Goal: Task Accomplishment & Management: Manage account settings

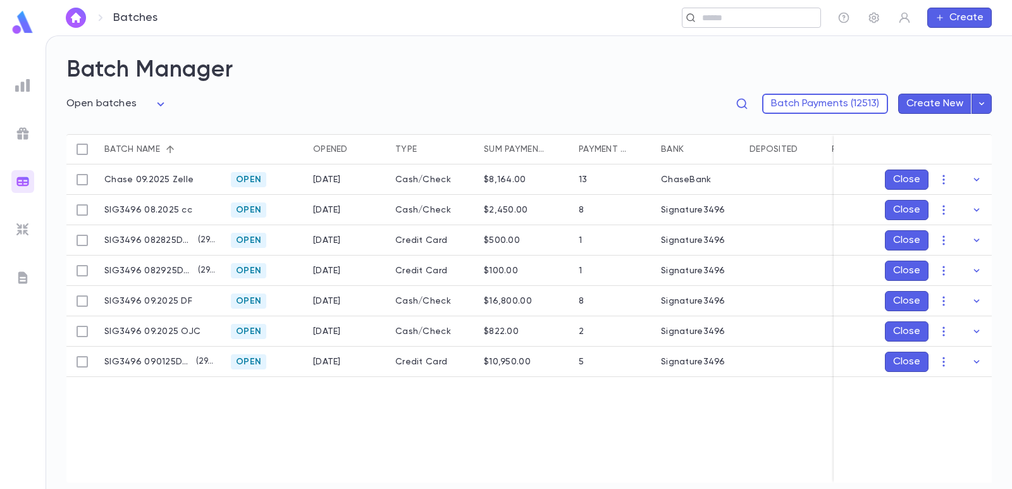
click at [718, 18] on input "text" at bounding box center [747, 18] width 98 height 12
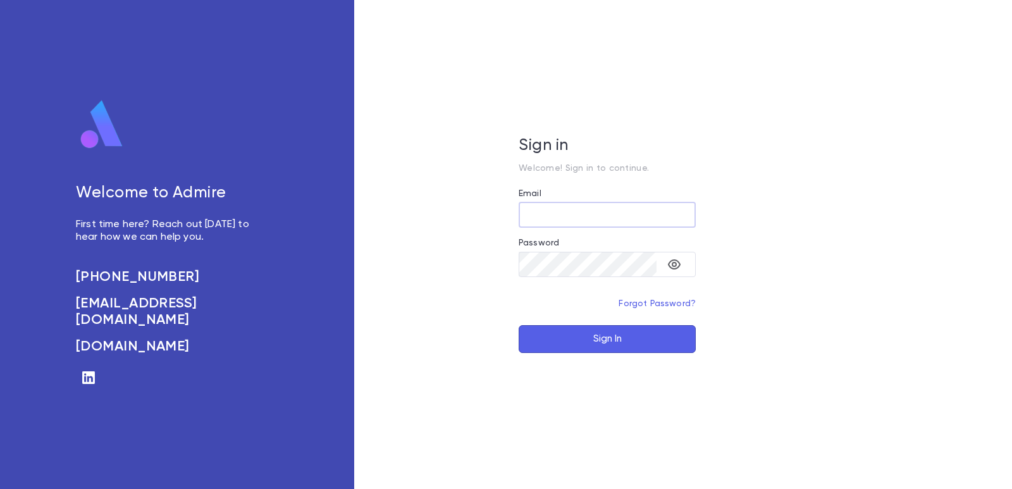
type input "**********"
click at [584, 342] on button "Sign In" at bounding box center [607, 339] width 177 height 28
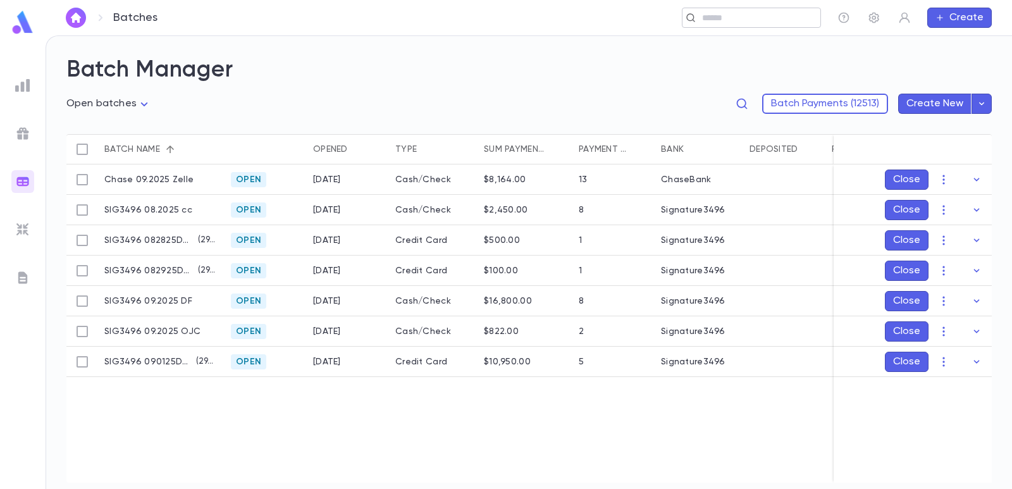
click at [741, 18] on input "text" at bounding box center [756, 18] width 117 height 12
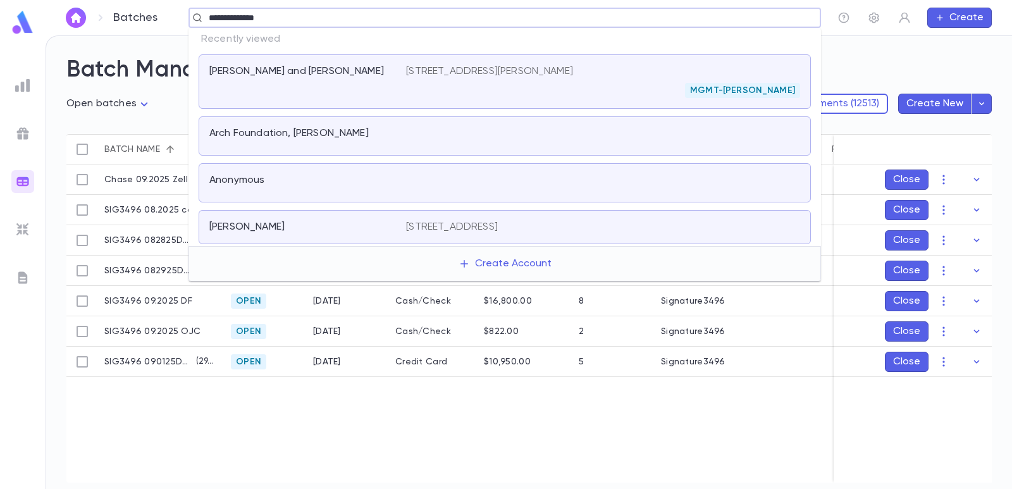
type input "**********"
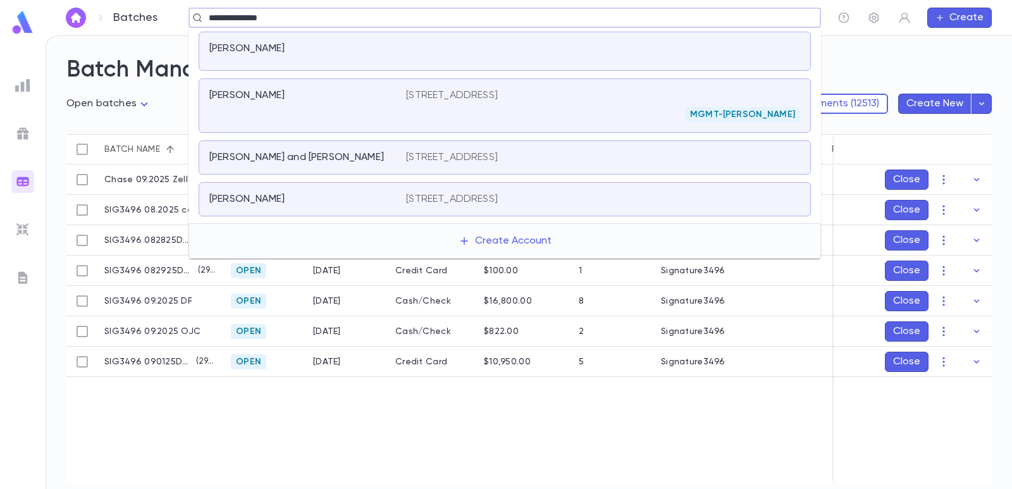
click at [379, 97] on div "[PERSON_NAME]" at bounding box center [300, 95] width 182 height 13
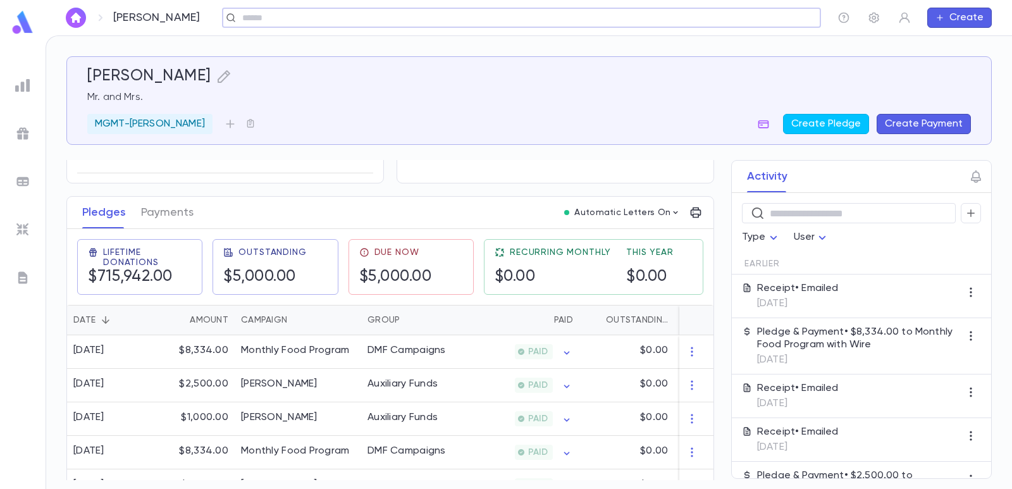
scroll to position [157, 0]
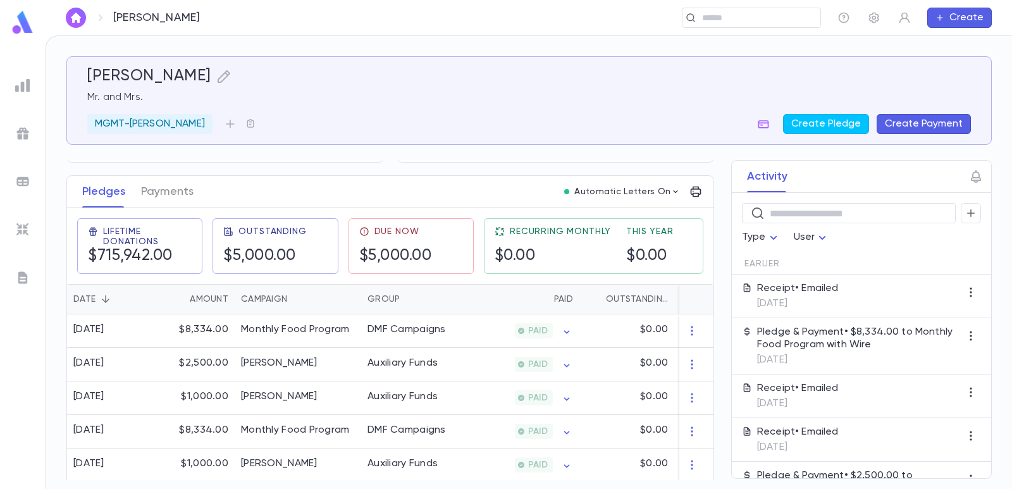
click at [901, 120] on button "Create Payment" at bounding box center [924, 124] width 94 height 20
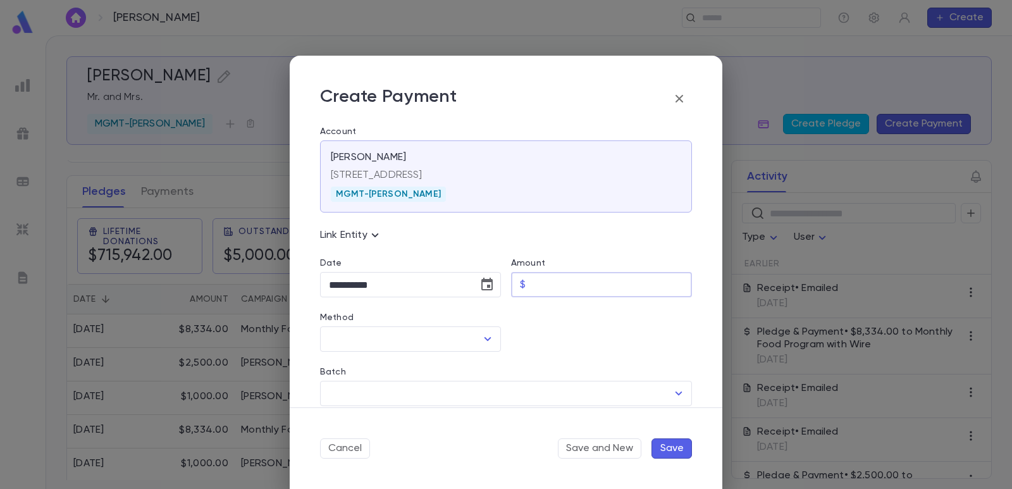
click at [536, 289] on input "Amount" at bounding box center [611, 285] width 161 height 25
type input "********"
click at [544, 323] on div at bounding box center [596, 324] width 191 height 54
click at [483, 283] on icon "Choose date, selected date is Sep 4, 2025" at bounding box center [486, 284] width 15 height 15
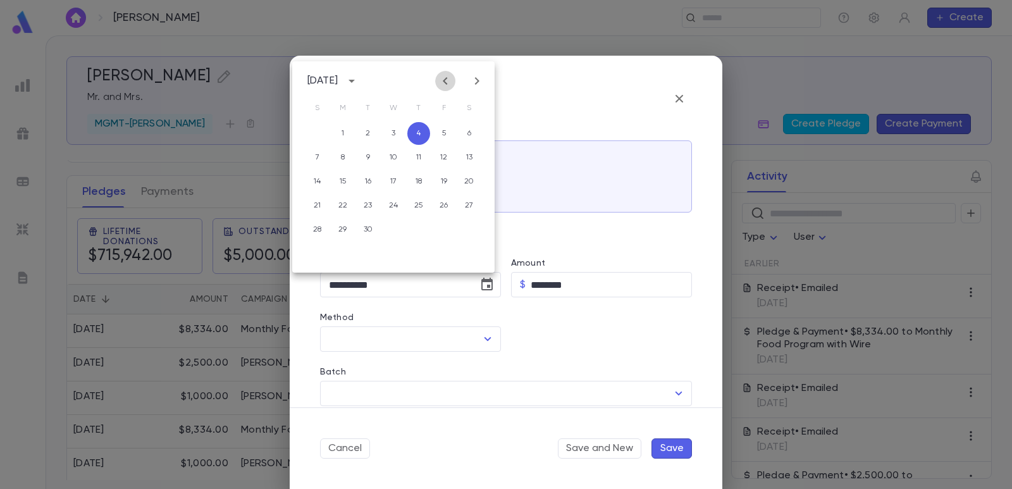
click at [437, 78] on button "Previous month" at bounding box center [445, 81] width 20 height 20
click at [452, 225] on button "29" at bounding box center [444, 229] width 23 height 23
type input "**********"
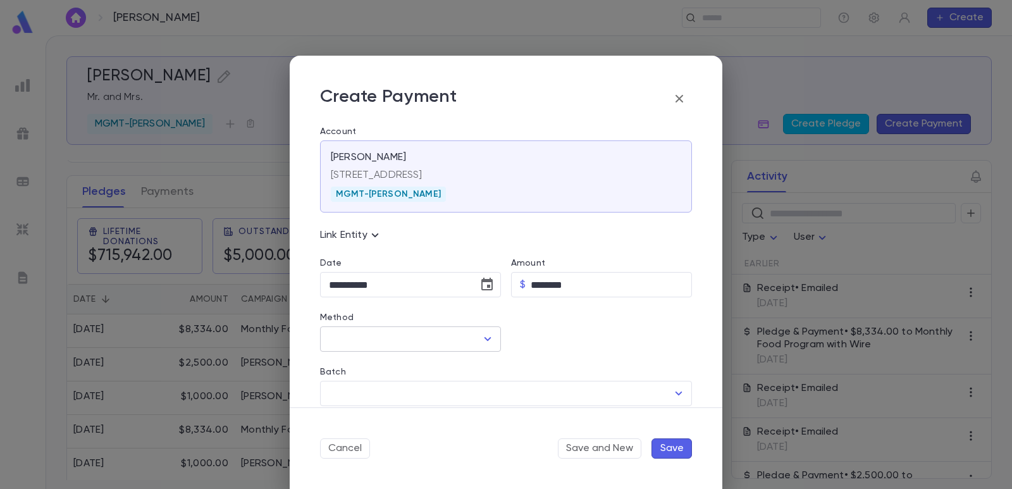
click at [388, 342] on input "Method" at bounding box center [401, 339] width 151 height 24
click at [366, 390] on li "Wire" at bounding box center [434, 387] width 229 height 20
type input "****"
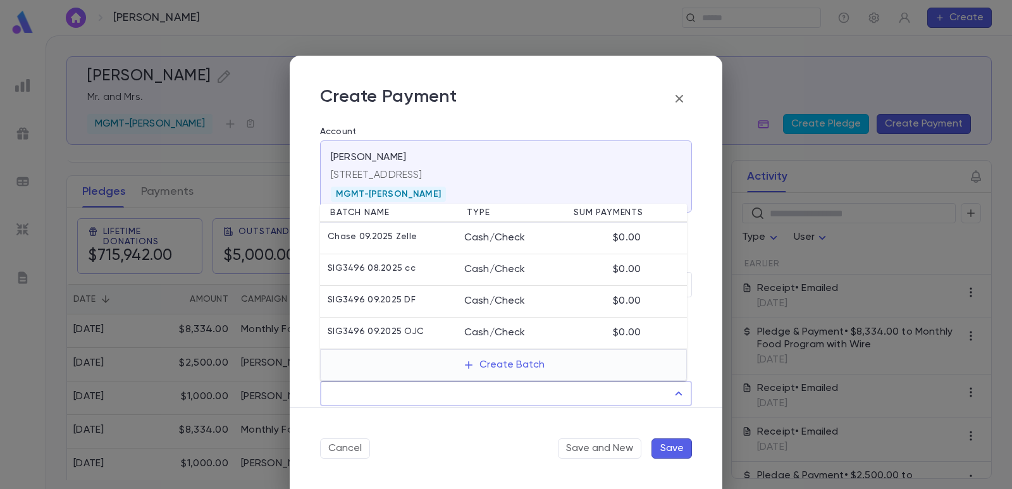
click at [410, 400] on input "Batch" at bounding box center [497, 393] width 342 height 24
click at [470, 363] on icon "button" at bounding box center [469, 365] width 8 height 8
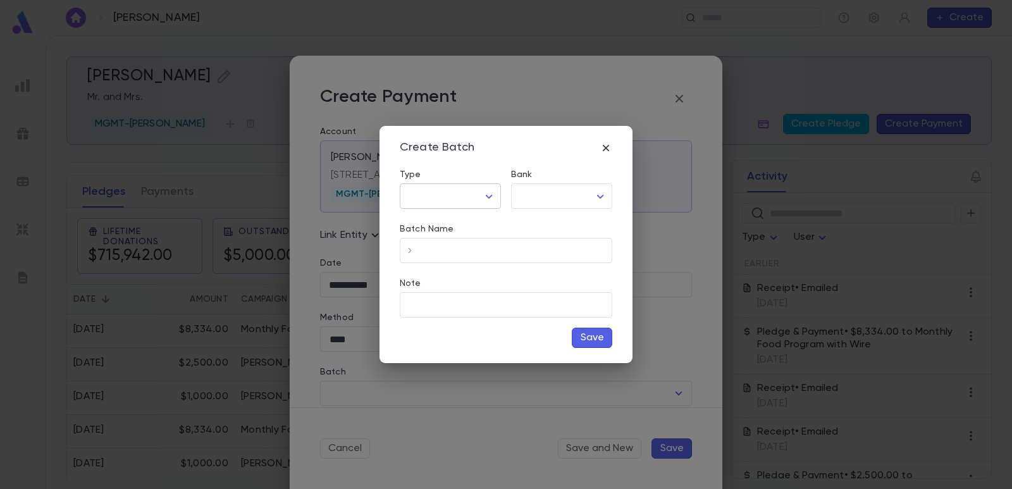
click at [438, 192] on body "[PERSON_NAME] ​ Create [PERSON_NAME] Mr. and Mrs. MGMT-[PERSON_NAME] Create Ple…" at bounding box center [506, 261] width 1012 height 453
click at [441, 227] on span "Cash" at bounding box center [453, 223] width 80 height 13
type input "****"
click at [545, 202] on body "[PERSON_NAME] ​ Create [PERSON_NAME] Mr. and Mrs. MGMT-[PERSON_NAME] Create Ple…" at bounding box center [506, 261] width 1012 height 453
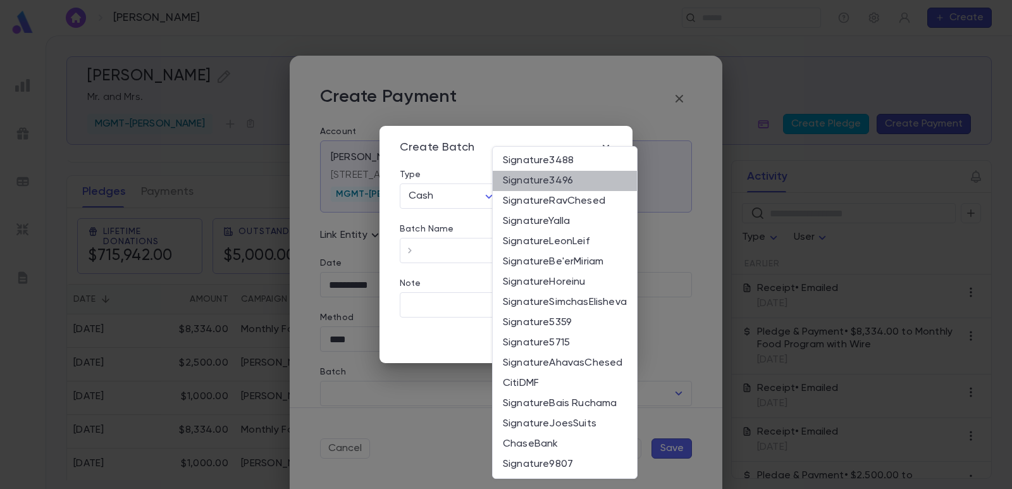
click at [559, 188] on li "Signature3496" at bounding box center [565, 181] width 144 height 20
type input "*"
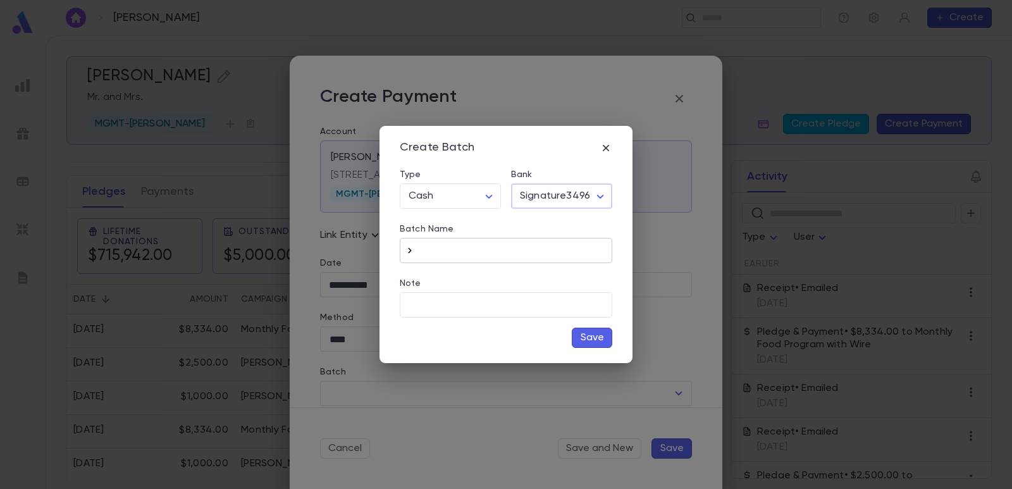
click at [401, 253] on button "button" at bounding box center [410, 250] width 20 height 20
click at [501, 250] on input "**********" at bounding box center [516, 250] width 192 height 25
click at [509, 252] on input "**********" at bounding box center [516, 250] width 192 height 25
click at [486, 248] on input "**********" at bounding box center [516, 250] width 192 height 25
click at [540, 248] on input "**********" at bounding box center [516, 250] width 192 height 25
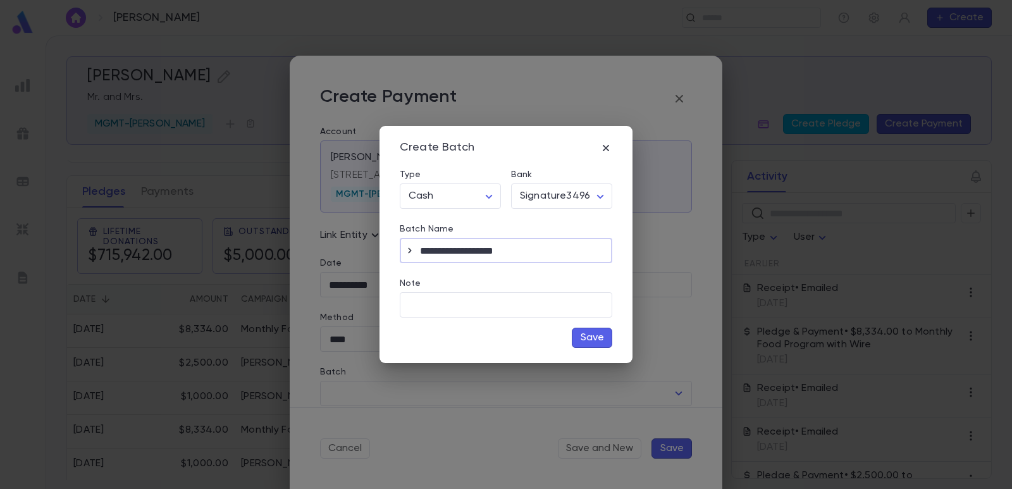
type input "**********"
click at [591, 338] on button "Save" at bounding box center [592, 338] width 40 height 20
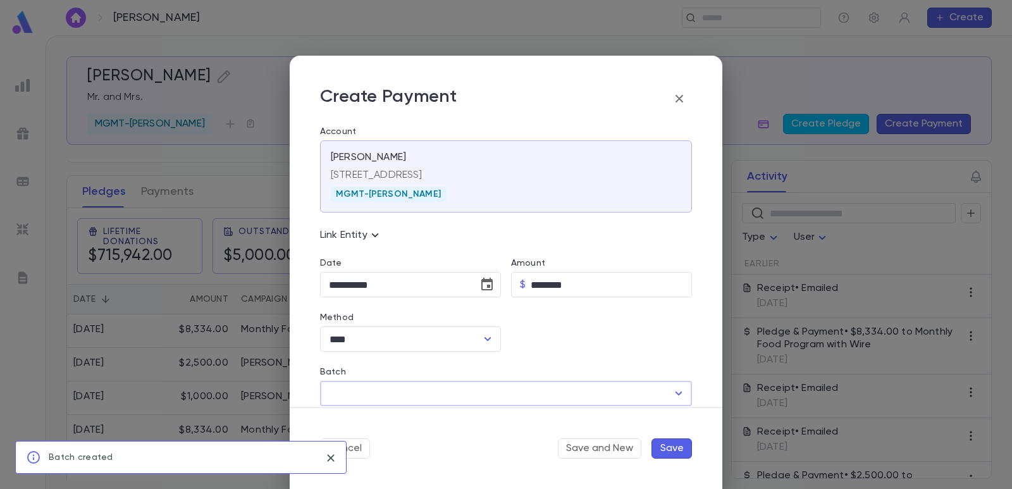
type input "**********"
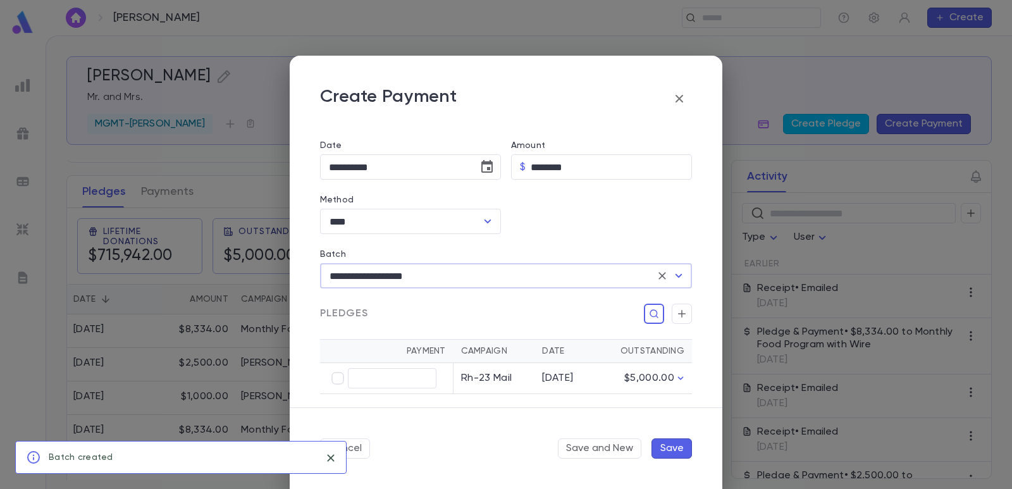
scroll to position [126, 0]
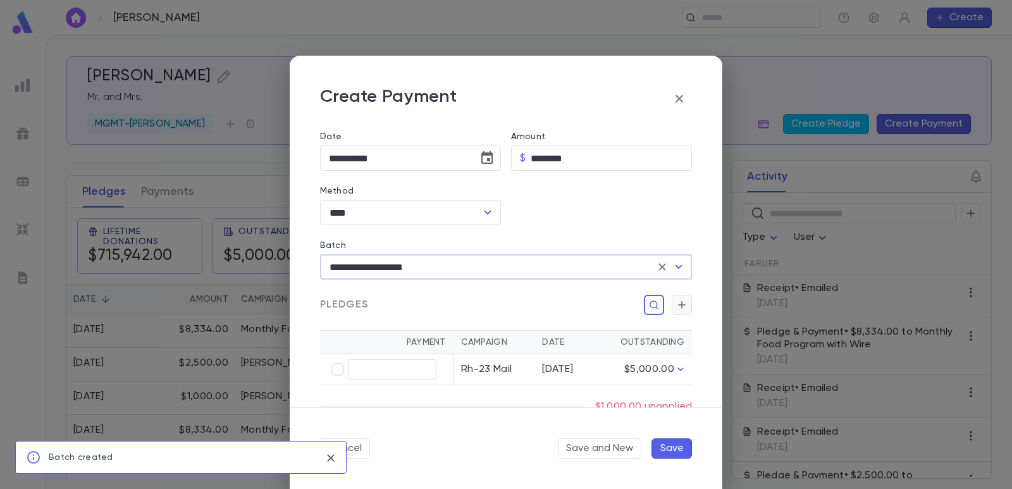
click at [676, 304] on icon "button" at bounding box center [681, 305] width 11 height 13
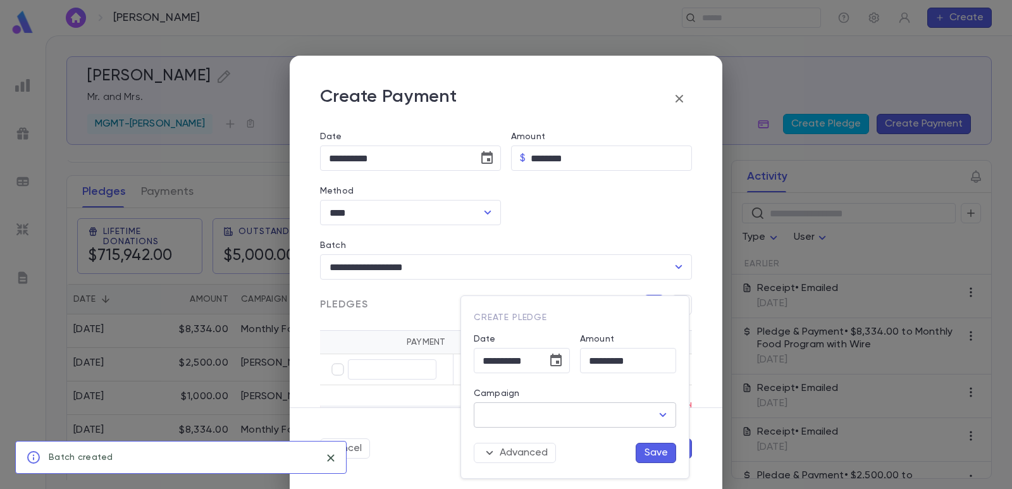
click at [603, 410] on input "Campaign" at bounding box center [565, 415] width 172 height 24
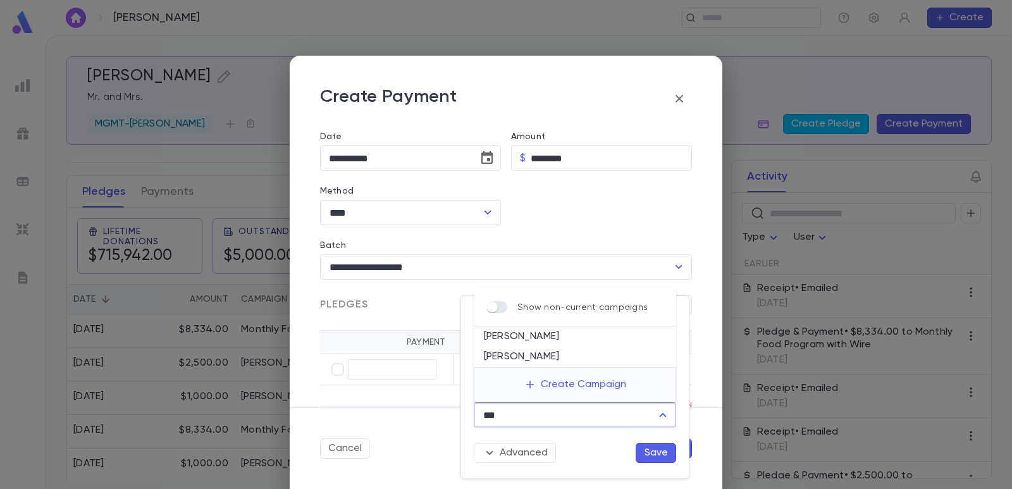
click at [538, 333] on li "[PERSON_NAME]" at bounding box center [575, 336] width 202 height 20
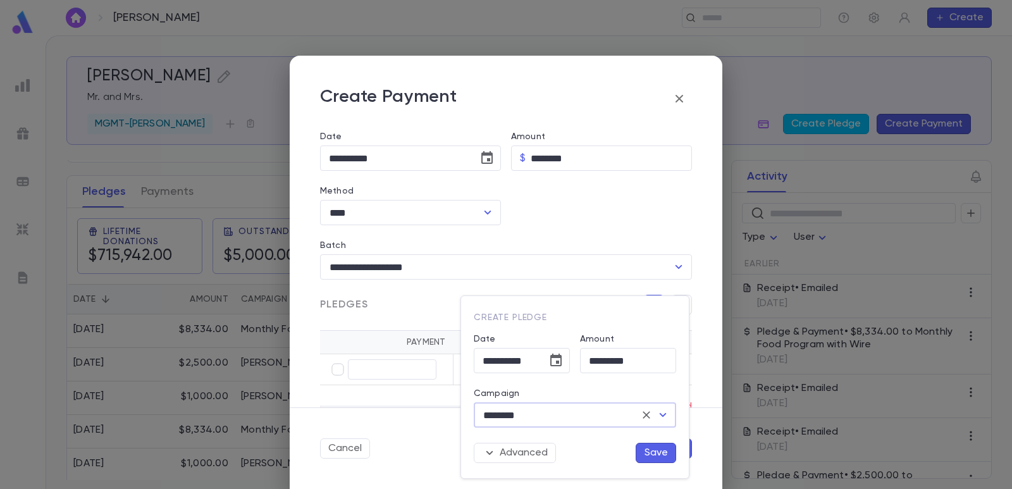
type input "********"
click at [657, 445] on button "Save" at bounding box center [656, 453] width 40 height 20
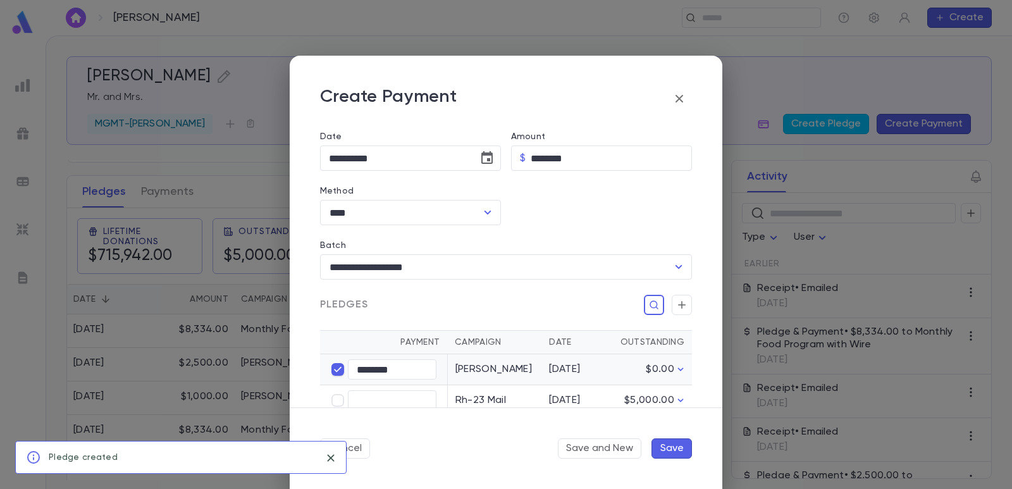
click at [682, 450] on button "Save" at bounding box center [671, 448] width 40 height 20
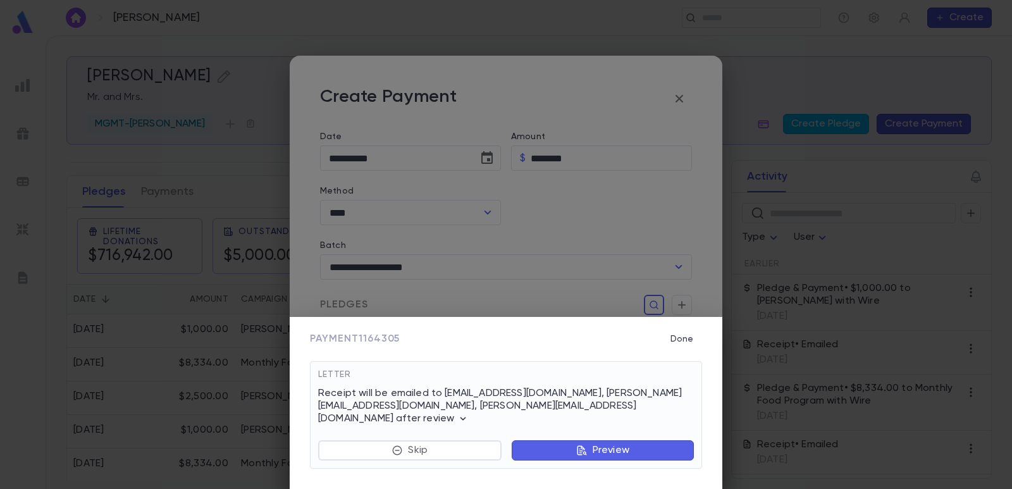
click at [567, 445] on button "Preview" at bounding box center [603, 450] width 182 height 20
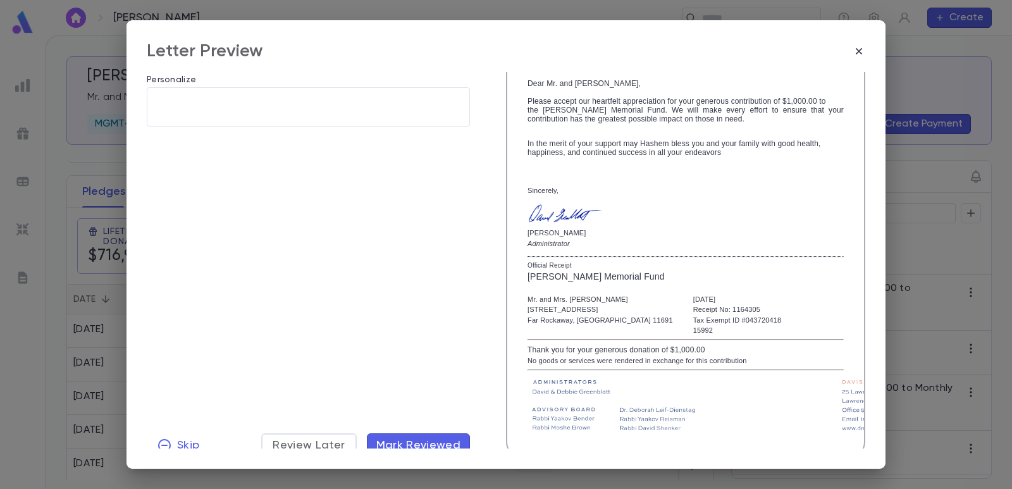
scroll to position [218, 0]
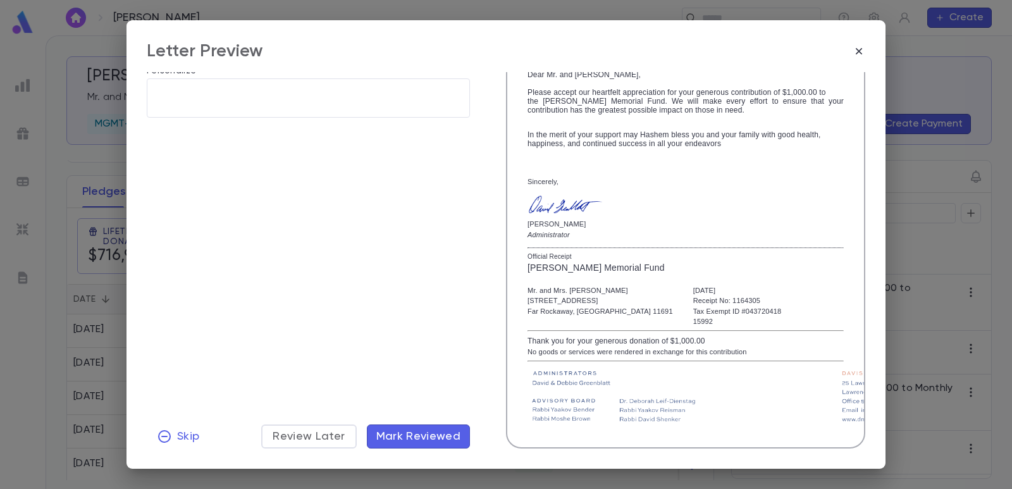
click at [446, 436] on span "Mark Reviewed" at bounding box center [418, 436] width 85 height 14
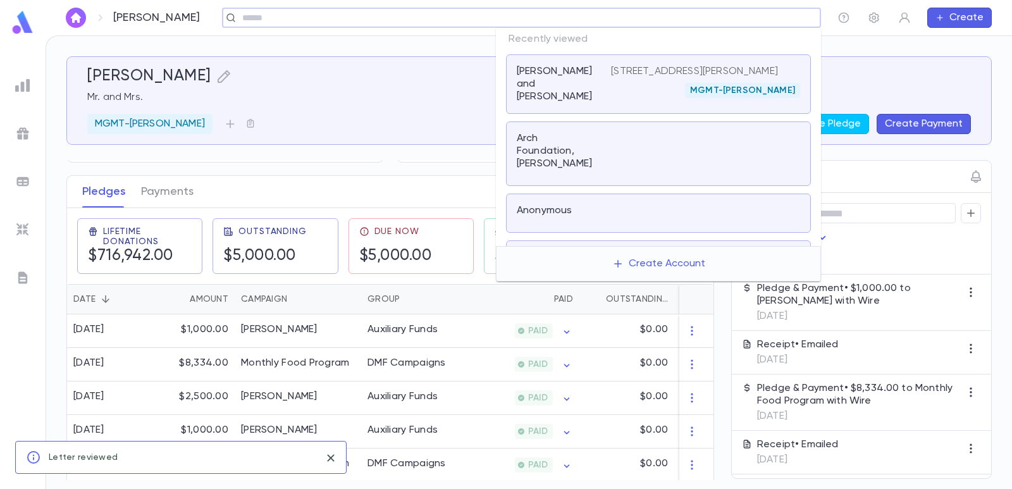
click at [722, 18] on input "text" at bounding box center [517, 18] width 558 height 12
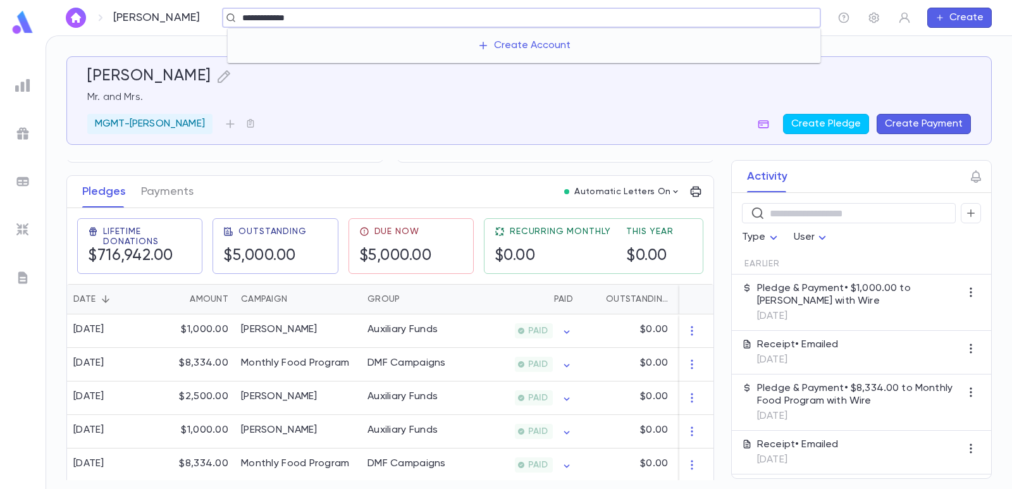
type input "**********"
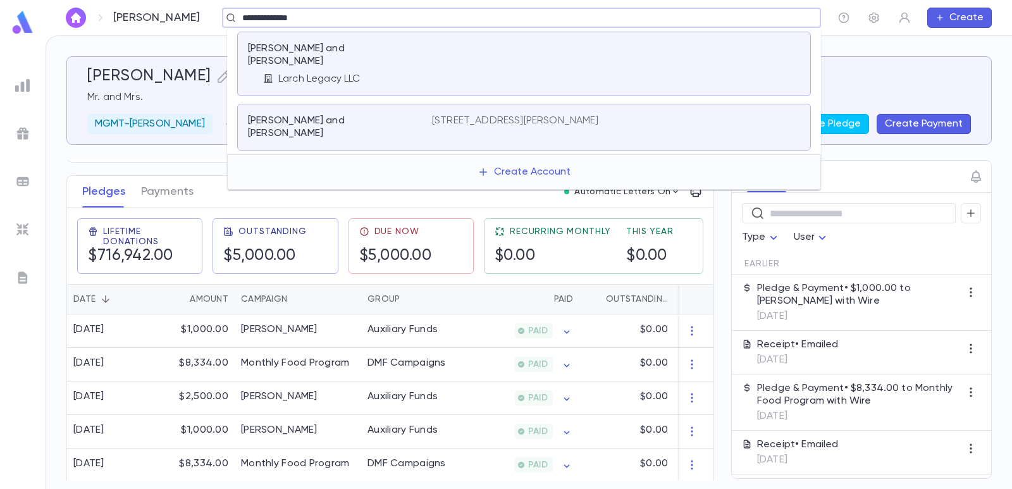
click at [531, 42] on div "[PERSON_NAME] and [PERSON_NAME] Legacy LLC" at bounding box center [524, 64] width 574 height 65
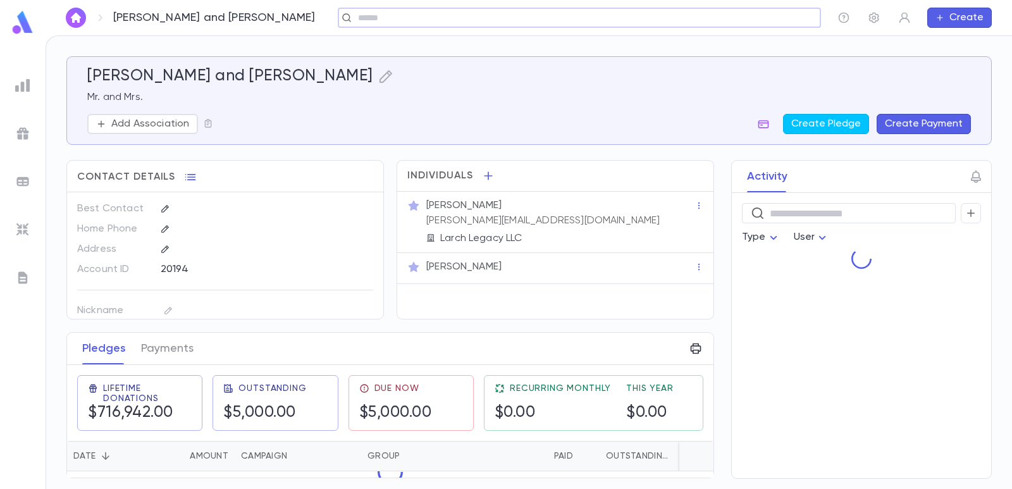
click at [899, 123] on button "Create Payment" at bounding box center [924, 124] width 94 height 20
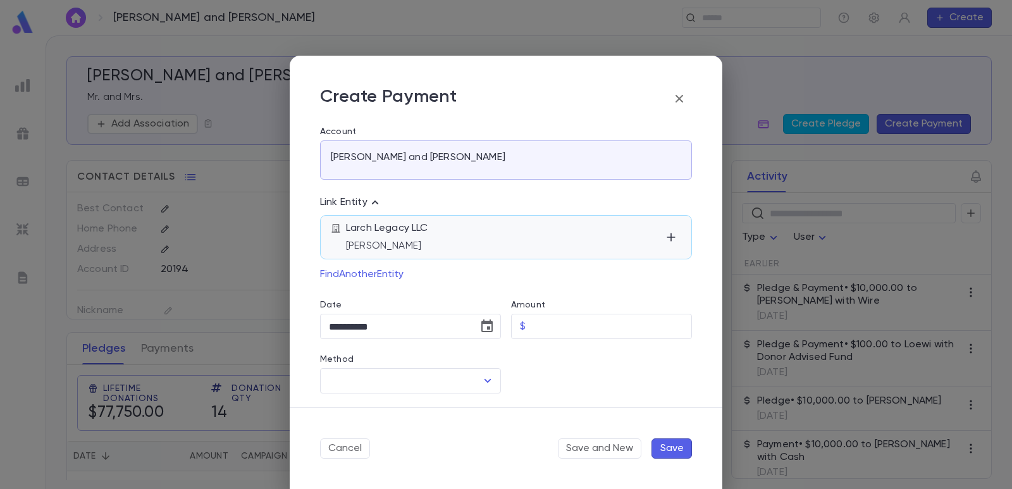
click at [569, 253] on div "Larch Legacy LLC [PERSON_NAME]" at bounding box center [506, 237] width 372 height 44
click at [562, 249] on p "[PERSON_NAME]" at bounding box center [503, 246] width 315 height 13
click at [542, 323] on input "Amount" at bounding box center [611, 326] width 161 height 25
type input "********"
click at [546, 368] on div at bounding box center [596, 366] width 191 height 54
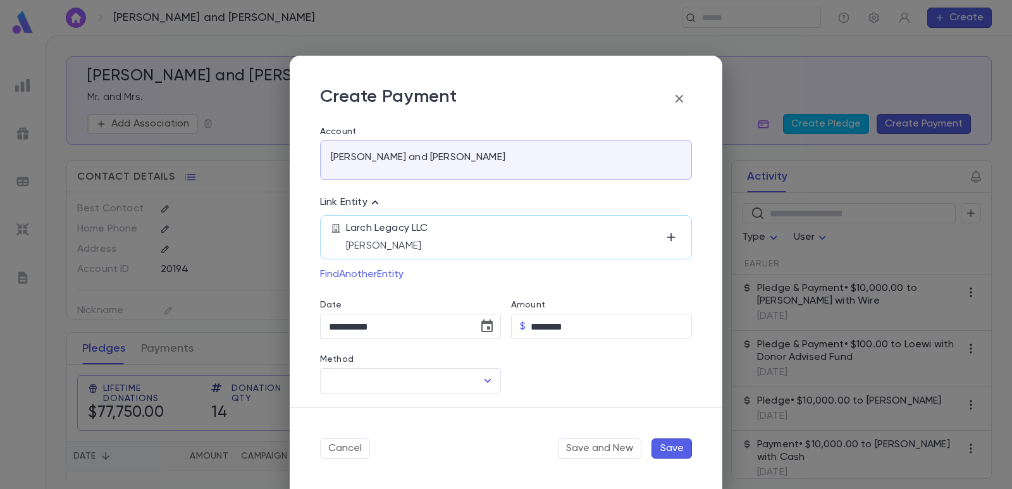
scroll to position [126, 0]
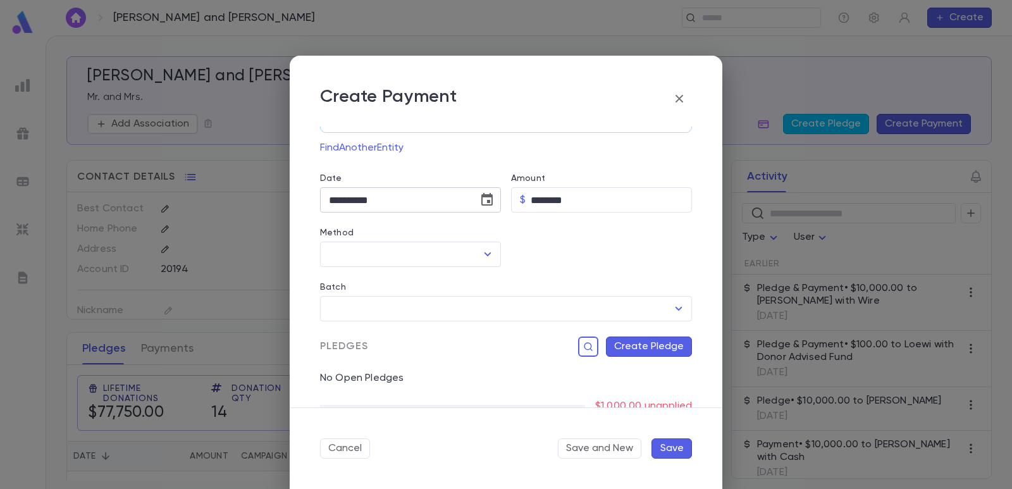
click at [489, 204] on icon "Choose date, selected date is Sep 4, 2025" at bounding box center [486, 199] width 11 height 13
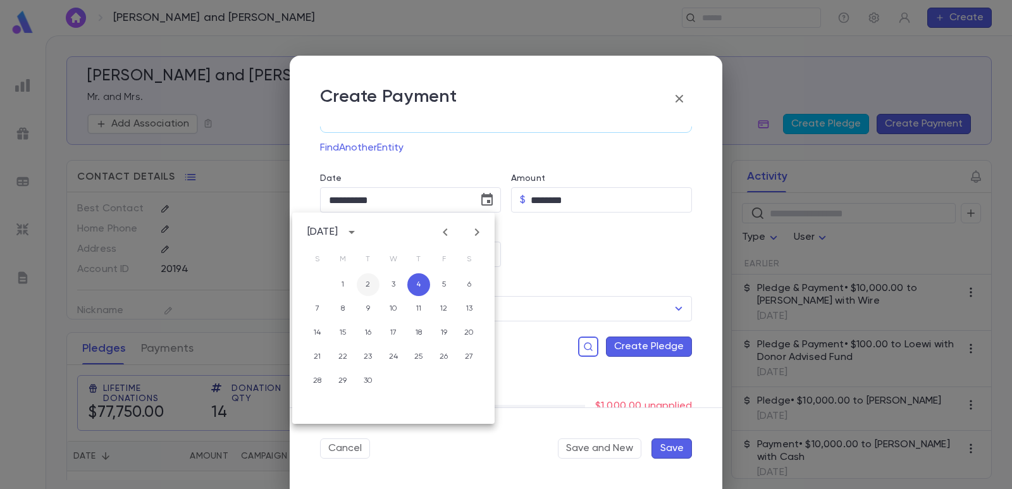
click at [364, 287] on button "2" at bounding box center [368, 284] width 23 height 23
type input "**********"
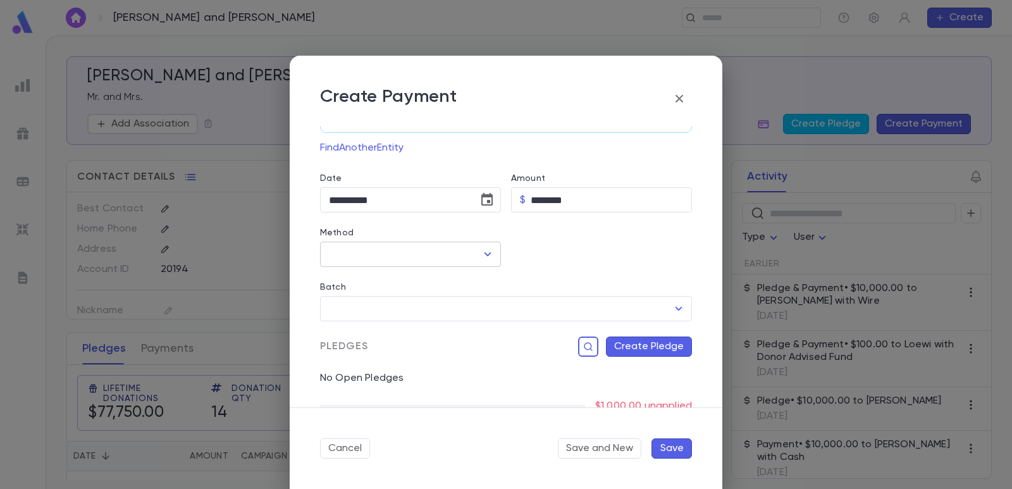
click at [352, 256] on input "Method" at bounding box center [401, 254] width 151 height 24
click at [369, 315] on ul "The [DEMOGRAPHIC_DATA] Communal Fund Wire" at bounding box center [434, 292] width 229 height 51
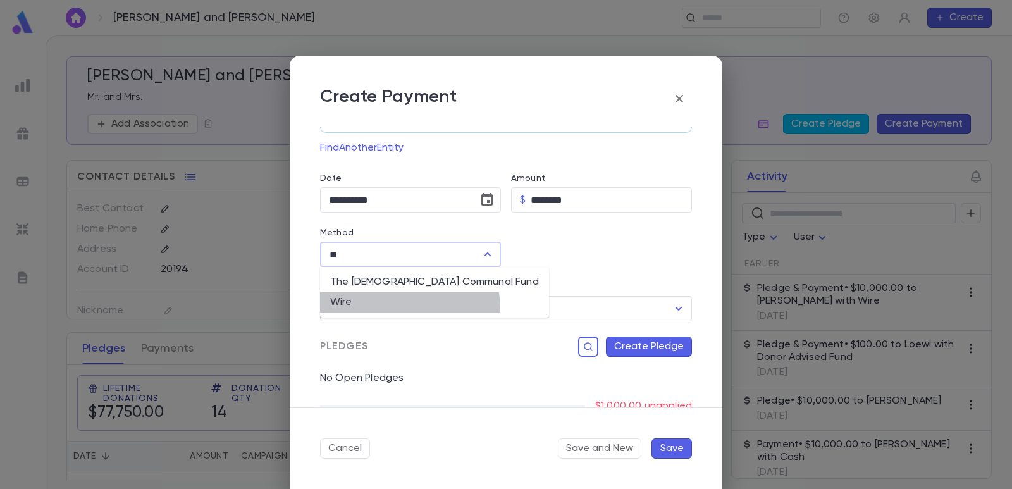
click at [371, 311] on li "Wire" at bounding box center [434, 302] width 229 height 20
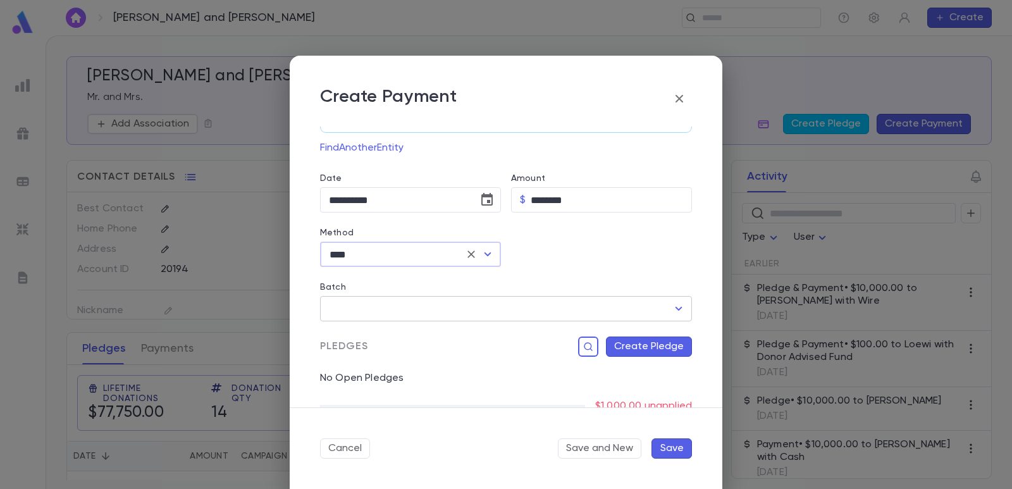
type input "****"
click at [419, 310] on input "Batch" at bounding box center [497, 309] width 342 height 24
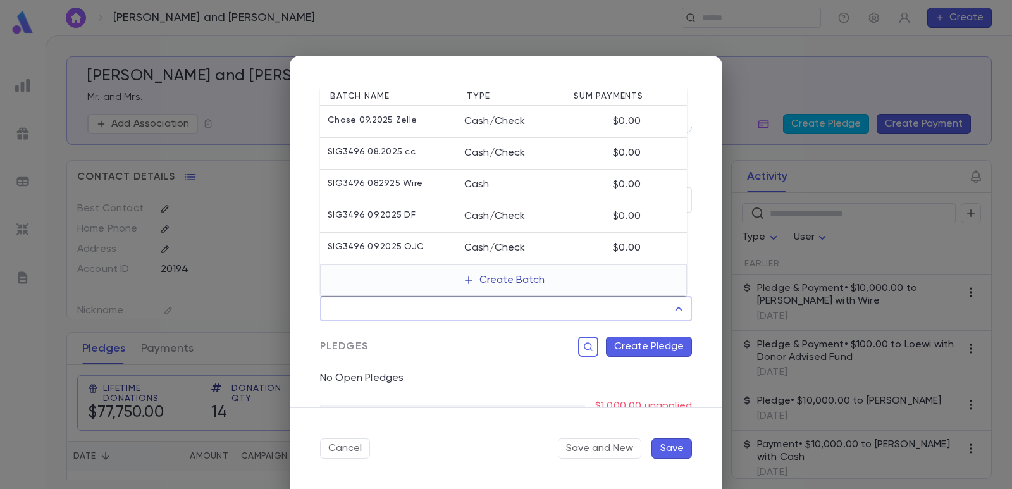
click at [489, 285] on button "Create Batch" at bounding box center [503, 280] width 97 height 20
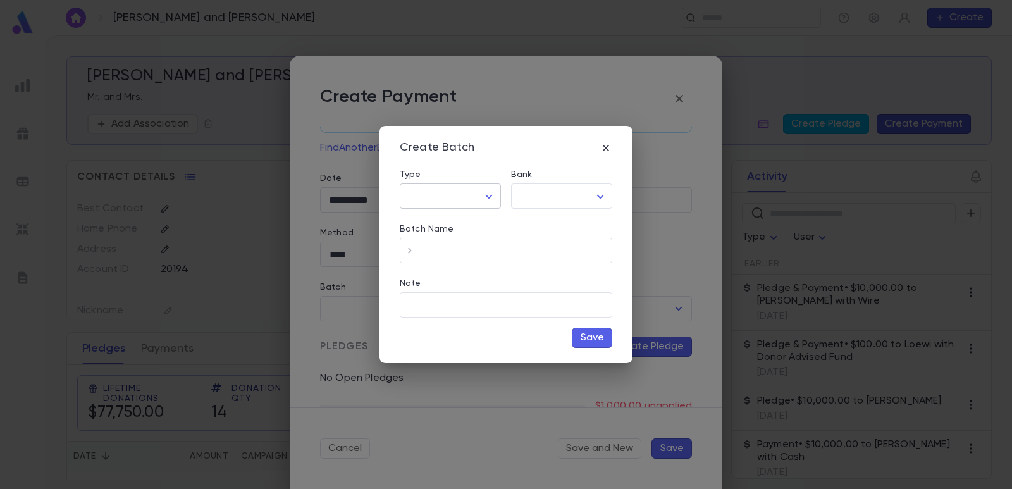
click at [441, 186] on body "[PERSON_NAME] and [PERSON_NAME] ​ Create [PERSON_NAME] and [PERSON_NAME] Mr. an…" at bounding box center [506, 261] width 1012 height 453
click at [446, 219] on span "Cash" at bounding box center [453, 223] width 80 height 13
type input "****"
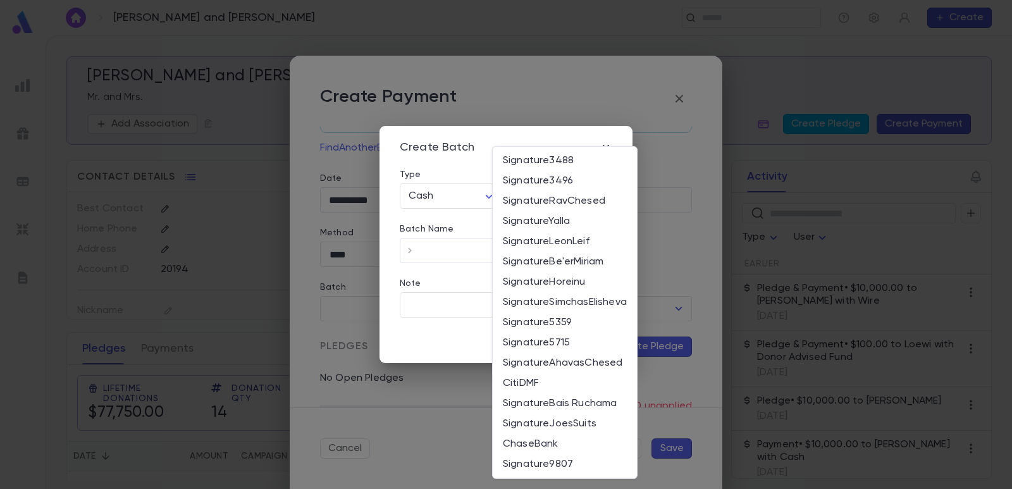
click at [553, 196] on body "[PERSON_NAME] and [PERSON_NAME] ​ Create [PERSON_NAME] and [PERSON_NAME] Mr. an…" at bounding box center [506, 261] width 1012 height 453
click at [558, 185] on span "Signature3496" at bounding box center [565, 181] width 124 height 13
type input "*"
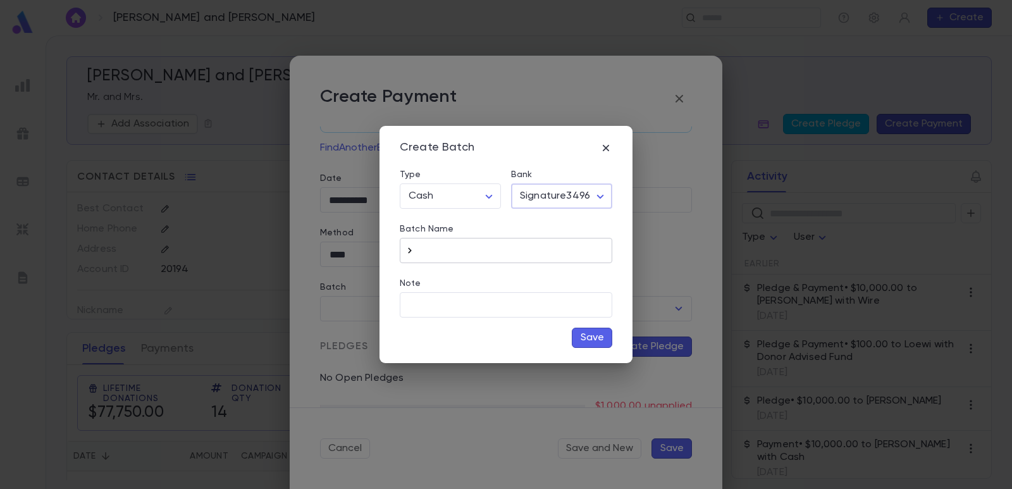
click at [409, 251] on icon "button" at bounding box center [409, 250] width 13 height 13
click at [539, 248] on input "**********" at bounding box center [516, 250] width 192 height 25
click at [483, 250] on input "**********" at bounding box center [516, 250] width 192 height 25
type input "**********"
click at [583, 331] on button "Save" at bounding box center [592, 338] width 40 height 20
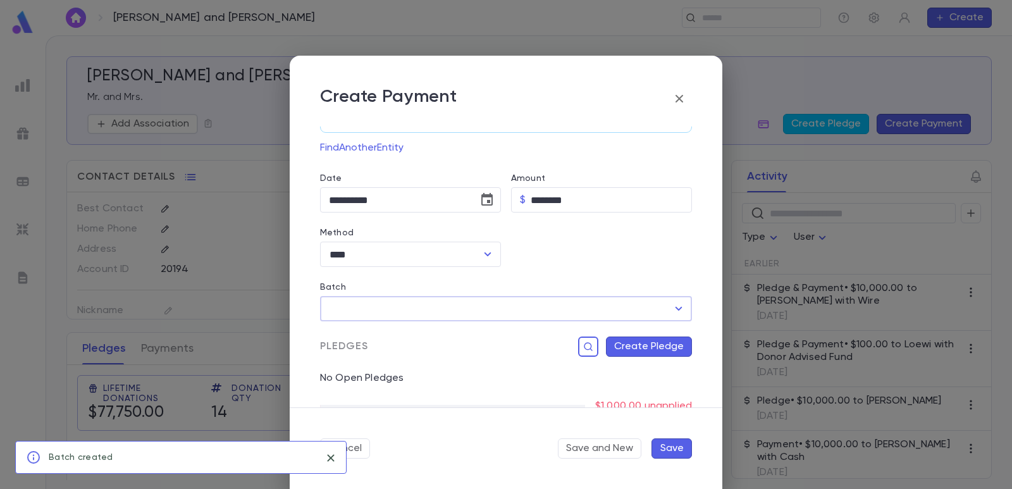
click at [637, 348] on button "Create Pledge" at bounding box center [649, 346] width 86 height 20
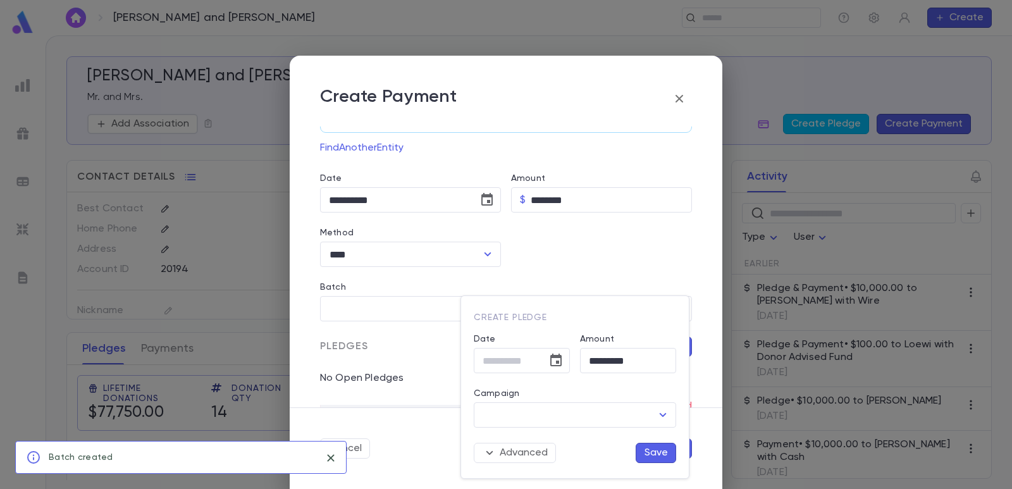
type input "**********"
click at [573, 422] on input "Campaign" at bounding box center [565, 415] width 172 height 24
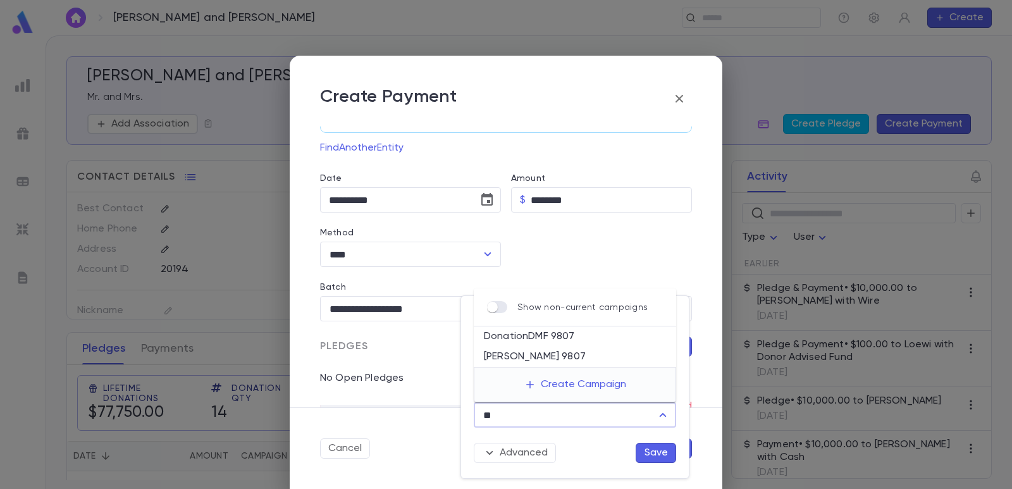
click at [575, 329] on li "DonationDMF 9807" at bounding box center [575, 336] width 202 height 20
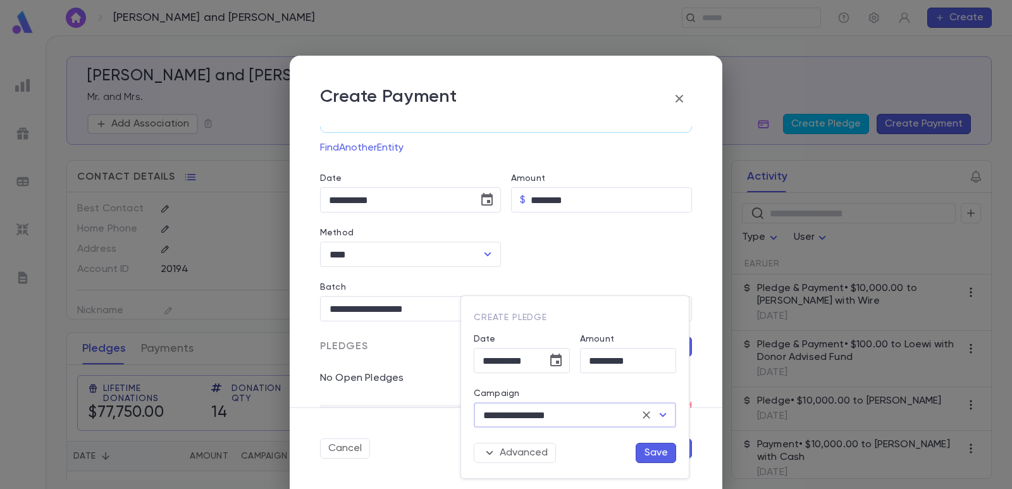
type input "**********"
click at [656, 452] on button "Save" at bounding box center [656, 453] width 40 height 20
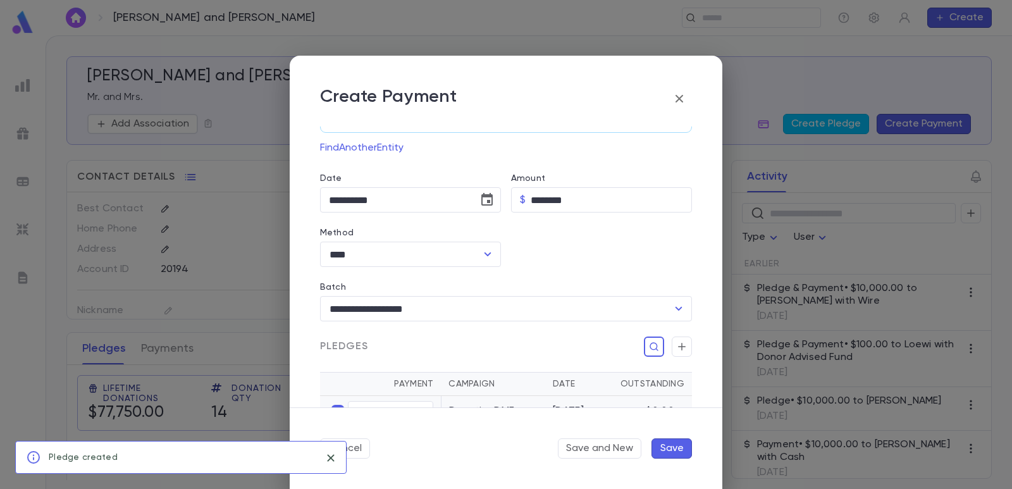
click at [683, 446] on button "Save" at bounding box center [671, 448] width 40 height 20
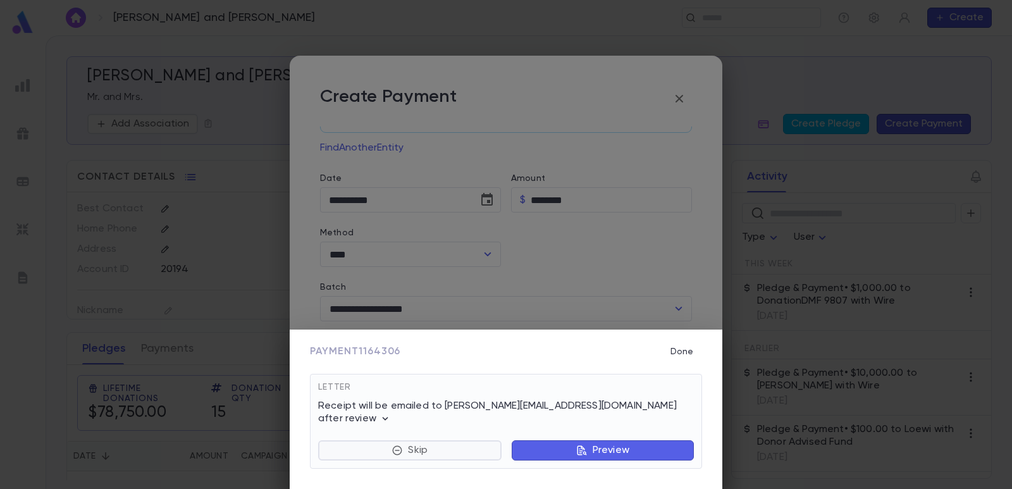
click at [422, 453] on p "Skip" at bounding box center [418, 450] width 20 height 13
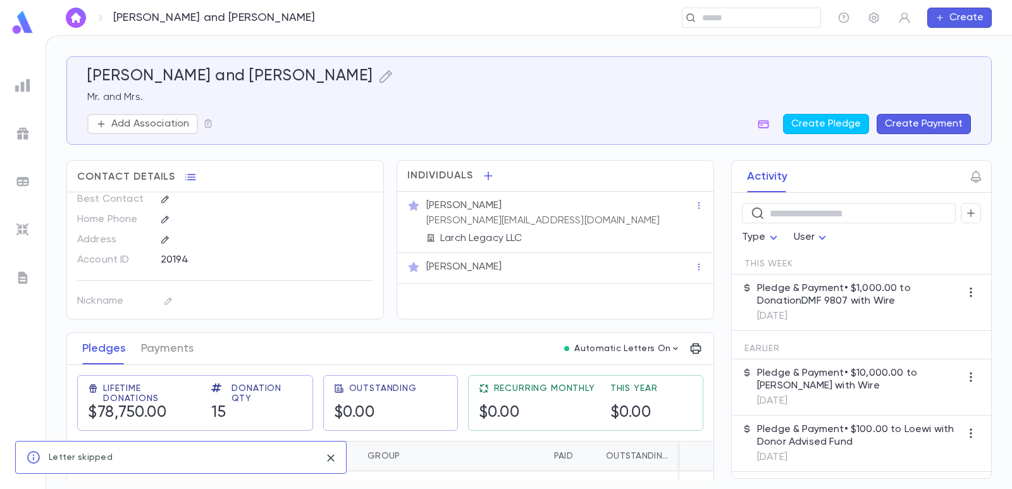
scroll to position [12, 0]
click at [180, 348] on button "Payments" at bounding box center [167, 349] width 52 height 32
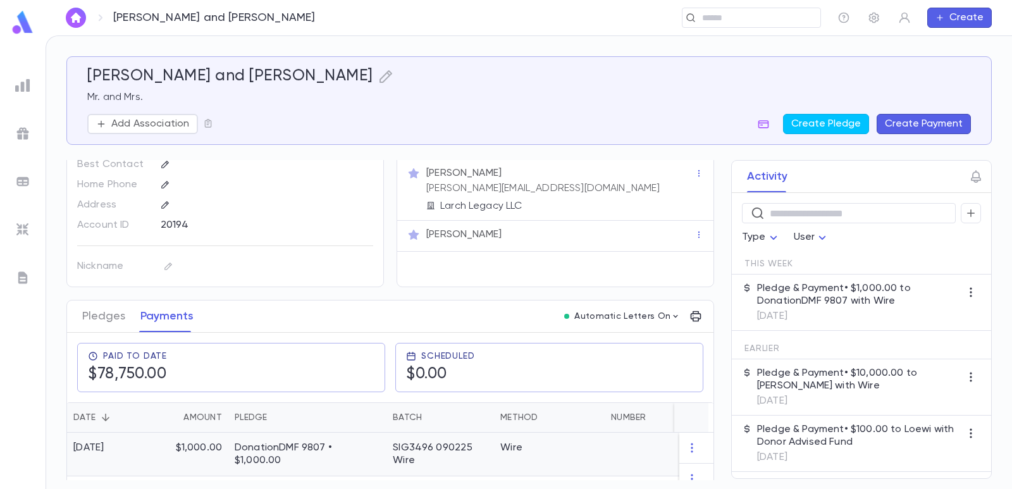
scroll to position [63, 0]
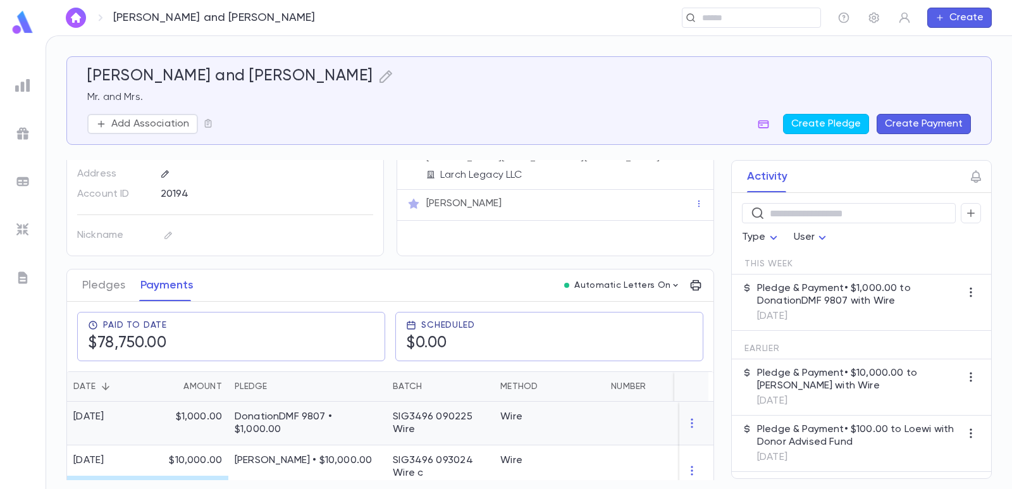
click at [296, 424] on div "DonationDMF 9807 • $1,000.00" at bounding box center [307, 424] width 158 height 44
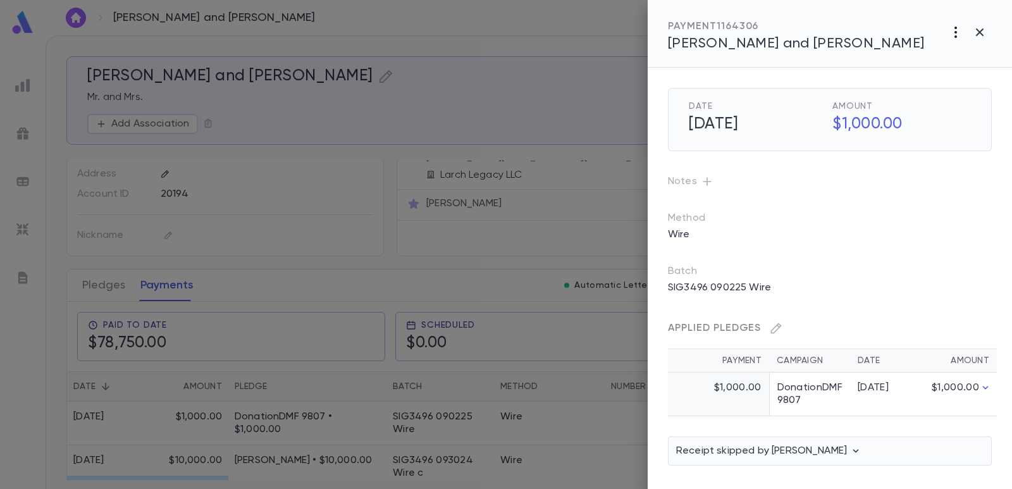
click at [954, 34] on icon "button" at bounding box center [955, 32] width 15 height 15
click at [945, 80] on p "Send Letter" at bounding box center [941, 80] width 57 height 13
click at [972, 79] on li "Email" at bounding box center [980, 81] width 44 height 23
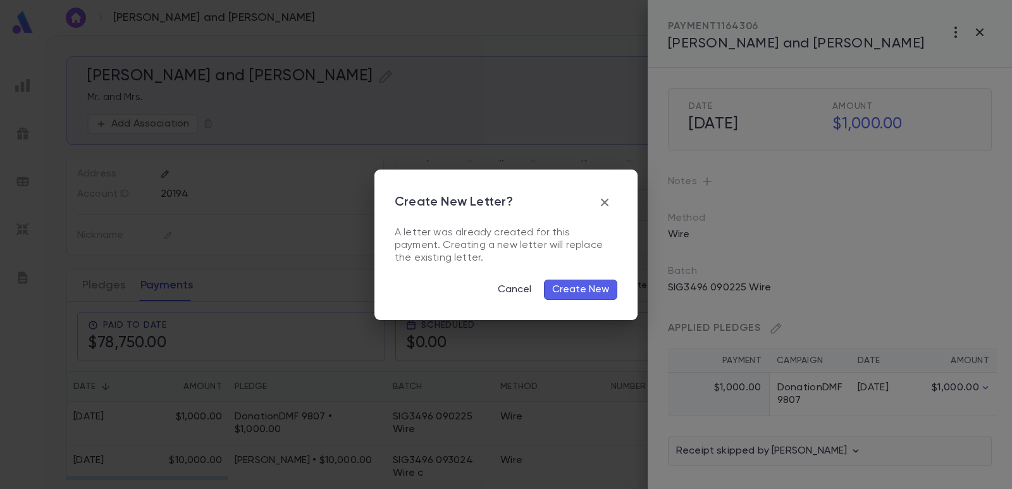
click at [579, 297] on button "Create New" at bounding box center [580, 290] width 73 height 20
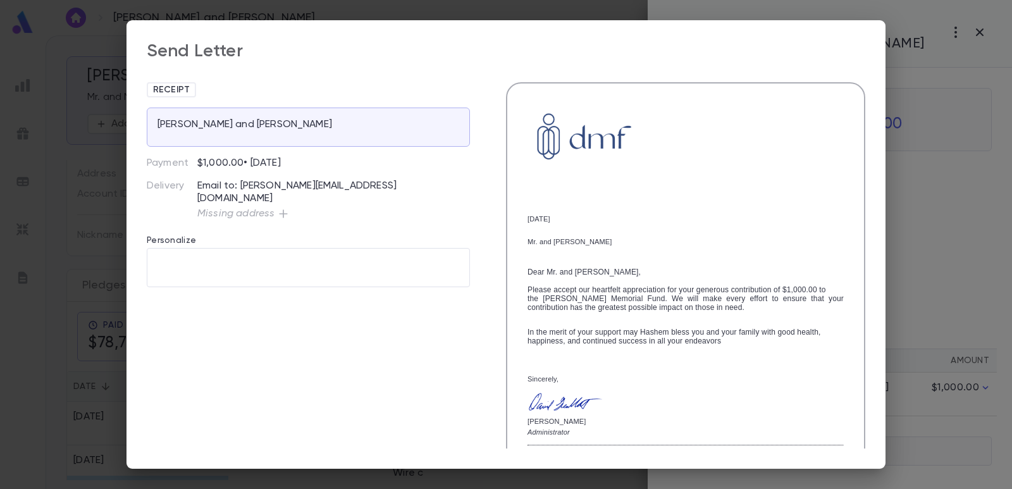
scroll to position [202, 0]
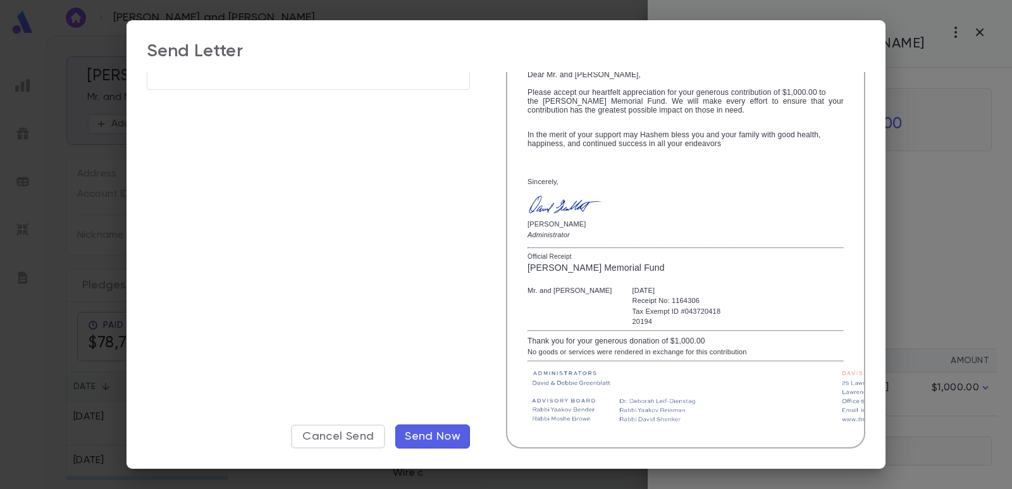
click at [433, 435] on span "Send Now" at bounding box center [433, 436] width 56 height 14
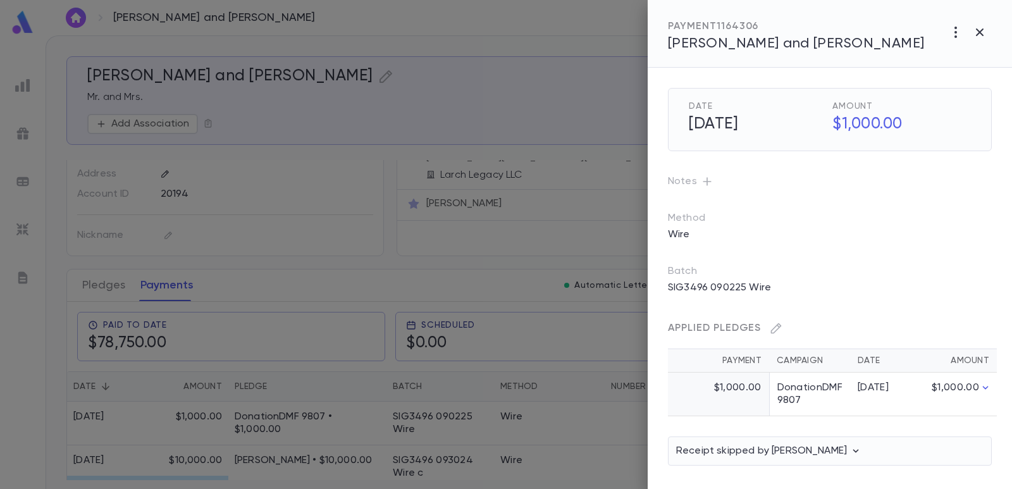
click at [588, 46] on div at bounding box center [506, 244] width 1012 height 489
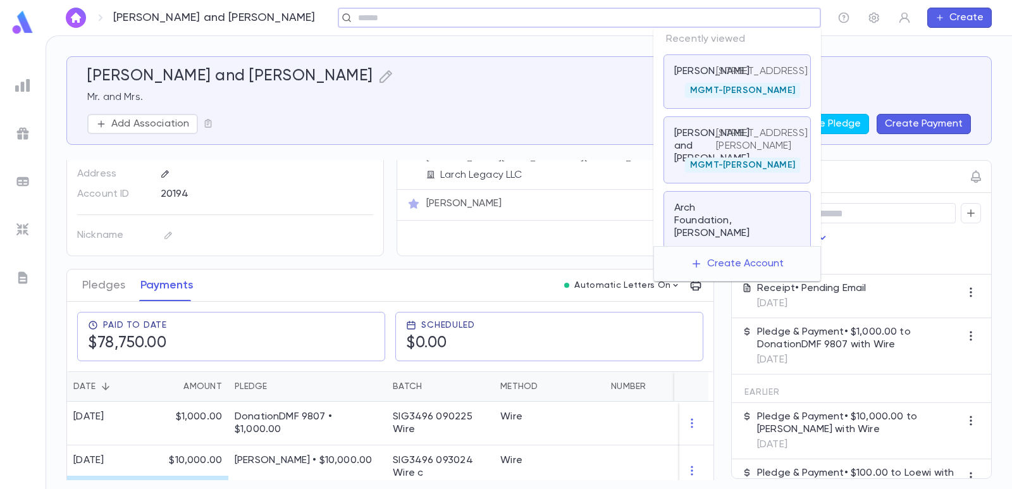
click at [714, 18] on input "text" at bounding box center [575, 18] width 442 height 12
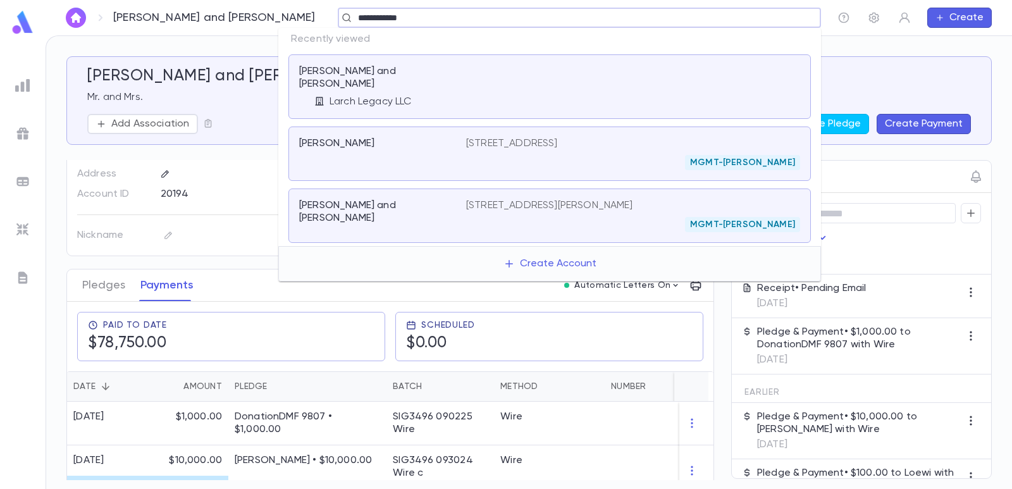
type input "**********"
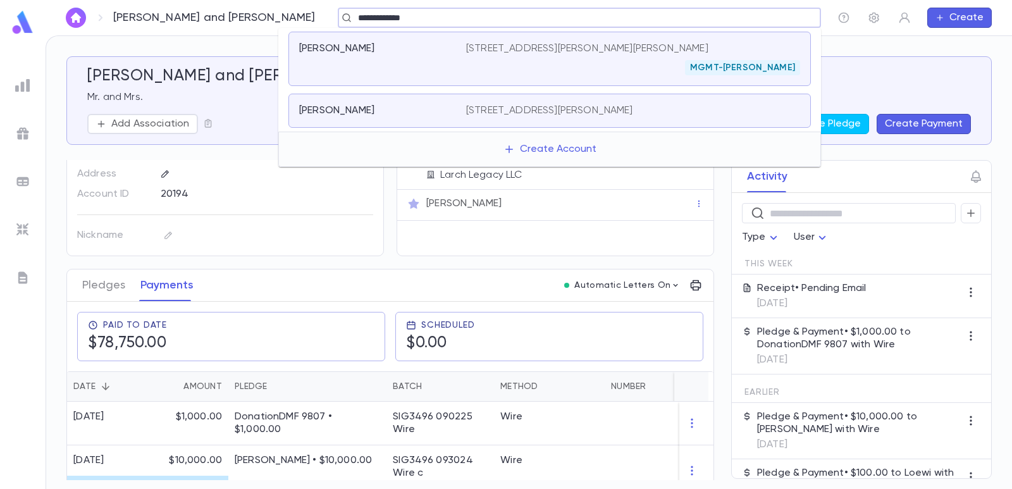
click at [543, 46] on p "[STREET_ADDRESS][PERSON_NAME][PERSON_NAME]" at bounding box center [587, 48] width 242 height 13
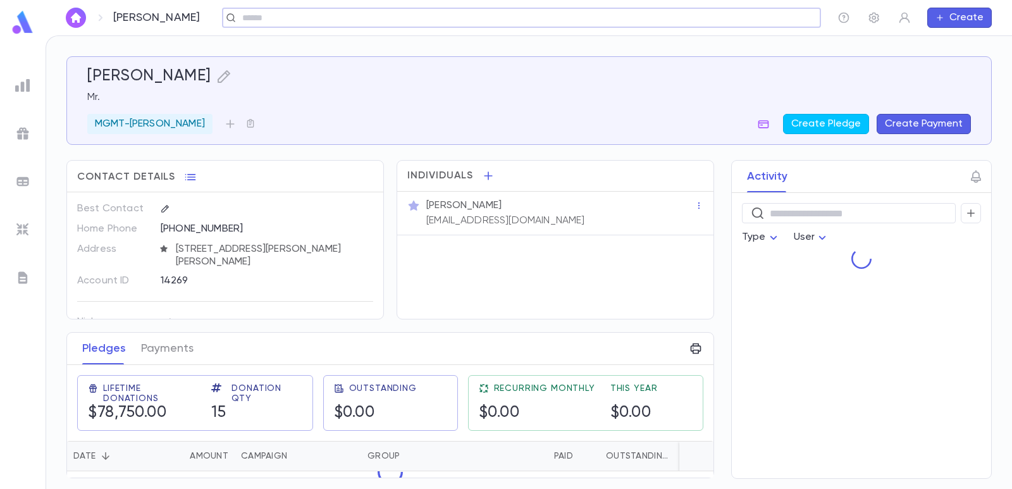
click at [930, 131] on button "Create Payment" at bounding box center [924, 124] width 94 height 20
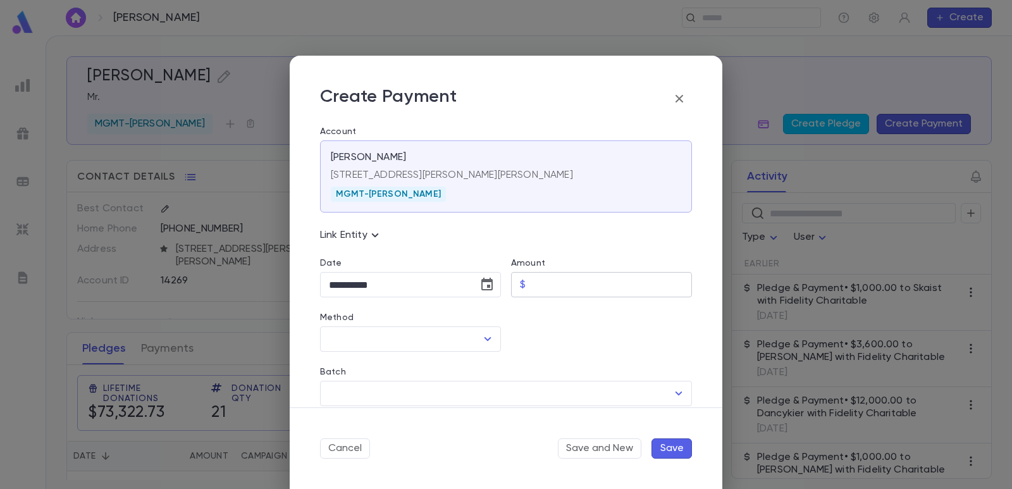
click at [539, 281] on input "Amount" at bounding box center [611, 285] width 161 height 25
type input "*********"
click at [547, 330] on div at bounding box center [596, 324] width 191 height 54
click at [481, 286] on icon "Choose date, selected date is Sep 4, 2025" at bounding box center [486, 284] width 15 height 15
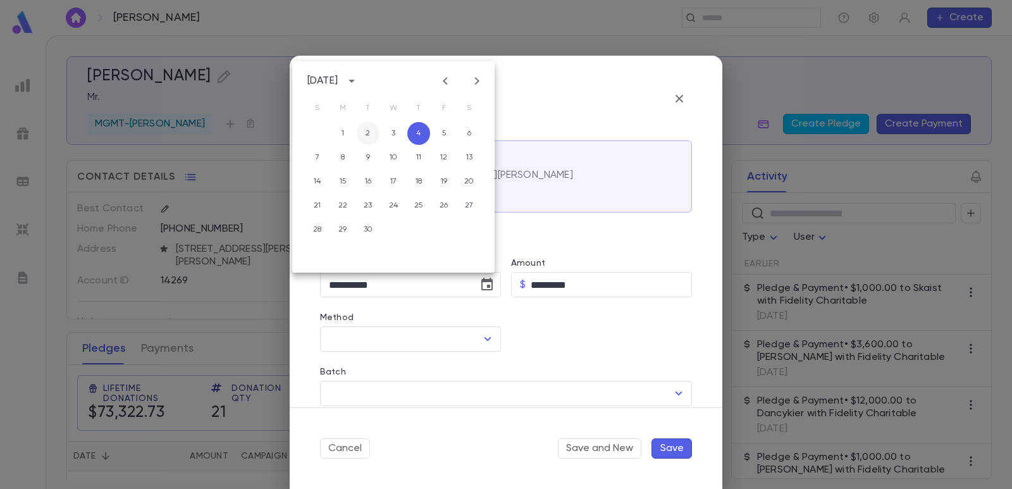
click at [362, 136] on button "2" at bounding box center [368, 133] width 23 height 23
type input "**********"
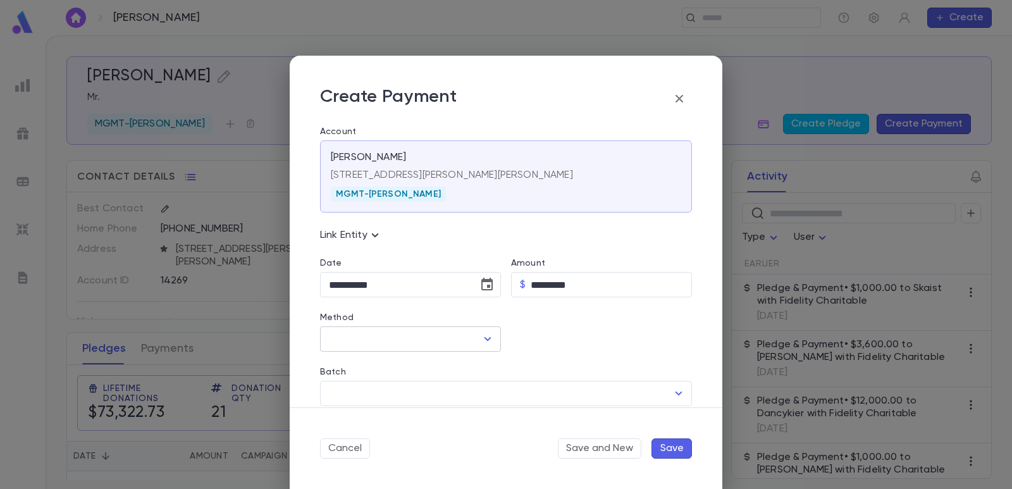
click at [372, 340] on input "Method" at bounding box center [401, 339] width 151 height 24
click at [383, 390] on li "Wire" at bounding box center [434, 387] width 229 height 20
type input "****"
click at [453, 393] on input "Batch" at bounding box center [497, 393] width 342 height 24
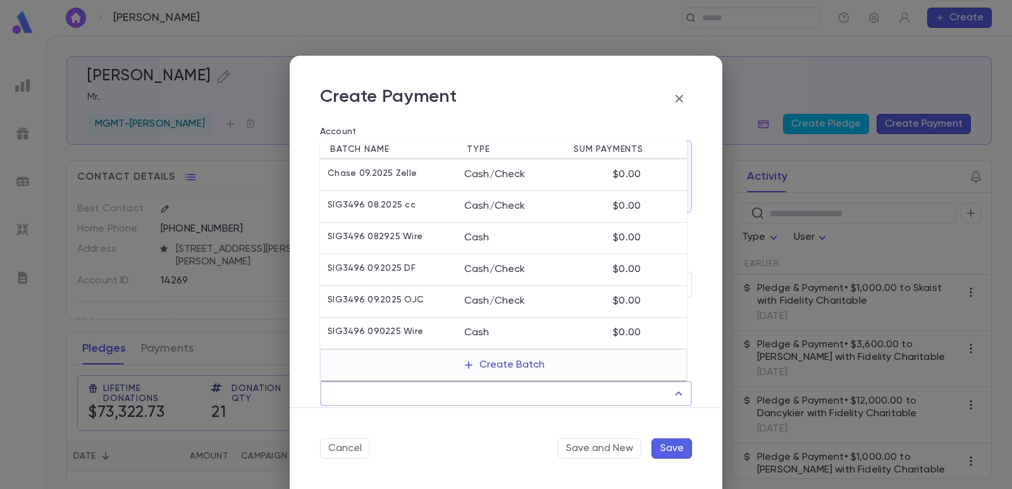
click at [486, 357] on button "Create Batch" at bounding box center [503, 365] width 97 height 20
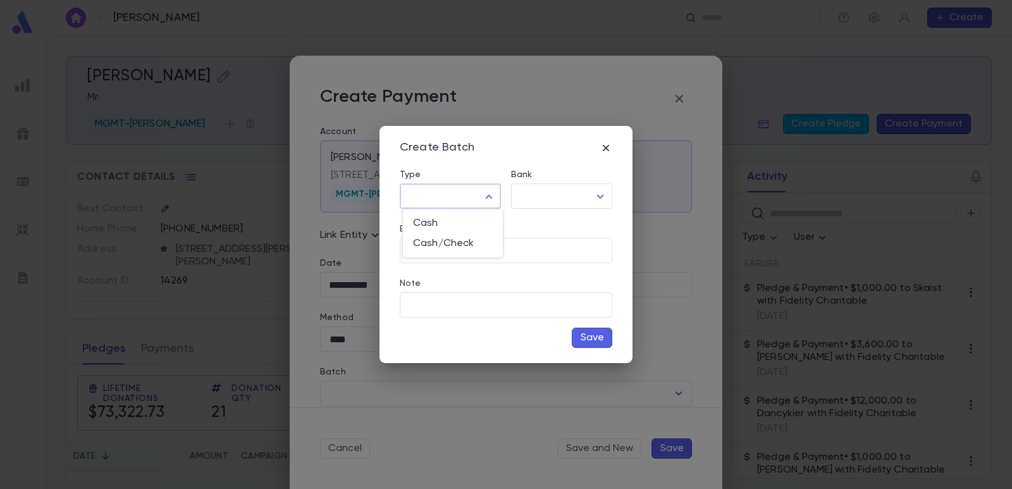
drag, startPoint x: 454, startPoint y: 191, endPoint x: 451, endPoint y: 204, distance: 13.7
click at [452, 193] on body "[PERSON_NAME] ​ Create [PERSON_NAME] Mr. MGMT-[PERSON_NAME] Create Pledge Creat…" at bounding box center [506, 261] width 1012 height 453
drag, startPoint x: 446, startPoint y: 214, endPoint x: 443, endPoint y: 223, distance: 9.4
click at [443, 225] on li "Cash" at bounding box center [453, 223] width 100 height 20
type input "****"
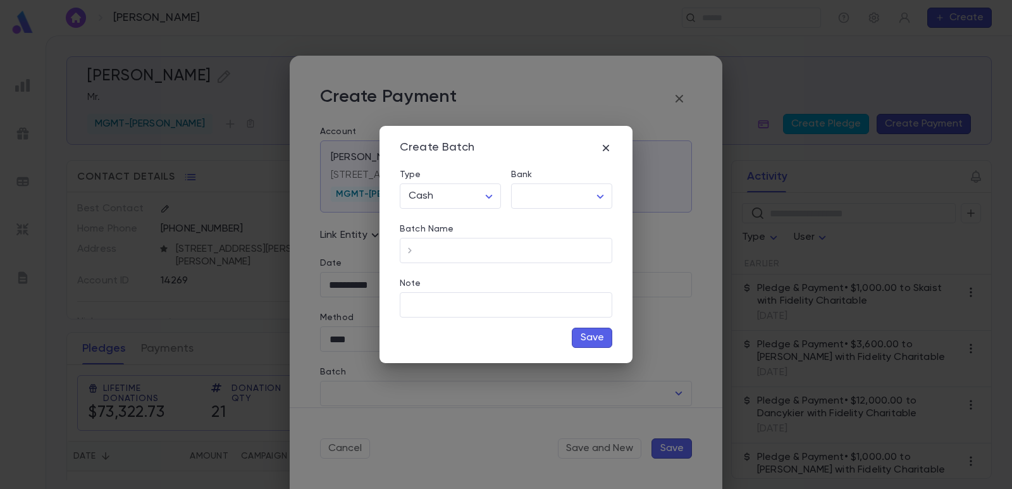
click at [536, 210] on div "Batch Name ​" at bounding box center [501, 236] width 223 height 54
click at [540, 202] on body "[PERSON_NAME] ​ Create [PERSON_NAME] Mr. MGMT-[PERSON_NAME] Create Pledge Creat…" at bounding box center [506, 261] width 1012 height 453
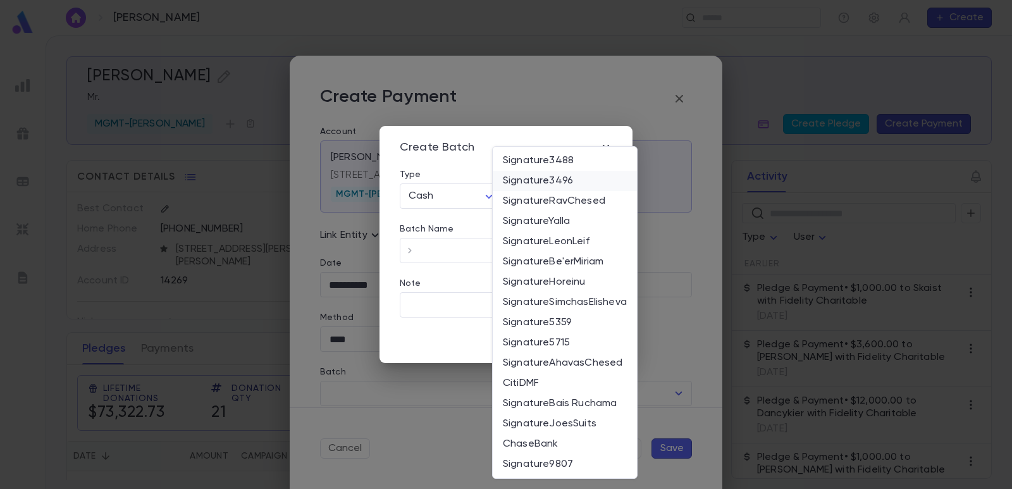
click at [546, 183] on span "Signature3496" at bounding box center [565, 181] width 124 height 13
type input "*"
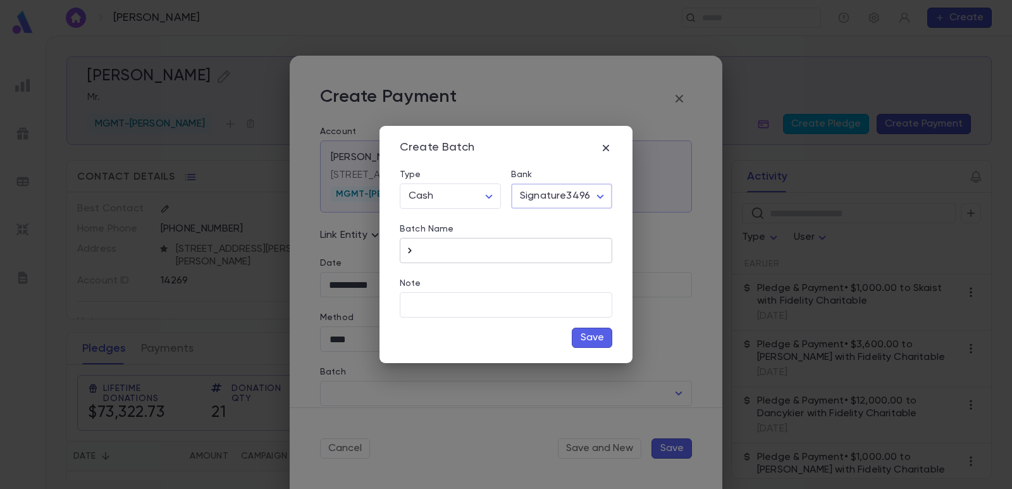
drag, startPoint x: 408, startPoint y: 248, endPoint x: 415, endPoint y: 249, distance: 7.1
click at [407, 249] on icon "button" at bounding box center [409, 250] width 13 height 13
click at [521, 244] on input "**********" at bounding box center [516, 250] width 192 height 25
click at [484, 249] on input "**********" at bounding box center [516, 250] width 192 height 25
type input "**********"
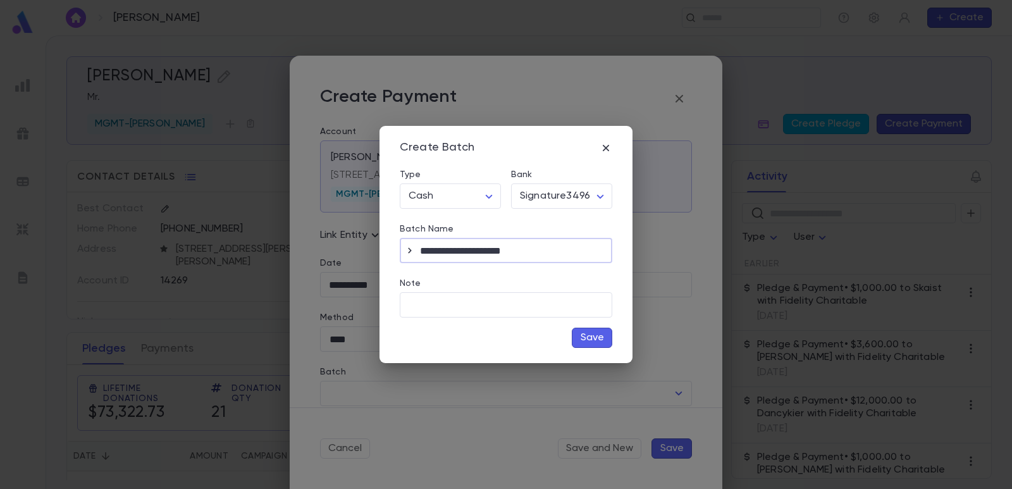
click at [588, 334] on button "Save" at bounding box center [592, 338] width 40 height 20
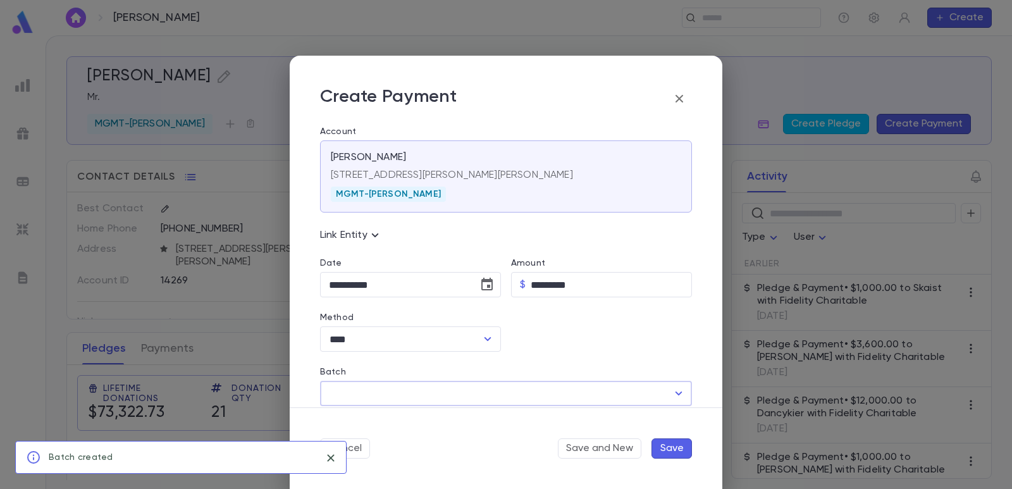
type input "**********"
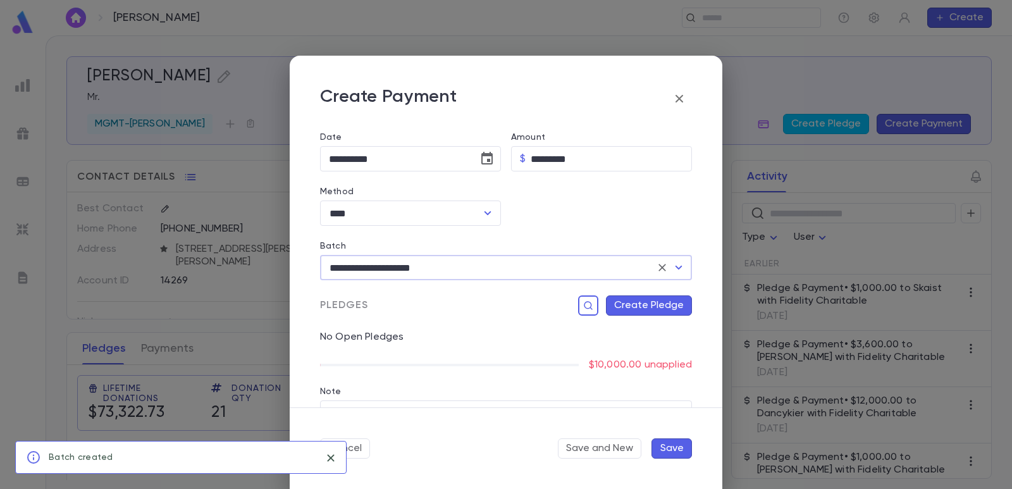
scroll to position [126, 0]
click at [631, 307] on button "Create Pledge" at bounding box center [649, 305] width 86 height 20
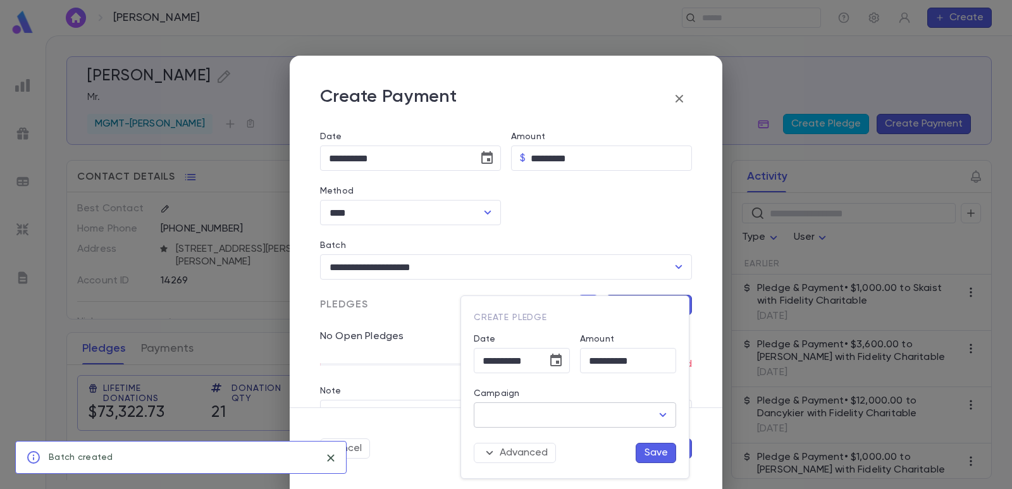
click at [570, 410] on input "Campaign" at bounding box center [565, 415] width 172 height 24
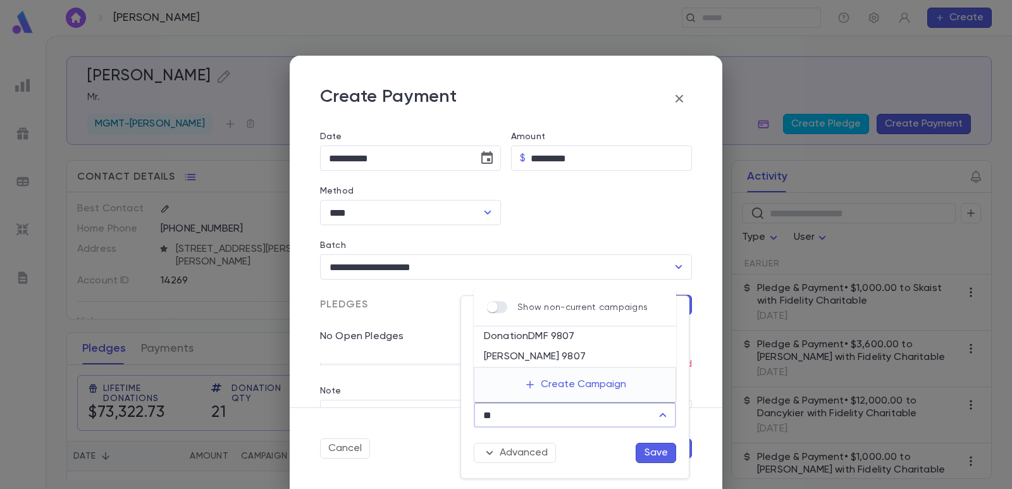
click at [532, 340] on li "DonationDMF 9807" at bounding box center [575, 336] width 202 height 20
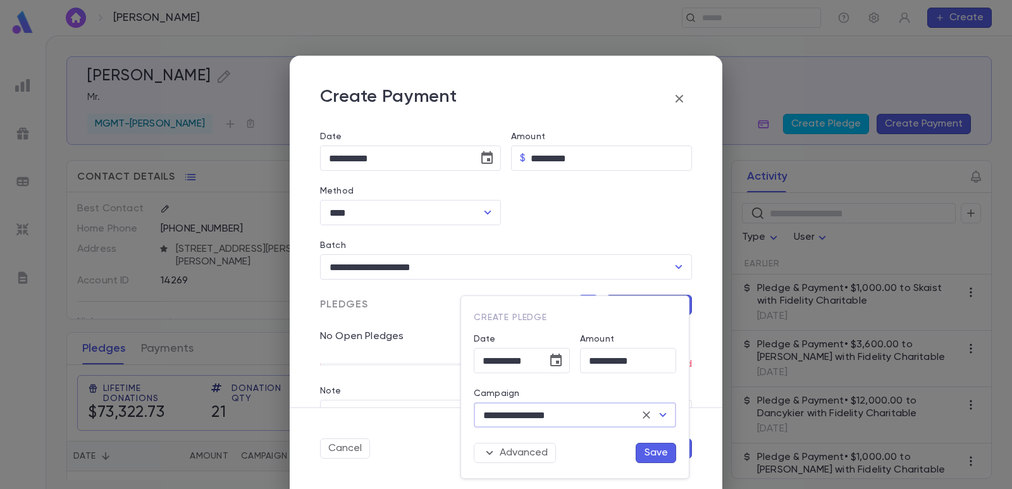
type input "**********"
click at [651, 458] on button "Save" at bounding box center [656, 453] width 40 height 20
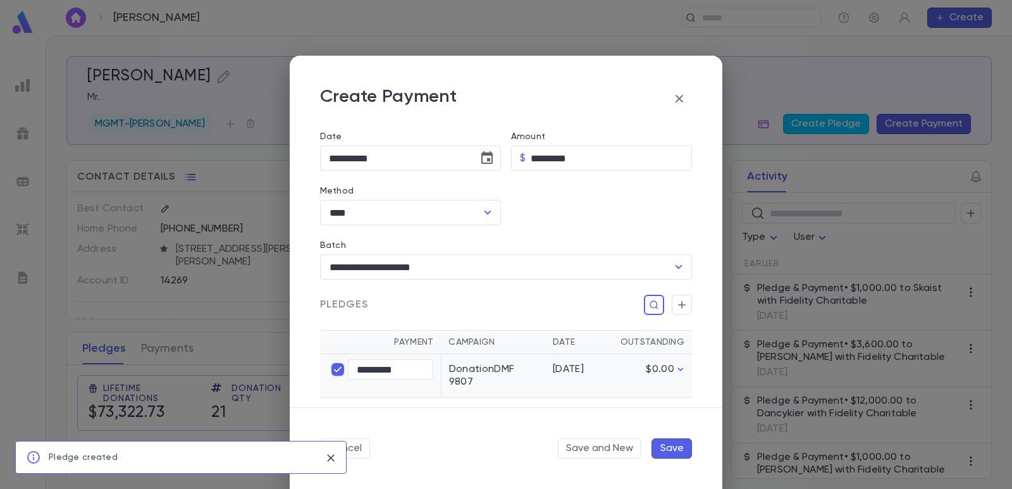
click at [662, 445] on button "Save" at bounding box center [671, 448] width 40 height 20
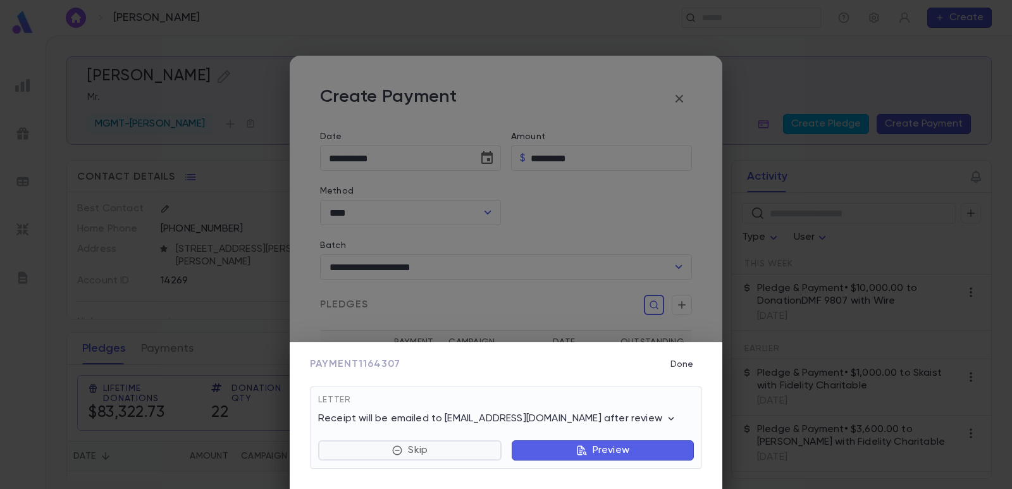
click at [431, 453] on button "Skip" at bounding box center [409, 450] width 183 height 20
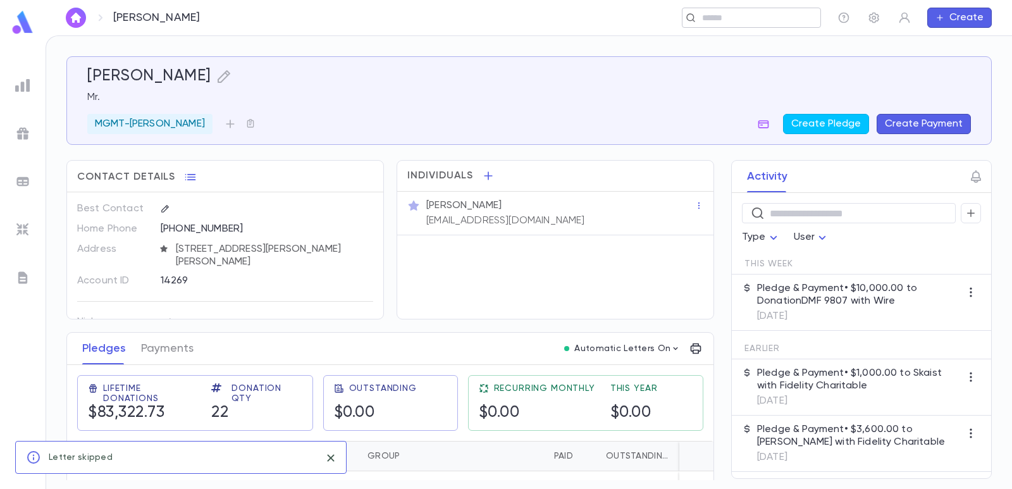
click at [718, 18] on input "text" at bounding box center [747, 18] width 98 height 12
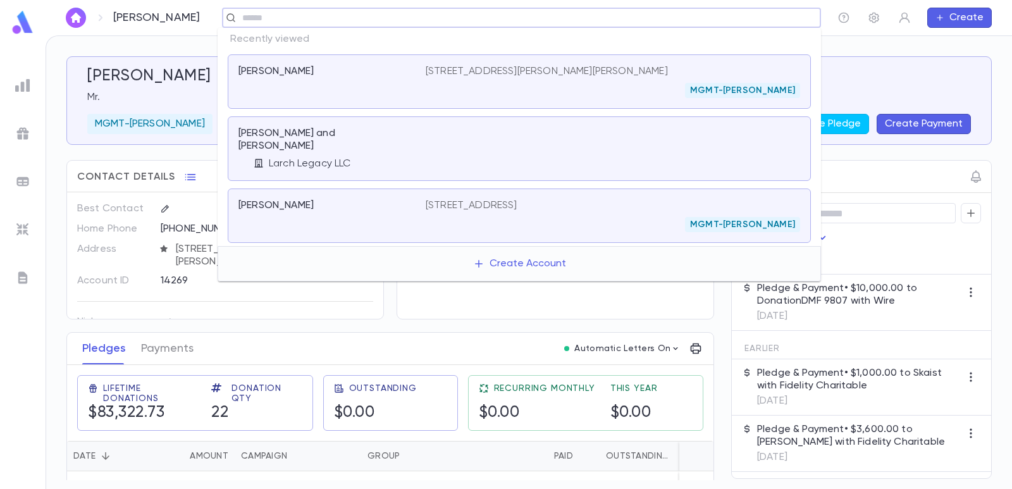
click at [367, 157] on div "Larch Legacy LLC" at bounding box center [340, 163] width 172 height 13
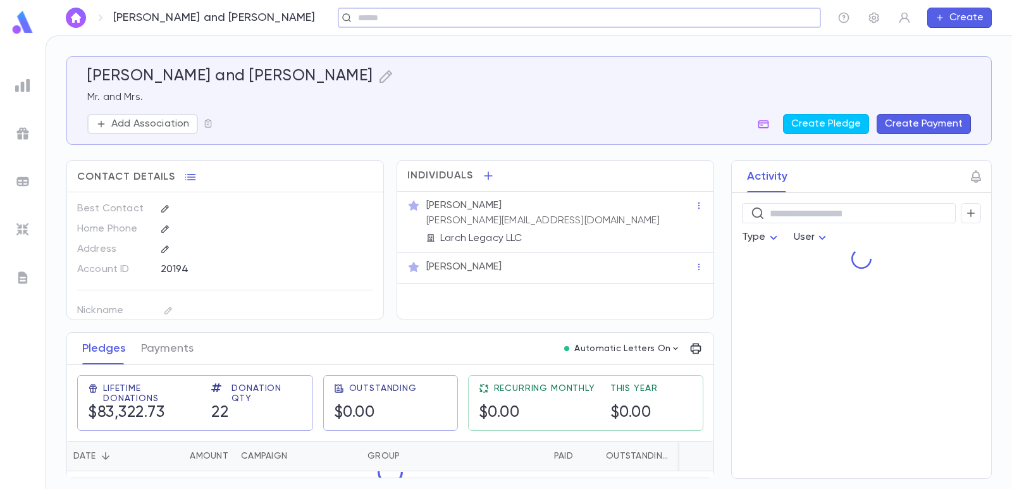
click at [920, 121] on button "Create Payment" at bounding box center [924, 124] width 94 height 20
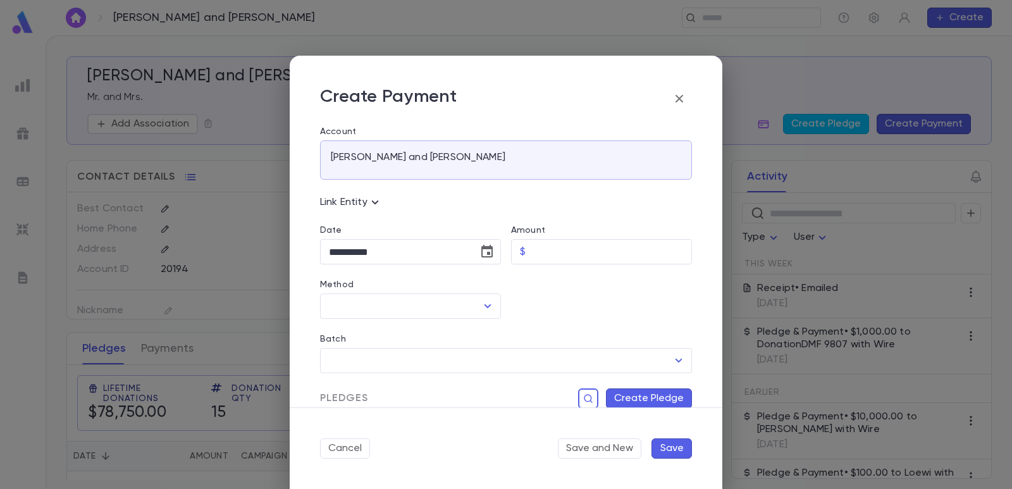
click at [549, 260] on div "**********" at bounding box center [501, 308] width 382 height 395
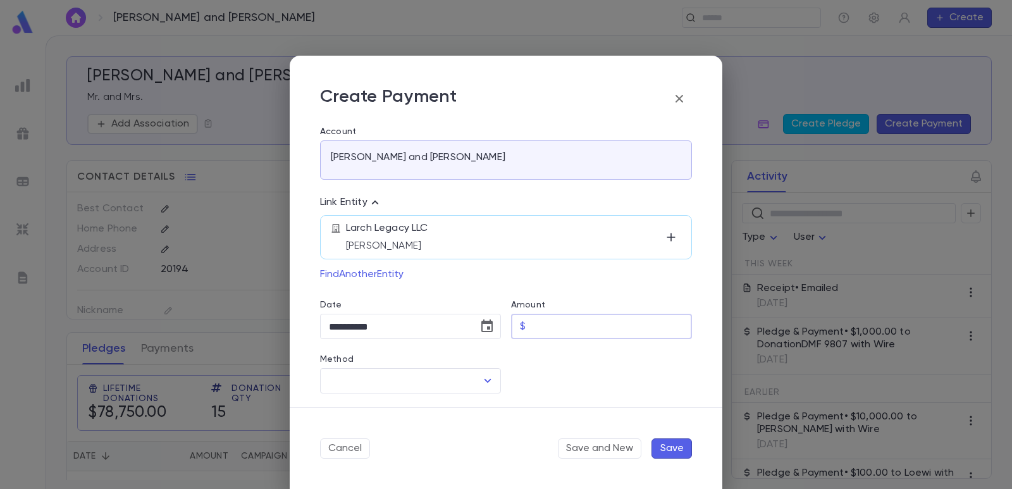
click at [551, 285] on div "Amount $ ​" at bounding box center [596, 312] width 191 height 54
click at [547, 321] on input "Amount" at bounding box center [611, 326] width 161 height 25
type input "********"
click at [565, 381] on div at bounding box center [596, 366] width 191 height 54
click at [483, 328] on icon "Choose date, selected date is Sep 4, 2025" at bounding box center [486, 326] width 15 height 15
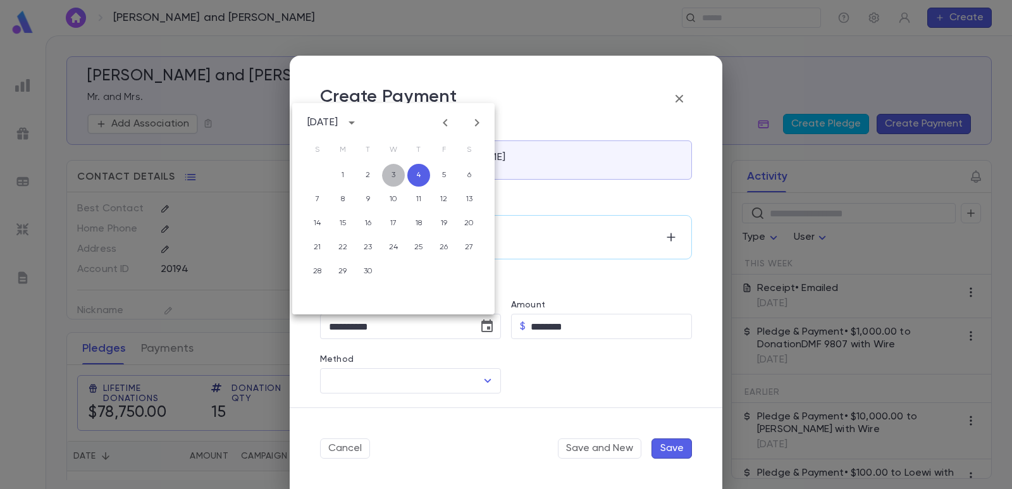
click at [396, 179] on button "3" at bounding box center [393, 175] width 23 height 23
type input "**********"
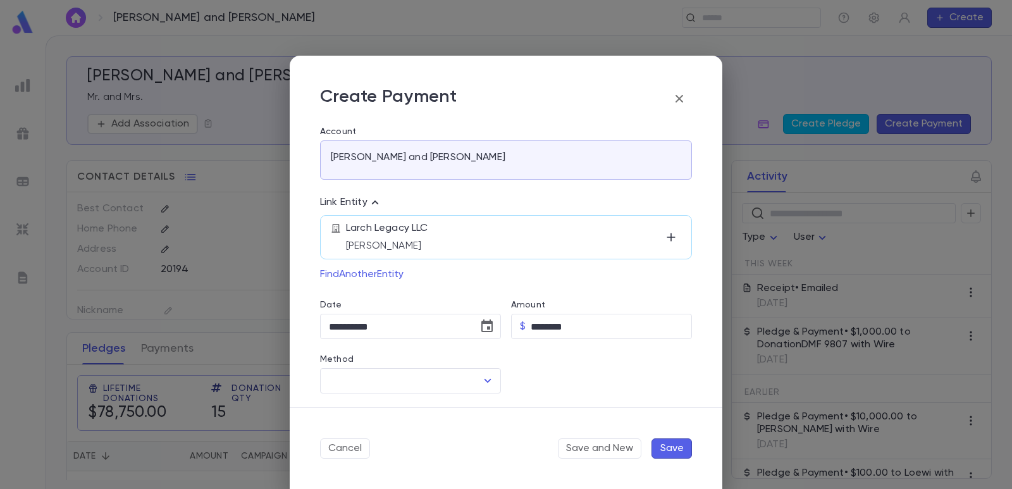
click at [538, 367] on div at bounding box center [596, 366] width 191 height 54
click at [407, 386] on input "Method" at bounding box center [401, 381] width 151 height 24
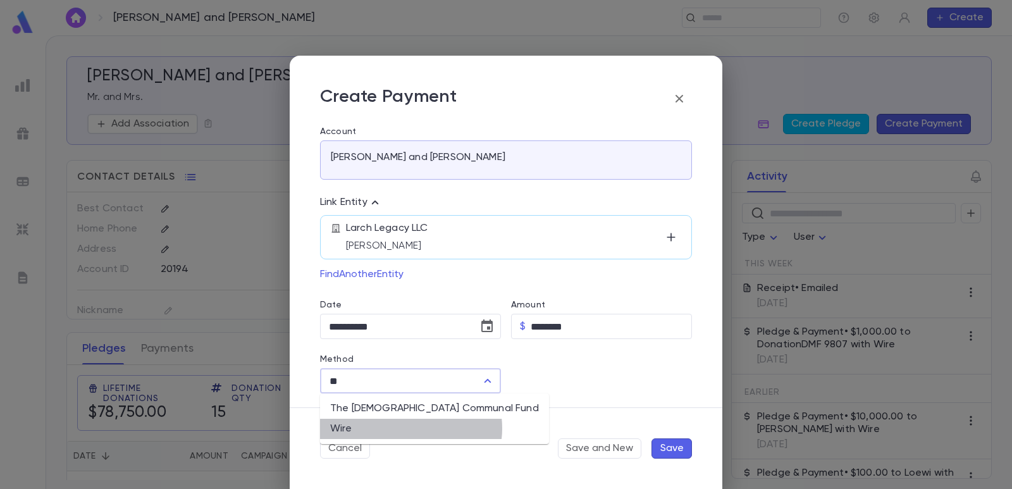
click at [410, 428] on li "Wire" at bounding box center [434, 429] width 229 height 20
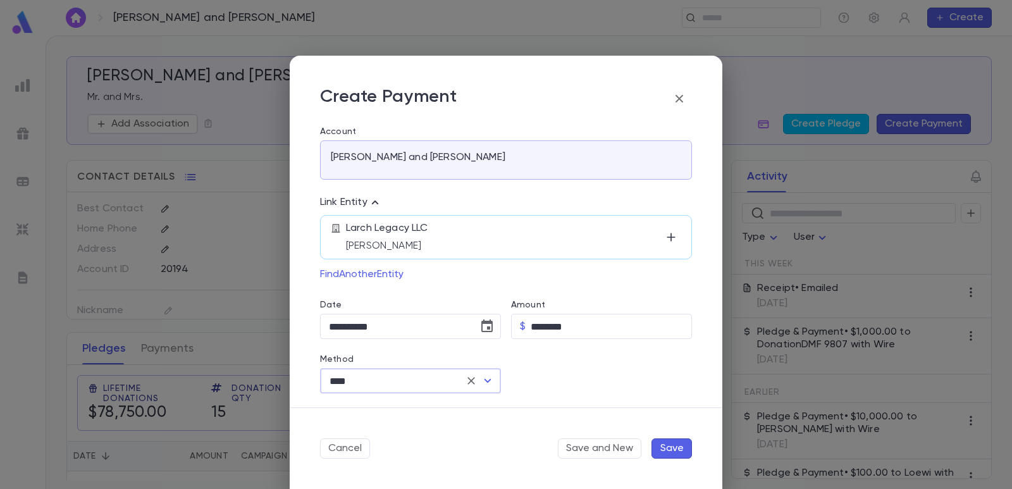
scroll to position [63, 0]
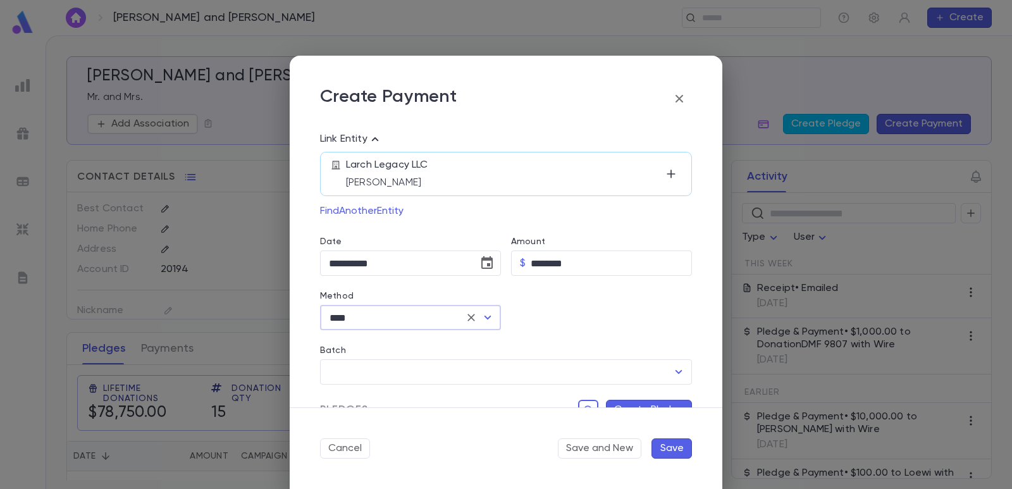
type input "****"
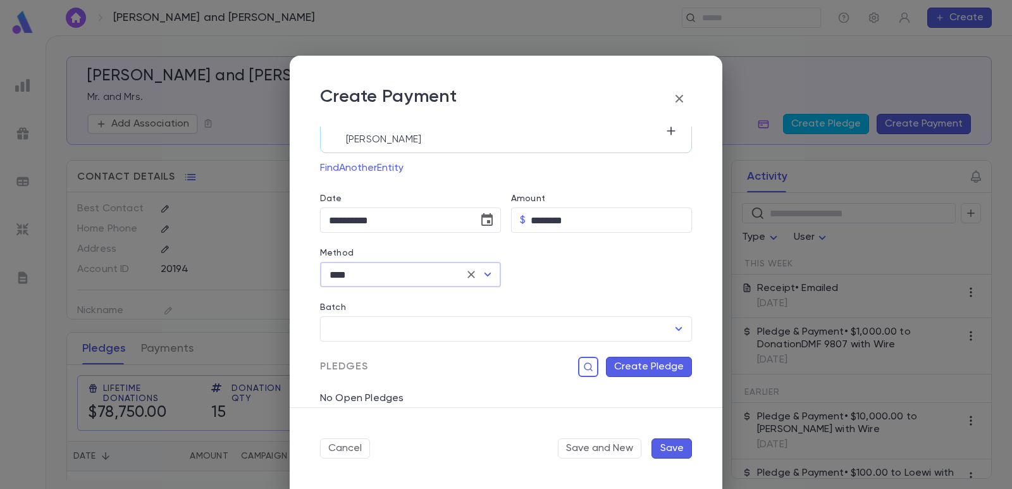
scroll to position [126, 0]
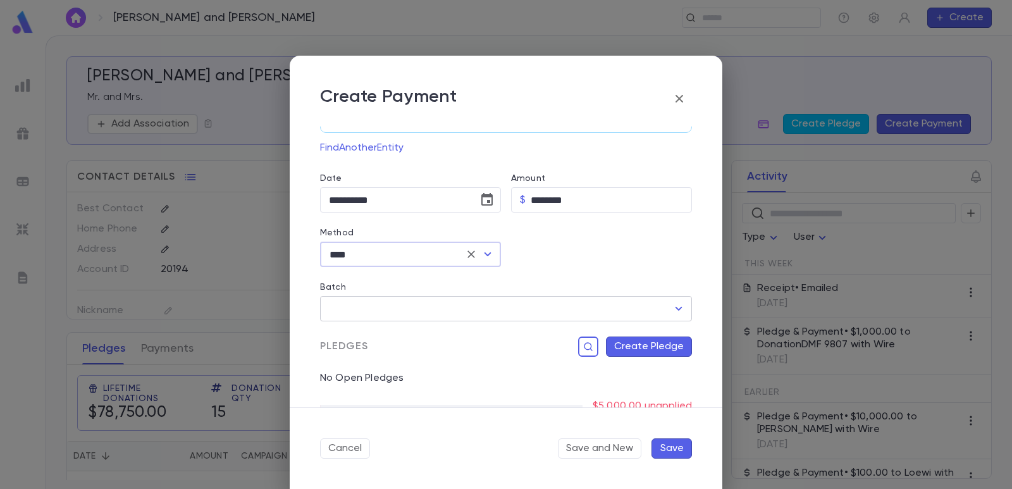
click at [404, 309] on input "Batch" at bounding box center [497, 309] width 342 height 24
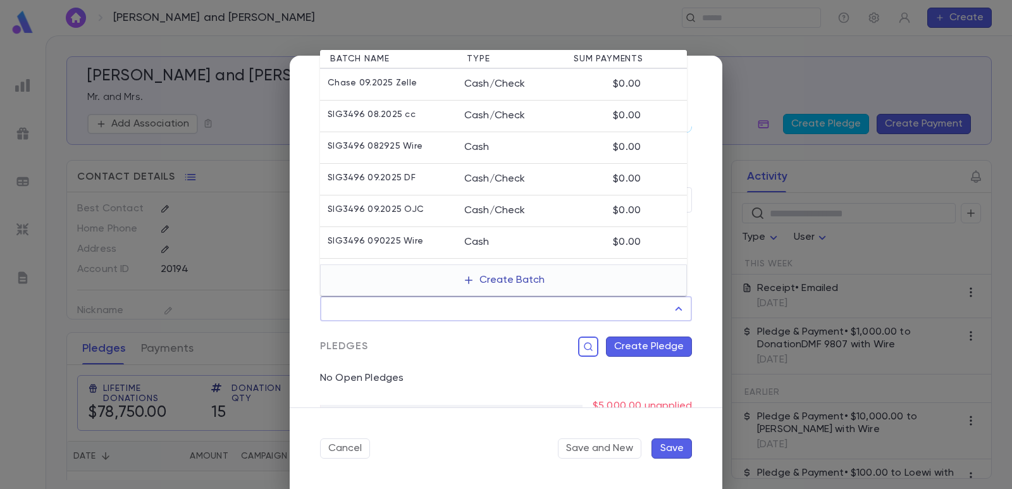
click at [485, 286] on button "Create Batch" at bounding box center [503, 280] width 97 height 20
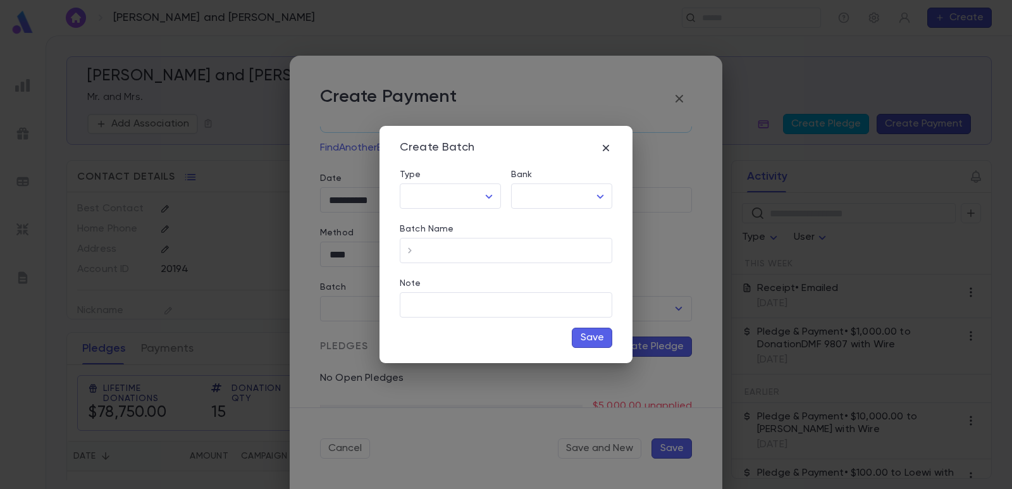
click at [426, 178] on div "Type" at bounding box center [450, 176] width 101 height 14
click at [438, 195] on body "[PERSON_NAME] and [PERSON_NAME] ​ Create [PERSON_NAME] and [PERSON_NAME] Mr. an…" at bounding box center [506, 261] width 1012 height 453
click at [426, 230] on li "Cash" at bounding box center [453, 223] width 100 height 20
type input "****"
click at [560, 199] on body "[PERSON_NAME] and [PERSON_NAME] ​ Create [PERSON_NAME] and [PERSON_NAME] Mr. an…" at bounding box center [506, 261] width 1012 height 453
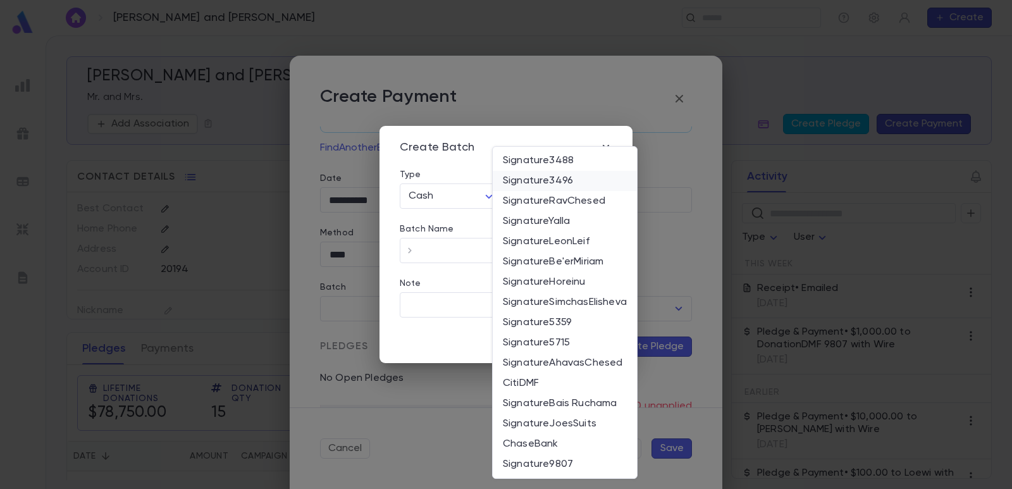
click at [550, 178] on span "Signature3496" at bounding box center [565, 181] width 124 height 13
type input "*"
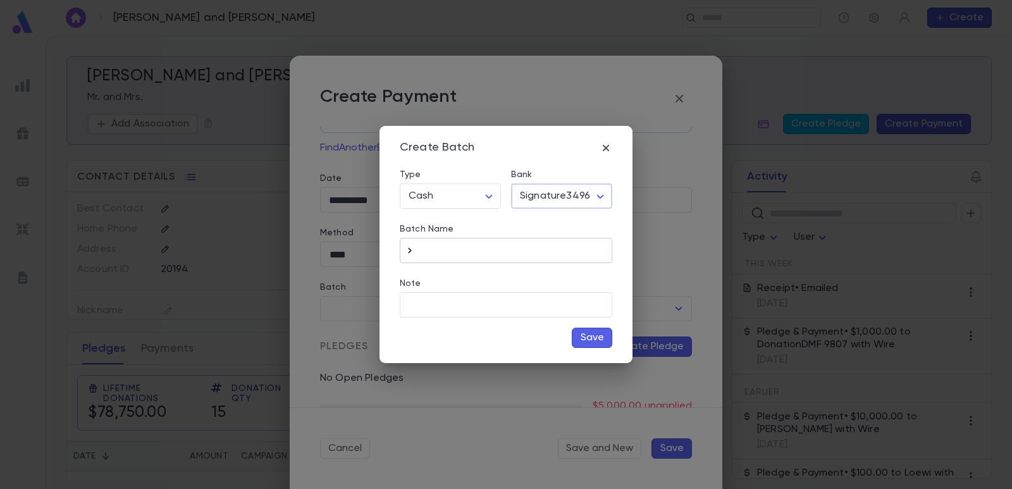
click at [409, 252] on icon "button" at bounding box center [409, 251] width 3 height 6
click at [531, 247] on input "**********" at bounding box center [516, 250] width 192 height 25
click at [486, 254] on input "**********" at bounding box center [516, 250] width 192 height 25
type input "**********"
click at [593, 335] on button "Save" at bounding box center [592, 338] width 40 height 20
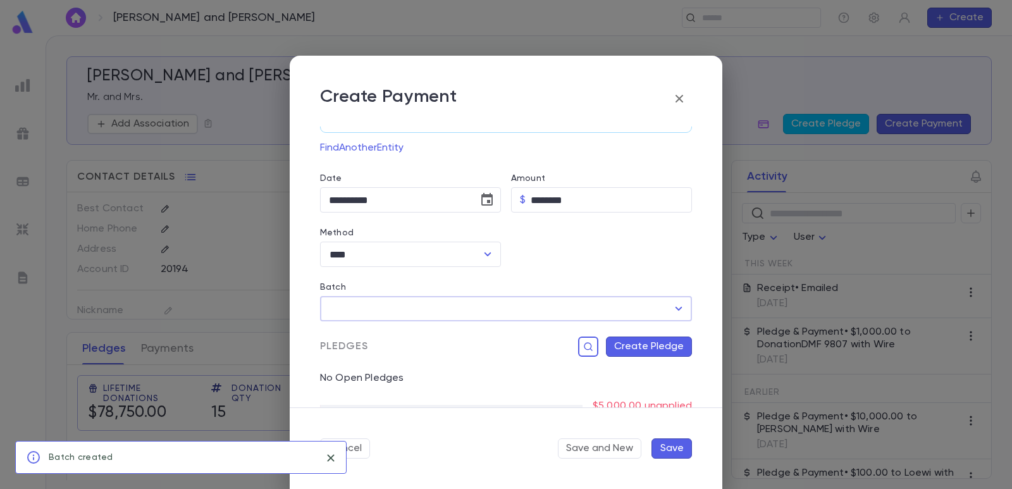
type input "**********"
click at [617, 345] on button "Create Pledge" at bounding box center [649, 346] width 86 height 20
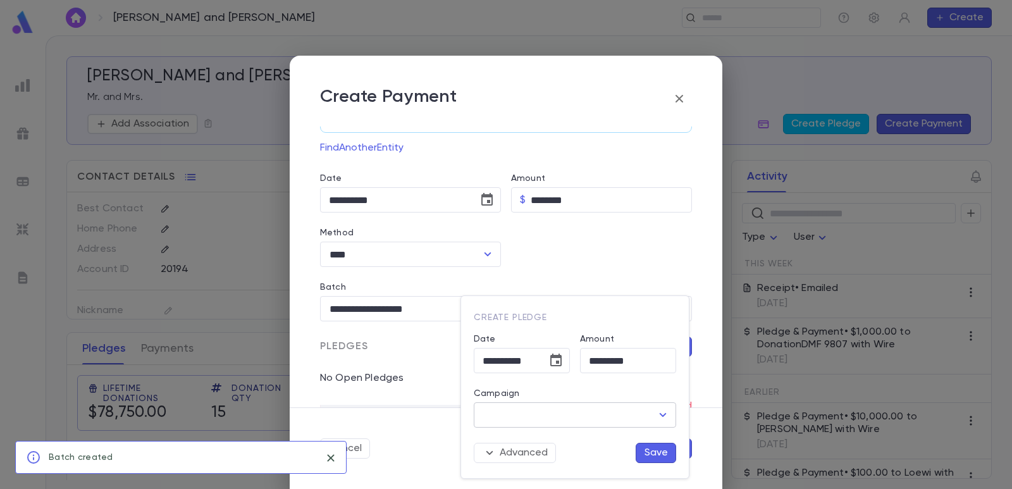
click at [599, 418] on input "Campaign" at bounding box center [565, 415] width 172 height 24
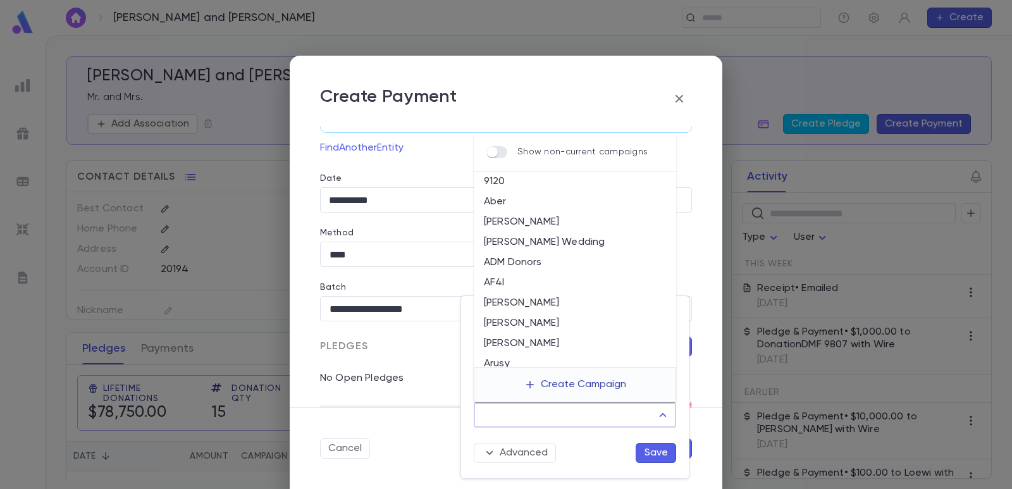
click at [588, 388] on button "Create Campaign" at bounding box center [575, 384] width 122 height 24
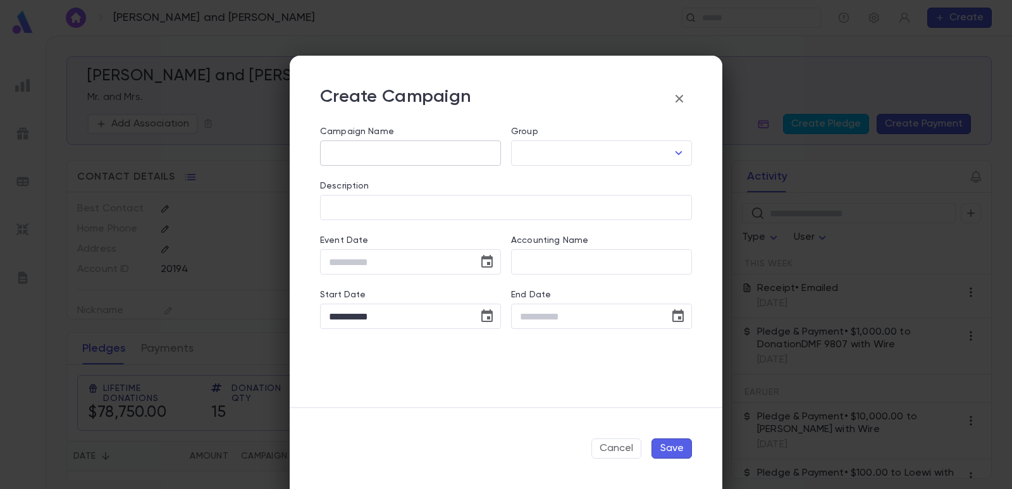
click at [362, 149] on input "Campaign Name" at bounding box center [410, 153] width 181 height 25
type input "********"
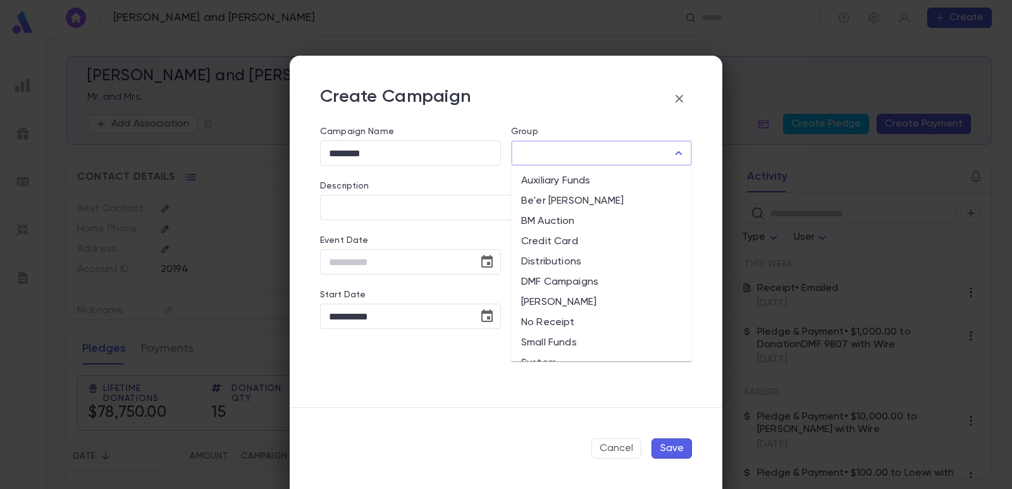
type input "********"
click at [548, 146] on input "Group" at bounding box center [592, 153] width 151 height 24
click at [539, 171] on li "Auxiliary Funds" at bounding box center [601, 181] width 181 height 20
type input "**********"
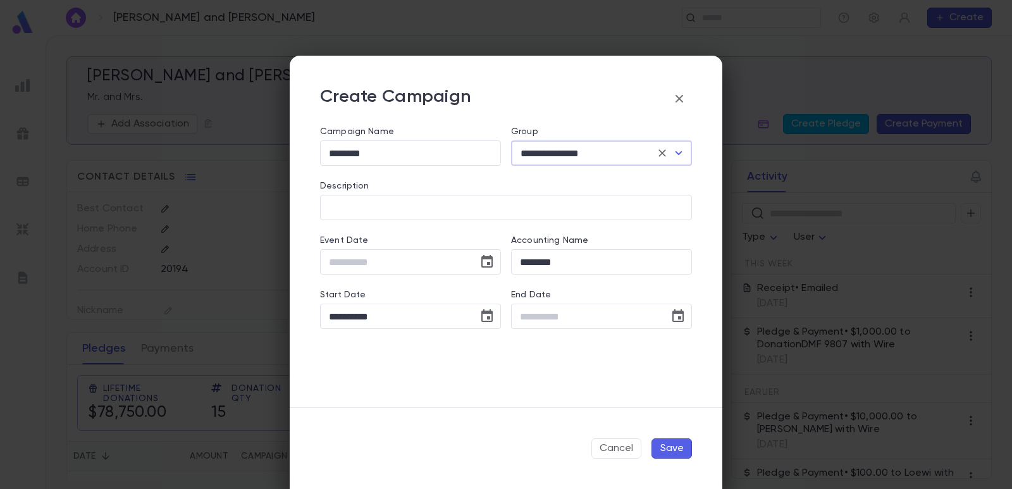
click at [672, 446] on button "Save" at bounding box center [671, 448] width 40 height 20
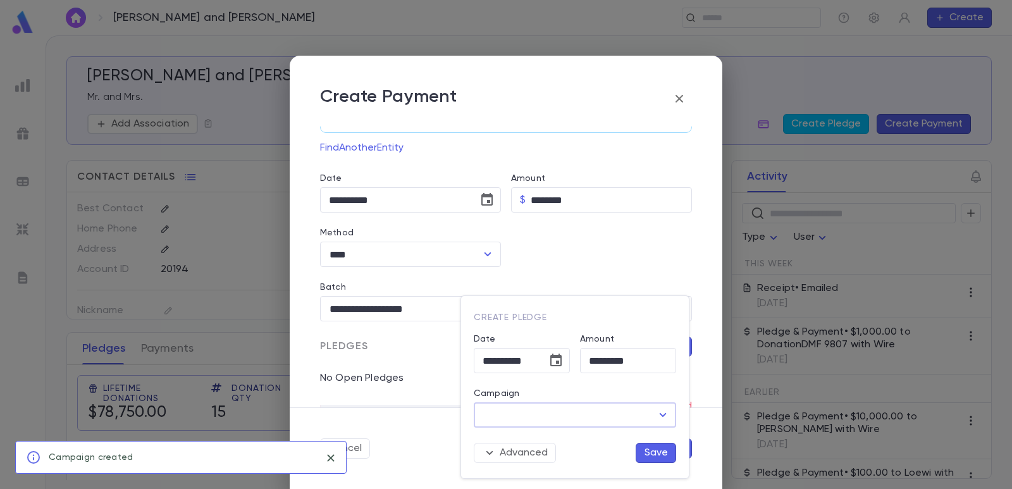
click at [592, 410] on input "Campaign" at bounding box center [565, 415] width 172 height 24
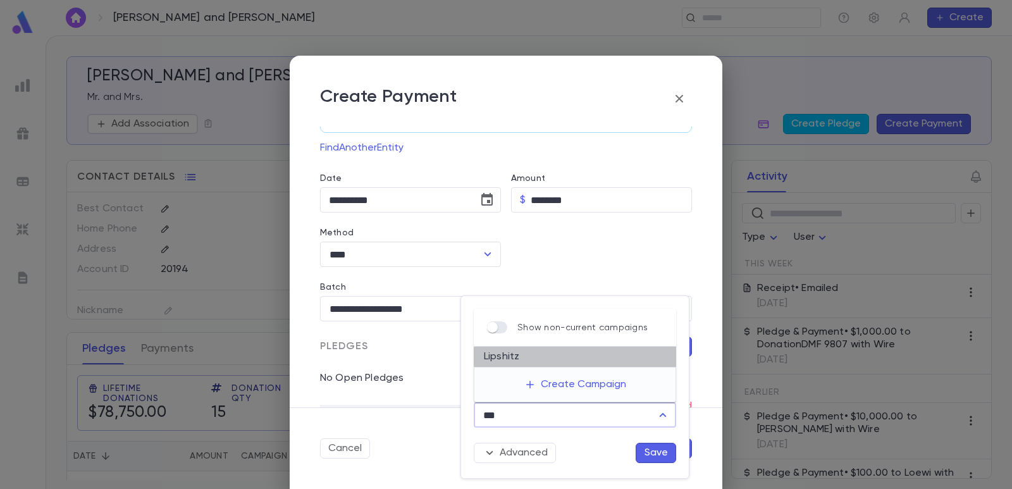
click at [582, 364] on li "Lipshitz" at bounding box center [575, 357] width 202 height 20
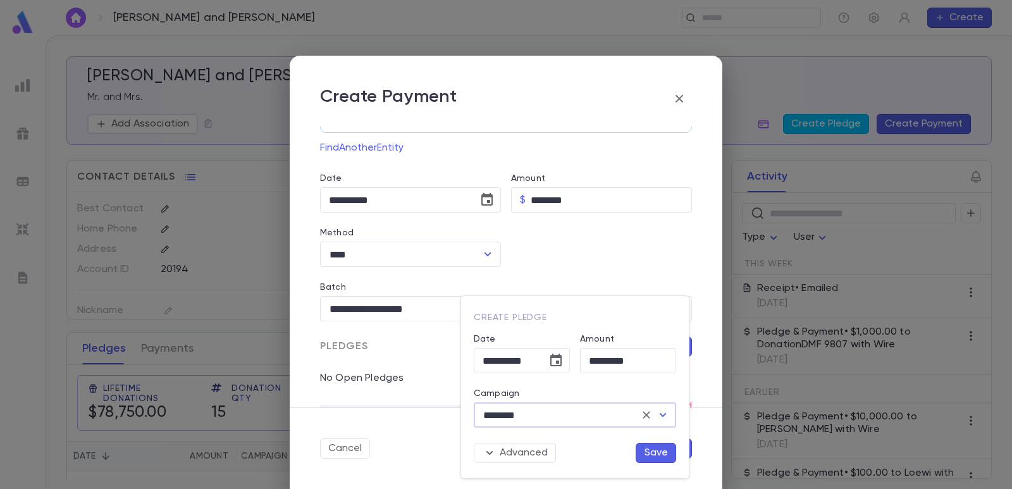
type input "********"
click at [660, 454] on button "Save" at bounding box center [656, 453] width 40 height 20
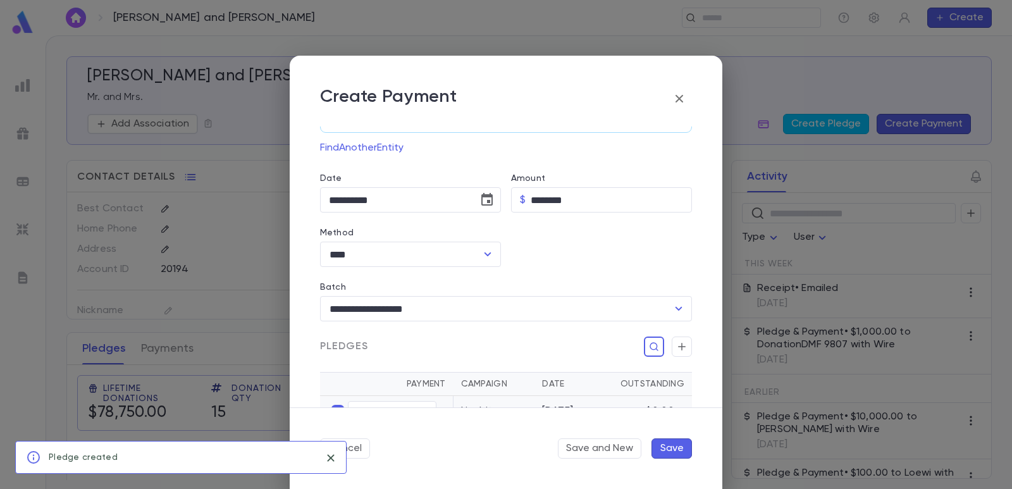
click at [660, 454] on button "Save" at bounding box center [671, 448] width 40 height 20
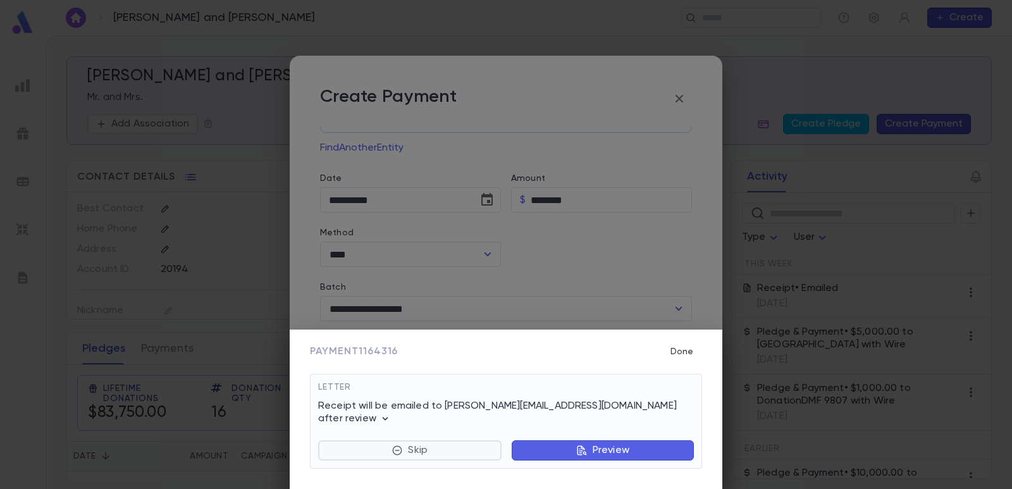
click at [424, 457] on button "Skip" at bounding box center [409, 450] width 183 height 20
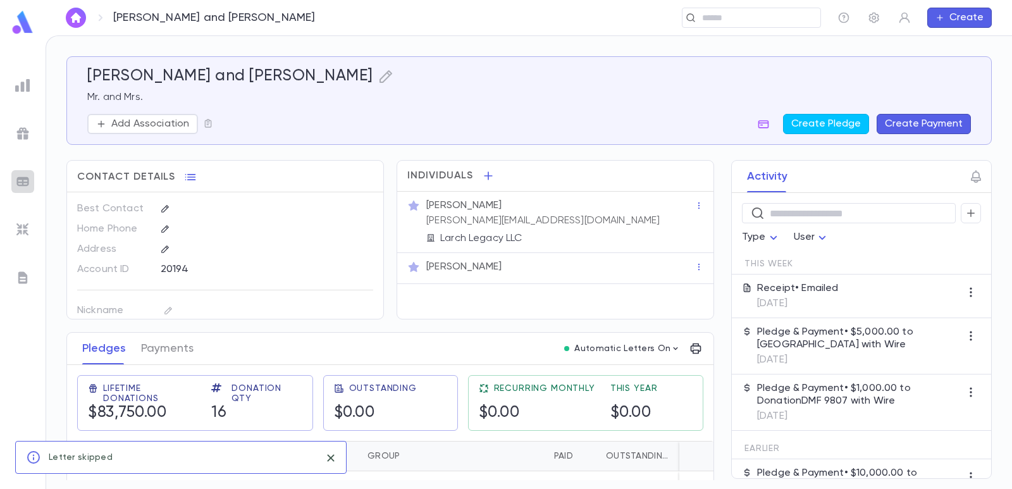
click at [25, 184] on img at bounding box center [22, 181] width 15 height 15
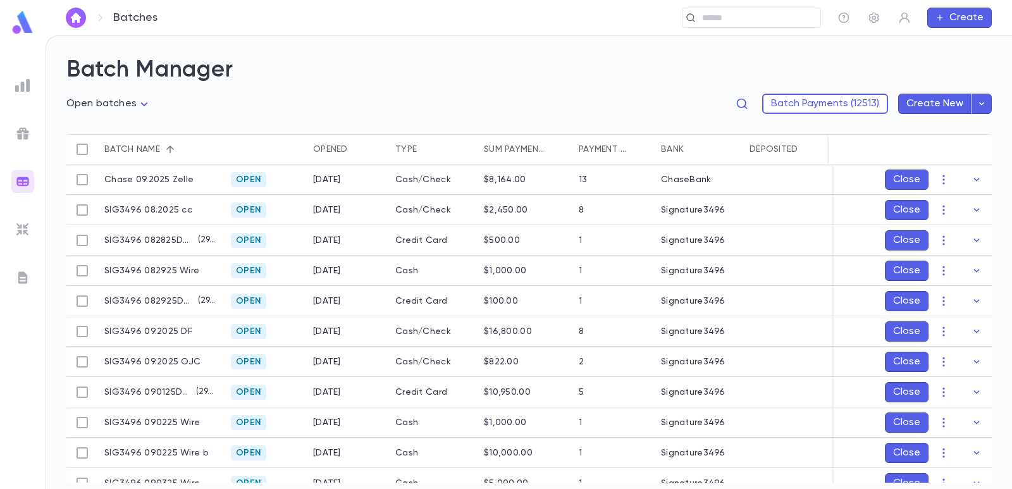
scroll to position [21, 0]
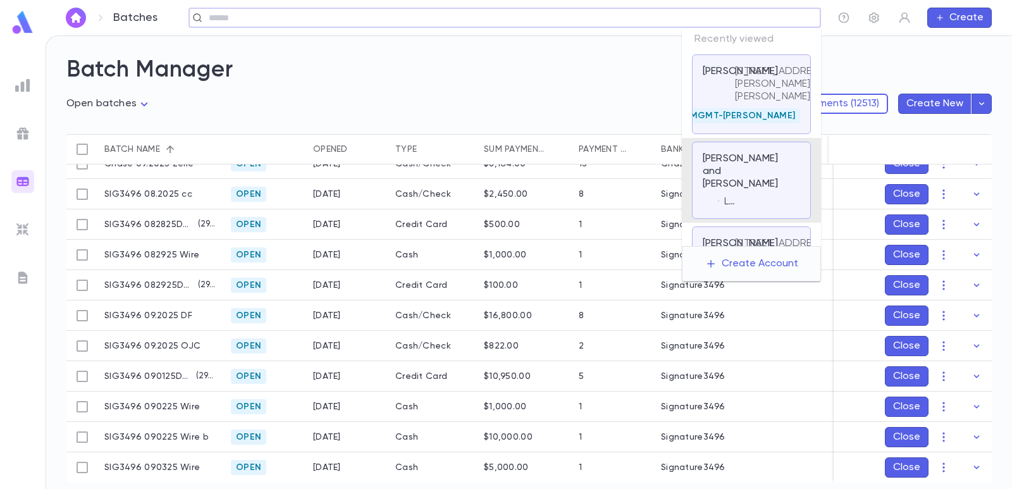
click at [733, 14] on input "text" at bounding box center [500, 18] width 591 height 12
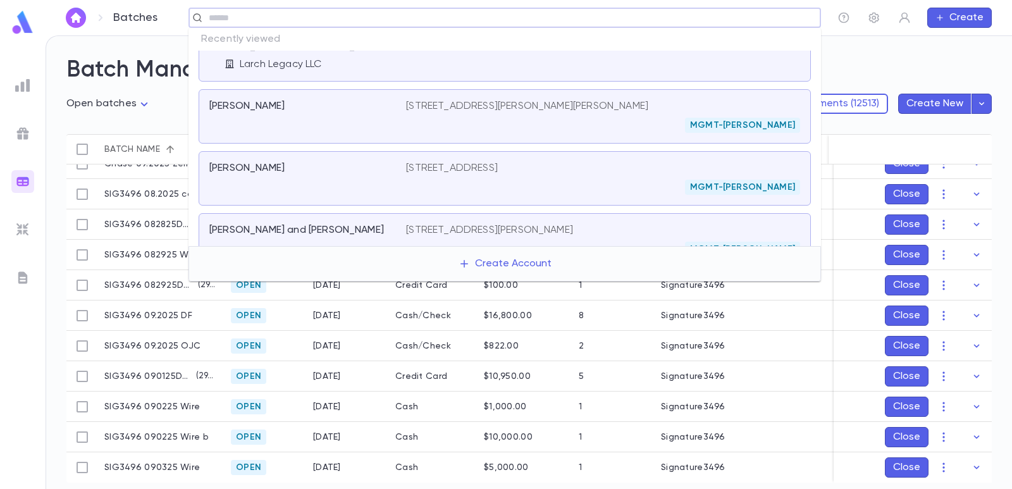
scroll to position [0, 0]
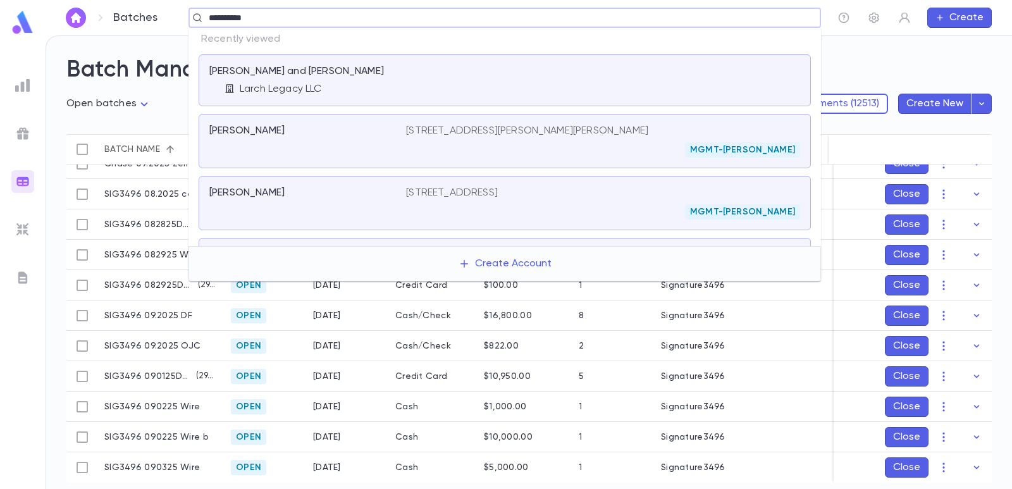
type input "**********"
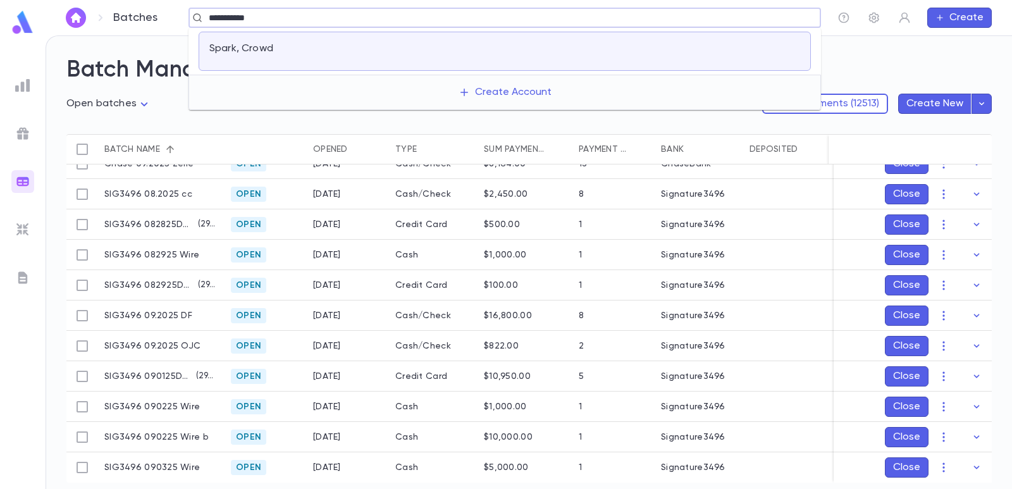
click at [314, 42] on div "Spark, Crowd" at bounding box center [300, 48] width 182 height 13
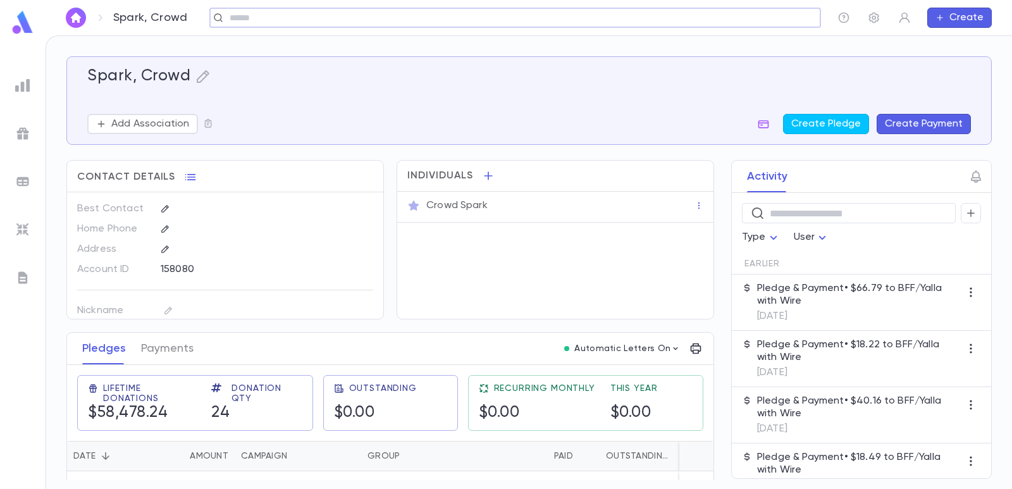
click at [891, 123] on button "Create Payment" at bounding box center [924, 124] width 94 height 20
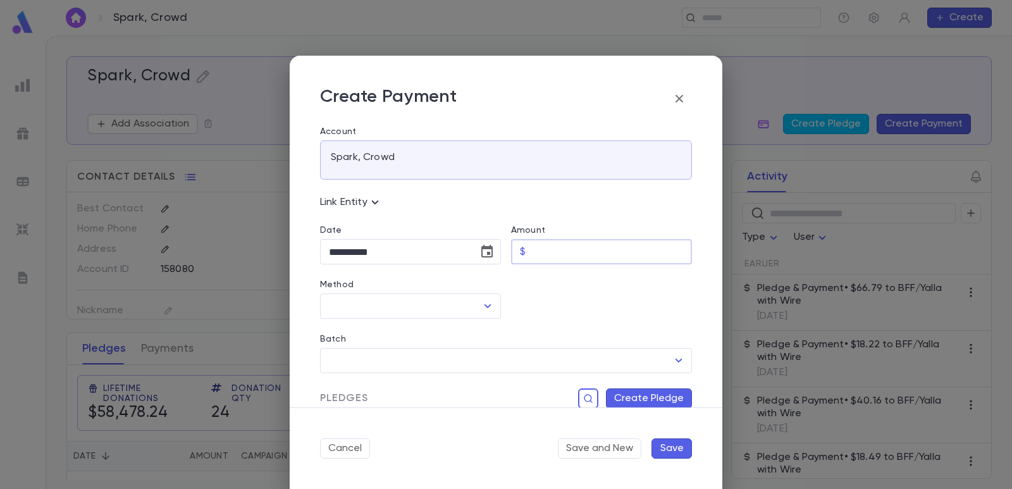
click at [555, 250] on input "Amount" at bounding box center [611, 252] width 161 height 25
paste input "******"
type input "******"
click at [520, 286] on div at bounding box center [596, 291] width 191 height 54
click at [483, 258] on icon "Choose date, selected date is Sep 4, 2025" at bounding box center [486, 251] width 15 height 15
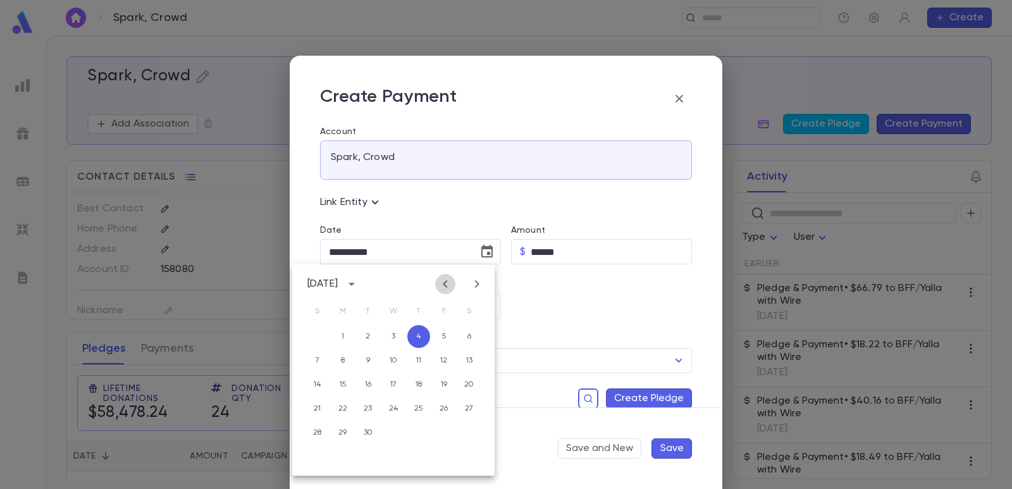
click at [445, 286] on icon "Previous month" at bounding box center [445, 284] width 4 height 8
click at [345, 431] on button "25" at bounding box center [342, 432] width 23 height 23
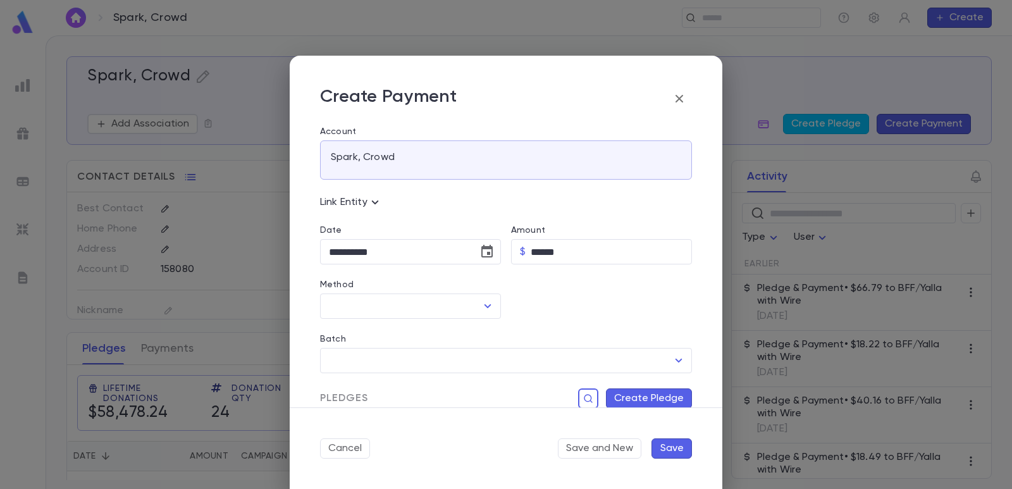
type input "**********"
click at [371, 306] on input "Method" at bounding box center [401, 306] width 151 height 24
click at [378, 356] on li "Wire" at bounding box center [434, 354] width 229 height 20
type input "****"
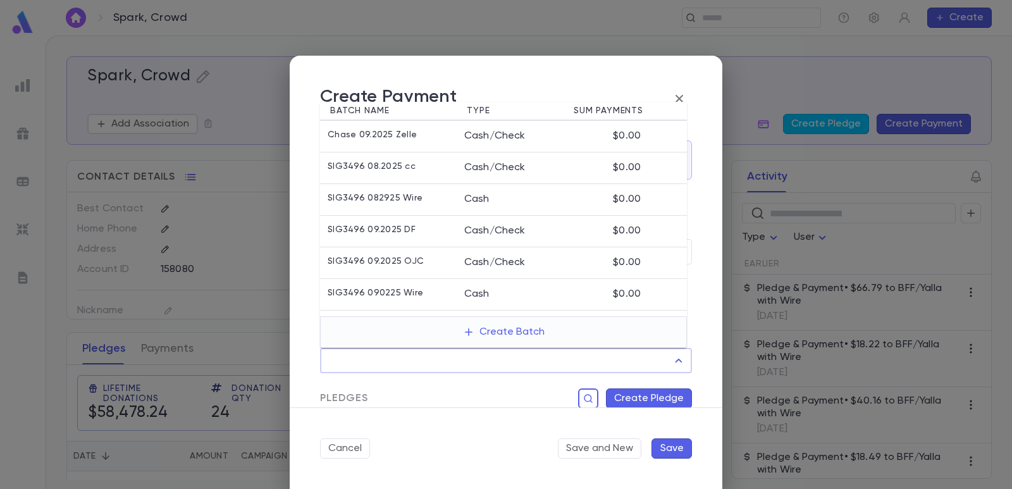
click at [438, 361] on input "Batch" at bounding box center [497, 360] width 342 height 24
click at [467, 333] on icon "button" at bounding box center [468, 331] width 11 height 11
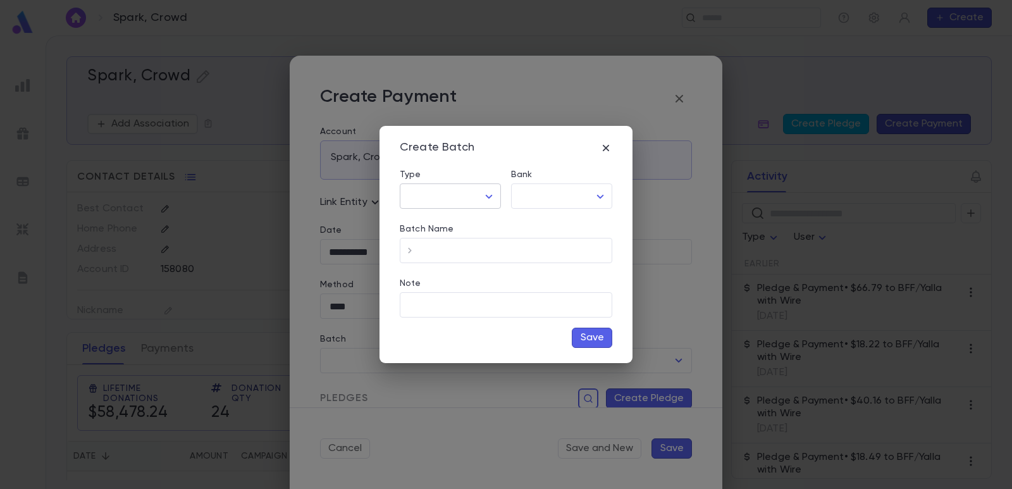
click at [452, 193] on body "Spark, Crowd ​ Create Spark, Crowd Add Association Create Pledge Create Payment…" at bounding box center [506, 261] width 1012 height 453
click at [444, 218] on span "Cash" at bounding box center [453, 223] width 80 height 13
type input "****"
click at [557, 209] on div "​ ​" at bounding box center [561, 195] width 101 height 25
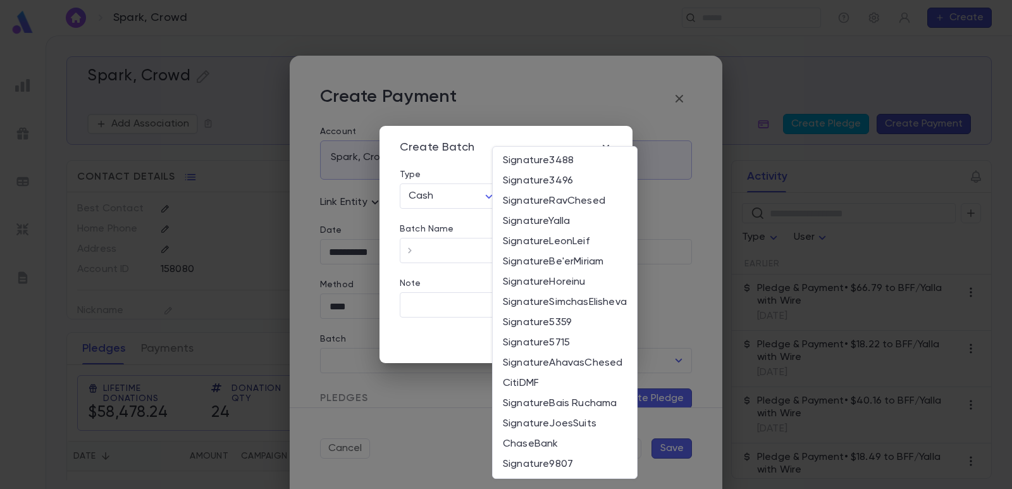
click at [555, 195] on body "Spark, Crowd ​ Create Spark, Crowd Add Association Create Pledge Create Payment…" at bounding box center [506, 261] width 1012 height 453
click at [559, 181] on span "Signature3496" at bounding box center [565, 181] width 124 height 13
type input "*"
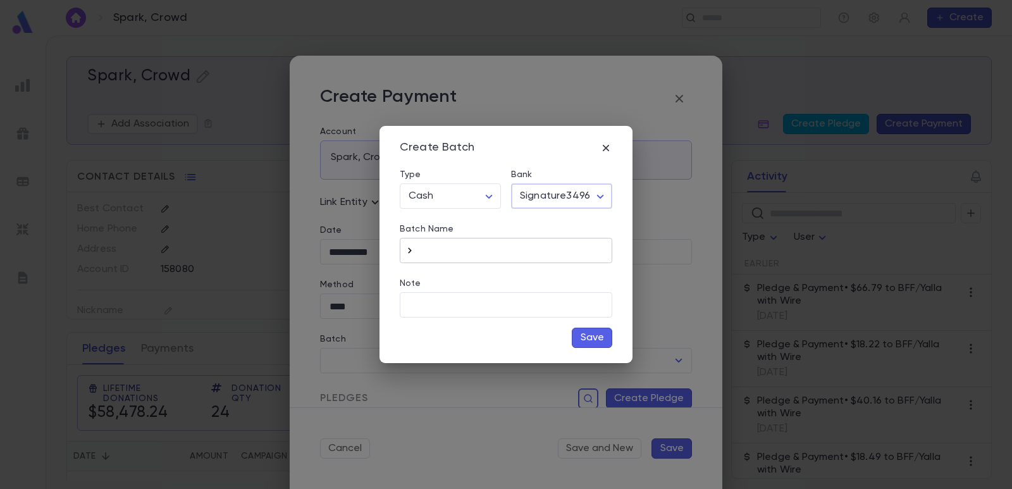
click at [410, 249] on icon "button" at bounding box center [409, 250] width 13 height 13
click at [525, 249] on input "**********" at bounding box center [516, 250] width 192 height 25
click at [484, 252] on input "**********" at bounding box center [516, 250] width 192 height 25
click at [549, 250] on input "**********" at bounding box center [516, 250] width 192 height 25
type input "**********"
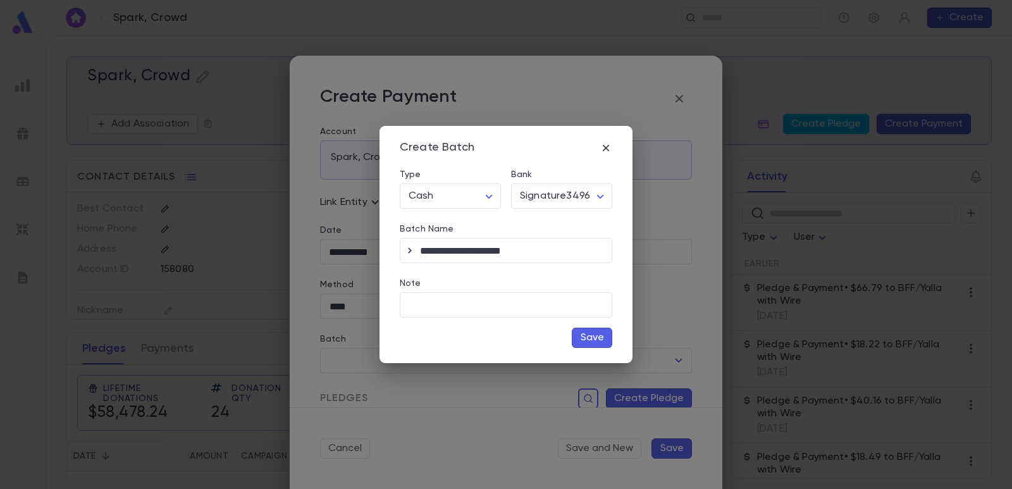
click at [593, 339] on button "Save" at bounding box center [592, 338] width 40 height 20
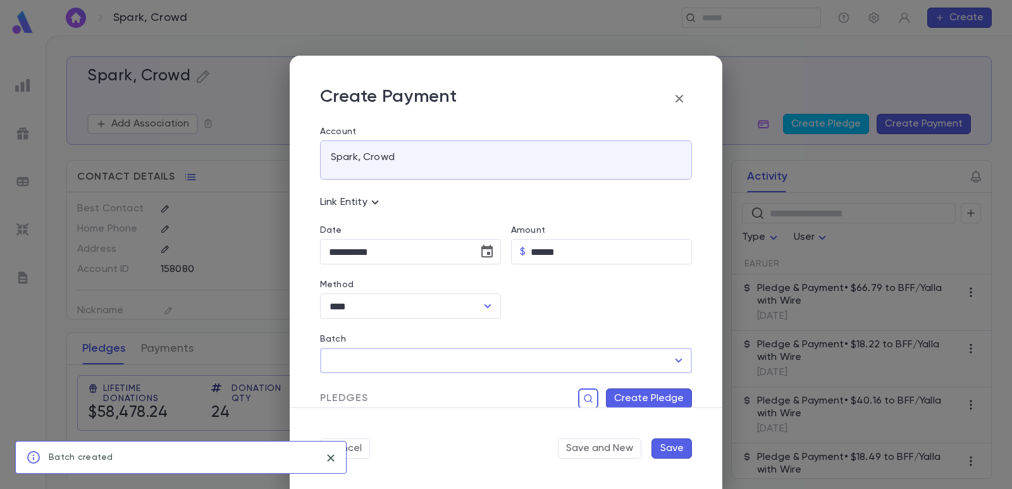
type input "**********"
click at [629, 397] on button "Create Pledge" at bounding box center [649, 398] width 86 height 20
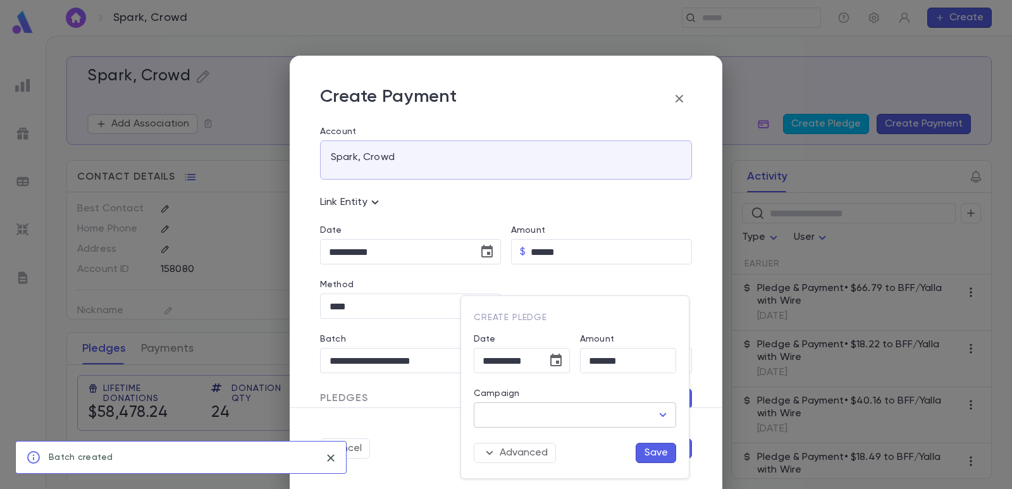
click at [569, 417] on input "Campaign" at bounding box center [565, 415] width 172 height 24
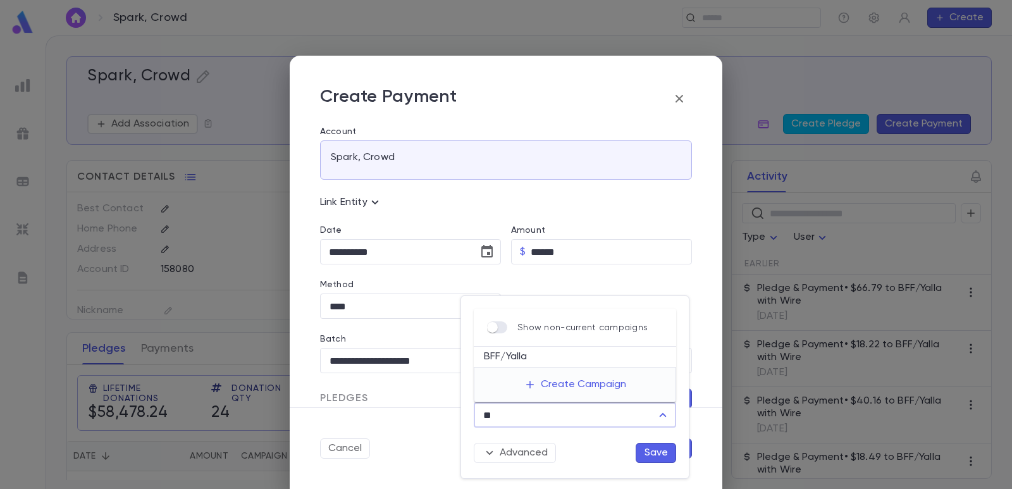
click at [524, 364] on li "BFF/Yalla" at bounding box center [575, 357] width 202 height 20
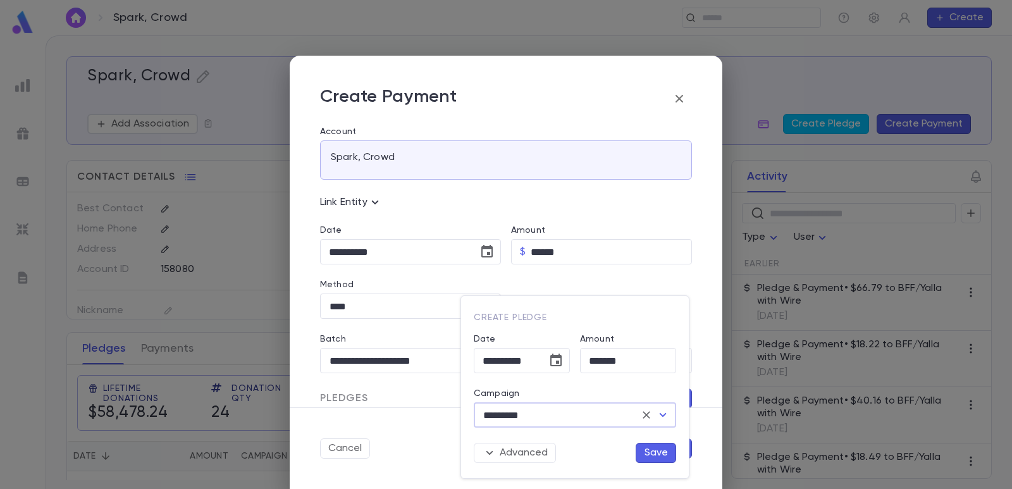
type input "*********"
click at [655, 457] on button "Save" at bounding box center [656, 453] width 40 height 20
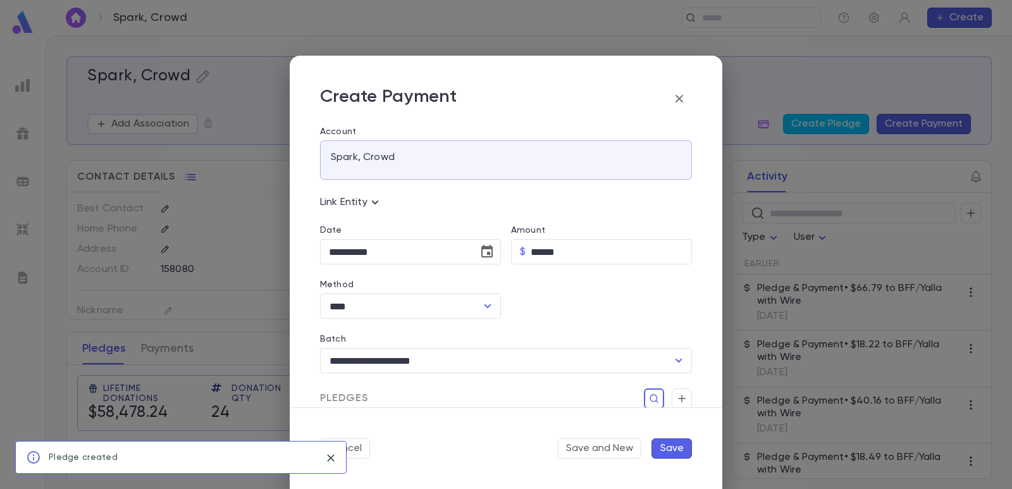
click at [665, 450] on button "Save" at bounding box center [671, 448] width 40 height 20
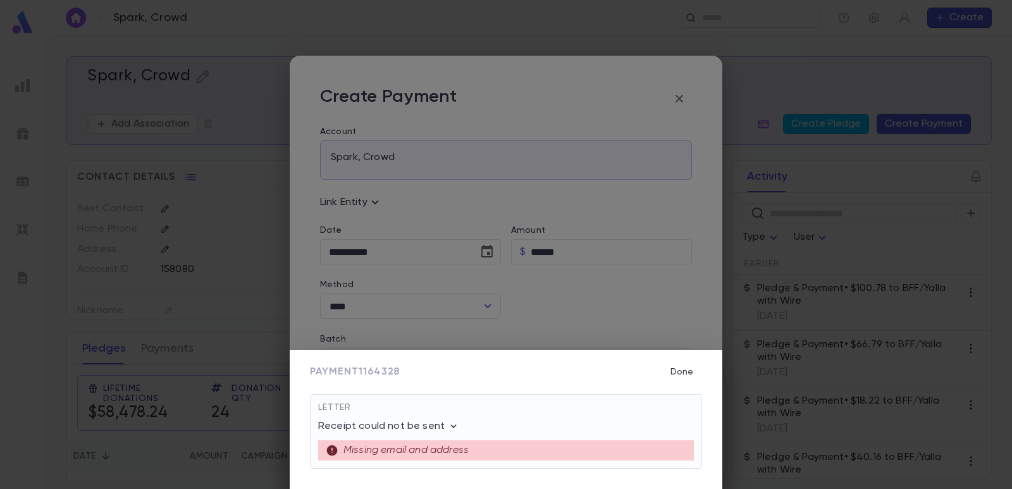
click at [681, 372] on button "Done" at bounding box center [682, 372] width 40 height 24
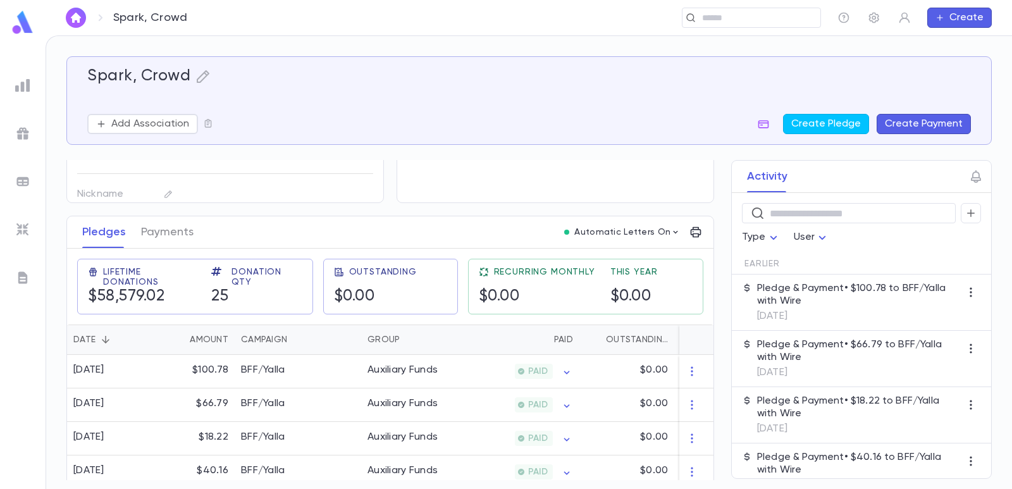
scroll to position [126, 0]
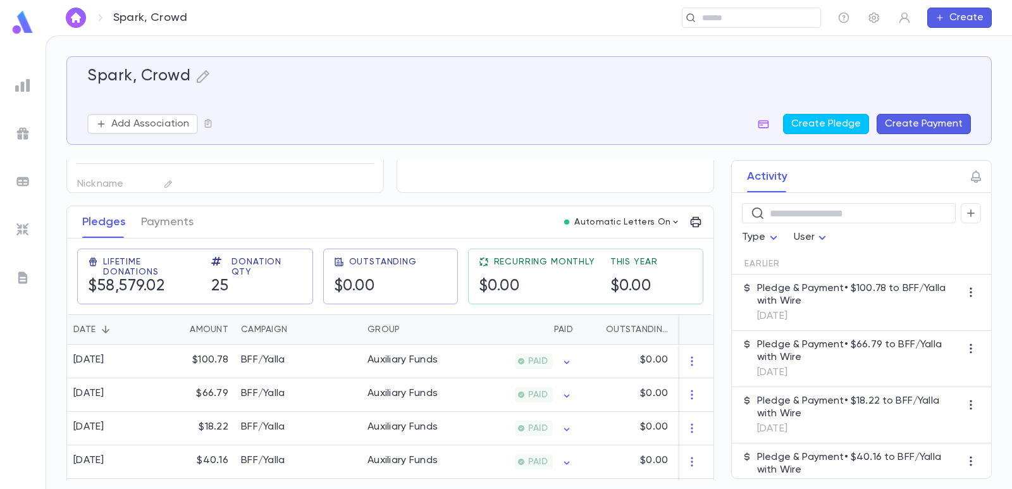
click at [951, 121] on button "Create Payment" at bounding box center [924, 124] width 94 height 20
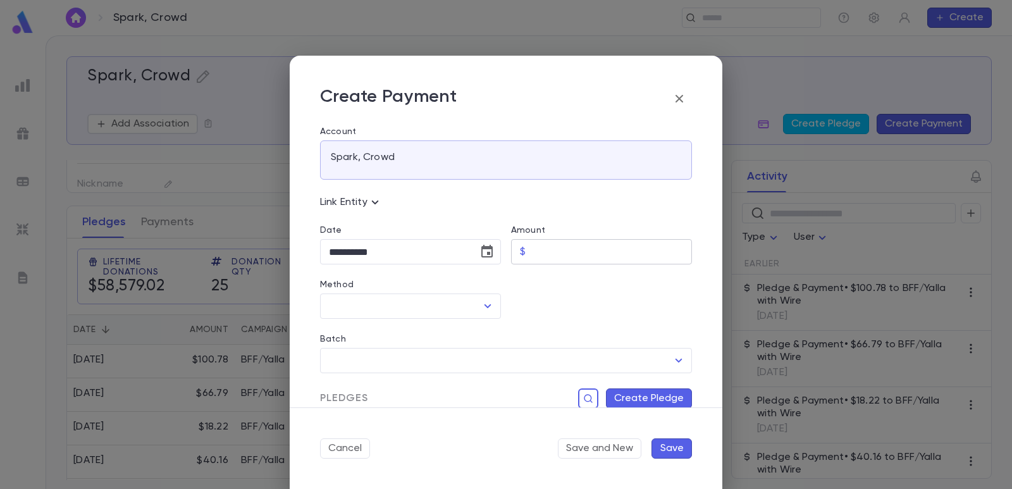
drag, startPoint x: 536, startPoint y: 254, endPoint x: 534, endPoint y: 262, distance: 8.4
click at [536, 254] on input "Amount" at bounding box center [611, 252] width 161 height 25
paste input "*****"
type input "*****"
click at [529, 292] on div at bounding box center [596, 291] width 191 height 54
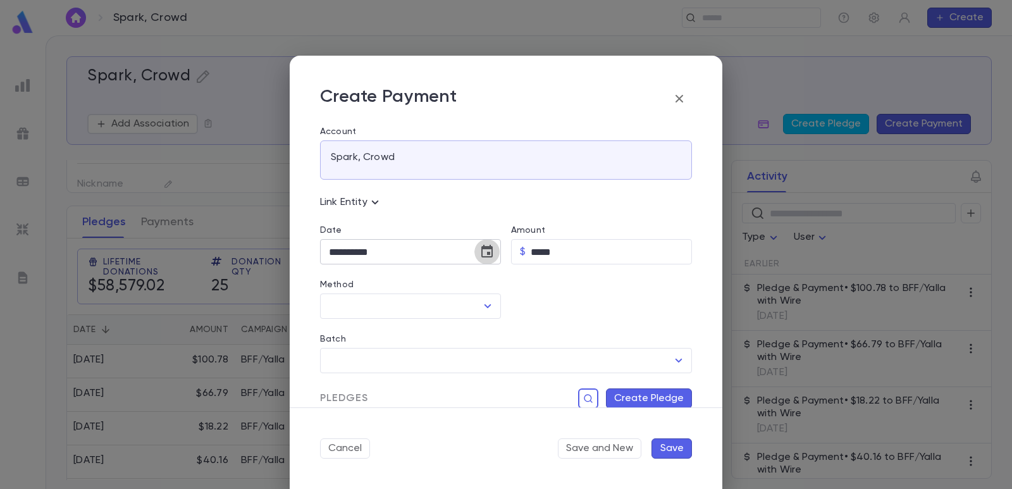
click at [490, 254] on icon "Choose date, selected date is Sep 4, 2025" at bounding box center [486, 251] width 11 height 13
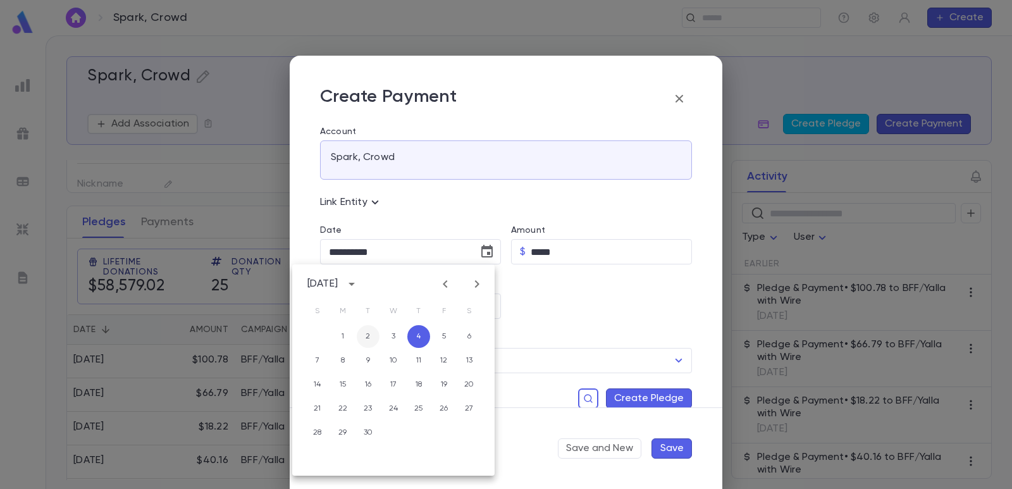
click at [364, 334] on button "2" at bounding box center [368, 336] width 23 height 23
type input "**********"
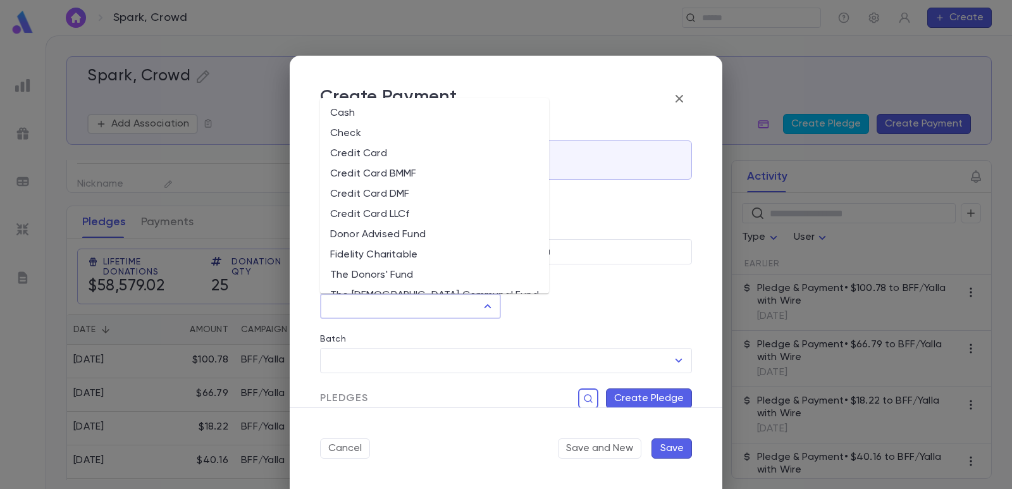
click at [355, 306] on input "Method" at bounding box center [401, 306] width 151 height 24
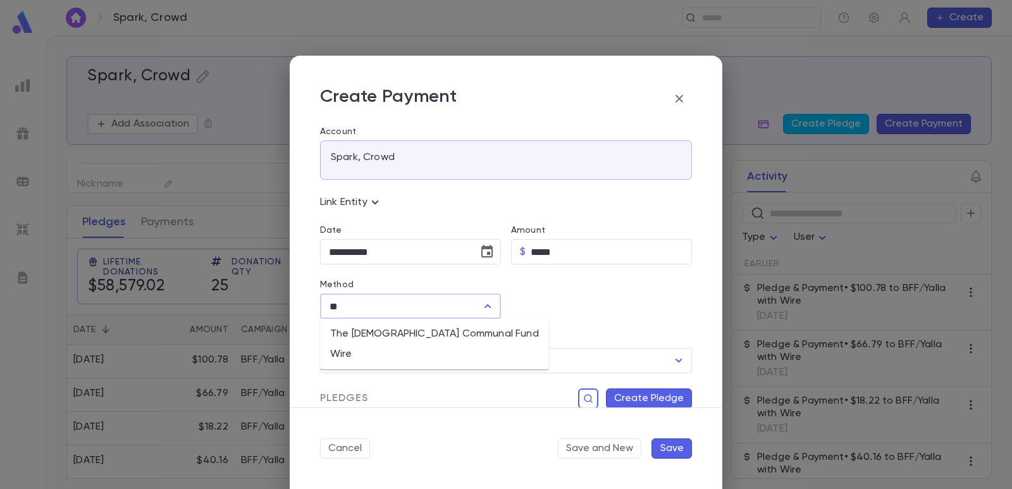
click at [362, 354] on li "Wire" at bounding box center [434, 354] width 229 height 20
type input "****"
click at [444, 358] on input "Batch" at bounding box center [497, 360] width 342 height 24
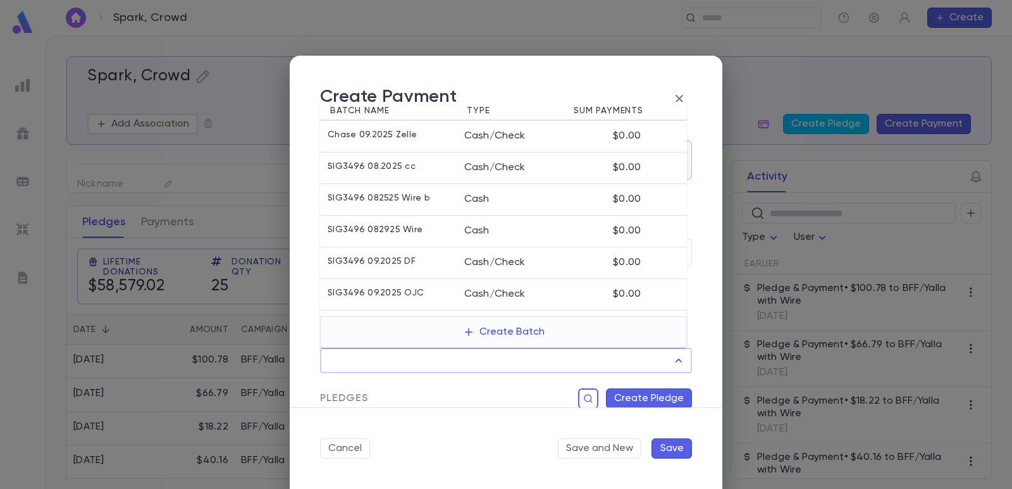
click at [486, 330] on button "Create Batch" at bounding box center [503, 332] width 97 height 20
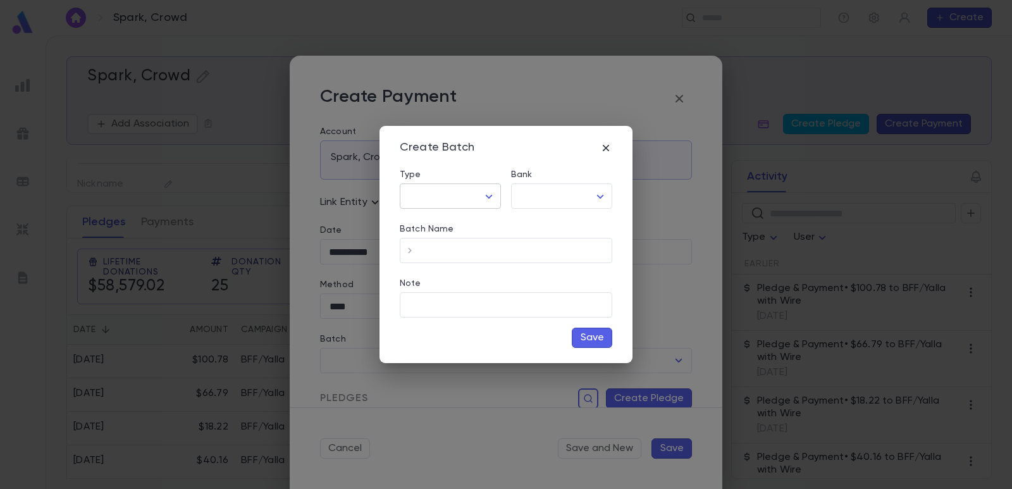
click at [462, 197] on body "Spark, Crowd ​ Create Spark, Crowd Add Association Create Pledge Create Payment…" at bounding box center [506, 261] width 1012 height 453
click at [441, 227] on span "Cash" at bounding box center [453, 223] width 80 height 13
type input "****"
click at [547, 190] on body "Spark, Crowd ​ Create Spark, Crowd Add Association Create Pledge Create Payment…" at bounding box center [506, 261] width 1012 height 453
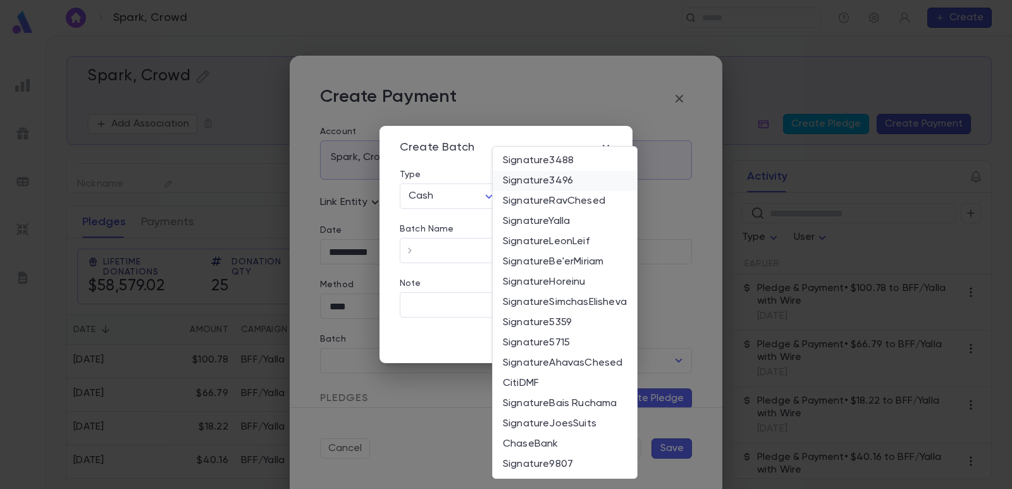
drag, startPoint x: 537, startPoint y: 187, endPoint x: 431, endPoint y: 235, distance: 116.0
click at [538, 187] on li "Signature3496" at bounding box center [565, 181] width 144 height 20
type input "*"
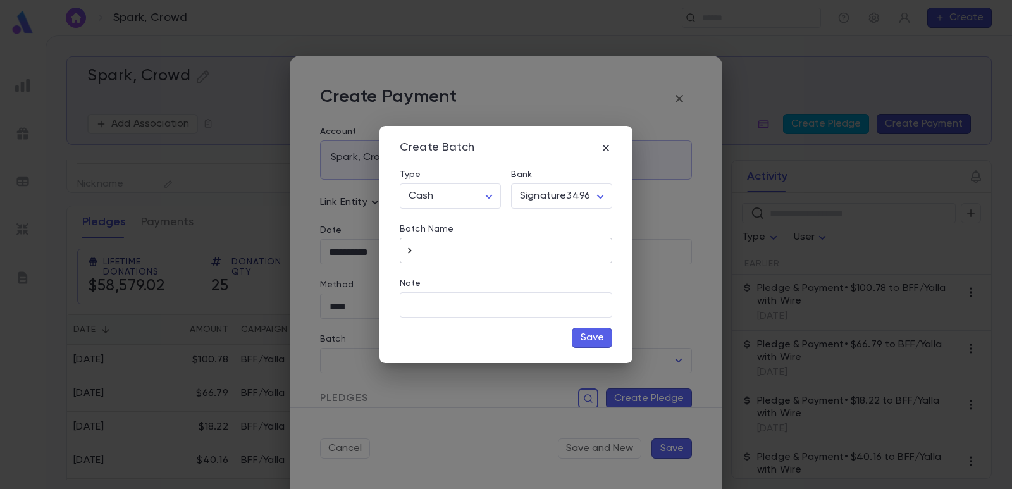
click at [406, 249] on icon "button" at bounding box center [409, 250] width 13 height 13
click at [541, 247] on input "**********" at bounding box center [516, 250] width 192 height 25
click at [485, 246] on input "**********" at bounding box center [516, 250] width 192 height 25
click at [539, 247] on input "**********" at bounding box center [516, 250] width 192 height 25
type input "**********"
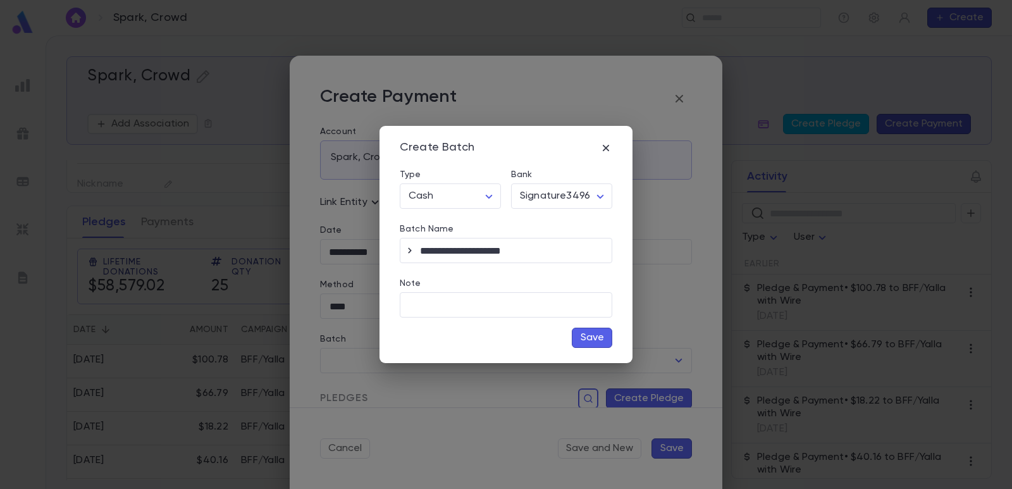
click at [577, 343] on button "Save" at bounding box center [592, 338] width 40 height 20
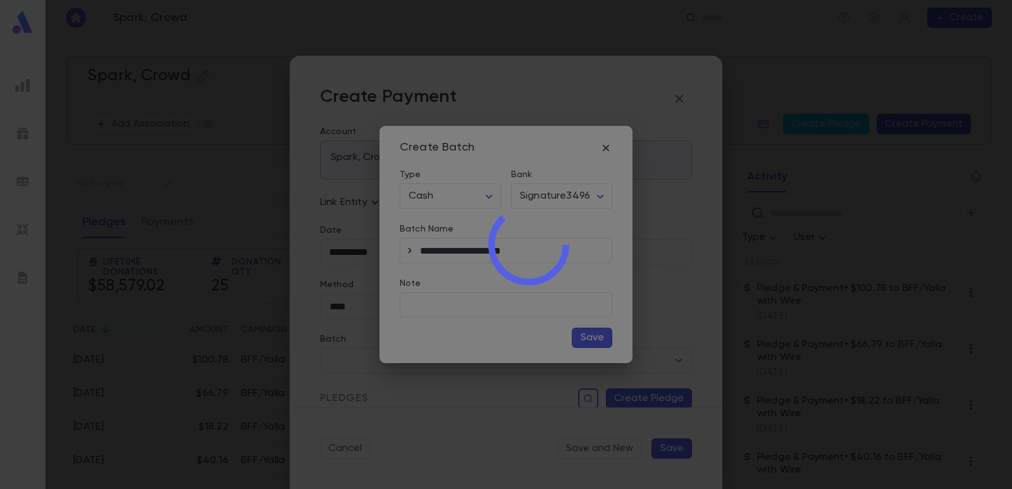
type input "**********"
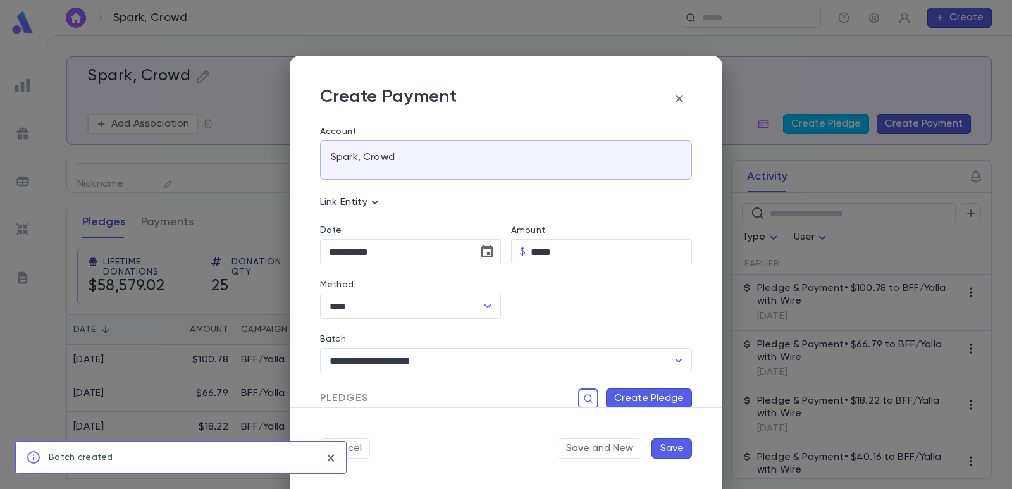
click at [621, 397] on button "Create Pledge" at bounding box center [649, 398] width 86 height 20
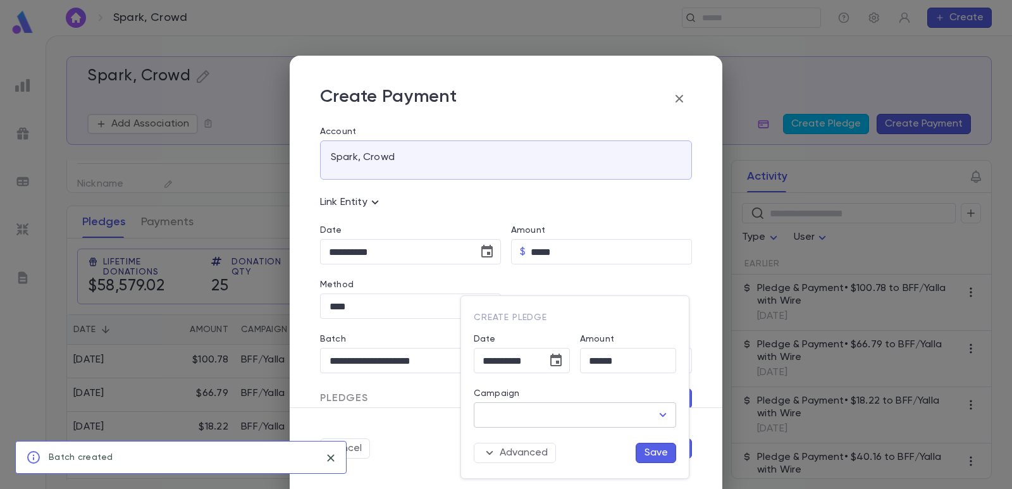
click at [560, 414] on input "Campaign" at bounding box center [565, 415] width 172 height 24
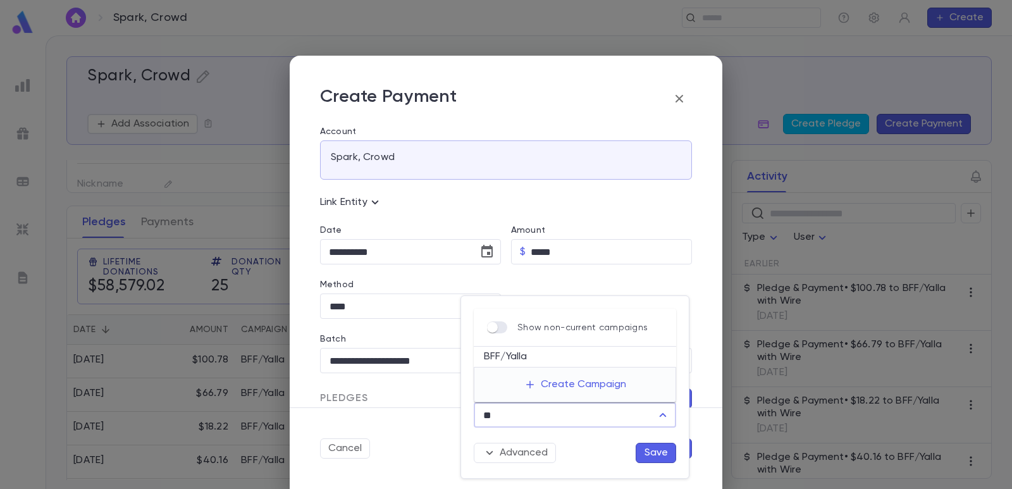
click at [522, 364] on li "BFF/Yalla" at bounding box center [575, 357] width 202 height 20
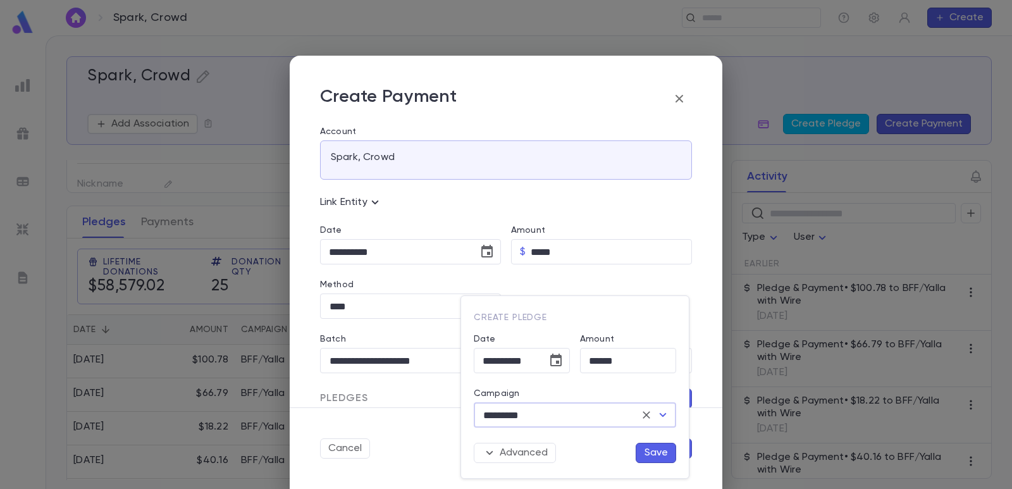
type input "*********"
click at [658, 454] on button "Save" at bounding box center [656, 453] width 40 height 20
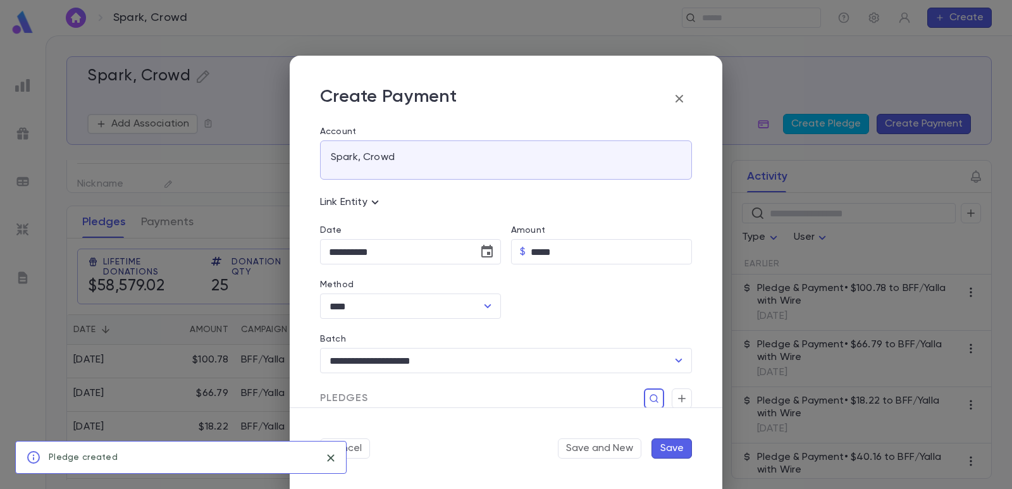
click at [671, 448] on button "Save" at bounding box center [671, 448] width 40 height 20
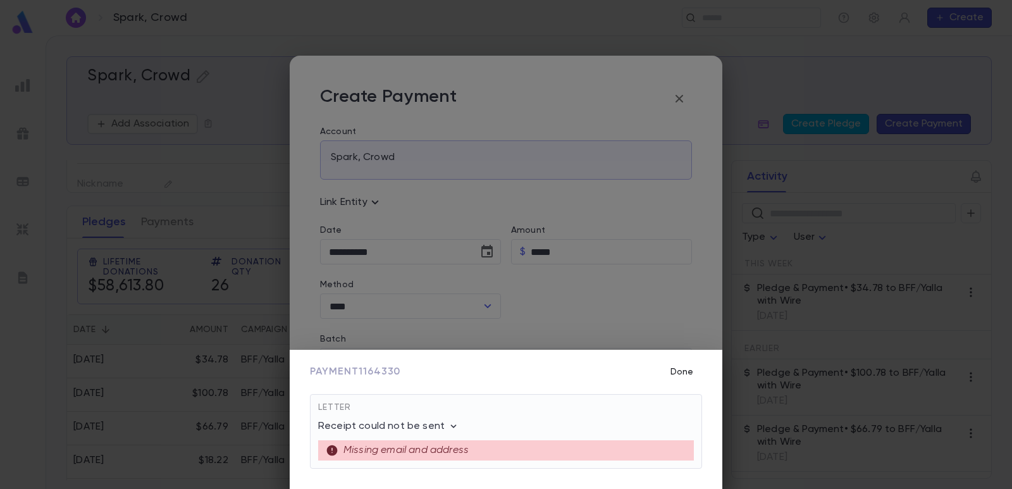
click at [665, 369] on button "Done" at bounding box center [682, 372] width 40 height 24
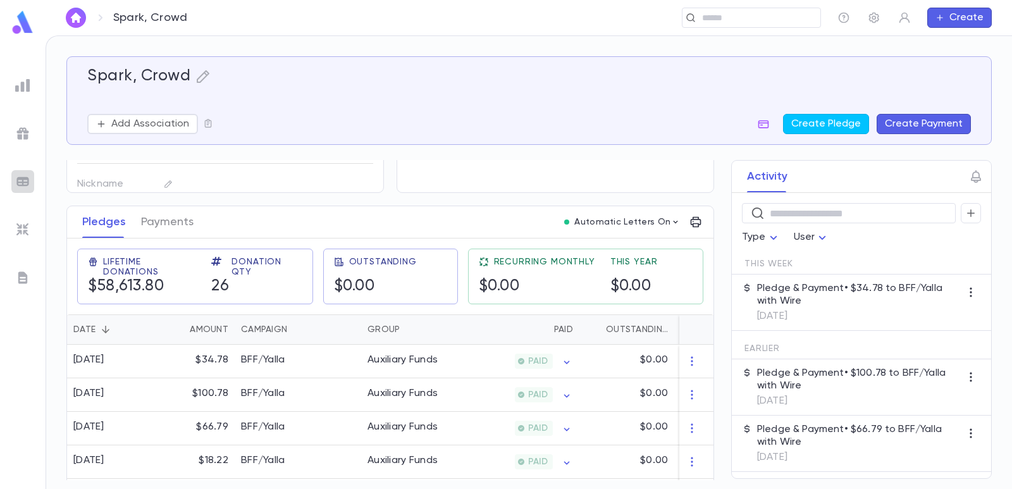
click at [25, 182] on img at bounding box center [22, 181] width 15 height 15
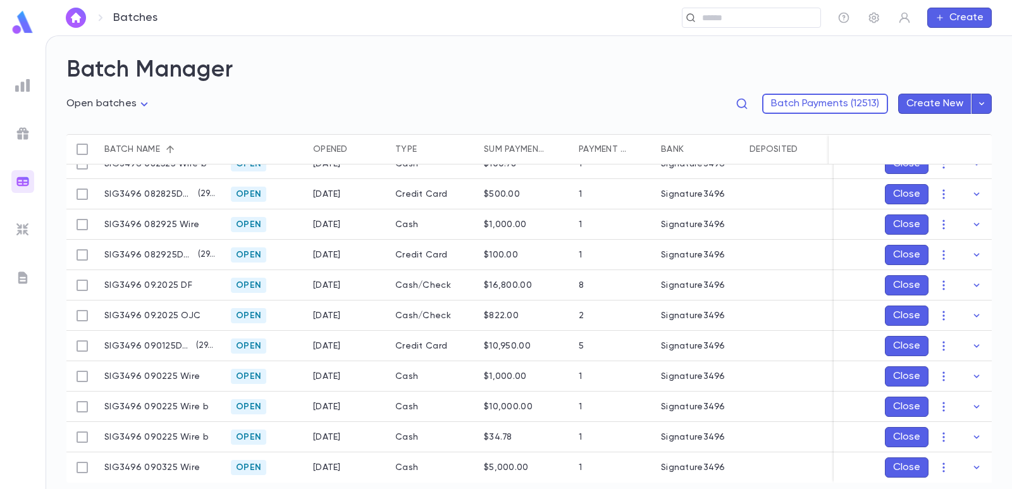
scroll to position [82, 0]
click at [942, 433] on icon "button" at bounding box center [943, 437] width 13 height 13
click at [937, 450] on li "Edit" at bounding box center [955, 444] width 95 height 20
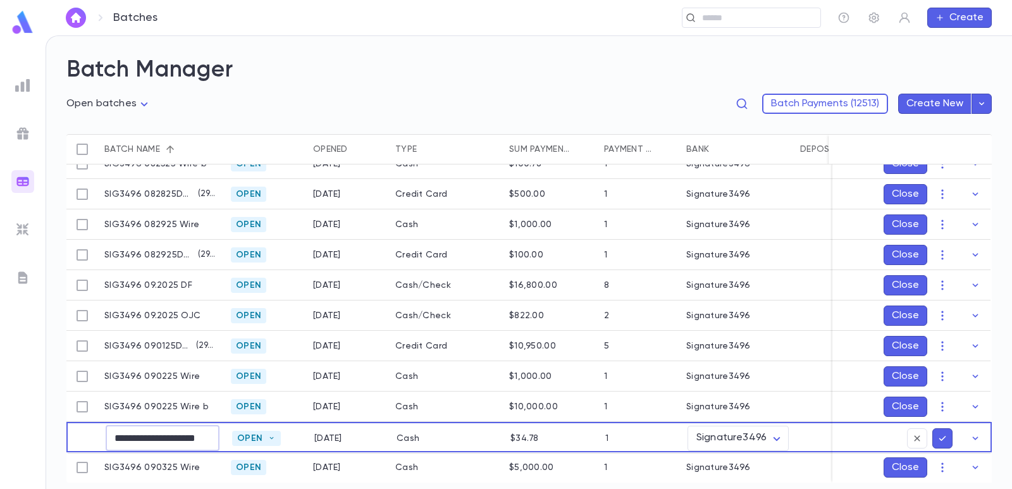
scroll to position [0, 12]
drag, startPoint x: 210, startPoint y: 433, endPoint x: 228, endPoint y: 433, distance: 17.7
click at [228, 433] on div "**********" at bounding box center [592, 437] width 1052 height 30
click at [214, 433] on input "**********" at bounding box center [163, 438] width 114 height 25
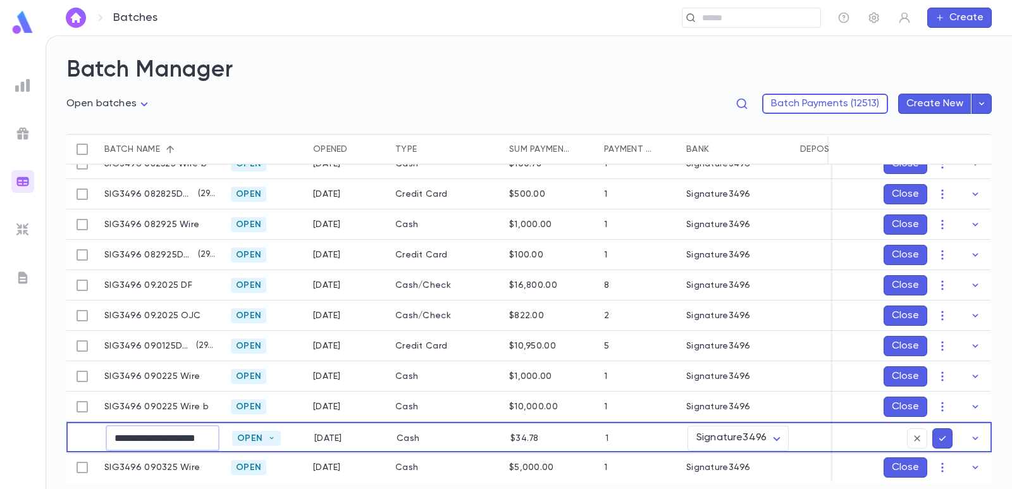
type input "**********"
click at [937, 433] on icon "submit" at bounding box center [942, 438] width 11 height 13
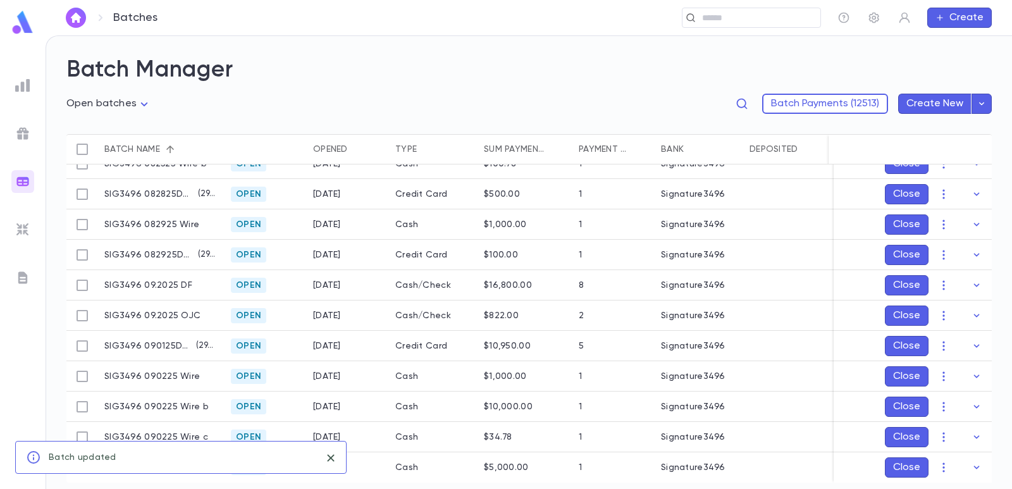
click at [486, 59] on h2 "Batch Manager" at bounding box center [528, 70] width 925 height 28
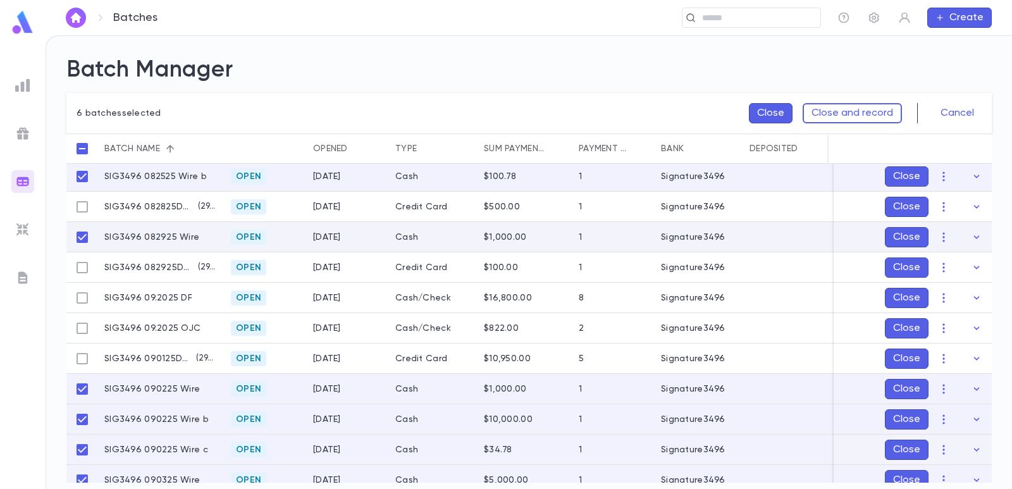
scroll to position [81, 0]
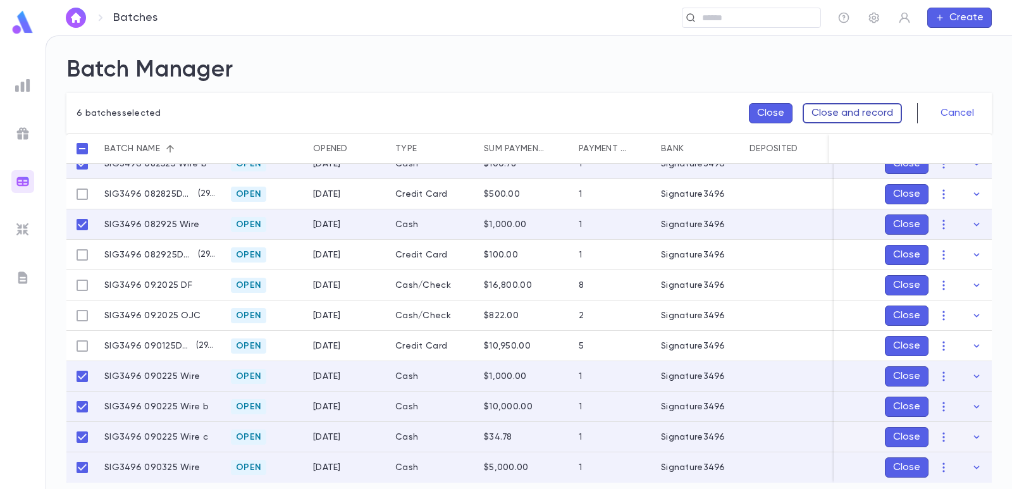
click at [863, 109] on button "Close and record" at bounding box center [852, 113] width 99 height 20
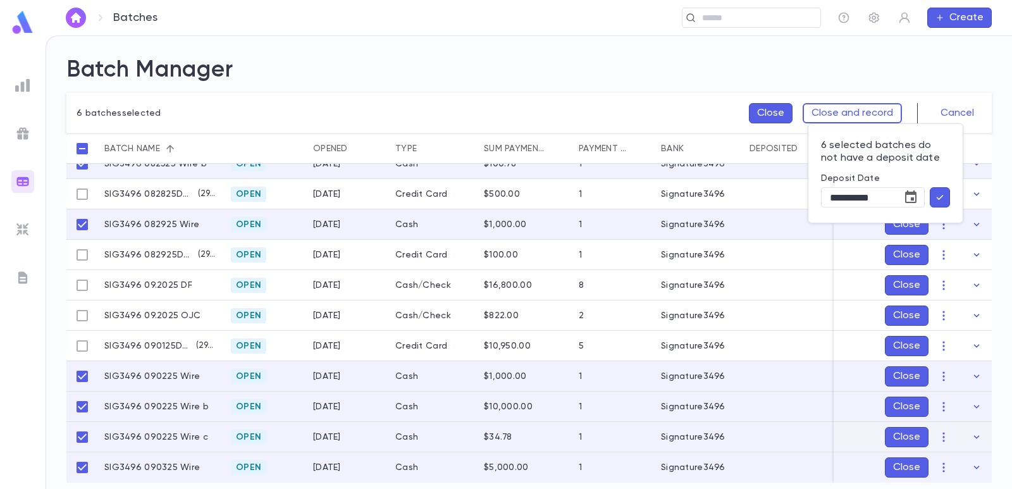
click at [942, 197] on icon "button" at bounding box center [939, 197] width 11 height 13
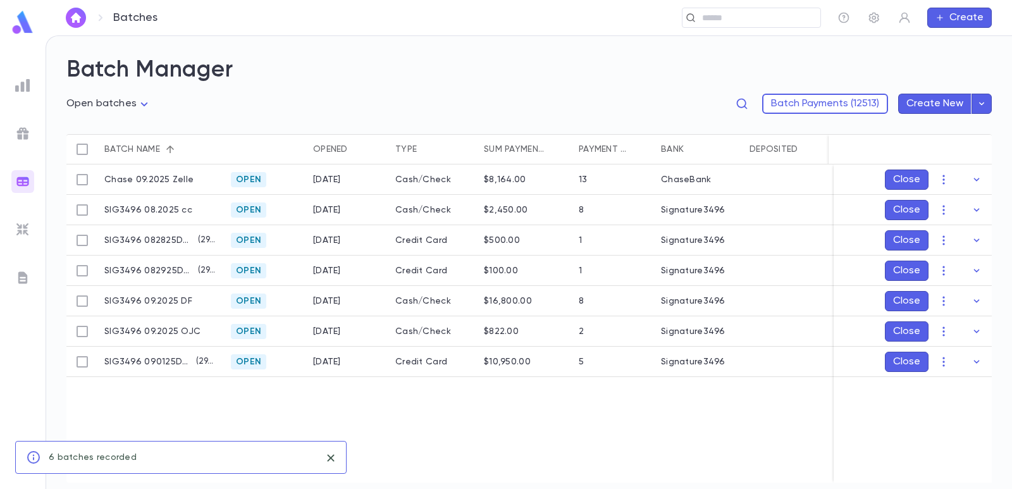
scroll to position [0, 0]
click at [556, 440] on div "Chase 09.2025 Zelle Open [DATE] Cash/Check $8,164.00 13 ChaseBank SIG3496 08.20…" at bounding box center [629, 323] width 1126 height 318
click at [724, 16] on input "text" at bounding box center [747, 18] width 98 height 12
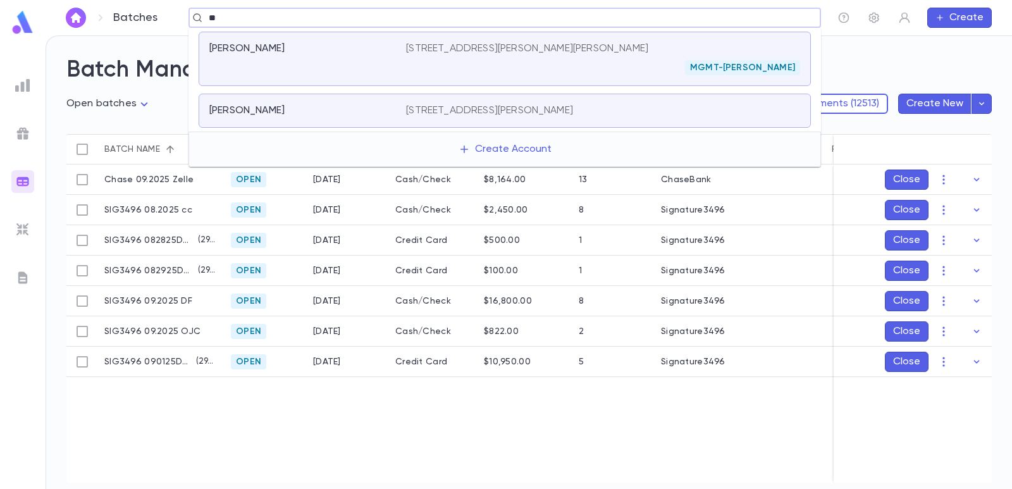
type input "*"
type input "**********"
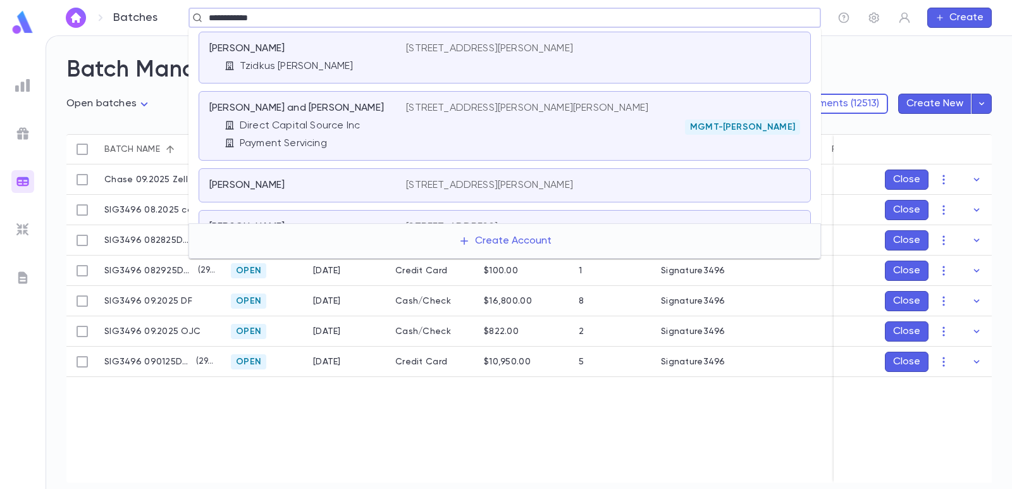
click at [366, 114] on div "[PERSON_NAME] and [PERSON_NAME]" at bounding box center [300, 108] width 182 height 13
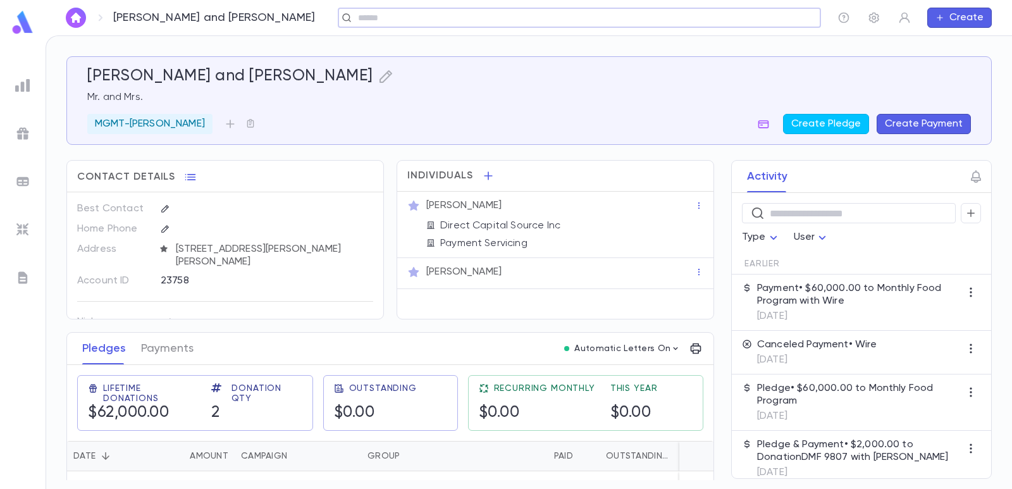
click at [935, 129] on button "Create Payment" at bounding box center [924, 124] width 94 height 20
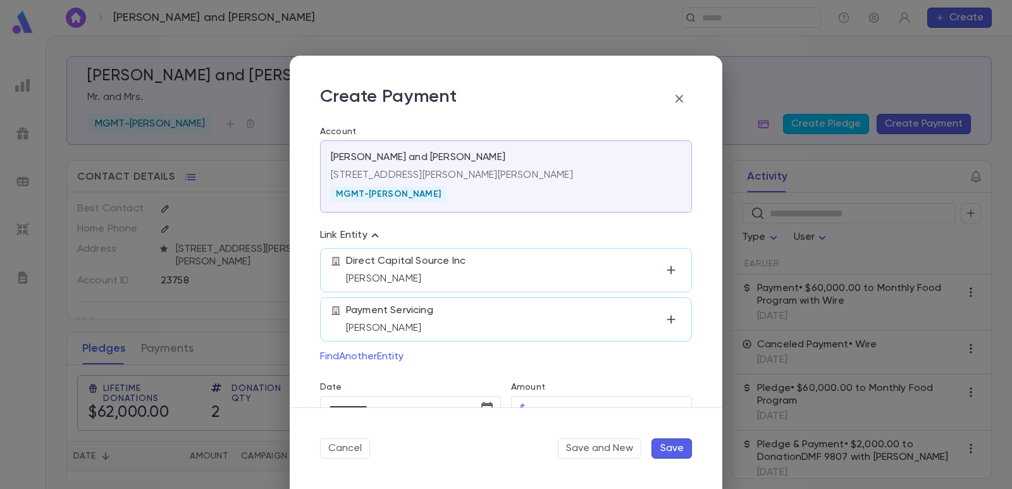
click at [678, 99] on icon "button" at bounding box center [679, 99] width 8 height 8
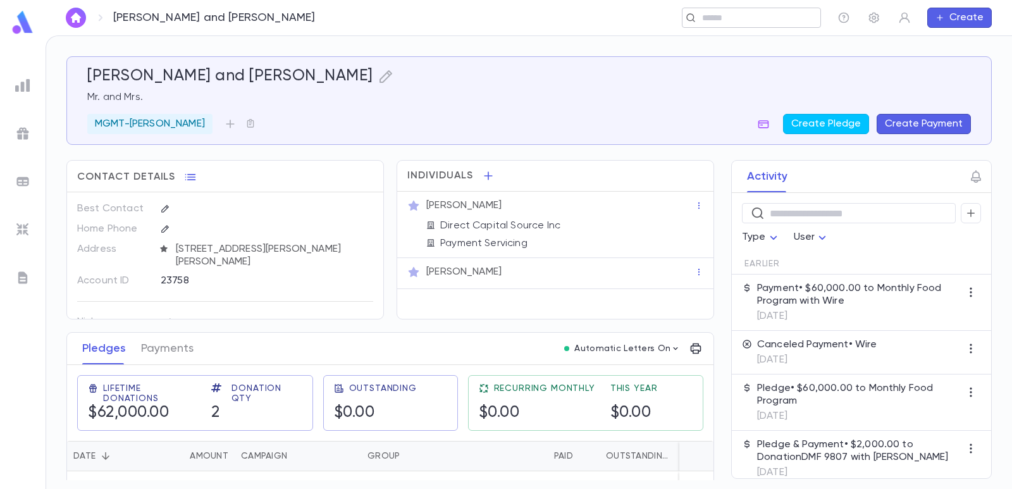
click at [715, 22] on input "text" at bounding box center [747, 18] width 98 height 12
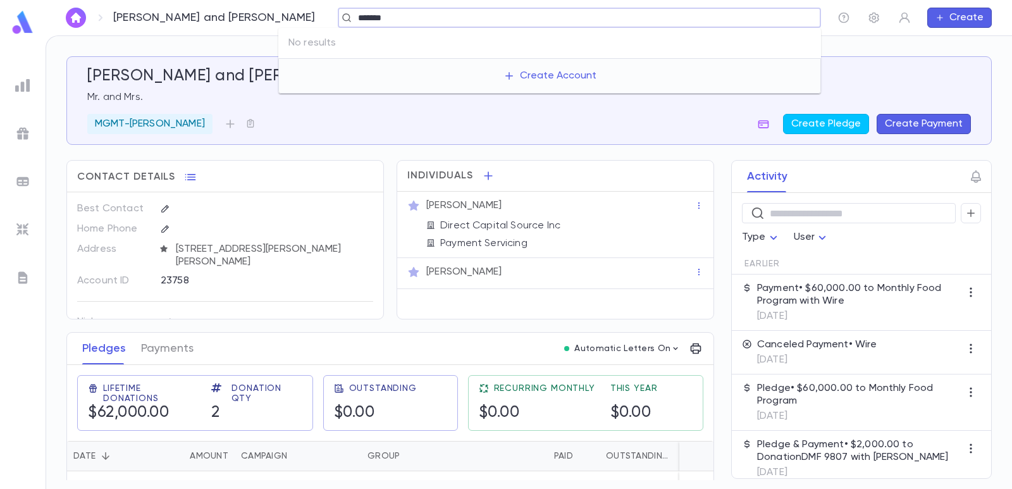
drag, startPoint x: 367, startPoint y: 21, endPoint x: 266, endPoint y: 20, distance: 101.8
click at [266, 20] on div "[PERSON_NAME] and [PERSON_NAME] ******* ​ Create" at bounding box center [529, 17] width 966 height 35
type input "*******"
click at [266, 20] on div "[PERSON_NAME] and [PERSON_NAME] ​ Create" at bounding box center [529, 17] width 966 height 35
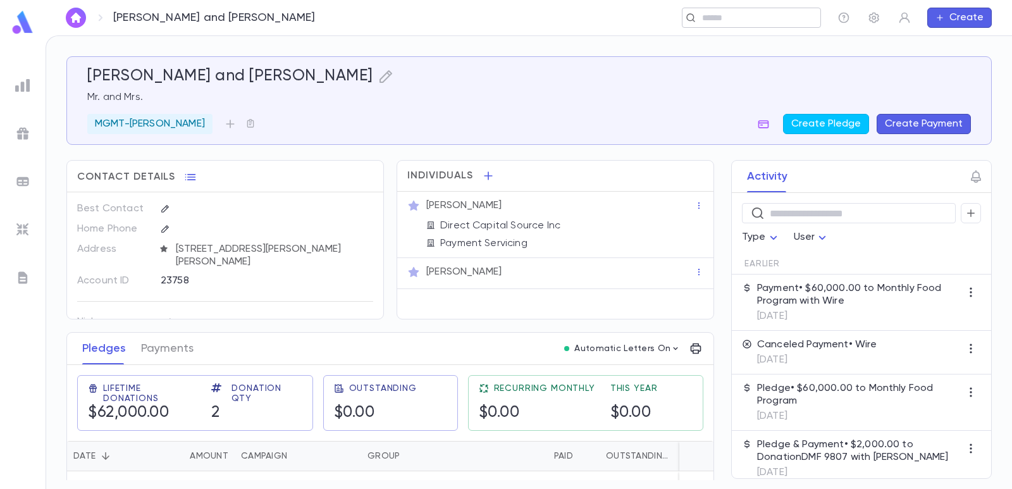
click at [705, 20] on input "text" at bounding box center [747, 18] width 98 height 12
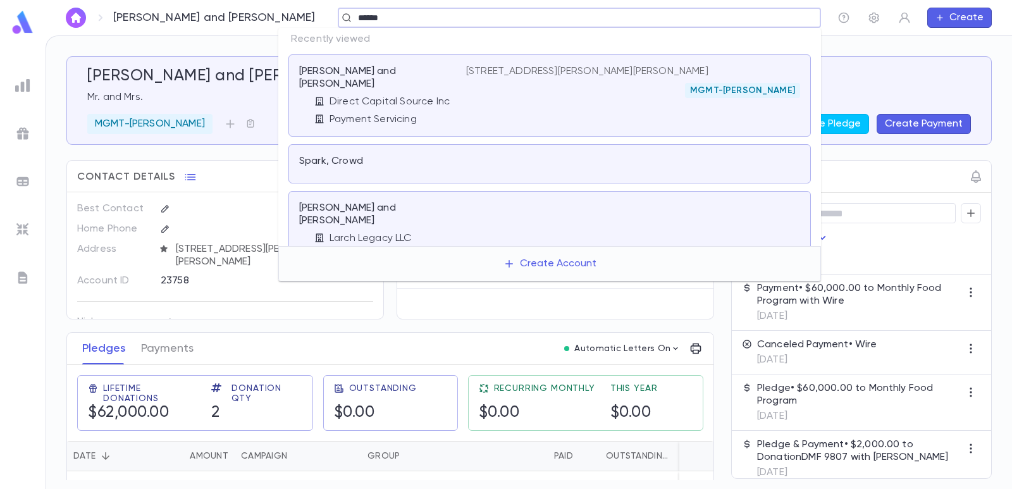
type input "*******"
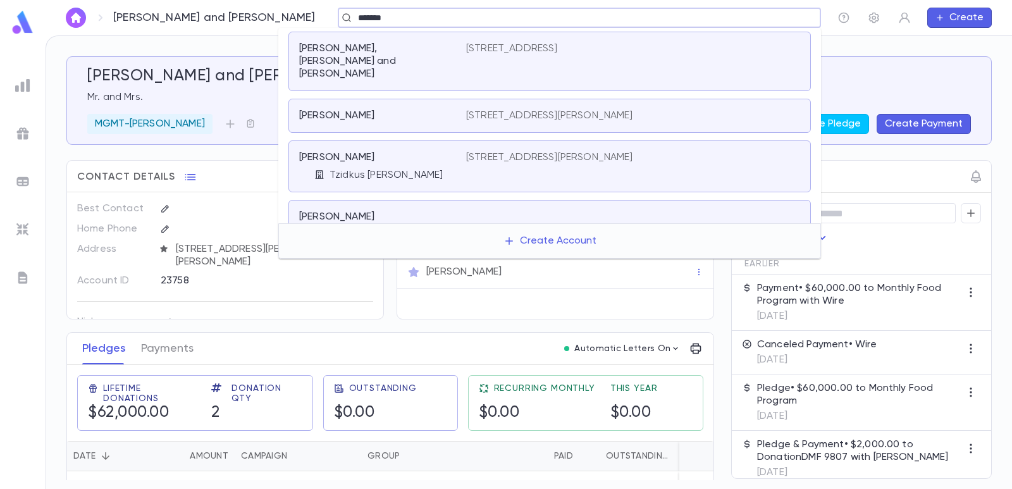
click at [506, 151] on p "[STREET_ADDRESS][PERSON_NAME]" at bounding box center [549, 157] width 167 height 13
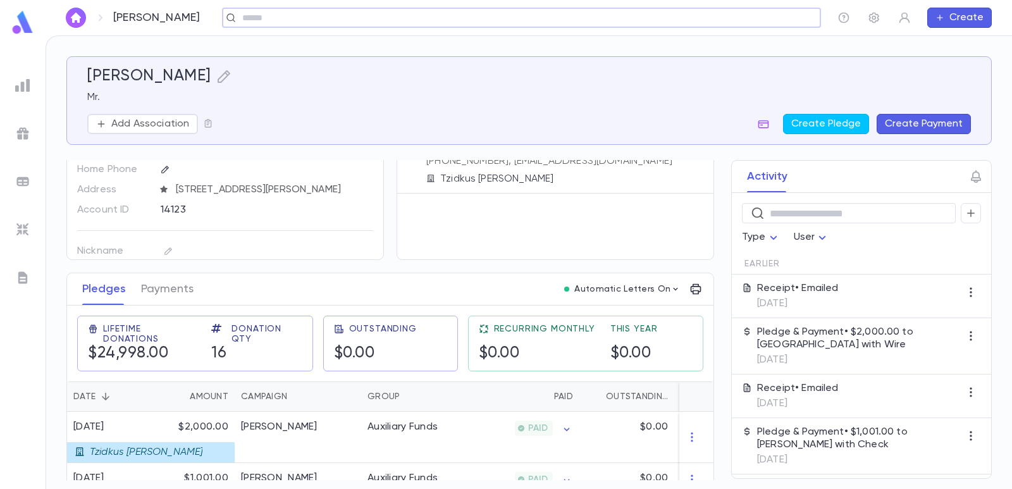
scroll to position [126, 0]
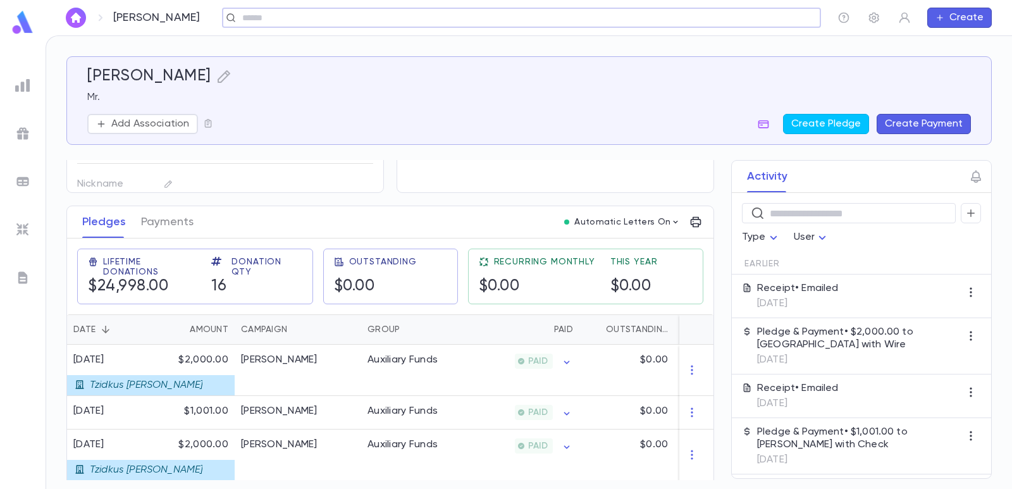
click at [907, 130] on button "Create Payment" at bounding box center [924, 124] width 94 height 20
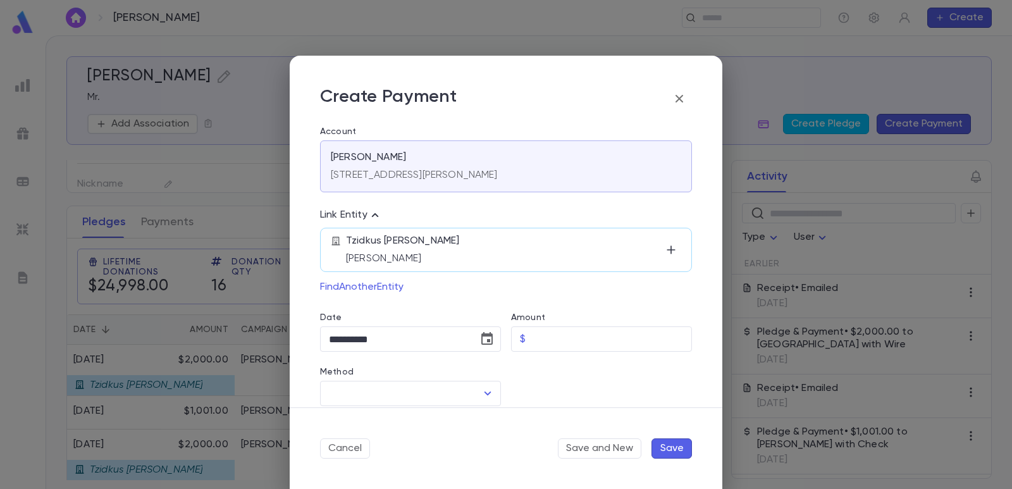
click at [681, 97] on icon "button" at bounding box center [679, 99] width 8 height 8
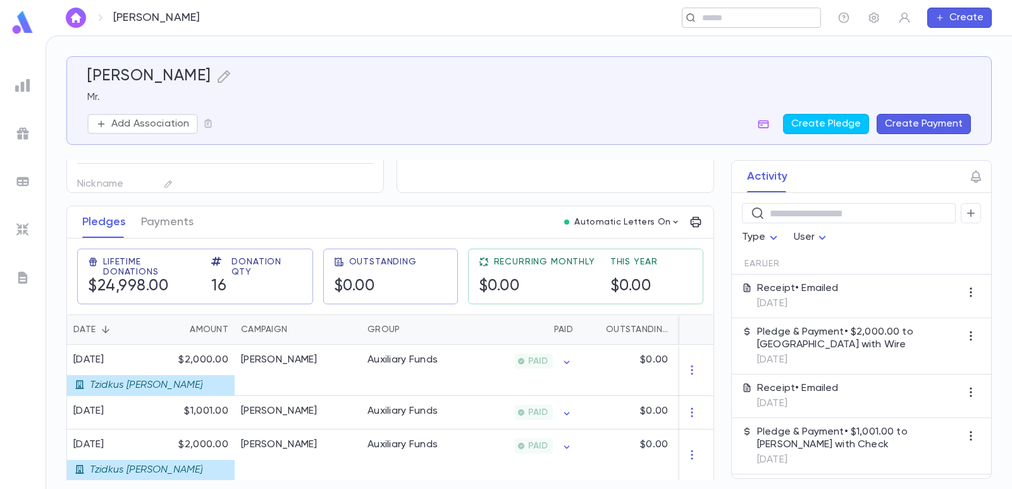
click at [727, 20] on input "text" at bounding box center [747, 18] width 98 height 12
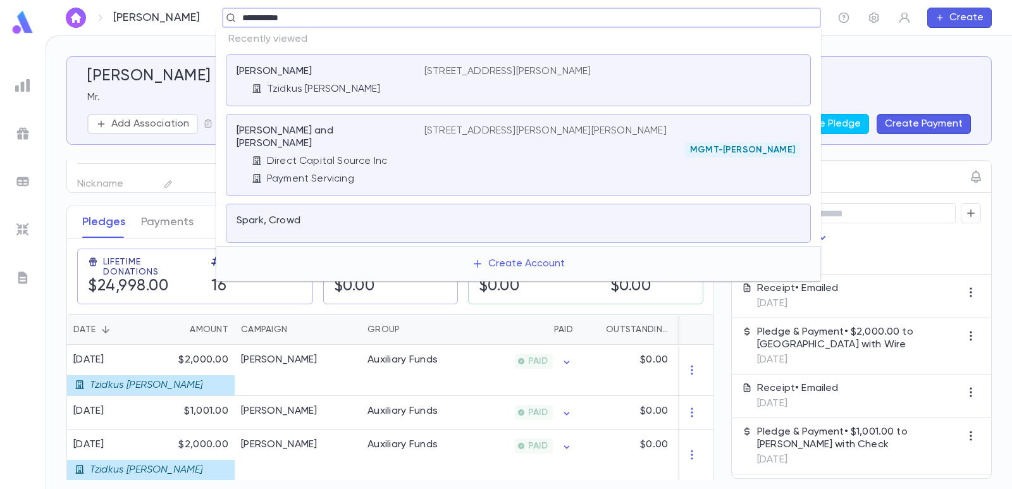
type input "**********"
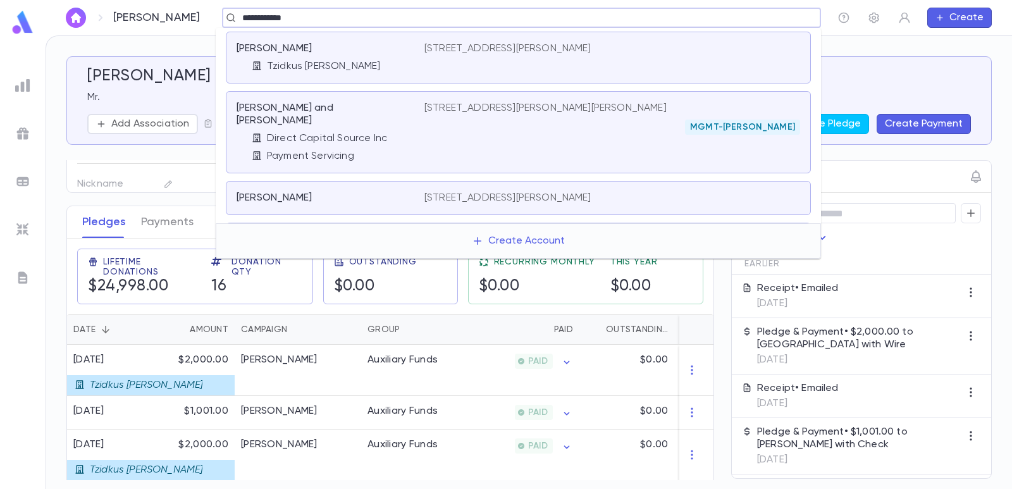
click at [544, 131] on div "MGMT-[PERSON_NAME]" at bounding box center [612, 127] width 376 height 15
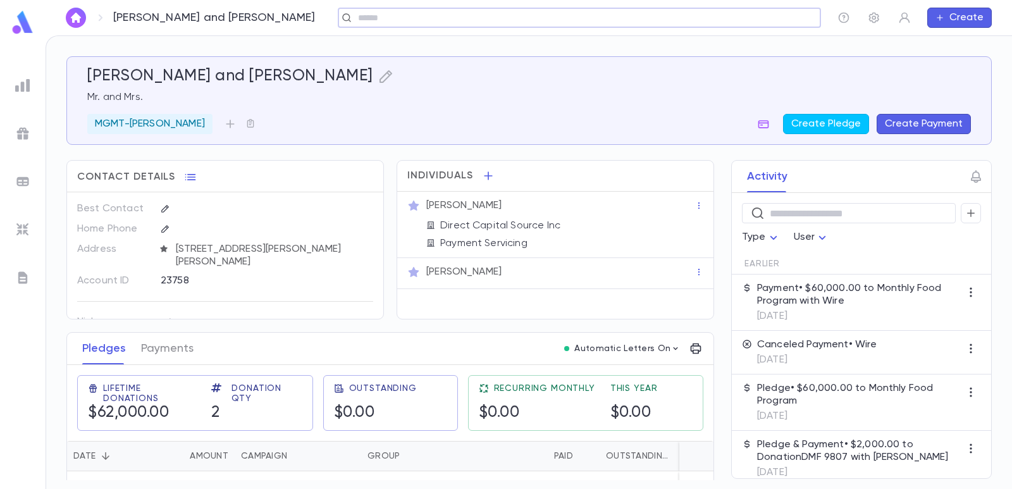
click at [904, 115] on button "Create Payment" at bounding box center [924, 124] width 94 height 20
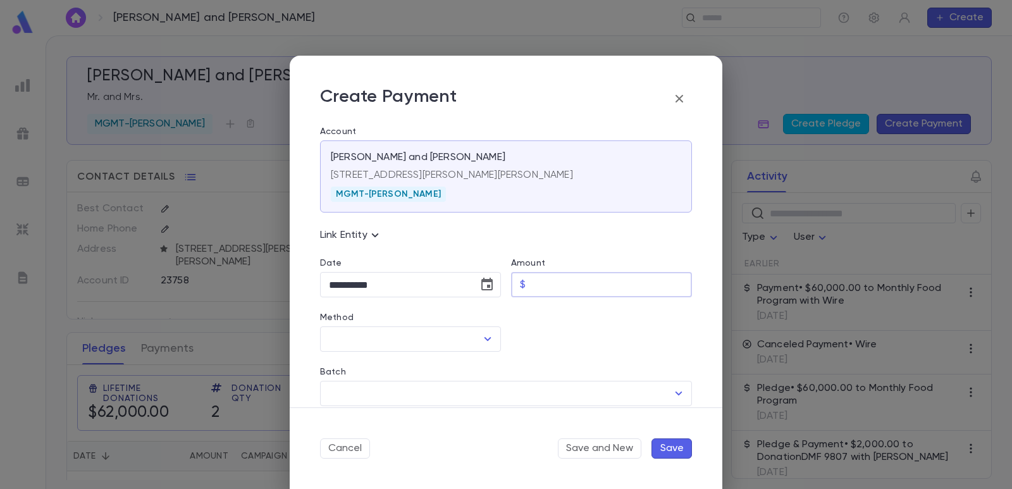
click at [539, 288] on input "Amount" at bounding box center [611, 285] width 161 height 25
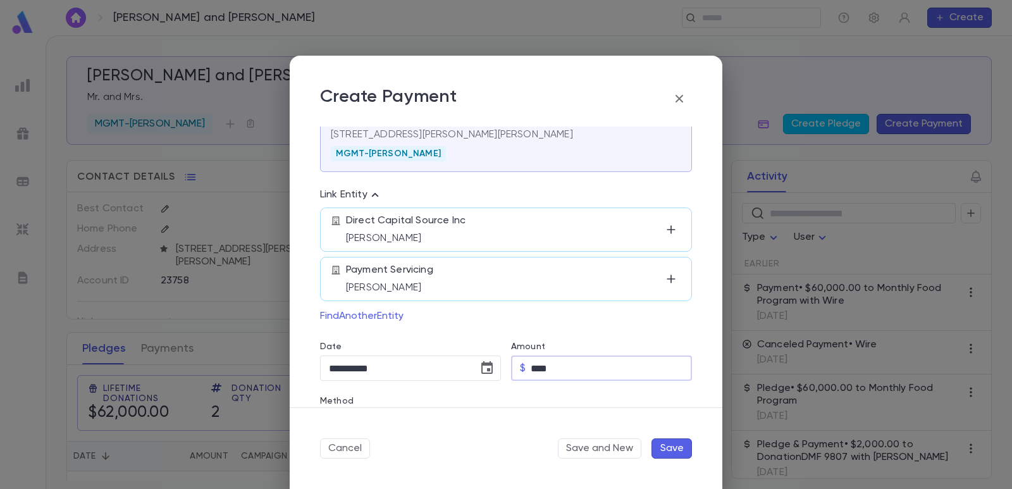
scroll to position [71, 0]
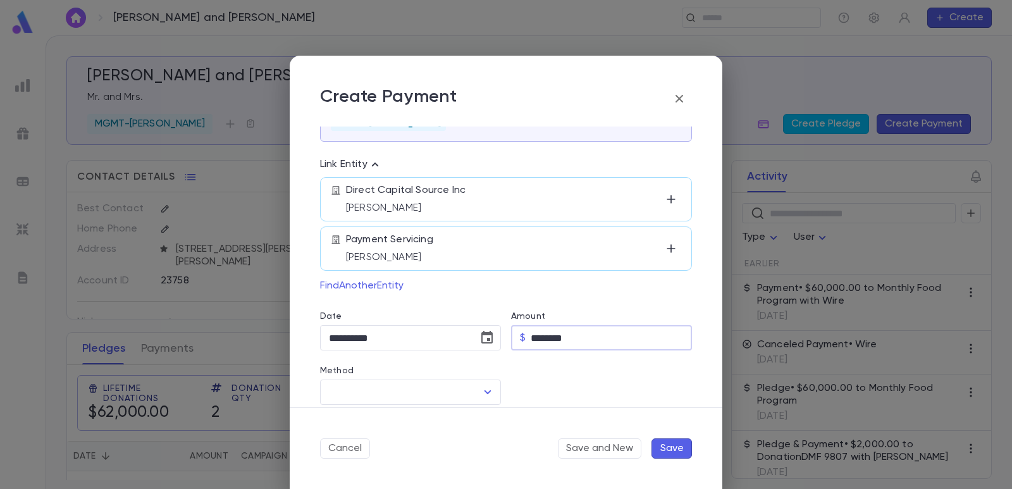
click at [563, 364] on div at bounding box center [596, 377] width 191 height 54
click at [532, 341] on input "********" at bounding box center [611, 338] width 161 height 25
type input "*********"
click at [550, 371] on div at bounding box center [596, 377] width 191 height 54
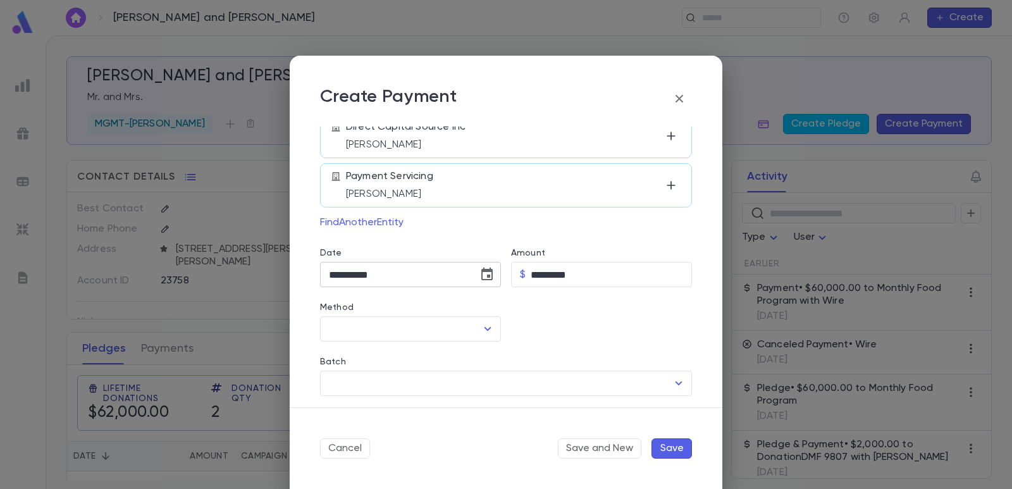
click at [481, 279] on icon "Choose date, selected date is Sep 4, 2025" at bounding box center [486, 274] width 11 height 13
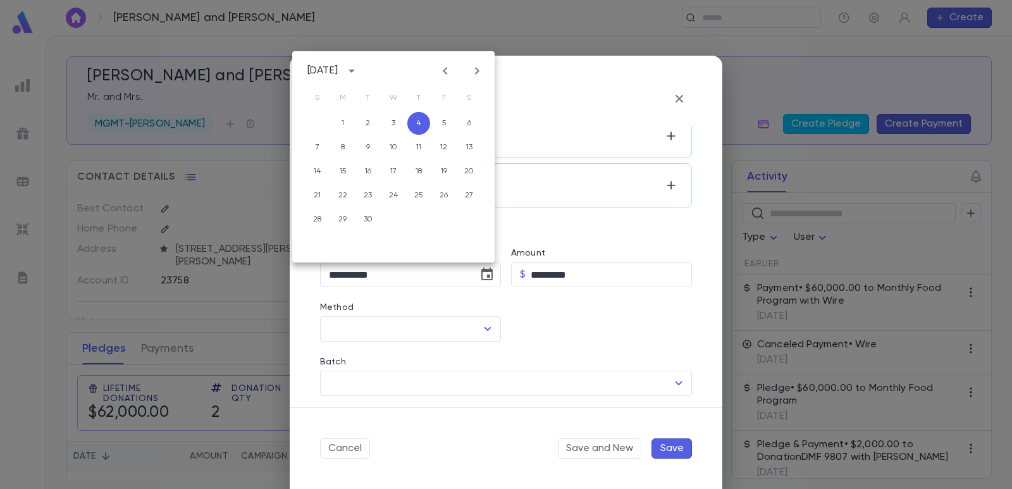
click at [447, 70] on icon "Previous month" at bounding box center [445, 70] width 15 height 15
click at [413, 172] on button "14" at bounding box center [418, 171] width 23 height 23
type input "**********"
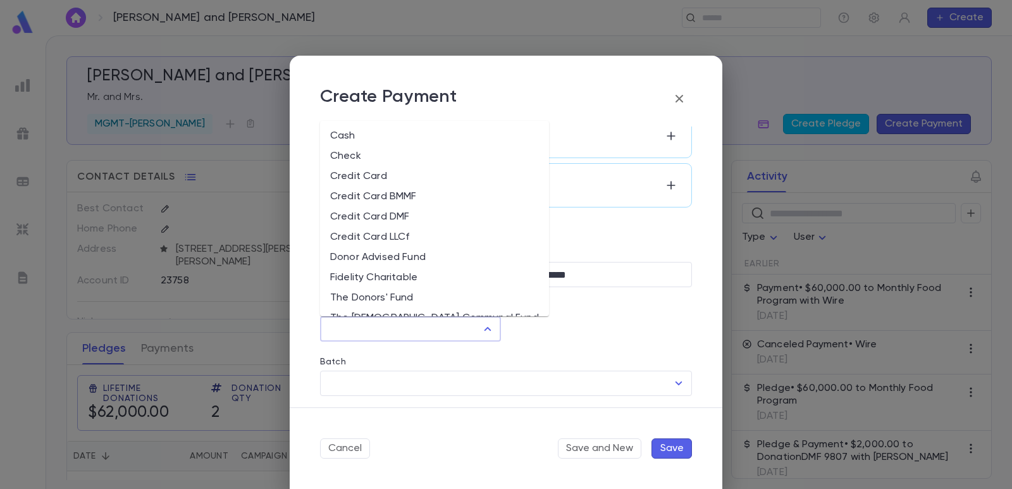
click at [378, 332] on input "Method" at bounding box center [401, 329] width 151 height 24
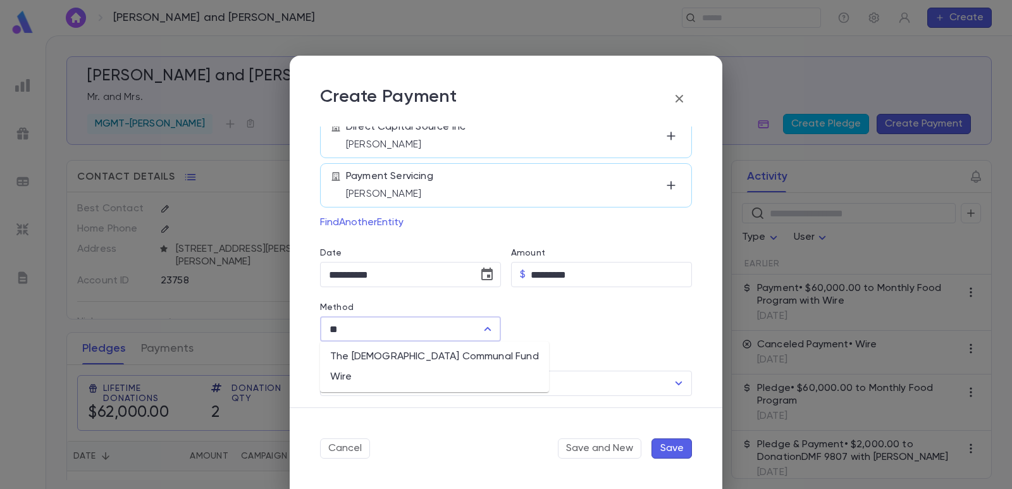
click at [374, 377] on li "Wire" at bounding box center [434, 377] width 229 height 20
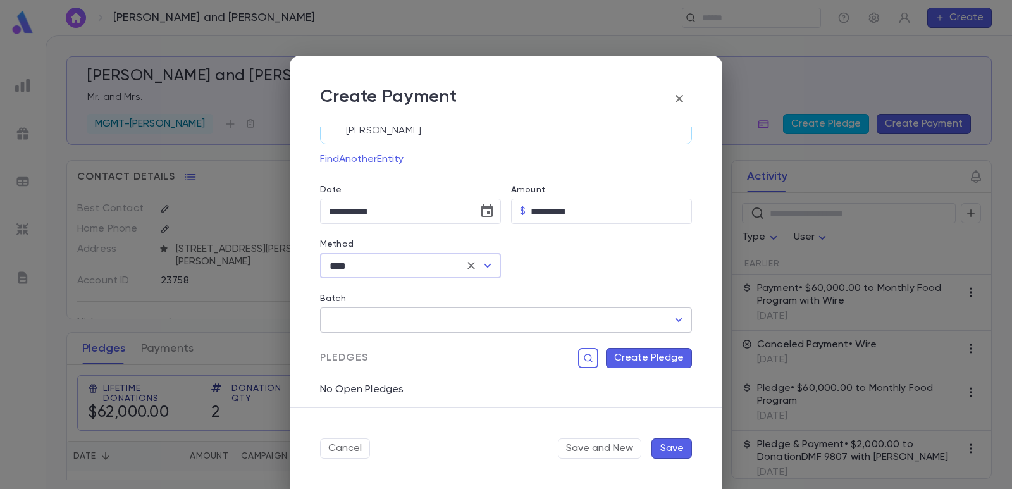
type input "****"
click at [409, 318] on input "Batch" at bounding box center [497, 320] width 342 height 24
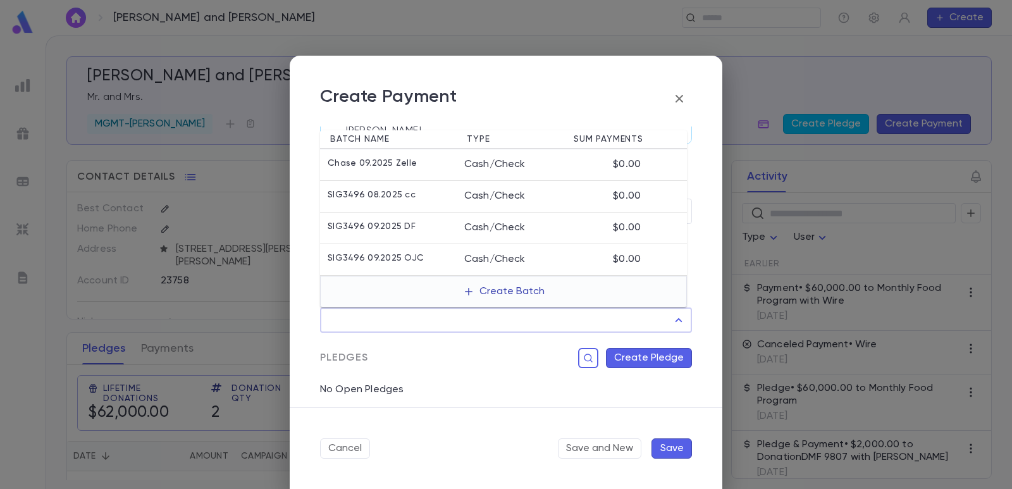
click at [495, 291] on button "Create Batch" at bounding box center [503, 291] width 97 height 20
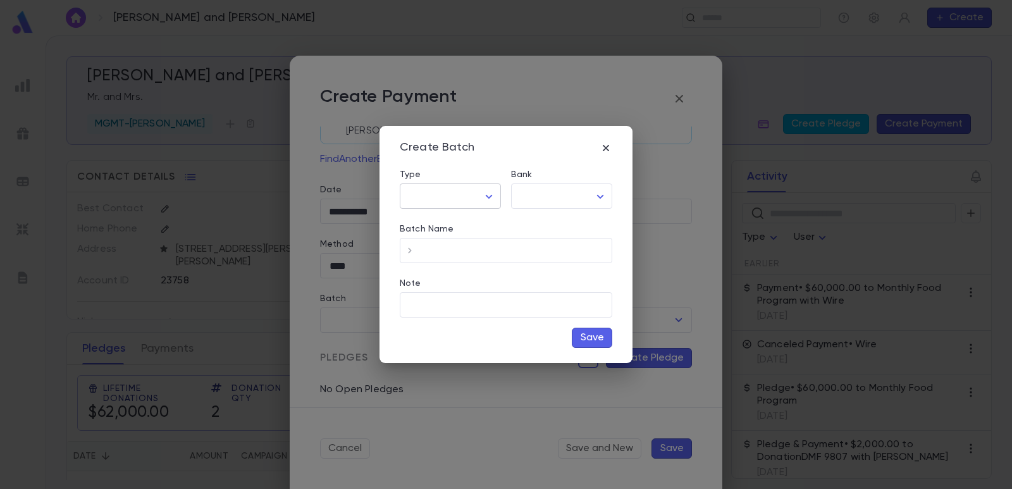
click at [486, 197] on body "[PERSON_NAME] and [PERSON_NAME] ​ Create [PERSON_NAME] and [PERSON_NAME] Mr. an…" at bounding box center [506, 261] width 1012 height 453
click at [447, 249] on span "Cash/Check" at bounding box center [453, 243] width 80 height 13
type input "*********"
click at [549, 193] on body "[PERSON_NAME] and [PERSON_NAME] ​ Create [PERSON_NAME] and [PERSON_NAME] Mr. an…" at bounding box center [506, 261] width 1012 height 453
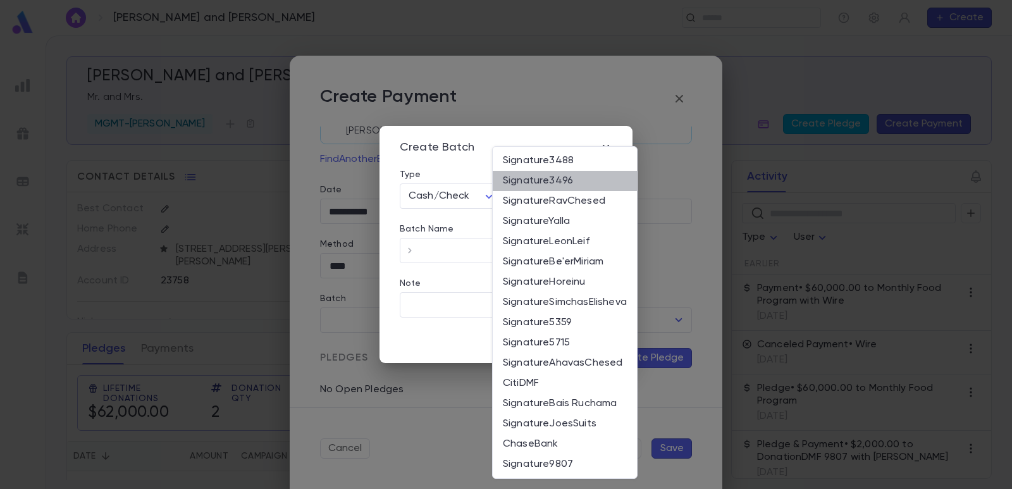
click at [556, 173] on li "Signature3496" at bounding box center [565, 181] width 144 height 20
type input "*"
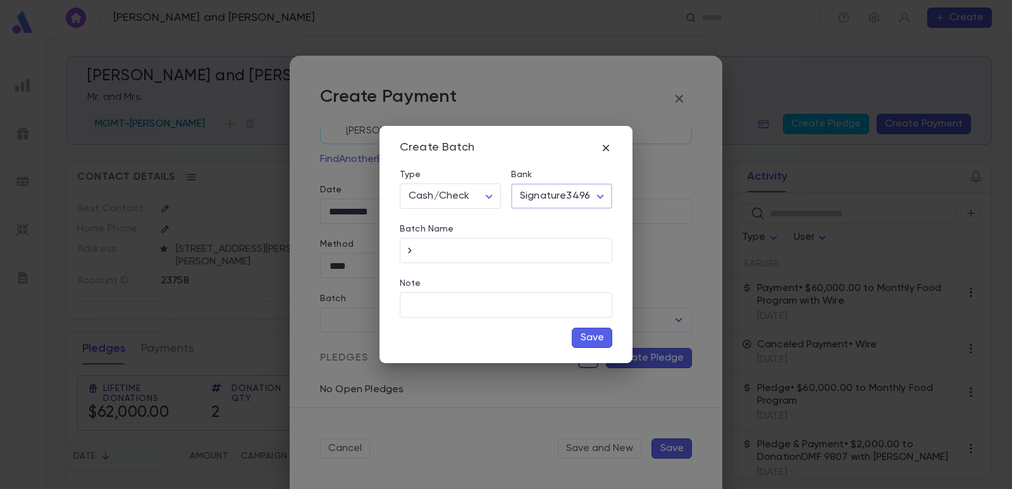
click at [407, 251] on icon "button" at bounding box center [409, 250] width 13 height 13
click at [528, 249] on input "**********" at bounding box center [516, 250] width 192 height 25
click at [485, 250] on input "**********" at bounding box center [516, 250] width 192 height 25
click at [579, 252] on input "**********" at bounding box center [516, 250] width 192 height 25
type input "**********"
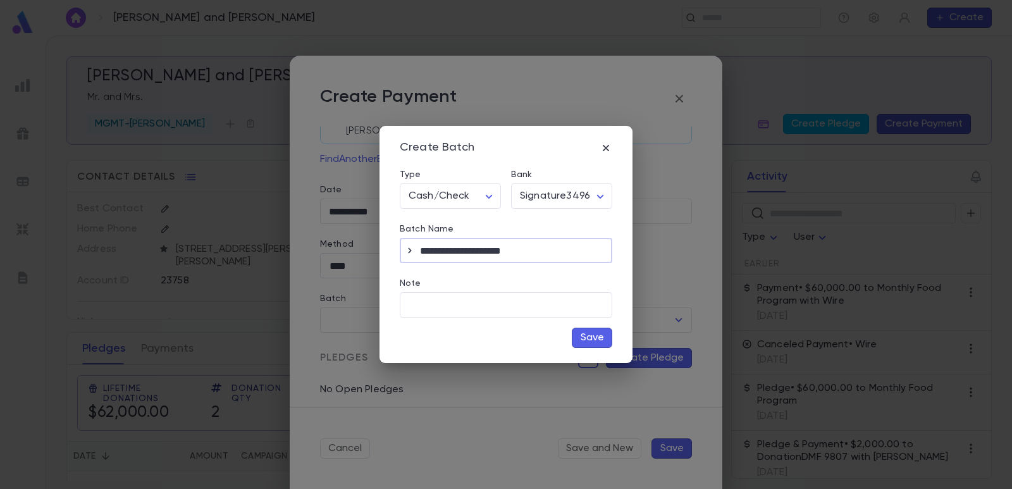
click at [582, 341] on button "Save" at bounding box center [592, 338] width 40 height 20
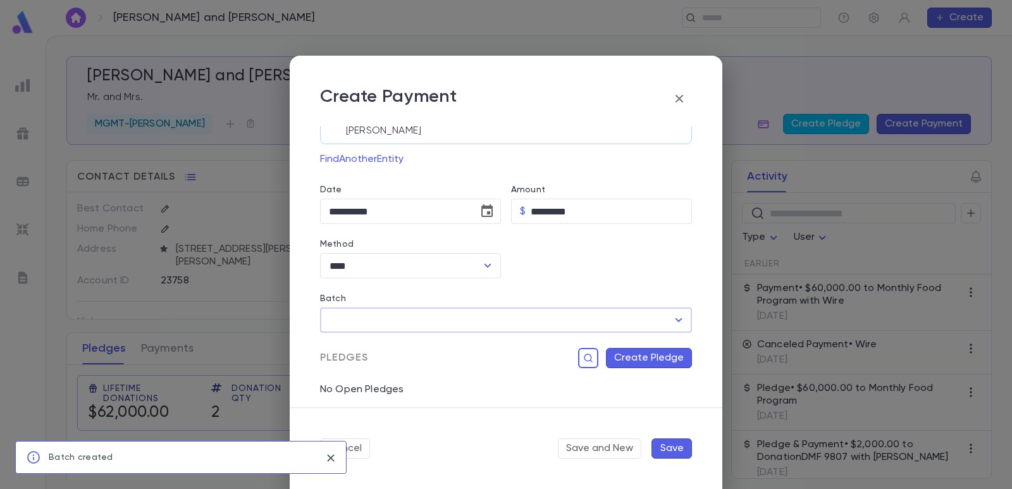
type input "**********"
click at [648, 359] on button "Create Pledge" at bounding box center [649, 358] width 86 height 20
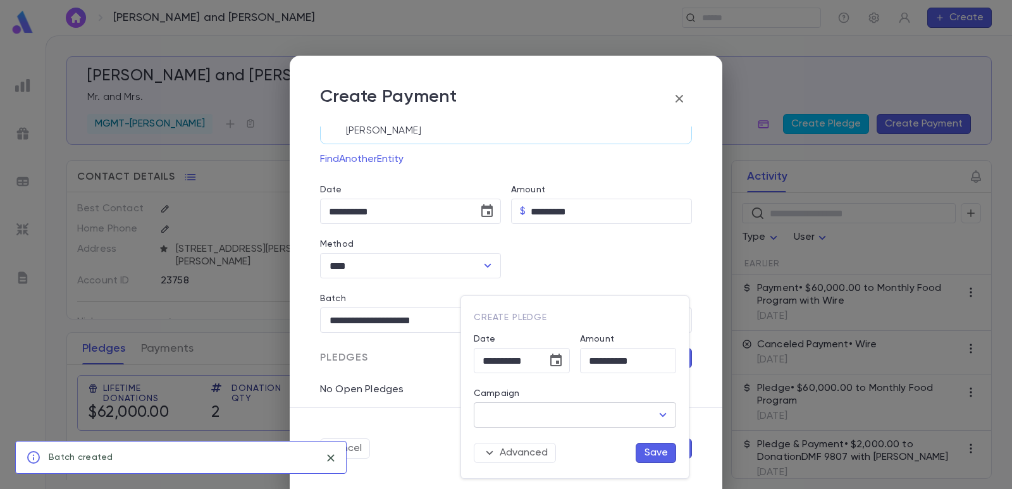
click at [583, 416] on input "Campaign" at bounding box center [565, 415] width 172 height 24
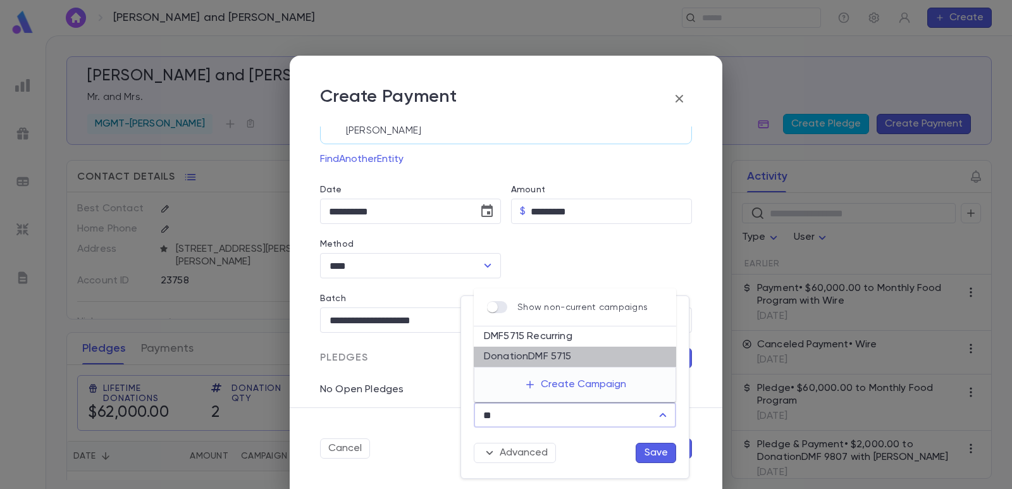
click at [572, 365] on li "DonationDMF 5715" at bounding box center [575, 357] width 202 height 20
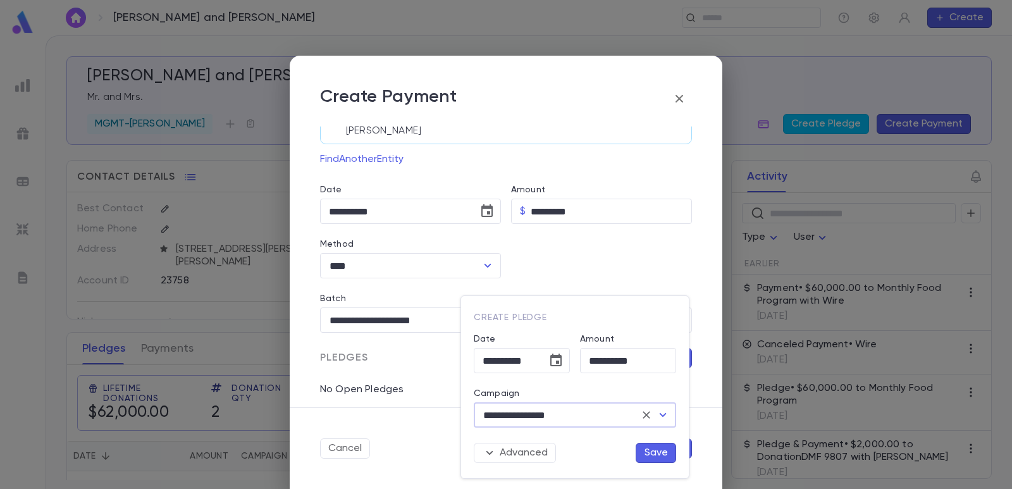
type input "**********"
click at [656, 449] on button "Save" at bounding box center [656, 453] width 40 height 20
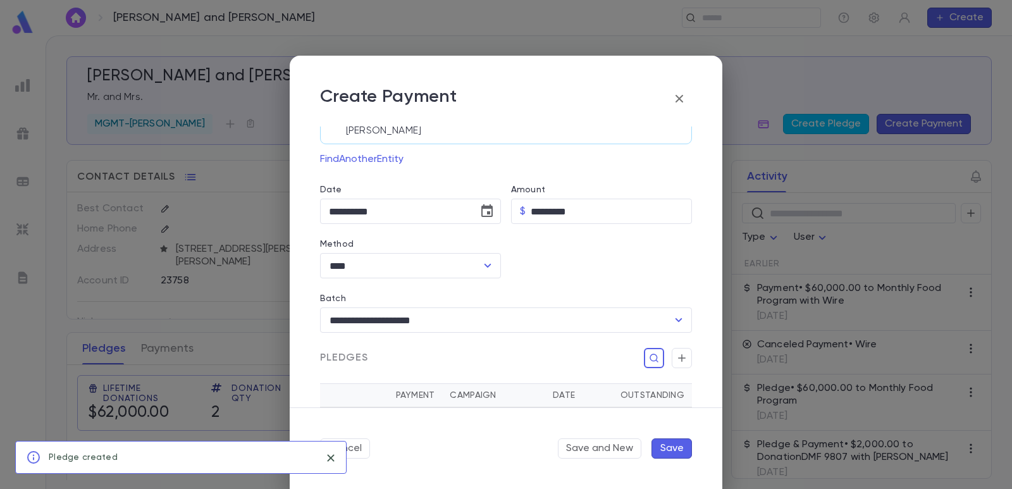
click at [672, 441] on button "Save" at bounding box center [671, 448] width 40 height 20
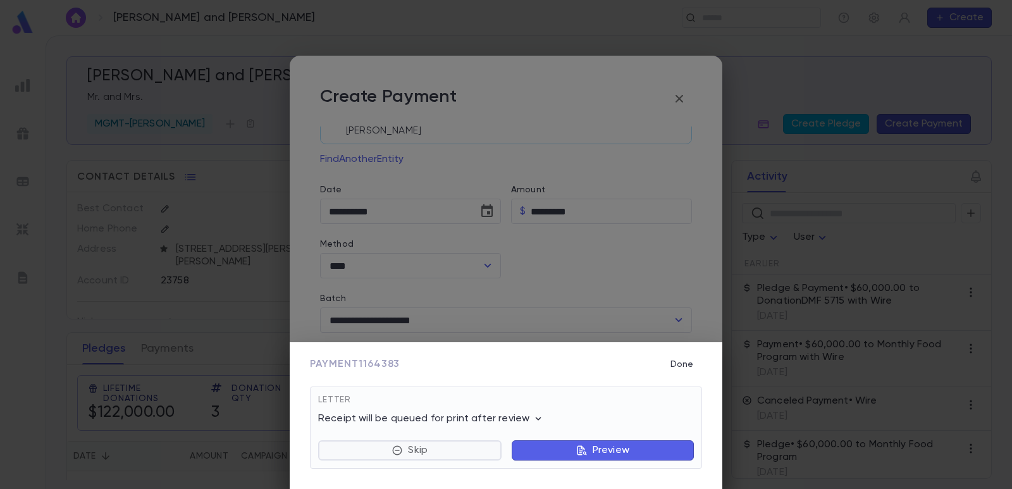
click at [426, 459] on button "Skip" at bounding box center [409, 450] width 183 height 20
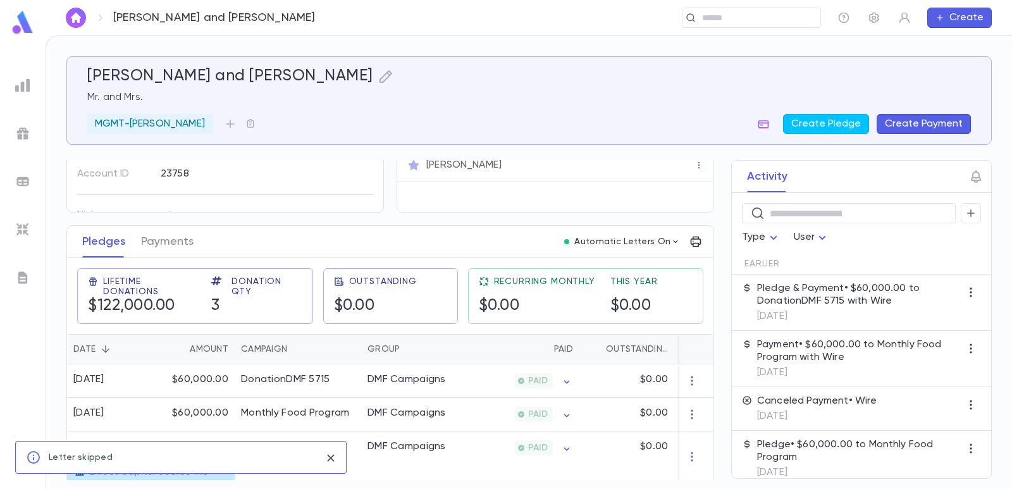
scroll to position [115, 0]
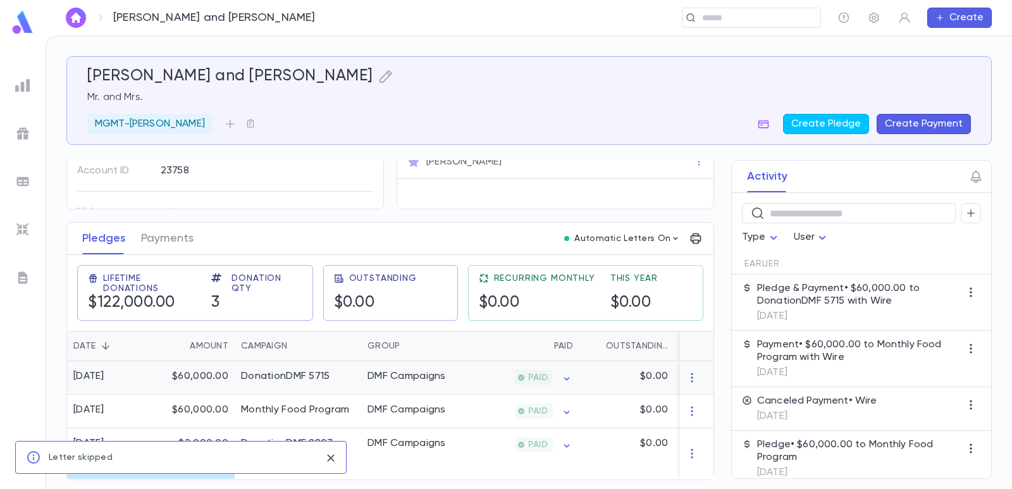
click at [202, 367] on div "$60,000.00" at bounding box center [193, 378] width 82 height 34
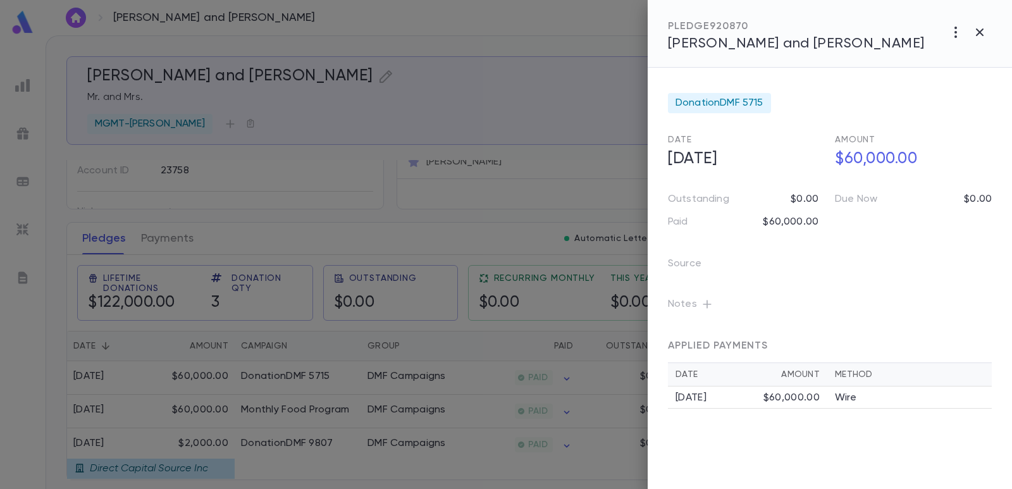
click at [711, 308] on icon "button" at bounding box center [707, 304] width 13 height 13
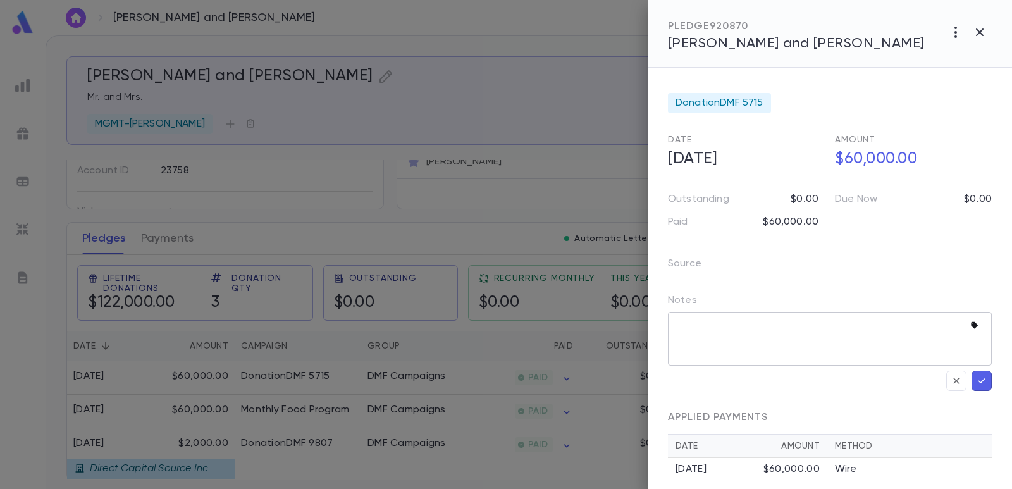
click at [973, 328] on icon "button" at bounding box center [976, 325] width 13 height 13
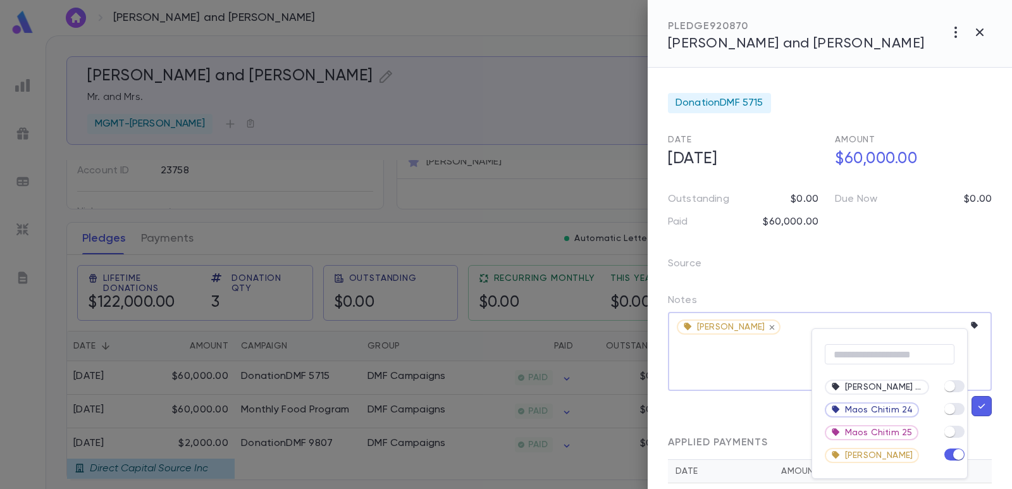
click at [714, 367] on div at bounding box center [506, 244] width 1012 height 489
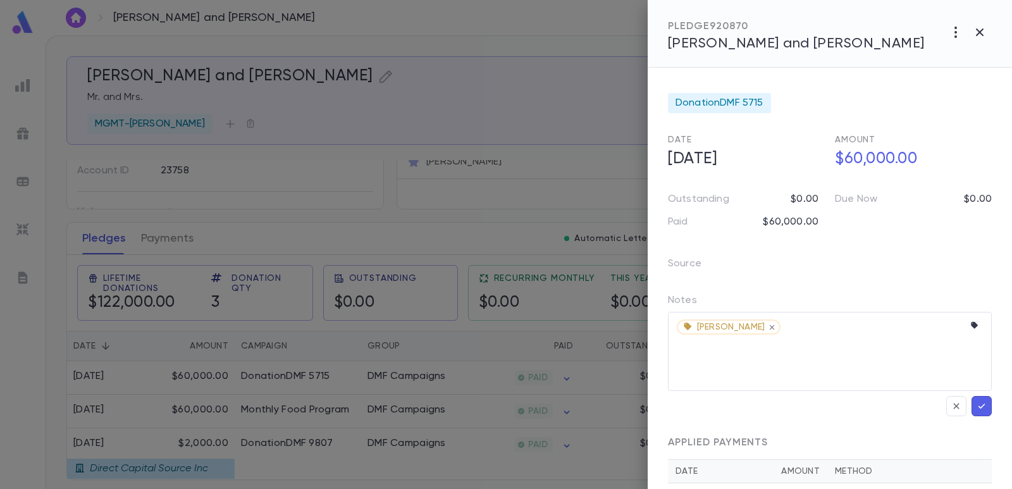
click at [979, 408] on icon "button" at bounding box center [981, 406] width 11 height 13
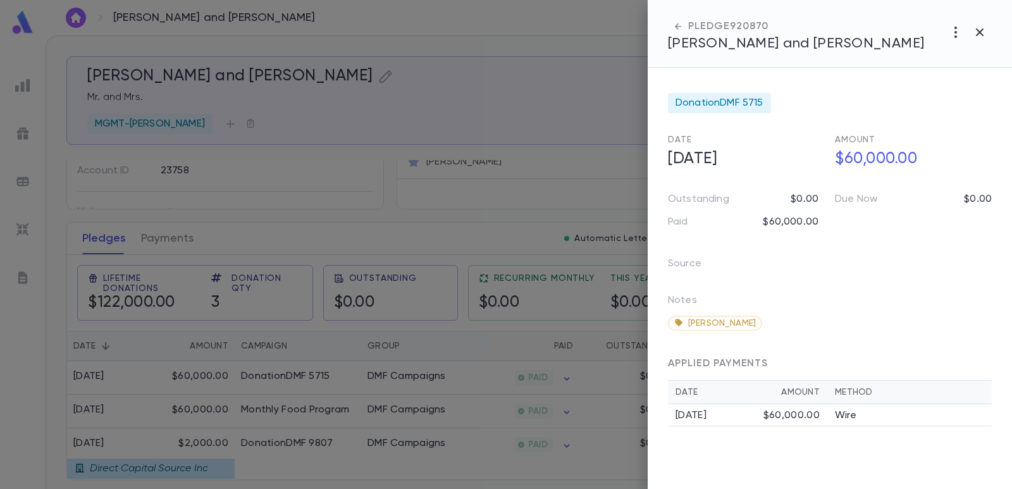
click at [495, 105] on div at bounding box center [506, 244] width 1012 height 489
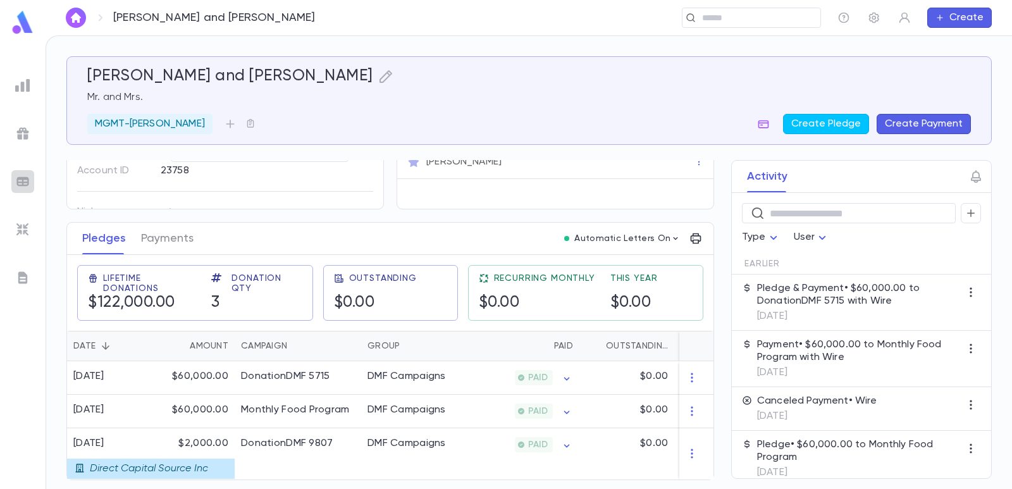
click at [24, 178] on img at bounding box center [22, 181] width 15 height 15
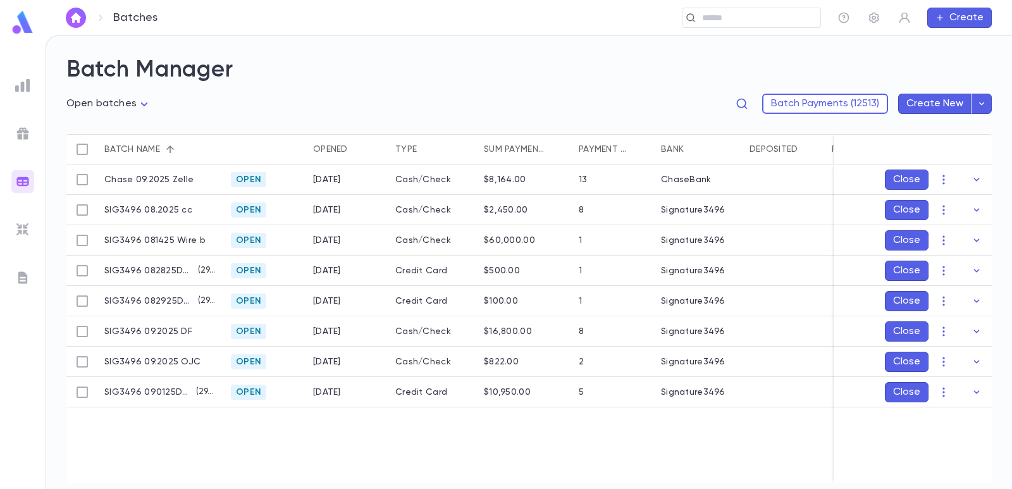
click at [403, 79] on h2 "Batch Manager" at bounding box center [528, 70] width 925 height 28
click at [979, 102] on icon "button" at bounding box center [981, 103] width 11 height 13
click at [916, 128] on li "Create one batch" at bounding box center [941, 128] width 133 height 20
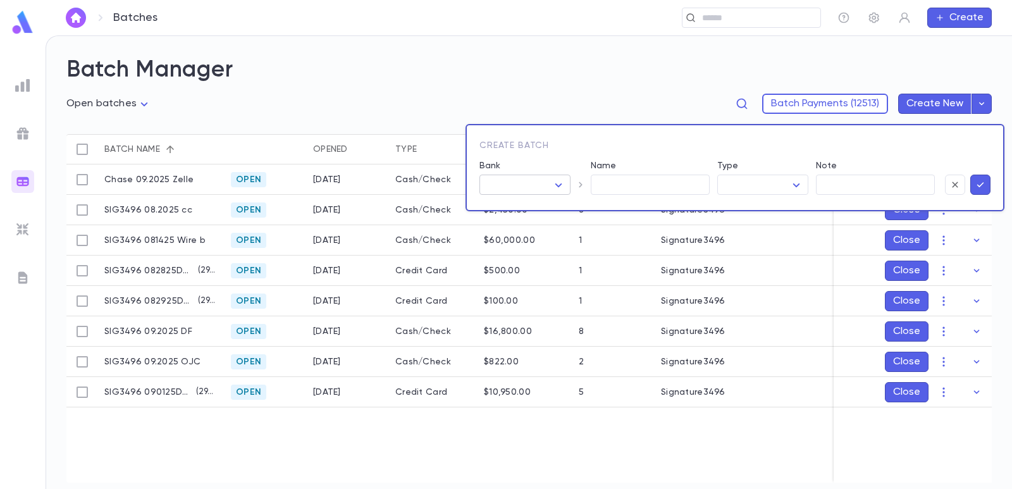
click at [532, 183] on body "Batches ​ Create Batch Manager Open batches **** Batch Payments (12513) Create …" at bounding box center [506, 261] width 1012 height 453
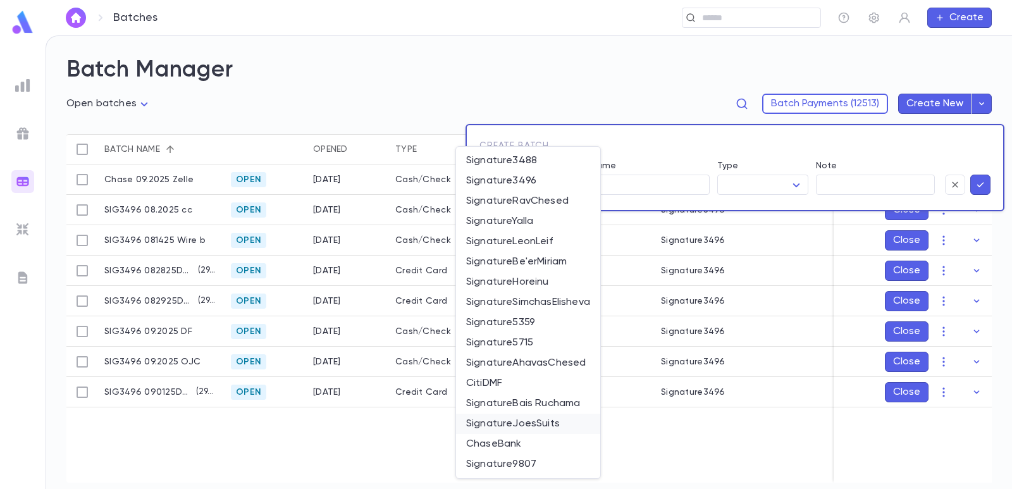
drag, startPoint x: 517, startPoint y: 464, endPoint x: 531, endPoint y: 415, distance: 50.6
click at [518, 463] on span "Signature9807" at bounding box center [528, 464] width 124 height 13
type input "**"
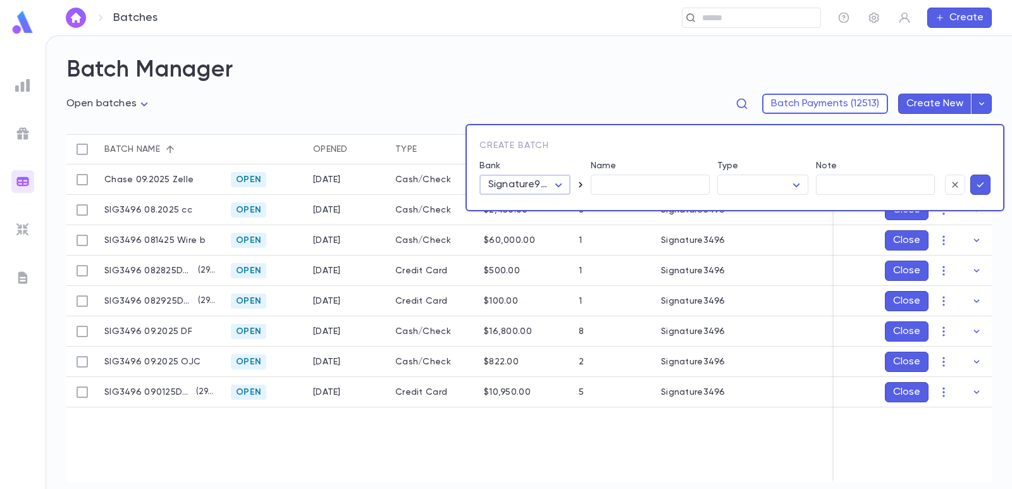
click at [581, 181] on icon "button" at bounding box center [580, 184] width 13 height 13
click at [694, 187] on input "**********" at bounding box center [650, 185] width 119 height 20
type input "**********"
click at [732, 189] on body "Batches ​ Create Batch Manager Open batches **** Batch Payments (12513) Create …" at bounding box center [506, 261] width 1012 height 453
click at [744, 226] on span "Check" at bounding box center [765, 229] width 70 height 13
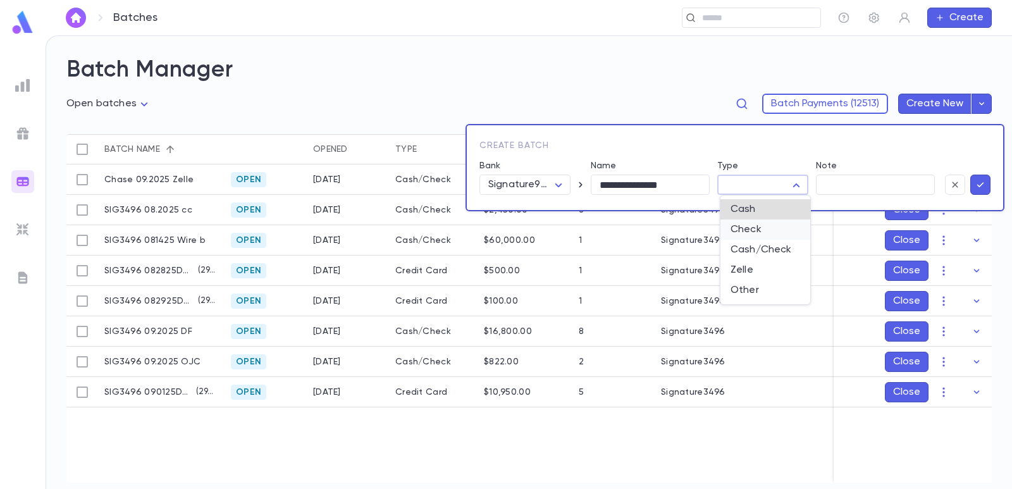
type input "*****"
click at [983, 185] on icon "button" at bounding box center [980, 184] width 11 height 13
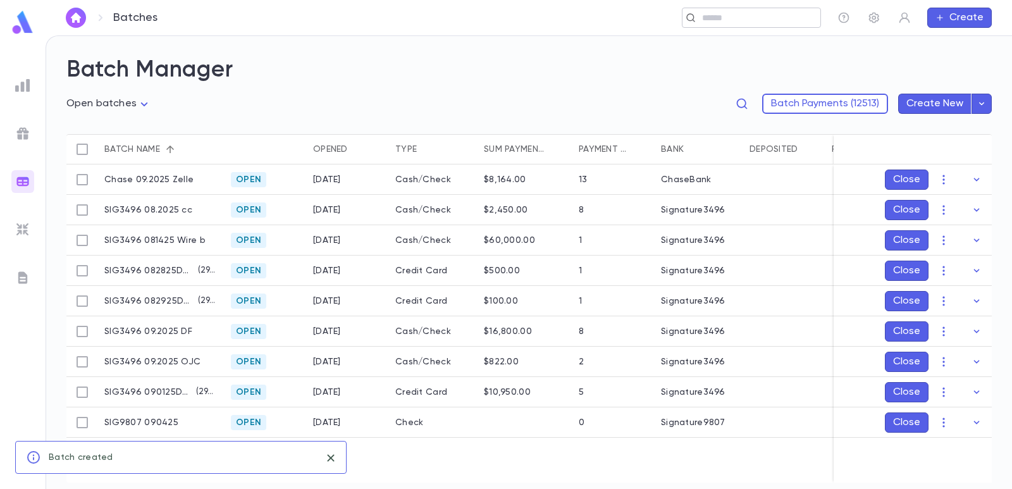
click at [719, 20] on input "text" at bounding box center [747, 18] width 98 height 12
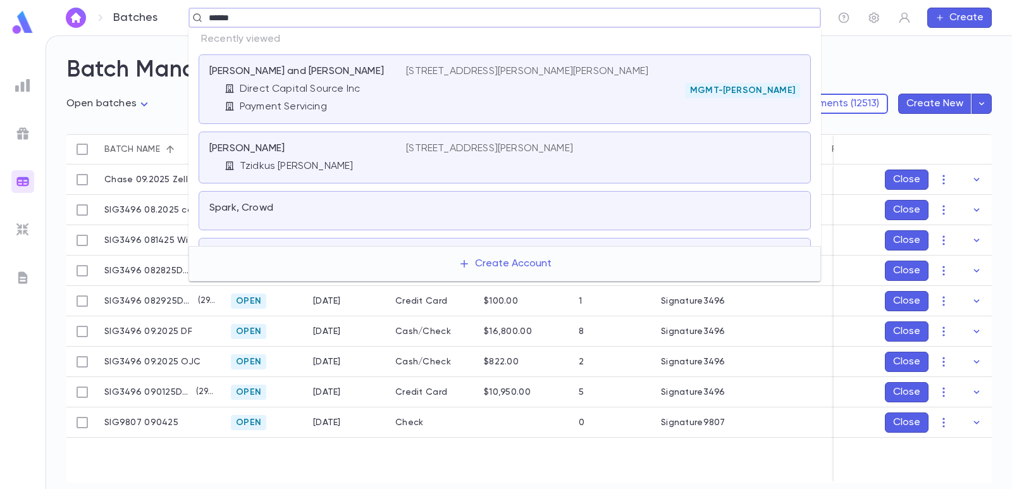
type input "*******"
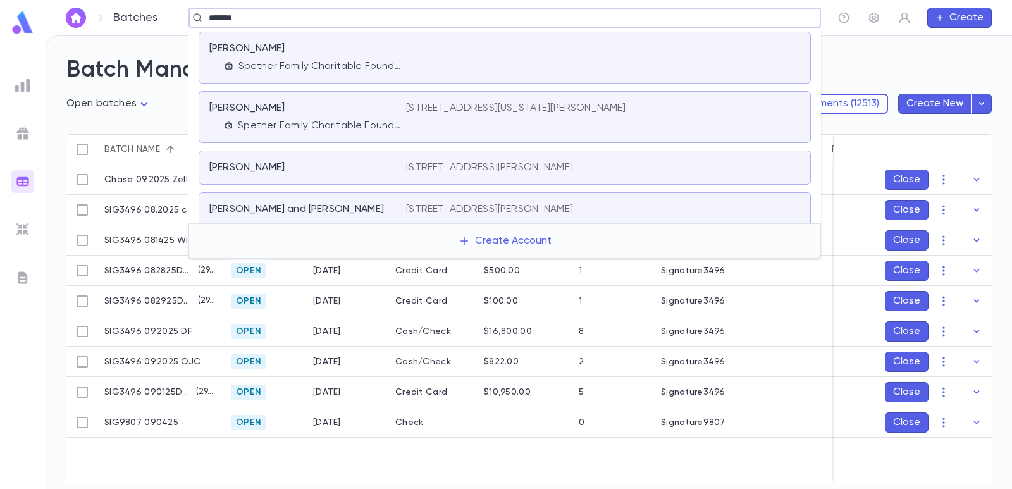
click at [350, 115] on div "Spetner, [PERSON_NAME] Family Charitable Foundation, Inc." at bounding box center [307, 117] width 197 height 30
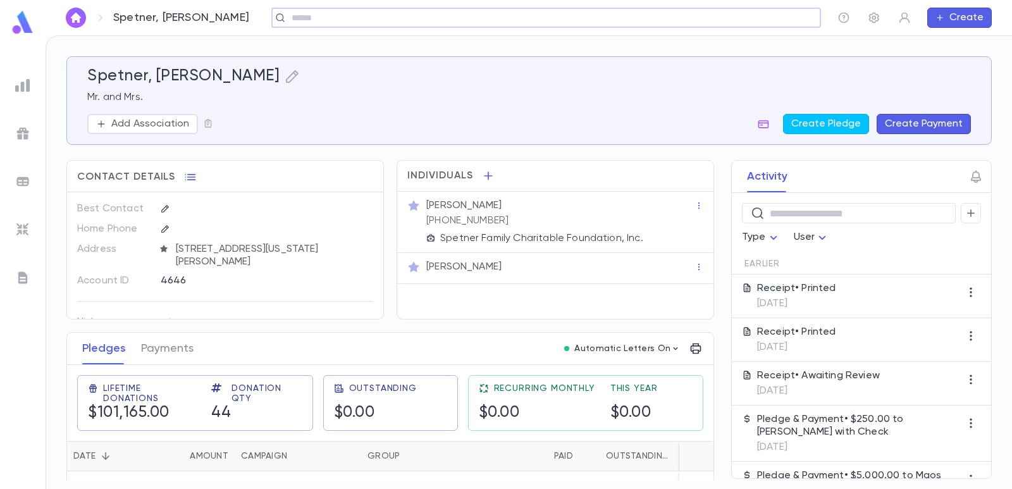
click at [905, 121] on button "Create Payment" at bounding box center [924, 124] width 94 height 20
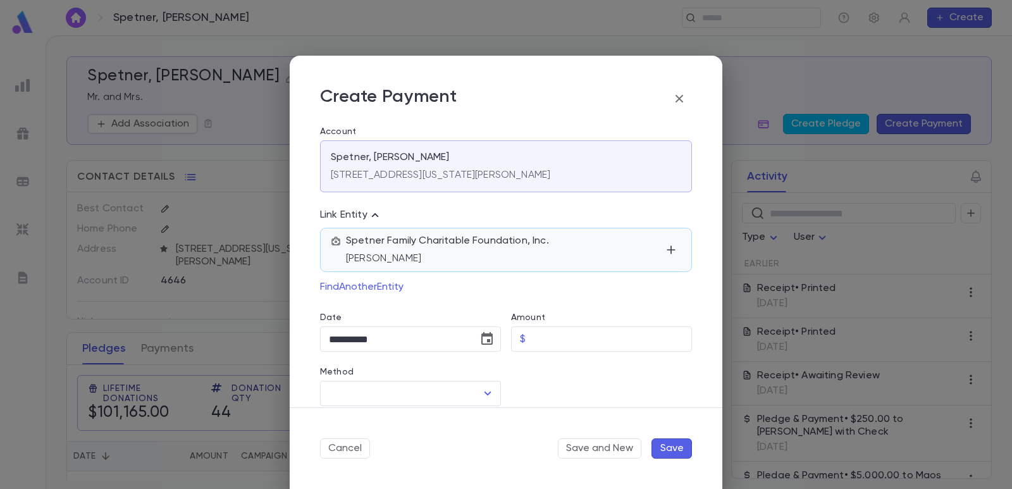
click at [553, 249] on div "Spetner Family Charitable Foundation, Inc. [PERSON_NAME]" at bounding box center [503, 250] width 315 height 30
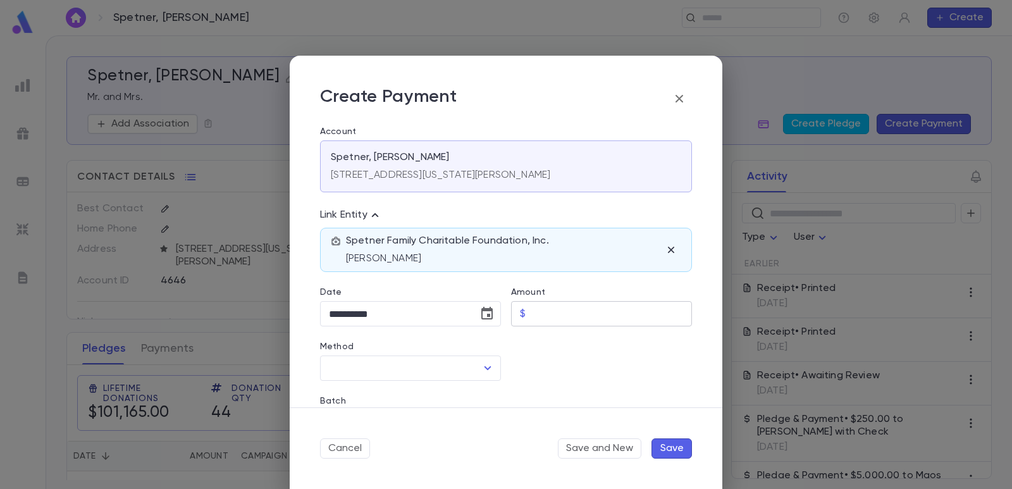
click at [545, 313] on input "Amount" at bounding box center [611, 314] width 161 height 25
type input "******"
click at [538, 348] on div at bounding box center [596, 353] width 191 height 54
click at [484, 320] on icon "Choose date, selected date is Sep 4, 2025" at bounding box center [486, 313] width 15 height 15
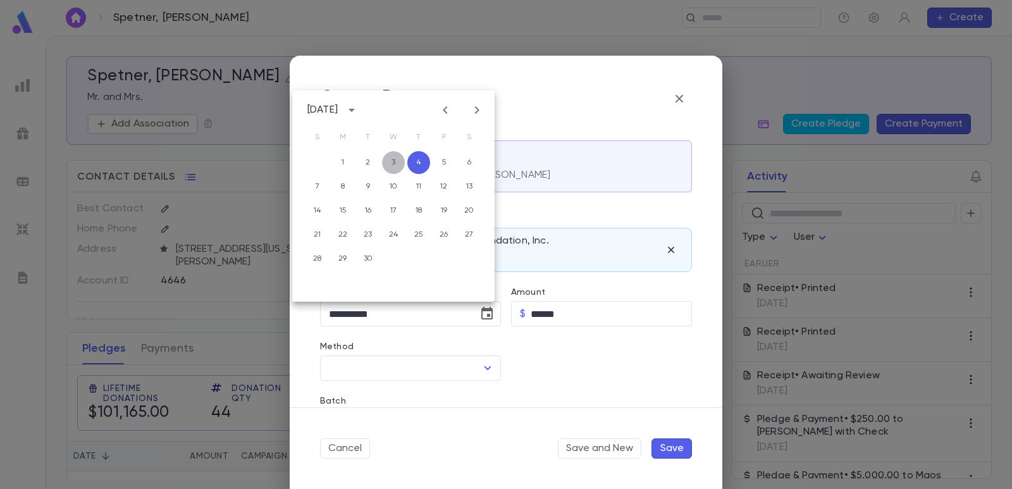
click at [394, 167] on button "3" at bounding box center [393, 162] width 23 height 23
type input "**********"
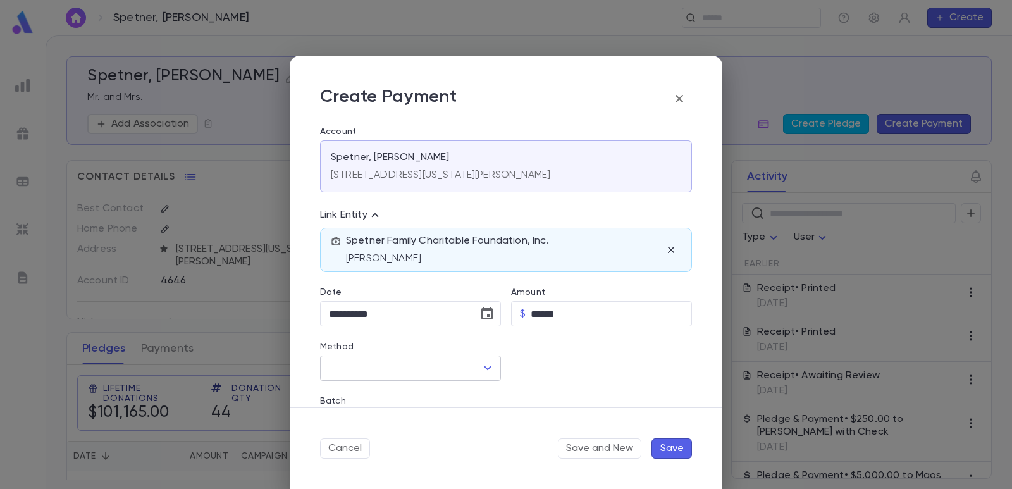
click at [374, 371] on input "Method" at bounding box center [401, 368] width 151 height 24
click at [372, 400] on li "Check" at bounding box center [409, 396] width 178 height 20
type input "*****"
click at [557, 368] on input "Check Number" at bounding box center [602, 368] width 143 height 25
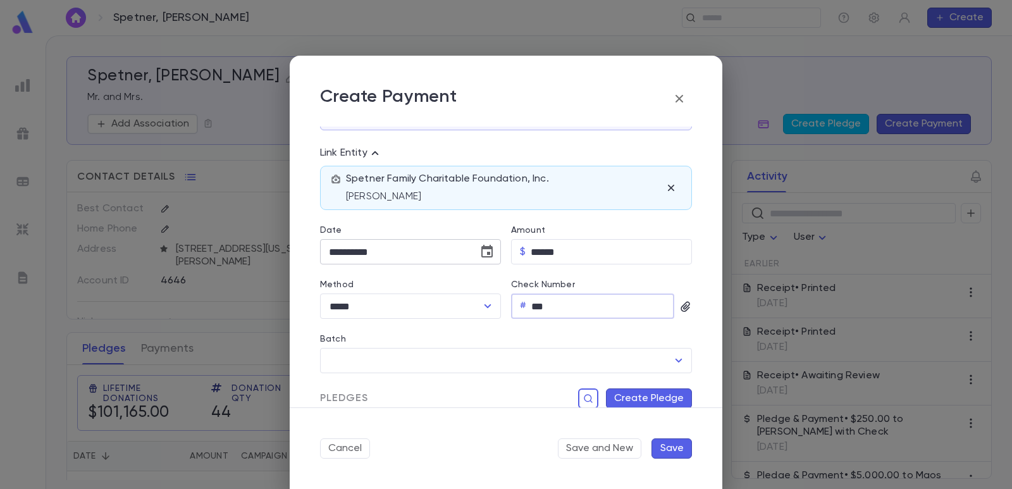
scroll to position [63, 0]
type input "***"
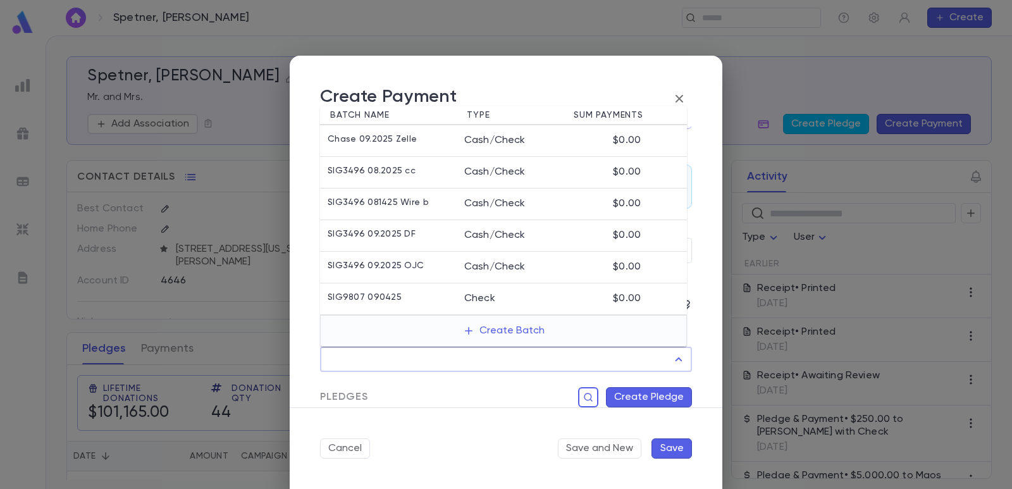
click at [433, 362] on input "Batch" at bounding box center [497, 359] width 342 height 24
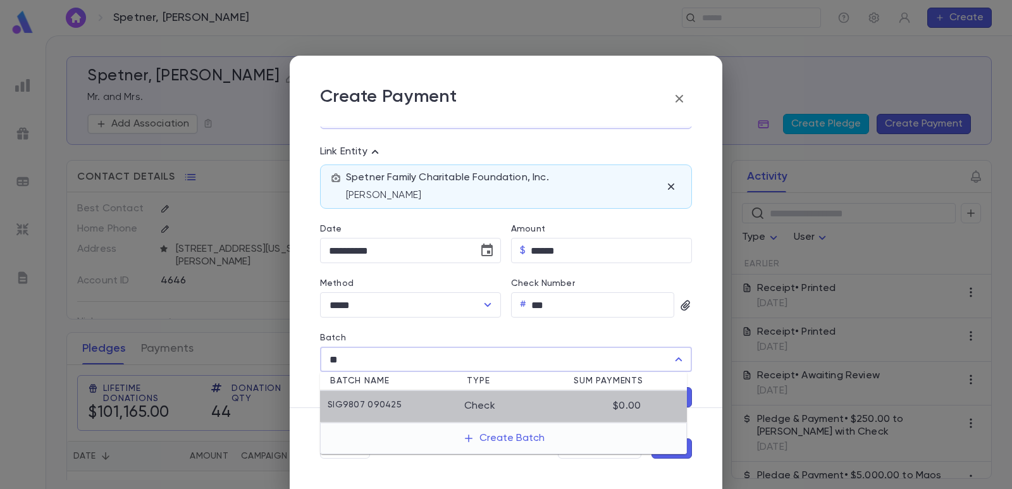
click at [421, 412] on div "SIG9807 090425" at bounding box center [396, 406] width 137 height 13
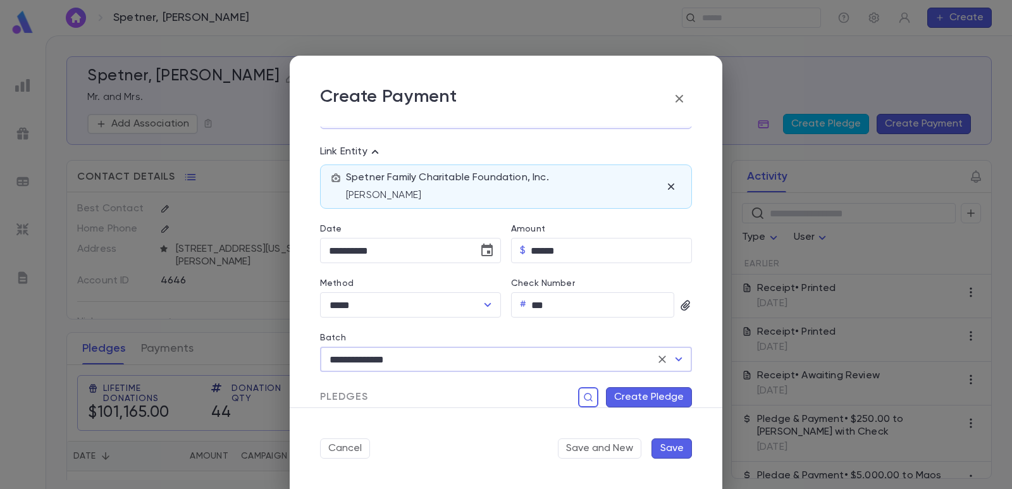
type input "**********"
click at [629, 398] on button "Create Pledge" at bounding box center [649, 397] width 86 height 20
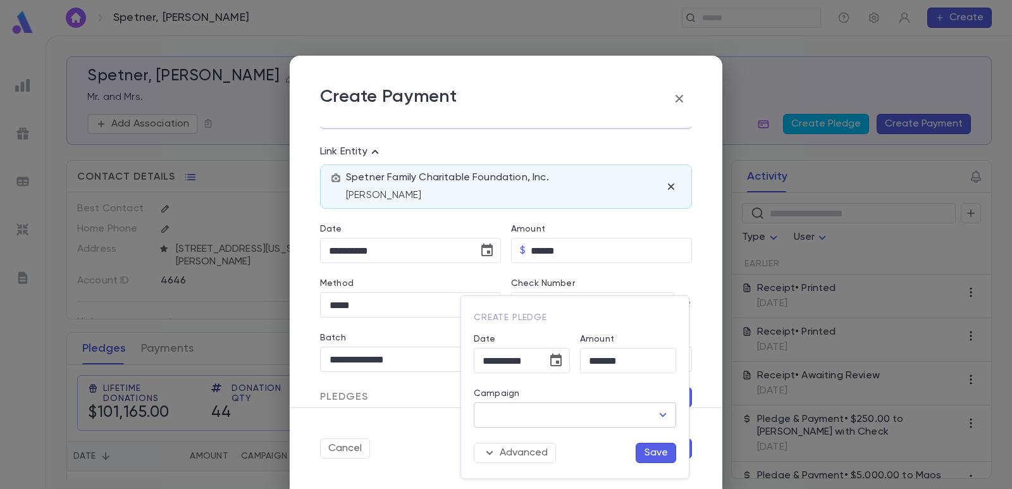
click at [554, 416] on input "Campaign" at bounding box center [565, 415] width 172 height 24
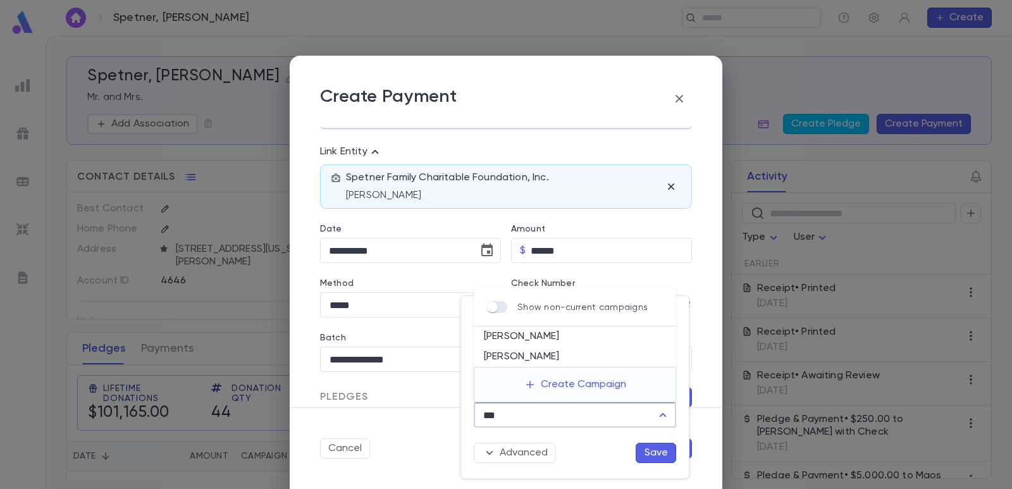
click at [543, 337] on li "[PERSON_NAME]" at bounding box center [575, 336] width 202 height 20
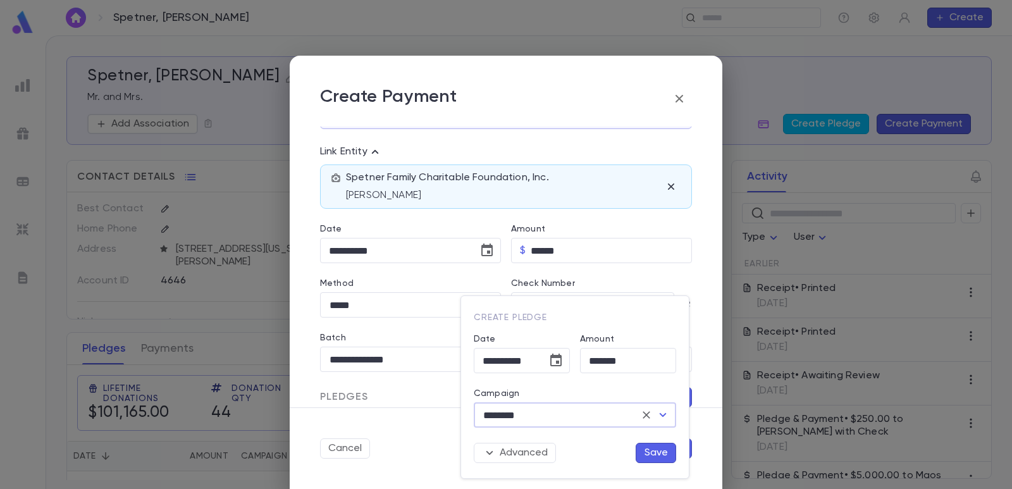
type input "********"
click at [661, 456] on button "Save" at bounding box center [656, 453] width 40 height 20
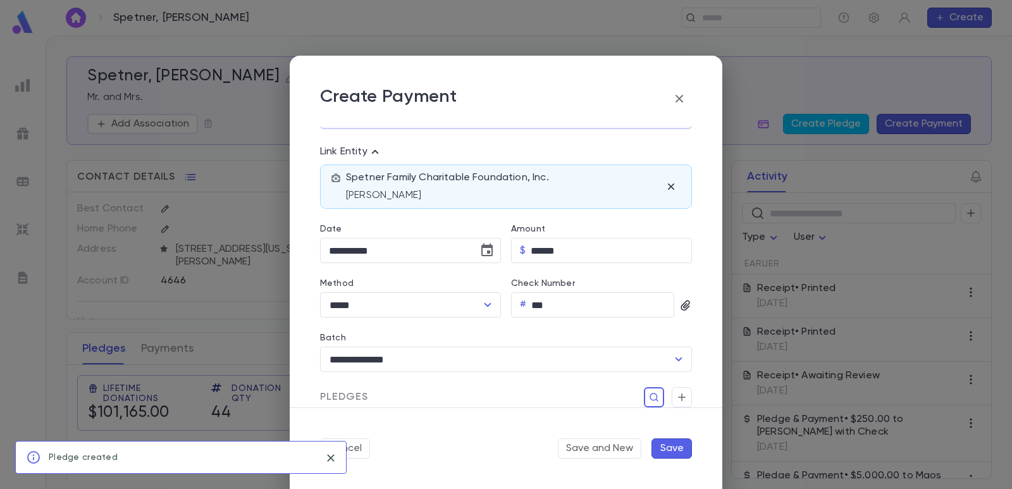
click at [671, 447] on button "Save" at bounding box center [671, 448] width 40 height 20
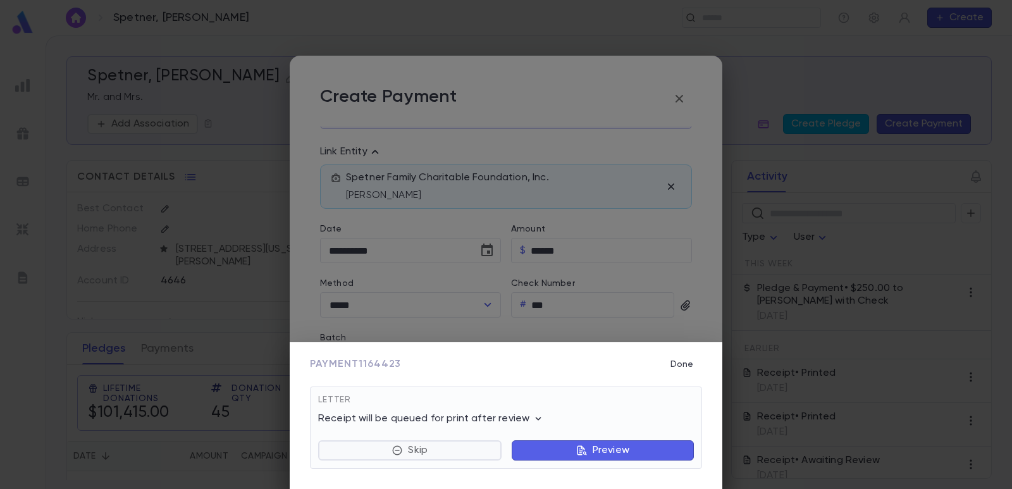
click at [410, 446] on p "Skip" at bounding box center [418, 450] width 20 height 13
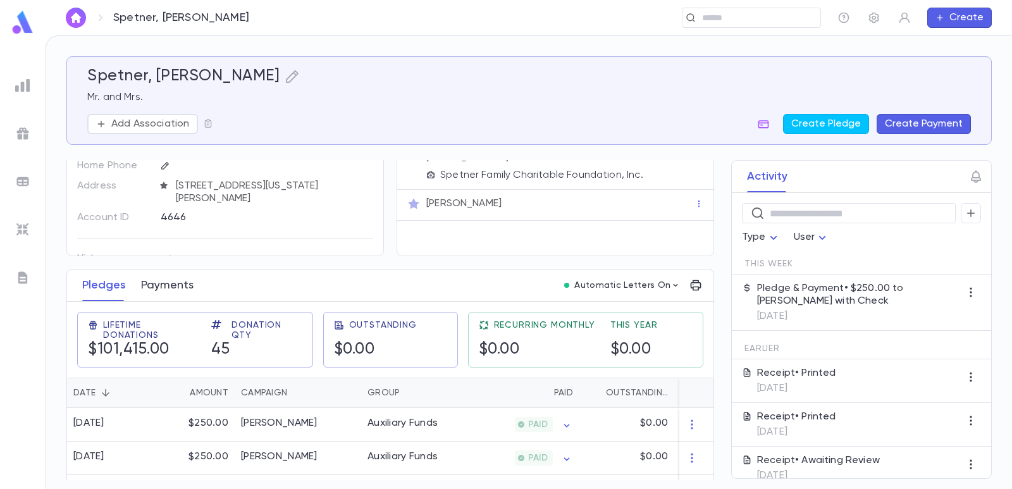
click at [178, 278] on button "Payments" at bounding box center [167, 285] width 52 height 32
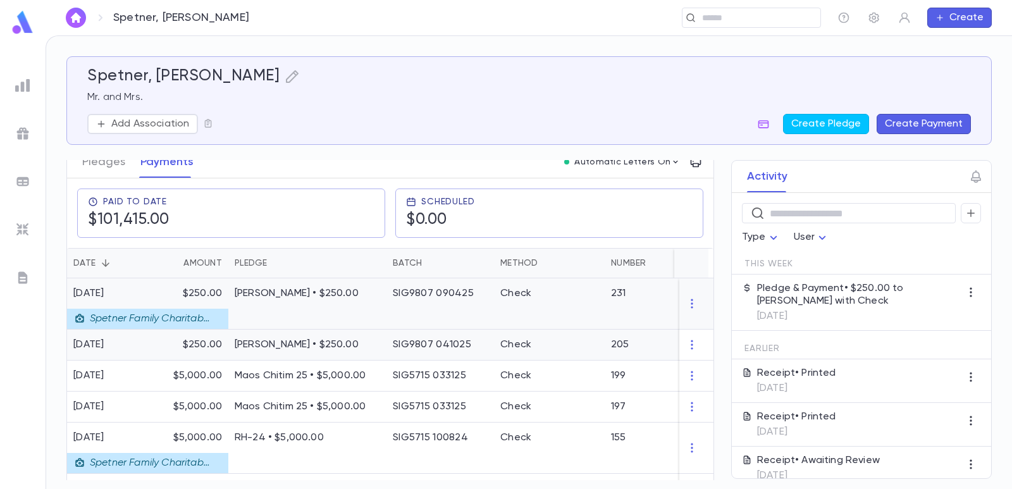
scroll to position [190, 0]
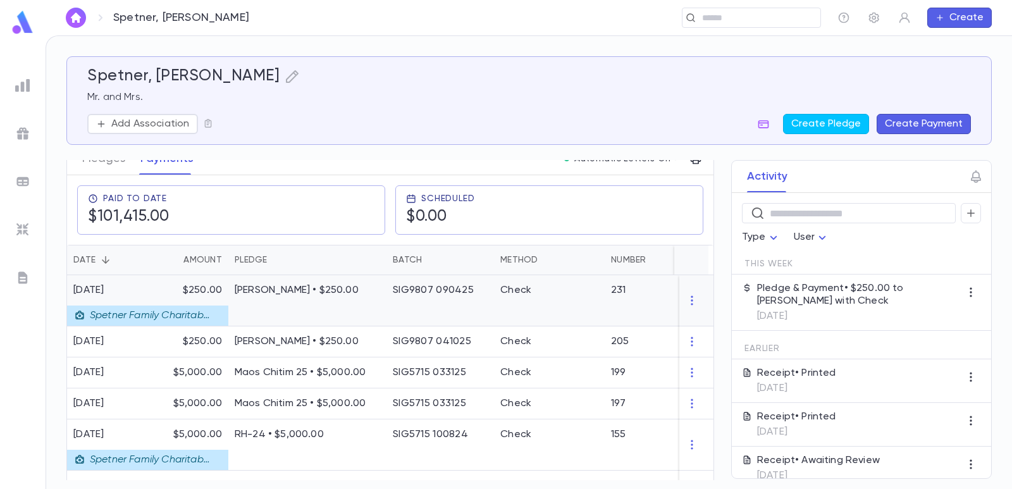
click at [359, 290] on p "[PERSON_NAME] • $250.00" at bounding box center [307, 290] width 145 height 13
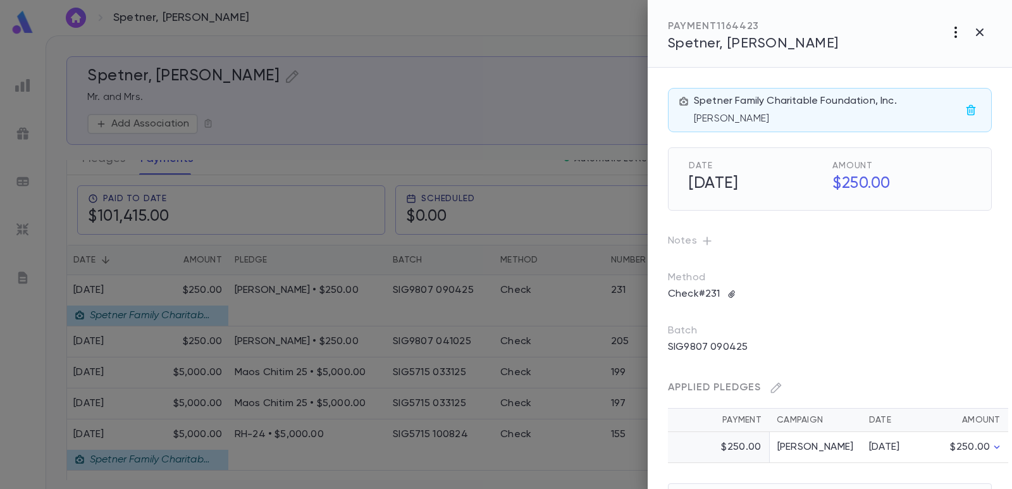
click at [953, 35] on icon "button" at bounding box center [955, 32] width 15 height 15
click at [938, 78] on p "Send Letter" at bounding box center [936, 80] width 57 height 13
click at [971, 99] on li "Print" at bounding box center [980, 103] width 44 height 23
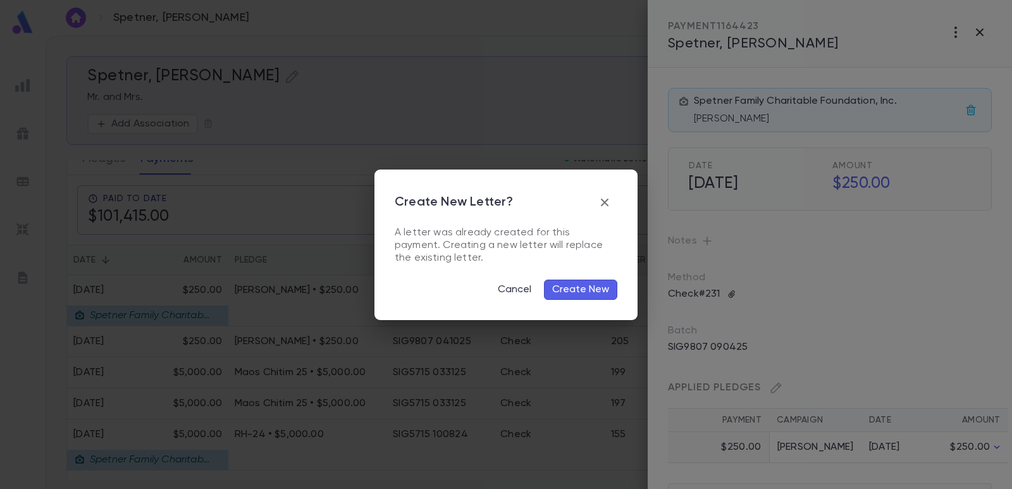
click at [591, 284] on button "Create New" at bounding box center [580, 290] width 73 height 20
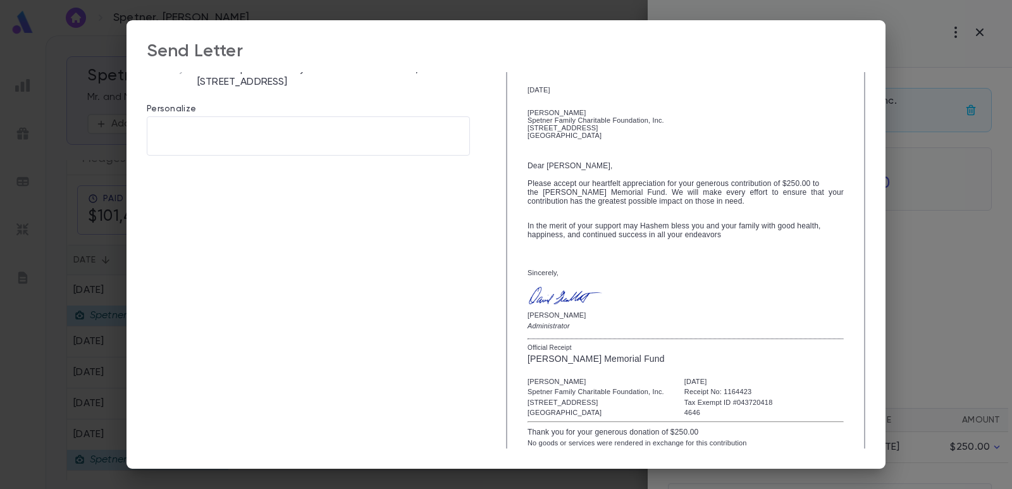
scroll to position [225, 0]
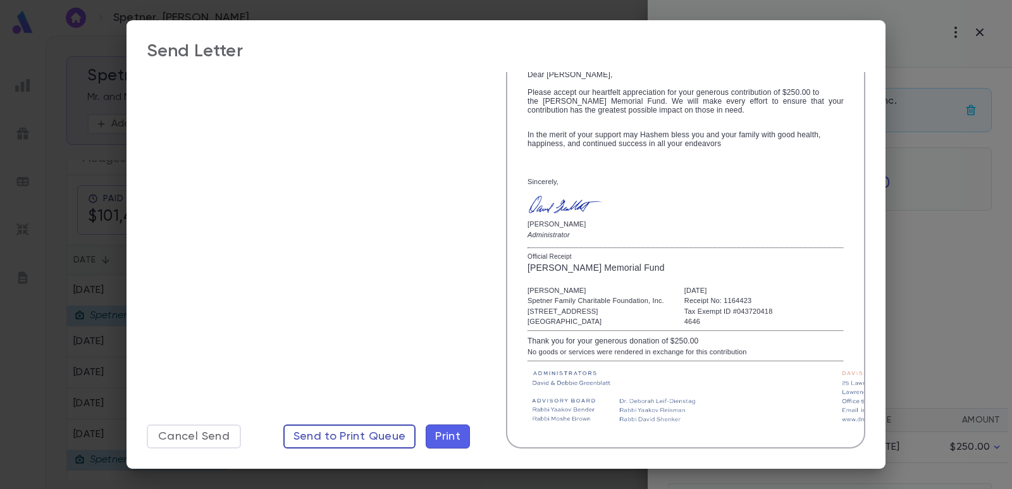
click at [370, 434] on span "Send to Print Queue" at bounding box center [349, 436] width 113 height 14
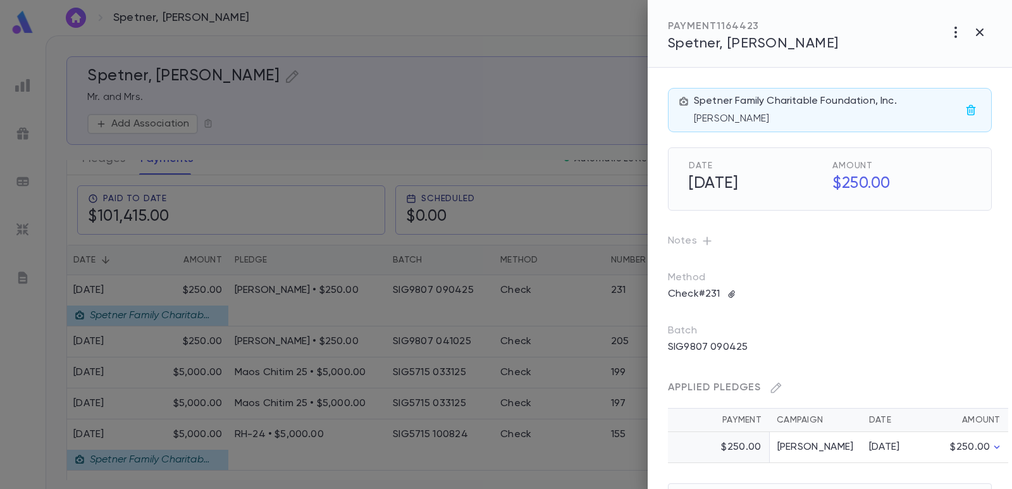
click at [548, 73] on div at bounding box center [506, 244] width 1012 height 489
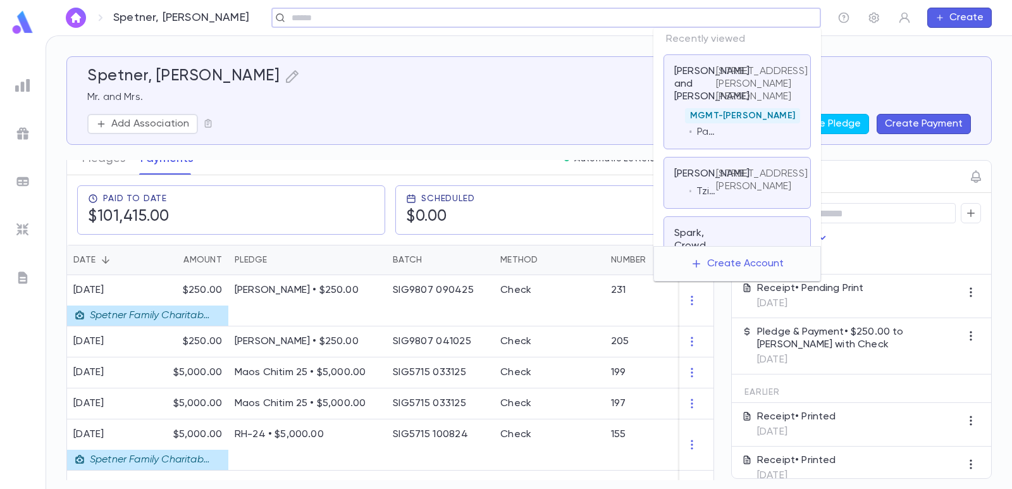
click at [713, 20] on input "text" at bounding box center [542, 18] width 508 height 12
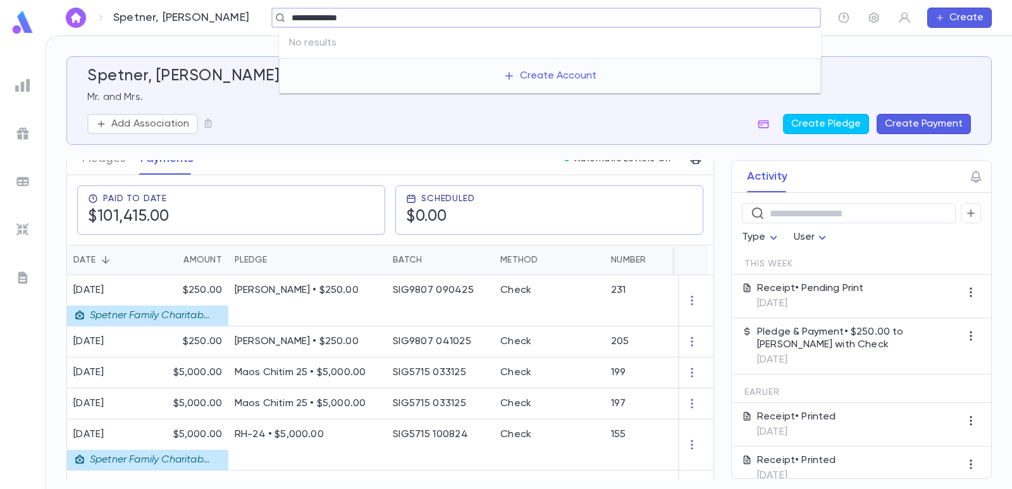
click at [314, 18] on input "**********" at bounding box center [542, 18] width 508 height 12
type input "**********"
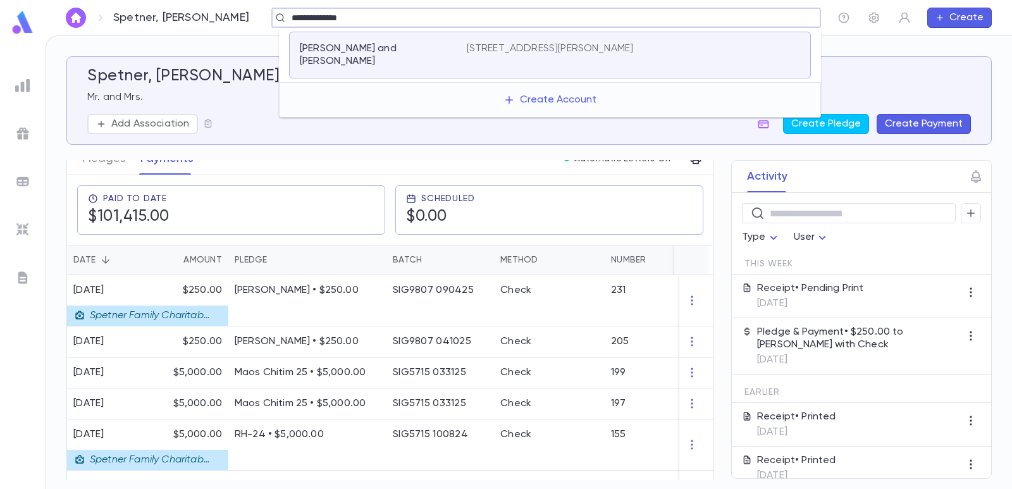
click at [393, 49] on p "[PERSON_NAME] and [PERSON_NAME]" at bounding box center [376, 54] width 152 height 25
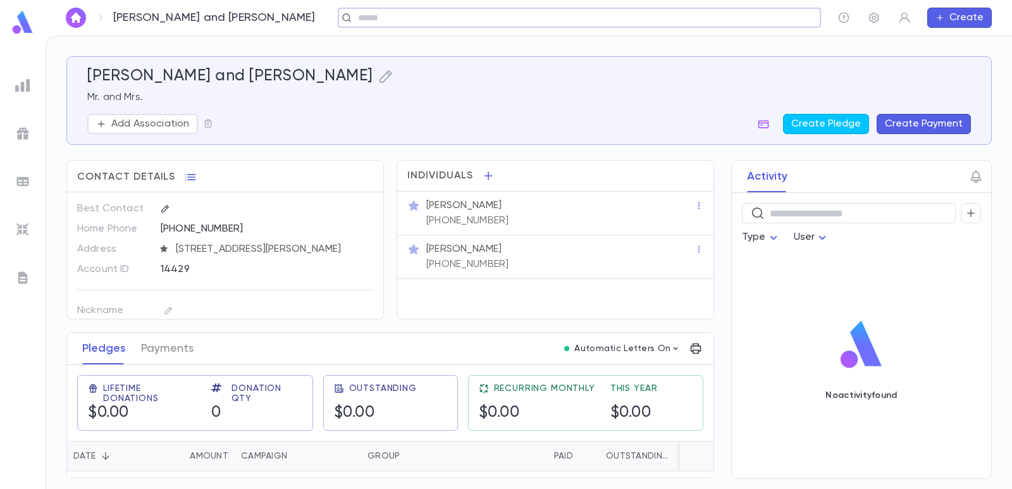
click at [910, 116] on button "Create Payment" at bounding box center [924, 124] width 94 height 20
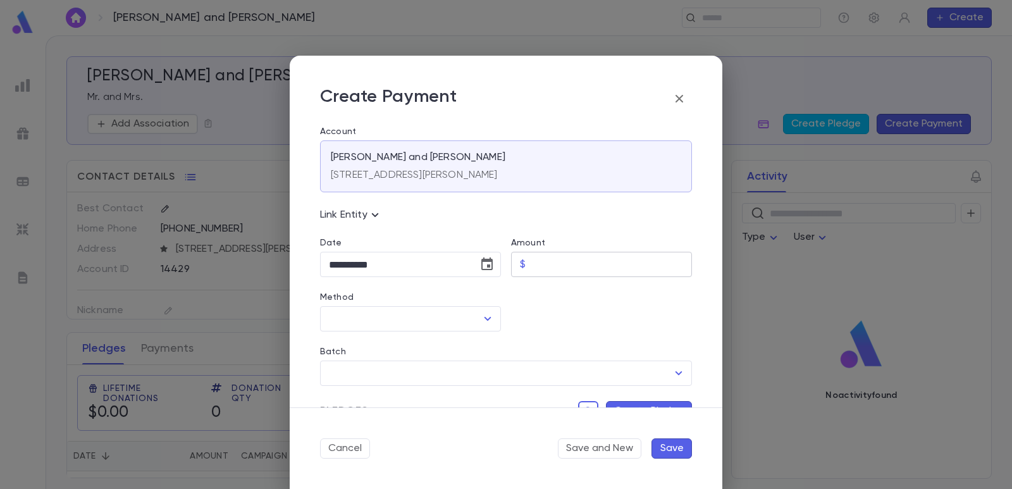
click at [556, 268] on input "Amount" at bounding box center [611, 264] width 161 height 25
type input "******"
click at [550, 326] on div at bounding box center [596, 304] width 191 height 54
click at [426, 325] on input "Method" at bounding box center [401, 319] width 151 height 24
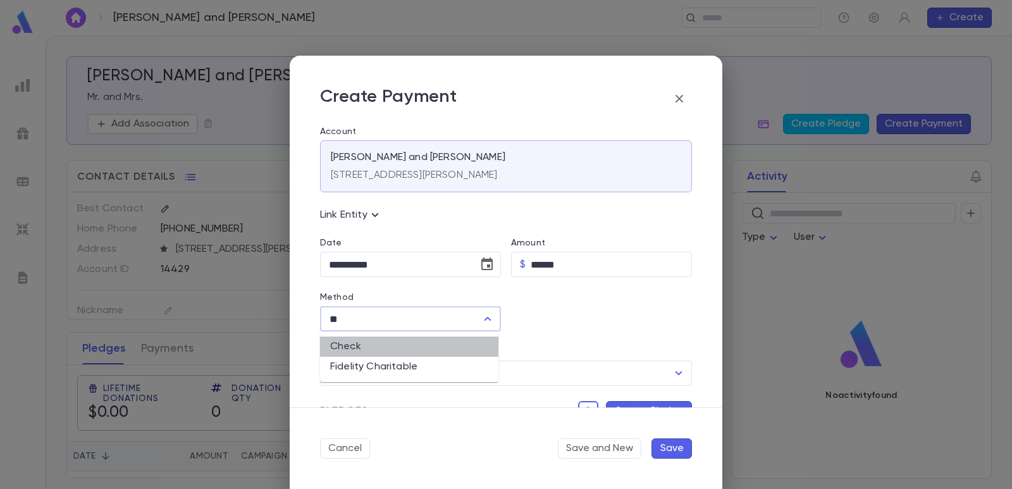
drag, startPoint x: 422, startPoint y: 347, endPoint x: 537, endPoint y: 331, distance: 116.1
click at [421, 347] on li "Check" at bounding box center [409, 346] width 178 height 20
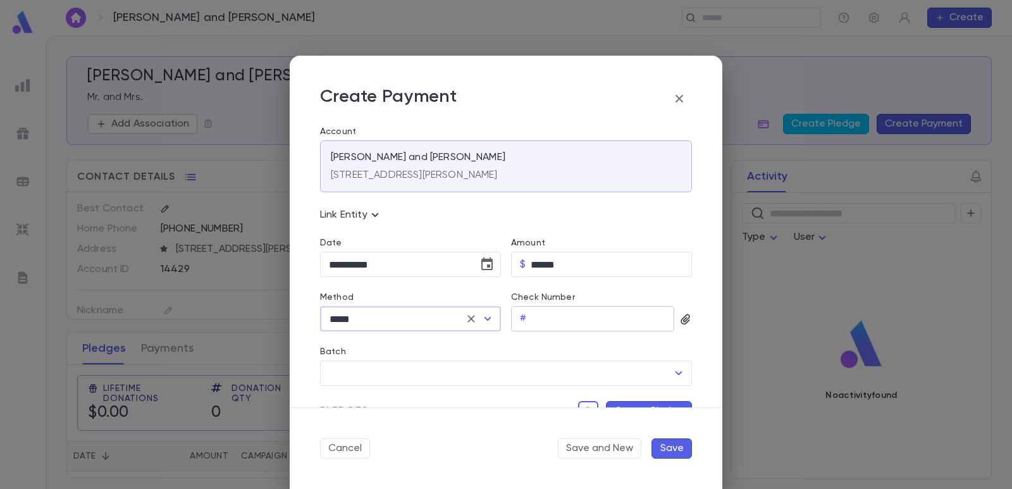
type input "*****"
click at [570, 316] on input "Check Number" at bounding box center [602, 319] width 143 height 25
type input "***"
click at [509, 373] on input "Batch" at bounding box center [497, 373] width 342 height 24
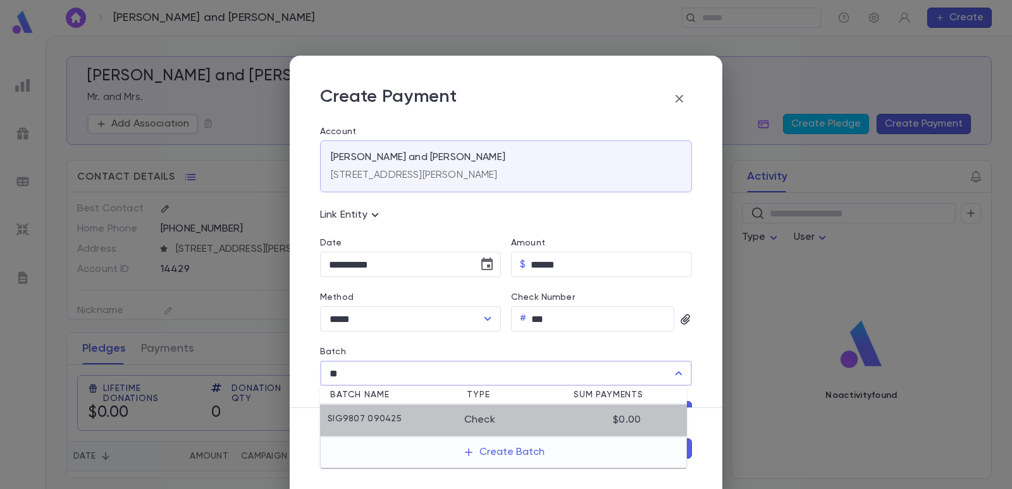
click at [454, 417] on div "SIG9807 090425" at bounding box center [396, 420] width 137 height 13
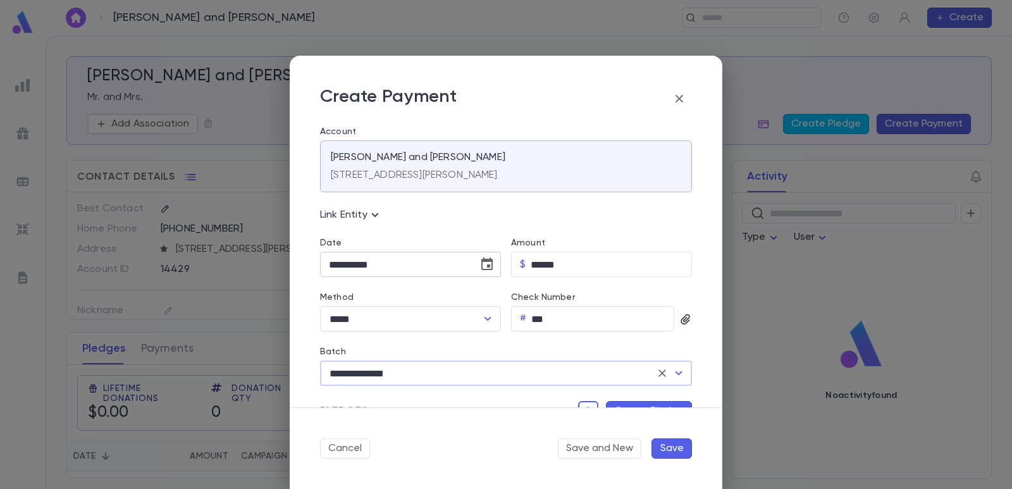
type input "**********"
click at [484, 273] on button "Choose date, selected date is Sep 4, 2025" at bounding box center [486, 264] width 25 height 25
click at [445, 299] on icon "Previous month" at bounding box center [445, 297] width 4 height 8
click at [419, 443] on button "31" at bounding box center [418, 445] width 23 height 23
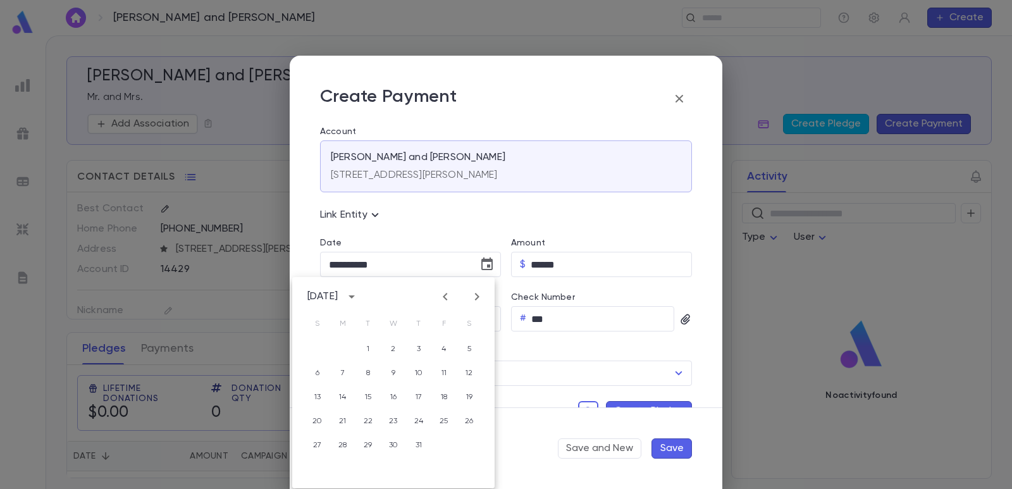
type input "**********"
click at [610, 405] on button "Create Pledge" at bounding box center [649, 411] width 86 height 20
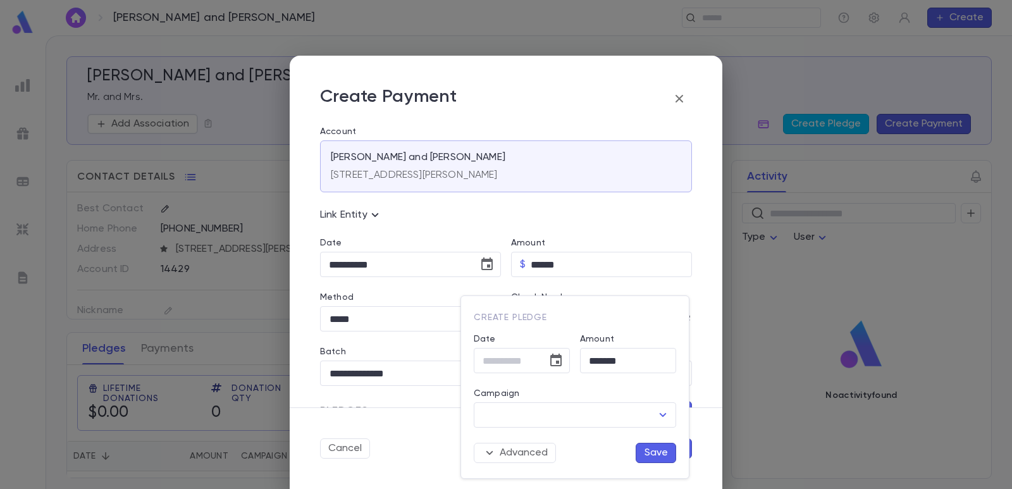
type input "**********"
click at [564, 414] on input "Campaign" at bounding box center [565, 415] width 172 height 24
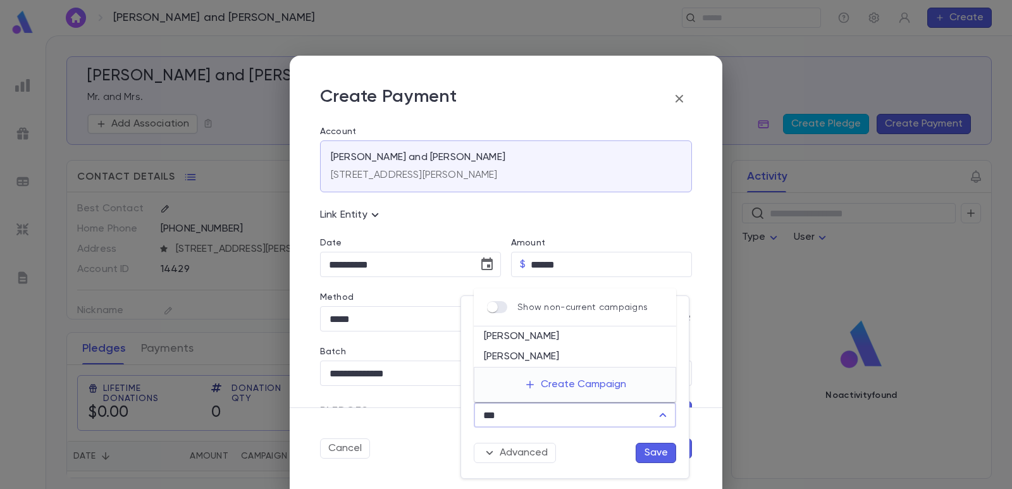
click at [529, 340] on li "[PERSON_NAME]" at bounding box center [575, 336] width 202 height 20
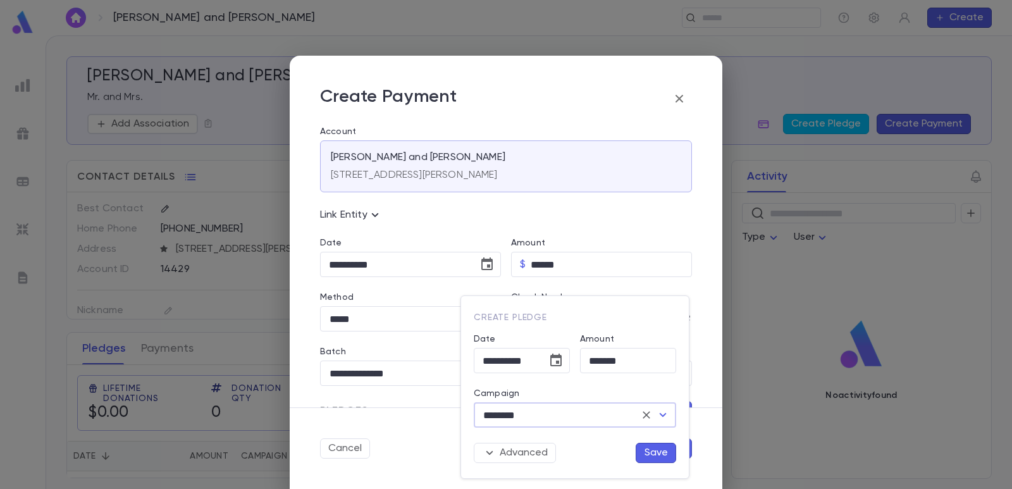
type input "********"
click at [648, 451] on button "Save" at bounding box center [656, 453] width 40 height 20
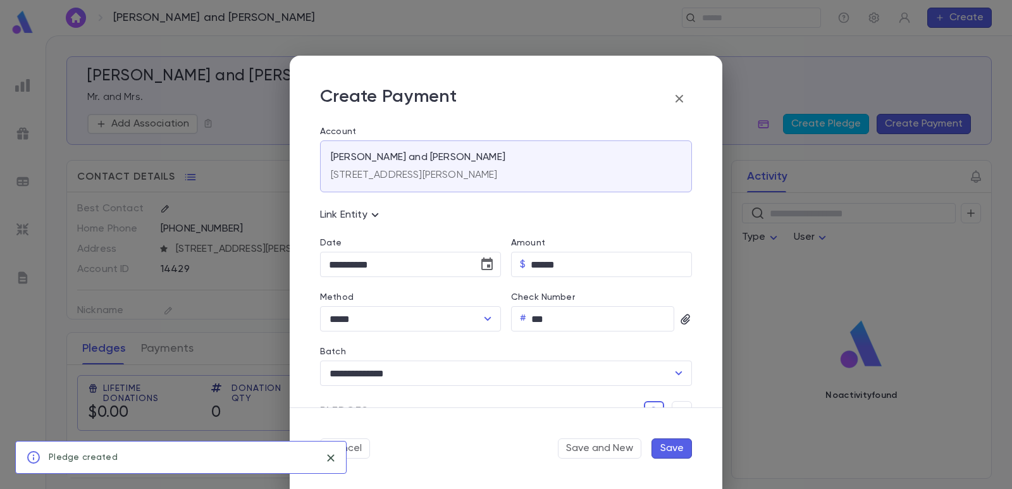
click at [675, 447] on button "Save" at bounding box center [671, 448] width 40 height 20
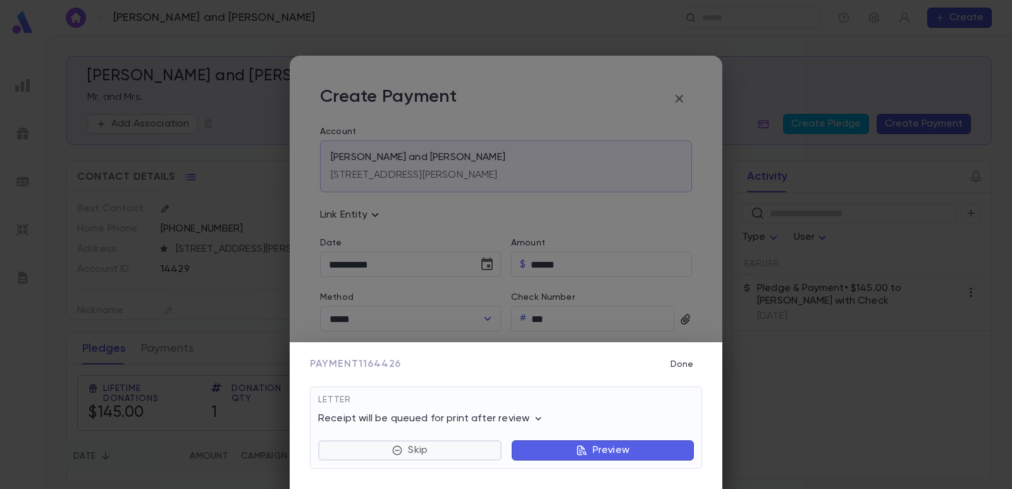
click at [408, 452] on p "Skip" at bounding box center [418, 450] width 20 height 13
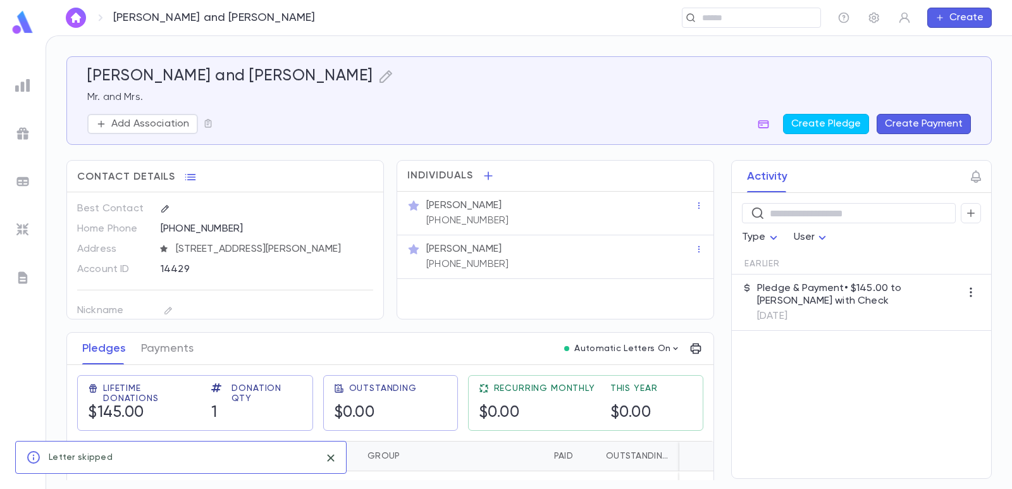
scroll to position [30, 0]
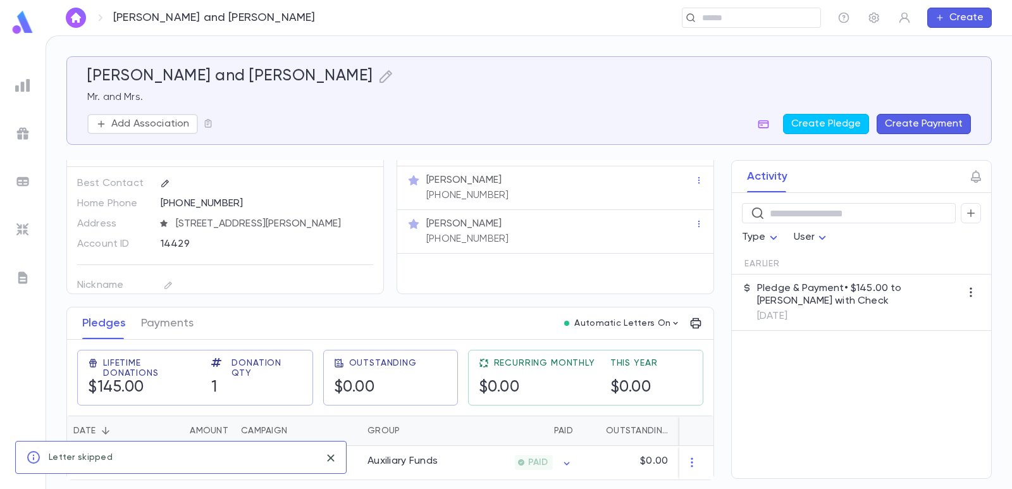
click at [398, 107] on div "[PERSON_NAME] and [PERSON_NAME] Mr. and Mrs. Add Association Create Pledge Crea…" at bounding box center [528, 100] width 883 height 67
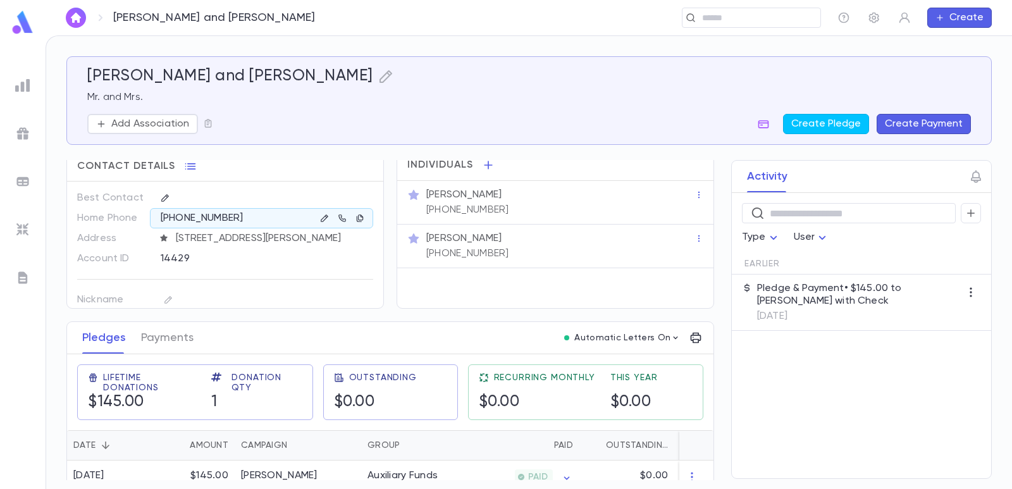
scroll to position [0, 0]
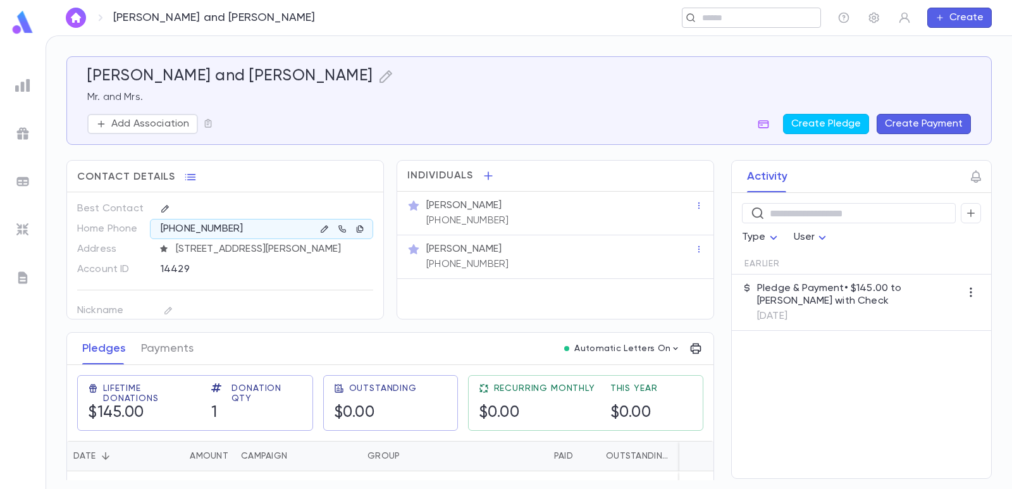
click at [712, 18] on input "text" at bounding box center [747, 18] width 98 height 12
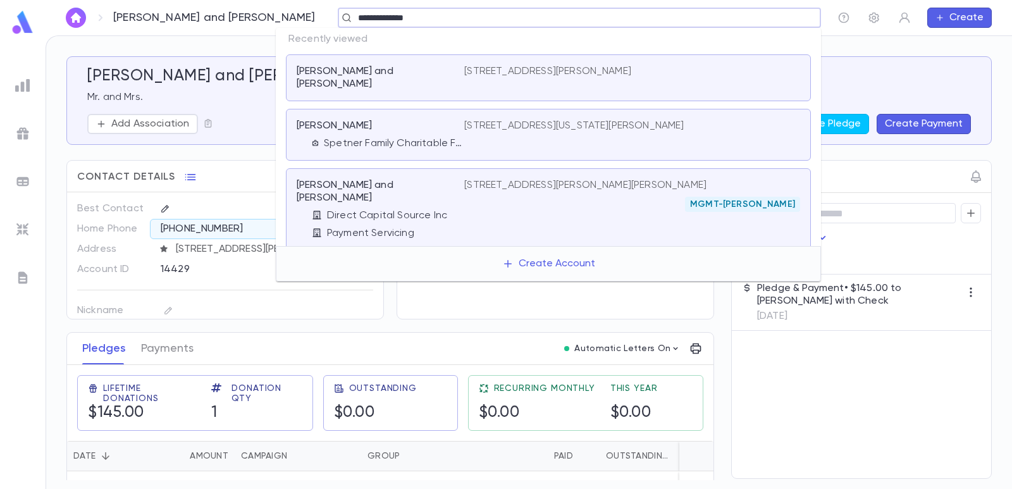
type input "**********"
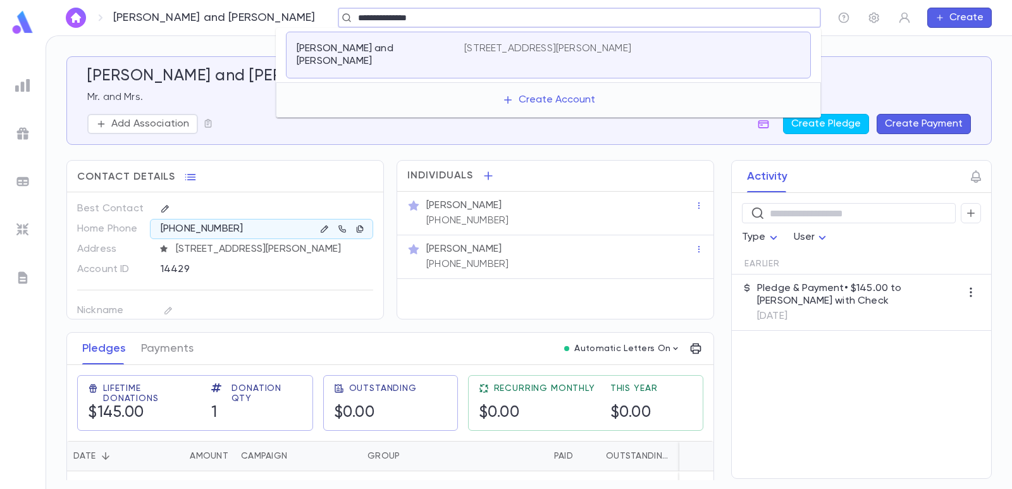
click at [539, 40] on div "[PERSON_NAME][GEOGRAPHIC_DATA] and [PERSON_NAME] [STREET_ADDRESS][PERSON_NAME]" at bounding box center [548, 55] width 525 height 47
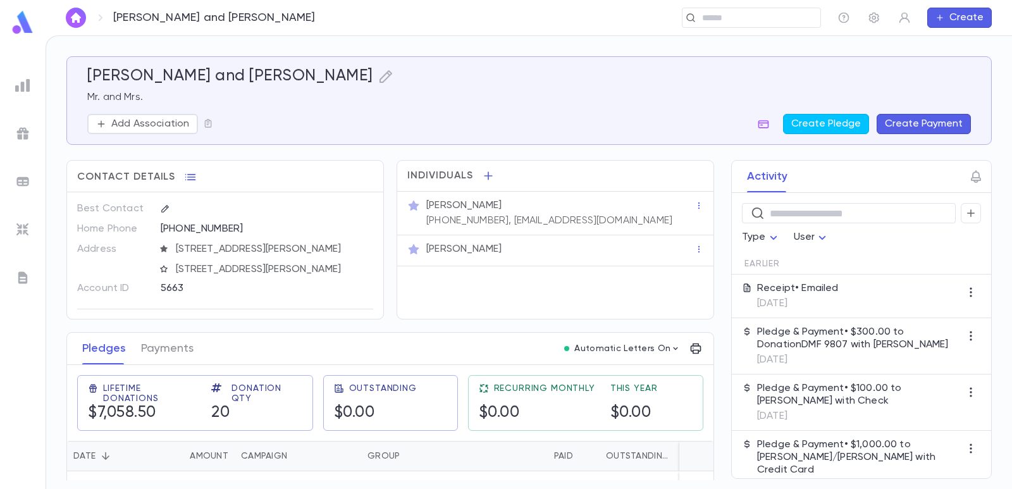
click at [906, 121] on button "Create Payment" at bounding box center [924, 124] width 94 height 20
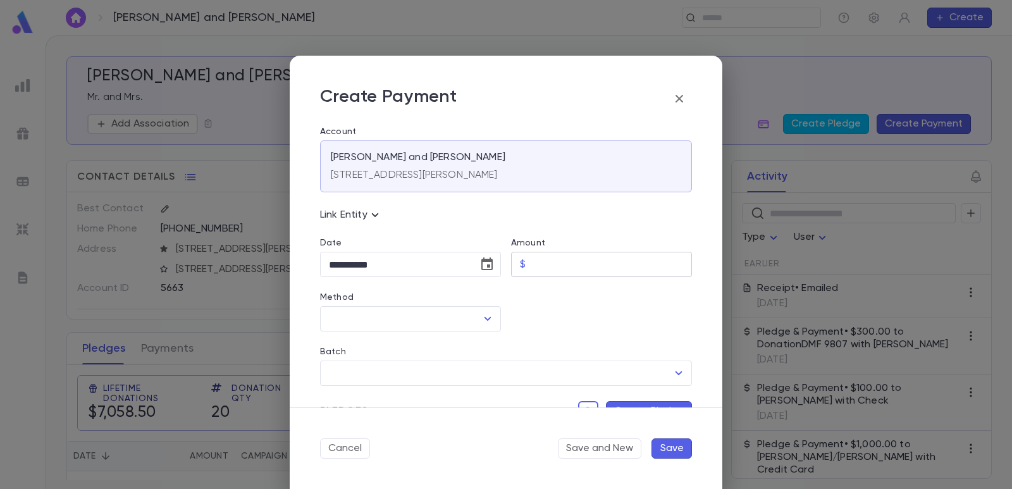
click at [579, 257] on input "Amount" at bounding box center [611, 264] width 161 height 25
type input "******"
click at [534, 307] on div at bounding box center [596, 304] width 191 height 54
click at [486, 264] on icon "Choose date, selected date is Sep 4, 2025" at bounding box center [486, 263] width 11 height 13
click at [441, 301] on icon "Previous month" at bounding box center [445, 296] width 15 height 15
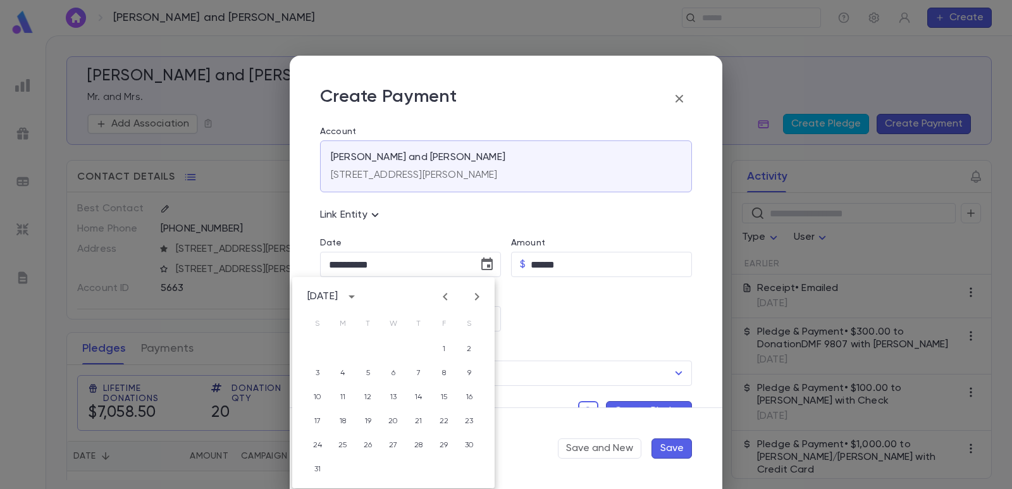
click at [441, 301] on icon "Previous month" at bounding box center [445, 296] width 15 height 15
click at [390, 422] on button "23" at bounding box center [393, 421] width 23 height 23
type input "**********"
click at [378, 319] on input "Method" at bounding box center [401, 319] width 151 height 24
click at [362, 345] on li "Check" at bounding box center [409, 346] width 178 height 20
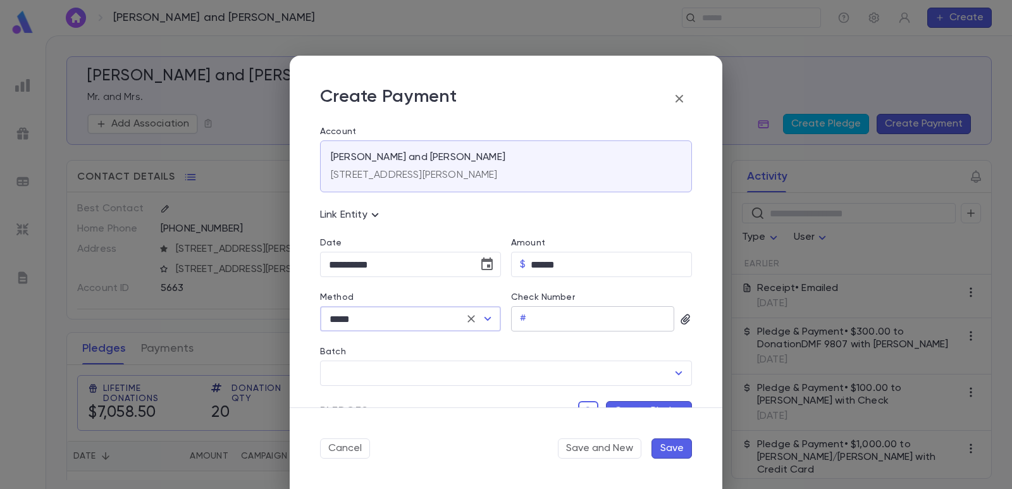
type input "*****"
click at [539, 318] on input "Check Number" at bounding box center [602, 319] width 143 height 25
type input "****"
click at [503, 369] on input "Batch" at bounding box center [497, 373] width 342 height 24
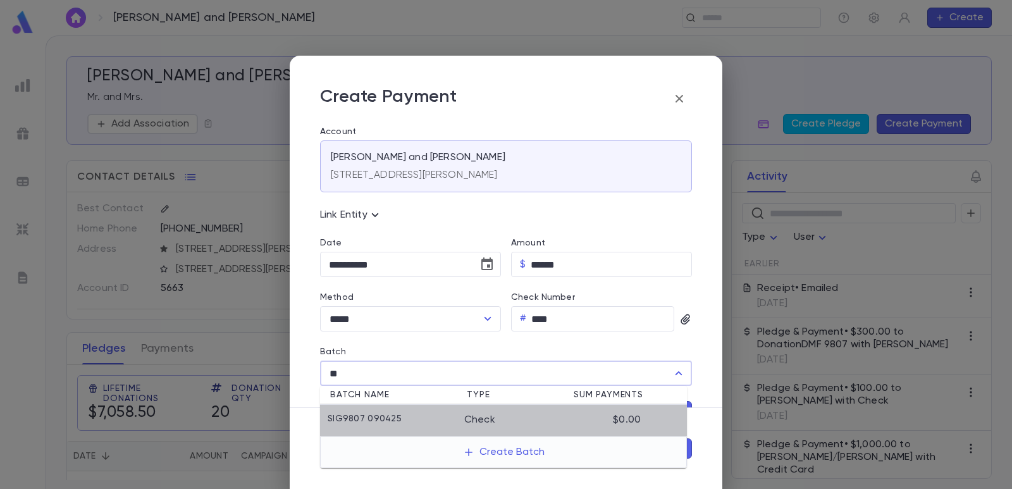
drag, startPoint x: 438, startPoint y: 424, endPoint x: 624, endPoint y: 422, distance: 186.6
click at [441, 423] on div "SIG9807 090425" at bounding box center [396, 420] width 137 height 13
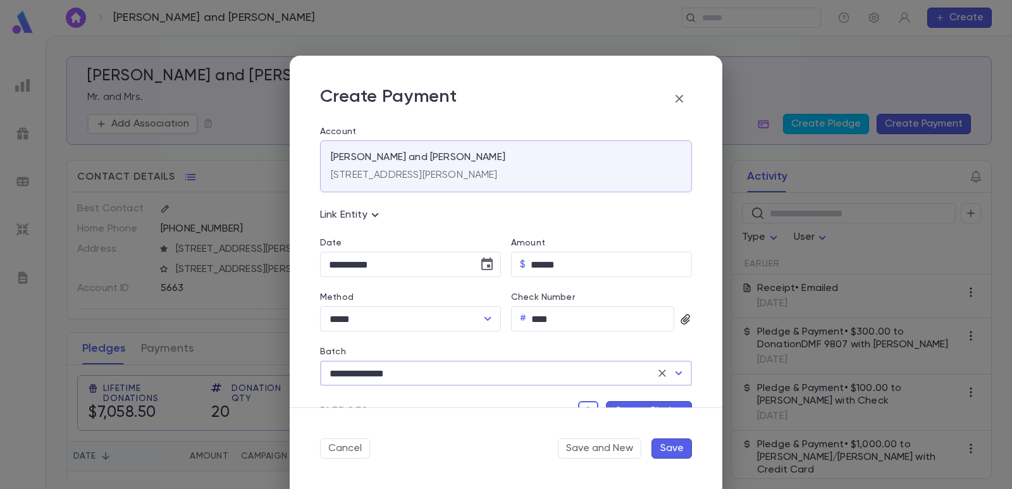
type input "**********"
click at [625, 403] on button "Create Pledge" at bounding box center [649, 411] width 86 height 20
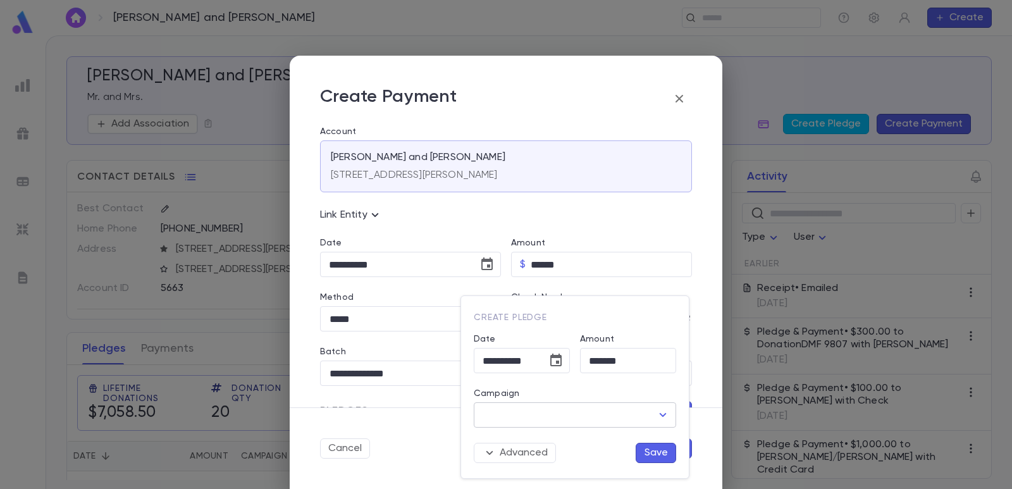
click at [570, 418] on input "Campaign" at bounding box center [565, 415] width 172 height 24
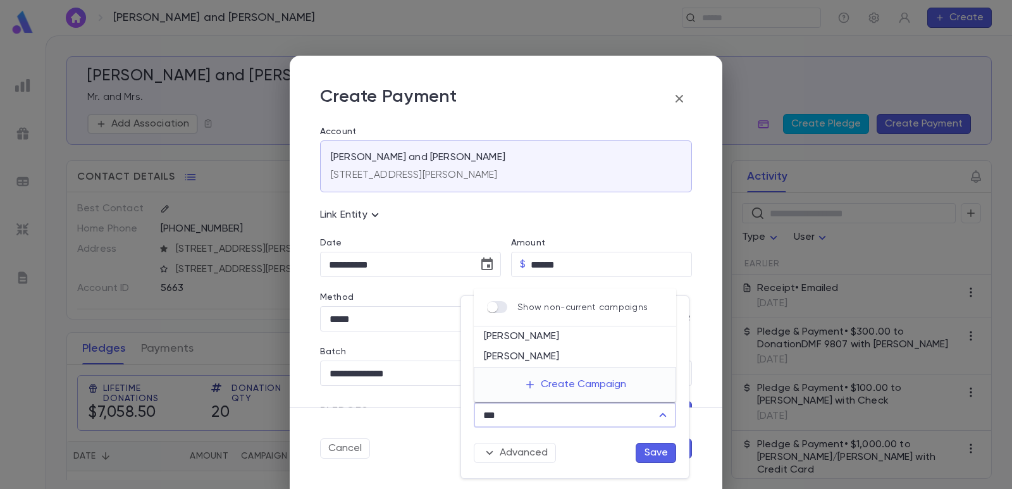
click at [536, 342] on li "[PERSON_NAME]" at bounding box center [575, 336] width 202 height 20
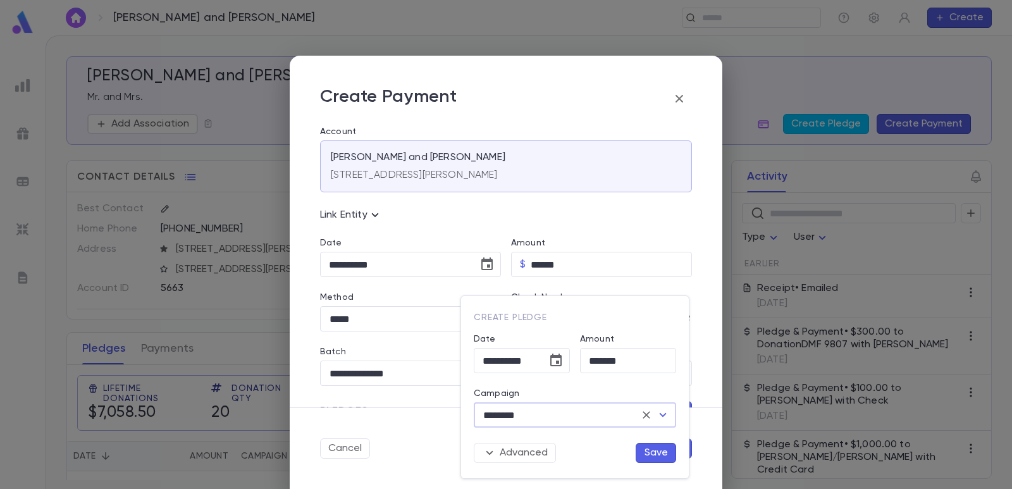
type input "********"
click at [661, 452] on button "Save" at bounding box center [656, 453] width 40 height 20
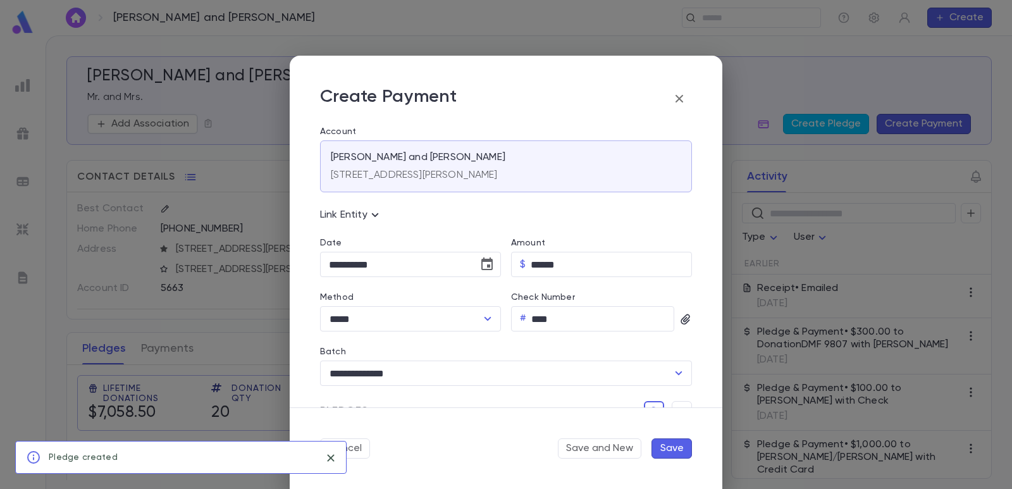
click at [670, 452] on button "Save" at bounding box center [671, 448] width 40 height 20
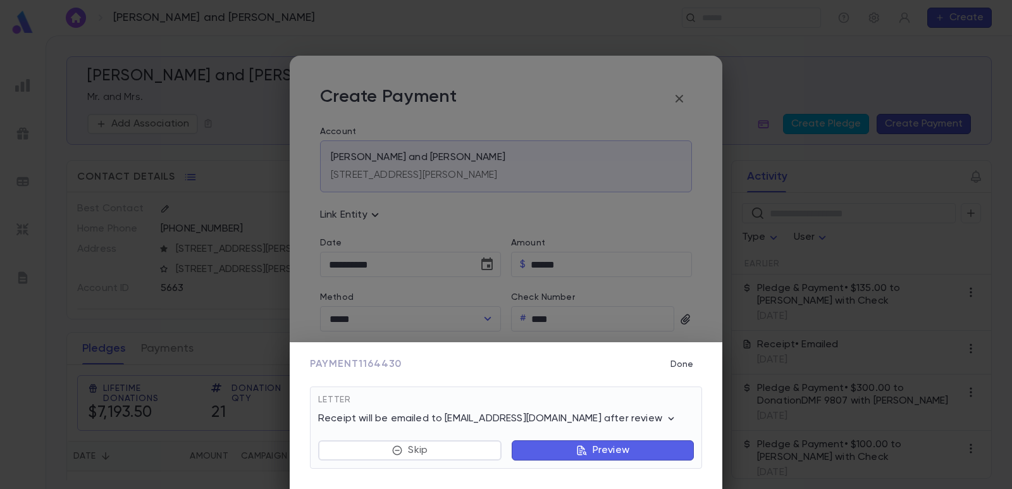
click at [431, 440] on div "Skip Preview" at bounding box center [506, 442] width 376 height 35
click at [431, 452] on button "Skip" at bounding box center [409, 450] width 183 height 20
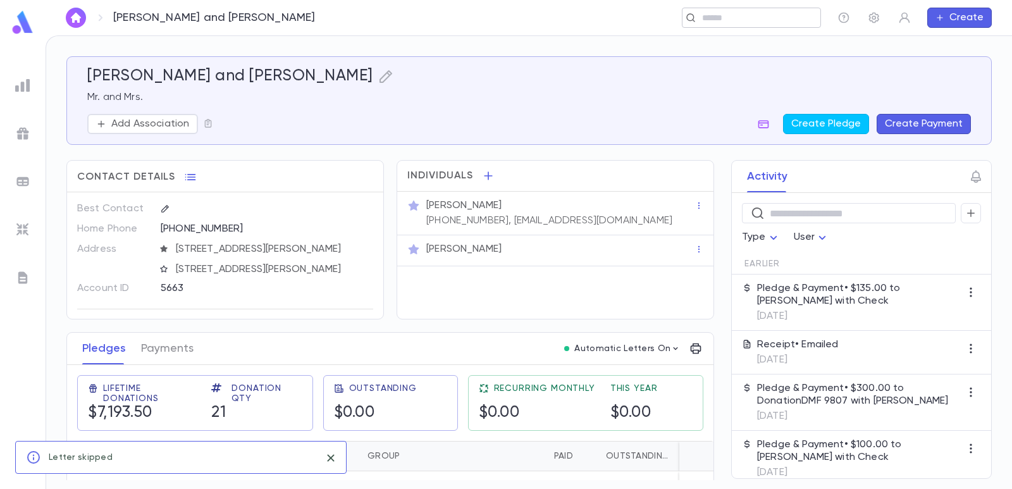
click at [753, 22] on input "text" at bounding box center [747, 18] width 98 height 12
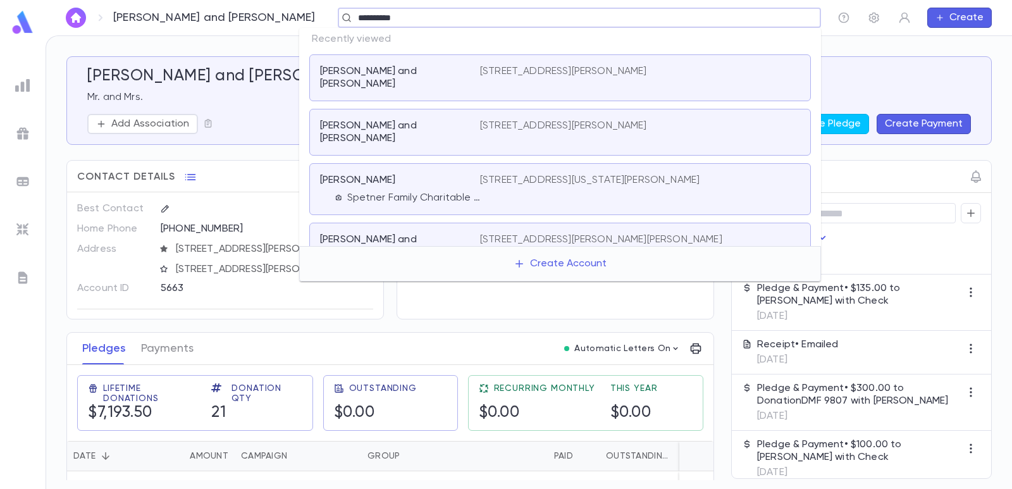
type input "**********"
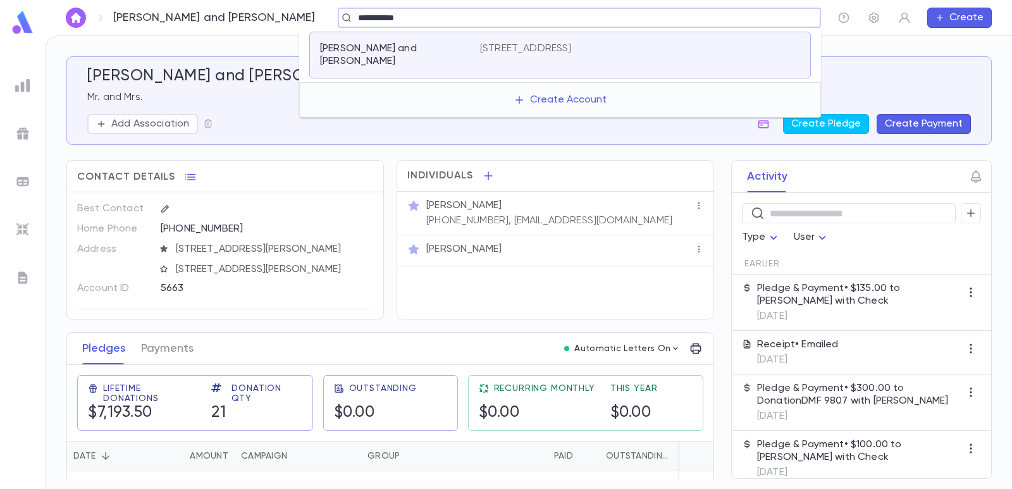
click at [617, 57] on div "[PERSON_NAME] and [PERSON_NAME] [STREET_ADDRESS]" at bounding box center [560, 55] width 502 height 47
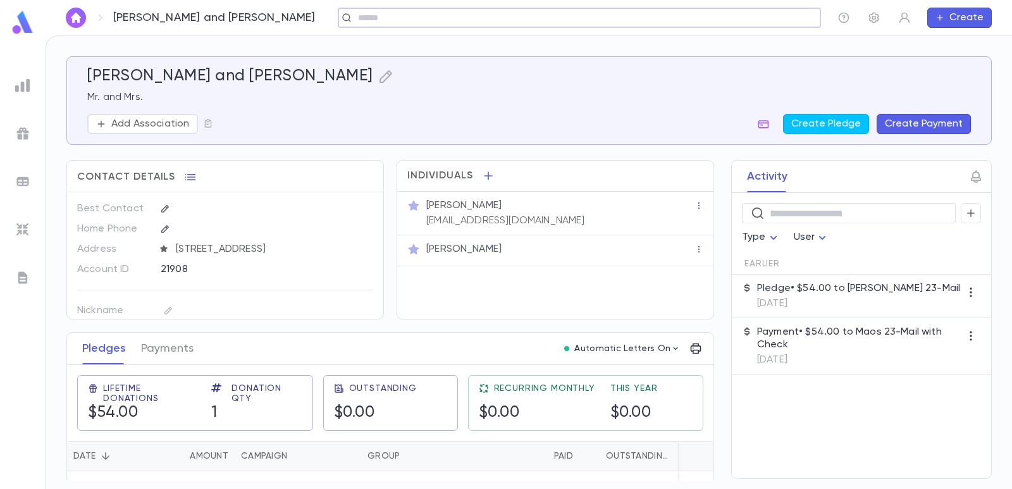
click at [916, 117] on button "Create Payment" at bounding box center [924, 124] width 94 height 20
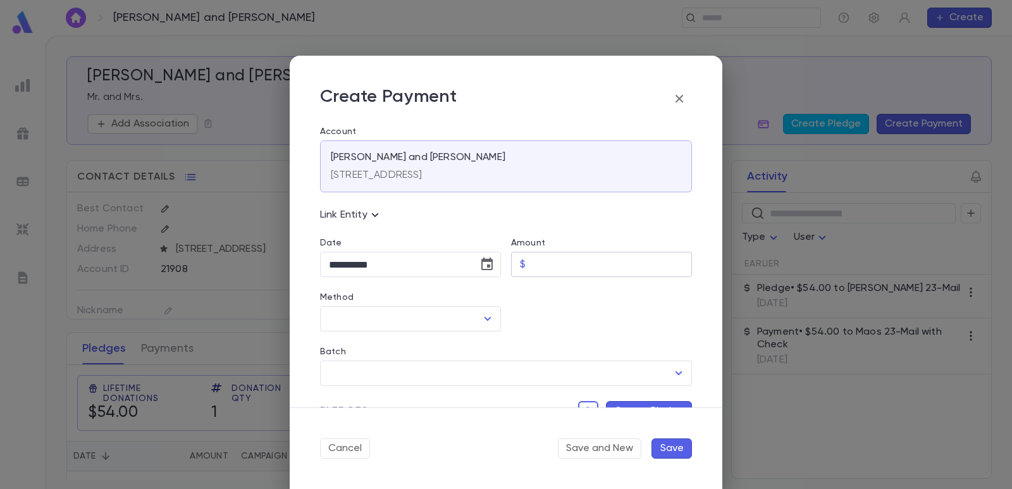
click at [544, 266] on input "Amount" at bounding box center [611, 264] width 161 height 25
type input "******"
drag, startPoint x: 527, startPoint y: 301, endPoint x: 464, endPoint y: 316, distance: 64.9
click at [526, 302] on div at bounding box center [596, 304] width 191 height 54
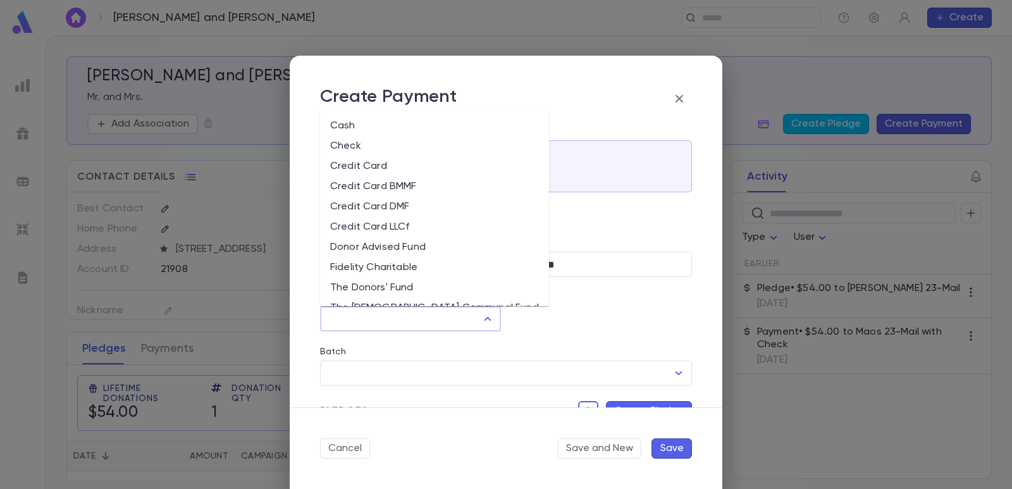
click at [452, 322] on input "Method" at bounding box center [401, 319] width 151 height 24
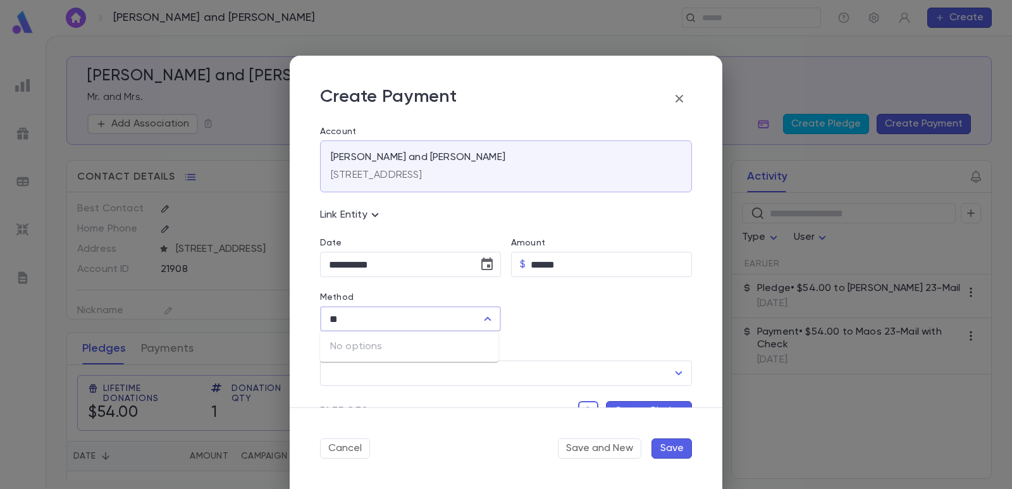
drag, startPoint x: 452, startPoint y: 322, endPoint x: 322, endPoint y: 311, distance: 130.7
click at [326, 311] on input "**" at bounding box center [401, 319] width 151 height 24
click at [322, 311] on div "** ​" at bounding box center [410, 318] width 181 height 25
click at [349, 345] on li "Check" at bounding box center [409, 346] width 178 height 20
type input "*****"
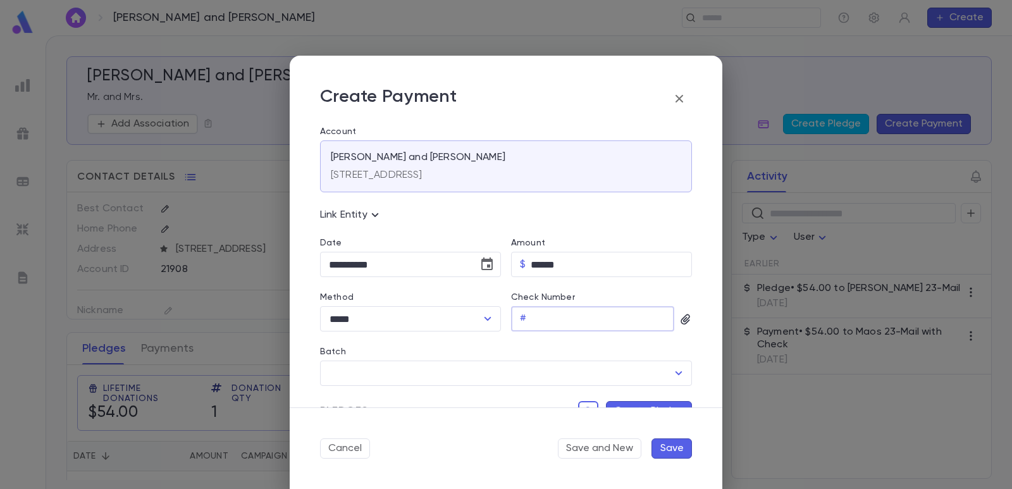
click at [538, 316] on input "Check Number" at bounding box center [602, 319] width 143 height 25
type input "****"
click at [503, 364] on input "Batch" at bounding box center [497, 373] width 342 height 24
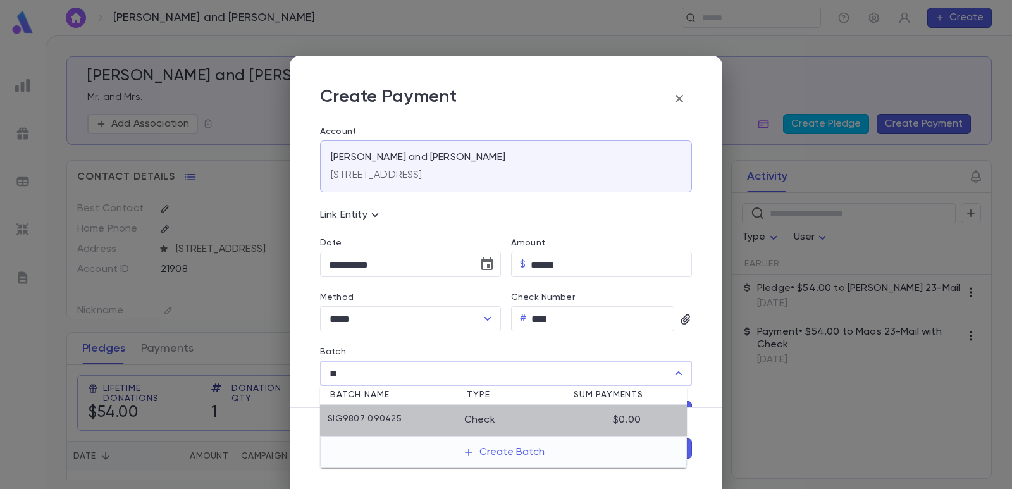
click at [445, 419] on div "SIG9807 090425" at bounding box center [396, 420] width 137 height 13
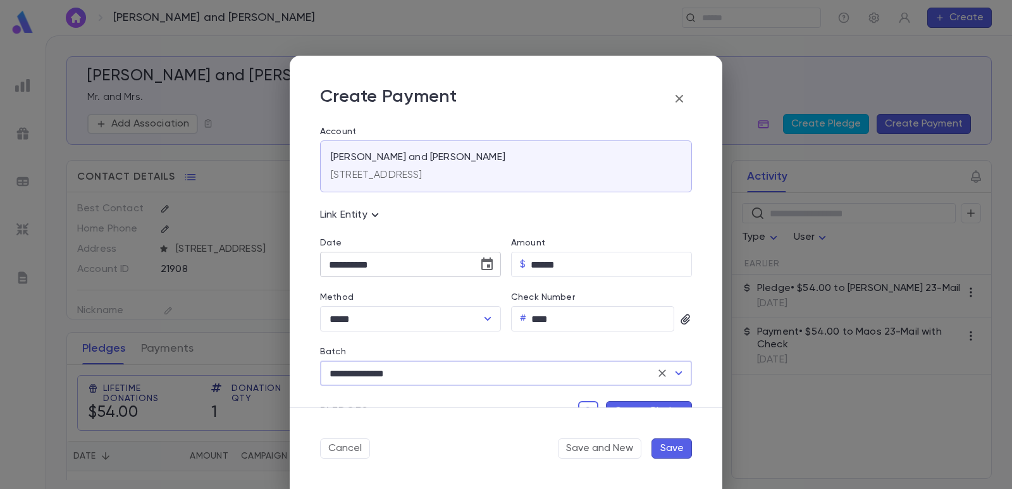
type input "**********"
click at [489, 258] on icon "Choose date, selected date is Sep 4, 2025" at bounding box center [486, 264] width 15 height 15
click at [446, 299] on icon "Previous month" at bounding box center [445, 297] width 4 height 8
click at [442, 345] on button "1" at bounding box center [444, 349] width 23 height 23
type input "**********"
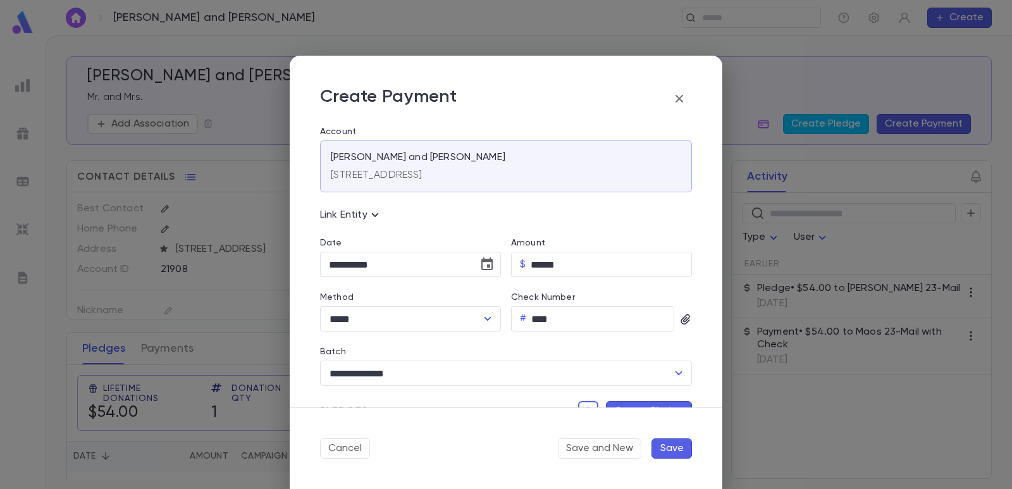
click at [639, 402] on button "Create Pledge" at bounding box center [649, 411] width 86 height 20
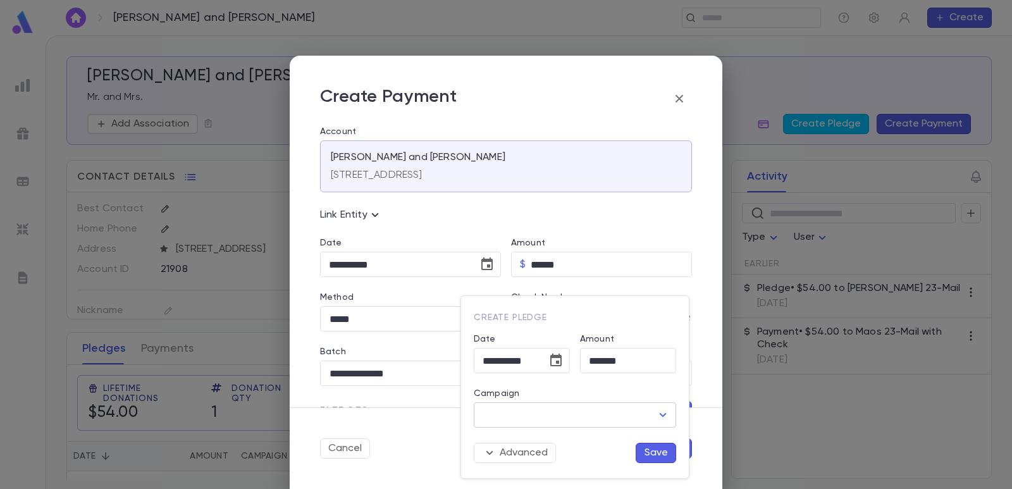
click at [571, 412] on input "Campaign" at bounding box center [565, 415] width 172 height 24
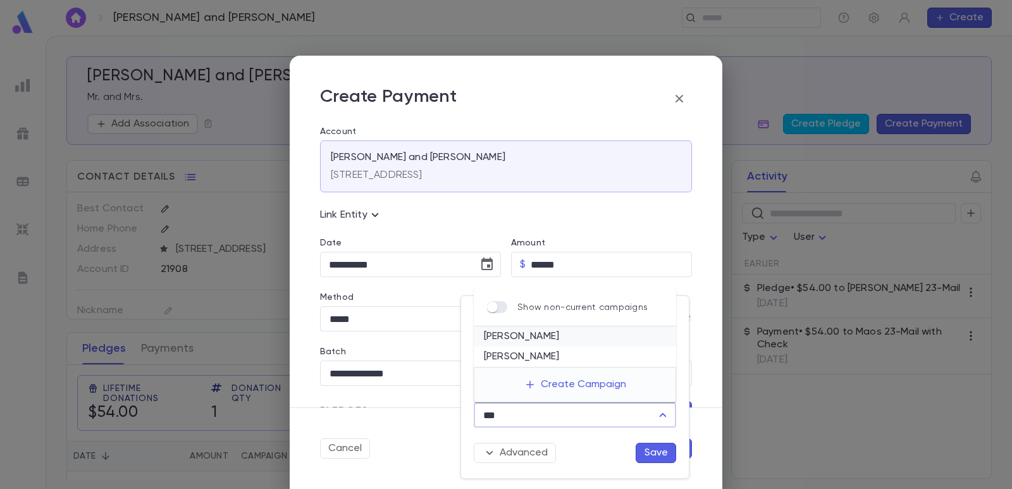
click at [522, 337] on li "[PERSON_NAME]" at bounding box center [575, 336] width 202 height 20
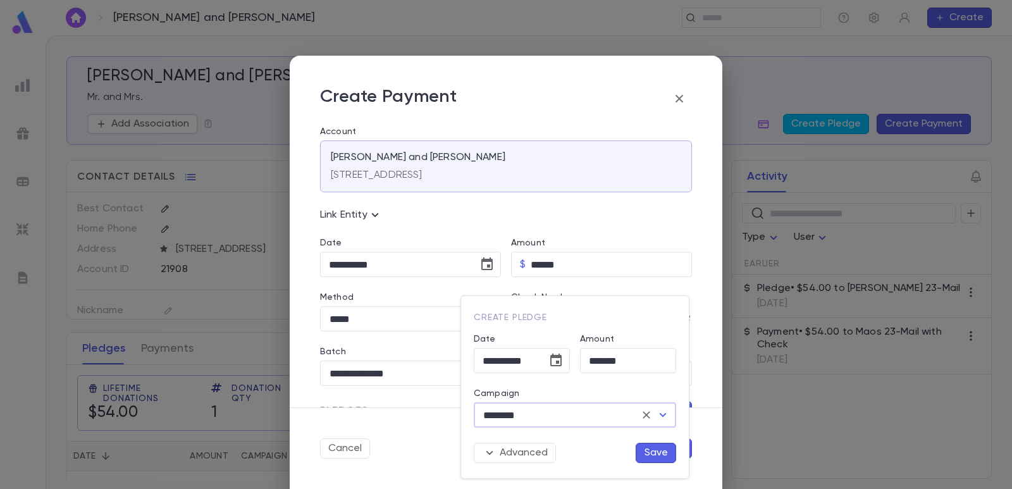
type input "********"
click at [650, 455] on button "Save" at bounding box center [656, 453] width 40 height 20
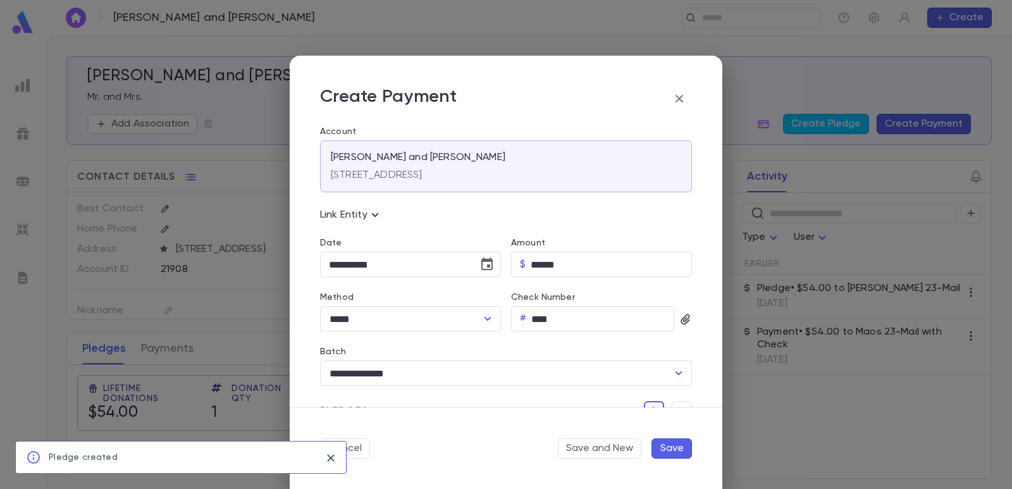
click at [670, 449] on button "Save" at bounding box center [671, 448] width 40 height 20
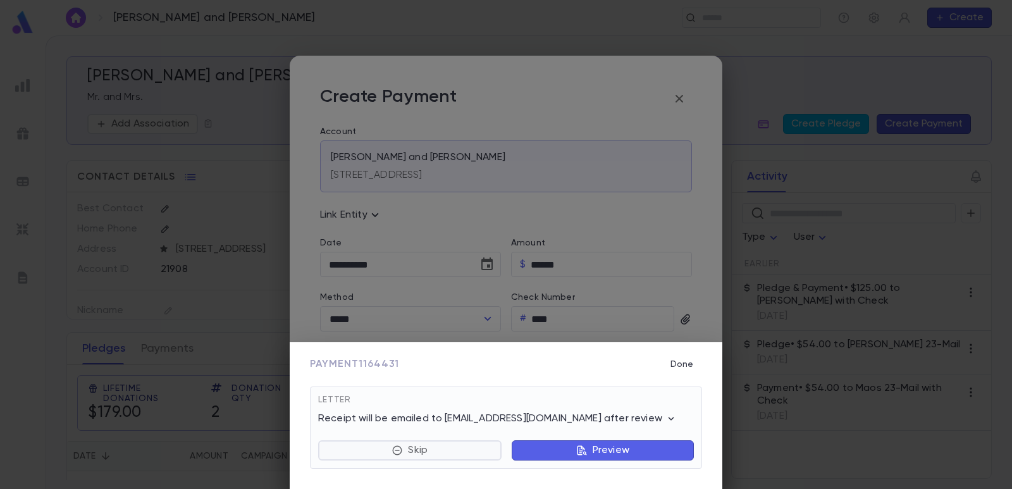
click at [421, 451] on p "Skip" at bounding box center [418, 450] width 20 height 13
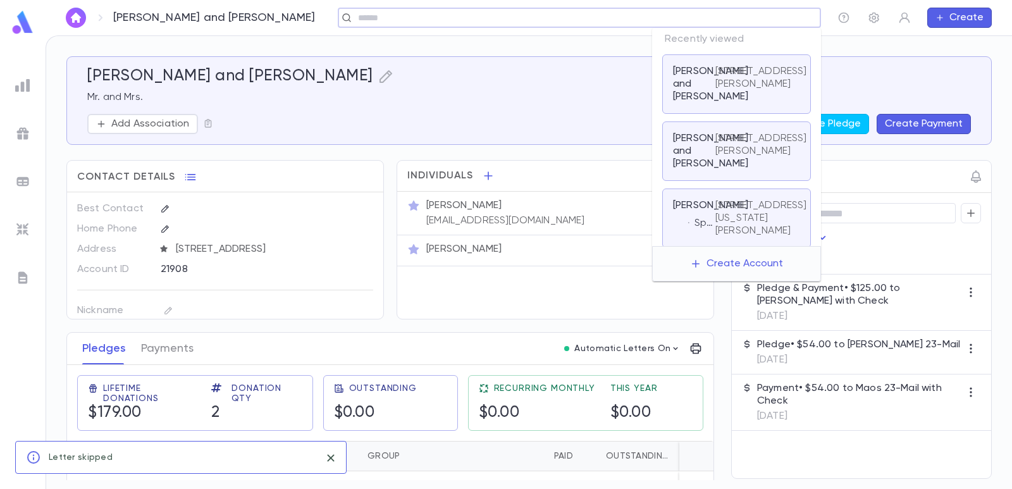
click at [707, 20] on input "text" at bounding box center [575, 18] width 442 height 12
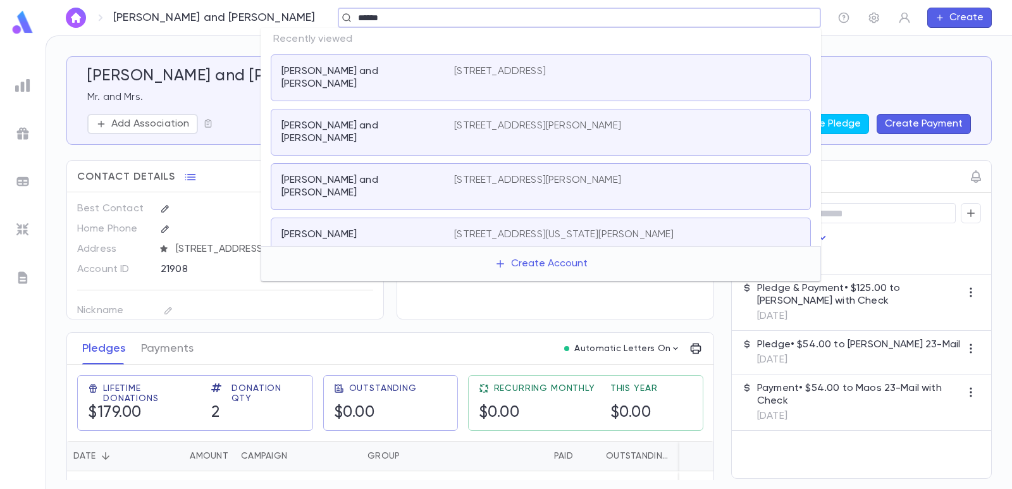
type input "*******"
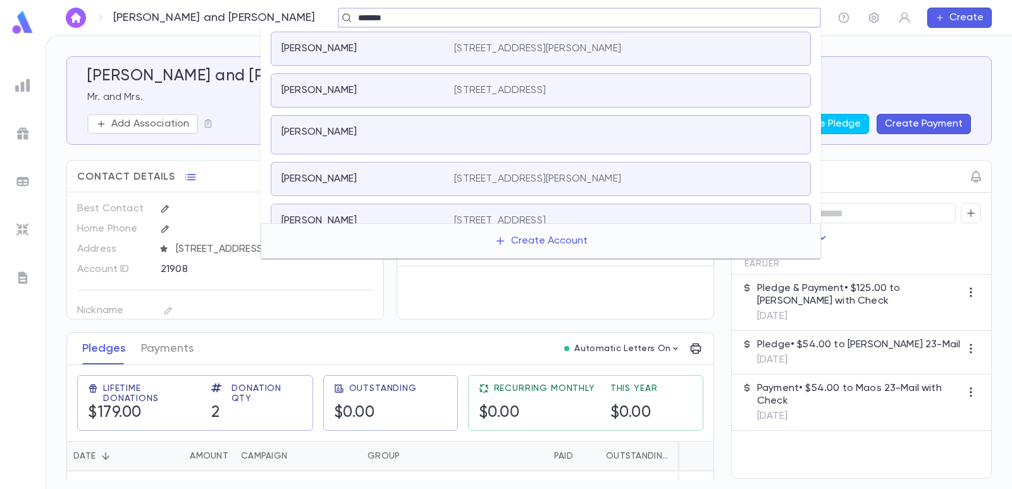
click at [510, 54] on p "[STREET_ADDRESS][PERSON_NAME]" at bounding box center [537, 48] width 167 height 13
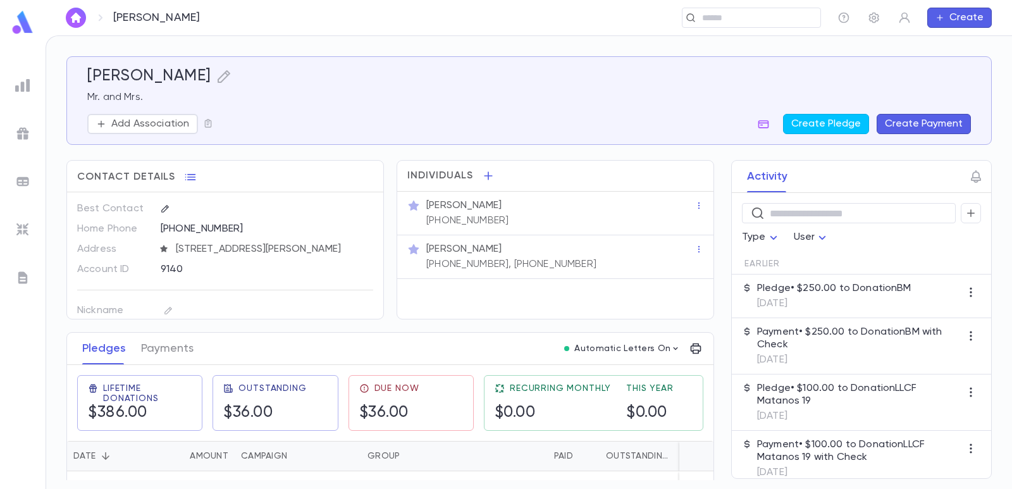
click at [899, 118] on button "Create Payment" at bounding box center [924, 124] width 94 height 20
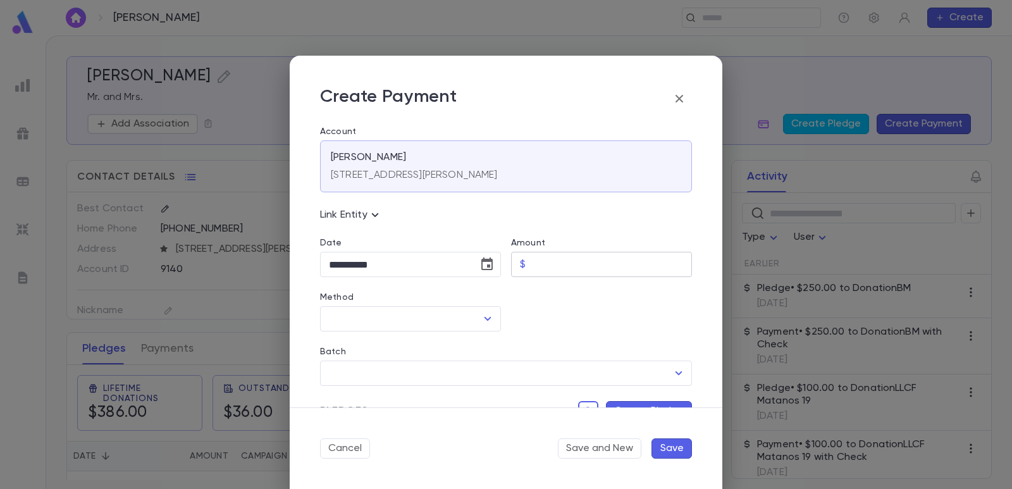
click at [552, 266] on input "Amount" at bounding box center [611, 264] width 161 height 25
type input "******"
click at [548, 292] on div at bounding box center [596, 304] width 191 height 54
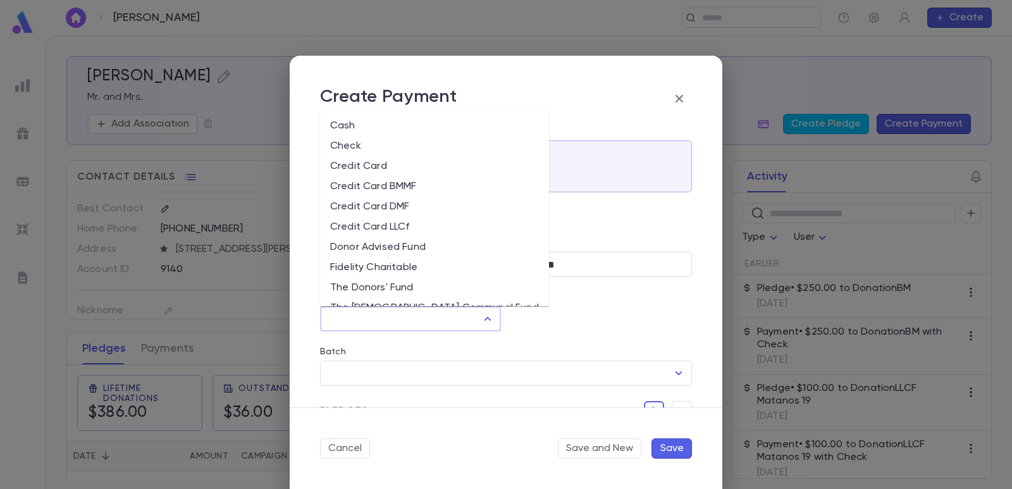
click at [433, 314] on input "Method" at bounding box center [401, 319] width 151 height 24
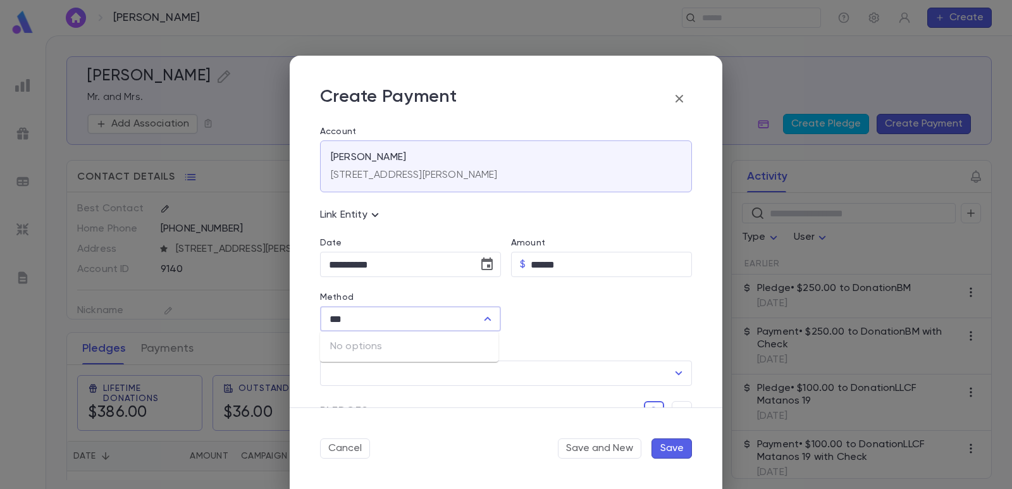
click at [414, 343] on div "No options" at bounding box center [409, 346] width 178 height 30
drag, startPoint x: 393, startPoint y: 321, endPoint x: 283, endPoint y: 312, distance: 110.3
click at [283, 312] on div "**********" at bounding box center [506, 244] width 1012 height 489
click at [360, 345] on li "Check" at bounding box center [409, 346] width 178 height 20
type input "*****"
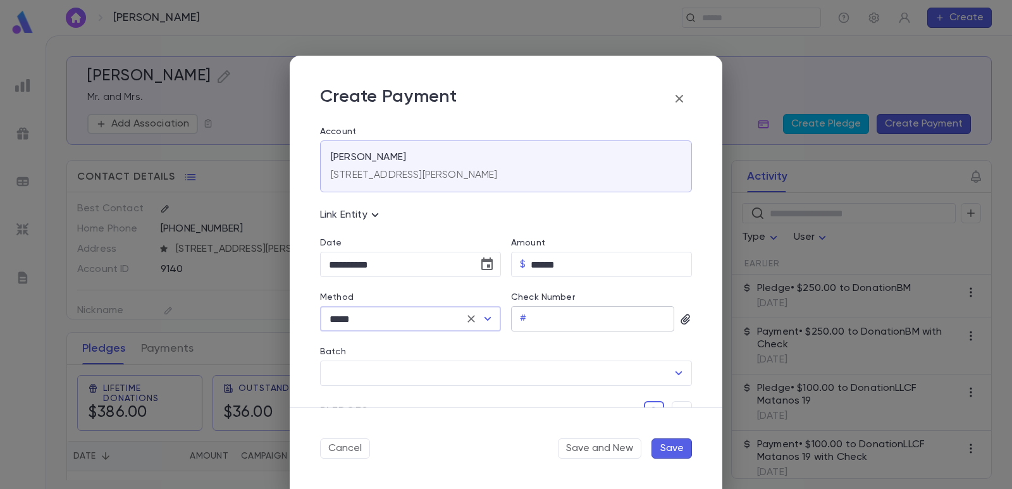
click at [567, 323] on input "Check Number" at bounding box center [602, 319] width 143 height 25
type input "****"
click at [486, 371] on input "Batch" at bounding box center [497, 373] width 342 height 24
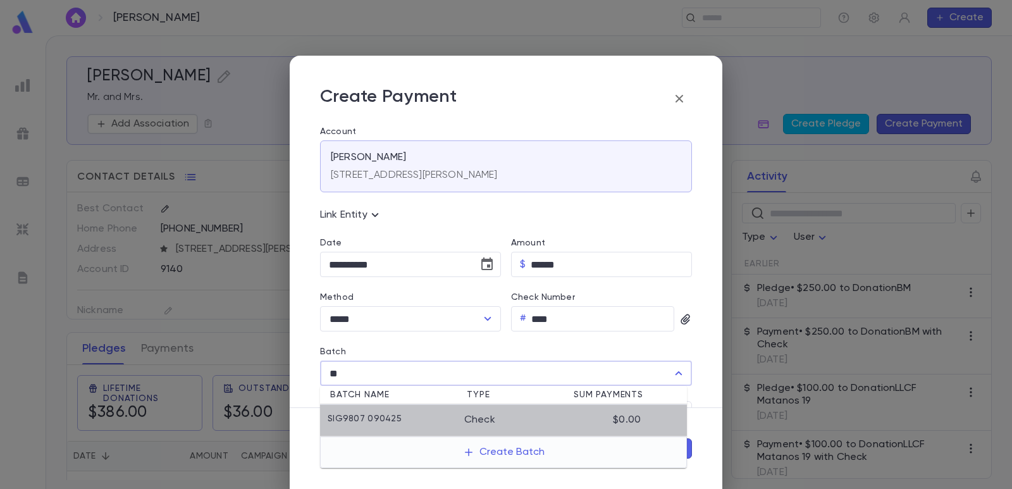
click at [443, 412] on li "SIG9807 090425 Check $0.00" at bounding box center [503, 421] width 367 height 32
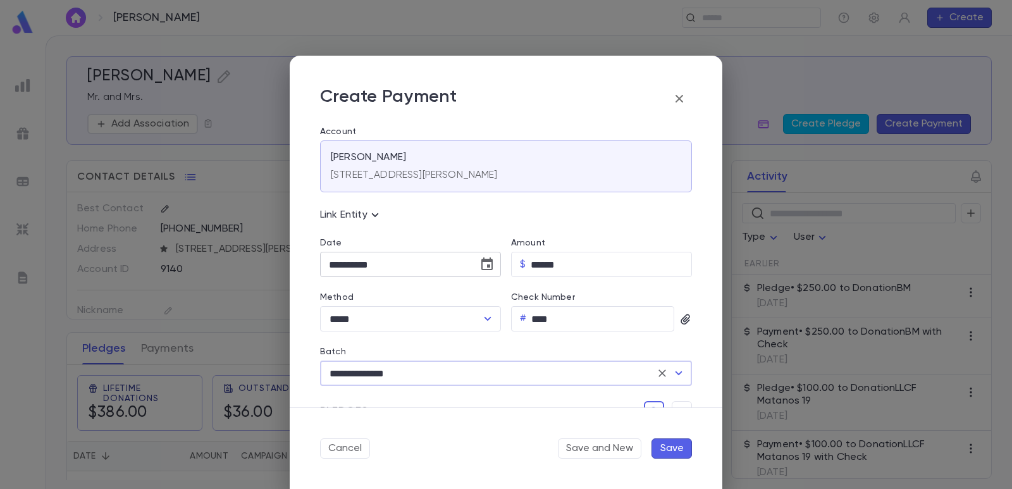
type input "**********"
click at [486, 261] on icon "Choose date, selected date is Sep 4, 2025" at bounding box center [486, 263] width 11 height 13
click at [441, 306] on div at bounding box center [461, 296] width 52 height 20
click at [443, 302] on icon "Previous month" at bounding box center [445, 296] width 15 height 15
click at [371, 376] on button "5" at bounding box center [368, 373] width 23 height 23
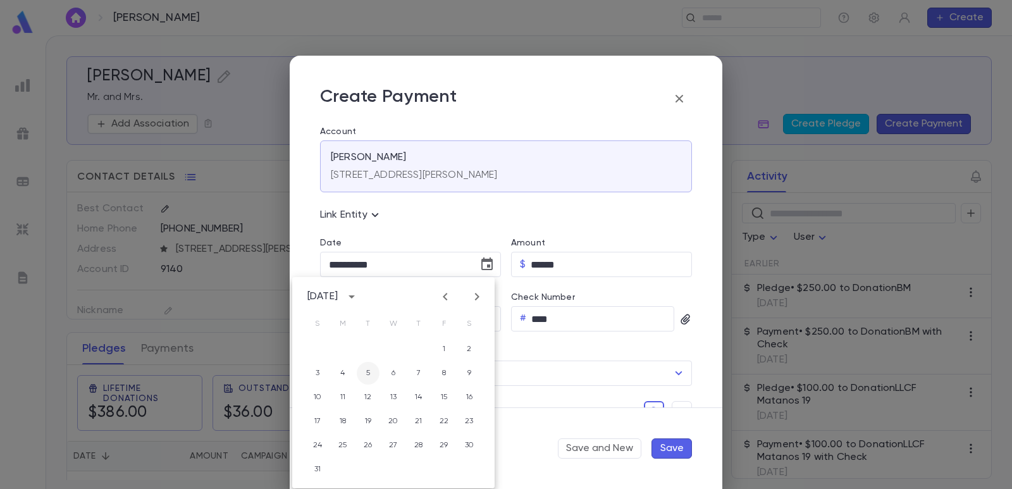
type input "**********"
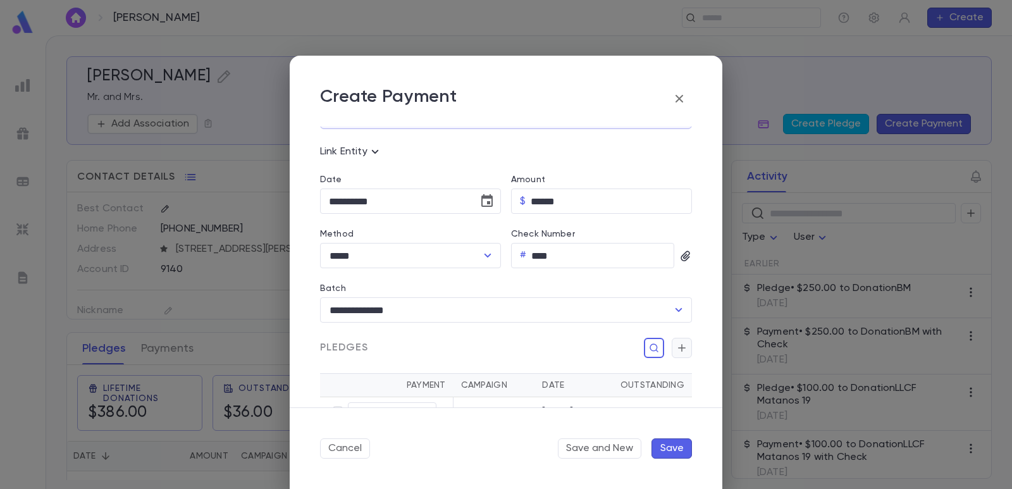
click at [676, 352] on icon "button" at bounding box center [681, 348] width 11 height 13
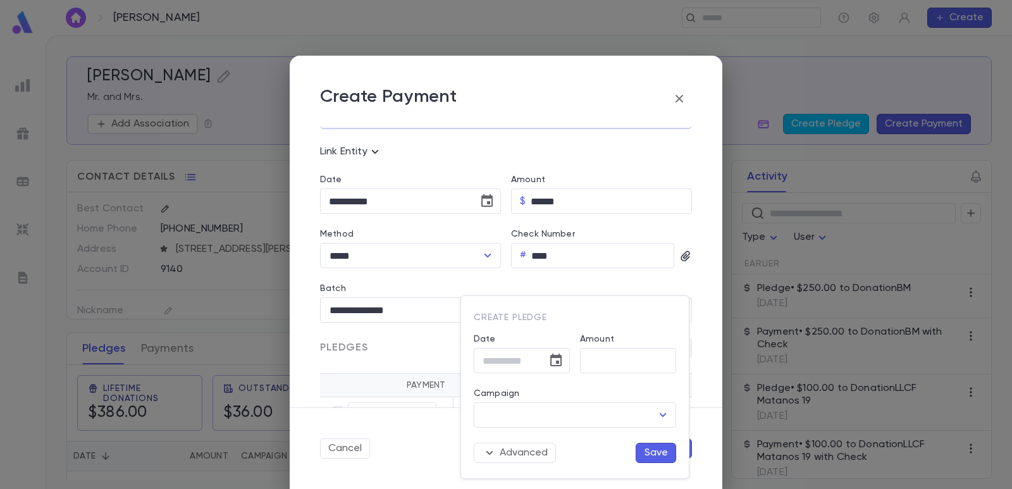
type input "*******"
type input "**********"
click at [546, 416] on input "Campaign" at bounding box center [565, 415] width 172 height 24
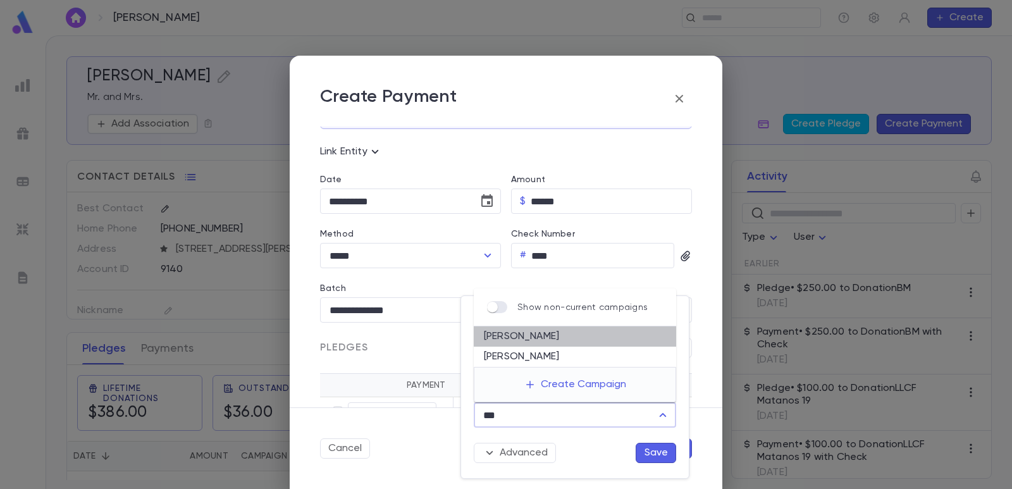
click at [526, 340] on li "[PERSON_NAME]" at bounding box center [575, 336] width 202 height 20
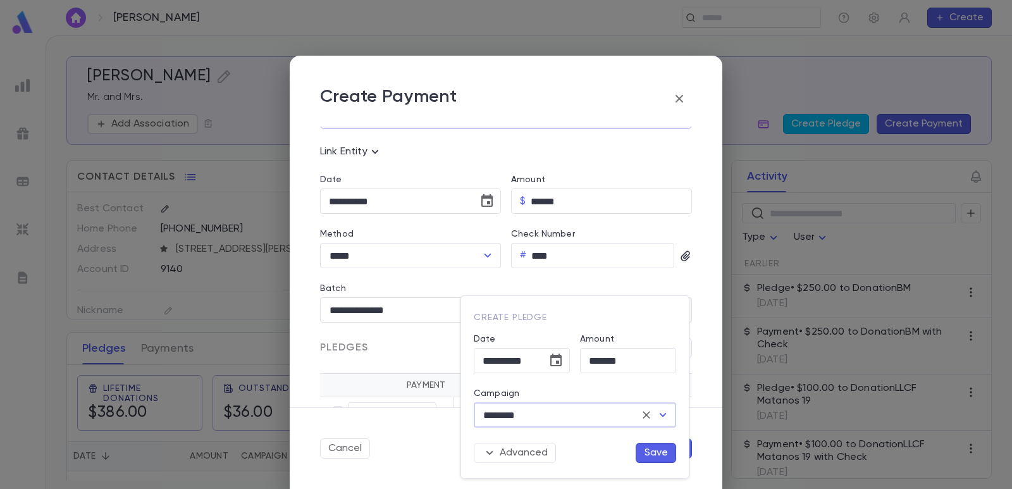
type input "********"
click at [655, 452] on button "Save" at bounding box center [656, 453] width 40 height 20
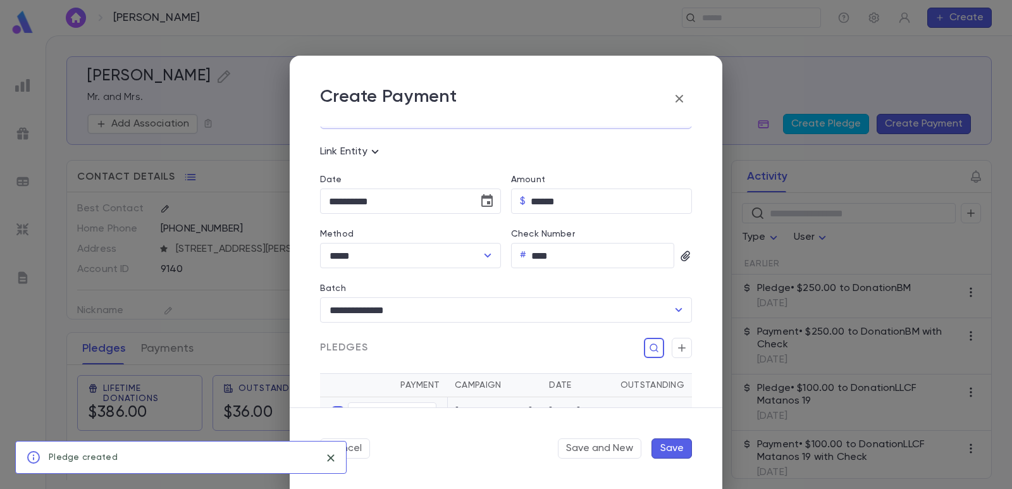
click at [668, 450] on button "Save" at bounding box center [671, 448] width 40 height 20
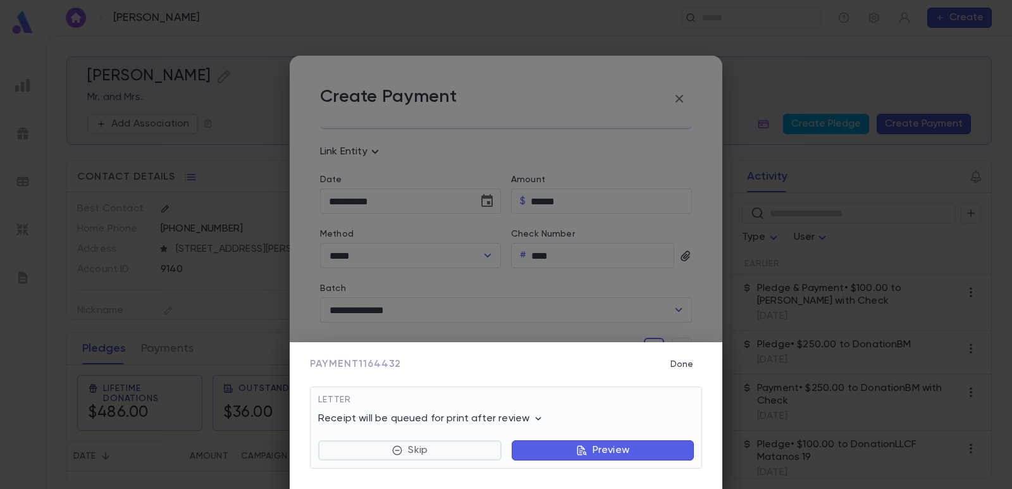
click at [488, 448] on button "Skip" at bounding box center [409, 450] width 183 height 20
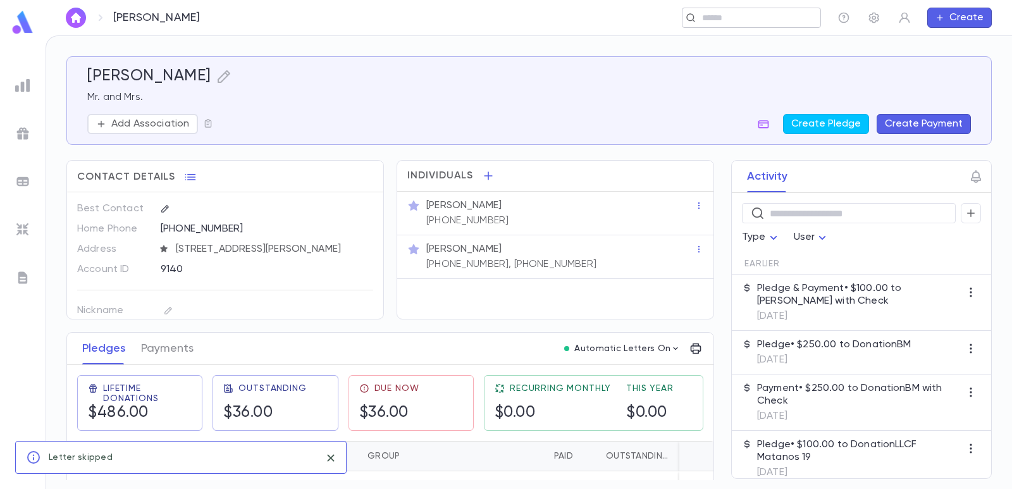
click at [716, 16] on input "text" at bounding box center [747, 18] width 98 height 12
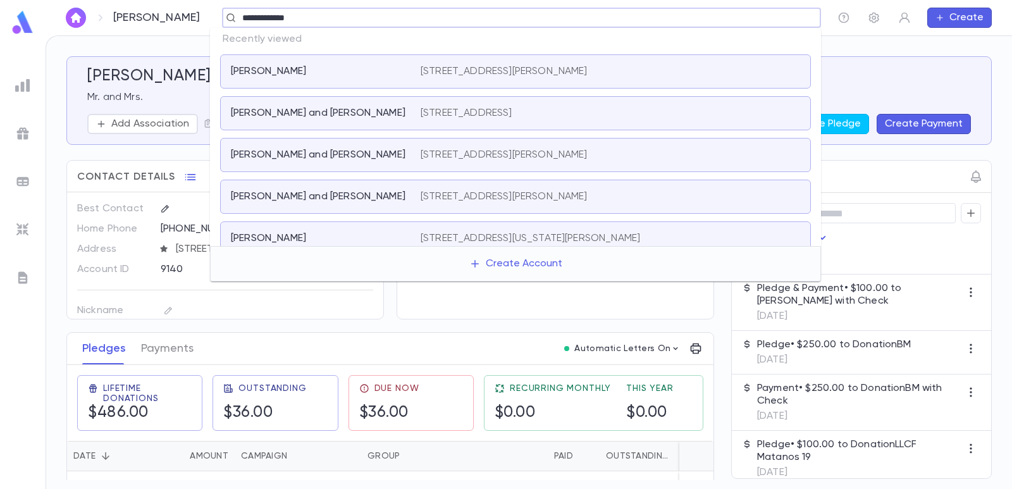
type input "**********"
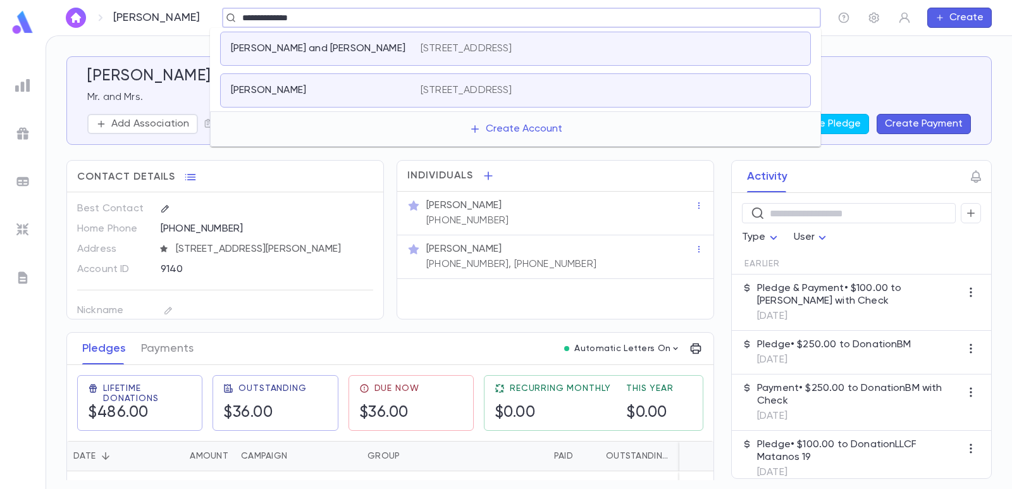
click at [414, 94] on div "[PERSON_NAME]" at bounding box center [326, 90] width 190 height 13
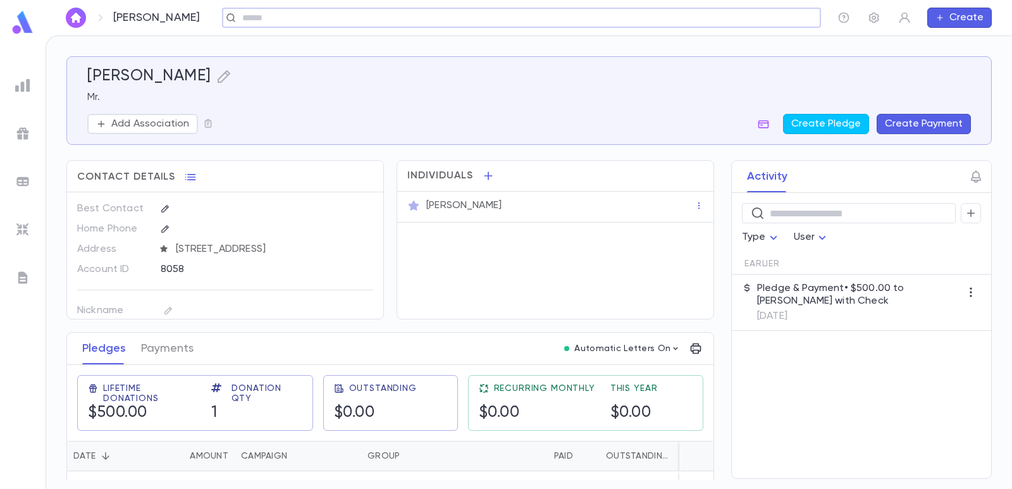
click at [918, 126] on button "Create Payment" at bounding box center [924, 124] width 94 height 20
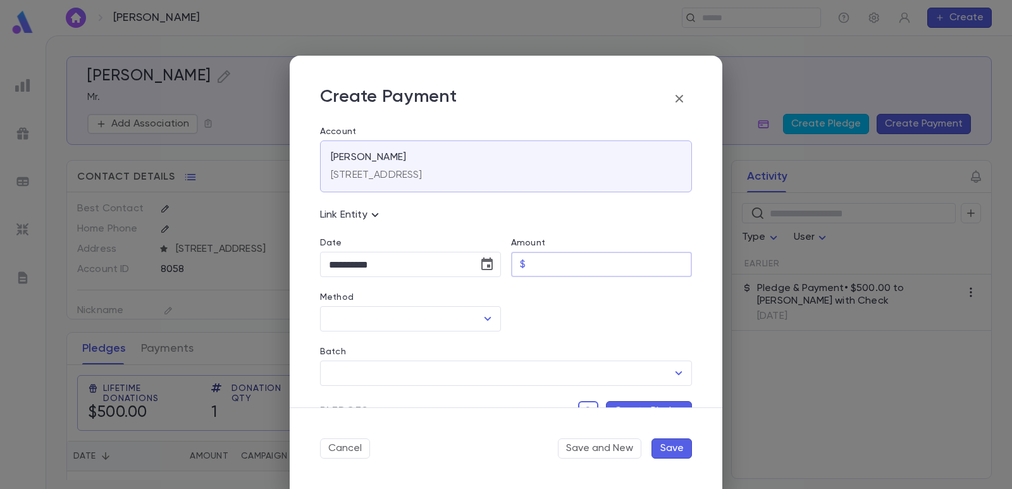
click at [541, 257] on input "Amount" at bounding box center [611, 264] width 161 height 25
type input "******"
drag, startPoint x: 551, startPoint y: 298, endPoint x: 538, endPoint y: 304, distance: 14.4
click at [551, 299] on div at bounding box center [596, 304] width 191 height 54
click at [429, 318] on input "Method" at bounding box center [401, 319] width 151 height 24
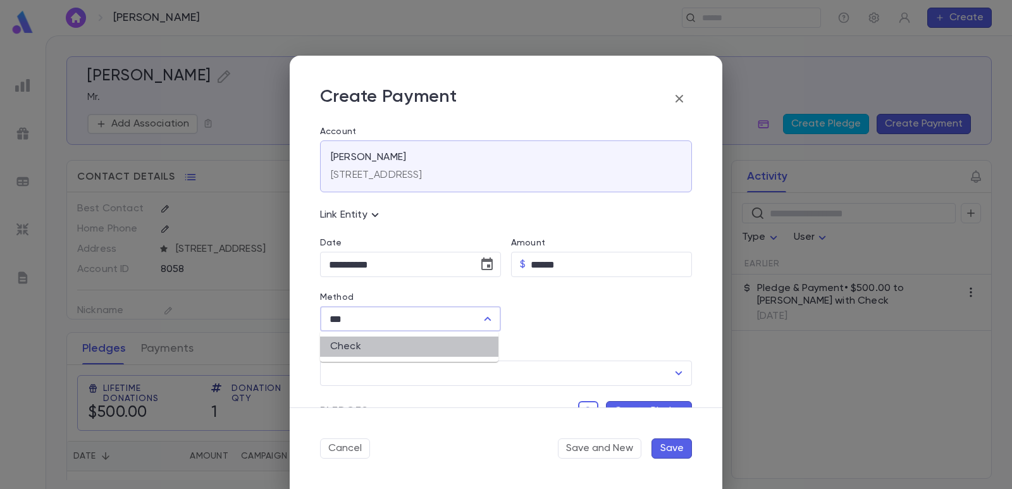
click at [409, 351] on li "Check" at bounding box center [409, 346] width 178 height 20
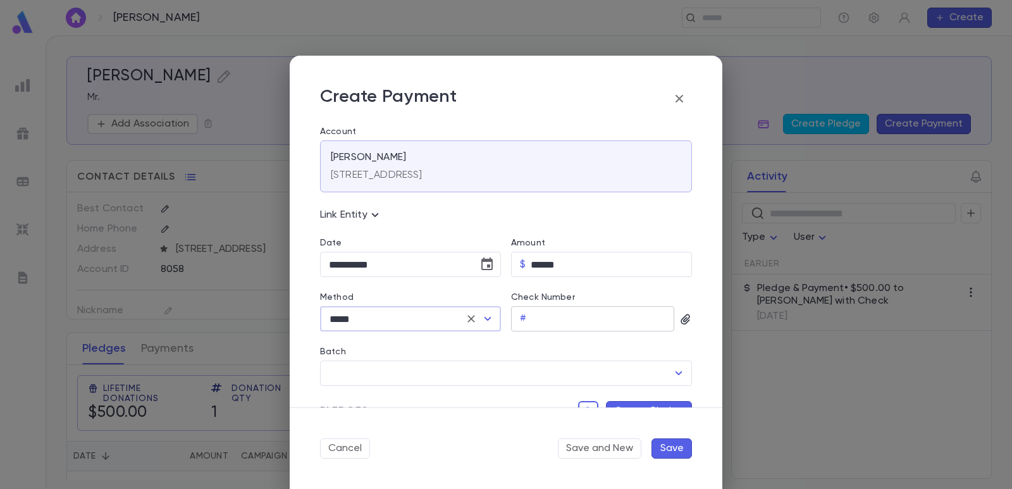
type input "*****"
click at [553, 321] on input "Check Number" at bounding box center [602, 319] width 143 height 25
type input "***"
click at [507, 374] on input "Batch" at bounding box center [497, 373] width 342 height 24
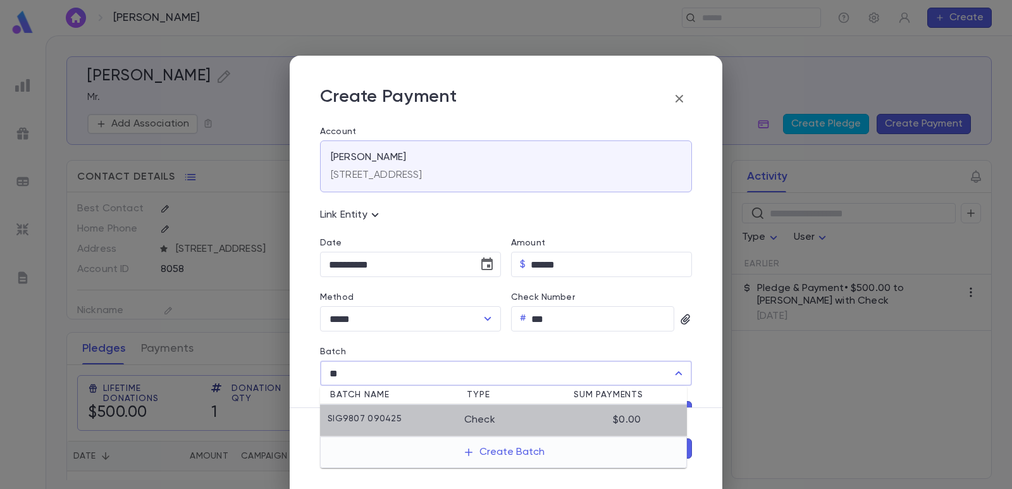
click at [458, 410] on li "SIG9807 090425 Check $0.00" at bounding box center [503, 421] width 367 height 32
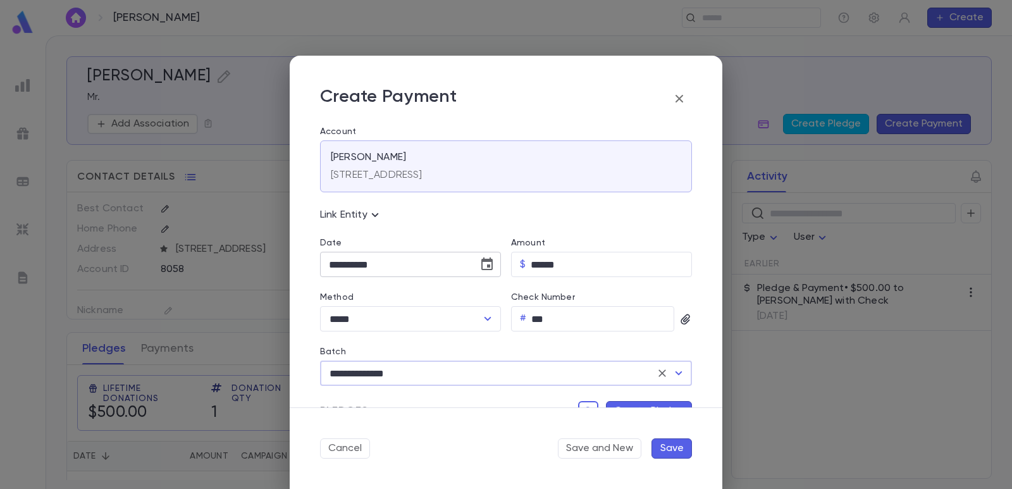
type input "**********"
click at [486, 267] on icon "Choose date, selected date is Sep 4, 2025" at bounding box center [486, 263] width 11 height 13
click at [452, 291] on icon "Previous month" at bounding box center [445, 296] width 15 height 15
click at [347, 370] on button "4" at bounding box center [342, 373] width 23 height 23
type input "**********"
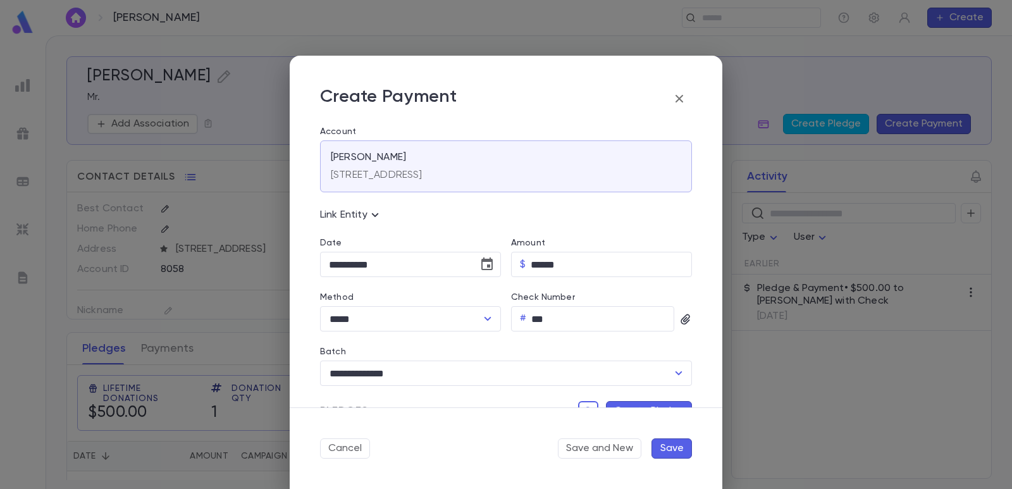
click at [610, 403] on button "Create Pledge" at bounding box center [649, 411] width 86 height 20
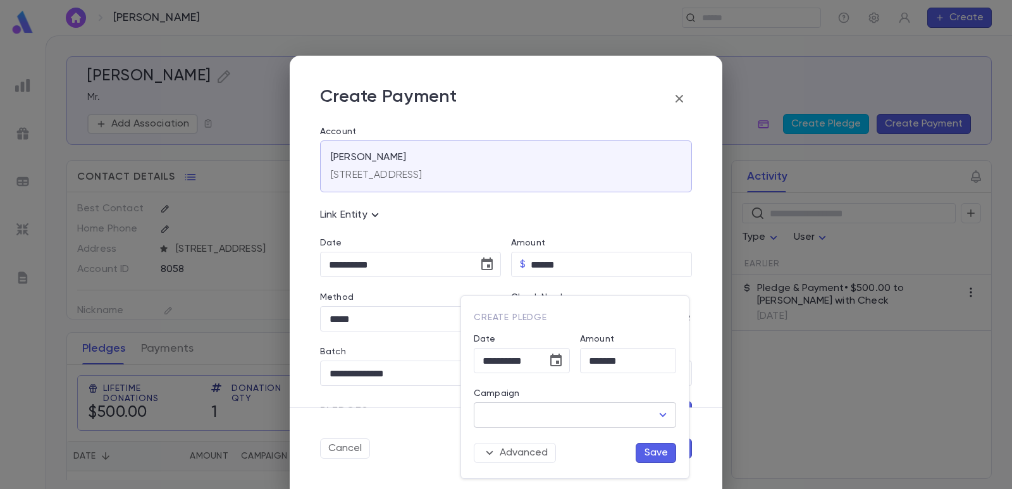
click at [567, 417] on input "Campaign" at bounding box center [565, 415] width 172 height 24
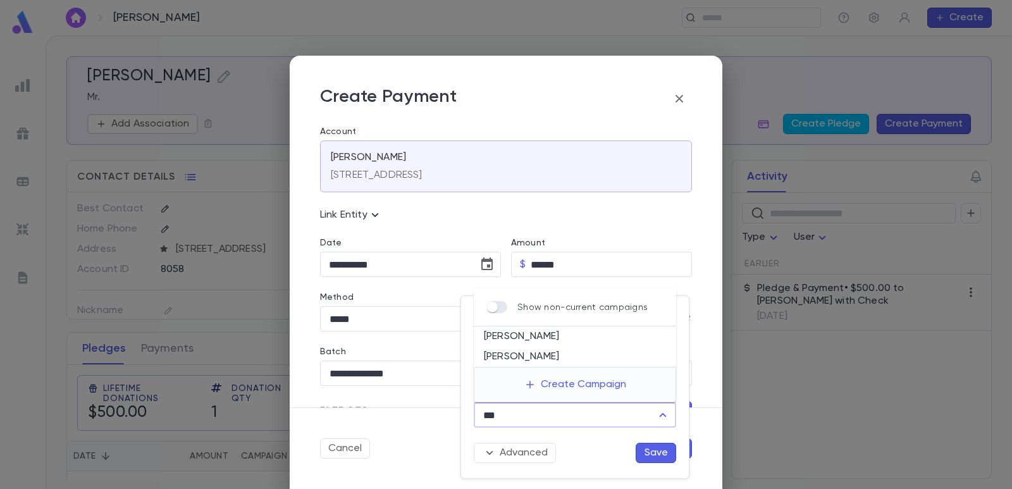
click at [539, 335] on li "[PERSON_NAME]" at bounding box center [575, 336] width 202 height 20
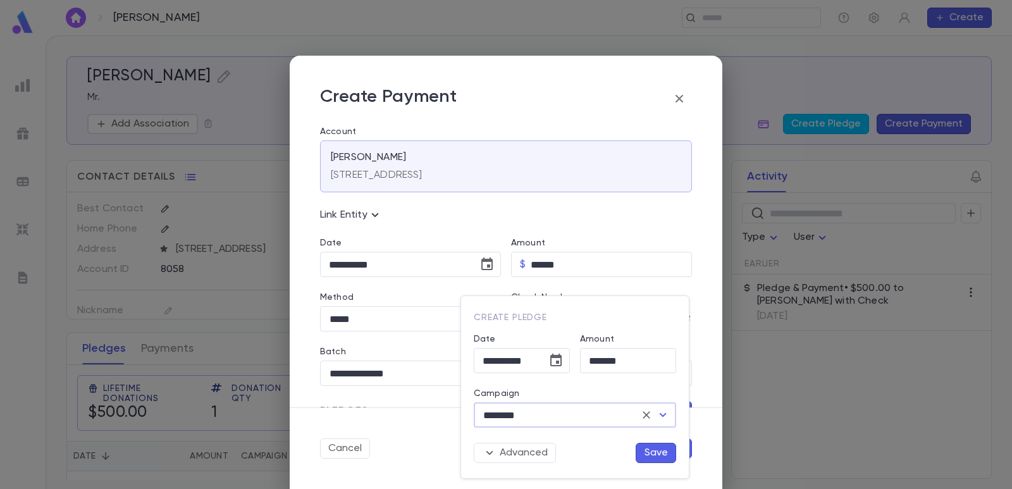
type input "********"
click at [652, 455] on button "Save" at bounding box center [656, 453] width 40 height 20
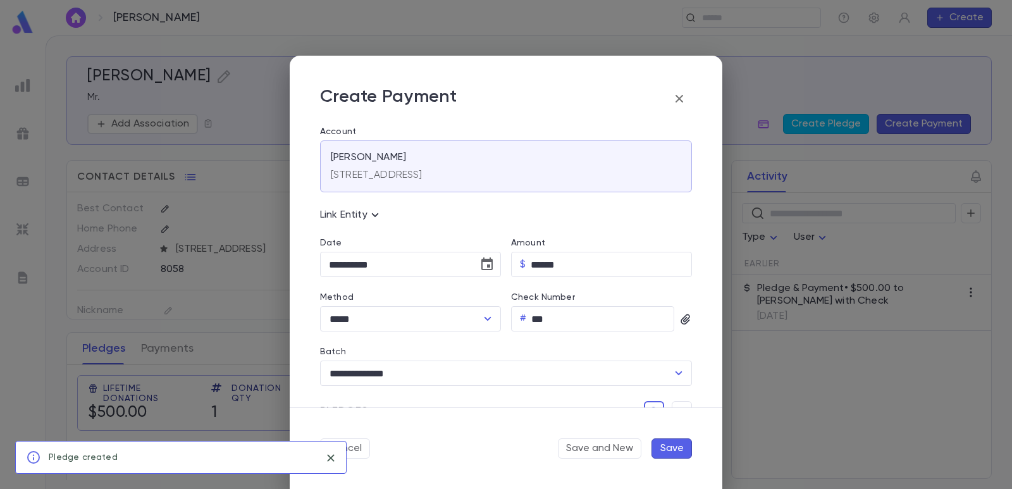
click at [671, 449] on button "Save" at bounding box center [671, 448] width 40 height 20
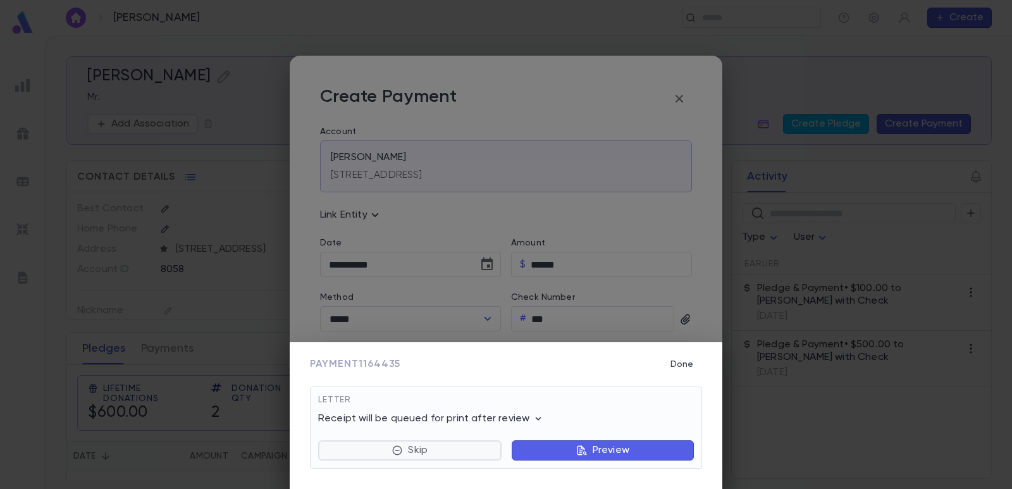
click at [429, 443] on button "Skip" at bounding box center [409, 450] width 183 height 20
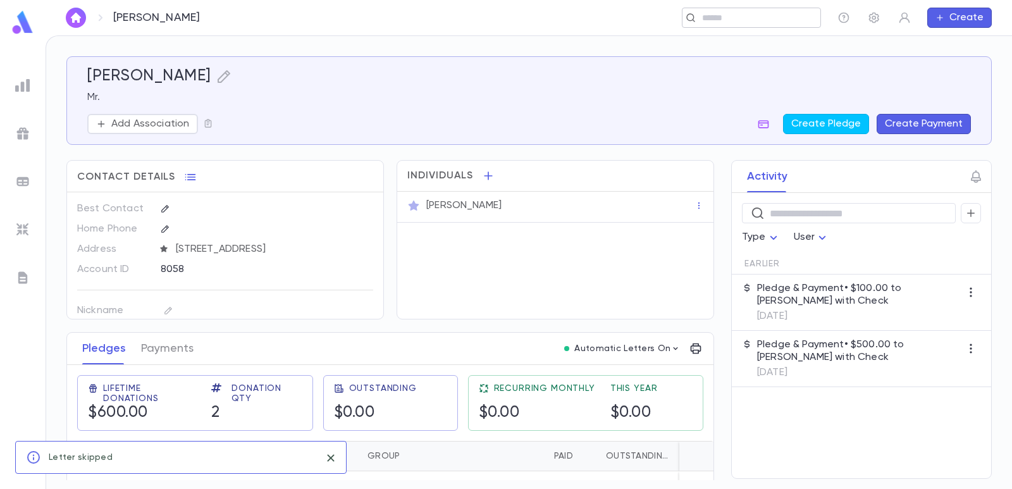
click at [744, 21] on input "text" at bounding box center [747, 18] width 98 height 12
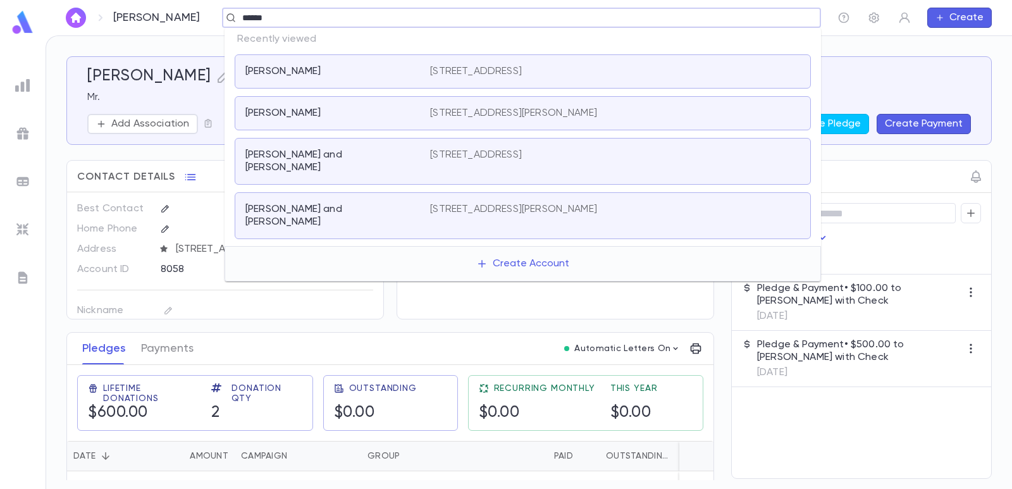
type input "*******"
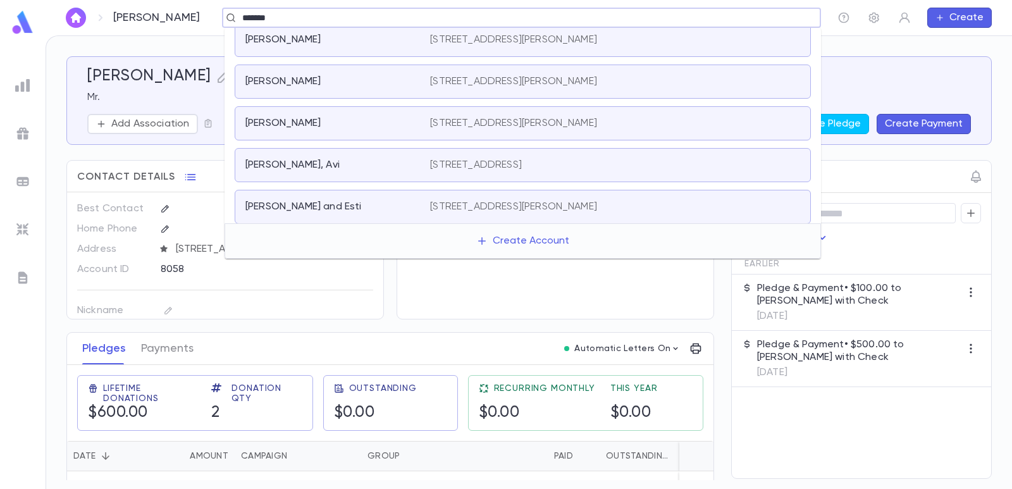
scroll to position [126, 0]
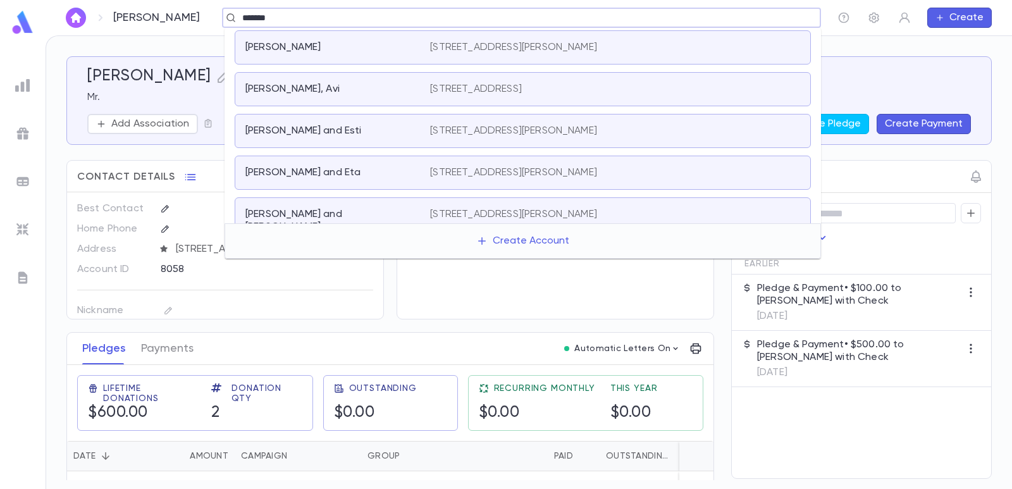
click at [370, 167] on div "[PERSON_NAME] and Eta" at bounding box center [329, 172] width 169 height 13
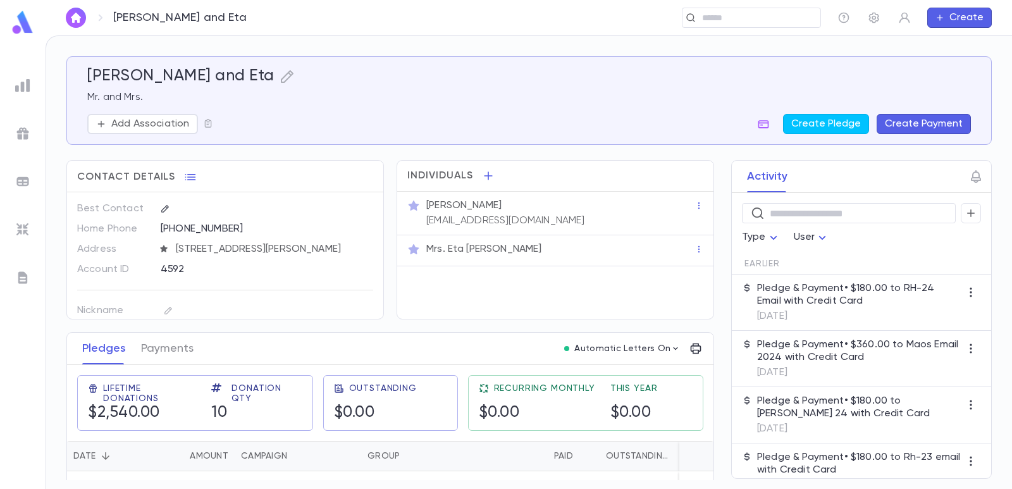
click at [920, 114] on button "Create Payment" at bounding box center [924, 124] width 94 height 20
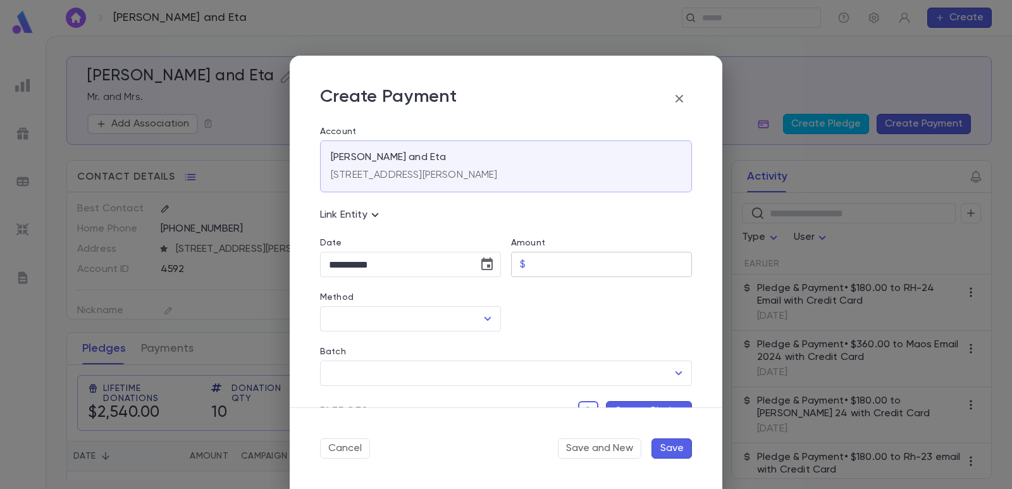
click at [567, 269] on input "Amount" at bounding box center [611, 264] width 161 height 25
type input "******"
click at [551, 299] on div at bounding box center [596, 304] width 191 height 54
click at [398, 313] on input "Method" at bounding box center [401, 319] width 151 height 24
click at [392, 341] on li "Check" at bounding box center [409, 346] width 178 height 20
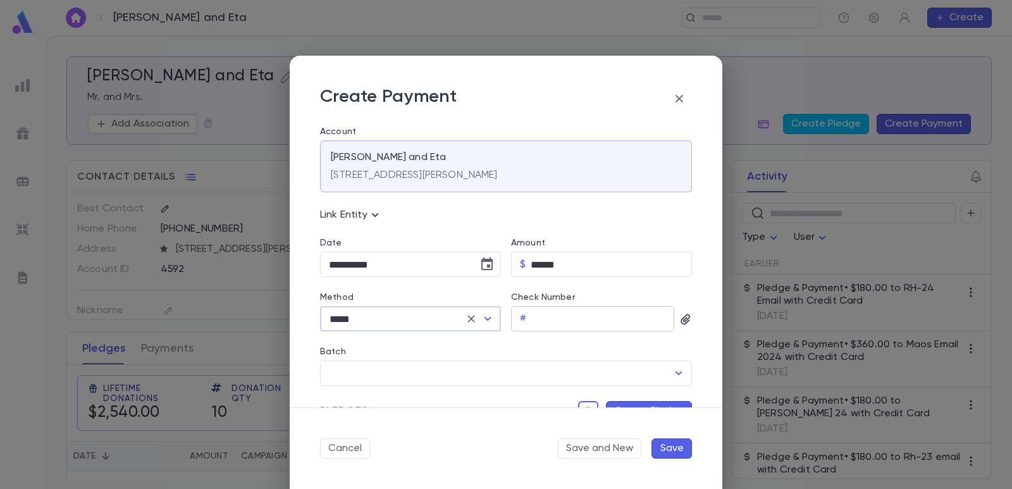
type input "*****"
click at [624, 322] on input "Check Number" at bounding box center [602, 319] width 143 height 25
click at [541, 352] on div "Batch" at bounding box center [506, 354] width 372 height 14
type input "***"
click at [488, 264] on icon "Choose date, selected date is Sep 4, 2025" at bounding box center [486, 264] width 15 height 15
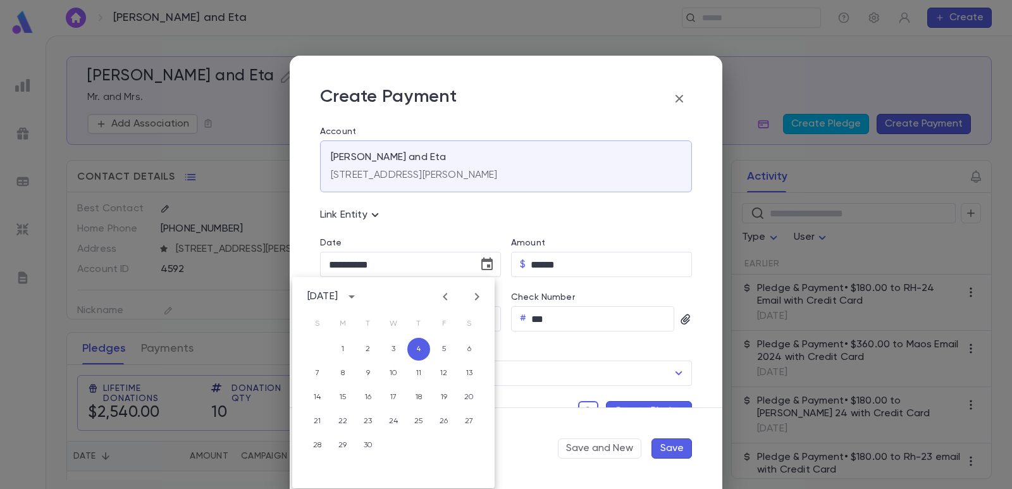
click at [451, 297] on icon "Previous month" at bounding box center [445, 296] width 15 height 15
click at [436, 369] on button "8" at bounding box center [444, 373] width 23 height 23
type input "**********"
click at [418, 374] on input "Batch" at bounding box center [497, 373] width 342 height 24
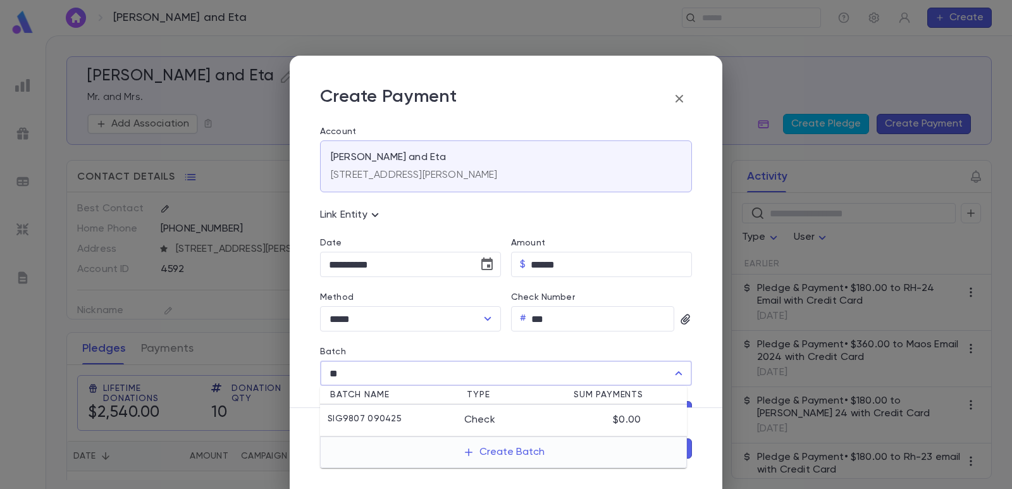
click at [397, 407] on li "SIG9807 090425 Check $0.00" at bounding box center [503, 421] width 367 height 32
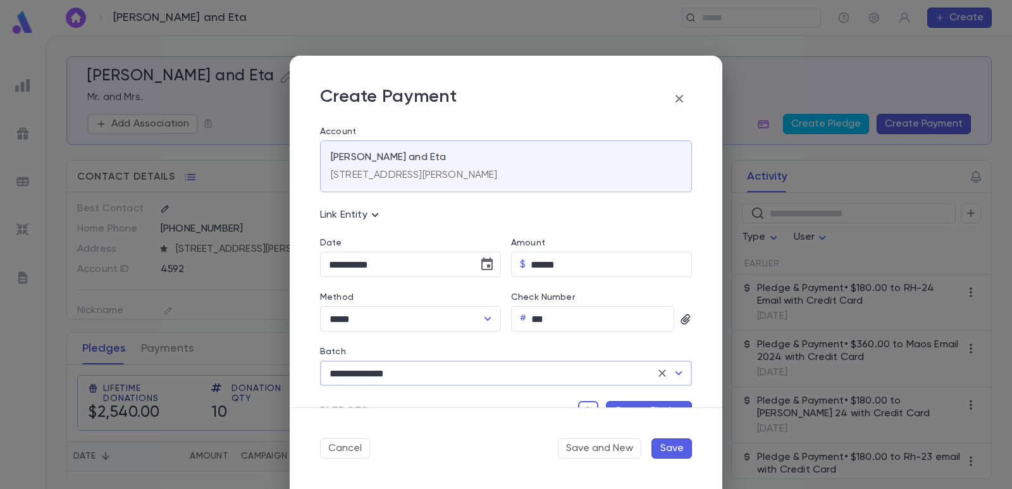
type input "**********"
click at [614, 404] on button "Create Pledge" at bounding box center [649, 411] width 86 height 20
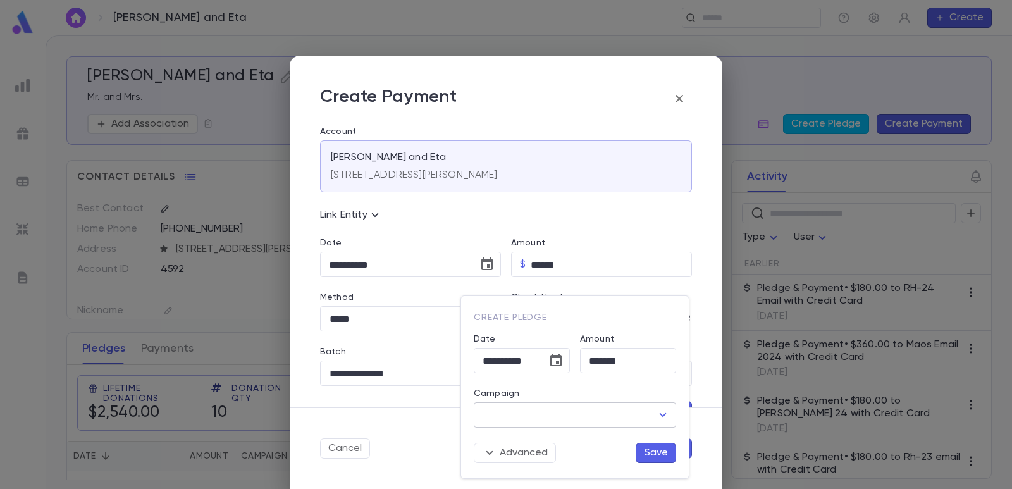
click at [562, 417] on input "Campaign" at bounding box center [565, 415] width 172 height 24
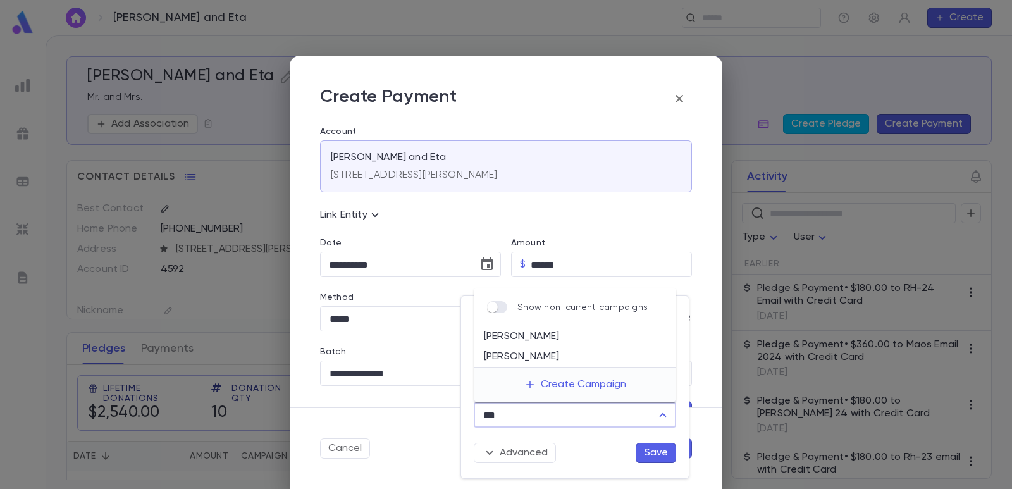
click at [526, 336] on li "[PERSON_NAME]" at bounding box center [575, 336] width 202 height 20
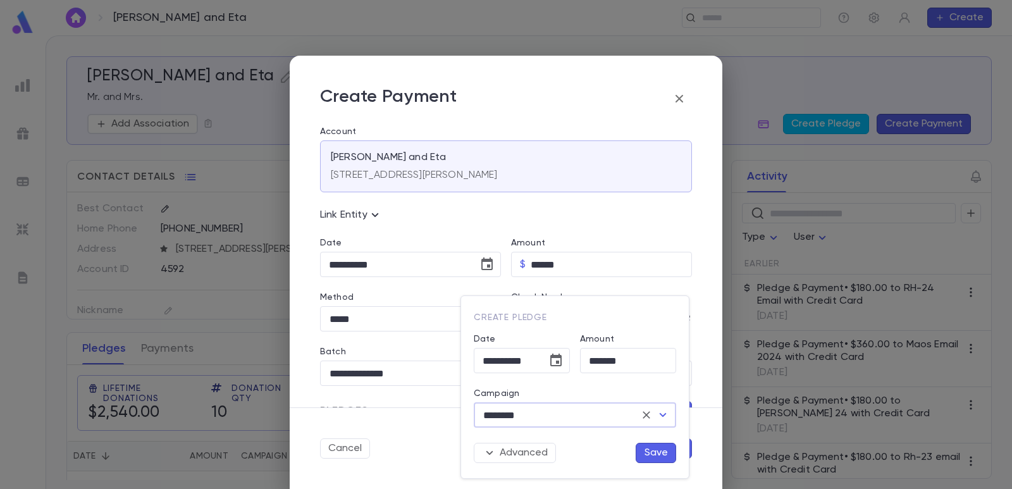
type input "********"
click at [653, 453] on button "Save" at bounding box center [656, 453] width 40 height 20
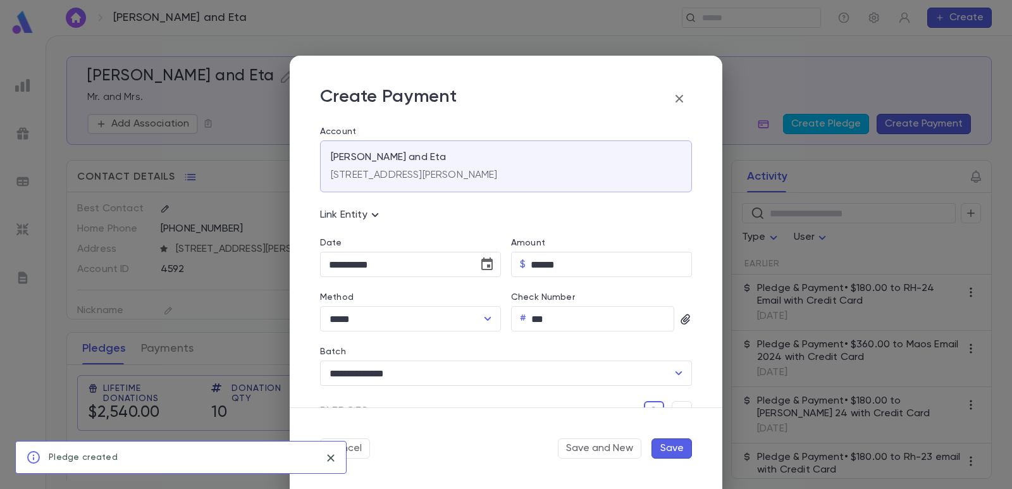
click at [673, 448] on button "Save" at bounding box center [671, 448] width 40 height 20
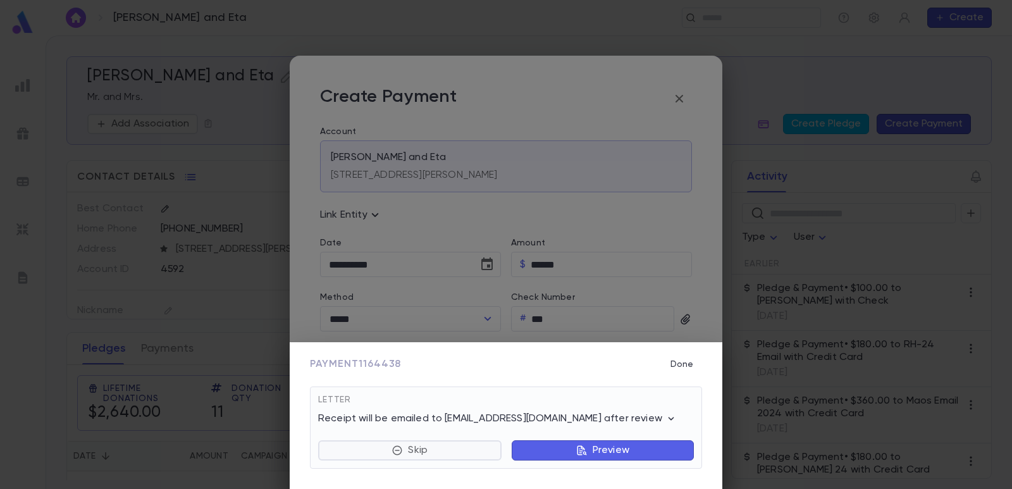
click at [422, 441] on div "Skip Preview" at bounding box center [506, 442] width 376 height 35
click at [418, 448] on p "Skip" at bounding box center [418, 450] width 20 height 13
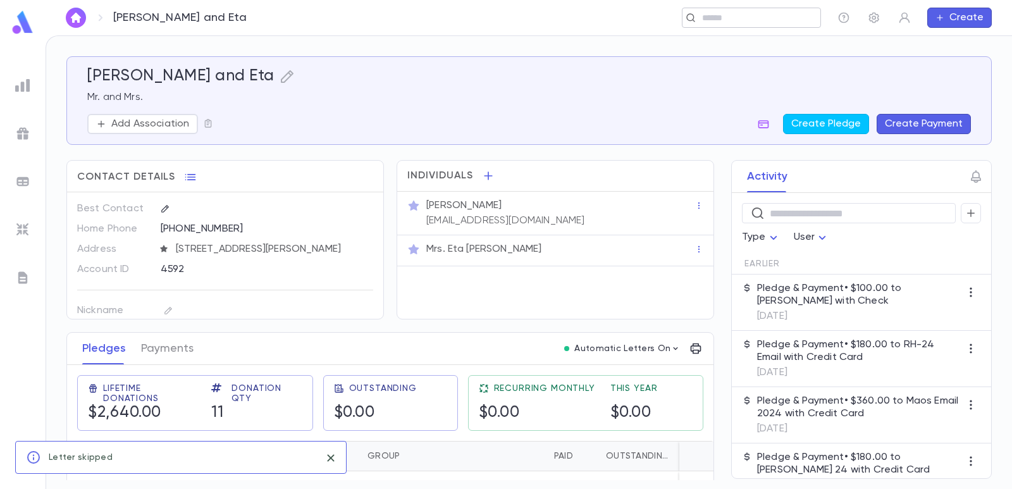
click at [705, 16] on input "text" at bounding box center [747, 18] width 98 height 12
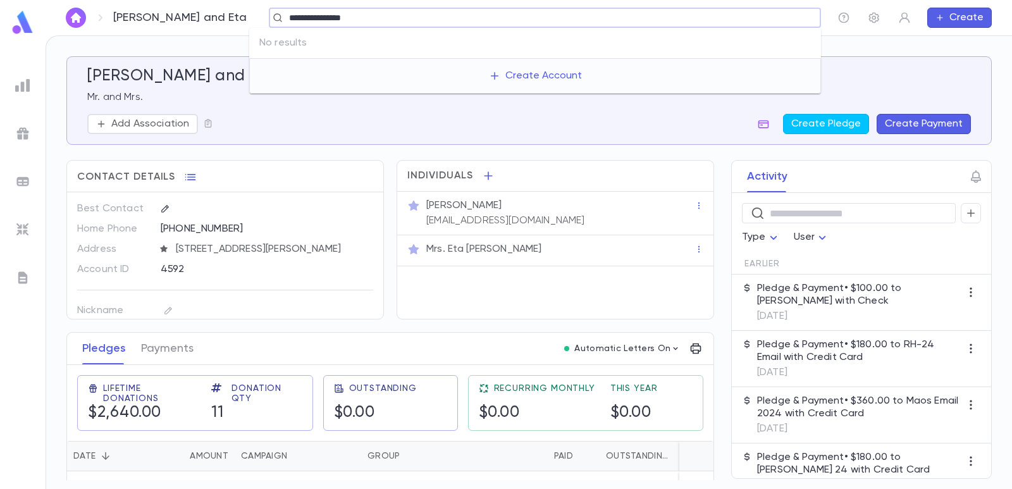
click at [296, 18] on input "**********" at bounding box center [540, 18] width 511 height 12
click at [293, 18] on input "**********" at bounding box center [540, 18] width 511 height 12
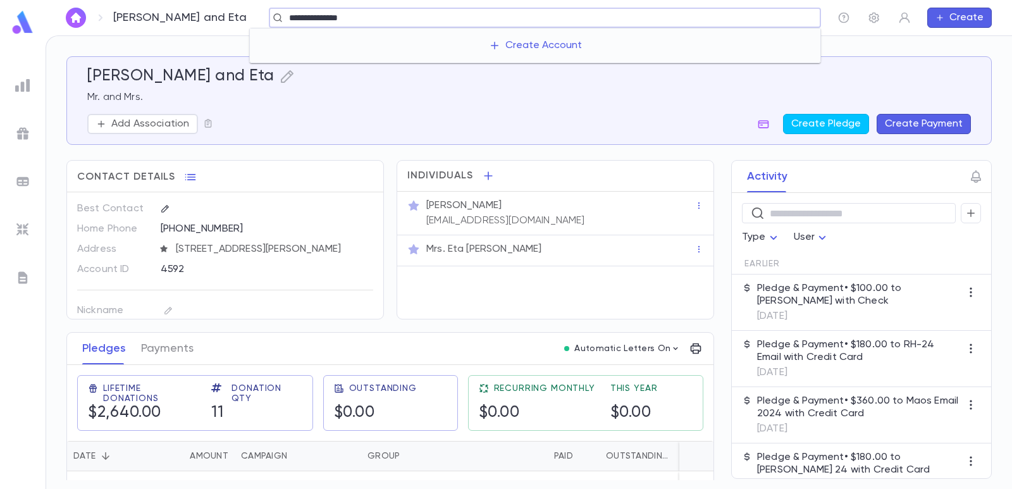
type input "**********"
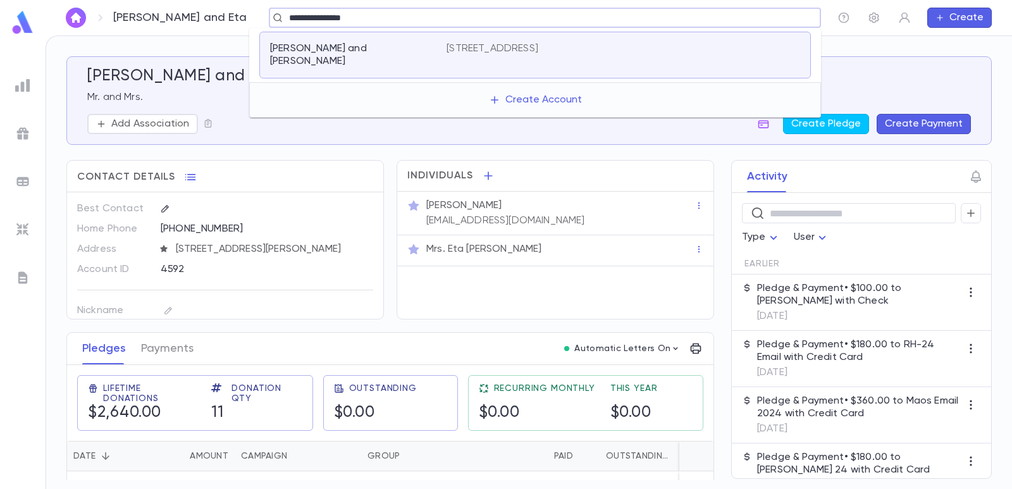
click at [323, 44] on p "[PERSON_NAME] and [PERSON_NAME]" at bounding box center [350, 54] width 161 height 25
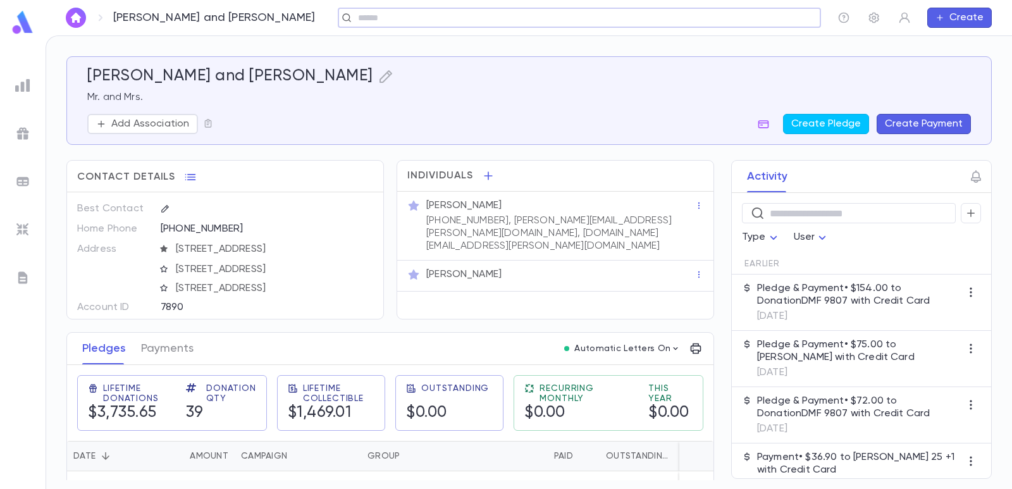
click at [902, 121] on button "Create Payment" at bounding box center [924, 124] width 94 height 20
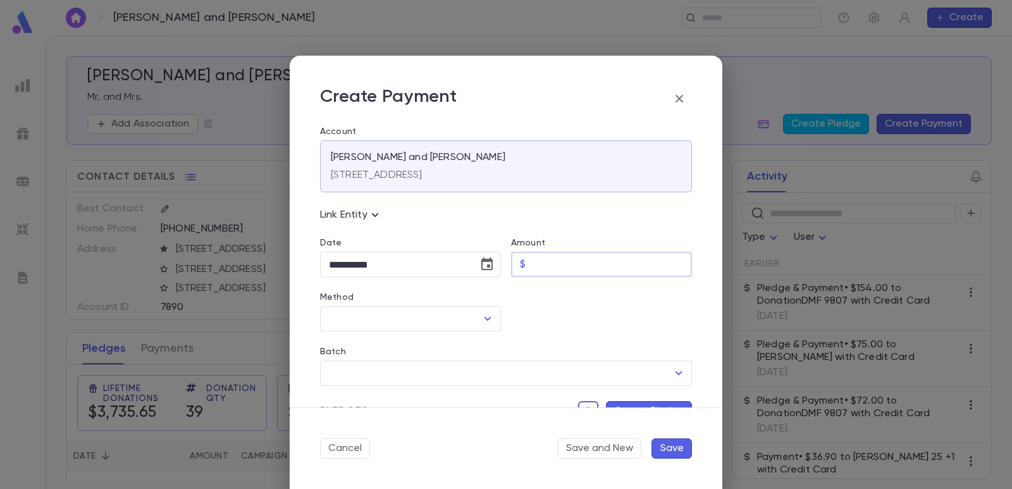
drag, startPoint x: 557, startPoint y: 262, endPoint x: 547, endPoint y: 263, distance: 10.2
click at [557, 262] on input "Amount" at bounding box center [611, 264] width 161 height 25
type input "******"
click at [539, 338] on div "Batch ​" at bounding box center [501, 358] width 382 height 54
click at [486, 265] on icon "Choose date, selected date is Sep 4, 2025" at bounding box center [486, 263] width 11 height 13
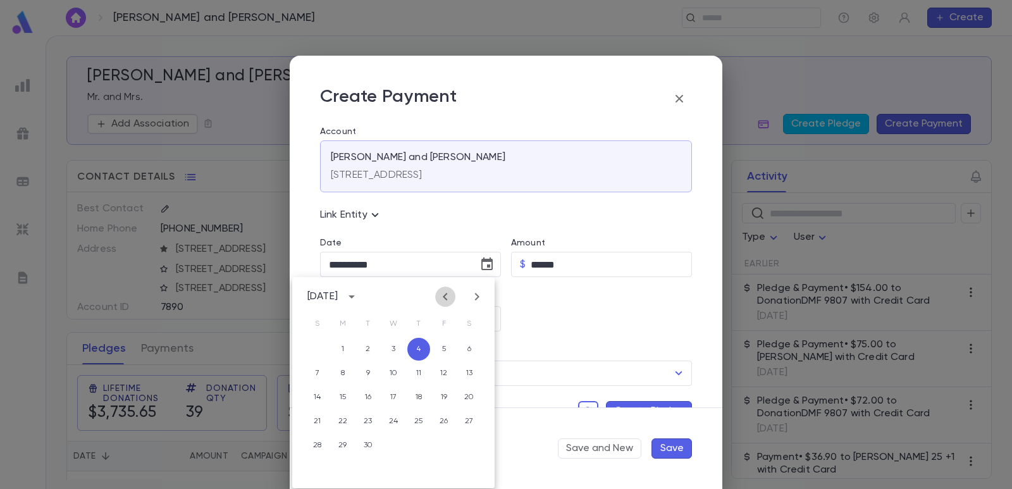
click at [440, 291] on icon "Previous month" at bounding box center [445, 296] width 15 height 15
click at [417, 368] on button "7" at bounding box center [418, 373] width 23 height 23
type input "**********"
click at [376, 321] on input "Method" at bounding box center [401, 319] width 151 height 24
click at [374, 343] on li "Check" at bounding box center [409, 346] width 178 height 20
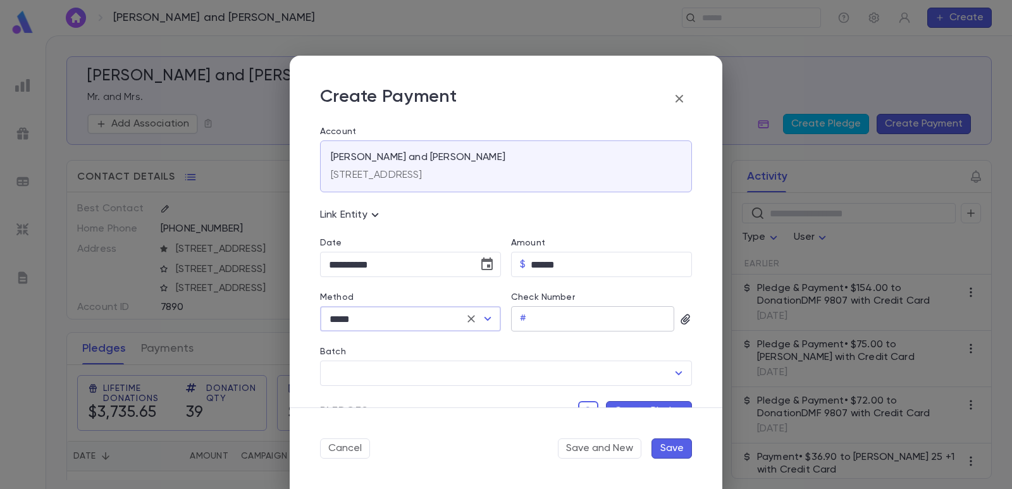
type input "*****"
click at [555, 324] on input "Check Number" at bounding box center [602, 319] width 143 height 25
type input "***"
click at [489, 371] on input "Batch" at bounding box center [497, 373] width 342 height 24
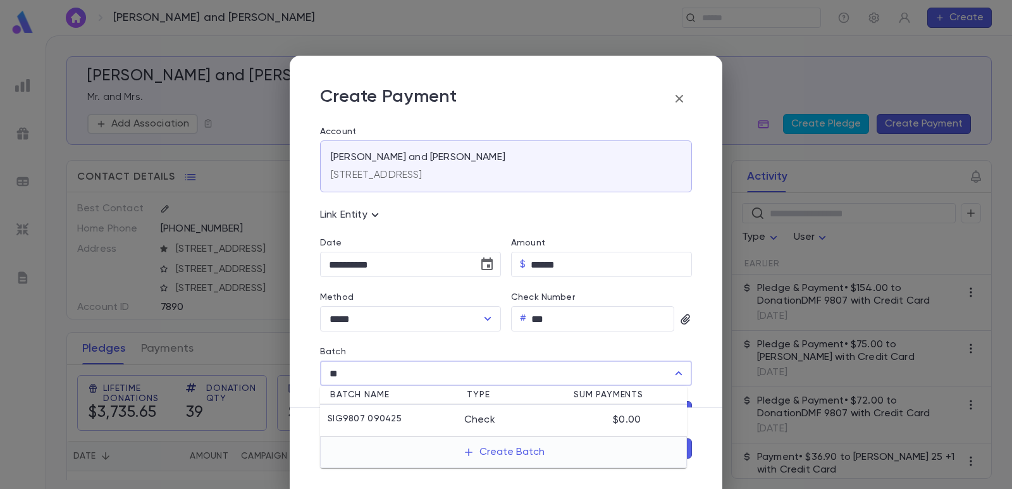
click at [440, 409] on li "SIG9807 090425 Check $0.00" at bounding box center [503, 421] width 367 height 32
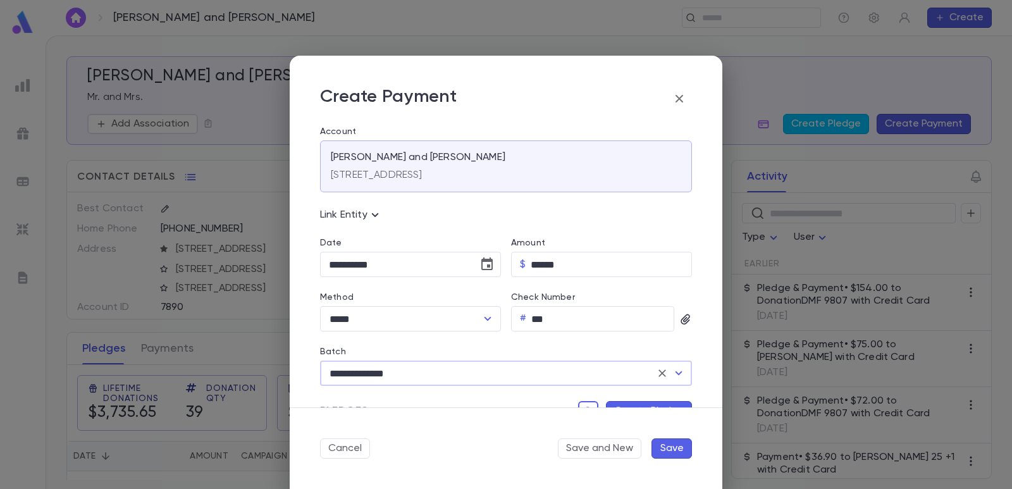
scroll to position [63, 0]
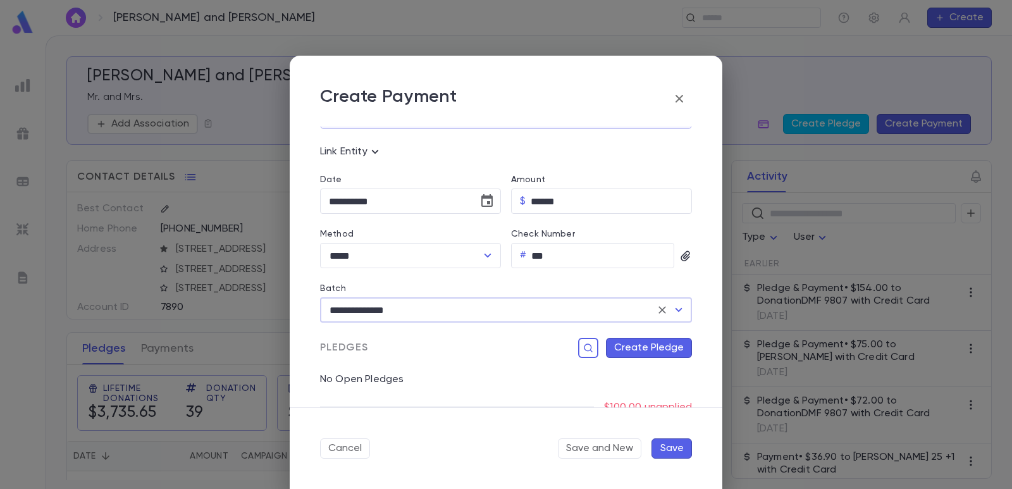
type input "**********"
click at [623, 354] on button "Create Pledge" at bounding box center [649, 348] width 86 height 20
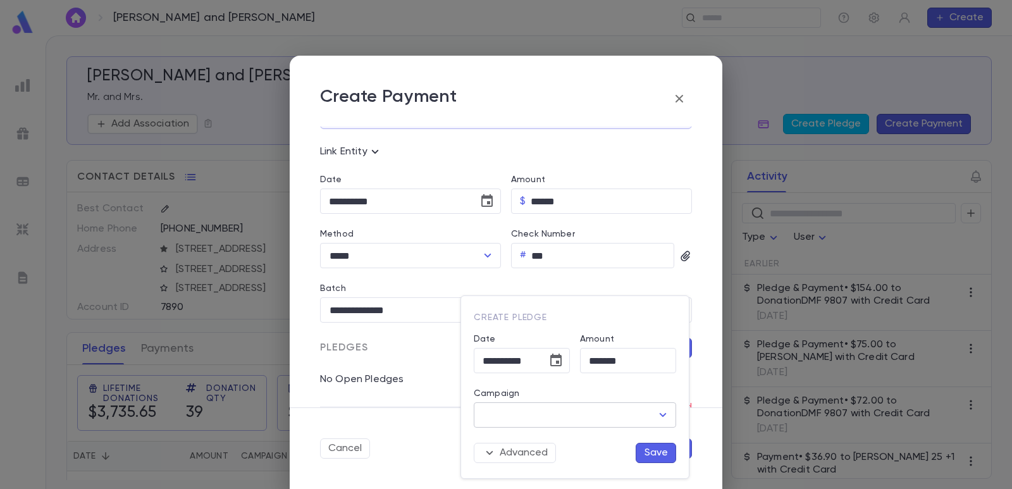
click at [565, 416] on input "Campaign" at bounding box center [565, 415] width 172 height 24
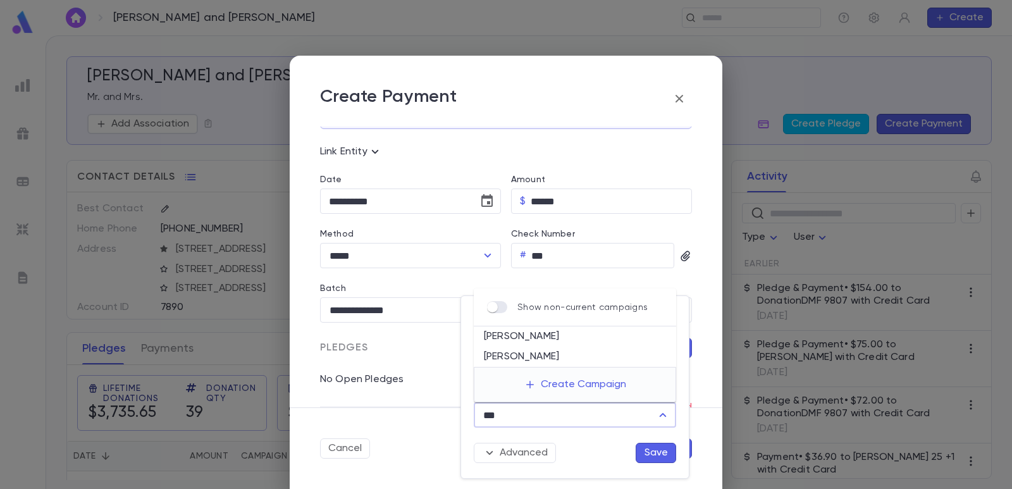
click at [514, 337] on li "[PERSON_NAME]" at bounding box center [575, 336] width 202 height 20
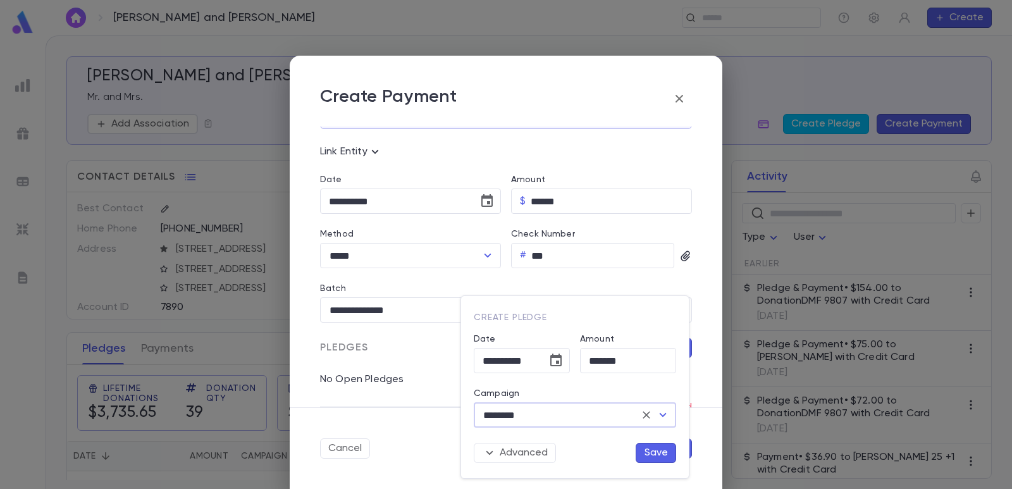
type input "********"
click at [643, 449] on button "Save" at bounding box center [656, 453] width 40 height 20
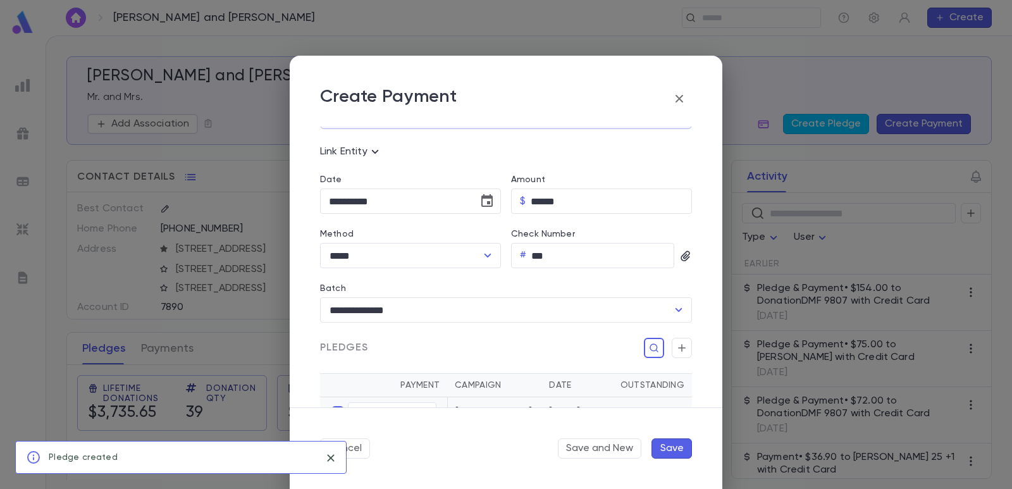
click at [677, 451] on button "Save" at bounding box center [671, 448] width 40 height 20
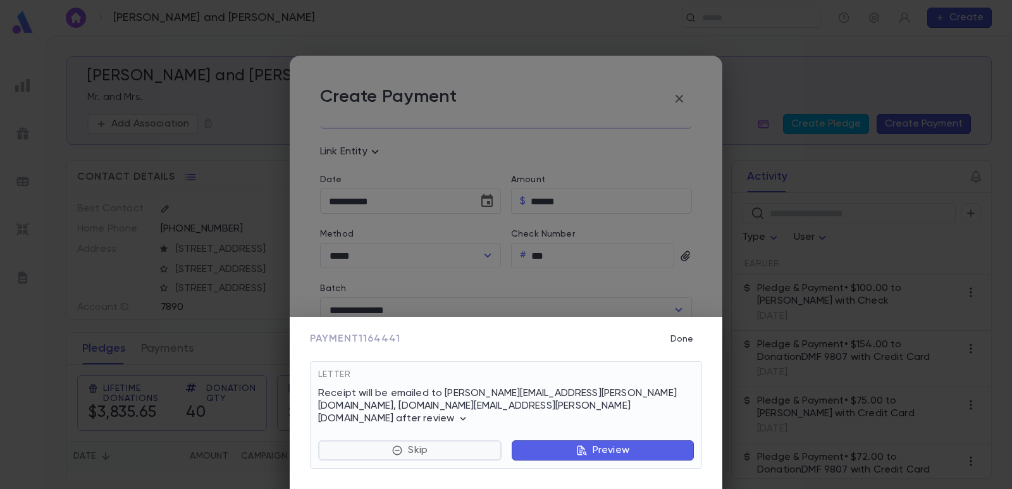
click at [456, 446] on button "Skip" at bounding box center [409, 450] width 183 height 20
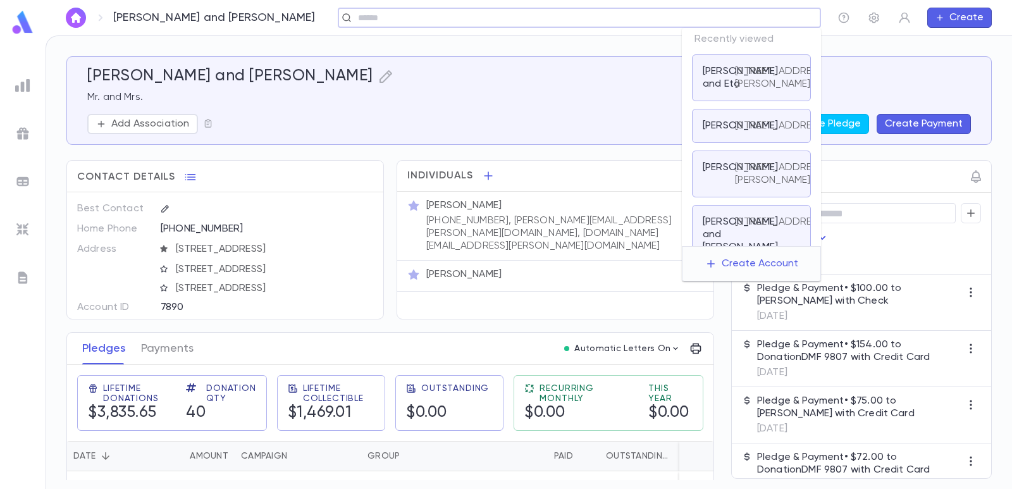
click at [756, 20] on input "text" at bounding box center [575, 18] width 442 height 12
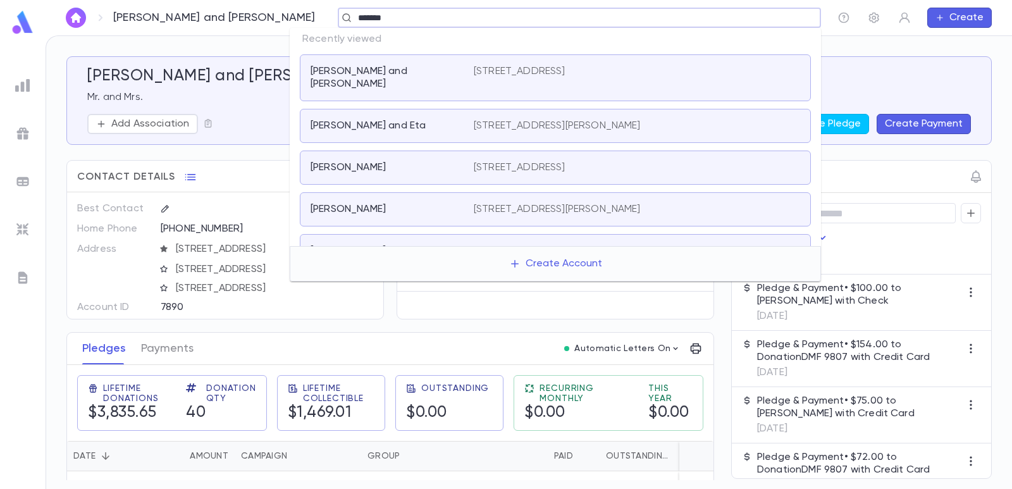
type input "********"
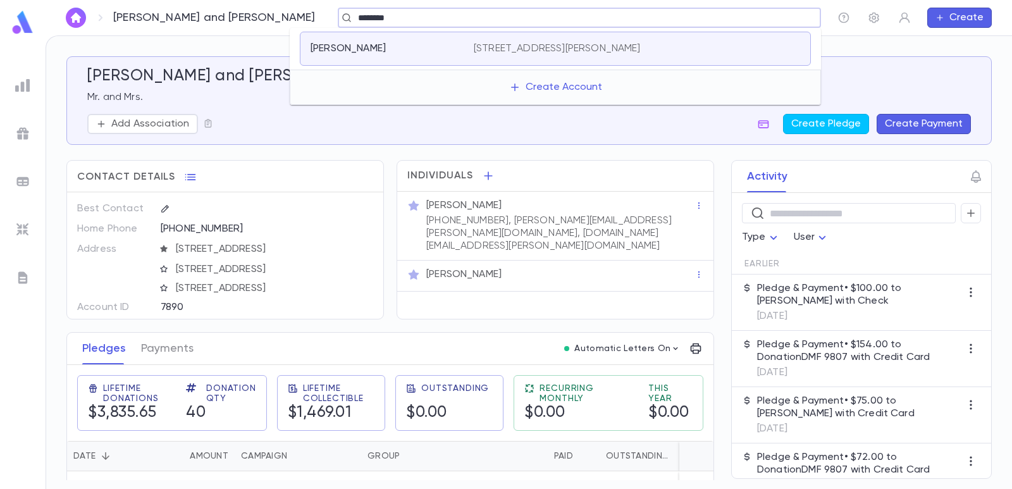
click at [503, 46] on p "[STREET_ADDRESS][PERSON_NAME]" at bounding box center [557, 48] width 167 height 13
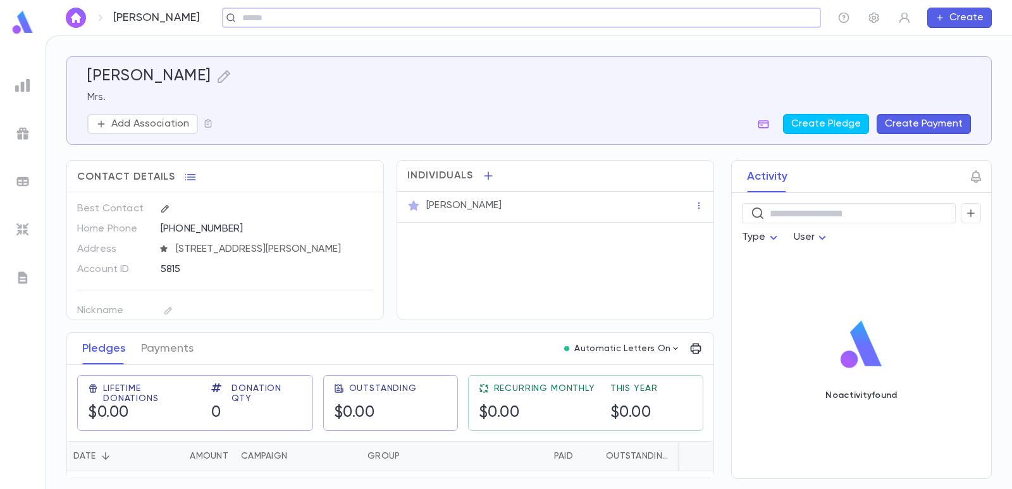
click at [920, 126] on button "Create Payment" at bounding box center [924, 124] width 94 height 20
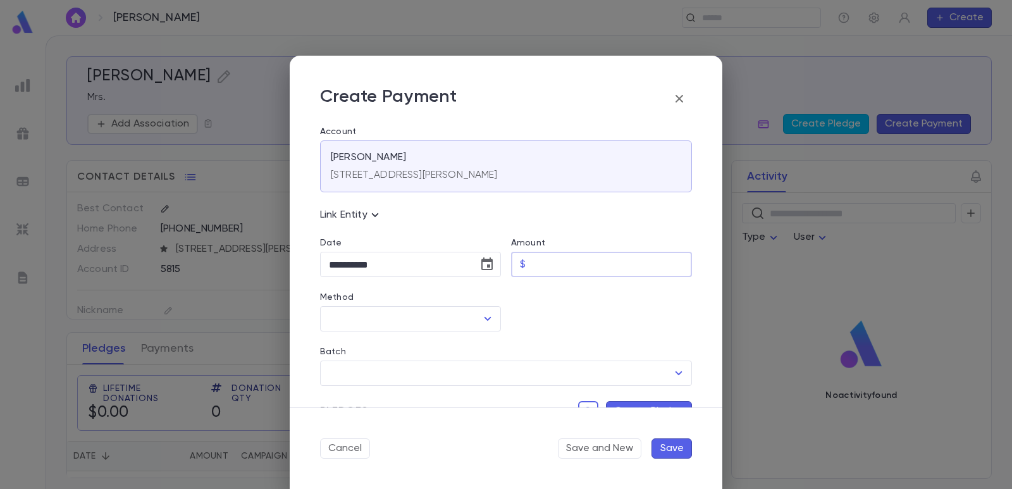
click at [586, 266] on input "Amount" at bounding box center [611, 264] width 161 height 25
type input "******"
drag, startPoint x: 566, startPoint y: 324, endPoint x: 558, endPoint y: 326, distance: 7.8
click at [558, 326] on div at bounding box center [596, 304] width 191 height 54
click at [413, 317] on input "Method" at bounding box center [401, 319] width 151 height 24
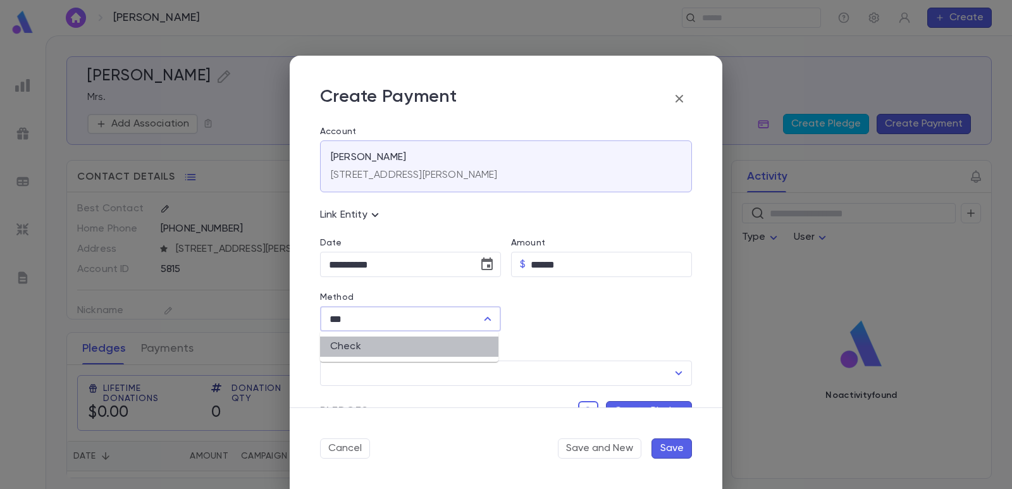
click at [405, 354] on li "Check" at bounding box center [409, 346] width 178 height 20
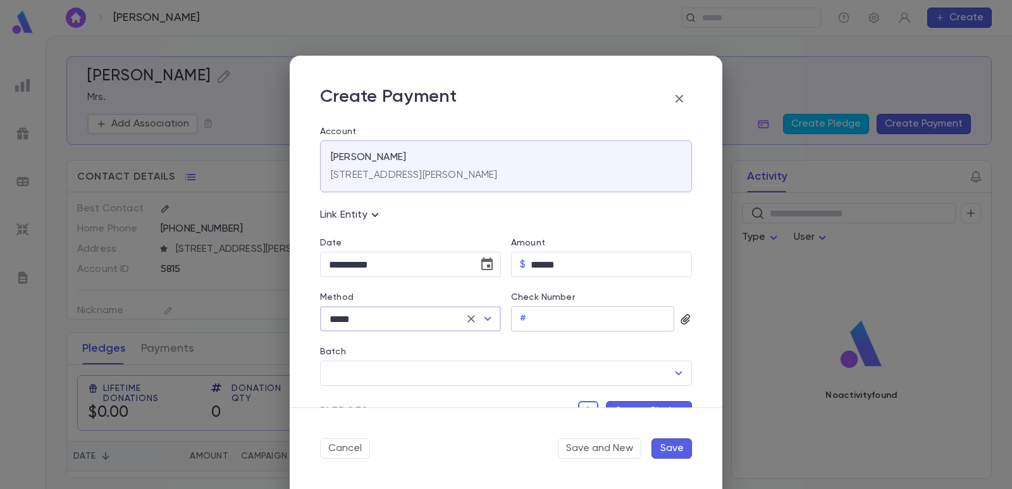
type input "*****"
click at [546, 316] on input "Check Number" at bounding box center [602, 319] width 143 height 25
type input "***"
click at [457, 372] on input "Batch" at bounding box center [497, 373] width 342 height 24
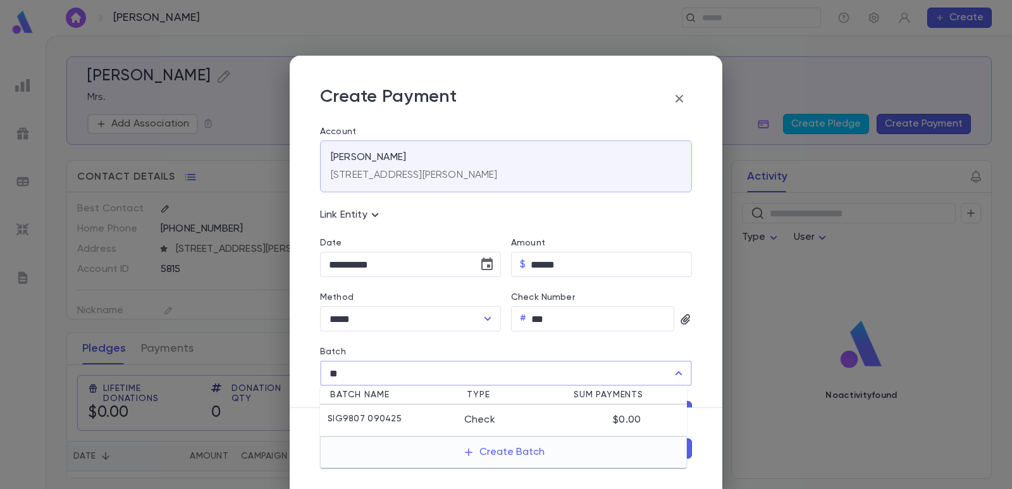
click at [400, 417] on div "SIG9807 090425" at bounding box center [396, 420] width 137 height 13
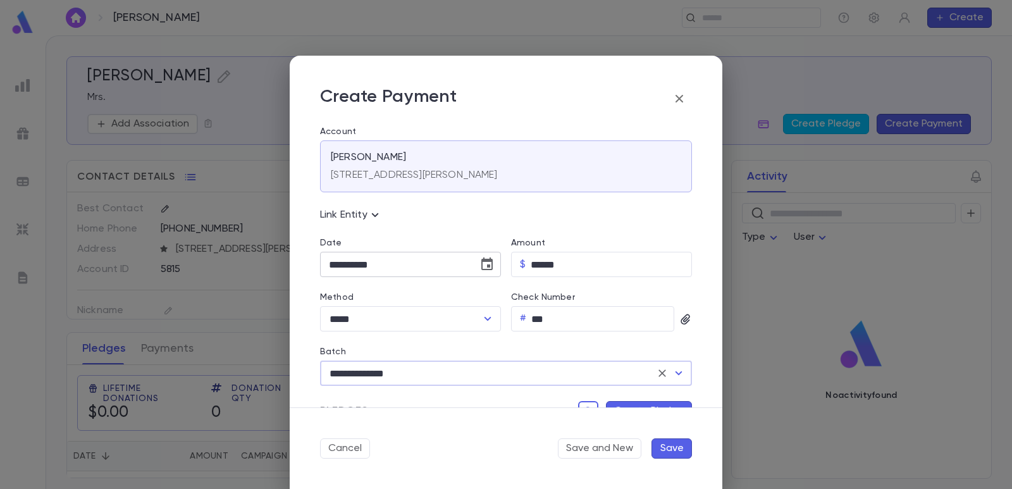
type input "**********"
click at [481, 264] on icon "Choose date, selected date is Sep 4, 2025" at bounding box center [486, 263] width 11 height 13
click at [446, 292] on icon "Previous month" at bounding box center [445, 296] width 15 height 15
click at [437, 342] on button "1" at bounding box center [444, 349] width 23 height 23
type input "**********"
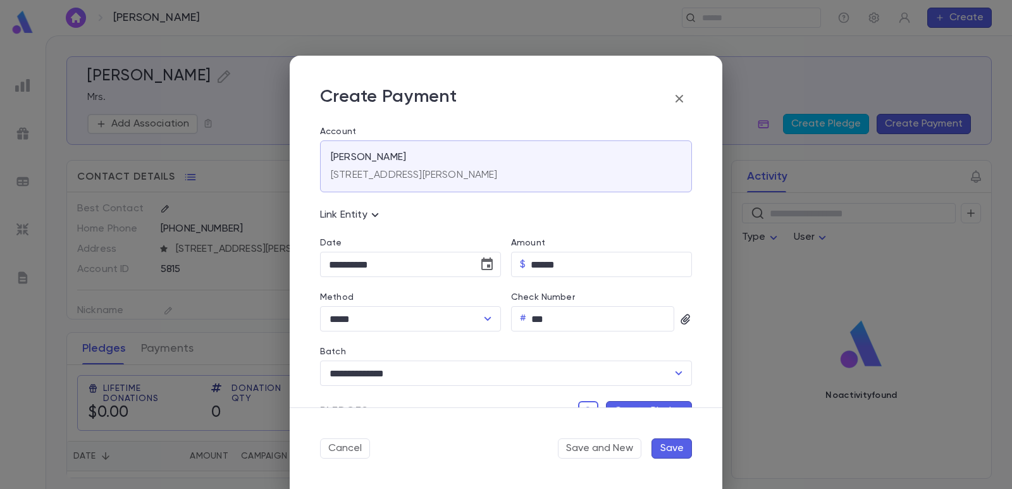
click at [627, 403] on button "Create Pledge" at bounding box center [649, 411] width 86 height 20
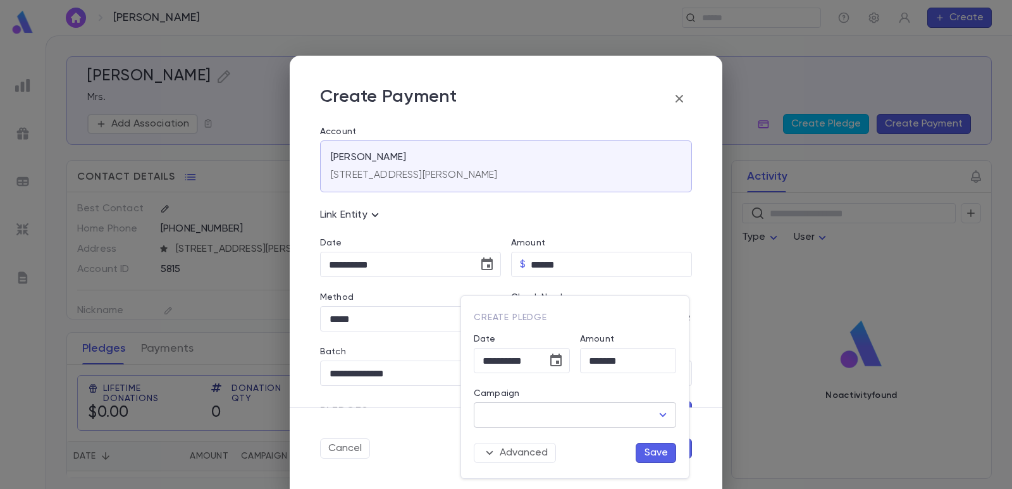
click at [572, 411] on input "Campaign" at bounding box center [565, 415] width 172 height 24
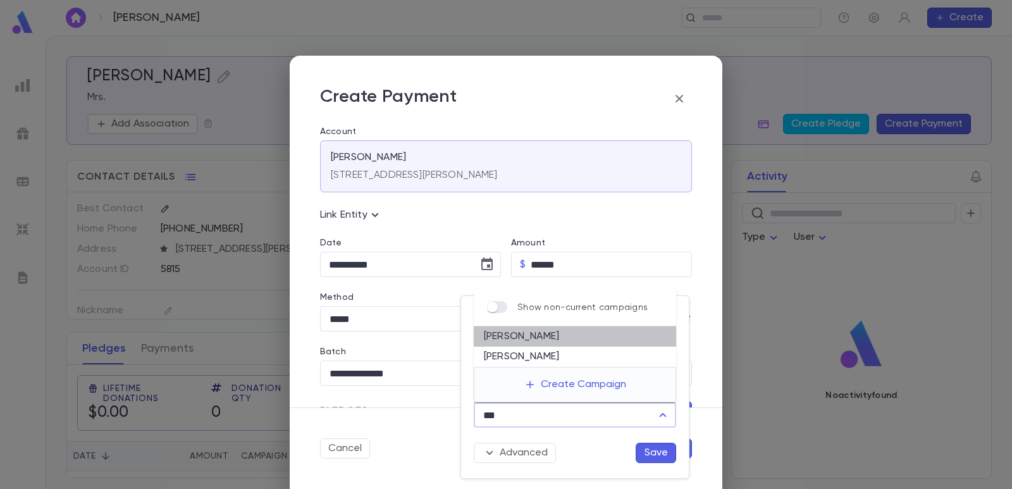
click at [514, 343] on li "[PERSON_NAME]" at bounding box center [575, 336] width 202 height 20
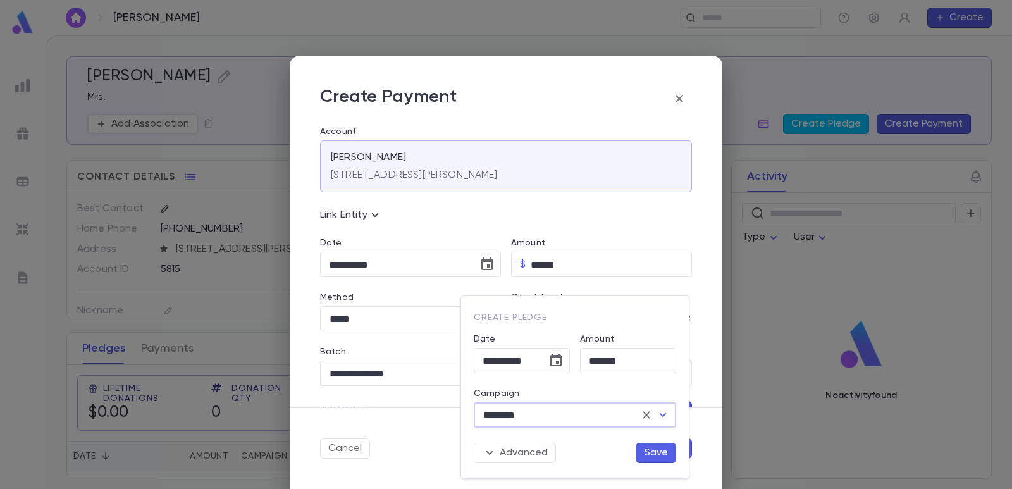
type input "********"
click at [656, 445] on button "Save" at bounding box center [656, 453] width 40 height 20
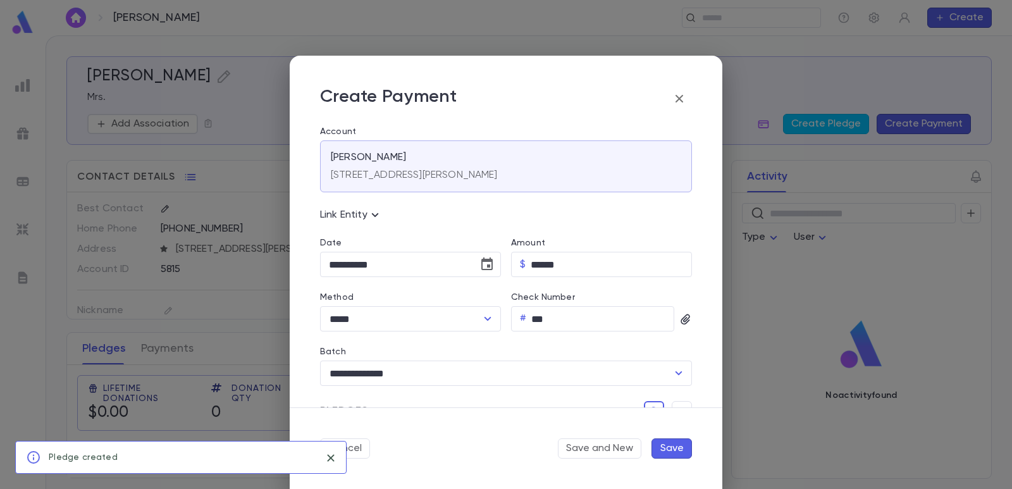
click at [681, 448] on button "Save" at bounding box center [671, 448] width 40 height 20
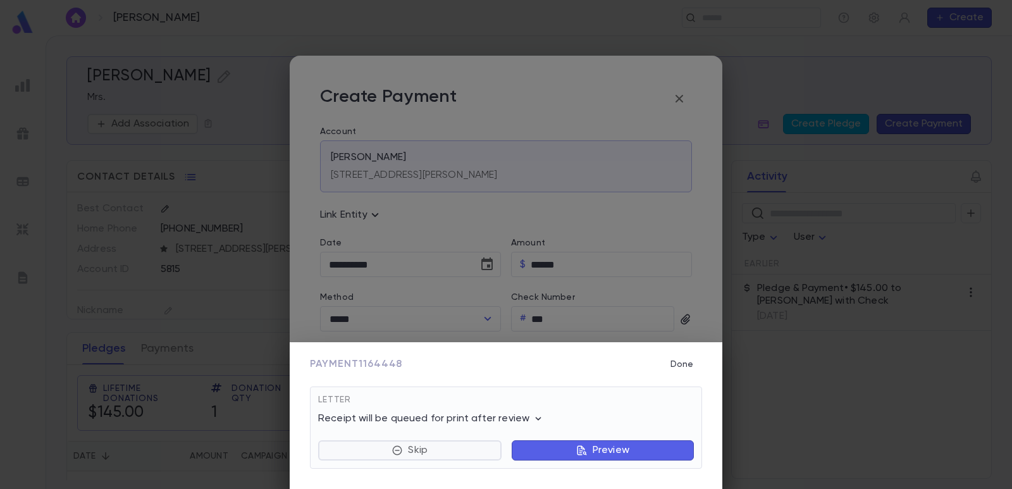
click at [434, 457] on button "Skip" at bounding box center [409, 450] width 183 height 20
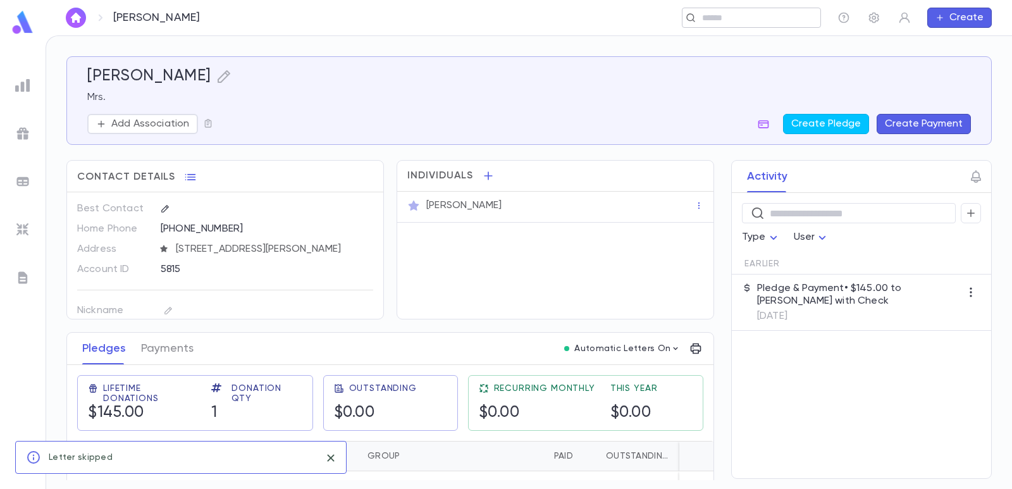
click at [728, 20] on input "text" at bounding box center [747, 18] width 98 height 12
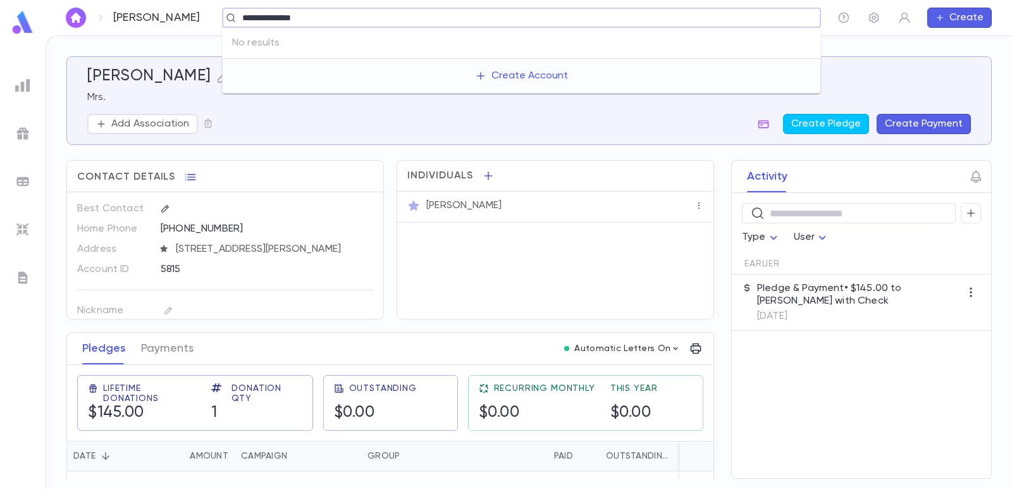
drag, startPoint x: 316, startPoint y: 15, endPoint x: 144, endPoint y: 13, distance: 172.0
click at [144, 13] on div "**********" at bounding box center [529, 17] width 966 height 35
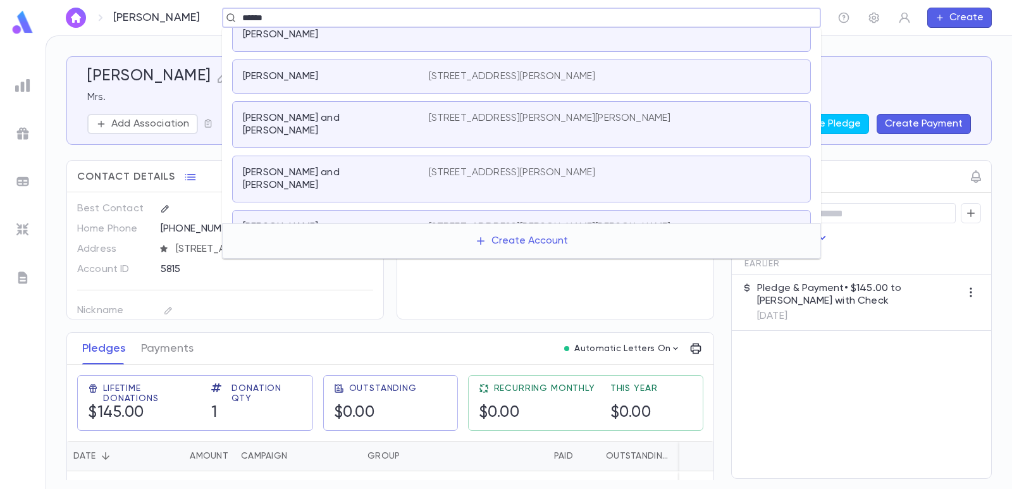
scroll to position [222, 0]
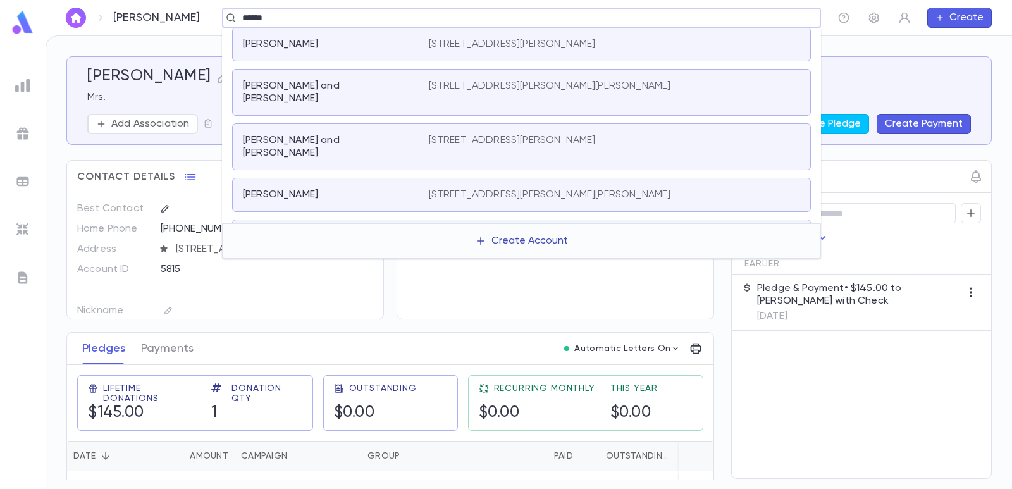
click at [525, 243] on button "Create Account" at bounding box center [521, 241] width 113 height 24
type input "******"
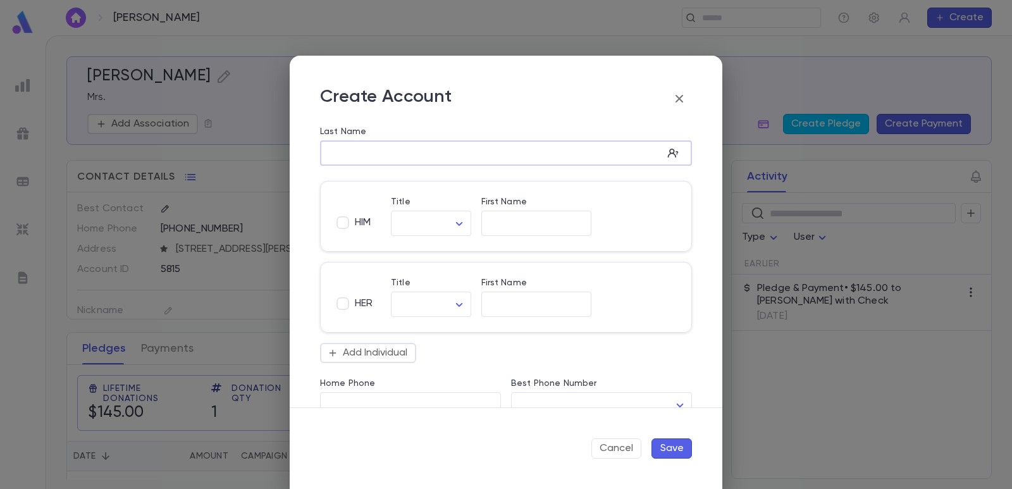
click at [383, 152] on input "Last Name" at bounding box center [491, 153] width 343 height 15
type input "********"
click at [489, 226] on input "First Name" at bounding box center [536, 223] width 110 height 15
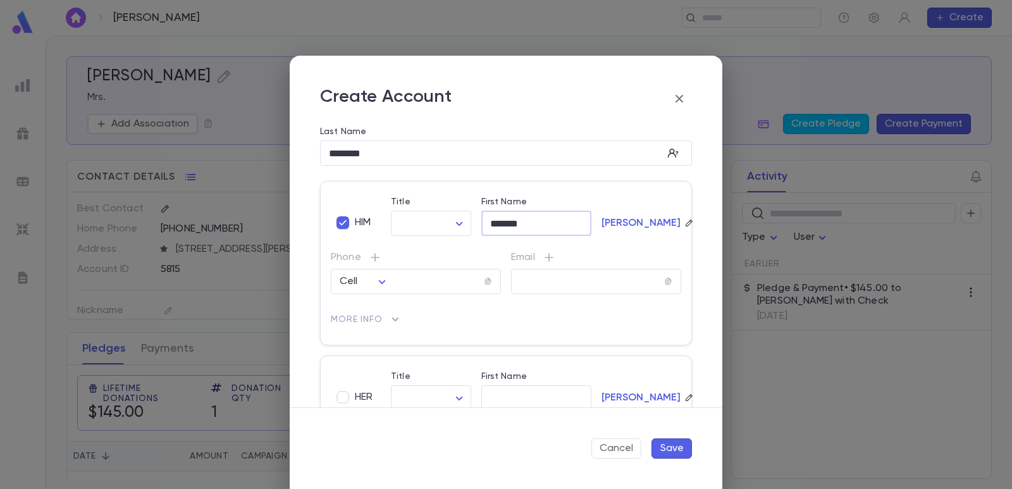
type input "*******"
click at [677, 446] on button "Save" at bounding box center [671, 448] width 40 height 20
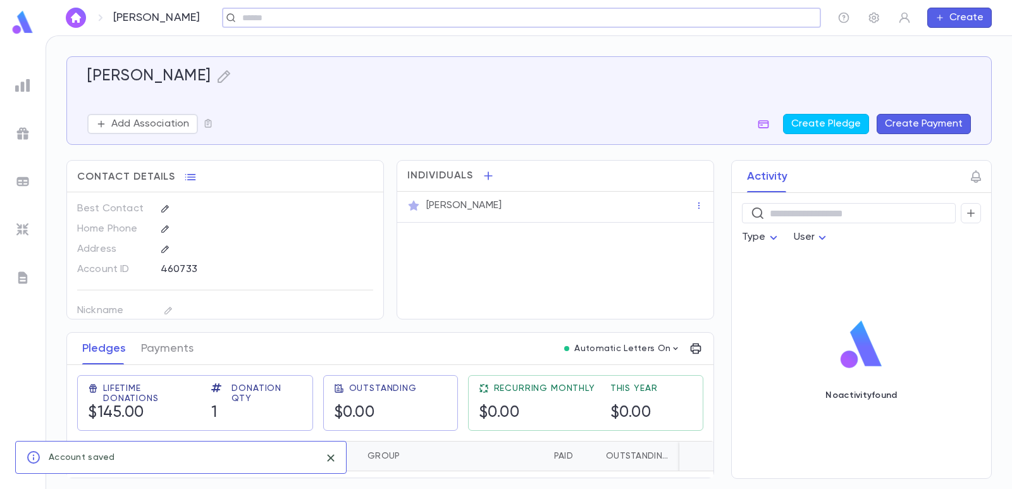
click at [910, 122] on button "Create Payment" at bounding box center [924, 124] width 94 height 20
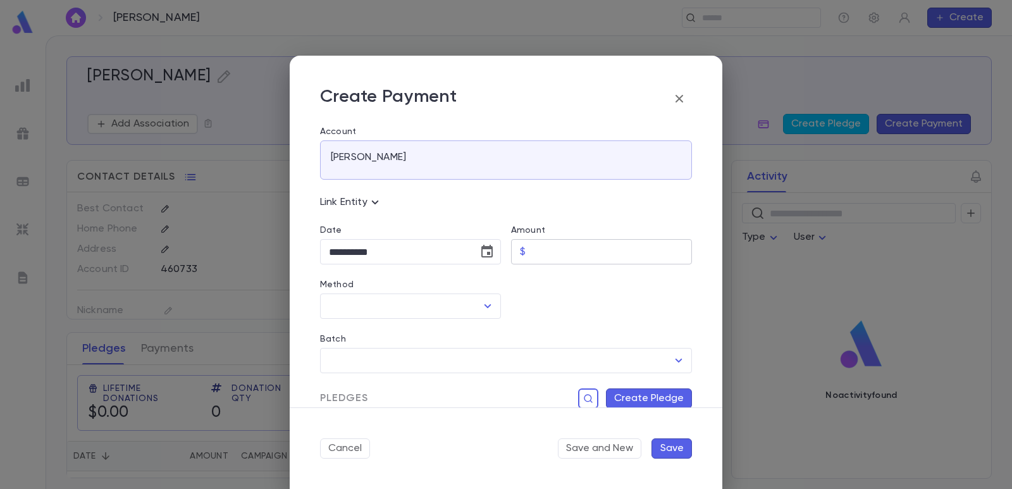
click at [539, 251] on input "Amount" at bounding box center [611, 252] width 161 height 25
type input "******"
drag, startPoint x: 538, startPoint y: 295, endPoint x: 510, endPoint y: 281, distance: 31.1
click at [538, 296] on div at bounding box center [596, 291] width 191 height 54
click at [491, 253] on icon "Choose date, selected date is Sep 4, 2025" at bounding box center [486, 251] width 15 height 15
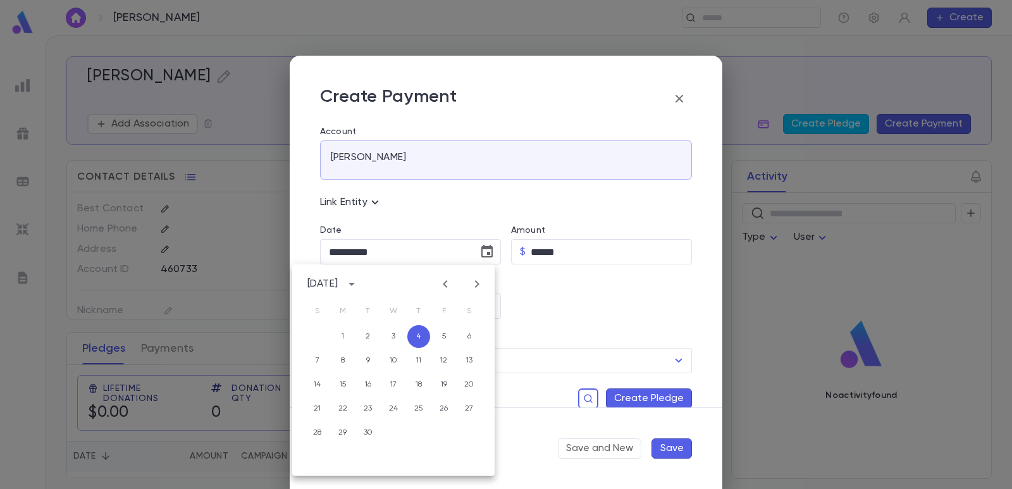
click at [448, 285] on icon "Previous month" at bounding box center [445, 283] width 15 height 15
click at [367, 362] on button "5" at bounding box center [368, 360] width 23 height 23
type input "**********"
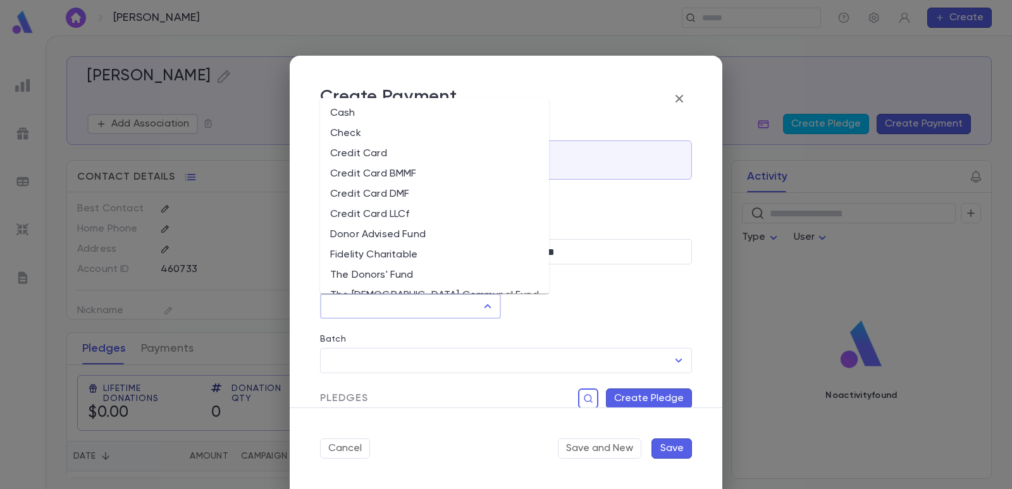
click at [373, 317] on input "Method" at bounding box center [401, 306] width 151 height 24
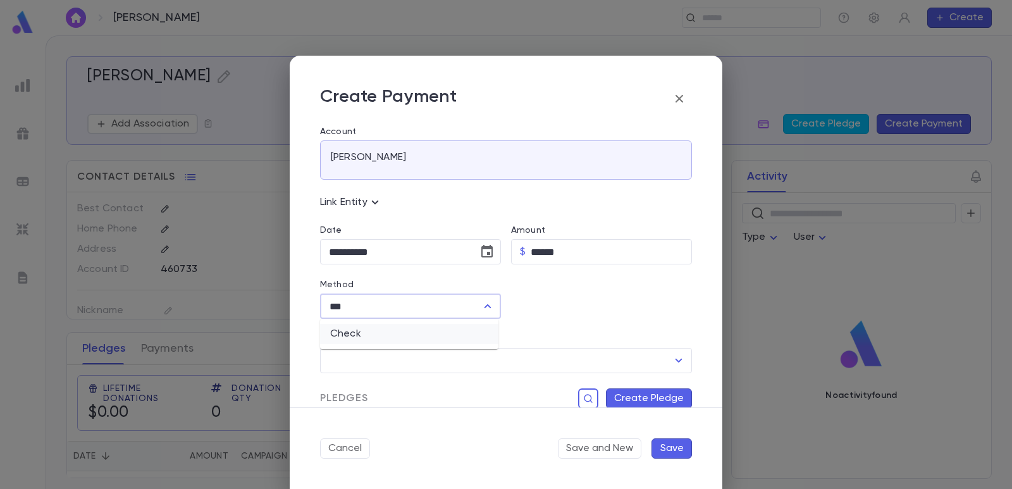
click at [360, 336] on li "Check" at bounding box center [409, 334] width 178 height 20
type input "*****"
click at [557, 307] on input "Check Number" at bounding box center [602, 306] width 143 height 25
type input "****"
click at [494, 360] on input "Batch" at bounding box center [497, 360] width 342 height 24
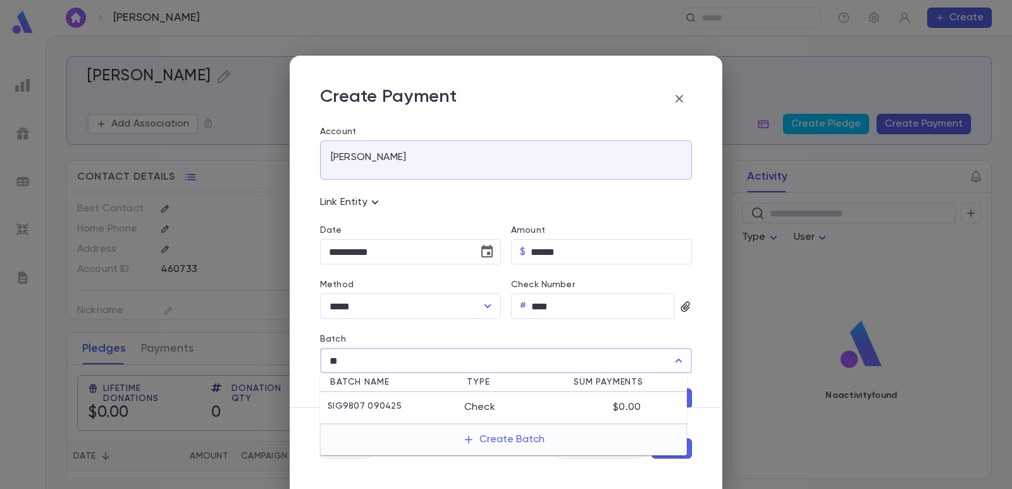
click at [438, 407] on div "SIG9807 090425" at bounding box center [396, 407] width 137 height 13
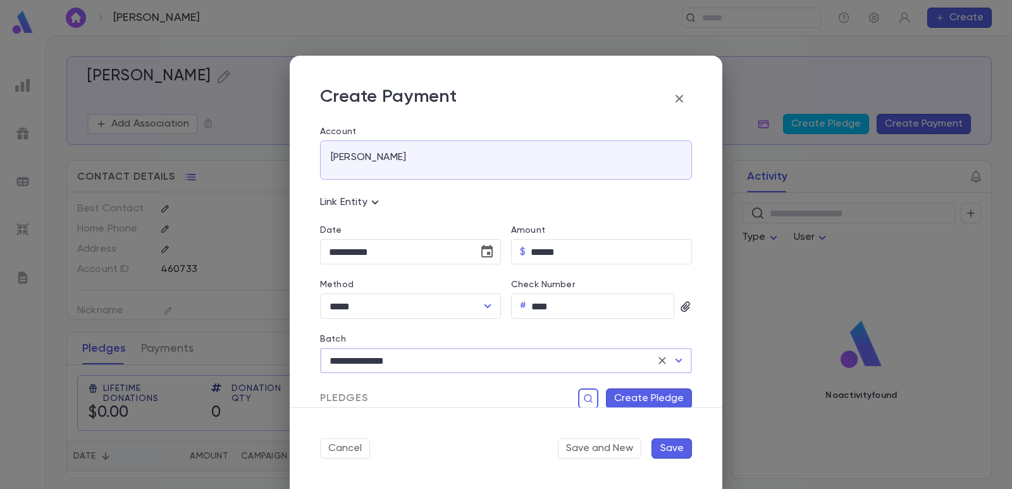
type input "**********"
click at [628, 397] on button "Create Pledge" at bounding box center [649, 398] width 86 height 20
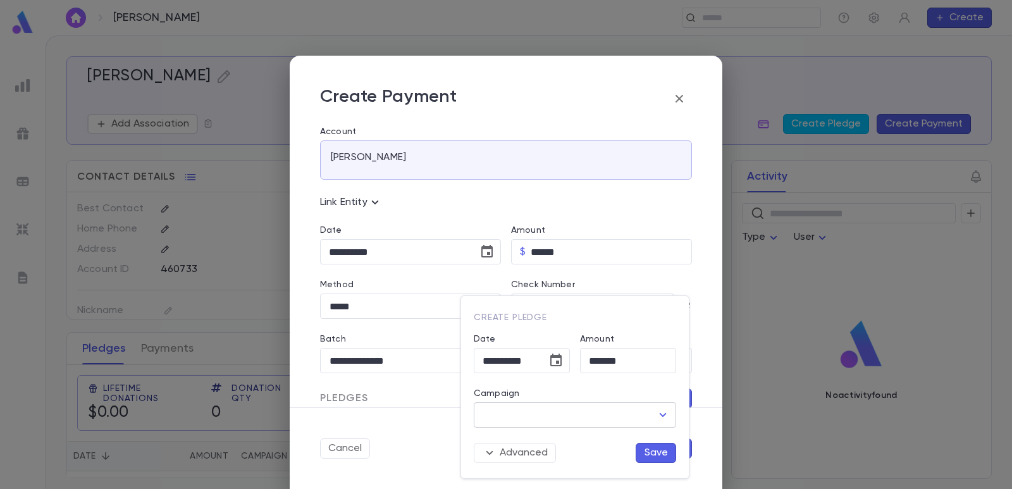
click at [546, 416] on input "Campaign" at bounding box center [565, 415] width 172 height 24
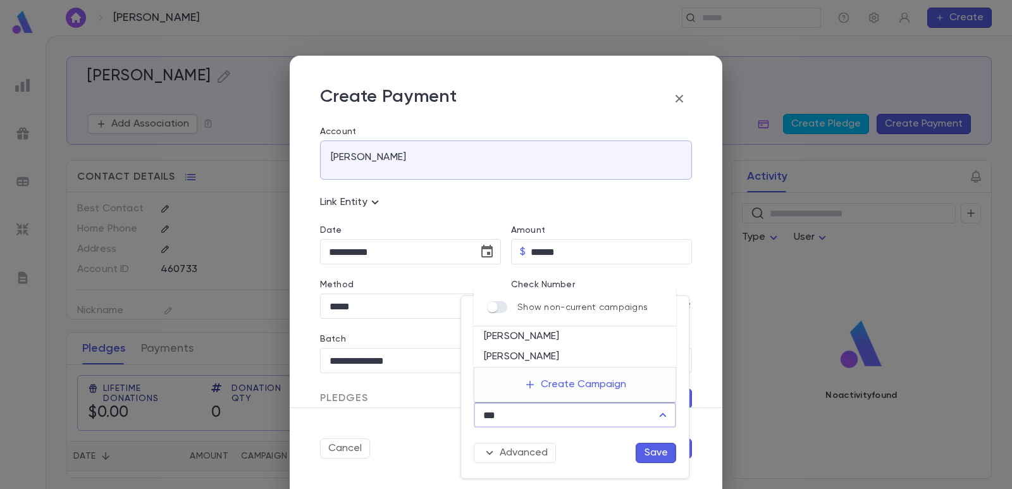
click at [516, 340] on li "[PERSON_NAME]" at bounding box center [575, 336] width 202 height 20
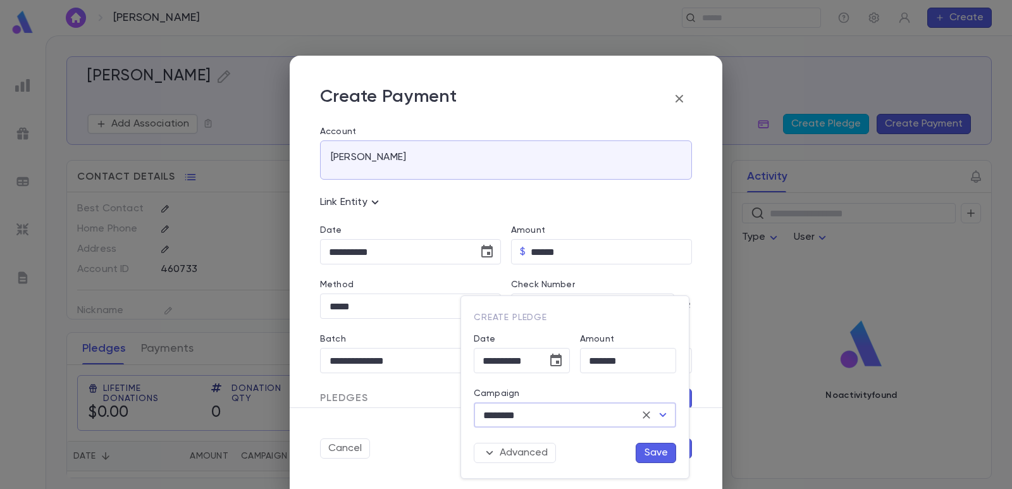
type input "********"
click at [659, 450] on button "Save" at bounding box center [656, 453] width 40 height 20
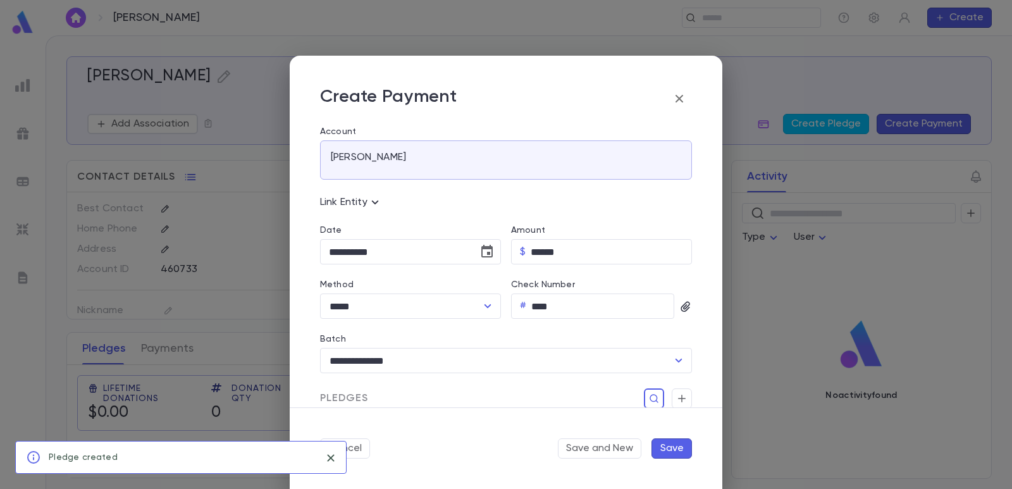
click at [682, 450] on button "Save" at bounding box center [671, 448] width 40 height 20
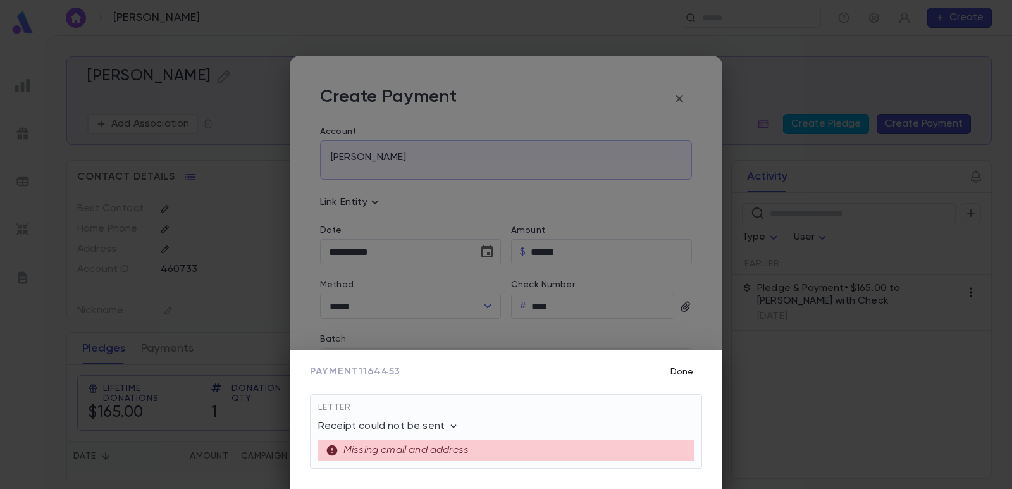
click at [684, 375] on button "Done" at bounding box center [682, 372] width 40 height 24
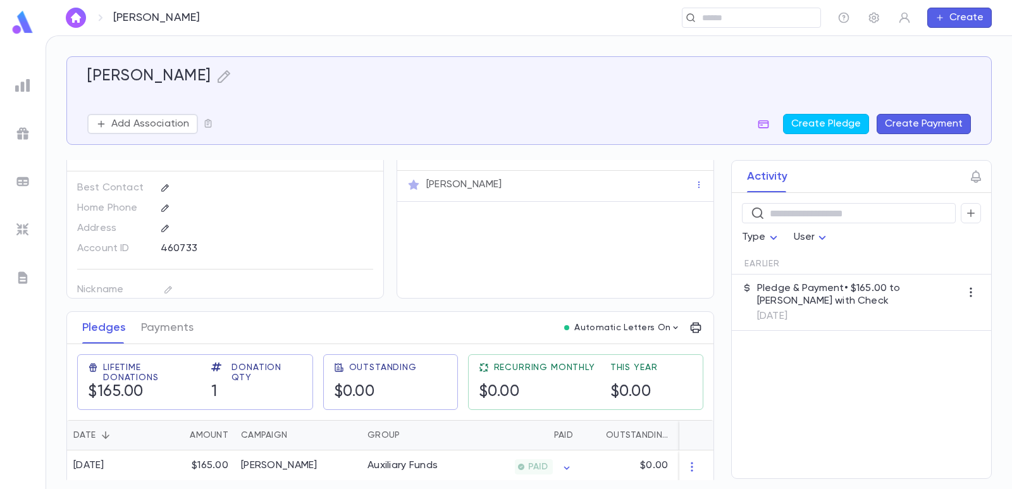
scroll to position [30, 0]
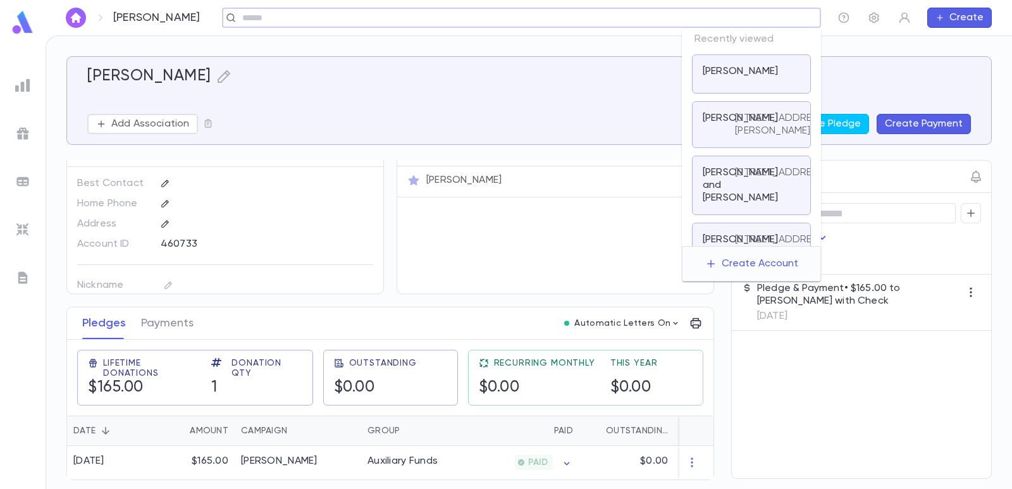
click at [743, 20] on input "text" at bounding box center [517, 18] width 558 height 12
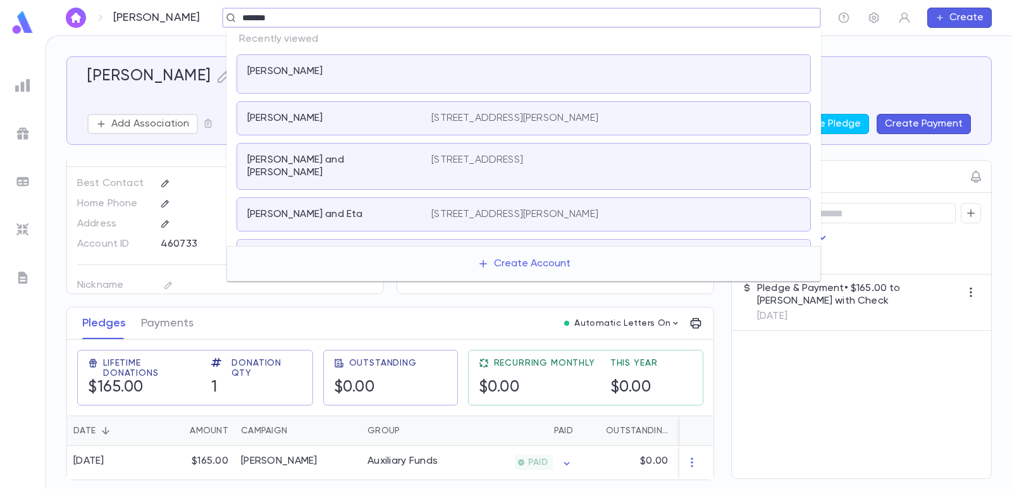
type input "********"
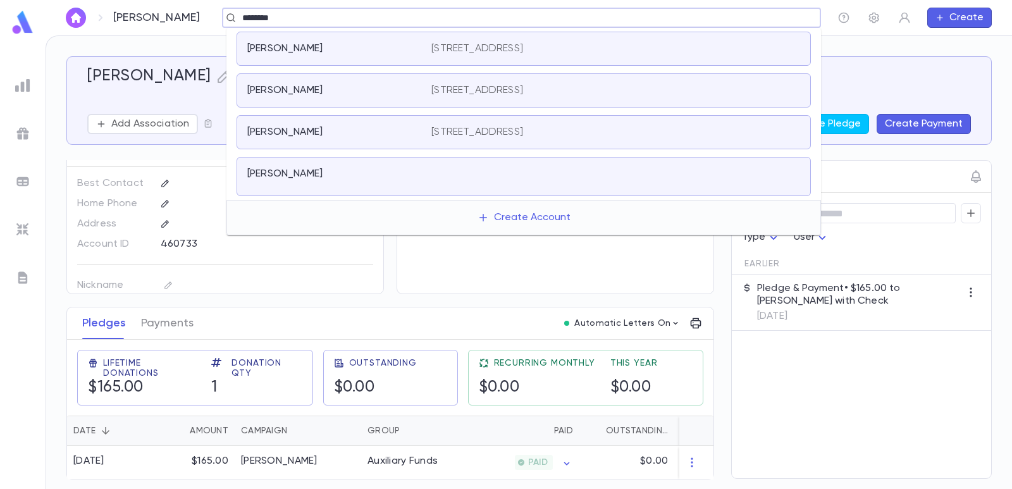
click at [422, 127] on div "[PERSON_NAME]" at bounding box center [339, 132] width 184 height 13
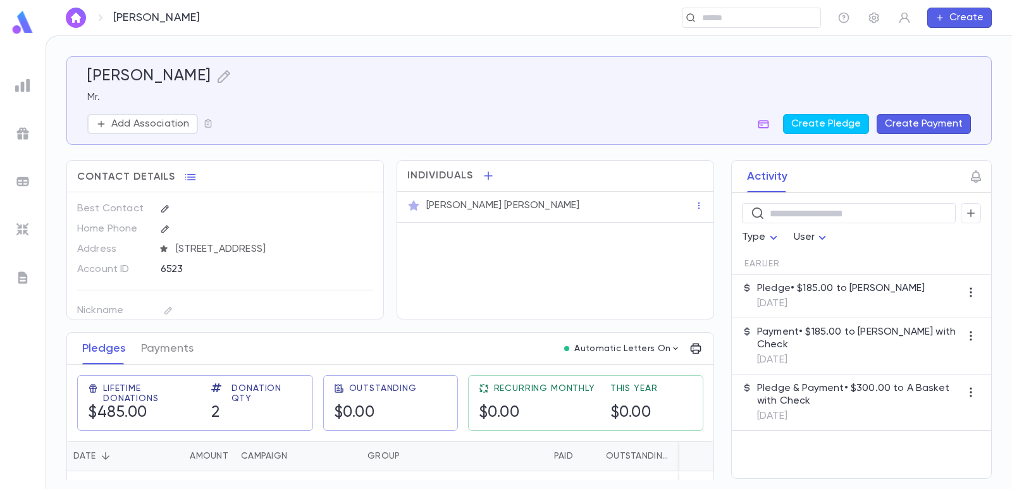
click at [957, 123] on button "Create Payment" at bounding box center [924, 124] width 94 height 20
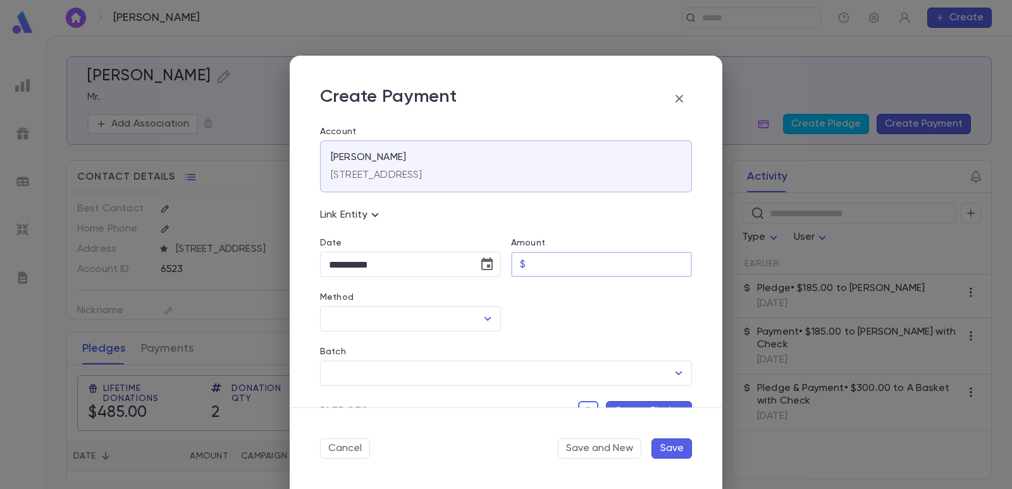
click at [552, 255] on input "Amount" at bounding box center [611, 264] width 161 height 25
type input "******"
click at [553, 320] on div at bounding box center [596, 304] width 191 height 54
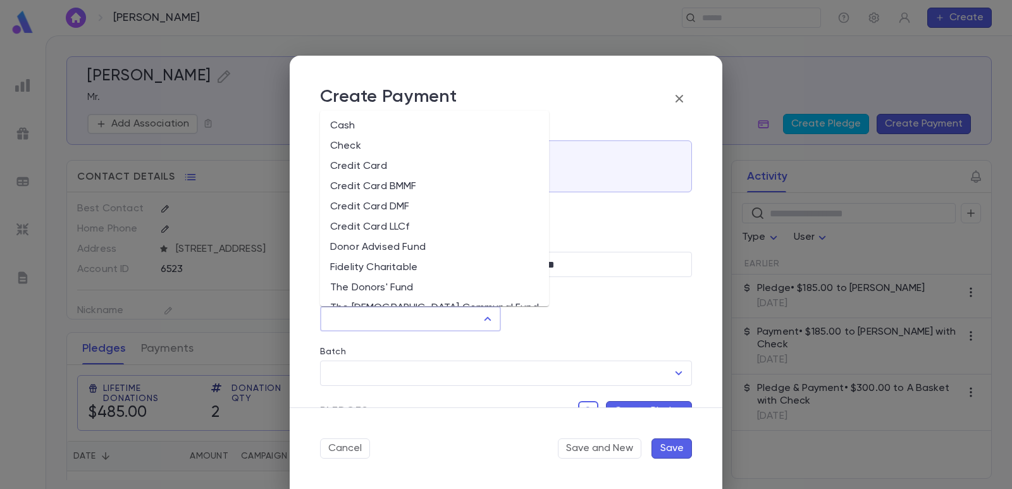
click at [443, 320] on input "Method" at bounding box center [401, 319] width 151 height 24
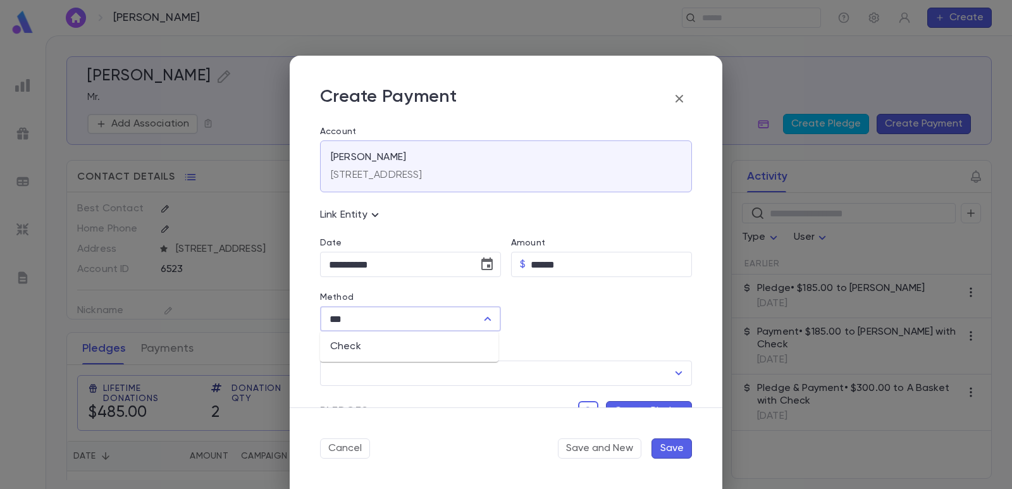
click at [415, 345] on li "Check" at bounding box center [409, 346] width 178 height 20
type input "*****"
click at [558, 320] on input "Check Number" at bounding box center [602, 319] width 143 height 25
type input "****"
click at [489, 369] on input "Batch" at bounding box center [497, 373] width 342 height 24
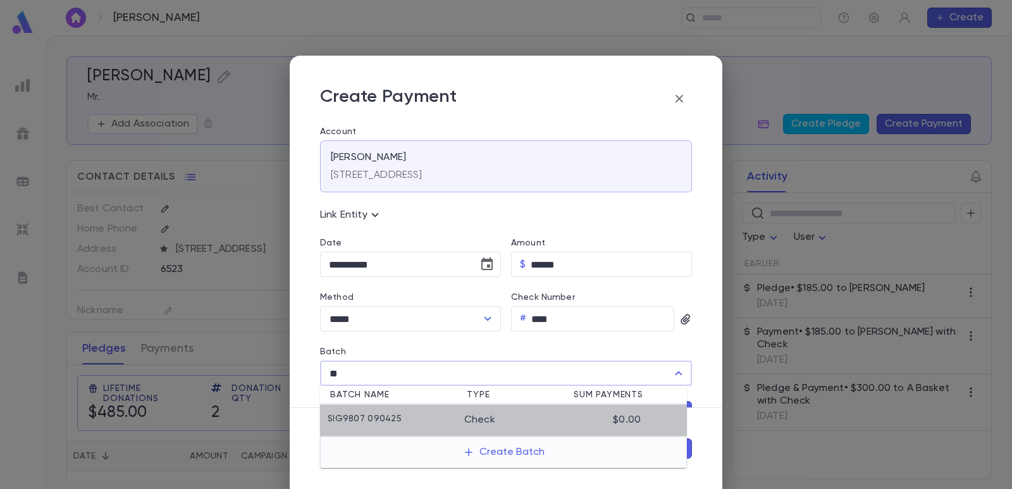
click at [449, 412] on li "SIG9807 090425 Check $0.00" at bounding box center [503, 421] width 367 height 32
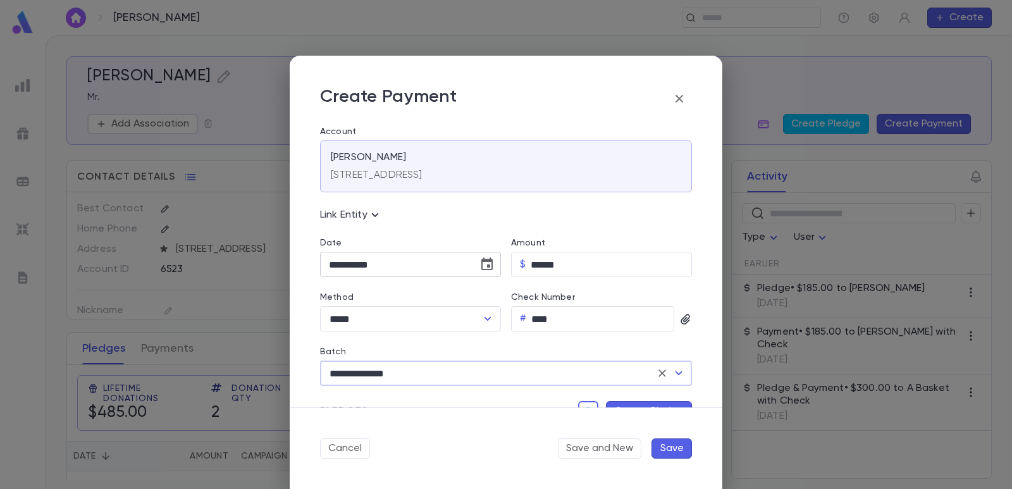
type input "**********"
click at [490, 267] on icon "Choose date, selected date is Sep 4, 2025" at bounding box center [486, 263] width 11 height 13
click at [452, 299] on icon "Previous month" at bounding box center [445, 296] width 15 height 15
click at [440, 347] on button "1" at bounding box center [444, 349] width 23 height 23
type input "**********"
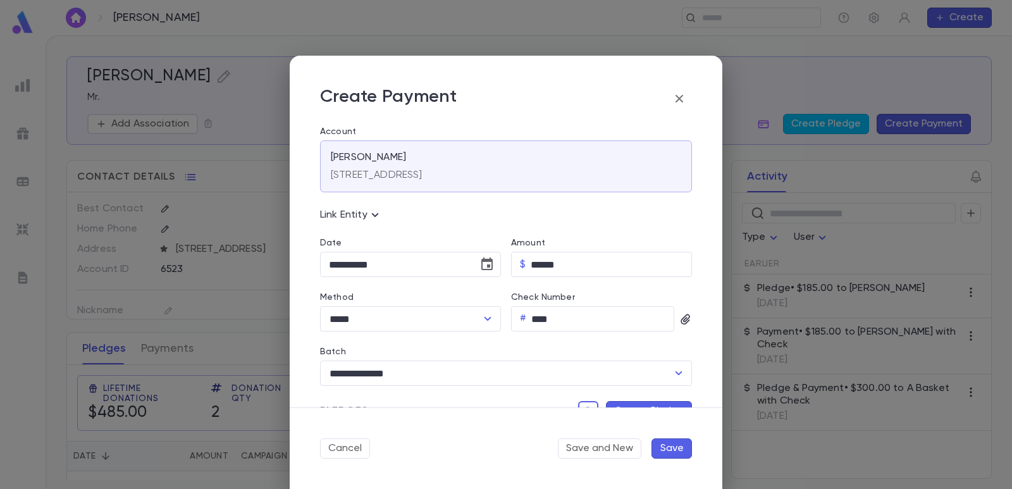
click at [618, 404] on button "Create Pledge" at bounding box center [649, 411] width 86 height 20
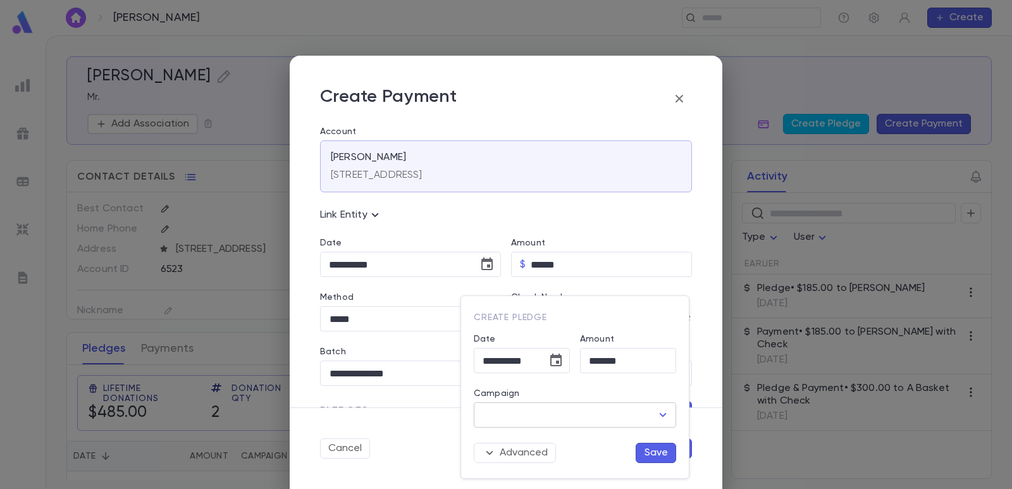
click at [560, 417] on input "Campaign" at bounding box center [565, 415] width 172 height 24
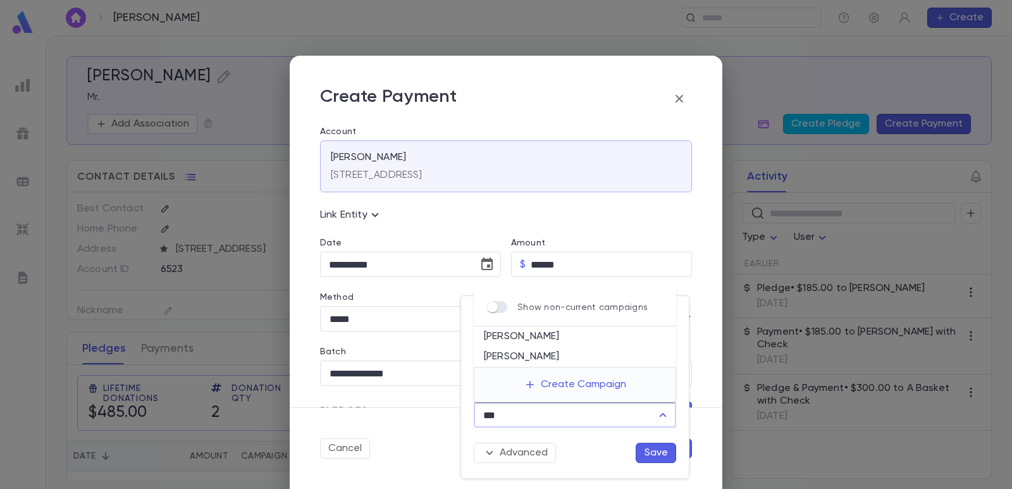
click at [541, 336] on li "[PERSON_NAME]" at bounding box center [575, 336] width 202 height 20
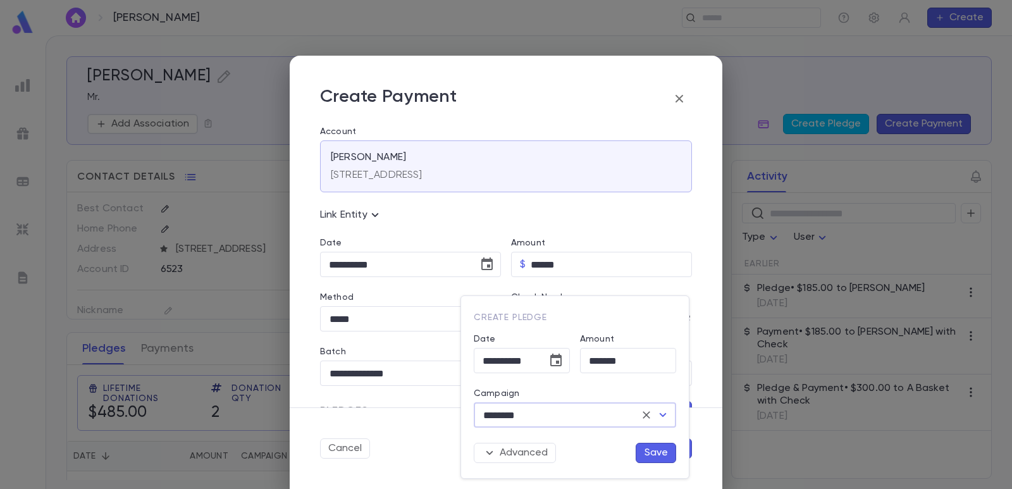
type input "********"
click at [656, 450] on button "Save" at bounding box center [656, 453] width 40 height 20
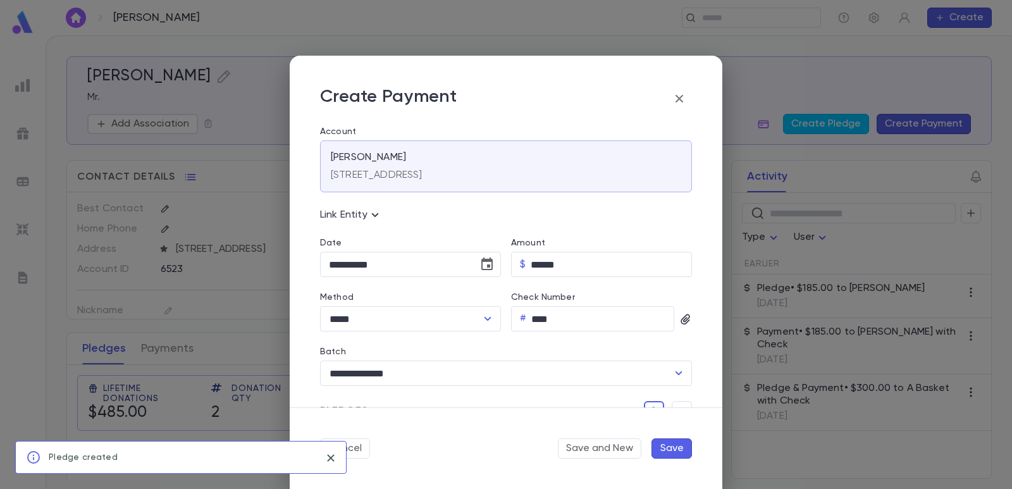
click at [673, 447] on button "Save" at bounding box center [671, 448] width 40 height 20
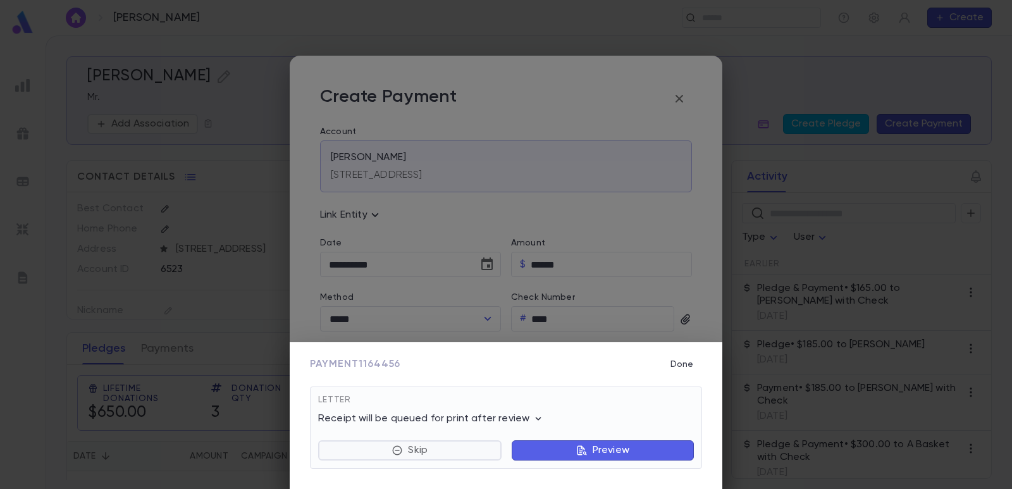
click at [407, 448] on button "Skip" at bounding box center [409, 450] width 183 height 20
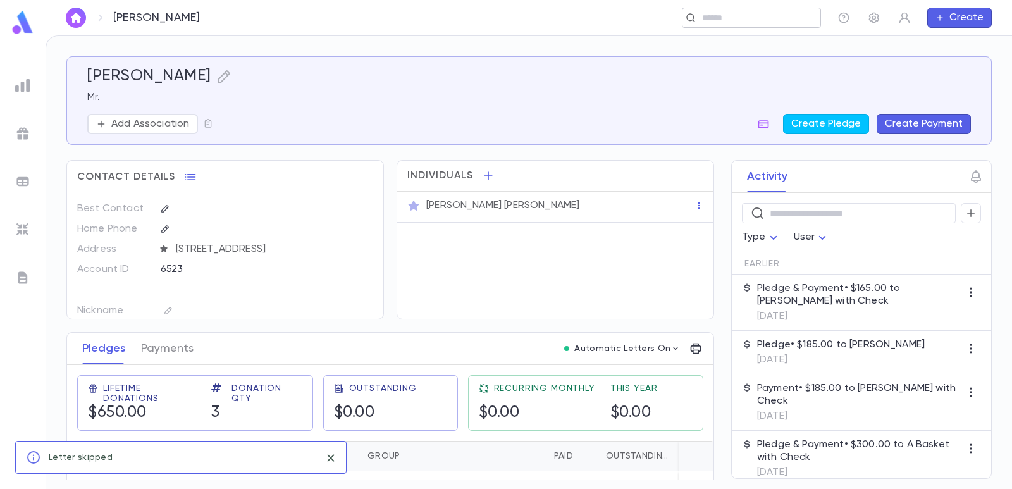
click at [710, 16] on input "text" at bounding box center [747, 18] width 98 height 12
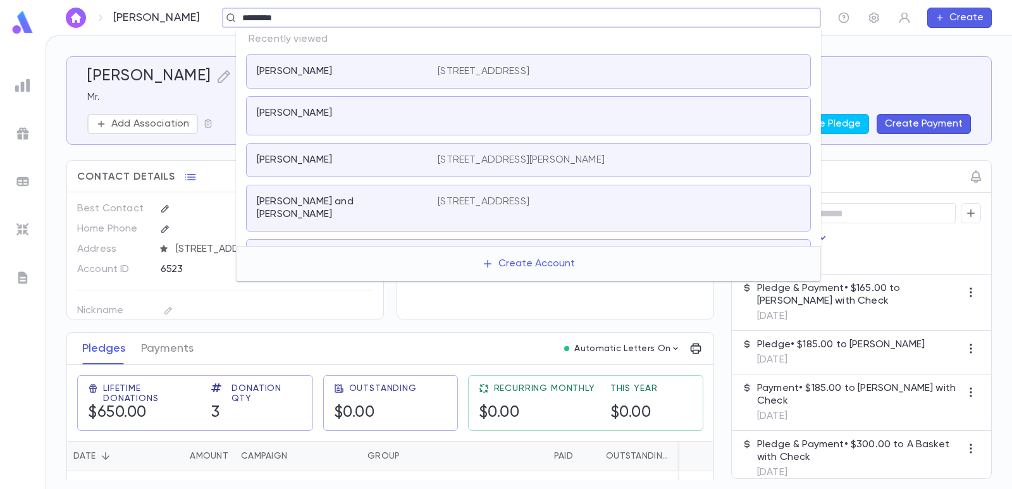
type input "**********"
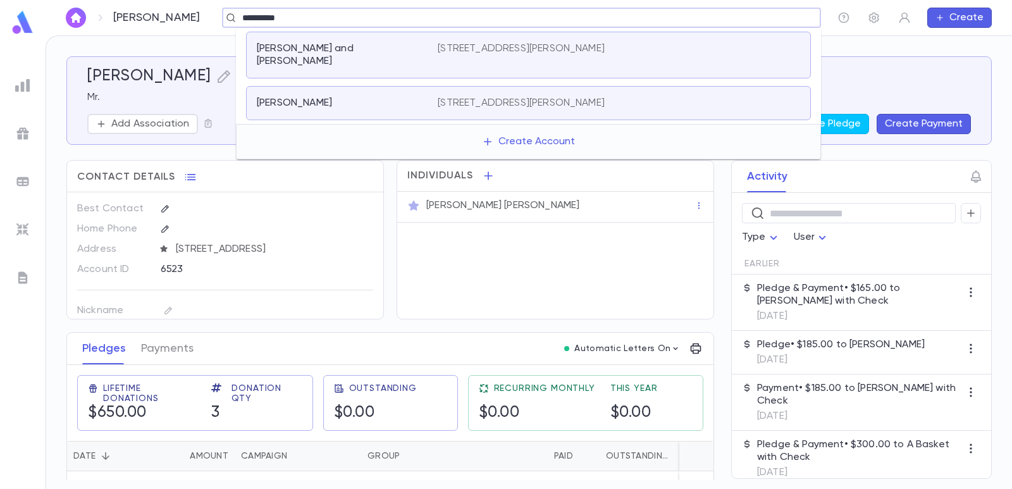
click at [397, 52] on p "[PERSON_NAME] and [PERSON_NAME]" at bounding box center [340, 54] width 166 height 25
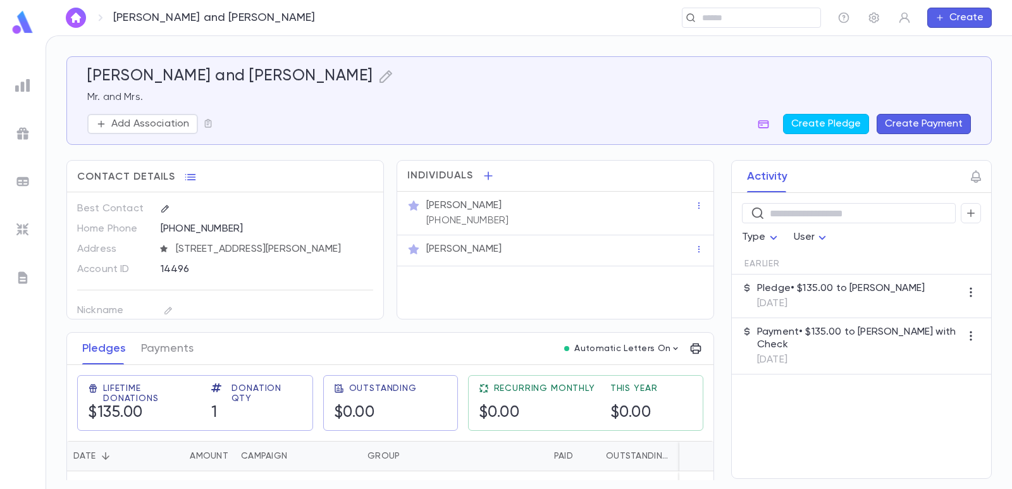
click at [913, 132] on button "Create Payment" at bounding box center [924, 124] width 94 height 20
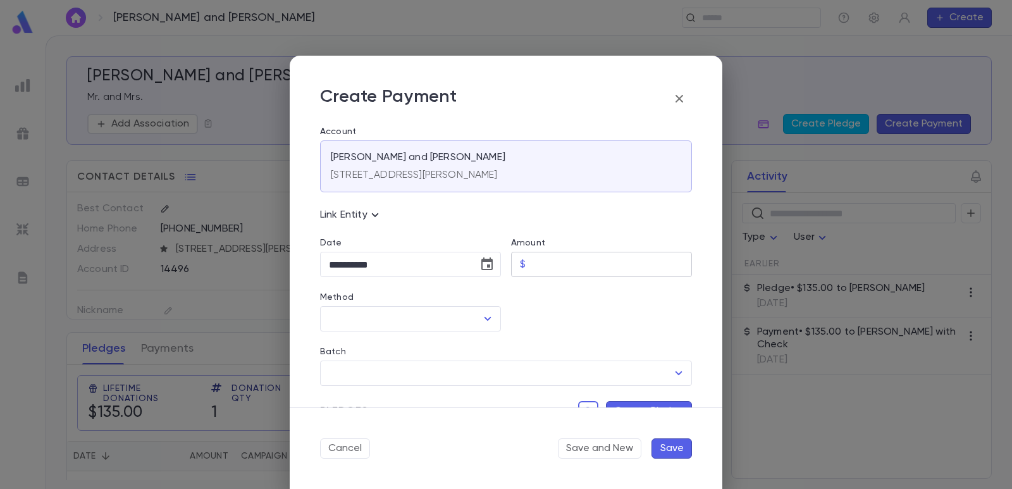
click at [569, 268] on input "Amount" at bounding box center [611, 264] width 161 height 25
type input "******"
click at [555, 311] on div at bounding box center [596, 304] width 191 height 54
click at [483, 265] on icon "Choose date, selected date is Sep 4, 2025" at bounding box center [486, 264] width 15 height 15
click at [453, 296] on button "Previous month" at bounding box center [445, 296] width 20 height 20
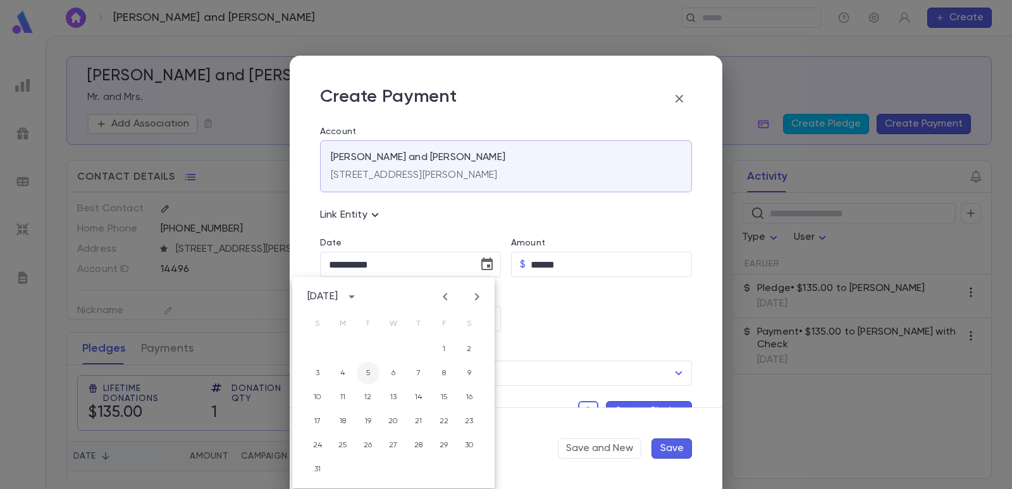
click at [374, 373] on button "5" at bounding box center [368, 373] width 23 height 23
type input "**********"
click at [374, 320] on input "Method" at bounding box center [401, 319] width 151 height 24
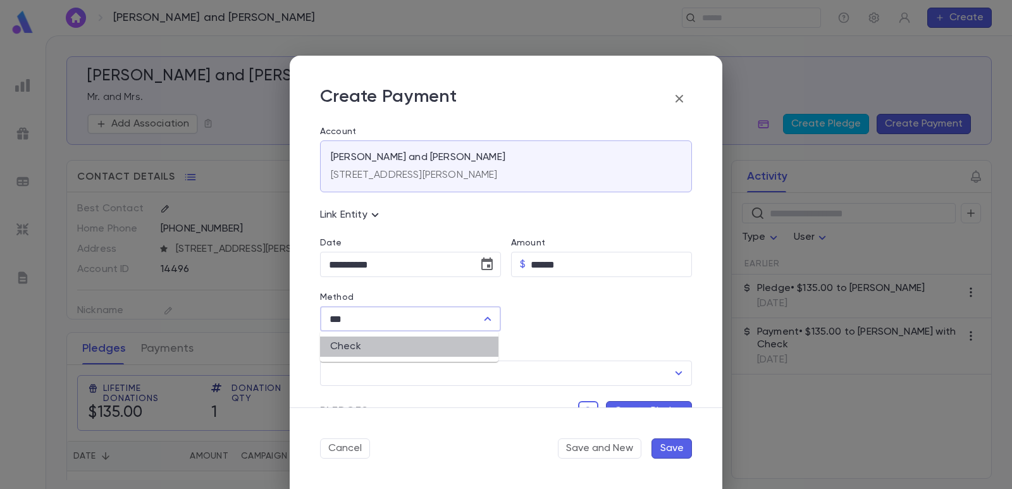
click at [367, 343] on li "Check" at bounding box center [409, 346] width 178 height 20
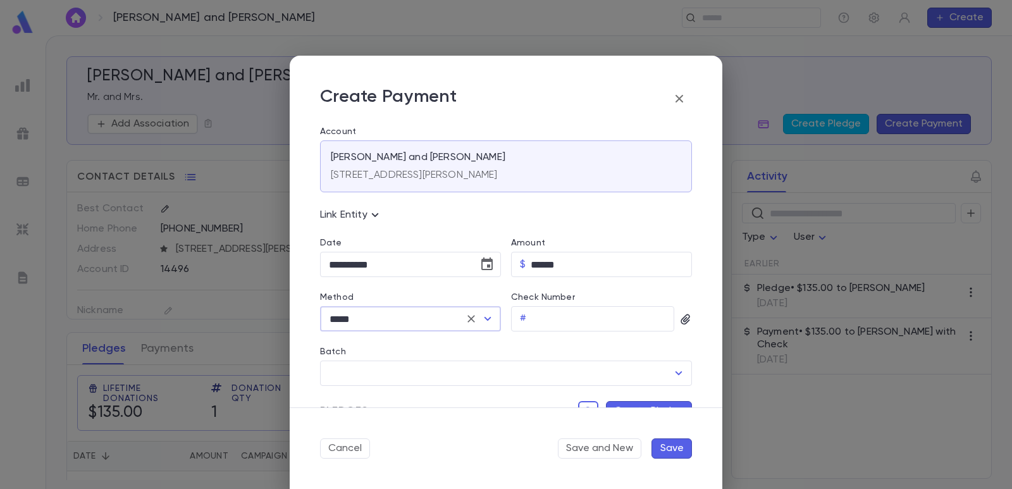
type input "*****"
drag, startPoint x: 508, startPoint y: 342, endPoint x: 578, endPoint y: 323, distance: 72.1
click at [578, 323] on input "Check Number" at bounding box center [602, 319] width 143 height 25
type input "***"
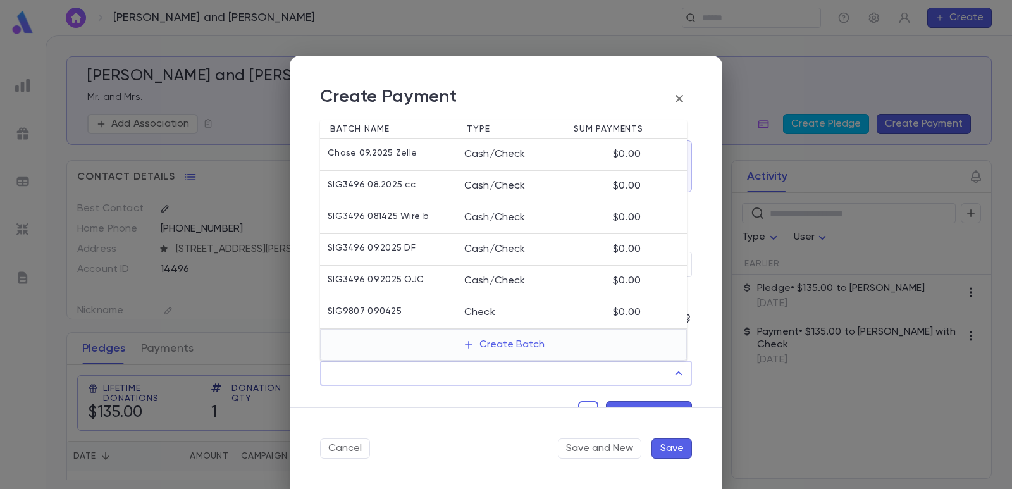
click at [532, 374] on input "Batch" at bounding box center [497, 373] width 342 height 24
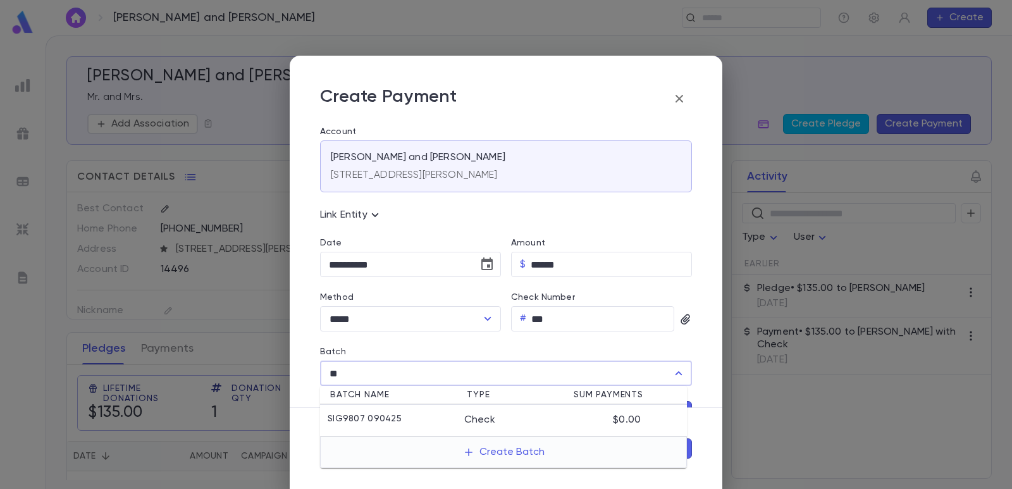
click at [441, 417] on div "SIG9807 090425" at bounding box center [396, 420] width 137 height 13
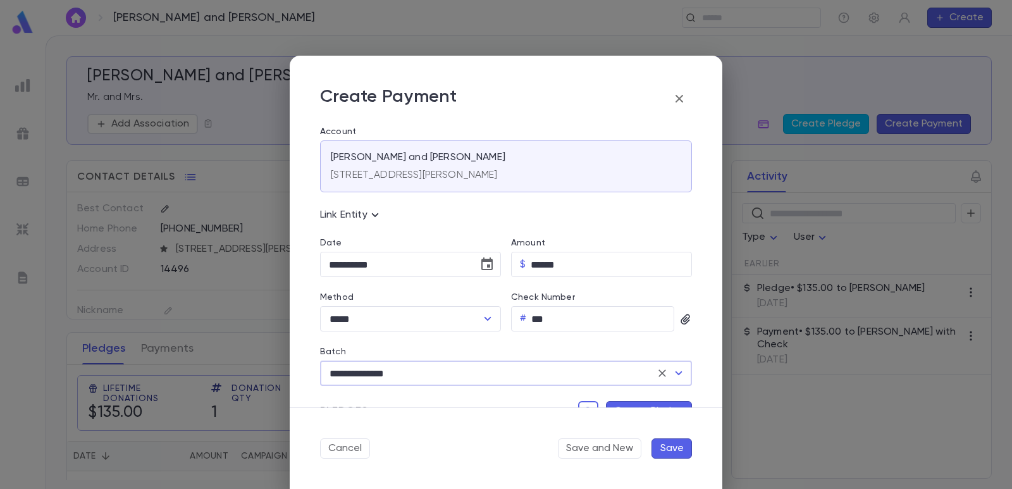
type input "**********"
click at [644, 404] on button "Create Pledge" at bounding box center [649, 411] width 86 height 20
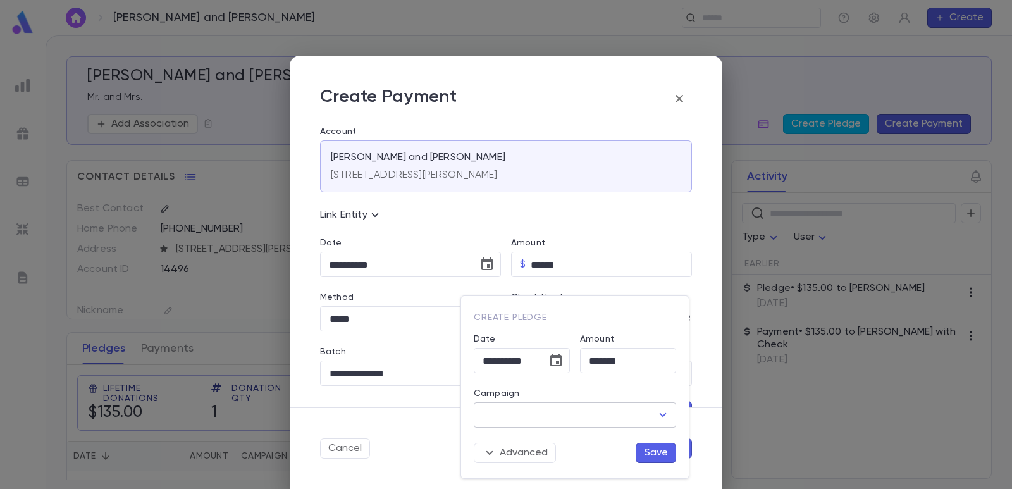
click at [590, 413] on input "Campaign" at bounding box center [565, 415] width 172 height 24
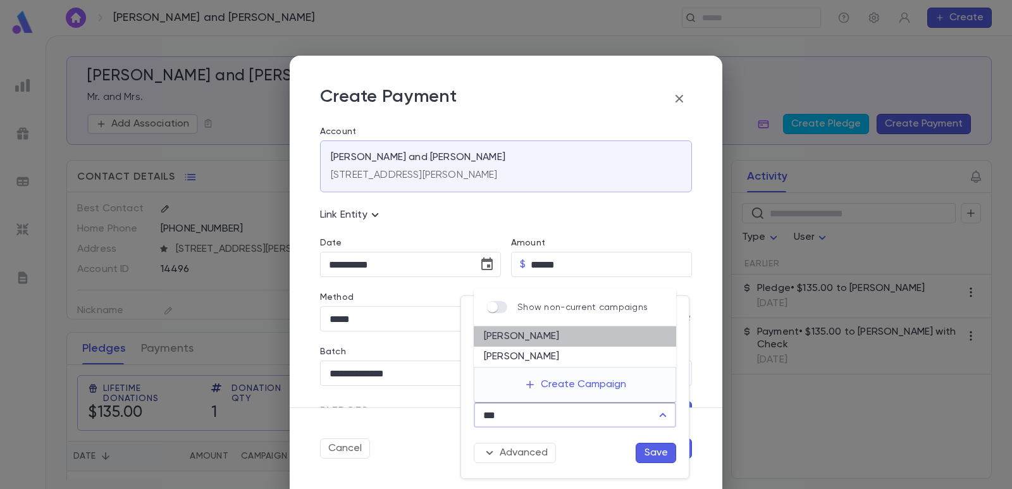
click at [545, 338] on li "[PERSON_NAME]" at bounding box center [575, 336] width 202 height 20
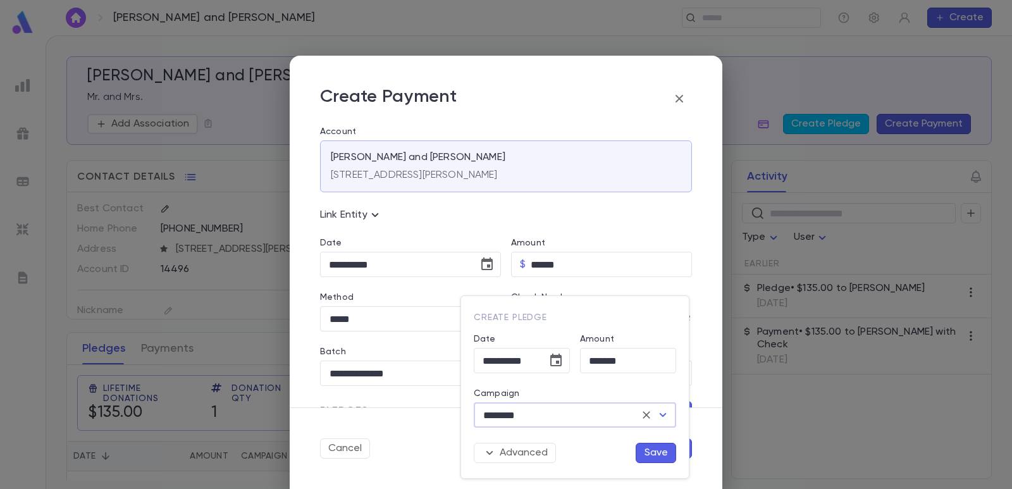
type input "********"
click at [648, 453] on button "Save" at bounding box center [656, 453] width 40 height 20
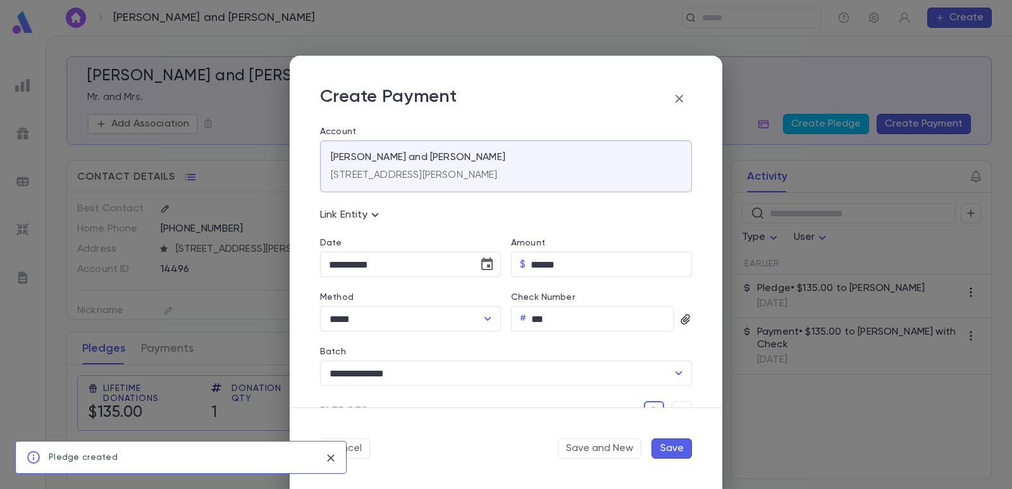
click at [676, 450] on button "Save" at bounding box center [671, 448] width 40 height 20
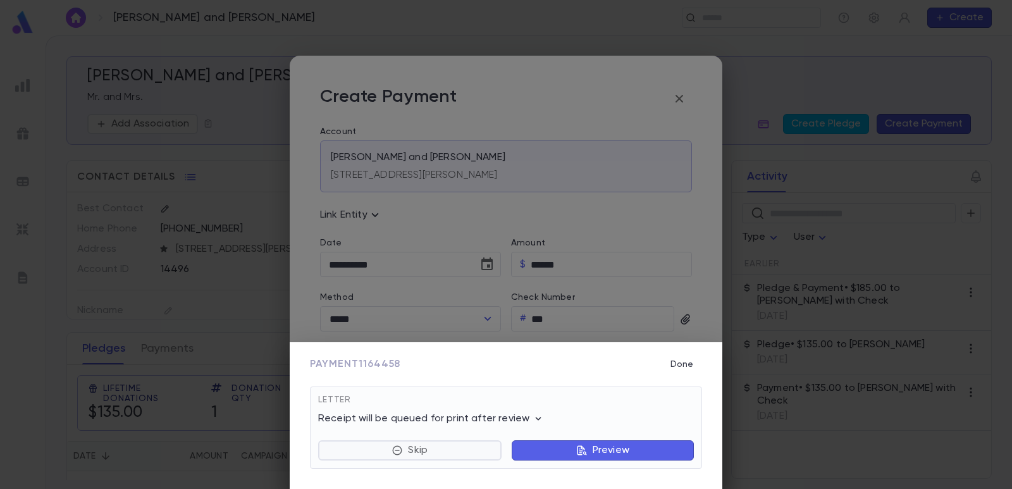
click at [415, 446] on p "Skip" at bounding box center [418, 450] width 20 height 13
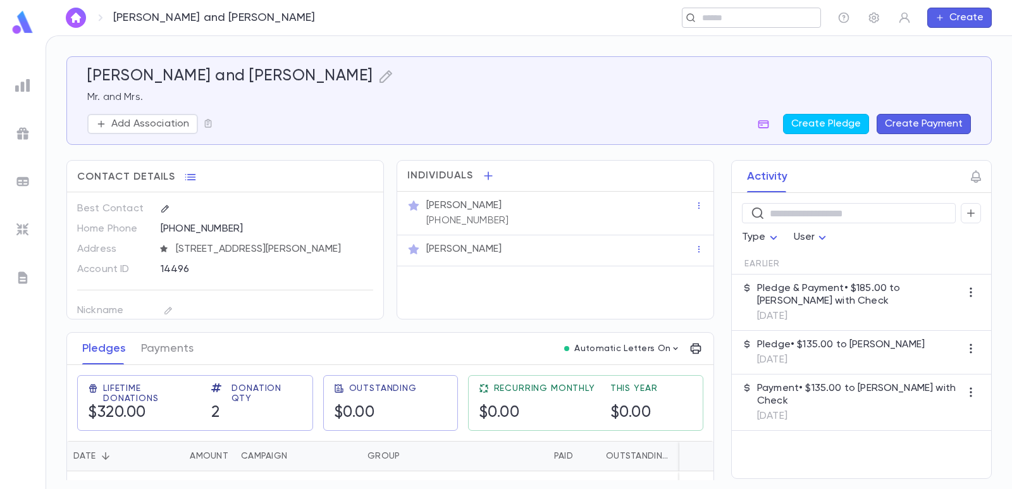
click at [756, 20] on input "text" at bounding box center [747, 18] width 98 height 12
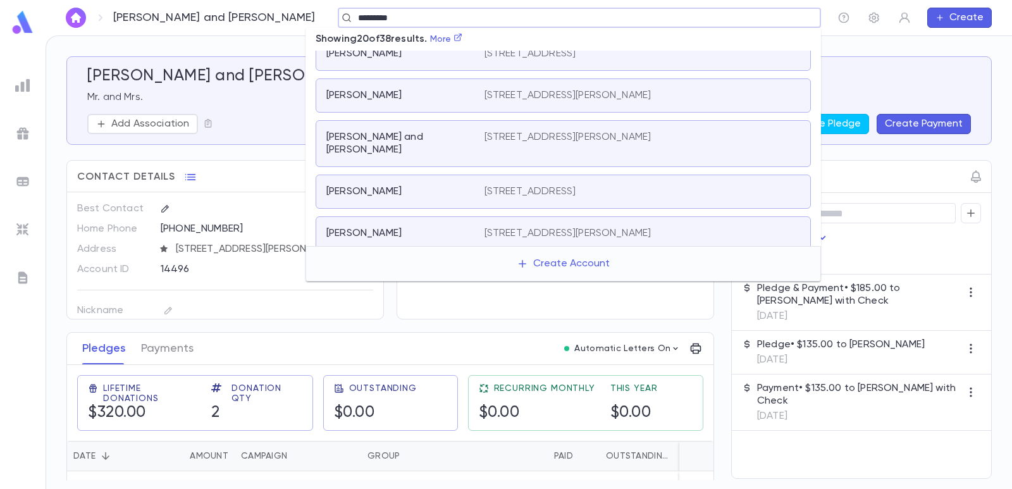
scroll to position [670, 0]
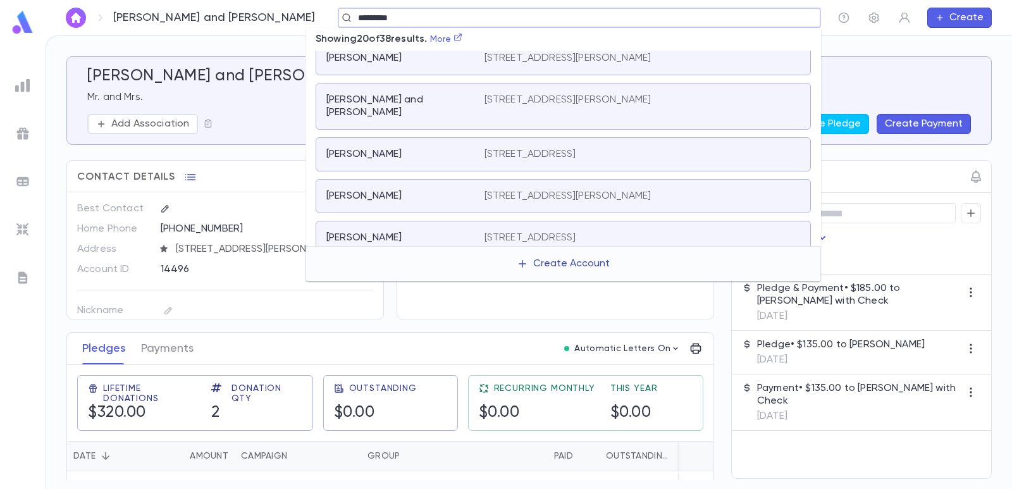
click at [533, 262] on button "Create Account" at bounding box center [563, 264] width 113 height 24
type input "*********"
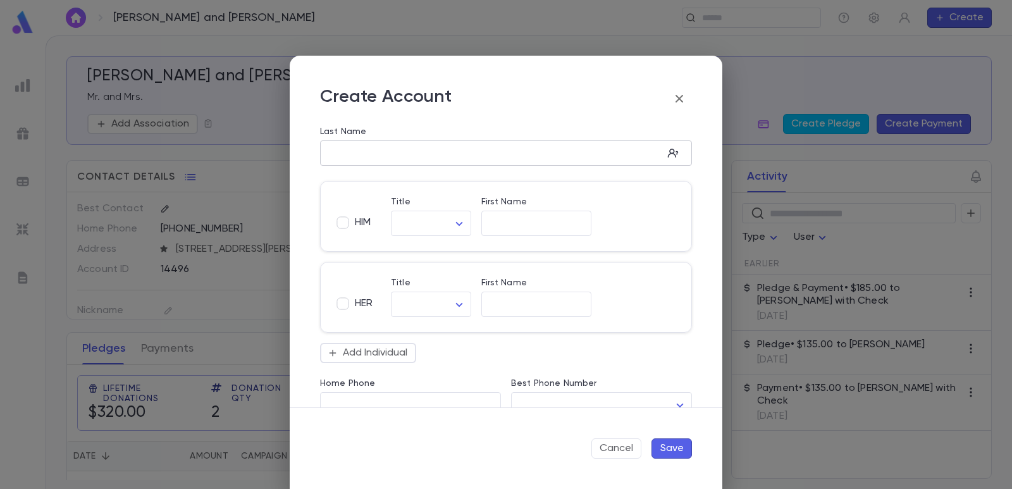
click at [395, 156] on input "Last Name" at bounding box center [491, 153] width 343 height 15
type input "*********"
click at [507, 307] on input "First Name" at bounding box center [536, 304] width 110 height 15
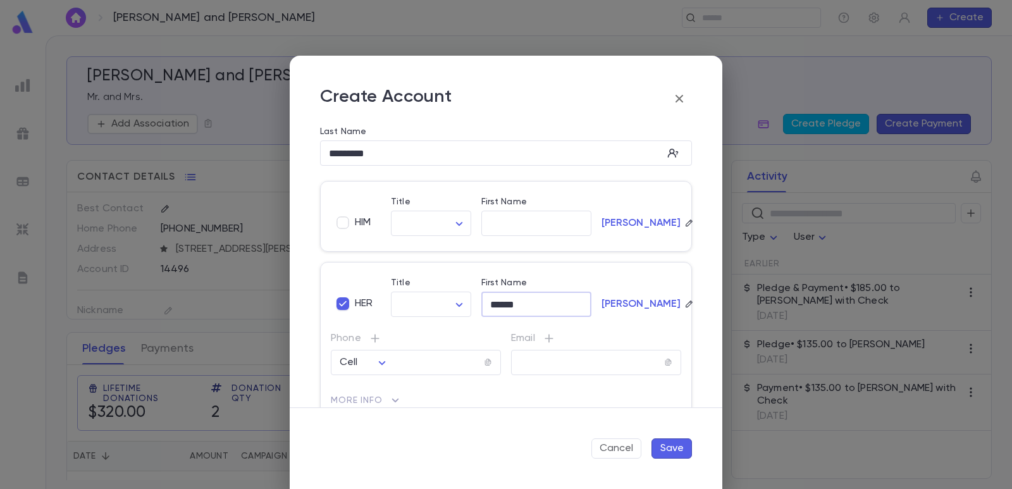
click at [495, 307] on input "******" at bounding box center [536, 304] width 110 height 15
type input "*******"
click at [664, 450] on button "Save" at bounding box center [671, 448] width 40 height 20
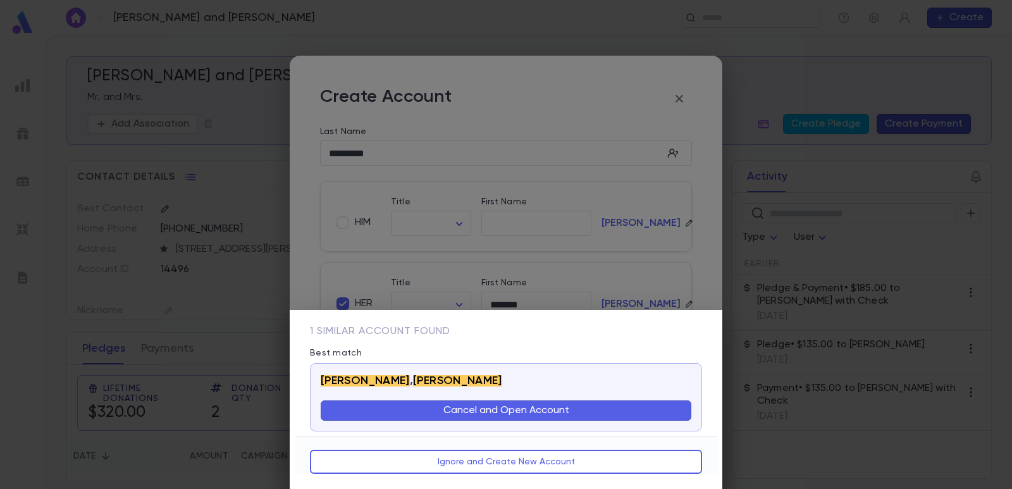
click at [425, 413] on button "Cancel and Open Account" at bounding box center [506, 410] width 371 height 20
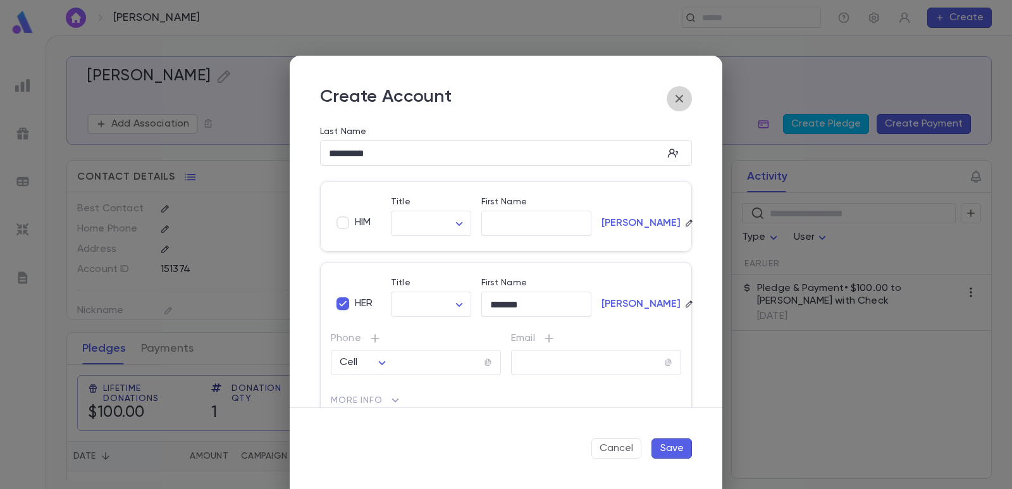
drag, startPoint x: 683, startPoint y: 97, endPoint x: 675, endPoint y: 99, distance: 7.7
click at [682, 97] on icon "button" at bounding box center [679, 98] width 15 height 15
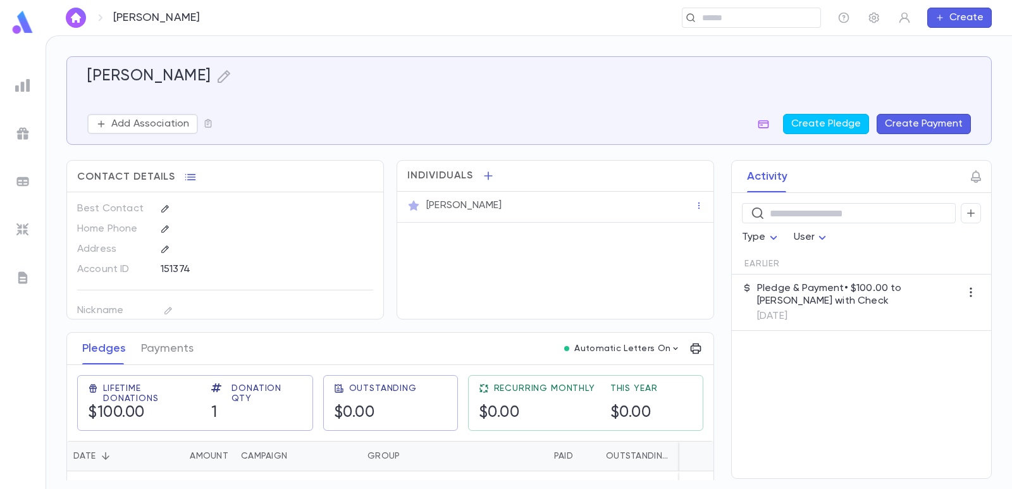
click at [915, 125] on button "Create Payment" at bounding box center [924, 124] width 94 height 20
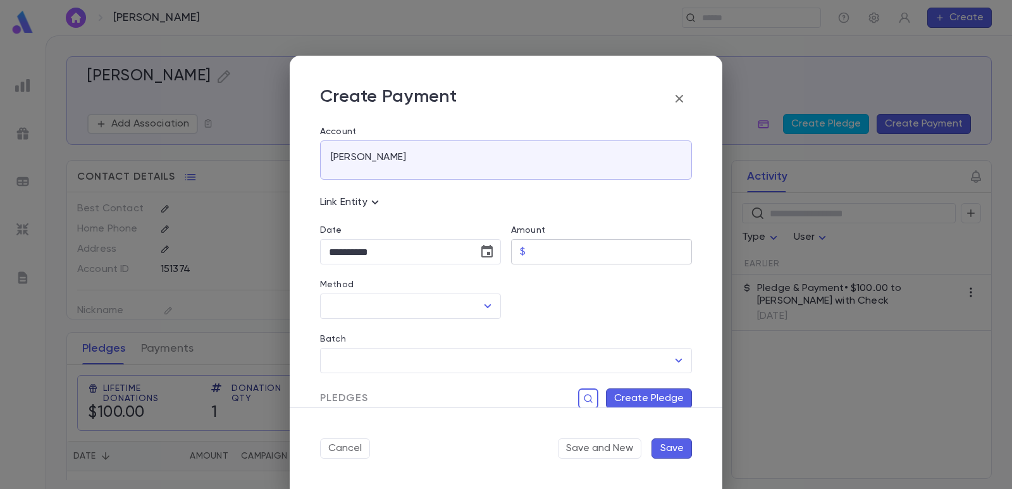
click at [555, 255] on input "Amount" at bounding box center [611, 252] width 161 height 25
type input "******"
click at [522, 321] on div "Batch ​" at bounding box center [501, 346] width 382 height 54
click at [486, 254] on icon "Choose date, selected date is Sep 4, 2025" at bounding box center [486, 251] width 11 height 13
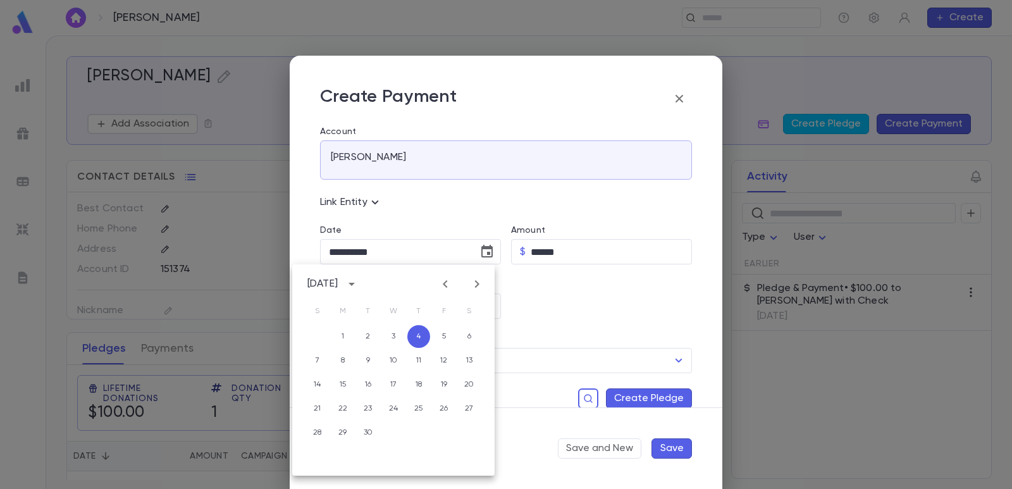
click at [445, 289] on icon "Previous month" at bounding box center [445, 283] width 15 height 15
click at [369, 364] on button "5" at bounding box center [368, 360] width 23 height 23
type input "**********"
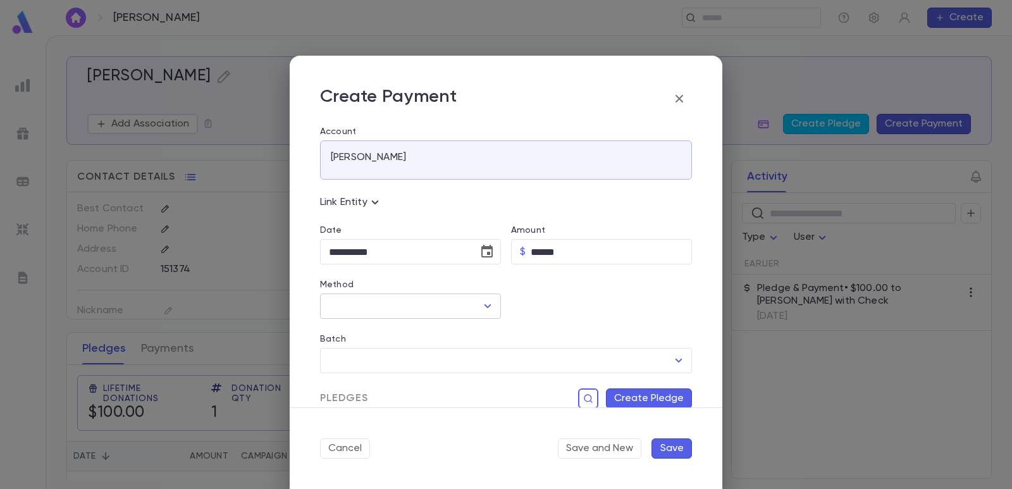
click at [361, 309] on input "Method" at bounding box center [401, 306] width 151 height 24
click at [357, 336] on li "Check" at bounding box center [409, 334] width 178 height 20
type input "*****"
click at [570, 309] on input "Check Number" at bounding box center [602, 306] width 143 height 25
type input "***"
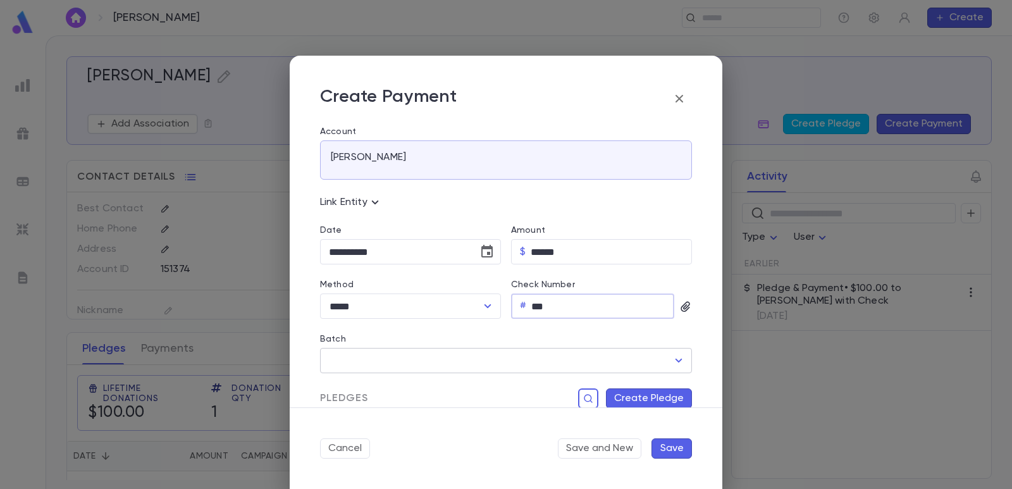
click at [506, 357] on input "Batch" at bounding box center [497, 360] width 342 height 24
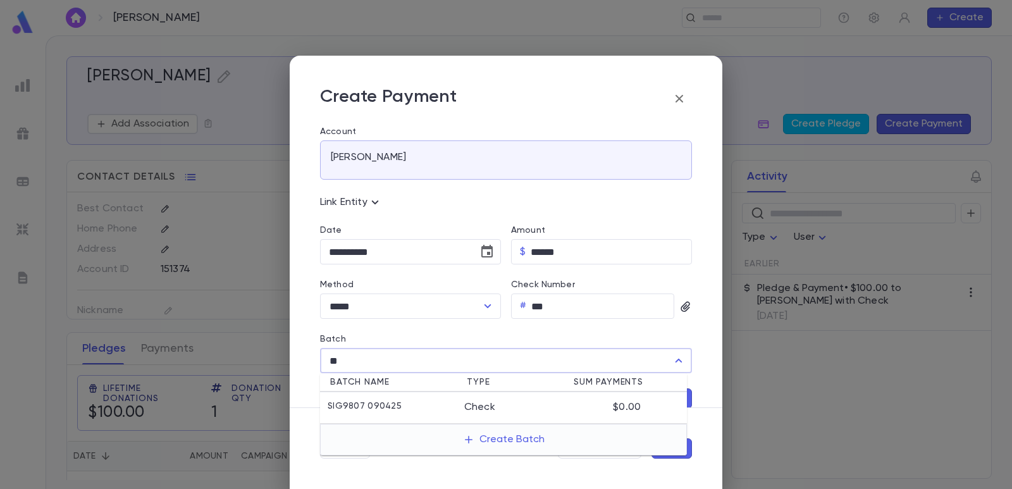
click at [447, 407] on div "SIG9807 090425" at bounding box center [396, 407] width 137 height 13
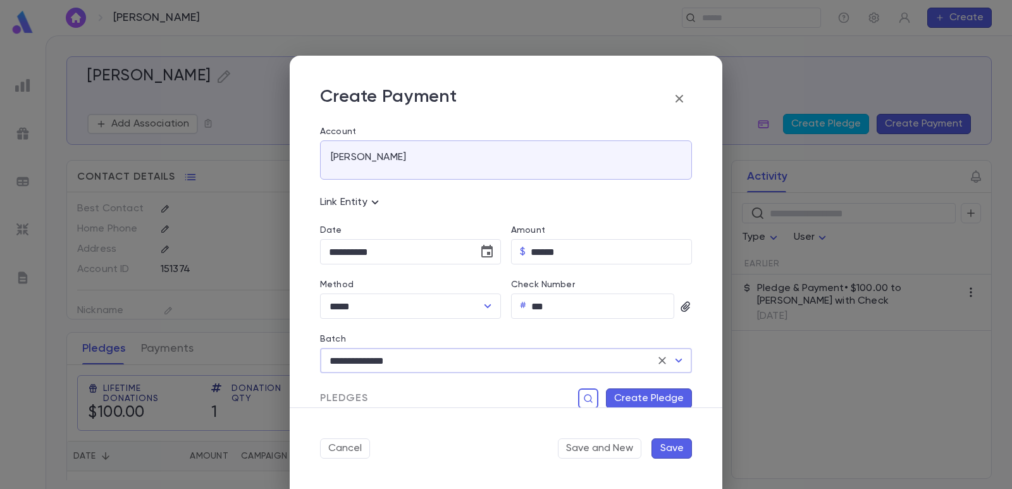
type input "**********"
click at [615, 396] on button "Create Pledge" at bounding box center [649, 398] width 86 height 20
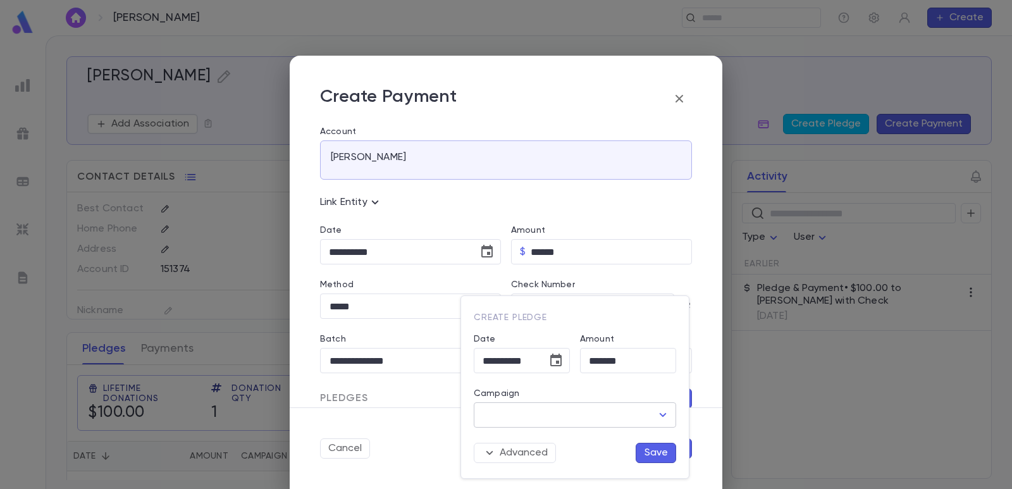
click at [545, 417] on input "Campaign" at bounding box center [565, 415] width 172 height 24
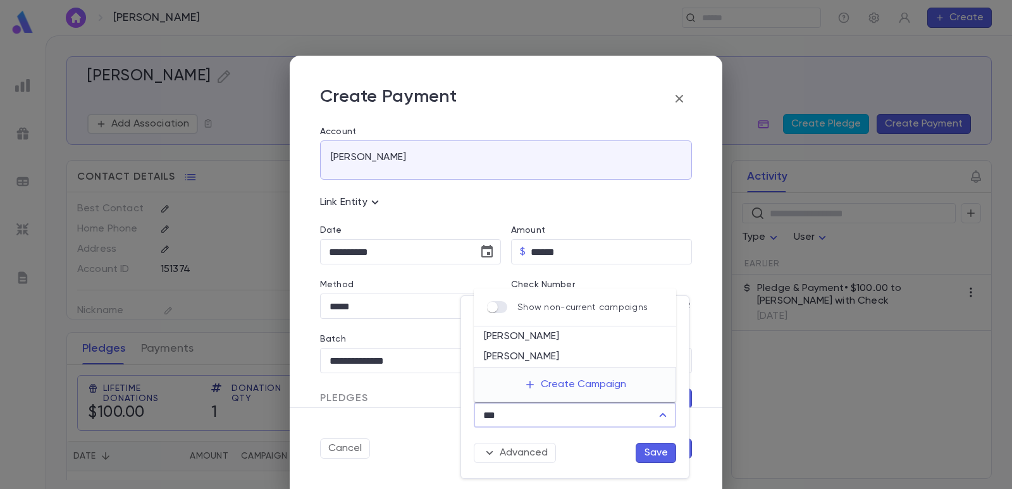
click at [520, 341] on li "[PERSON_NAME]" at bounding box center [575, 336] width 202 height 20
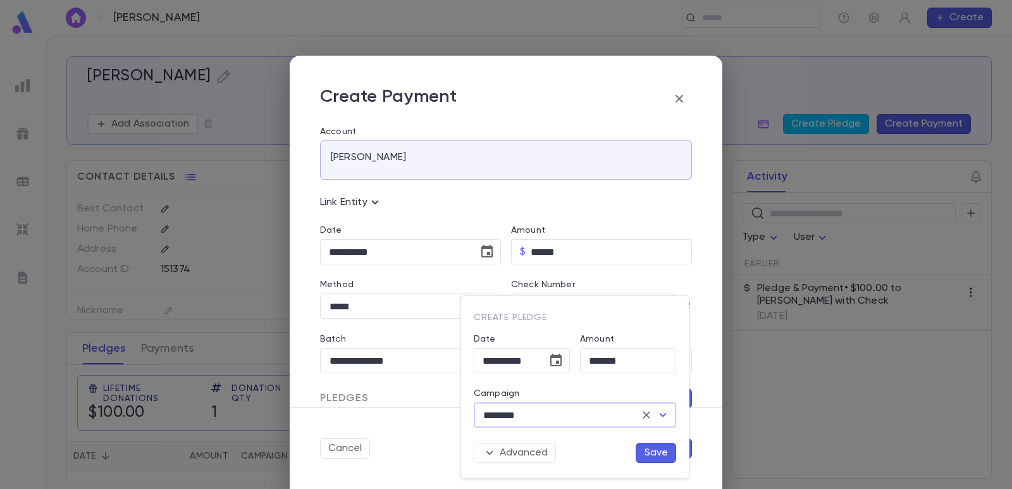
type input "********"
click at [655, 453] on button "Save" at bounding box center [656, 453] width 40 height 20
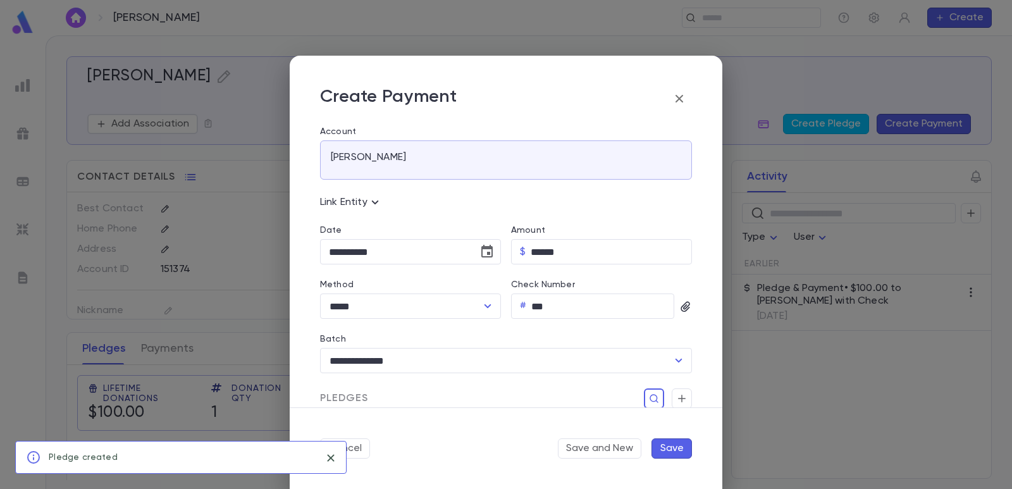
click at [674, 447] on button "Save" at bounding box center [671, 448] width 40 height 20
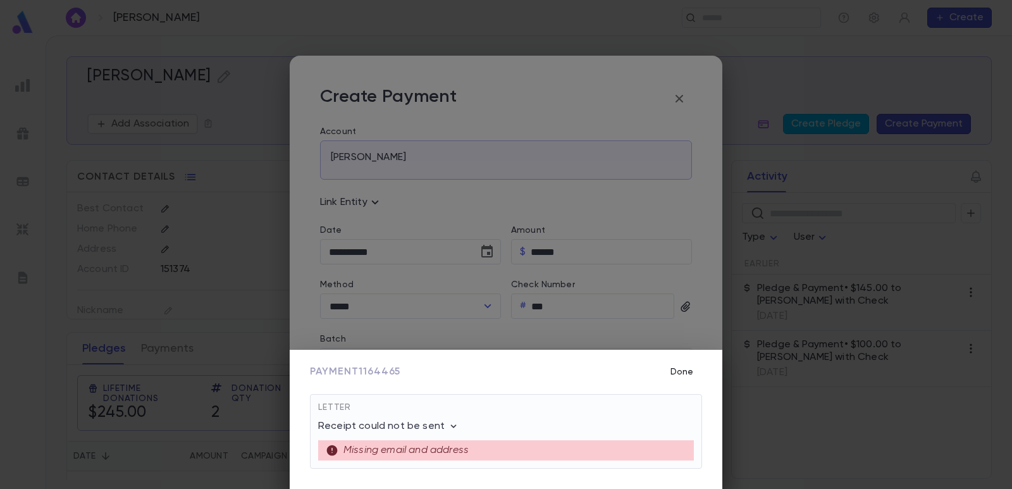
click at [678, 366] on button "Done" at bounding box center [682, 372] width 40 height 24
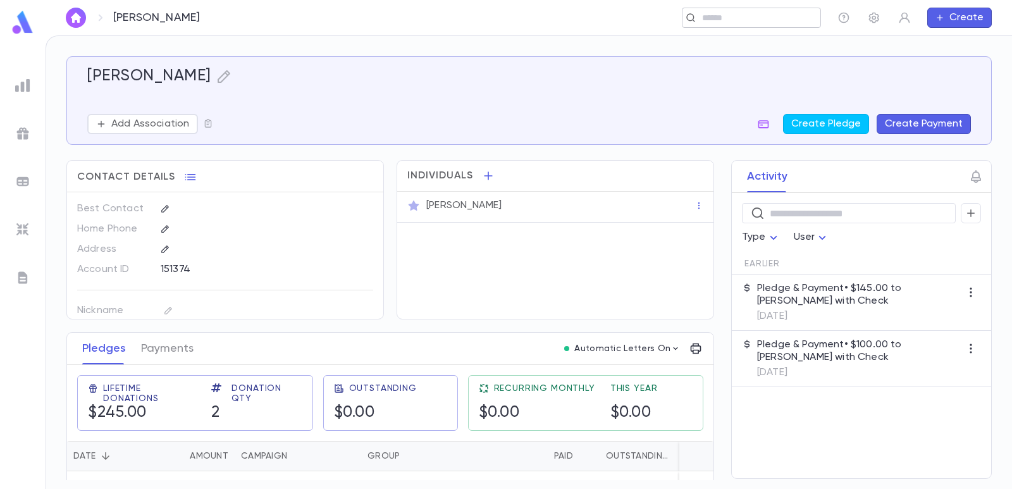
click at [749, 14] on input "text" at bounding box center [747, 18] width 98 height 12
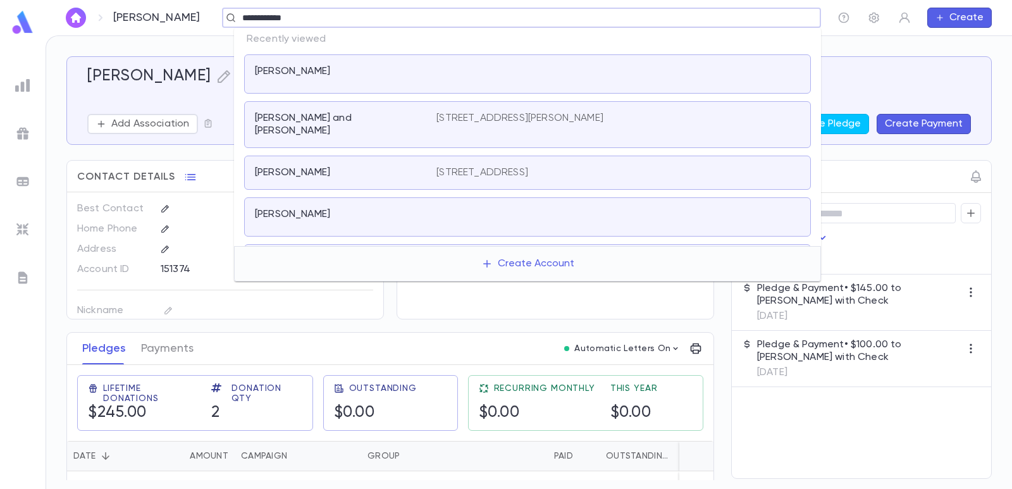
type input "**********"
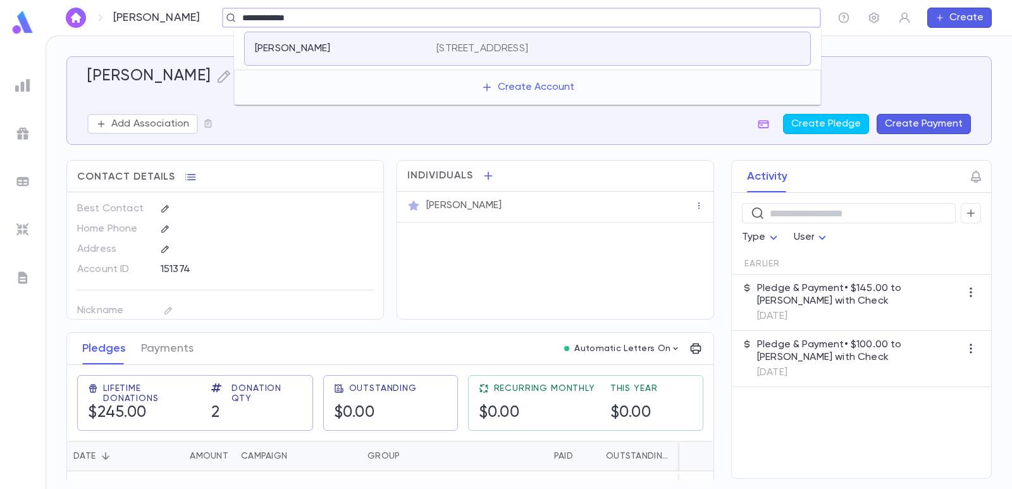
click at [412, 47] on div "[PERSON_NAME]" at bounding box center [338, 48] width 166 height 13
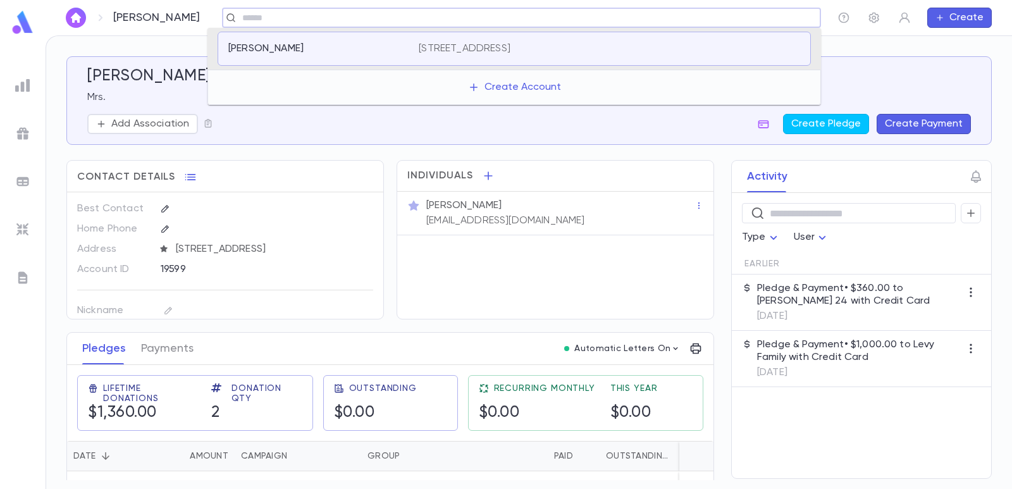
click at [500, 12] on input "text" at bounding box center [517, 18] width 558 height 12
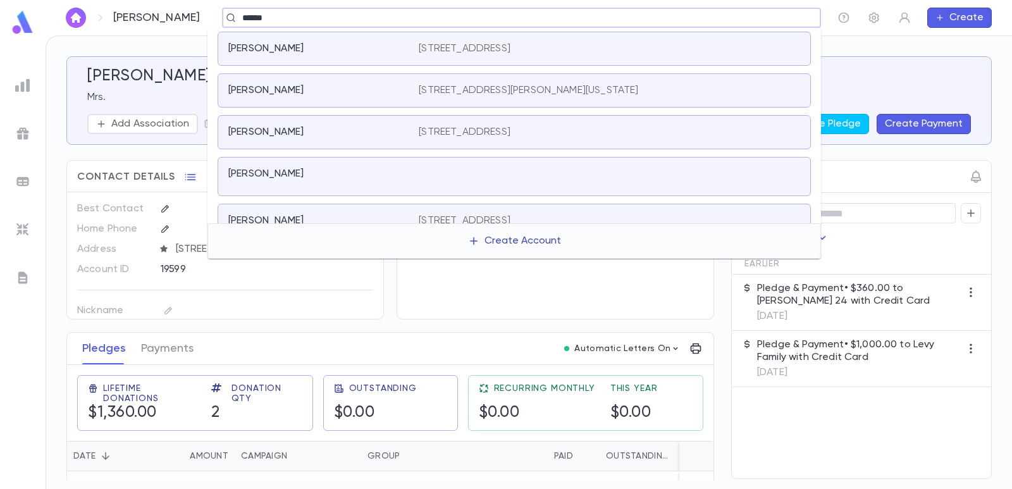
click at [493, 238] on button "Create Account" at bounding box center [514, 241] width 113 height 24
type input "******"
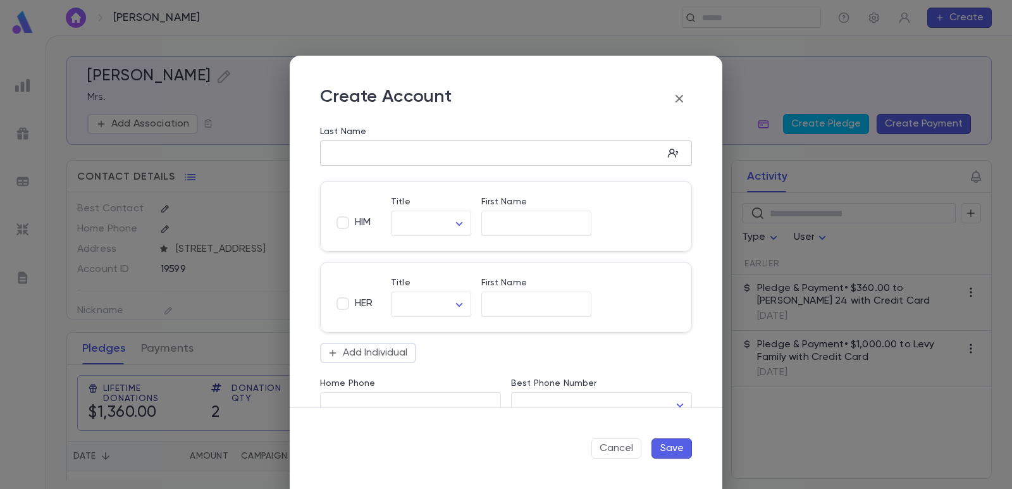
click at [406, 152] on input "Last Name" at bounding box center [491, 153] width 343 height 15
type input "******"
click at [552, 310] on input "First Name" at bounding box center [536, 304] width 110 height 15
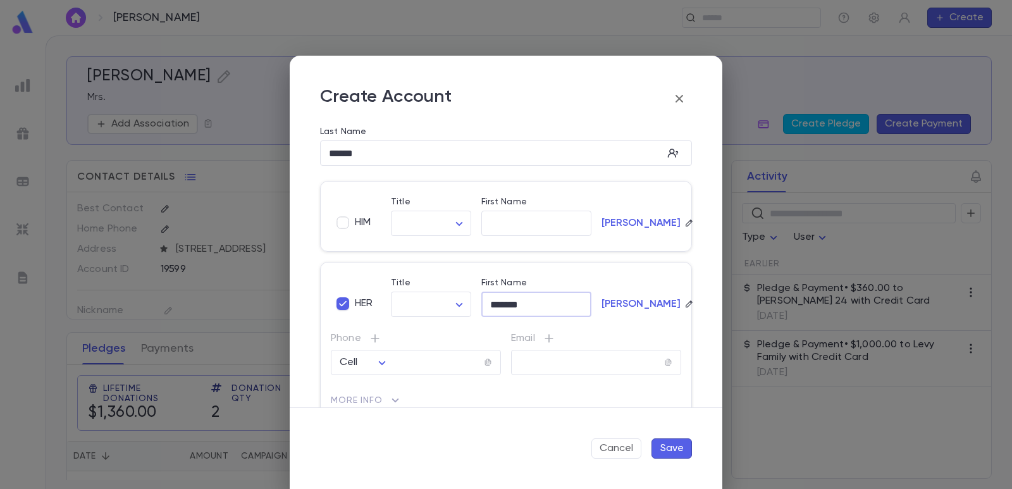
type input "*******"
click at [680, 453] on button "Save" at bounding box center [671, 448] width 40 height 20
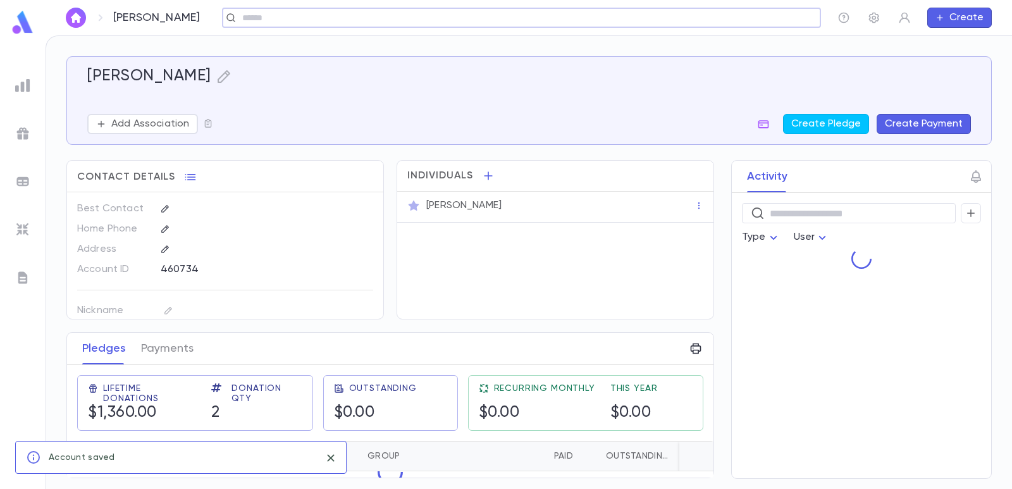
click at [915, 124] on button "Create Payment" at bounding box center [924, 124] width 94 height 20
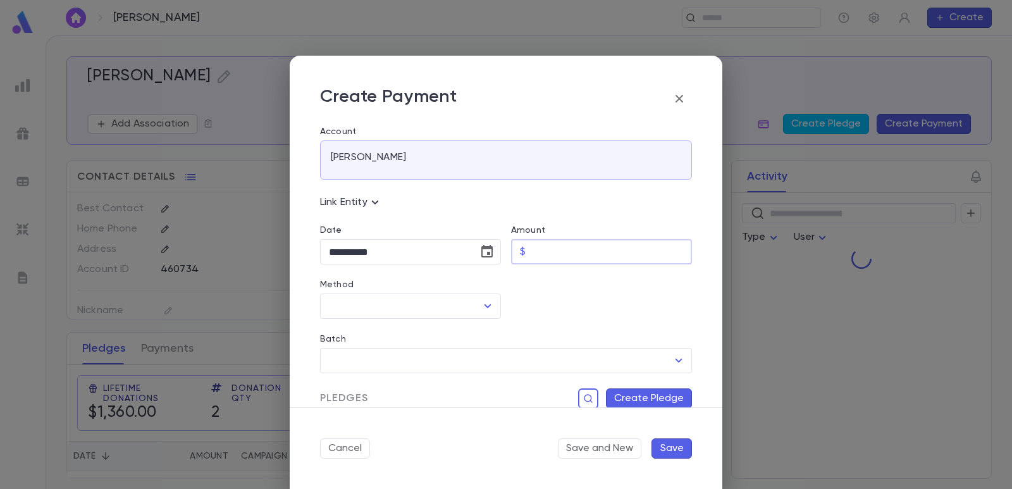
click at [571, 252] on input "Amount" at bounding box center [611, 252] width 161 height 25
type input "******"
click at [540, 314] on div at bounding box center [596, 291] width 191 height 54
click at [373, 294] on div "Method ​" at bounding box center [410, 299] width 181 height 39
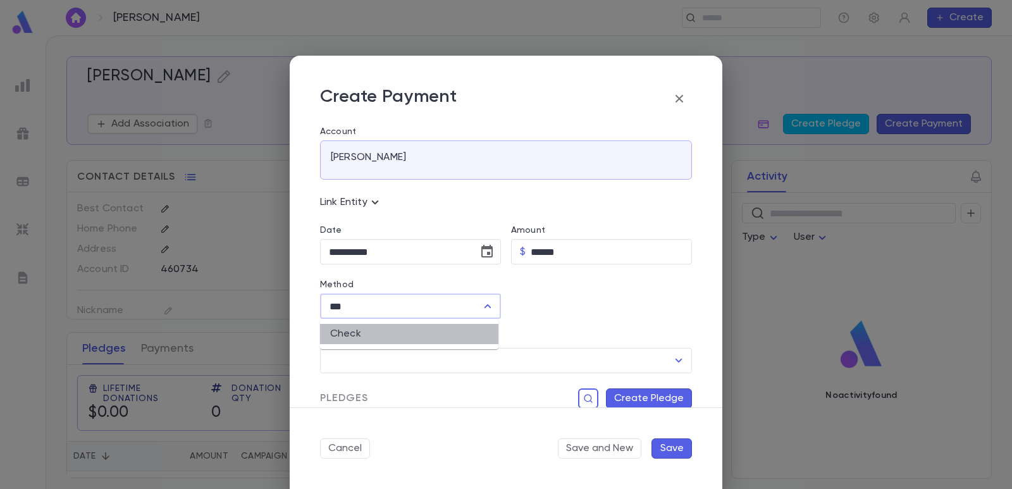
click at [364, 328] on li "Check" at bounding box center [409, 334] width 178 height 20
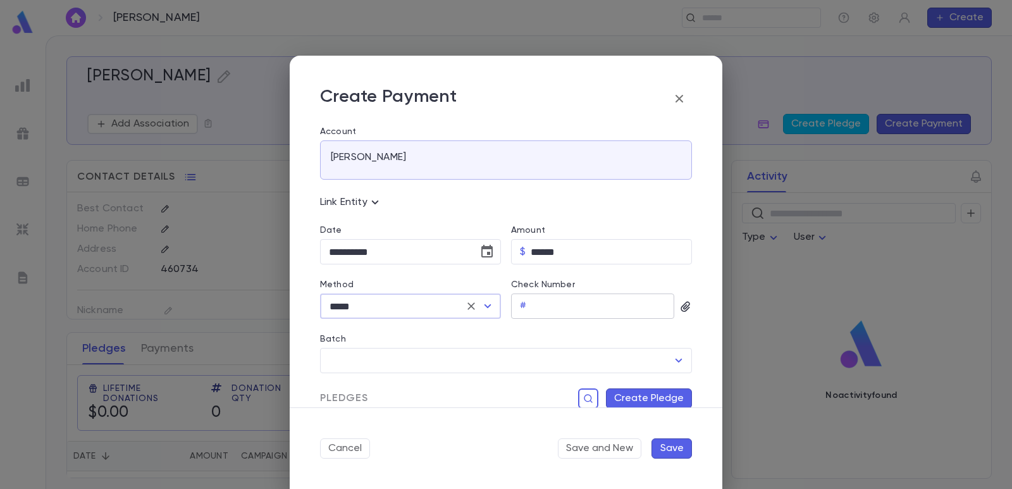
type input "*****"
click at [577, 309] on input "Check Number" at bounding box center [602, 306] width 143 height 25
type input "***"
click at [483, 361] on input "Batch" at bounding box center [497, 360] width 342 height 24
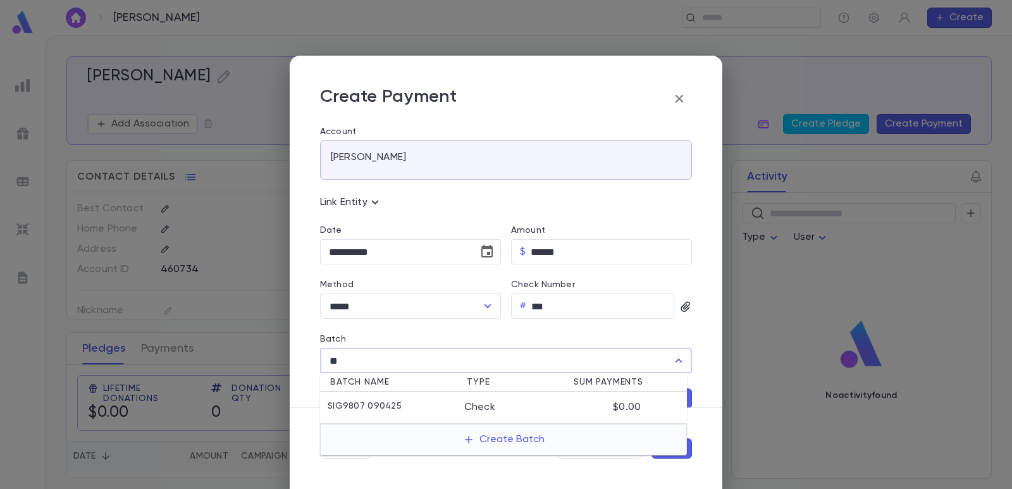
click at [414, 403] on div "SIG9807 090425" at bounding box center [396, 407] width 137 height 13
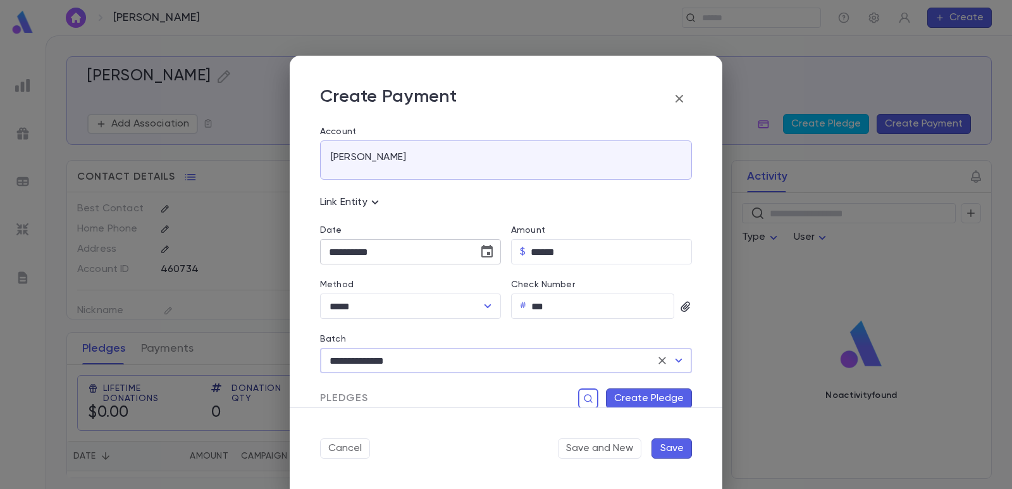
type input "**********"
click at [483, 255] on icon "Choose date, selected date is Sep 4, 2025" at bounding box center [486, 251] width 15 height 15
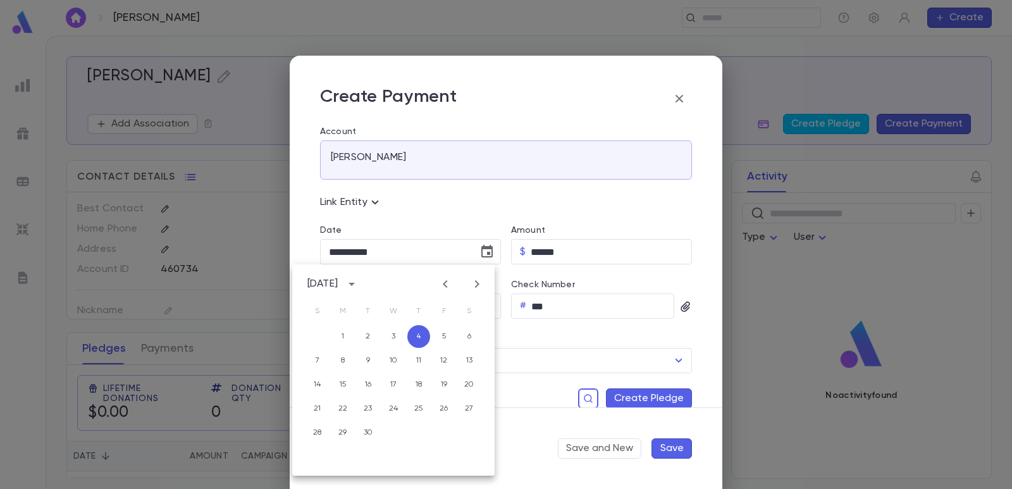
click at [452, 279] on icon "Previous month" at bounding box center [445, 283] width 15 height 15
click at [350, 360] on button "4" at bounding box center [342, 360] width 23 height 23
type input "**********"
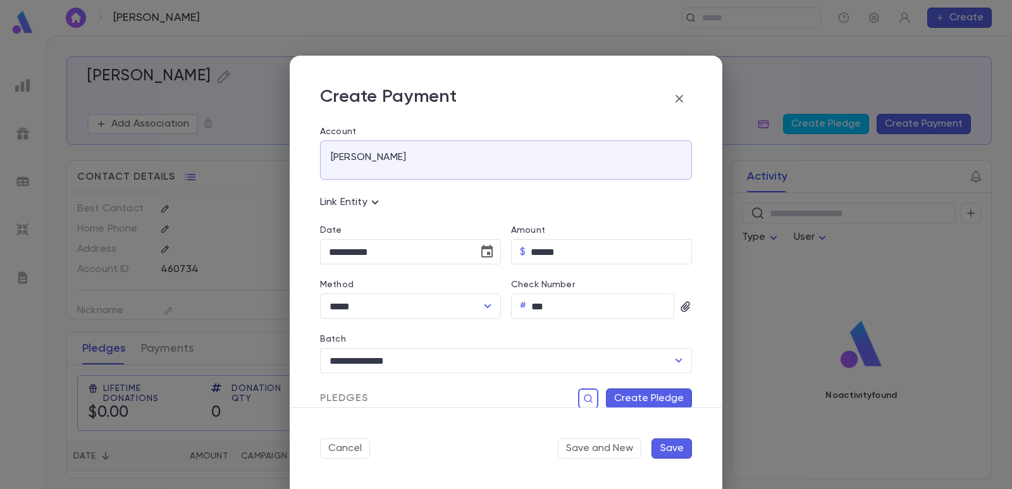
click at [620, 394] on button "Create Pledge" at bounding box center [649, 398] width 86 height 20
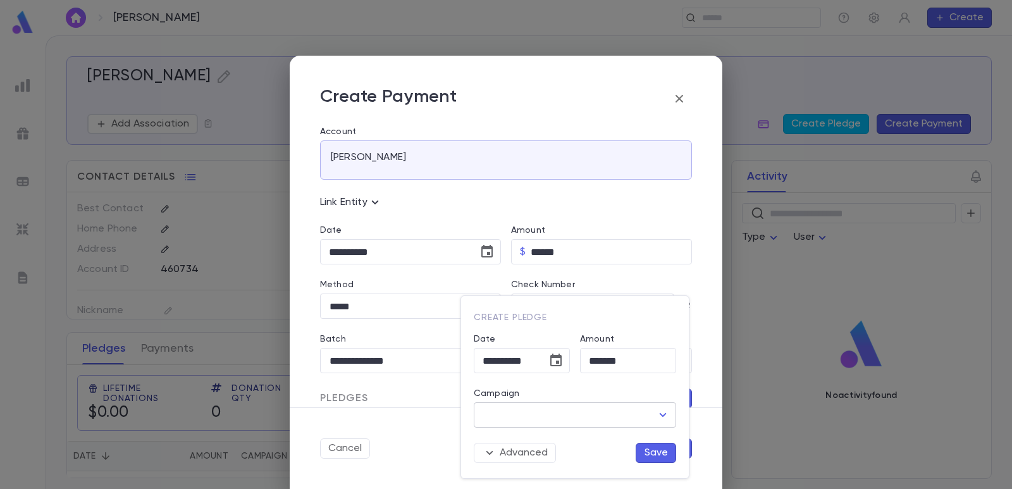
click at [536, 421] on input "Campaign" at bounding box center [565, 415] width 172 height 24
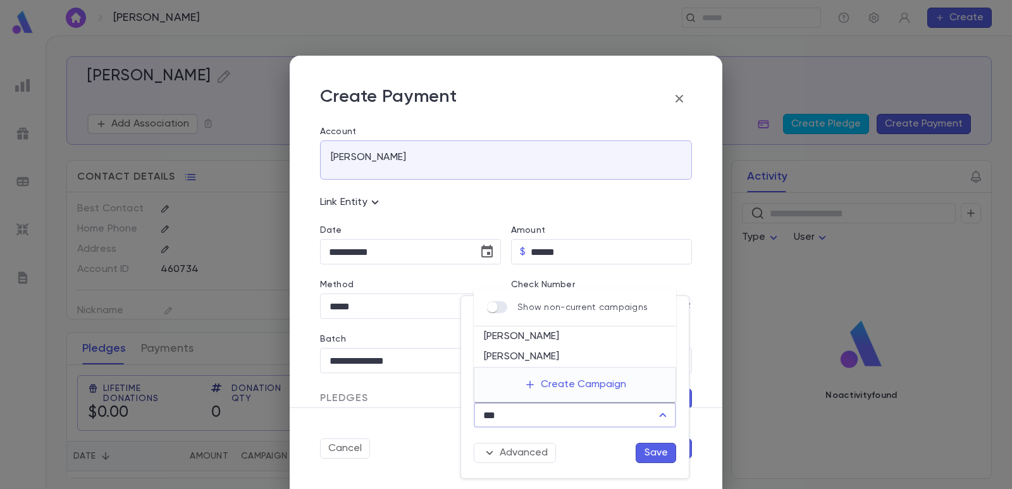
click at [519, 342] on li "[PERSON_NAME]" at bounding box center [575, 336] width 202 height 20
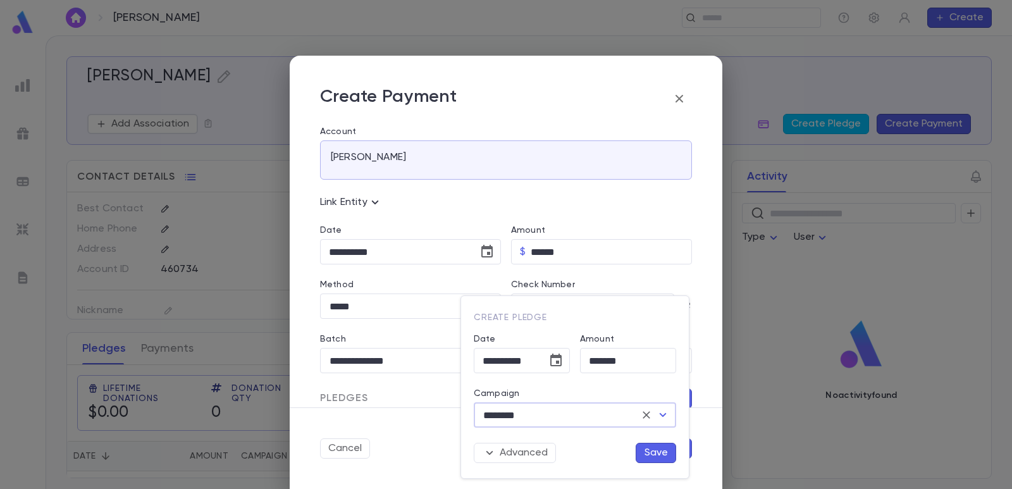
click at [647, 454] on button "Save" at bounding box center [656, 453] width 40 height 20
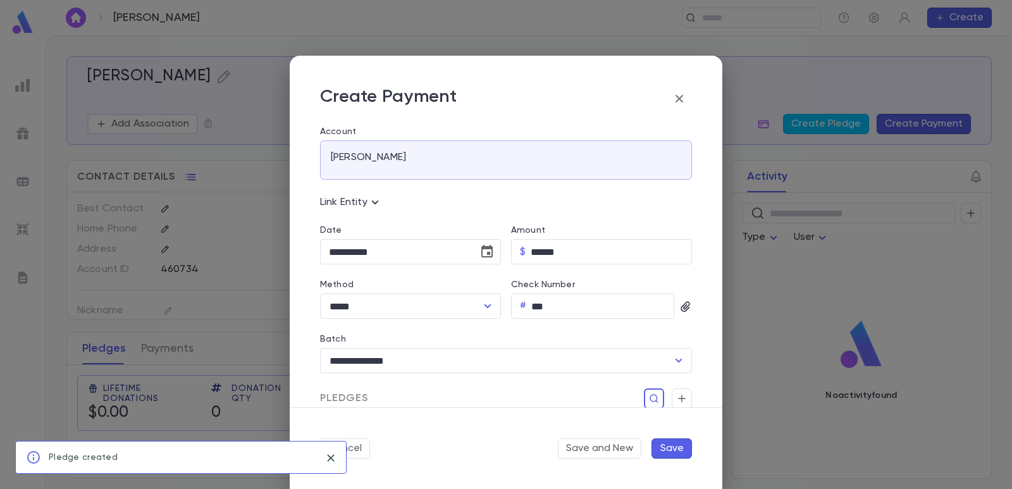
click at [680, 448] on button "Save" at bounding box center [671, 448] width 40 height 20
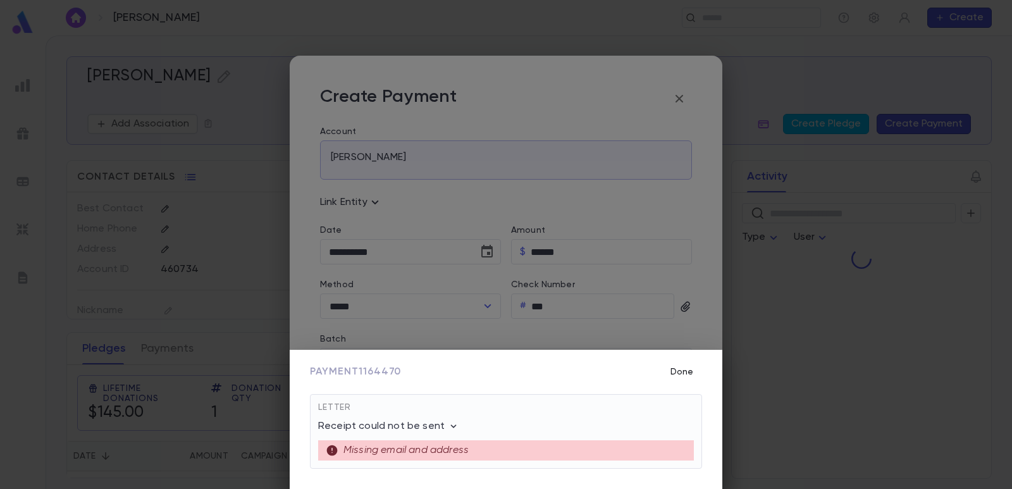
click at [669, 372] on button "Done" at bounding box center [682, 372] width 40 height 24
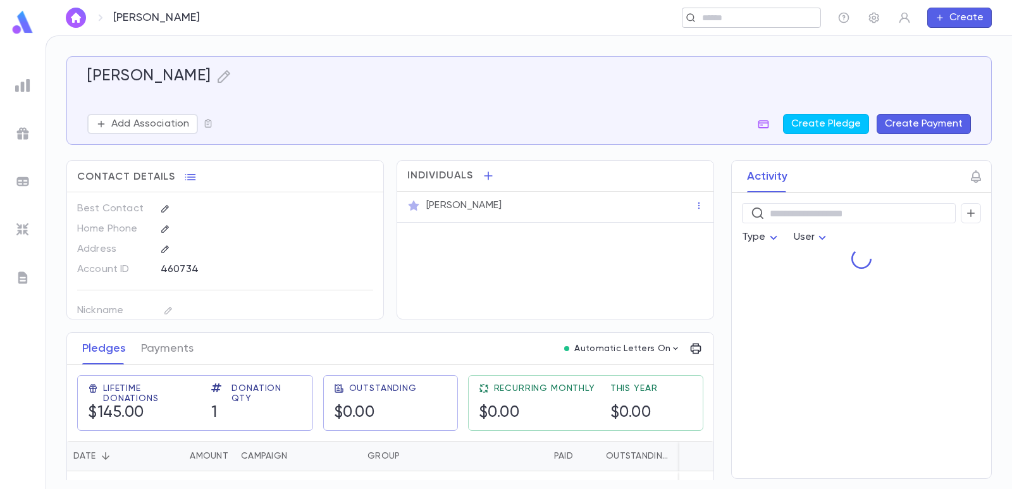
click at [720, 18] on input "text" at bounding box center [747, 18] width 98 height 12
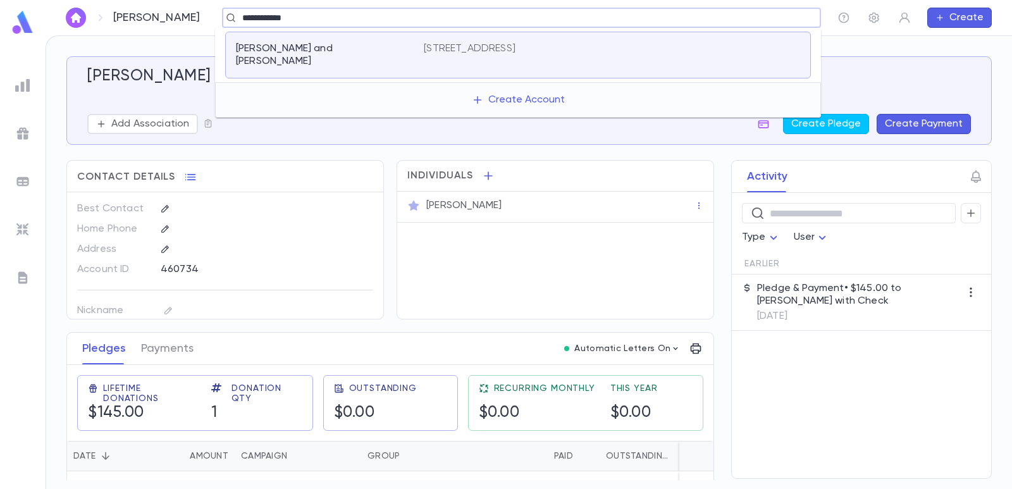
click at [505, 52] on p "[STREET_ADDRESS]" at bounding box center [470, 48] width 92 height 13
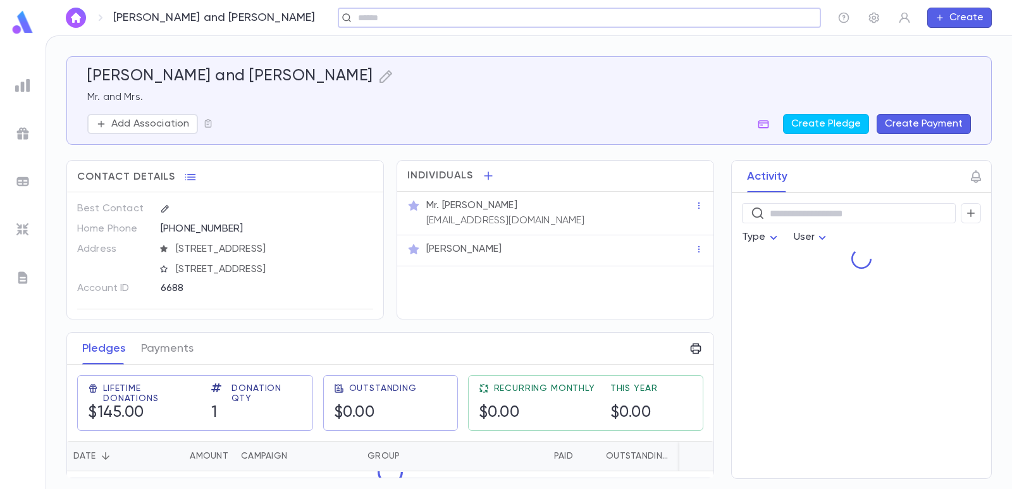
click at [926, 124] on button "Create Payment" at bounding box center [924, 124] width 94 height 20
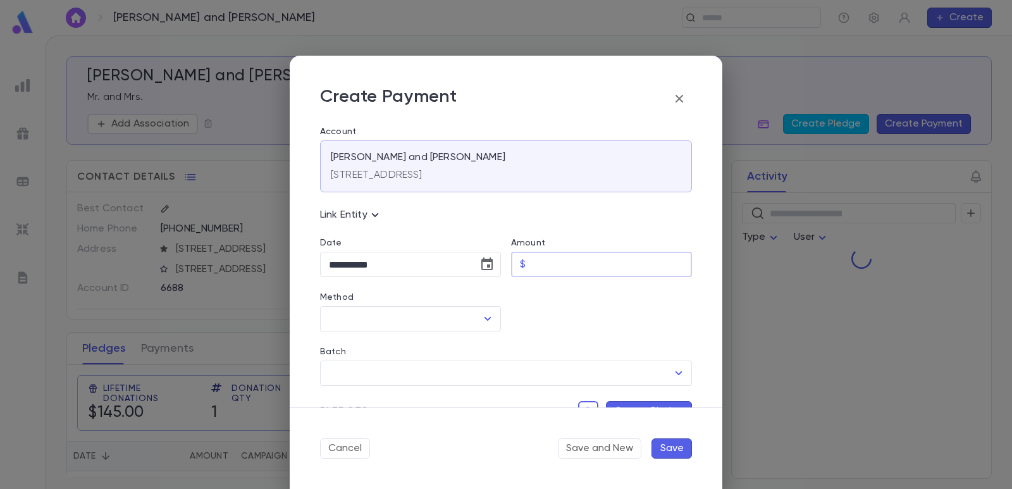
click at [557, 269] on input "Amount" at bounding box center [611, 264] width 161 height 25
drag, startPoint x: 542, startPoint y: 326, endPoint x: 422, endPoint y: 320, distance: 120.3
click at [535, 326] on div at bounding box center [596, 304] width 191 height 54
click at [420, 319] on input "Method" at bounding box center [401, 319] width 151 height 24
drag, startPoint x: 386, startPoint y: 346, endPoint x: 393, endPoint y: 345, distance: 7.1
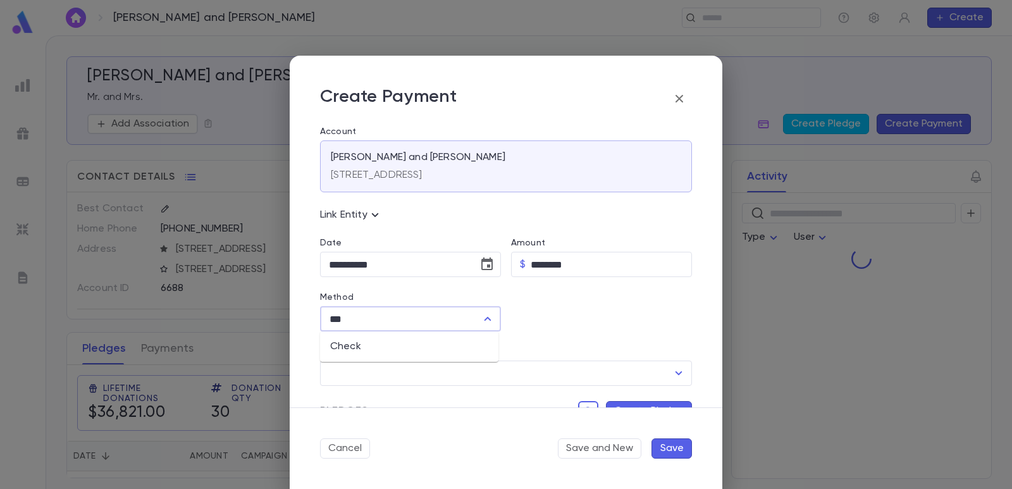
click at [386, 347] on li "Check" at bounding box center [409, 346] width 178 height 20
click at [553, 323] on input "Check Number" at bounding box center [602, 319] width 143 height 25
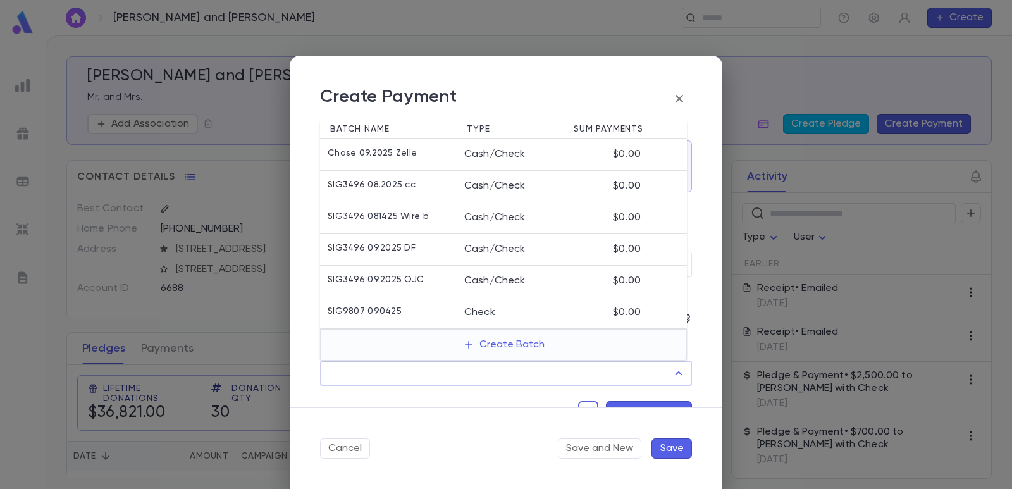
click at [509, 370] on input "Batch" at bounding box center [497, 373] width 342 height 24
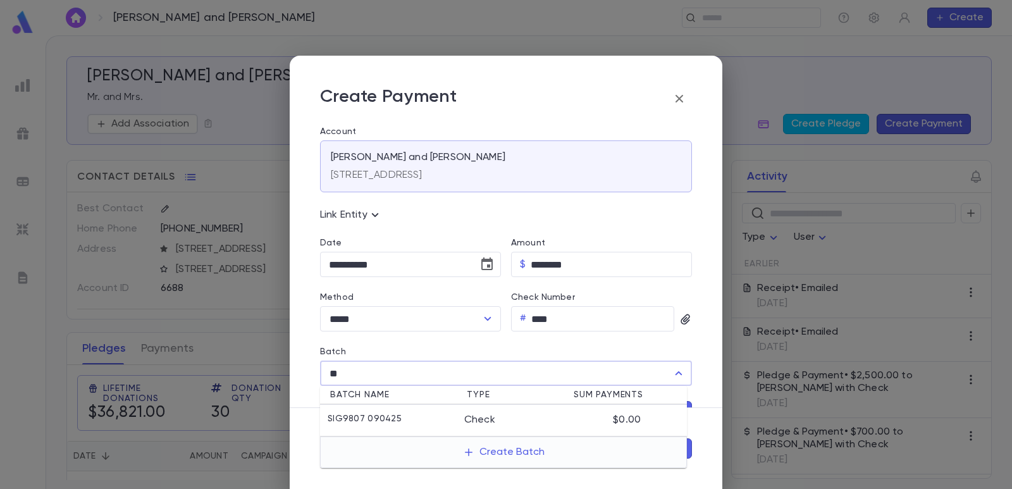
click at [451, 412] on li "SIG9807 090425 Check $0.00" at bounding box center [503, 421] width 367 height 32
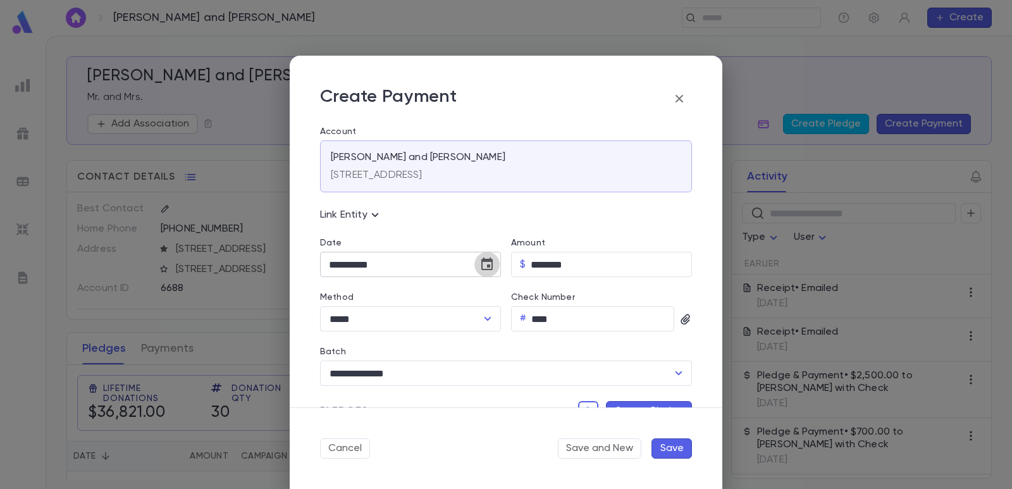
click at [484, 262] on icon "Choose date, selected date is Sep 4, 2025" at bounding box center [486, 263] width 11 height 13
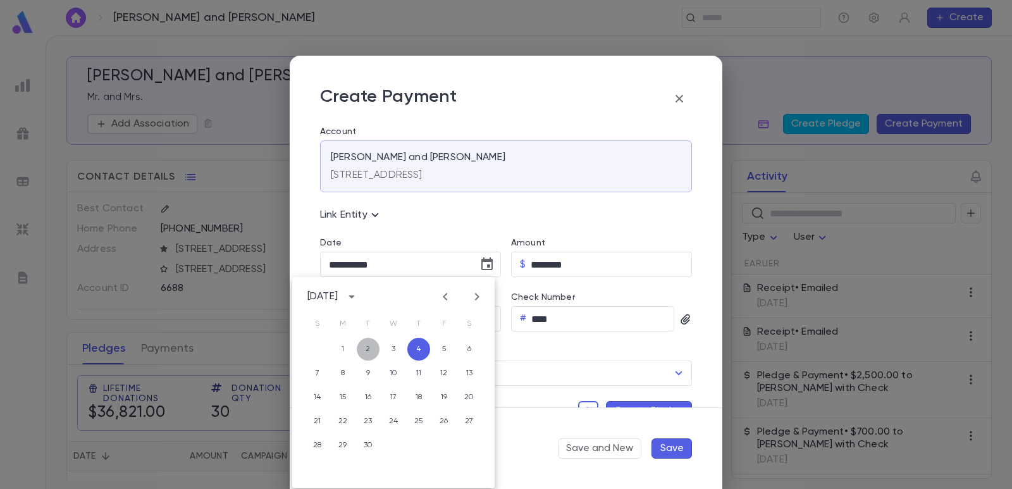
click at [362, 350] on button "2" at bounding box center [368, 349] width 23 height 23
click at [620, 405] on button "Create Pledge" at bounding box center [649, 411] width 86 height 20
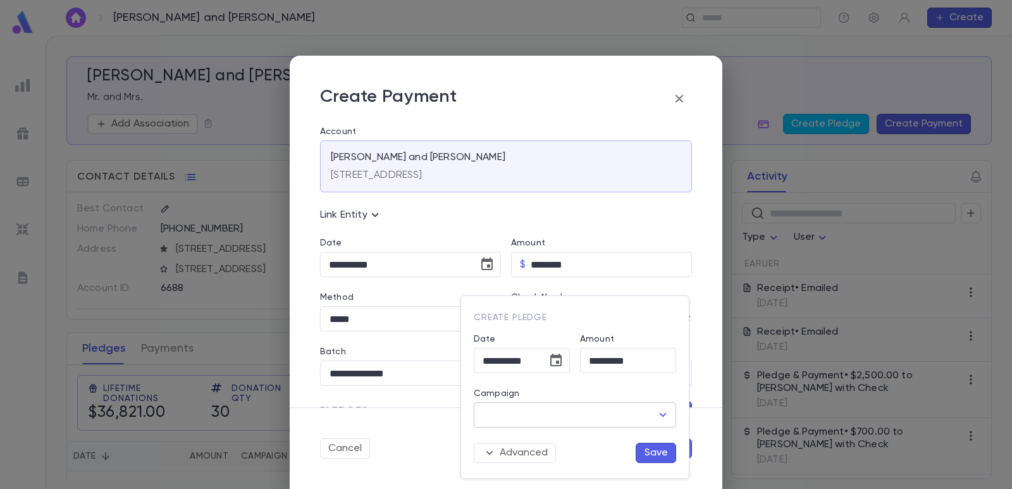
click at [546, 410] on input "Campaign" at bounding box center [565, 415] width 172 height 24
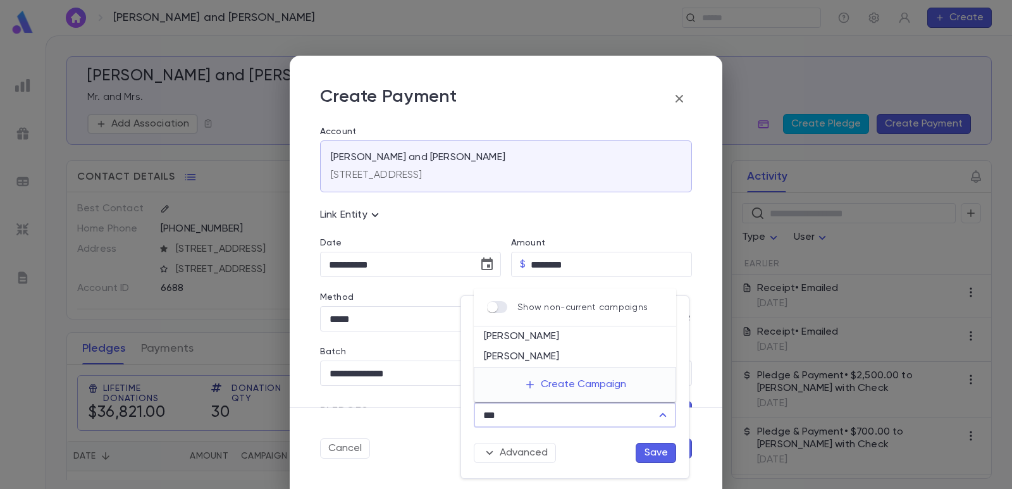
click at [507, 340] on li "[PERSON_NAME]" at bounding box center [575, 336] width 202 height 20
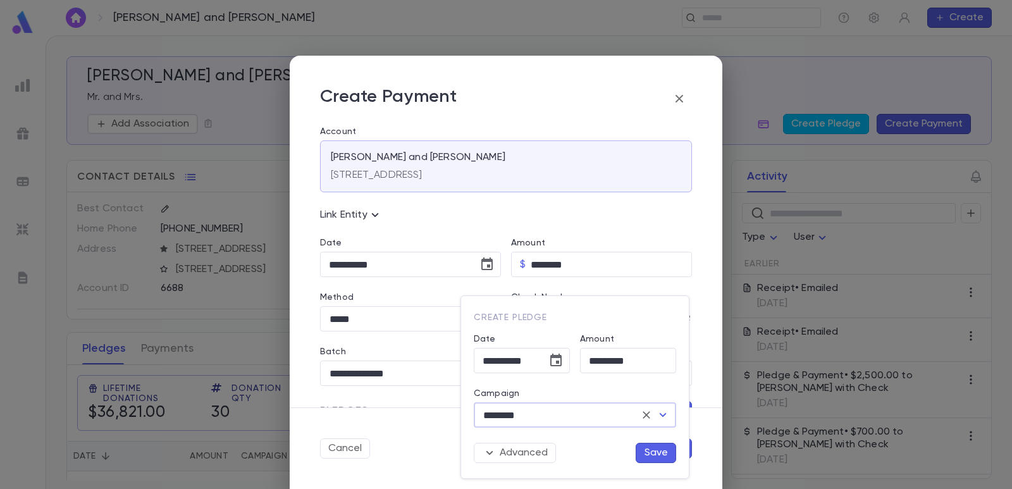
click at [651, 453] on button "Save" at bounding box center [656, 453] width 40 height 20
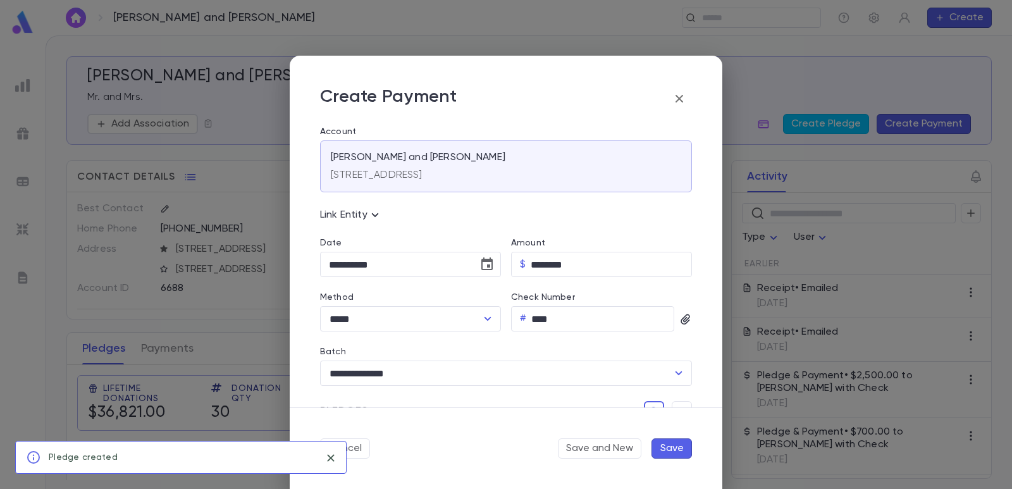
click at [673, 448] on button "Save" at bounding box center [671, 448] width 40 height 20
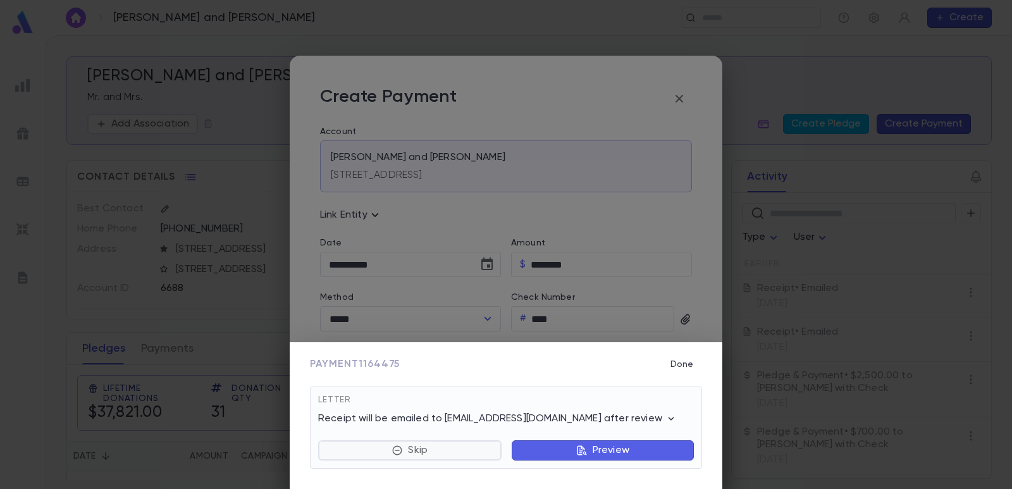
click at [416, 450] on p "Skip" at bounding box center [418, 450] width 20 height 13
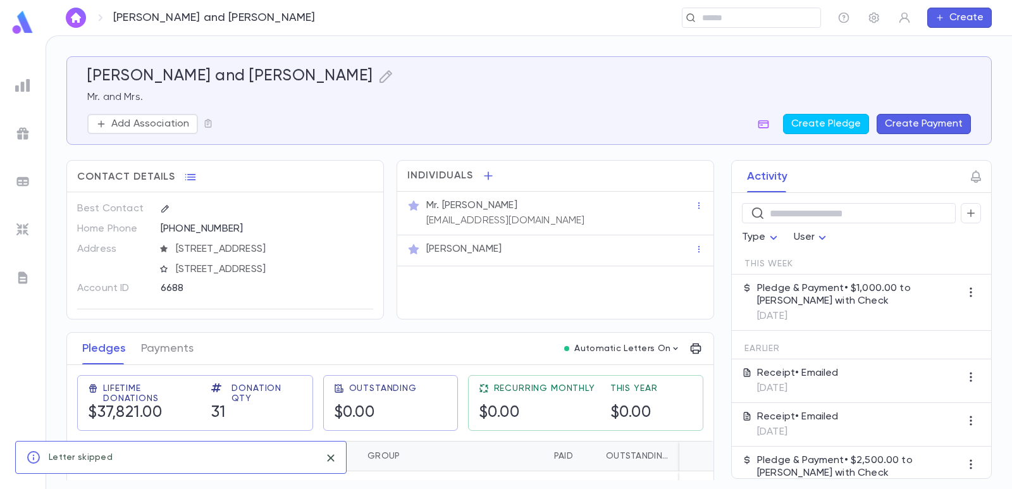
click at [23, 180] on img at bounding box center [22, 181] width 15 height 15
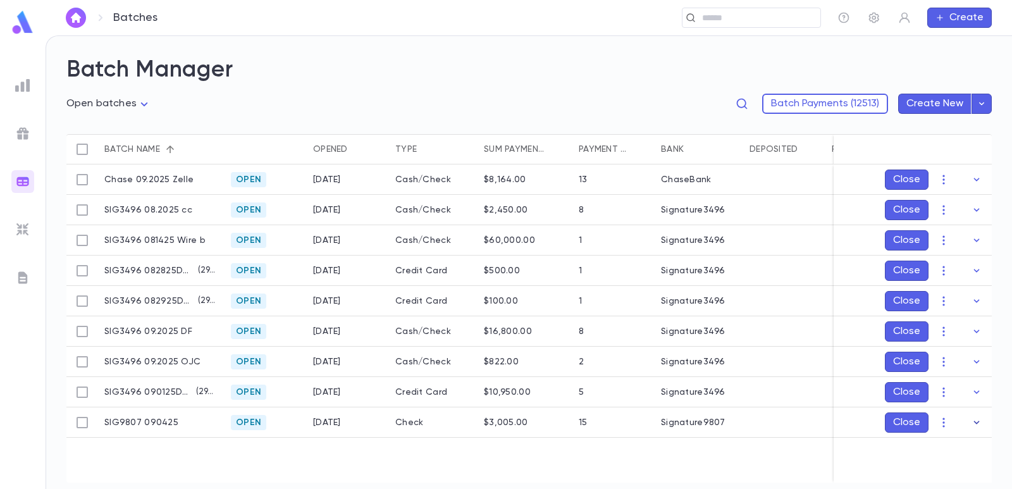
click at [976, 420] on icon "button" at bounding box center [976, 422] width 13 height 13
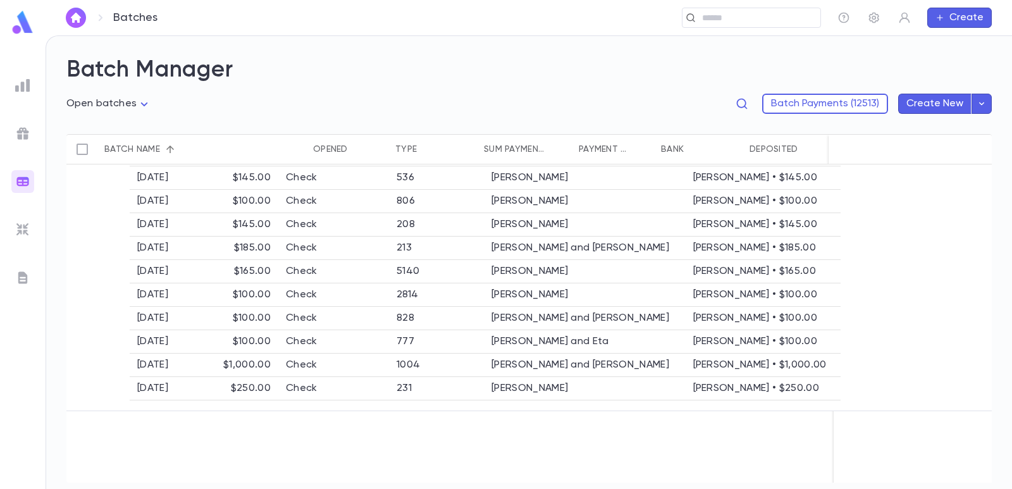
scroll to position [63, 0]
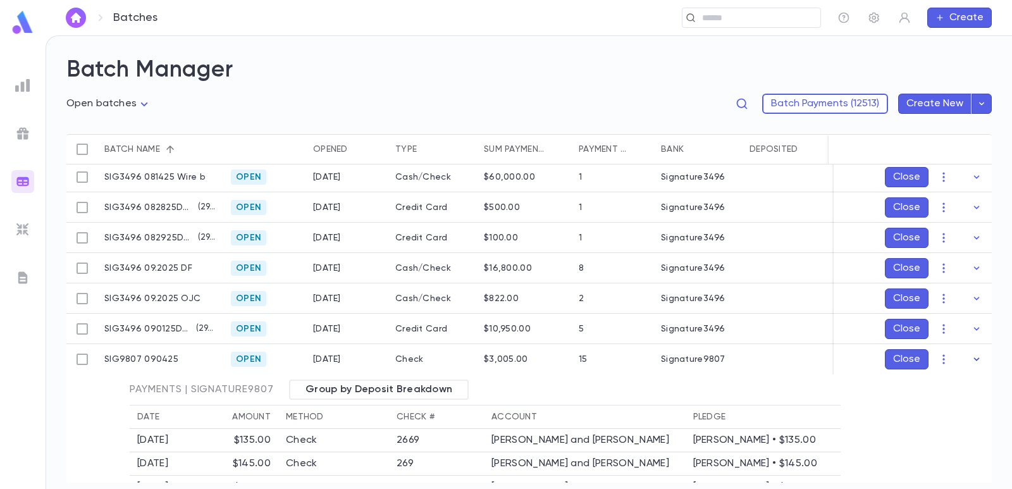
click at [970, 362] on icon "button" at bounding box center [976, 359] width 13 height 13
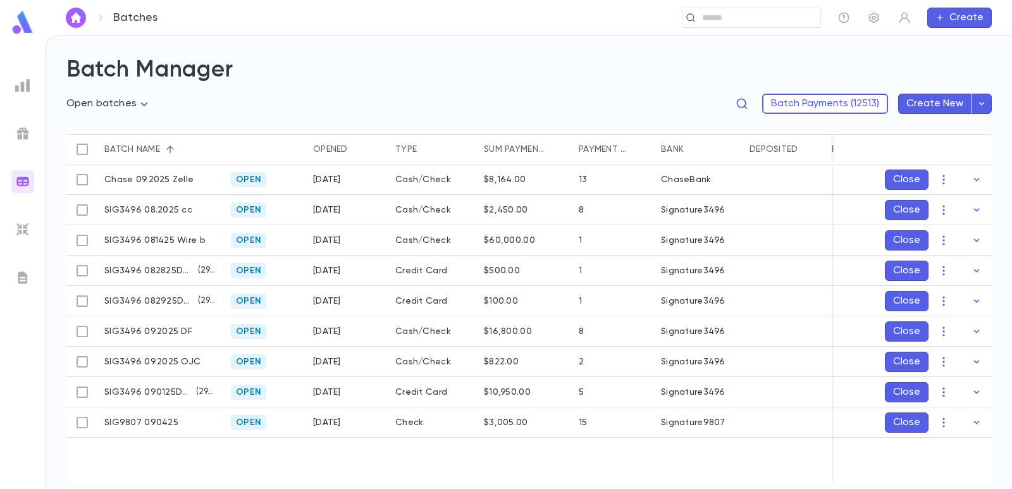
scroll to position [0, 0]
click at [726, 16] on input "text" at bounding box center [747, 18] width 98 height 12
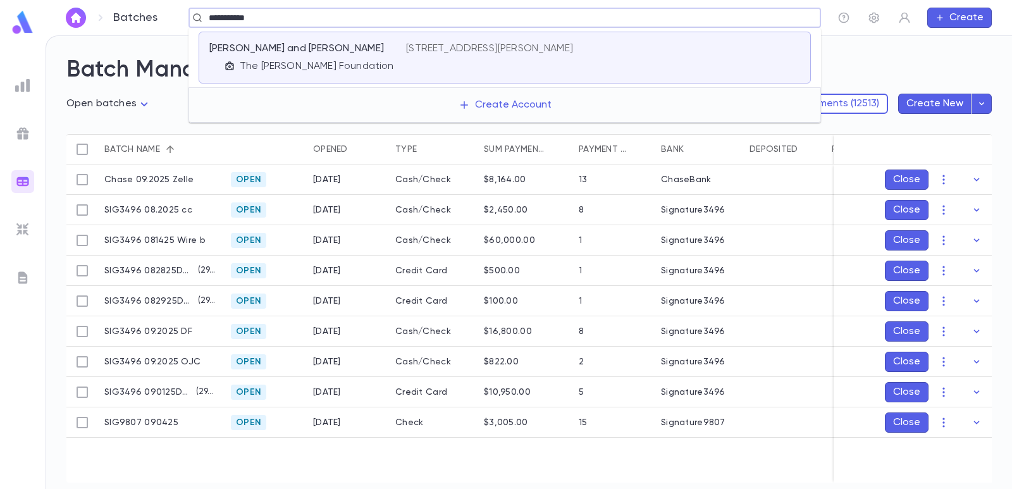
click at [349, 47] on div "[PERSON_NAME] and [PERSON_NAME]" at bounding box center [300, 48] width 182 height 13
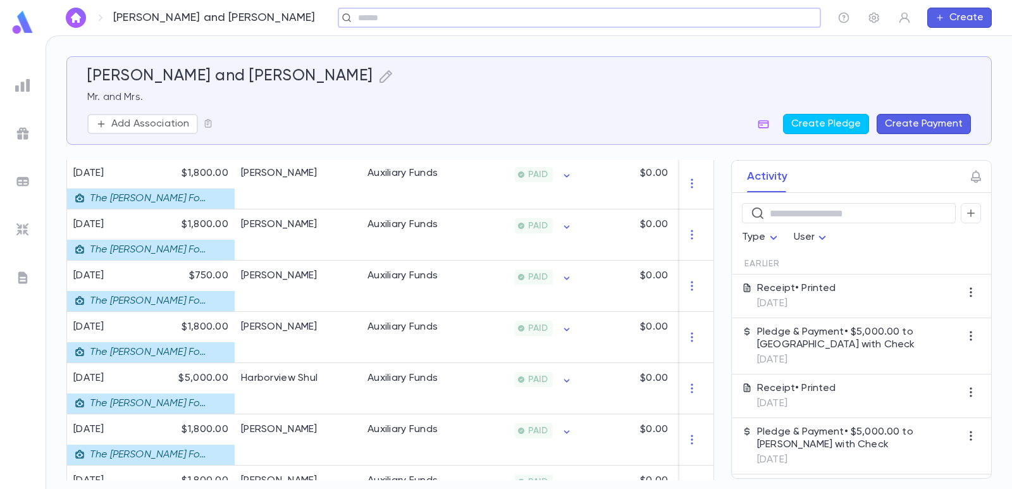
scroll to position [696, 0]
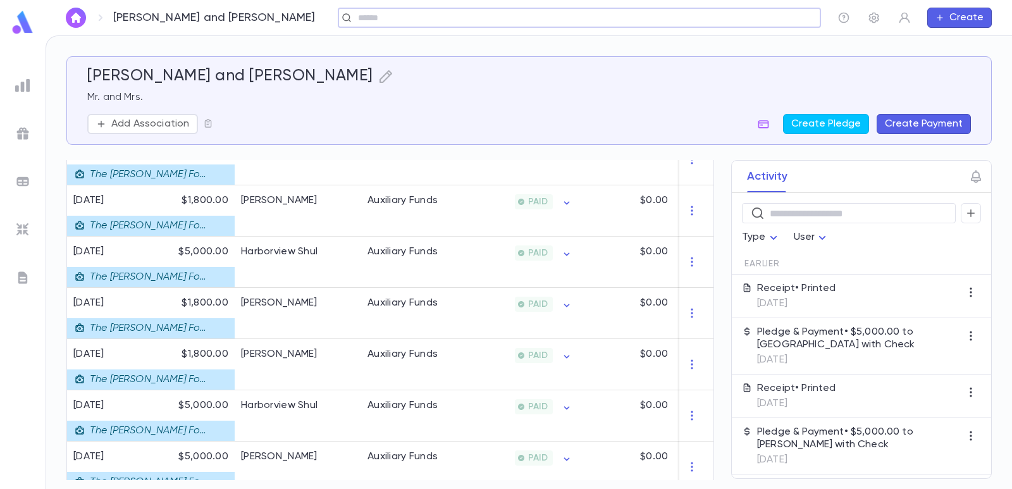
click at [949, 127] on button "Create Payment" at bounding box center [924, 124] width 94 height 20
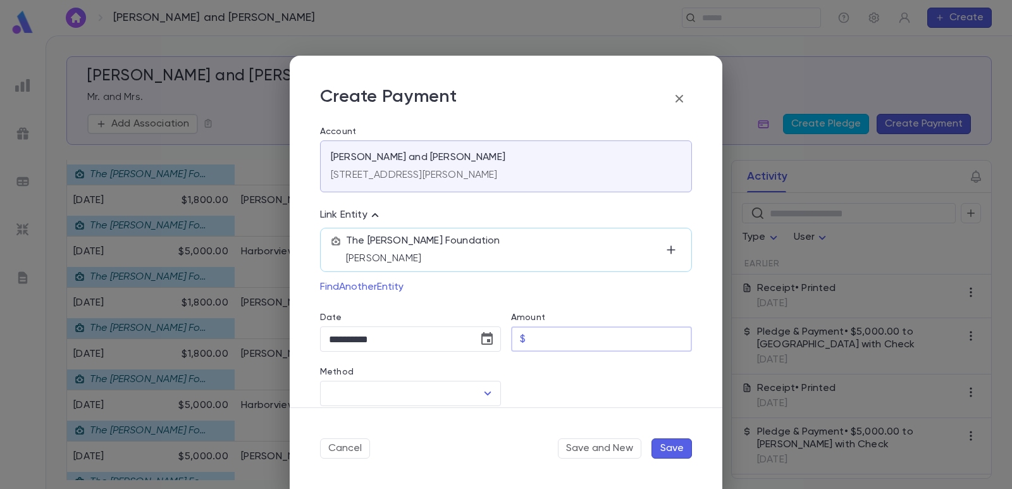
click at [538, 339] on input "Amount" at bounding box center [611, 339] width 161 height 25
click at [550, 378] on div at bounding box center [596, 379] width 191 height 54
click at [514, 257] on p "[PERSON_NAME]" at bounding box center [503, 258] width 315 height 13
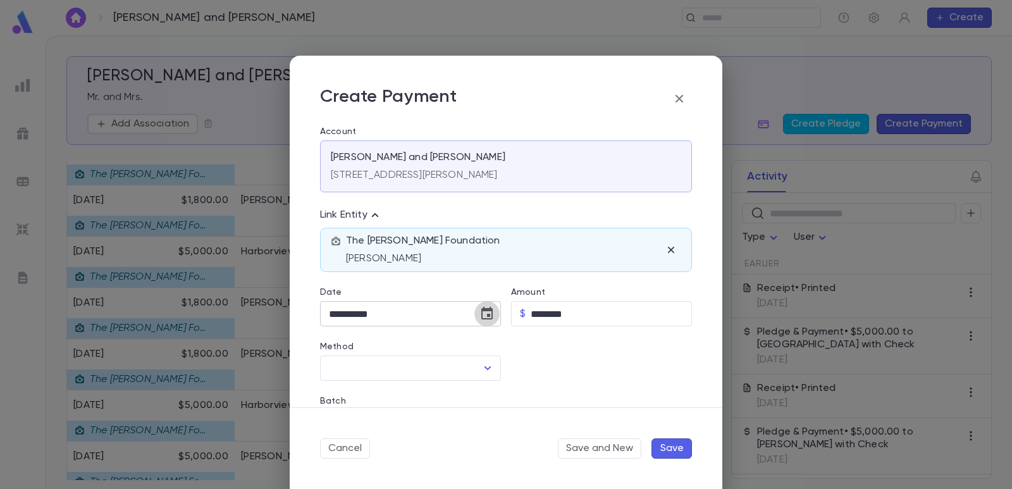
click at [485, 314] on icon "Choose date, selected date is Sep 4, 2025" at bounding box center [486, 313] width 11 height 13
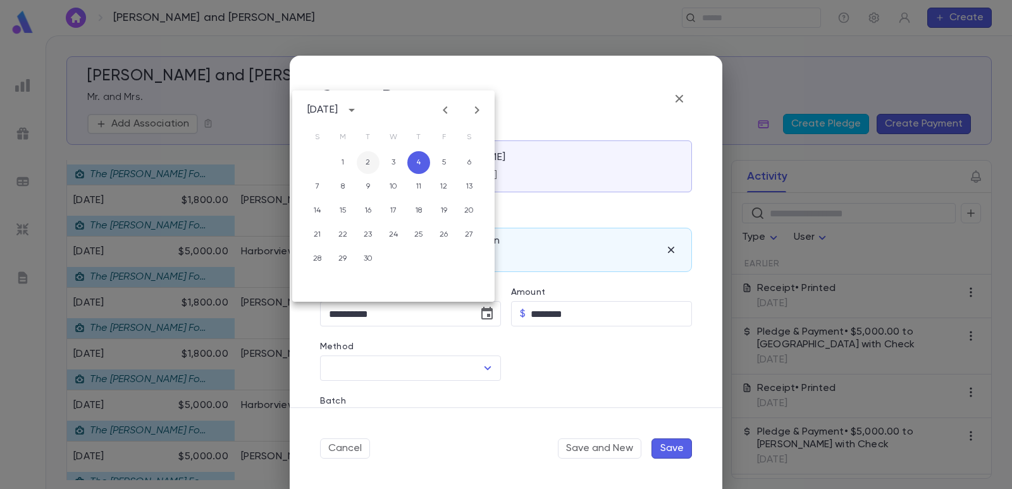
click at [371, 162] on button "2" at bounding box center [368, 162] width 23 height 23
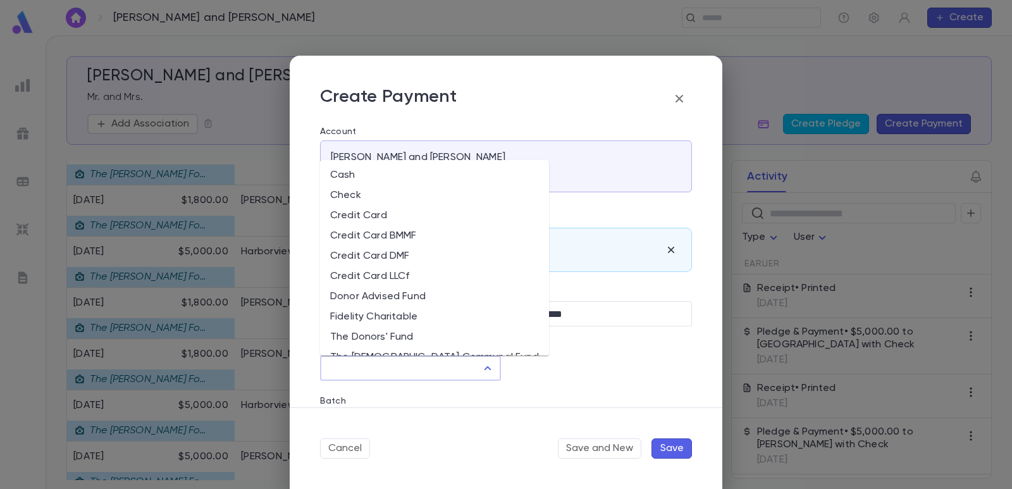
click at [363, 366] on input "Method" at bounding box center [401, 368] width 151 height 24
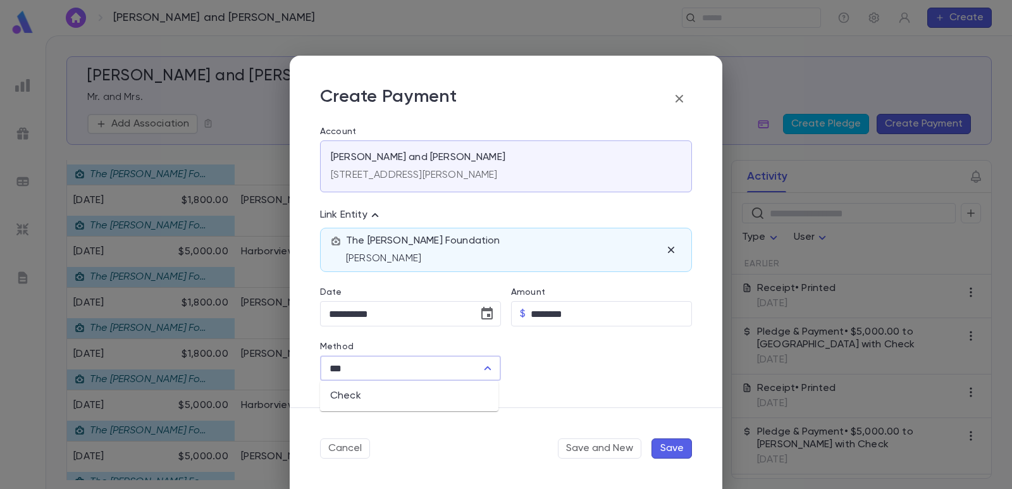
click at [363, 398] on li "Check" at bounding box center [409, 396] width 178 height 20
click at [594, 364] on input "Check Number" at bounding box center [602, 368] width 143 height 25
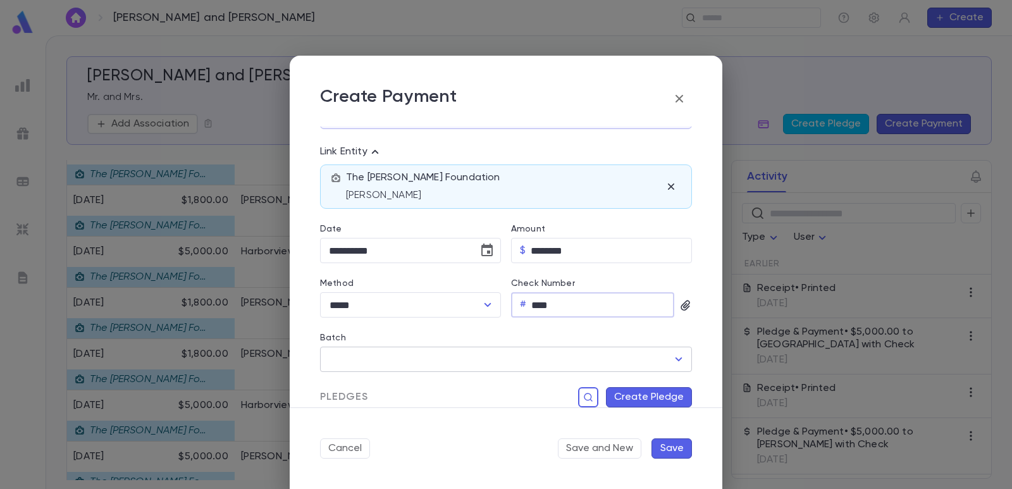
click at [438, 364] on input "Batch" at bounding box center [497, 359] width 342 height 24
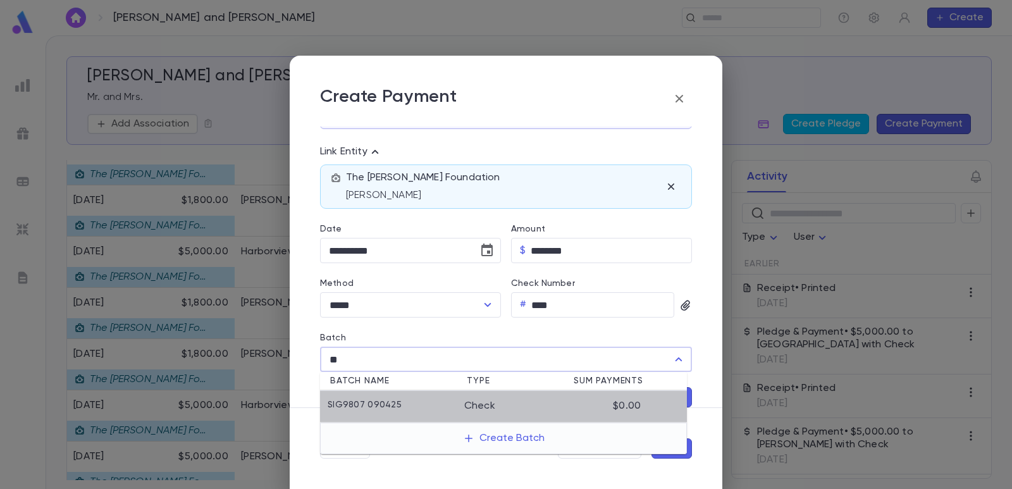
click at [399, 411] on div "SIG9807 090425" at bounding box center [396, 406] width 137 height 13
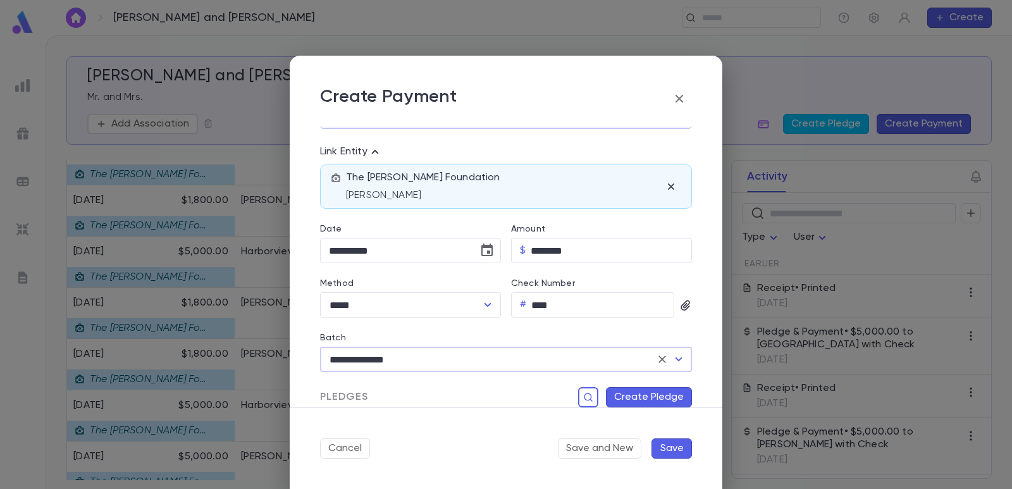
click at [632, 393] on button "Create Pledge" at bounding box center [649, 397] width 86 height 20
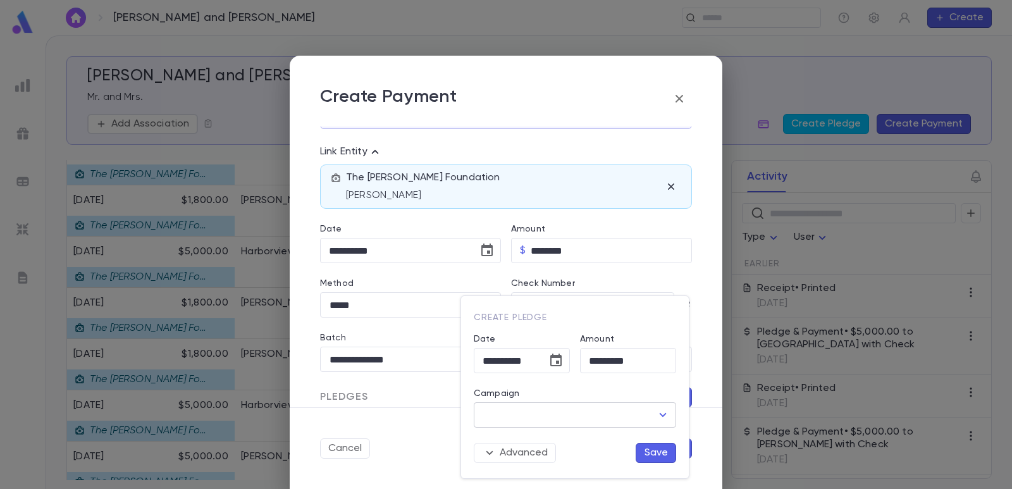
click at [581, 408] on input "Campaign" at bounding box center [565, 415] width 172 height 24
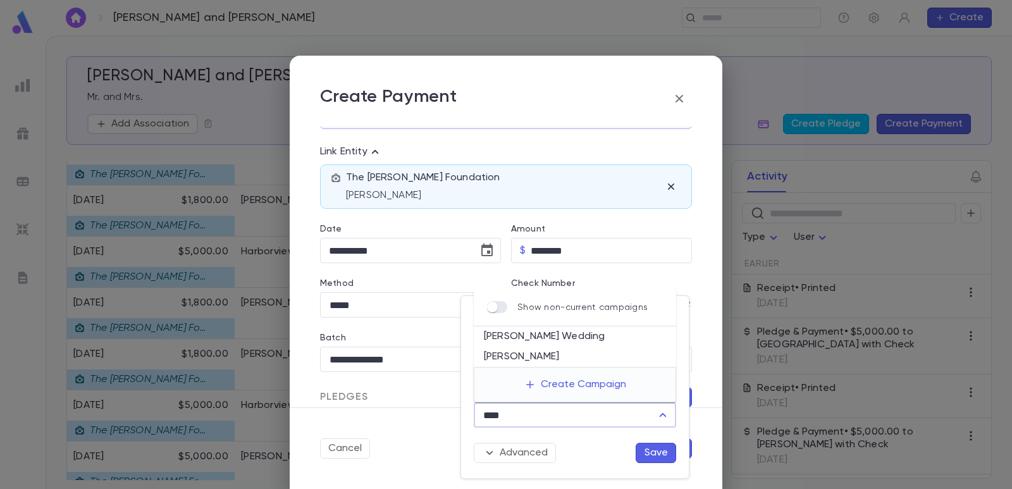
click at [557, 353] on li "[PERSON_NAME]" at bounding box center [575, 357] width 202 height 20
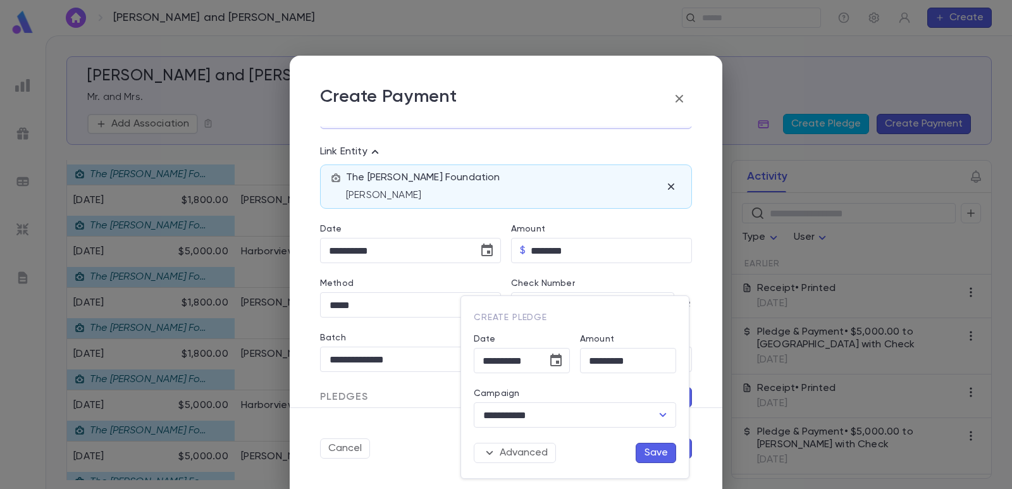
click at [657, 456] on button "Save" at bounding box center [656, 453] width 40 height 20
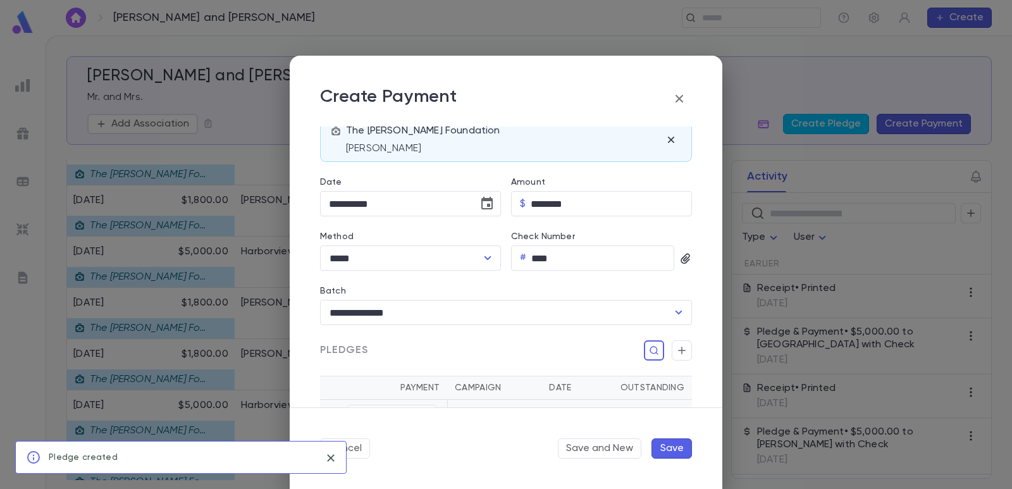
scroll to position [190, 0]
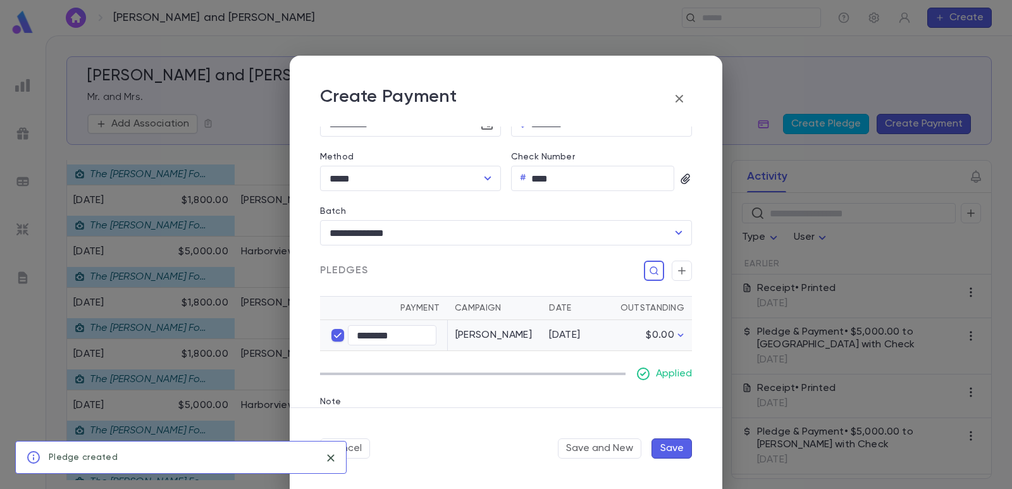
click at [674, 450] on button "Save" at bounding box center [671, 448] width 40 height 20
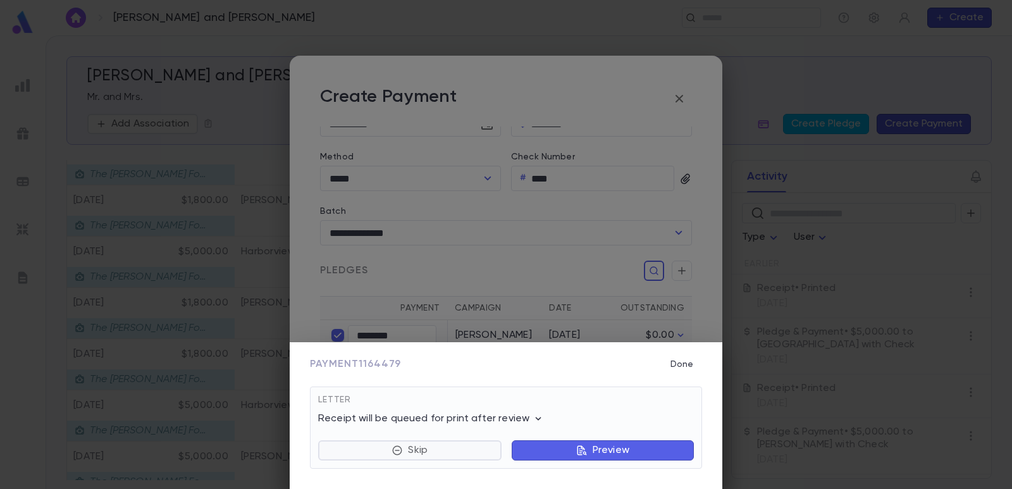
click at [452, 452] on button "Skip" at bounding box center [409, 450] width 183 height 20
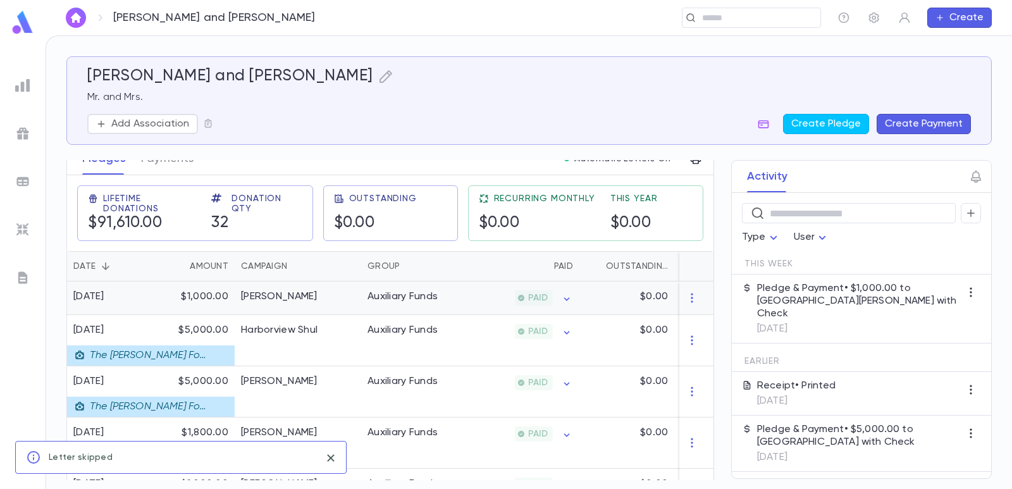
click at [308, 305] on div "[PERSON_NAME]" at bounding box center [298, 298] width 126 height 34
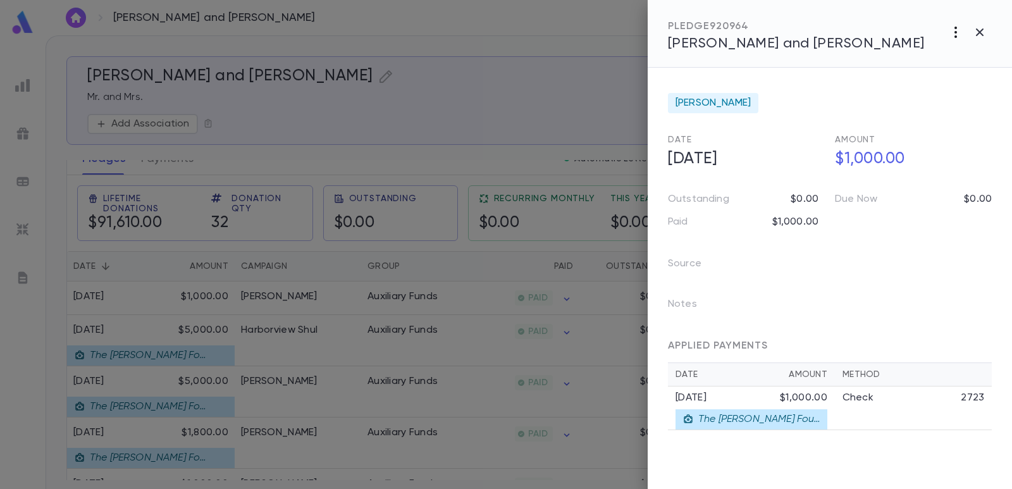
click at [957, 32] on icon "button" at bounding box center [955, 32] width 3 height 11
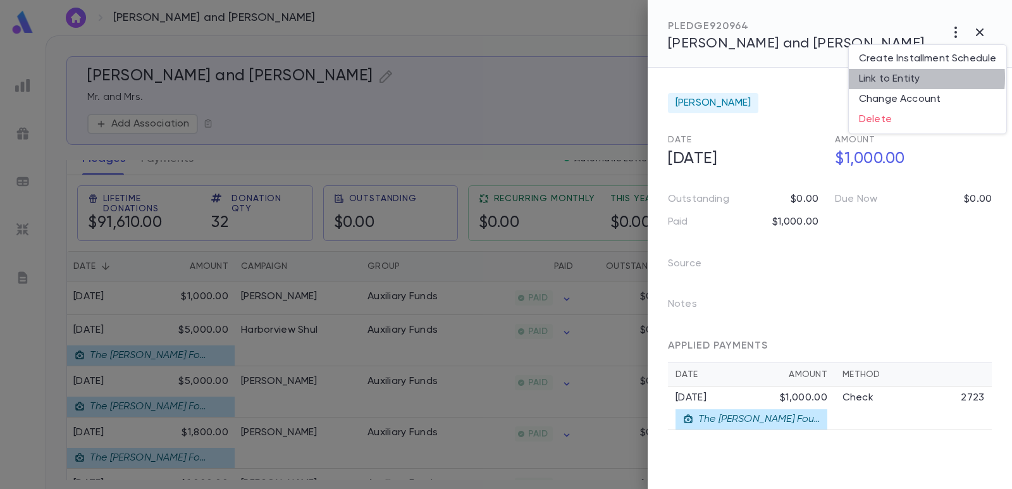
click at [901, 78] on li "Link to Entity" at bounding box center [927, 79] width 157 height 20
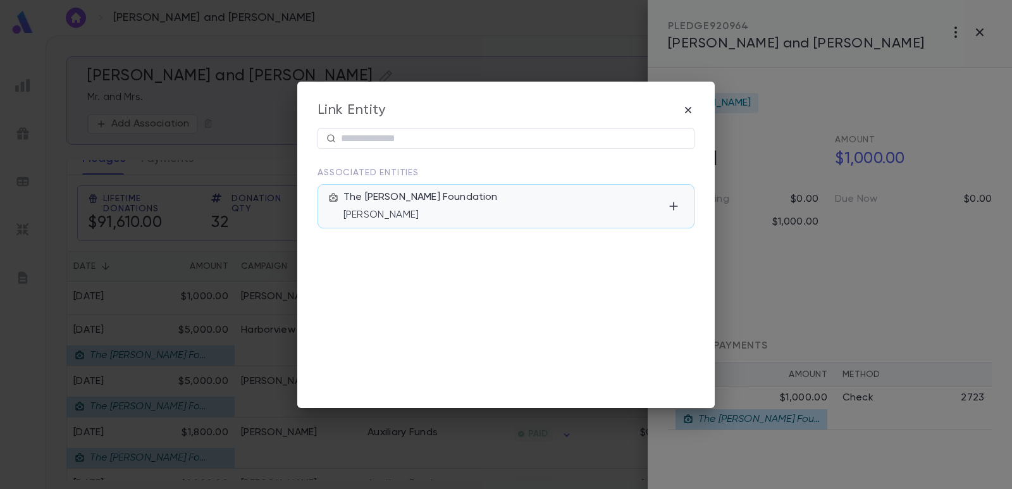
click at [419, 198] on div "The [PERSON_NAME] Foundation [PERSON_NAME]" at bounding box center [503, 206] width 320 height 30
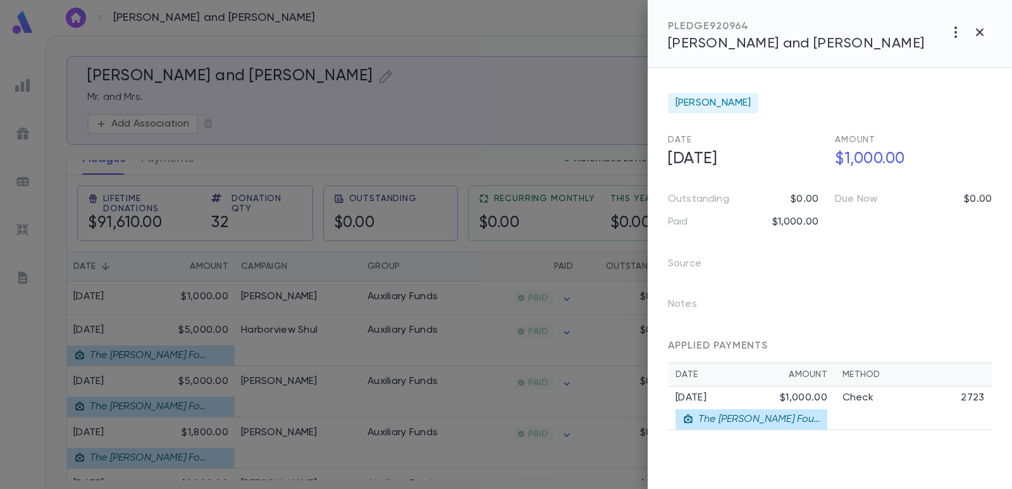
click at [484, 40] on div at bounding box center [506, 244] width 1012 height 489
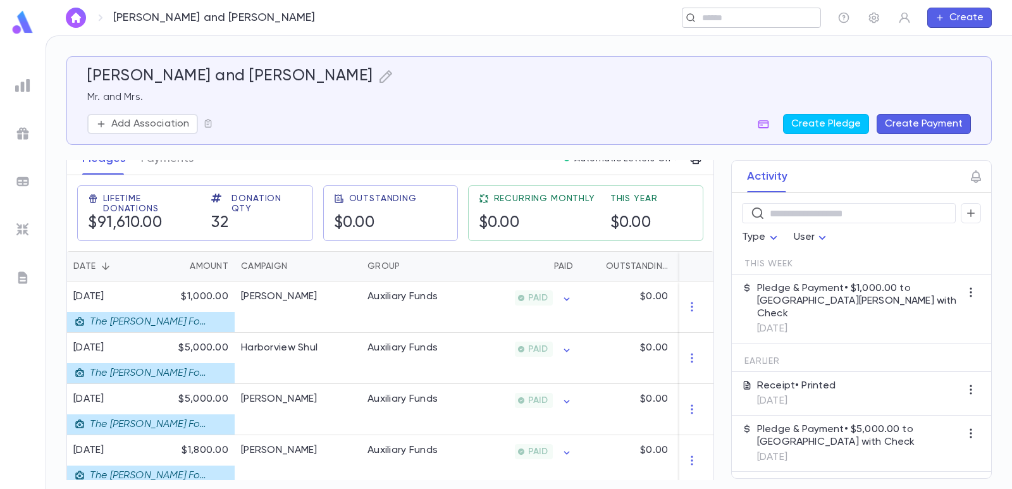
click at [729, 18] on input "text" at bounding box center [747, 18] width 98 height 12
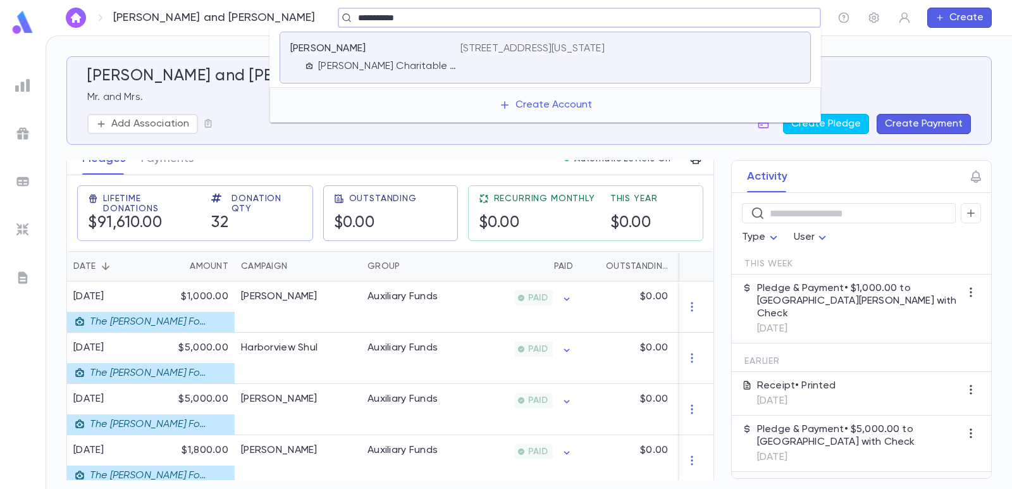
click at [534, 56] on div "[STREET_ADDRESS][US_STATE]" at bounding box center [630, 57] width 340 height 30
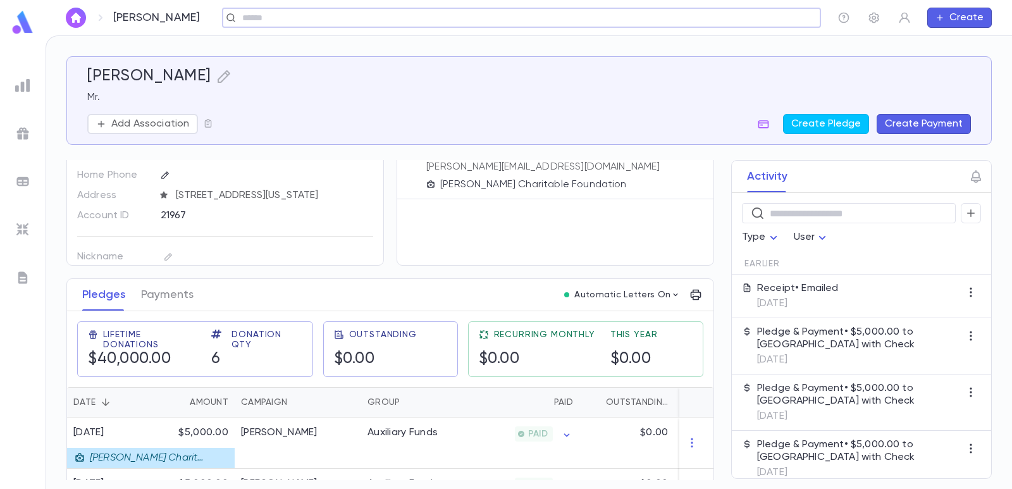
scroll to position [126, 0]
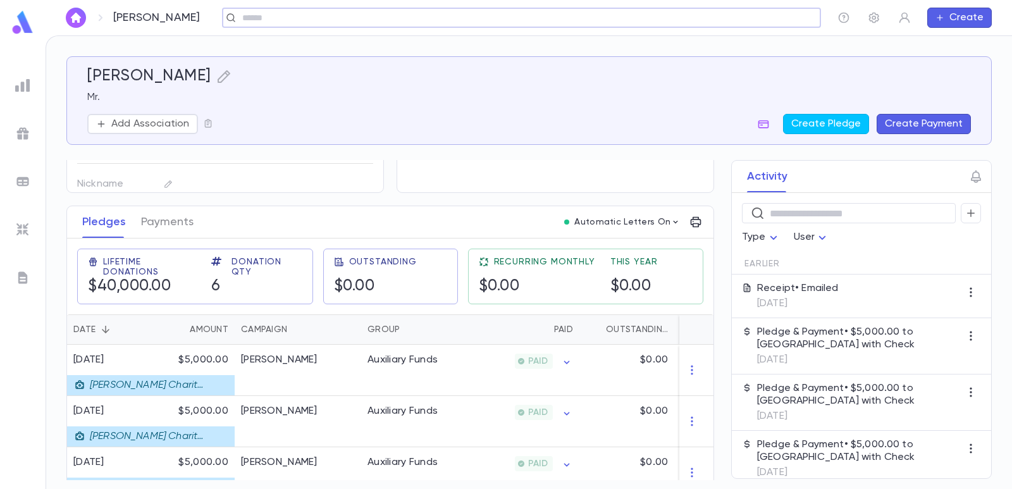
click at [920, 130] on button "Create Payment" at bounding box center [924, 124] width 94 height 20
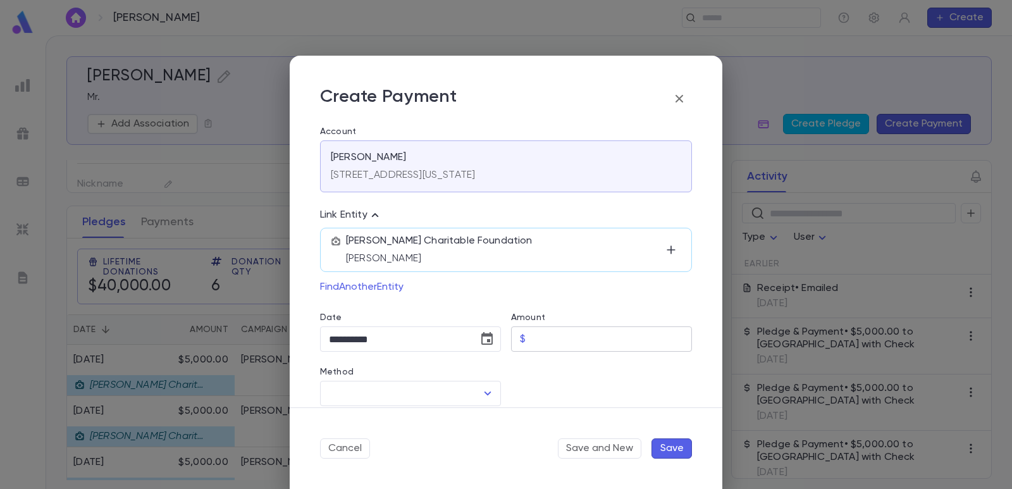
click at [560, 342] on input "Amount" at bounding box center [611, 339] width 161 height 25
click at [548, 379] on div at bounding box center [596, 379] width 191 height 54
click at [485, 343] on icon "Choose date, selected date is Sep 4, 2025" at bounding box center [486, 338] width 15 height 15
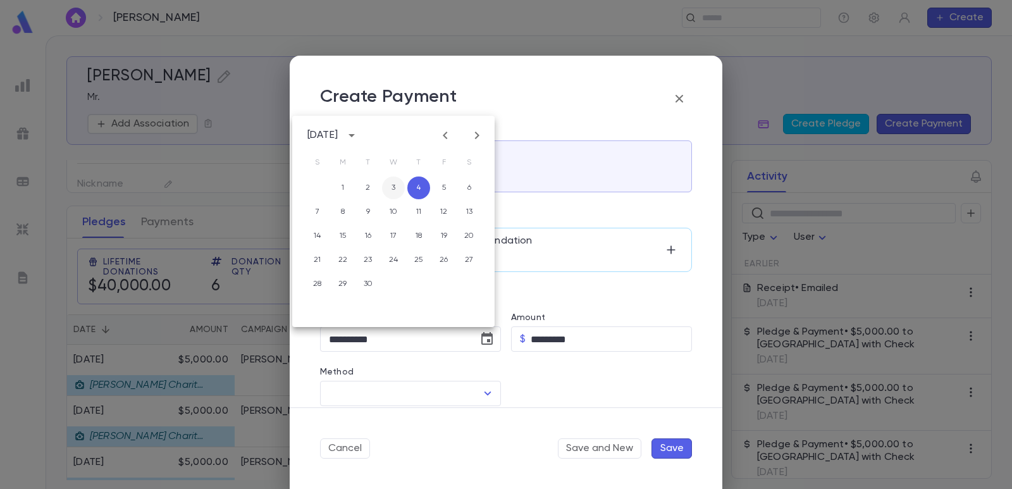
click at [384, 188] on button "3" at bounding box center [393, 187] width 23 height 23
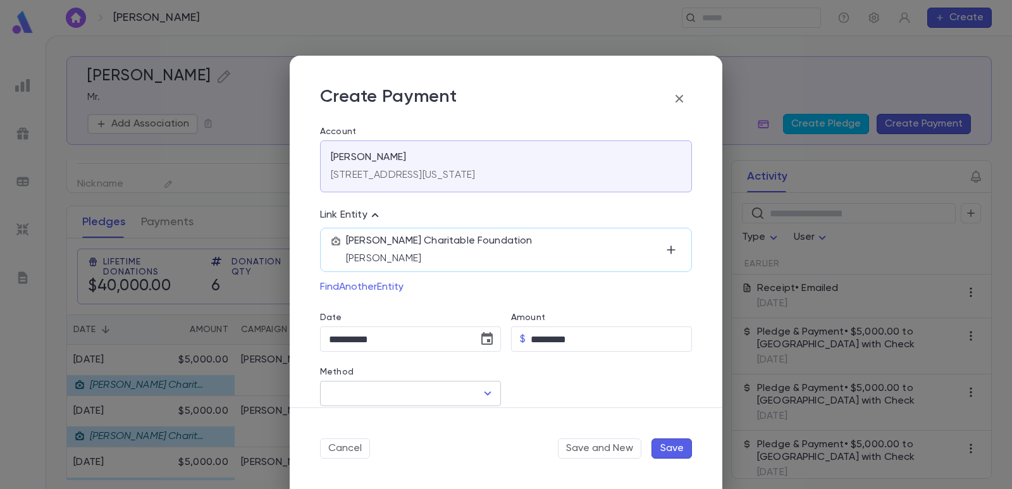
scroll to position [63, 0]
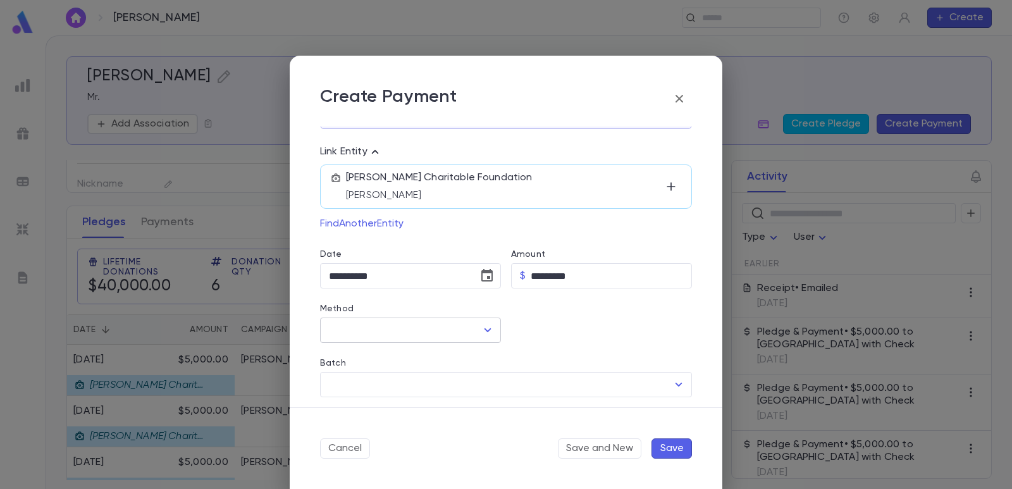
click at [381, 335] on input "Method" at bounding box center [401, 330] width 151 height 24
drag, startPoint x: 371, startPoint y: 355, endPoint x: 429, endPoint y: 351, distance: 59.0
click at [370, 356] on li "Check" at bounding box center [409, 358] width 178 height 20
click at [559, 328] on input "Check Number" at bounding box center [602, 330] width 143 height 25
click at [531, 389] on input "Batch" at bounding box center [497, 384] width 342 height 24
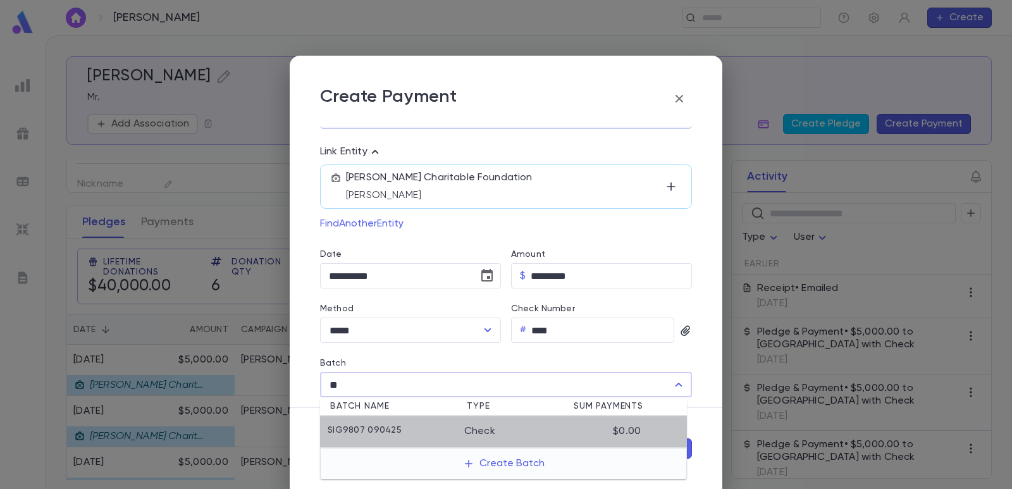
click at [435, 431] on div "SIG9807 090425" at bounding box center [396, 431] width 137 height 13
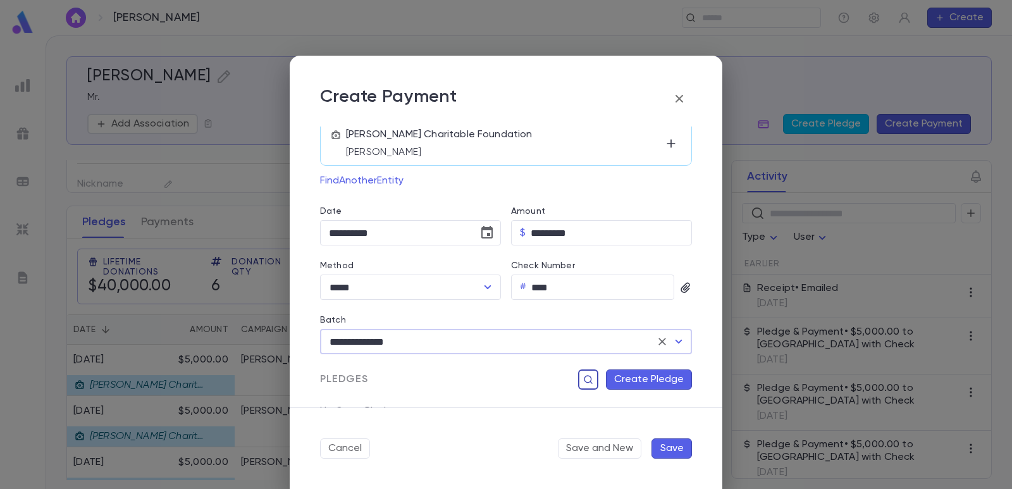
scroll to position [126, 0]
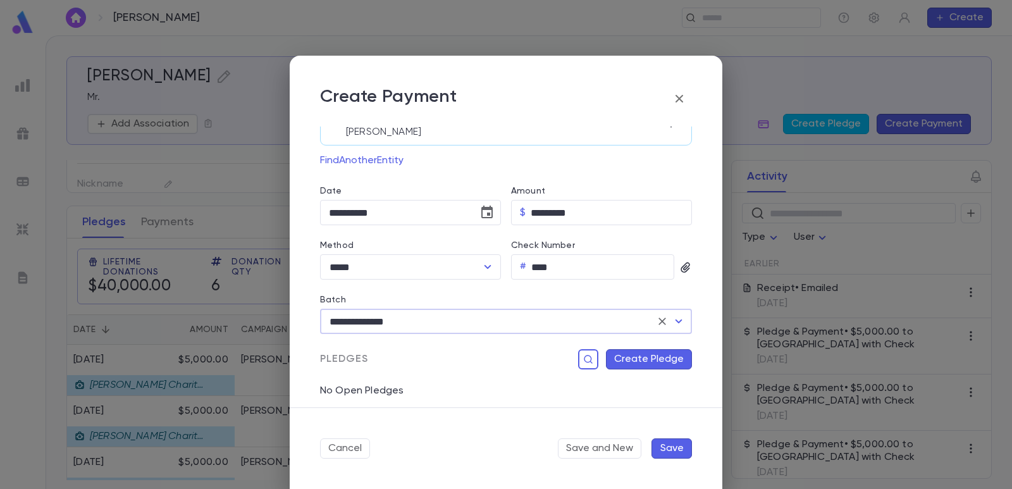
click at [614, 362] on button "Create Pledge" at bounding box center [649, 359] width 86 height 20
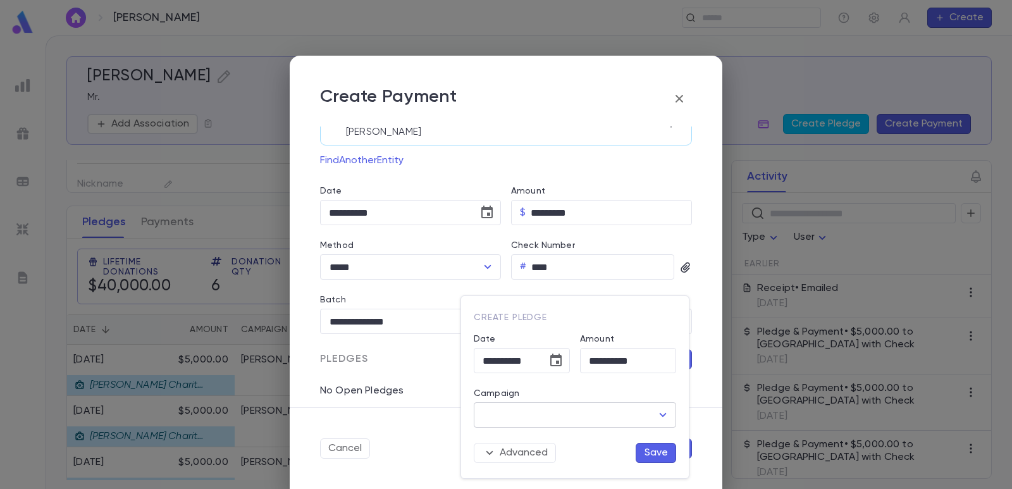
click at [568, 417] on input "Campaign" at bounding box center [565, 415] width 172 height 24
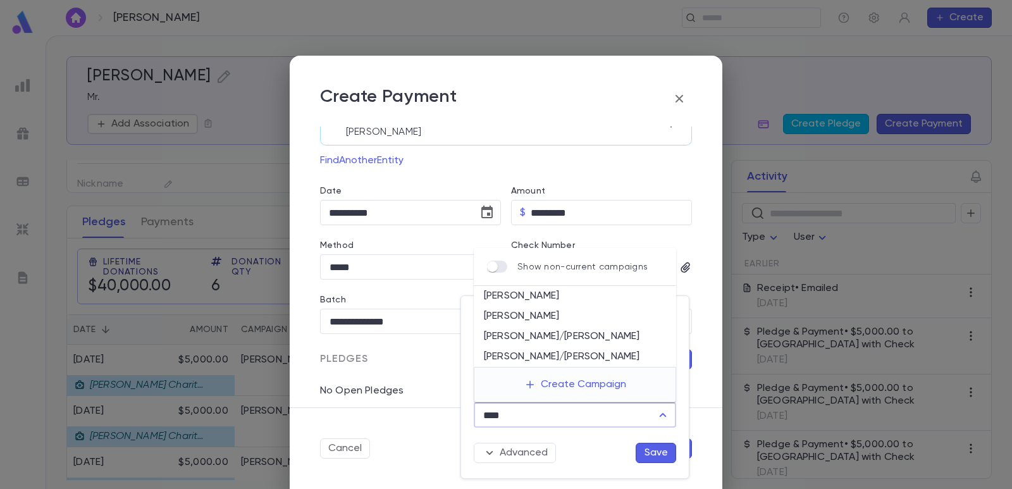
click at [523, 295] on li "[PERSON_NAME]" at bounding box center [575, 296] width 202 height 20
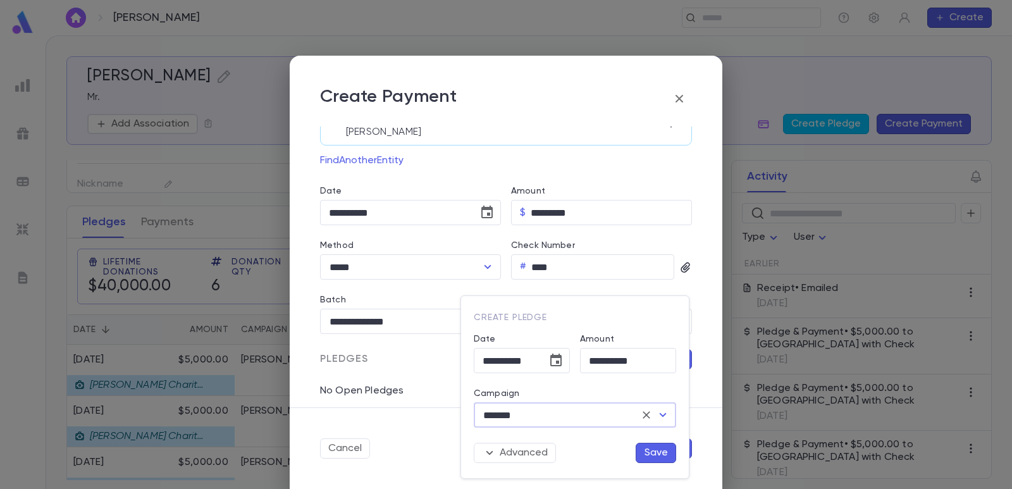
click at [649, 455] on button "Save" at bounding box center [656, 453] width 40 height 20
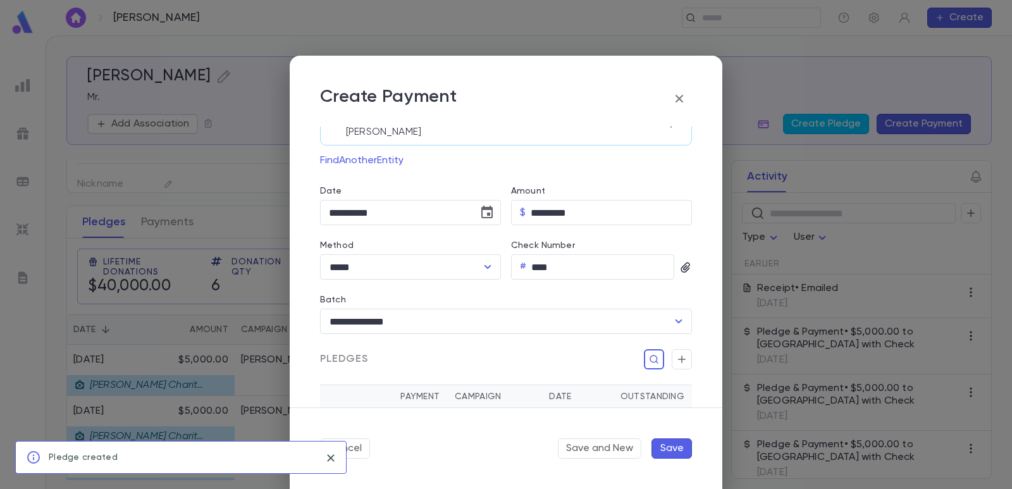
click at [668, 448] on button "Save" at bounding box center [671, 448] width 40 height 20
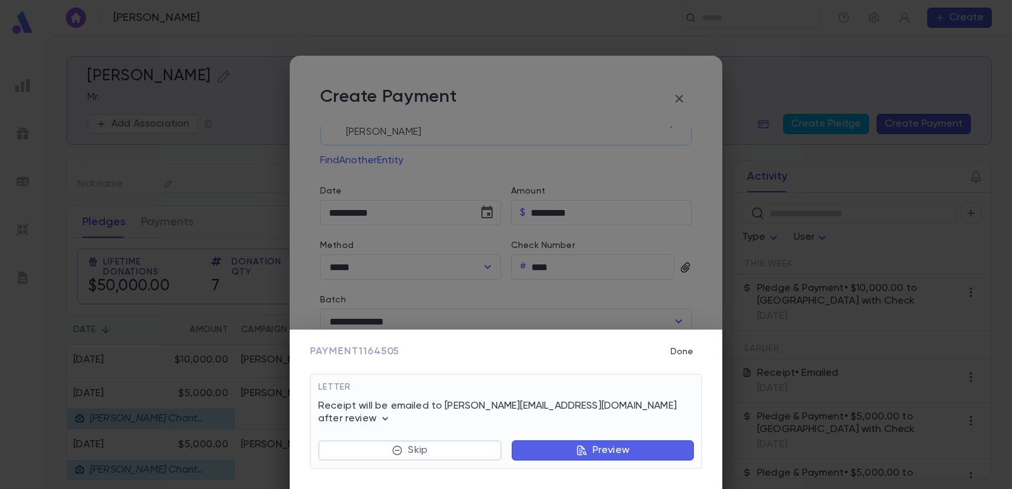
click at [558, 446] on button "Preview" at bounding box center [603, 450] width 182 height 20
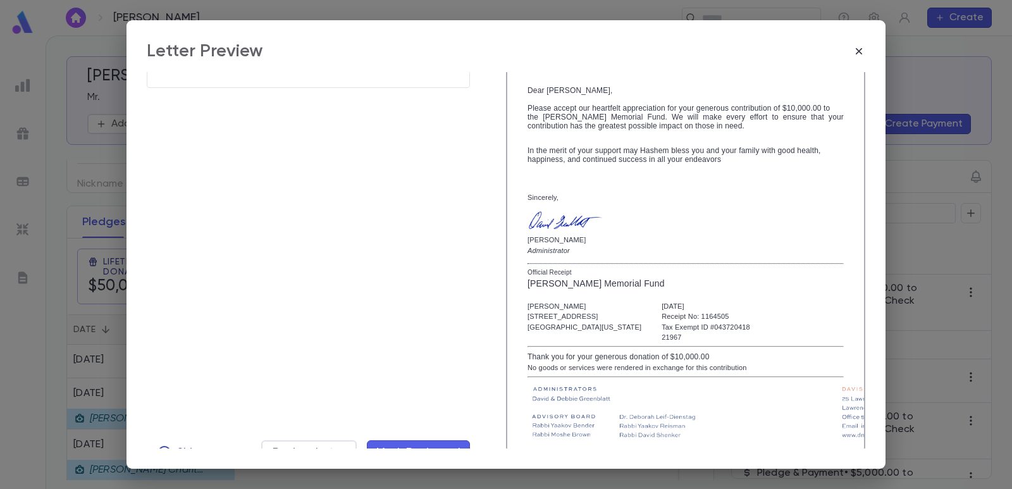
scroll to position [218, 0]
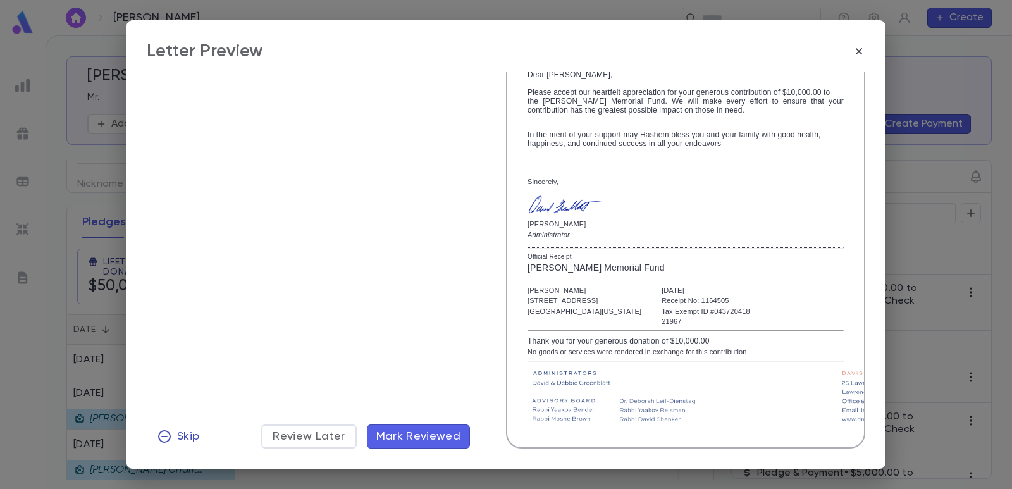
click at [186, 431] on span "Skip" at bounding box center [188, 436] width 22 height 14
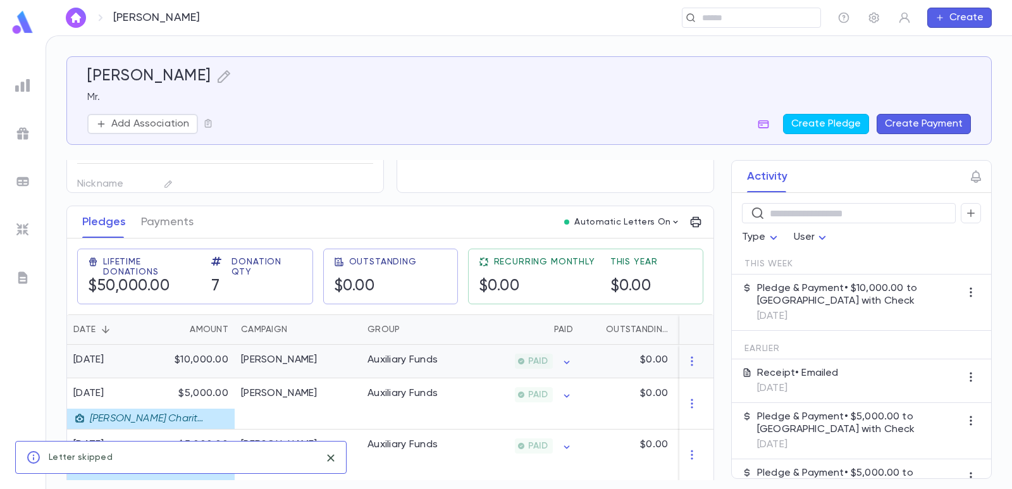
click at [215, 360] on div "$10,000.00" at bounding box center [193, 362] width 82 height 34
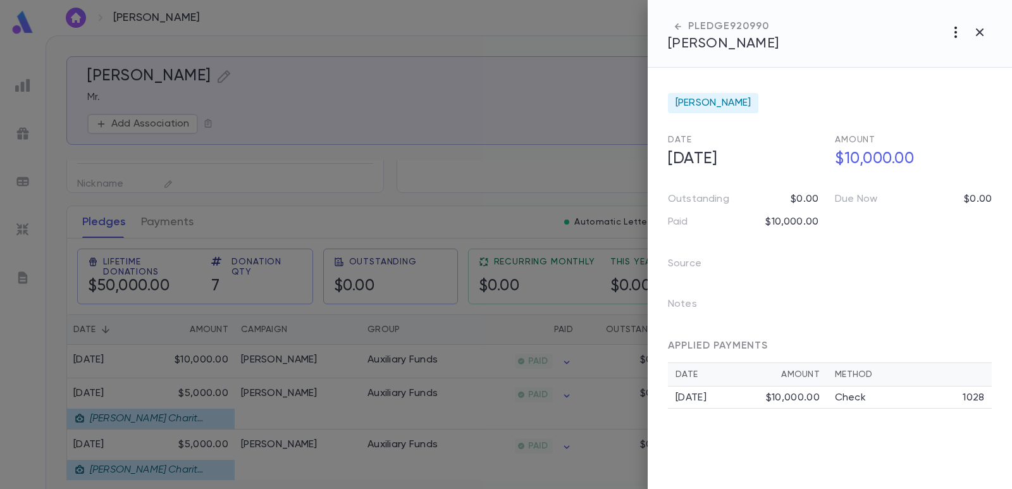
click at [953, 29] on icon "button" at bounding box center [955, 32] width 15 height 15
click at [901, 75] on li "Link to Entity" at bounding box center [927, 79] width 157 height 20
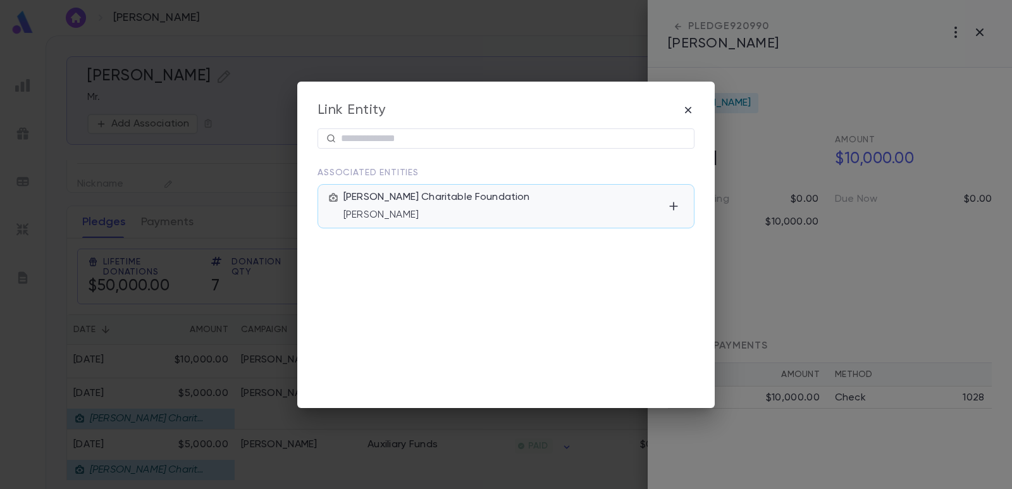
click at [441, 215] on p "[PERSON_NAME]" at bounding box center [503, 215] width 320 height 13
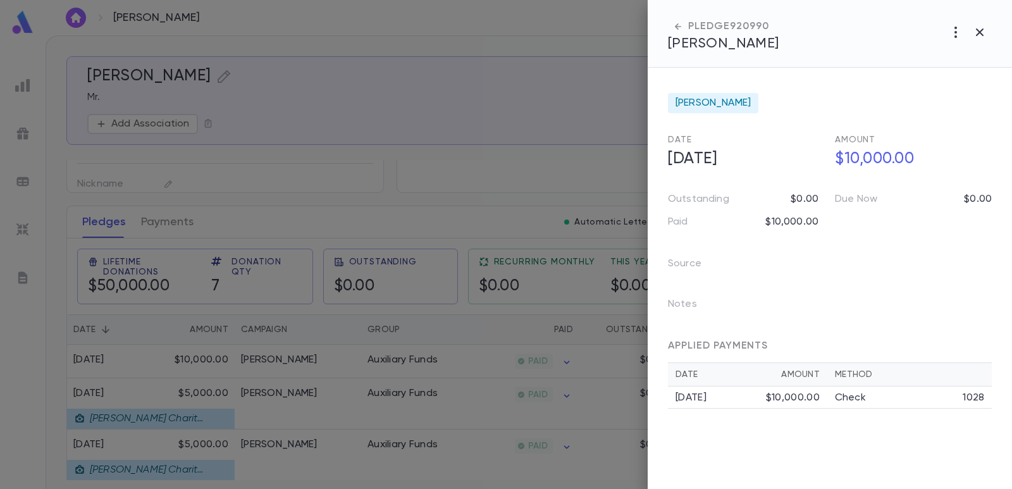
click at [449, 26] on div at bounding box center [506, 244] width 1012 height 489
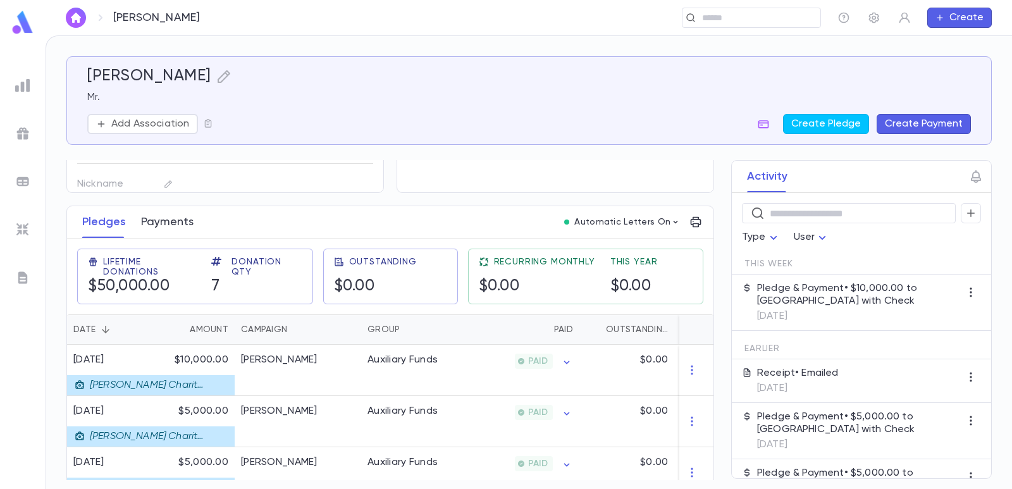
click at [159, 227] on button "Payments" at bounding box center [167, 222] width 52 height 32
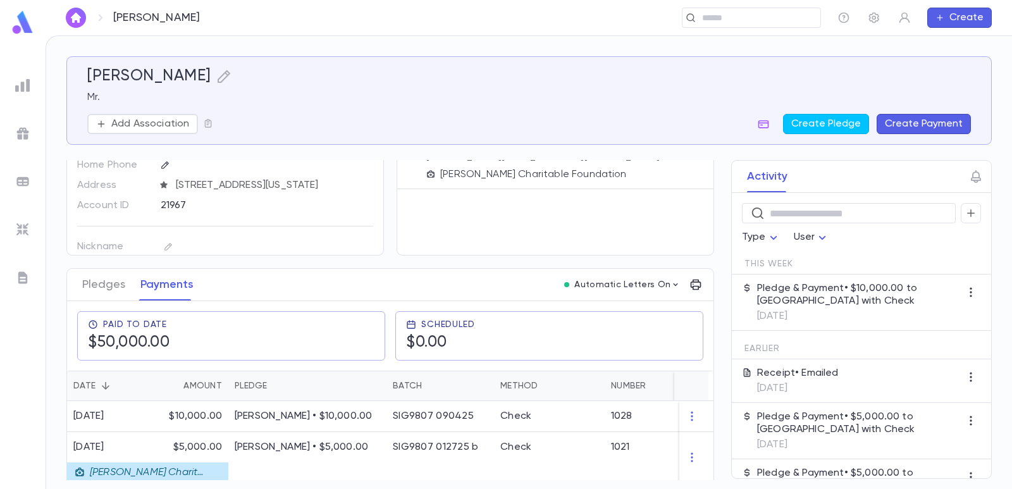
scroll to position [190, 0]
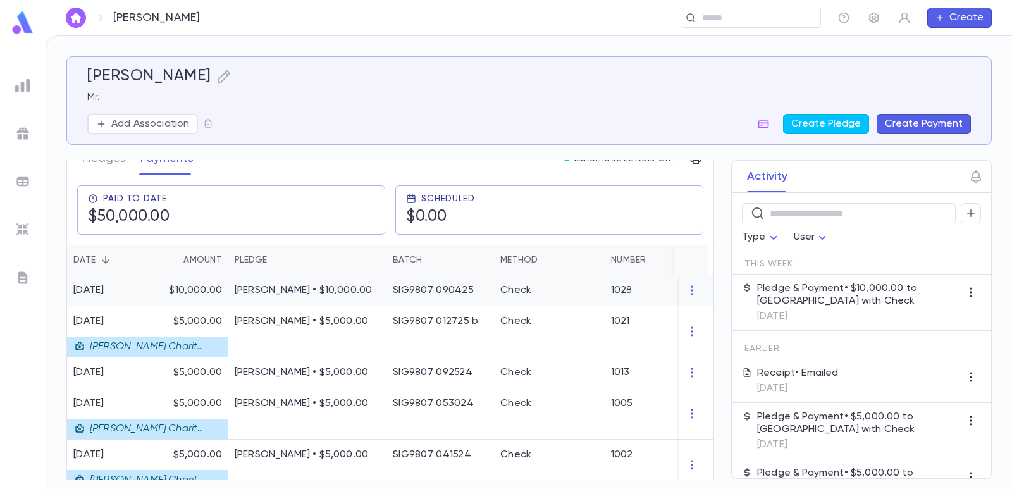
click at [320, 297] on div "[PERSON_NAME] • $10,000.00" at bounding box center [307, 290] width 158 height 31
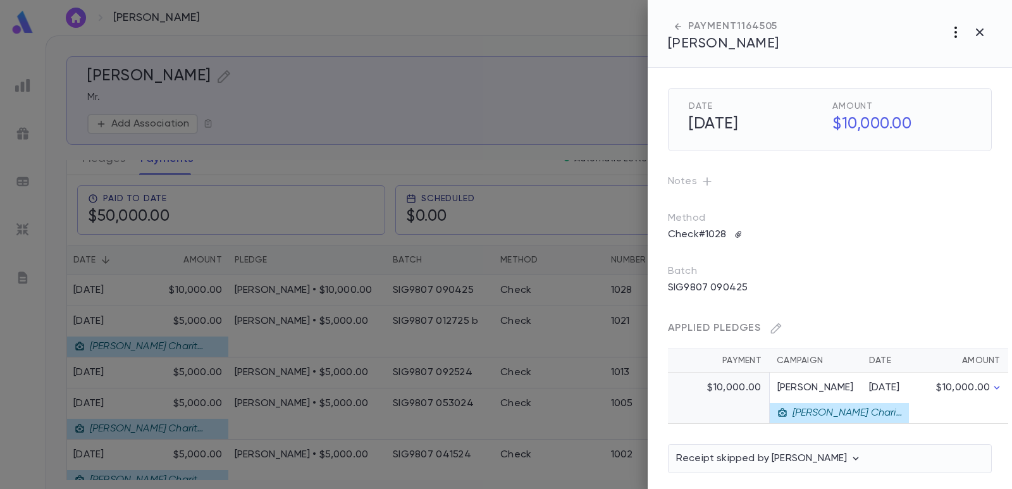
click at [950, 37] on icon "button" at bounding box center [955, 32] width 15 height 15
click at [916, 100] on li "Link to Entity" at bounding box center [950, 102] width 107 height 20
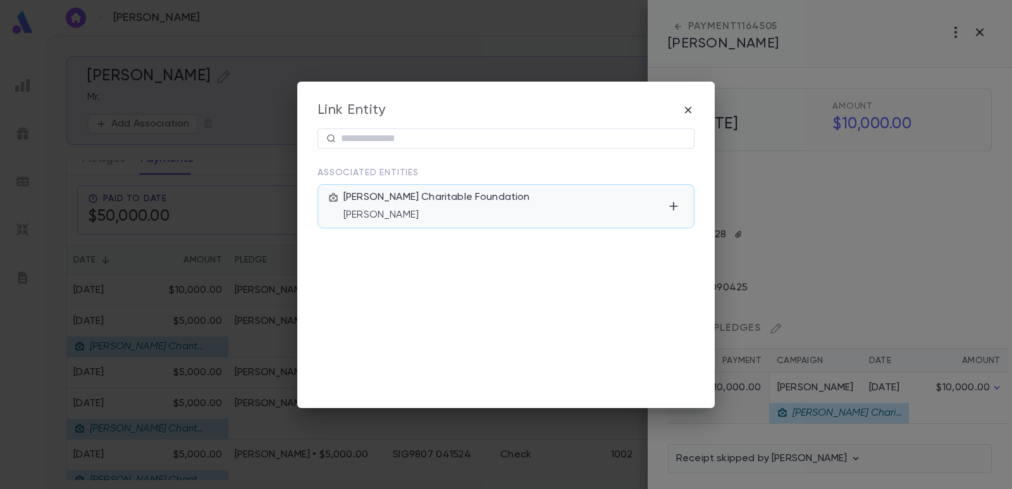
click at [427, 220] on p "[PERSON_NAME]" at bounding box center [503, 215] width 320 height 13
click at [535, 38] on div "Link Entity ​ Associated Entities [PERSON_NAME] Charitable Foundation [PERSON_N…" at bounding box center [506, 244] width 1012 height 489
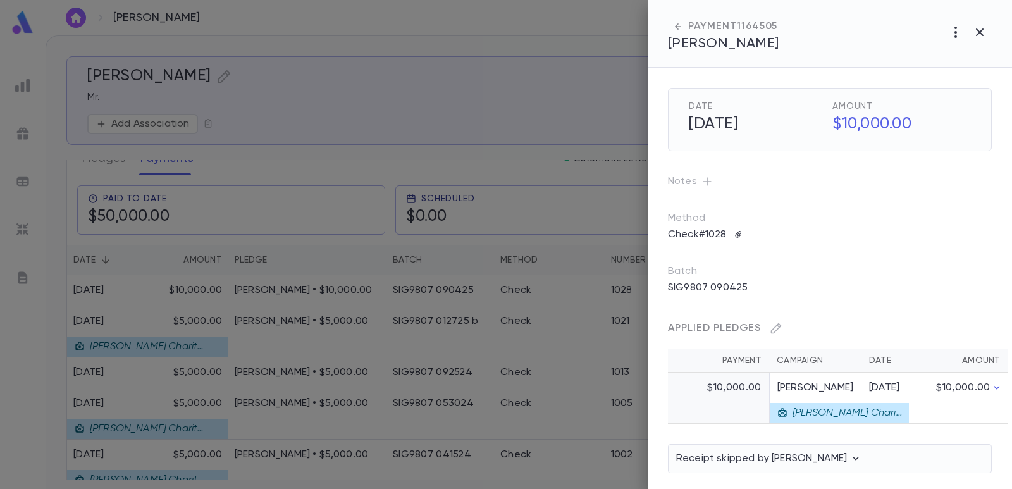
click at [500, 81] on div at bounding box center [506, 244] width 1012 height 489
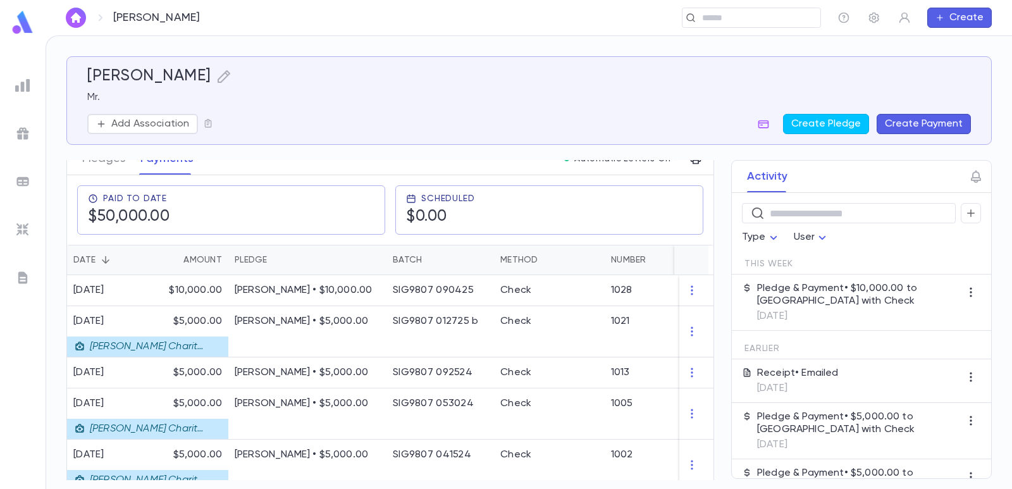
click at [409, 70] on div "[PERSON_NAME]" at bounding box center [528, 76] width 883 height 19
click at [272, 285] on div "[PERSON_NAME] • $10,000.00" at bounding box center [307, 290] width 158 height 31
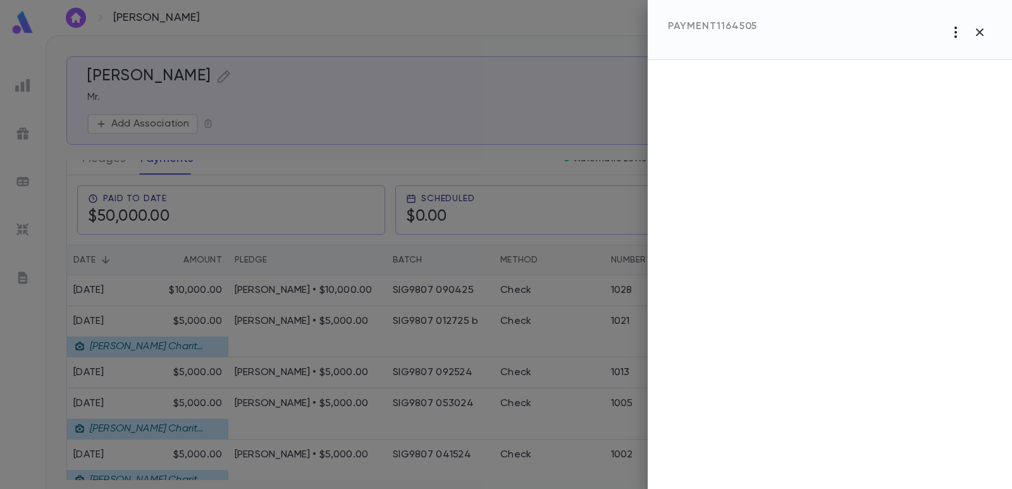
click at [954, 35] on icon "button" at bounding box center [955, 32] width 15 height 15
click at [844, 20] on div at bounding box center [506, 244] width 1012 height 489
click at [565, 57] on div at bounding box center [506, 244] width 1012 height 489
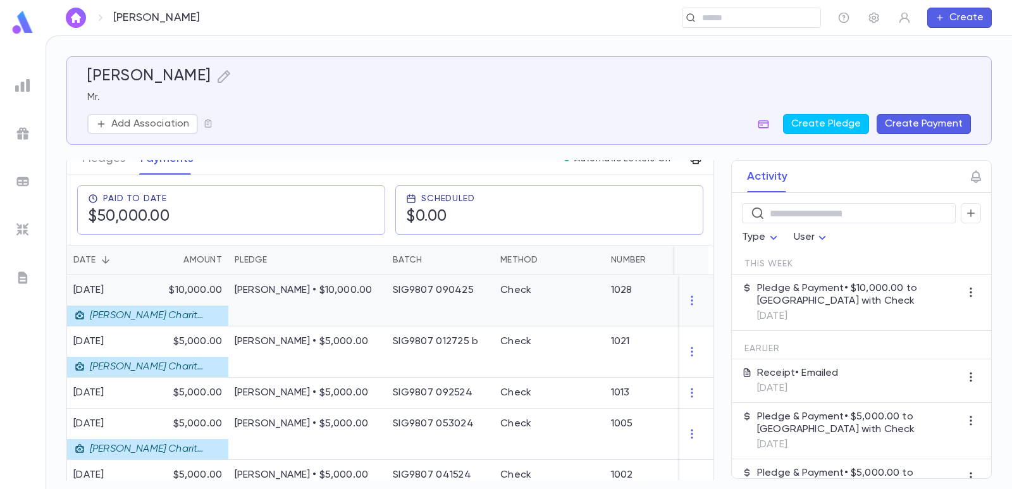
click at [347, 295] on p "[PERSON_NAME] • $10,000.00" at bounding box center [307, 290] width 145 height 13
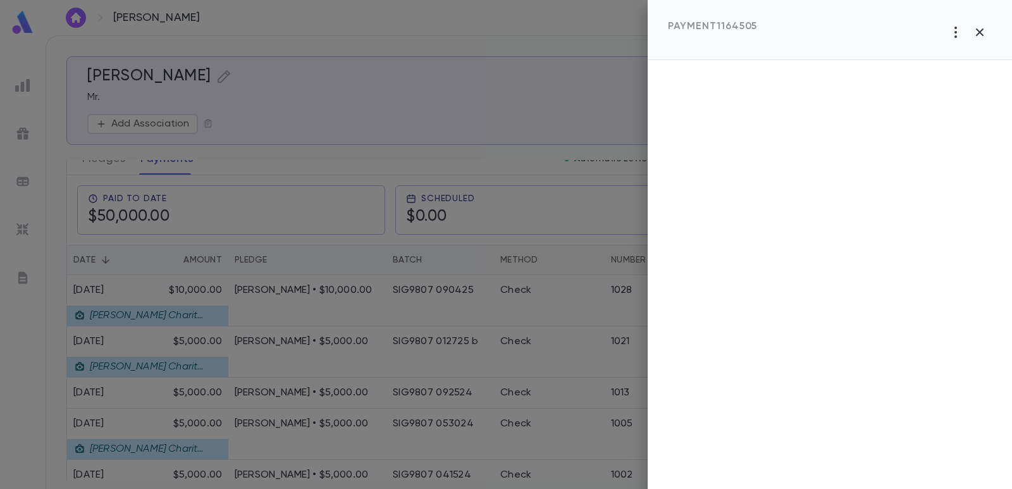
click at [510, 73] on div at bounding box center [506, 244] width 1012 height 489
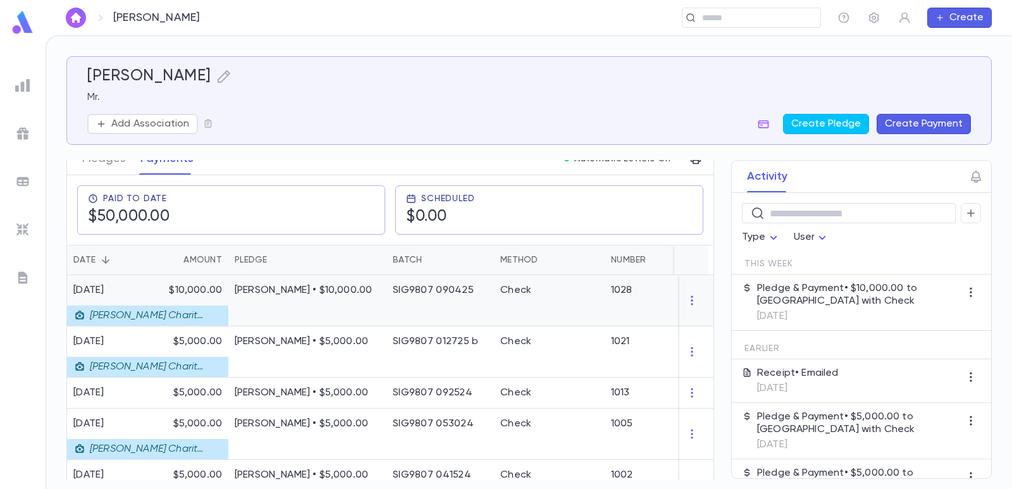
click at [279, 309] on div "[PERSON_NAME] • $10,000.00" at bounding box center [307, 300] width 158 height 51
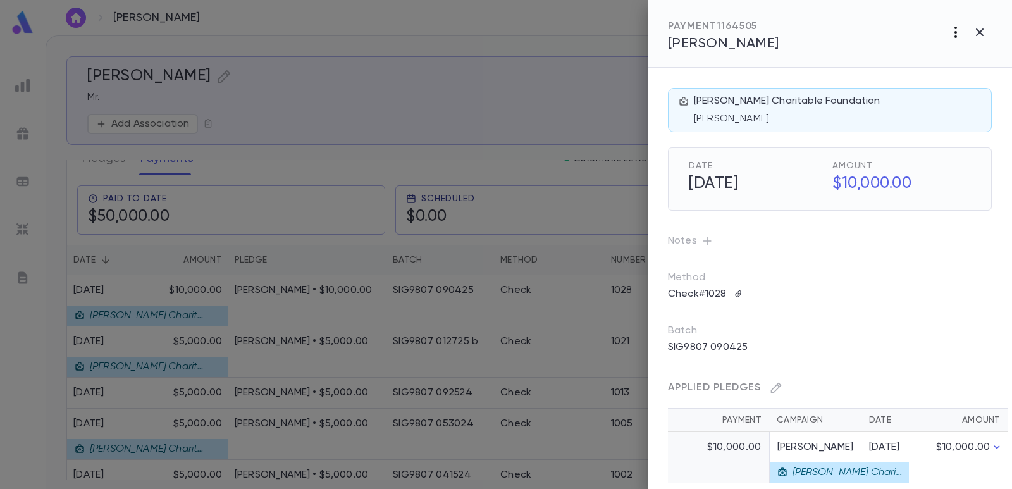
click at [954, 33] on icon "button" at bounding box center [955, 32] width 15 height 15
click at [934, 78] on p "Send Letter" at bounding box center [936, 80] width 57 height 13
click at [976, 80] on li "Email" at bounding box center [980, 81] width 44 height 23
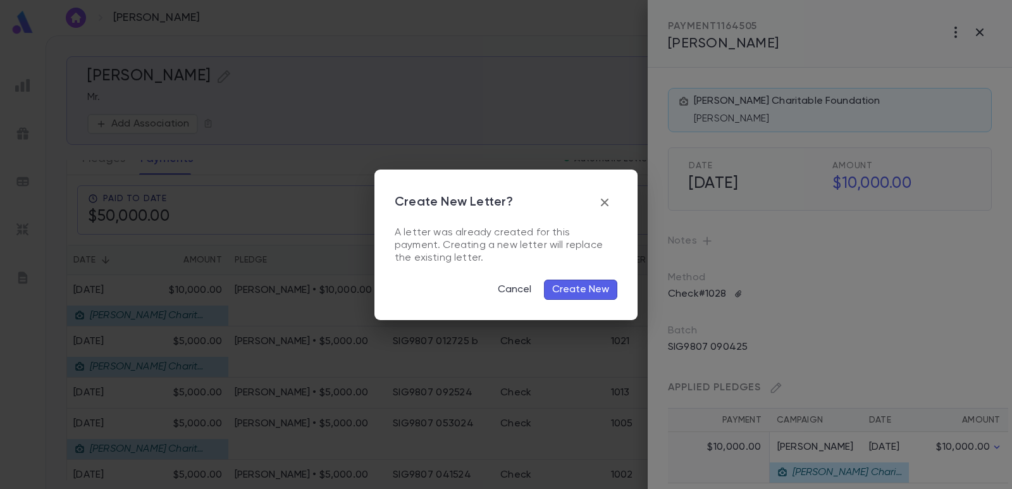
click at [567, 296] on button "Create New" at bounding box center [580, 290] width 73 height 20
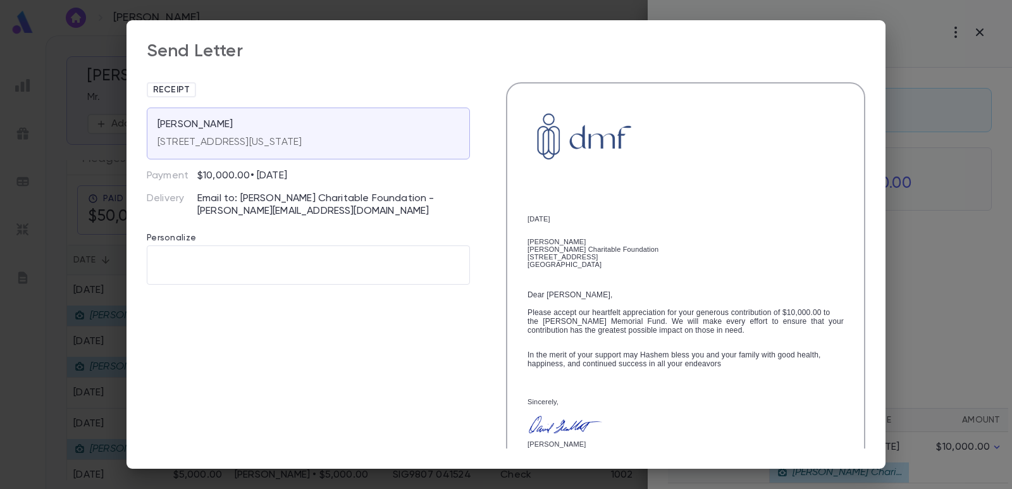
scroll to position [225, 0]
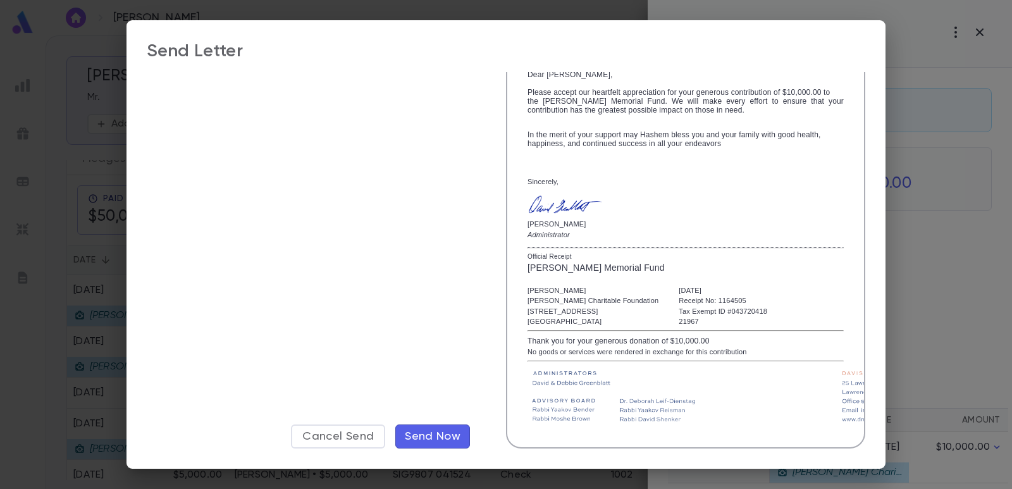
click at [433, 434] on span "Send Now" at bounding box center [433, 436] width 56 height 14
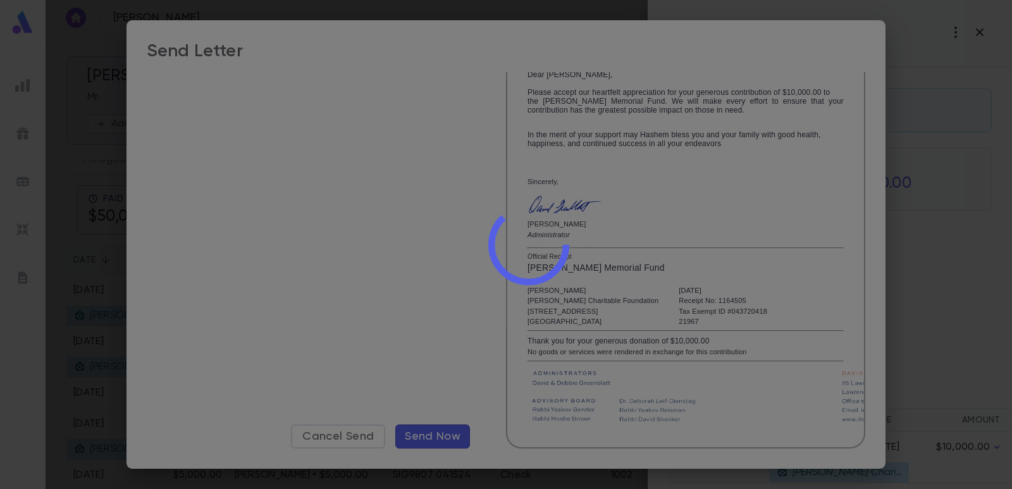
scroll to position [0, 0]
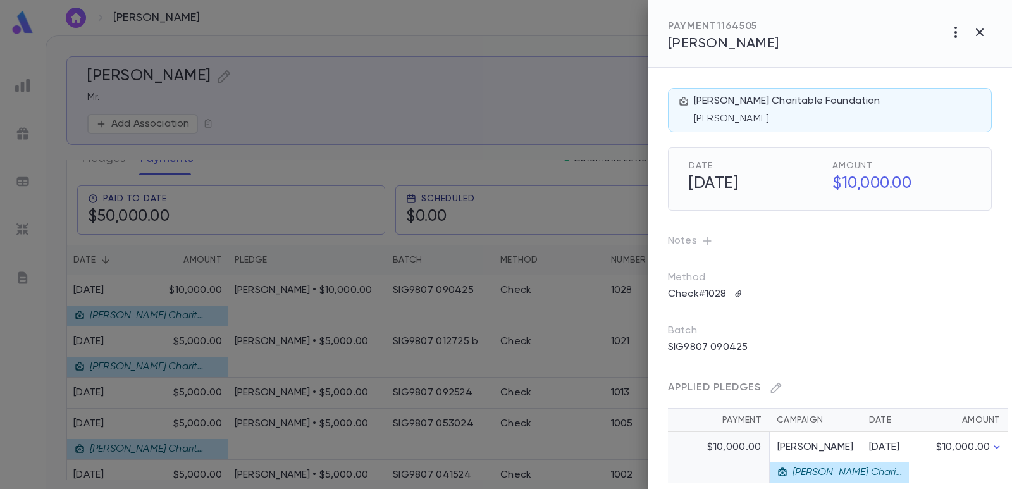
click at [527, 83] on div at bounding box center [506, 244] width 1012 height 489
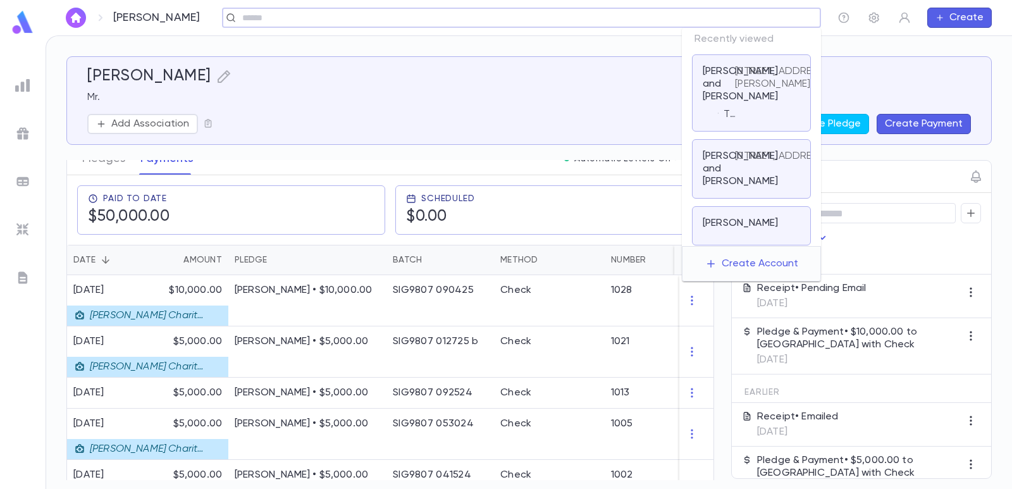
click at [728, 13] on input "text" at bounding box center [517, 18] width 558 height 12
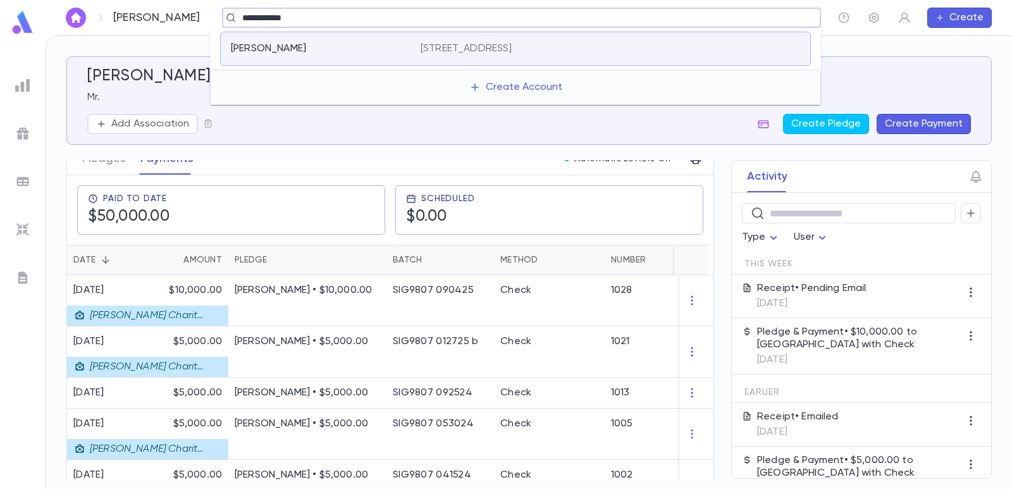
click at [512, 43] on p "[STREET_ADDRESS]" at bounding box center [467, 48] width 92 height 13
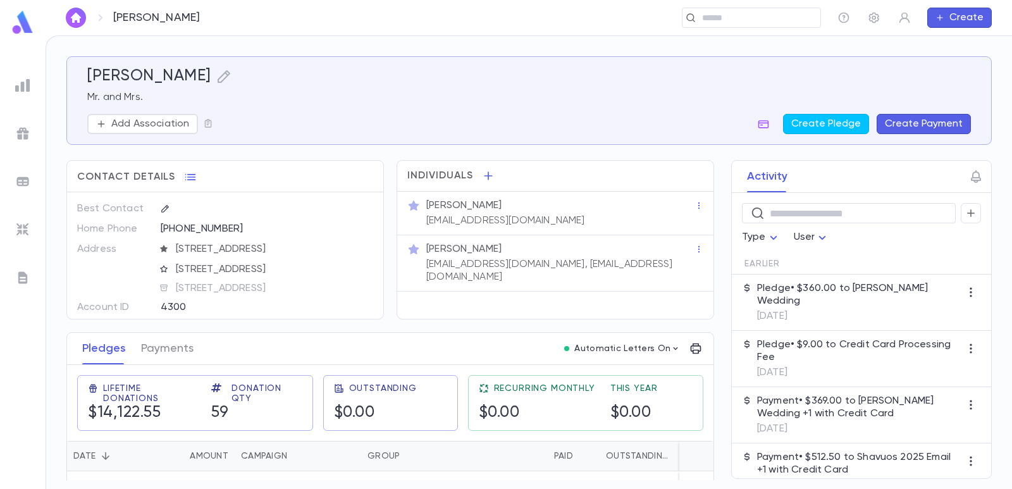
click at [912, 123] on button "Create Payment" at bounding box center [924, 124] width 94 height 20
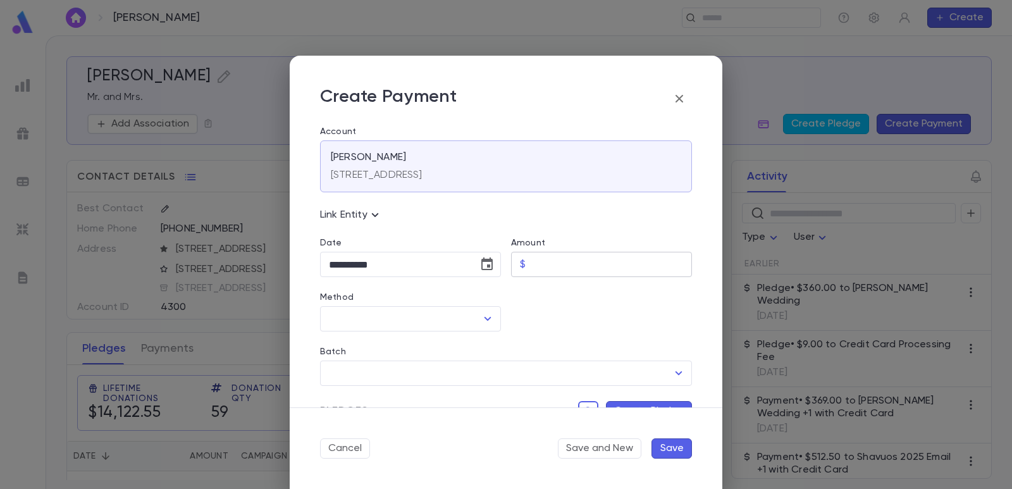
click at [582, 268] on input "Amount" at bounding box center [611, 264] width 161 height 25
drag, startPoint x: 564, startPoint y: 308, endPoint x: 459, endPoint y: 312, distance: 105.7
click at [562, 309] on div at bounding box center [596, 304] width 191 height 54
click at [438, 319] on input "Method" at bounding box center [401, 319] width 151 height 24
click at [389, 357] on ul "Check" at bounding box center [409, 346] width 178 height 30
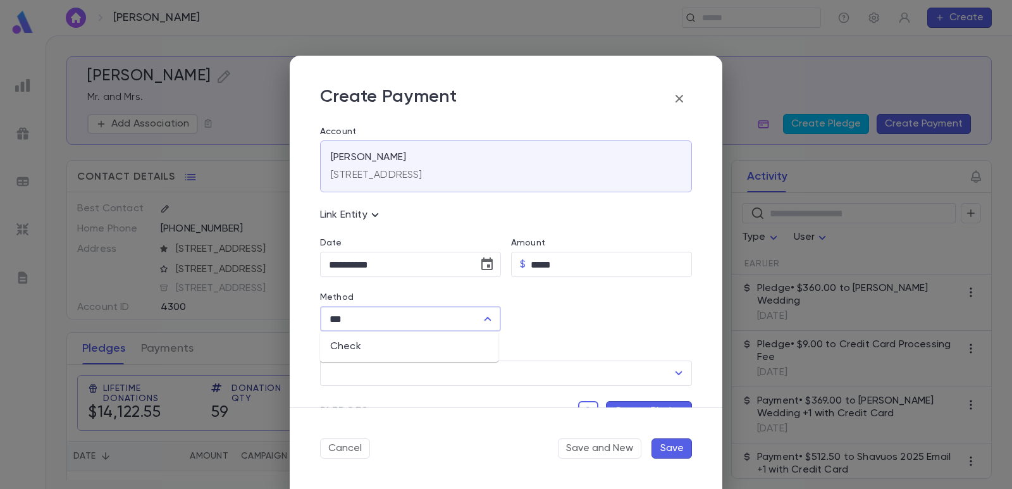
click at [389, 349] on li "Check" at bounding box center [409, 346] width 178 height 20
click at [548, 319] on input "Check Number" at bounding box center [602, 319] width 143 height 25
click at [481, 268] on icon "Choose date, selected date is Sep 4, 2025" at bounding box center [486, 263] width 11 height 13
drag, startPoint x: 448, startPoint y: 292, endPoint x: 441, endPoint y: 293, distance: 6.4
click at [445, 293] on icon "Previous month" at bounding box center [445, 296] width 15 height 15
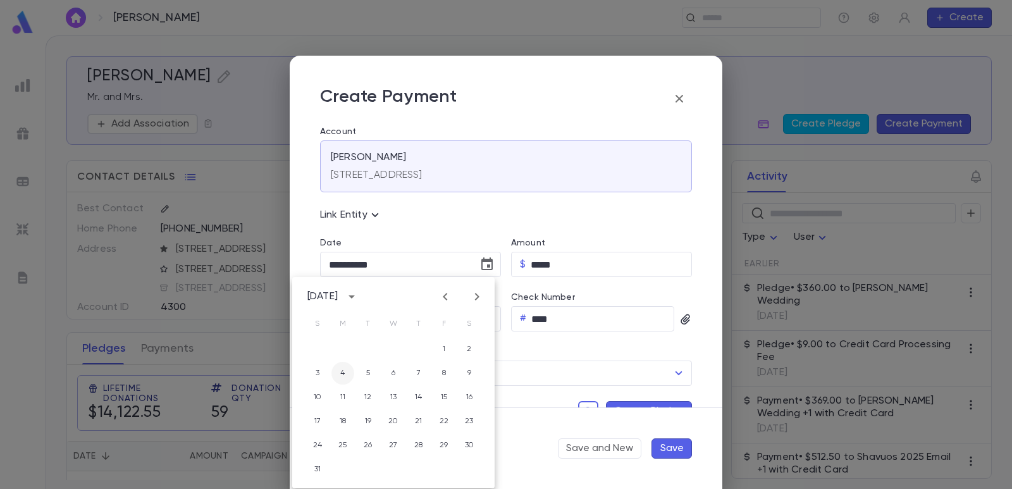
click at [337, 372] on button "4" at bounding box center [342, 373] width 23 height 23
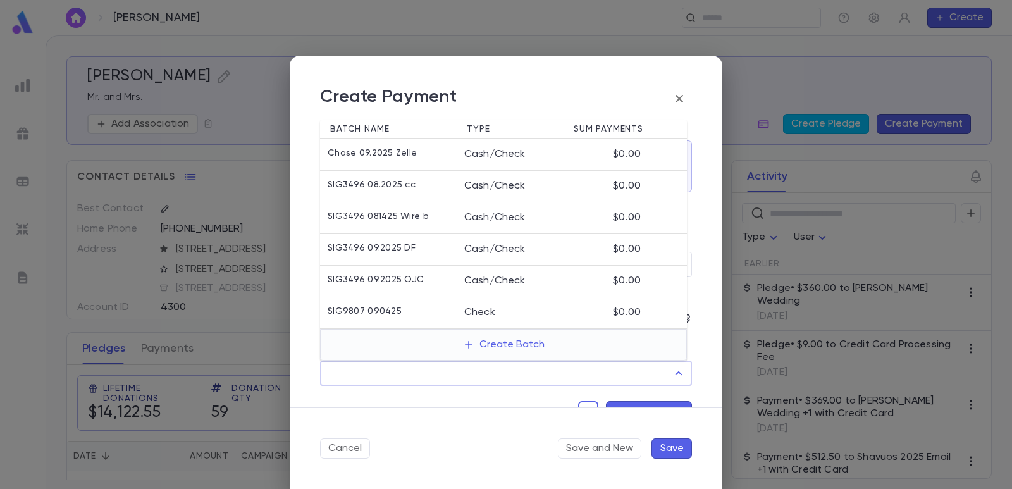
click at [457, 374] on input "Batch" at bounding box center [497, 373] width 342 height 24
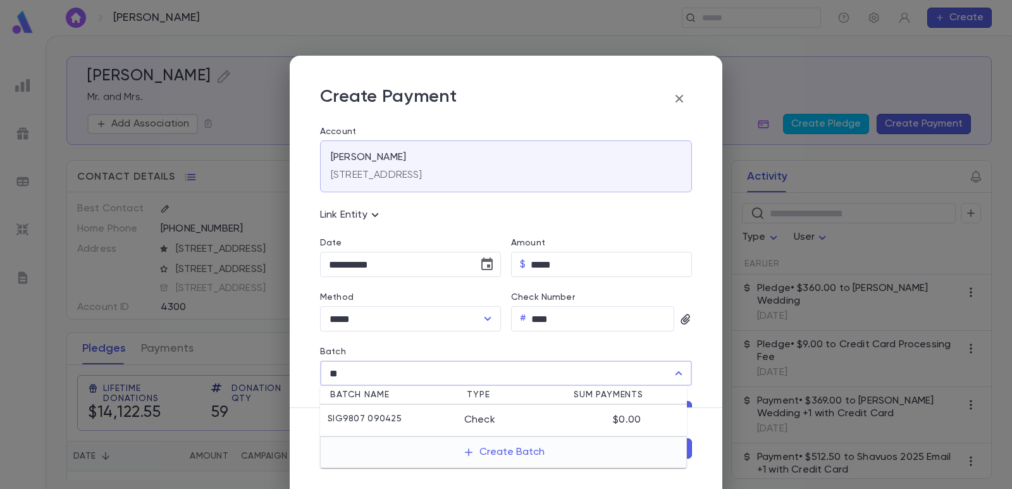
click at [422, 407] on li "SIG9807 090425 Check $0.00" at bounding box center [503, 421] width 367 height 32
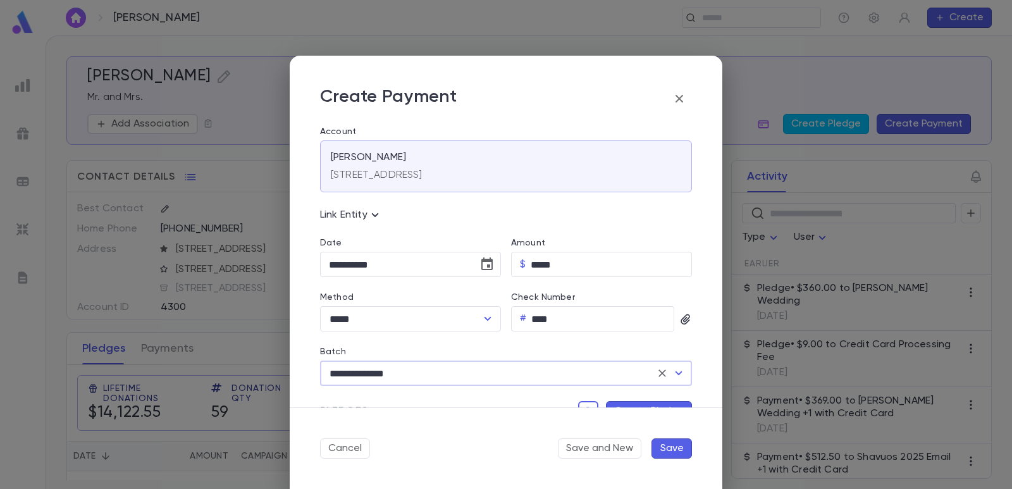
click at [617, 402] on button "Create Pledge" at bounding box center [649, 411] width 86 height 20
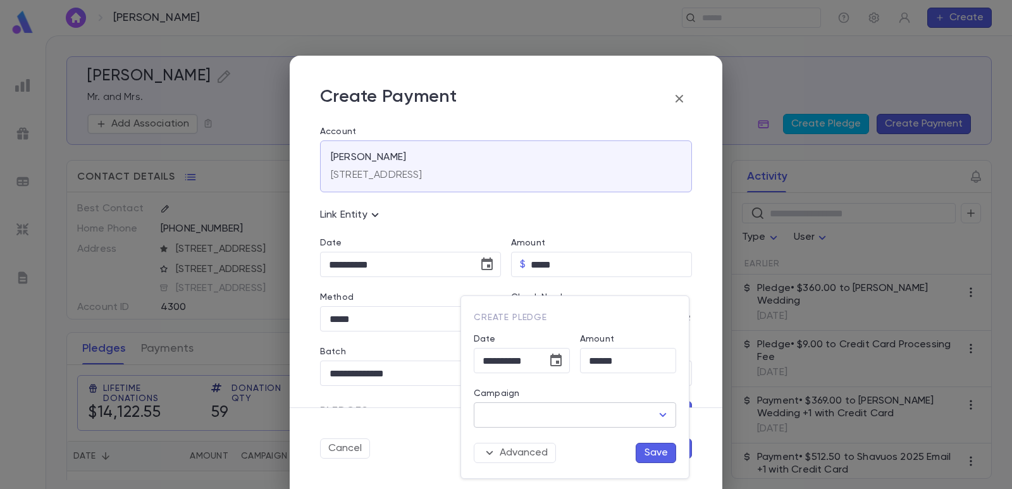
click at [573, 418] on input "Campaign" at bounding box center [565, 415] width 172 height 24
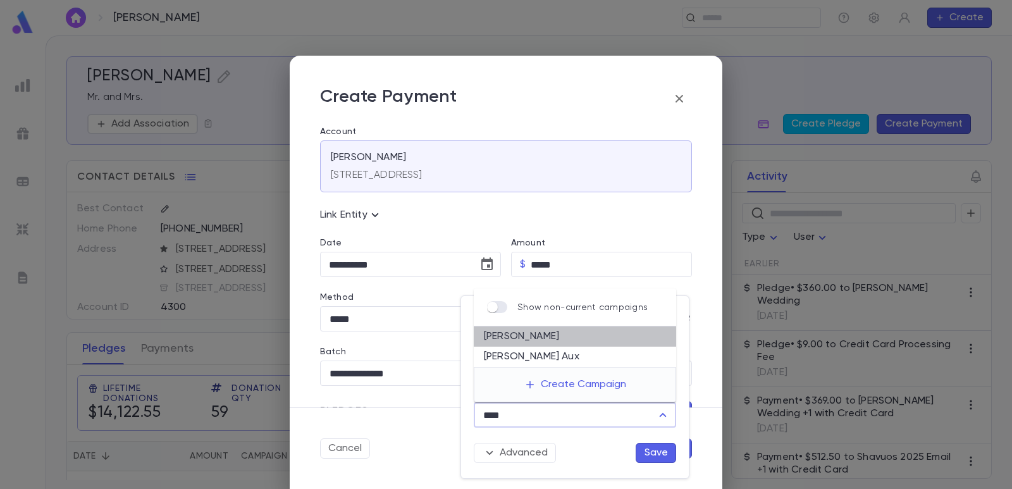
click at [574, 342] on li "[PERSON_NAME]" at bounding box center [575, 336] width 202 height 20
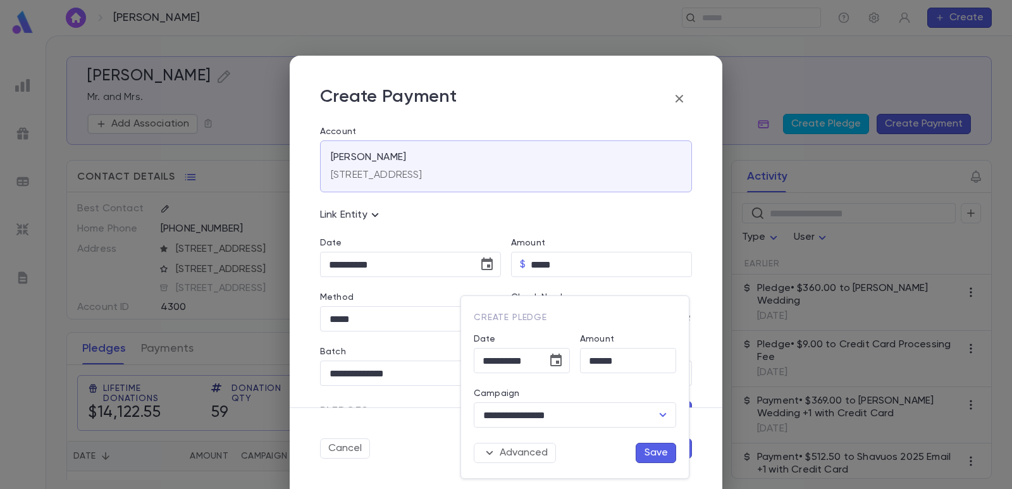
click at [658, 459] on button "Save" at bounding box center [656, 453] width 40 height 20
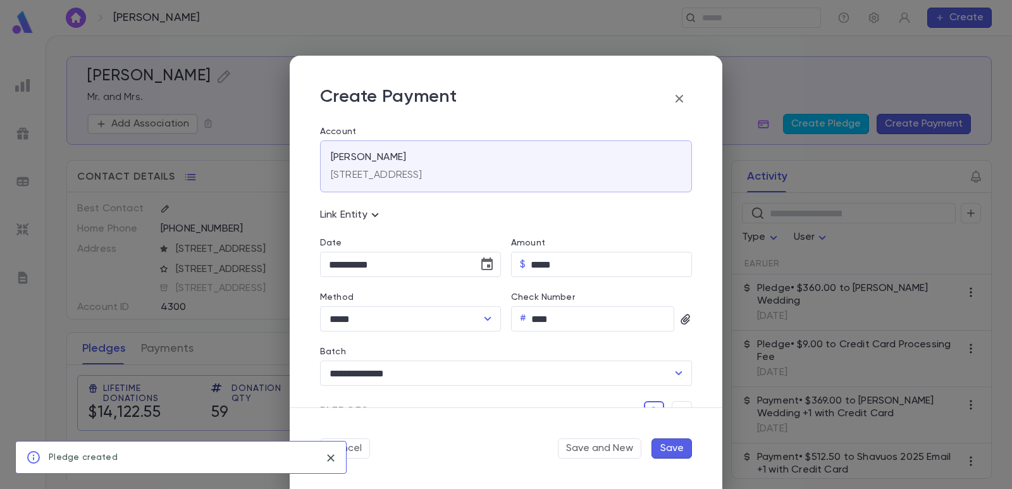
click at [663, 450] on button "Save" at bounding box center [671, 448] width 40 height 20
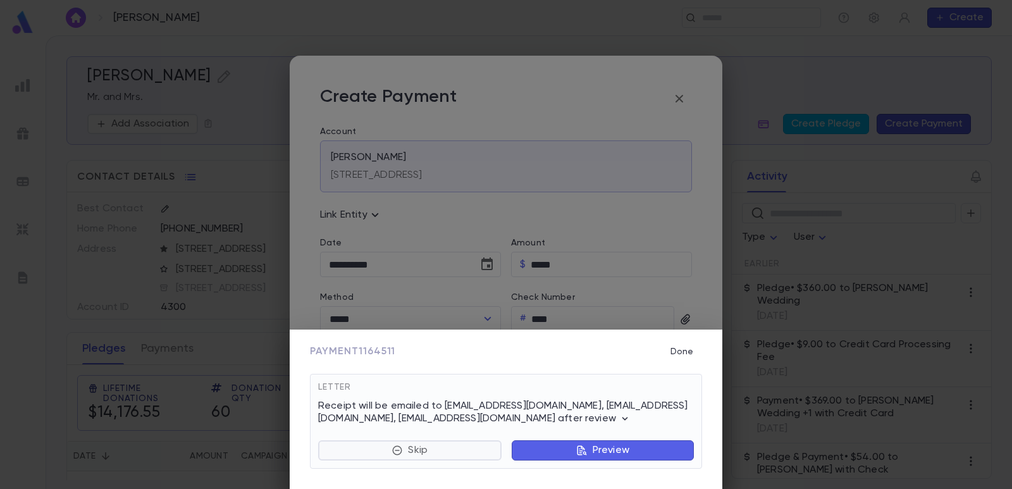
click at [360, 448] on button "Skip" at bounding box center [409, 450] width 183 height 20
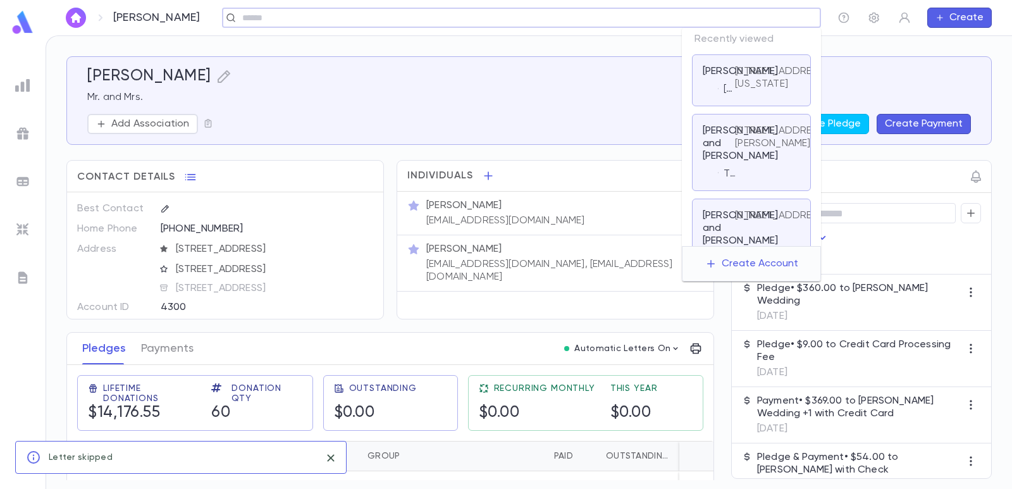
click at [718, 18] on input "text" at bounding box center [517, 18] width 558 height 12
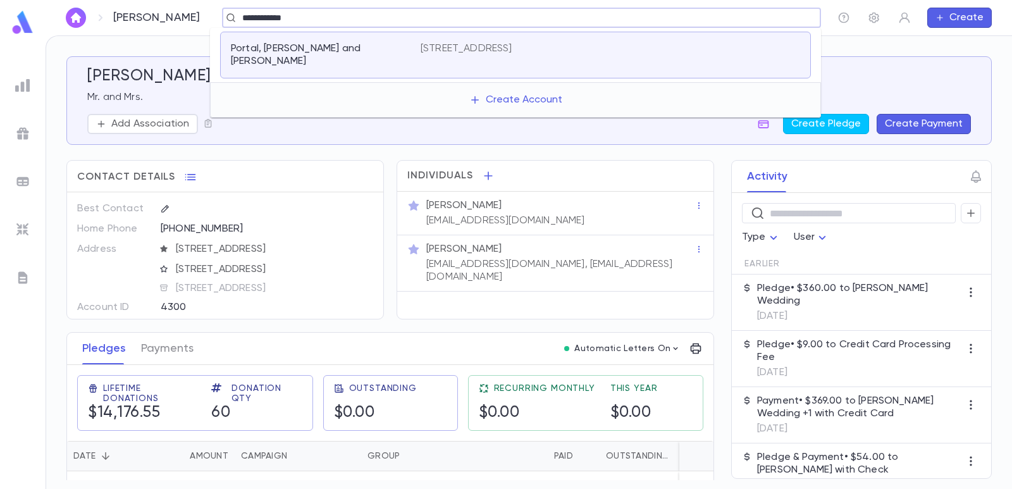
click at [512, 49] on p "[STREET_ADDRESS]" at bounding box center [467, 48] width 92 height 13
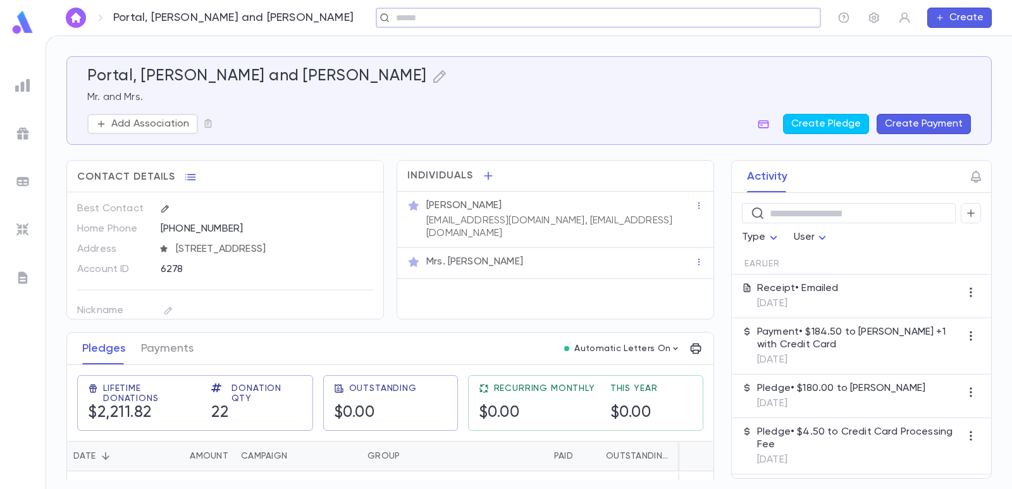
click at [904, 117] on button "Create Payment" at bounding box center [924, 124] width 94 height 20
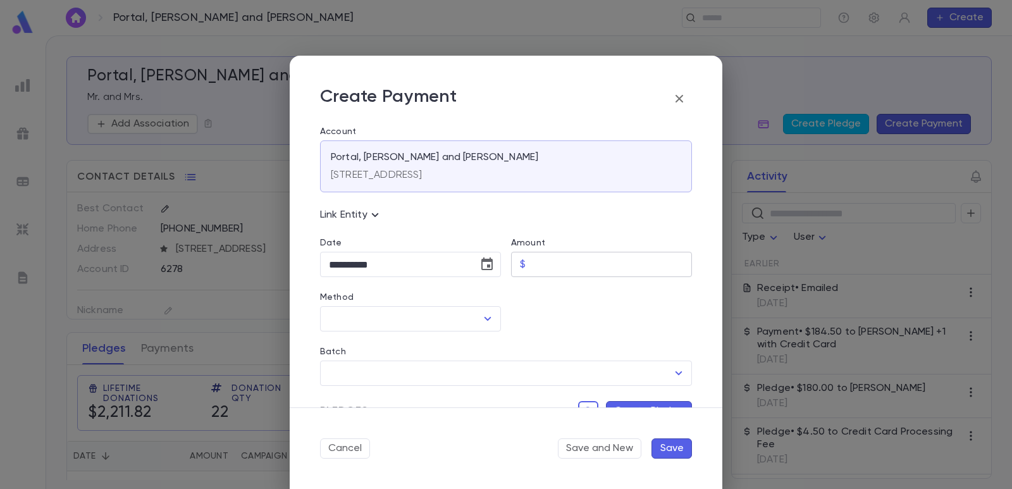
click at [560, 261] on input "Amount" at bounding box center [611, 264] width 161 height 25
click at [557, 294] on div at bounding box center [596, 304] width 191 height 54
click at [479, 268] on icon "Choose date, selected date is Sep 4, 2025" at bounding box center [486, 264] width 15 height 15
click at [448, 304] on button "Previous month" at bounding box center [445, 296] width 20 height 20
click at [447, 303] on icon "Previous month" at bounding box center [445, 296] width 15 height 15
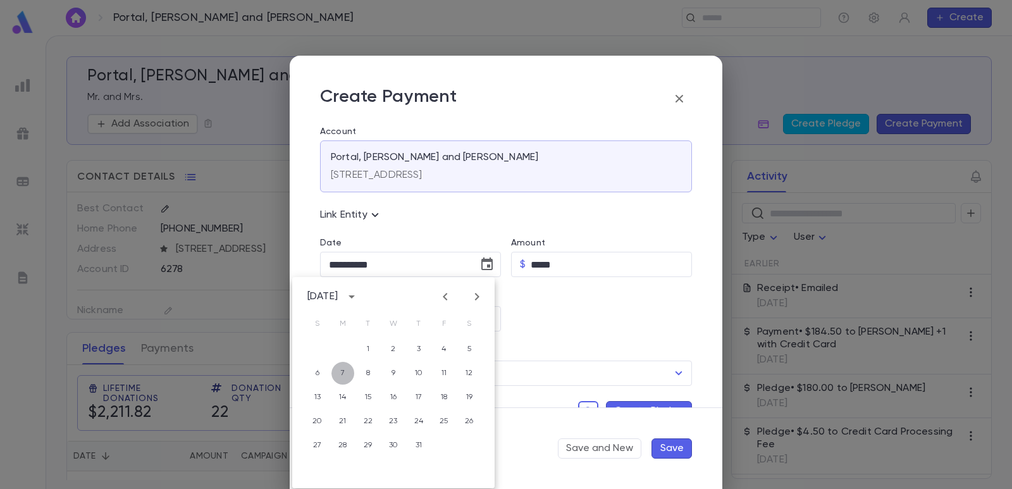
click at [346, 372] on button "7" at bounding box center [342, 373] width 23 height 23
click at [369, 318] on input "Method" at bounding box center [401, 319] width 151 height 24
click at [368, 352] on li "Check" at bounding box center [409, 346] width 178 height 20
click at [592, 323] on input "Check Number" at bounding box center [602, 319] width 143 height 25
click at [518, 379] on input "Batch" at bounding box center [497, 373] width 342 height 24
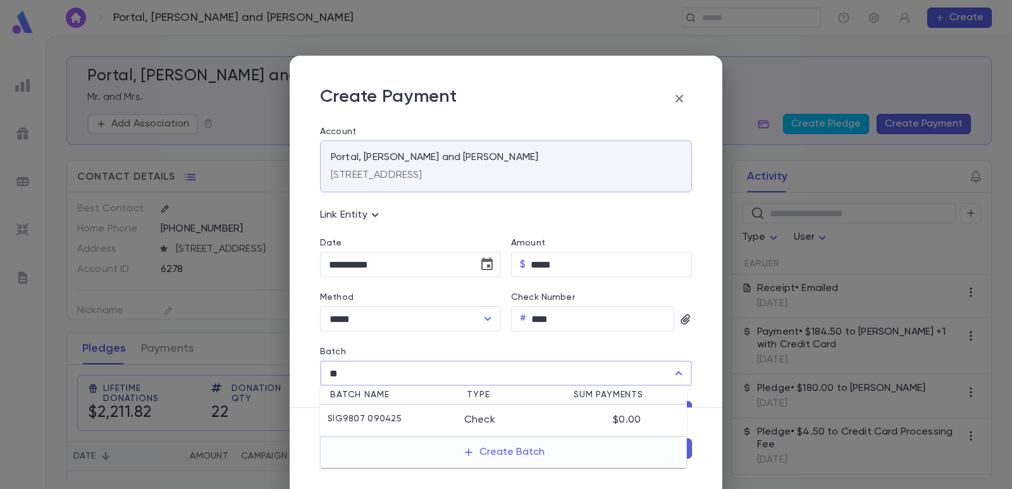
click at [450, 414] on div "SIG9807 090425" at bounding box center [396, 420] width 137 height 13
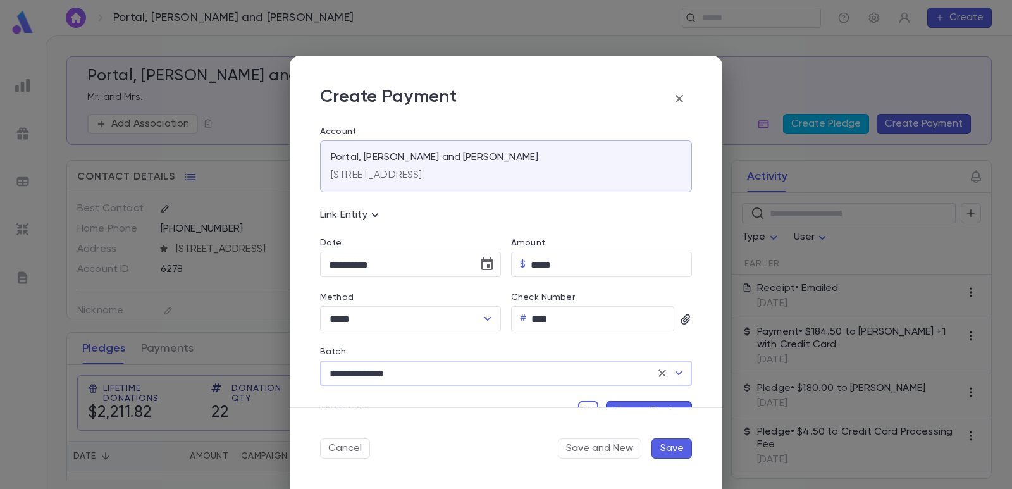
click at [616, 400] on div "Pledges Create Pledge" at bounding box center [501, 403] width 382 height 35
click at [615, 405] on button "Create Pledge" at bounding box center [649, 411] width 86 height 20
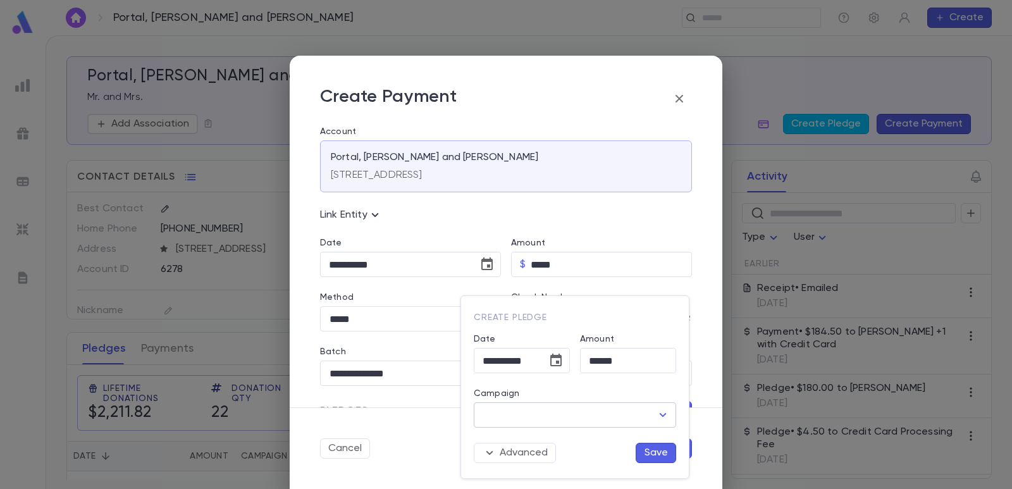
click at [563, 416] on input "Campaign" at bounding box center [565, 415] width 172 height 24
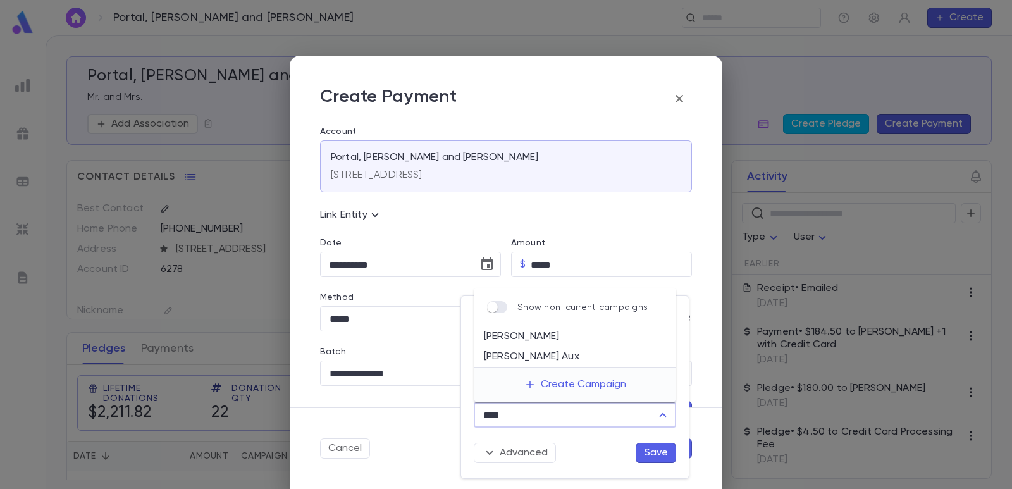
click at [567, 333] on li "[PERSON_NAME]" at bounding box center [575, 336] width 202 height 20
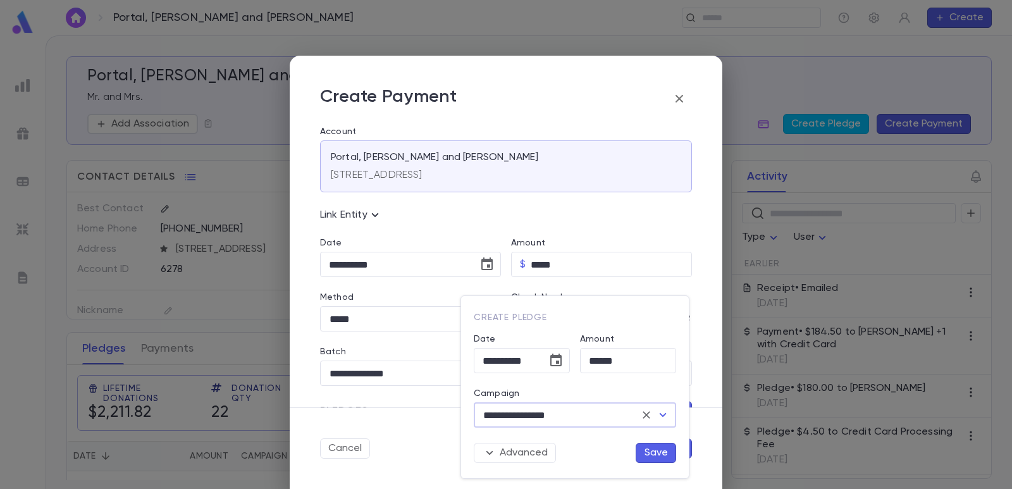
click at [648, 455] on button "Save" at bounding box center [656, 453] width 40 height 20
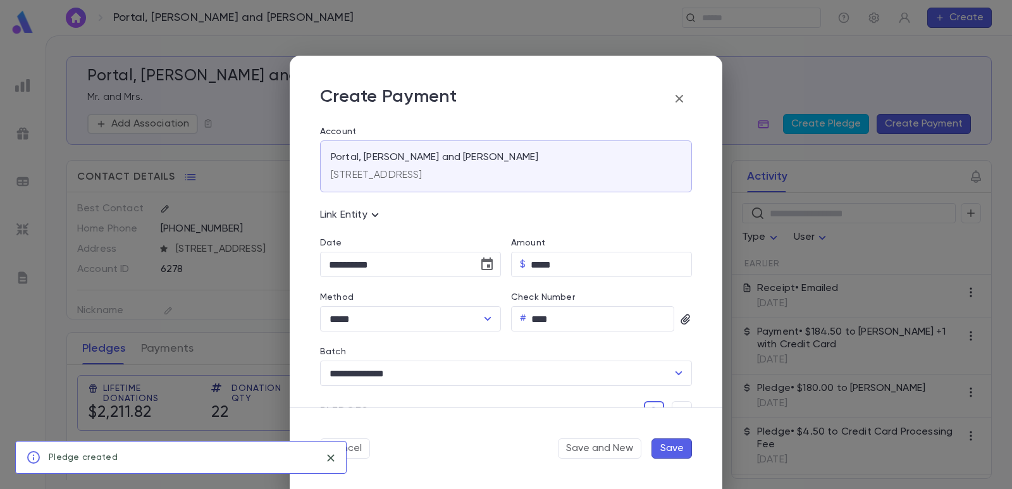
click at [675, 450] on button "Save" at bounding box center [671, 448] width 40 height 20
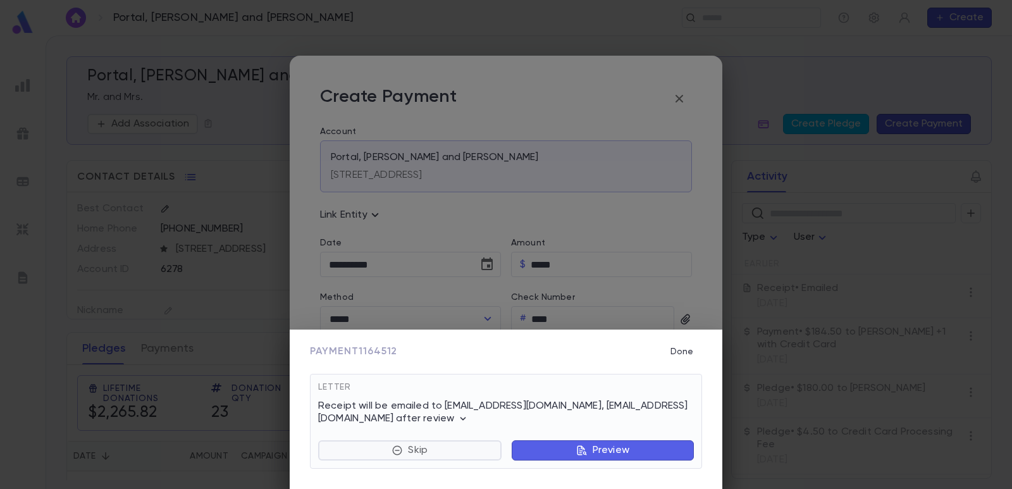
click at [432, 446] on button "Skip" at bounding box center [409, 450] width 183 height 20
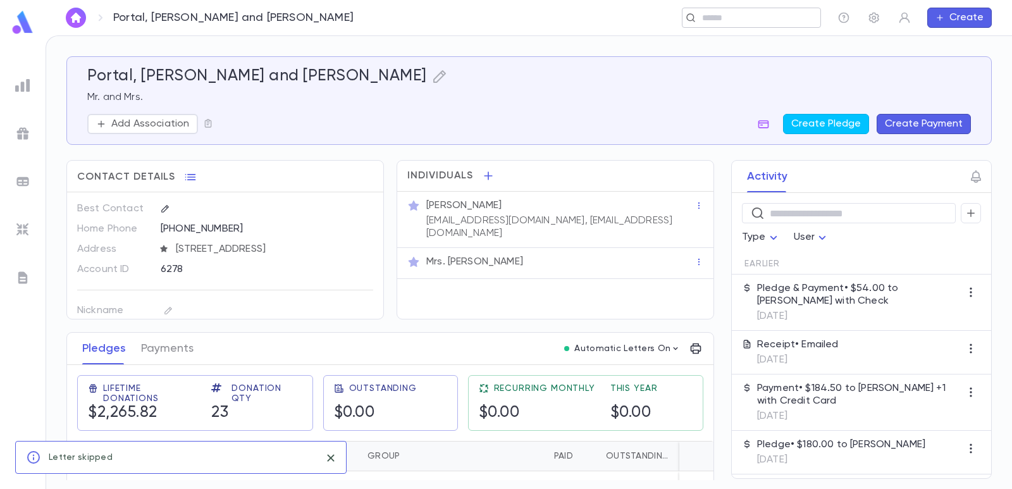
click at [718, 18] on input "text" at bounding box center [747, 18] width 98 height 12
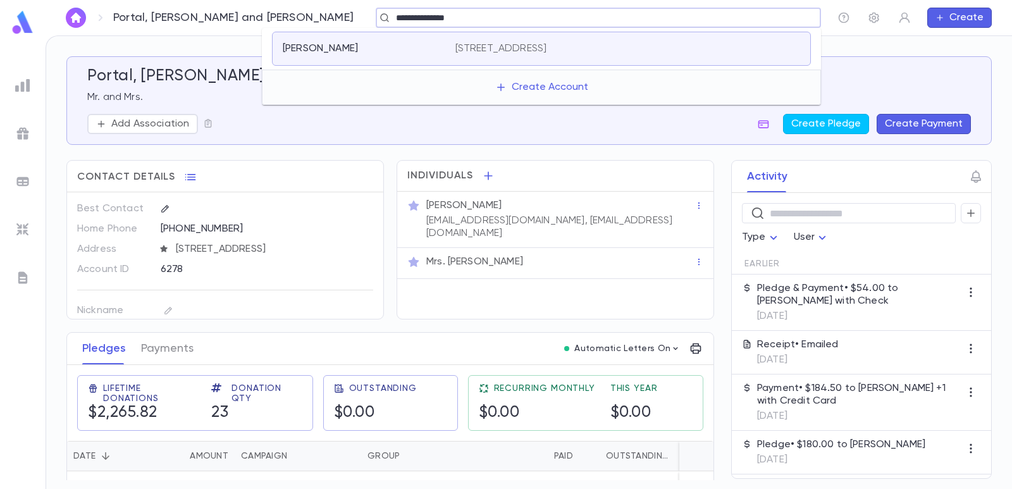
click at [600, 39] on div "[PERSON_NAME] [STREET_ADDRESS]" at bounding box center [541, 49] width 539 height 34
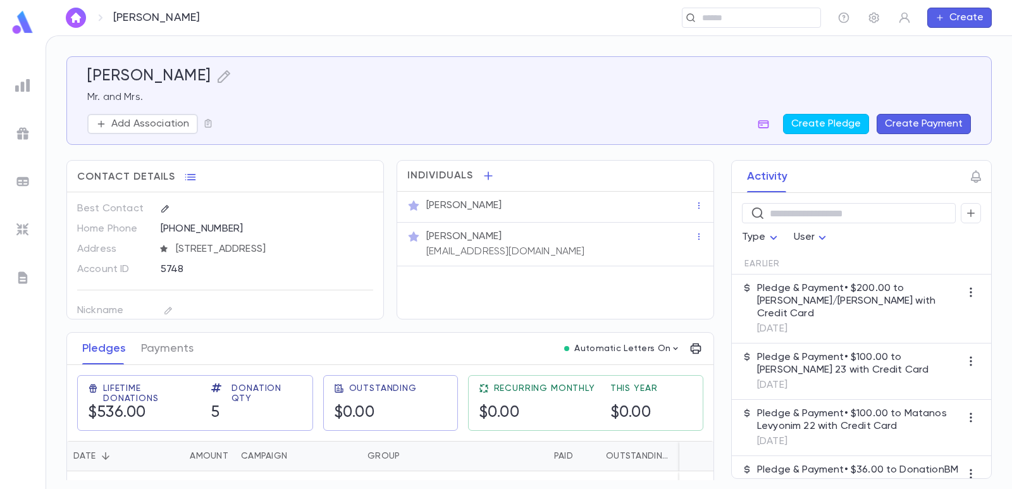
click at [904, 117] on button "Create Payment" at bounding box center [924, 124] width 94 height 20
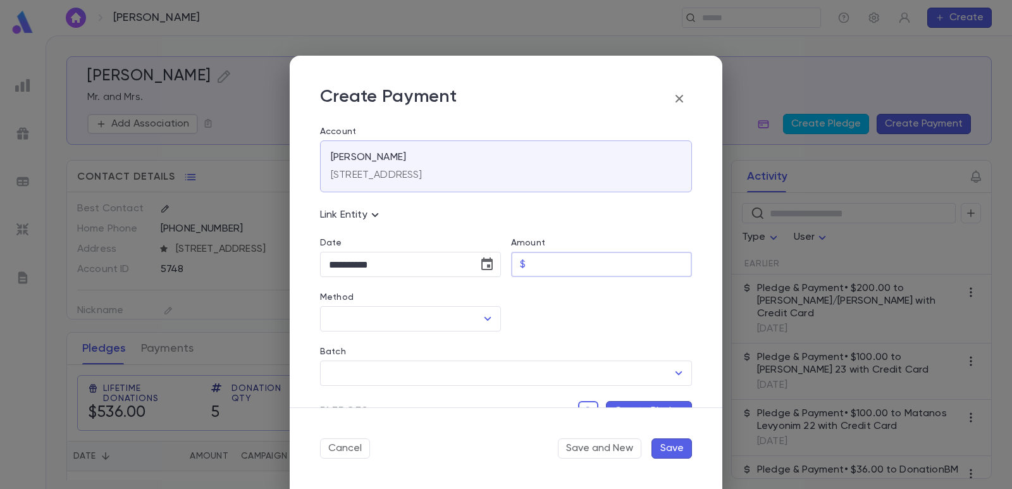
click at [576, 262] on input "Amount" at bounding box center [611, 264] width 161 height 25
drag, startPoint x: 554, startPoint y: 302, endPoint x: 464, endPoint y: 314, distance: 91.2
click at [551, 304] on div at bounding box center [596, 304] width 191 height 54
click at [444, 314] on input "Method" at bounding box center [401, 319] width 151 height 24
click at [423, 345] on li "Check" at bounding box center [409, 346] width 178 height 20
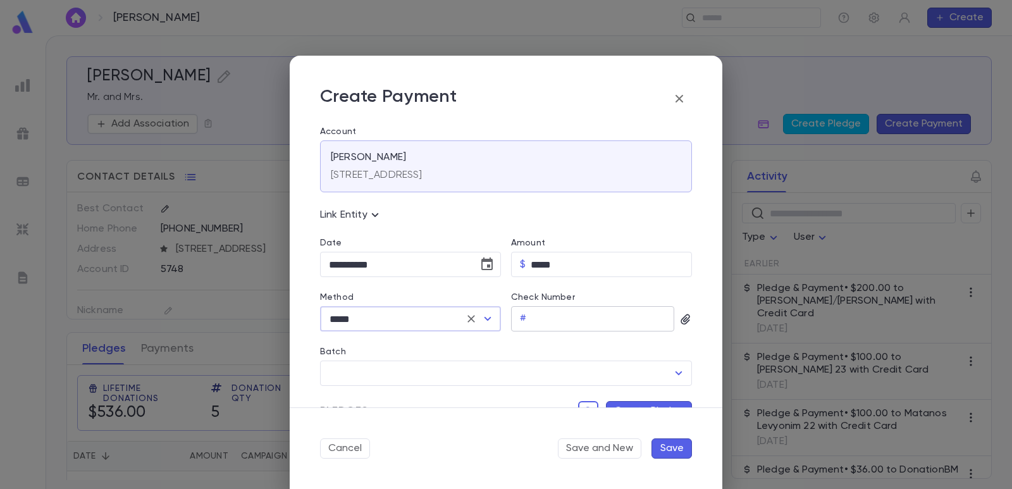
click at [566, 317] on input "Check Number" at bounding box center [602, 319] width 143 height 25
click at [556, 336] on div "Batch ​" at bounding box center [501, 358] width 382 height 54
click at [489, 262] on icon "Choose date, selected date is Sep 4, 2025" at bounding box center [486, 263] width 11 height 13
click at [449, 296] on icon "Previous month" at bounding box center [445, 296] width 15 height 15
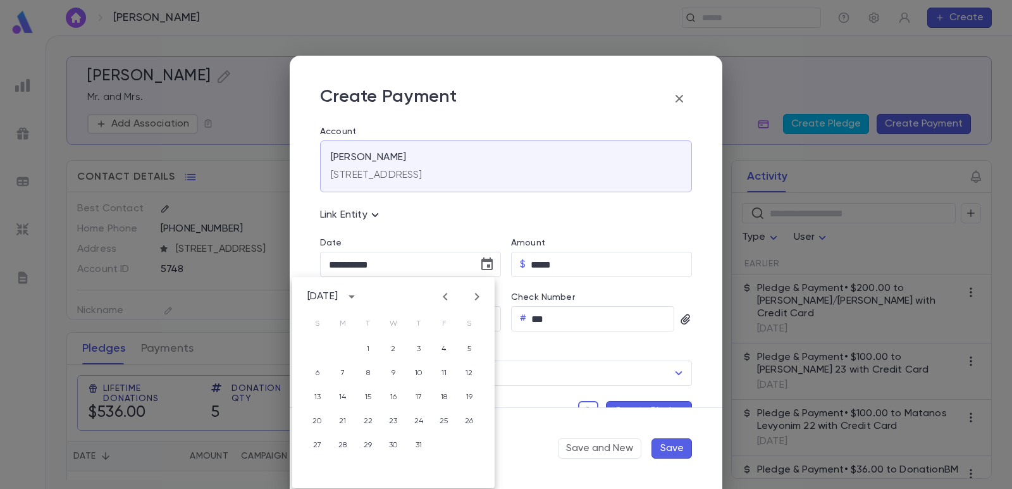
click at [448, 296] on icon "Previous month" at bounding box center [445, 296] width 15 height 15
click at [351, 444] on button "30" at bounding box center [342, 445] width 23 height 23
click at [395, 374] on input "Batch" at bounding box center [497, 373] width 342 height 24
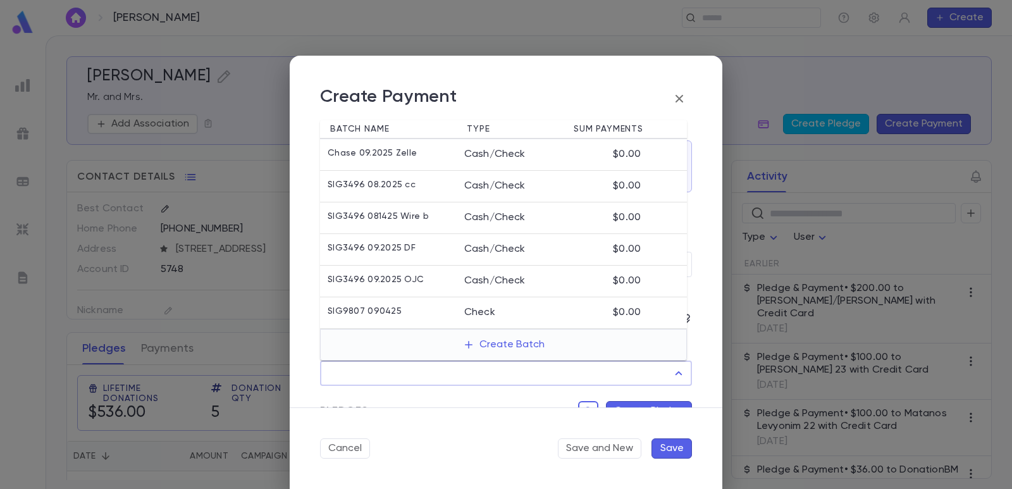
click at [378, 368] on input "Batch" at bounding box center [497, 373] width 342 height 24
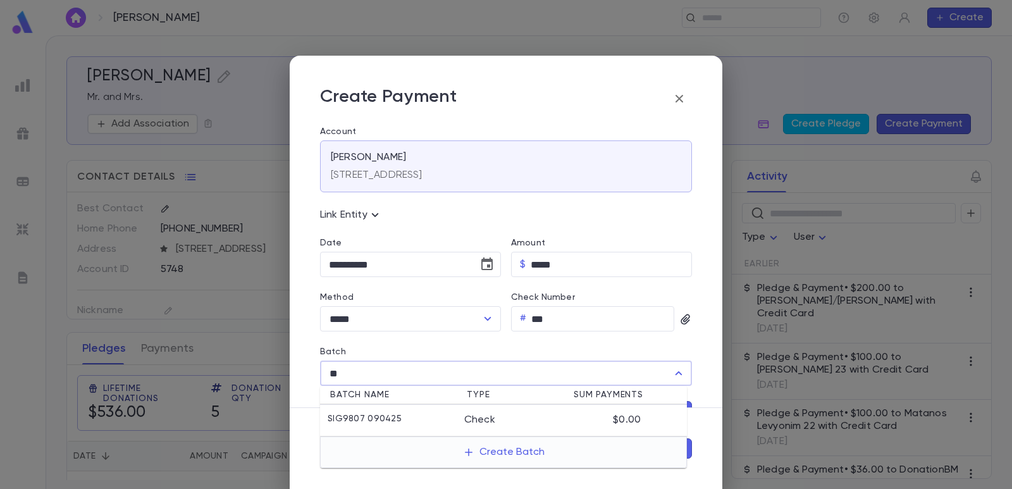
drag, startPoint x: 371, startPoint y: 417, endPoint x: 568, endPoint y: 406, distance: 197.0
click at [371, 417] on p "SIG9807 090425" at bounding box center [365, 420] width 74 height 13
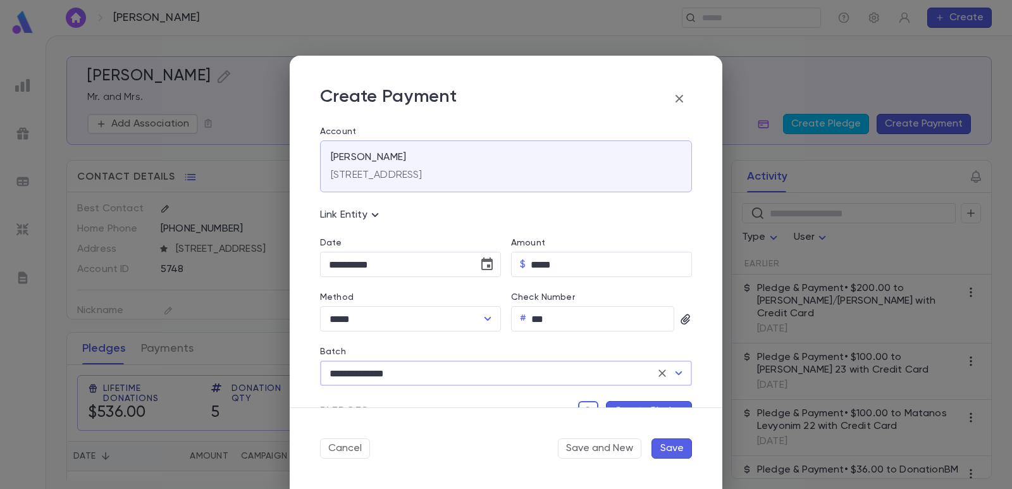
click at [630, 403] on button "Create Pledge" at bounding box center [649, 411] width 86 height 20
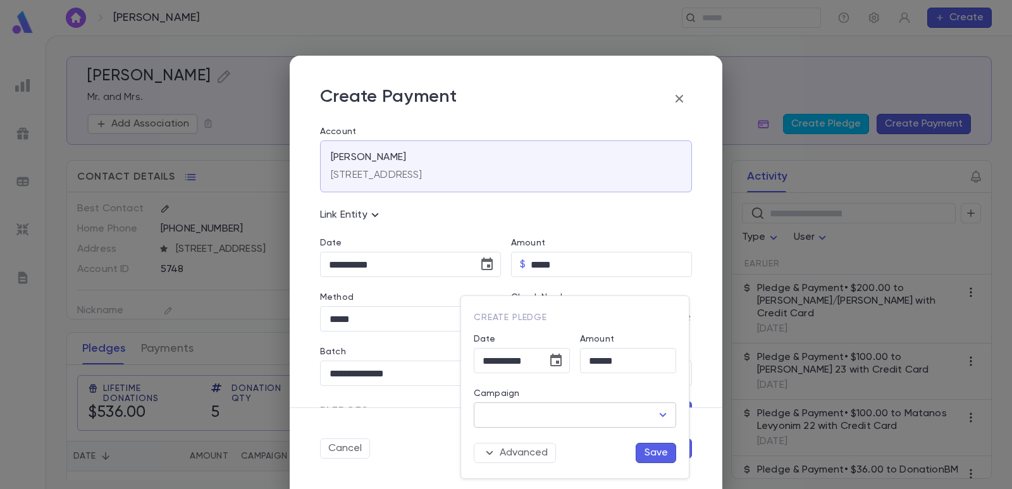
click at [558, 424] on input "Campaign" at bounding box center [565, 415] width 172 height 24
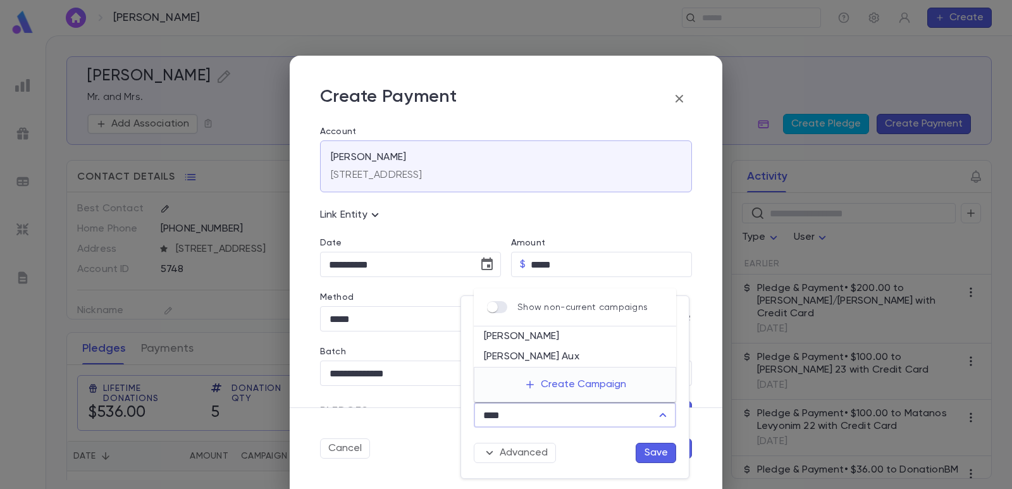
click at [556, 337] on li "[PERSON_NAME]" at bounding box center [575, 336] width 202 height 20
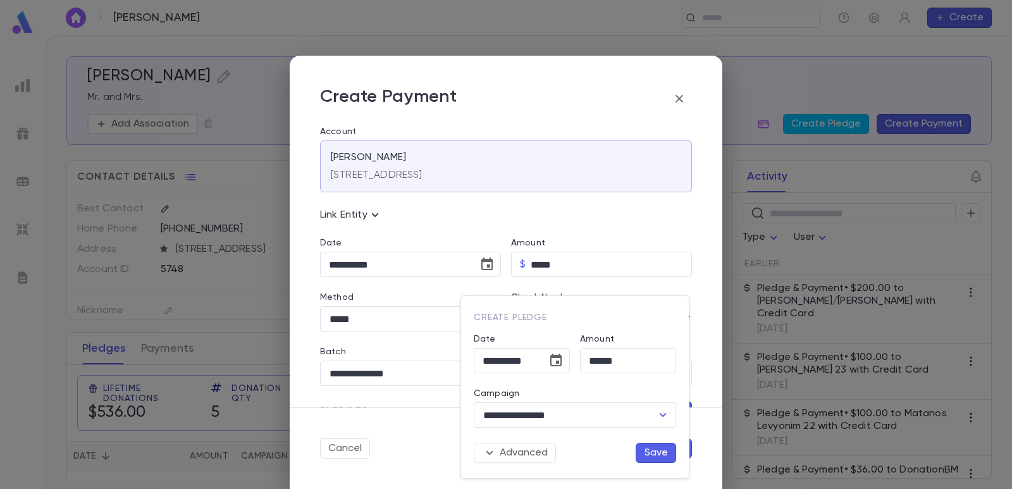
click at [658, 458] on button "Save" at bounding box center [656, 453] width 40 height 20
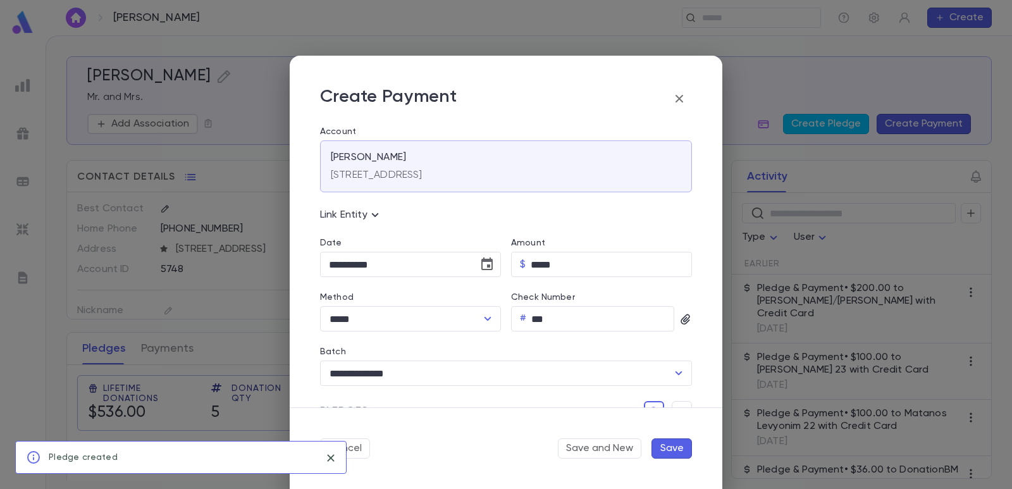
click at [670, 452] on button "Save" at bounding box center [671, 448] width 40 height 20
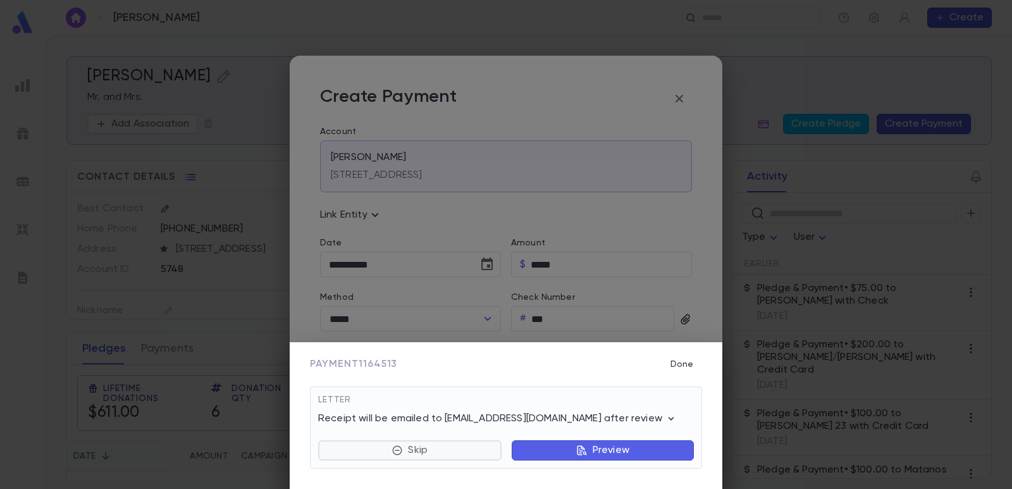
click at [448, 448] on button "Skip" at bounding box center [409, 450] width 183 height 20
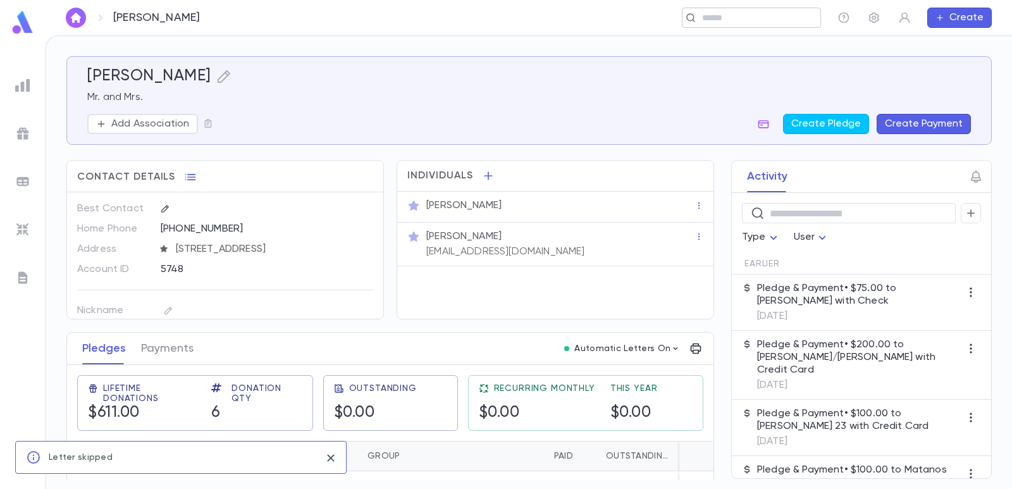
click at [731, 18] on input "text" at bounding box center [747, 18] width 98 height 12
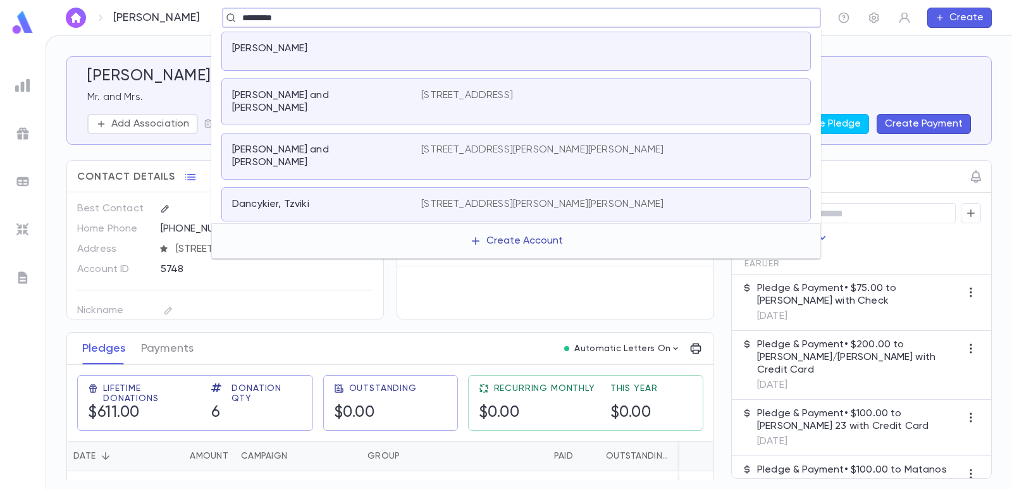
click at [507, 229] on button "Create Account" at bounding box center [516, 241] width 113 height 24
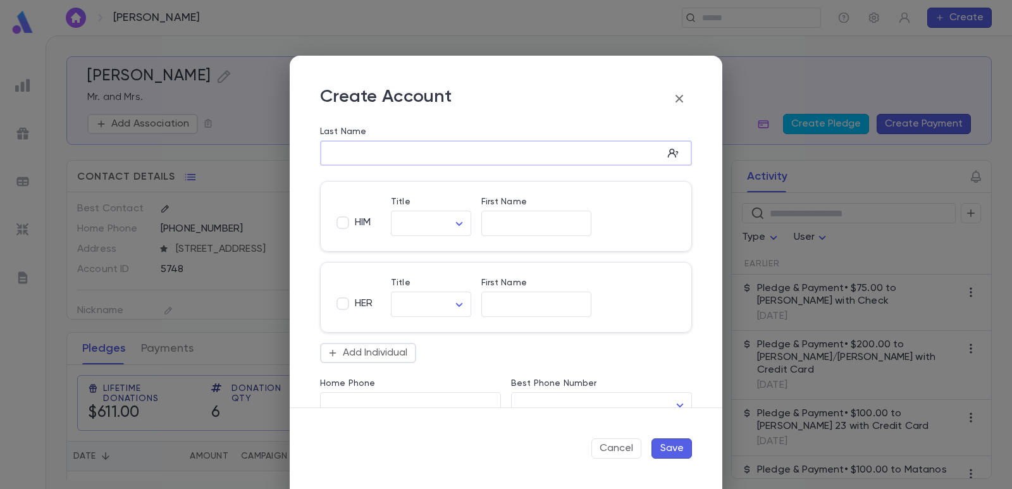
click at [396, 147] on input "Last Name" at bounding box center [491, 153] width 343 height 15
click at [488, 305] on input "First Name" at bounding box center [536, 304] width 110 height 15
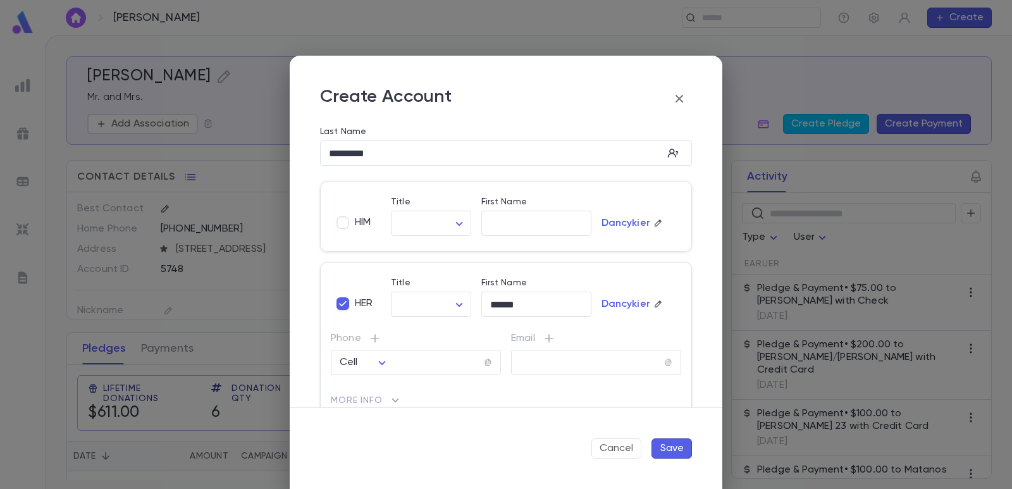
click at [666, 447] on button "Save" at bounding box center [671, 448] width 40 height 20
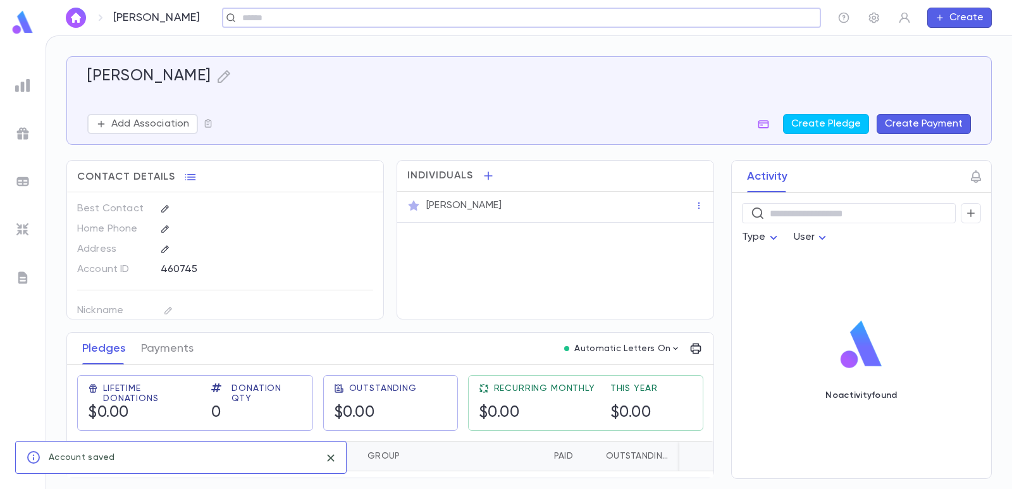
click at [919, 130] on button "Create Payment" at bounding box center [924, 124] width 94 height 20
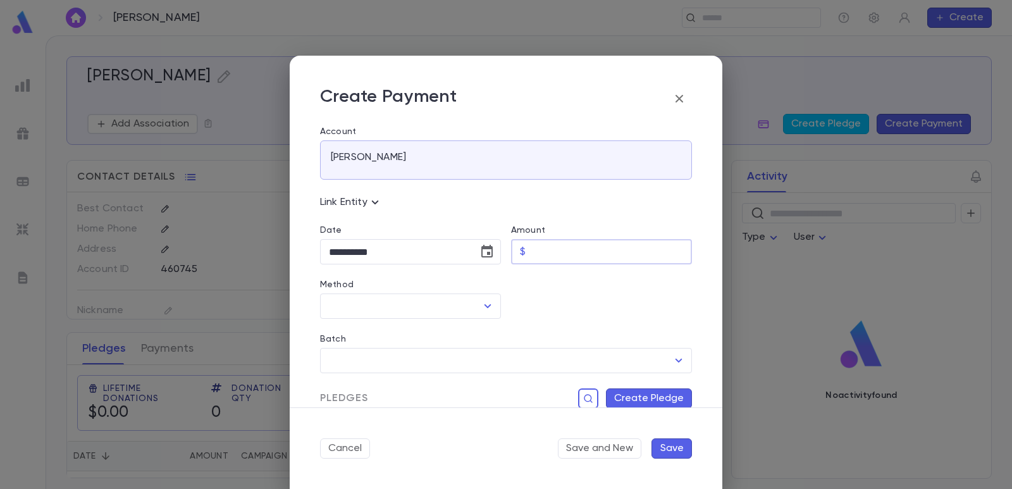
click at [551, 249] on input "Amount" at bounding box center [611, 252] width 161 height 25
click at [551, 285] on div at bounding box center [596, 291] width 191 height 54
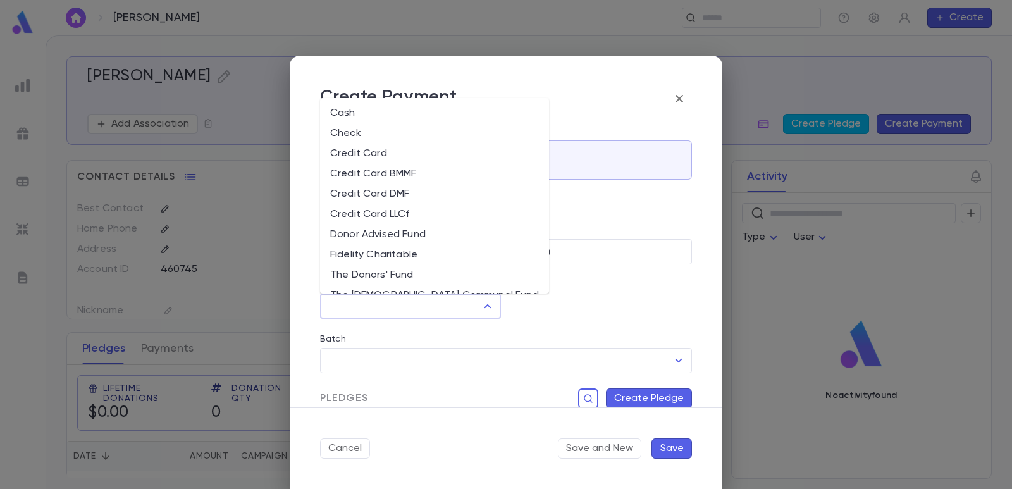
click at [453, 305] on input "Method" at bounding box center [401, 306] width 151 height 24
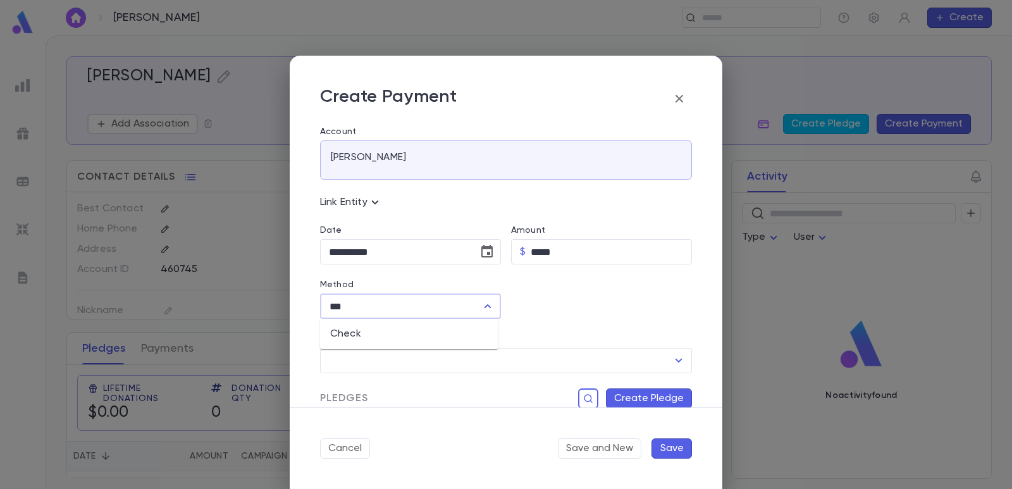
click at [448, 324] on li "Check" at bounding box center [409, 334] width 178 height 20
click at [546, 303] on input "Check Number" at bounding box center [602, 306] width 143 height 25
click at [519, 345] on div "Batch" at bounding box center [506, 341] width 372 height 14
click at [489, 252] on icon "Choose date, selected date is Sep 4, 2025" at bounding box center [486, 251] width 11 height 13
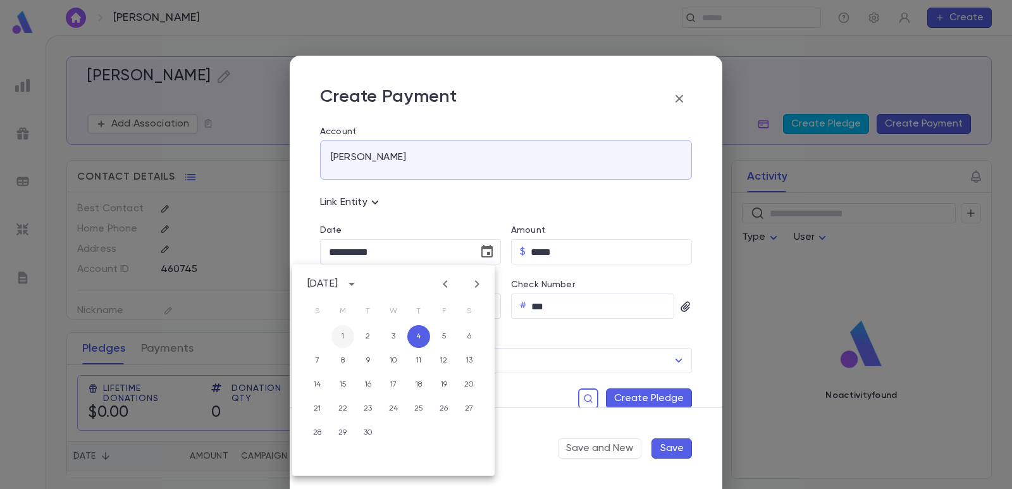
click at [338, 338] on button "1" at bounding box center [342, 336] width 23 height 23
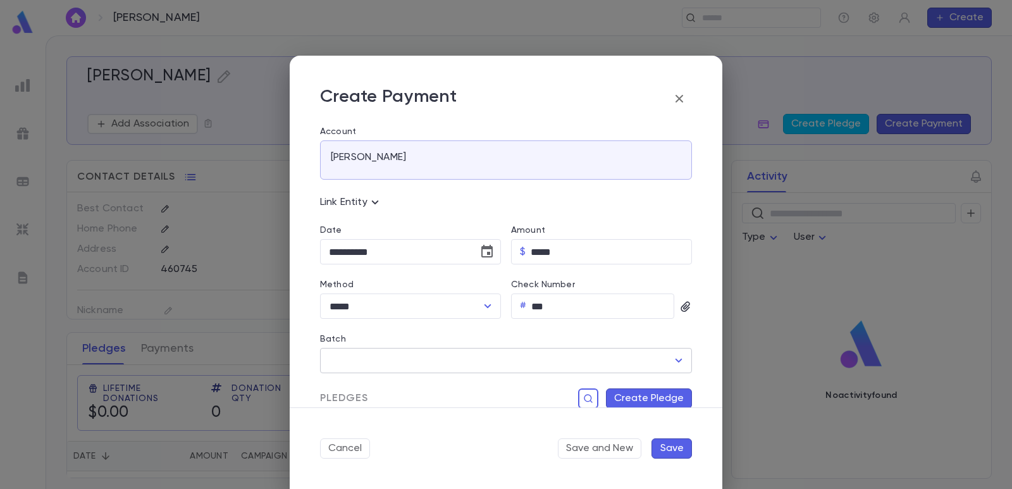
click at [480, 364] on input "Batch" at bounding box center [497, 360] width 342 height 24
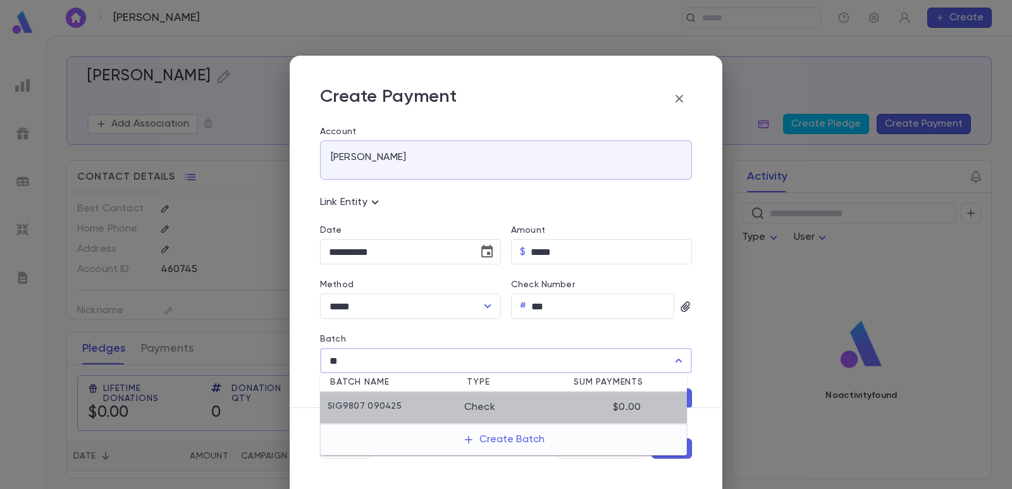
click at [436, 400] on li "SIG9807 090425 Check $0.00" at bounding box center [503, 408] width 367 height 32
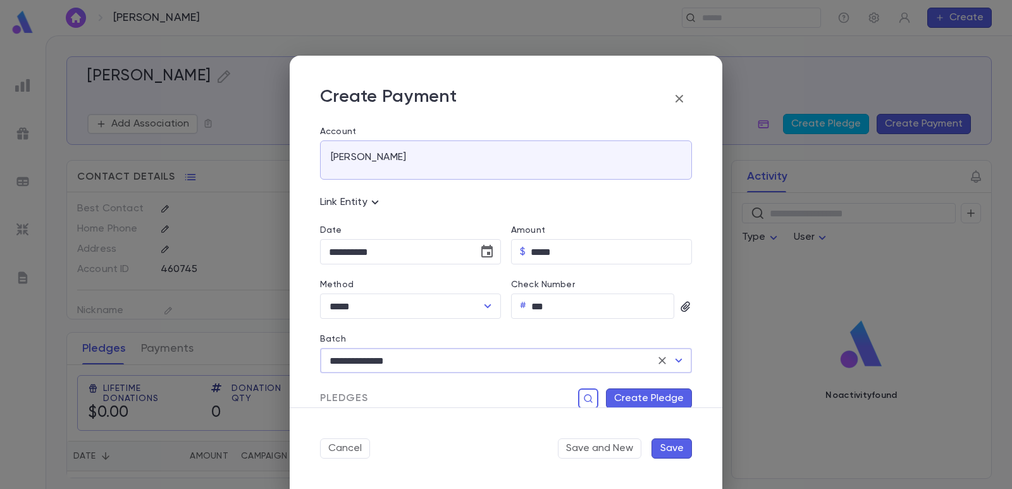
click at [613, 391] on button "Create Pledge" at bounding box center [649, 398] width 86 height 20
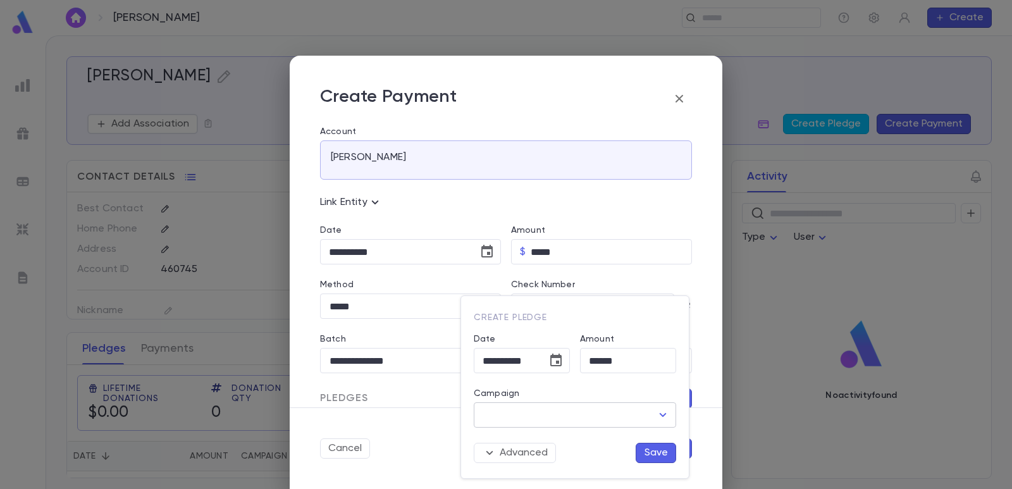
click at [543, 418] on input "Campaign" at bounding box center [565, 415] width 172 height 24
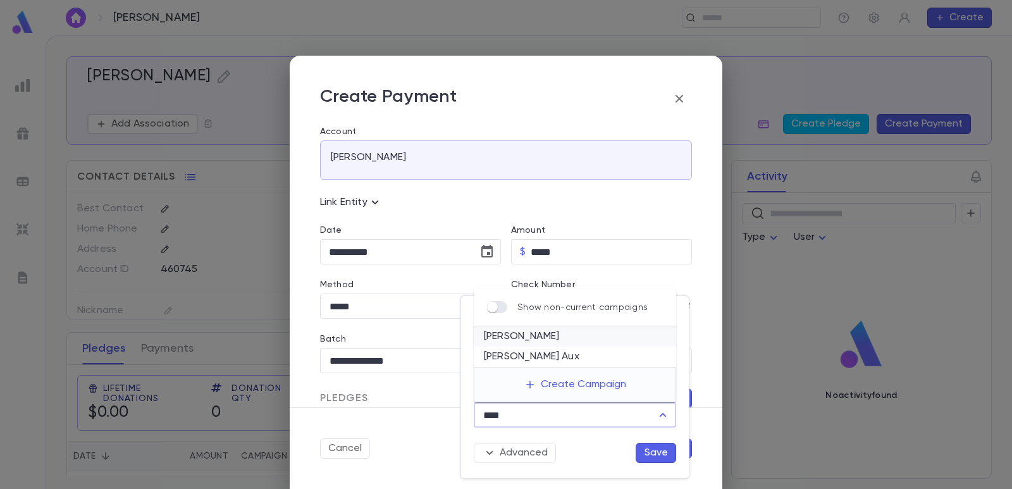
click at [528, 342] on li "[PERSON_NAME]" at bounding box center [575, 336] width 202 height 20
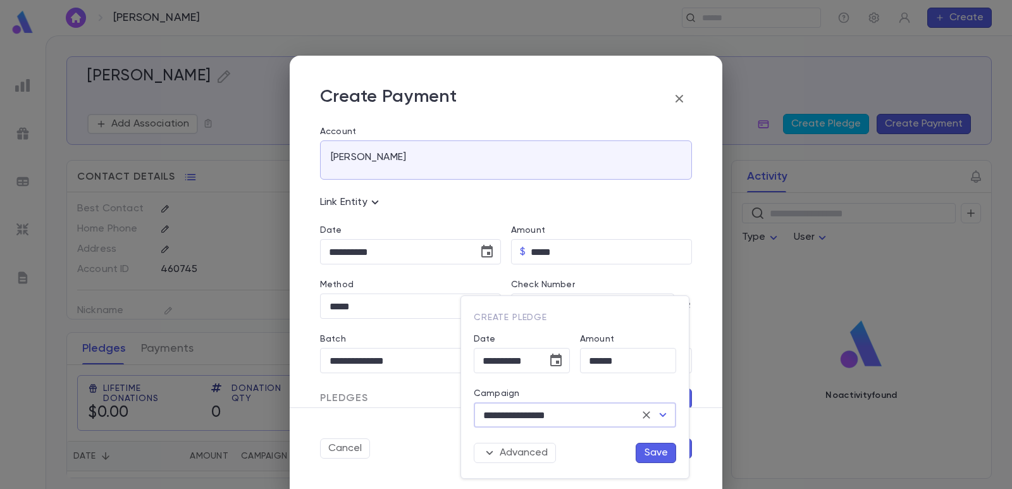
click at [649, 455] on button "Save" at bounding box center [656, 453] width 40 height 20
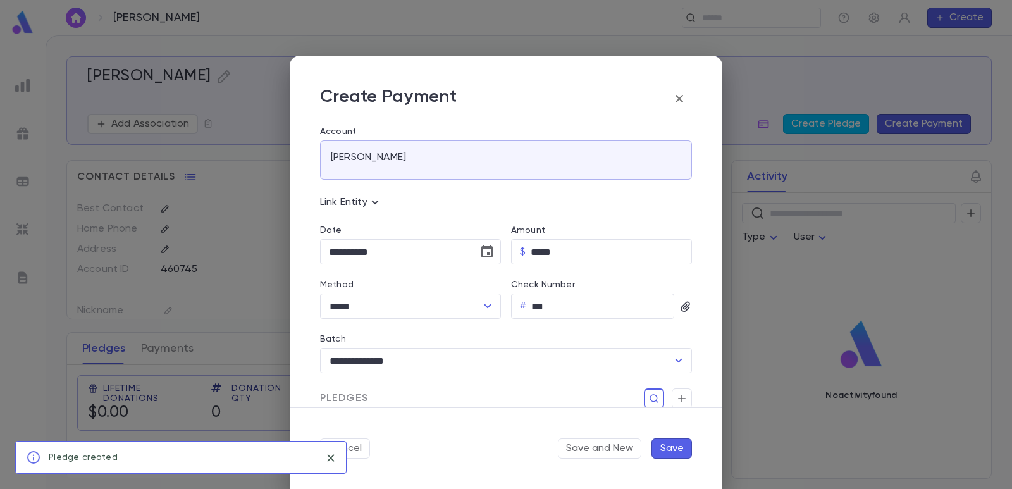
click at [678, 450] on button "Save" at bounding box center [671, 448] width 40 height 20
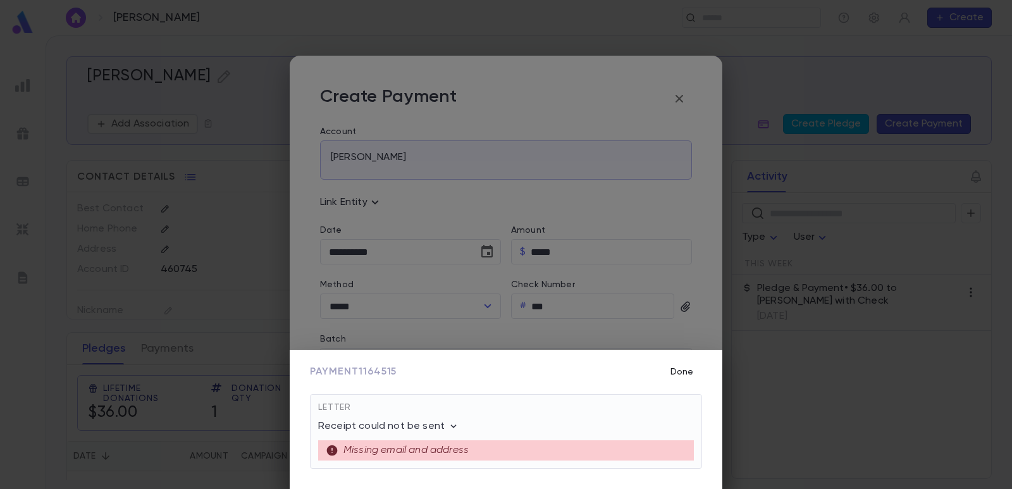
click at [679, 366] on button "Done" at bounding box center [682, 372] width 40 height 24
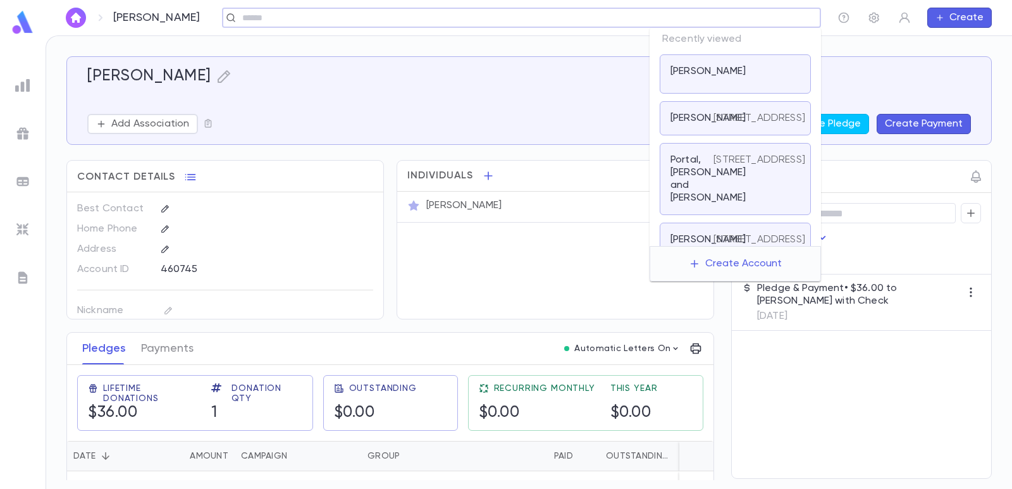
click at [785, 17] on input "text" at bounding box center [517, 18] width 558 height 12
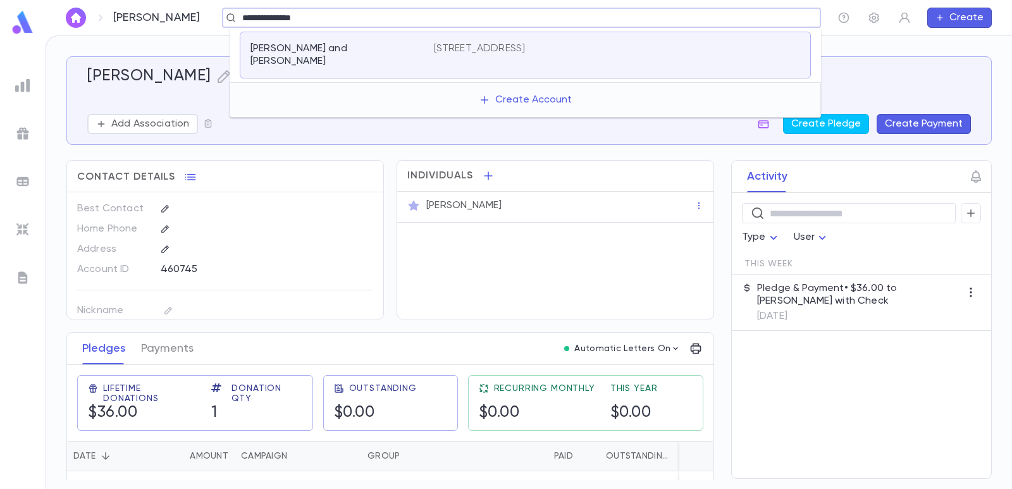
click at [471, 50] on p "[STREET_ADDRESS]" at bounding box center [480, 48] width 92 height 13
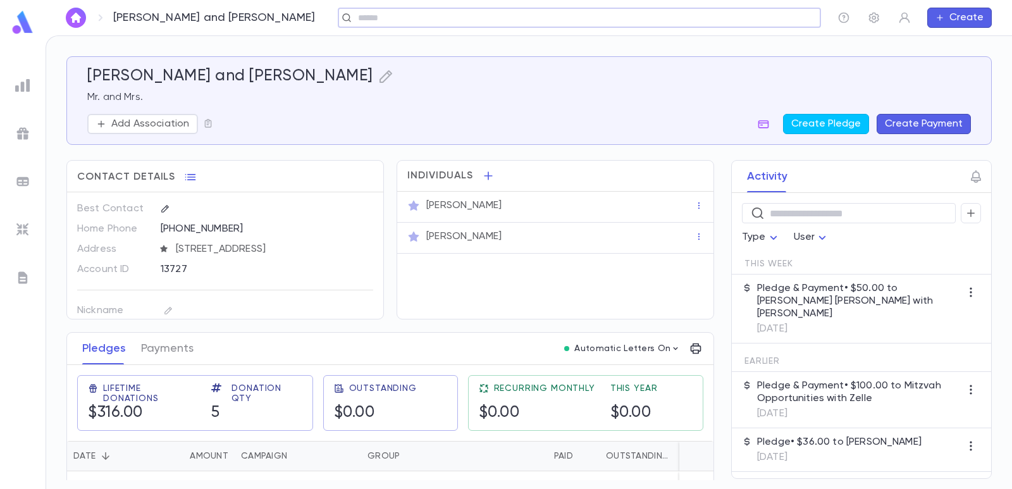
click at [893, 123] on button "Create Payment" at bounding box center [924, 124] width 94 height 20
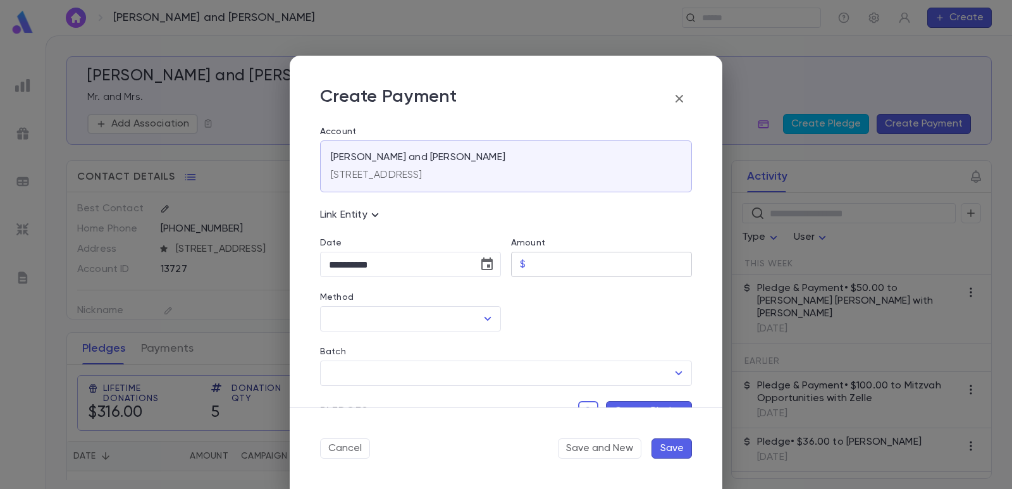
click at [551, 264] on input "Amount" at bounding box center [611, 264] width 161 height 25
click at [552, 300] on div at bounding box center [596, 304] width 191 height 54
click at [483, 264] on icon "Choose date, selected date is Sep 4, 2025" at bounding box center [486, 264] width 15 height 15
click at [349, 350] on button "1" at bounding box center [342, 349] width 23 height 23
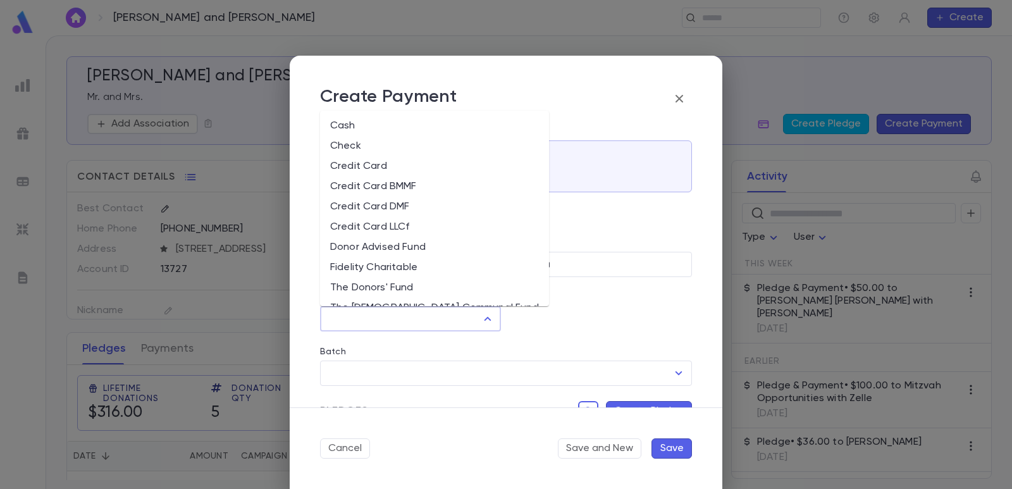
click at [366, 328] on input "Method" at bounding box center [401, 319] width 151 height 24
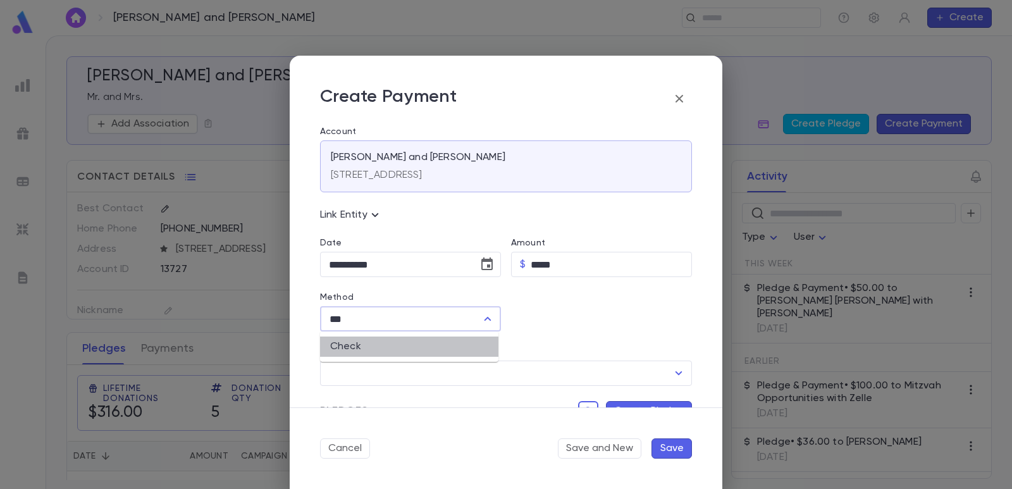
click at [364, 344] on li "Check" at bounding box center [409, 346] width 178 height 20
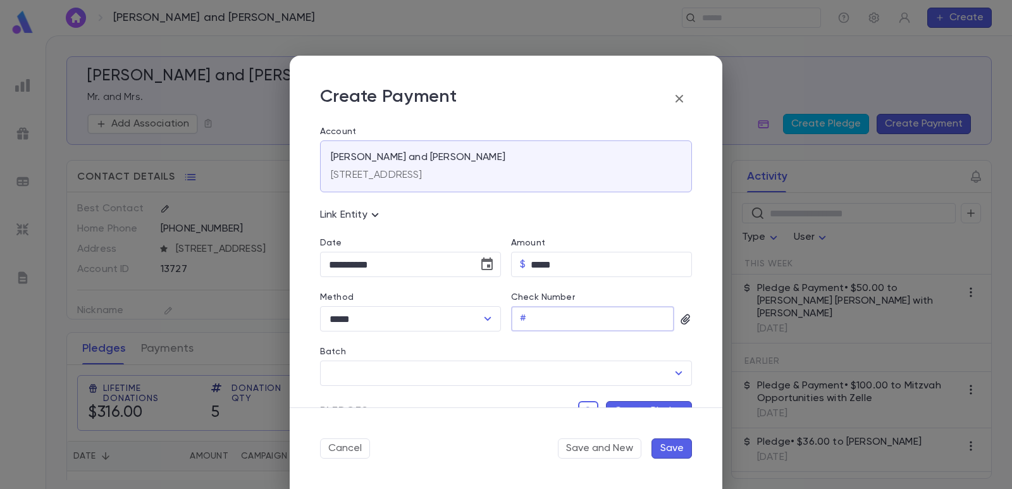
click at [566, 323] on input "Check Number" at bounding box center [602, 319] width 143 height 25
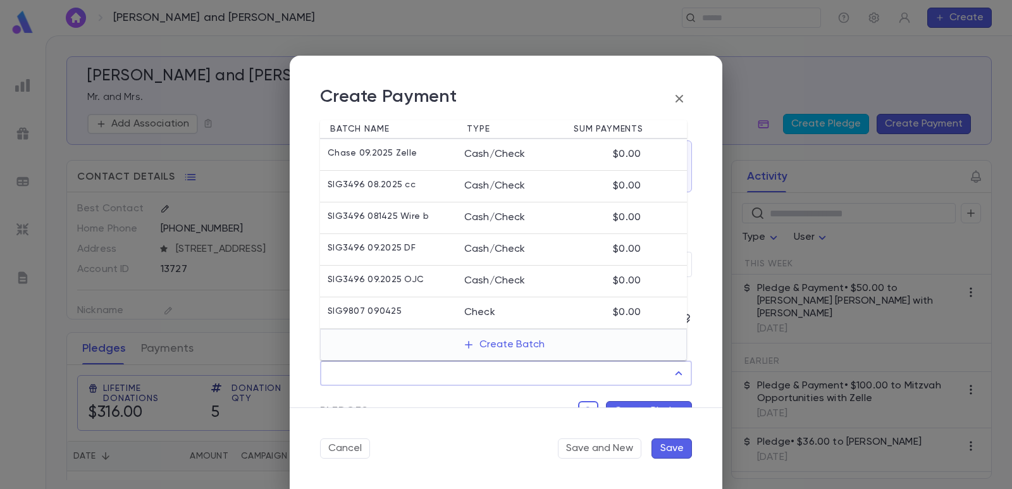
click at [524, 369] on input "Batch" at bounding box center [497, 373] width 342 height 24
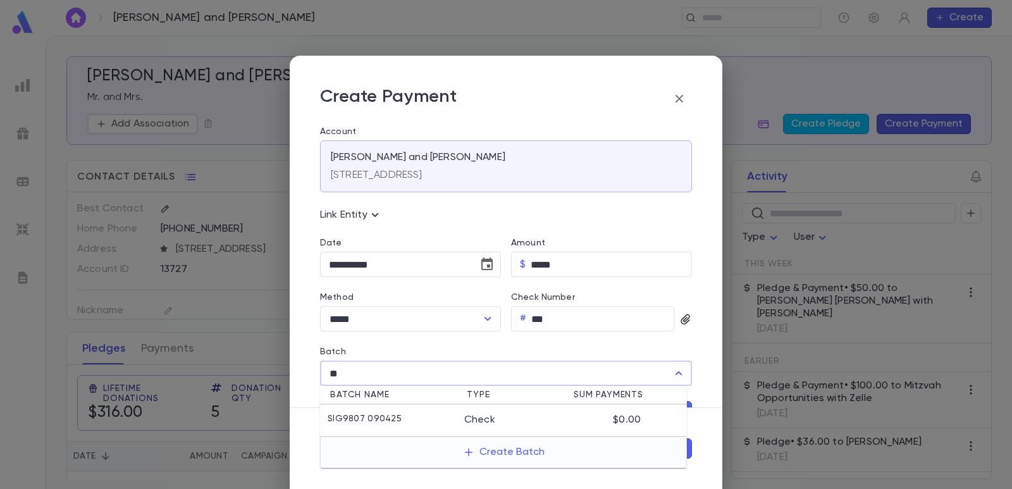
click at [467, 414] on div "Check" at bounding box center [505, 420] width 82 height 13
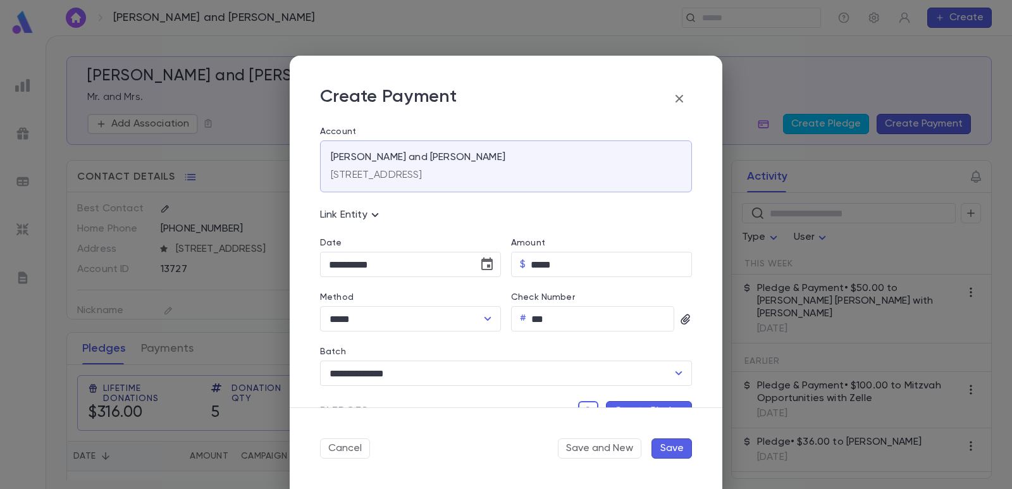
click at [613, 405] on button "Create Pledge" at bounding box center [649, 411] width 86 height 20
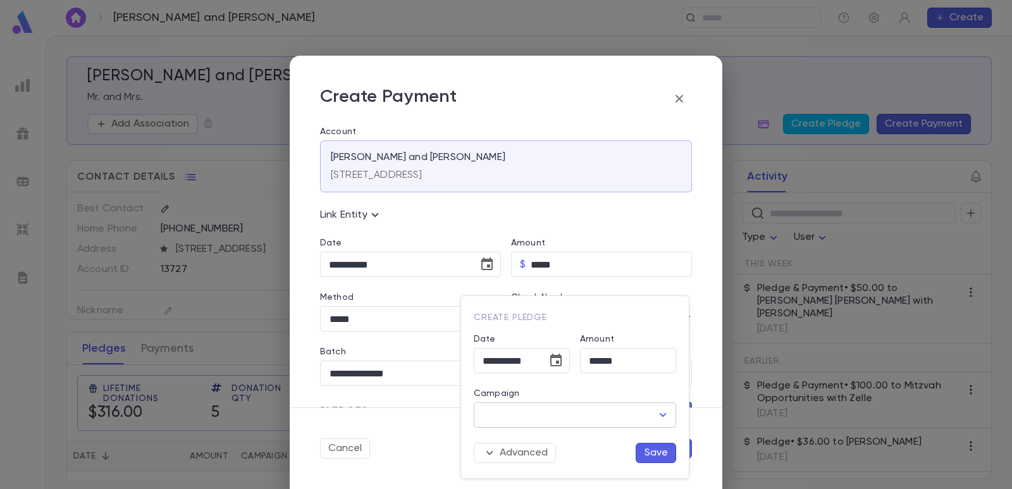
click at [557, 419] on input "Campaign" at bounding box center [565, 415] width 172 height 24
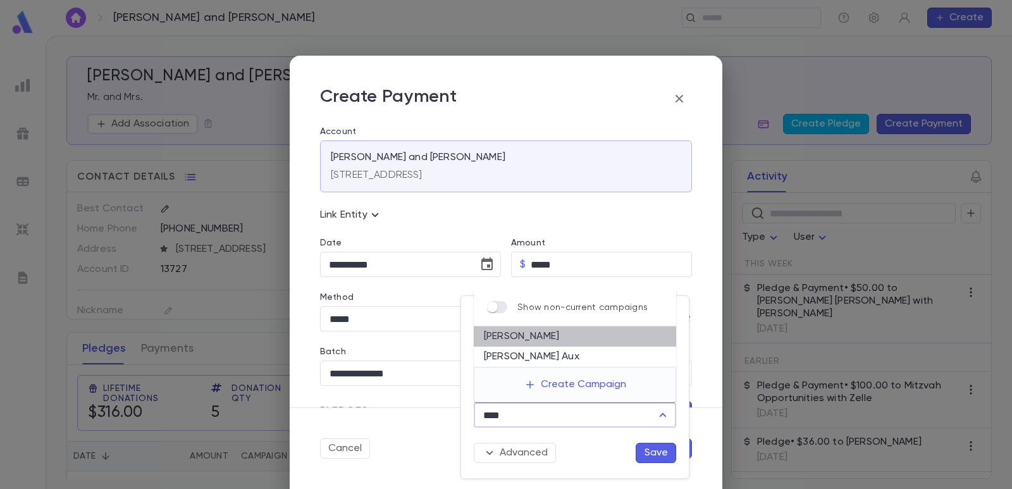
click at [550, 338] on li "[PERSON_NAME]" at bounding box center [575, 336] width 202 height 20
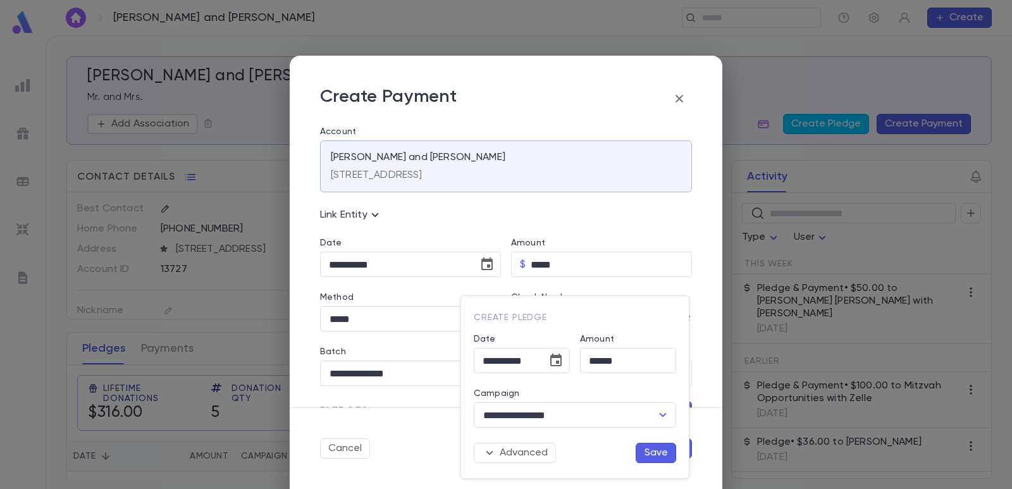
click at [646, 450] on button "Save" at bounding box center [656, 453] width 40 height 20
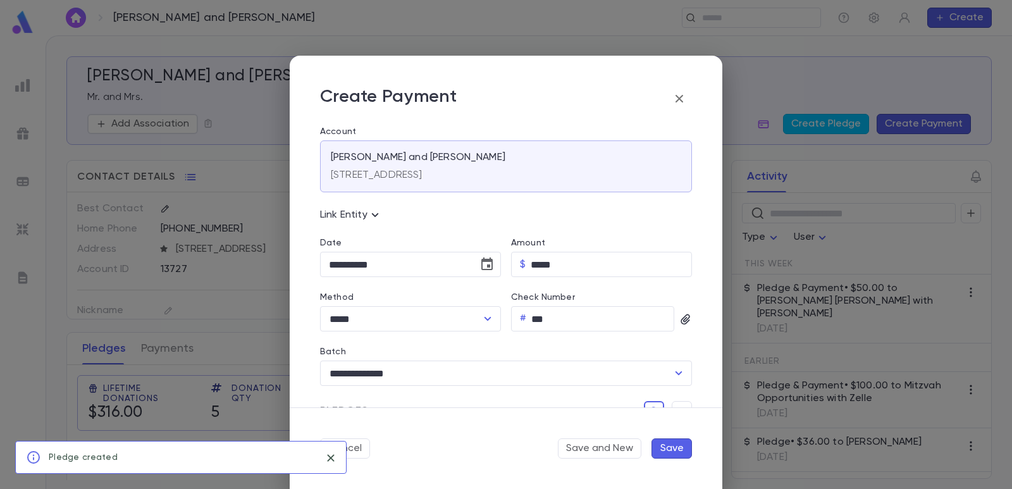
click at [667, 450] on button "Save" at bounding box center [671, 448] width 40 height 20
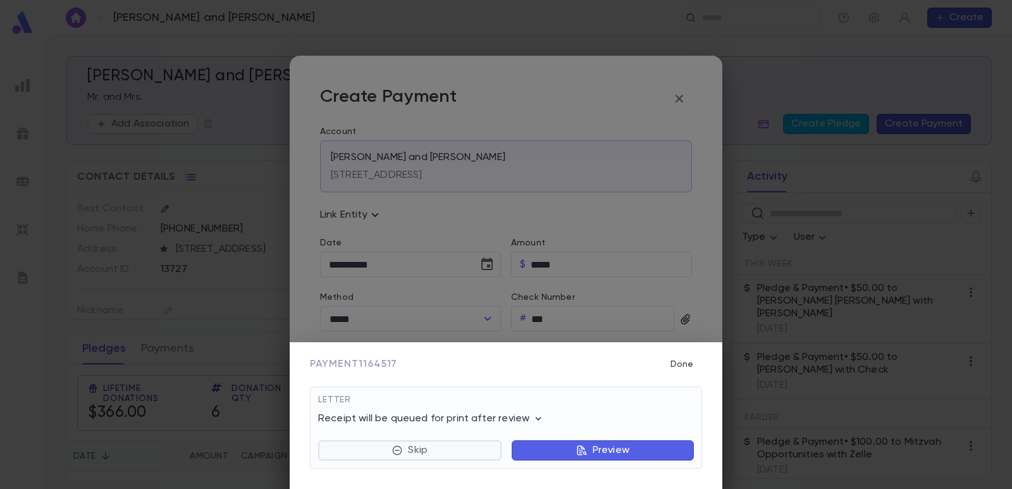
click at [380, 445] on button "Skip" at bounding box center [409, 450] width 183 height 20
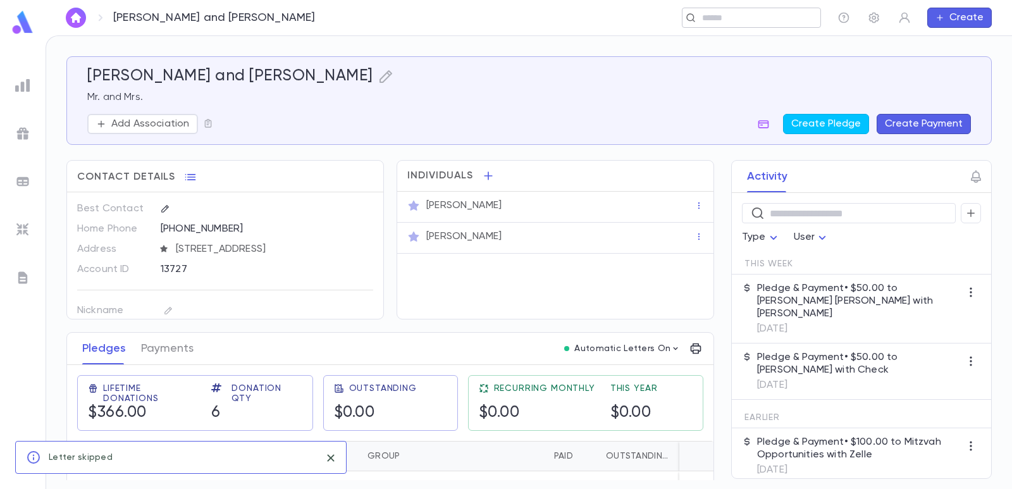
click at [757, 20] on input "text" at bounding box center [747, 18] width 98 height 12
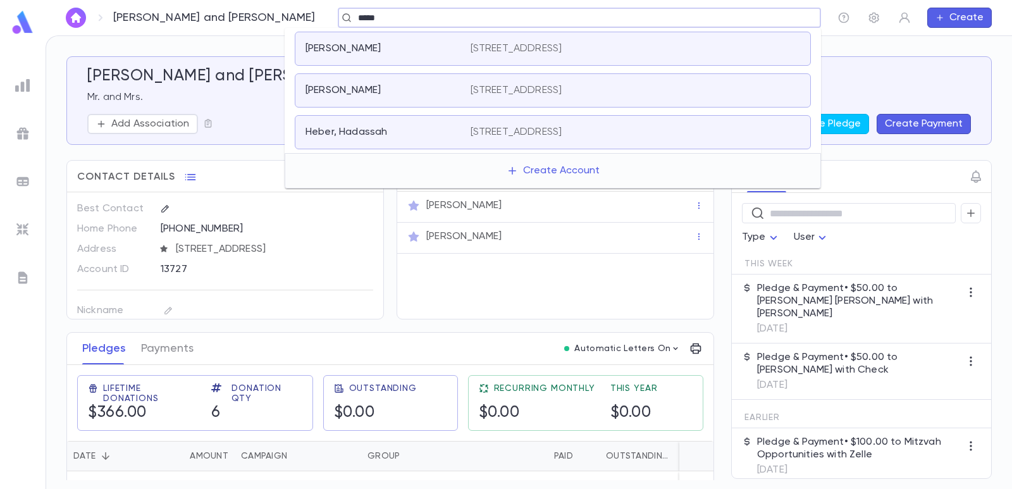
click at [498, 46] on p "[STREET_ADDRESS]" at bounding box center [517, 48] width 92 height 13
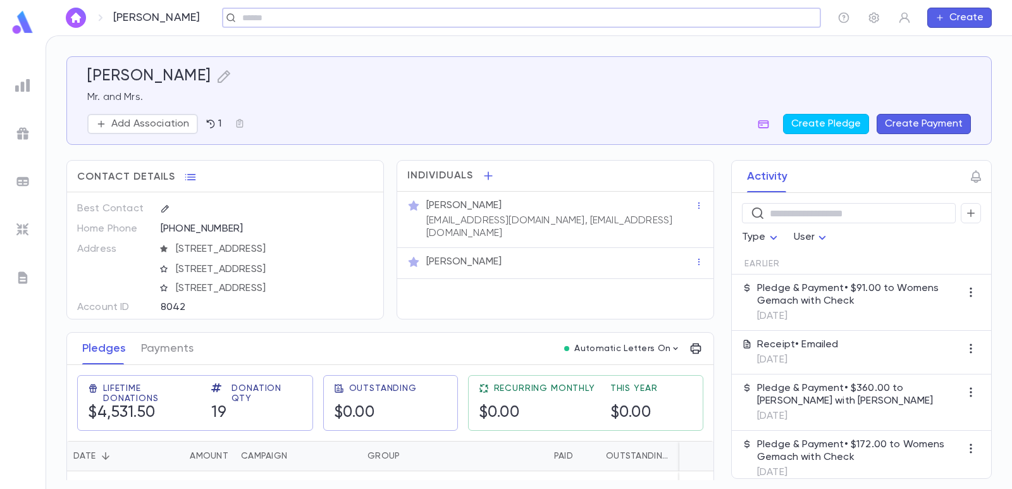
click at [954, 126] on button "Create Payment" at bounding box center [924, 124] width 94 height 20
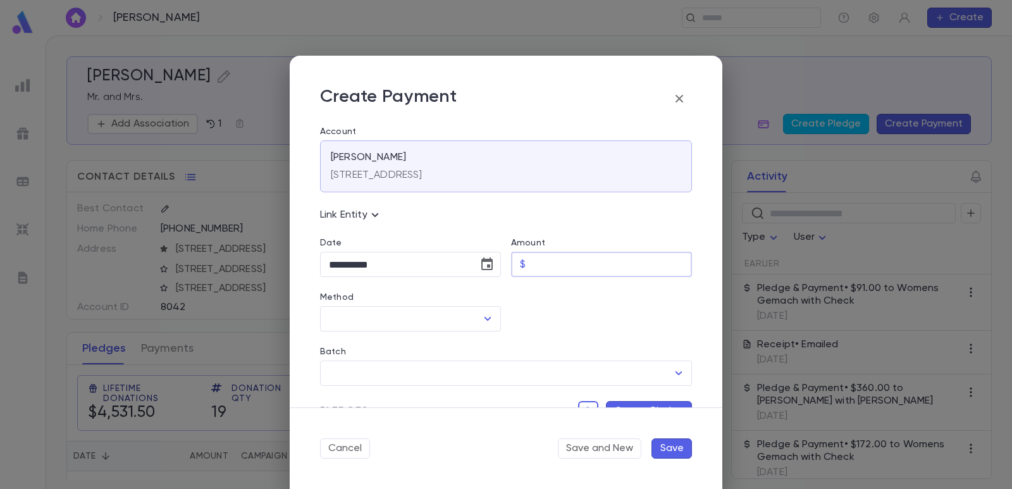
click at [543, 259] on input "Amount" at bounding box center [611, 264] width 161 height 25
click at [532, 317] on div at bounding box center [596, 304] width 191 height 54
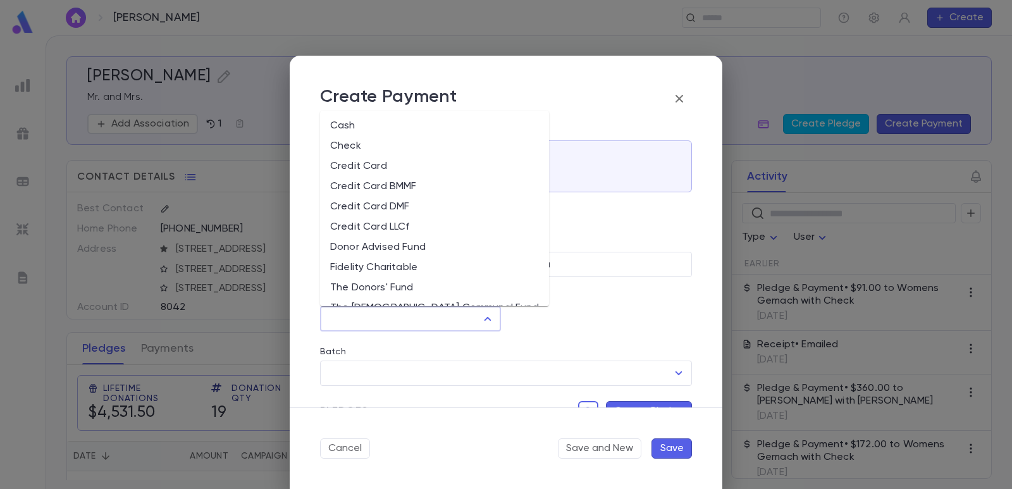
click at [440, 323] on input "Method" at bounding box center [401, 319] width 151 height 24
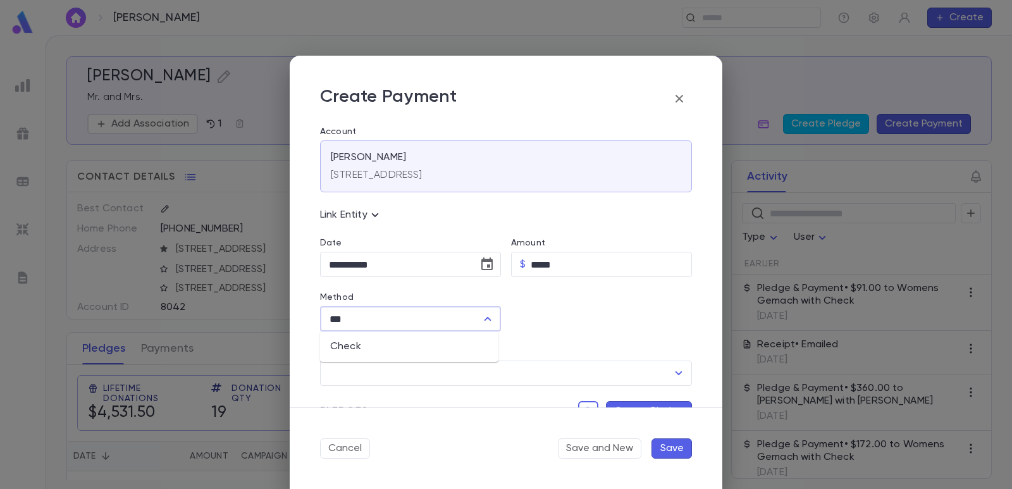
click at [426, 348] on li "Check" at bounding box center [409, 346] width 178 height 20
click at [557, 319] on input "Check Number" at bounding box center [602, 319] width 143 height 25
click at [543, 355] on div "Batch" at bounding box center [506, 354] width 372 height 14
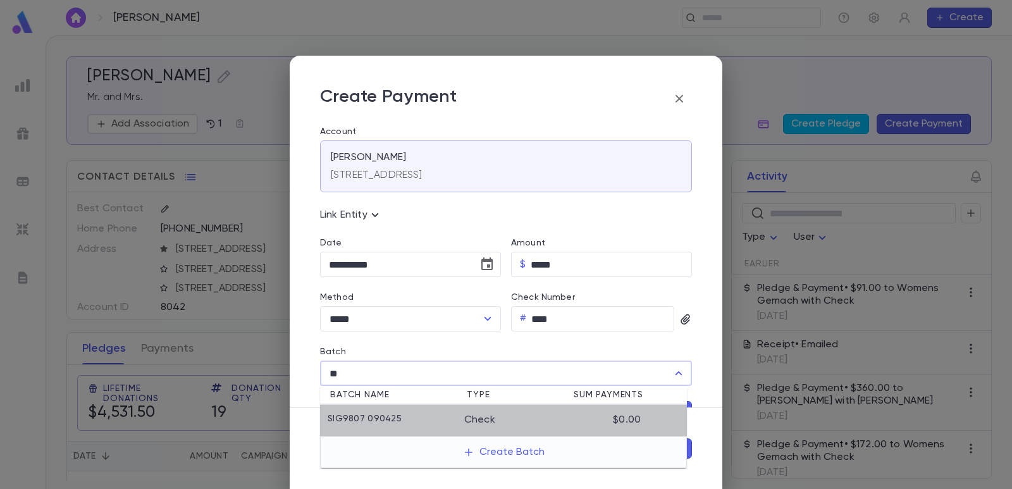
click at [376, 410] on li "SIG9807 090425 Check $0.00" at bounding box center [503, 421] width 367 height 32
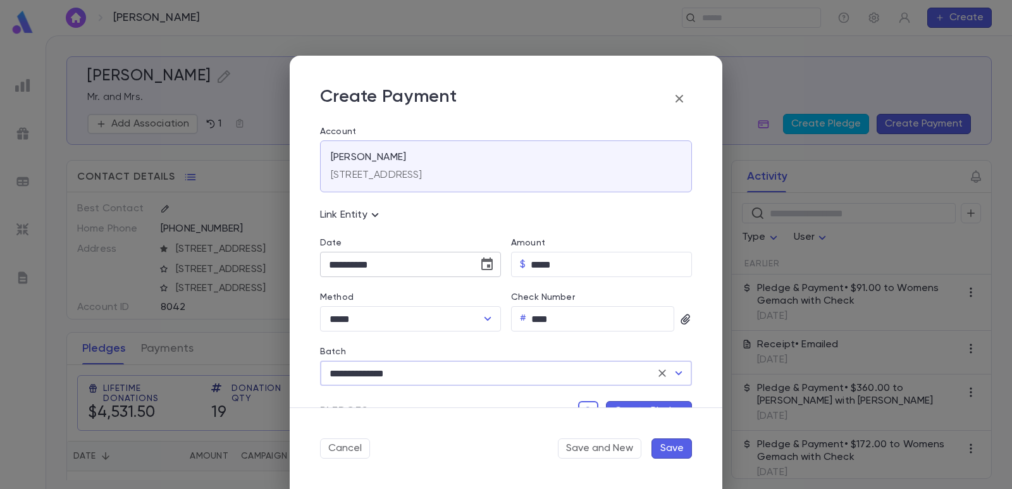
click at [475, 266] on button "Choose date, selected date is Sep 4, 2025" at bounding box center [486, 264] width 25 height 25
click at [394, 347] on button "3" at bounding box center [393, 349] width 23 height 23
click at [613, 403] on button "Create Pledge" at bounding box center [649, 411] width 86 height 20
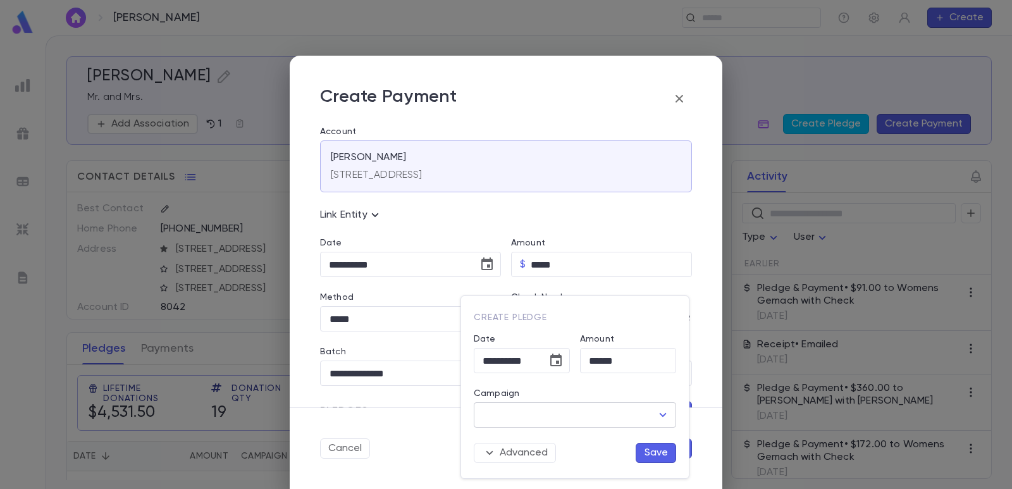
click at [550, 413] on input "Campaign" at bounding box center [565, 415] width 172 height 24
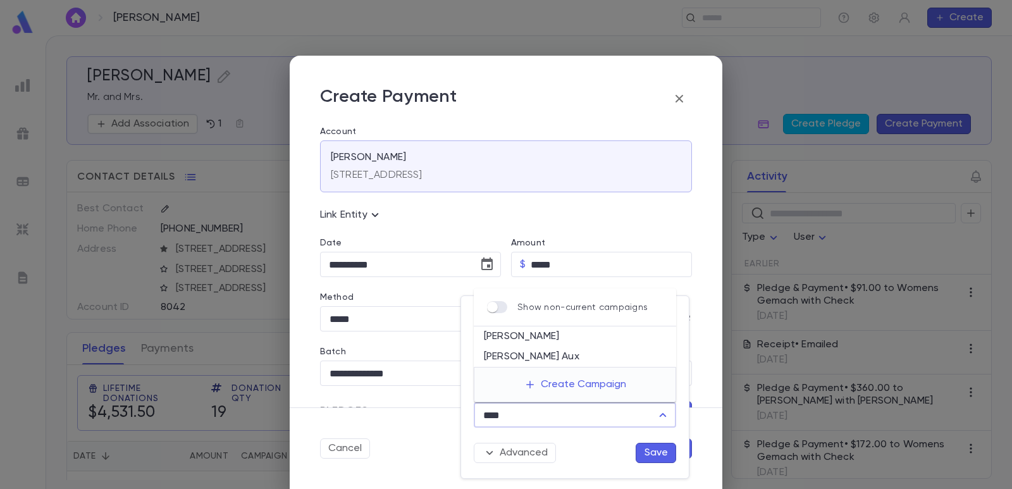
click at [563, 332] on li "[PERSON_NAME]" at bounding box center [575, 336] width 202 height 20
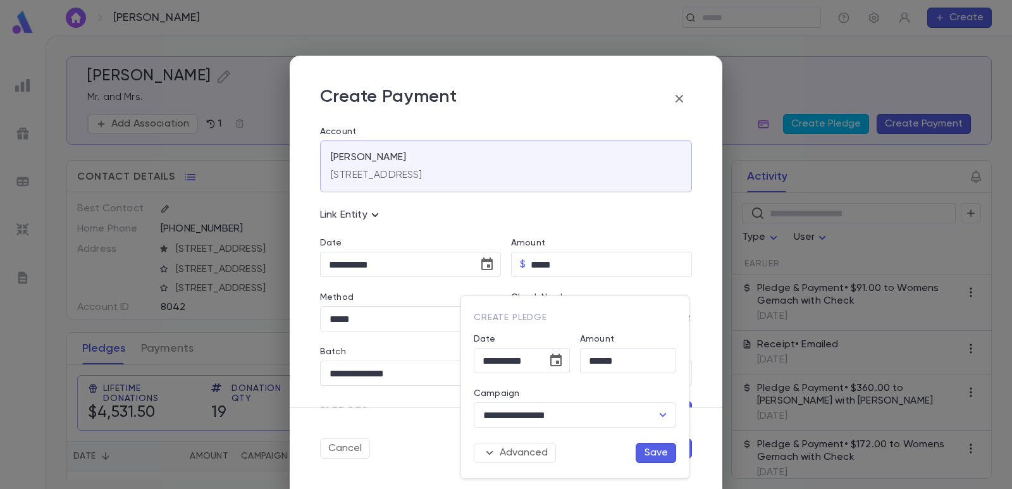
click at [657, 452] on button "Save" at bounding box center [656, 453] width 40 height 20
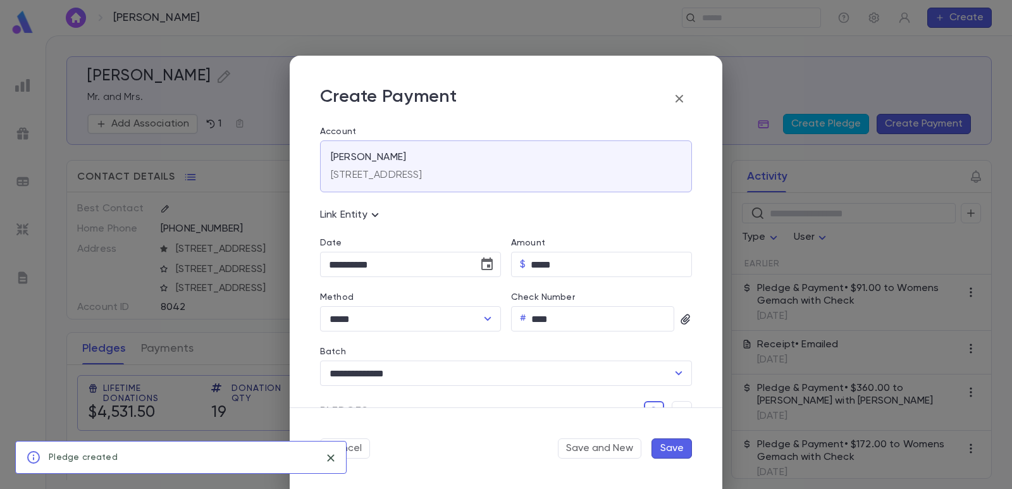
click at [679, 446] on button "Save" at bounding box center [671, 448] width 40 height 20
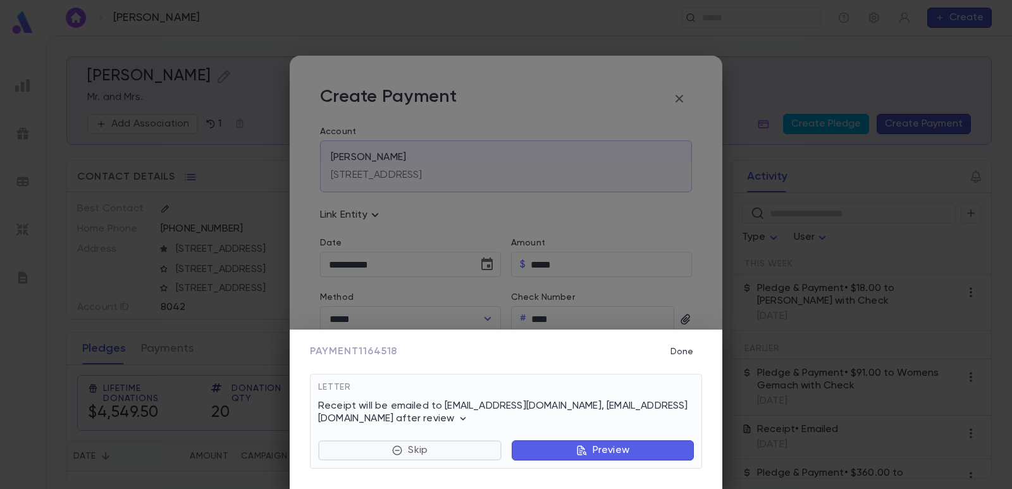
click at [388, 455] on button "Skip" at bounding box center [409, 450] width 183 height 20
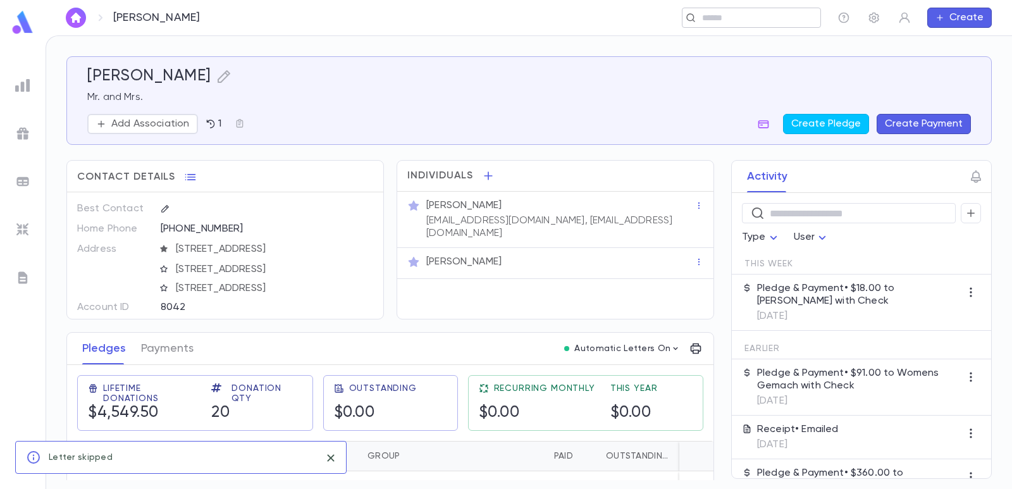
click at [730, 12] on input "text" at bounding box center [747, 18] width 98 height 12
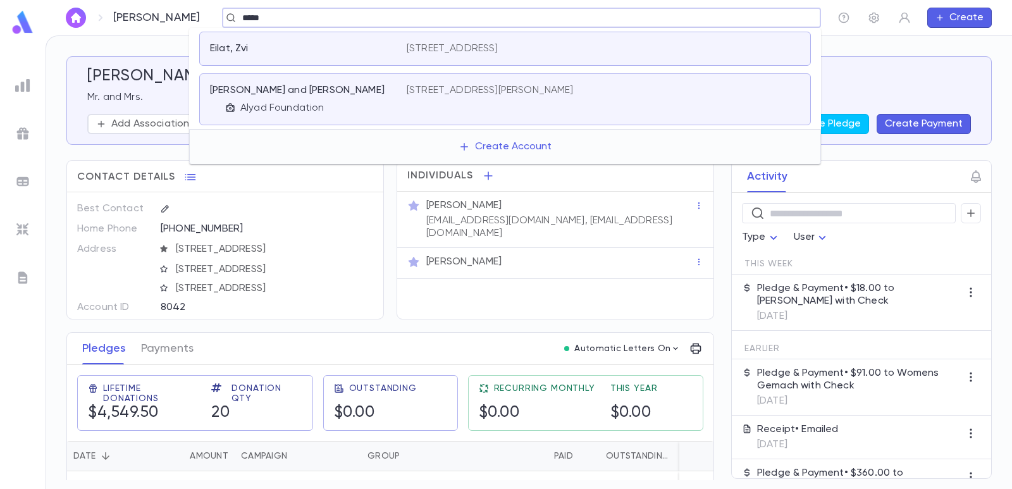
click at [309, 102] on p "Alyad Foundation" at bounding box center [282, 108] width 84 height 13
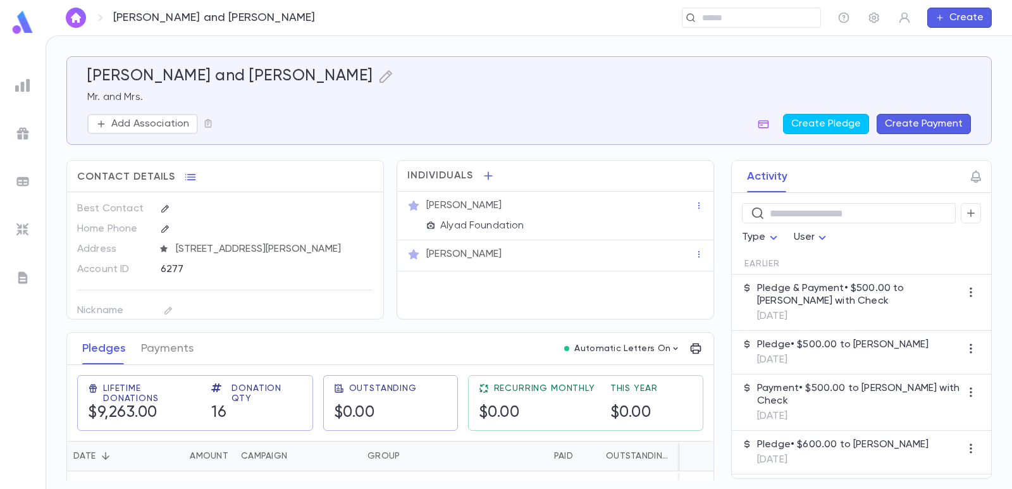
click at [928, 125] on button "Create Payment" at bounding box center [924, 124] width 94 height 20
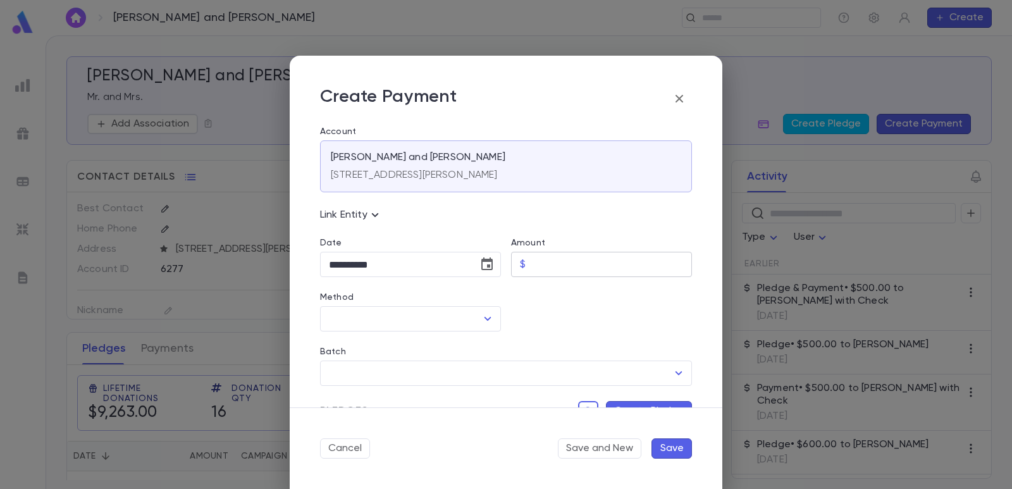
click at [546, 271] on input "Amount" at bounding box center [611, 264] width 161 height 25
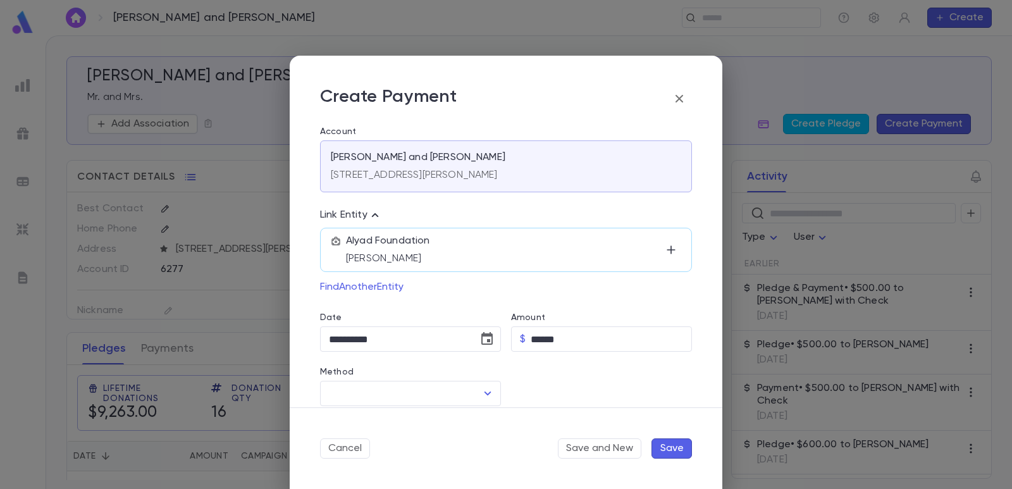
click at [555, 376] on div at bounding box center [596, 379] width 191 height 54
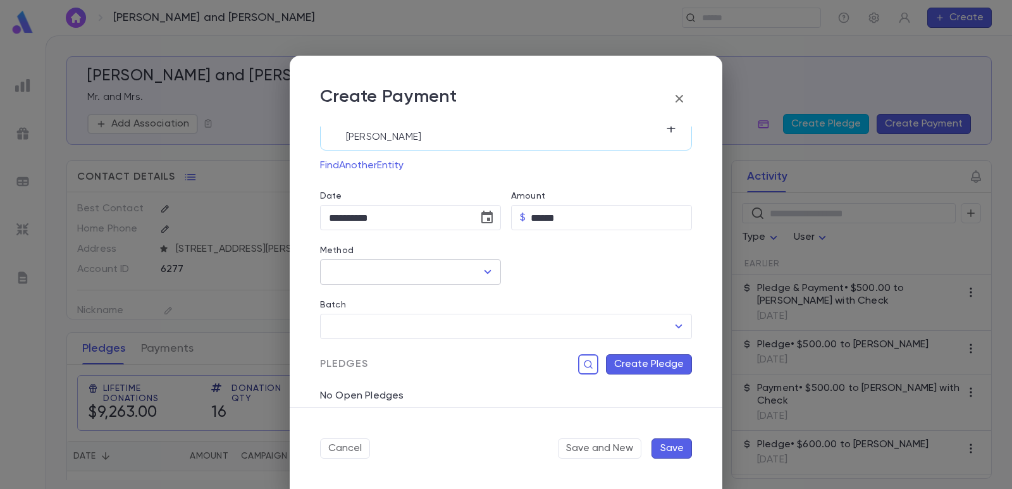
scroll to position [126, 0]
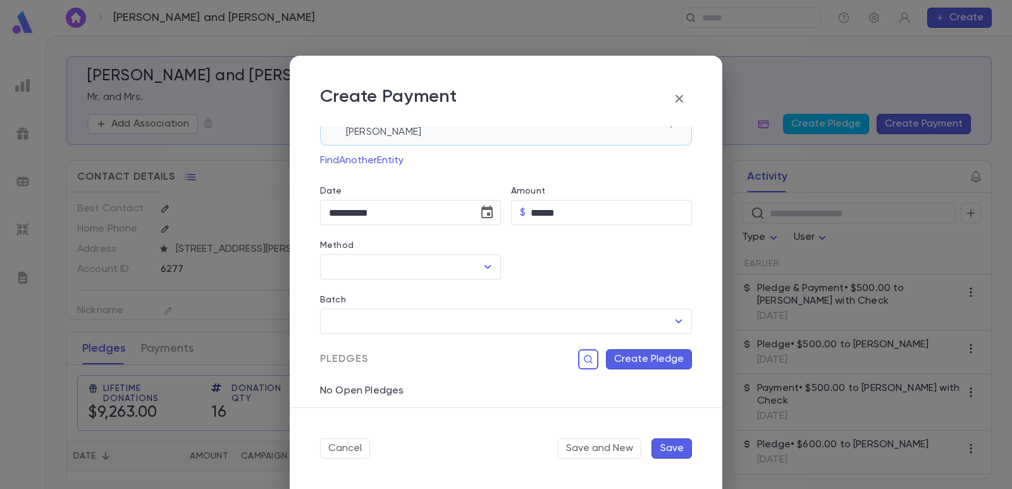
click at [455, 145] on div "Alyad Foundation [PERSON_NAME]" at bounding box center [506, 123] width 372 height 44
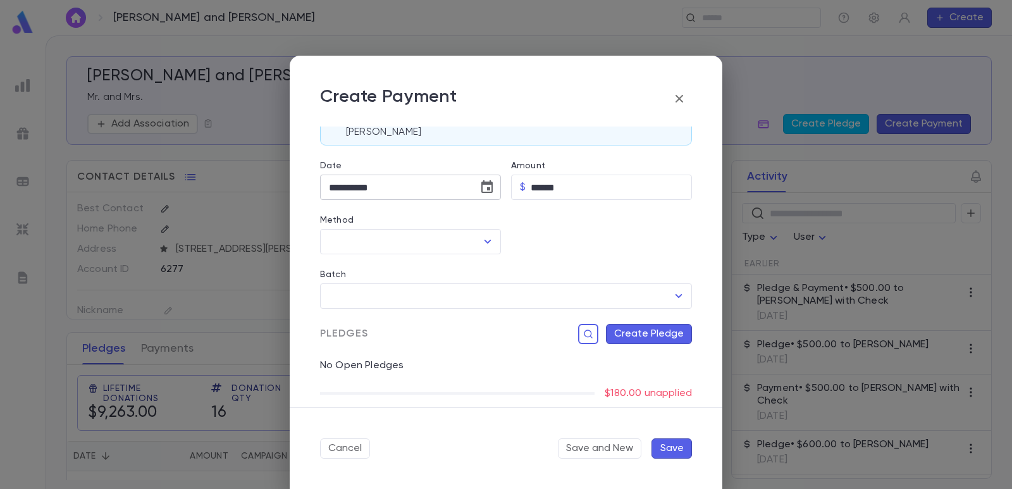
click at [483, 187] on icon "Choose date, selected date is Sep 4, 2025" at bounding box center [486, 187] width 15 height 15
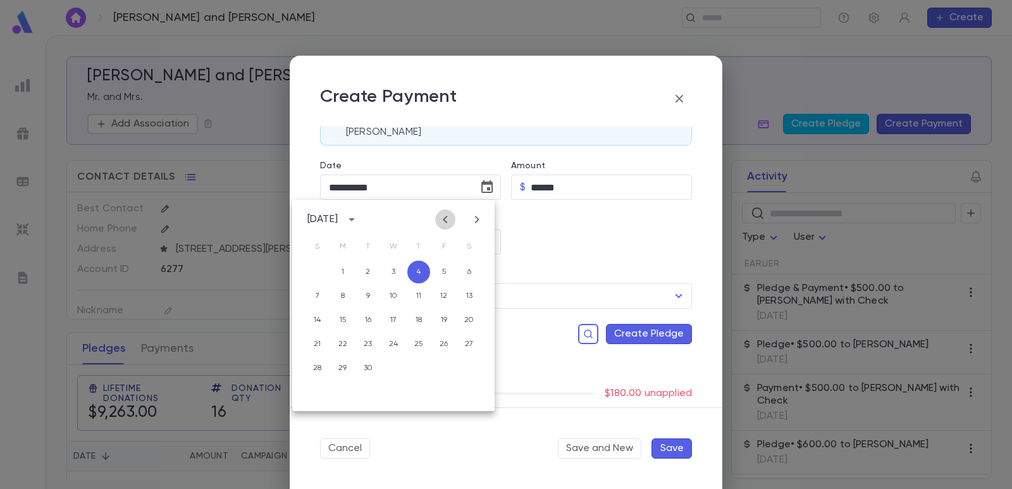
click at [450, 216] on icon "Previous month" at bounding box center [445, 219] width 15 height 15
click at [345, 366] on button "25" at bounding box center [342, 368] width 23 height 23
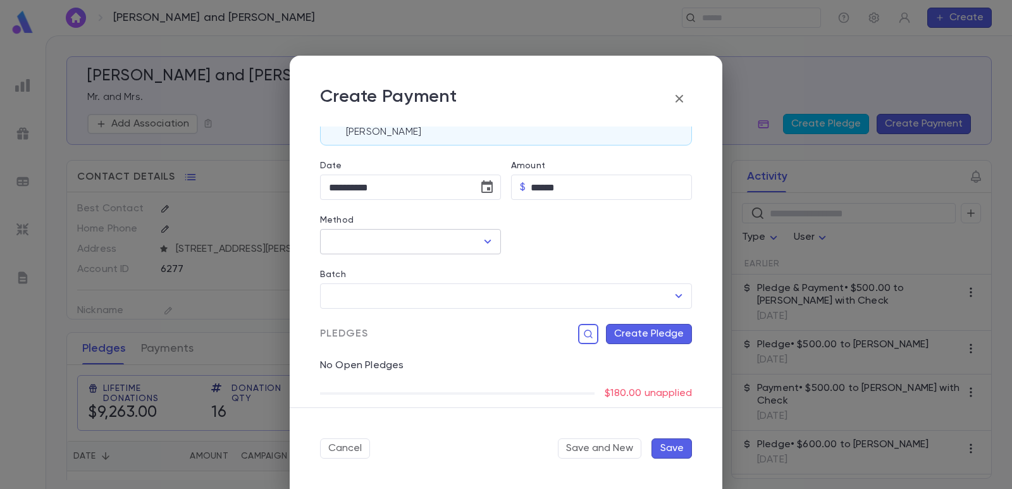
click at [381, 245] on input "Method" at bounding box center [401, 242] width 151 height 24
click at [380, 268] on li "Check" at bounding box center [409, 269] width 178 height 20
click at [597, 242] on input "Check Number" at bounding box center [602, 242] width 143 height 25
click at [487, 298] on input "Batch" at bounding box center [497, 296] width 342 height 24
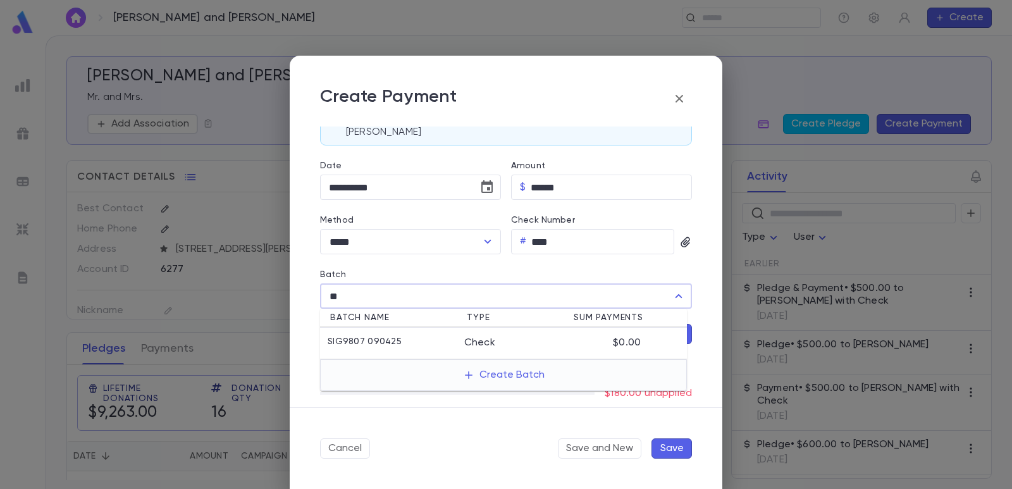
click at [442, 343] on div "SIG9807 090425" at bounding box center [396, 342] width 137 height 13
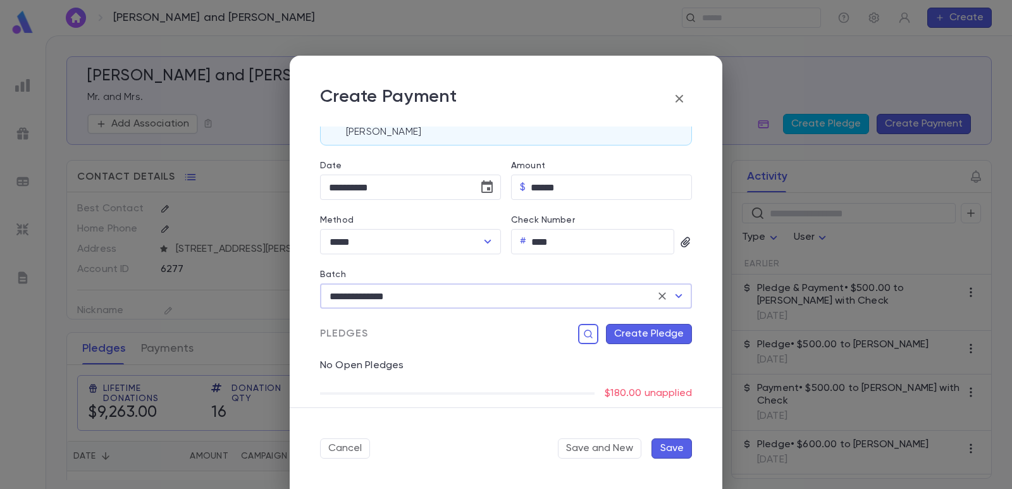
click at [659, 337] on button "Create Pledge" at bounding box center [649, 334] width 86 height 20
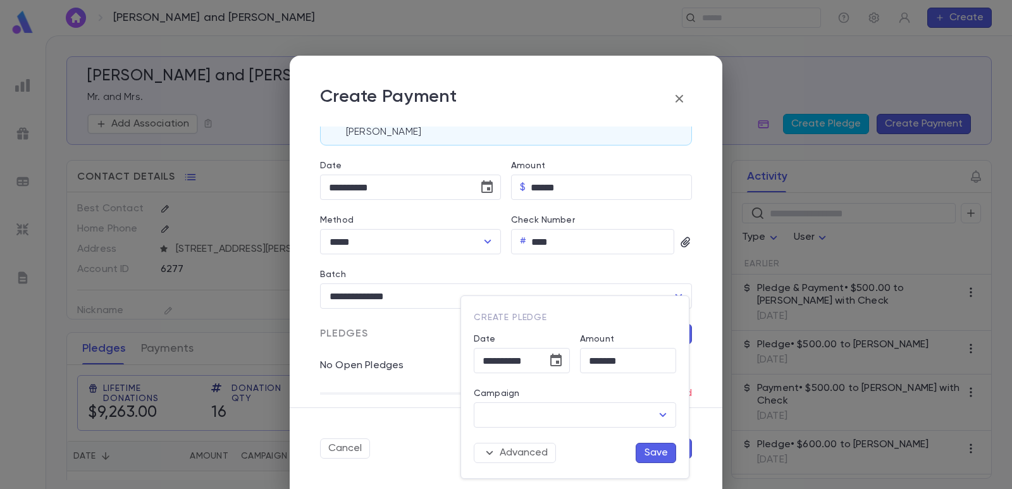
click at [560, 400] on div "Campaign" at bounding box center [575, 395] width 202 height 14
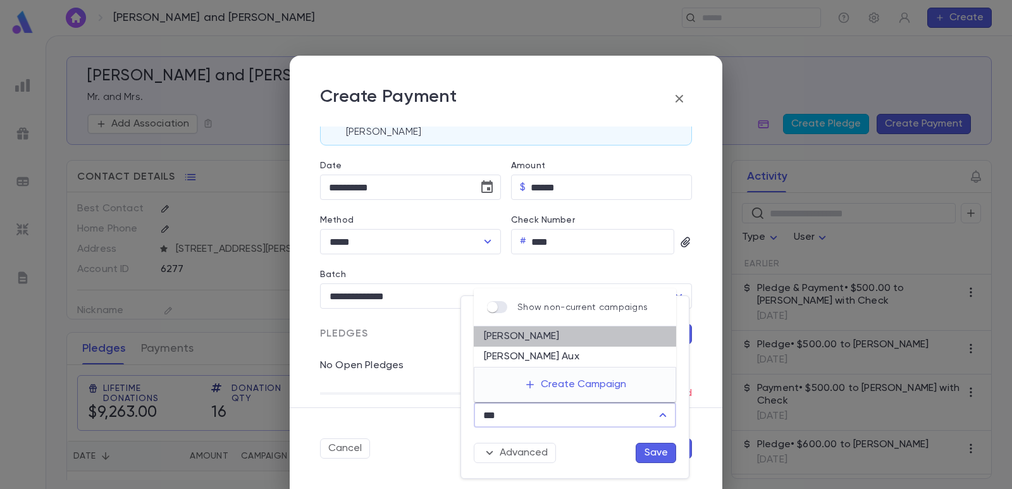
click at [527, 336] on li "[PERSON_NAME]" at bounding box center [575, 336] width 202 height 20
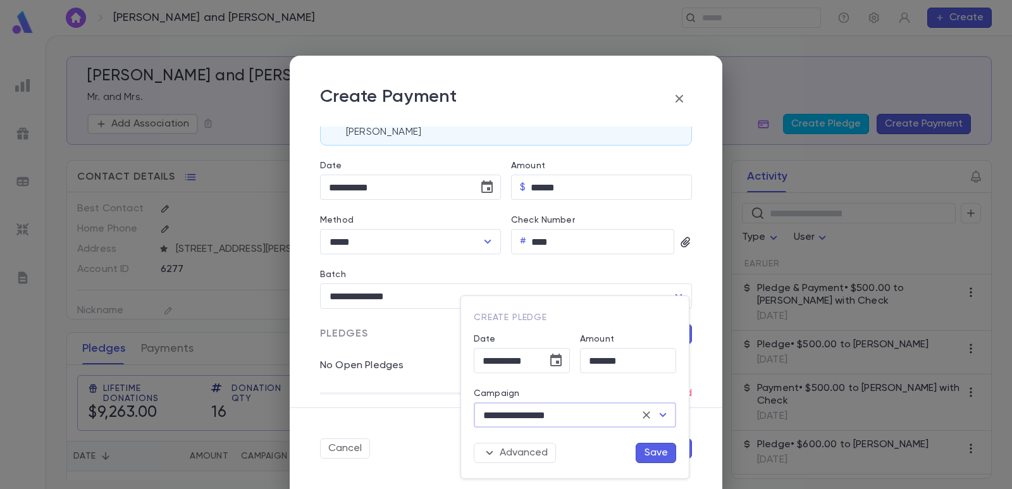
click at [653, 445] on button "Save" at bounding box center [656, 453] width 40 height 20
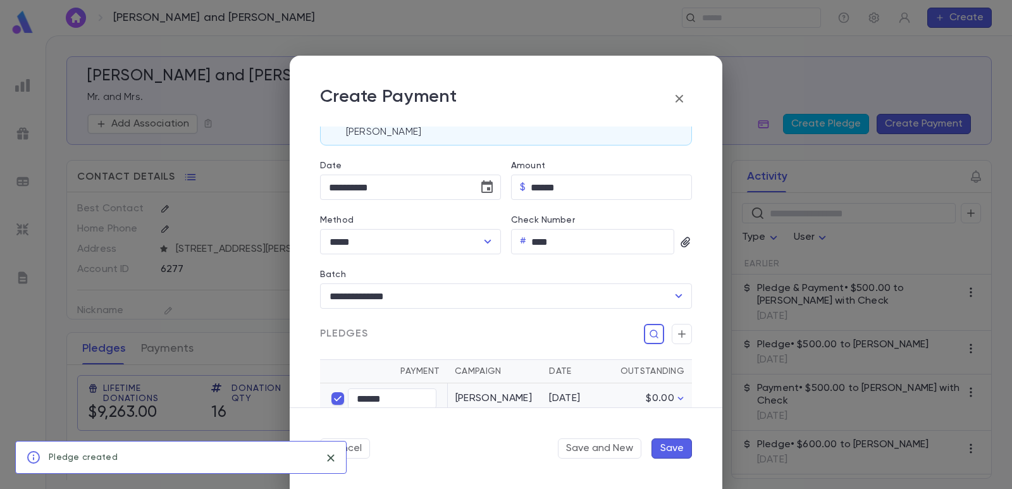
click at [670, 447] on button "Save" at bounding box center [671, 448] width 40 height 20
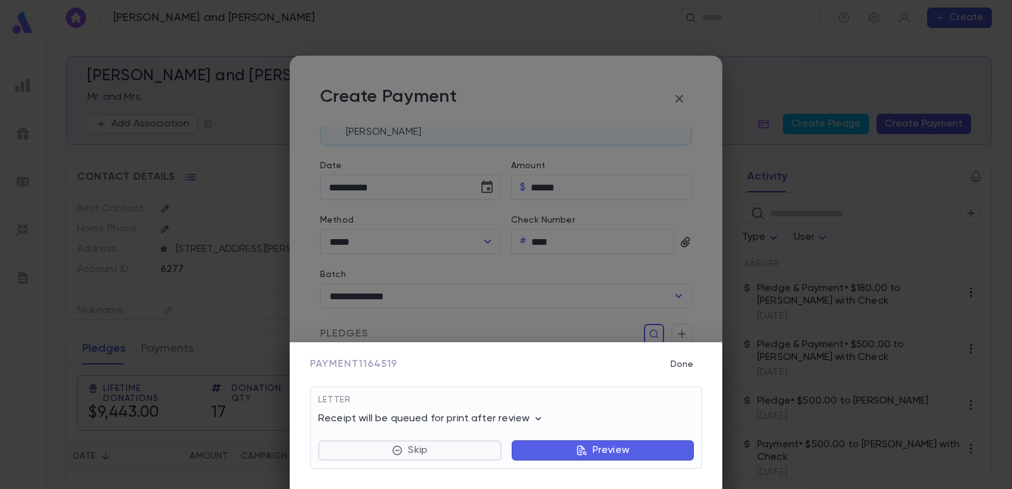
click at [446, 455] on button "Skip" at bounding box center [409, 450] width 183 height 20
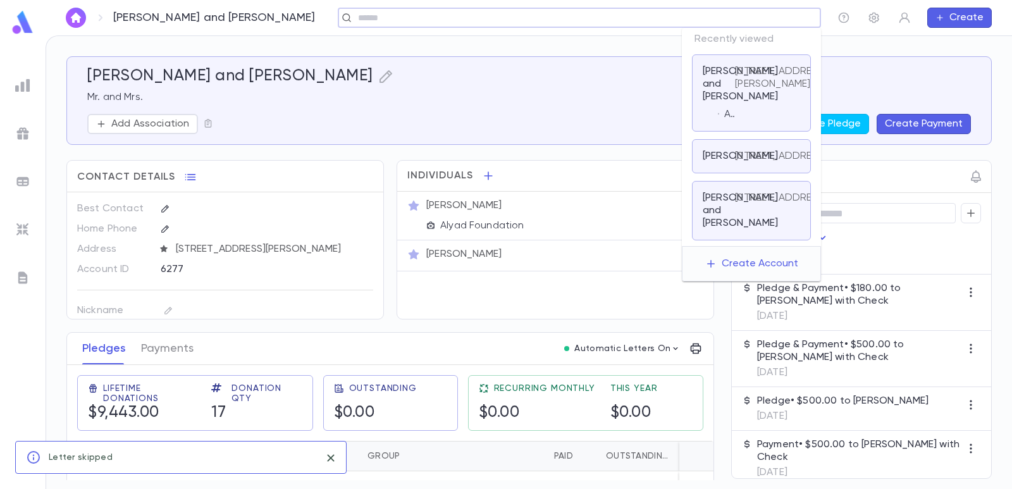
click at [758, 21] on input "text" at bounding box center [575, 18] width 442 height 12
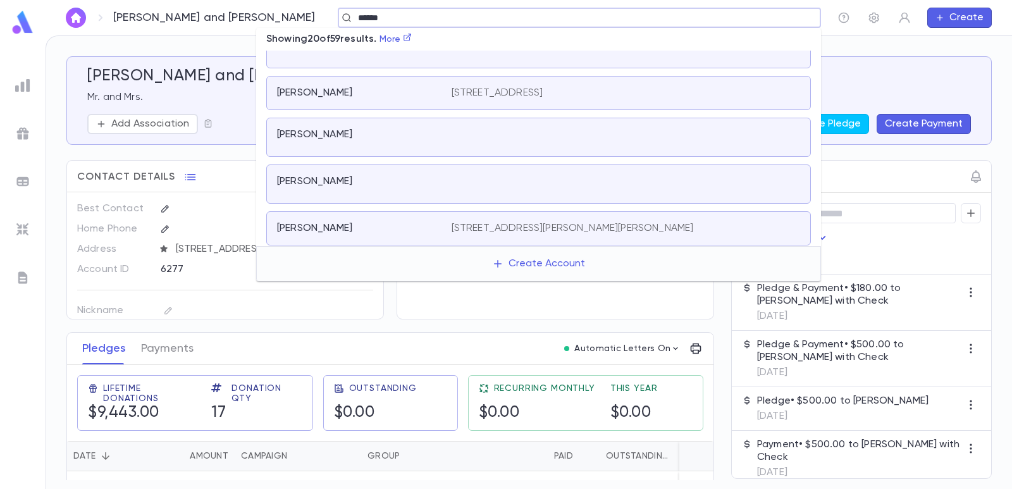
click at [374, 175] on div "[PERSON_NAME]" at bounding box center [356, 181] width 159 height 13
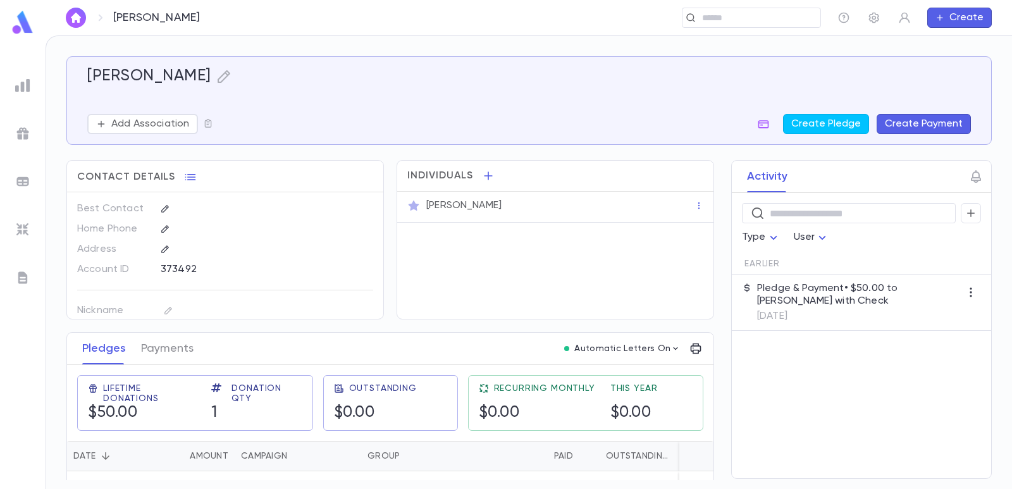
click at [902, 124] on button "Create Payment" at bounding box center [924, 124] width 94 height 20
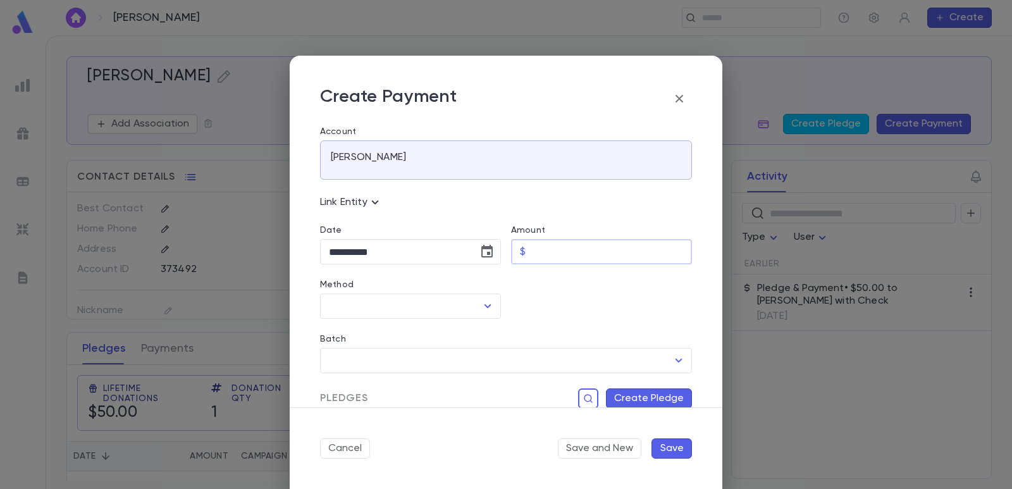
click at [554, 254] on input "Amount" at bounding box center [611, 252] width 161 height 25
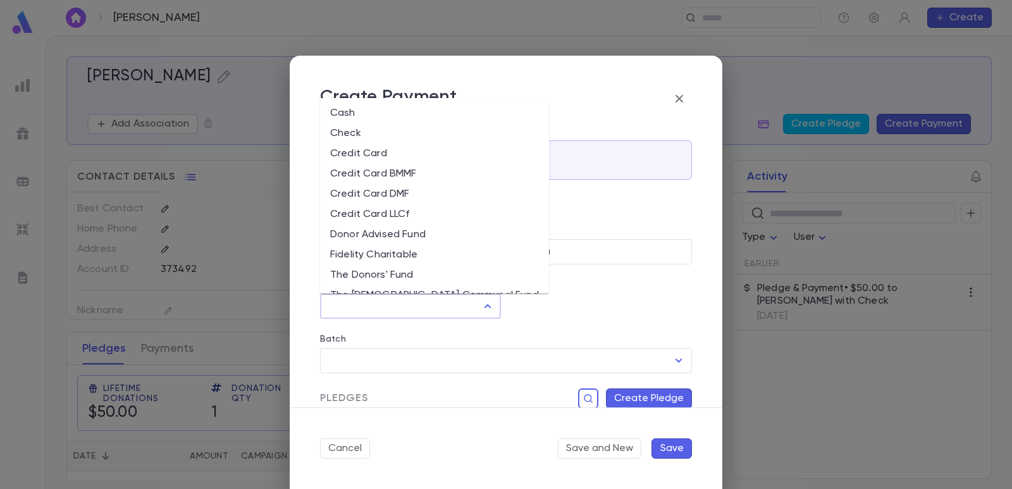
click at [441, 301] on input "Method" at bounding box center [401, 306] width 151 height 24
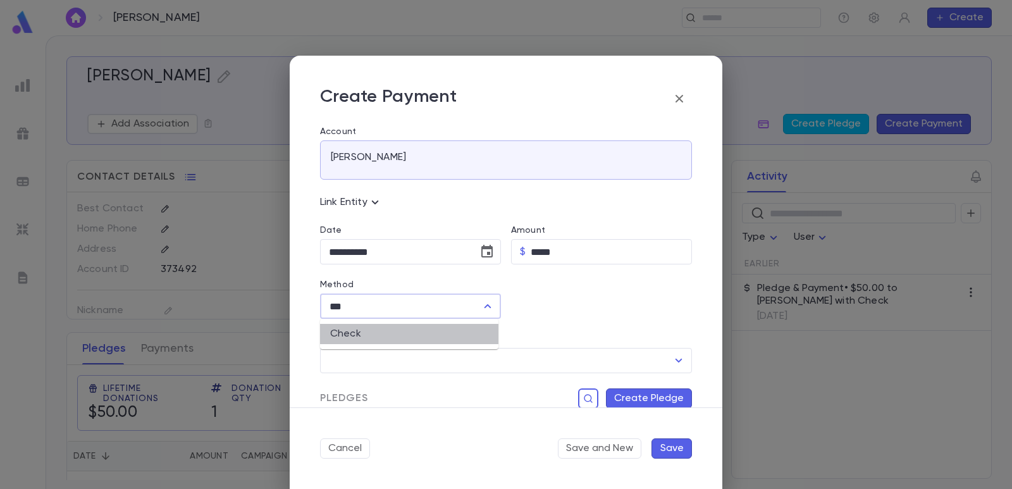
click at [430, 324] on li "Check" at bounding box center [409, 334] width 178 height 20
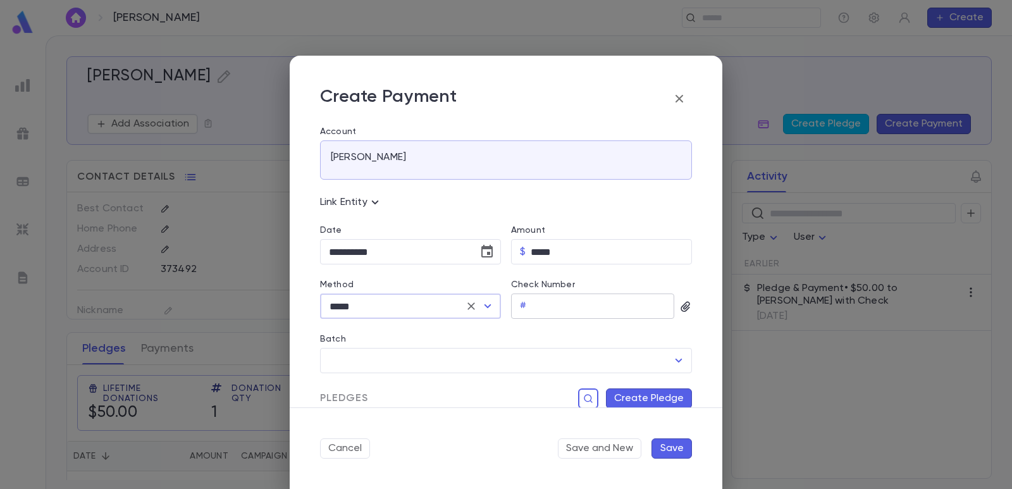
click at [553, 301] on input "Check Number" at bounding box center [602, 306] width 143 height 25
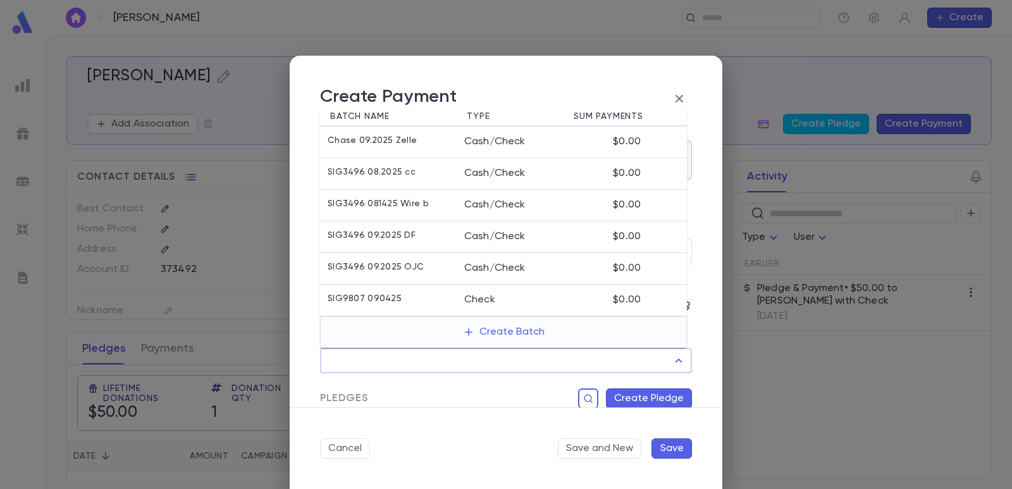
click at [478, 350] on input "Batch" at bounding box center [497, 360] width 342 height 24
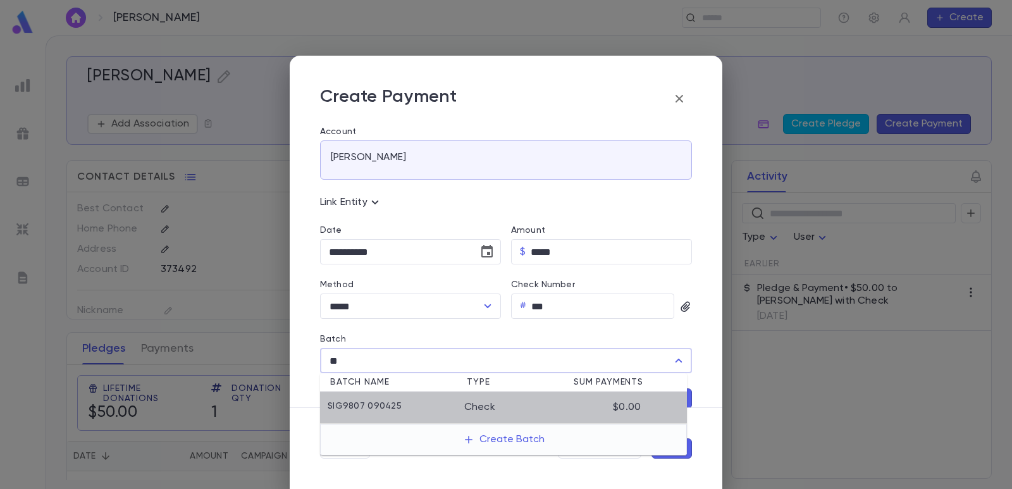
click at [397, 398] on li "SIG9807 090425 Check $0.00" at bounding box center [503, 408] width 367 height 32
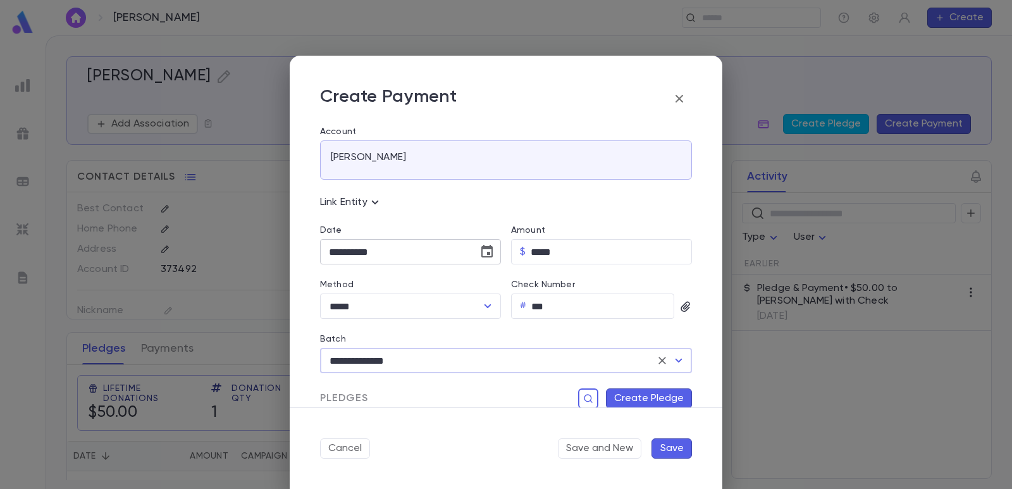
click at [486, 253] on icon "Choose date, selected date is Sep 4, 2025" at bounding box center [486, 251] width 11 height 13
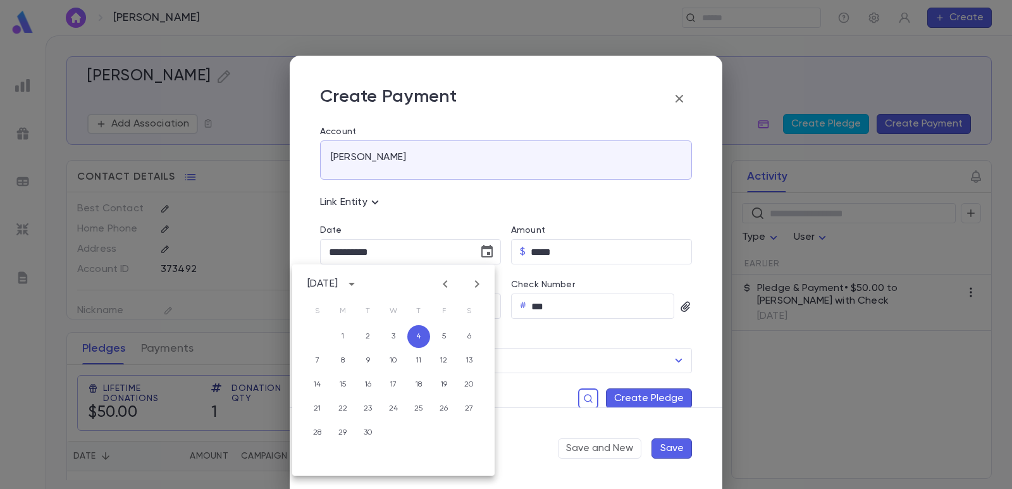
click at [457, 288] on div at bounding box center [460, 284] width 15 height 20
click at [450, 286] on icon "Previous month" at bounding box center [445, 283] width 15 height 15
click at [342, 434] on button "25" at bounding box center [342, 432] width 23 height 23
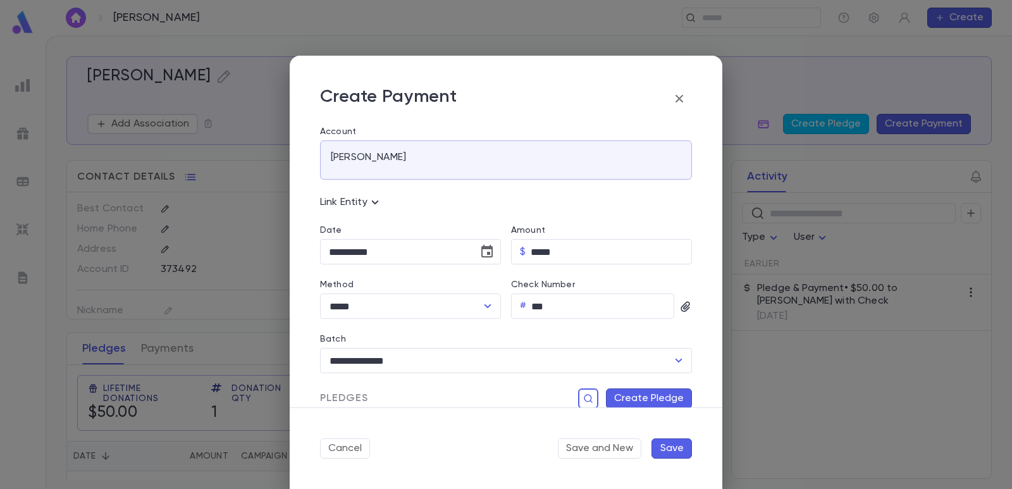
click at [651, 389] on button "Create Pledge" at bounding box center [649, 398] width 86 height 20
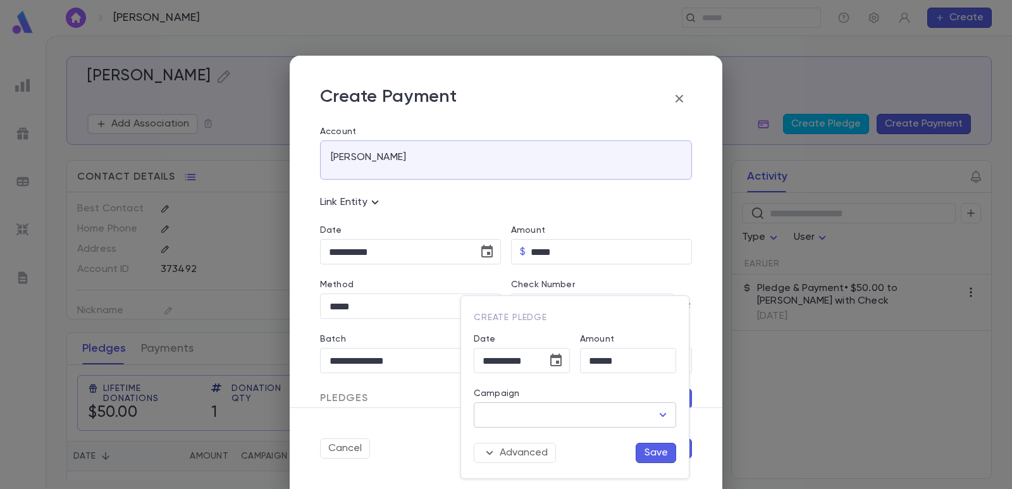
click at [555, 413] on input "Campaign" at bounding box center [565, 415] width 172 height 24
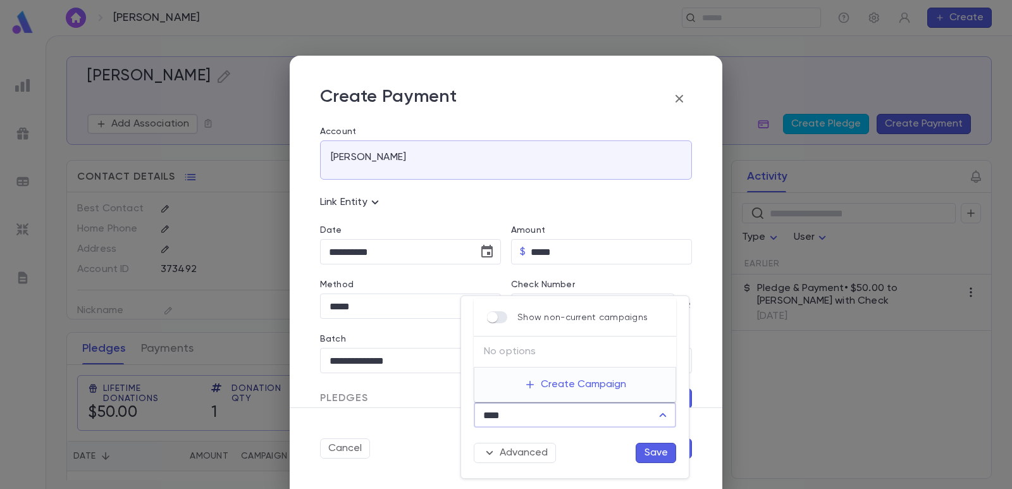
drag, startPoint x: 515, startPoint y: 417, endPoint x: 442, endPoint y: 418, distance: 73.4
click at [442, 418] on div "**********" at bounding box center [506, 244] width 1012 height 489
click at [510, 343] on li "[PERSON_NAME]" at bounding box center [575, 336] width 202 height 20
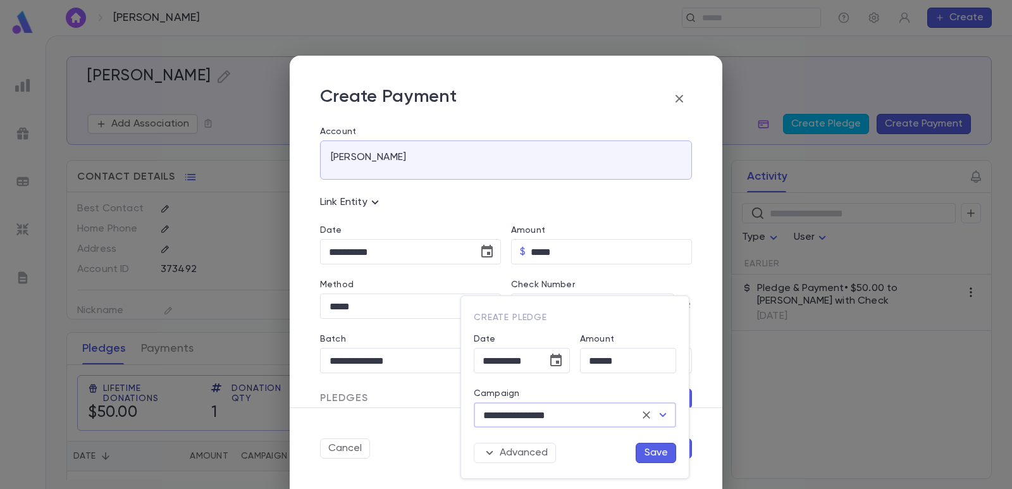
click at [649, 451] on button "Save" at bounding box center [656, 453] width 40 height 20
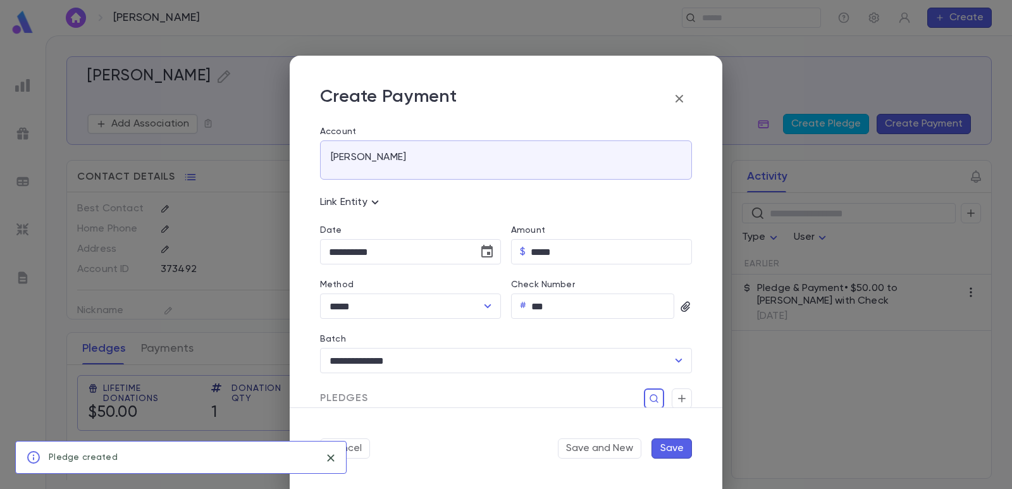
click at [675, 453] on button "Save" at bounding box center [671, 448] width 40 height 20
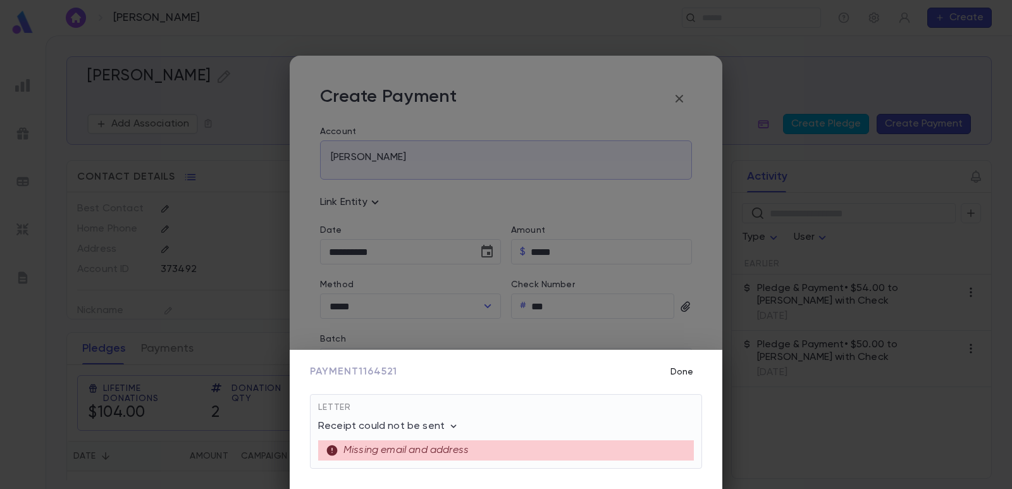
click at [674, 368] on button "Done" at bounding box center [682, 372] width 40 height 24
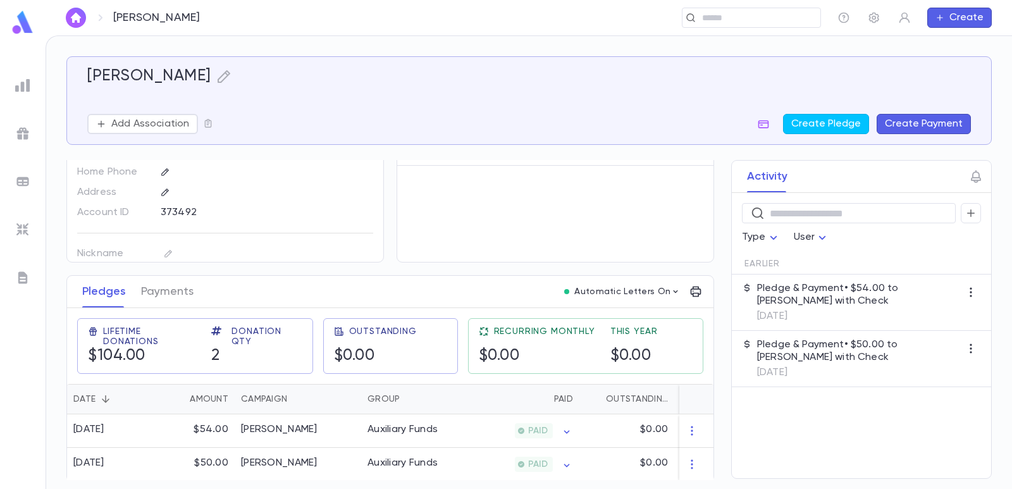
scroll to position [63, 0]
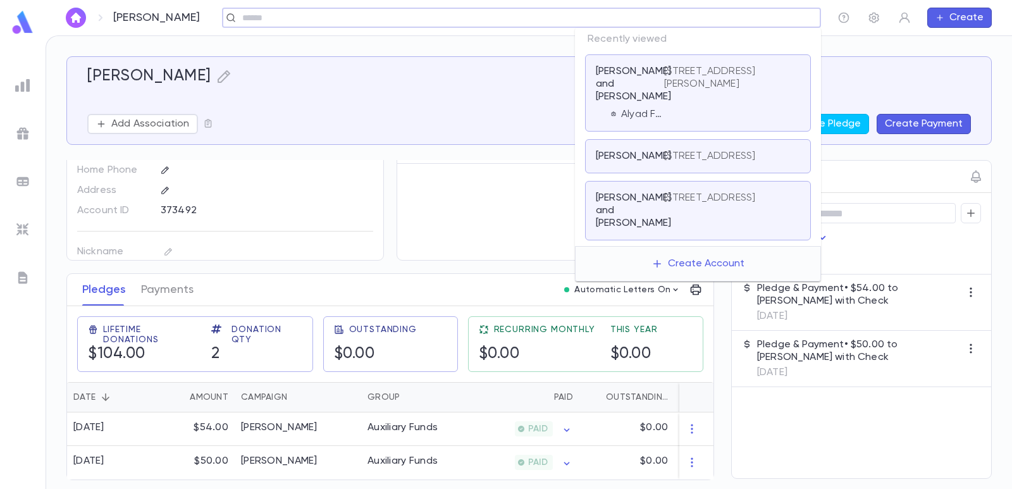
click at [728, 20] on input "text" at bounding box center [517, 18] width 558 height 12
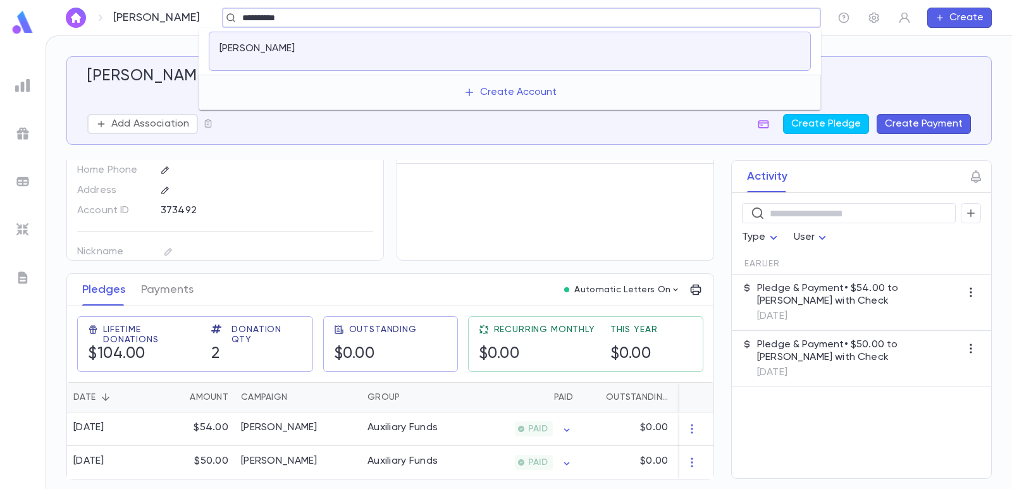
click at [610, 42] on div "[PERSON_NAME]" at bounding box center [510, 51] width 602 height 39
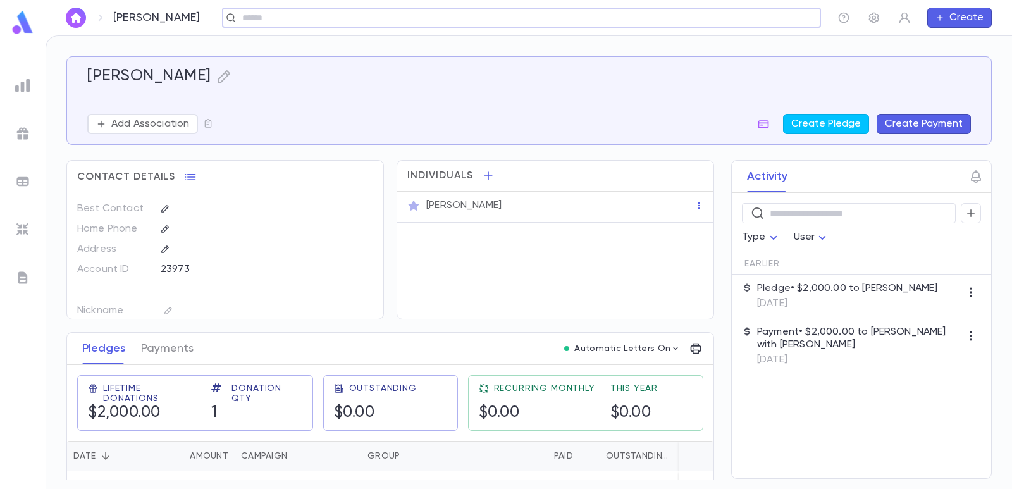
click at [918, 126] on button "Create Payment" at bounding box center [924, 124] width 94 height 20
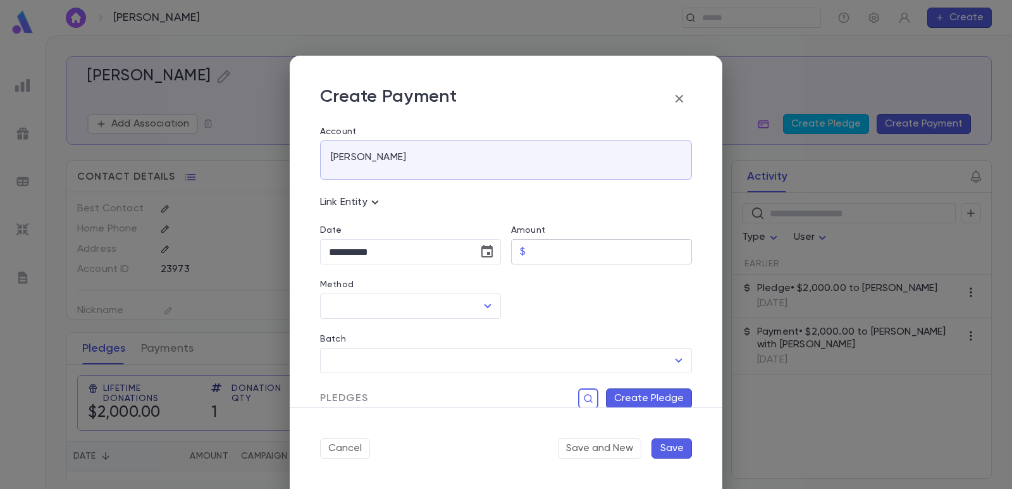
click at [560, 248] on input "Amount" at bounding box center [611, 252] width 161 height 25
drag, startPoint x: 534, startPoint y: 293, endPoint x: 422, endPoint y: 304, distance: 113.1
click at [533, 293] on div at bounding box center [596, 291] width 191 height 54
click at [409, 312] on input "Method" at bounding box center [401, 306] width 151 height 24
click at [393, 338] on li "Check" at bounding box center [409, 334] width 178 height 20
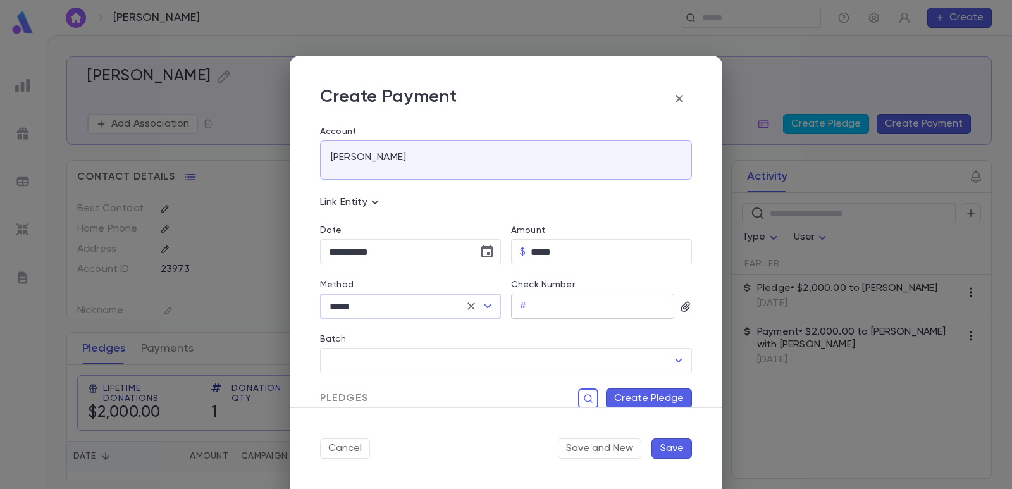
click at [548, 307] on input "Check Number" at bounding box center [602, 306] width 143 height 25
click at [518, 341] on div "Batch" at bounding box center [506, 341] width 372 height 14
click at [488, 247] on icon "Choose date, selected date is Sep 4, 2025" at bounding box center [486, 251] width 11 height 13
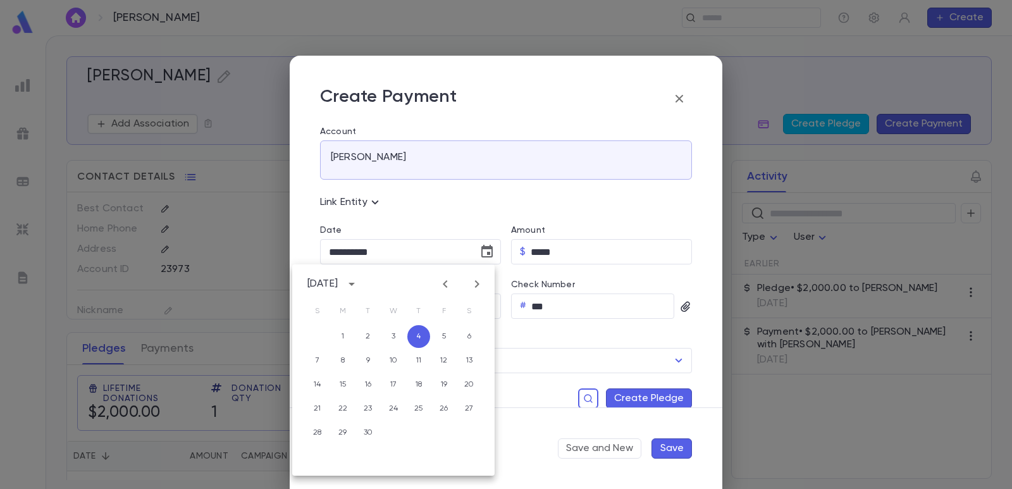
drag, startPoint x: 448, startPoint y: 288, endPoint x: 438, endPoint y: 288, distance: 10.1
click at [446, 288] on icon "Previous month" at bounding box center [445, 283] width 15 height 15
click at [397, 432] on button "27" at bounding box center [393, 432] width 23 height 23
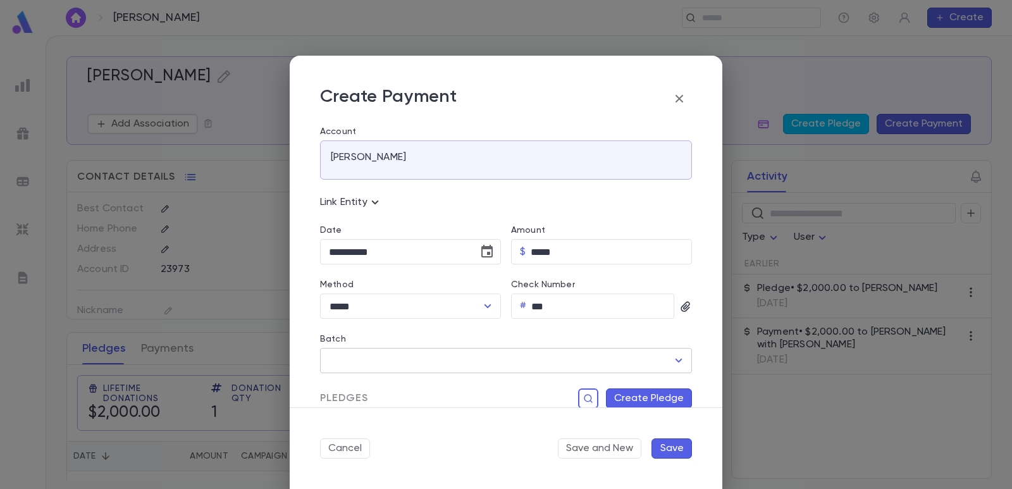
click at [441, 364] on input "Batch" at bounding box center [497, 360] width 342 height 24
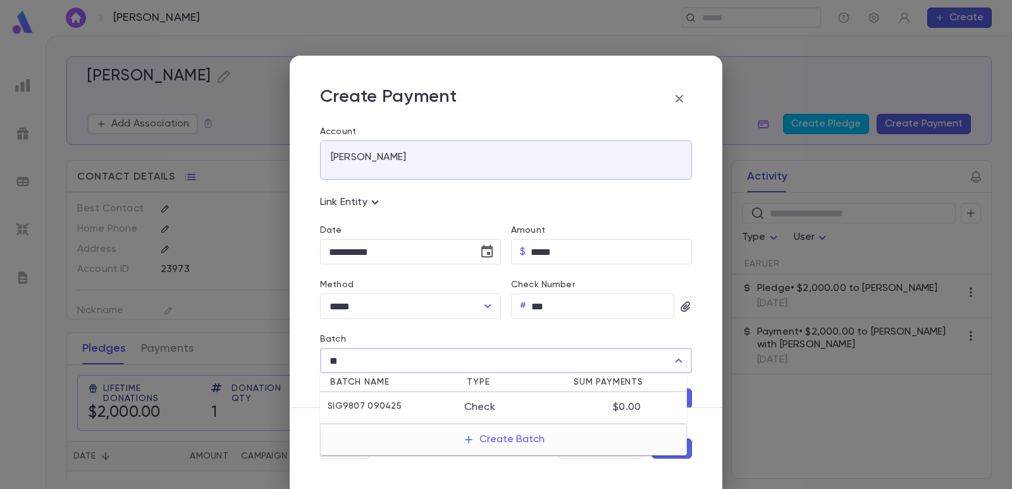
click at [411, 412] on div "SIG9807 090425" at bounding box center [396, 407] width 137 height 13
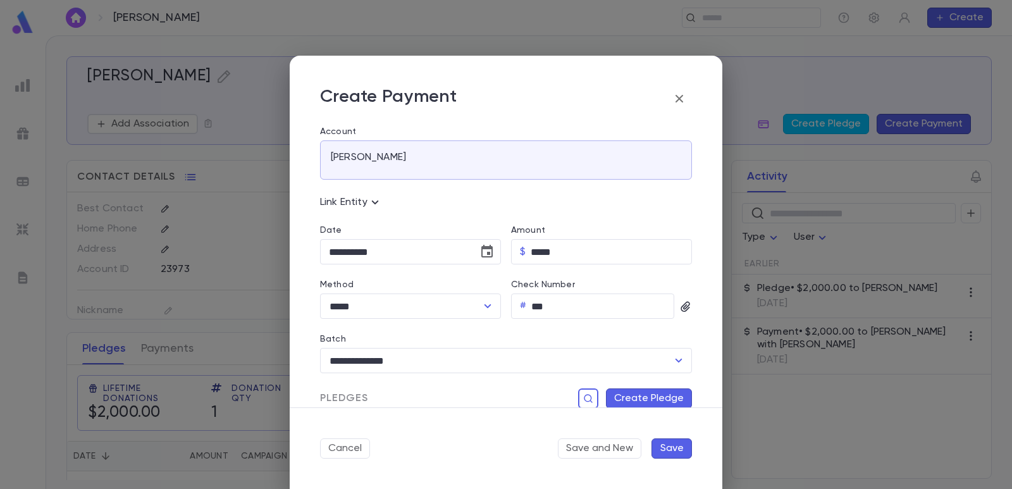
click at [610, 398] on button "Create Pledge" at bounding box center [649, 398] width 86 height 20
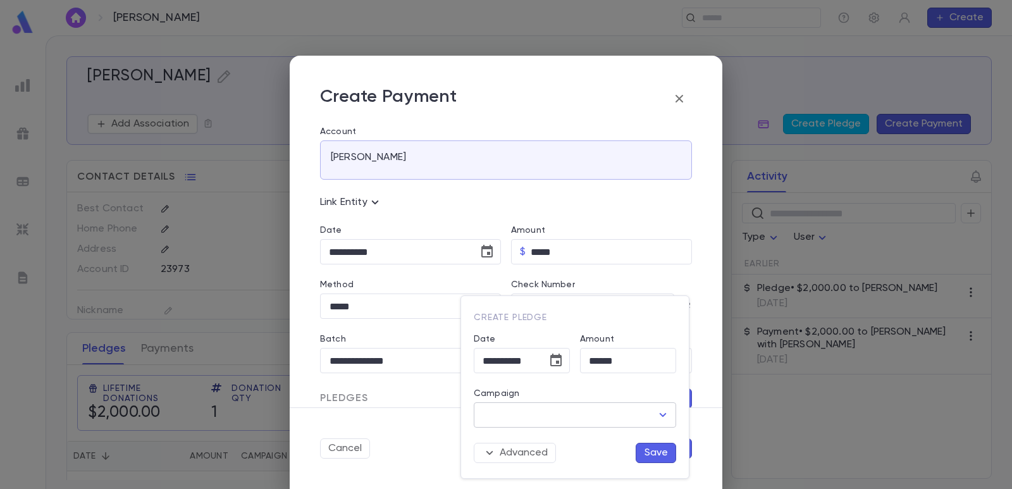
click at [544, 412] on input "Campaign" at bounding box center [565, 415] width 172 height 24
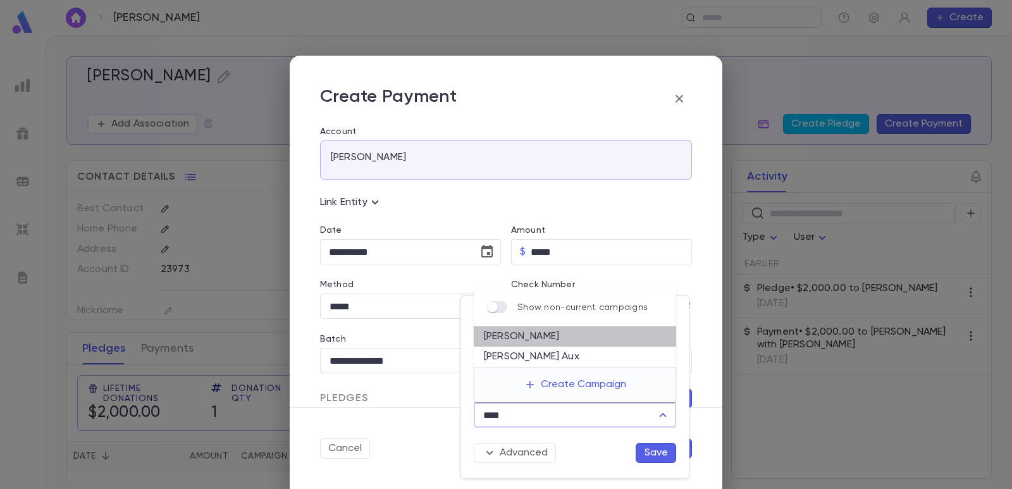
click at [563, 328] on li "[PERSON_NAME]" at bounding box center [575, 336] width 202 height 20
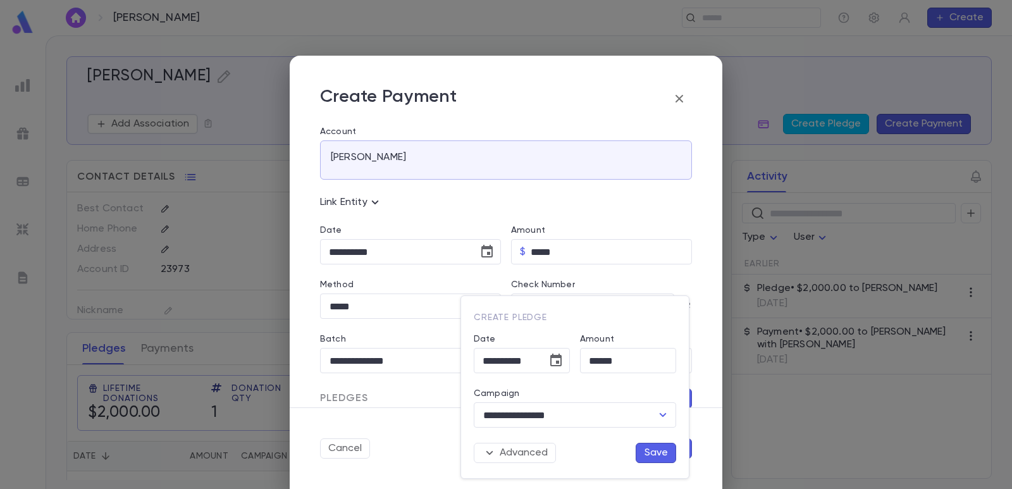
click at [652, 451] on button "Save" at bounding box center [656, 453] width 40 height 20
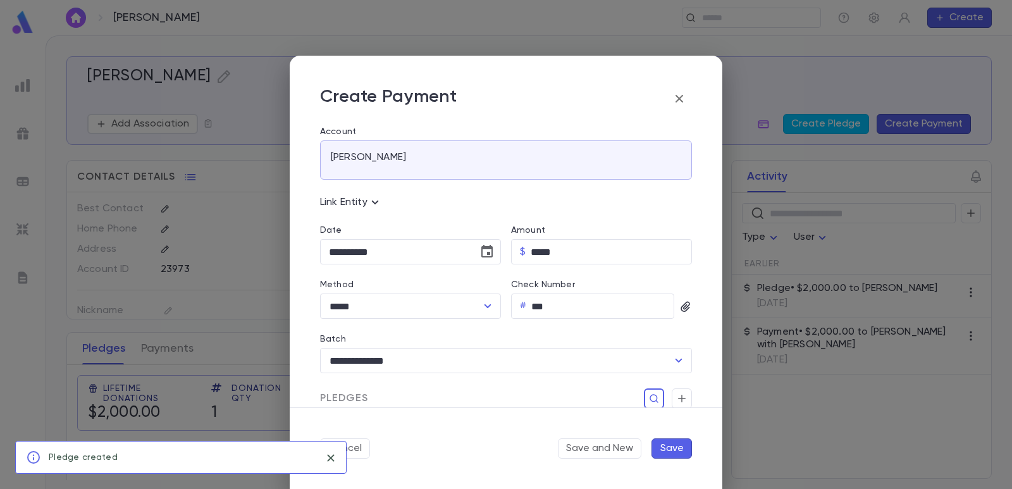
click at [665, 450] on button "Save" at bounding box center [671, 448] width 40 height 20
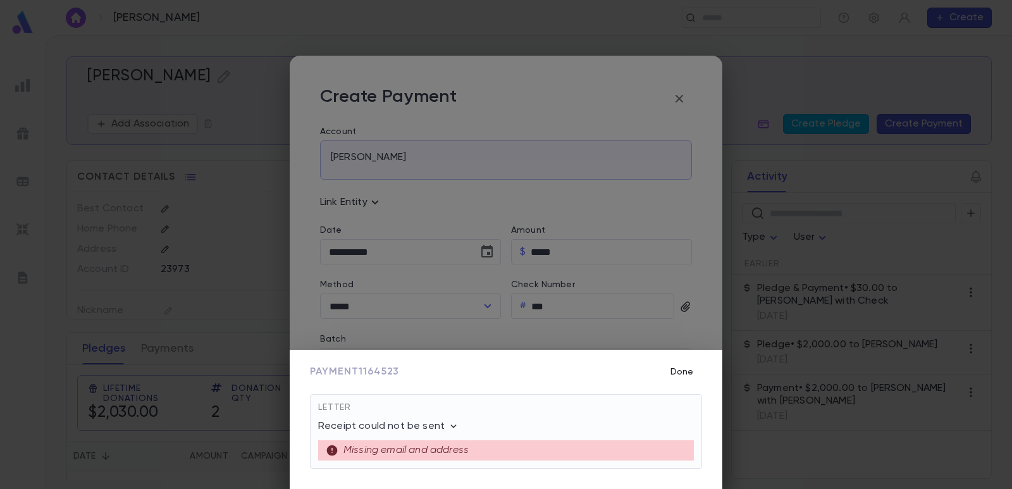
click at [688, 372] on button "Done" at bounding box center [682, 372] width 40 height 24
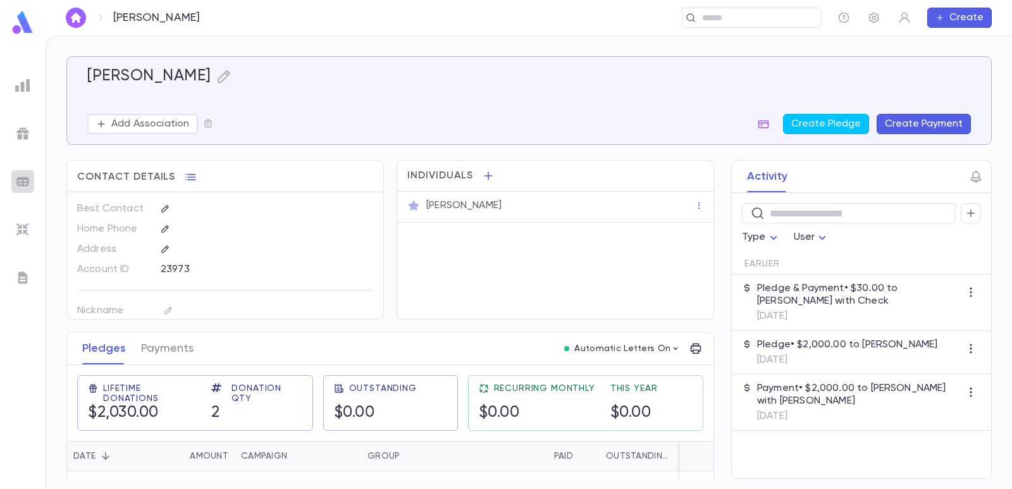
click at [29, 180] on img at bounding box center [22, 181] width 15 height 15
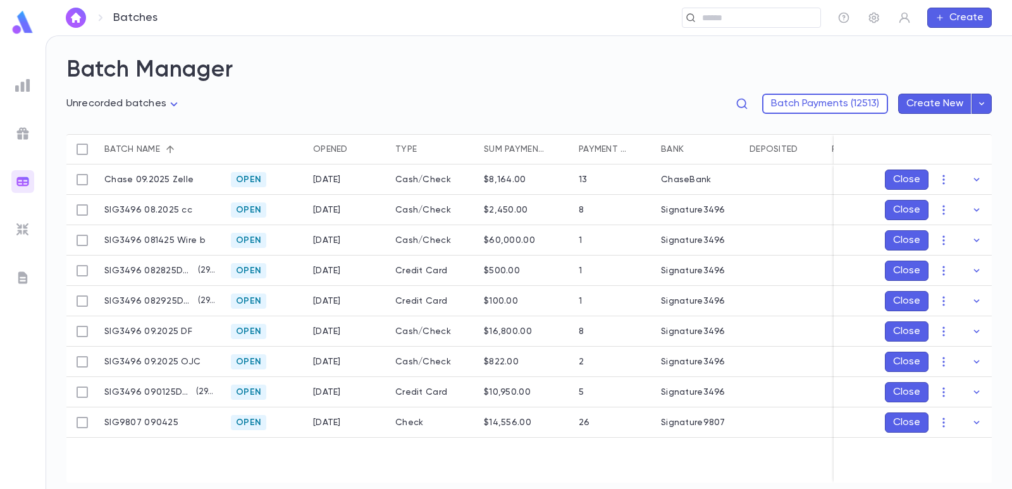
click at [141, 99] on body "**********" at bounding box center [506, 261] width 1012 height 453
click at [132, 173] on span "Open batches" at bounding box center [127, 169] width 100 height 13
drag, startPoint x: 973, startPoint y: 420, endPoint x: 948, endPoint y: 420, distance: 24.7
click at [973, 420] on icon "button" at bounding box center [976, 422] width 13 height 13
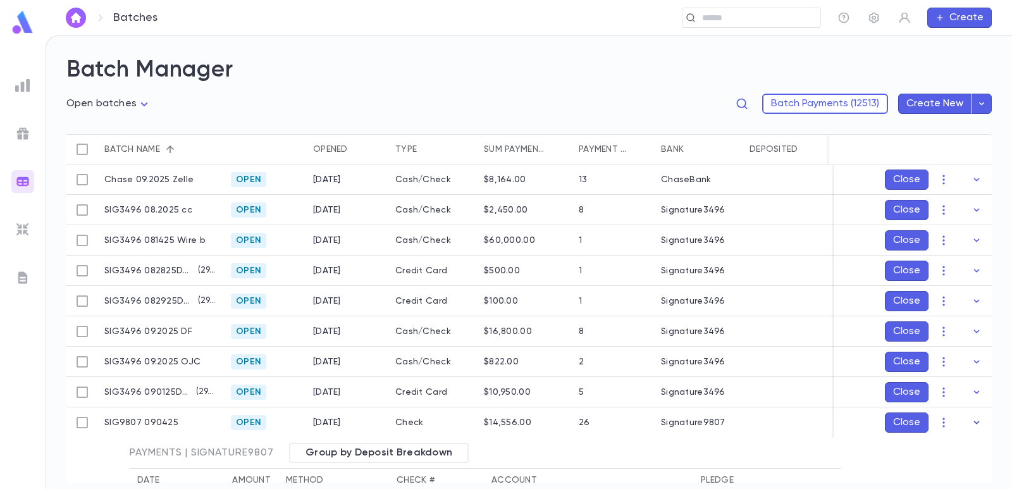
click at [970, 429] on button "button" at bounding box center [976, 422] width 20 height 20
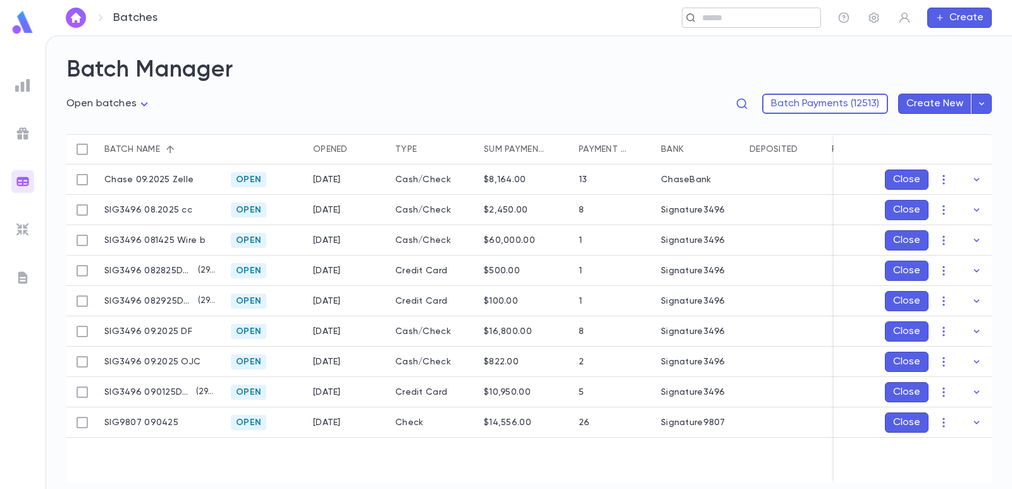
click at [723, 16] on input "text" at bounding box center [747, 18] width 98 height 12
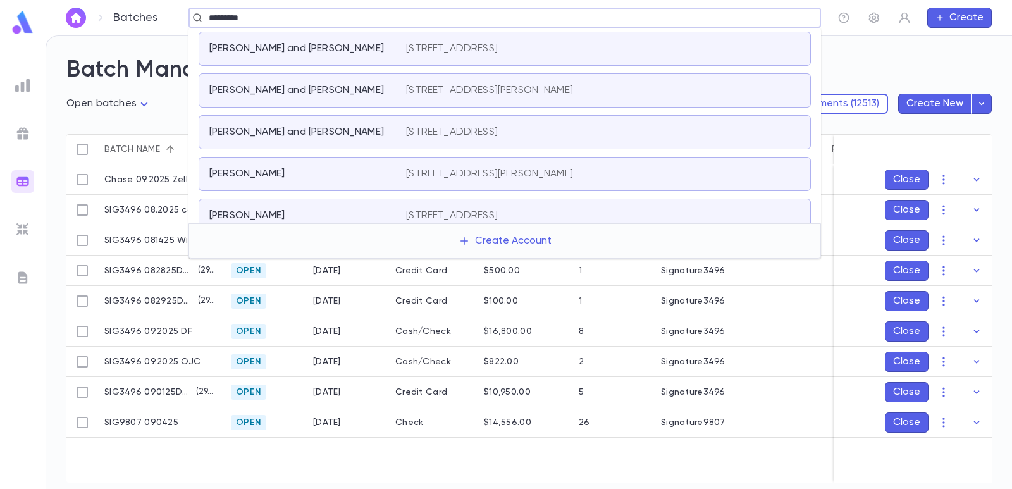
click at [498, 47] on p "[STREET_ADDRESS]" at bounding box center [452, 48] width 92 height 13
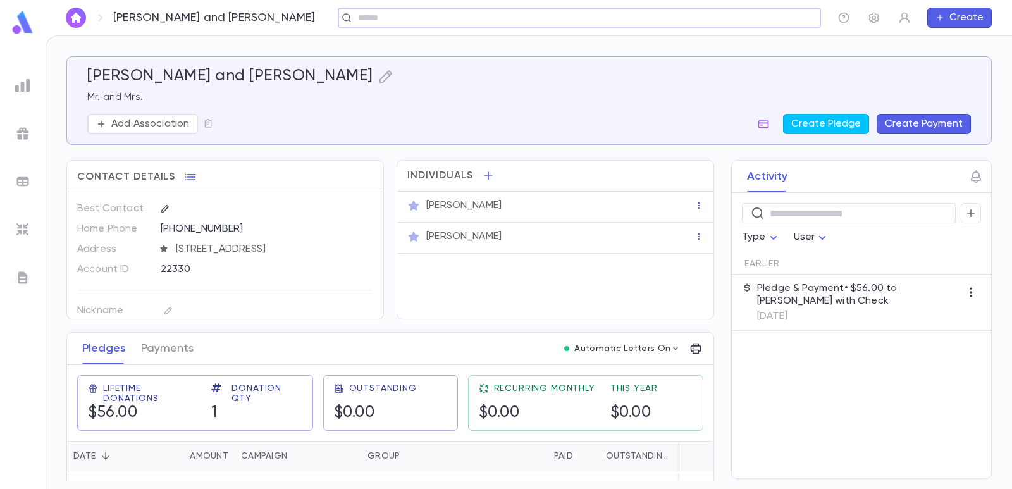
click at [929, 127] on button "Create Payment" at bounding box center [924, 124] width 94 height 20
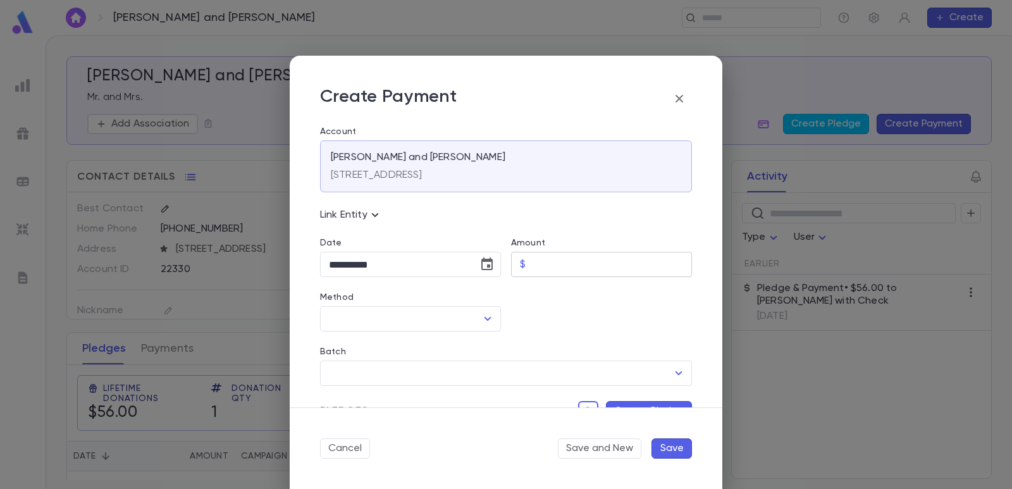
click at [558, 265] on input "Amount" at bounding box center [611, 264] width 161 height 25
drag, startPoint x: 543, startPoint y: 312, endPoint x: 419, endPoint y: 315, distance: 124.0
click at [542, 312] on div at bounding box center [596, 304] width 191 height 54
click at [419, 316] on input "Method" at bounding box center [401, 319] width 151 height 24
click at [381, 352] on li "Check" at bounding box center [409, 346] width 178 height 20
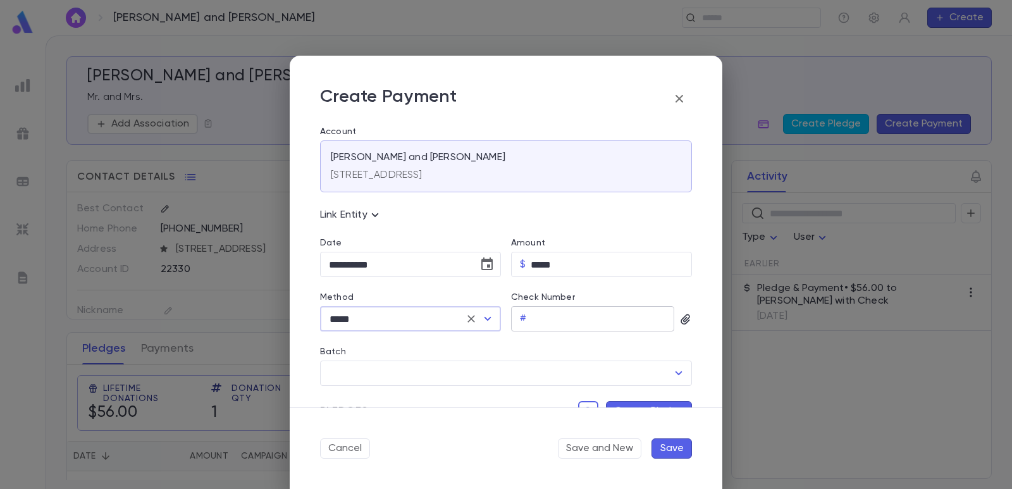
drag, startPoint x: 491, startPoint y: 331, endPoint x: 581, endPoint y: 317, distance: 91.0
click at [581, 317] on input "Check Number" at bounding box center [602, 319] width 143 height 25
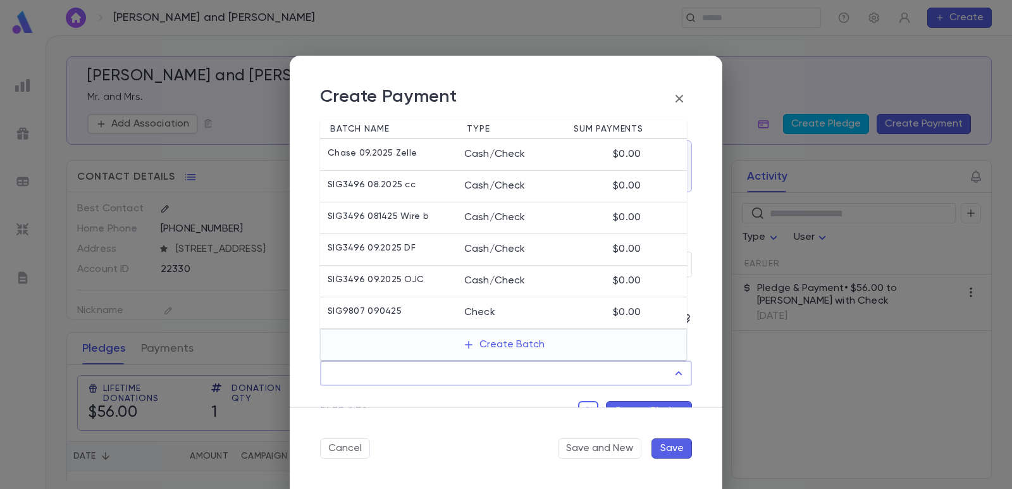
click at [527, 380] on input "Batch" at bounding box center [497, 373] width 342 height 24
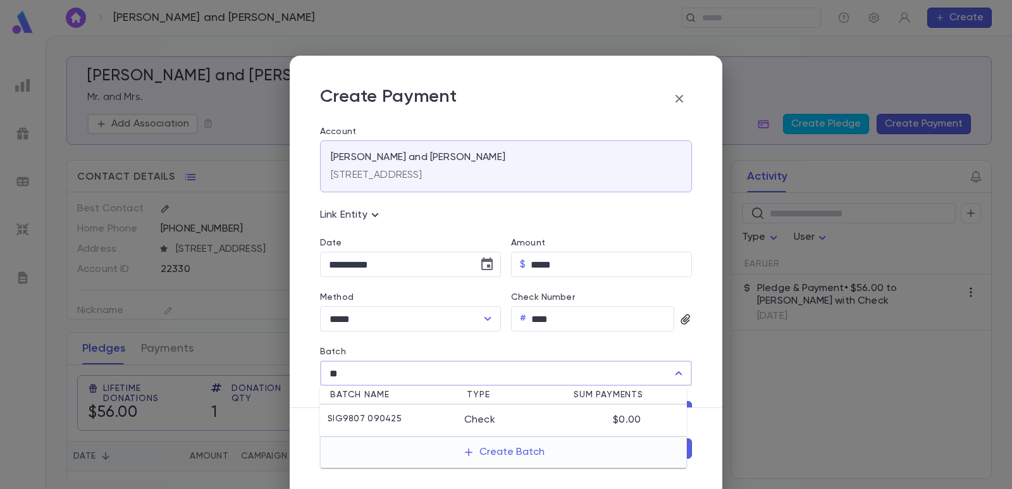
click at [459, 427] on li "SIG9807 090425 Check $0.00" at bounding box center [503, 421] width 367 height 32
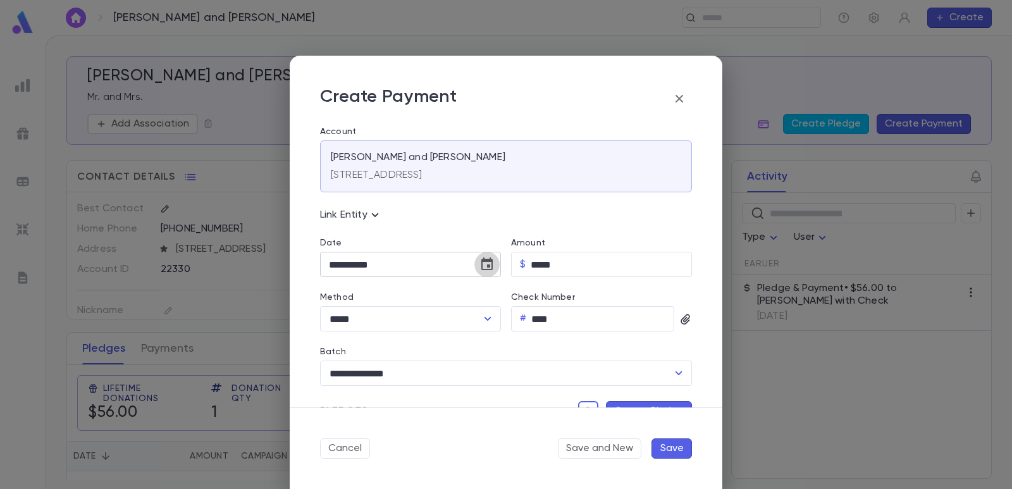
click at [483, 268] on icon "Choose date, selected date is Sep 4, 2025" at bounding box center [486, 264] width 15 height 15
click at [448, 299] on icon "Previous month" at bounding box center [445, 296] width 15 height 15
click at [385, 441] on button "27" at bounding box center [393, 445] width 23 height 23
click at [622, 402] on button "Create Pledge" at bounding box center [649, 411] width 86 height 20
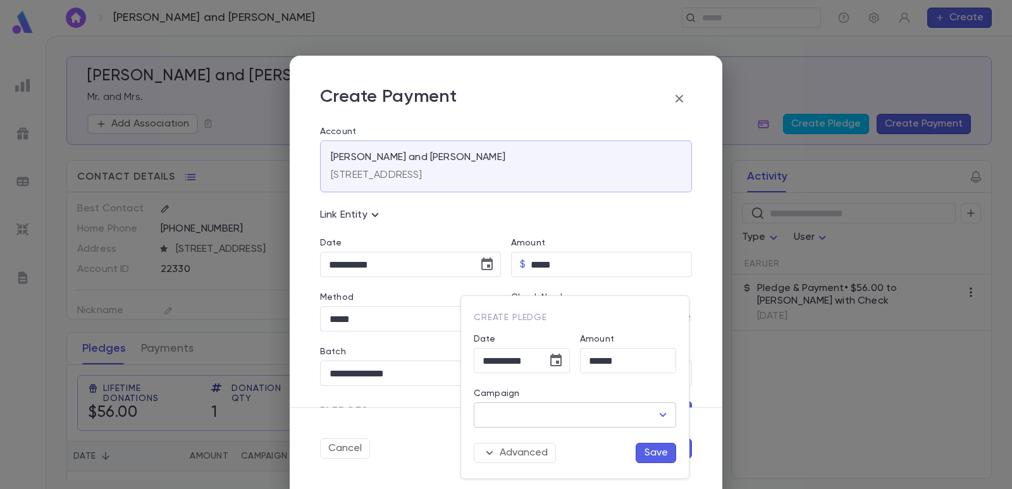
click at [569, 418] on input "Campaign" at bounding box center [565, 415] width 172 height 24
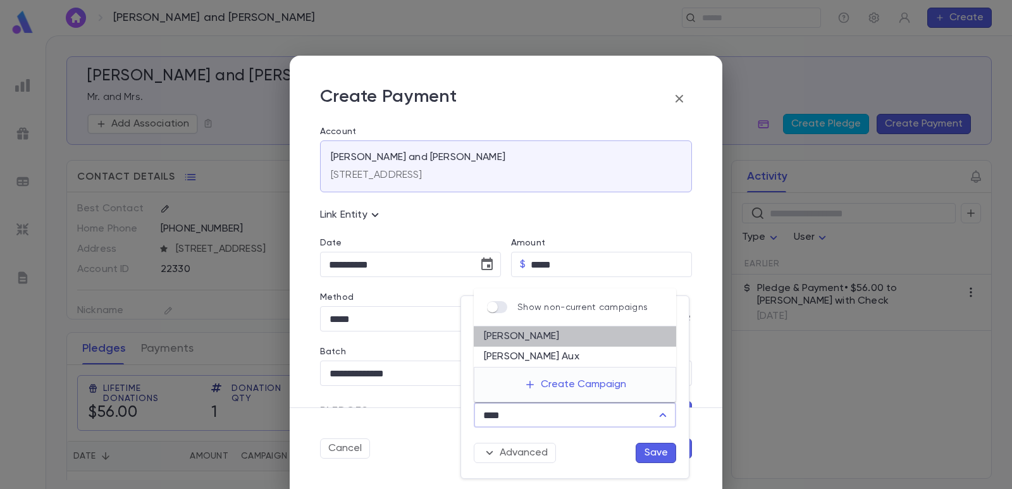
click at [575, 342] on li "[PERSON_NAME]" at bounding box center [575, 336] width 202 height 20
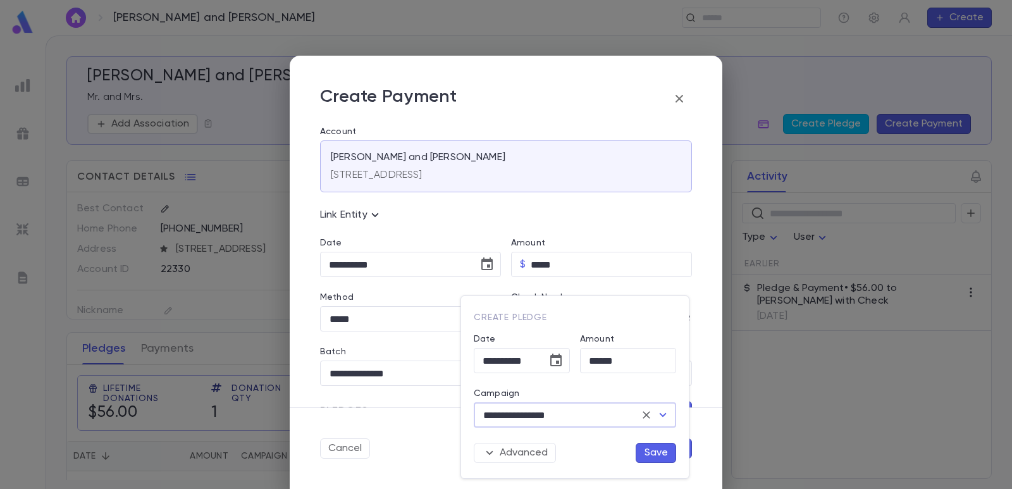
click at [664, 458] on button "Save" at bounding box center [656, 453] width 40 height 20
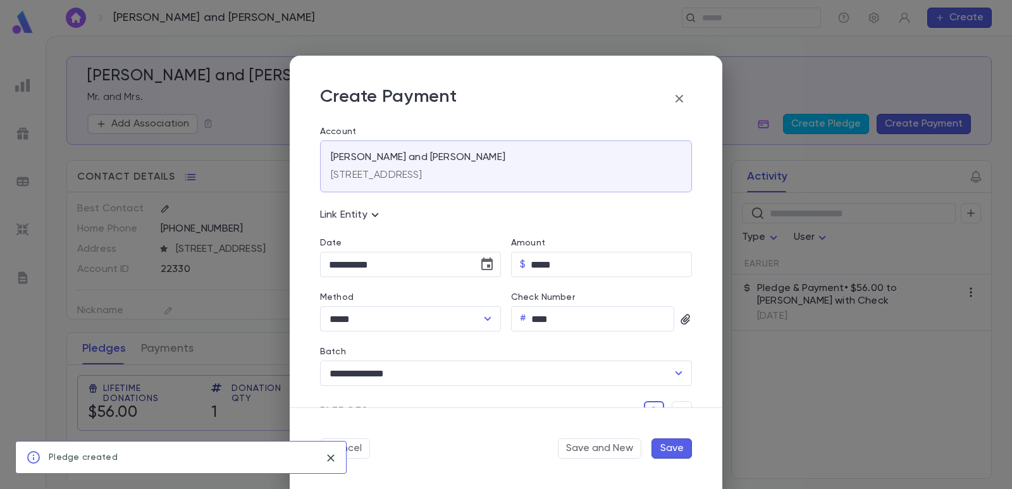
click at [674, 451] on button "Save" at bounding box center [671, 448] width 40 height 20
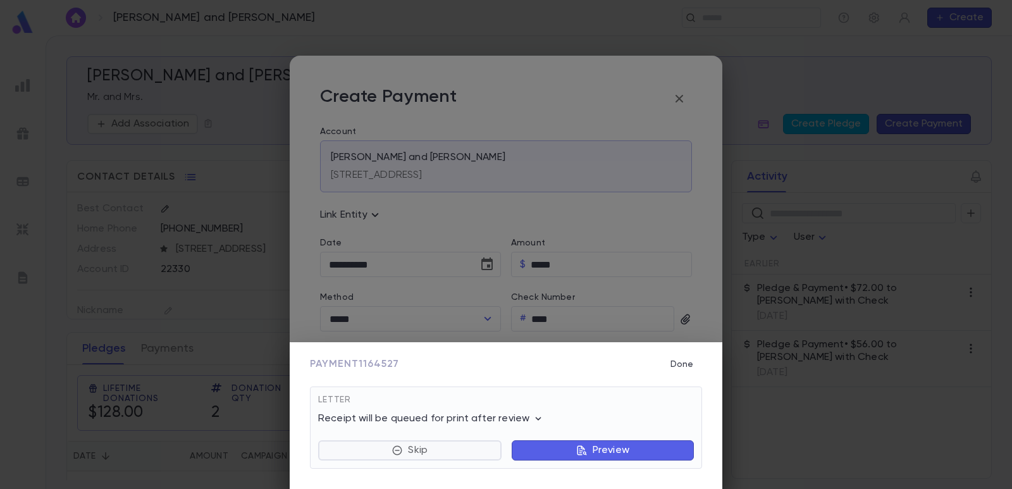
click at [444, 445] on button "Skip" at bounding box center [409, 450] width 183 height 20
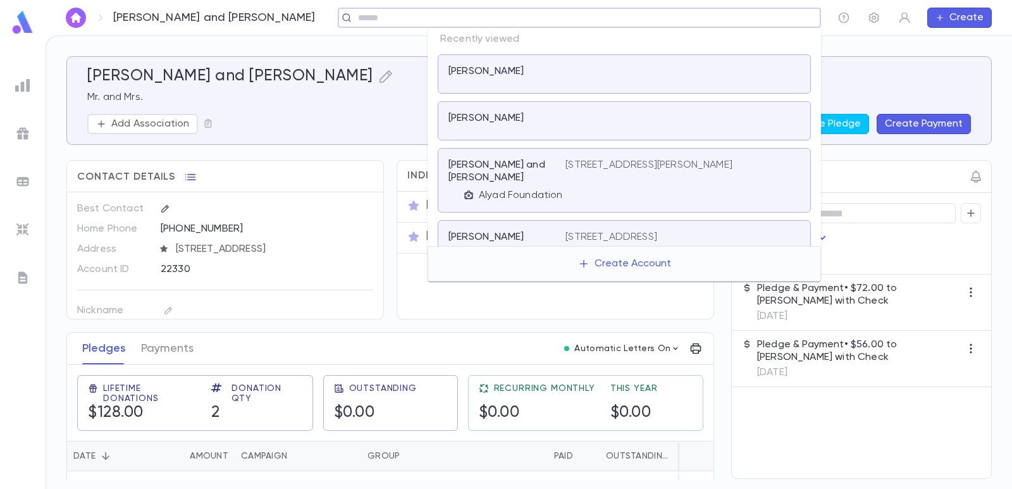
click at [725, 23] on input "text" at bounding box center [575, 18] width 442 height 12
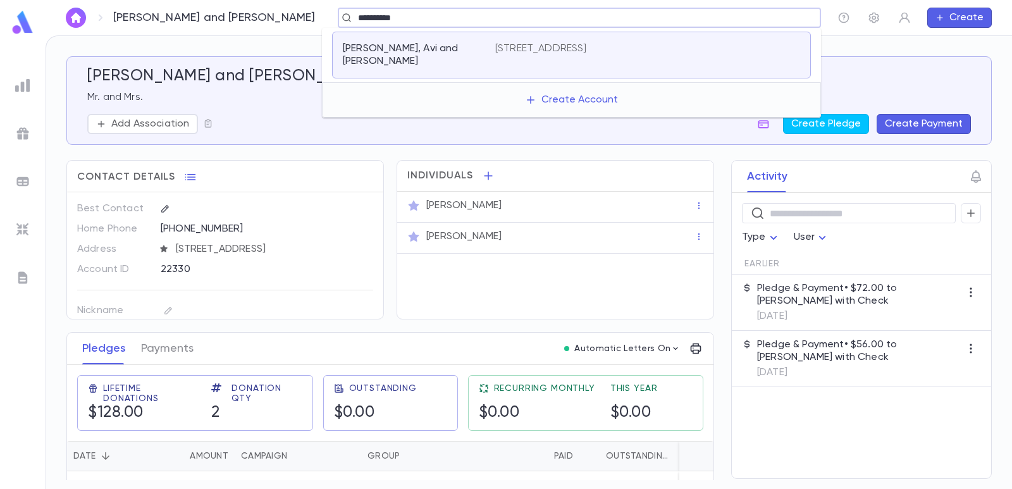
click at [592, 39] on div "[PERSON_NAME], Avi and [PERSON_NAME][GEOGRAPHIC_DATA][STREET_ADDRESS]" at bounding box center [571, 55] width 479 height 47
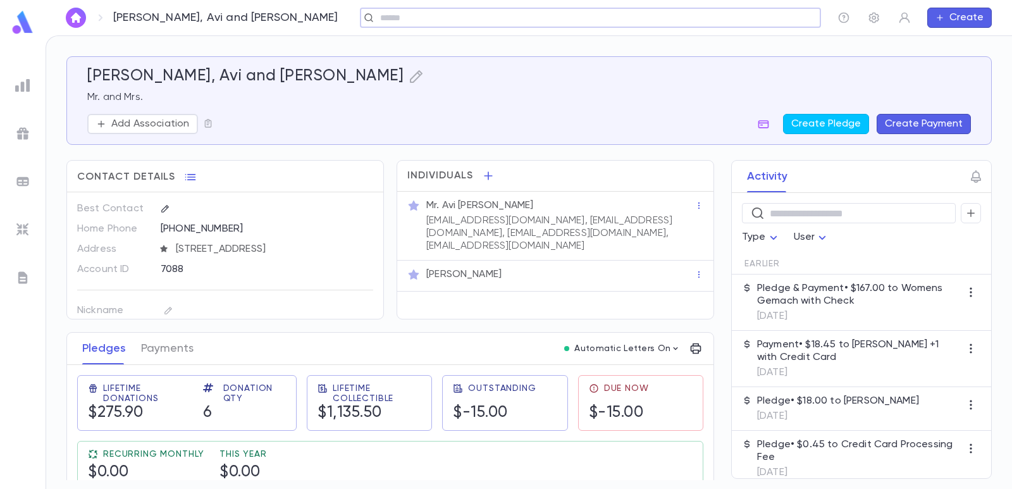
click at [911, 121] on button "Create Payment" at bounding box center [924, 124] width 94 height 20
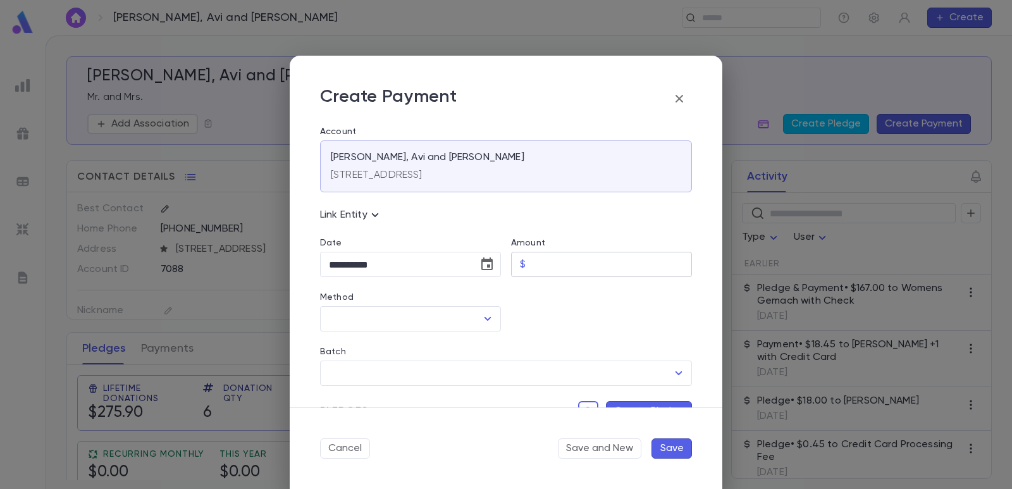
click at [577, 263] on input "Amount" at bounding box center [611, 264] width 161 height 25
drag, startPoint x: 562, startPoint y: 311, endPoint x: 551, endPoint y: 320, distance: 14.4
click at [560, 314] on div at bounding box center [596, 304] width 191 height 54
click at [355, 319] on input "Method" at bounding box center [401, 319] width 151 height 24
click at [350, 347] on li "Check" at bounding box center [409, 346] width 178 height 20
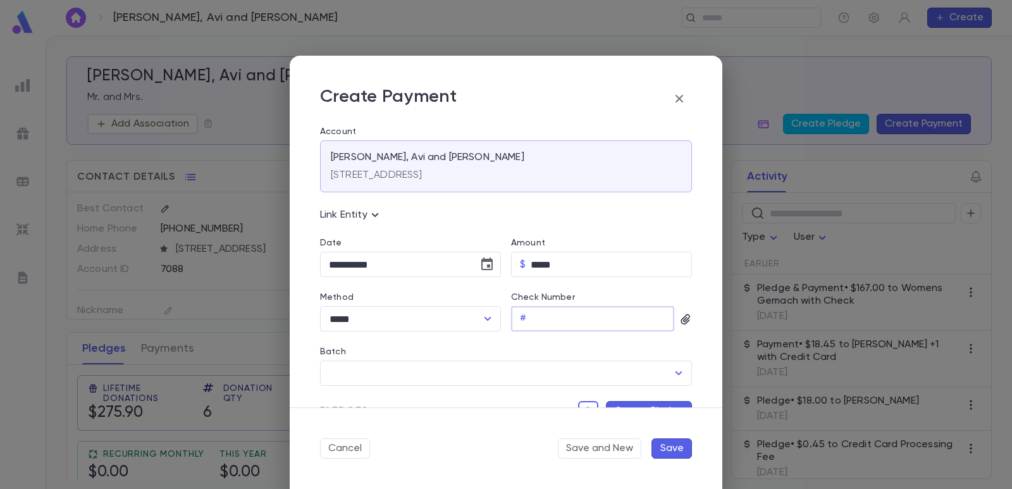
click at [576, 324] on input "Check Number" at bounding box center [602, 319] width 143 height 25
click at [551, 352] on div "Batch" at bounding box center [506, 354] width 372 height 14
drag, startPoint x: 486, startPoint y: 268, endPoint x: 462, endPoint y: 268, distance: 24.7
click at [488, 268] on icon "Choose date, selected date is Sep 4, 2025" at bounding box center [486, 264] width 15 height 15
click at [455, 290] on div at bounding box center [460, 296] width 15 height 20
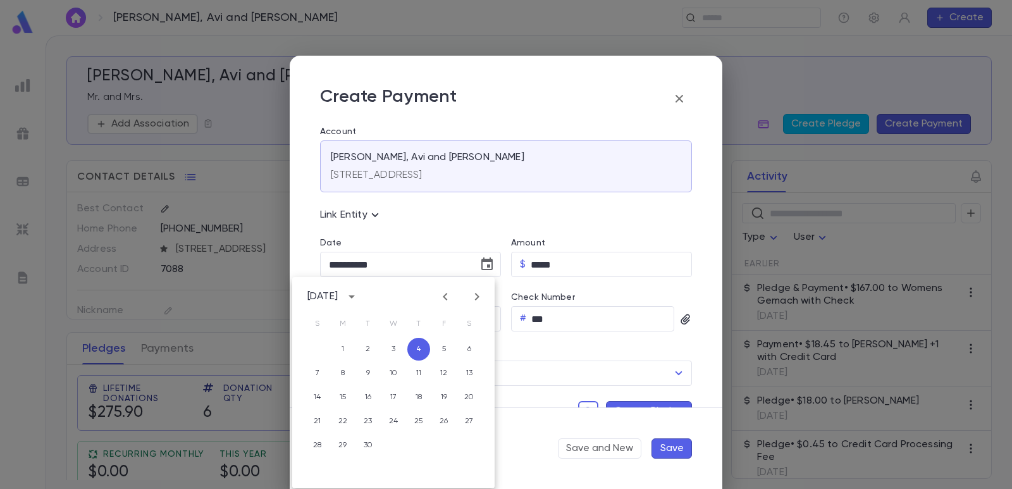
click at [447, 298] on icon "Previous month" at bounding box center [445, 296] width 15 height 15
click at [373, 446] on button "26" at bounding box center [368, 445] width 23 height 23
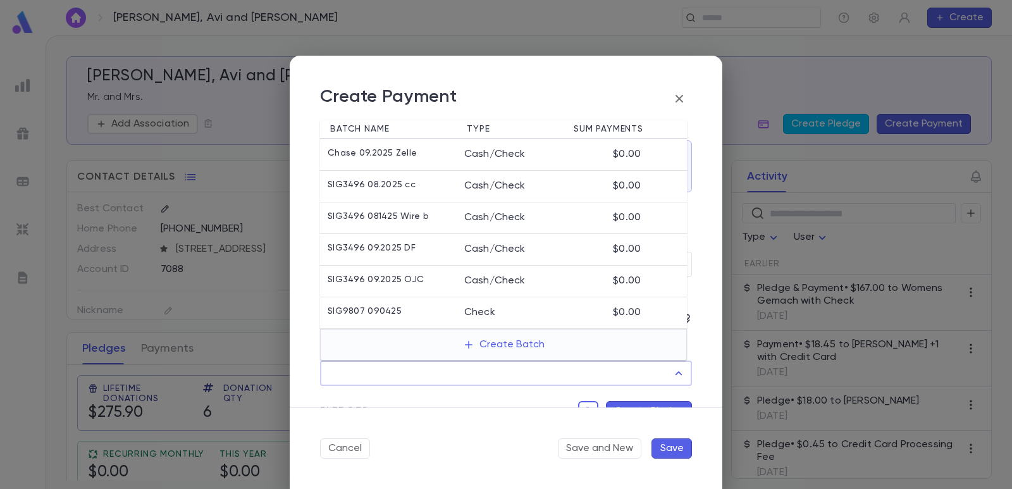
click at [467, 379] on input "Batch" at bounding box center [497, 373] width 342 height 24
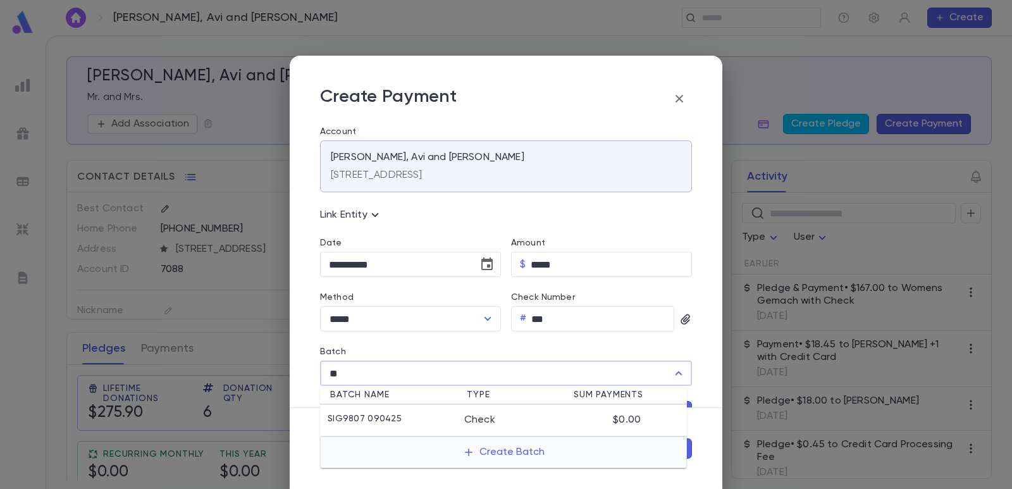
click at [445, 421] on div "SIG9807 090425" at bounding box center [396, 420] width 137 height 13
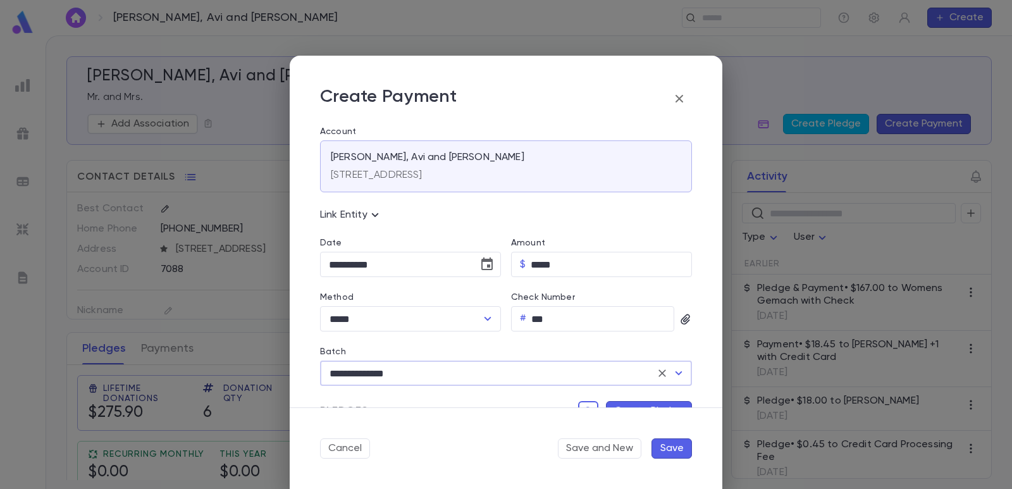
click at [653, 407] on div "Cancel Save and New Save" at bounding box center [506, 448] width 433 height 82
click at [638, 406] on button "Create Pledge" at bounding box center [649, 411] width 86 height 20
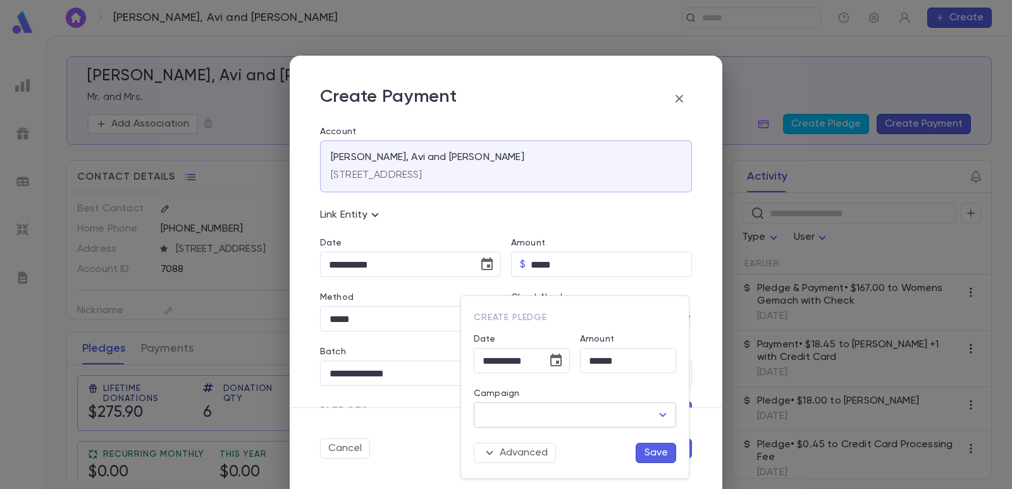
click at [590, 423] on input "Campaign" at bounding box center [565, 415] width 172 height 24
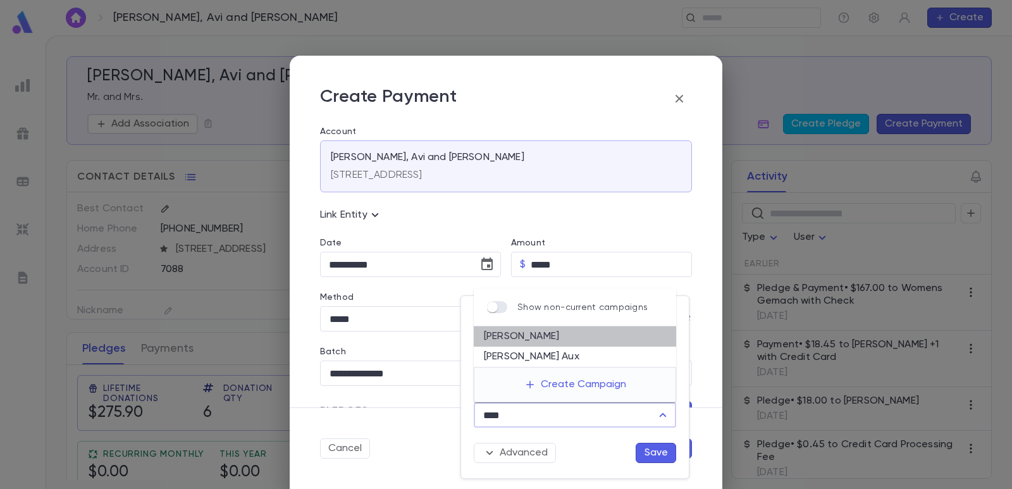
click at [557, 336] on li "[PERSON_NAME]" at bounding box center [575, 336] width 202 height 20
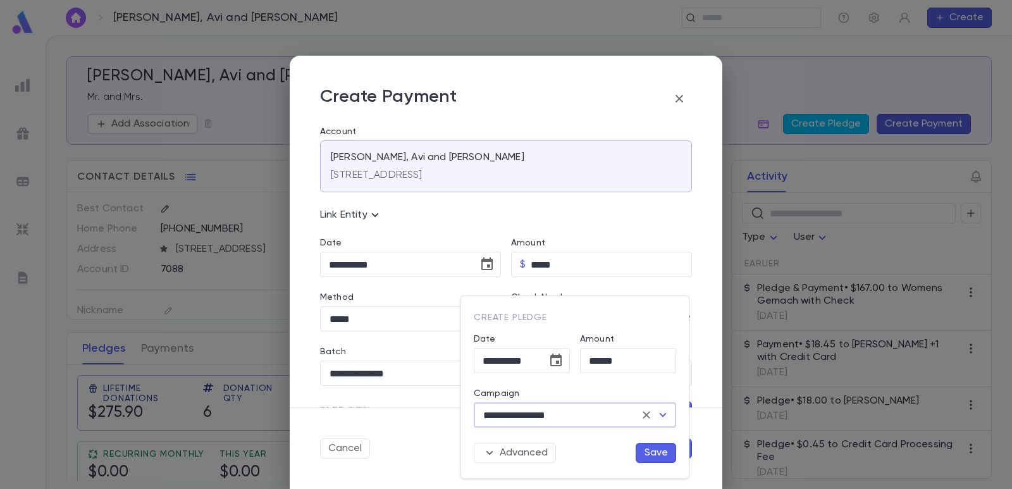
click at [660, 453] on button "Save" at bounding box center [656, 453] width 40 height 20
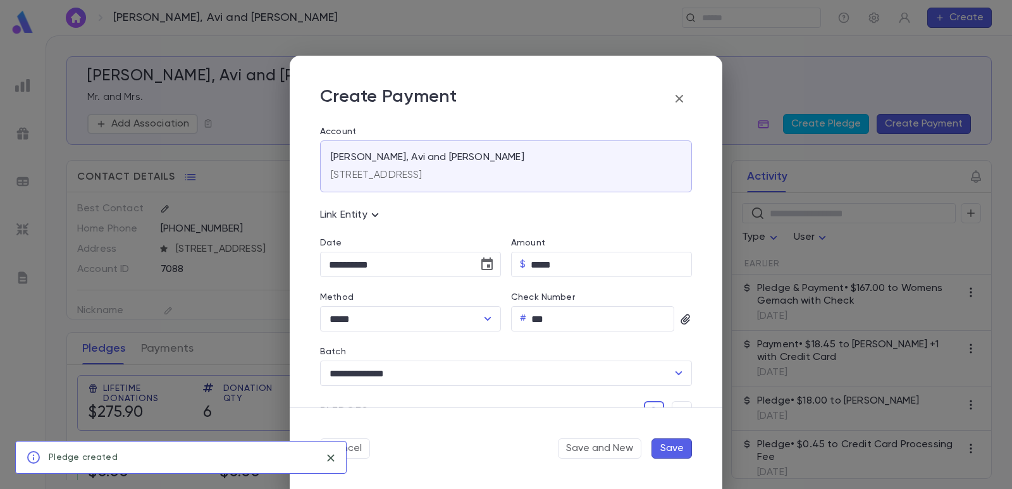
click at [679, 443] on button "Save" at bounding box center [671, 448] width 40 height 20
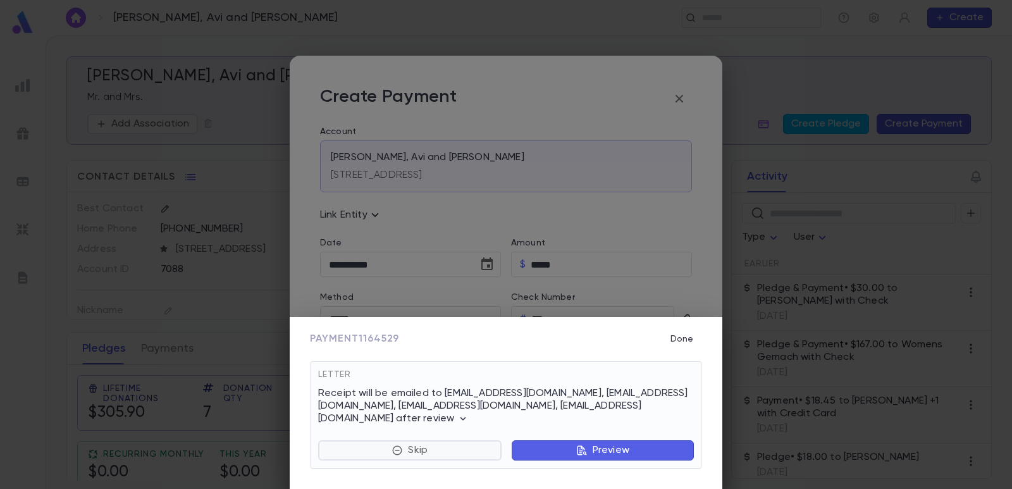
click at [430, 448] on button "Skip" at bounding box center [409, 450] width 183 height 20
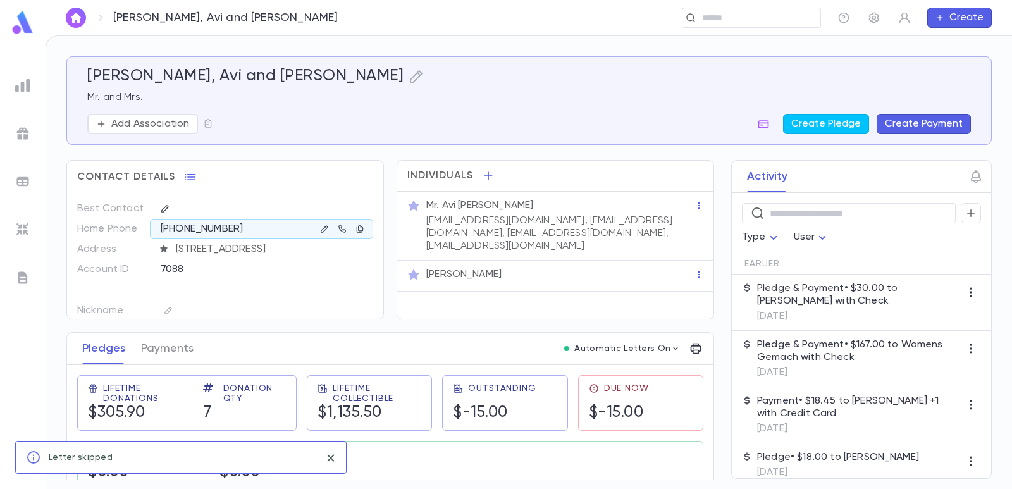
click at [23, 183] on img at bounding box center [22, 181] width 15 height 15
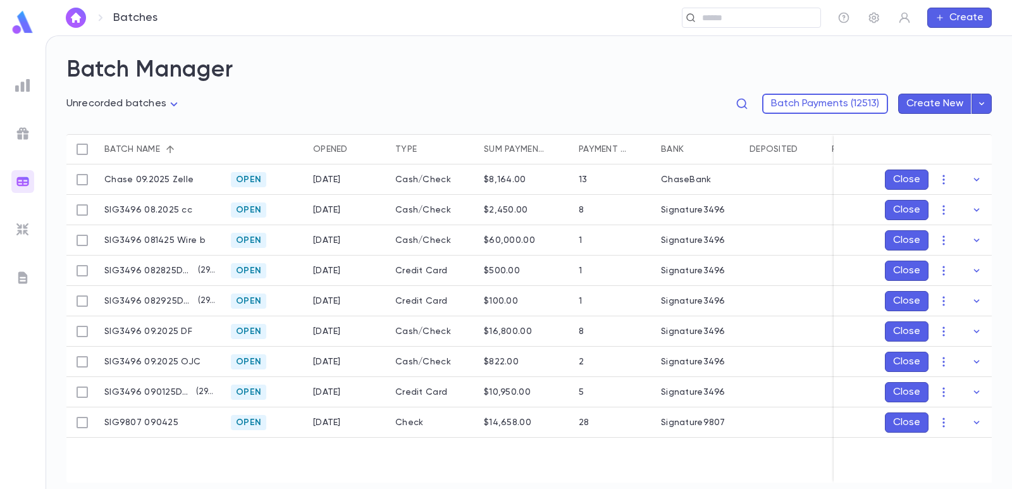
click at [113, 107] on body "**********" at bounding box center [506, 261] width 1012 height 453
click at [116, 163] on span "Open batches" at bounding box center [127, 169] width 100 height 13
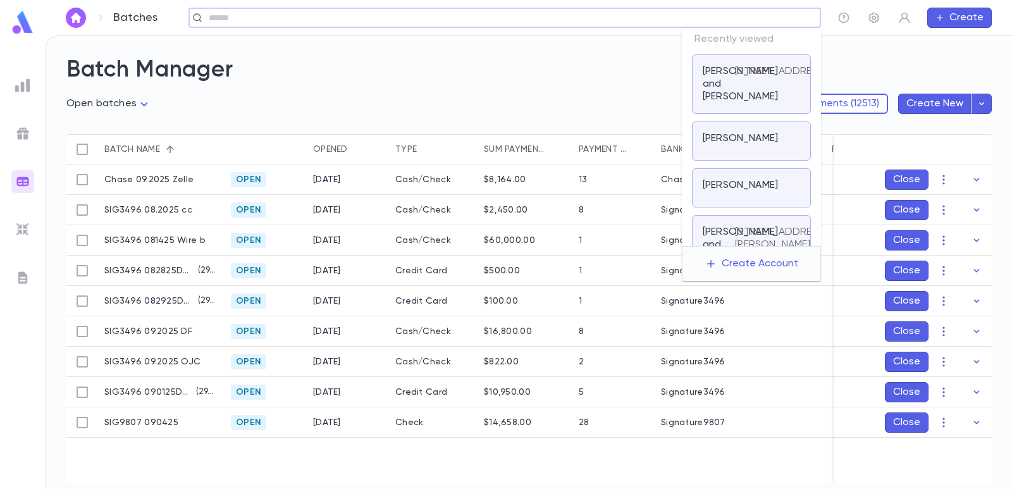
click at [753, 15] on input "text" at bounding box center [500, 18] width 591 height 12
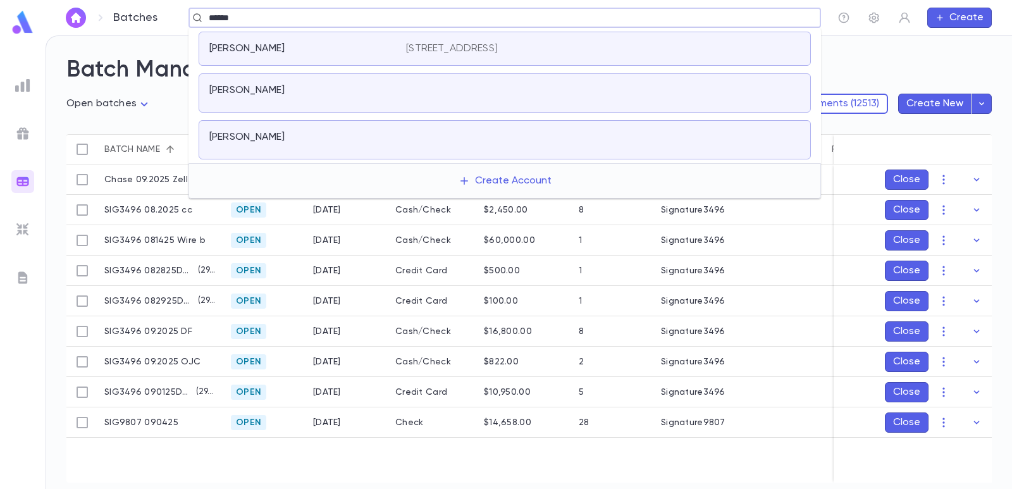
click at [477, 40] on div "[PERSON_NAME] [STREET_ADDRESS][PERSON_NAME]" at bounding box center [505, 49] width 612 height 34
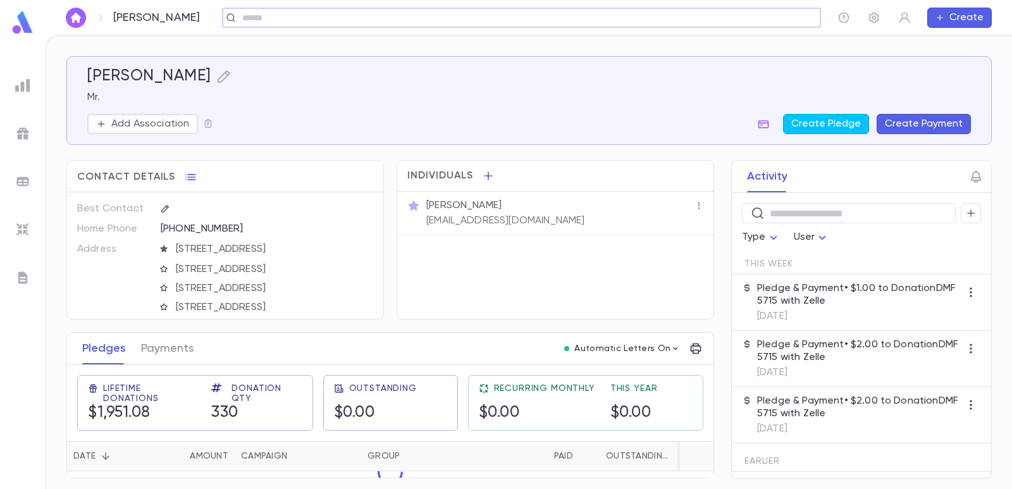
click at [904, 120] on button "Create Payment" at bounding box center [924, 124] width 94 height 20
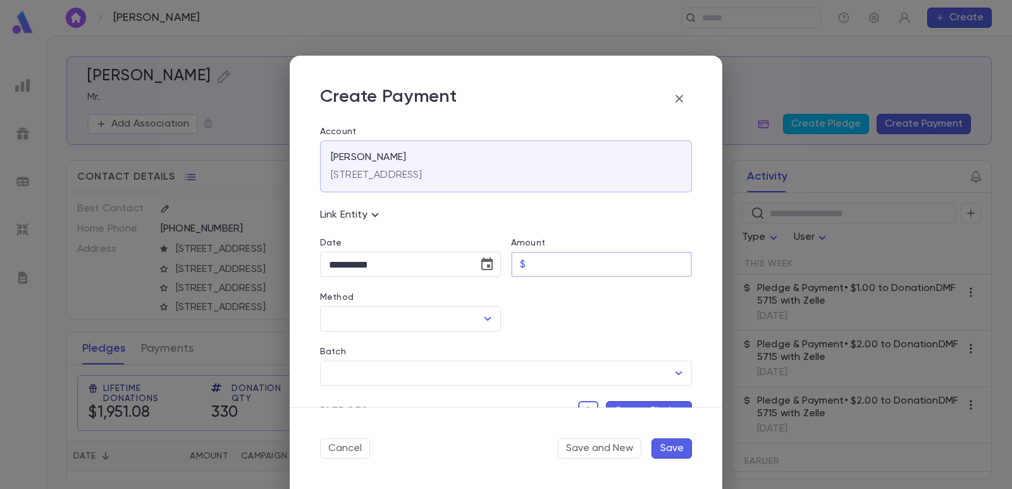
click at [562, 267] on input "Amount" at bounding box center [611, 264] width 161 height 25
drag, startPoint x: 539, startPoint y: 355, endPoint x: 416, endPoint y: 354, distance: 124.0
click at [525, 355] on div "Batch" at bounding box center [506, 354] width 372 height 14
click at [411, 323] on input "Method" at bounding box center [401, 319] width 151 height 24
click at [393, 352] on li "Zelle" at bounding box center [409, 346] width 178 height 20
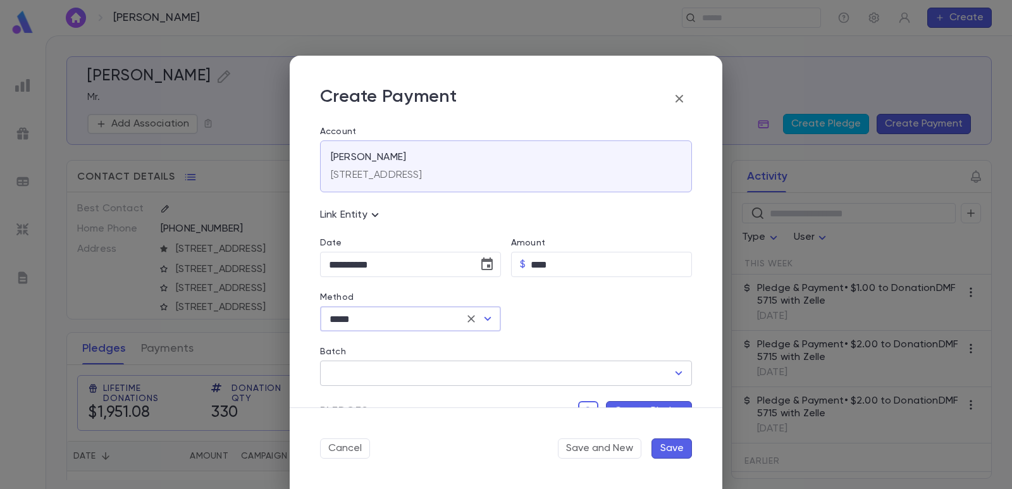
click at [373, 374] on input "Batch" at bounding box center [497, 373] width 342 height 24
drag, startPoint x: 367, startPoint y: 419, endPoint x: 369, endPoint y: 403, distance: 15.4
click at [365, 420] on div "Cancel Save and New Save" at bounding box center [506, 448] width 433 height 82
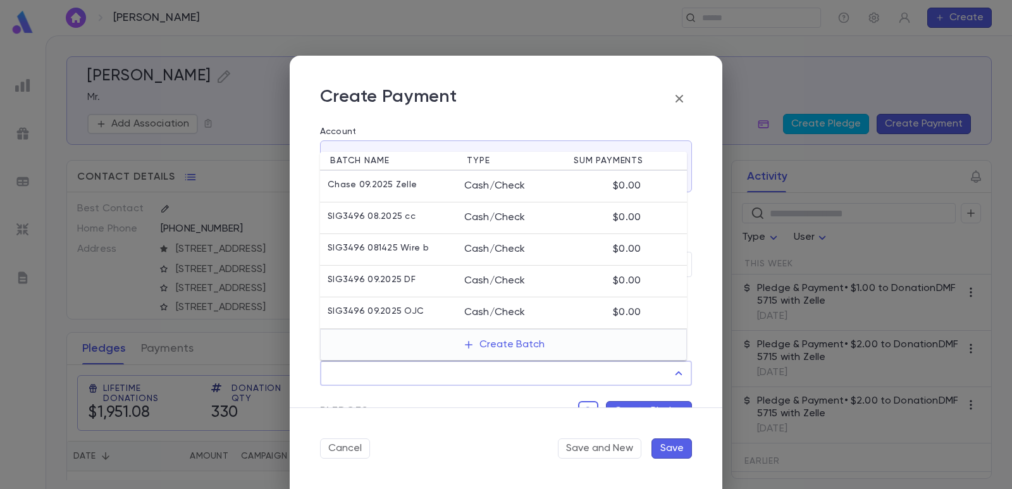
click at [370, 375] on input "Batch" at bounding box center [497, 373] width 342 height 24
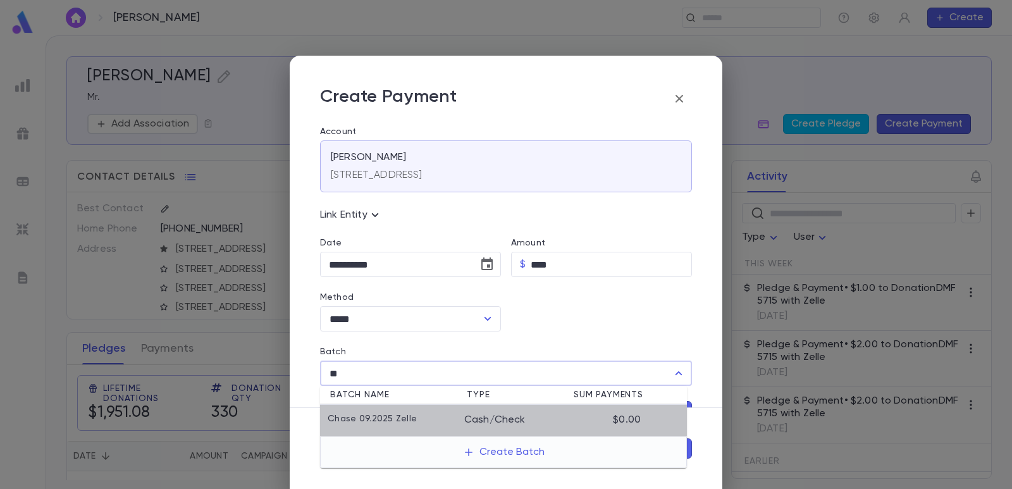
click at [369, 405] on li "Chase 09.2025 Zelle Cash/Check $0.00" at bounding box center [503, 421] width 367 height 32
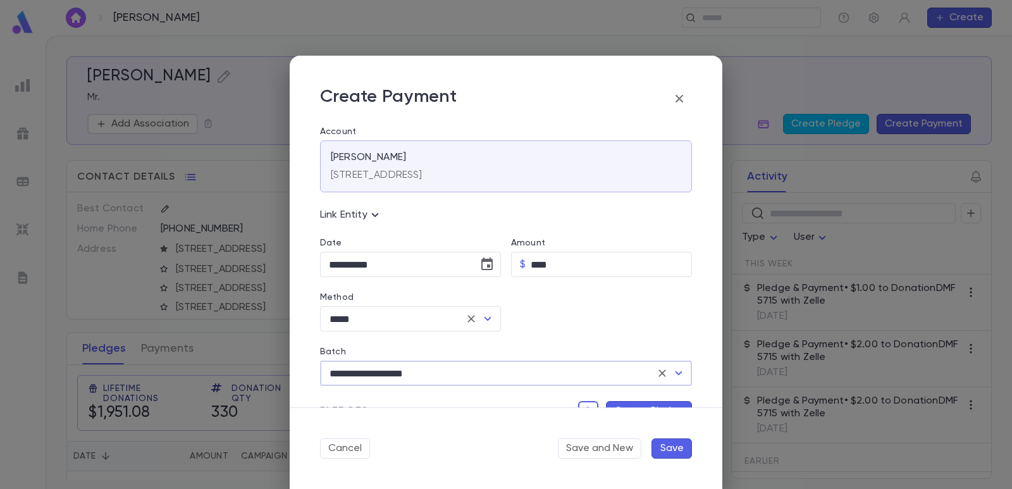
scroll to position [63, 0]
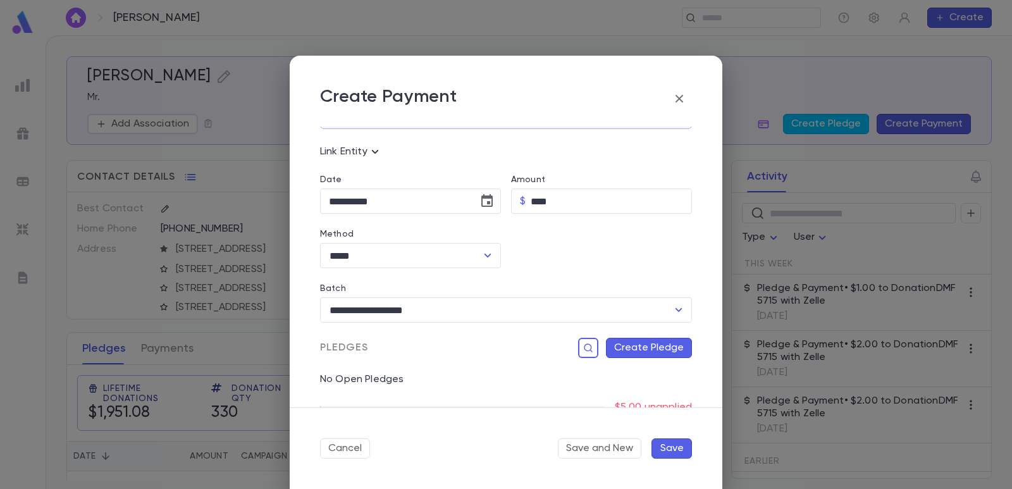
click at [620, 347] on button "Create Pledge" at bounding box center [649, 348] width 86 height 20
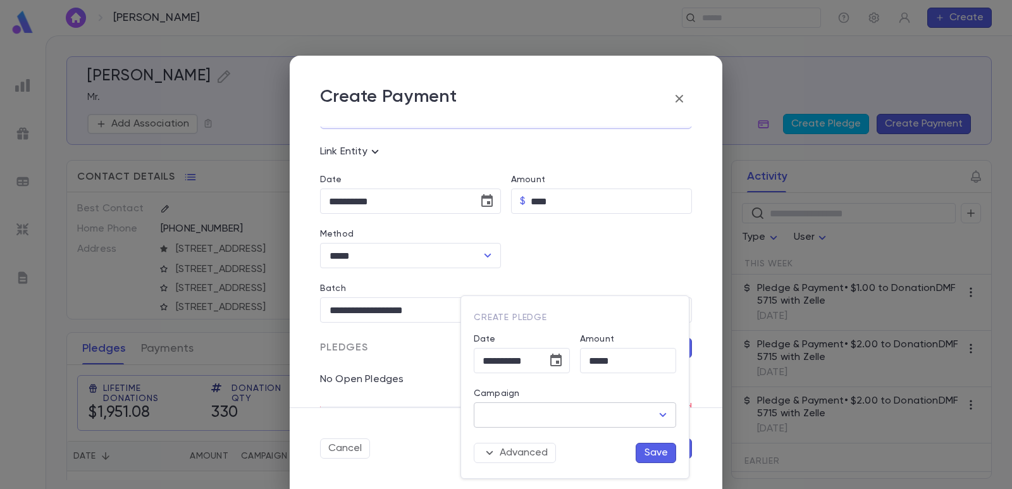
click at [576, 417] on input "Campaign" at bounding box center [565, 415] width 172 height 24
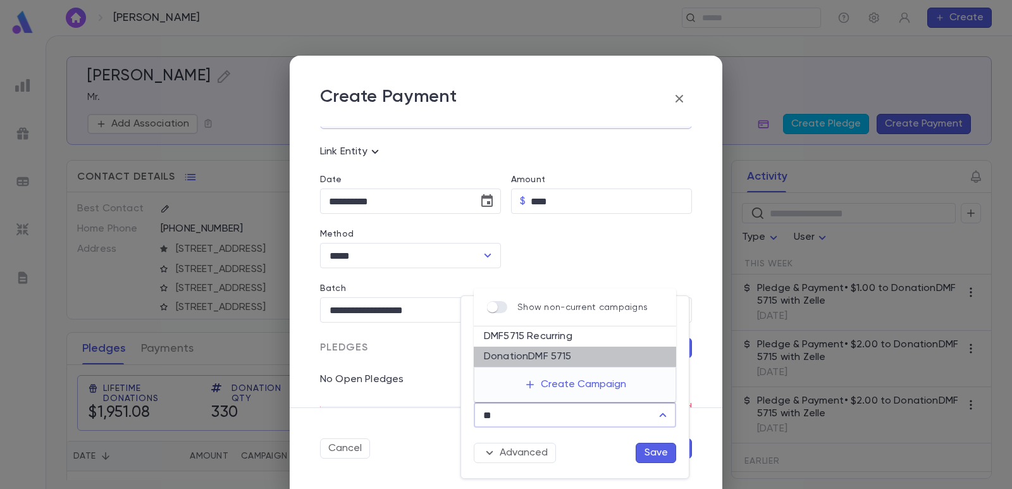
click at [548, 360] on li "DonationDMF 5715" at bounding box center [575, 357] width 202 height 20
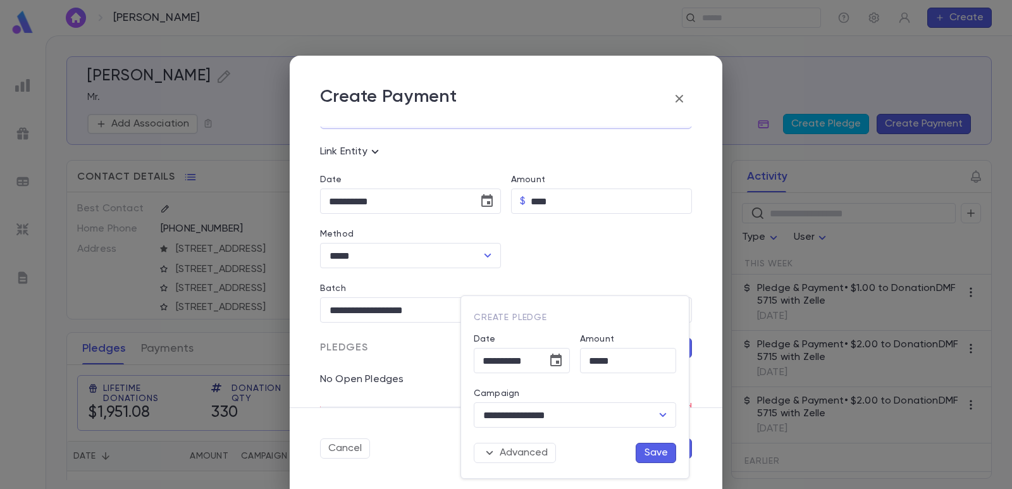
click at [646, 447] on button "Save" at bounding box center [656, 453] width 40 height 20
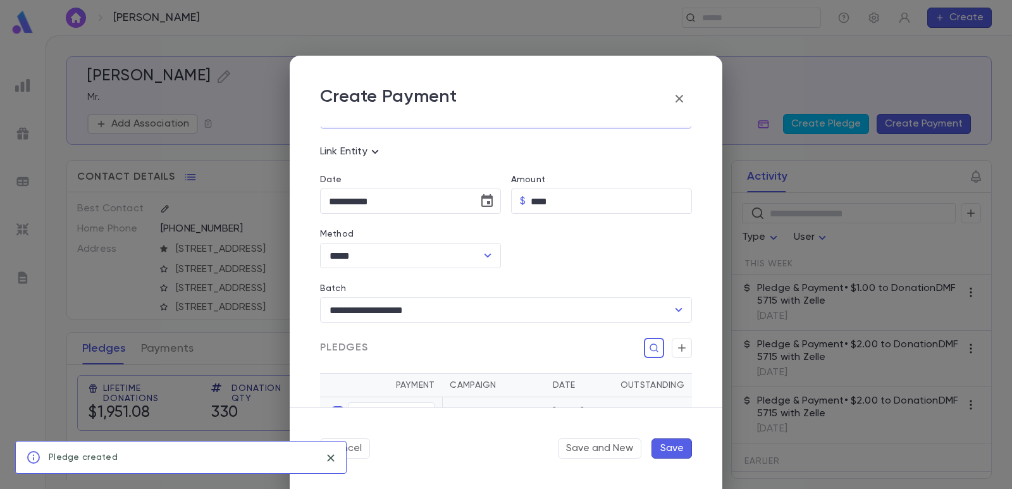
click at [663, 445] on button "Save" at bounding box center [671, 448] width 40 height 20
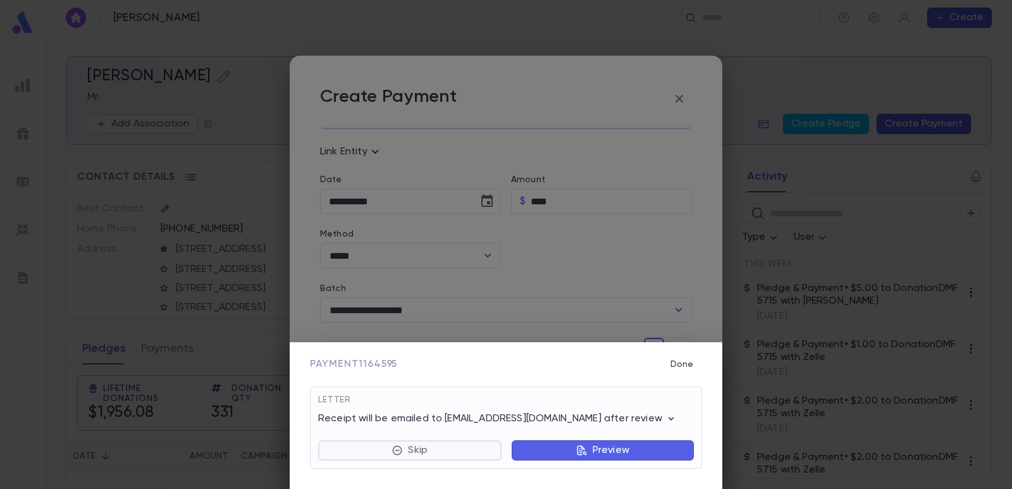
click at [421, 453] on p "Skip" at bounding box center [418, 450] width 20 height 13
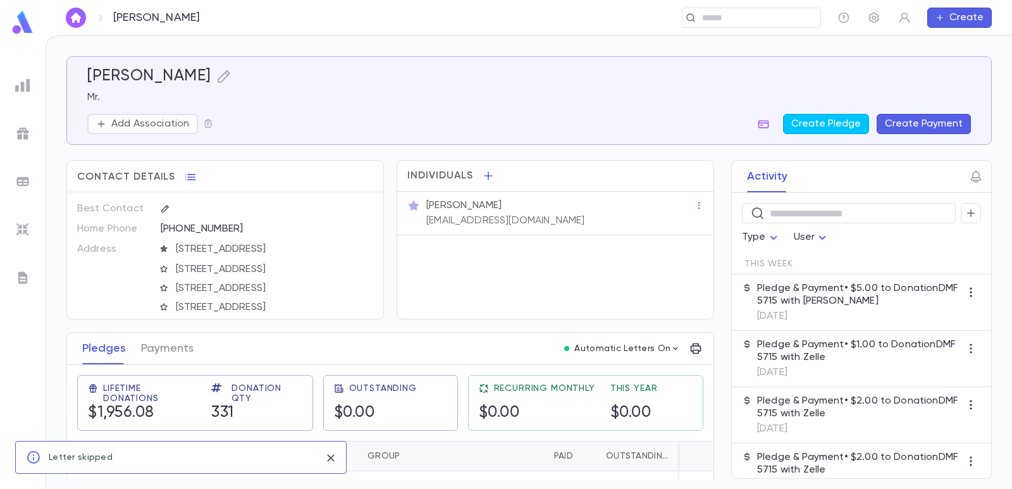
click at [30, 173] on div at bounding box center [22, 181] width 23 height 23
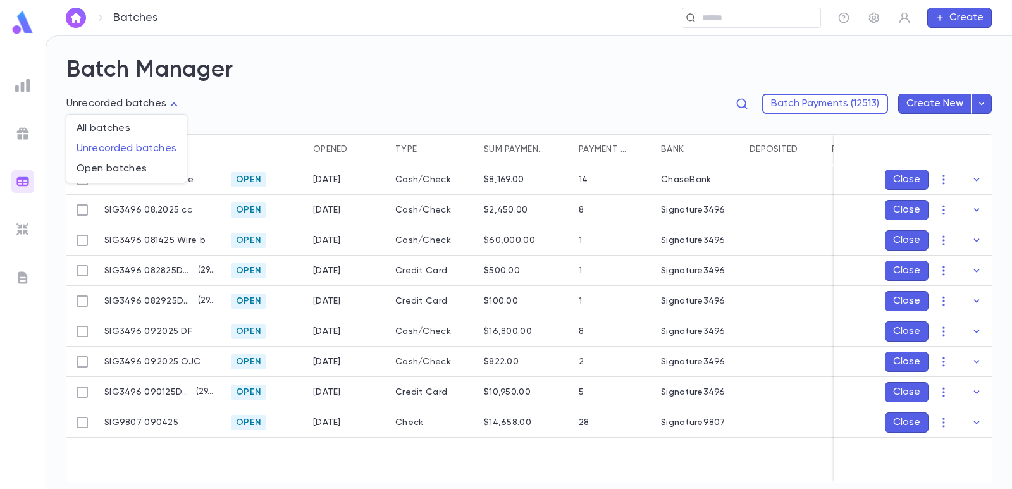
drag, startPoint x: 100, startPoint y: 111, endPoint x: 97, endPoint y: 163, distance: 51.9
click at [101, 110] on body "**********" at bounding box center [506, 261] width 1012 height 453
click at [99, 169] on span "Open batches" at bounding box center [127, 169] width 100 height 13
click at [721, 13] on input "text" at bounding box center [747, 18] width 98 height 12
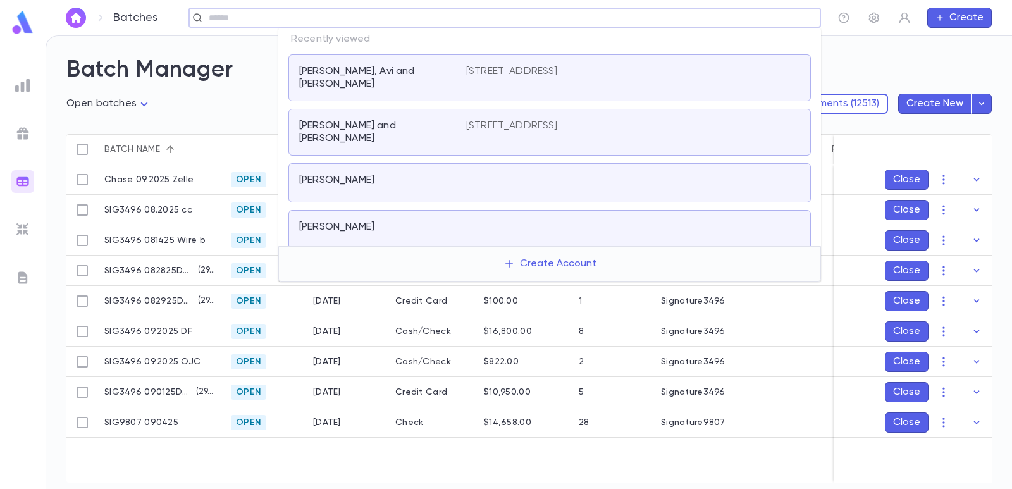
paste input "**********"
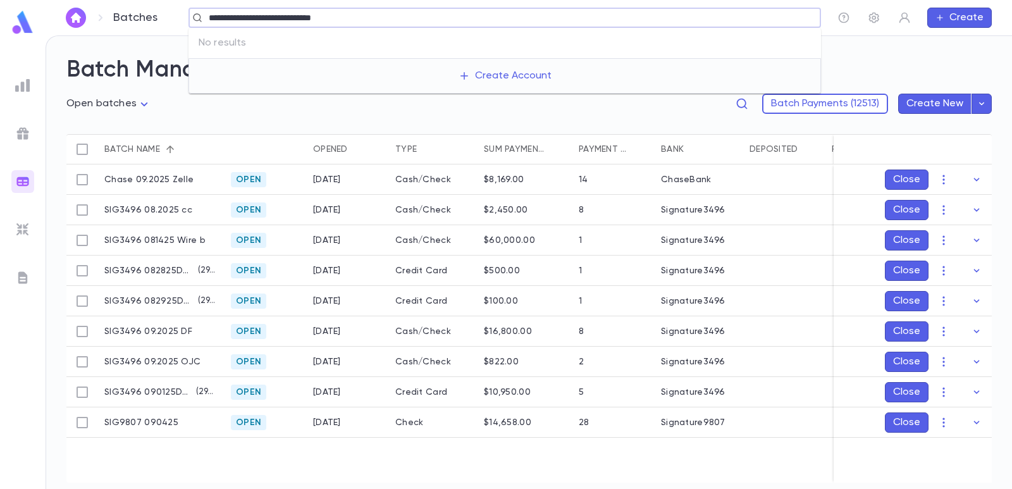
click at [221, 16] on input "**********" at bounding box center [500, 18] width 591 height 12
click at [479, 72] on button "Create Account" at bounding box center [504, 76] width 113 height 24
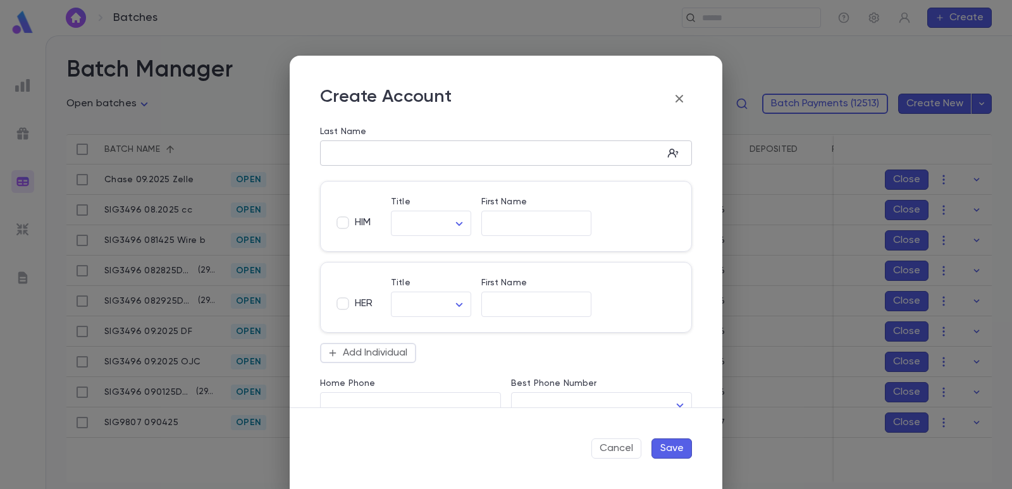
click at [342, 149] on input "Last Name" at bounding box center [491, 153] width 343 height 15
paste input "**********"
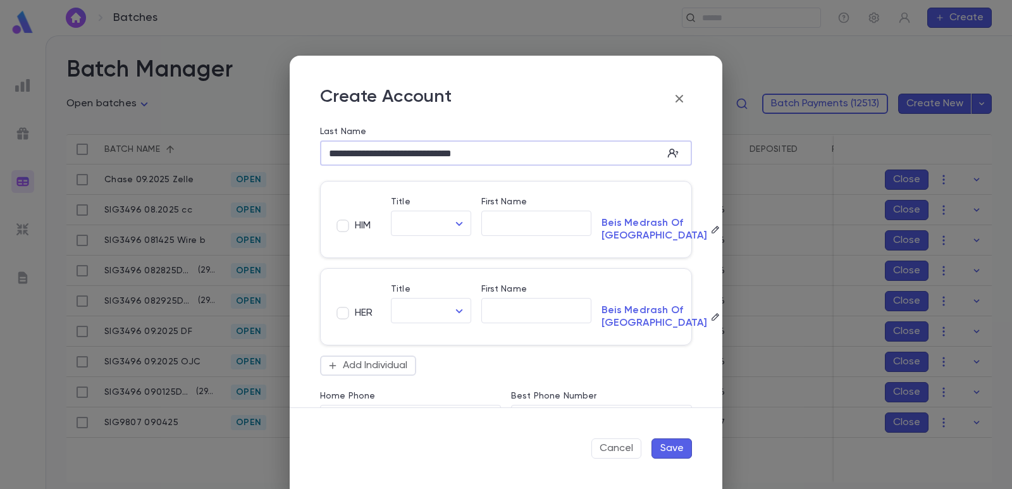
drag, startPoint x: 395, startPoint y: 153, endPoint x: 305, endPoint y: 151, distance: 89.8
click at [305, 151] on div "**********" at bounding box center [506, 266] width 433 height 281
click at [507, 218] on input "First Name" at bounding box center [536, 223] width 110 height 15
paste input "**********"
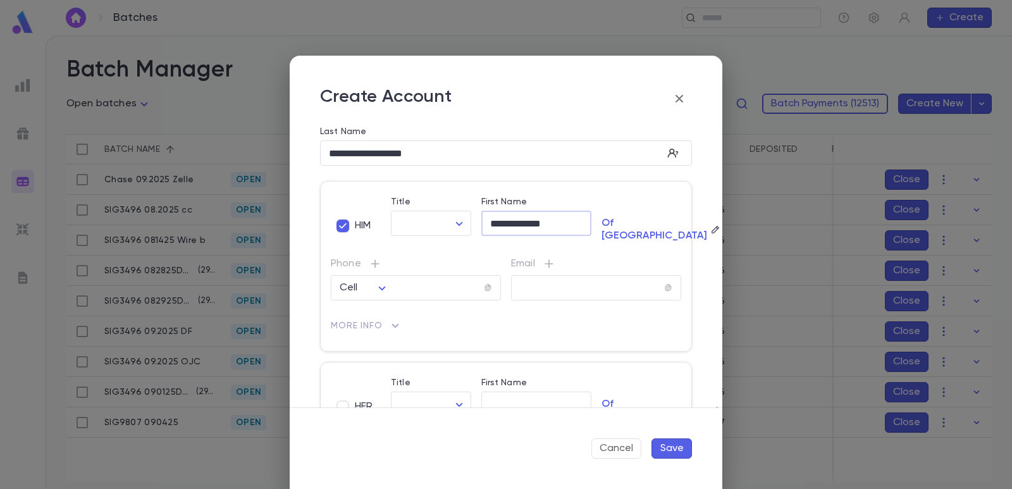
click at [662, 442] on button "Save" at bounding box center [671, 448] width 40 height 20
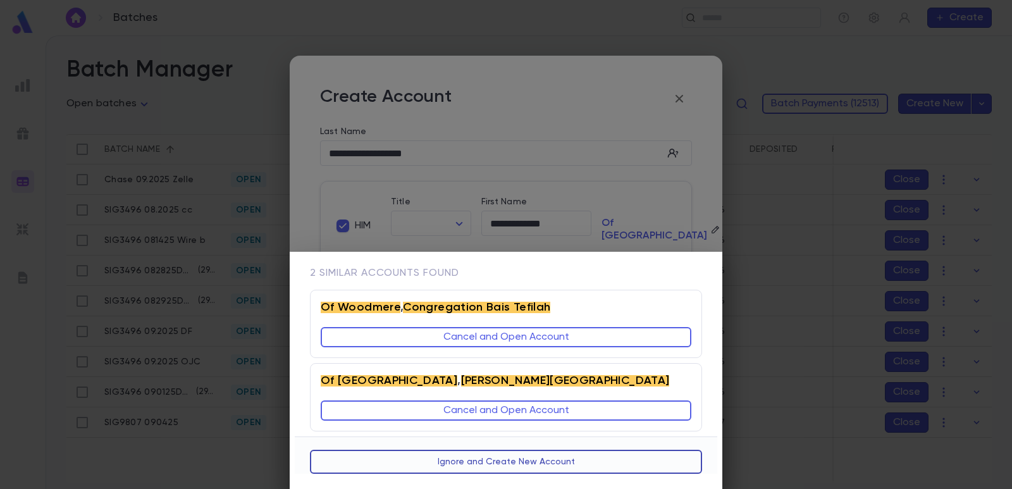
click at [471, 457] on button "Ignore and Create New Account" at bounding box center [506, 462] width 392 height 24
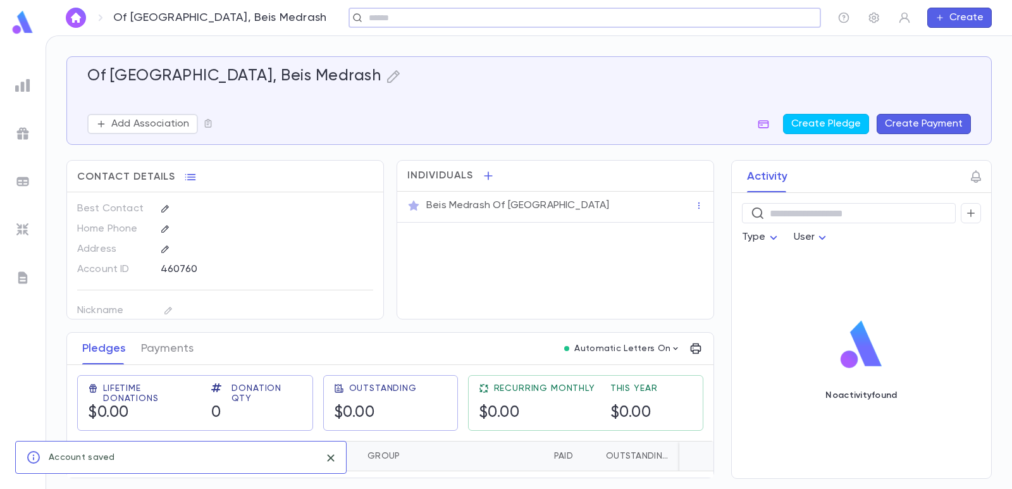
click at [910, 122] on button "Create Payment" at bounding box center [924, 124] width 94 height 20
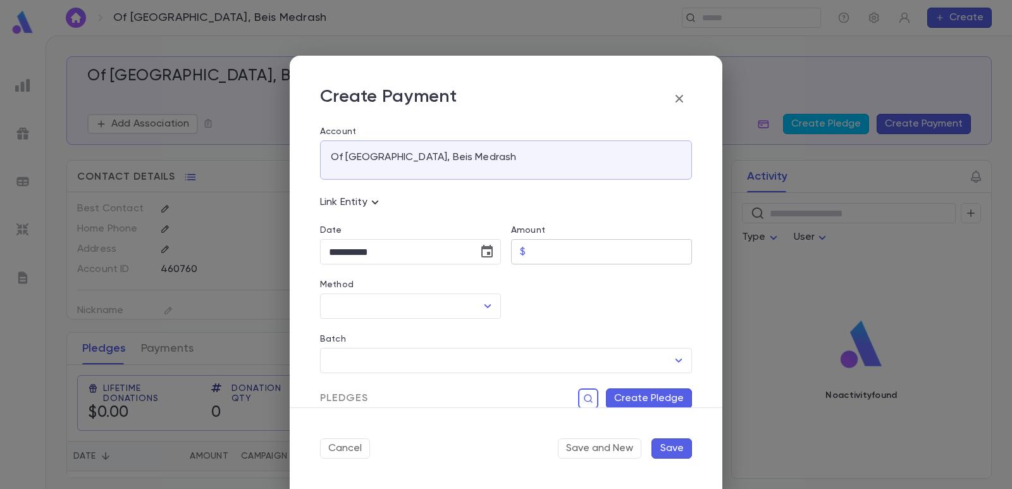
click at [547, 255] on input "Amount" at bounding box center [611, 252] width 161 height 25
click at [548, 286] on div at bounding box center [596, 291] width 191 height 54
click at [394, 306] on input "Method" at bounding box center [401, 306] width 151 height 24
click at [375, 336] on li "Zelle" at bounding box center [409, 334] width 178 height 20
click at [359, 357] on input "Batch" at bounding box center [497, 360] width 342 height 24
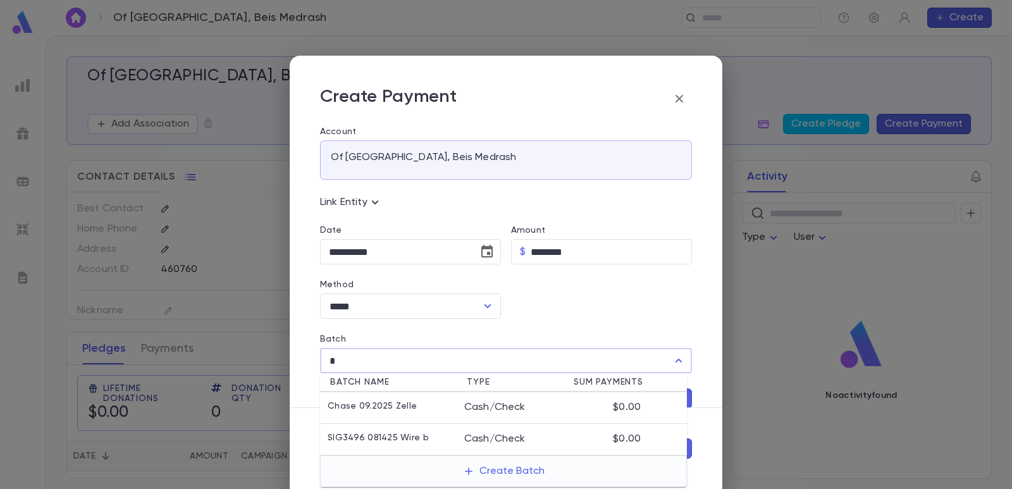
click at [364, 409] on p "Chase 09.2025 Zelle" at bounding box center [372, 407] width 89 height 13
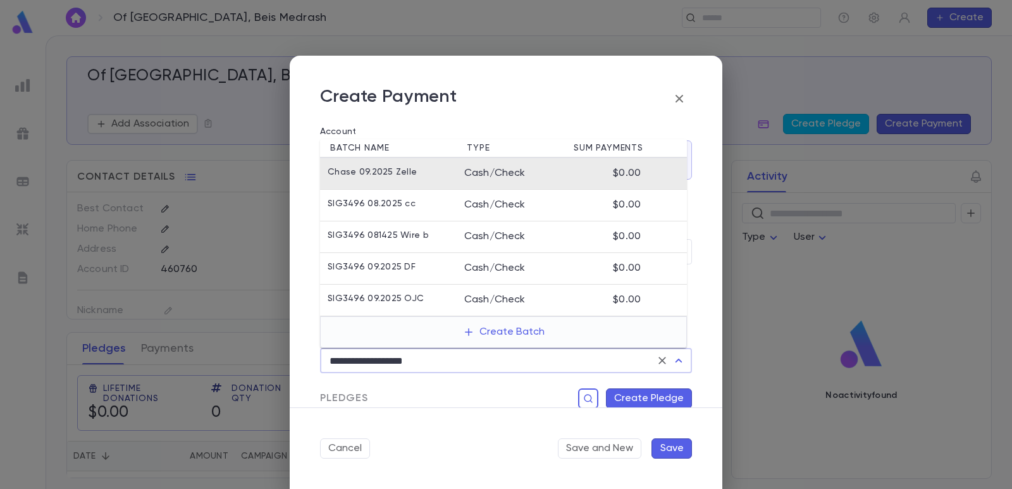
click at [448, 355] on input "**********" at bounding box center [488, 360] width 325 height 24
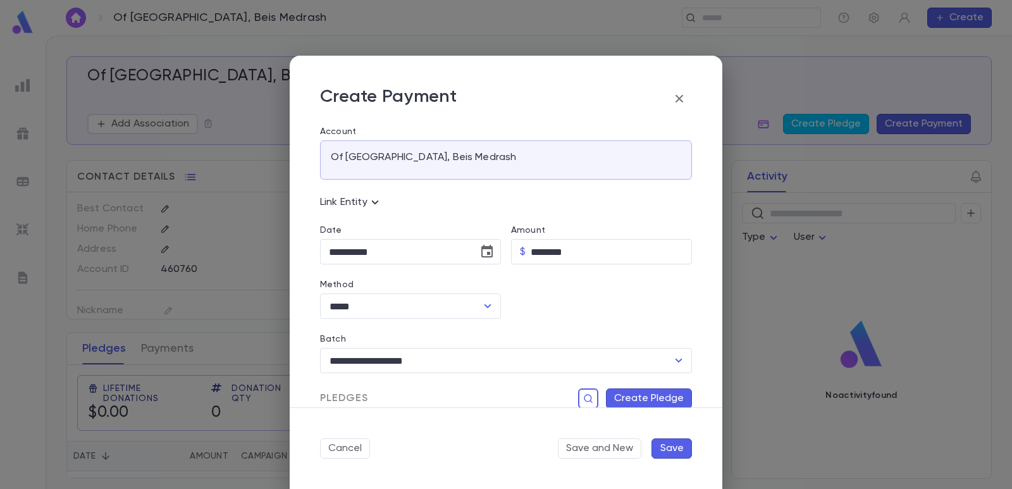
click at [448, 386] on div "Pledges Create Pledge" at bounding box center [501, 390] width 382 height 35
click at [615, 396] on button "Create Pledge" at bounding box center [649, 398] width 86 height 20
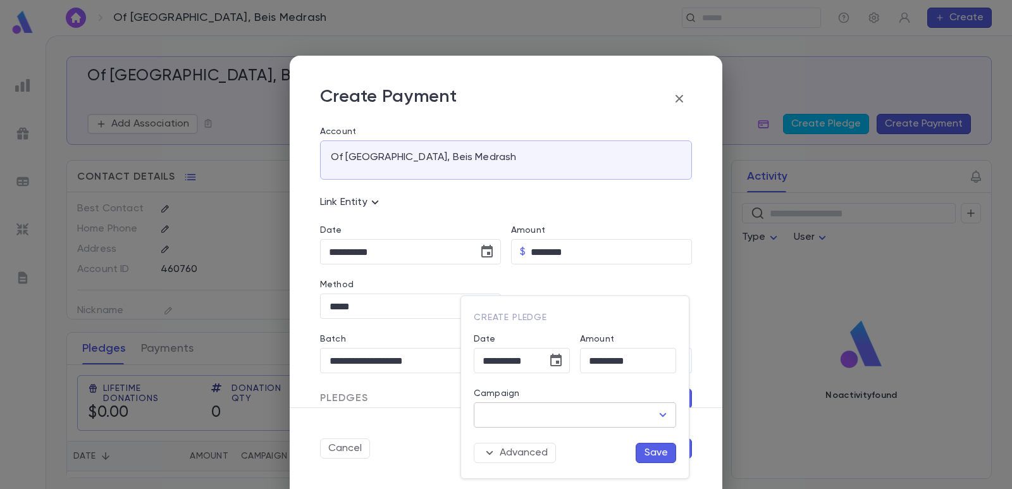
click at [567, 420] on input "Campaign" at bounding box center [565, 415] width 172 height 24
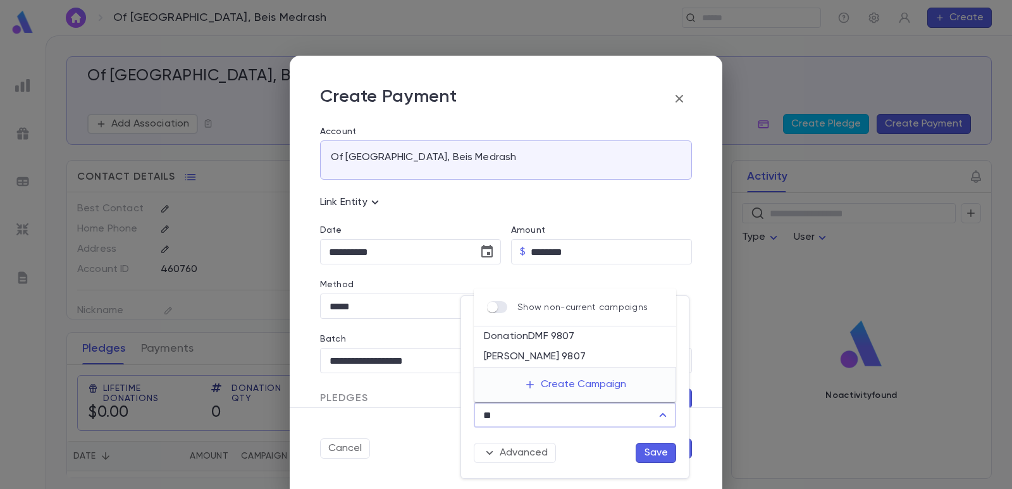
click at [553, 335] on li "DonationDMF 9807" at bounding box center [575, 336] width 202 height 20
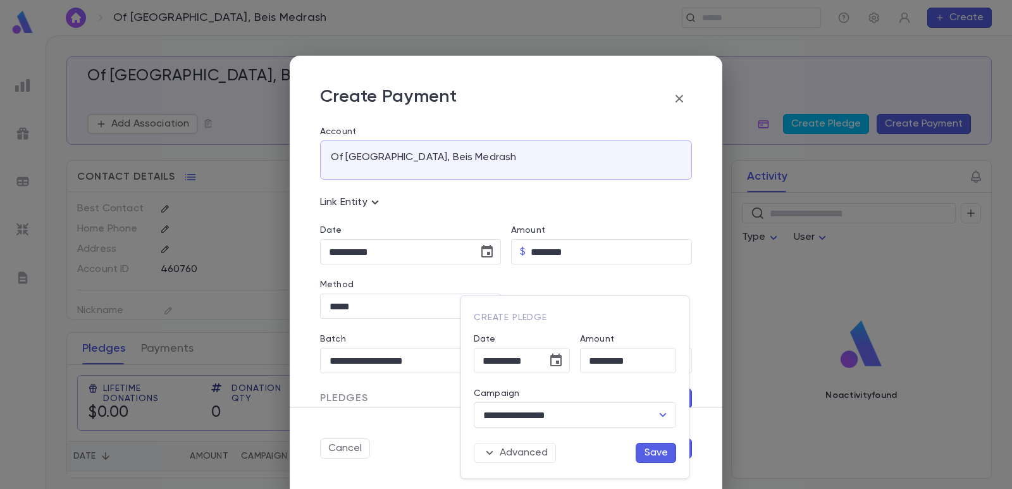
click at [639, 450] on button "Save" at bounding box center [656, 453] width 40 height 20
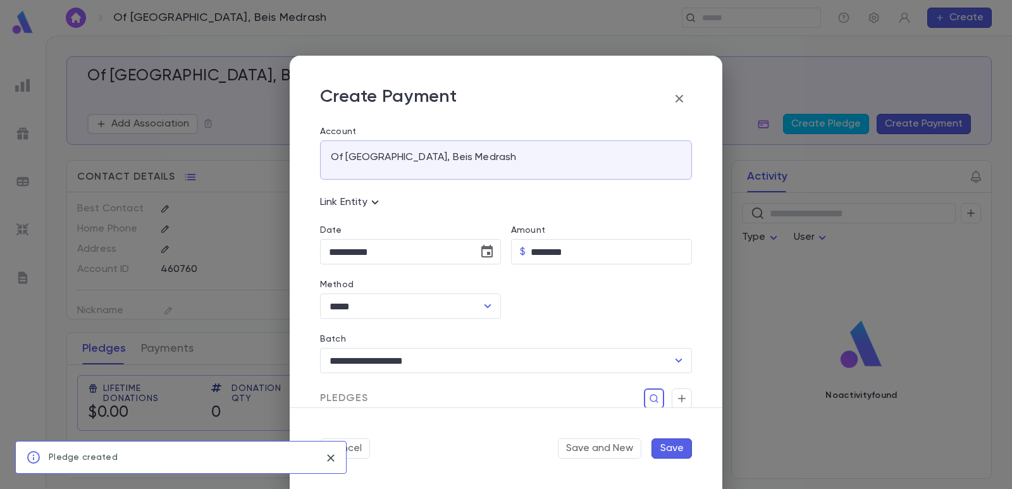
click at [672, 447] on button "Save" at bounding box center [671, 448] width 40 height 20
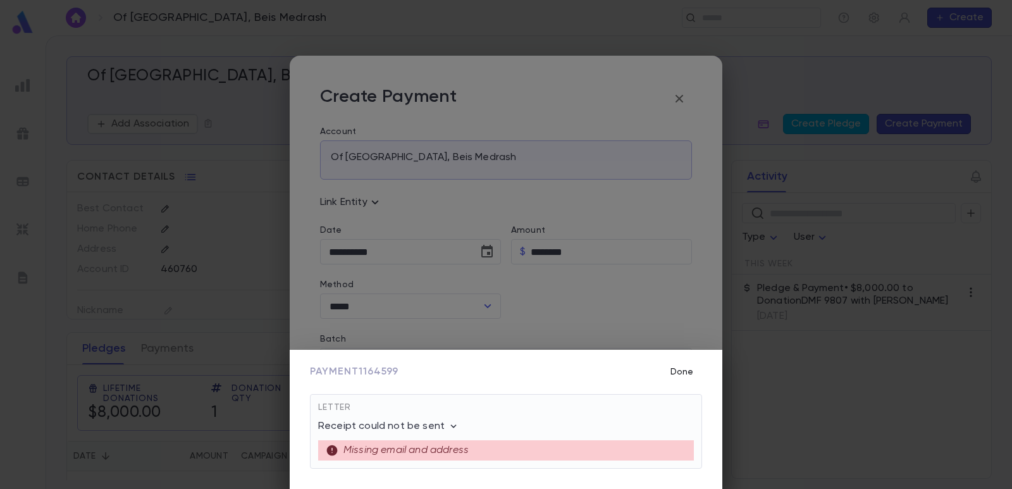
click at [675, 370] on button "Done" at bounding box center [682, 372] width 40 height 24
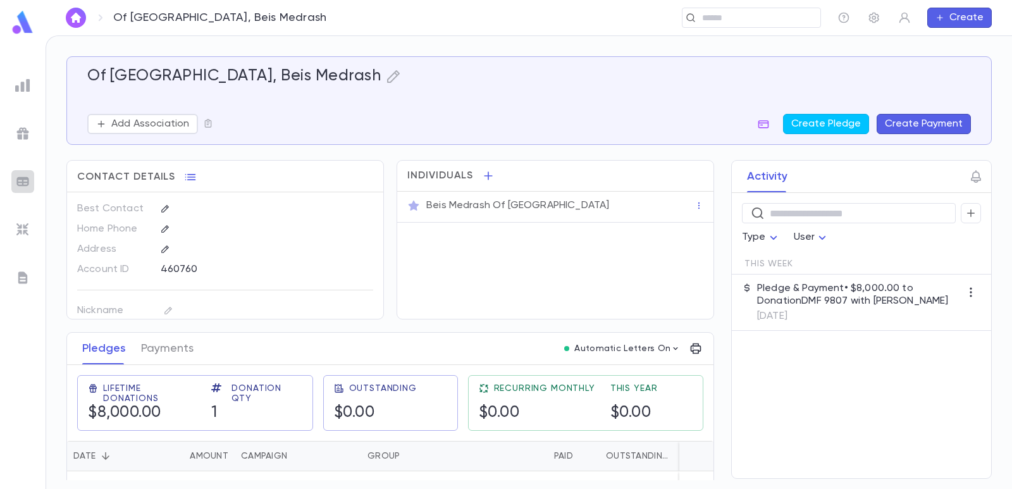
click at [22, 187] on img at bounding box center [22, 181] width 15 height 15
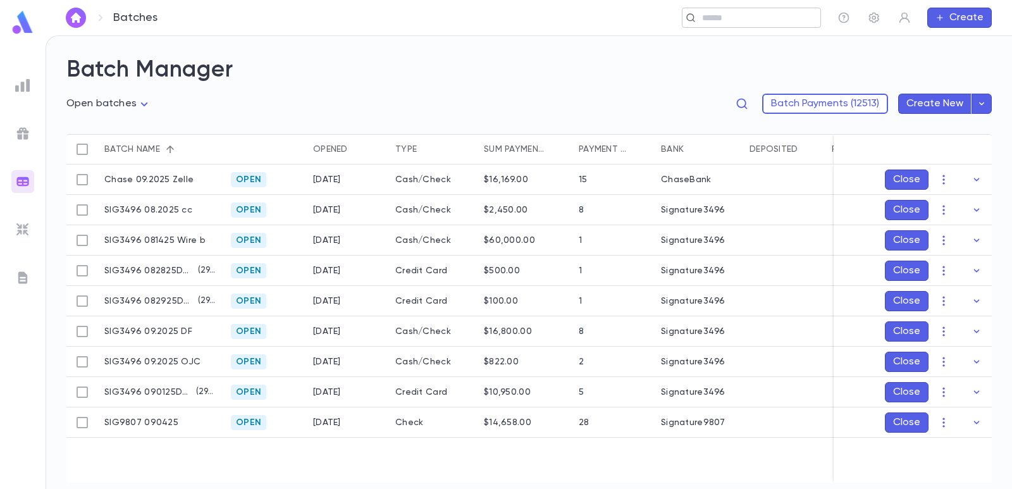
click at [701, 9] on div "​" at bounding box center [751, 18] width 139 height 20
paste input "**********"
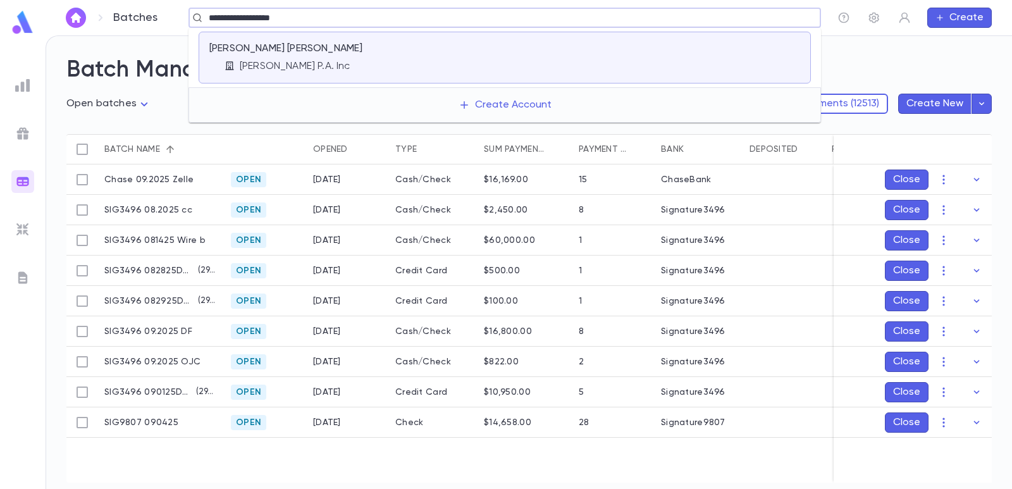
click at [393, 44] on div "[PERSON_NAME] [PERSON_NAME] [PERSON_NAME] P.A. Inc" at bounding box center [307, 57] width 197 height 30
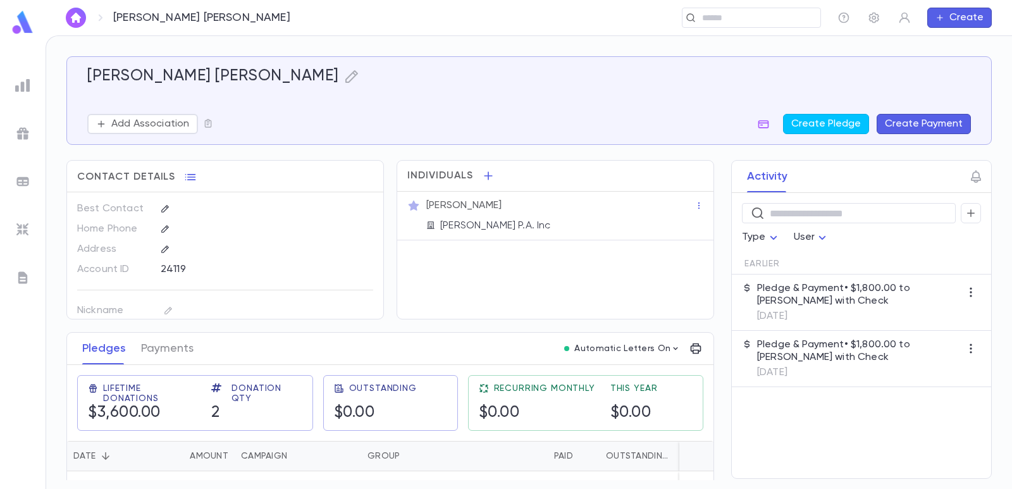
click at [904, 128] on button "Create Payment" at bounding box center [924, 124] width 94 height 20
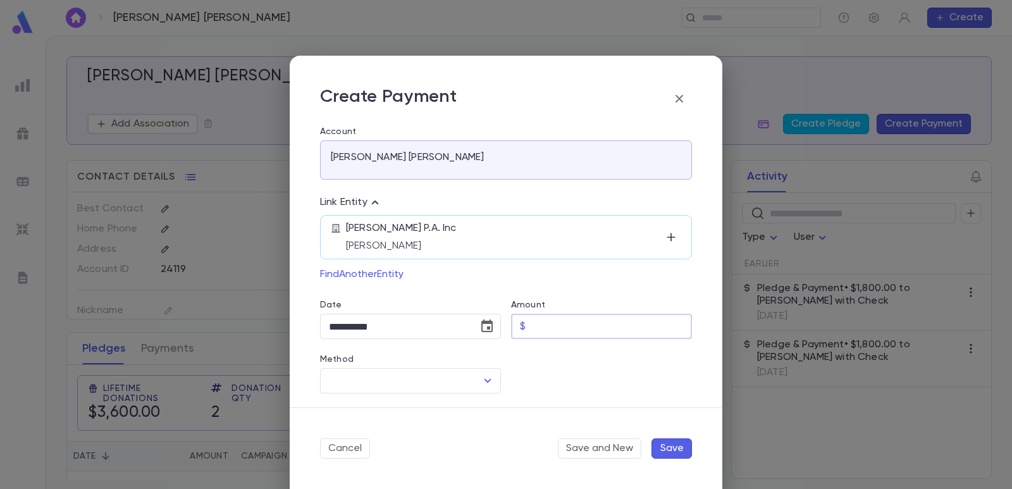
click at [548, 322] on input "Amount" at bounding box center [611, 326] width 161 height 25
click at [550, 362] on div at bounding box center [596, 366] width 191 height 54
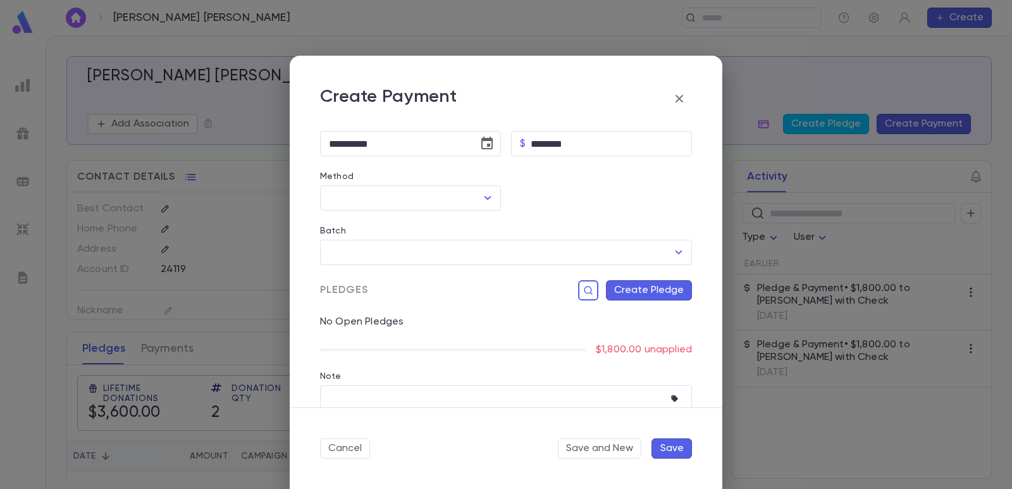
scroll to position [190, 0]
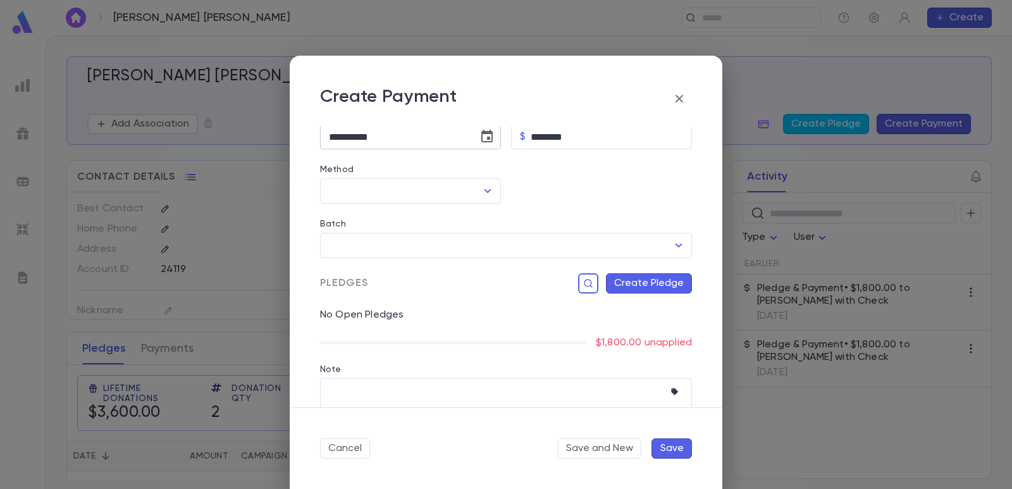
click at [485, 140] on icon "Choose date, selected date is Sep 4, 2025" at bounding box center [486, 136] width 15 height 15
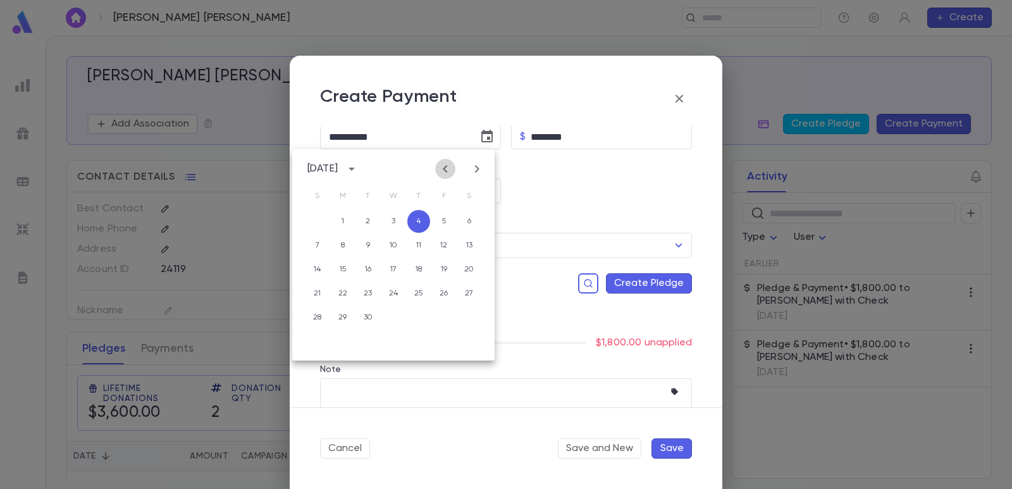
click at [444, 172] on icon "Previous month" at bounding box center [445, 168] width 15 height 15
click at [422, 272] on button "14" at bounding box center [418, 269] width 23 height 23
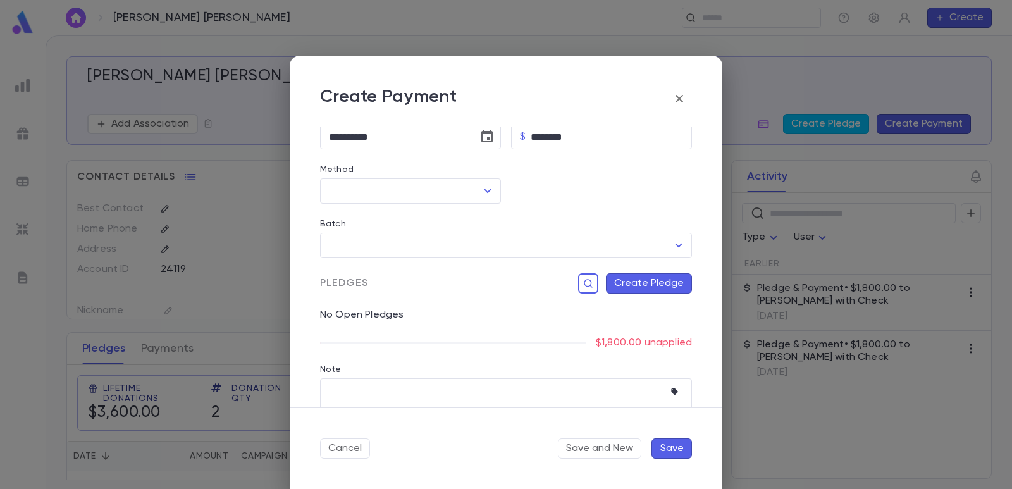
scroll to position [187, 0]
click at [372, 196] on input "Method" at bounding box center [401, 194] width 151 height 24
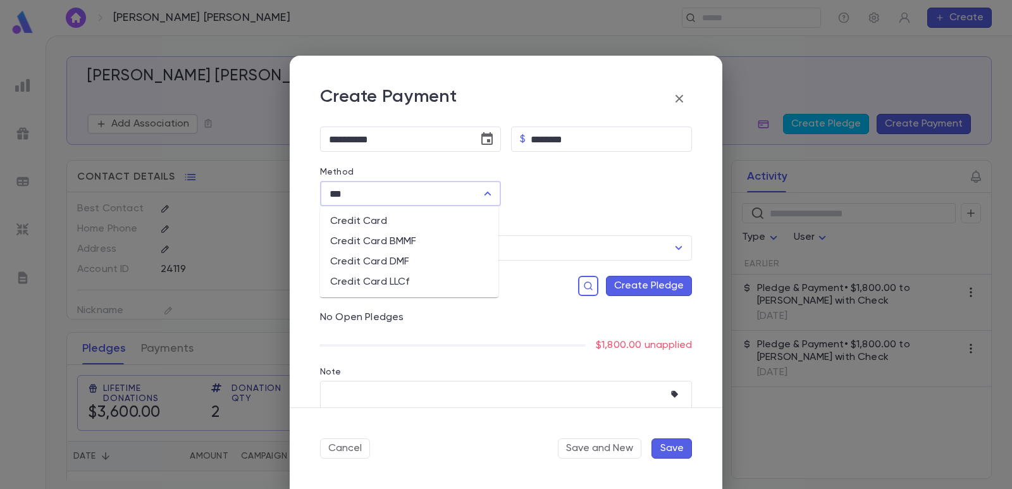
click at [370, 223] on li "Credit Card" at bounding box center [409, 221] width 178 height 20
click at [367, 249] on input "Batch" at bounding box center [497, 248] width 342 height 24
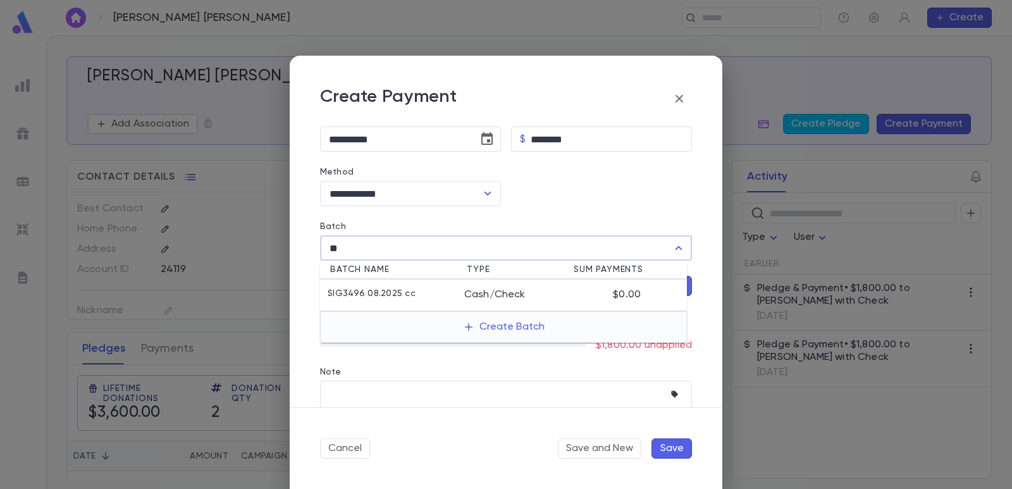
click at [363, 289] on p "SIG3496 08.2025 cc" at bounding box center [372, 294] width 88 height 13
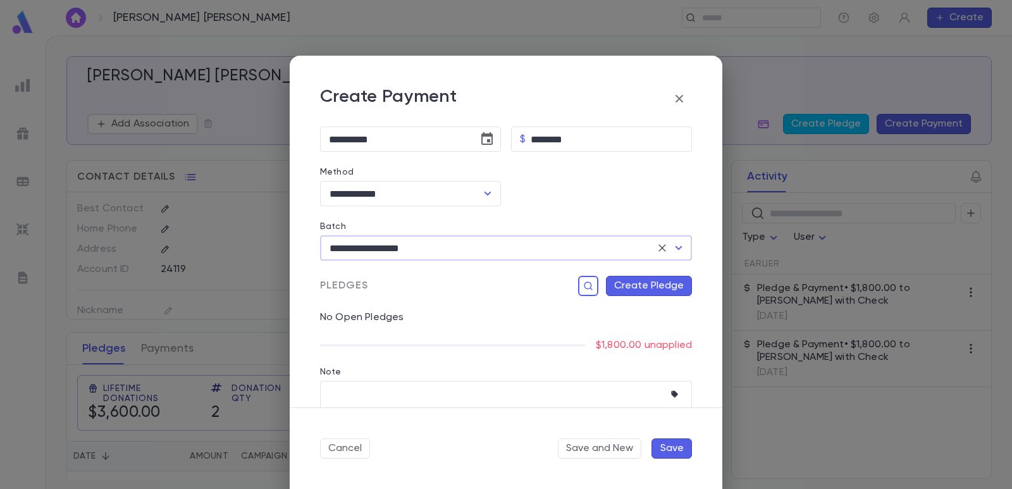
click at [619, 282] on button "Create Pledge" at bounding box center [649, 286] width 86 height 20
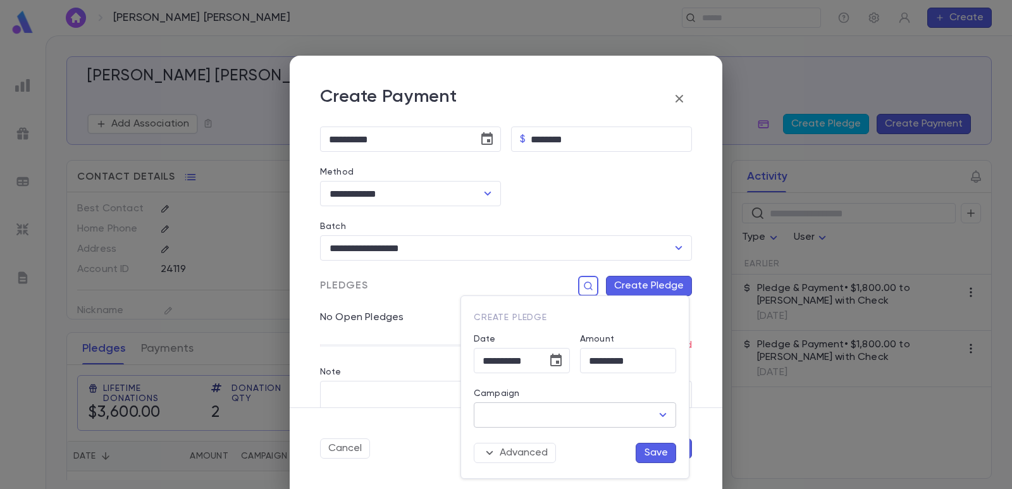
click at [533, 414] on input "Campaign" at bounding box center [565, 415] width 172 height 24
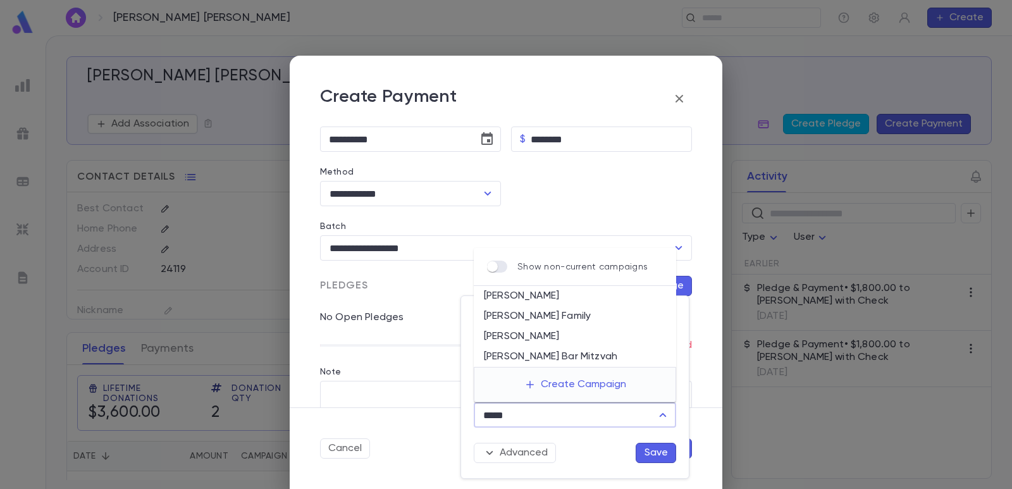
click at [527, 337] on li "[PERSON_NAME]" at bounding box center [575, 336] width 202 height 20
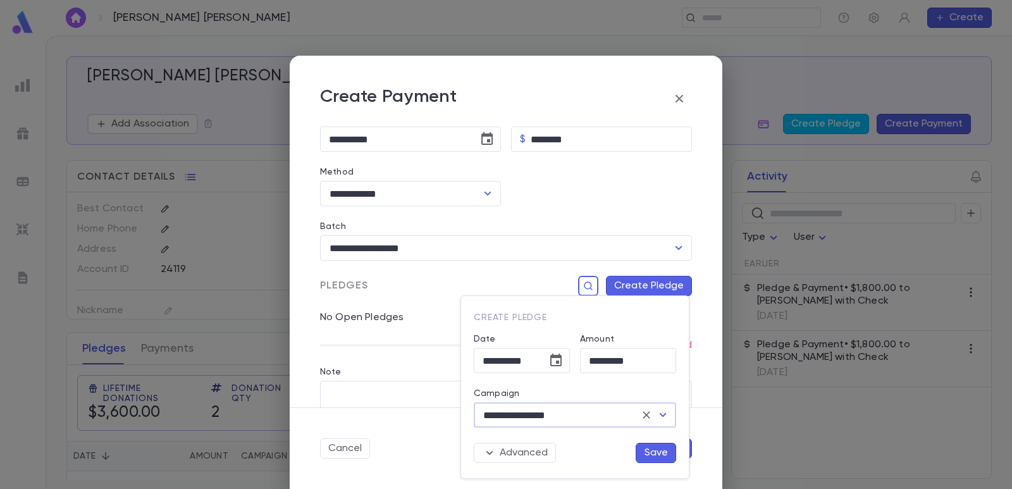
click at [650, 452] on button "Save" at bounding box center [656, 453] width 40 height 20
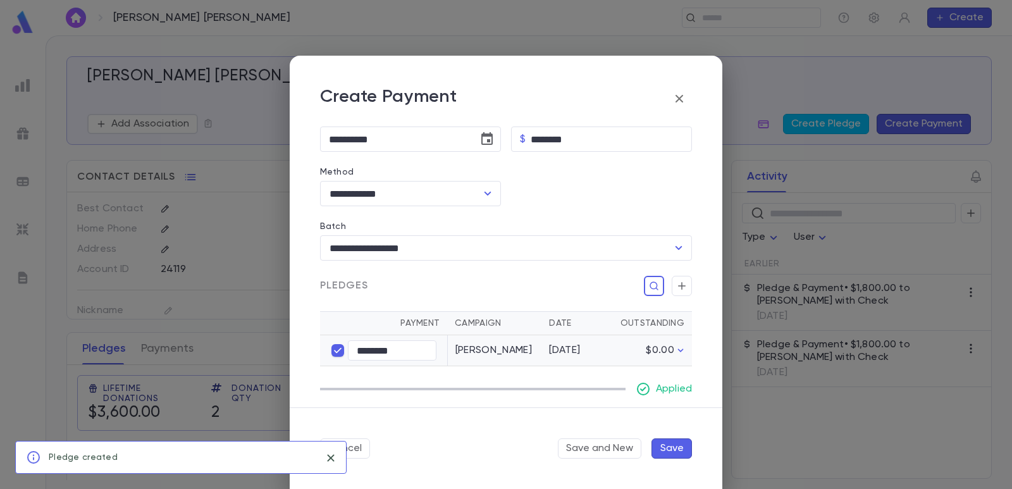
click at [675, 452] on button "Save" at bounding box center [671, 448] width 40 height 20
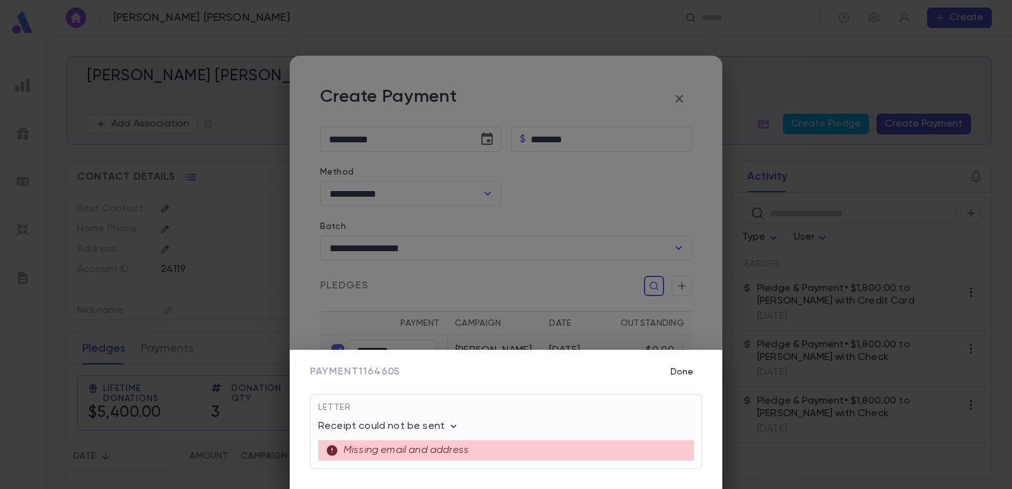
click at [681, 372] on button "Done" at bounding box center [682, 372] width 40 height 24
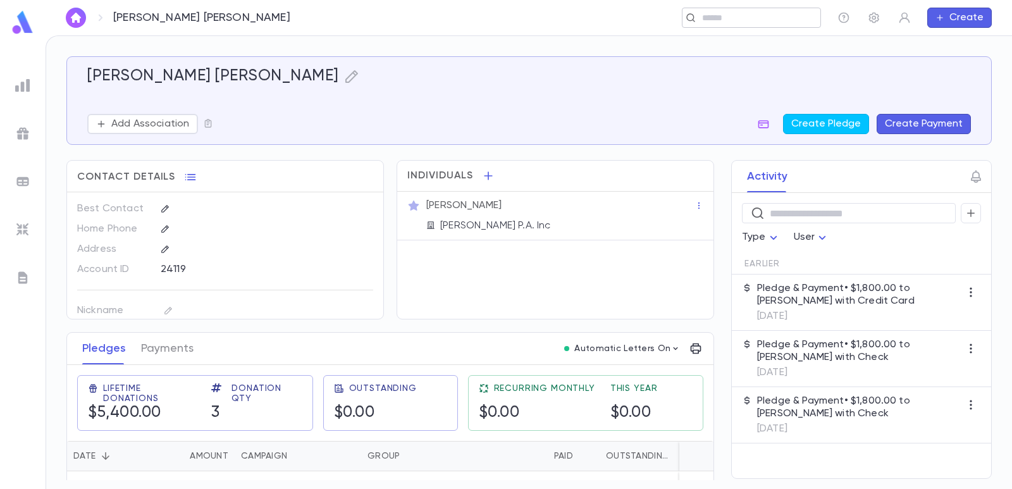
click at [710, 18] on input "text" at bounding box center [747, 18] width 98 height 12
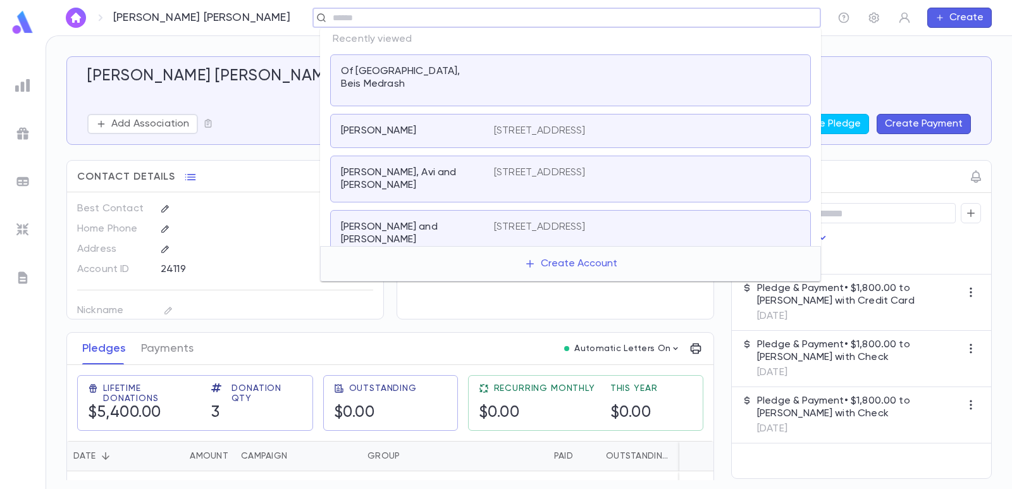
paste input "**********"
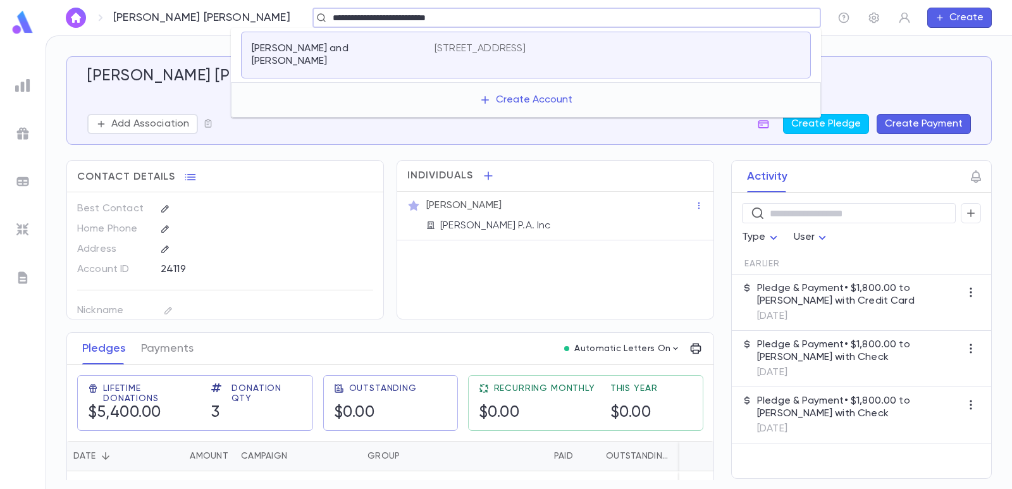
click at [330, 38] on div "[PERSON_NAME] and [PERSON_NAME] [STREET_ADDRESS]" at bounding box center [526, 55] width 570 height 47
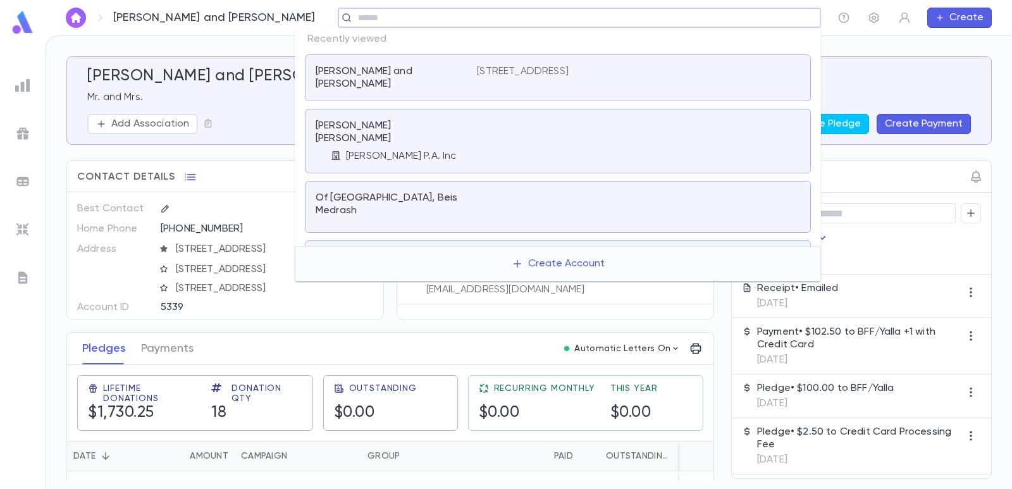
click at [719, 14] on input "text" at bounding box center [575, 18] width 442 height 12
paste input "**********"
click at [286, 121] on div "Add Association Create Pledge Create Payment" at bounding box center [528, 124] width 883 height 20
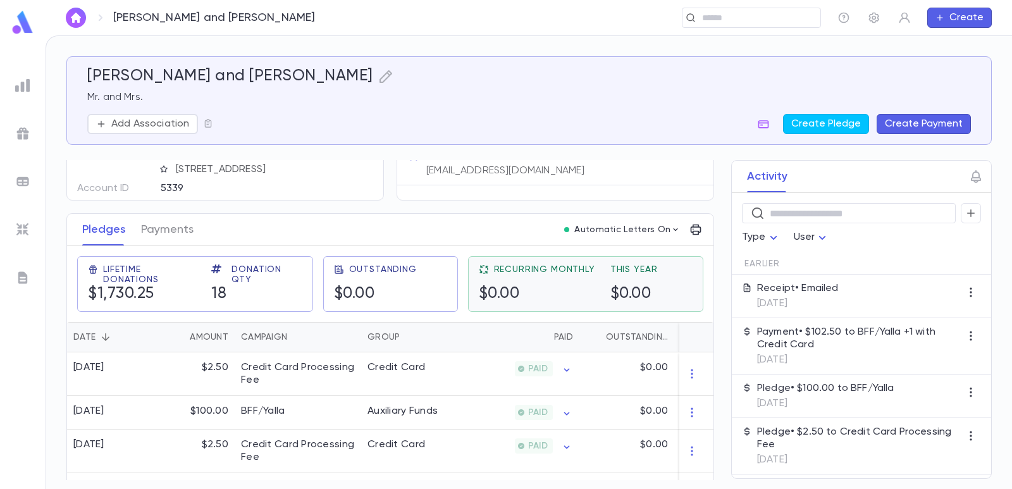
scroll to position [126, 0]
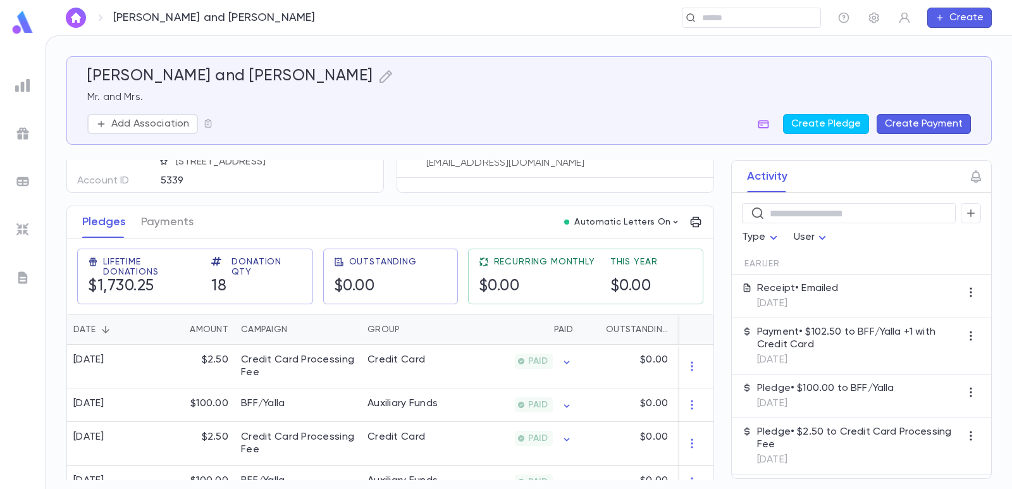
click at [918, 130] on button "Create Payment" at bounding box center [924, 124] width 94 height 20
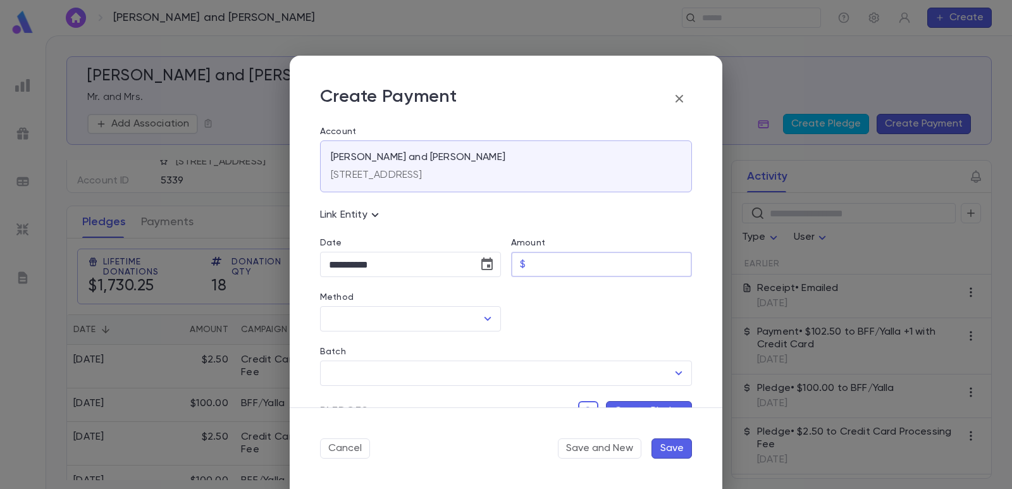
click at [581, 267] on input "Amount" at bounding box center [611, 264] width 161 height 25
click at [555, 300] on div at bounding box center [596, 304] width 191 height 54
click at [488, 268] on icon "Choose date, selected date is Sep 4, 2025" at bounding box center [486, 263] width 11 height 13
click at [444, 300] on icon "Previous month" at bounding box center [445, 296] width 15 height 15
click at [326, 419] on button "17" at bounding box center [317, 421] width 23 height 23
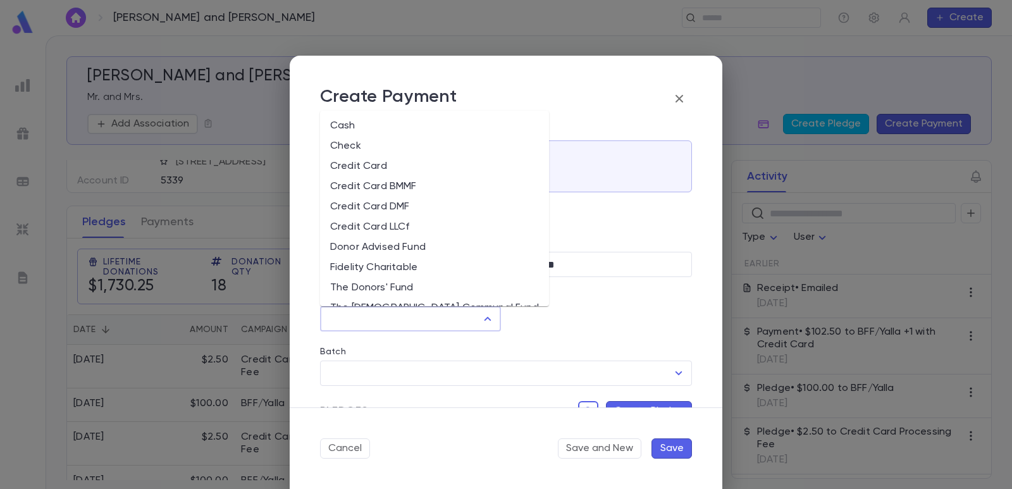
click at [368, 323] on input "Method" at bounding box center [401, 319] width 151 height 24
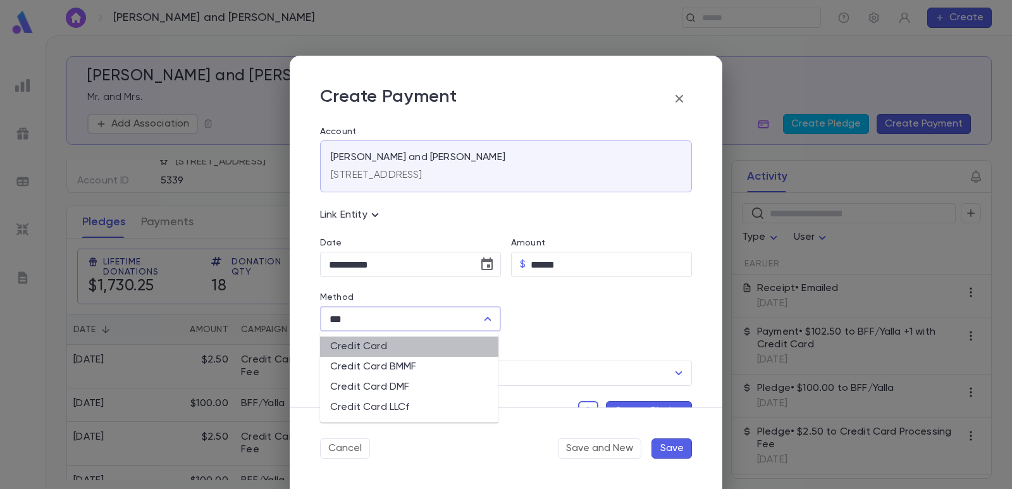
click at [360, 343] on li "Credit Card" at bounding box center [409, 346] width 178 height 20
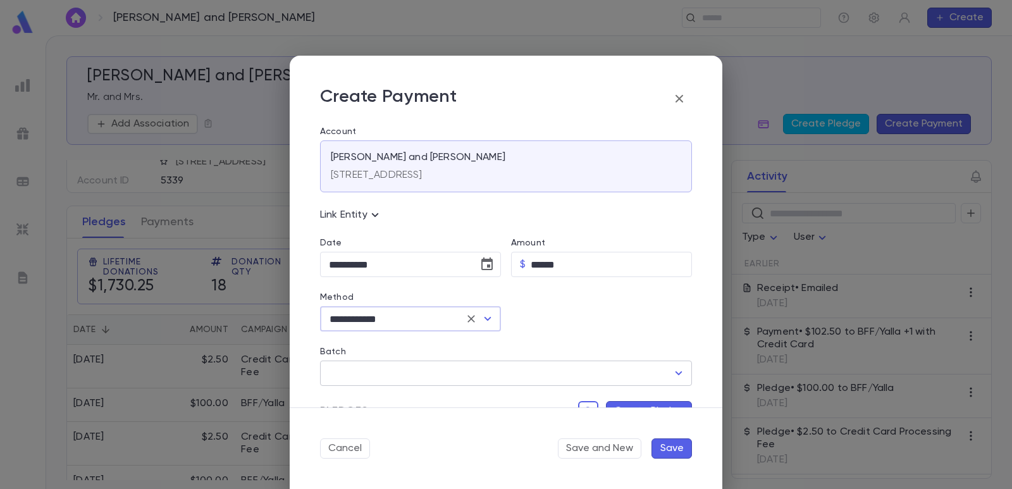
click at [358, 371] on input "Batch" at bounding box center [497, 373] width 342 height 24
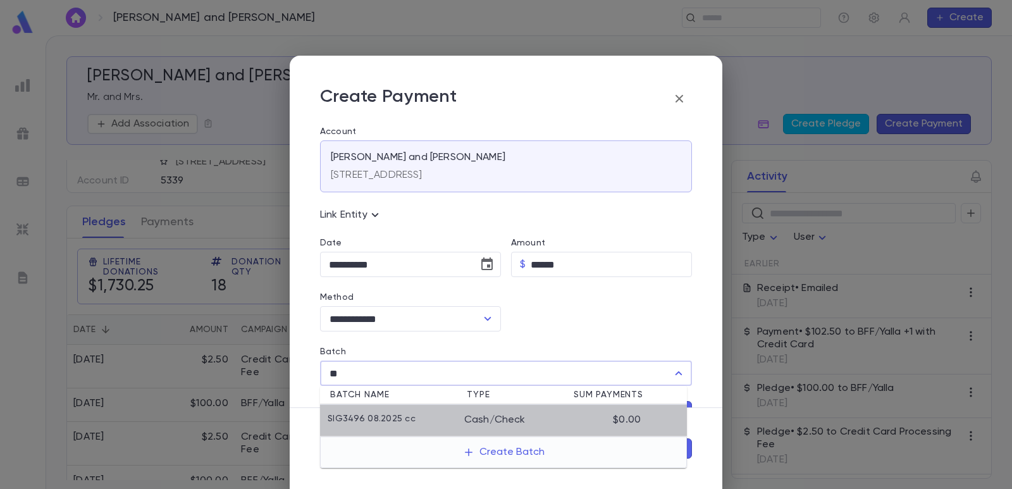
click at [374, 424] on p "SIG3496 08.2025 cc" at bounding box center [372, 420] width 88 height 13
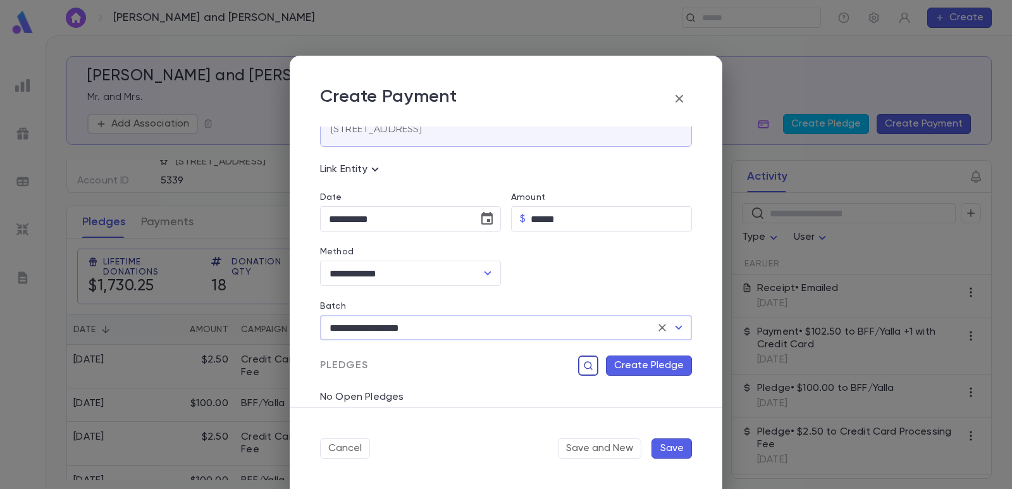
scroll to position [63, 0]
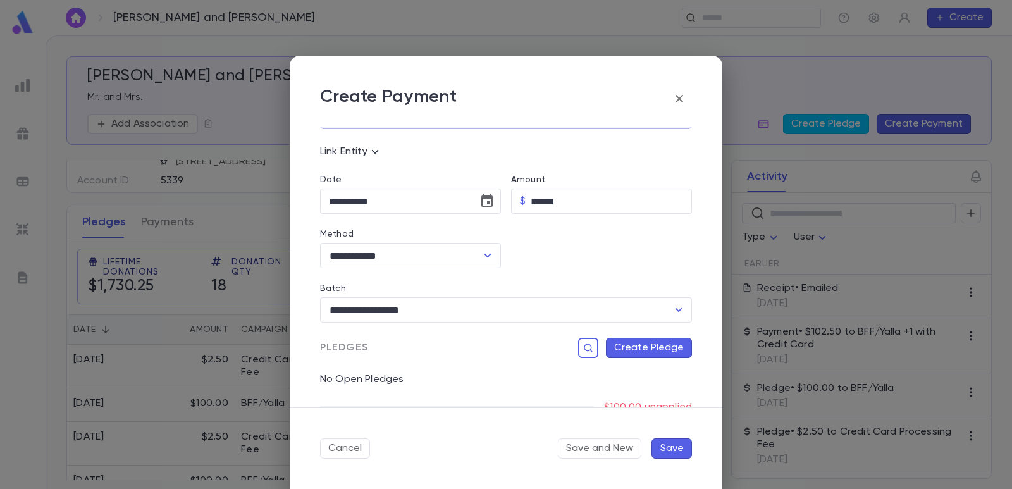
click at [624, 350] on button "Create Pledge" at bounding box center [649, 348] width 86 height 20
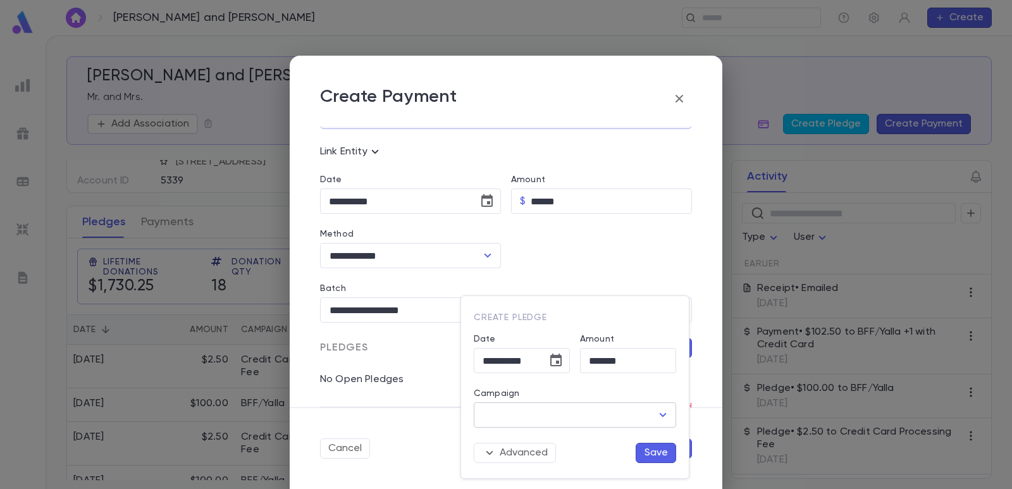
click at [539, 417] on input "Campaign" at bounding box center [565, 415] width 172 height 24
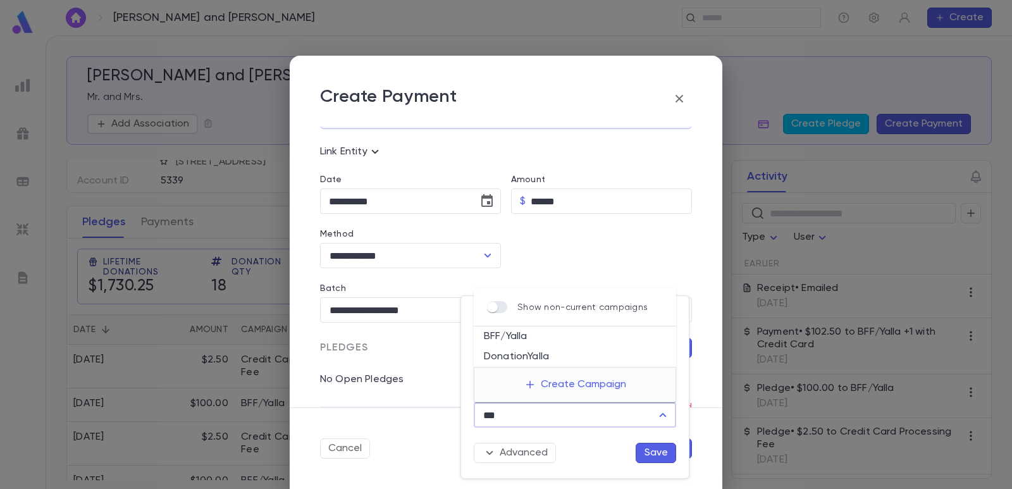
drag, startPoint x: 524, startPoint y: 331, endPoint x: 528, endPoint y: 377, distance: 45.7
click at [523, 331] on li "BFF/Yalla" at bounding box center [575, 336] width 202 height 20
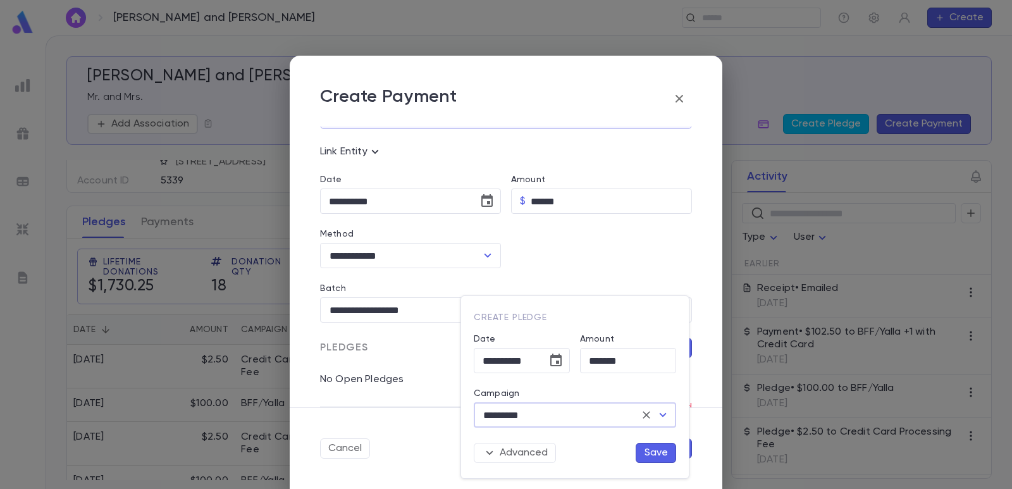
click at [651, 450] on button "Save" at bounding box center [656, 453] width 40 height 20
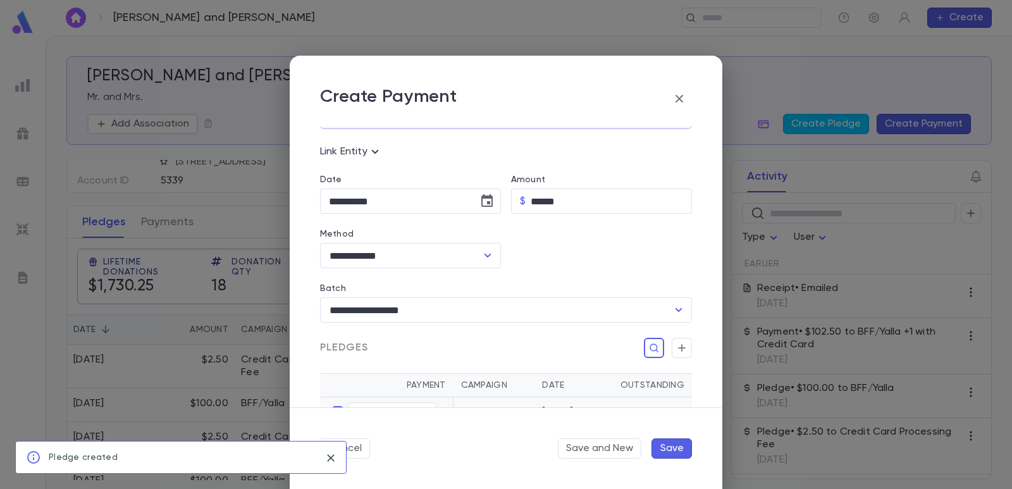
click at [670, 449] on button "Save" at bounding box center [671, 448] width 40 height 20
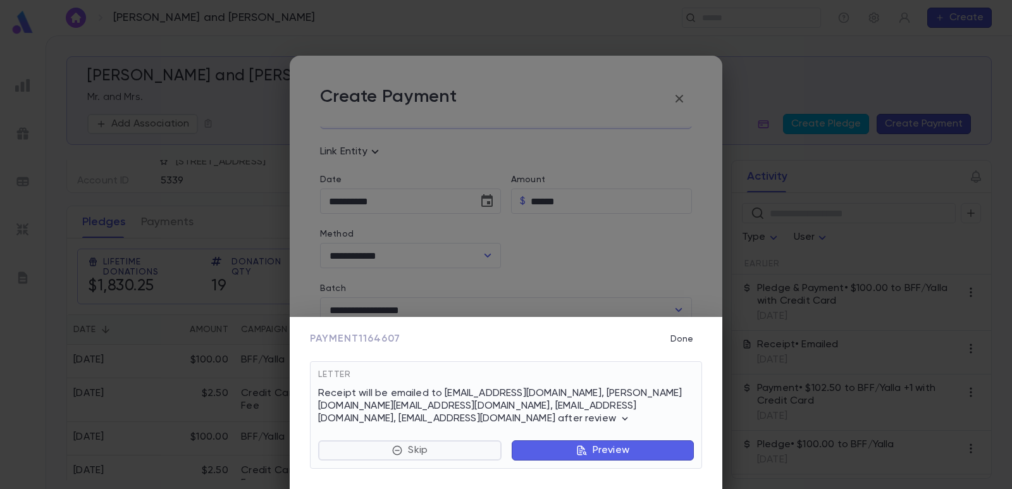
click at [390, 446] on button "Skip" at bounding box center [409, 450] width 183 height 20
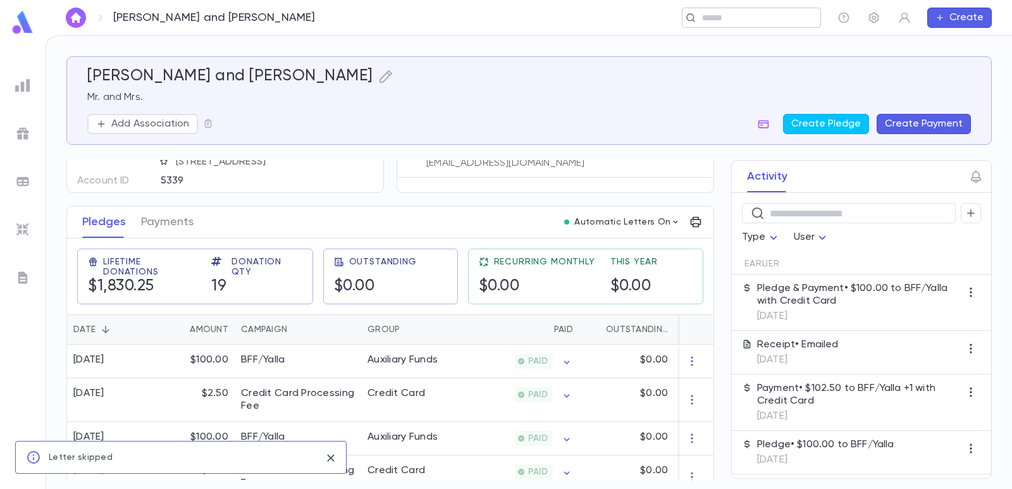
click at [699, 13] on input "text" at bounding box center [747, 18] width 98 height 12
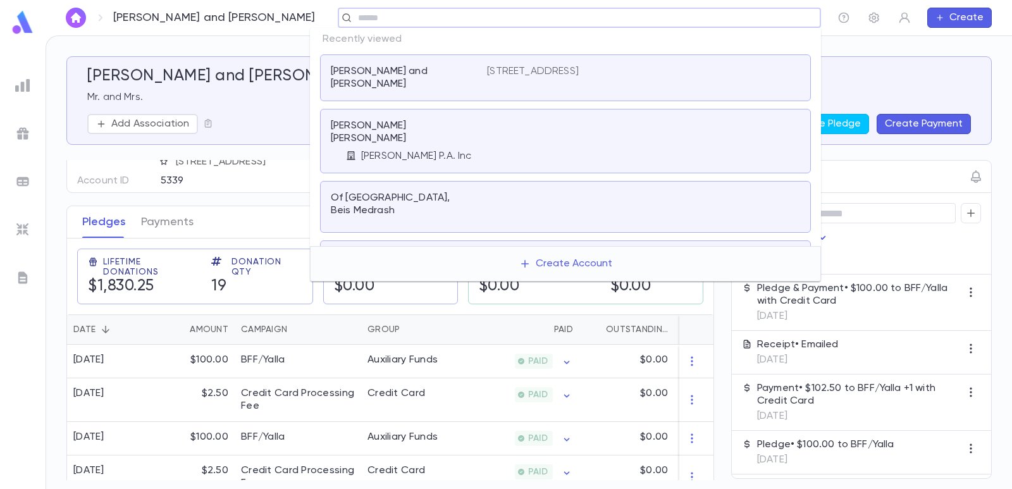
paste input "**********"
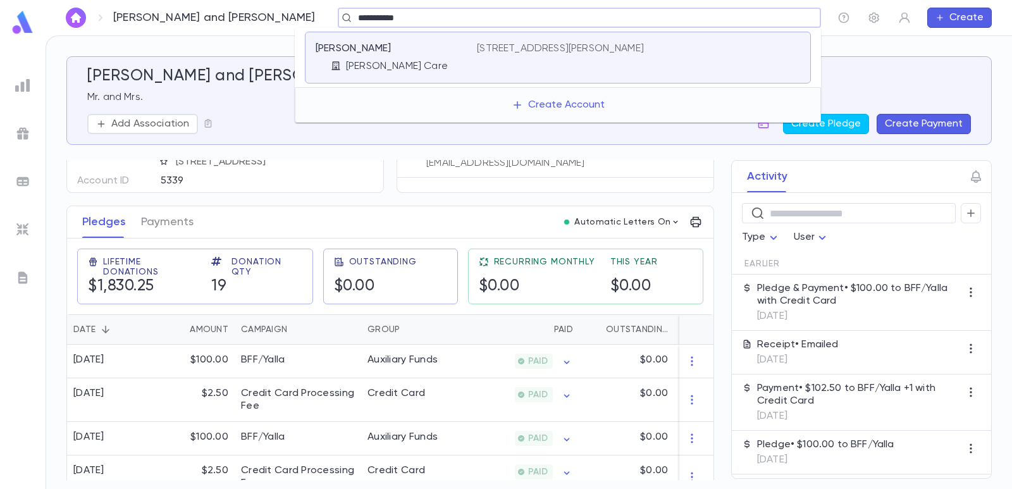
click at [400, 44] on div "[PERSON_NAME]" at bounding box center [389, 48] width 146 height 13
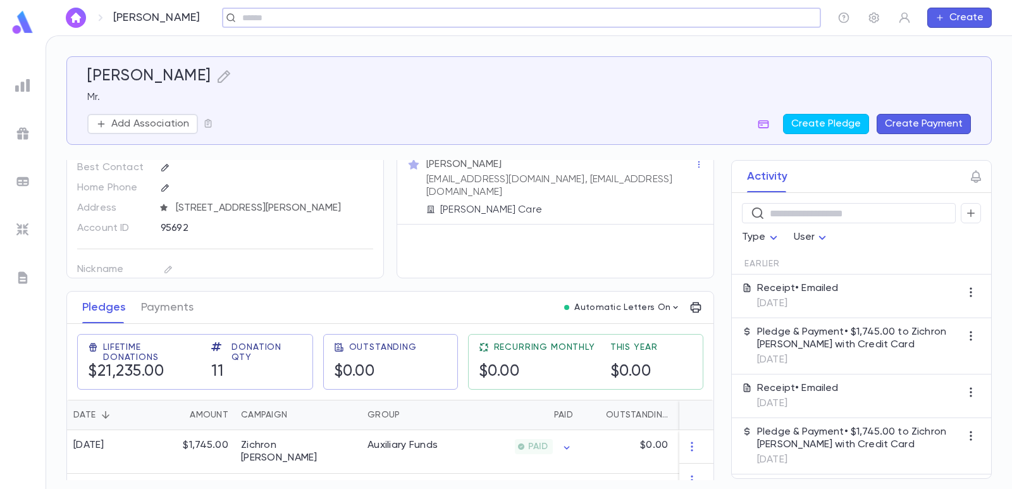
scroll to position [63, 0]
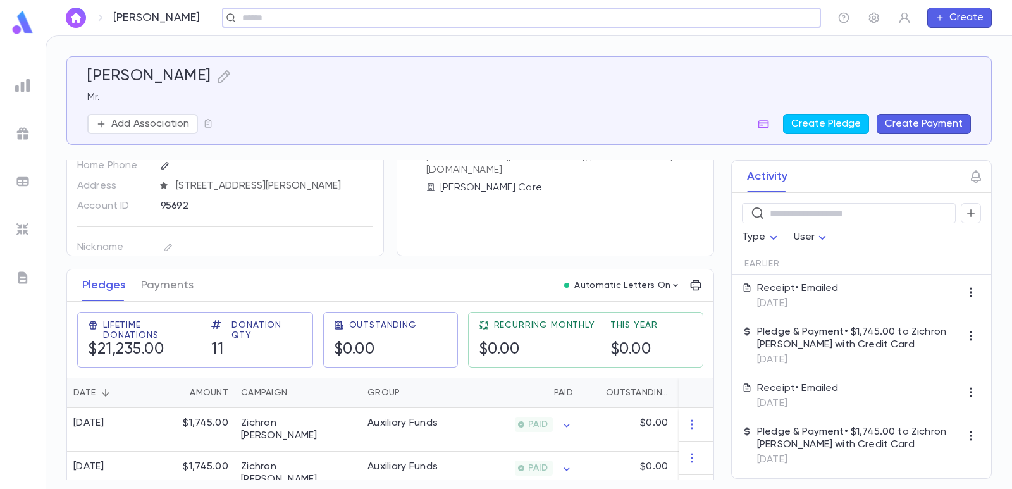
click at [917, 125] on button "Create Payment" at bounding box center [924, 124] width 94 height 20
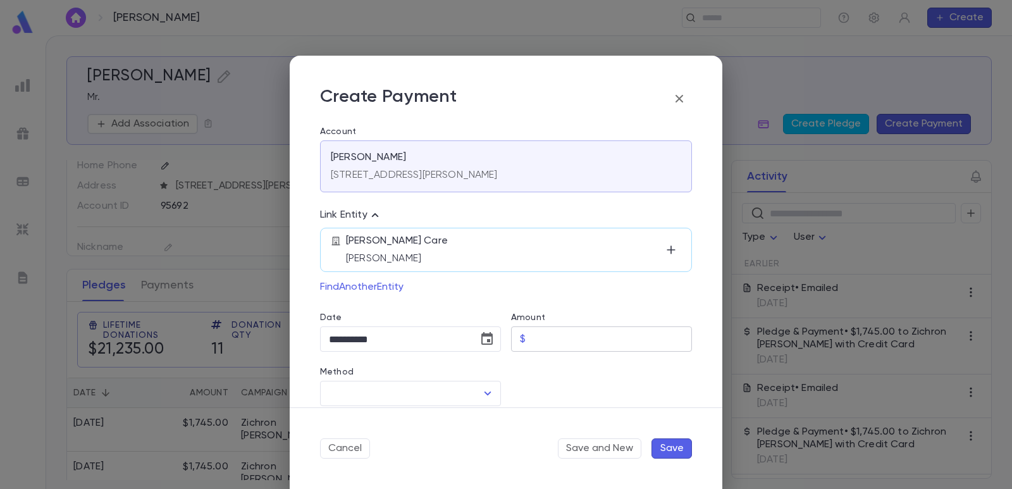
click at [536, 331] on input "Amount" at bounding box center [611, 339] width 161 height 25
click at [531, 376] on div at bounding box center [596, 379] width 191 height 54
click at [437, 243] on div "[PERSON_NAME] Care [PERSON_NAME]" at bounding box center [503, 250] width 315 height 30
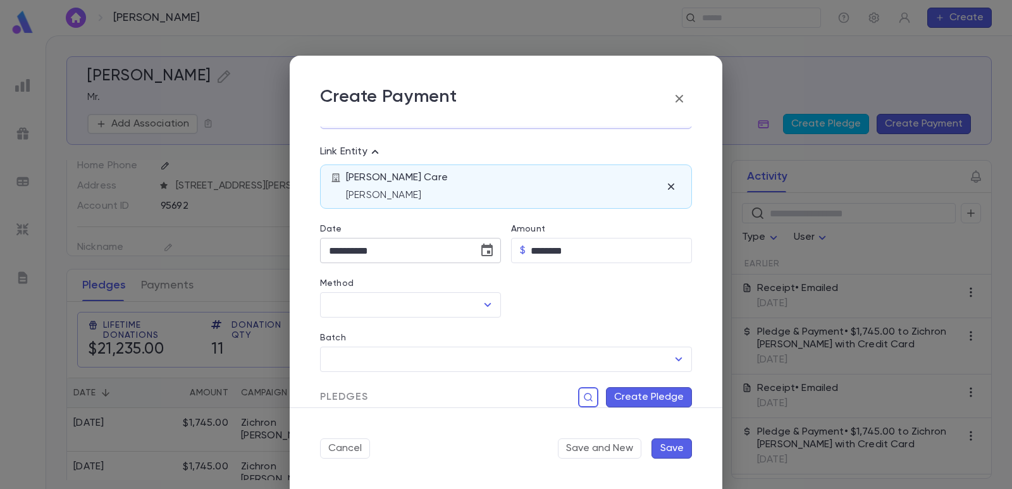
click at [491, 240] on button "Choose date, selected date is Sep 4, 2025" at bounding box center [486, 250] width 25 height 25
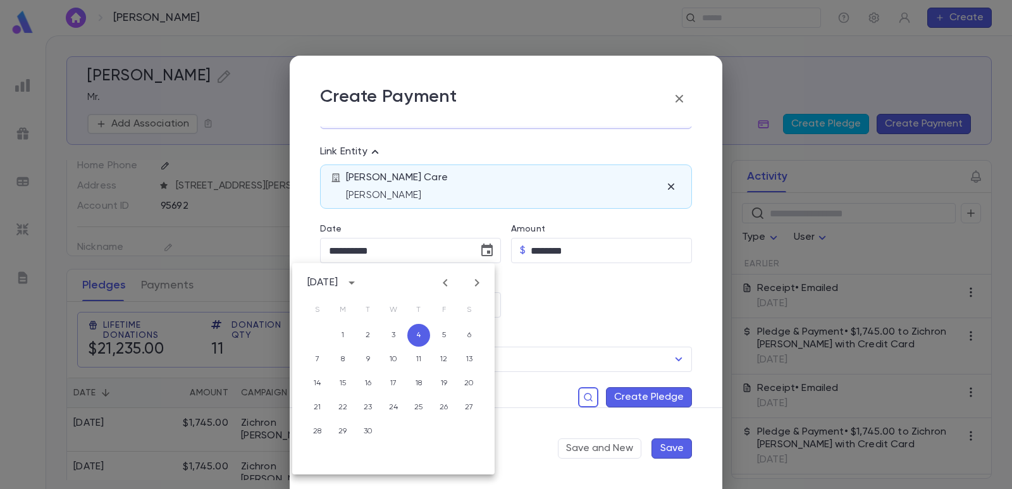
click at [440, 288] on icon "Previous month" at bounding box center [445, 282] width 15 height 15
click at [316, 407] on button "17" at bounding box center [317, 407] width 23 height 23
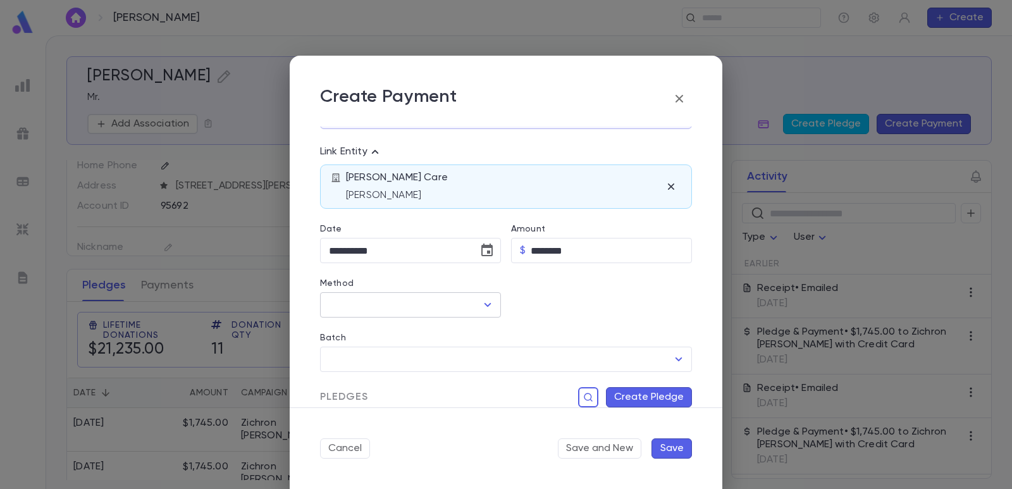
click at [376, 309] on input "Method" at bounding box center [401, 305] width 151 height 24
drag, startPoint x: 363, startPoint y: 330, endPoint x: 359, endPoint y: 364, distance: 34.4
click at [363, 331] on li "Credit Card" at bounding box center [409, 333] width 178 height 20
click at [359, 364] on input "Batch" at bounding box center [497, 359] width 342 height 24
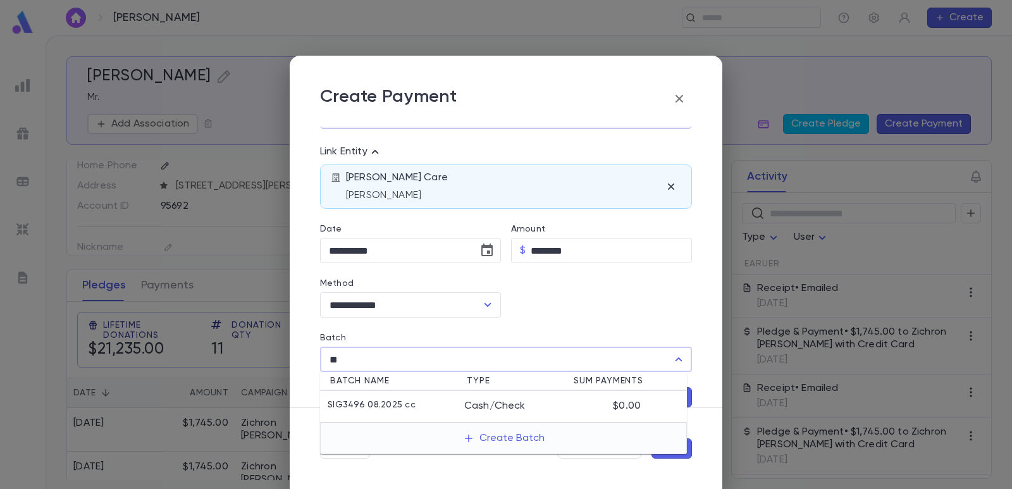
click at [384, 410] on p "SIG3496 08.2025 cc" at bounding box center [372, 406] width 88 height 13
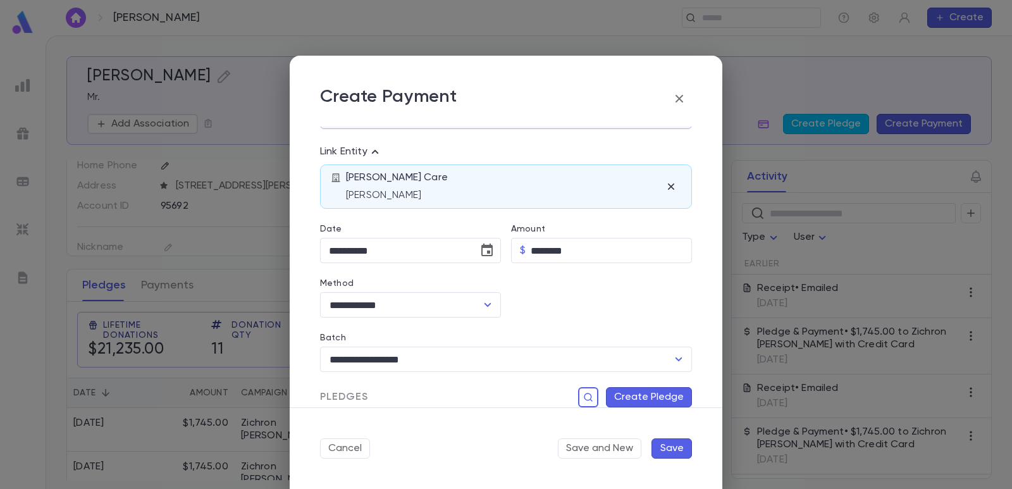
click at [607, 395] on button "Create Pledge" at bounding box center [649, 397] width 86 height 20
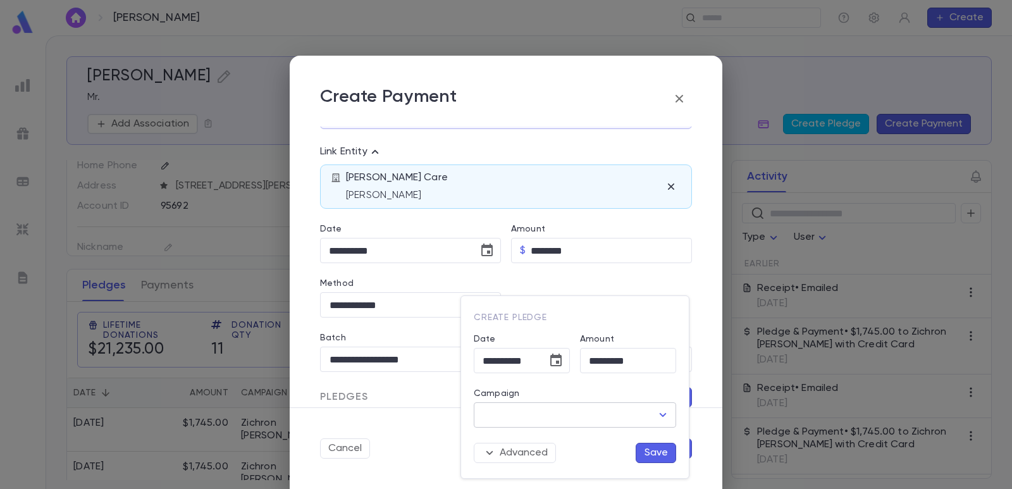
click at [553, 417] on input "Campaign" at bounding box center [565, 415] width 172 height 24
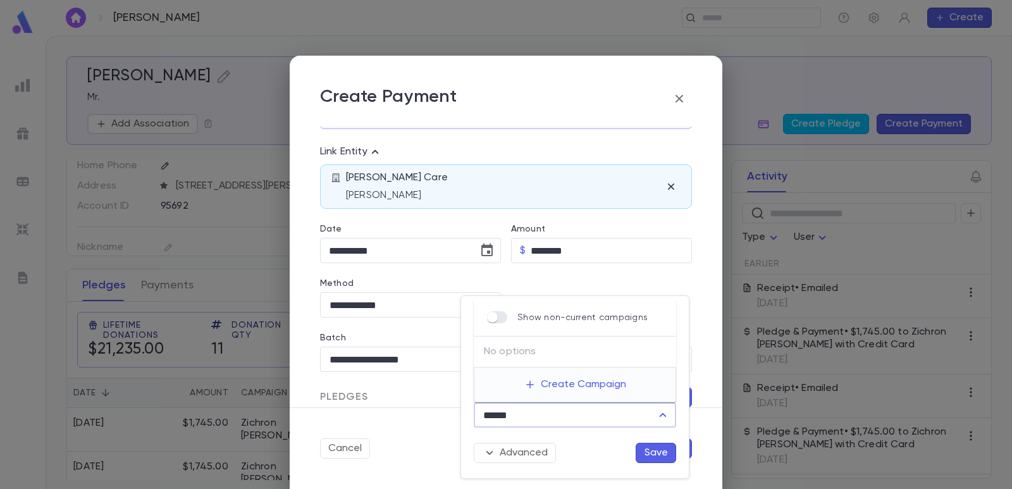
drag, startPoint x: 500, startPoint y: 419, endPoint x: 443, endPoint y: 420, distance: 57.6
click at [443, 420] on div "**********" at bounding box center [506, 244] width 1012 height 489
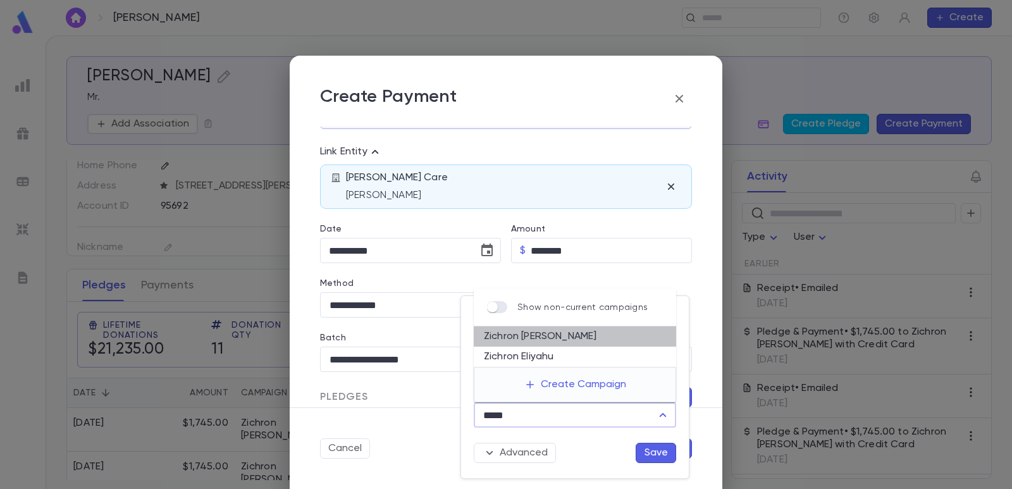
click at [508, 340] on li "Zichron [PERSON_NAME]" at bounding box center [575, 336] width 202 height 20
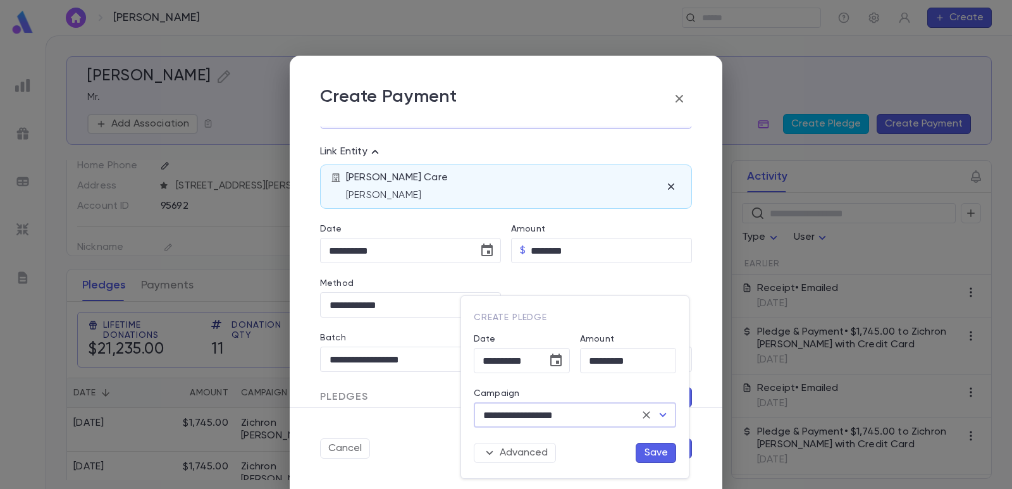
click at [658, 455] on button "Save" at bounding box center [656, 453] width 40 height 20
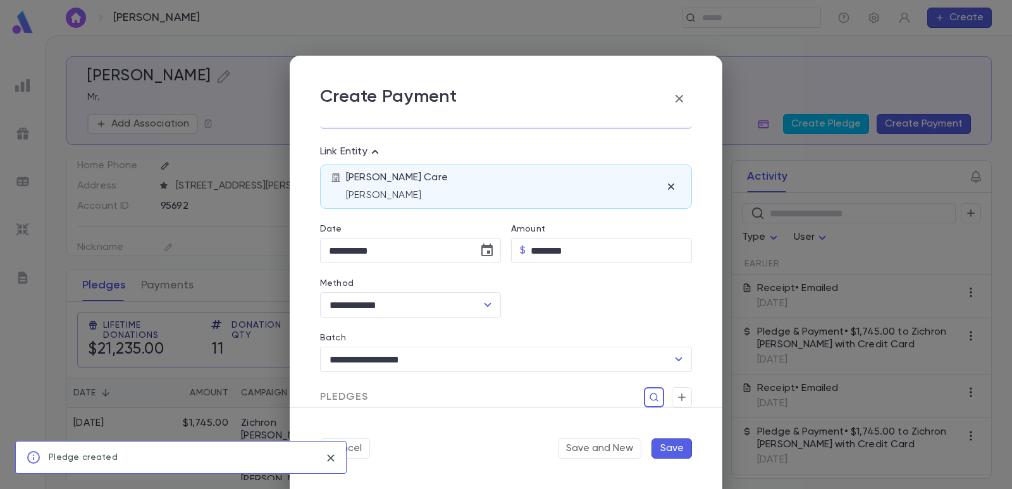
click at [673, 443] on button "Save" at bounding box center [671, 448] width 40 height 20
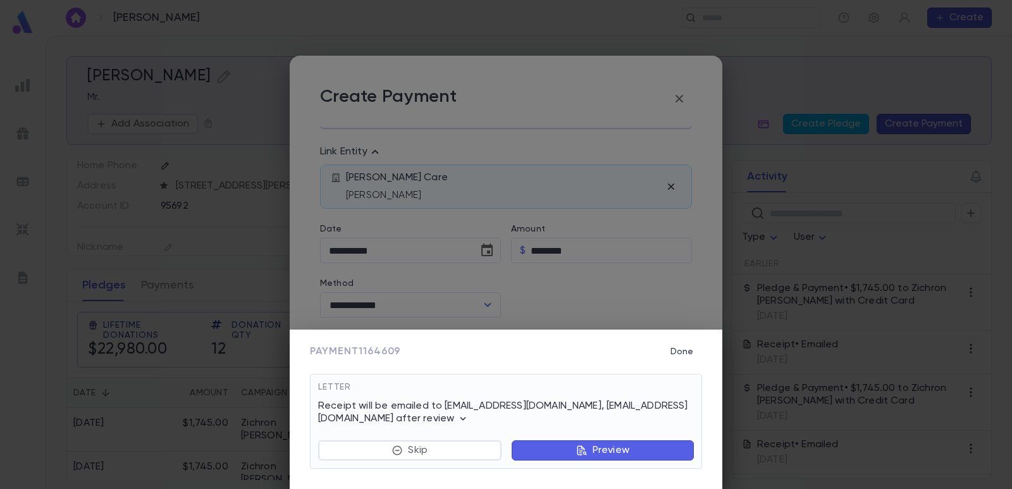
click at [445, 466] on div "Letter Receipt will be emailed to [EMAIL_ADDRESS][DOMAIN_NAME], [EMAIL_ADDRESS]…" at bounding box center [506, 421] width 392 height 95
click at [445, 460] on button "Skip" at bounding box center [409, 450] width 183 height 20
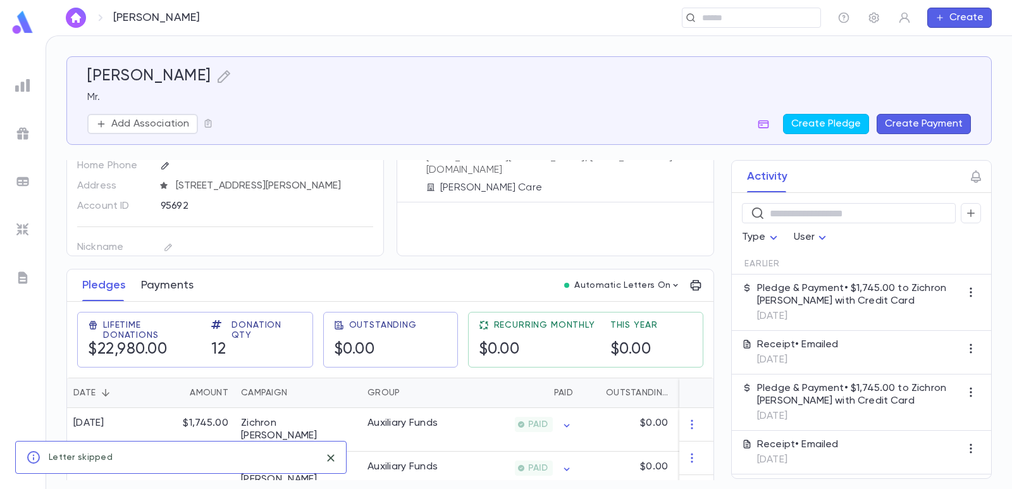
click at [175, 283] on button "Payments" at bounding box center [167, 285] width 52 height 32
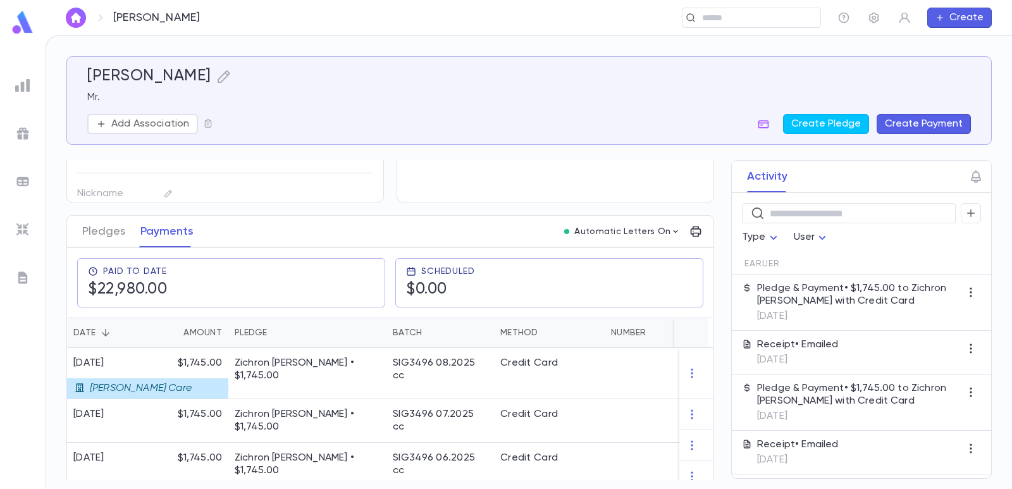
scroll to position [190, 0]
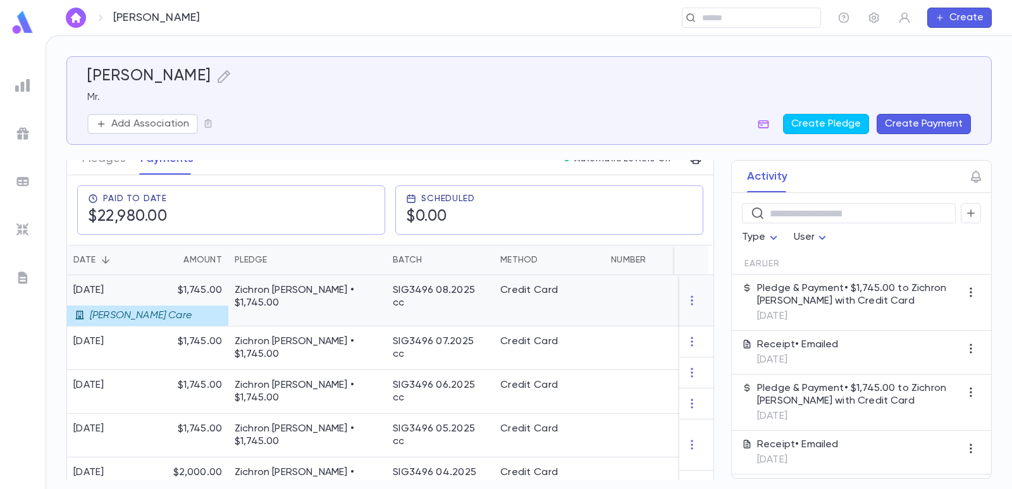
click at [283, 298] on div "Zichron [PERSON_NAME] • $1,745.00" at bounding box center [307, 300] width 158 height 51
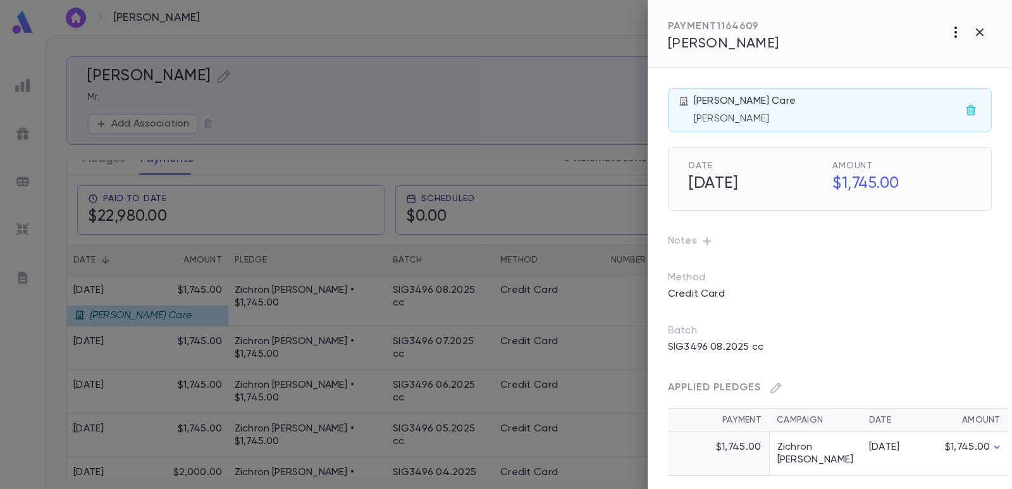
click at [956, 32] on icon "button" at bounding box center [955, 32] width 3 height 11
click at [936, 78] on p "Send Letter" at bounding box center [941, 80] width 57 height 13
click at [985, 83] on li "Email" at bounding box center [980, 81] width 44 height 23
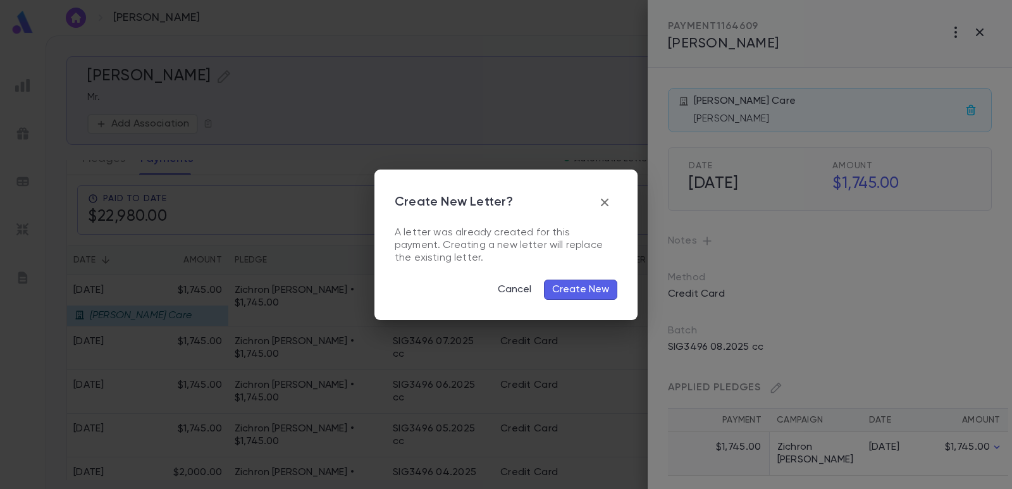
click at [568, 288] on button "Create New" at bounding box center [580, 290] width 73 height 20
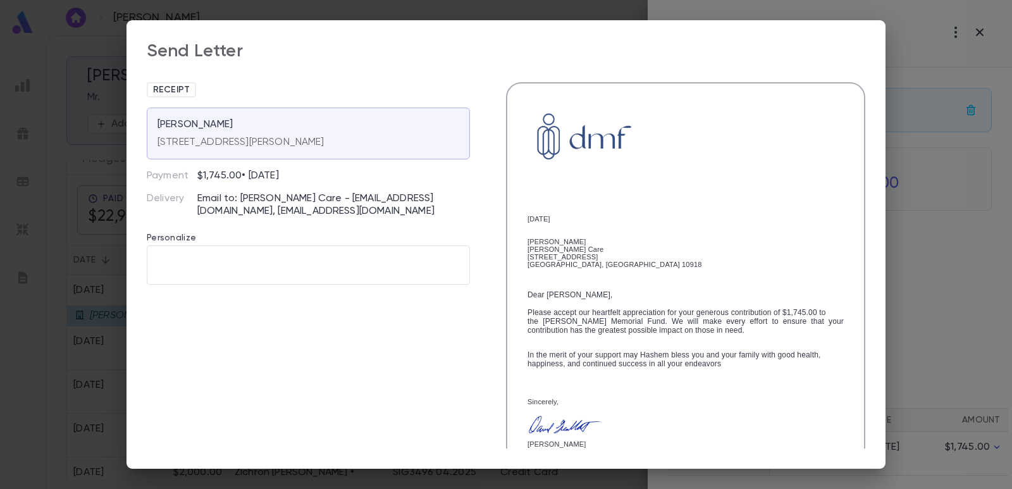
scroll to position [225, 0]
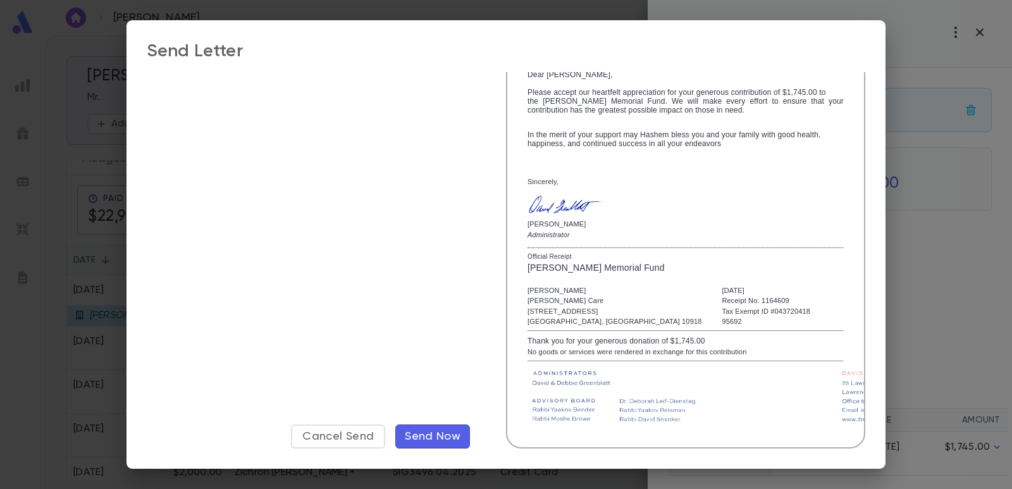
click at [429, 433] on span "Send Now" at bounding box center [433, 436] width 56 height 14
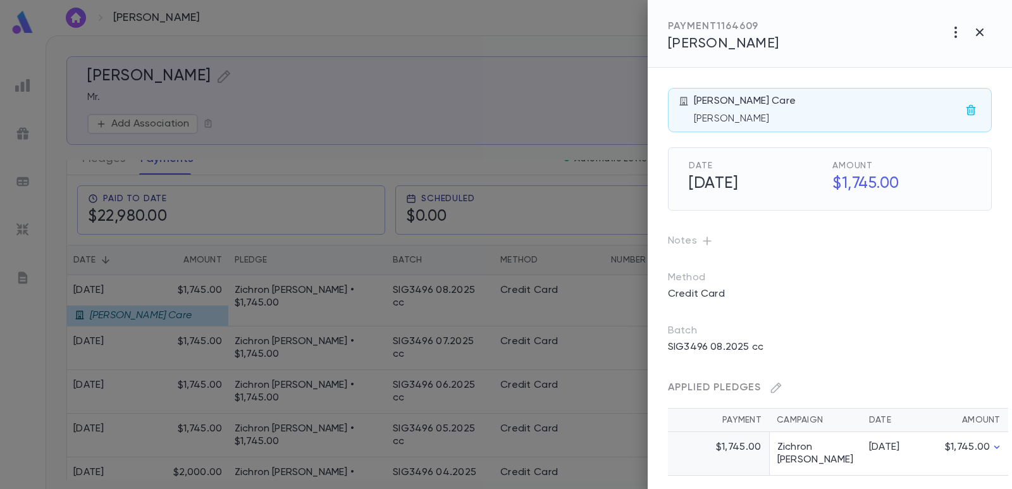
click at [589, 53] on div at bounding box center [506, 244] width 1012 height 489
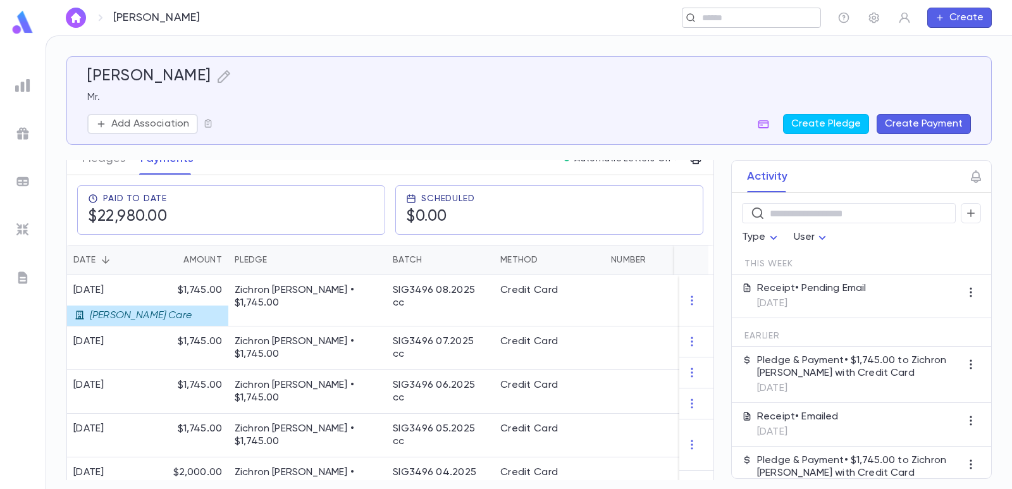
click at [712, 17] on input "text" at bounding box center [747, 18] width 98 height 12
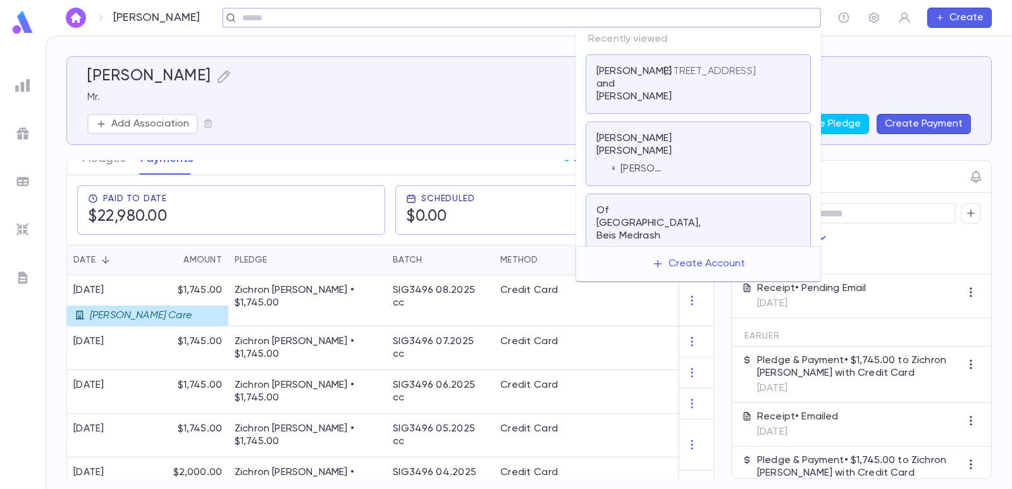
paste input "**********"
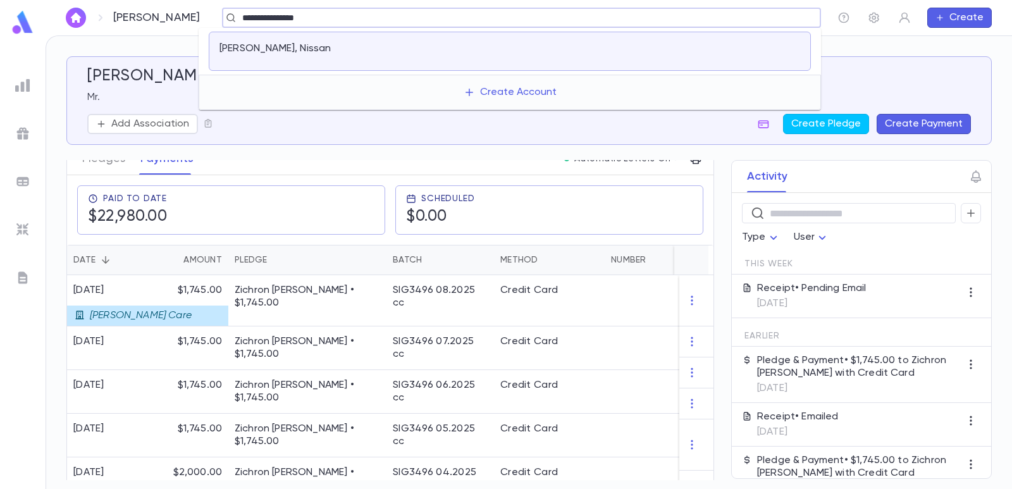
click at [243, 42] on div "[PERSON_NAME], Nissan" at bounding box center [510, 51] width 602 height 39
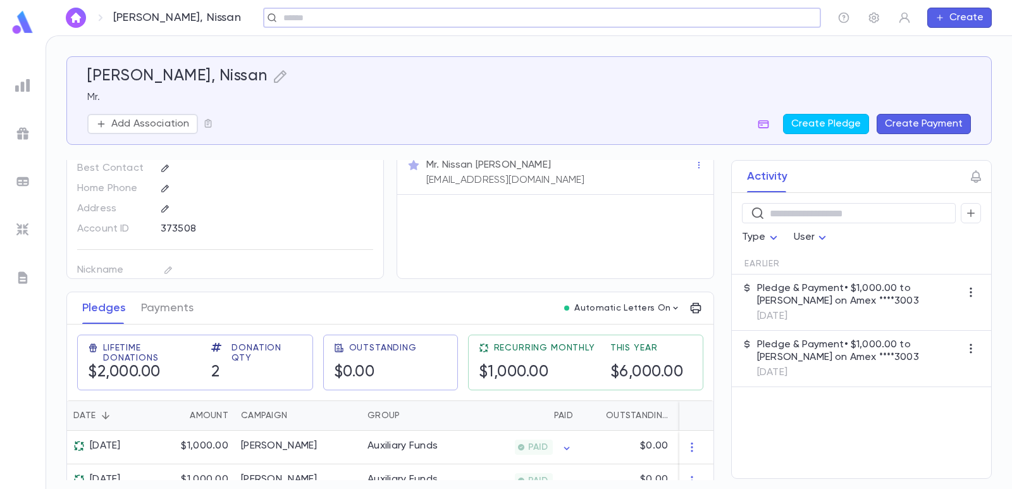
scroll to position [64, 0]
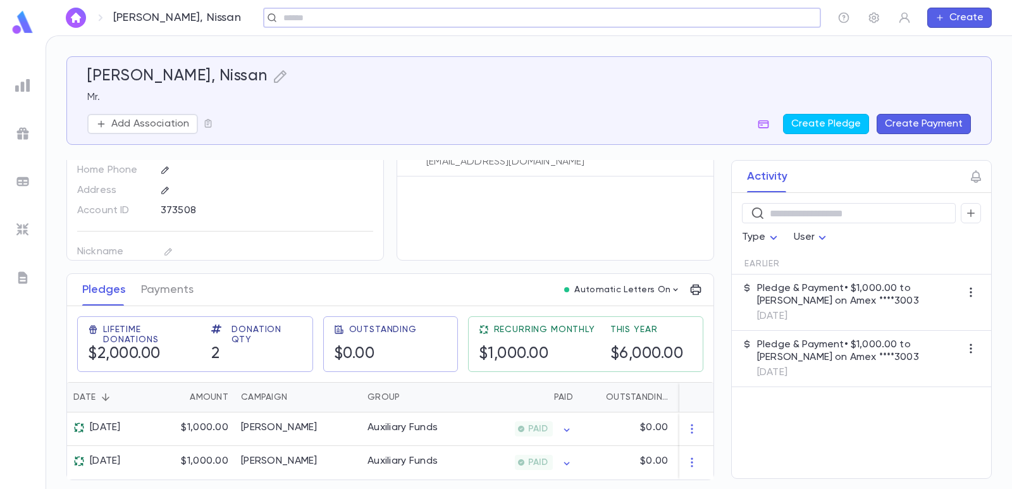
click at [689, 18] on input "text" at bounding box center [538, 18] width 517 height 12
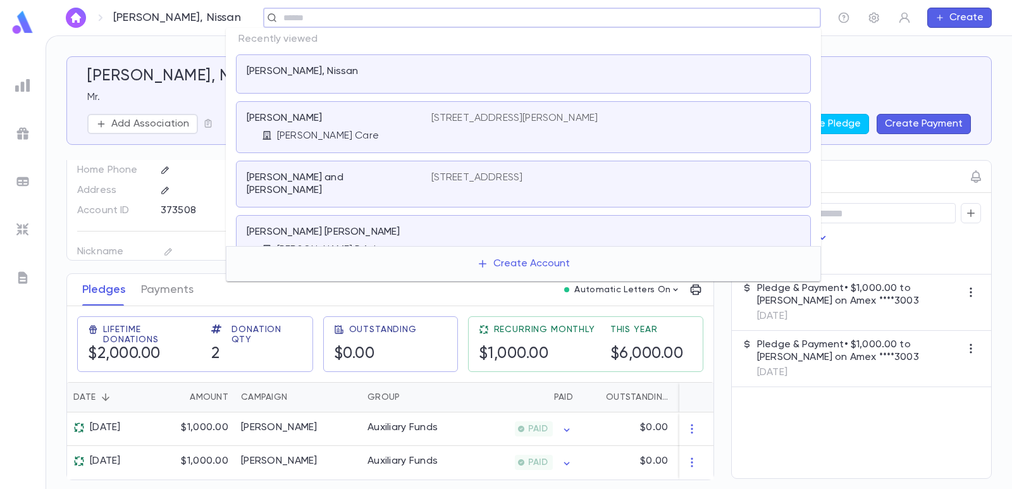
paste input "**********"
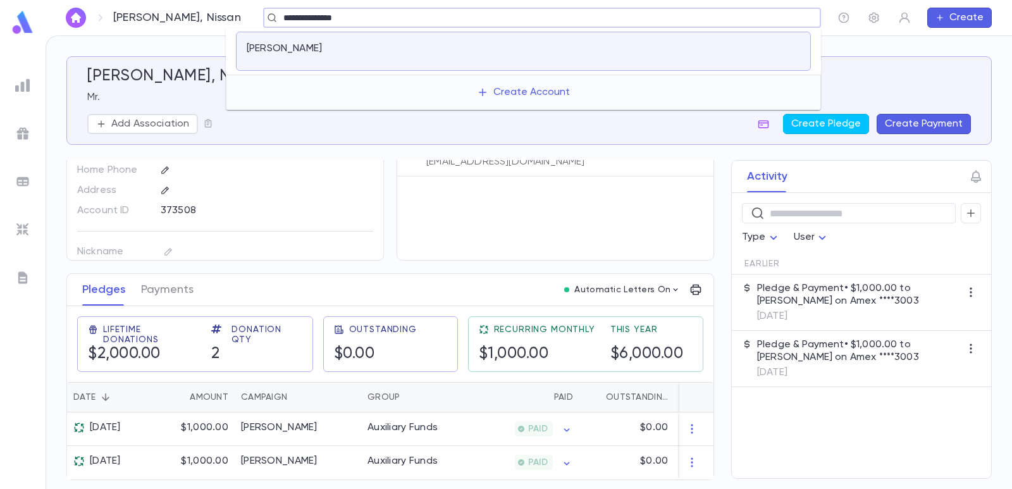
click at [472, 36] on div "[PERSON_NAME]" at bounding box center [523, 51] width 575 height 39
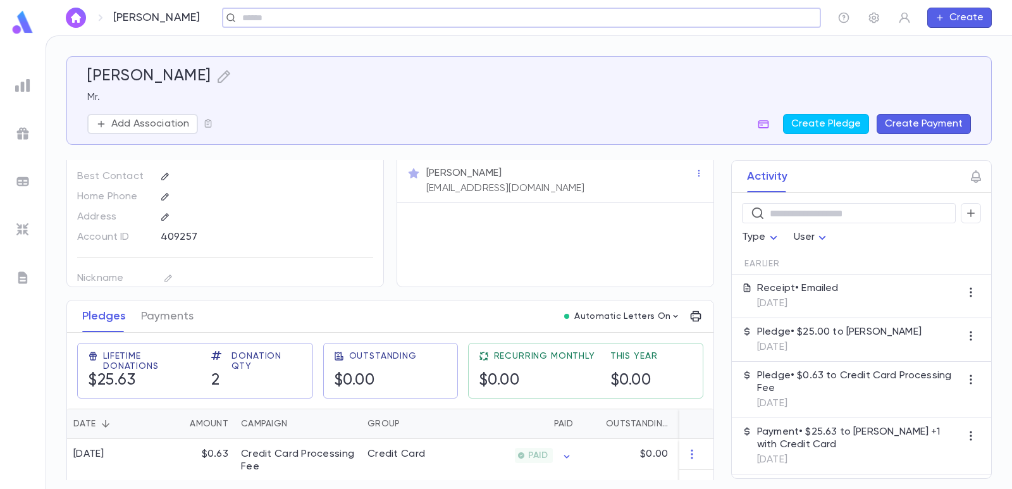
scroll to position [63, 0]
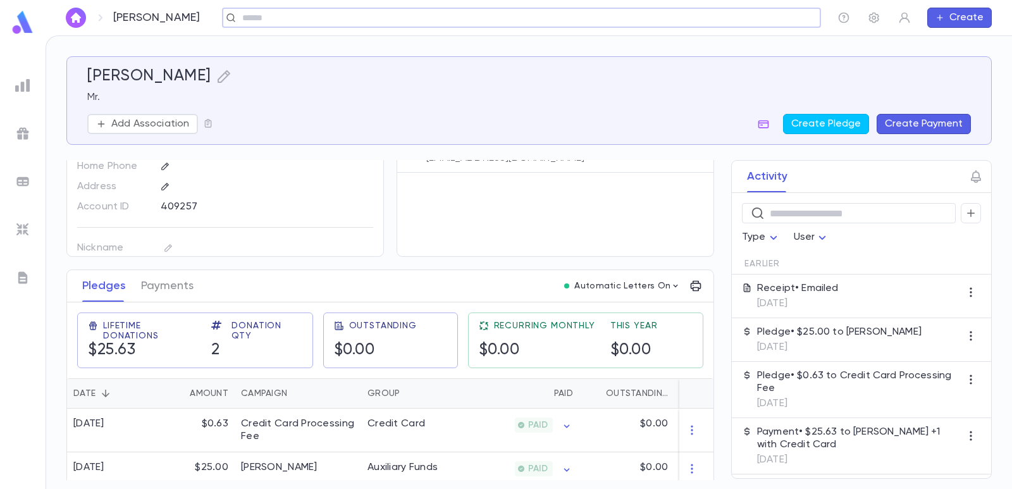
drag, startPoint x: 182, startPoint y: 288, endPoint x: 205, endPoint y: 285, distance: 23.1
click at [181, 288] on button "Payments" at bounding box center [167, 286] width 52 height 32
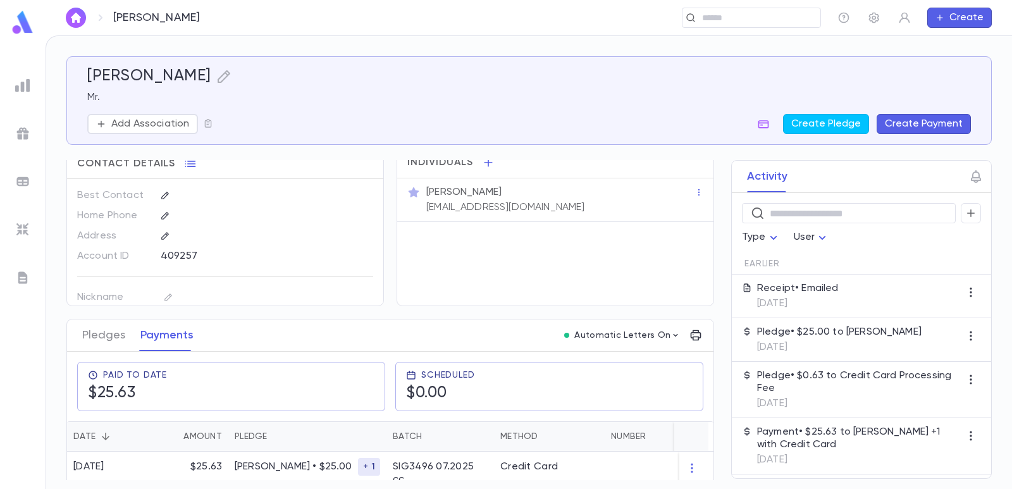
scroll to position [23, 0]
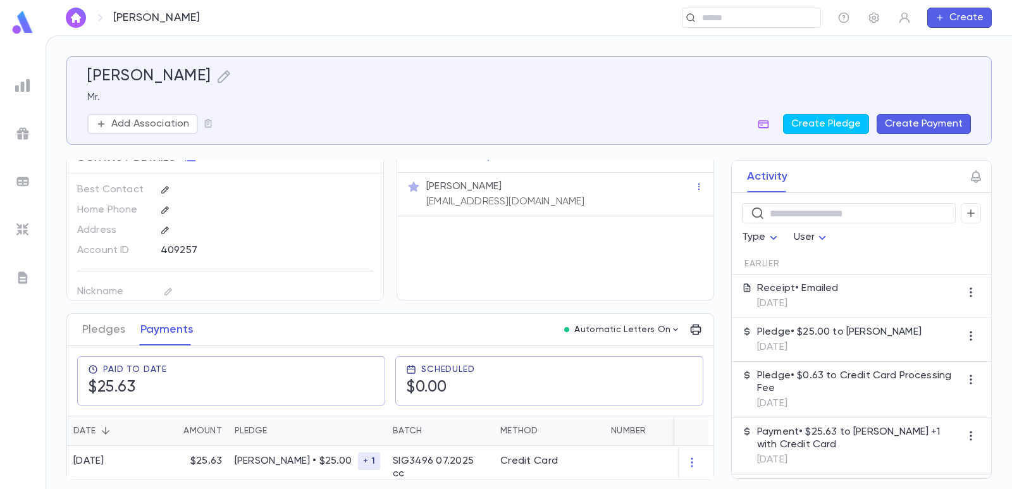
click at [939, 127] on button "Create Payment" at bounding box center [924, 124] width 94 height 20
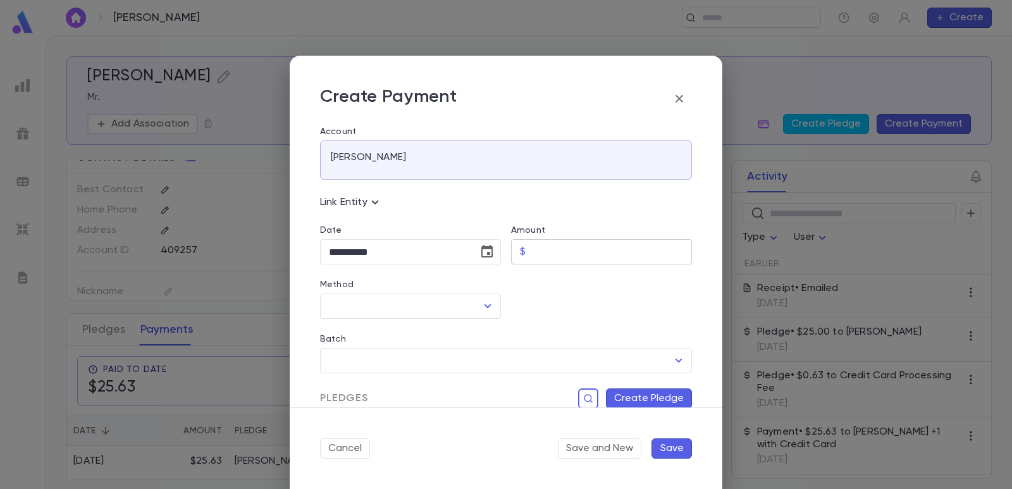
click at [547, 249] on input "Amount" at bounding box center [611, 252] width 161 height 25
click at [503, 320] on div "Batch ​" at bounding box center [501, 346] width 382 height 54
click at [479, 249] on icon "Choose date, selected date is Sep 4, 2025" at bounding box center [486, 251] width 15 height 15
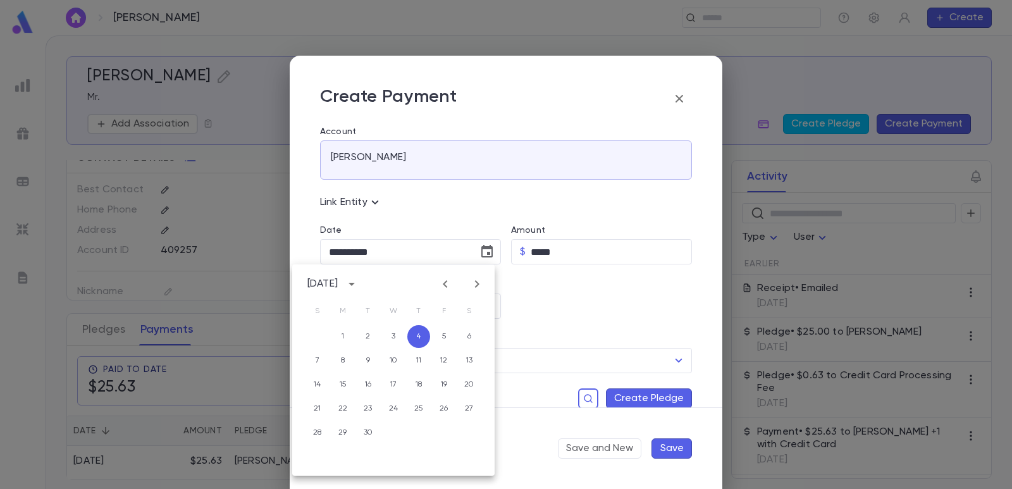
click at [446, 283] on icon "Previous month" at bounding box center [445, 283] width 15 height 15
click at [342, 407] on button "18" at bounding box center [342, 408] width 23 height 23
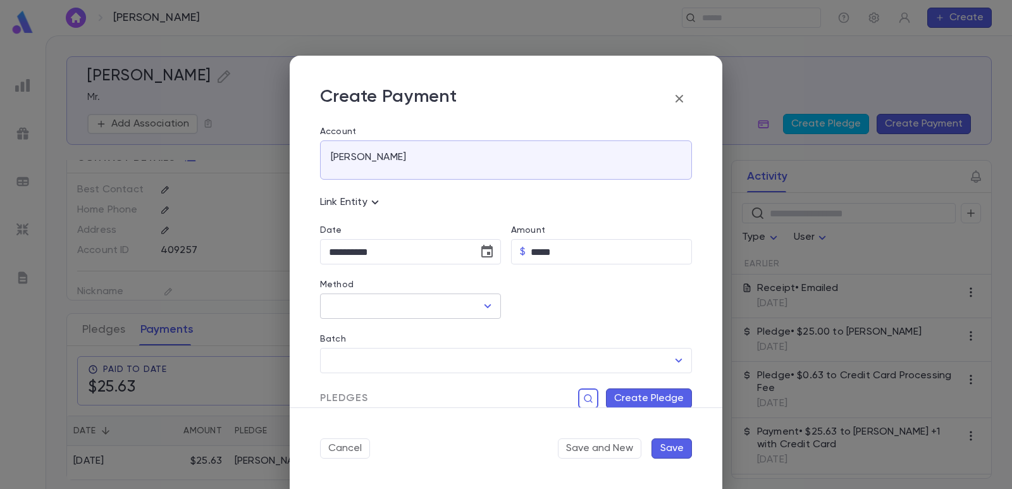
click at [362, 309] on input "Method" at bounding box center [401, 306] width 151 height 24
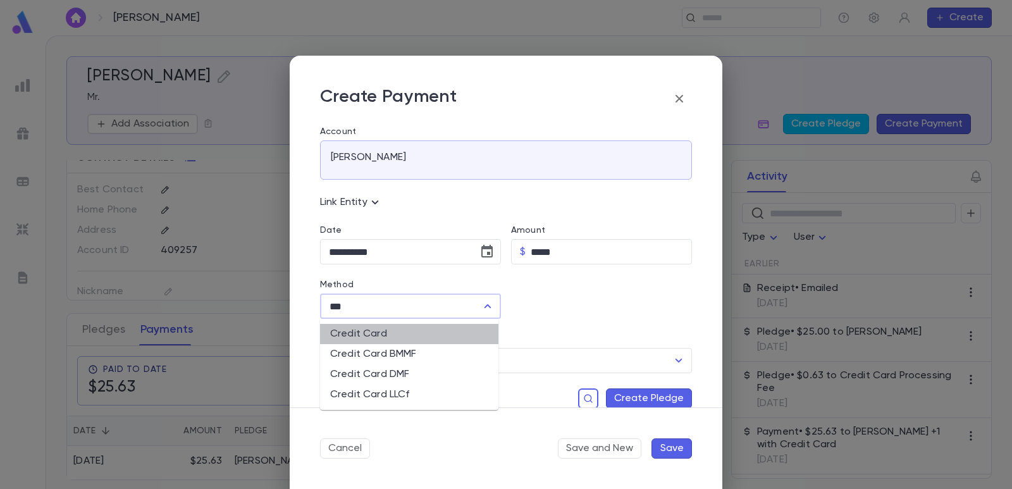
click at [360, 332] on li "Credit Card" at bounding box center [409, 334] width 178 height 20
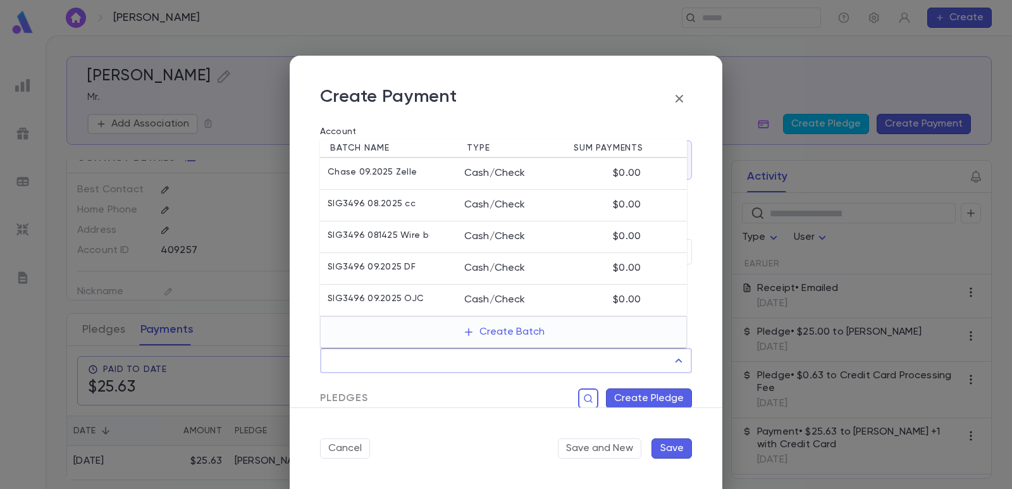
click at [357, 354] on input "Batch" at bounding box center [497, 360] width 342 height 24
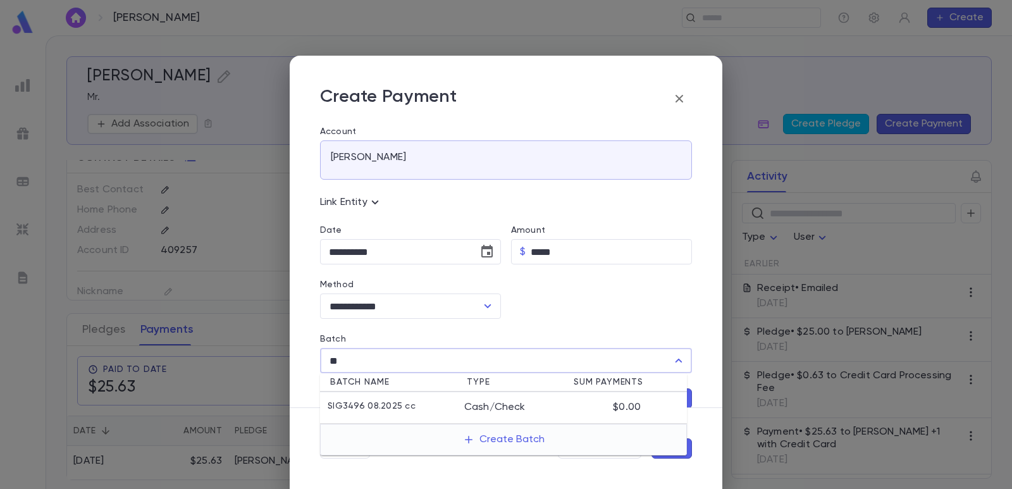
click at [363, 410] on p "SIG3496 08.2025 cc" at bounding box center [372, 407] width 88 height 13
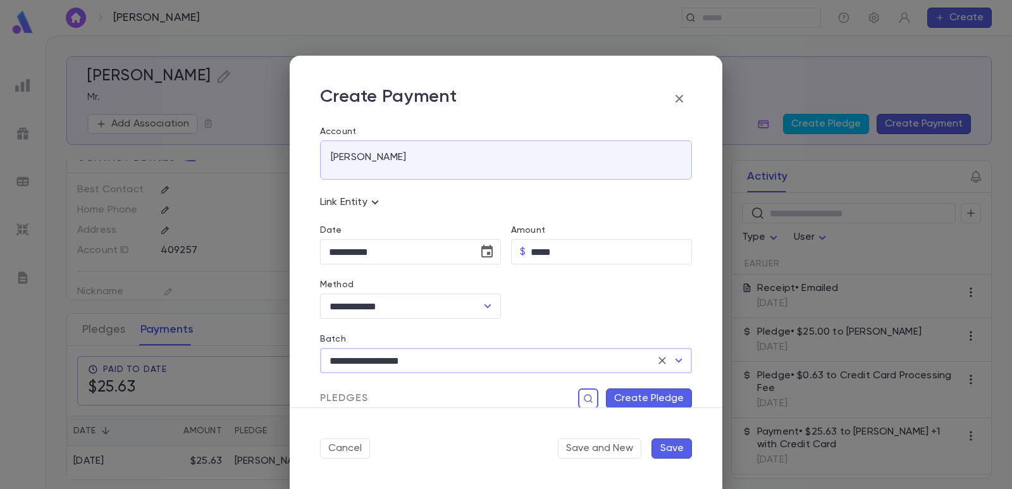
click at [621, 398] on button "Create Pledge" at bounding box center [649, 398] width 86 height 20
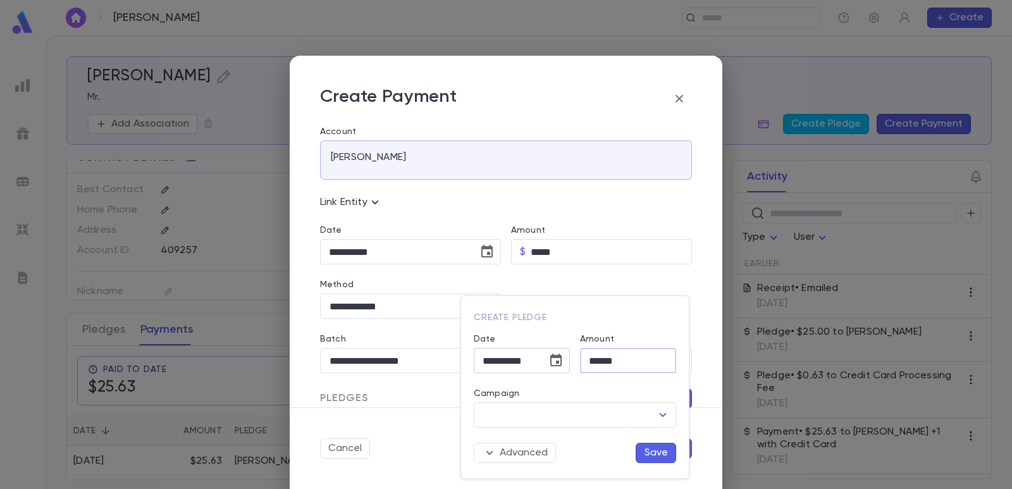
drag, startPoint x: 637, startPoint y: 362, endPoint x: 561, endPoint y: 360, distance: 76.5
click at [562, 360] on div "**********" at bounding box center [570, 391] width 212 height 144
click at [556, 411] on input "Campaign" at bounding box center [565, 415] width 172 height 24
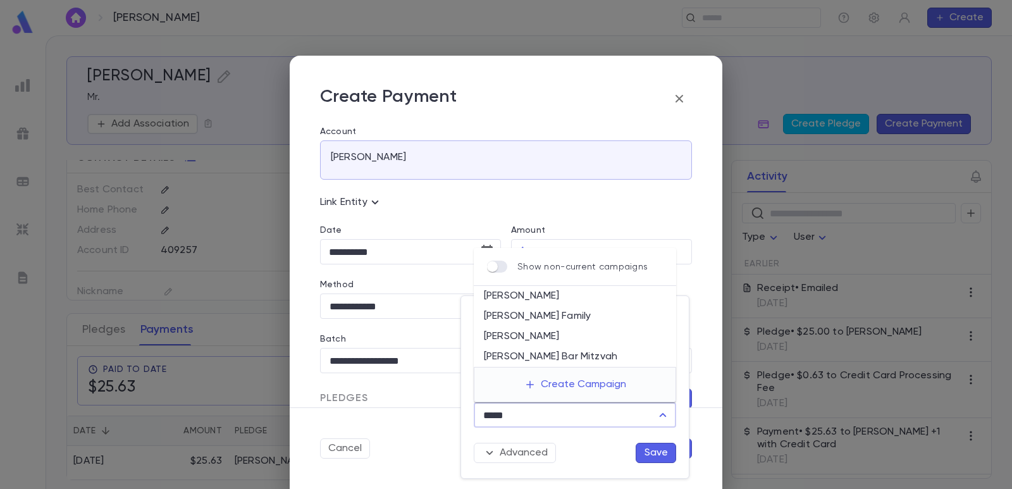
click at [541, 333] on li "[PERSON_NAME]" at bounding box center [575, 336] width 202 height 20
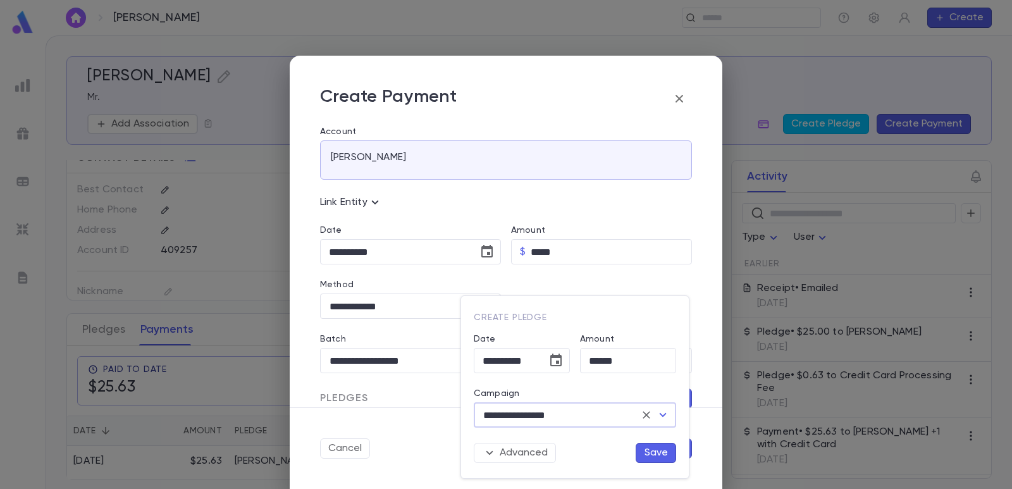
click at [650, 450] on button "Save" at bounding box center [656, 453] width 40 height 20
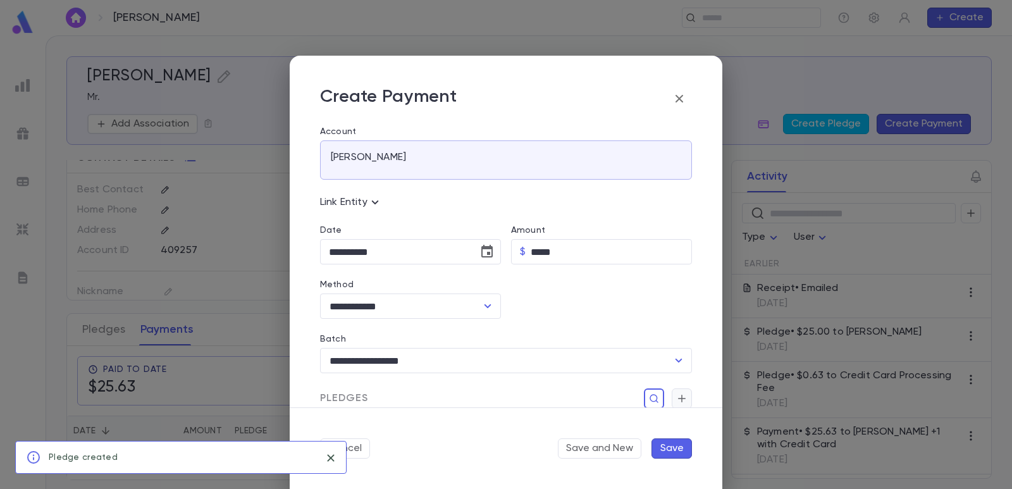
click at [679, 400] on icon "button" at bounding box center [681, 398] width 11 height 13
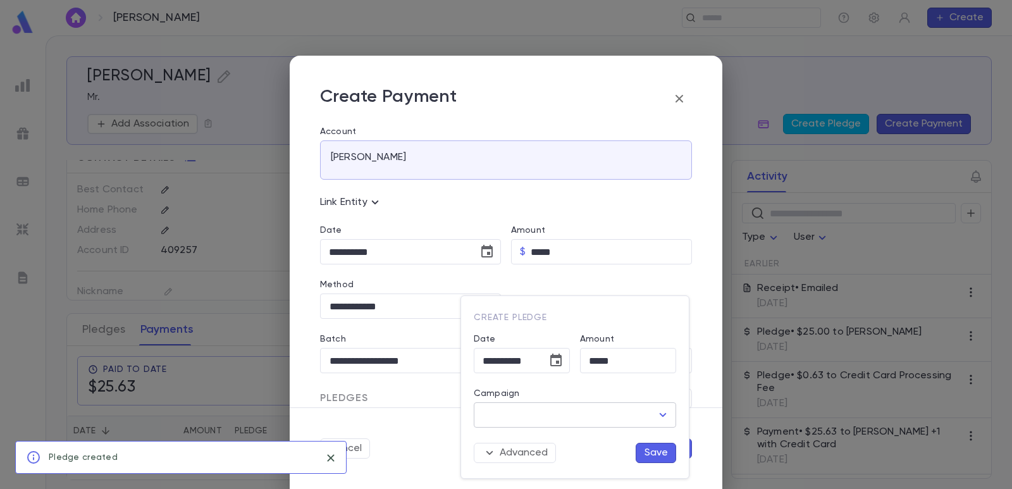
click at [597, 422] on input "Campaign" at bounding box center [565, 415] width 172 height 24
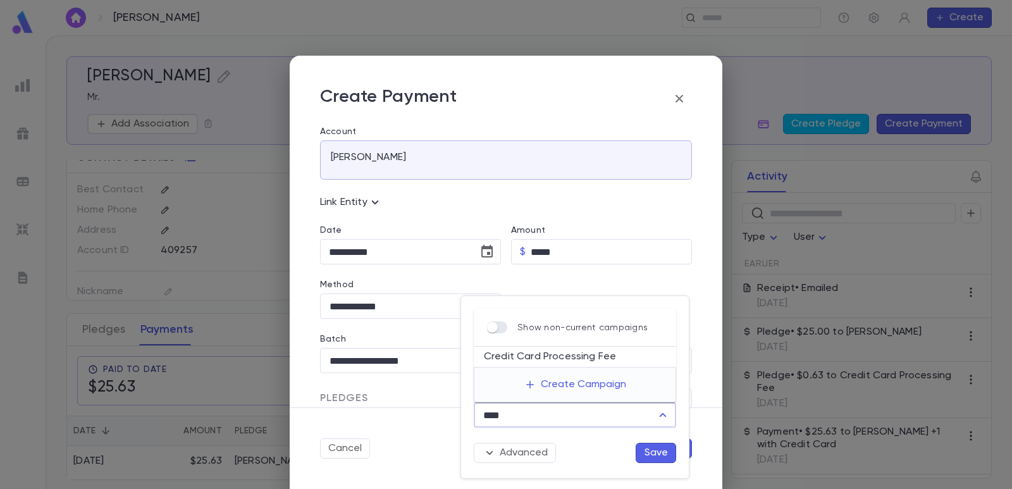
click at [584, 357] on li "Credit Card Processing Fee" at bounding box center [575, 357] width 202 height 20
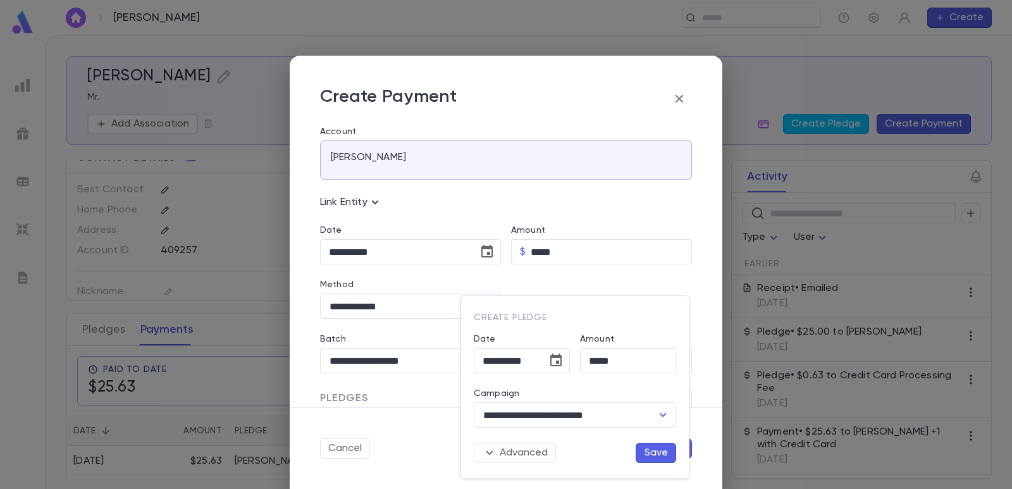
click at [648, 446] on button "Save" at bounding box center [656, 453] width 40 height 20
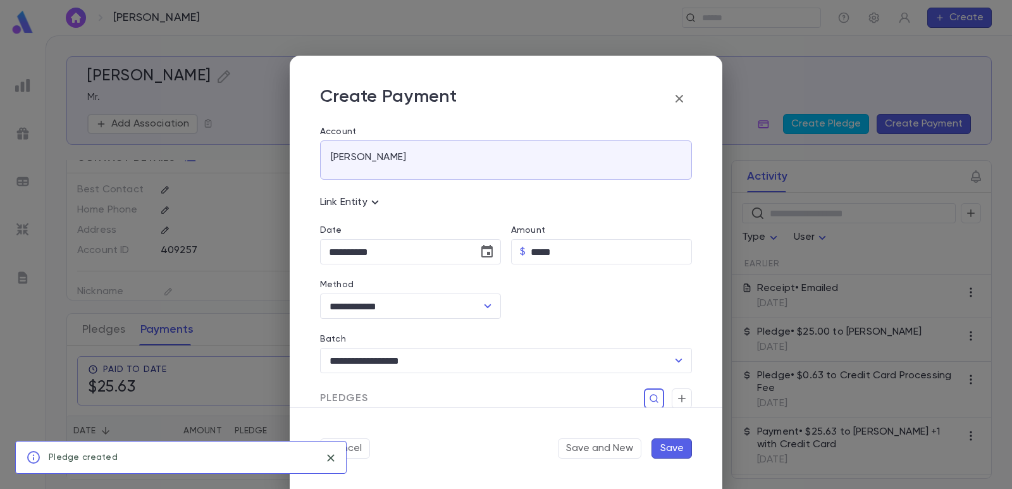
scroll to position [1, 0]
click at [677, 445] on button "Save" at bounding box center [671, 448] width 40 height 20
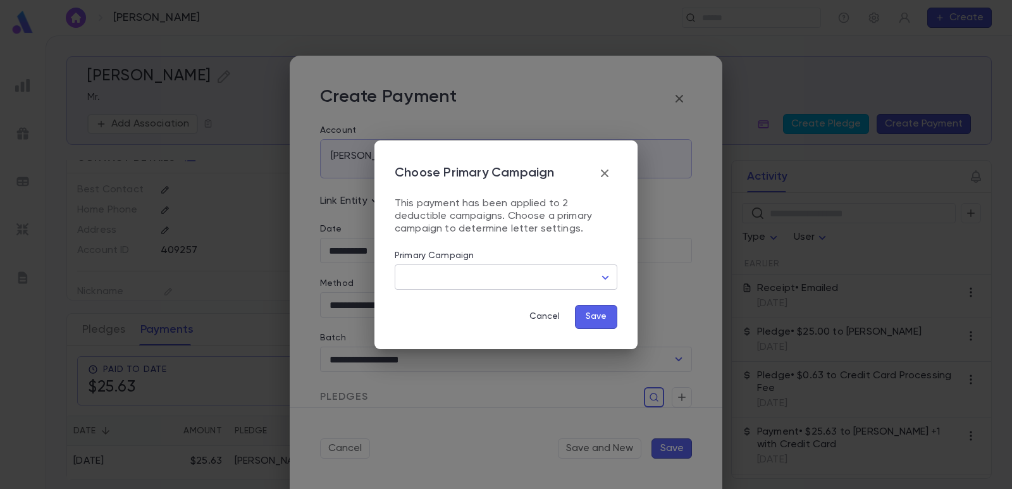
click at [477, 286] on body "**********" at bounding box center [506, 261] width 1012 height 453
click at [458, 332] on li "[PERSON_NAME]" at bounding box center [508, 324] width 221 height 20
click at [613, 320] on button "Save" at bounding box center [596, 317] width 42 height 24
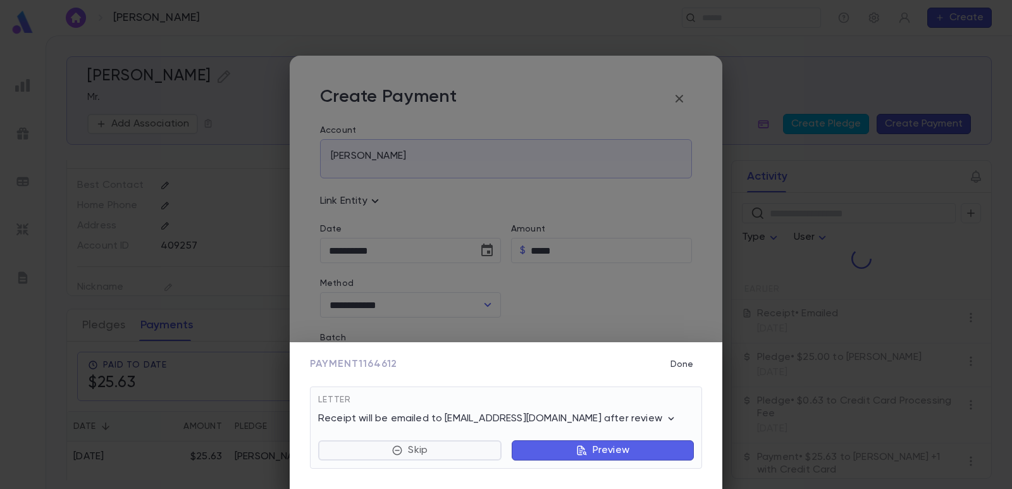
click at [431, 455] on button "Skip" at bounding box center [409, 450] width 183 height 20
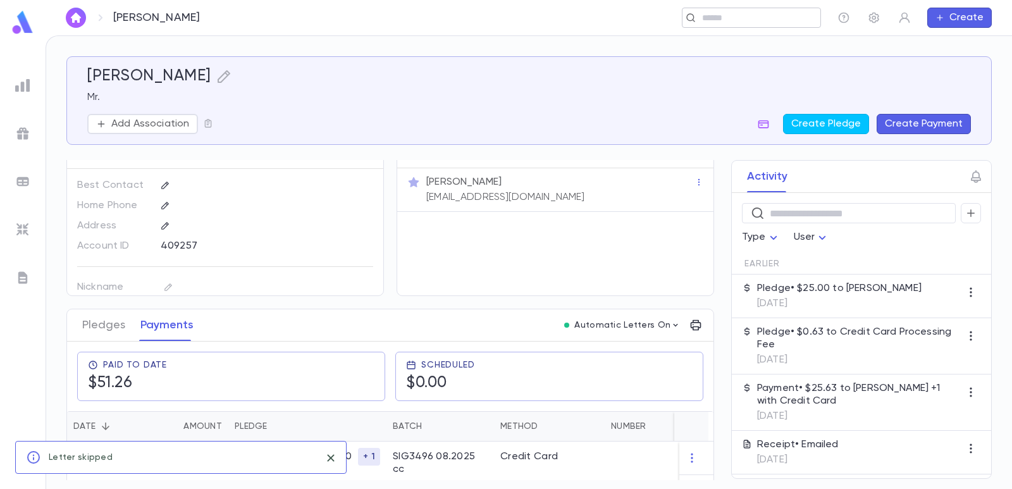
click at [722, 22] on input "text" at bounding box center [747, 18] width 98 height 12
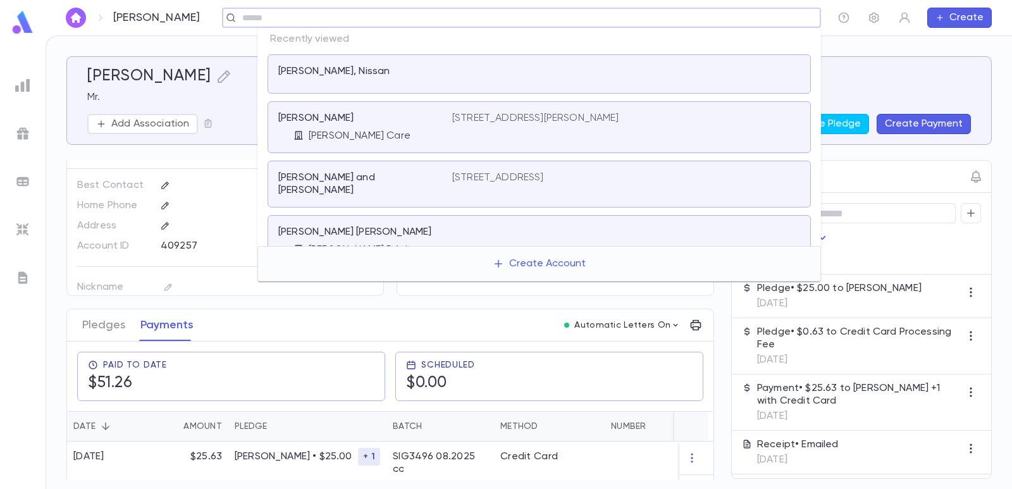
paste input "**********"
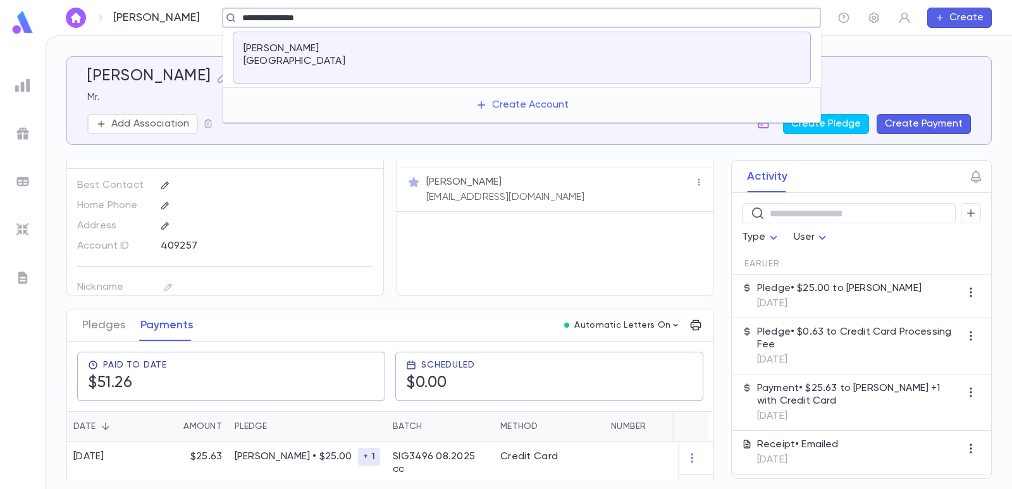
click at [328, 41] on div "[PERSON_NAME][GEOGRAPHIC_DATA]" at bounding box center [522, 58] width 578 height 52
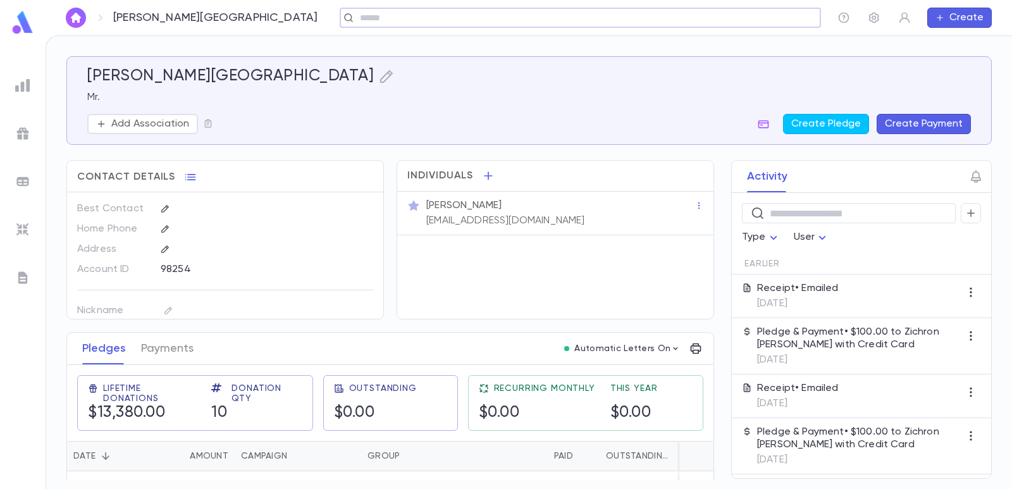
click at [894, 121] on button "Create Payment" at bounding box center [924, 124] width 94 height 20
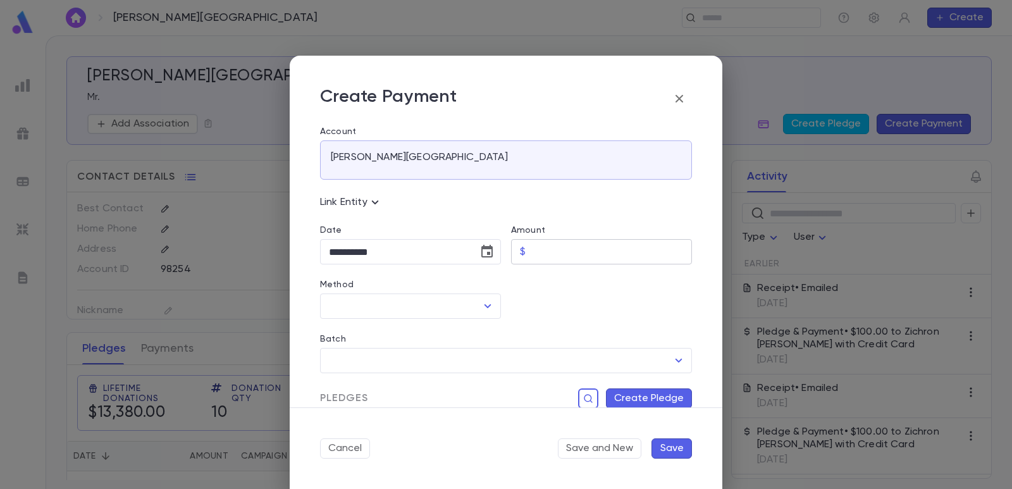
click at [567, 250] on input "Amount" at bounding box center [611, 252] width 161 height 25
drag, startPoint x: 551, startPoint y: 288, endPoint x: 497, endPoint y: 265, distance: 58.6
click at [550, 288] on div at bounding box center [596, 291] width 191 height 54
drag, startPoint x: 492, startPoint y: 247, endPoint x: 474, endPoint y: 246, distance: 18.4
click at [490, 247] on button "Choose date, selected date is Sep 4, 2025" at bounding box center [486, 251] width 25 height 25
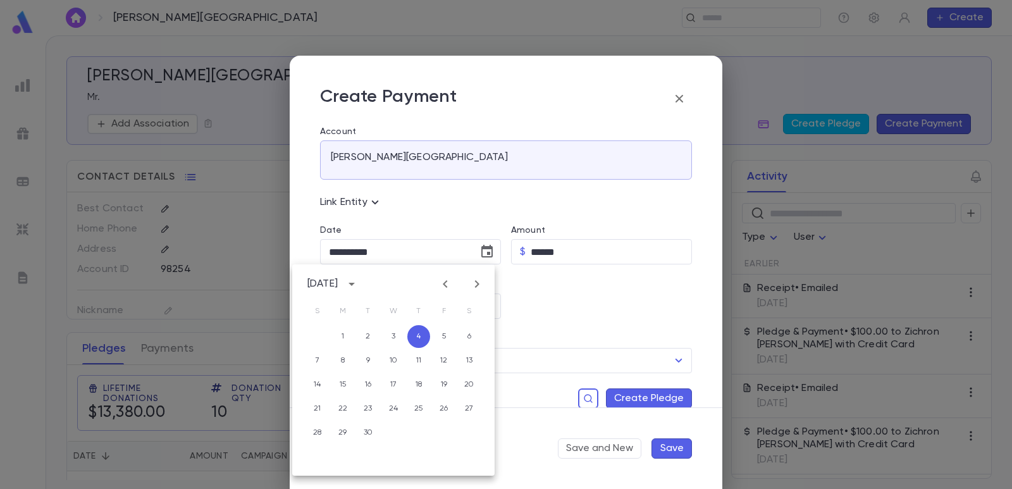
click at [446, 286] on icon "Previous month" at bounding box center [445, 284] width 4 height 8
click at [366, 405] on button "19" at bounding box center [368, 408] width 23 height 23
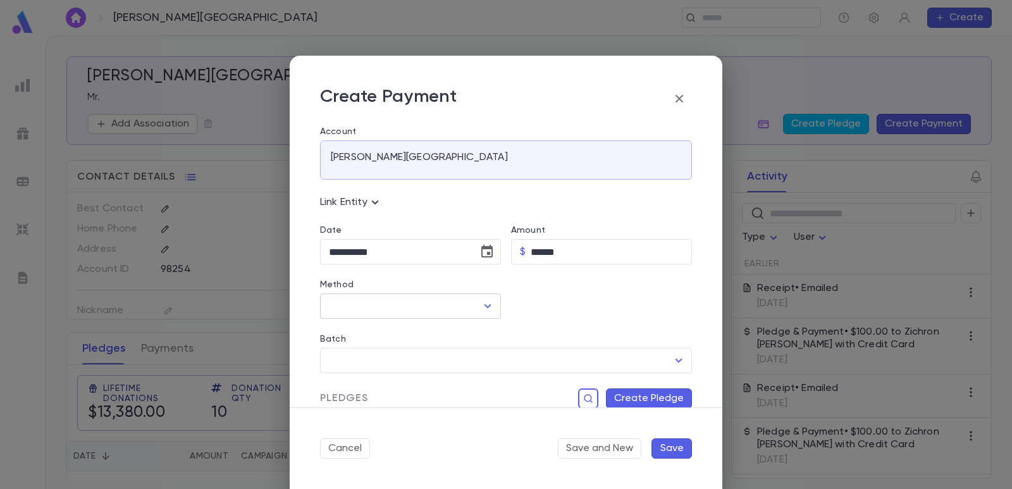
click at [376, 314] on input "Method" at bounding box center [401, 306] width 151 height 24
click at [371, 336] on li "Credit Card" at bounding box center [409, 334] width 178 height 20
click at [362, 359] on input "Batch" at bounding box center [497, 360] width 342 height 24
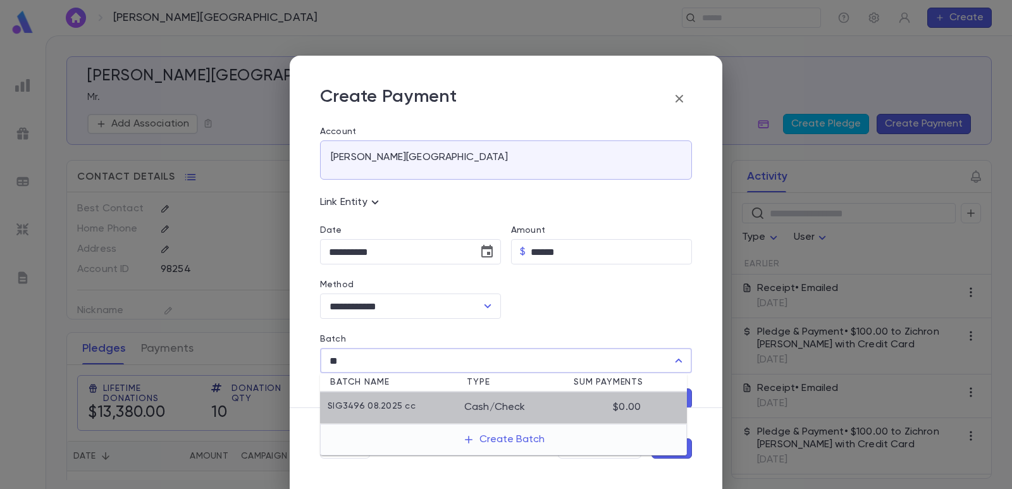
click at [384, 406] on p "SIG3496 08.2025 cc" at bounding box center [372, 407] width 88 height 13
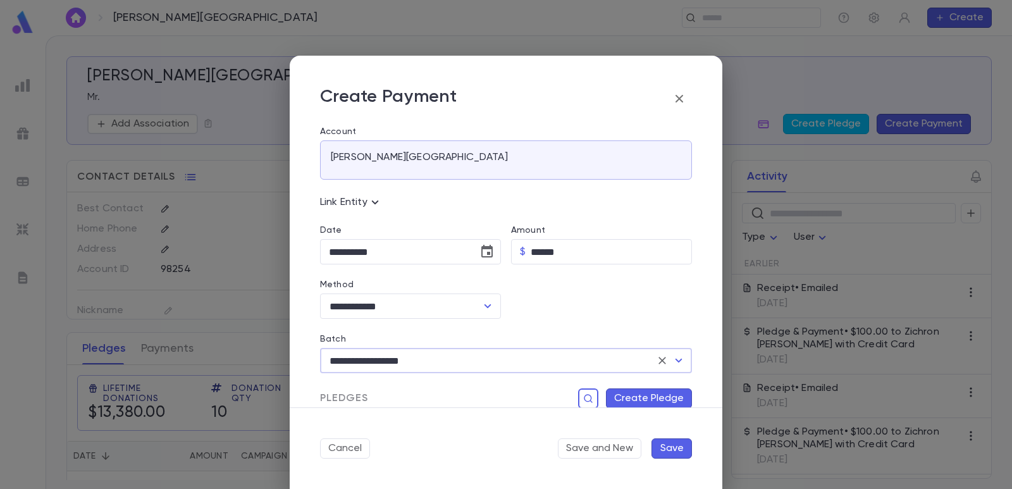
click at [619, 400] on button "Create Pledge" at bounding box center [649, 398] width 86 height 20
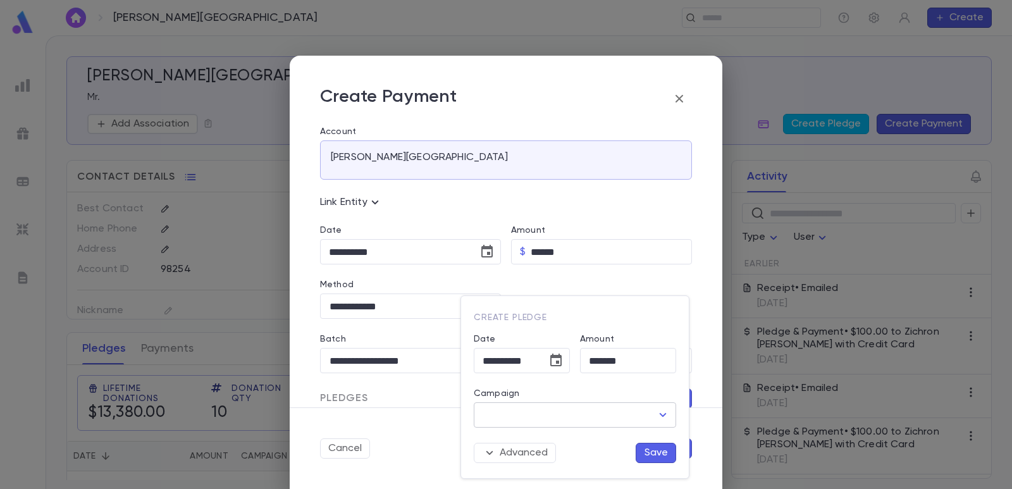
click at [533, 410] on input "Campaign" at bounding box center [565, 415] width 172 height 24
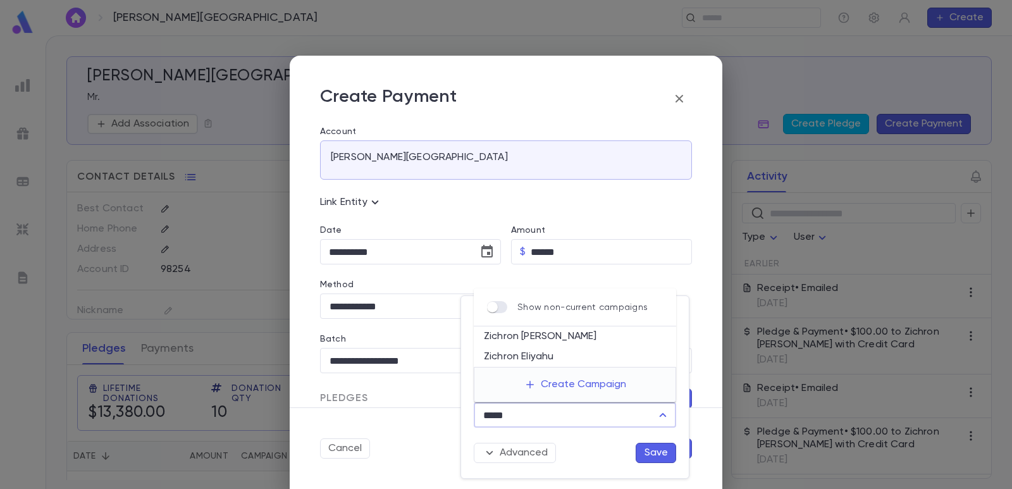
click at [522, 353] on li "Zichron Eliyahu" at bounding box center [575, 357] width 202 height 20
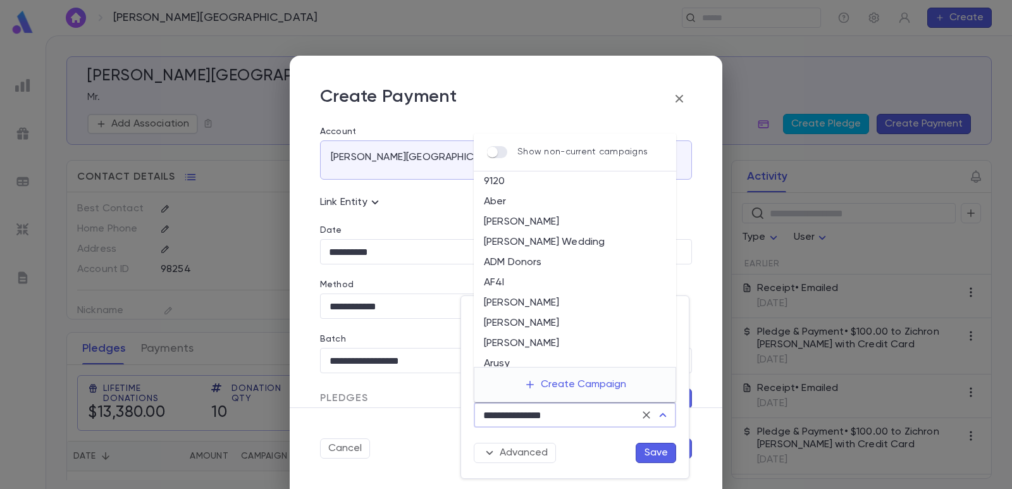
drag, startPoint x: 576, startPoint y: 417, endPoint x: 422, endPoint y: 417, distance: 153.0
click at [422, 417] on div "**********" at bounding box center [506, 244] width 1012 height 489
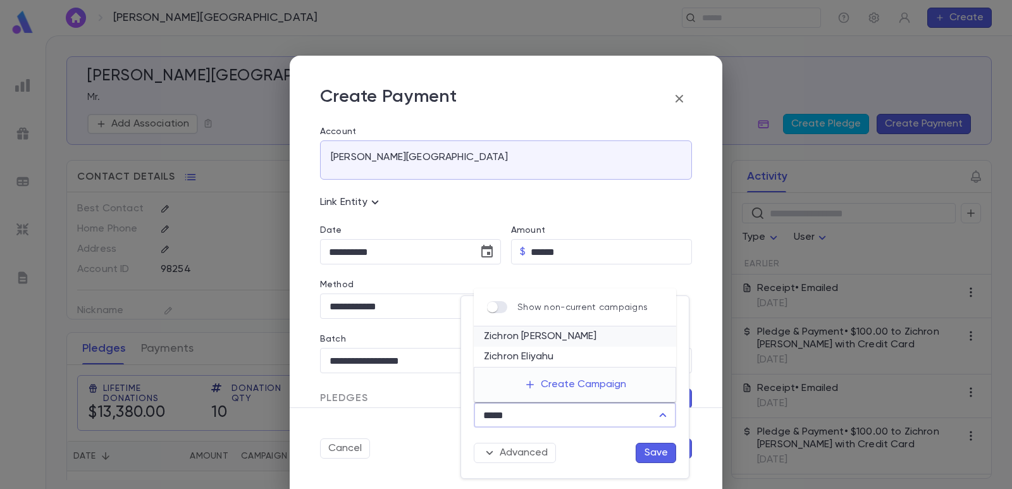
click at [508, 336] on li "Zichron [PERSON_NAME]" at bounding box center [575, 336] width 202 height 20
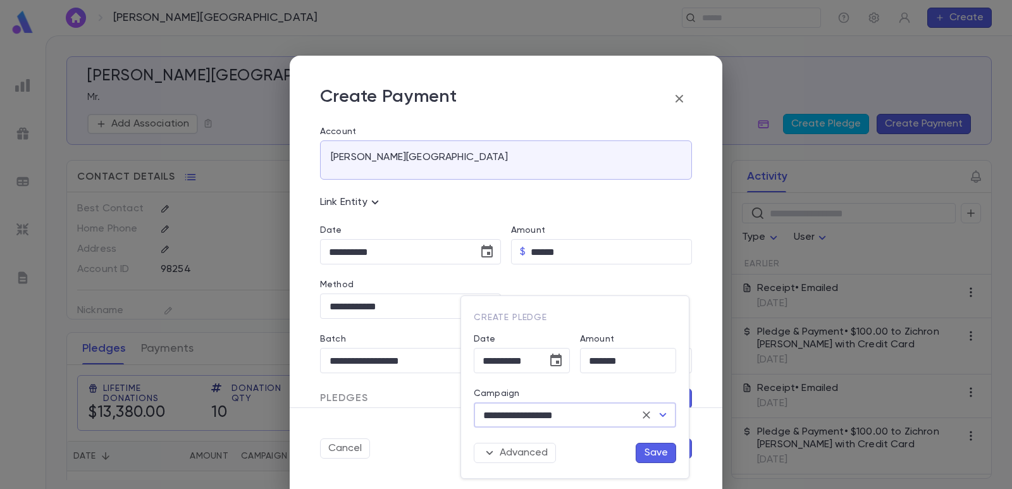
click at [658, 458] on button "Save" at bounding box center [656, 453] width 40 height 20
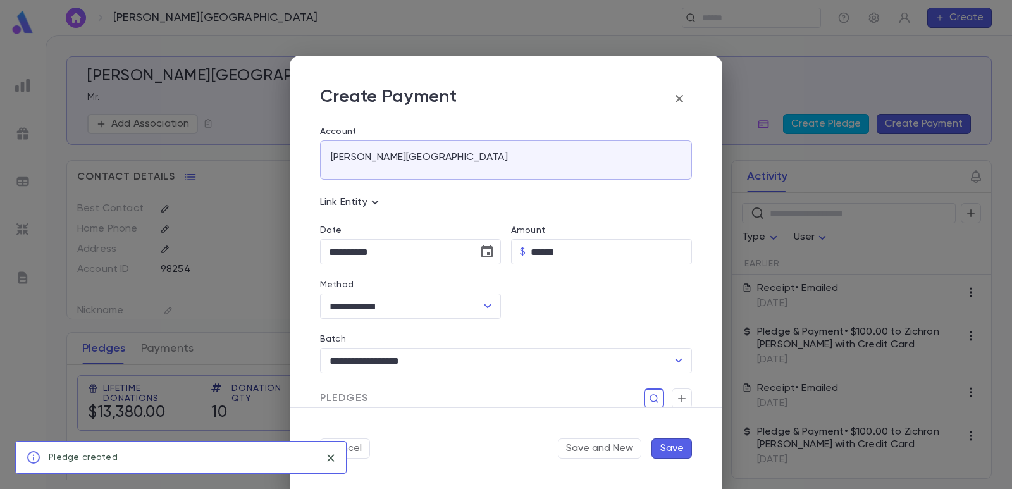
click at [677, 449] on button "Save" at bounding box center [671, 448] width 40 height 20
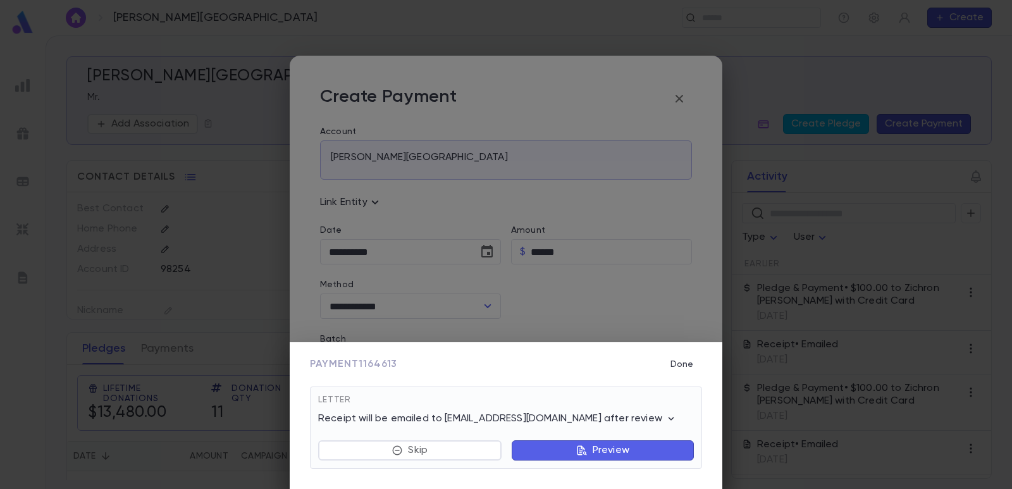
click at [543, 440] on button "Preview" at bounding box center [603, 450] width 182 height 20
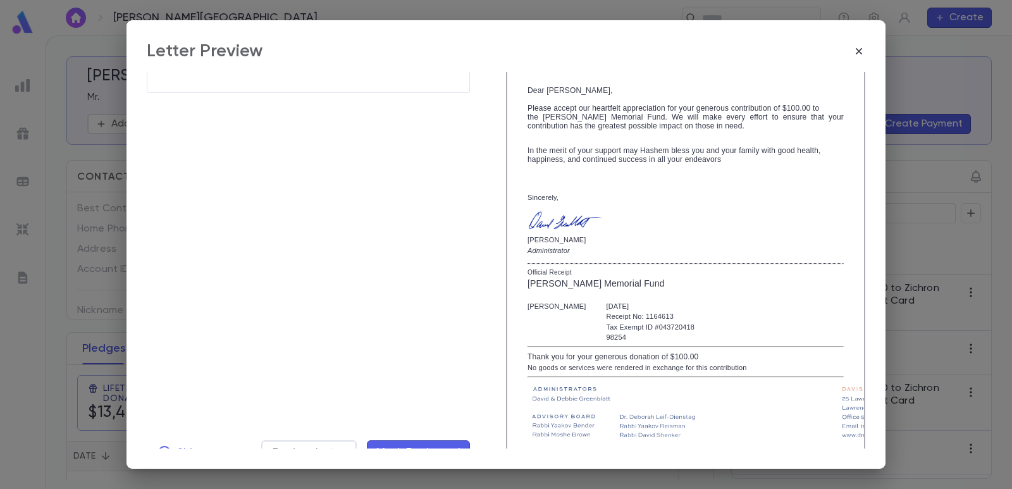
scroll to position [202, 0]
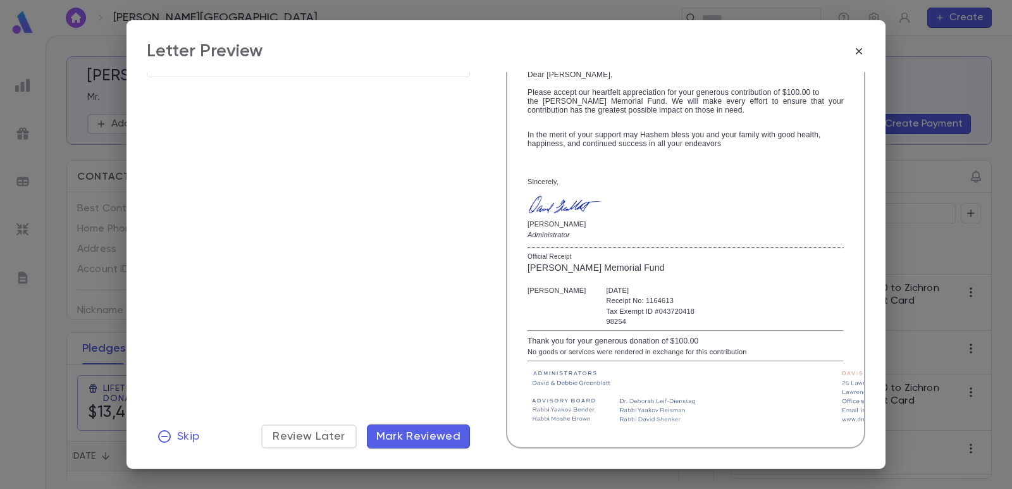
click at [438, 439] on span "Mark Reviewed" at bounding box center [418, 436] width 85 height 14
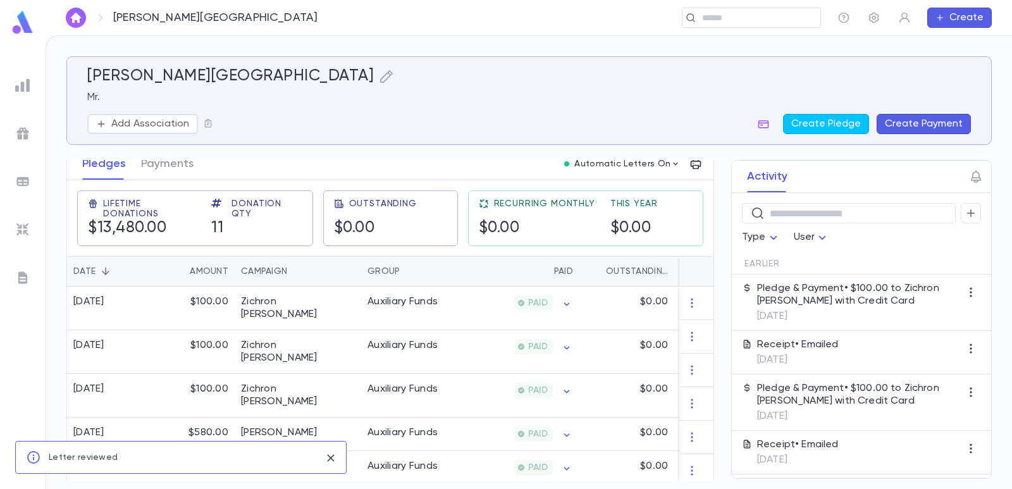
scroll to position [126, 0]
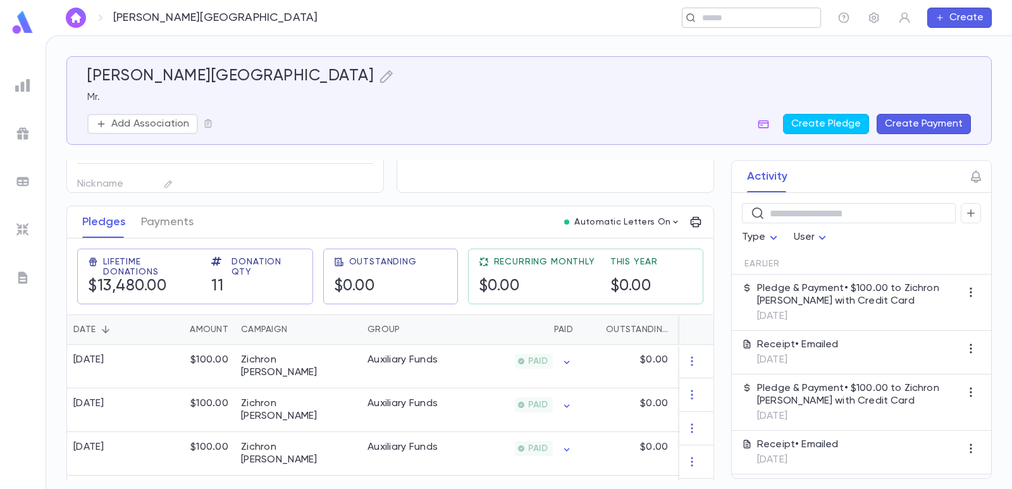
click at [704, 14] on input "text" at bounding box center [747, 18] width 98 height 12
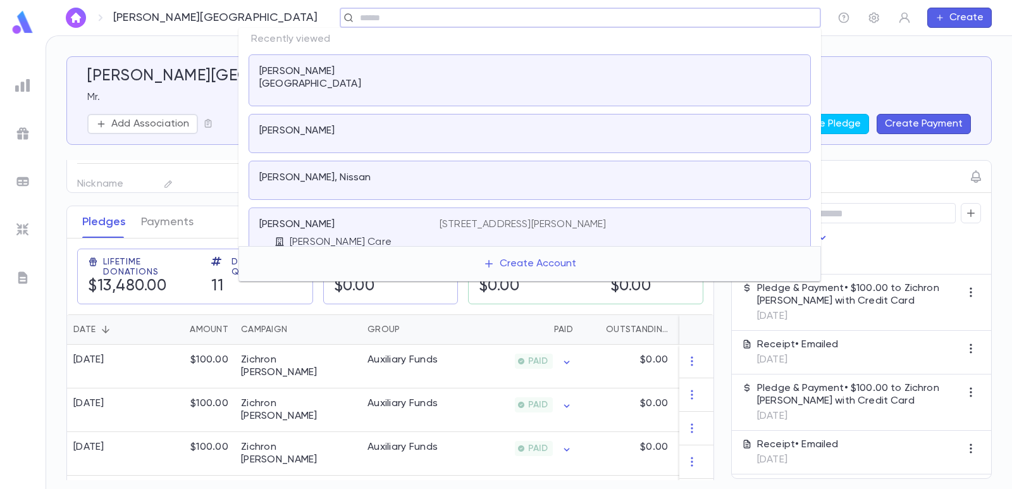
paste input "**********"
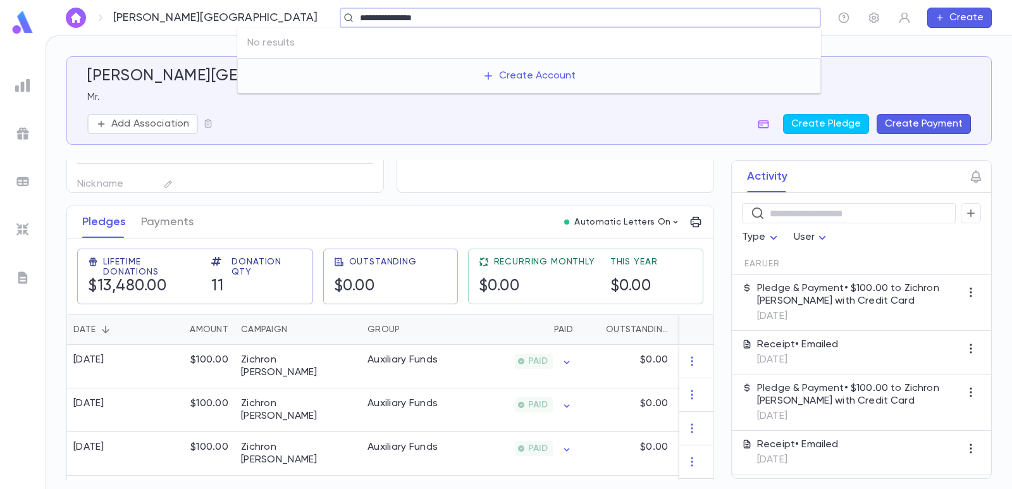
click at [356, 13] on input "**********" at bounding box center [576, 18] width 440 height 12
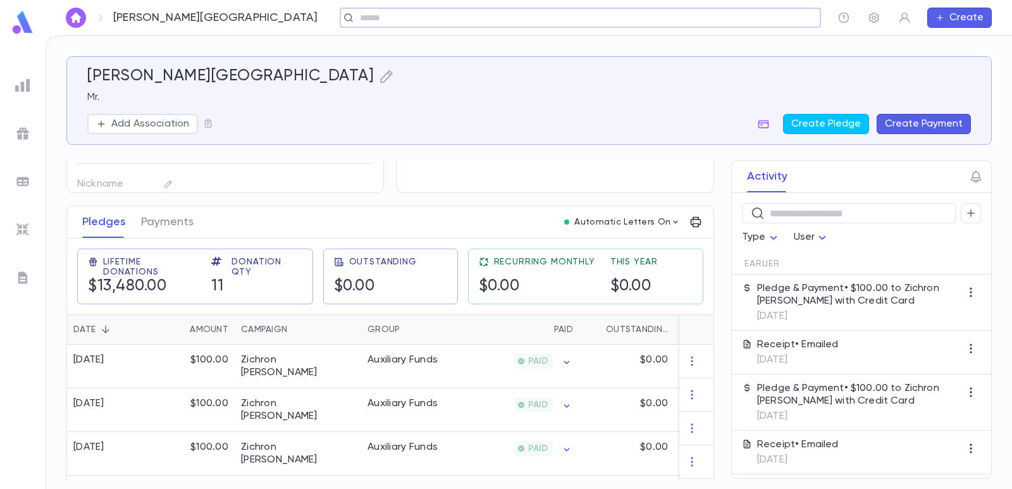
drag, startPoint x: 951, startPoint y: 12, endPoint x: 928, endPoint y: 42, distance: 37.8
click at [950, 13] on button "Create" at bounding box center [959, 18] width 65 height 20
click at [947, 34] on li "Account" at bounding box center [962, 42] width 65 height 20
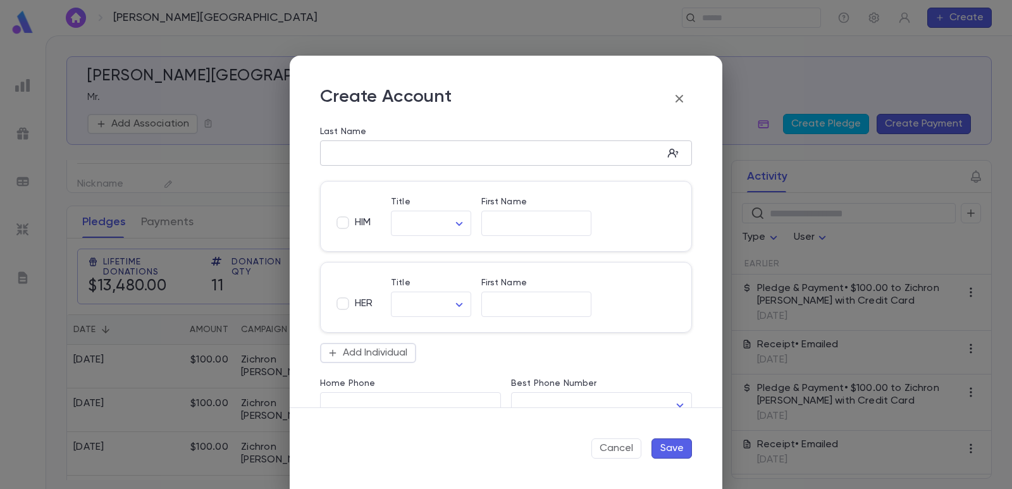
drag, startPoint x: 409, startPoint y: 149, endPoint x: 368, endPoint y: 162, distance: 43.0
click at [409, 149] on input "Last Name" at bounding box center [491, 153] width 343 height 15
paste input "**********"
drag, startPoint x: 359, startPoint y: 154, endPoint x: 322, endPoint y: 154, distance: 36.7
click at [322, 154] on input "**********" at bounding box center [491, 153] width 343 height 15
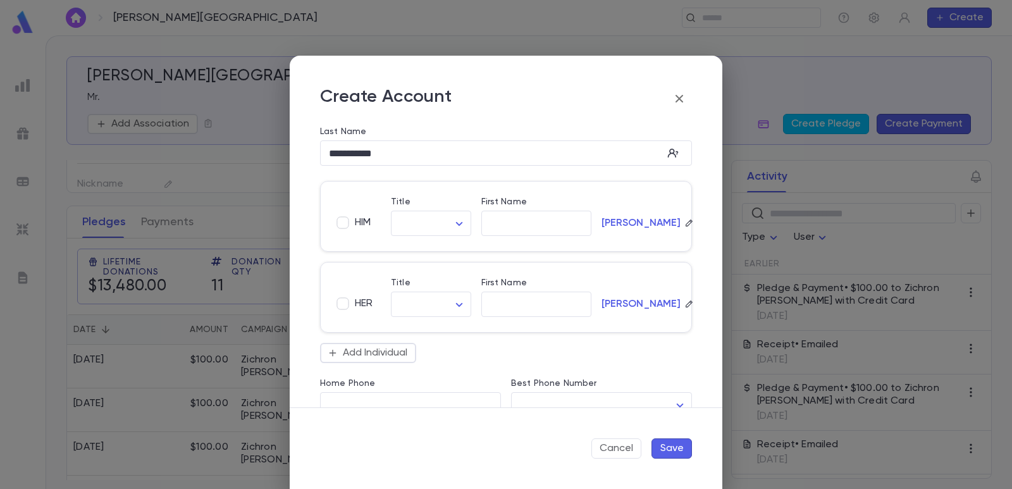
drag, startPoint x: 503, startPoint y: 281, endPoint x: 503, endPoint y: 290, distance: 8.9
click at [503, 282] on label "First Name" at bounding box center [504, 283] width 46 height 10
click at [503, 297] on input "First Name" at bounding box center [536, 304] width 110 height 15
click at [504, 295] on div "​" at bounding box center [536, 304] width 110 height 25
paste input "*****"
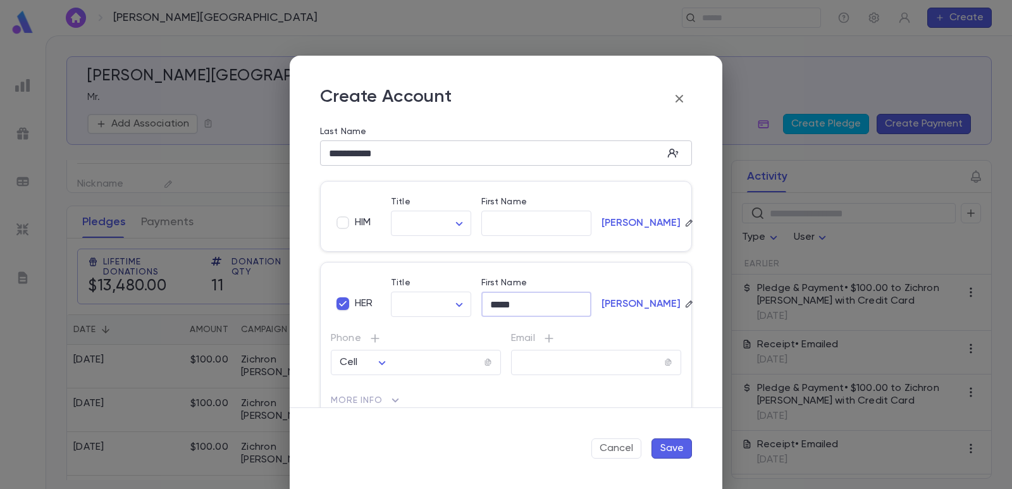
click at [348, 153] on input "**********" at bounding box center [491, 153] width 343 height 15
click at [665, 443] on button "Save" at bounding box center [671, 448] width 40 height 20
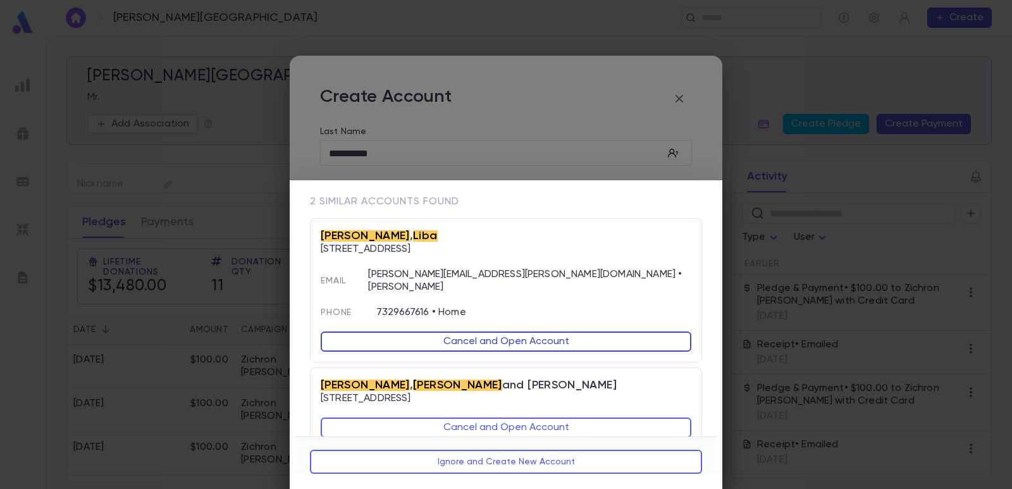
click at [400, 331] on button "Cancel and Open Account" at bounding box center [506, 341] width 371 height 20
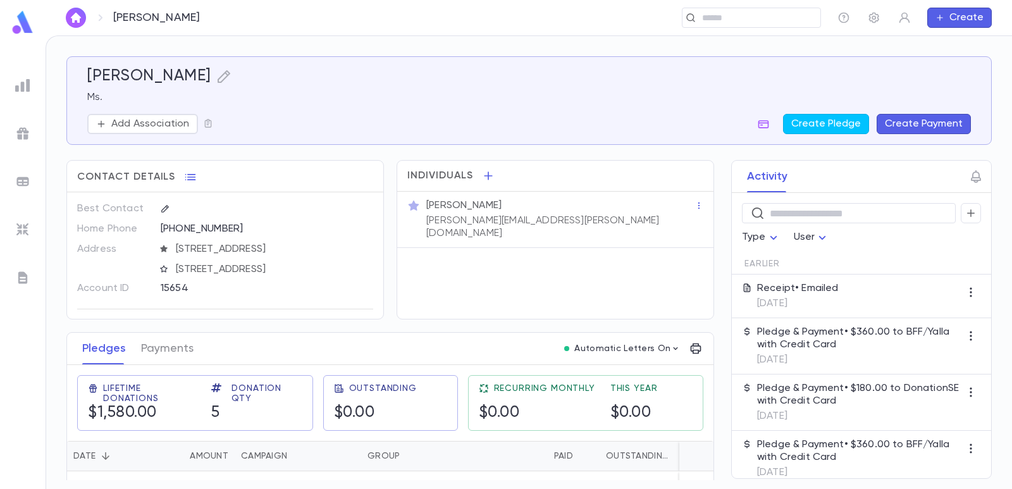
click at [914, 127] on button "Create Payment" at bounding box center [924, 124] width 94 height 20
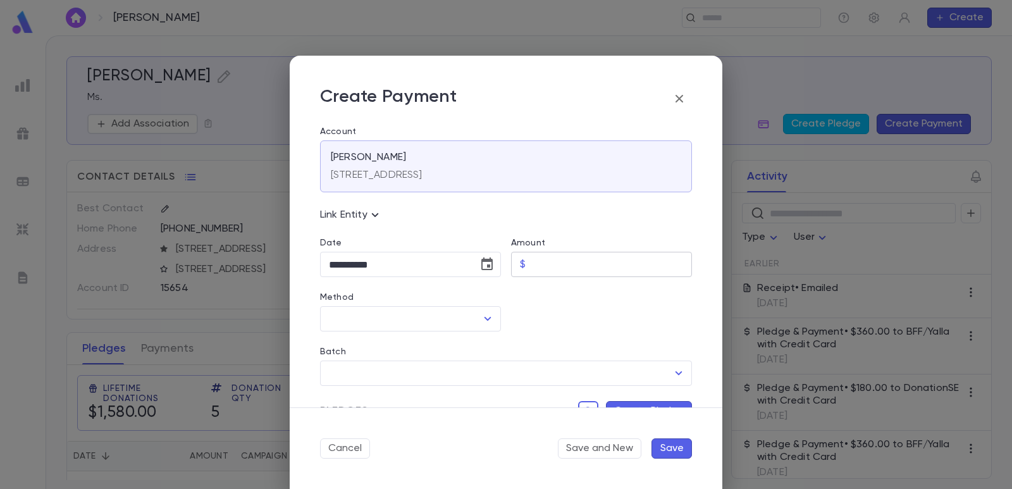
click at [528, 266] on div "$ ​" at bounding box center [601, 264] width 181 height 25
click at [542, 309] on div at bounding box center [596, 304] width 191 height 54
click at [492, 266] on button "Choose date, selected date is Sep 4, 2025" at bounding box center [486, 264] width 25 height 25
click at [448, 296] on icon "Previous month" at bounding box center [445, 296] width 15 height 15
click at [397, 422] on button "20" at bounding box center [393, 421] width 23 height 23
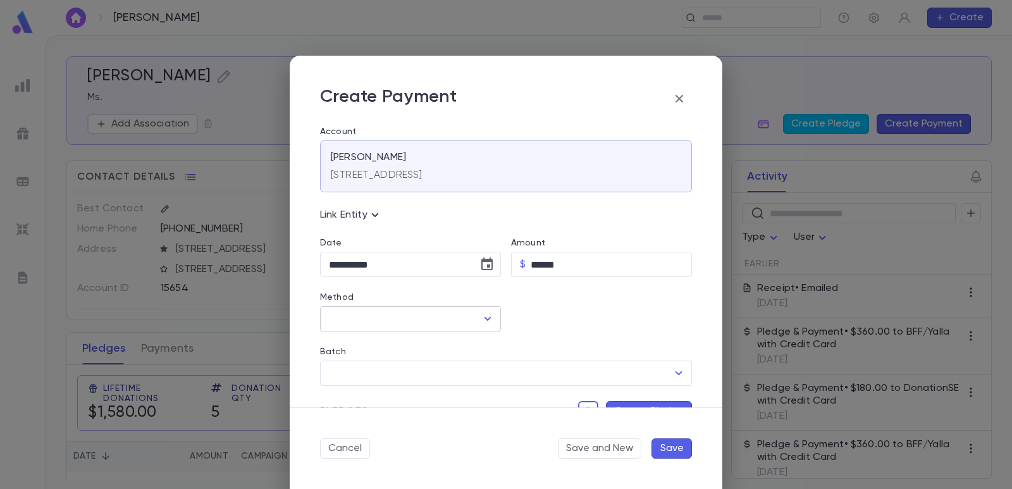
click at [355, 326] on input "Method" at bounding box center [401, 319] width 151 height 24
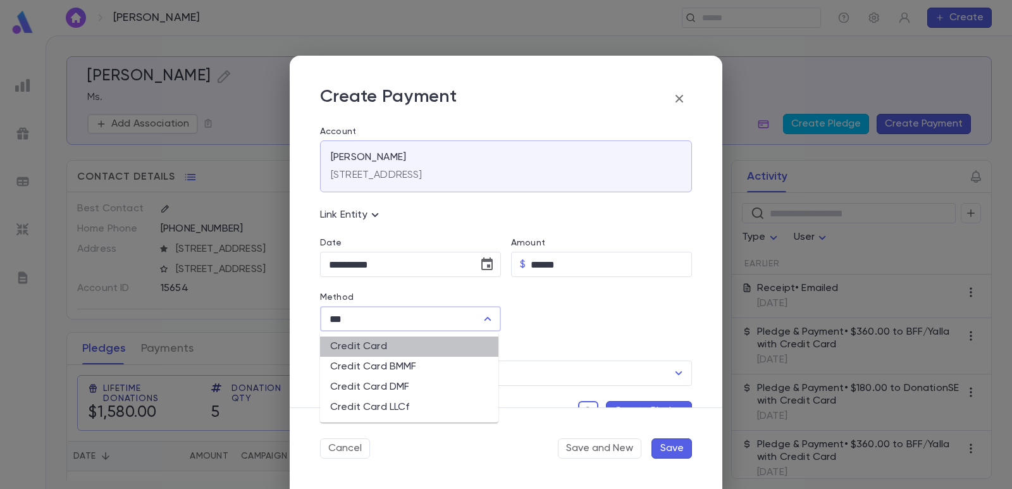
click at [352, 343] on li "Credit Card" at bounding box center [409, 346] width 178 height 20
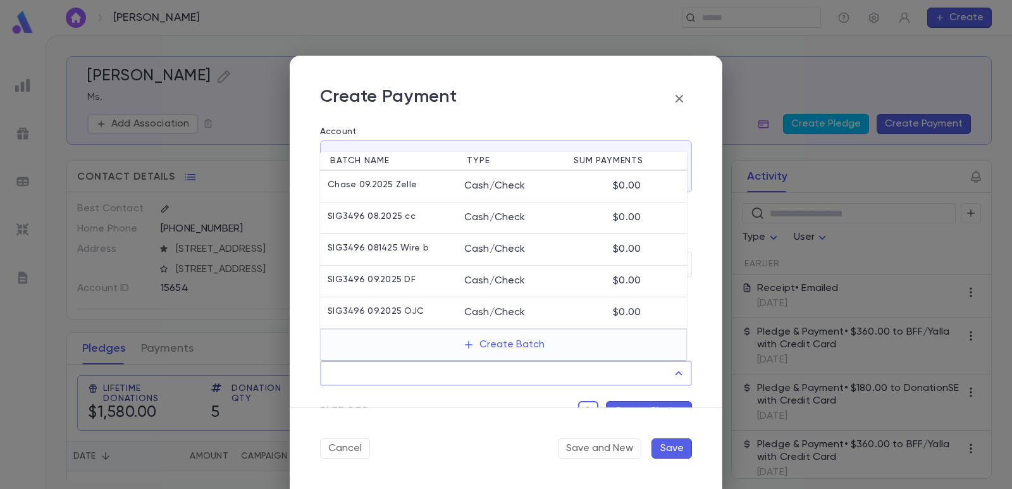
click at [345, 375] on input "Batch" at bounding box center [497, 373] width 342 height 24
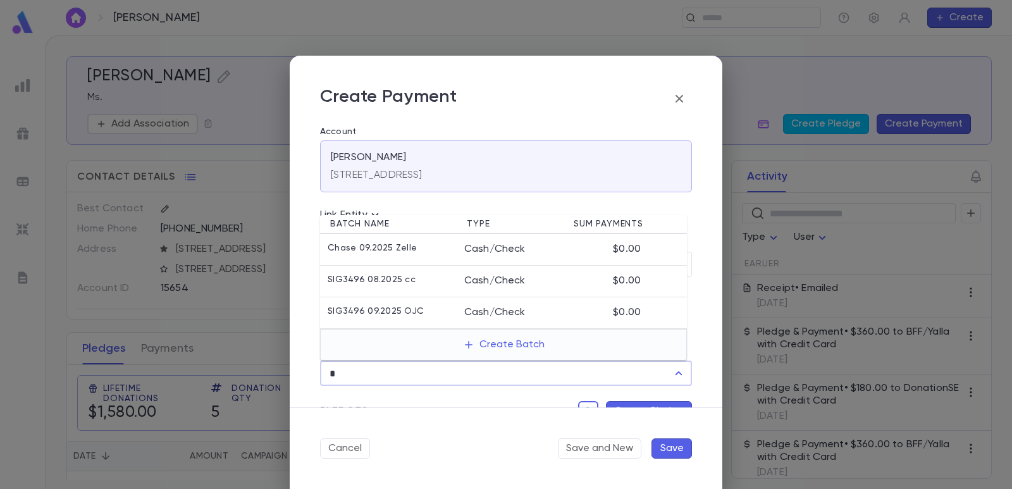
click at [380, 312] on p "SIG3496 09.2025 OJC" at bounding box center [376, 312] width 96 height 13
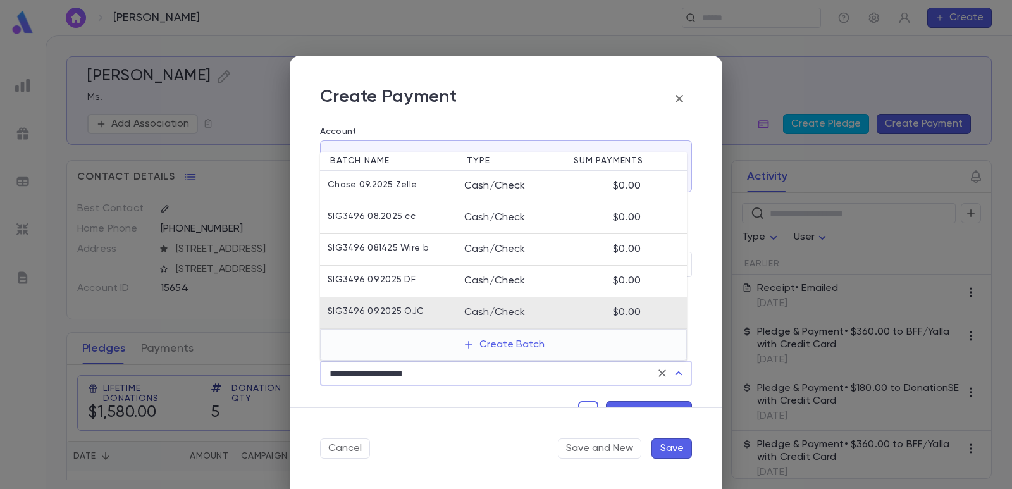
drag, startPoint x: 359, startPoint y: 363, endPoint x: 300, endPoint y: 361, distance: 58.2
click at [300, 361] on div "**********" at bounding box center [506, 266] width 433 height 281
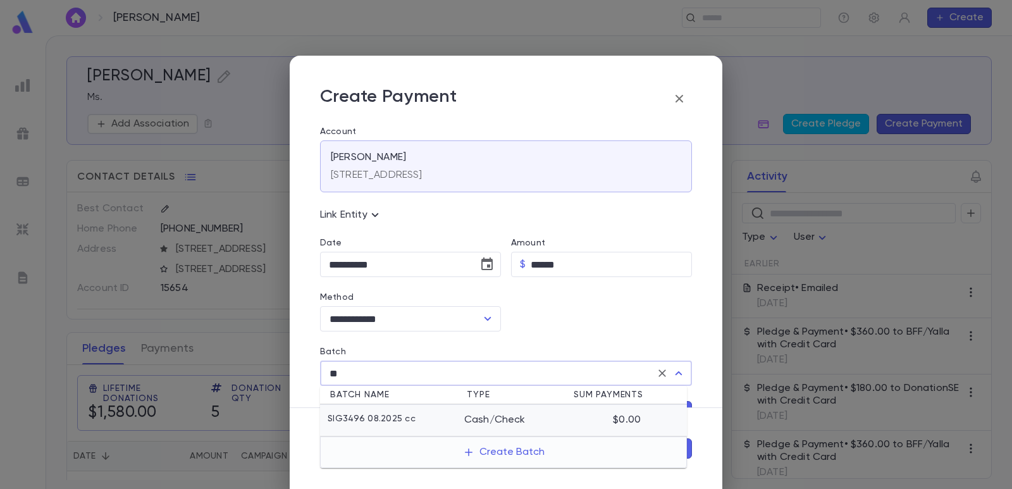
click at [374, 421] on p "SIG3496 08.2025 cc" at bounding box center [372, 420] width 88 height 13
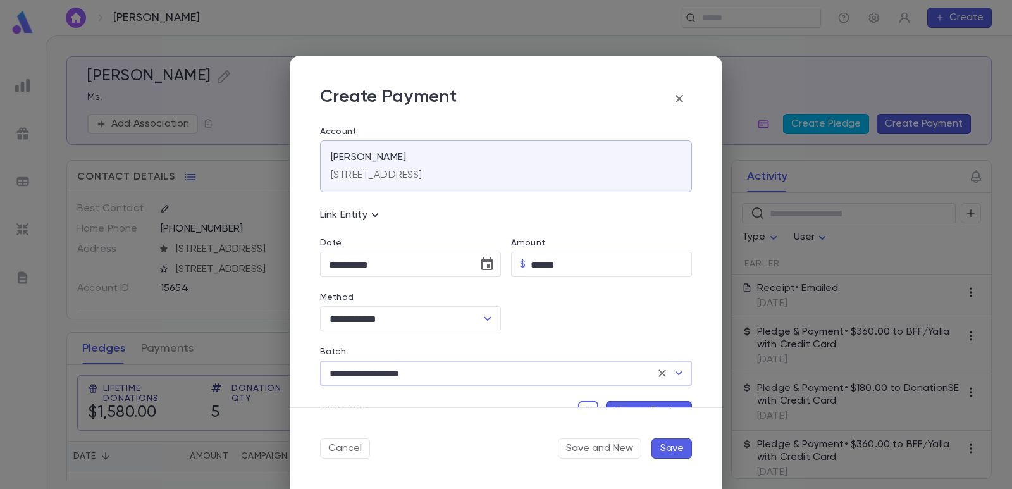
click at [610, 403] on button "Create Pledge" at bounding box center [649, 411] width 86 height 20
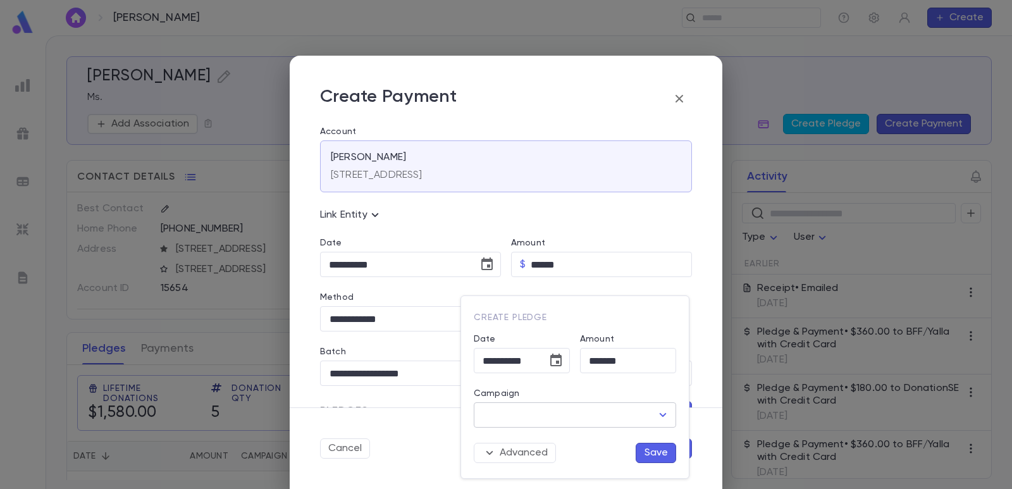
click at [546, 413] on input "Campaign" at bounding box center [565, 415] width 172 height 24
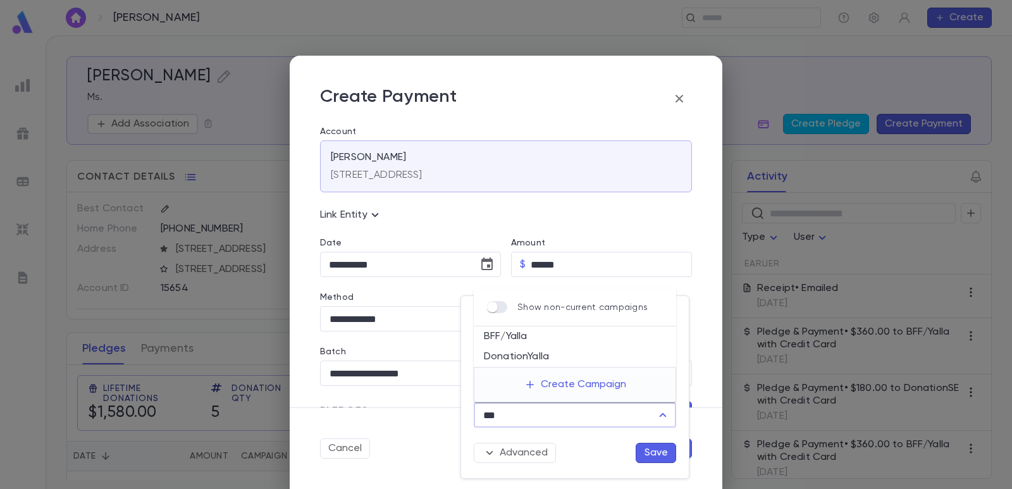
click at [524, 337] on li "BFF/Yalla" at bounding box center [575, 336] width 202 height 20
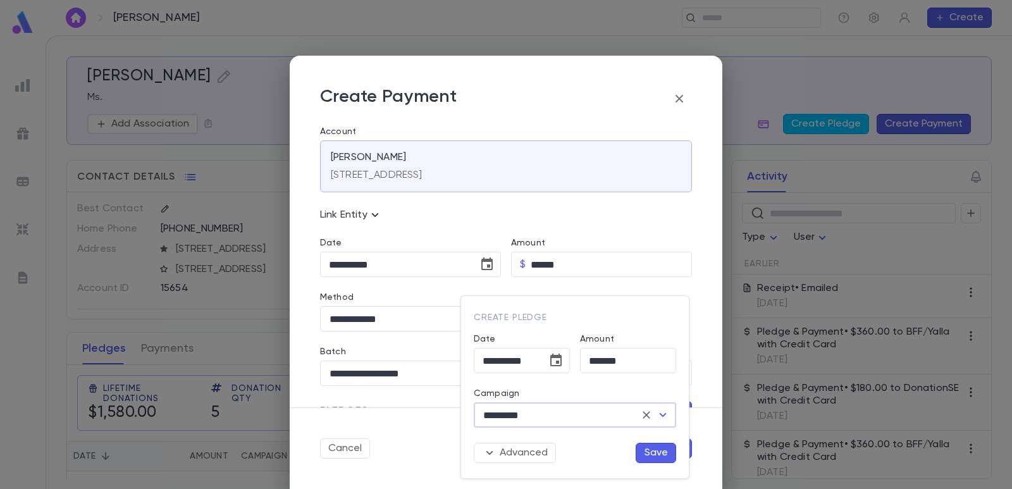
click at [648, 455] on button "Save" at bounding box center [656, 453] width 40 height 20
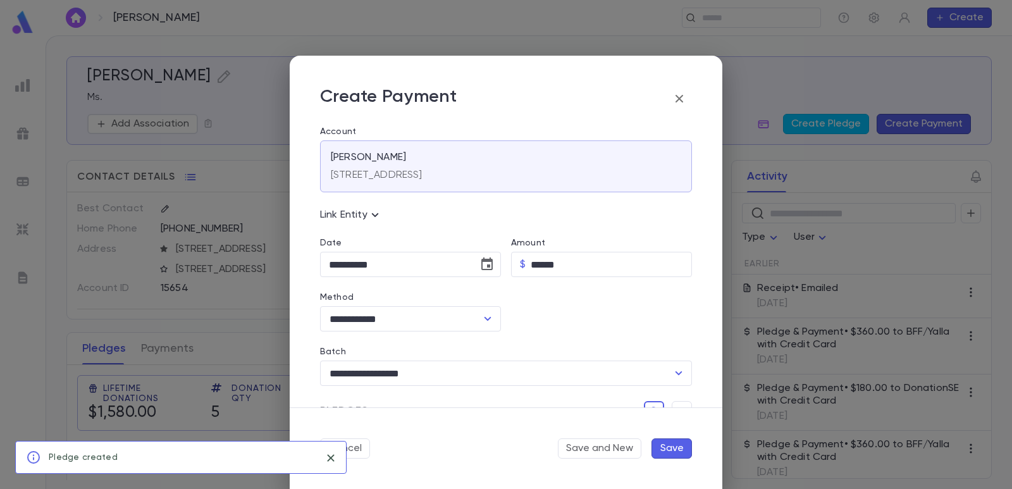
click at [670, 447] on button "Save" at bounding box center [671, 448] width 40 height 20
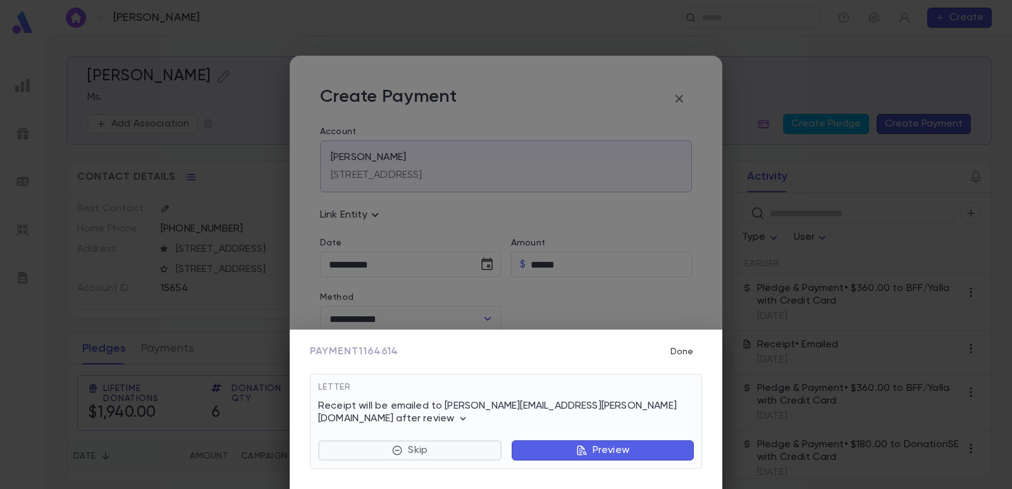
click at [426, 441] on button "Skip" at bounding box center [409, 450] width 183 height 20
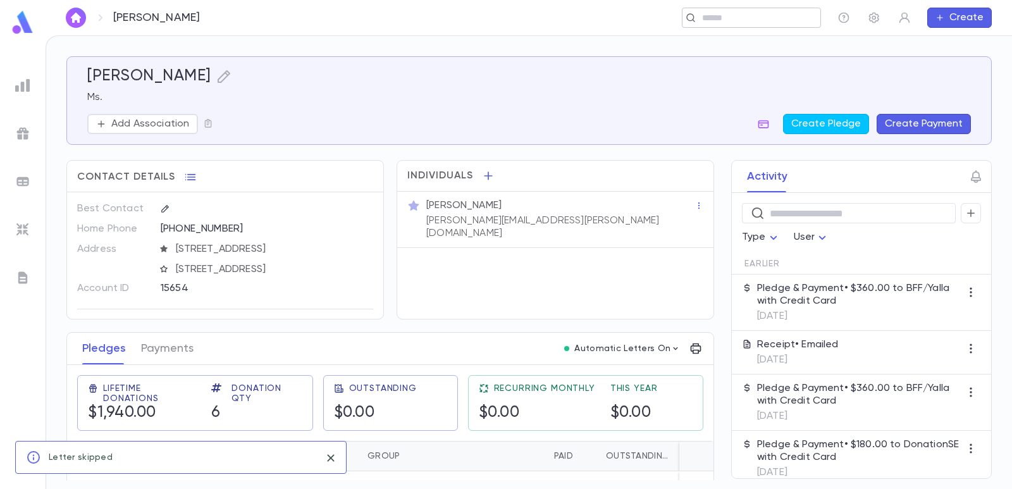
click at [723, 15] on input "text" at bounding box center [747, 18] width 98 height 12
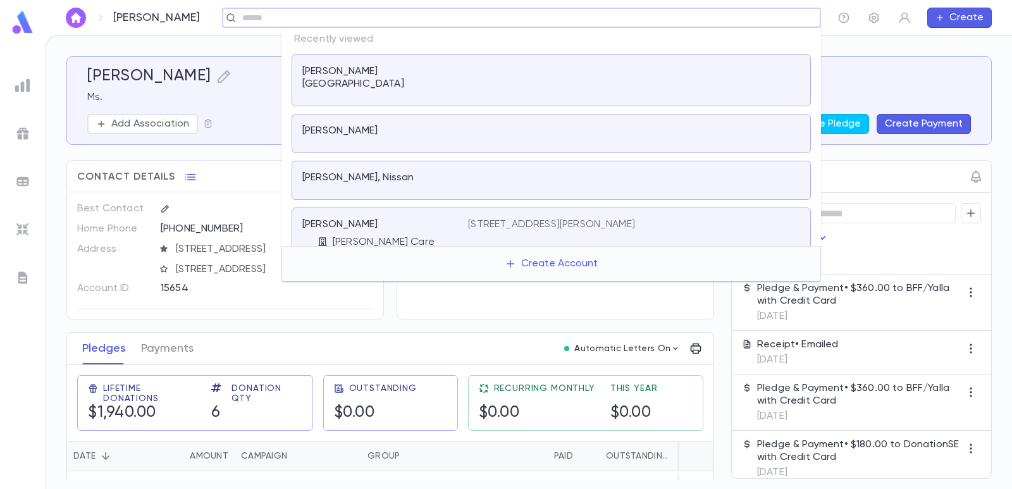
paste input "**********"
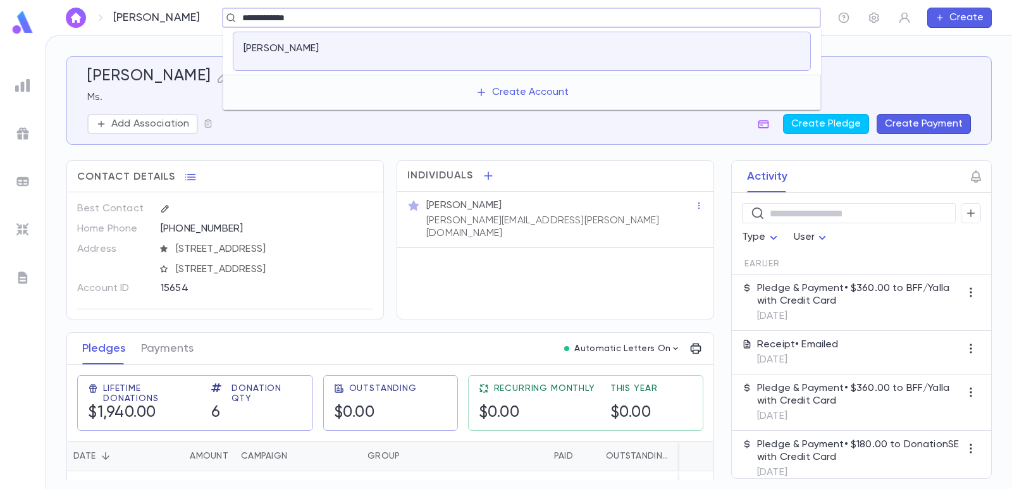
click at [287, 45] on p "[PERSON_NAME]" at bounding box center [280, 48] width 75 height 13
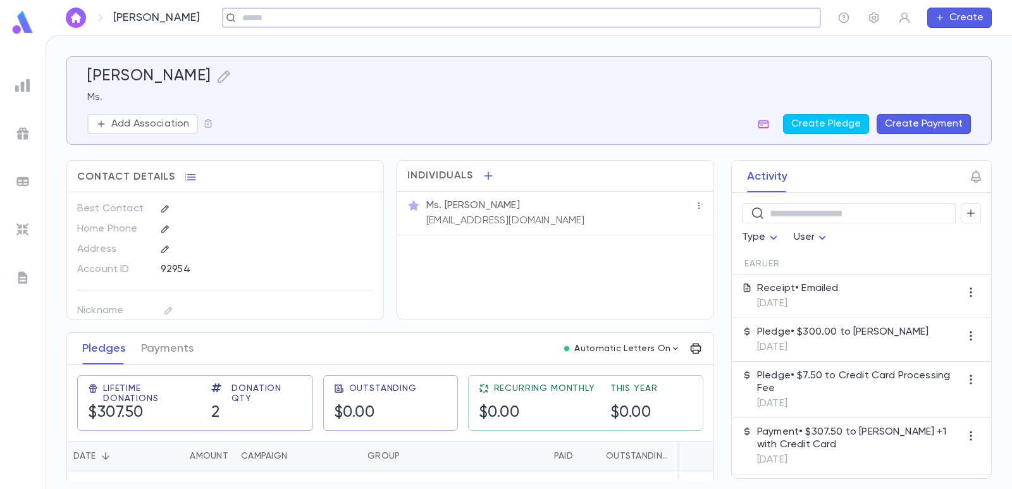
click at [920, 123] on button "Create Payment" at bounding box center [924, 124] width 94 height 20
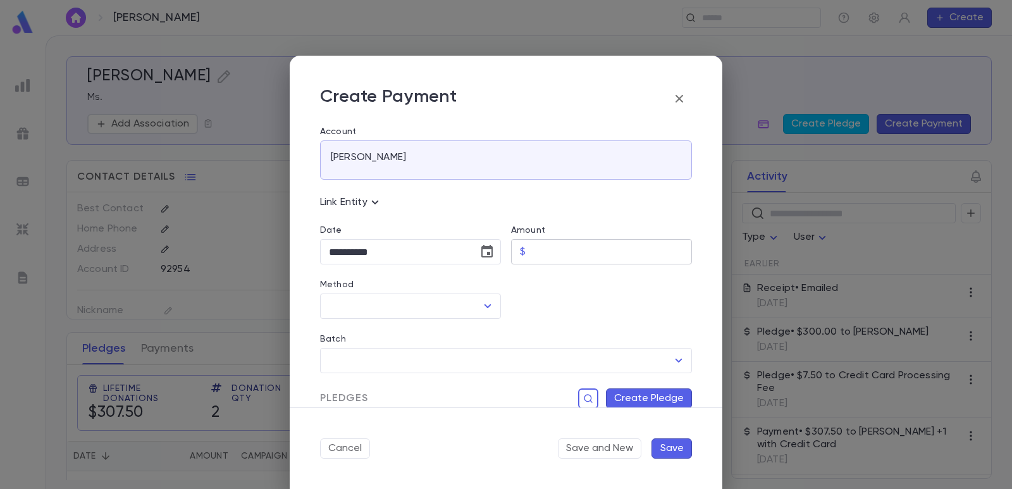
click at [545, 250] on input "Amount" at bounding box center [611, 252] width 161 height 25
drag, startPoint x: 539, startPoint y: 298, endPoint x: 495, endPoint y: 304, distance: 44.1
click at [536, 300] on div at bounding box center [596, 291] width 191 height 54
click at [393, 318] on div "​" at bounding box center [410, 305] width 181 height 25
click at [385, 335] on li "Credit Card" at bounding box center [409, 334] width 178 height 20
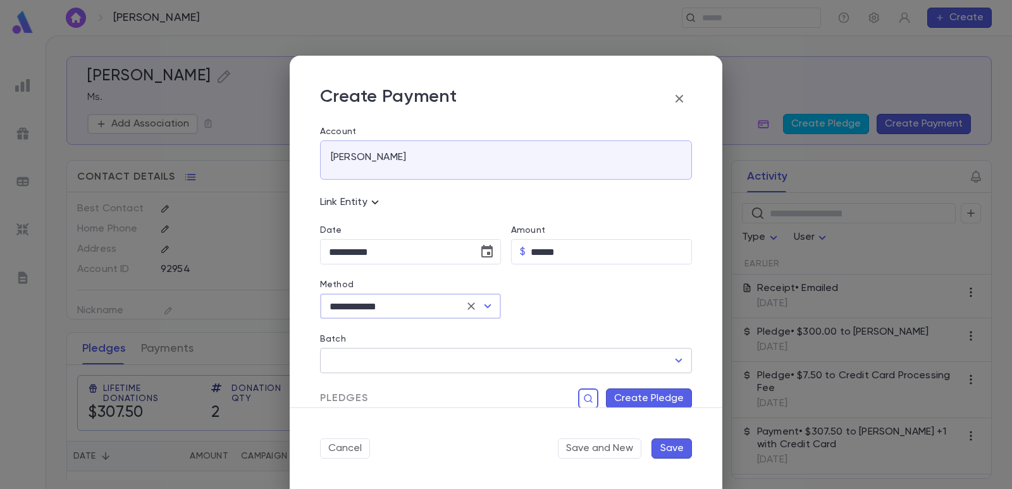
click at [367, 358] on input "Batch" at bounding box center [497, 360] width 342 height 24
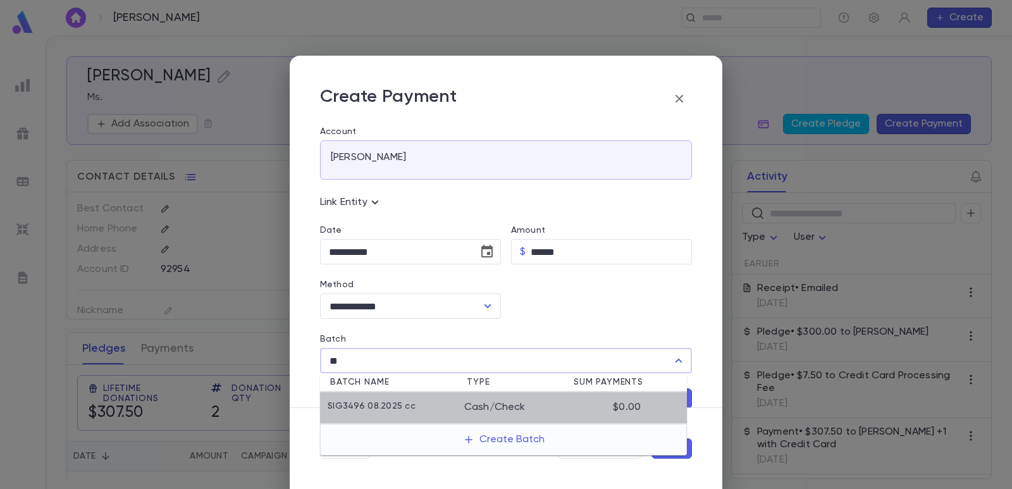
drag, startPoint x: 367, startPoint y: 406, endPoint x: 475, endPoint y: 219, distance: 215.9
click at [368, 404] on p "SIG3496 08.2025 cc" at bounding box center [372, 407] width 88 height 13
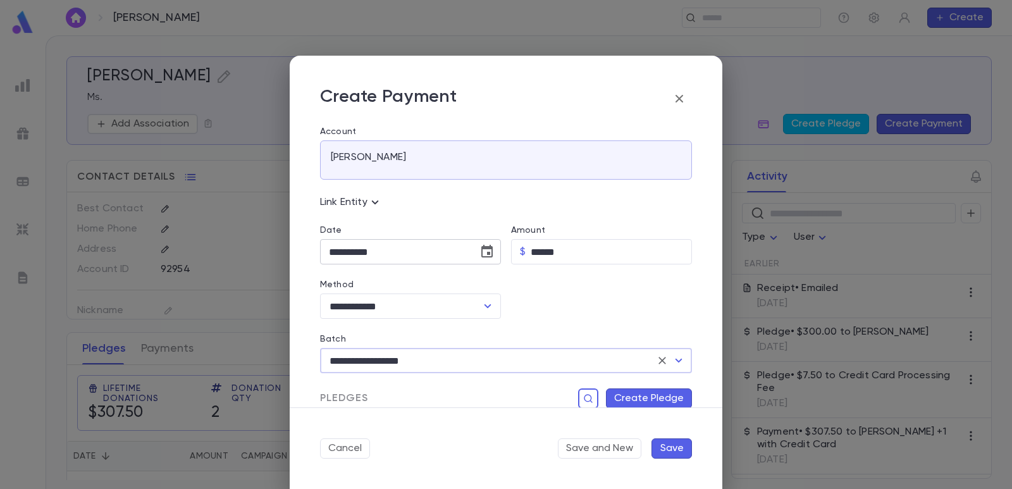
click at [481, 253] on icon "Choose date, selected date is Sep 4, 2025" at bounding box center [486, 251] width 15 height 15
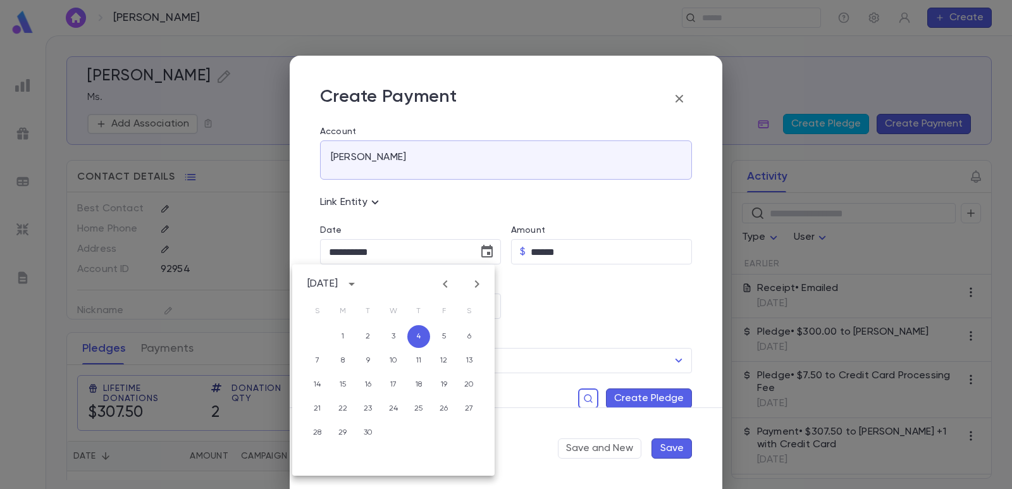
click at [441, 288] on icon "Previous month" at bounding box center [445, 283] width 15 height 15
click at [324, 431] on button "24" at bounding box center [317, 432] width 23 height 23
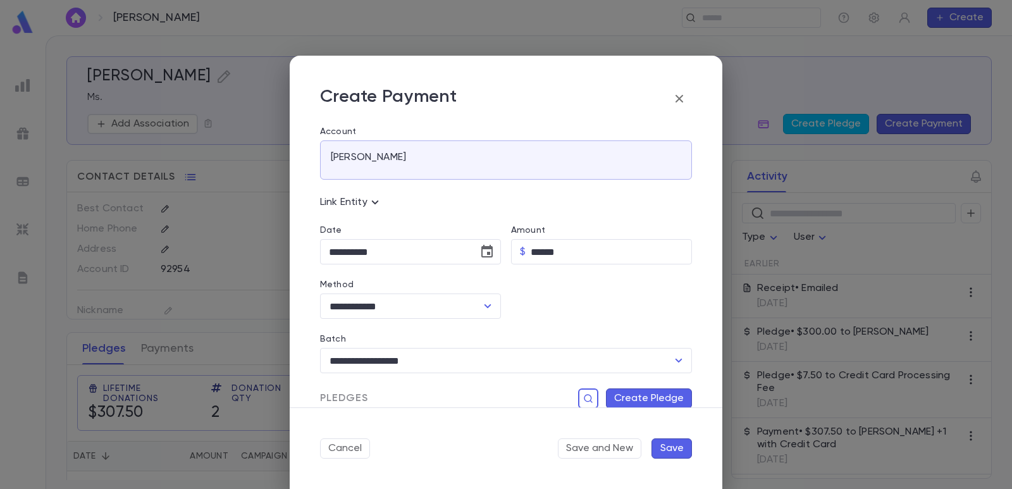
click at [632, 393] on button "Create Pledge" at bounding box center [649, 398] width 86 height 20
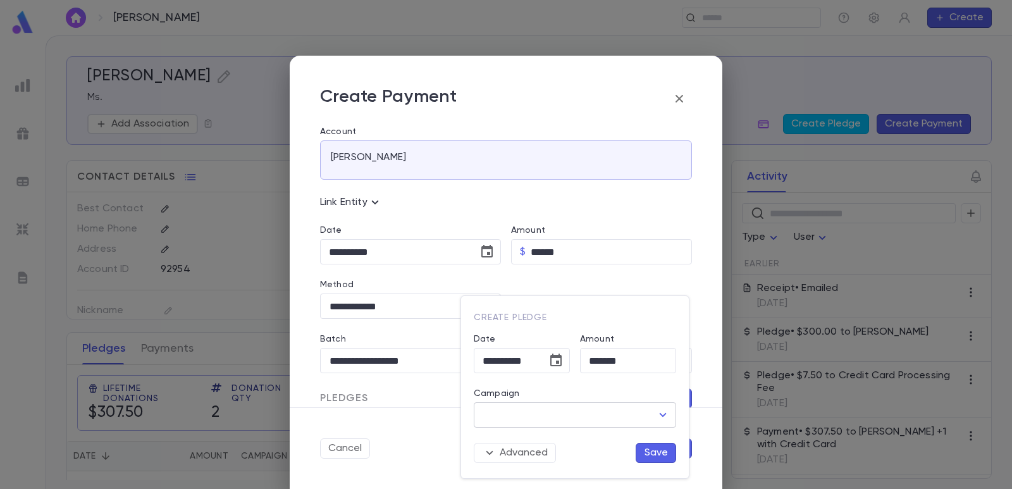
click at [550, 409] on input "Campaign" at bounding box center [565, 415] width 172 height 24
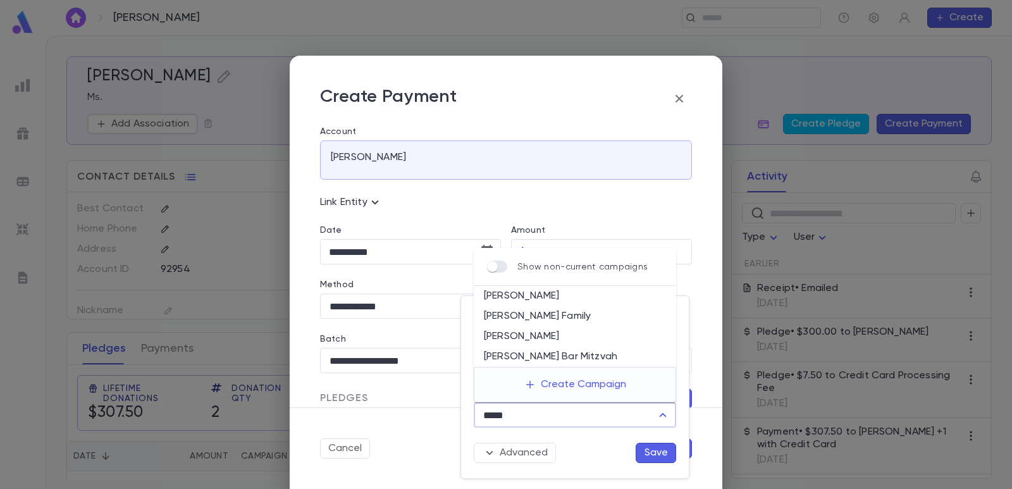
click at [529, 338] on li "[PERSON_NAME]" at bounding box center [575, 336] width 202 height 20
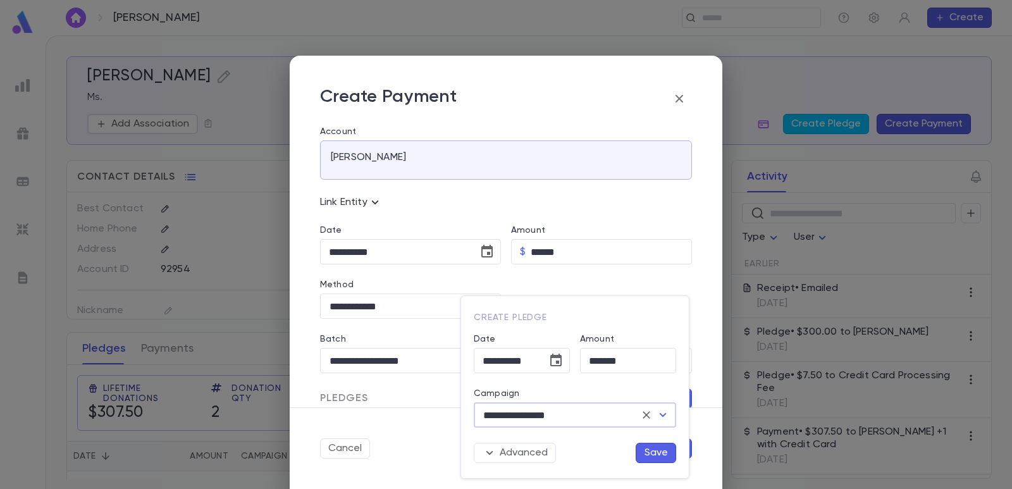
click at [649, 450] on button "Save" at bounding box center [656, 453] width 40 height 20
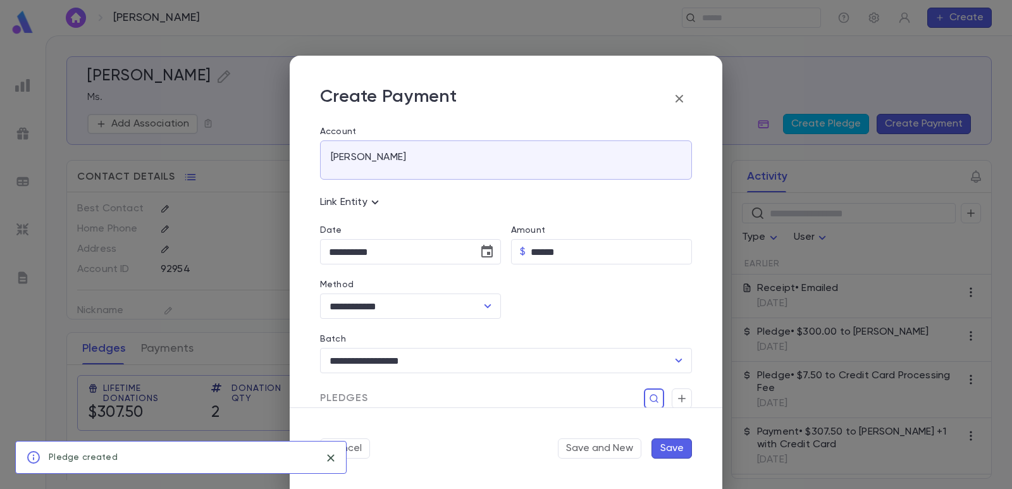
click at [676, 451] on button "Save" at bounding box center [671, 448] width 40 height 20
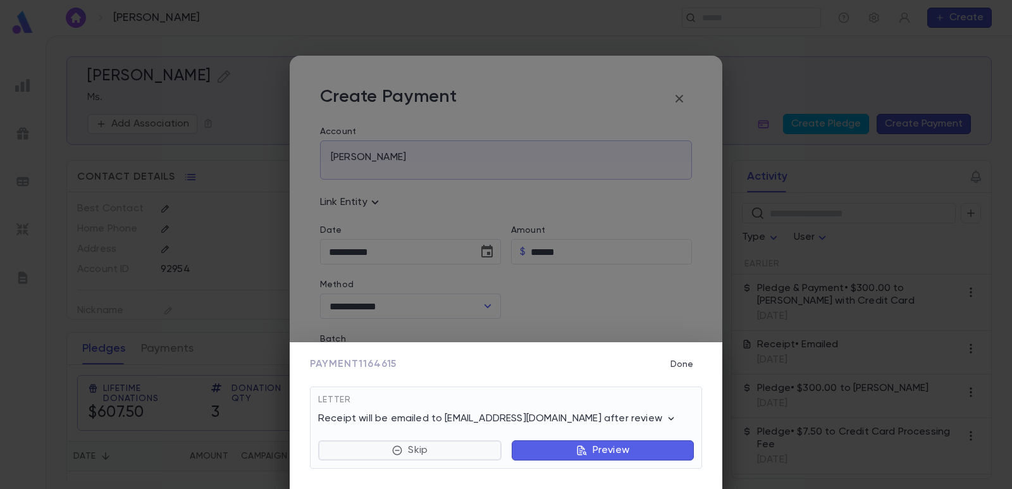
click at [410, 451] on p "Skip" at bounding box center [418, 450] width 20 height 13
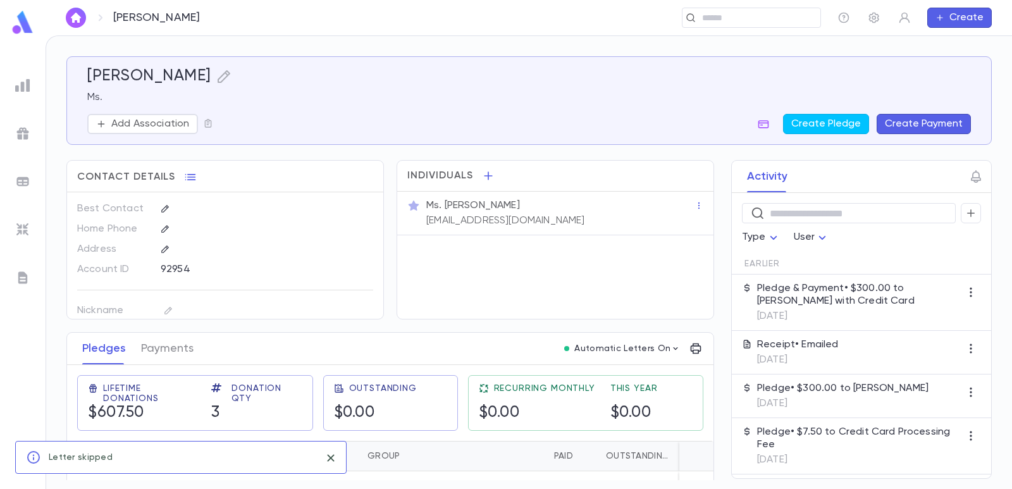
click at [22, 178] on img at bounding box center [22, 181] width 15 height 15
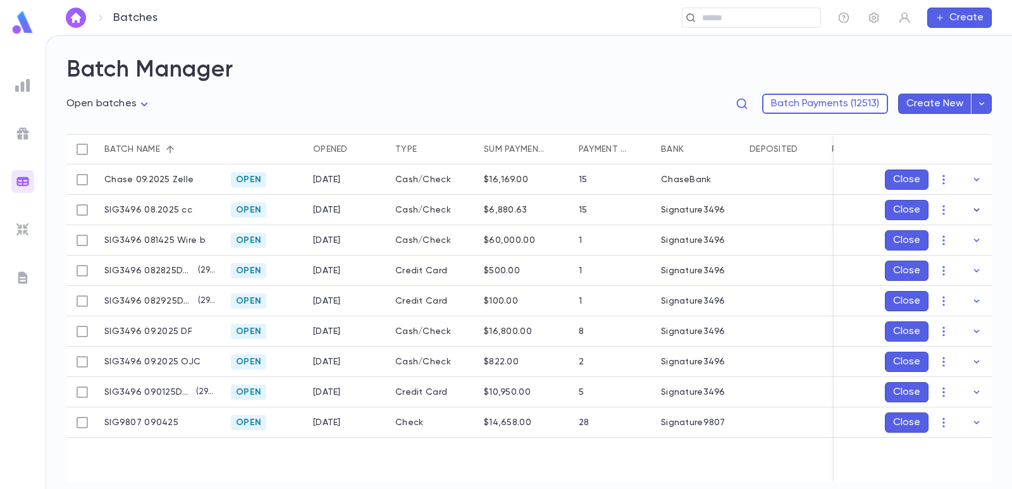
click at [975, 208] on icon "button" at bounding box center [976, 210] width 13 height 13
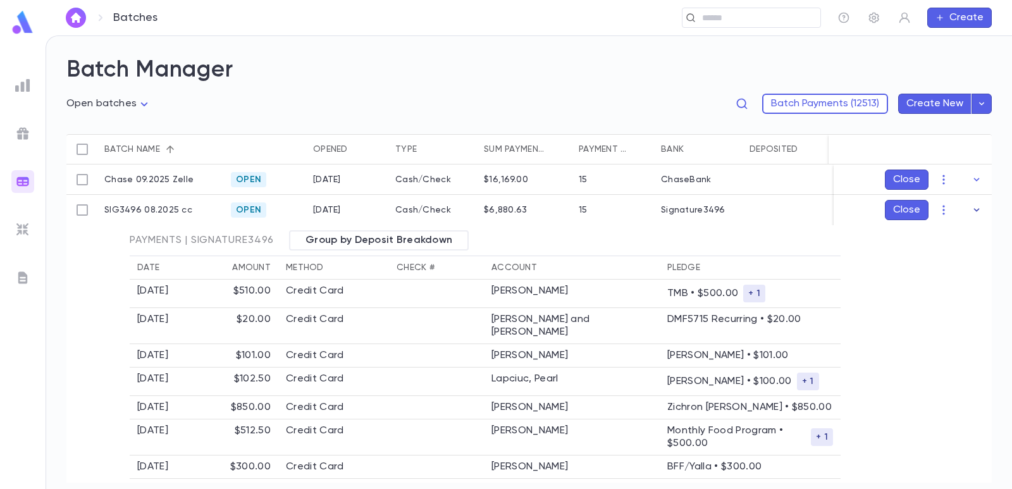
click at [970, 209] on icon "button" at bounding box center [976, 210] width 13 height 13
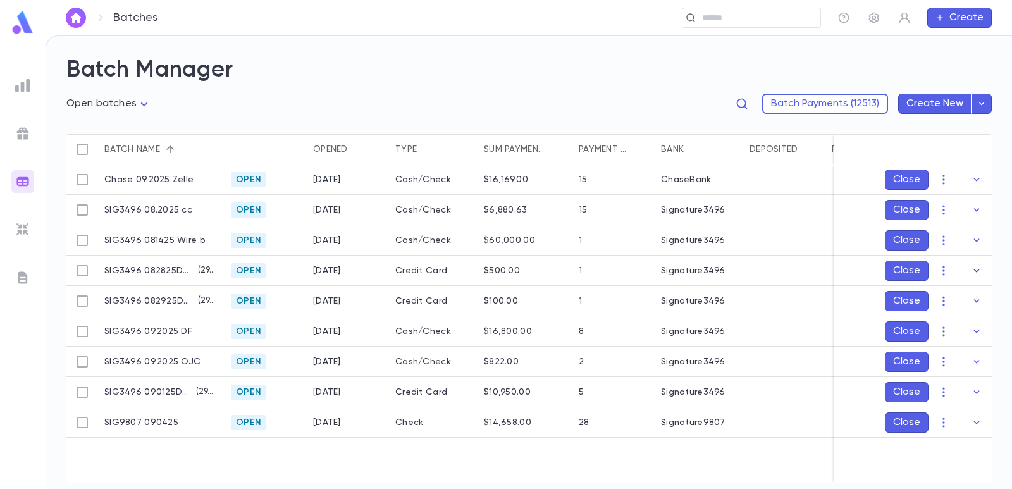
click at [972, 269] on icon "button" at bounding box center [976, 270] width 13 height 13
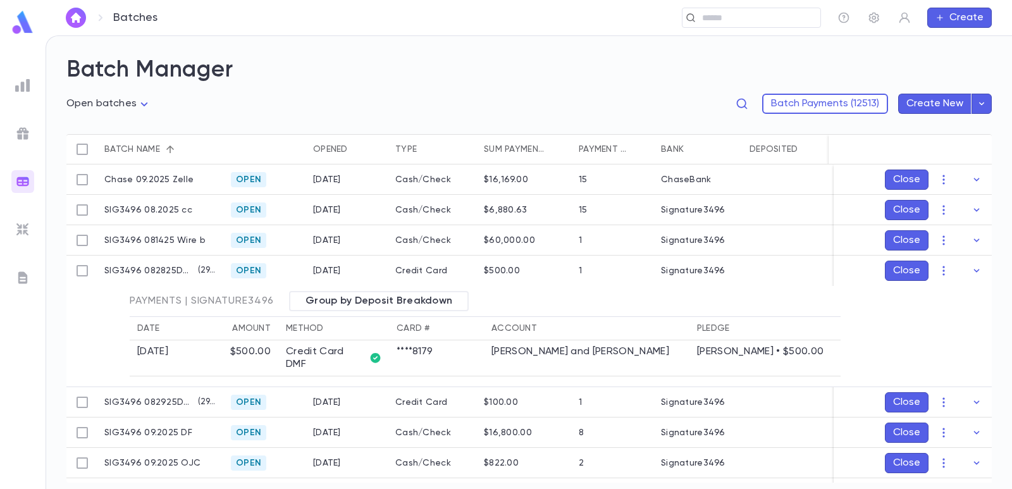
click at [973, 269] on icon "button" at bounding box center [976, 270] width 13 height 13
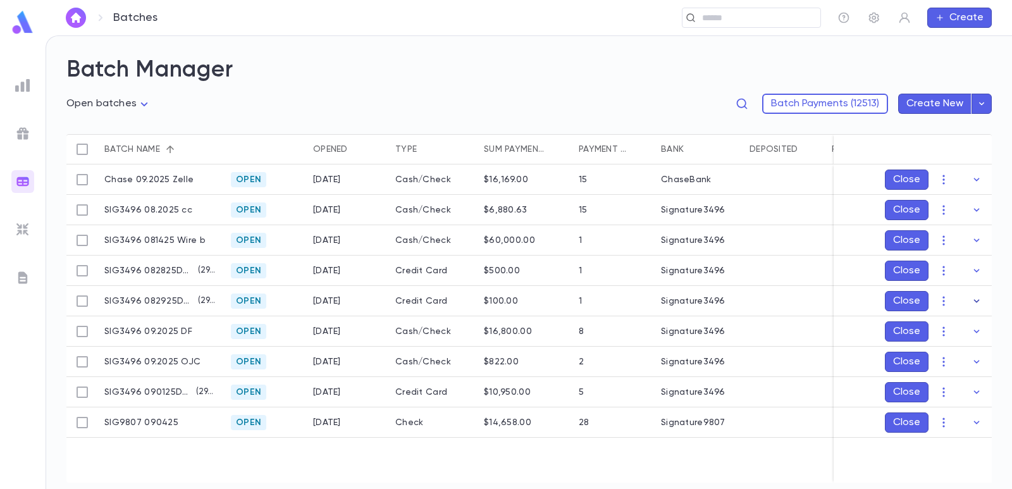
click at [978, 302] on icon "button" at bounding box center [976, 301] width 13 height 13
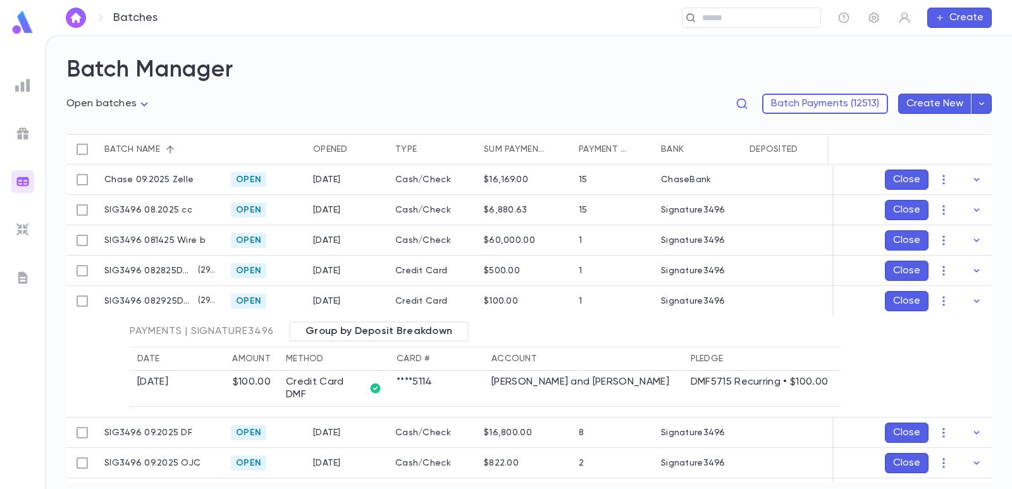
click at [978, 302] on button "button" at bounding box center [976, 301] width 20 height 20
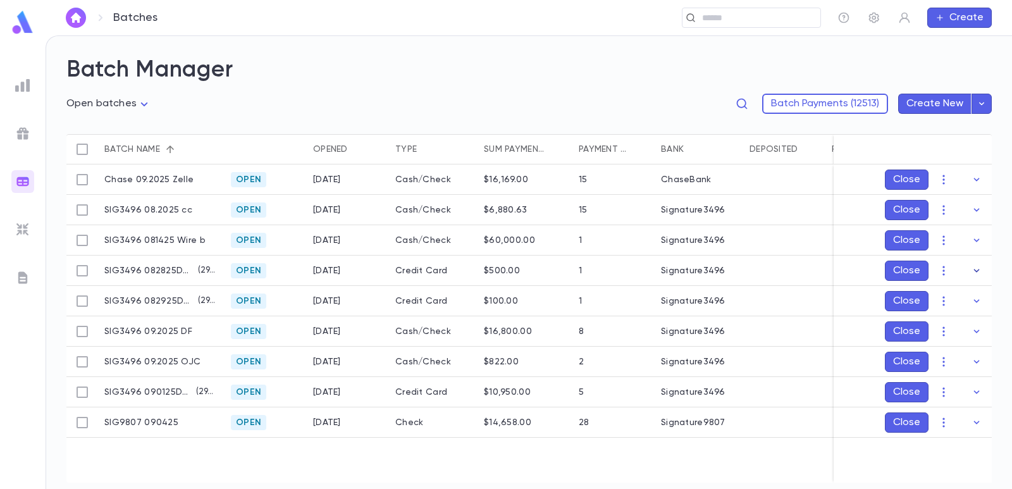
click at [975, 269] on icon "button" at bounding box center [976, 270] width 13 height 13
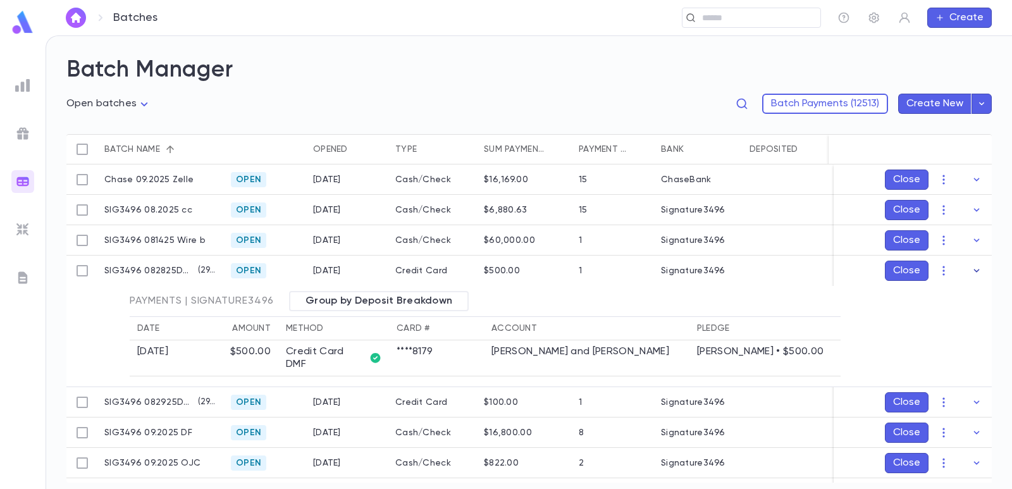
click at [975, 269] on icon "button" at bounding box center [976, 270] width 13 height 13
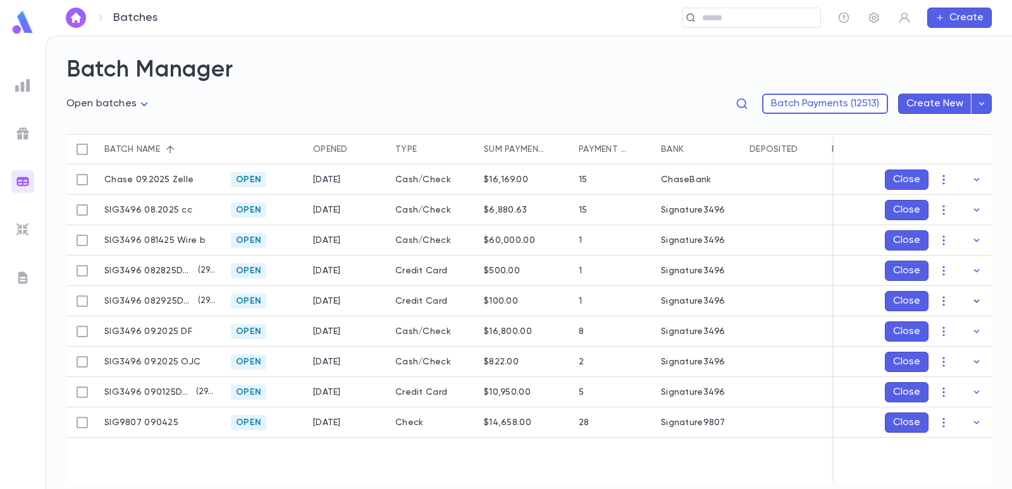
click at [972, 297] on icon "button" at bounding box center [976, 301] width 13 height 13
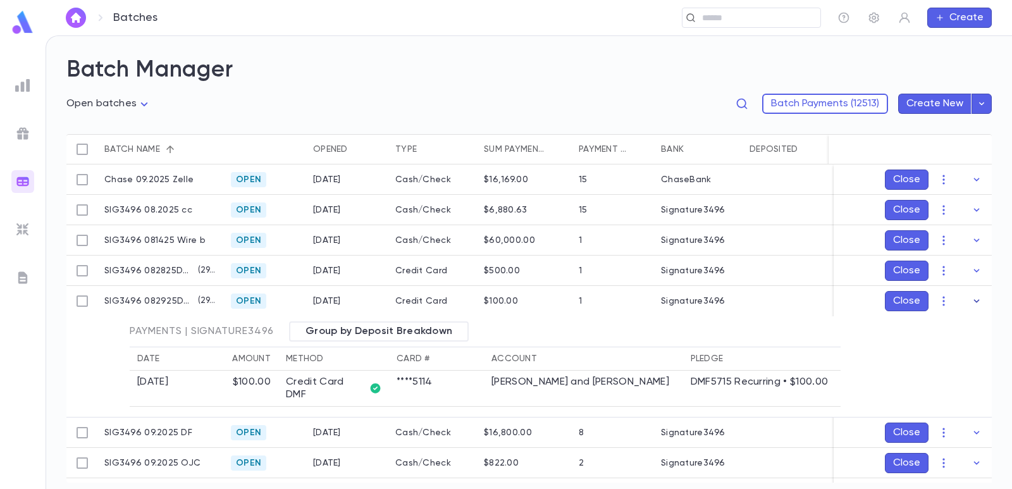
click at [972, 297] on icon "button" at bounding box center [976, 301] width 13 height 13
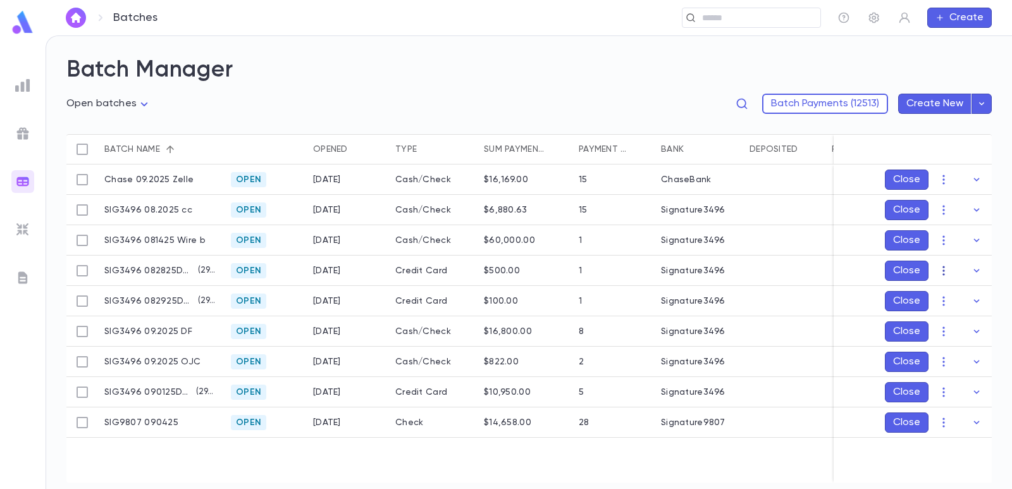
click at [946, 269] on icon "button" at bounding box center [943, 270] width 13 height 13
click at [944, 308] on li "Edit" at bounding box center [955, 315] width 95 height 20
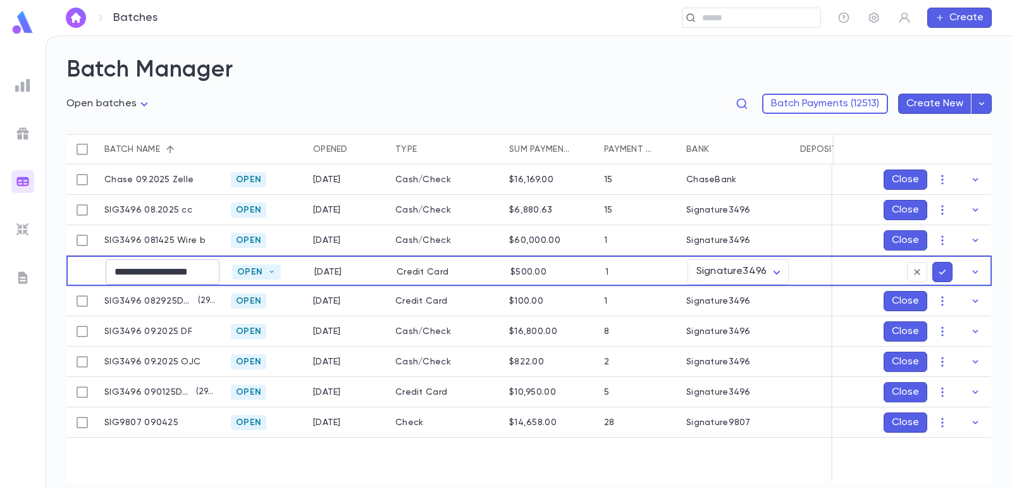
click at [179, 271] on input "**********" at bounding box center [163, 271] width 114 height 25
click at [168, 269] on input "**********" at bounding box center [163, 271] width 114 height 25
click at [943, 273] on icon "submit" at bounding box center [942, 272] width 11 height 13
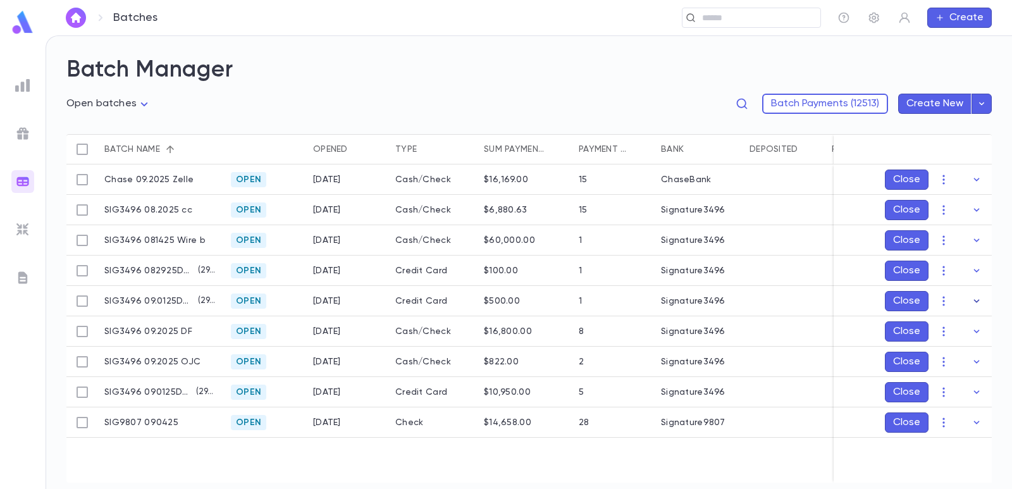
click at [976, 299] on icon "button" at bounding box center [976, 301] width 13 height 13
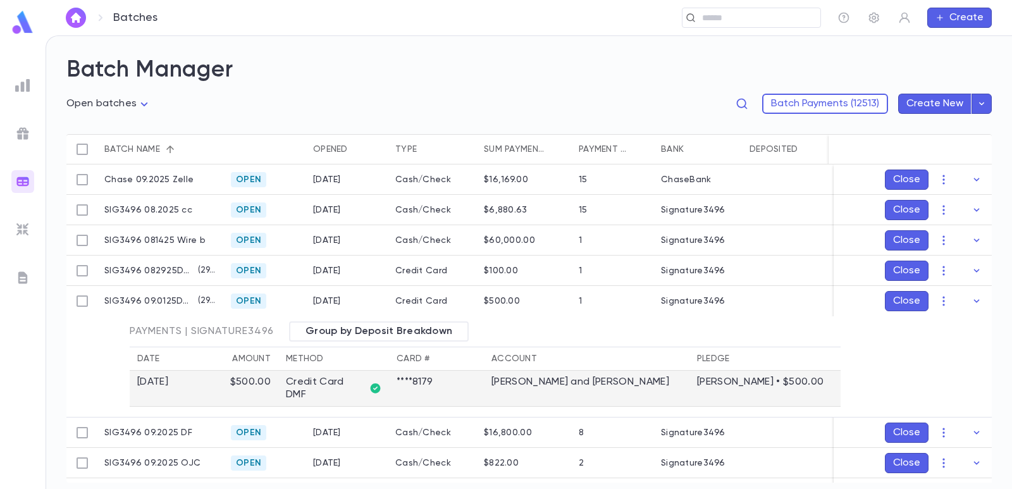
click at [507, 385] on td "[PERSON_NAME] and [PERSON_NAME]" at bounding box center [587, 389] width 206 height 36
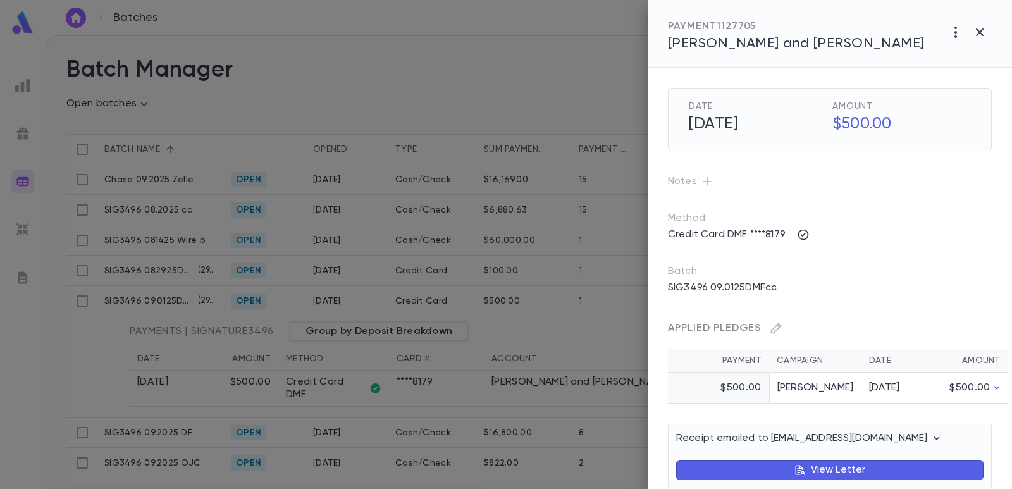
click at [688, 43] on span "[PERSON_NAME] and [PERSON_NAME]" at bounding box center [796, 44] width 257 height 14
click at [521, 67] on div at bounding box center [506, 244] width 1012 height 489
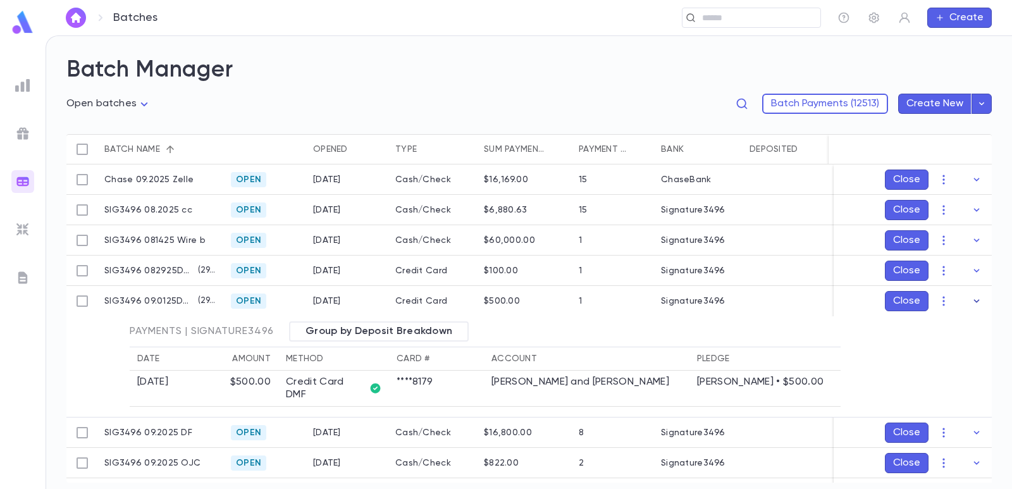
click at [973, 302] on icon "button" at bounding box center [976, 301] width 13 height 13
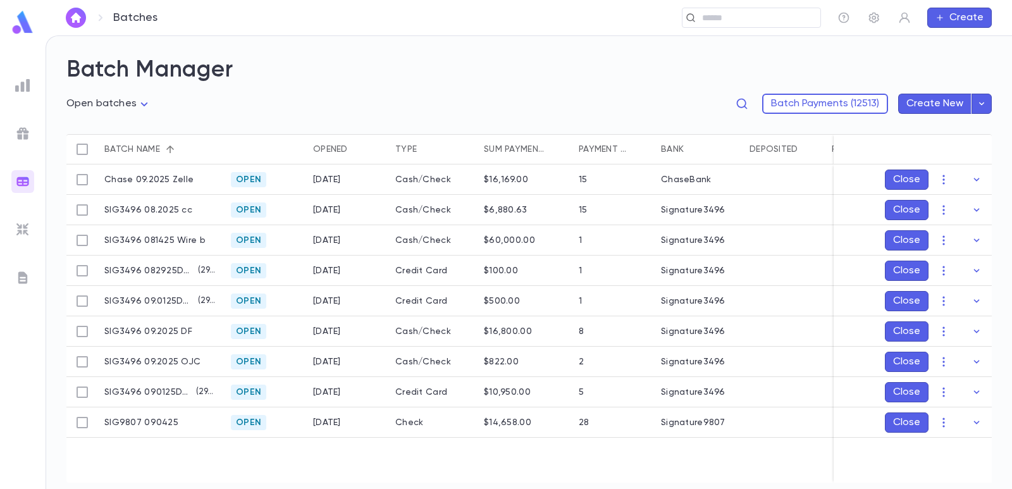
click at [946, 268] on icon "button" at bounding box center [943, 270] width 13 height 13
click at [935, 316] on li "Edit" at bounding box center [955, 315] width 95 height 20
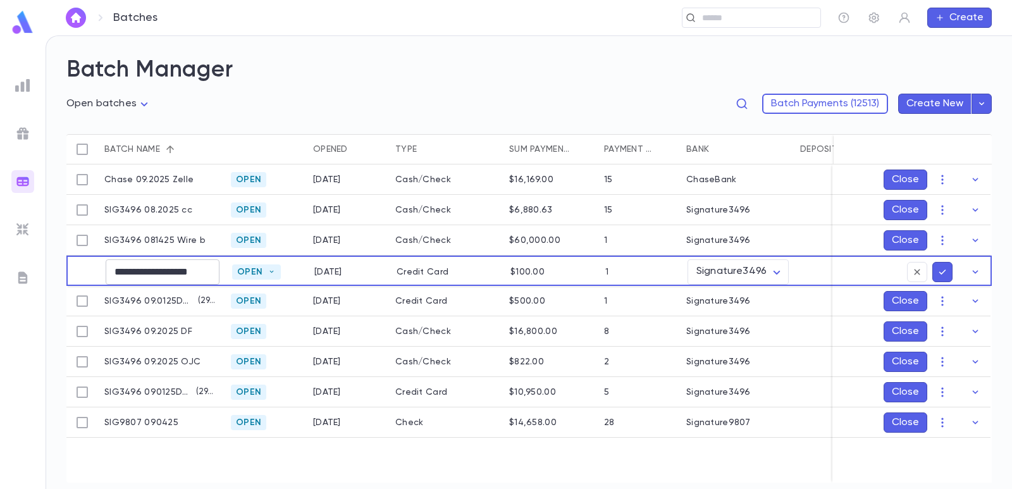
click at [178, 271] on input "**********" at bounding box center [163, 271] width 114 height 25
click at [940, 273] on icon "submit" at bounding box center [942, 271] width 7 height 5
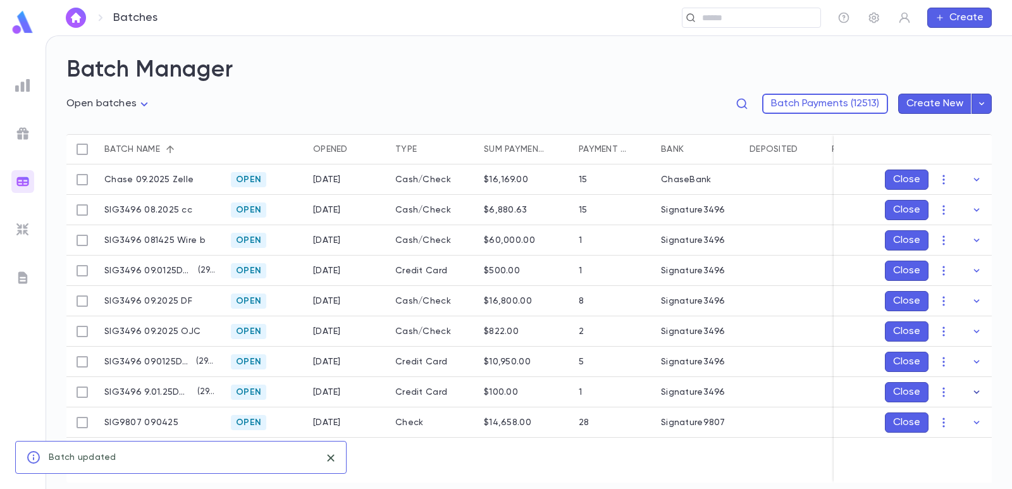
click at [978, 393] on icon "button" at bounding box center [976, 392] width 13 height 13
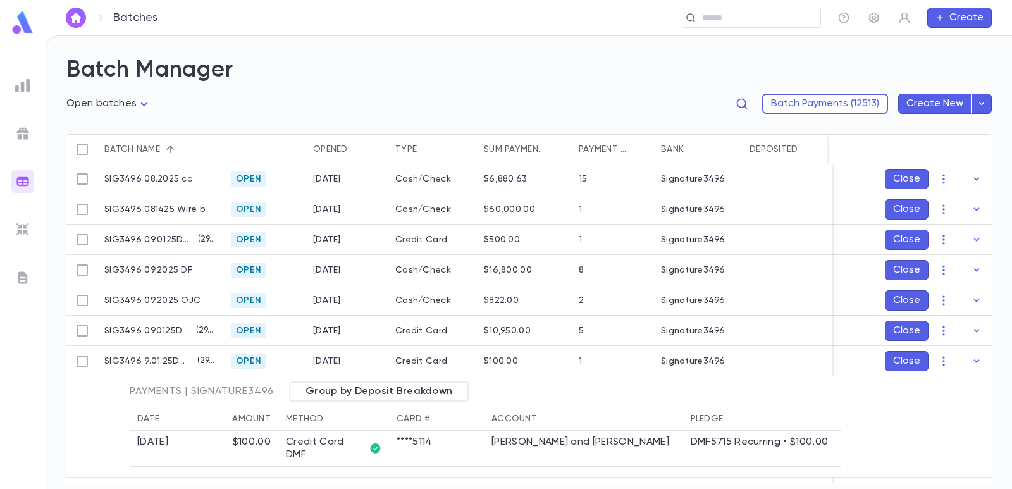
scroll to position [61, 0]
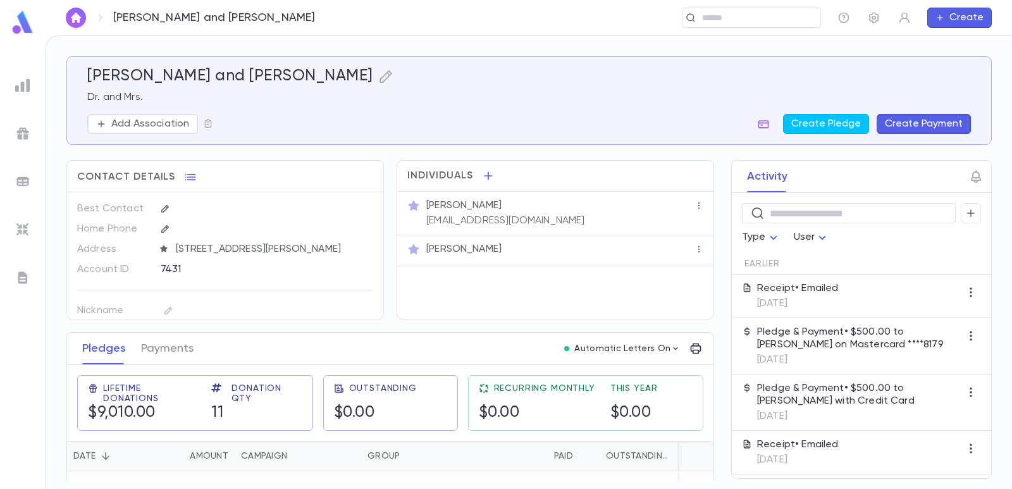
scroll to position [12, 0]
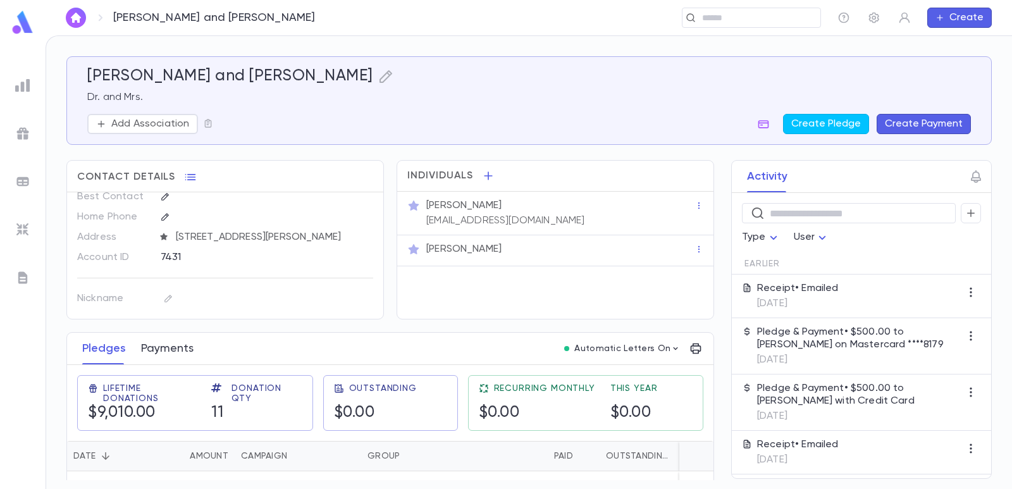
click at [183, 347] on button "Payments" at bounding box center [167, 349] width 52 height 32
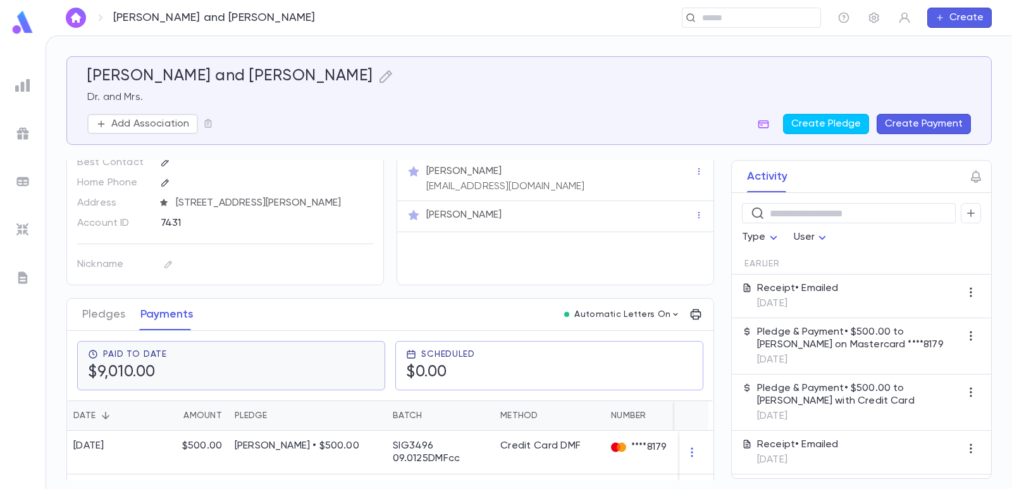
scroll to position [63, 0]
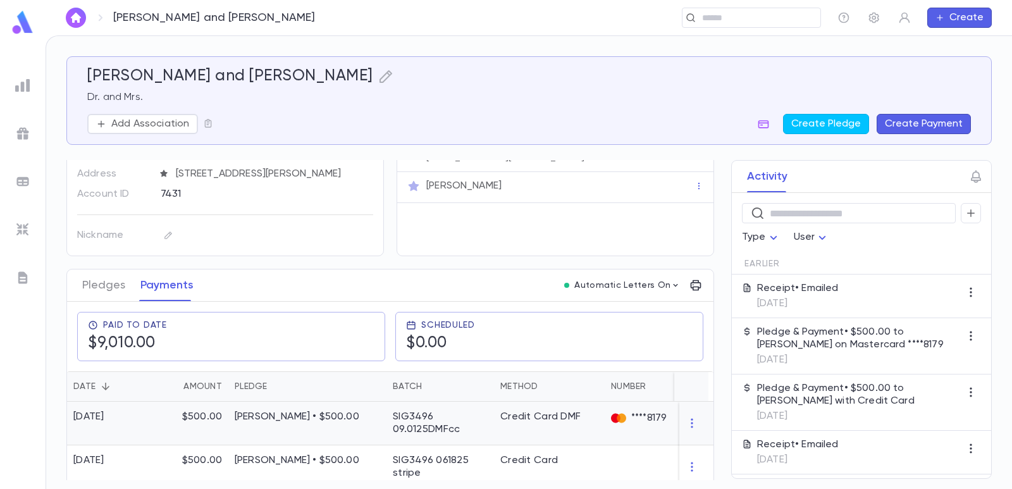
click at [225, 412] on div "$500.00" at bounding box center [190, 424] width 76 height 44
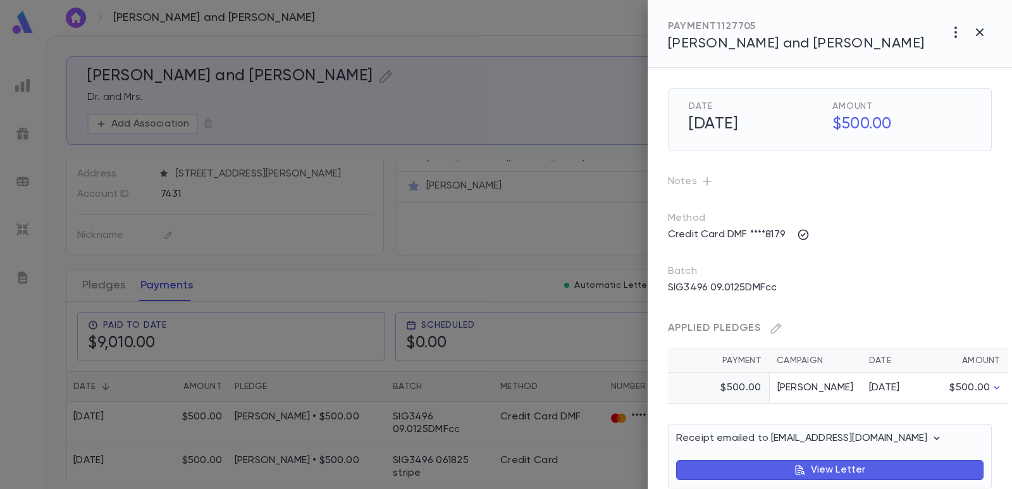
click at [721, 123] on h5 "[DATE]" at bounding box center [754, 124] width 146 height 27
click at [587, 98] on div at bounding box center [506, 244] width 1012 height 489
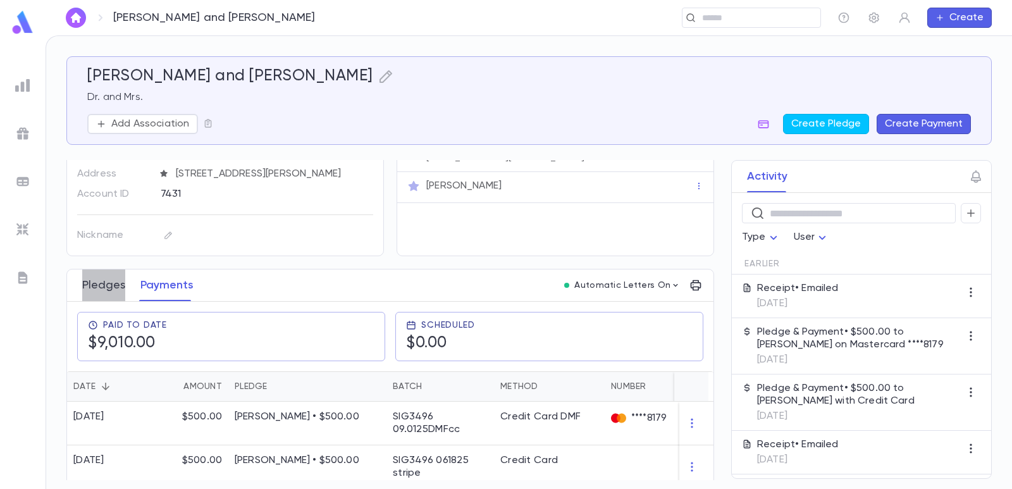
click at [107, 286] on button "Pledges" at bounding box center [103, 285] width 43 height 32
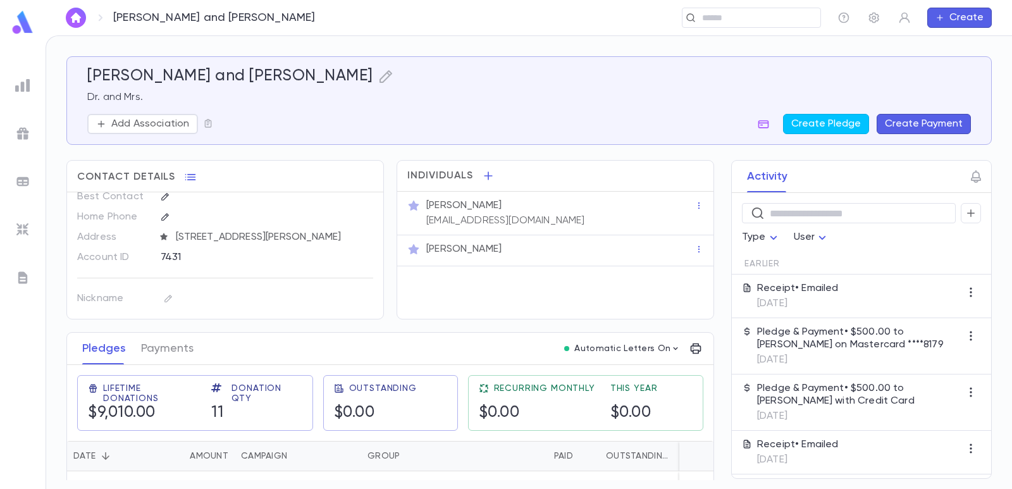
scroll to position [63, 0]
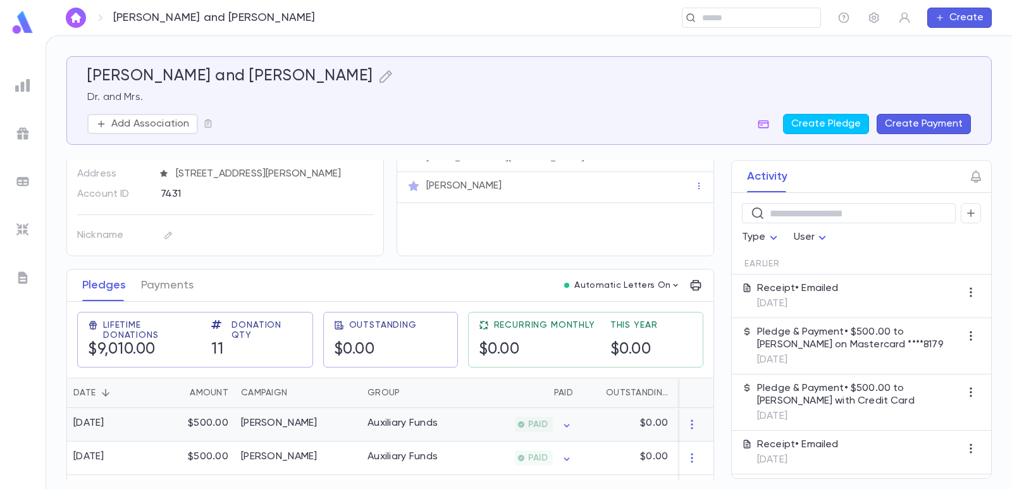
click at [164, 426] on div "$500.00" at bounding box center [193, 425] width 82 height 34
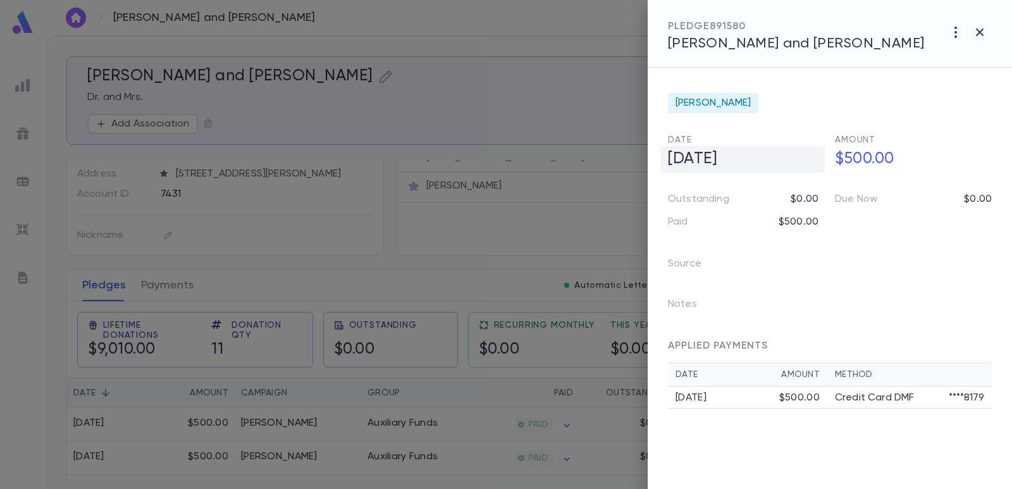
click at [696, 161] on h5 "[DATE]" at bounding box center [742, 159] width 164 height 27
click at [813, 185] on icon "button" at bounding box center [814, 186] width 11 height 13
click at [512, 90] on div at bounding box center [506, 244] width 1012 height 489
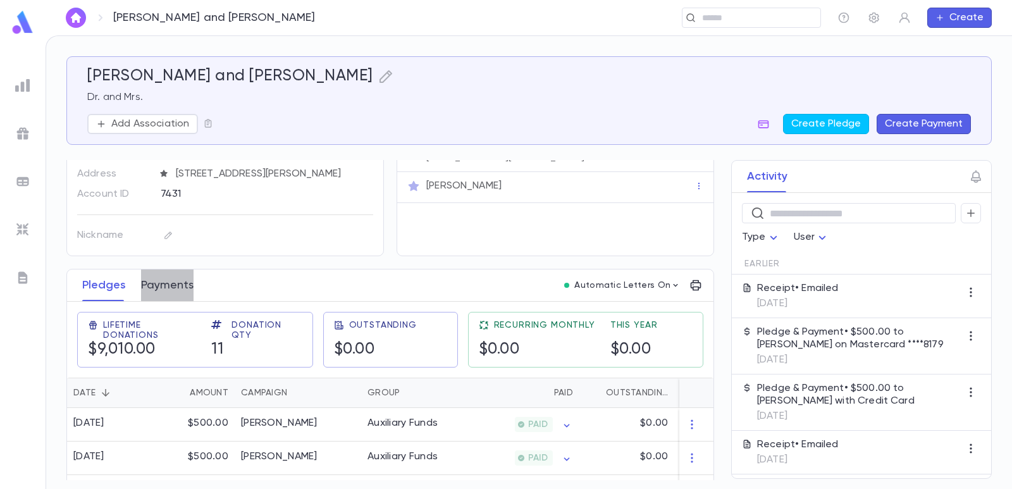
click at [170, 288] on button "Payments" at bounding box center [167, 285] width 52 height 32
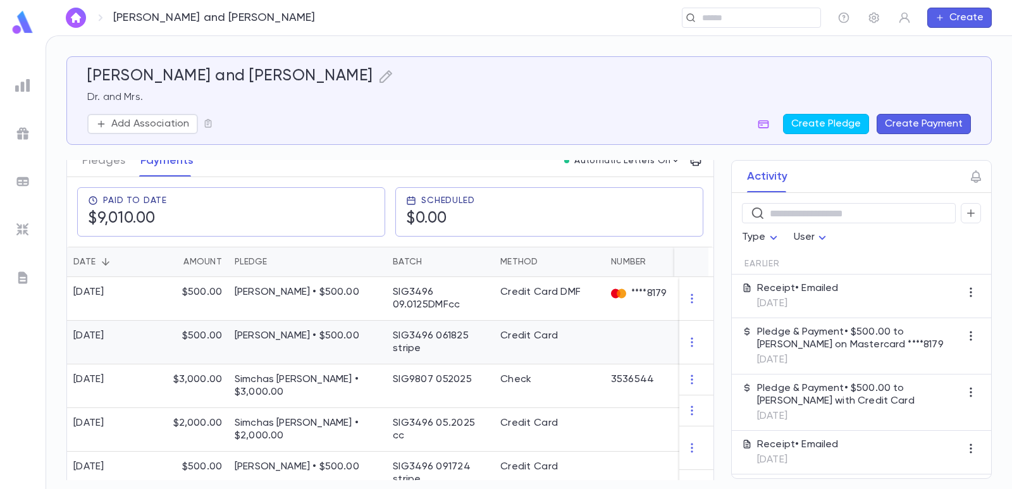
scroll to position [190, 0]
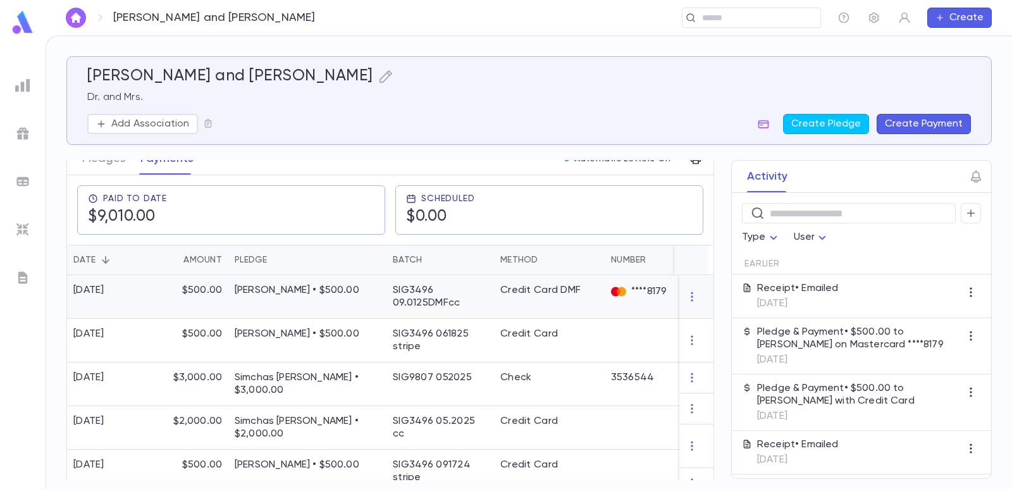
click at [258, 290] on p "[PERSON_NAME] • $500.00" at bounding box center [307, 290] width 145 height 13
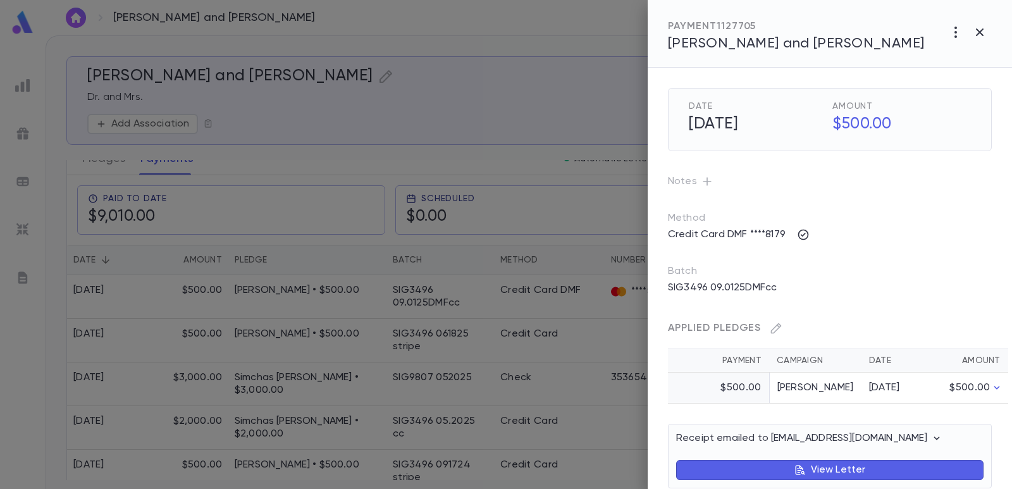
click at [734, 125] on h5 "[DATE]" at bounding box center [754, 124] width 146 height 27
drag, startPoint x: 697, startPoint y: 124, endPoint x: 788, endPoint y: 120, distance: 91.2
click at [785, 120] on h5 "[DATE]" at bounding box center [754, 124] width 146 height 27
click at [789, 120] on h5 "[DATE]" at bounding box center [754, 124] width 146 height 27
drag, startPoint x: 731, startPoint y: 130, endPoint x: 754, endPoint y: 123, distance: 23.8
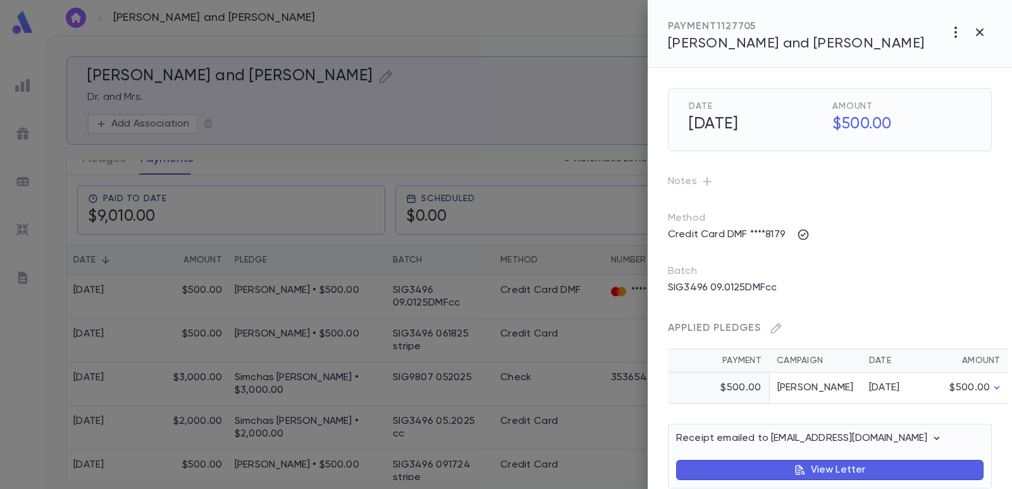
click at [754, 123] on h5 "[DATE]" at bounding box center [754, 124] width 146 height 27
click at [756, 147] on div "Date 8/28/2025 Amount $500.00" at bounding box center [830, 119] width 324 height 63
drag, startPoint x: 736, startPoint y: 128, endPoint x: 784, endPoint y: 128, distance: 47.4
click at [784, 128] on h5 "[DATE]" at bounding box center [754, 124] width 146 height 27
click at [763, 174] on p "Notes" at bounding box center [830, 181] width 324 height 20
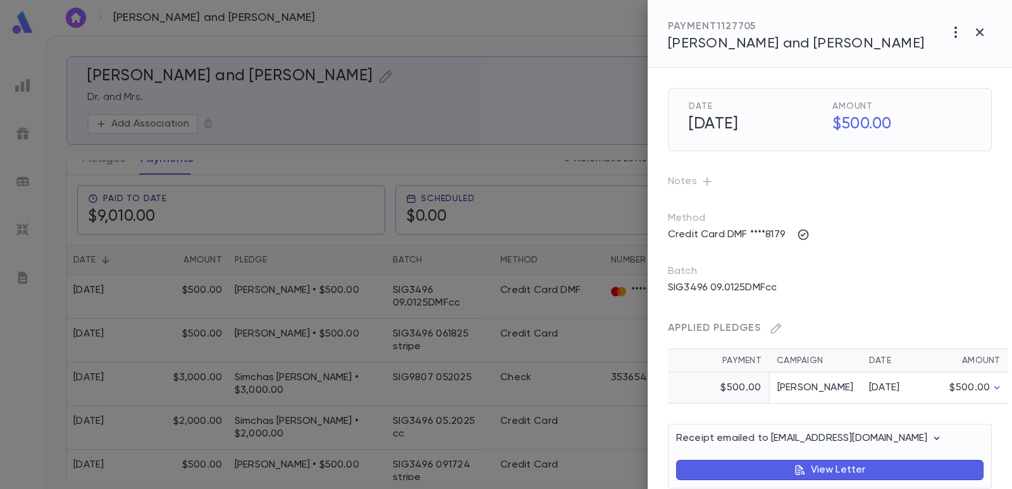
click at [748, 132] on h5 "[DATE]" at bounding box center [754, 124] width 146 height 27
click at [448, 118] on div at bounding box center [506, 244] width 1012 height 489
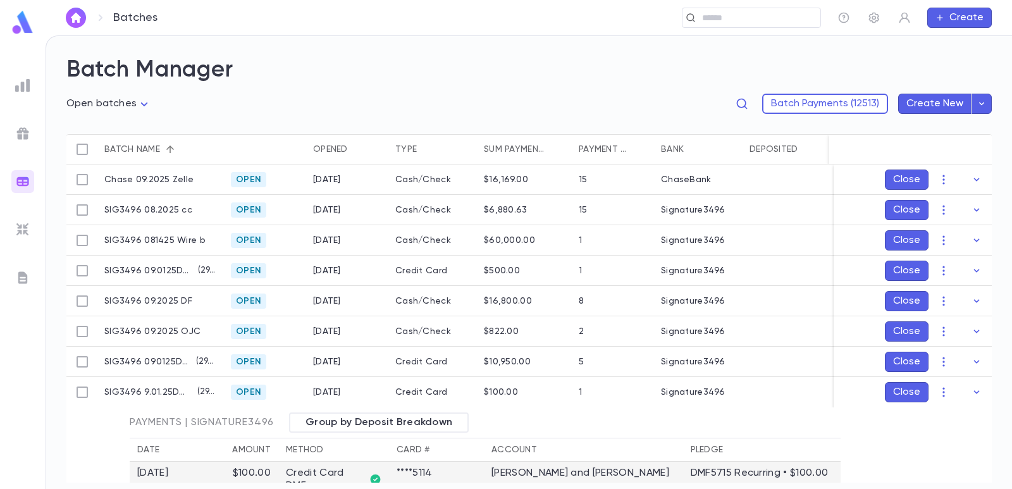
scroll to position [61, 0]
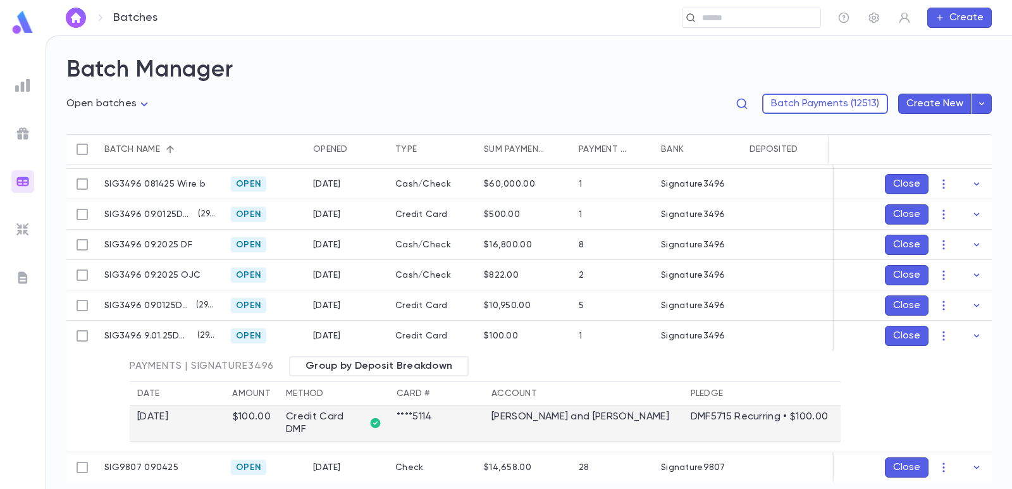
click at [549, 411] on td "[PERSON_NAME] and [PERSON_NAME]" at bounding box center [583, 423] width 199 height 36
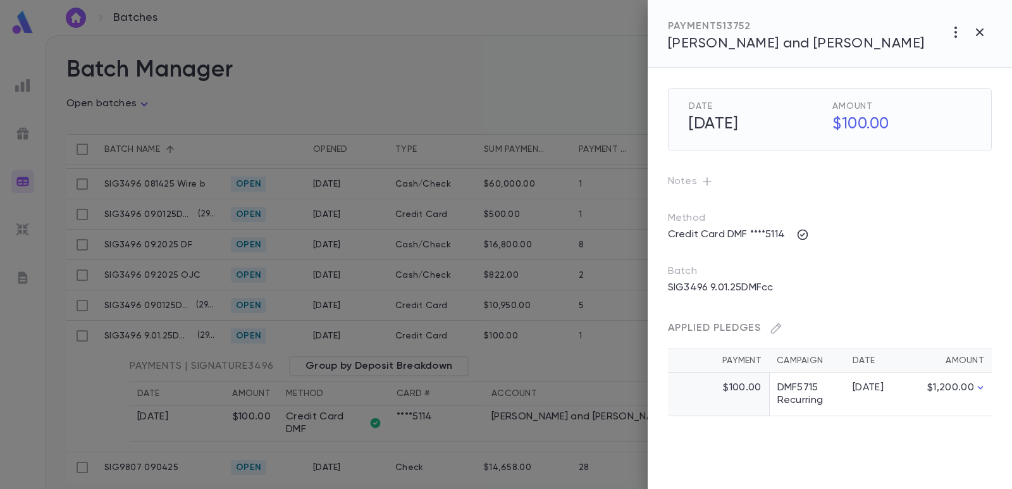
click at [713, 47] on span "[PERSON_NAME] and [PERSON_NAME]" at bounding box center [796, 44] width 257 height 14
click at [584, 73] on div at bounding box center [506, 244] width 1012 height 489
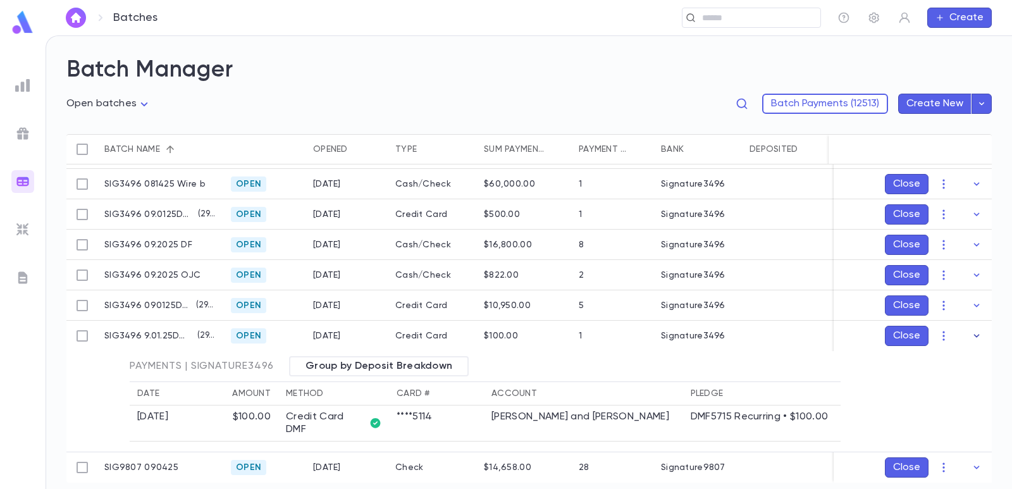
drag, startPoint x: 976, startPoint y: 331, endPoint x: 769, endPoint y: 287, distance: 211.5
click at [975, 331] on icon "button" at bounding box center [976, 335] width 13 height 13
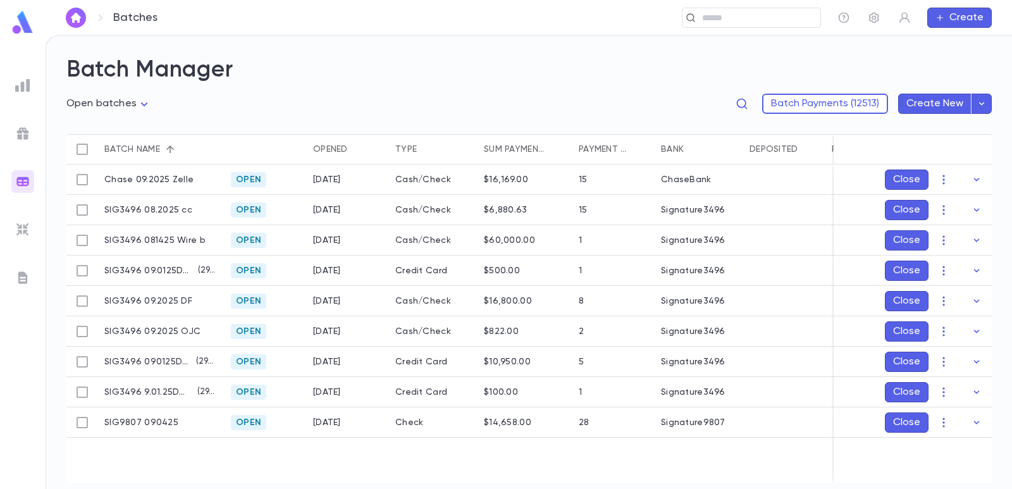
scroll to position [0, 0]
click at [975, 364] on icon "button" at bounding box center [976, 361] width 13 height 13
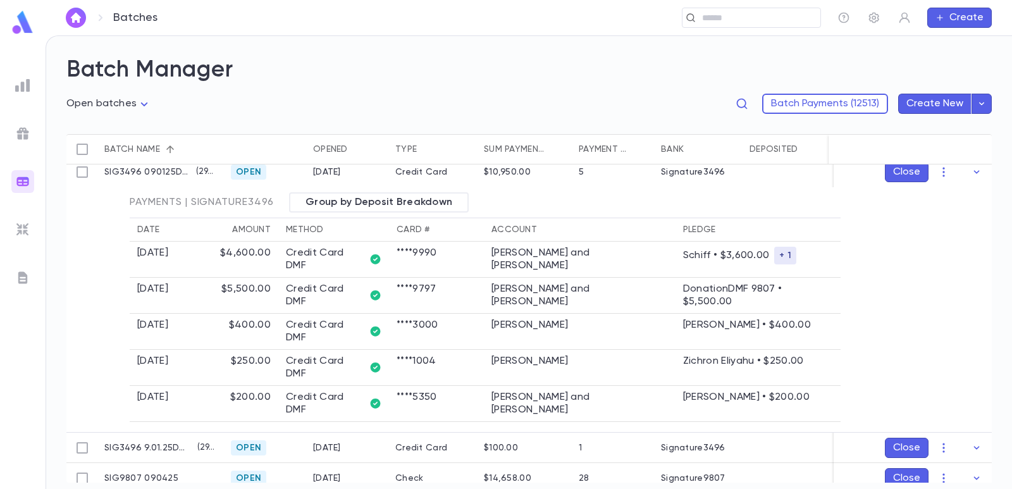
scroll to position [126, 0]
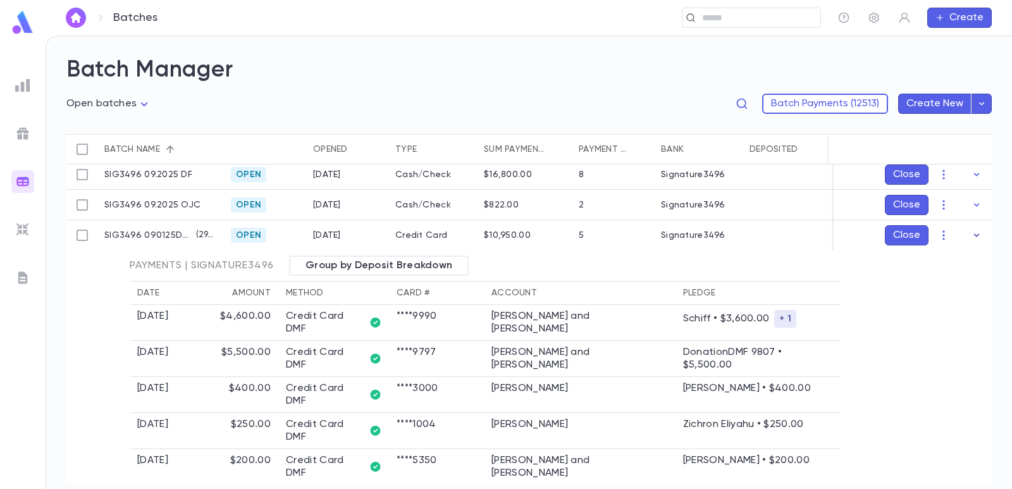
click at [972, 235] on icon "button" at bounding box center [976, 235] width 13 height 13
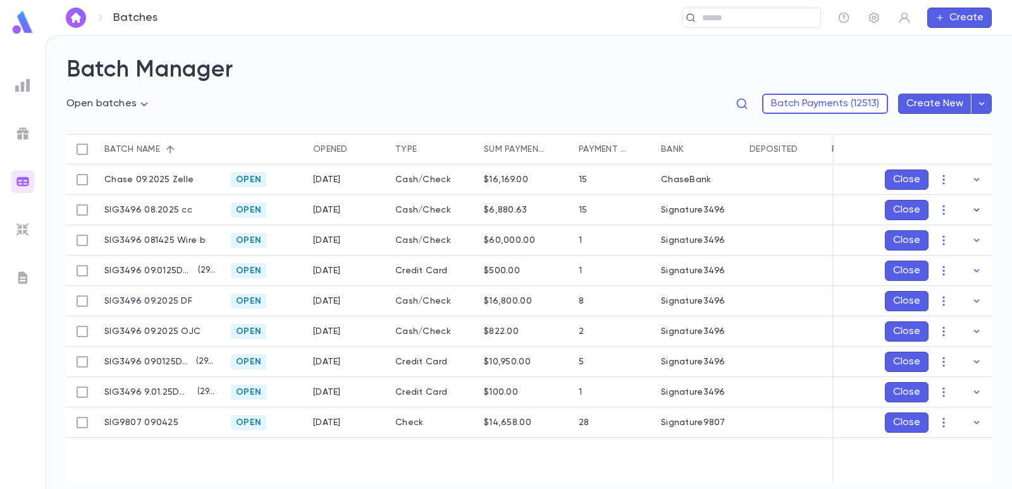
click at [970, 209] on icon "button" at bounding box center [976, 210] width 13 height 13
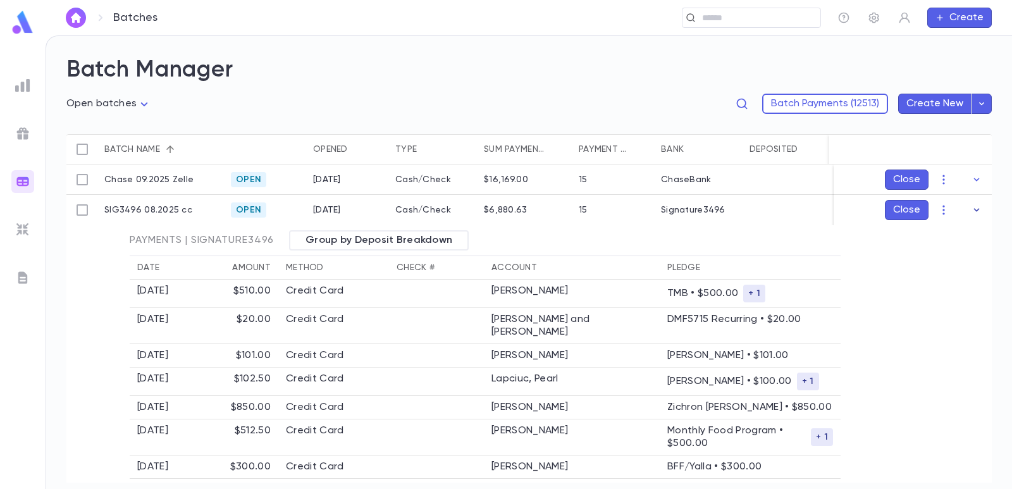
click at [974, 204] on icon "button" at bounding box center [976, 210] width 13 height 13
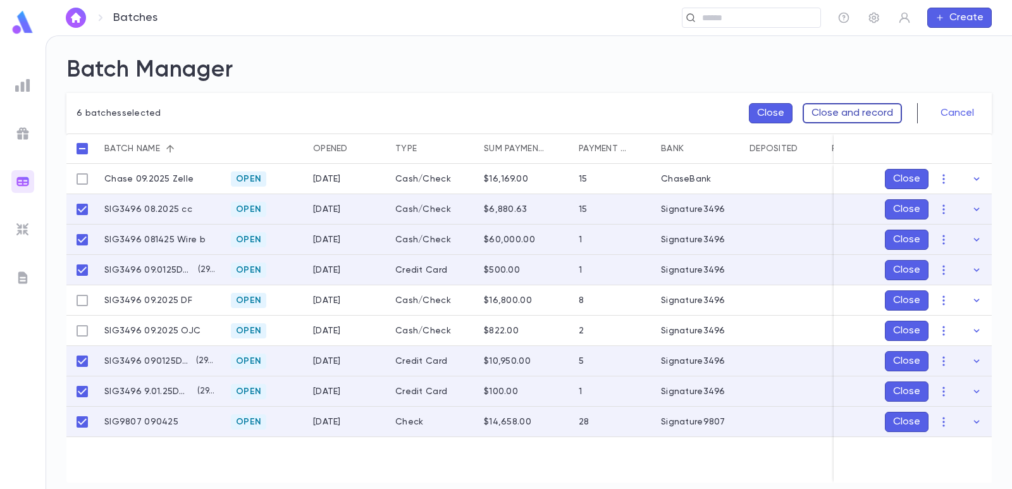
click at [862, 111] on button "Close and record" at bounding box center [852, 113] width 99 height 20
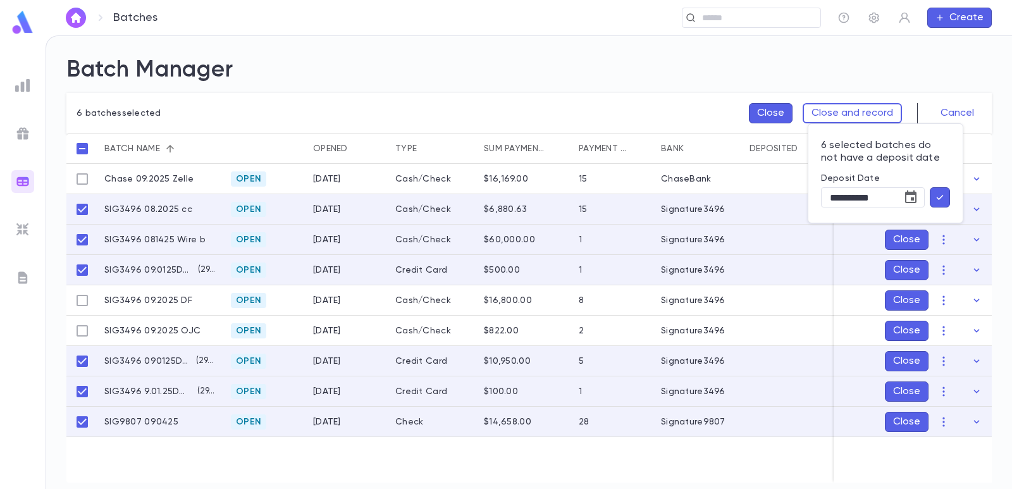
click at [935, 191] on icon "button" at bounding box center [939, 197] width 11 height 13
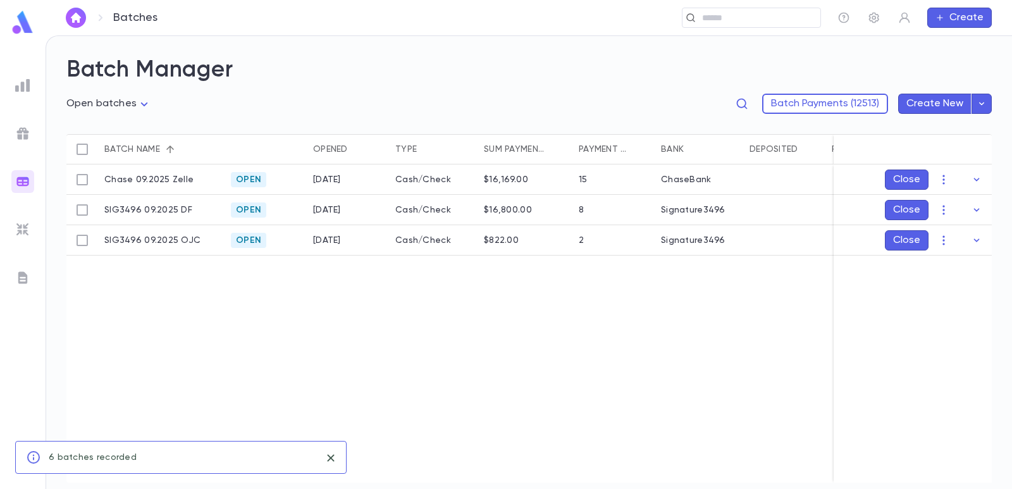
click at [331, 70] on h2 "Batch Manager" at bounding box center [528, 70] width 925 height 28
click at [980, 107] on icon "button" at bounding box center [981, 103] width 11 height 13
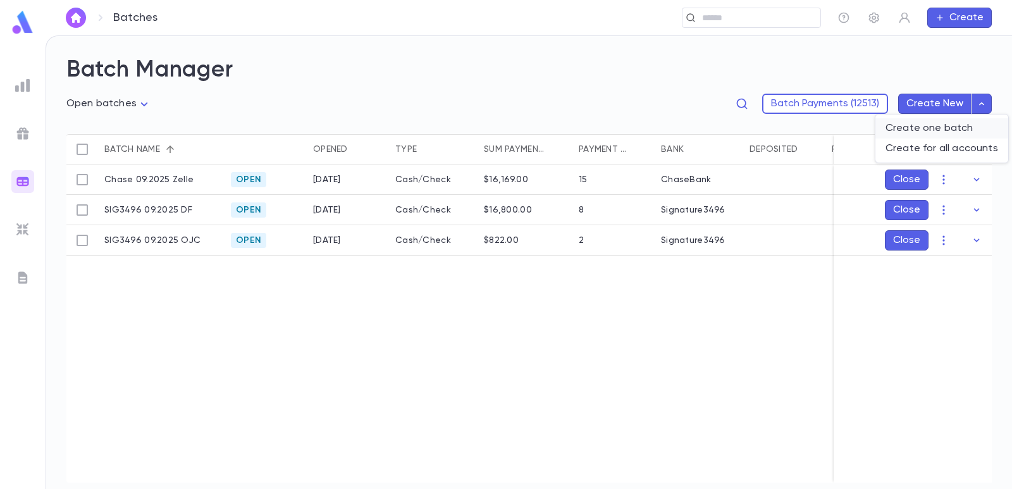
click at [887, 127] on li "Create one batch" at bounding box center [941, 128] width 133 height 20
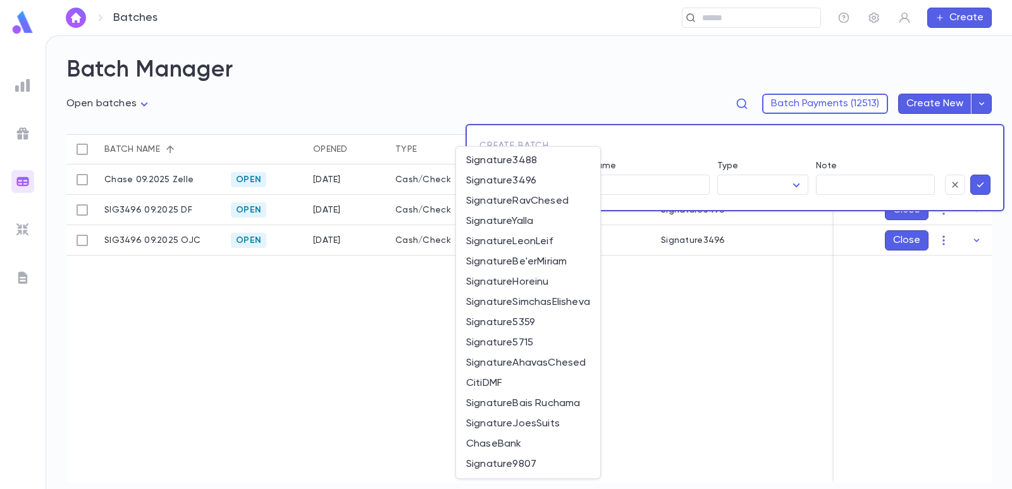
click at [536, 179] on body "Batches ​ Create Batch Manager Open batches **** Batch Payments (12513) Create …" at bounding box center [506, 261] width 1012 height 453
click at [525, 175] on span "Signature3496" at bounding box center [528, 181] width 124 height 13
type input "*"
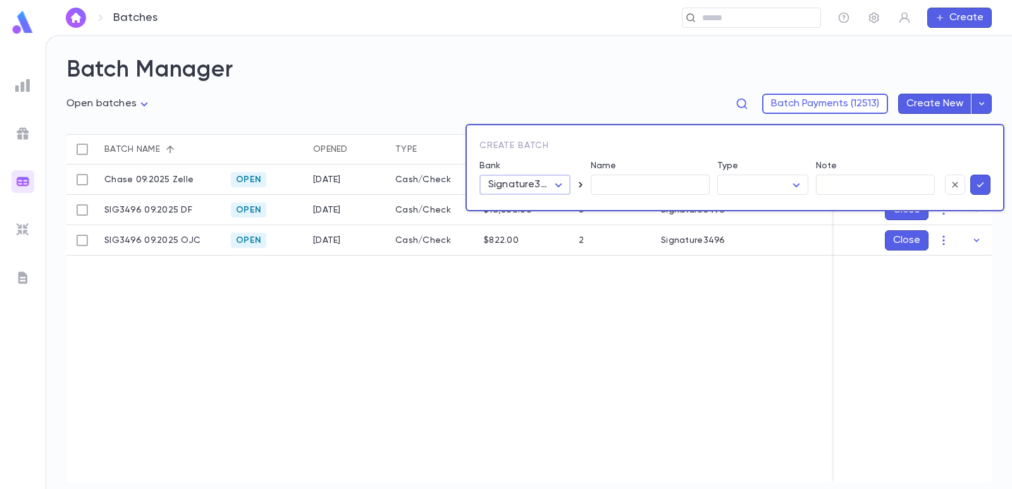
click at [580, 182] on icon "button" at bounding box center [580, 184] width 13 height 13
click at [689, 182] on input "**********" at bounding box center [650, 185] width 119 height 20
click at [651, 183] on input "**********" at bounding box center [650, 185] width 119 height 20
click at [666, 186] on input "**********" at bounding box center [650, 185] width 119 height 20
type input "**********"
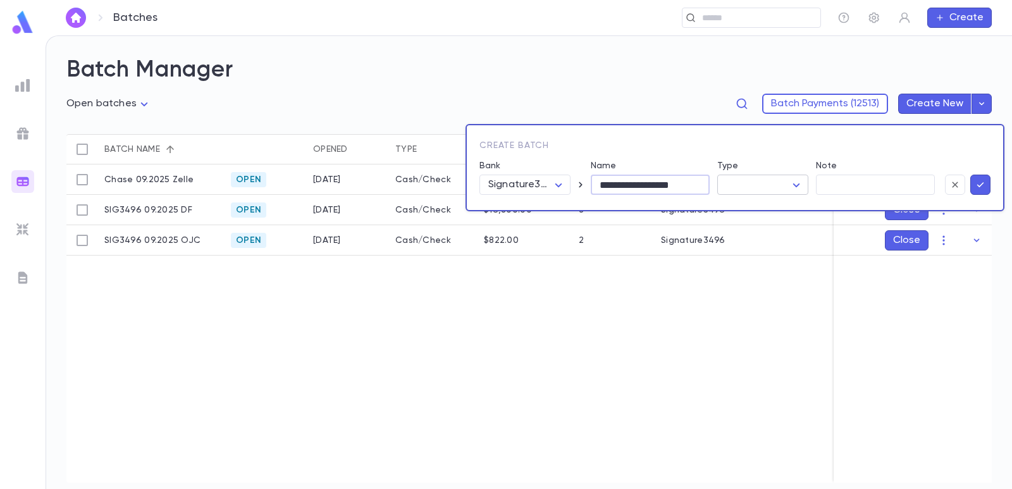
click at [739, 187] on body "**********" at bounding box center [506, 261] width 1012 height 453
click at [760, 252] on span "Cash/Check" at bounding box center [765, 249] width 70 height 13
type input "*********"
click at [979, 182] on icon "button" at bounding box center [980, 184] width 11 height 13
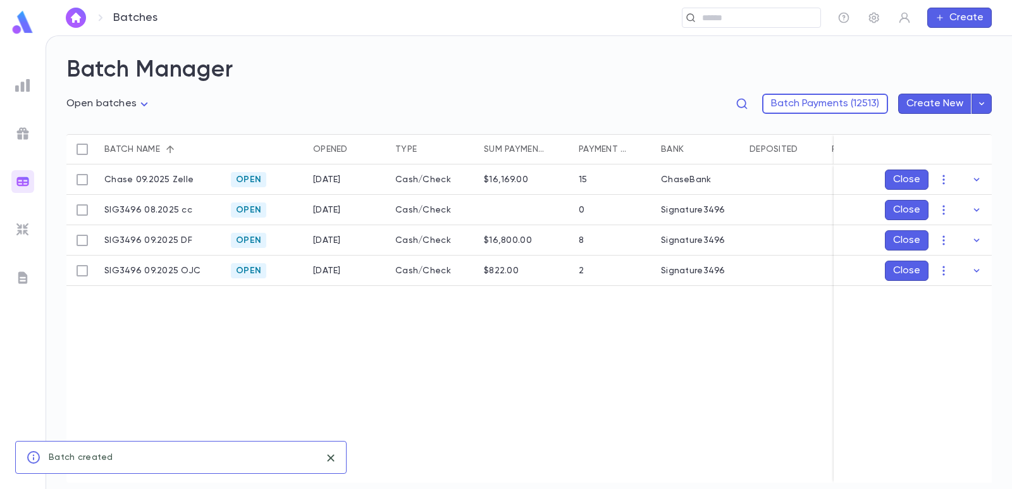
click at [496, 52] on div "Batch Manager Open batches **** Batch Payments (12513) Create New Batch name Op…" at bounding box center [529, 262] width 966 height 453
click at [946, 204] on icon "button" at bounding box center [943, 210] width 13 height 13
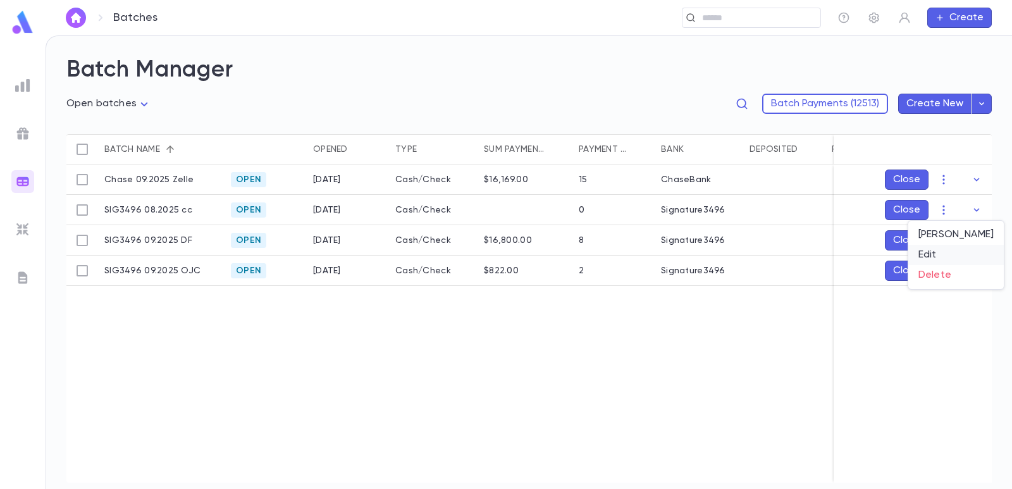
click at [933, 259] on li "Edit" at bounding box center [955, 255] width 95 height 20
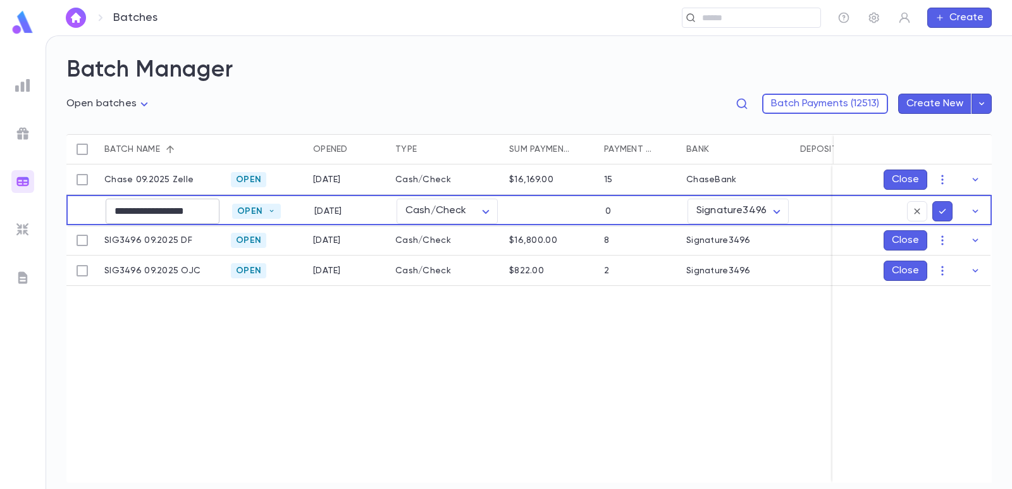
click at [168, 211] on input "**********" at bounding box center [163, 211] width 114 height 25
type input "**********"
click at [944, 211] on icon "submit" at bounding box center [942, 211] width 7 height 5
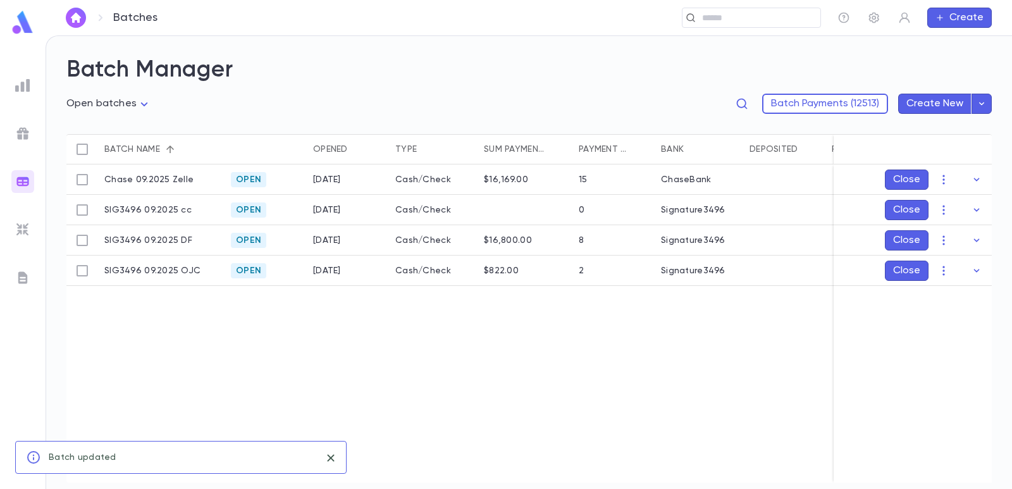
click at [376, 357] on div "Chase 09.2025 Zelle Open 9/1/2025 Cash/Check $16,169.00 15 ChaseBank SIG3496 09…" at bounding box center [629, 323] width 1126 height 318
click at [742, 18] on input "text" at bounding box center [747, 18] width 98 height 12
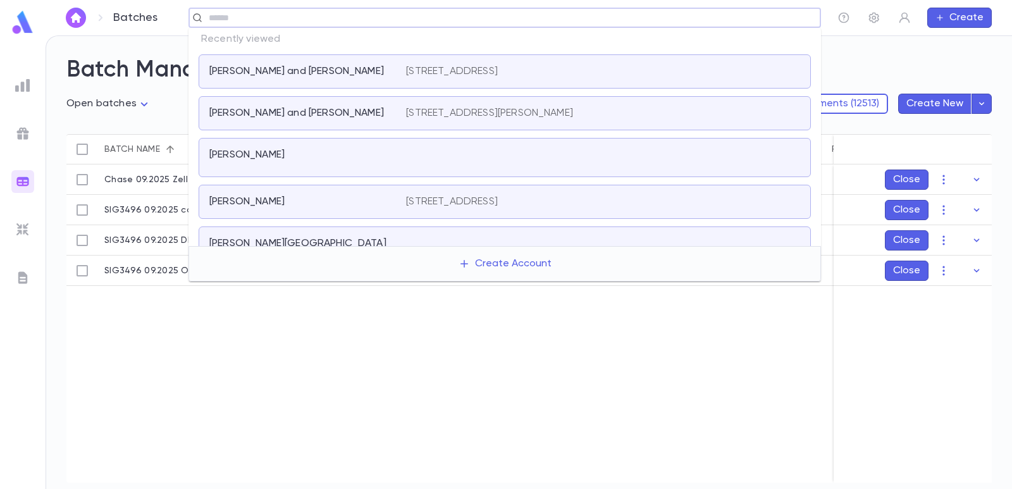
paste input "**********"
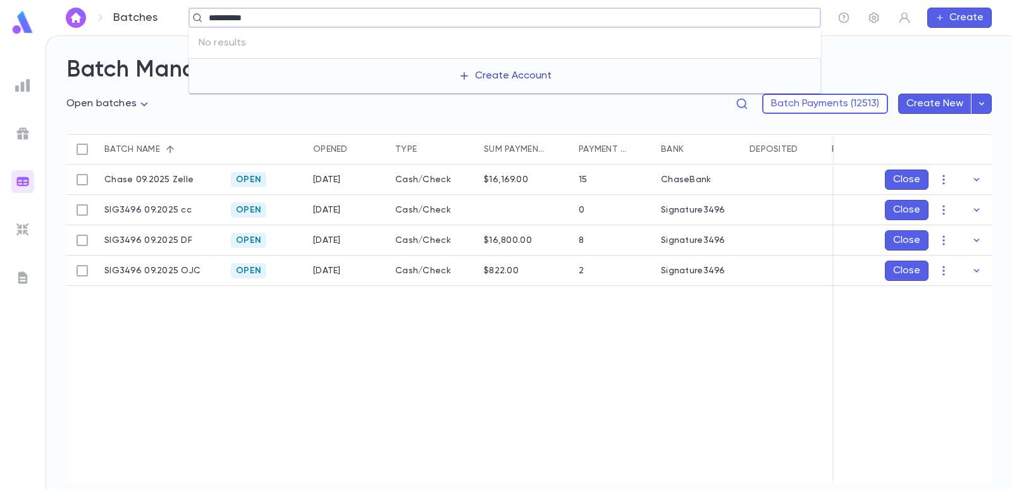
click at [489, 77] on button "Create Account" at bounding box center [504, 76] width 113 height 24
type input "**********"
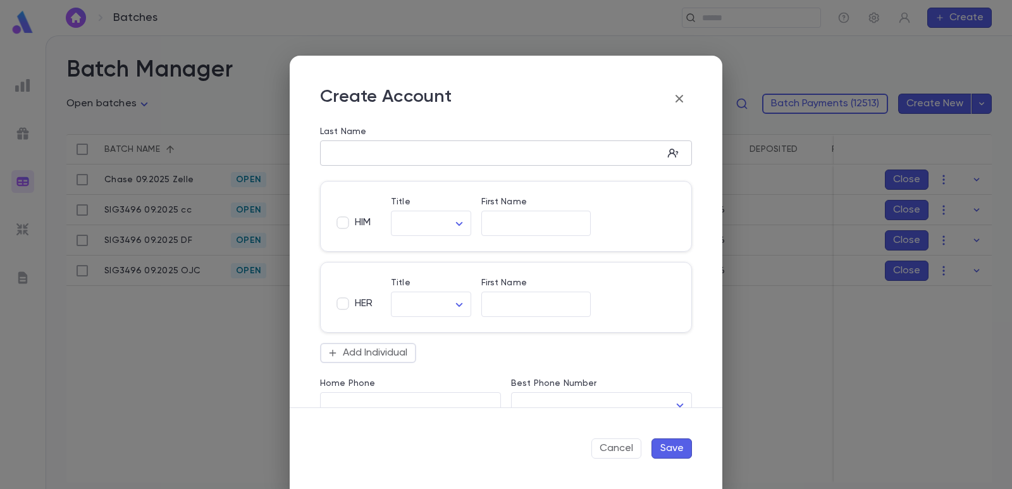
click at [373, 150] on input "Last Name" at bounding box center [491, 153] width 343 height 15
type input "*****"
click at [515, 217] on input "First Name" at bounding box center [536, 223] width 110 height 15
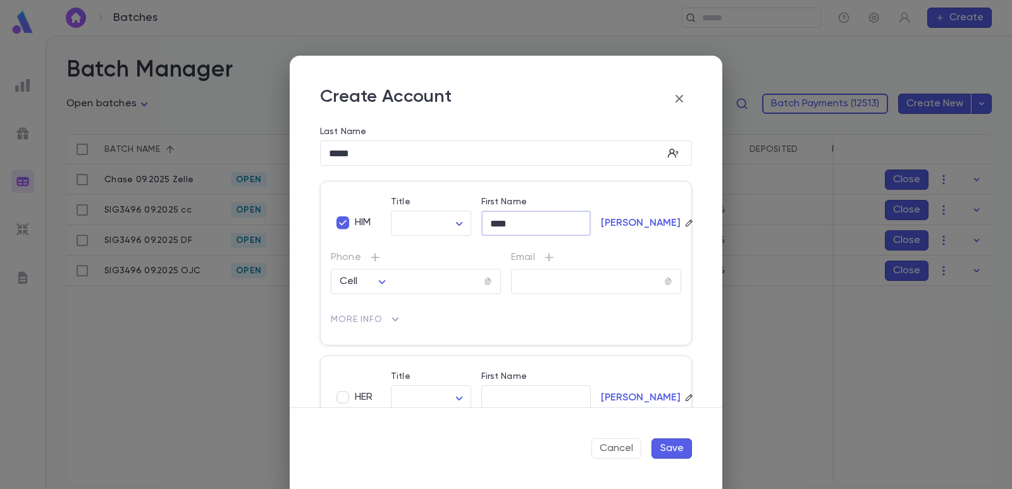
type input "****"
click at [666, 452] on button "Save" at bounding box center [671, 448] width 40 height 20
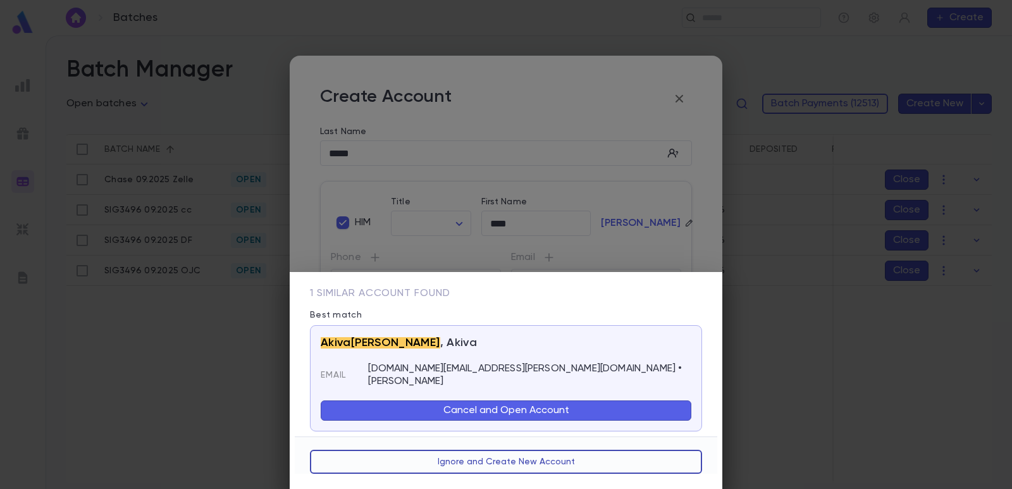
click at [420, 455] on button "Ignore and Create New Account" at bounding box center [506, 462] width 392 height 24
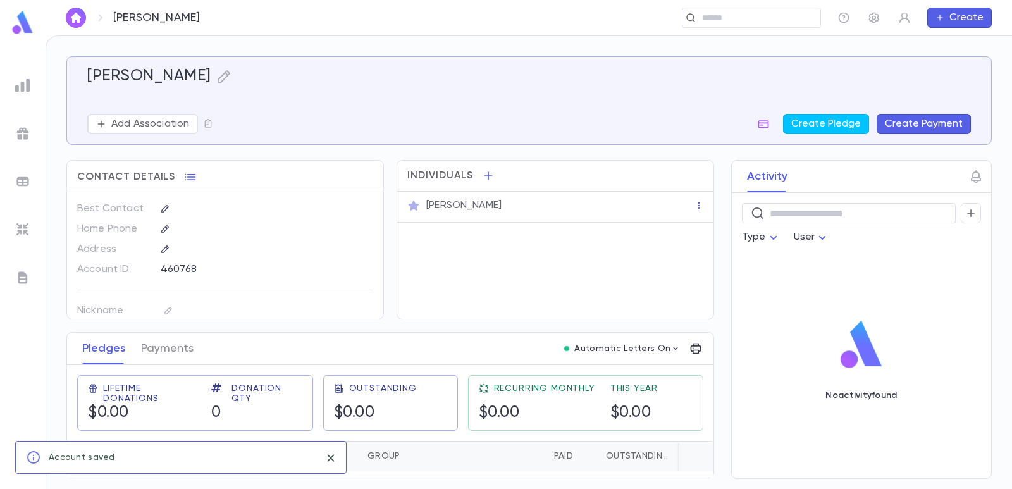
click at [962, 126] on button "Create Payment" at bounding box center [924, 124] width 94 height 20
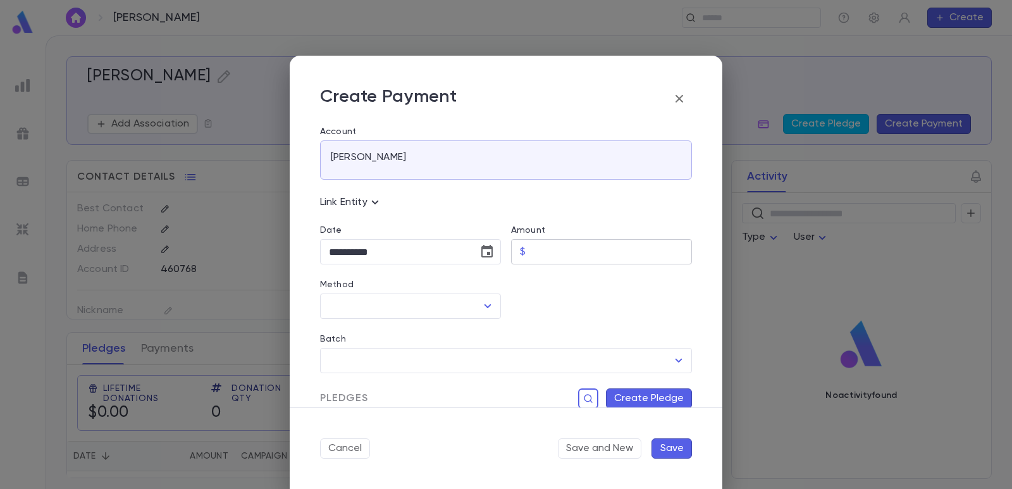
click at [531, 242] on input "Amount" at bounding box center [611, 252] width 161 height 25
type input "******"
drag, startPoint x: 532, startPoint y: 295, endPoint x: 523, endPoint y: 294, distance: 8.9
click at [530, 296] on div at bounding box center [596, 291] width 191 height 54
click at [484, 245] on icon "Choose date, selected date is Sep 4, 2025" at bounding box center [486, 251] width 15 height 15
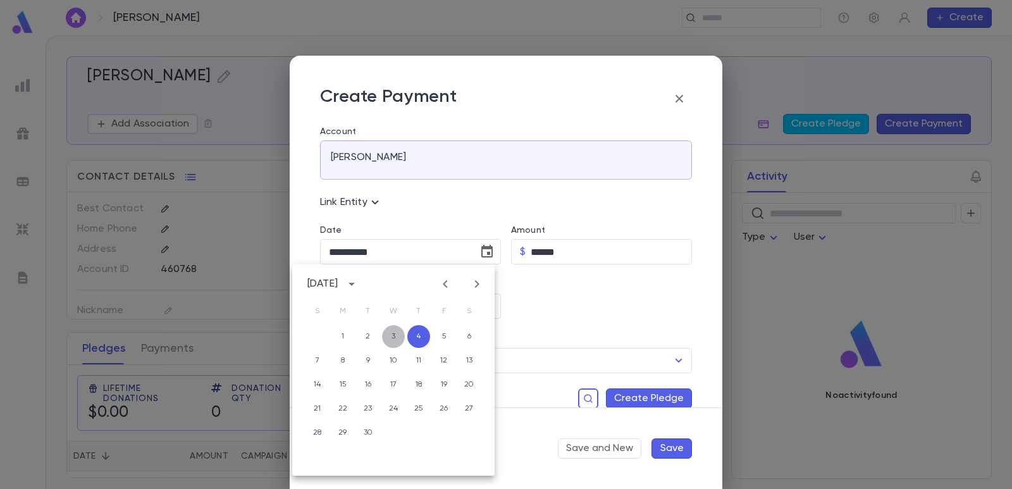
click at [388, 343] on button "3" at bounding box center [393, 336] width 23 height 23
type input "**********"
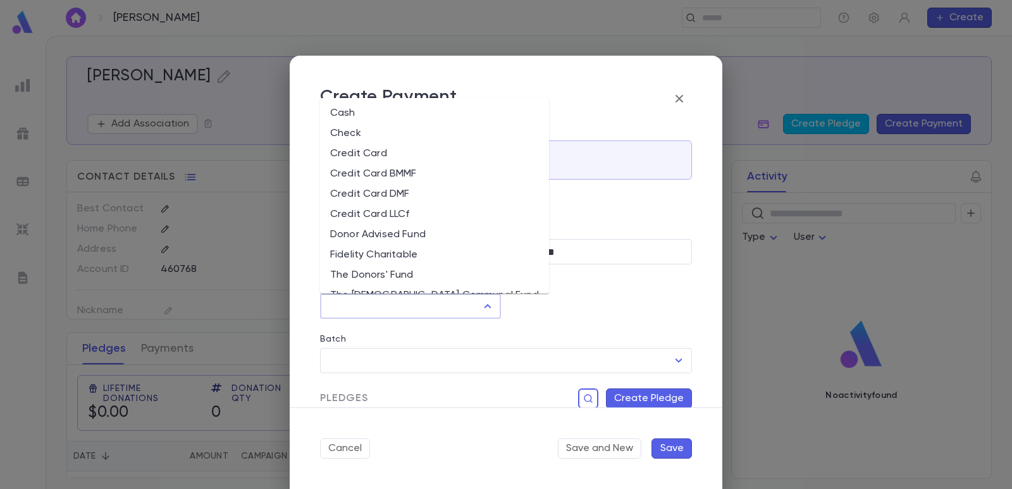
click at [386, 307] on input "Method" at bounding box center [401, 306] width 151 height 24
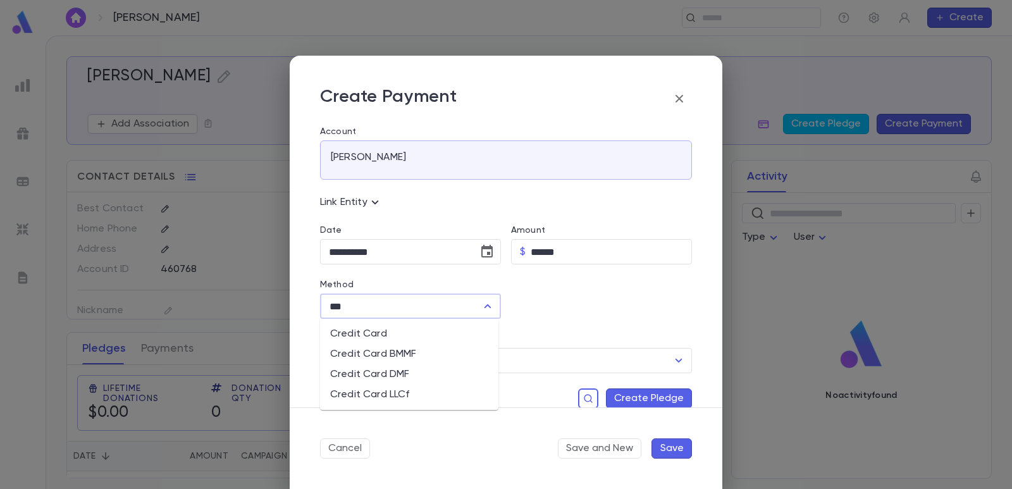
click at [380, 326] on li "Credit Card" at bounding box center [409, 334] width 178 height 20
type input "**********"
click at [373, 358] on input "Batch" at bounding box center [497, 360] width 342 height 24
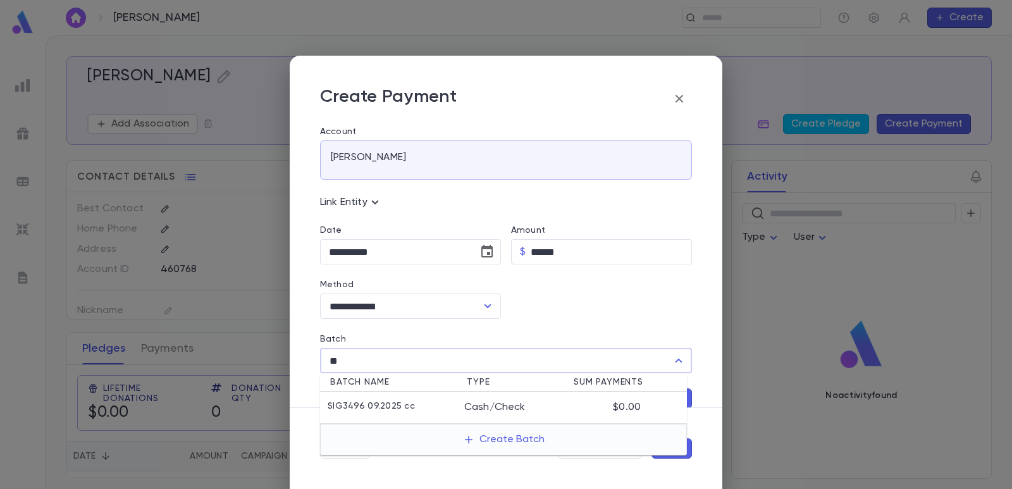
click at [368, 411] on p "SIG3496 09.2025 cc" at bounding box center [371, 407] width 87 height 13
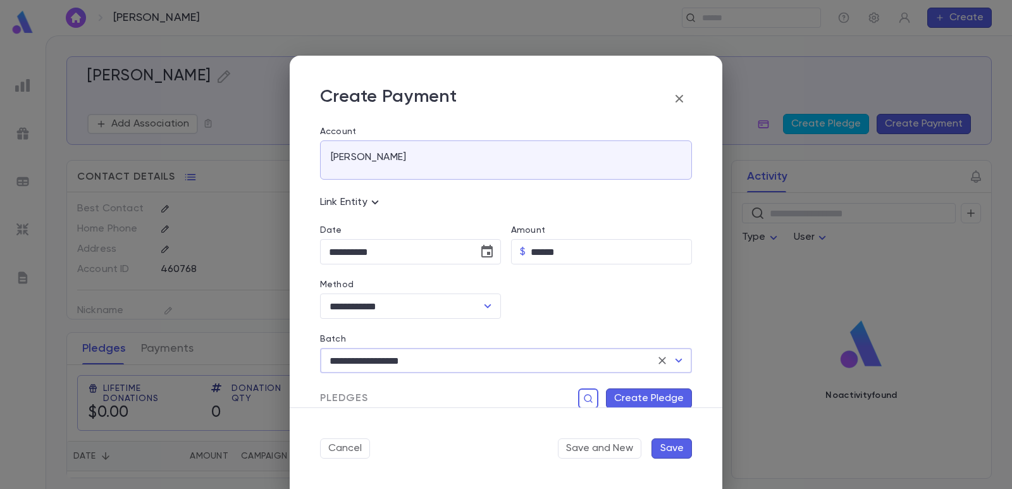
type input "**********"
click at [625, 400] on button "Create Pledge" at bounding box center [649, 398] width 86 height 20
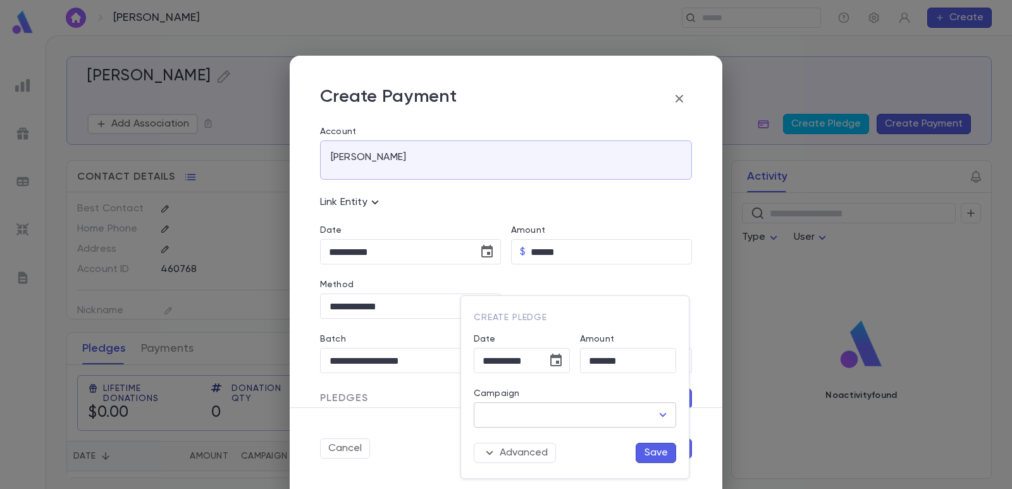
click at [528, 414] on input "Campaign" at bounding box center [565, 415] width 172 height 24
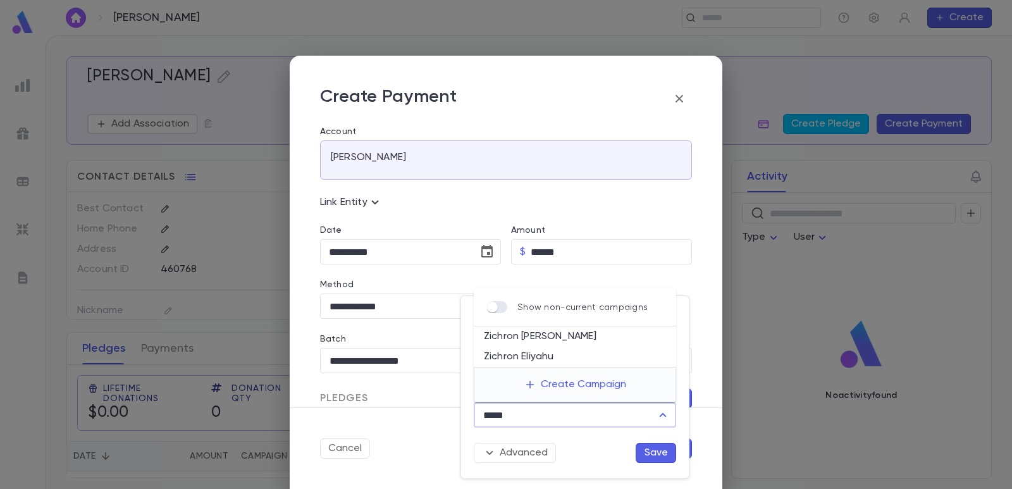
click at [531, 333] on li "Zichron [PERSON_NAME]" at bounding box center [575, 336] width 202 height 20
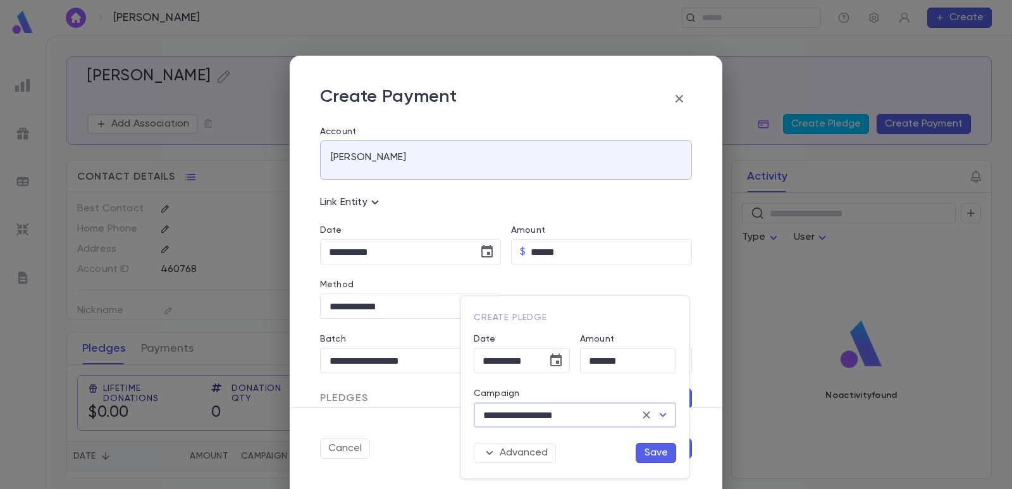
type input "**********"
click at [655, 455] on button "Save" at bounding box center [656, 453] width 40 height 20
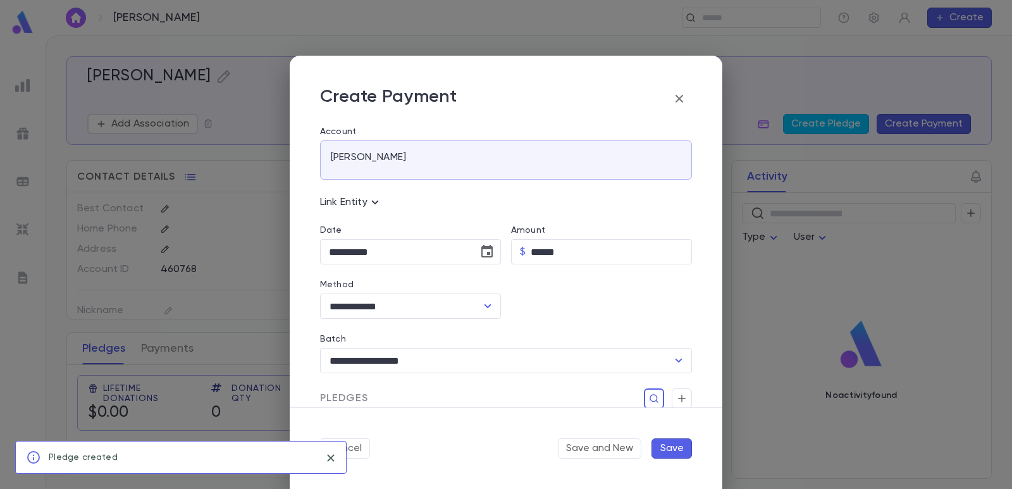
click at [675, 445] on button "Save" at bounding box center [671, 448] width 40 height 20
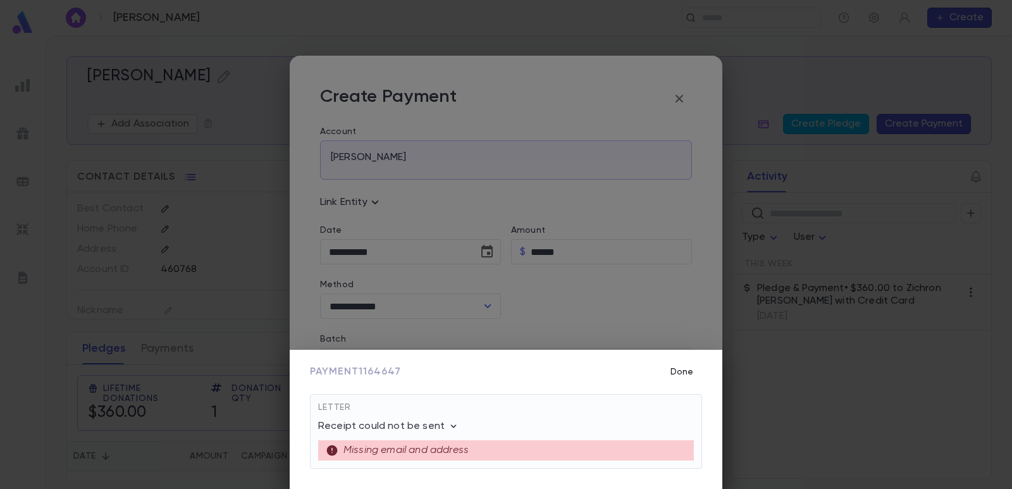
click at [686, 370] on button "Done" at bounding box center [682, 372] width 40 height 24
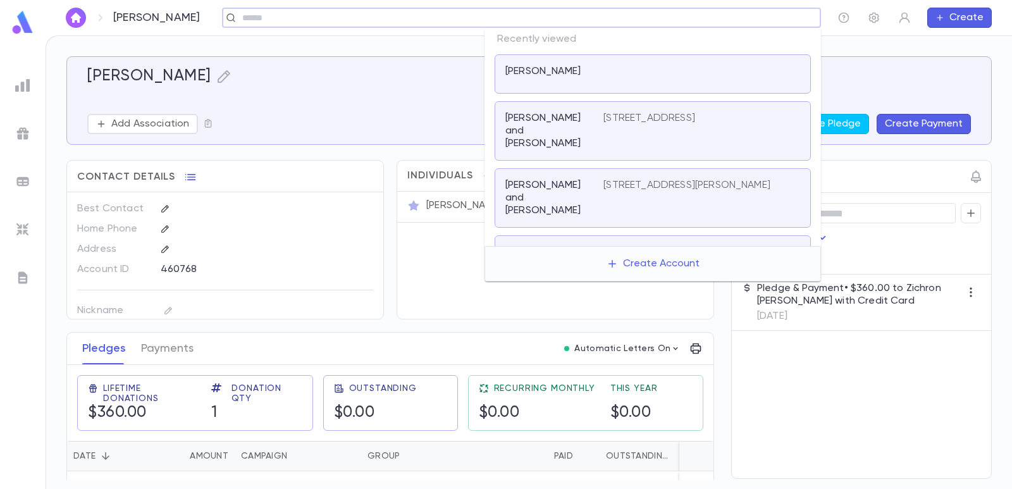
click at [716, 19] on input "text" at bounding box center [517, 18] width 558 height 12
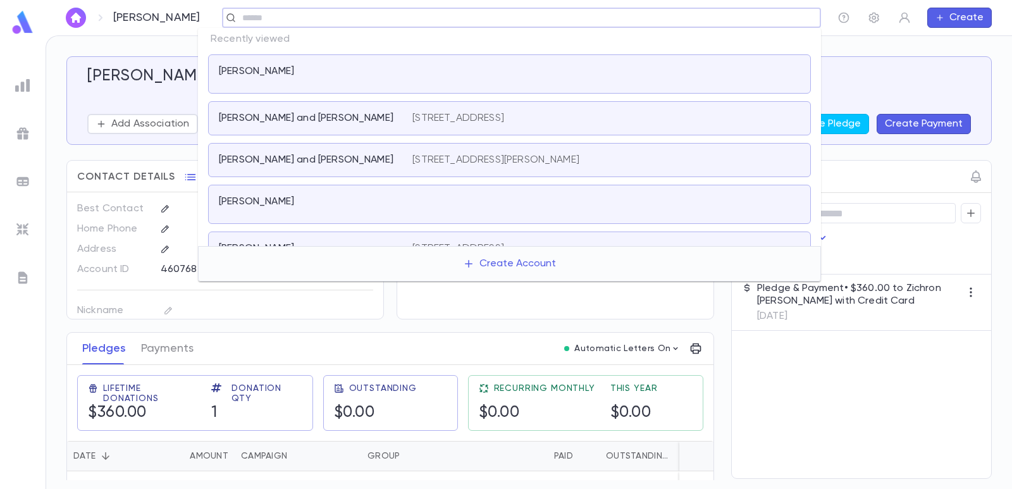
paste input "**********"
type input "**********"
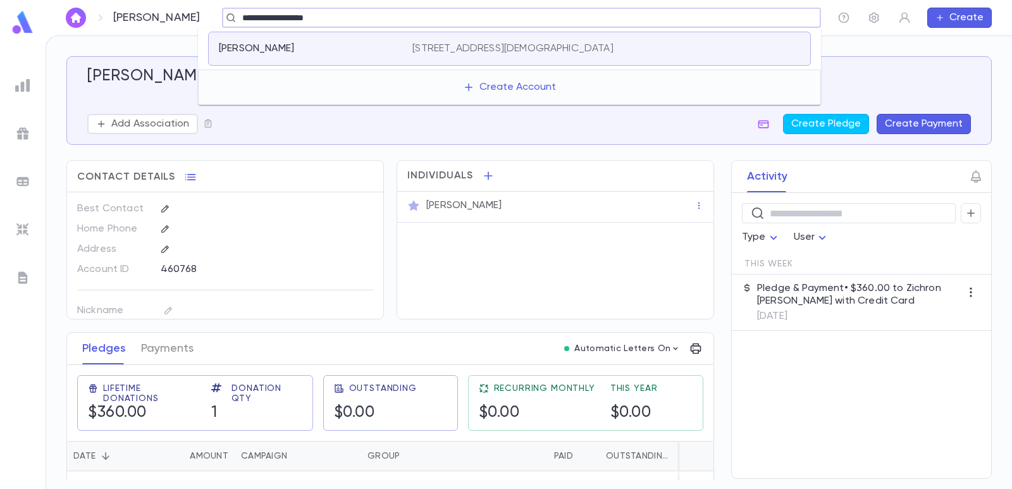
click at [238, 16] on input "**********" at bounding box center [517, 18] width 558 height 12
click at [290, 49] on p "Mandelbaum, Wilfred" at bounding box center [256, 48] width 75 height 13
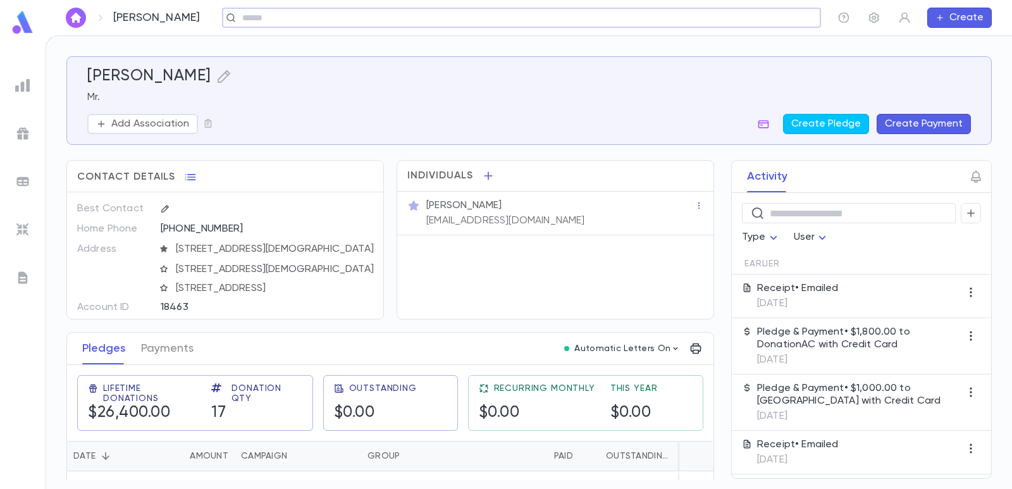
click at [904, 127] on button "Create Payment" at bounding box center [924, 124] width 94 height 20
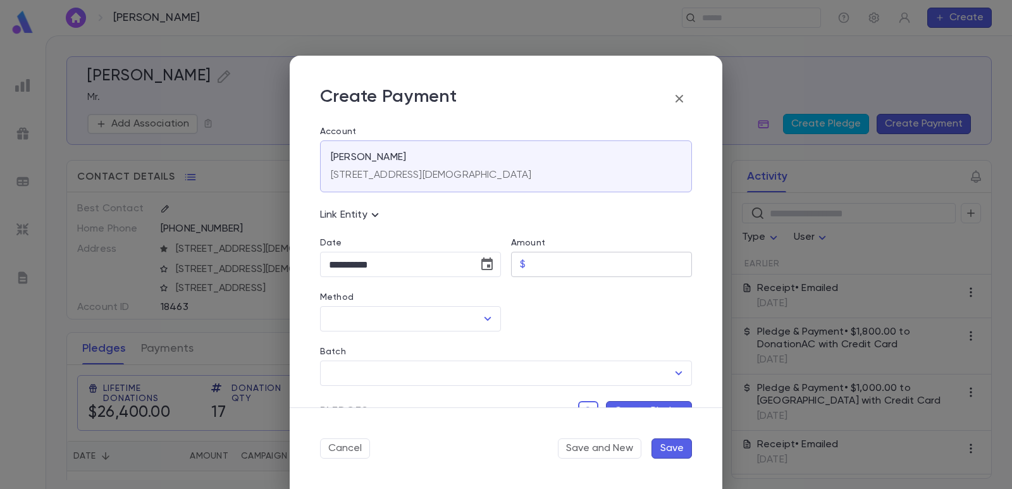
click at [549, 266] on input "Amount" at bounding box center [611, 264] width 161 height 25
type input "********"
click at [543, 305] on div at bounding box center [596, 304] width 191 height 54
click at [484, 266] on icon "Choose date, selected date is Sep 4, 2025" at bounding box center [486, 263] width 11 height 13
drag, startPoint x: 545, startPoint y: 326, endPoint x: 428, endPoint y: 326, distance: 117.6
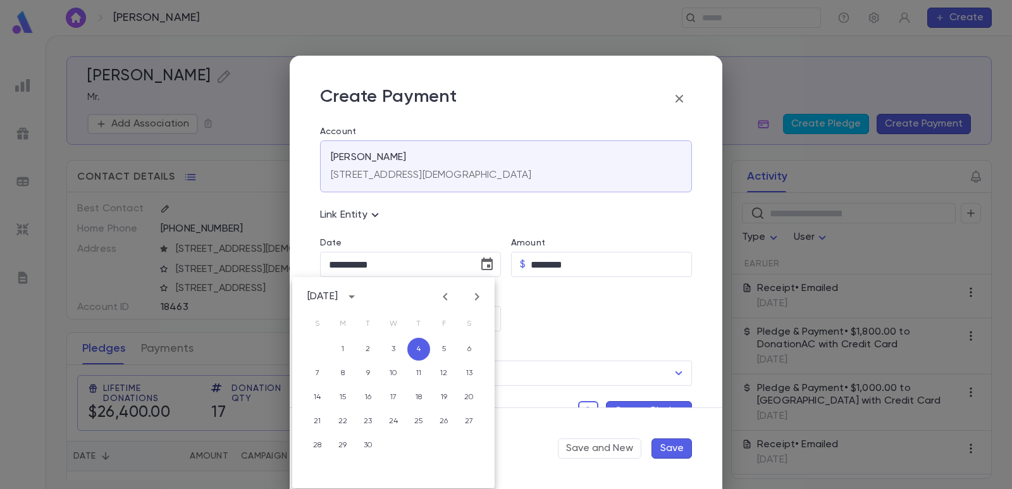
click at [534, 326] on div at bounding box center [596, 304] width 191 height 54
click at [494, 260] on button "Choose date, selected date is Sep 4, 2025" at bounding box center [486, 264] width 25 height 25
click at [332, 343] on div "1 2 3 4 5 6" at bounding box center [393, 349] width 202 height 23
click at [338, 347] on button "1" at bounding box center [342, 349] width 23 height 23
type input "**********"
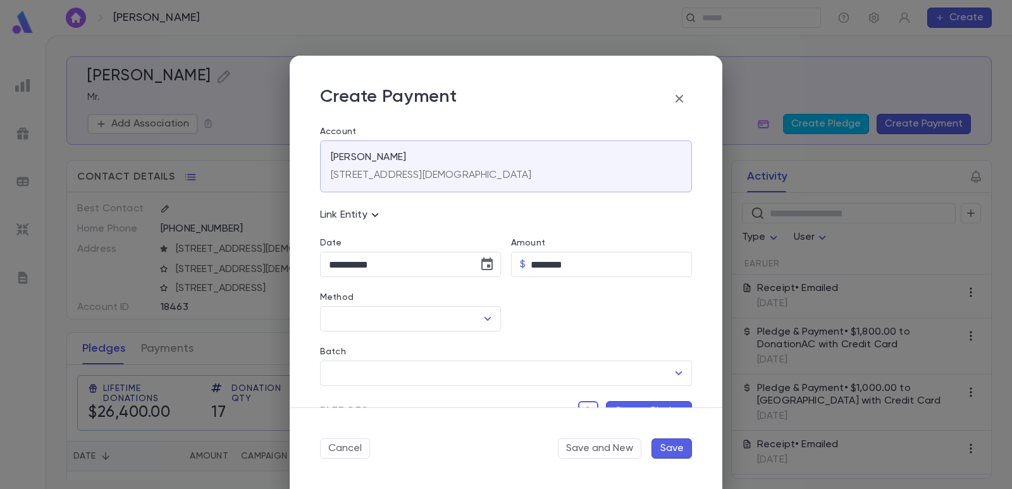
click at [364, 309] on input "Method" at bounding box center [401, 319] width 151 height 24
drag, startPoint x: 356, startPoint y: 336, endPoint x: 353, endPoint y: 368, distance: 31.8
click at [356, 341] on li "Credit Card" at bounding box center [409, 346] width 178 height 20
type input "**********"
click at [352, 381] on input "Batch" at bounding box center [497, 373] width 342 height 24
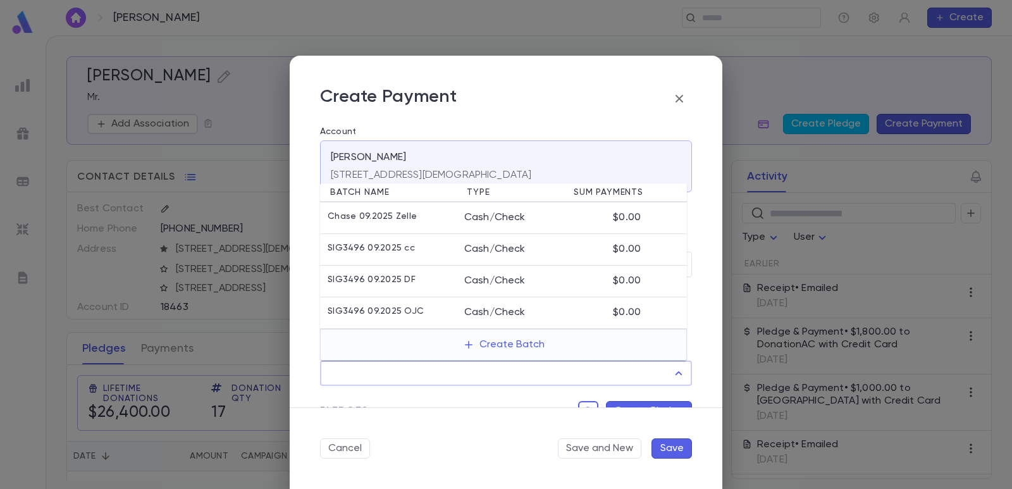
type input "*"
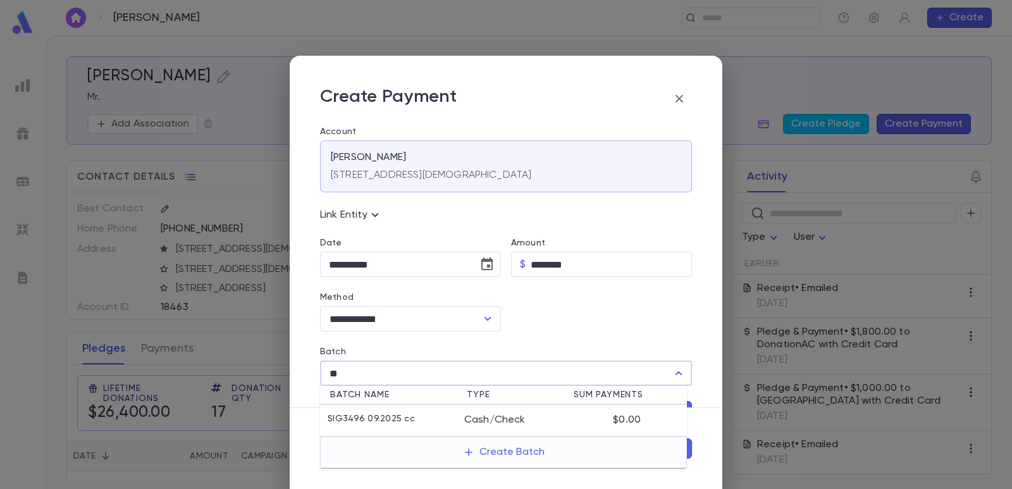
click at [380, 422] on p "SIG3496 09.2025 cc" at bounding box center [371, 420] width 87 height 13
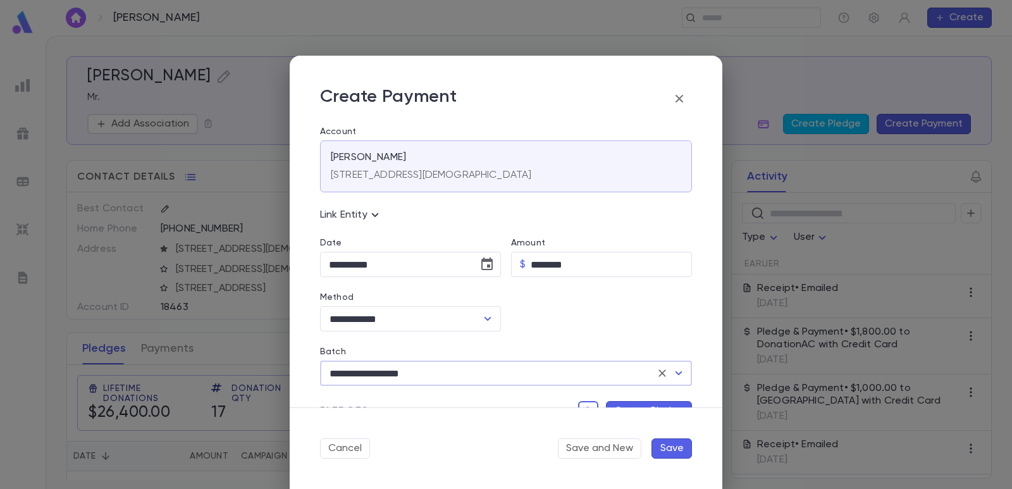
type input "**********"
click at [612, 400] on div "Pledges Create Pledge" at bounding box center [501, 403] width 382 height 35
click at [612, 402] on button "Create Pledge" at bounding box center [649, 411] width 86 height 20
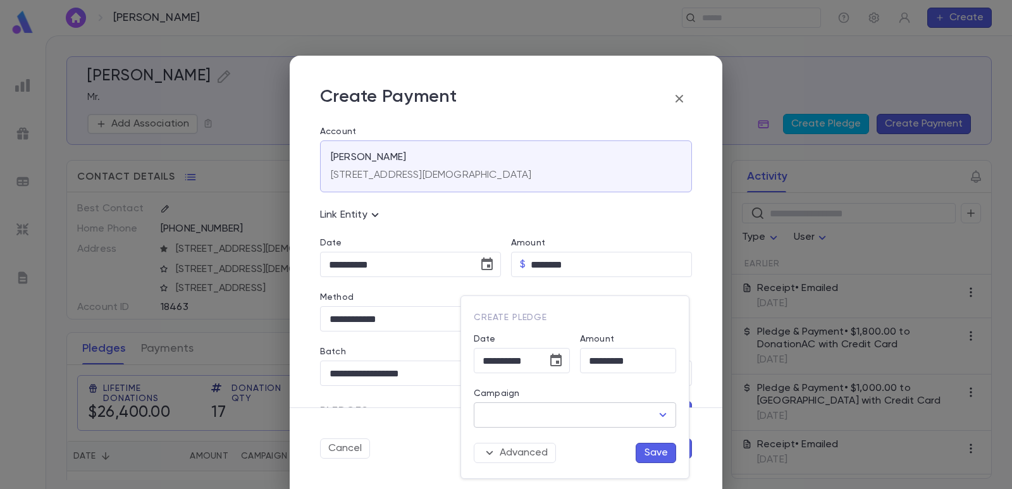
click at [579, 408] on input "Campaign" at bounding box center [565, 415] width 172 height 24
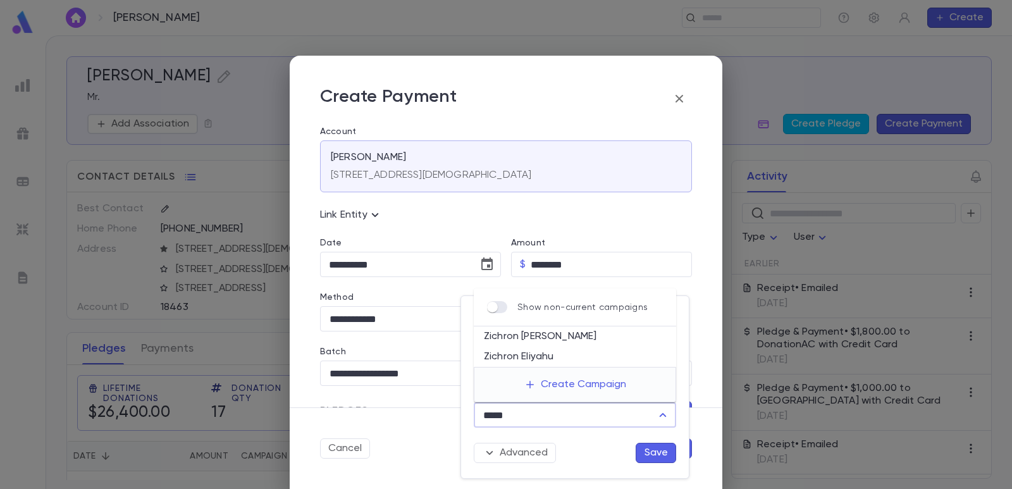
click at [558, 332] on li "Zichron [PERSON_NAME]" at bounding box center [575, 336] width 202 height 20
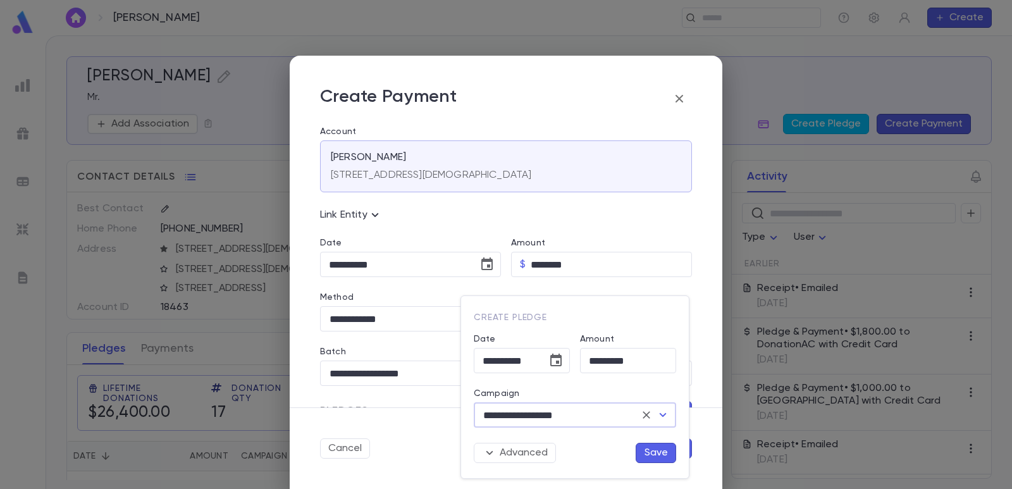
type input "**********"
click at [660, 458] on button "Save" at bounding box center [656, 453] width 40 height 20
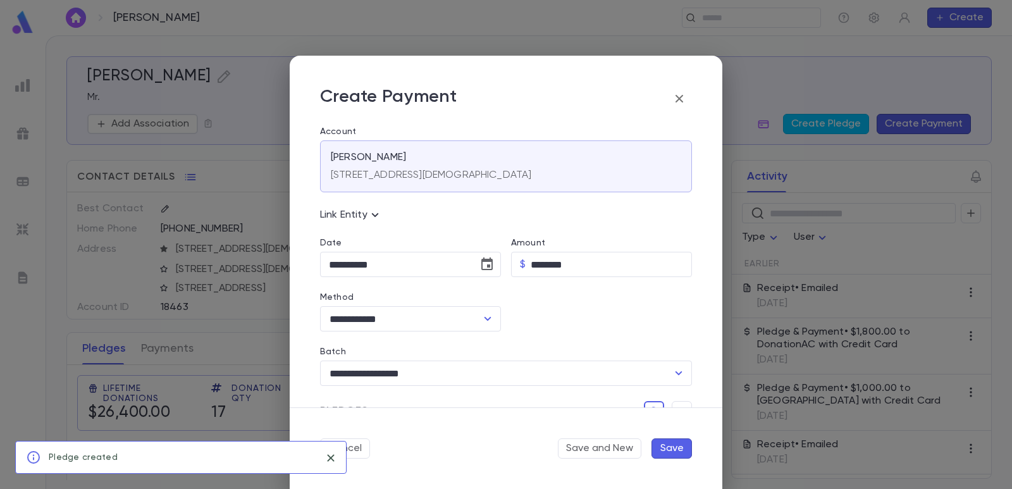
click at [674, 448] on button "Save" at bounding box center [671, 448] width 40 height 20
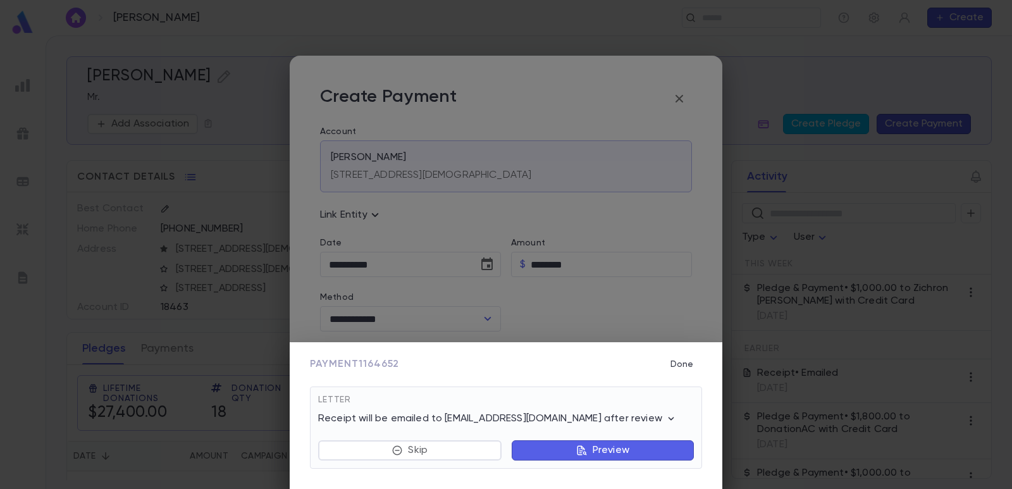
click at [529, 446] on button "Preview" at bounding box center [603, 450] width 182 height 20
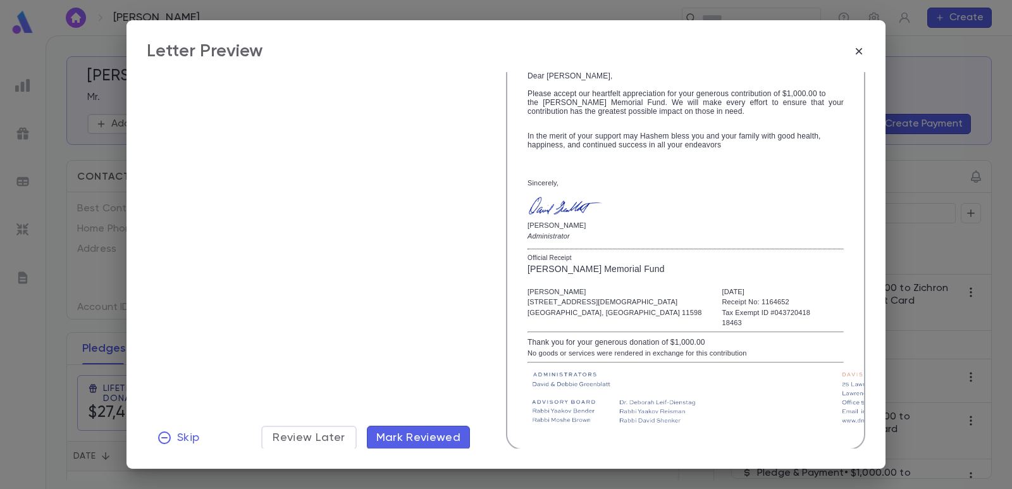
scroll to position [218, 0]
click at [419, 428] on button "Mark Reviewed" at bounding box center [419, 436] width 104 height 24
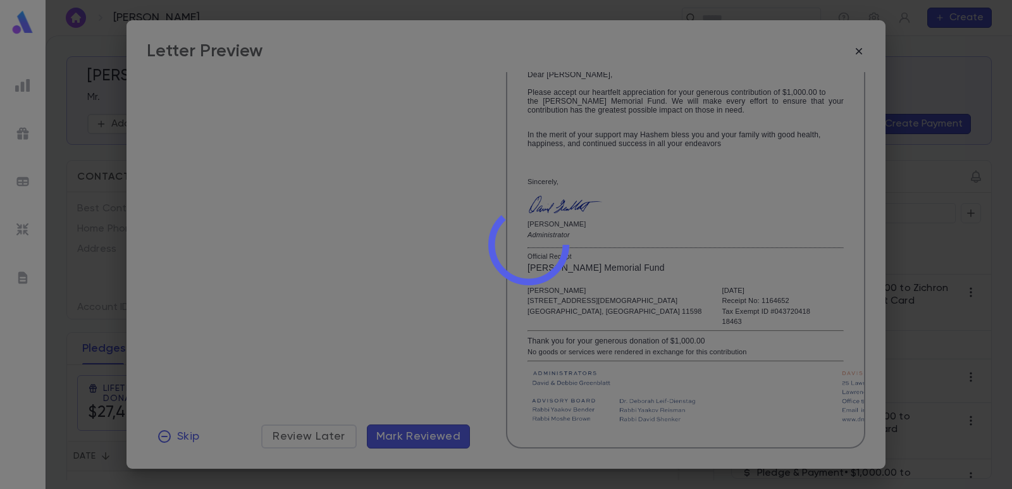
scroll to position [0, 0]
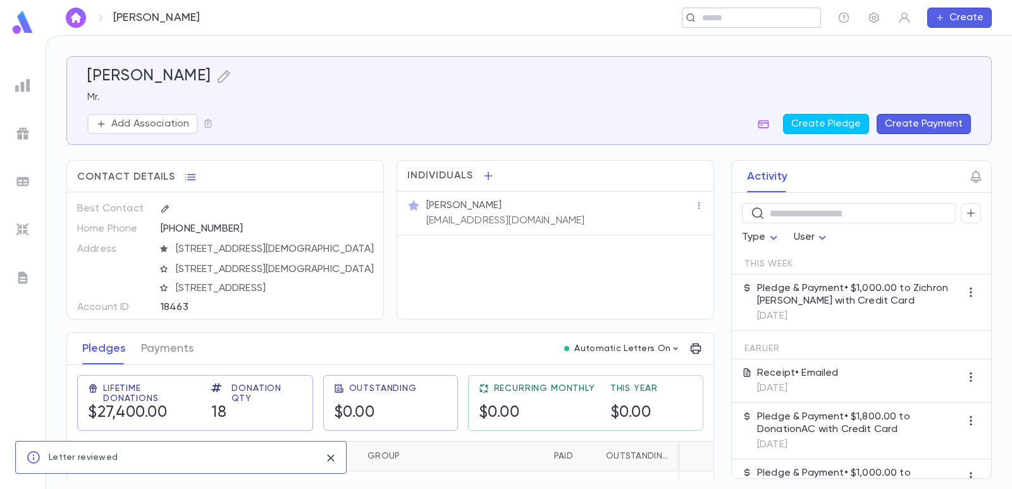
click at [730, 21] on input "text" at bounding box center [747, 18] width 98 height 12
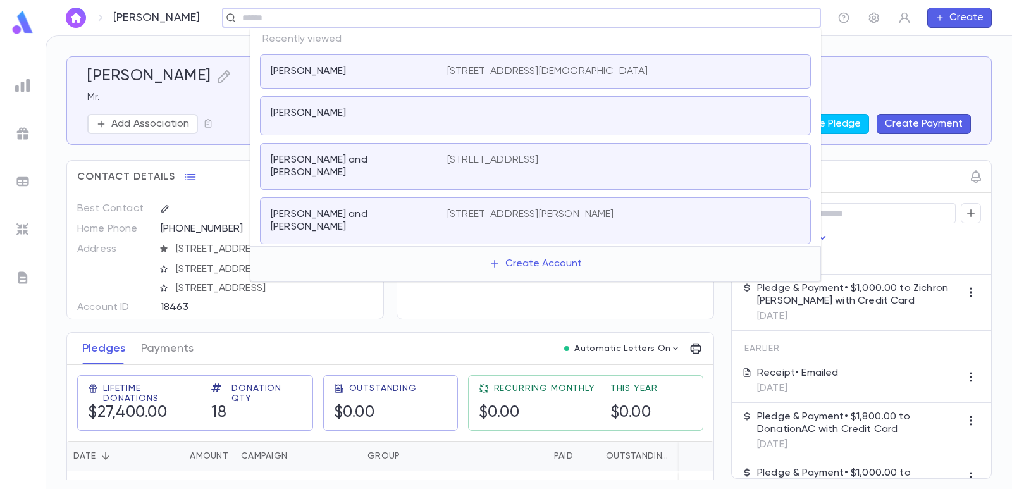
paste input "**********"
type input "**********"
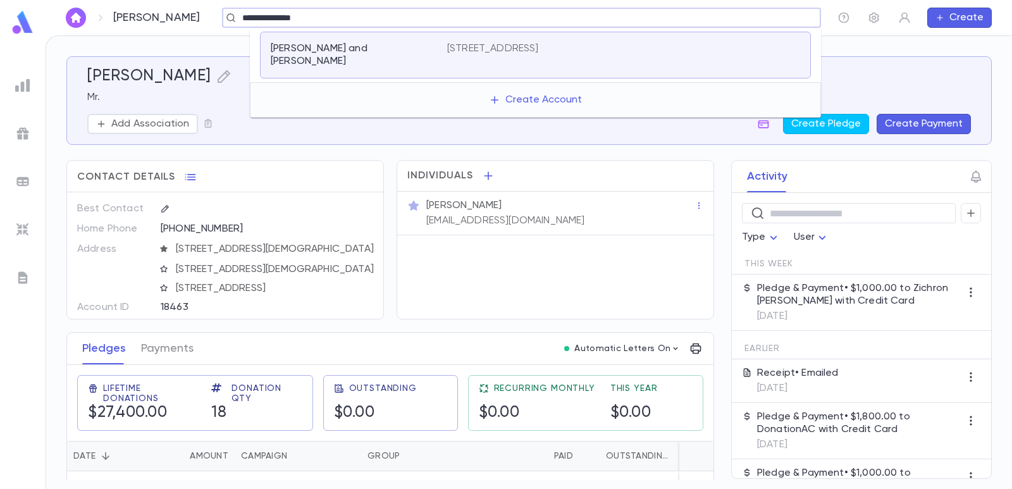
click at [653, 43] on div "800 Kearny Dr, Valley Stream NY 11581" at bounding box center [623, 48] width 353 height 13
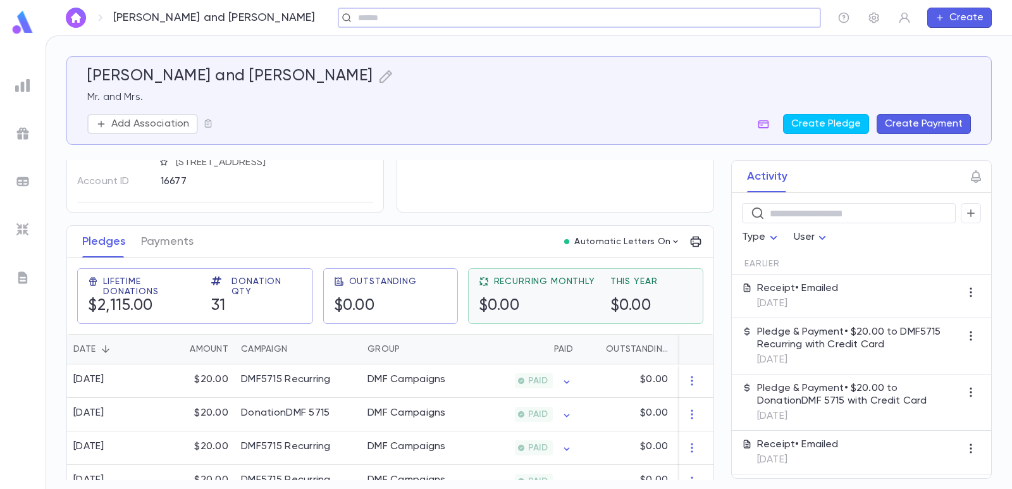
scroll to position [126, 0]
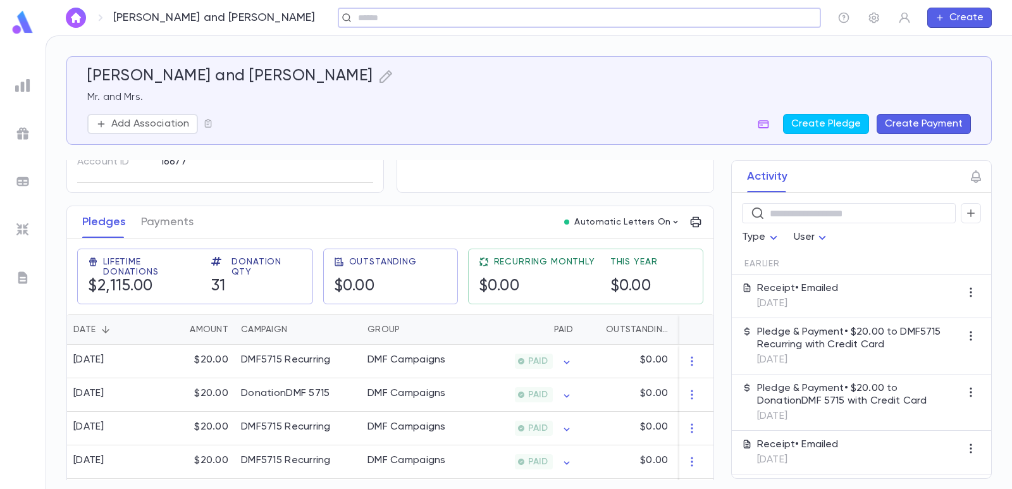
click at [895, 124] on button "Create Payment" at bounding box center [924, 124] width 94 height 20
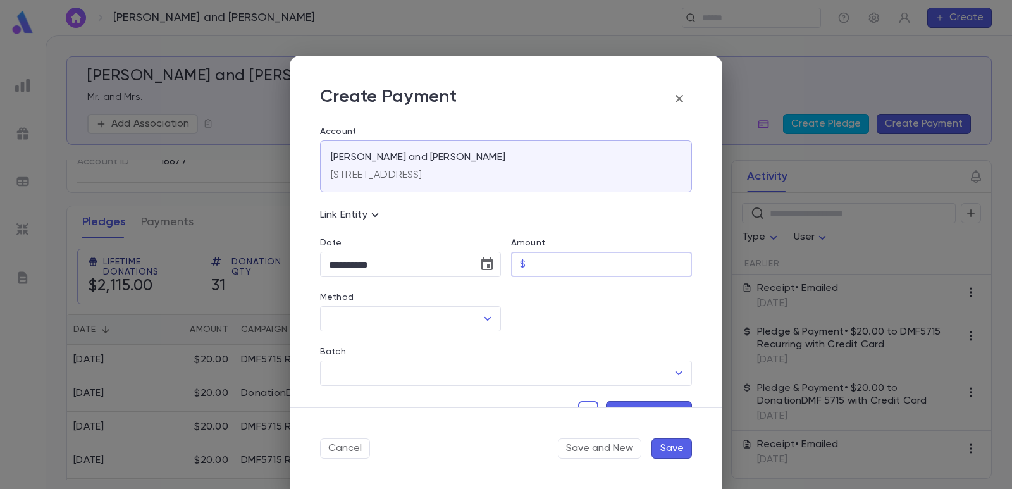
click at [536, 265] on input "Amount" at bounding box center [611, 264] width 161 height 25
type input "*****"
drag, startPoint x: 532, startPoint y: 307, endPoint x: 474, endPoint y: 288, distance: 60.6
click at [523, 305] on div at bounding box center [596, 304] width 191 height 54
click at [483, 269] on icon "Choose date, selected date is Sep 4, 2025" at bounding box center [486, 263] width 11 height 13
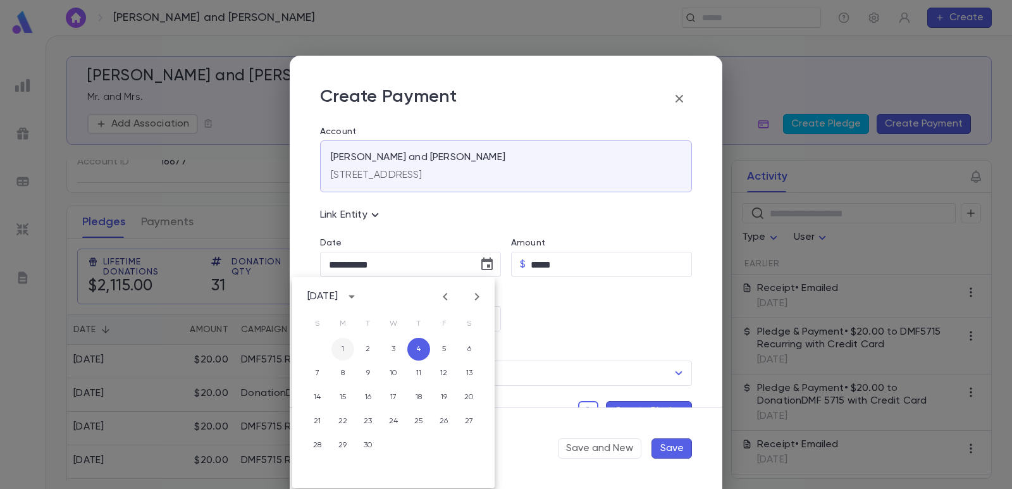
click at [351, 352] on button "1" at bounding box center [342, 349] width 23 height 23
type input "**********"
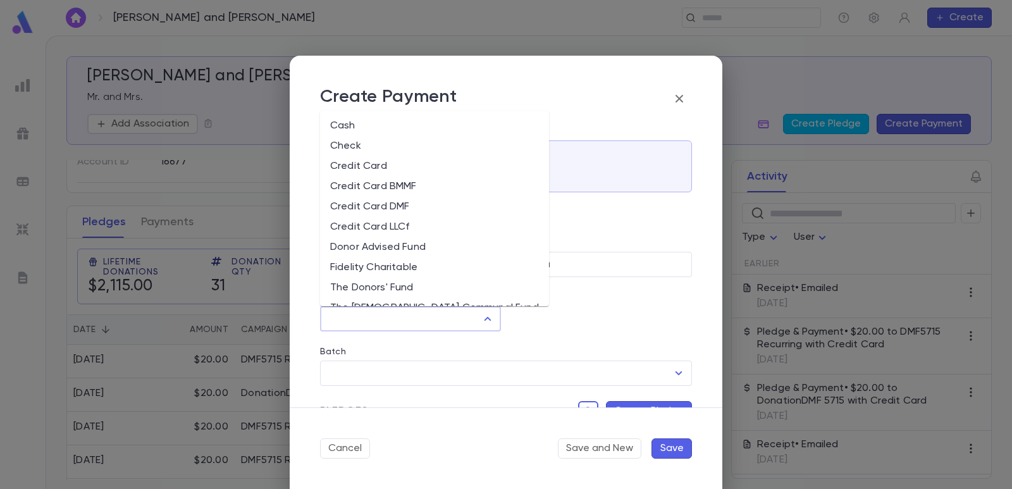
click at [371, 315] on input "Method" at bounding box center [401, 319] width 151 height 24
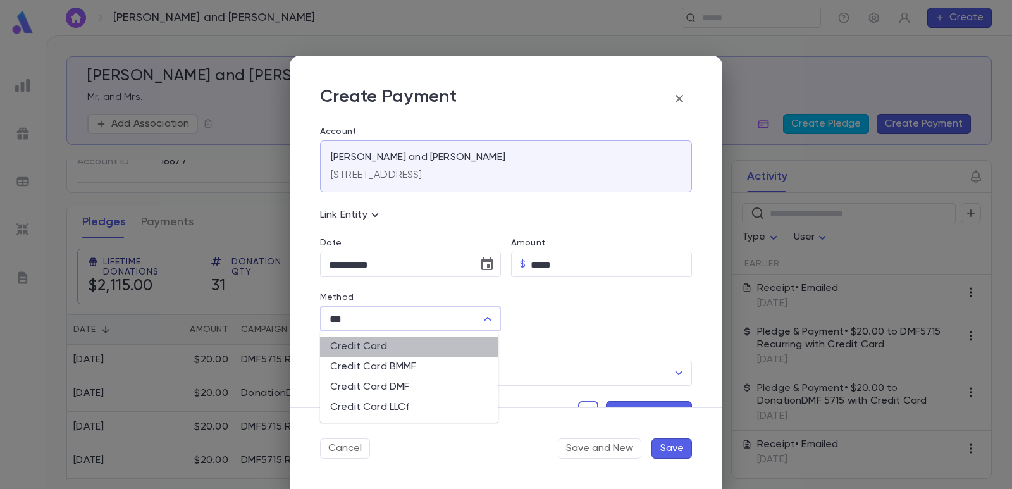
click at [358, 345] on li "Credit Card" at bounding box center [409, 346] width 178 height 20
type input "**********"
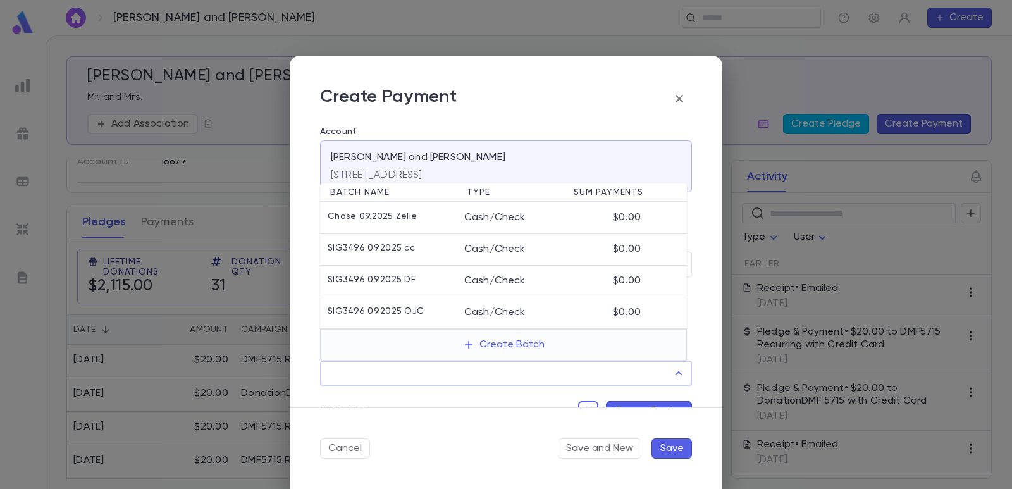
click at [348, 366] on input "Batch" at bounding box center [497, 373] width 342 height 24
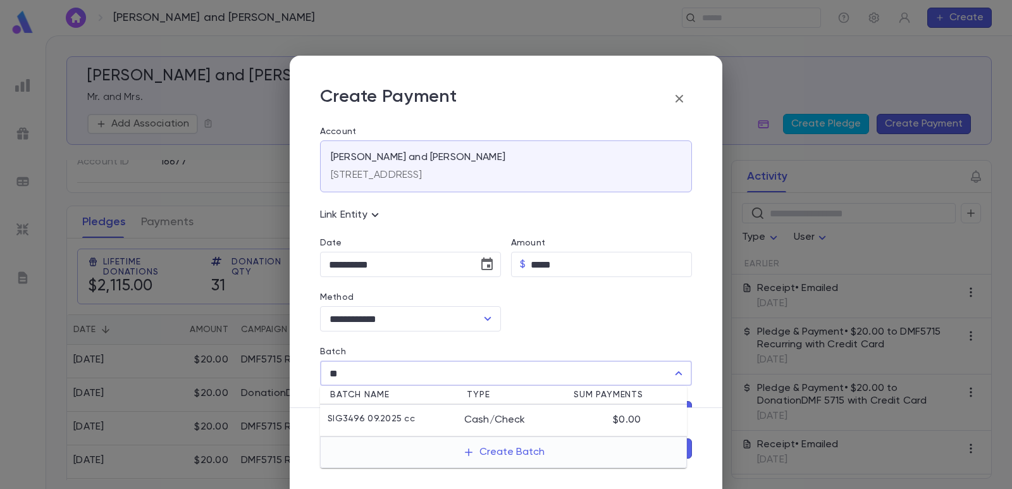
click at [354, 414] on p "SIG3496 09.2025 cc" at bounding box center [371, 420] width 87 height 13
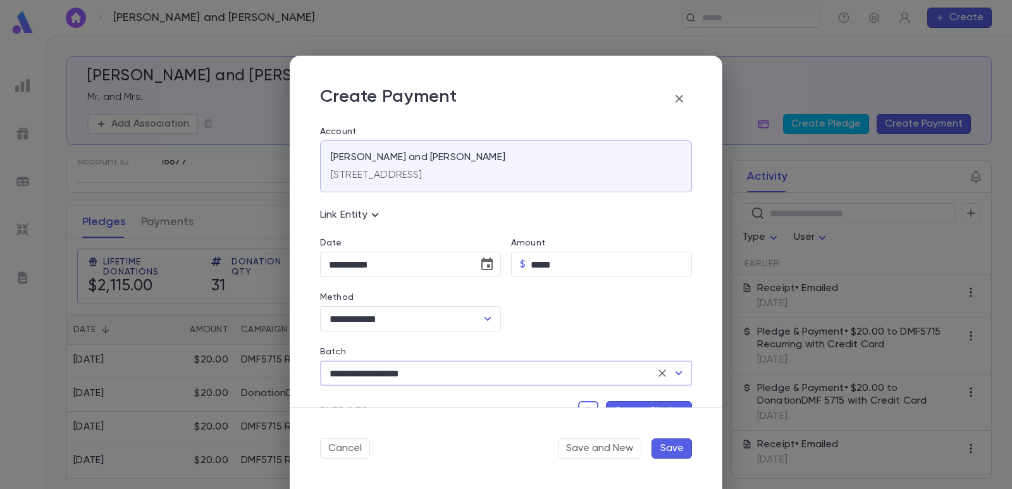
type input "**********"
click at [619, 405] on button "Create Pledge" at bounding box center [649, 411] width 86 height 20
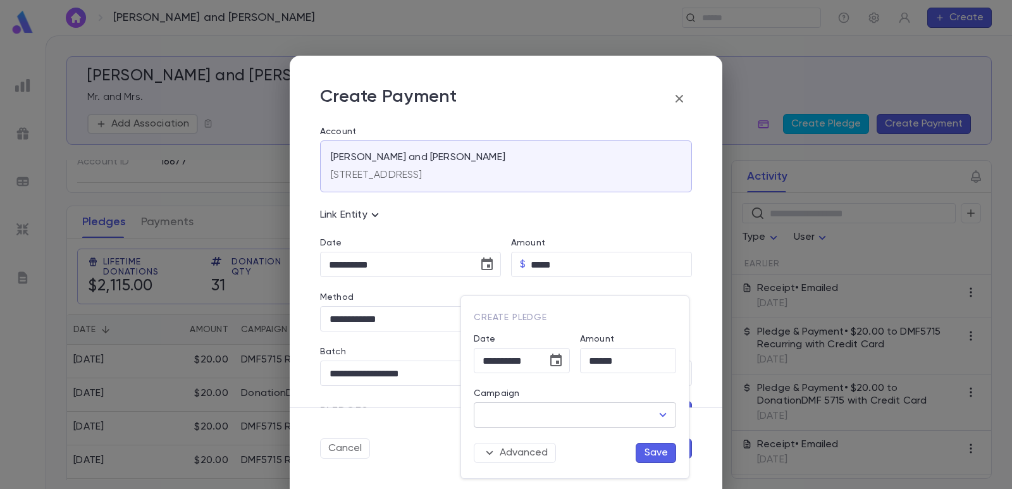
click at [551, 415] on input "Campaign" at bounding box center [565, 415] width 172 height 24
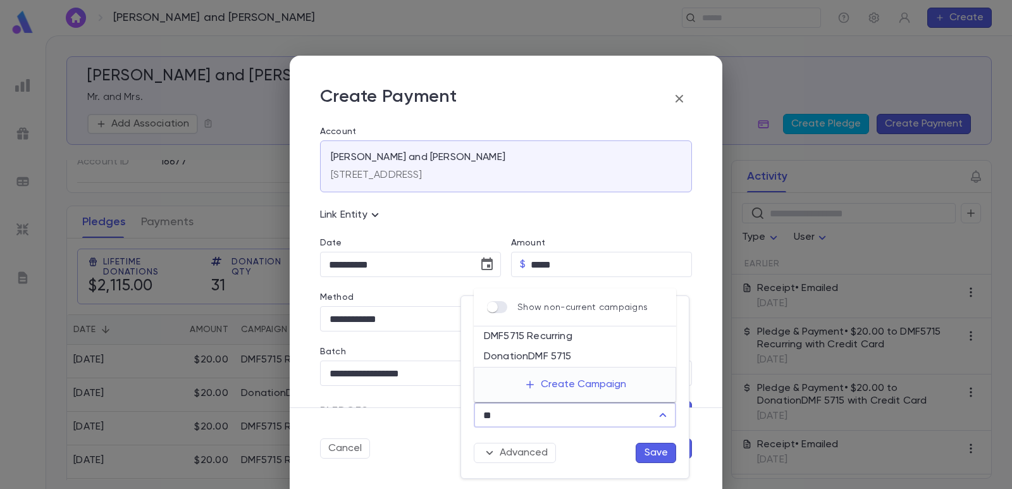
click at [545, 343] on li "DMF5715 Recurring" at bounding box center [575, 336] width 202 height 20
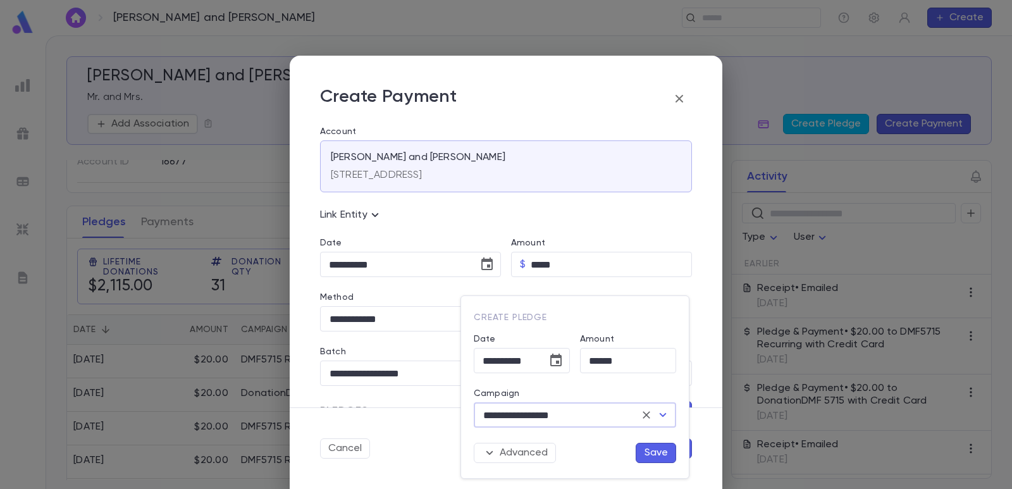
type input "**********"
click at [644, 451] on button "Save" at bounding box center [656, 453] width 40 height 20
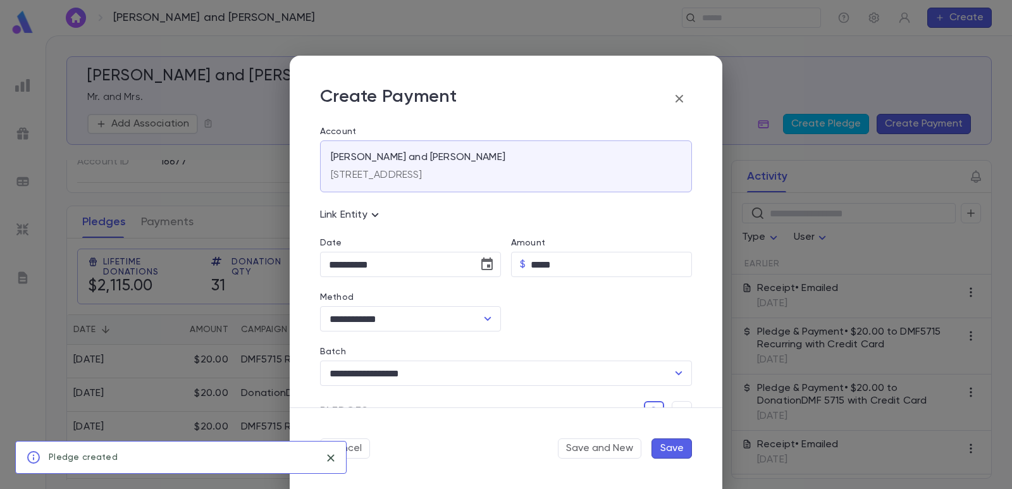
click at [677, 448] on button "Save" at bounding box center [671, 448] width 40 height 20
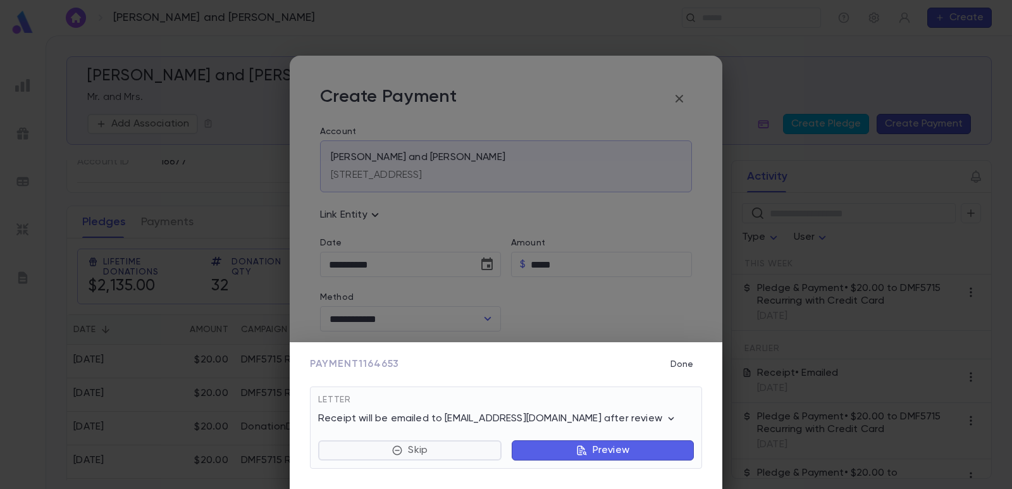
click at [431, 453] on button "Skip" at bounding box center [409, 450] width 183 height 20
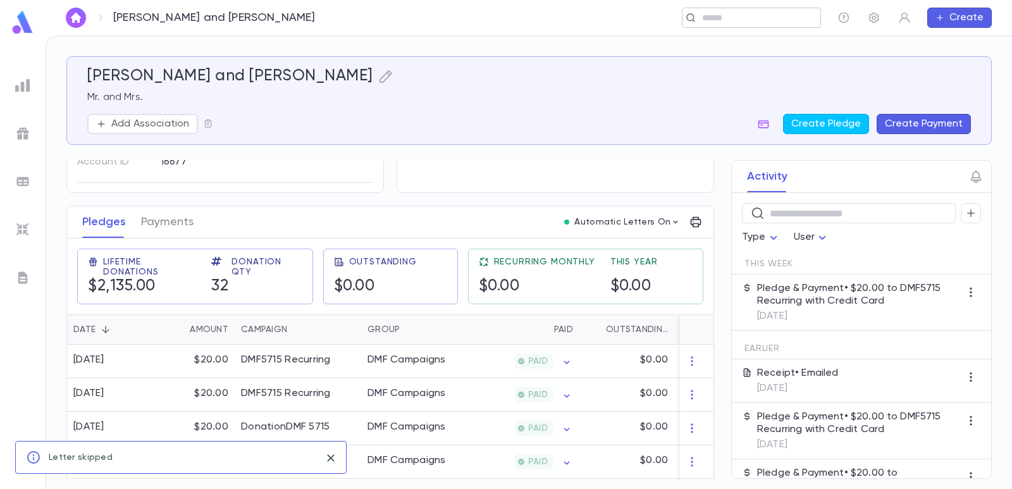
click at [720, 16] on input "text" at bounding box center [747, 18] width 98 height 12
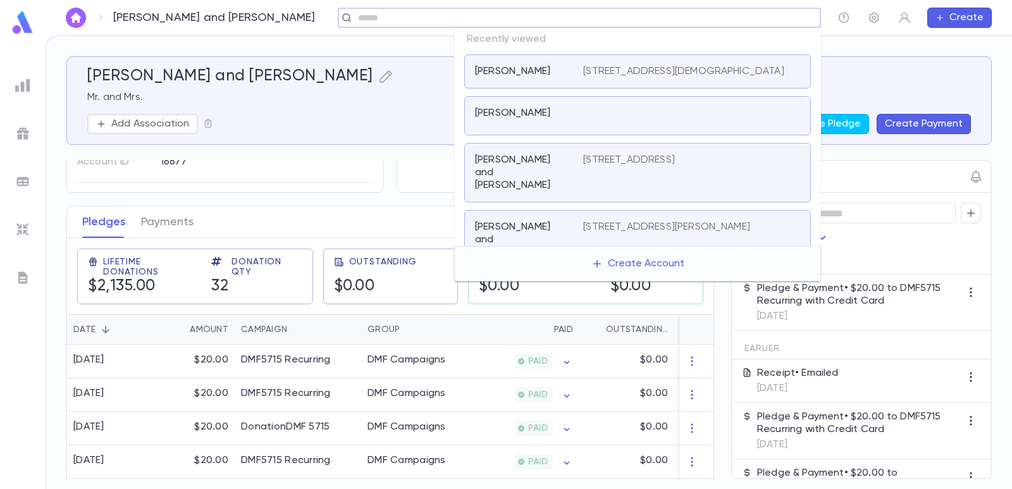
paste input "**********"
type input "**********"
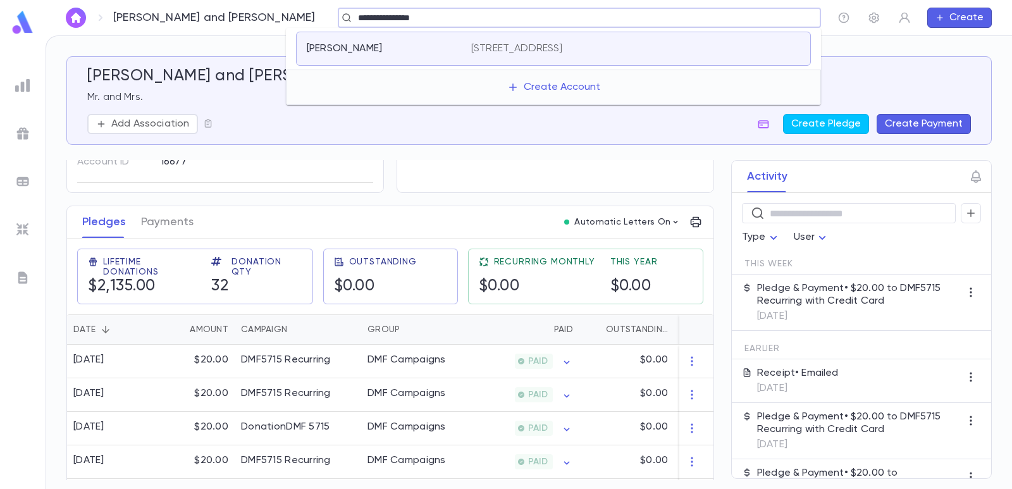
click at [405, 42] on div "Friedman, Samuel 12 Landau Lane, Spring Valley NY 10977" at bounding box center [553, 49] width 515 height 34
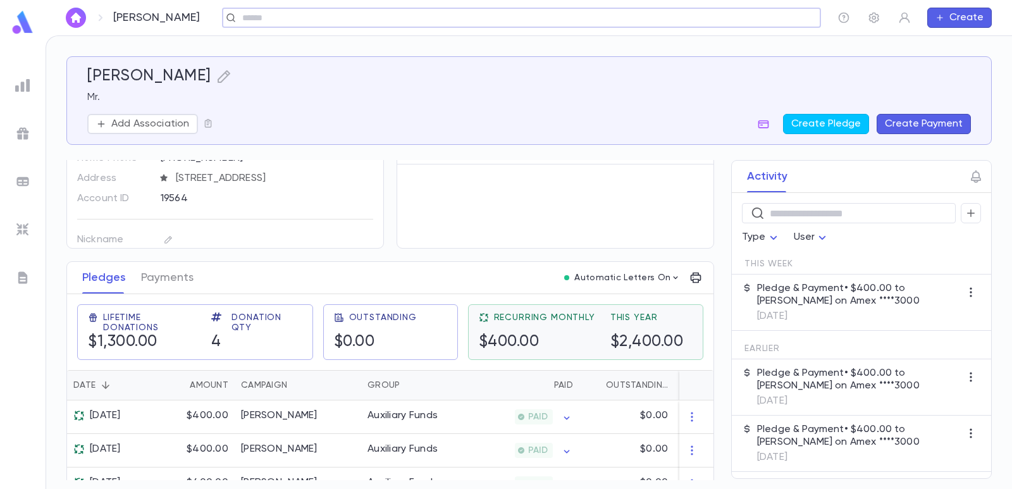
scroll to position [126, 0]
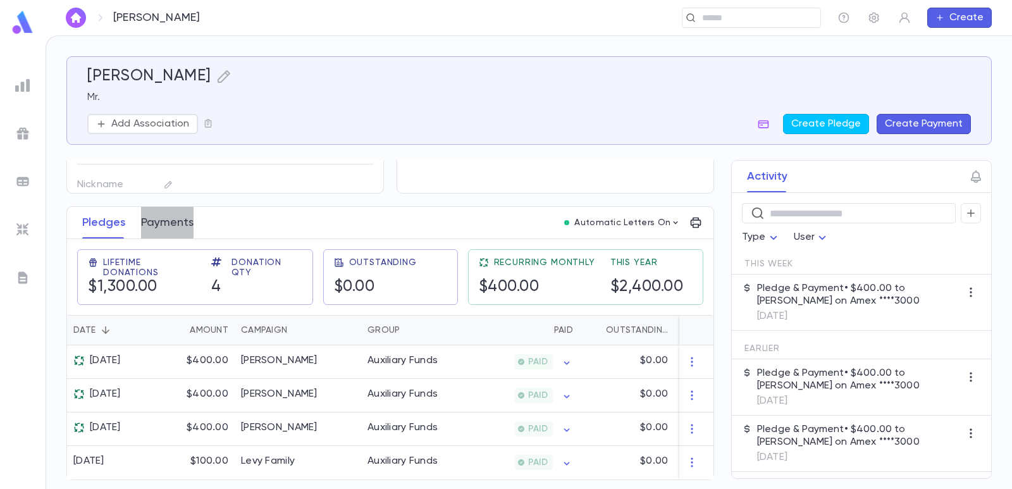
click at [145, 214] on button "Payments" at bounding box center [167, 223] width 52 height 32
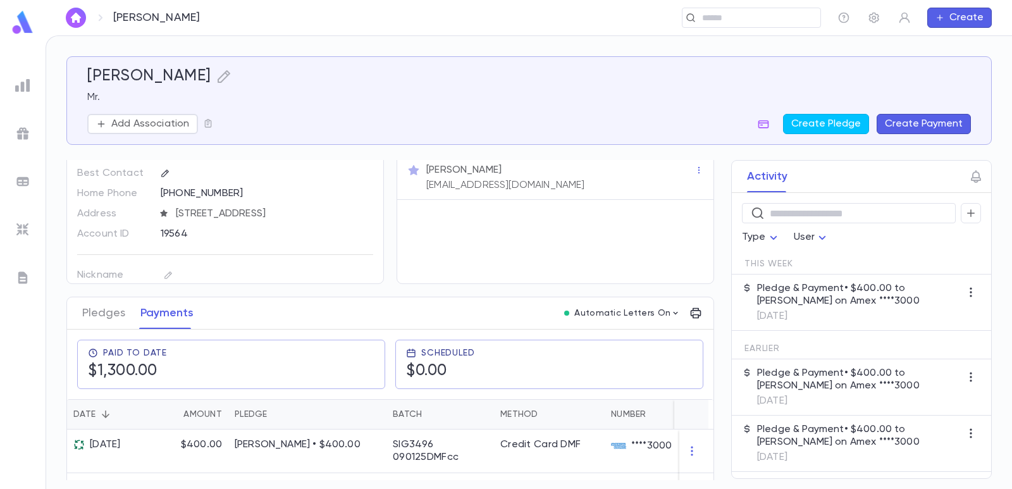
scroll to position [126, 0]
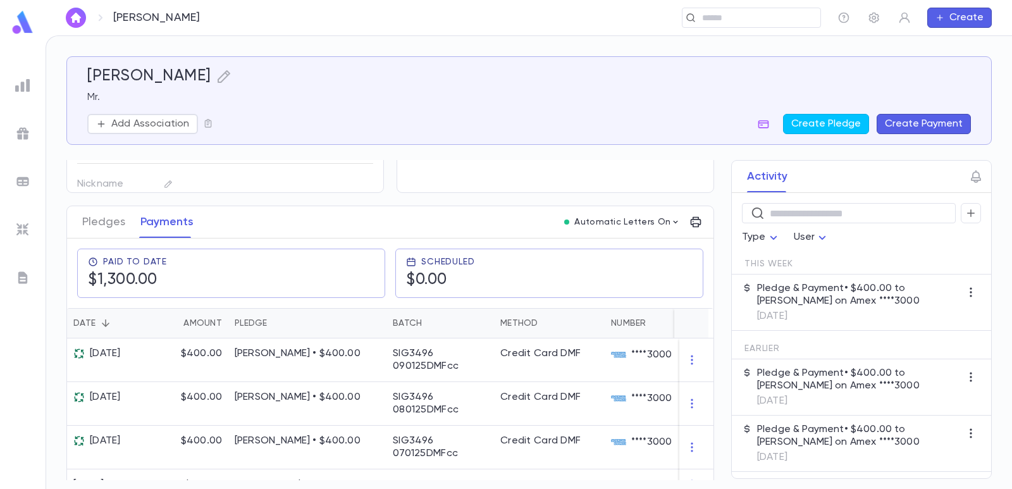
click at [22, 185] on img at bounding box center [22, 181] width 15 height 15
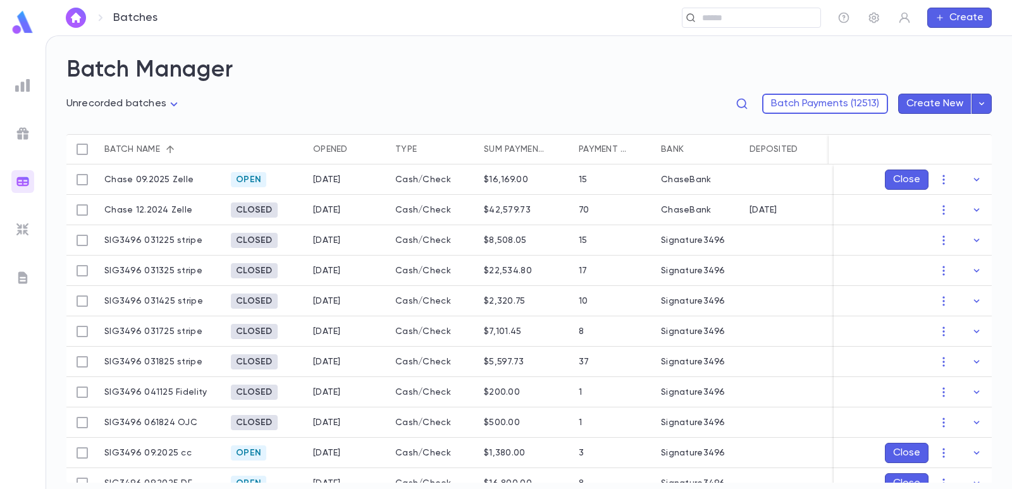
click at [126, 109] on body "**********" at bounding box center [506, 261] width 1012 height 453
click at [116, 166] on span "Open batches" at bounding box center [127, 169] width 100 height 13
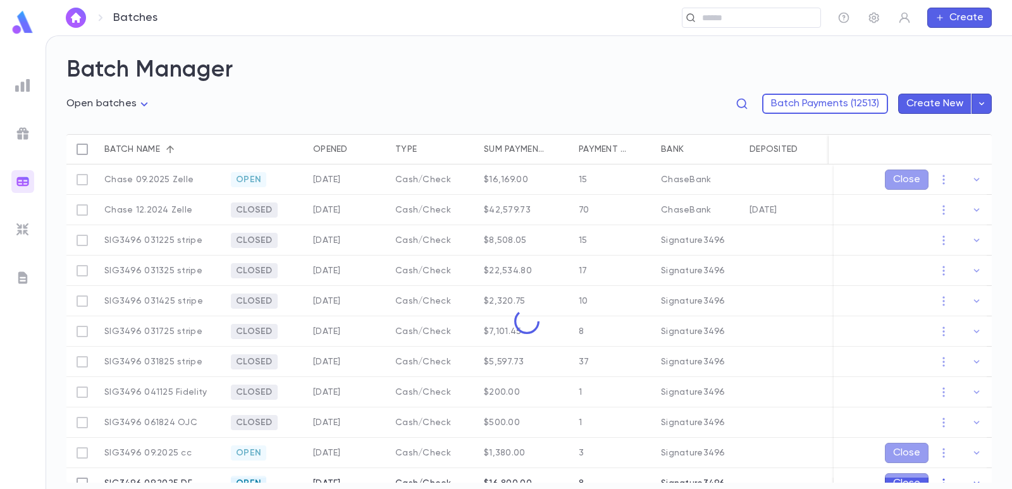
type input "****"
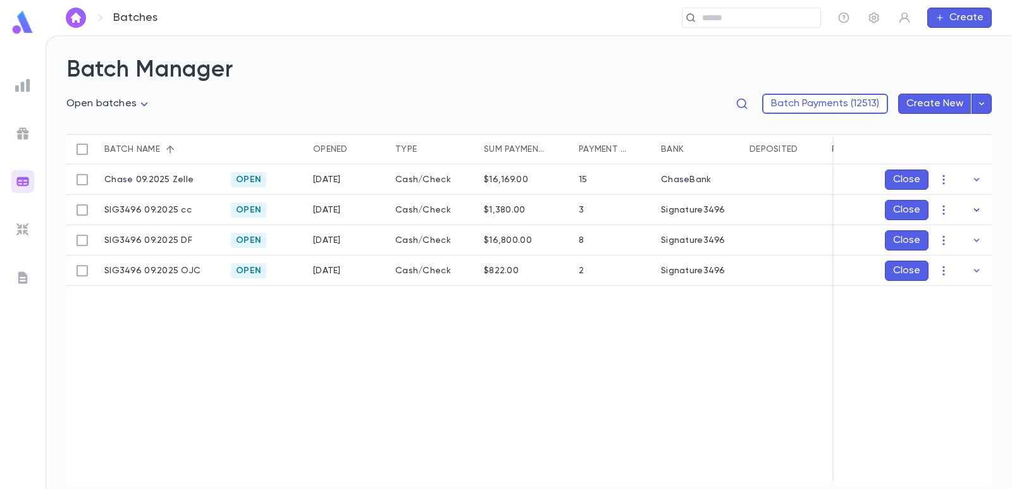
click at [978, 212] on icon "button" at bounding box center [976, 210] width 13 height 13
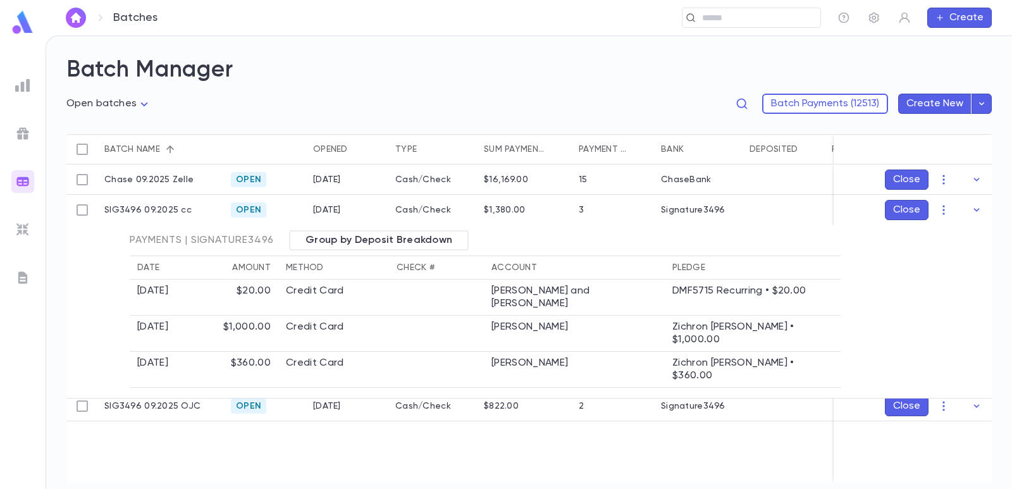
click at [978, 212] on icon "button" at bounding box center [976, 210] width 13 height 13
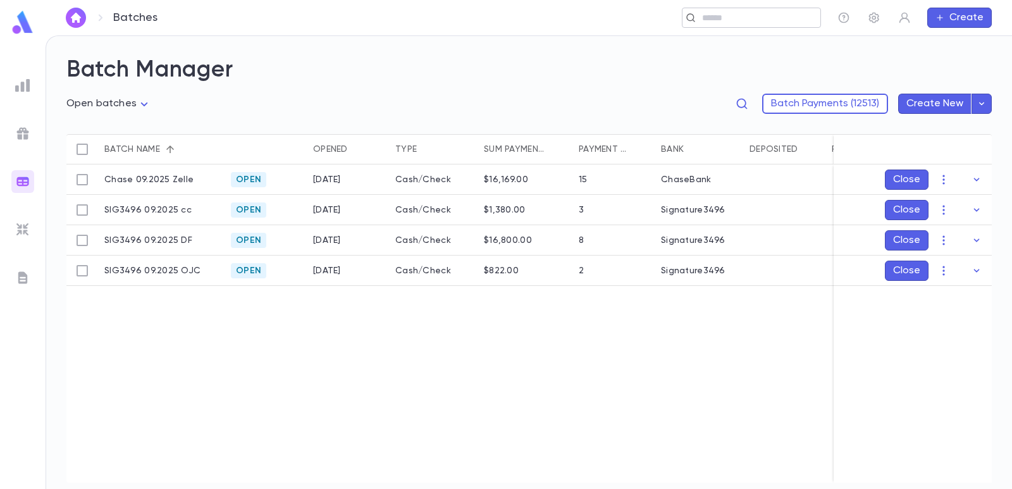
click at [715, 16] on input "text" at bounding box center [747, 18] width 98 height 12
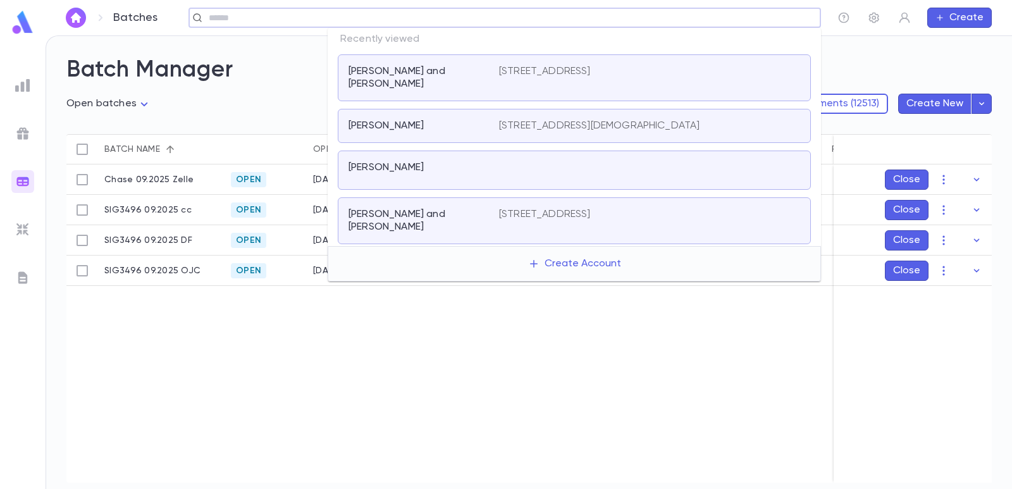
paste input "**********"
type input "**********"
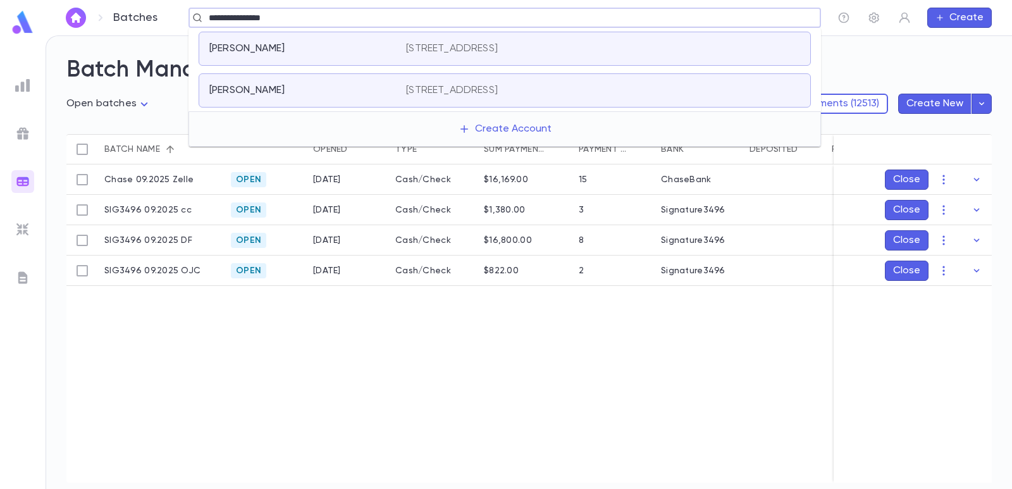
click at [281, 44] on p "[PERSON_NAME]" at bounding box center [246, 48] width 75 height 13
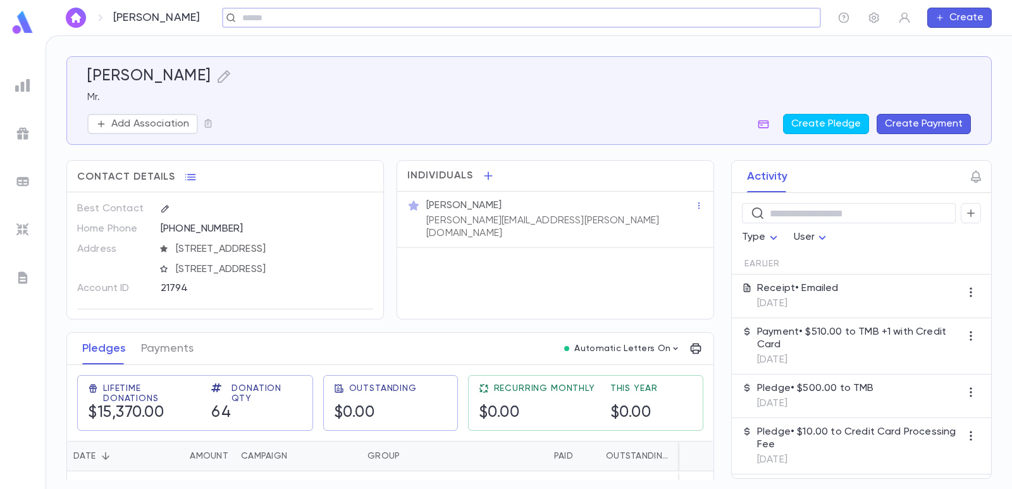
scroll to position [126, 0]
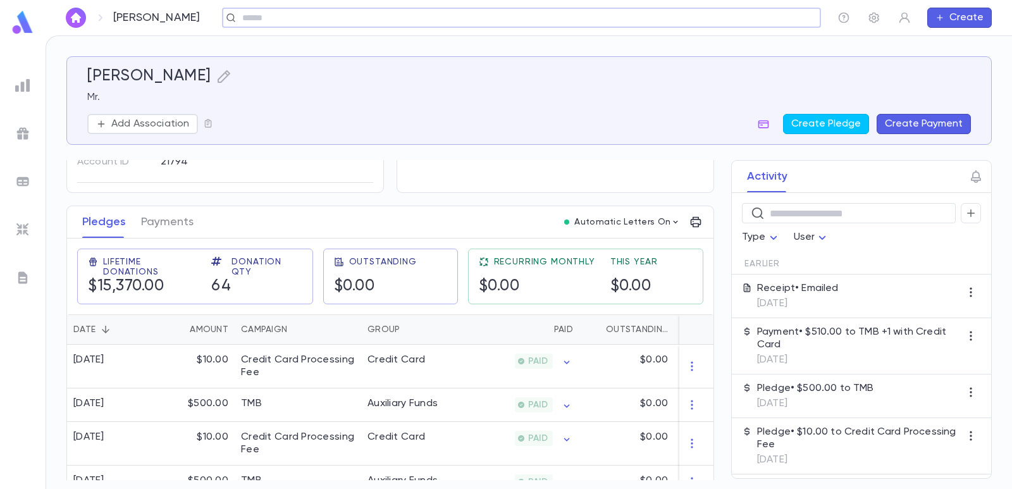
click at [920, 123] on button "Create Payment" at bounding box center [924, 124] width 94 height 20
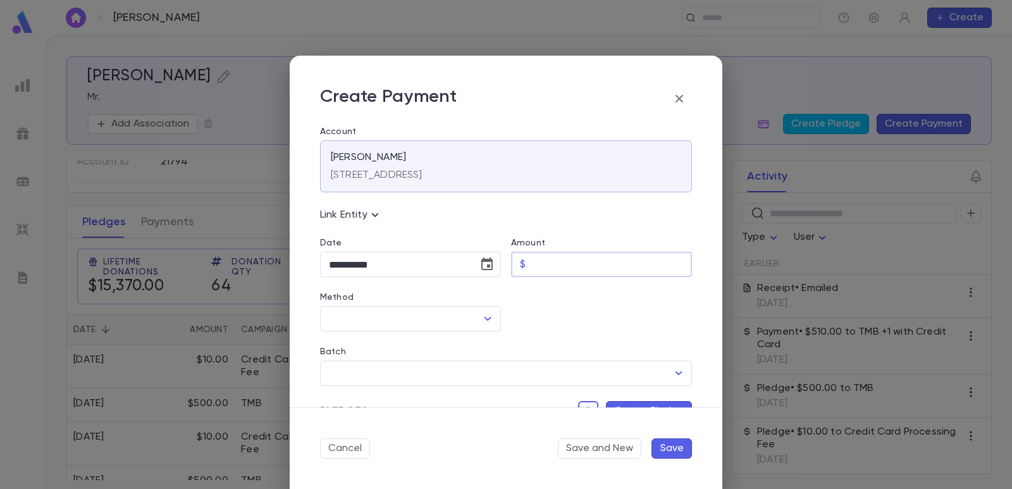
click at [572, 264] on input "Amount" at bounding box center [611, 264] width 161 height 25
type input "******"
click at [579, 313] on div at bounding box center [596, 304] width 191 height 54
click at [481, 265] on icon "Choose date, selected date is Sep 4, 2025" at bounding box center [486, 264] width 15 height 15
click at [347, 344] on button "1" at bounding box center [342, 349] width 23 height 23
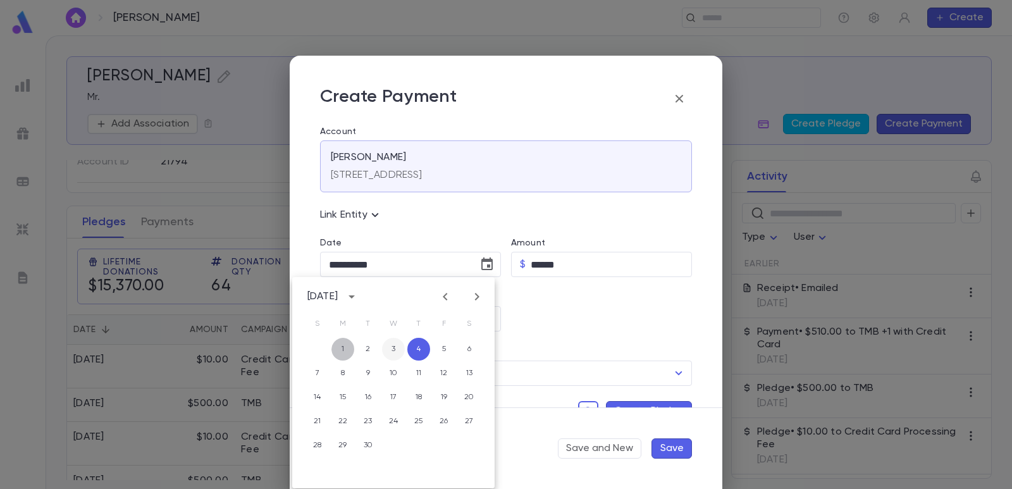
type input "**********"
click at [391, 323] on input "Method" at bounding box center [401, 319] width 151 height 24
click at [359, 346] on li "Credit Card" at bounding box center [409, 346] width 178 height 20
type input "**********"
click at [341, 373] on input "Batch" at bounding box center [497, 373] width 342 height 24
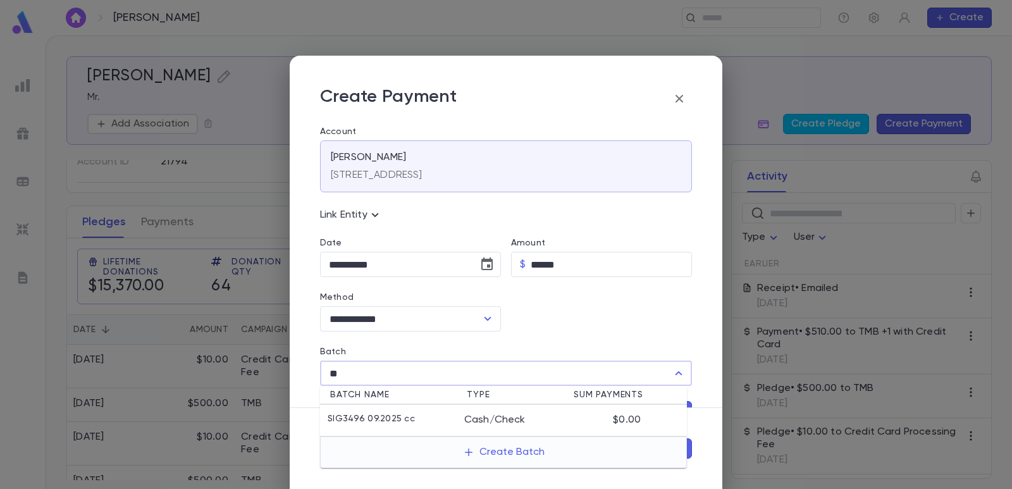
click at [372, 422] on p "SIG3496 09.2025 cc" at bounding box center [371, 420] width 87 height 13
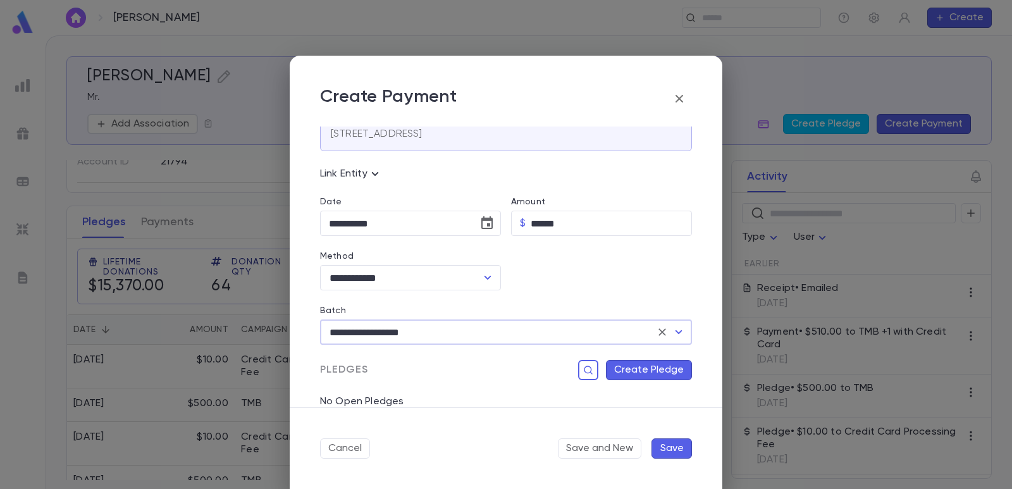
scroll to position [63, 0]
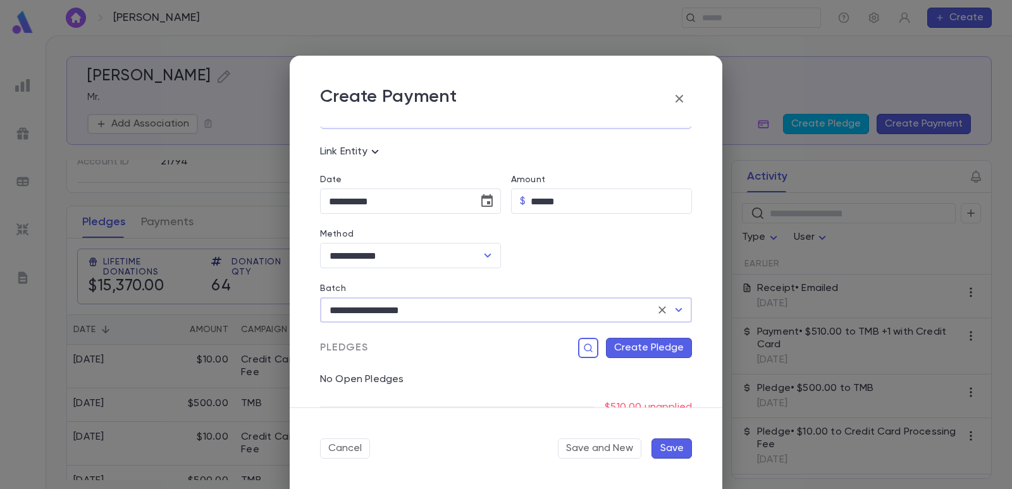
type input "**********"
click at [627, 355] on button "Create Pledge" at bounding box center [649, 348] width 86 height 20
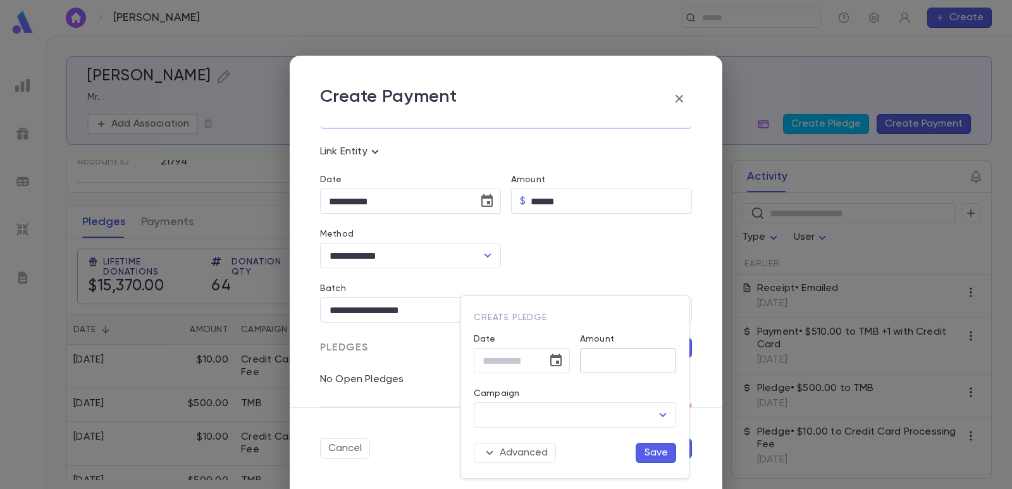
type input "*******"
type input "**********"
drag, startPoint x: 620, startPoint y: 357, endPoint x: 550, endPoint y: 357, distance: 70.2
click at [550, 357] on div "**********" at bounding box center [570, 391] width 212 height 144
type input "*******"
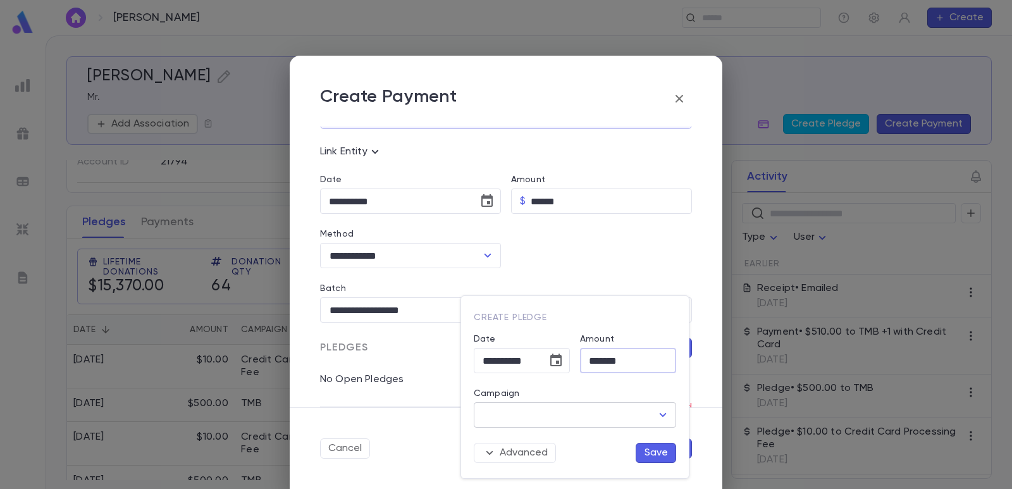
click at [543, 409] on input "Campaign" at bounding box center [565, 415] width 172 height 24
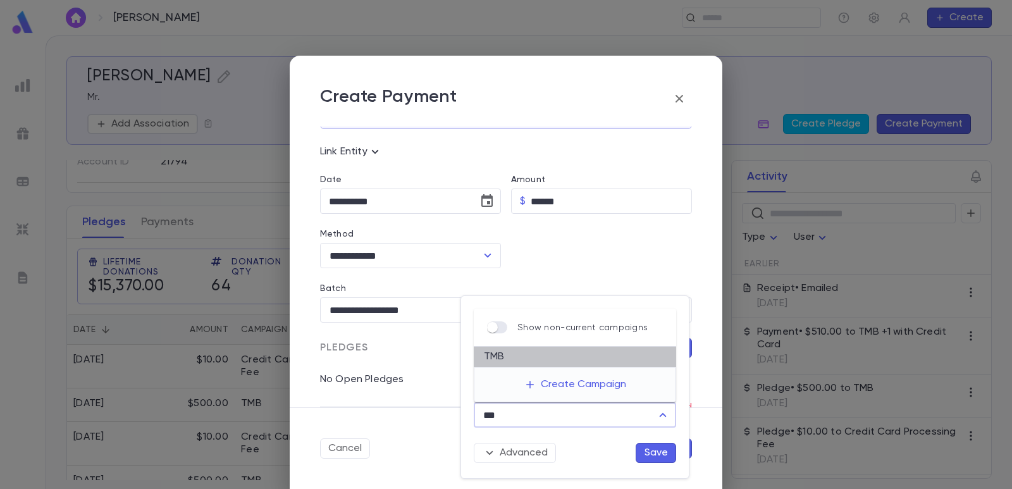
click at [532, 356] on li "TMB" at bounding box center [575, 357] width 202 height 20
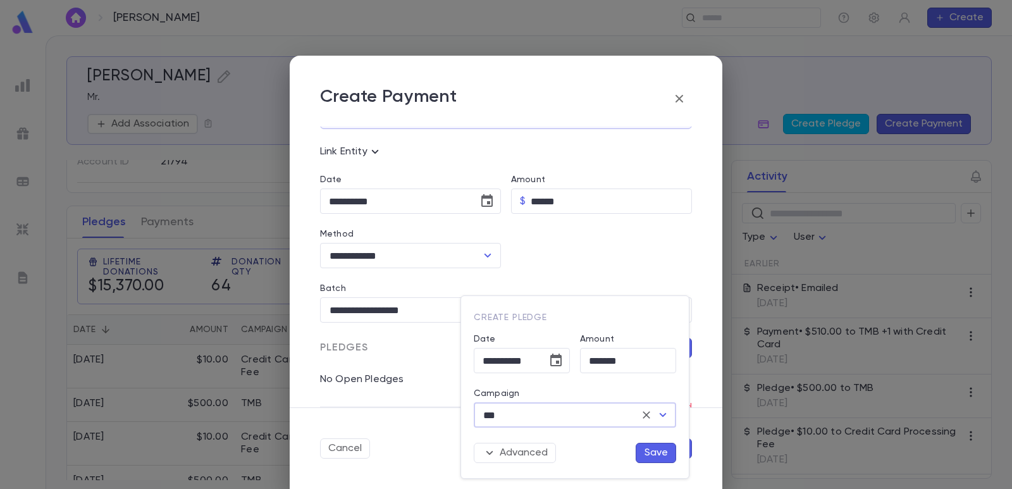
type input "***"
click at [653, 452] on button "Save" at bounding box center [656, 453] width 40 height 20
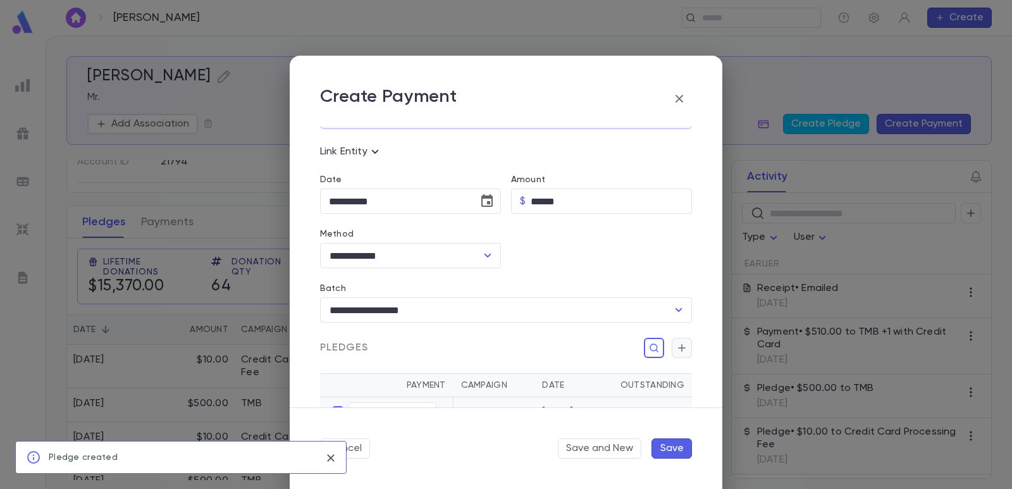
click at [676, 350] on icon "button" at bounding box center [681, 348] width 11 height 13
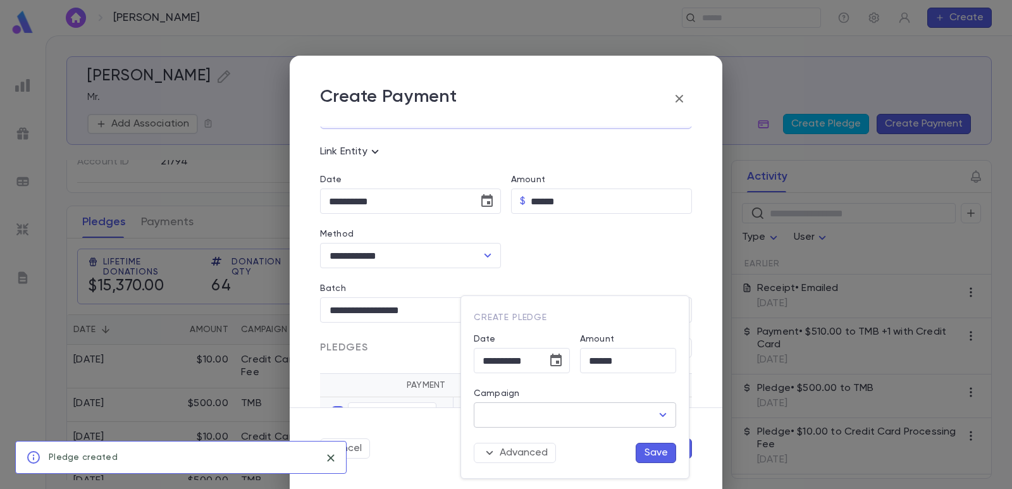
click at [572, 415] on input "Campaign" at bounding box center [565, 415] width 172 height 24
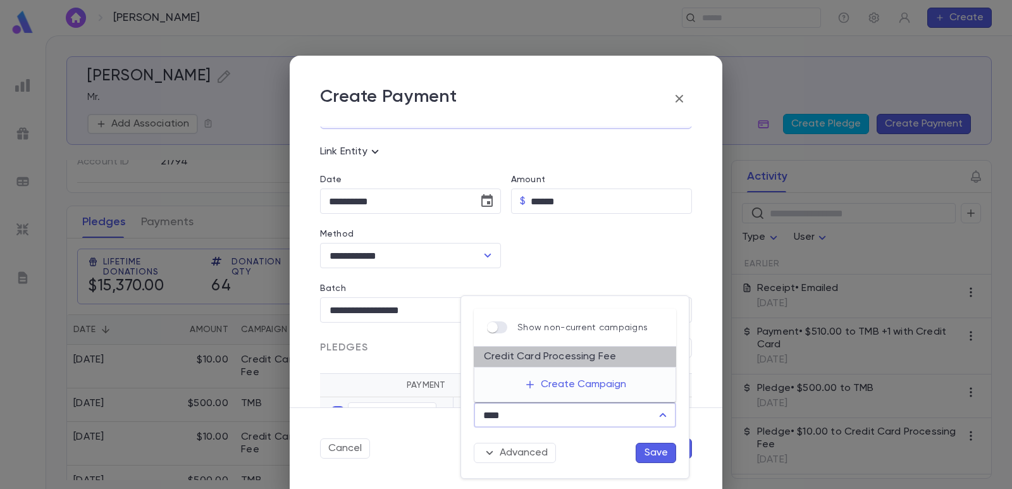
drag, startPoint x: 568, startPoint y: 360, endPoint x: 576, endPoint y: 385, distance: 26.0
click at [568, 361] on li "Credit Card Processing Fee" at bounding box center [575, 357] width 202 height 20
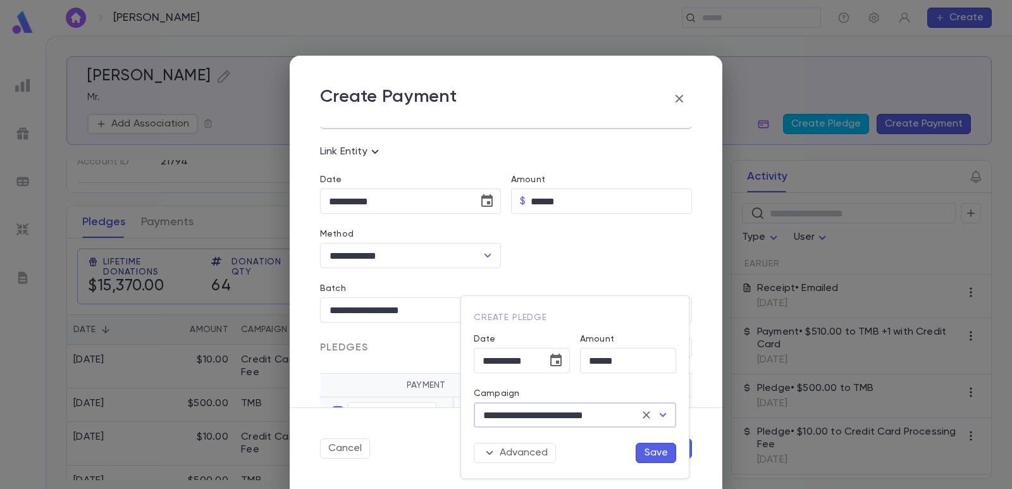
type input "**********"
click at [647, 449] on button "Save" at bounding box center [656, 453] width 40 height 20
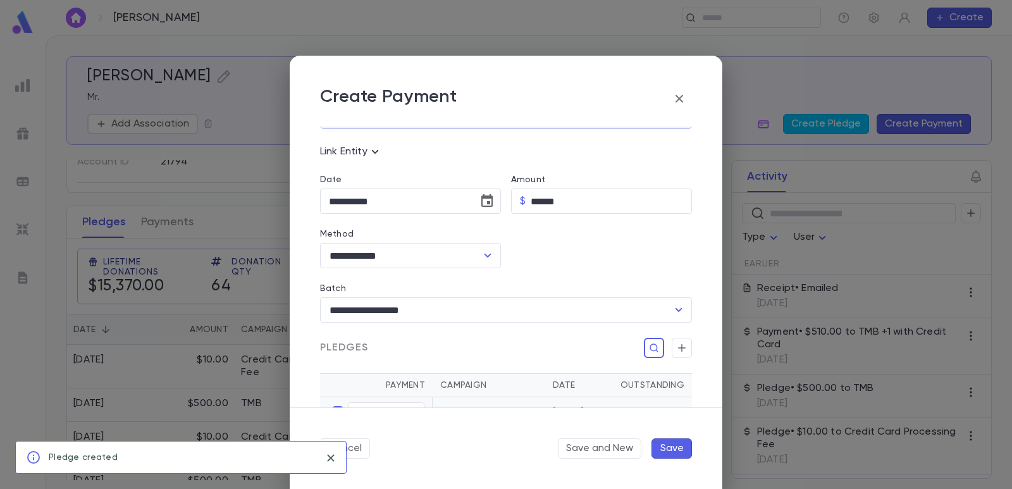
click at [669, 448] on button "Save" at bounding box center [671, 448] width 40 height 20
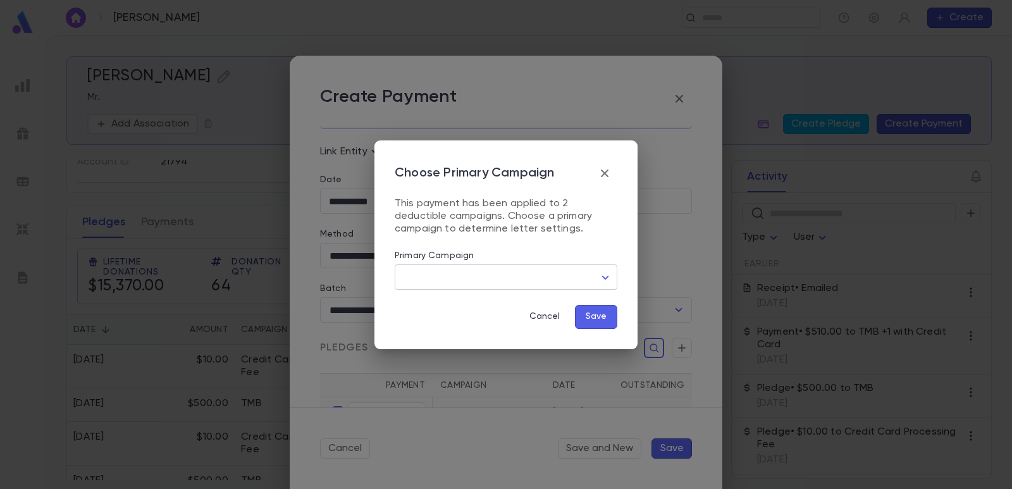
click at [442, 275] on body "Kupferstein, Eric ​ Create Kupferstein, Eric Mr. Add Association Create Pledge …" at bounding box center [506, 261] width 1012 height 453
click at [432, 323] on span "TMB" at bounding box center [508, 323] width 201 height 13
type input "***"
click at [584, 314] on button "Save" at bounding box center [596, 317] width 42 height 24
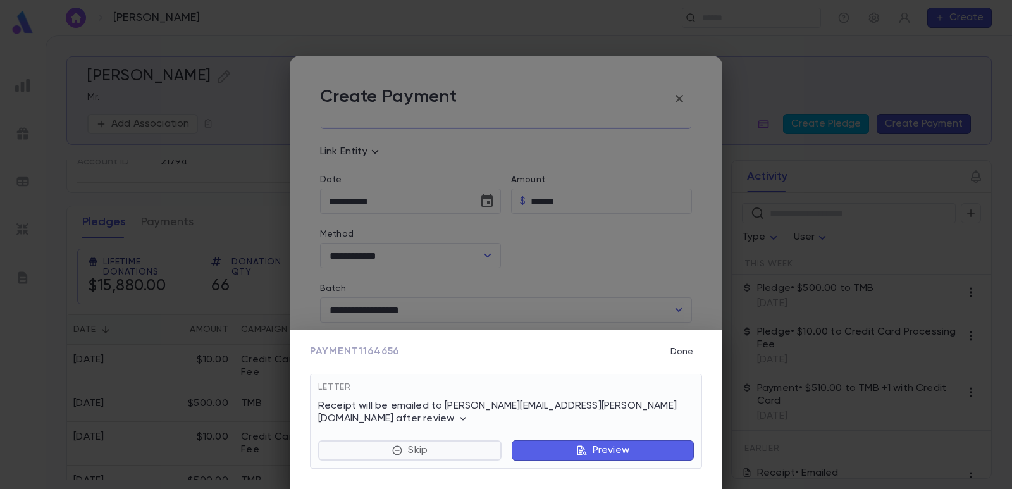
click at [414, 448] on p "Skip" at bounding box center [418, 450] width 20 height 13
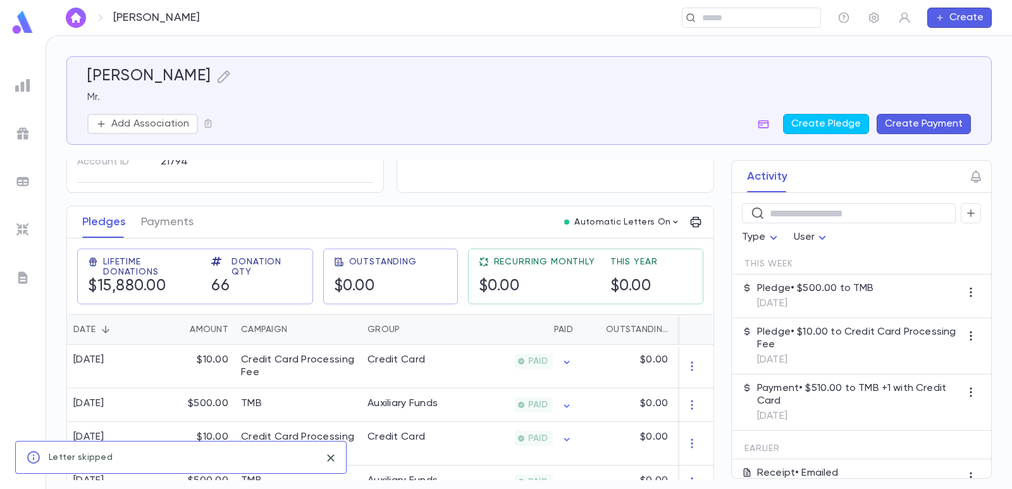
click at [176, 230] on button "Payments" at bounding box center [167, 222] width 52 height 32
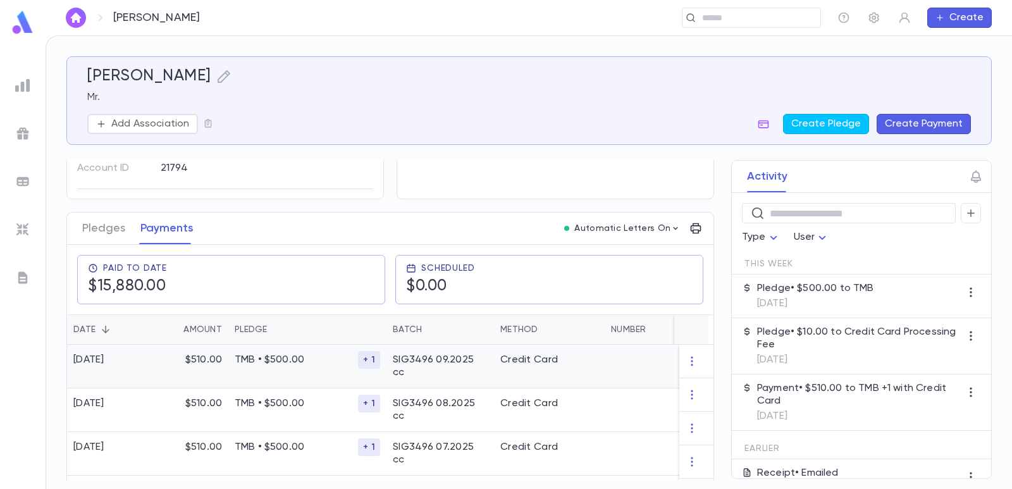
scroll to position [126, 0]
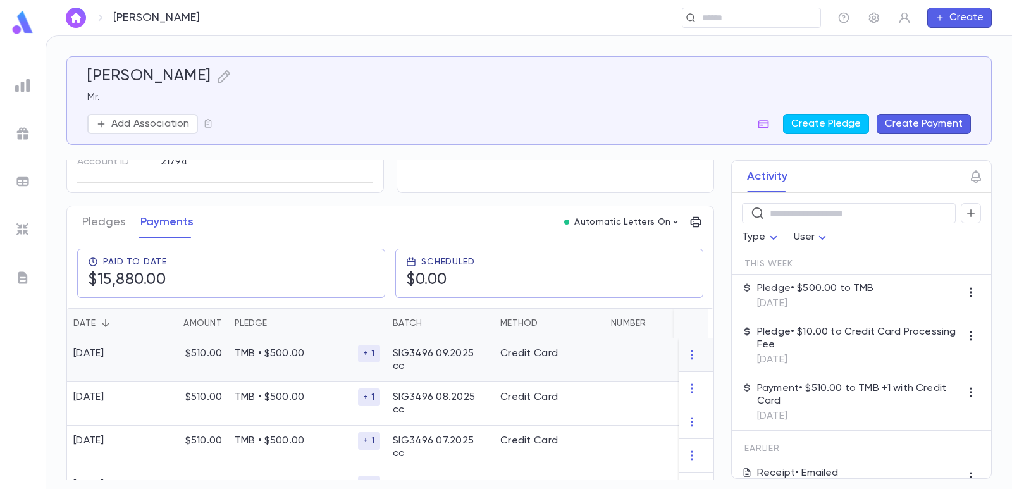
click at [235, 354] on p "TMB • $500.00" at bounding box center [296, 354] width 123 height 15
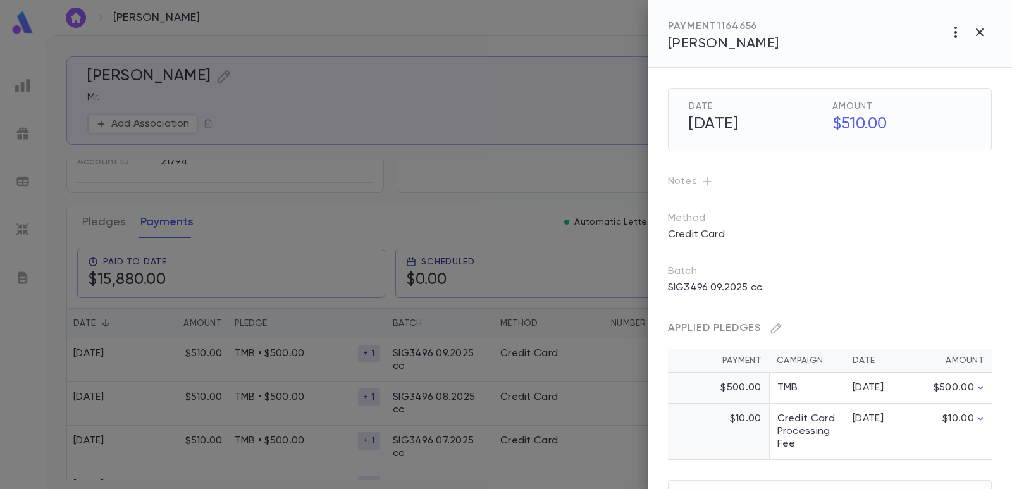
click at [962, 29] on icon "button" at bounding box center [955, 32] width 15 height 15
click at [933, 75] on p "Send Letter" at bounding box center [941, 80] width 57 height 13
click at [975, 77] on li "Email" at bounding box center [980, 81] width 44 height 23
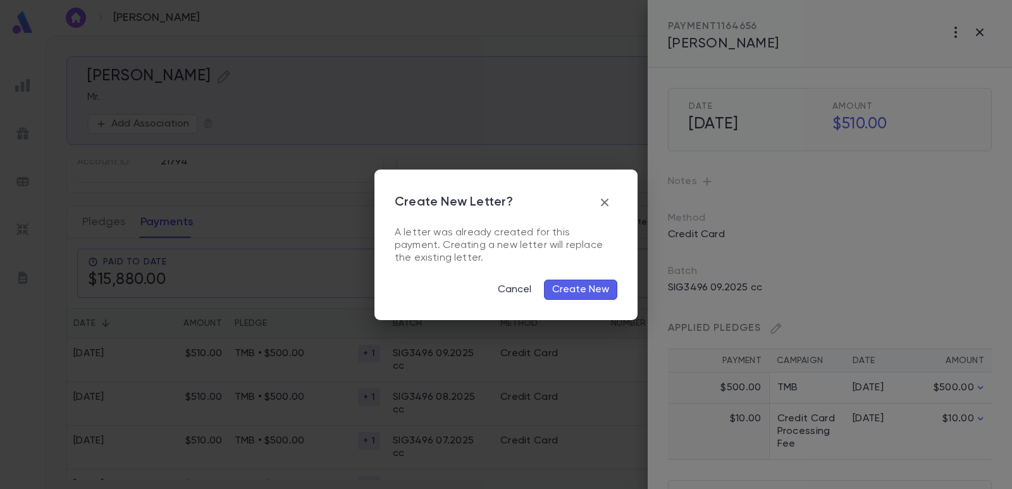
click at [570, 290] on button "Create New" at bounding box center [580, 290] width 73 height 20
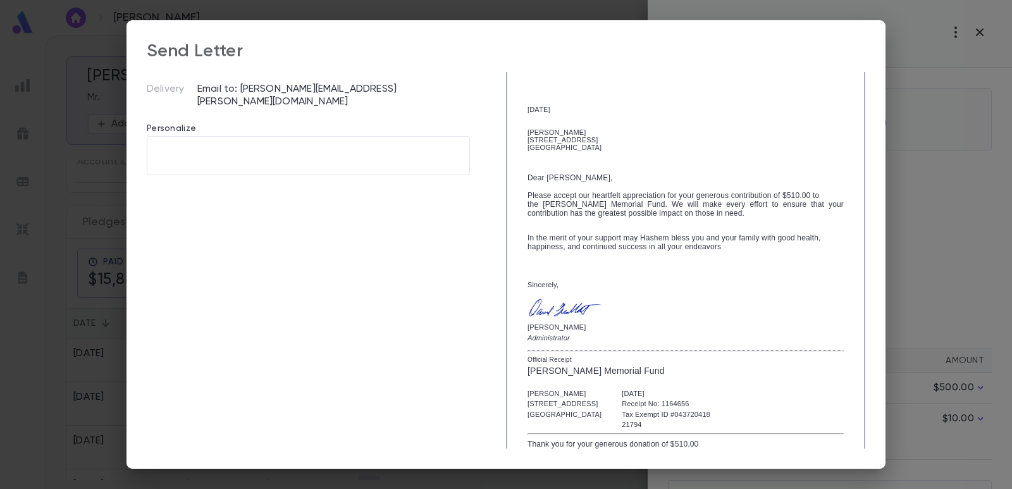
scroll to position [218, 0]
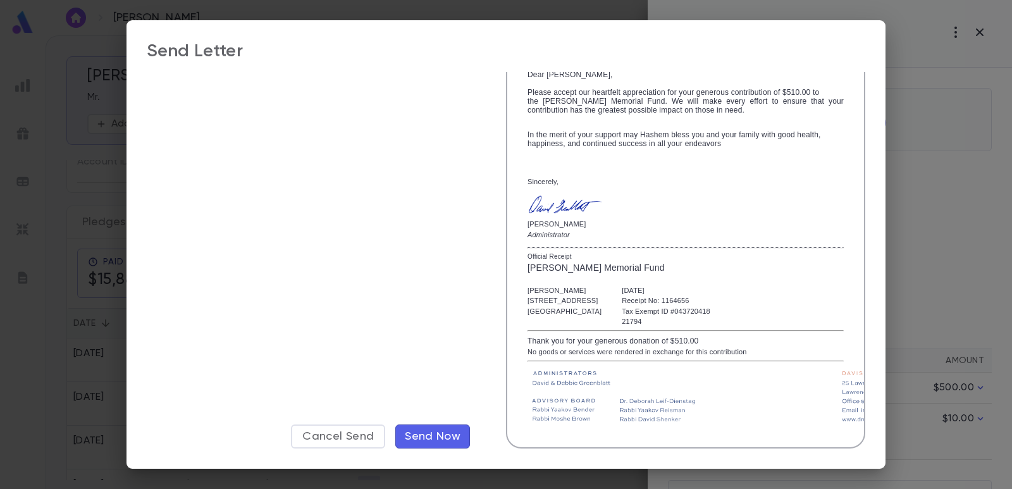
click at [417, 429] on button "Send Now" at bounding box center [432, 436] width 75 height 24
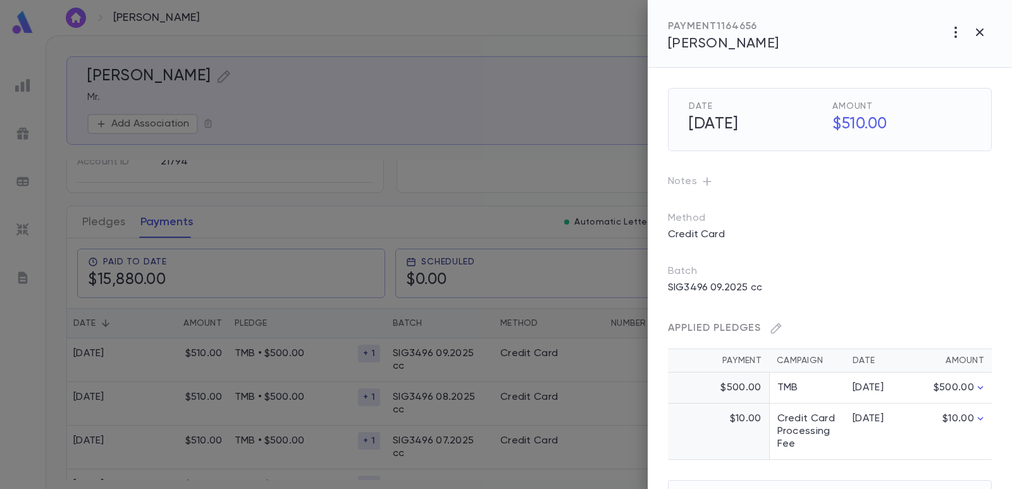
click at [467, 66] on div at bounding box center [506, 244] width 1012 height 489
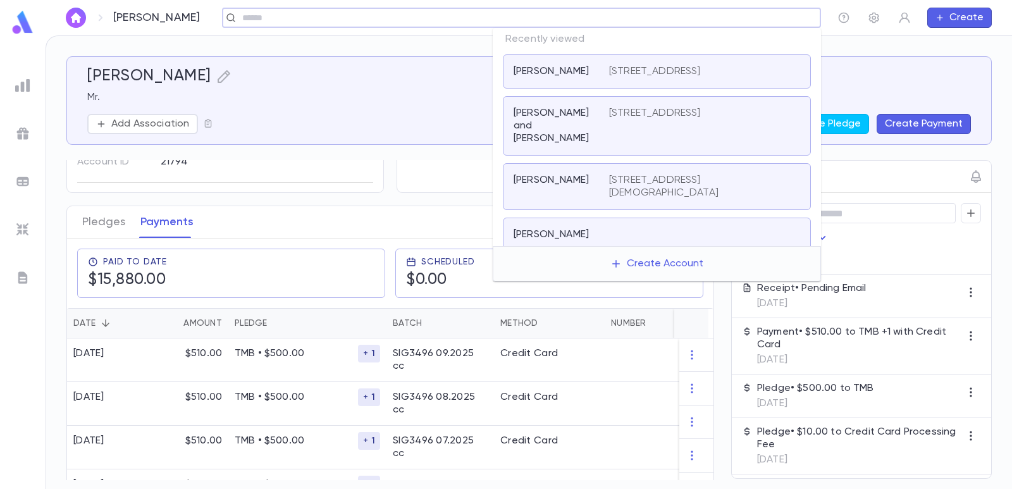
click at [737, 15] on input "text" at bounding box center [517, 18] width 558 height 12
paste input "**********"
type input "**********"
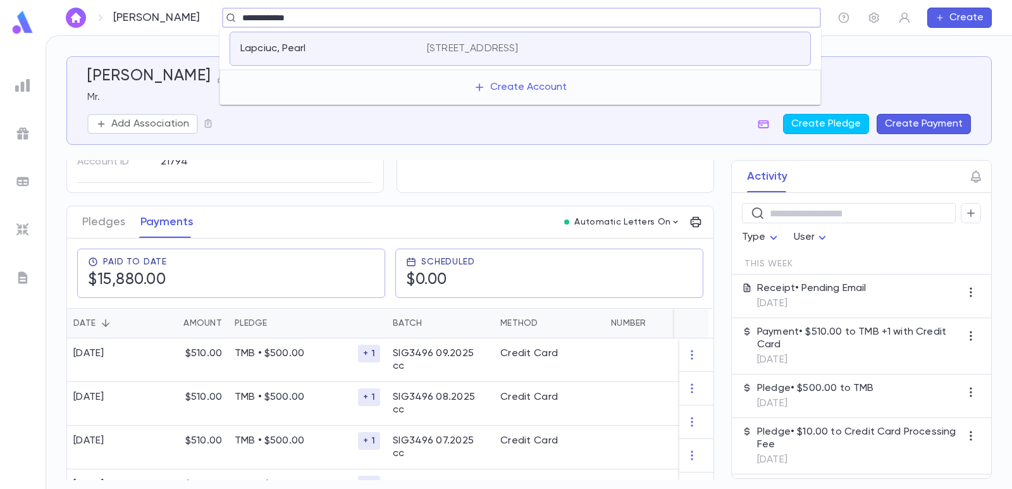
click at [410, 52] on div "Lapciuc, Pearl" at bounding box center [325, 48] width 171 height 13
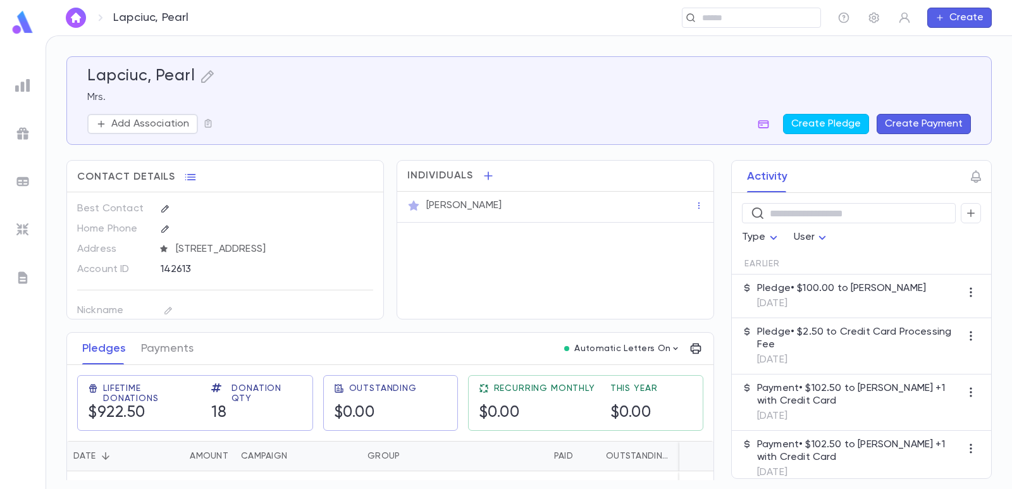
click at [902, 125] on button "Create Payment" at bounding box center [924, 124] width 94 height 20
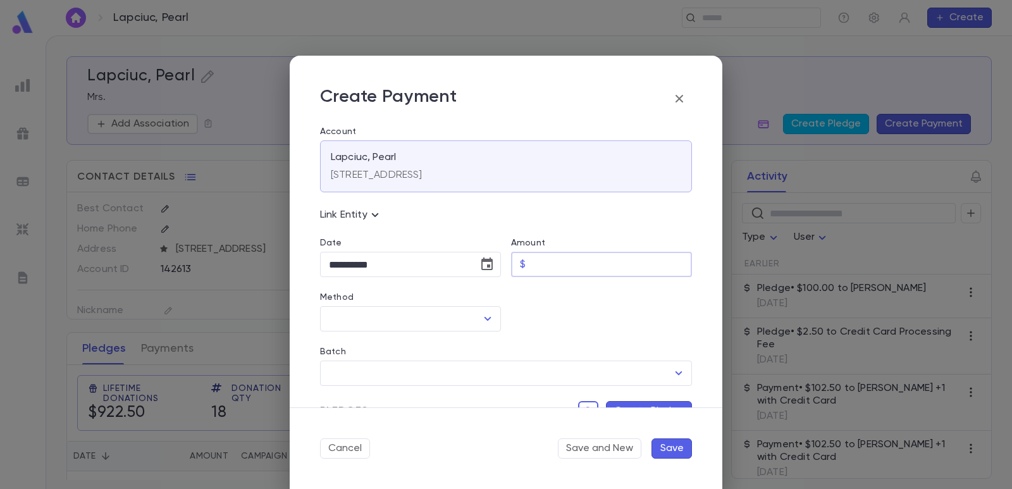
click at [539, 262] on input "Amount" at bounding box center [611, 264] width 161 height 25
type input "******"
click at [538, 302] on div at bounding box center [596, 304] width 191 height 54
click at [486, 268] on icon "Choose date, selected date is Sep 4, 2025" at bounding box center [486, 264] width 15 height 15
click at [341, 355] on button "1" at bounding box center [342, 349] width 23 height 23
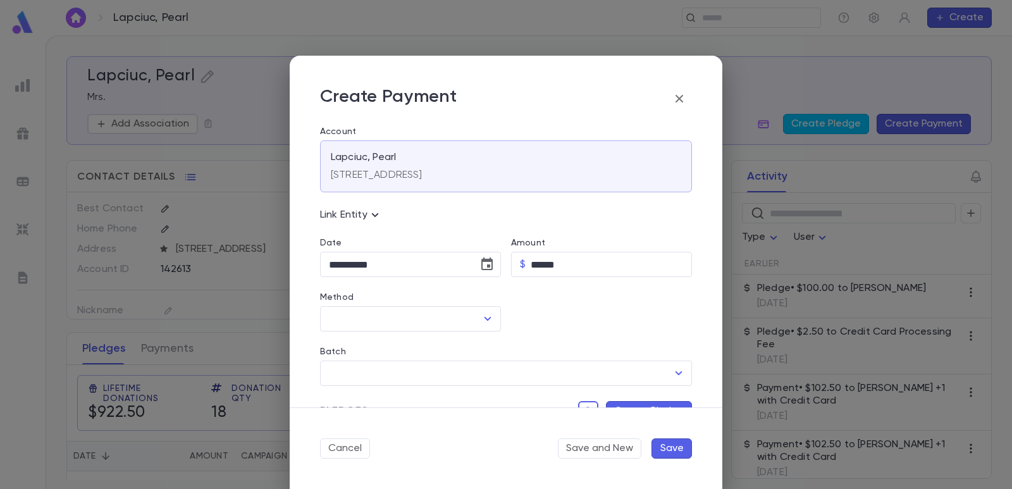
type input "**********"
click at [371, 331] on div "​" at bounding box center [410, 318] width 181 height 25
drag, startPoint x: 366, startPoint y: 341, endPoint x: 364, endPoint y: 368, distance: 27.3
click at [366, 342] on li "Credit Card" at bounding box center [409, 346] width 178 height 20
type input "**********"
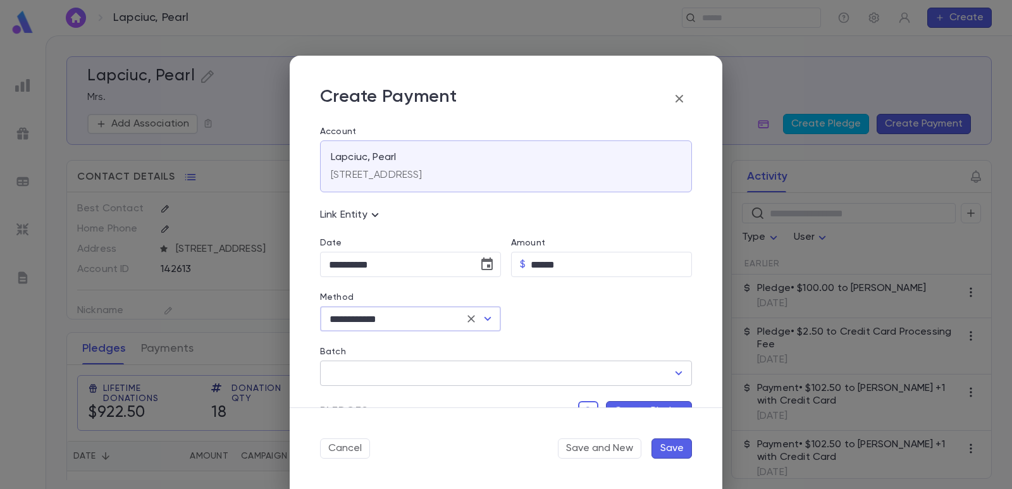
click at [363, 371] on input "Batch" at bounding box center [497, 373] width 342 height 24
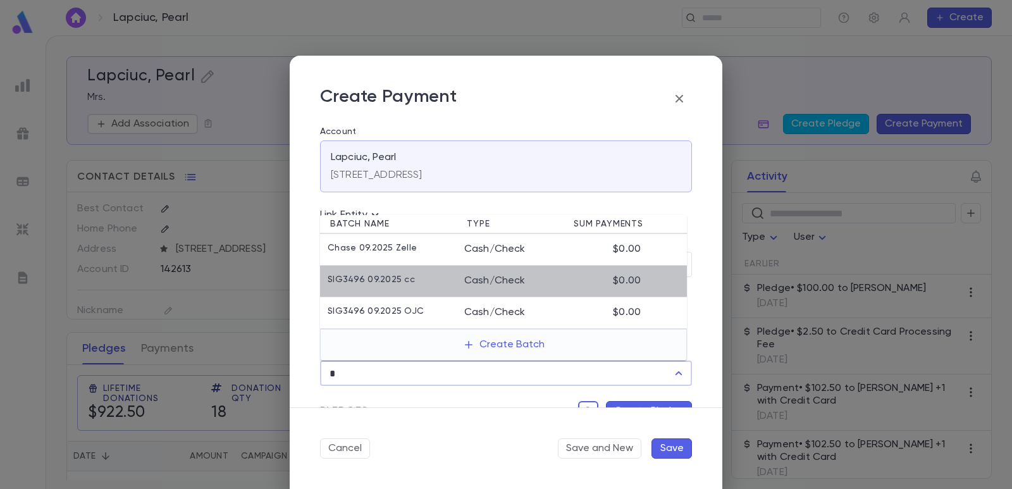
click at [383, 288] on li "SIG3496 09.2025 cc Cash/Check $0.00" at bounding box center [503, 282] width 367 height 32
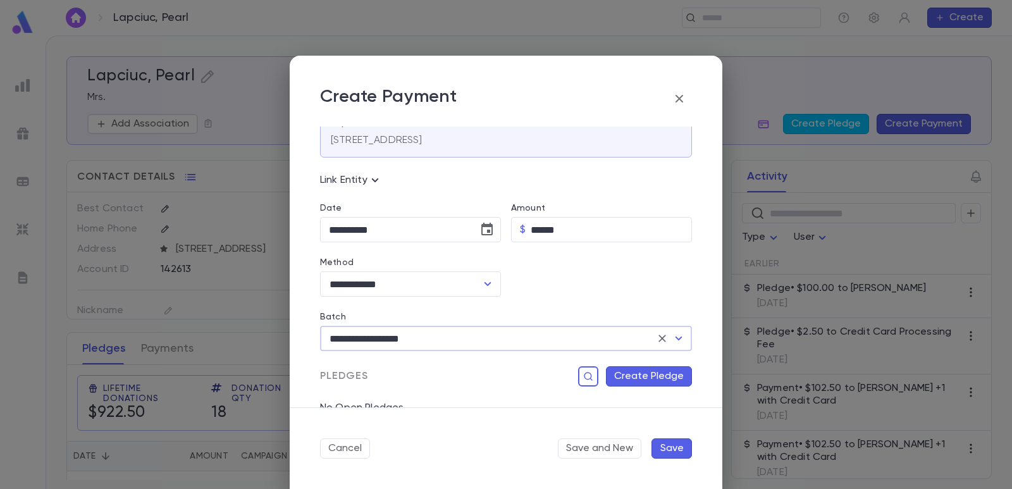
scroll to position [63, 0]
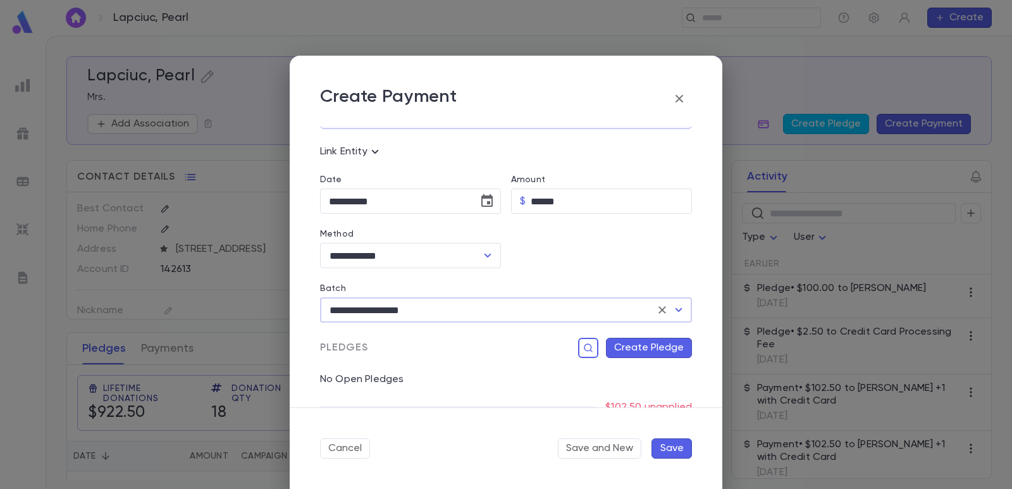
type input "**********"
click at [619, 345] on button "Create Pledge" at bounding box center [649, 348] width 86 height 20
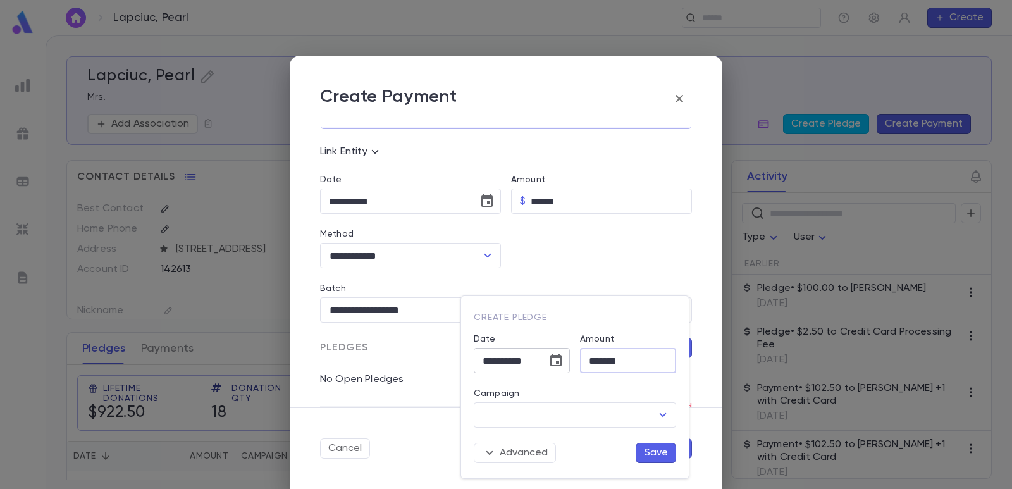
drag, startPoint x: 630, startPoint y: 364, endPoint x: 563, endPoint y: 364, distance: 66.4
click at [563, 364] on div "**********" at bounding box center [570, 391] width 212 height 144
type input "*******"
click at [541, 411] on input "Campaign" at bounding box center [565, 415] width 172 height 24
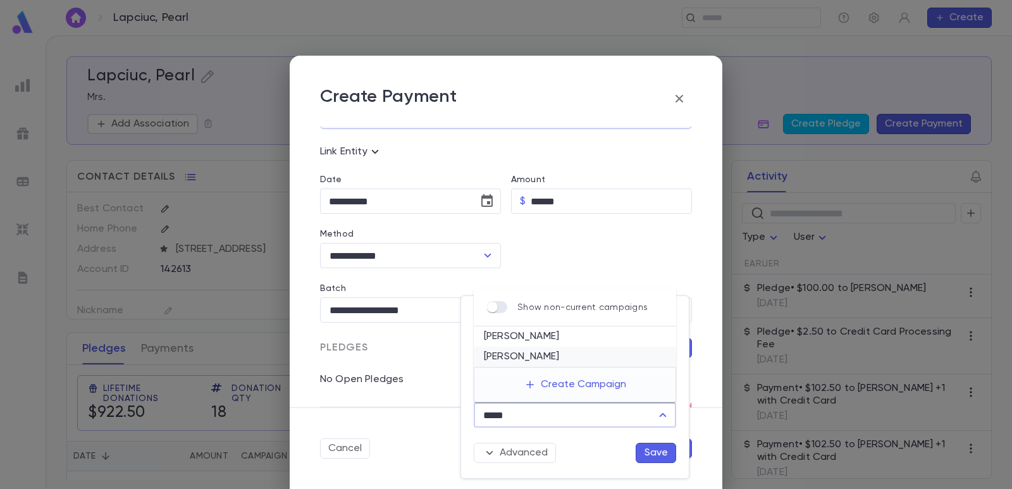
click at [539, 360] on li "[PERSON_NAME]" at bounding box center [575, 357] width 202 height 20
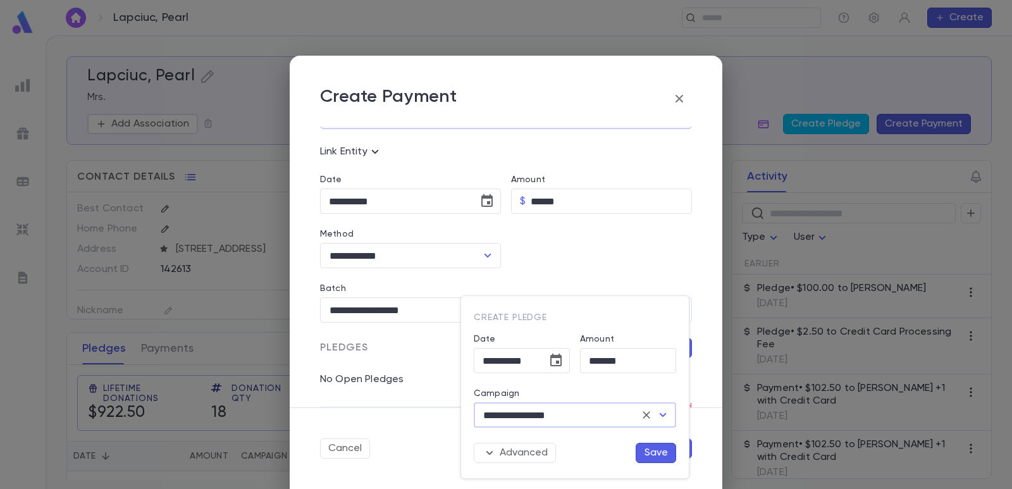
type input "**********"
click at [648, 451] on button "Save" at bounding box center [656, 453] width 40 height 20
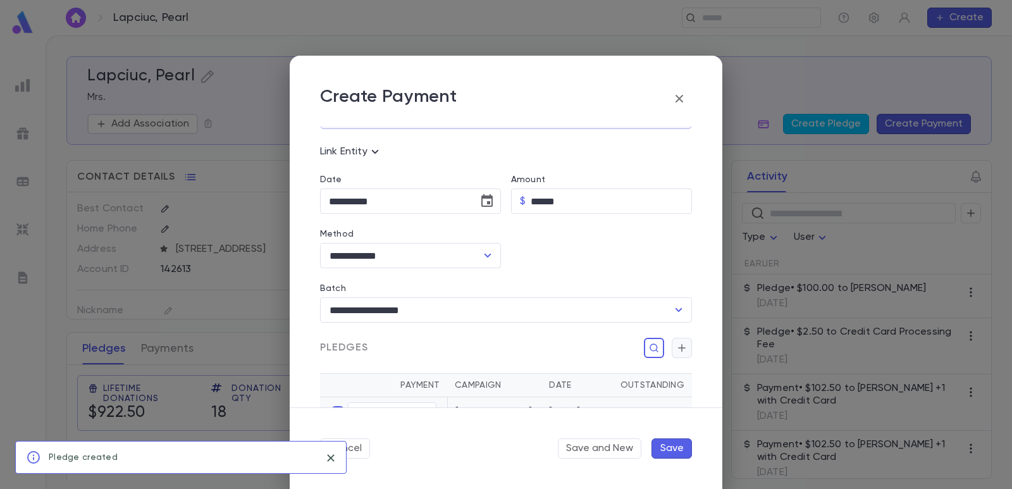
click at [676, 351] on icon "button" at bounding box center [681, 348] width 11 height 13
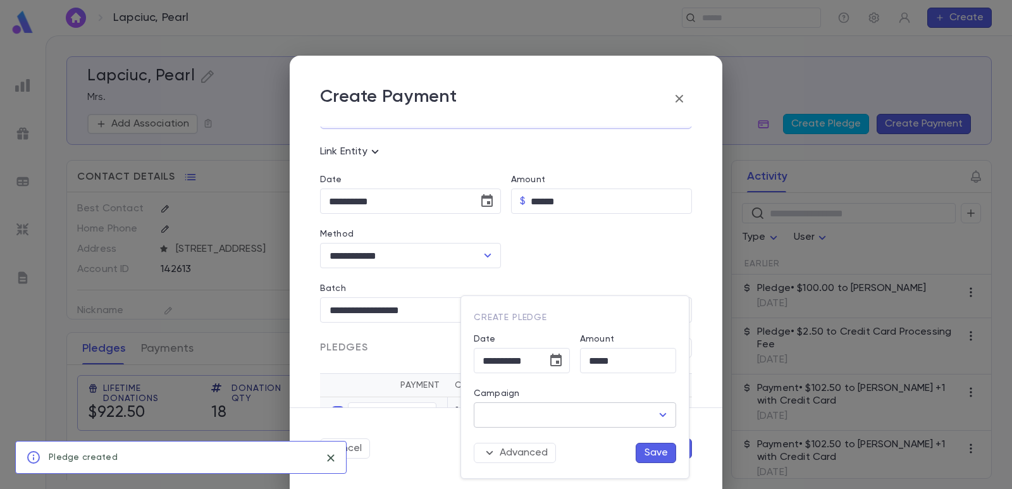
click at [593, 409] on input "Campaign" at bounding box center [565, 415] width 172 height 24
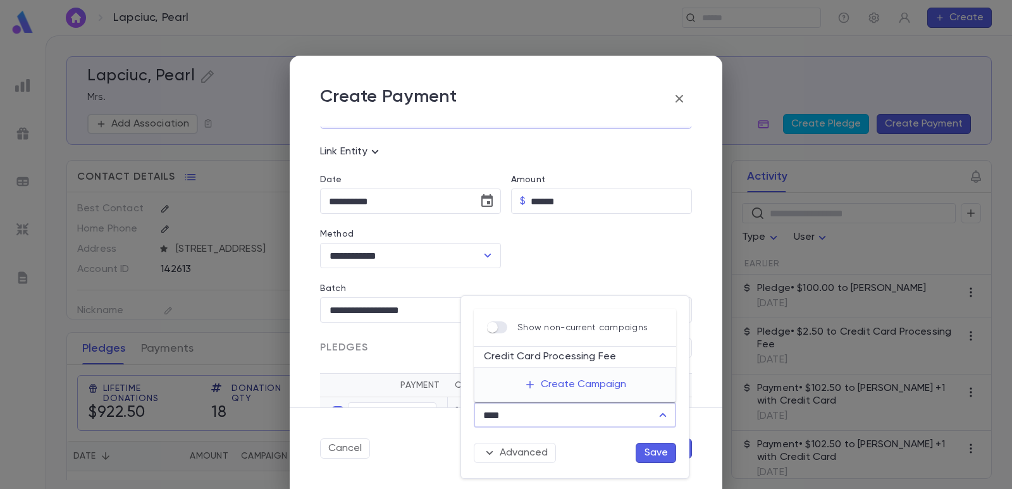
drag, startPoint x: 582, startPoint y: 360, endPoint x: 593, endPoint y: 395, distance: 36.4
click at [582, 359] on li "Credit Card Processing Fee" at bounding box center [575, 357] width 202 height 20
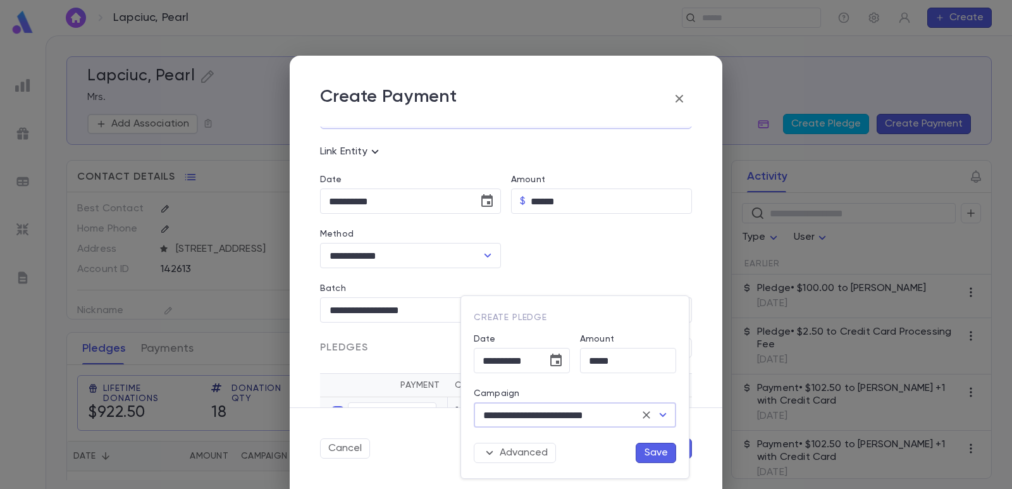
type input "**********"
click at [658, 450] on button "Save" at bounding box center [656, 453] width 40 height 20
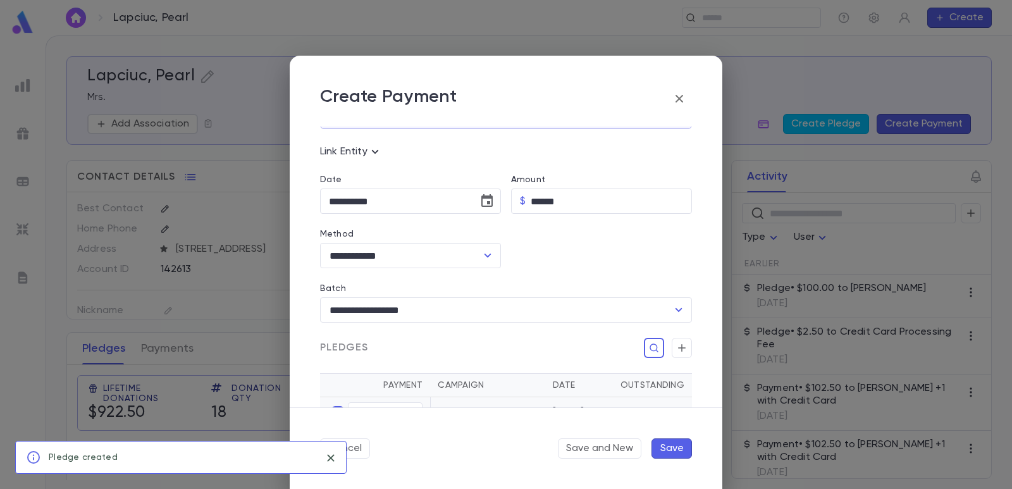
click at [674, 448] on button "Save" at bounding box center [671, 448] width 40 height 20
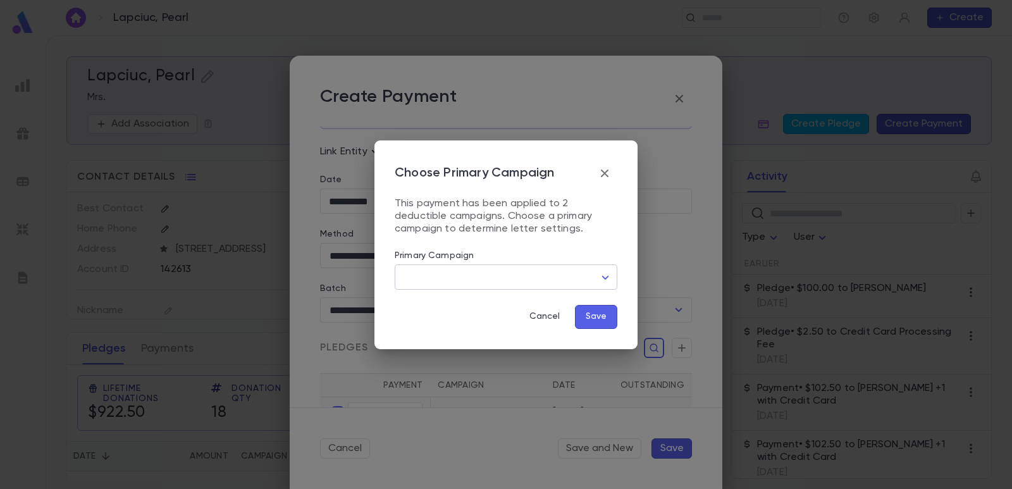
click at [447, 270] on body "Lapciuc, Pearl ​ Create Lapciuc, Pearl Mrs. Add Association Create Pledge Creat…" at bounding box center [506, 261] width 1012 height 453
click at [438, 328] on span "[PERSON_NAME]" at bounding box center [508, 323] width 201 height 13
type input "***"
click at [590, 320] on button "Save" at bounding box center [596, 317] width 42 height 24
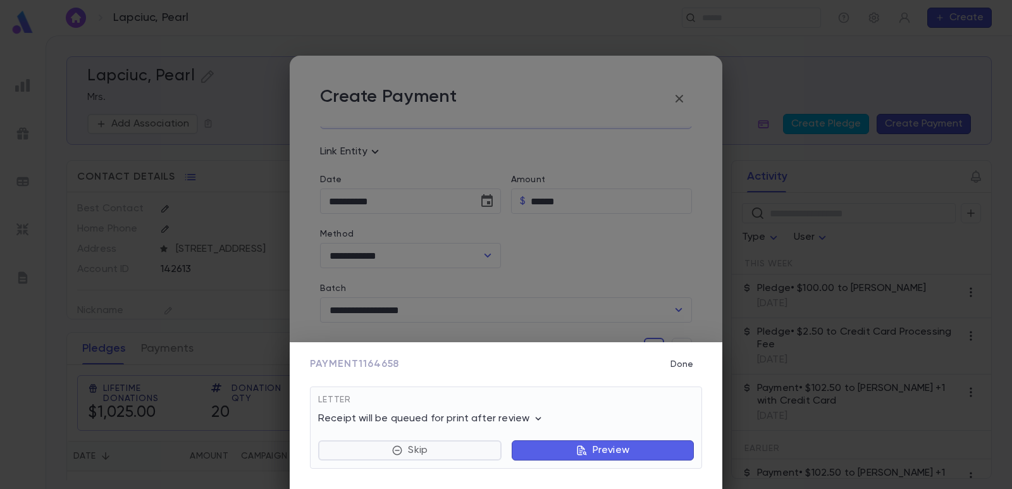
click at [462, 453] on button "Skip" at bounding box center [409, 450] width 183 height 20
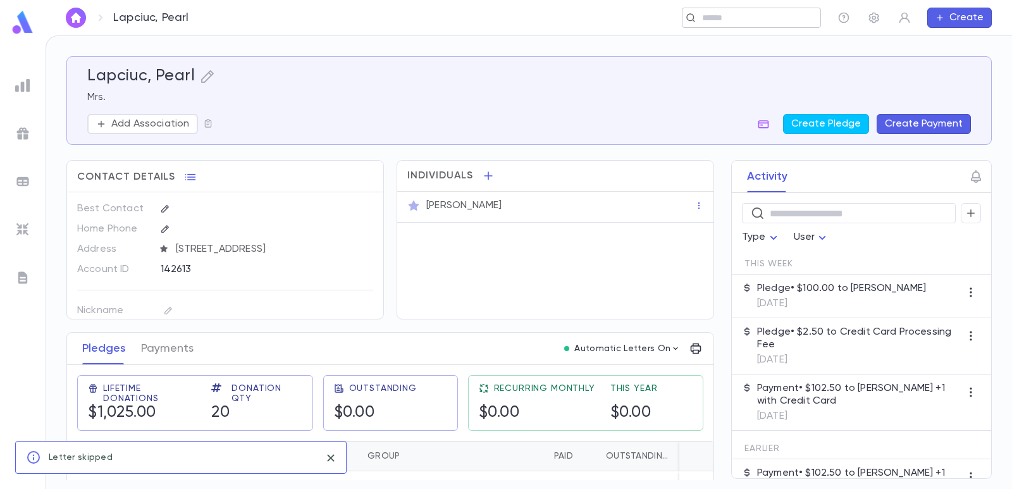
click at [729, 13] on input "text" at bounding box center [747, 18] width 98 height 12
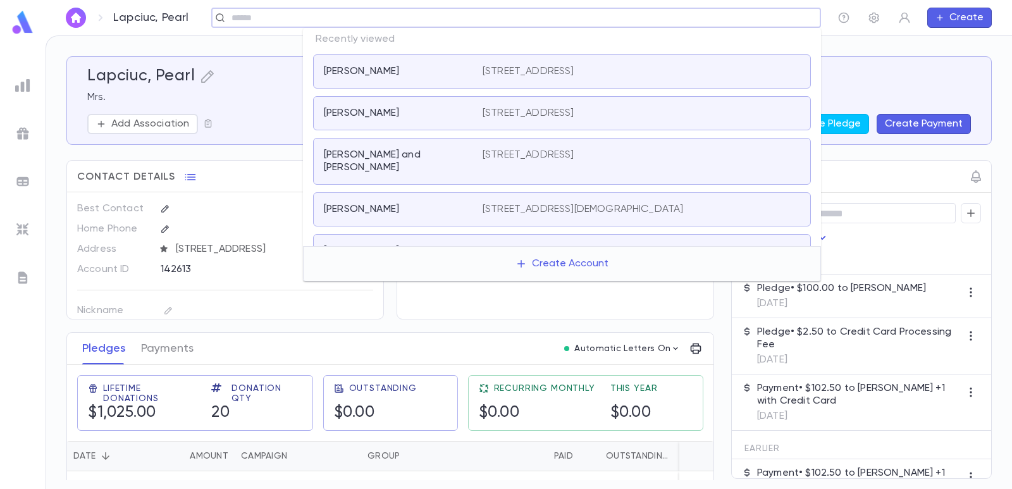
paste input "**********"
type input "**********"
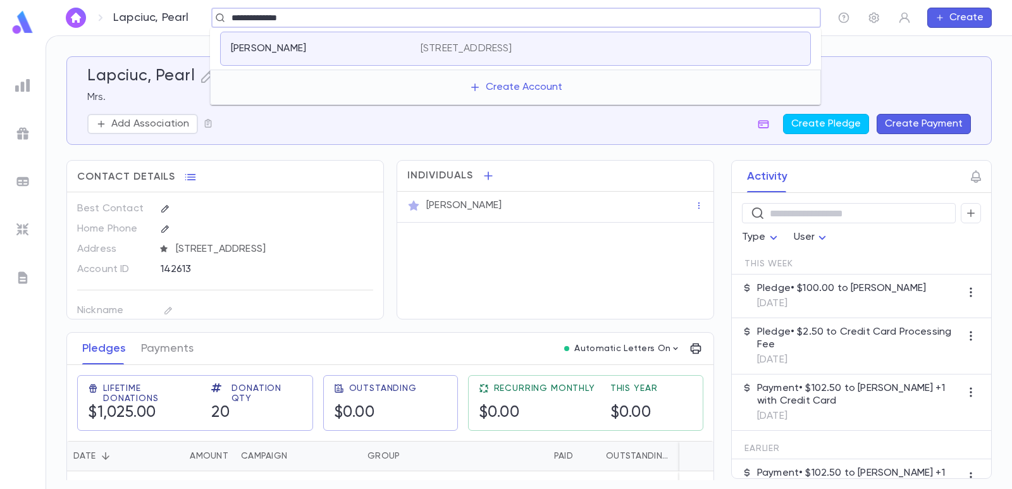
click at [280, 43] on p "[PERSON_NAME]" at bounding box center [268, 48] width 75 height 13
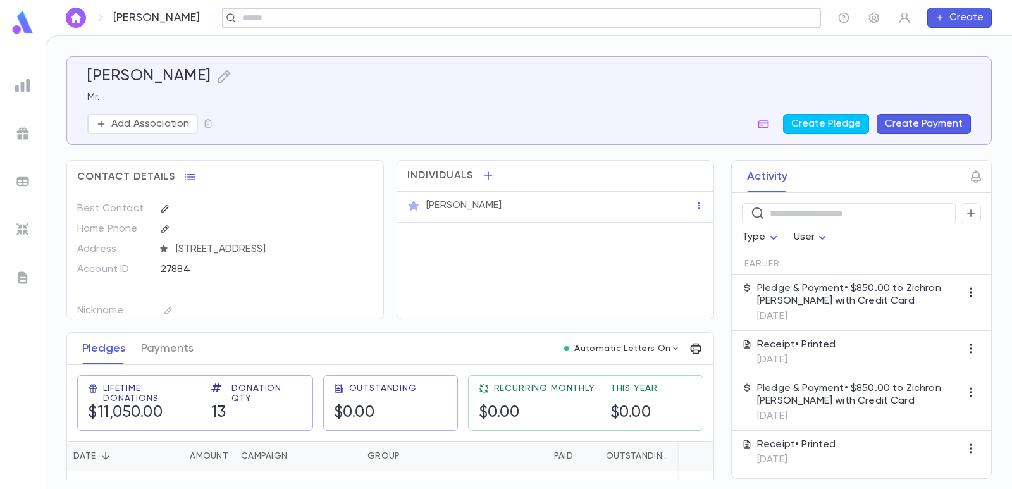
scroll to position [63, 0]
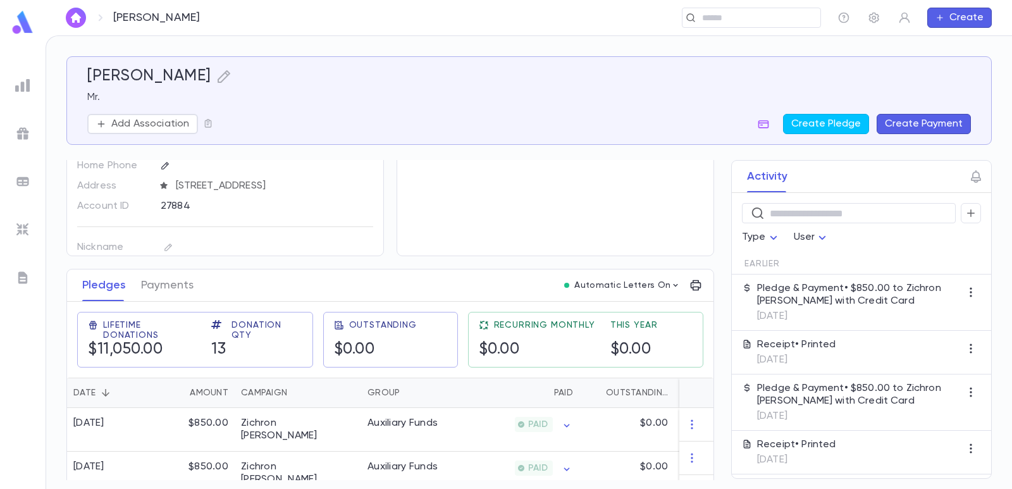
click at [902, 137] on div "Herzog, Yehuda Mr. Add Association Create Pledge Create Payment" at bounding box center [528, 100] width 925 height 89
click at [902, 125] on button "Create Payment" at bounding box center [924, 124] width 94 height 20
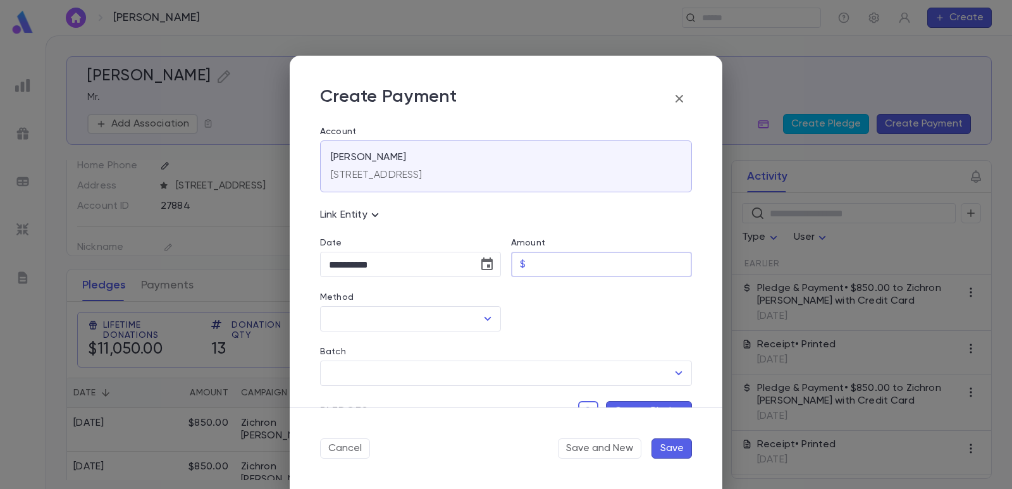
click at [549, 269] on input "Amount" at bounding box center [611, 264] width 161 height 25
type input "******"
click at [546, 309] on div at bounding box center [596, 304] width 191 height 54
click at [489, 264] on icon "Choose date, selected date is Sep 4, 2025" at bounding box center [486, 263] width 11 height 13
click at [346, 349] on button "1" at bounding box center [342, 349] width 23 height 23
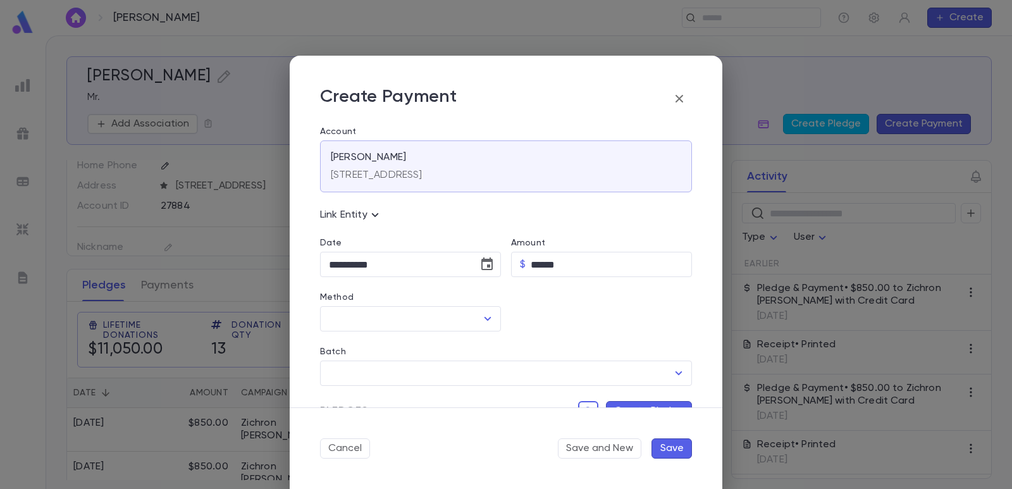
type input "**********"
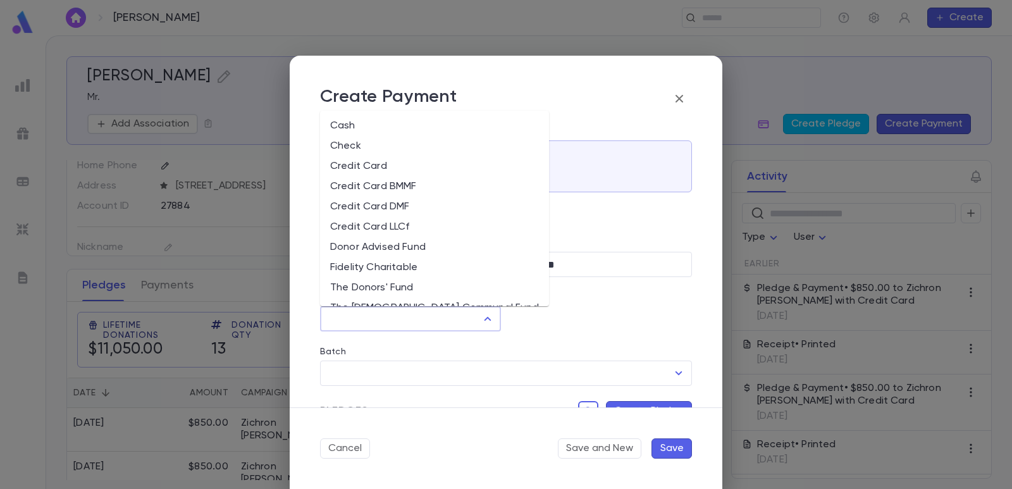
click at [361, 309] on input "Method" at bounding box center [401, 319] width 151 height 24
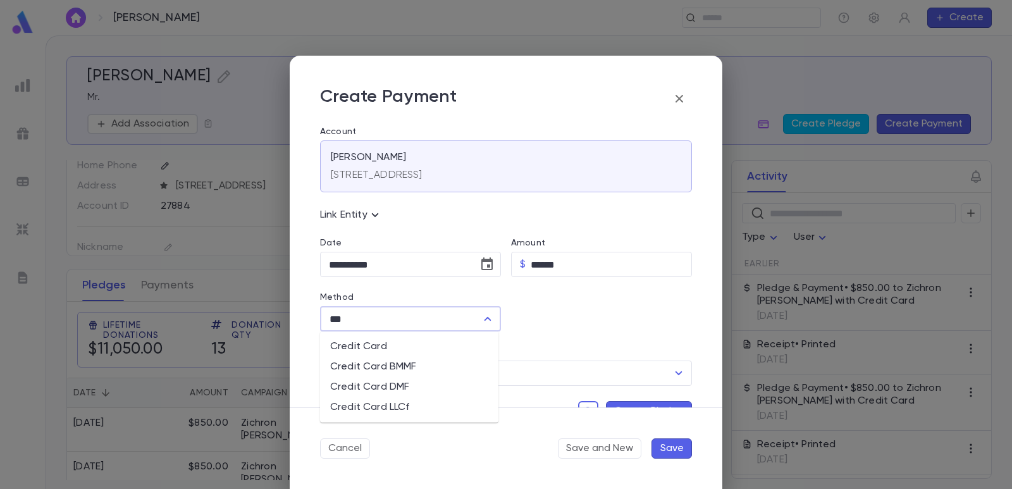
drag, startPoint x: 357, startPoint y: 342, endPoint x: 359, endPoint y: 358, distance: 16.5
click at [357, 343] on li "Credit Card" at bounding box center [409, 346] width 178 height 20
type input "**********"
click at [359, 372] on input "Batch" at bounding box center [497, 373] width 342 height 24
click at [400, 398] on div "Pledges Create Pledge" at bounding box center [501, 403] width 382 height 35
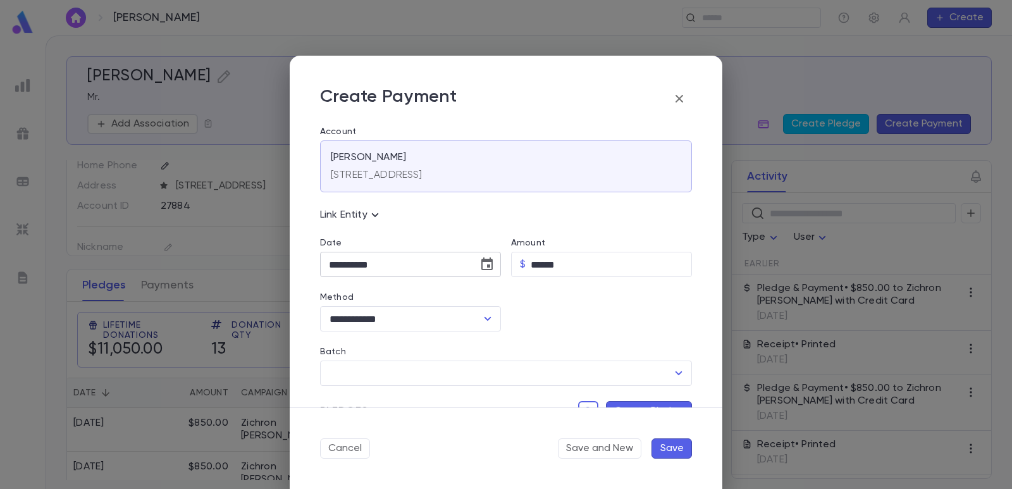
click at [483, 268] on icon "Choose date, selected date is Sep 1, 2025" at bounding box center [486, 264] width 15 height 15
click at [391, 346] on button "3" at bounding box center [393, 349] width 23 height 23
type input "**********"
click at [347, 366] on input "Batch" at bounding box center [497, 373] width 342 height 24
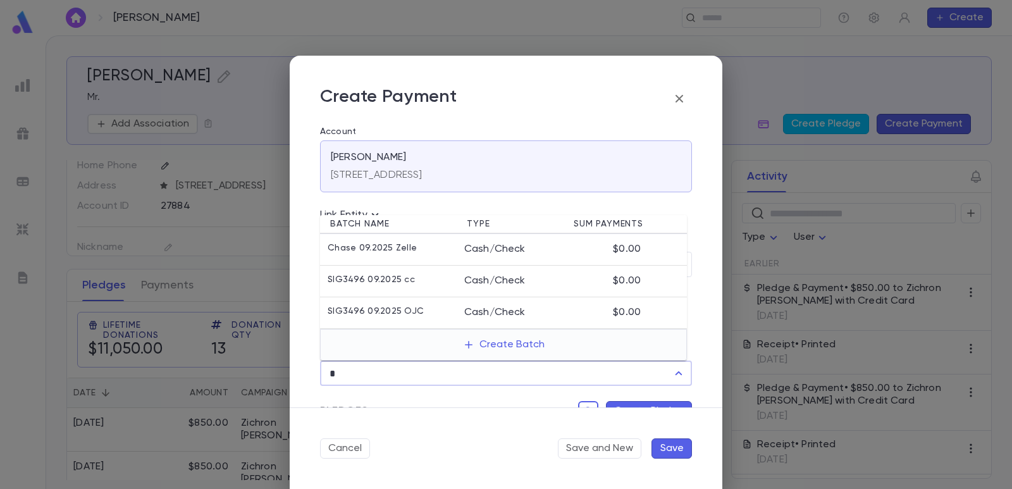
click at [367, 324] on li "SIG3496 09.2025 OJC Cash/Check $0.00" at bounding box center [503, 313] width 367 height 32
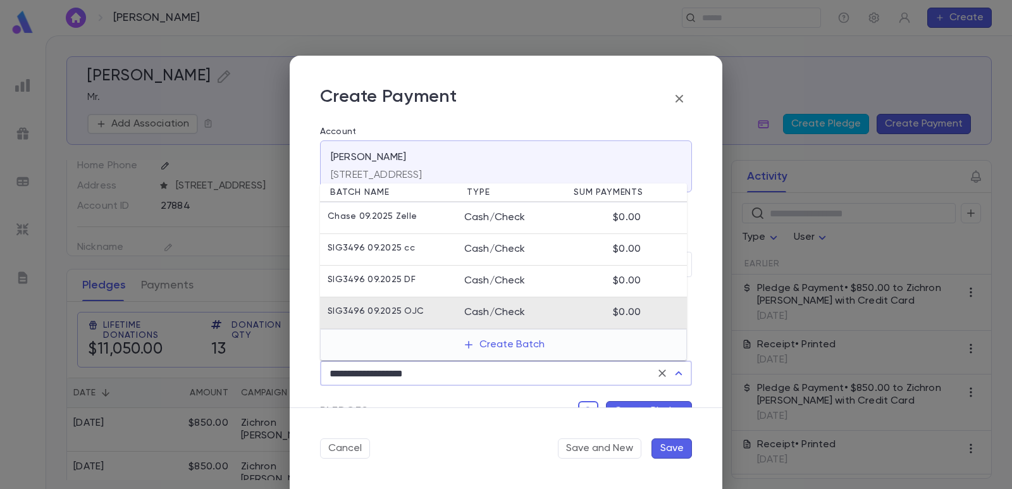
drag, startPoint x: 305, startPoint y: 374, endPoint x: 251, endPoint y: 371, distance: 54.4
click at [250, 372] on div "**********" at bounding box center [506, 244] width 1012 height 489
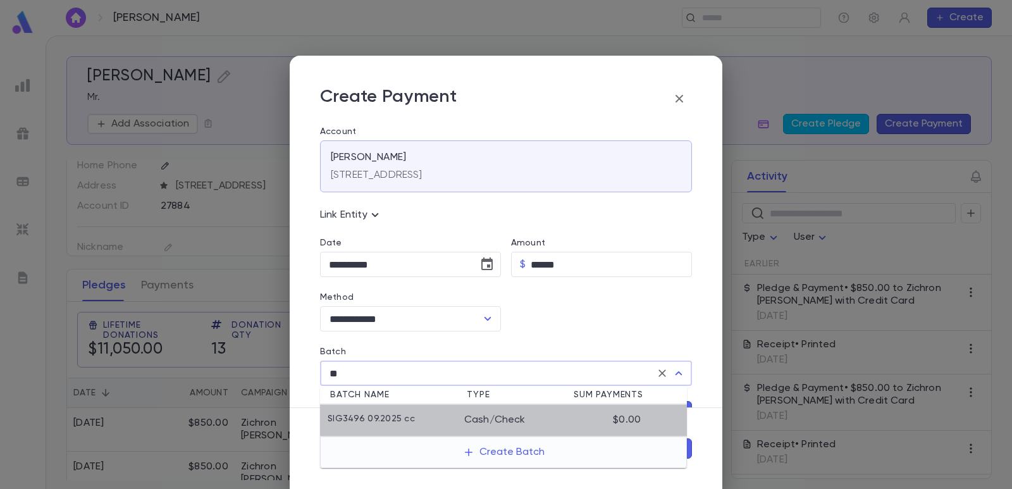
click at [398, 424] on p "SIG3496 09.2025 cc" at bounding box center [371, 420] width 87 height 13
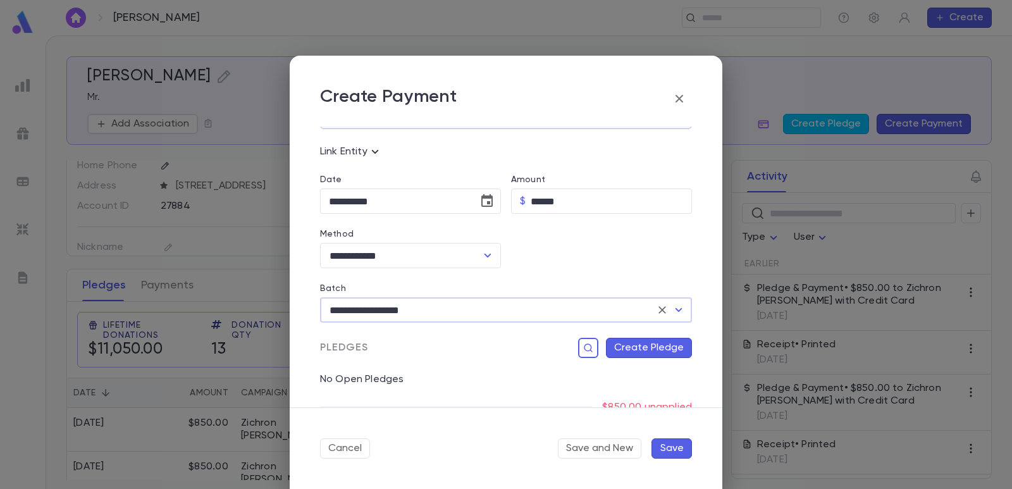
type input "**********"
click at [628, 354] on button "Create Pledge" at bounding box center [649, 348] width 86 height 20
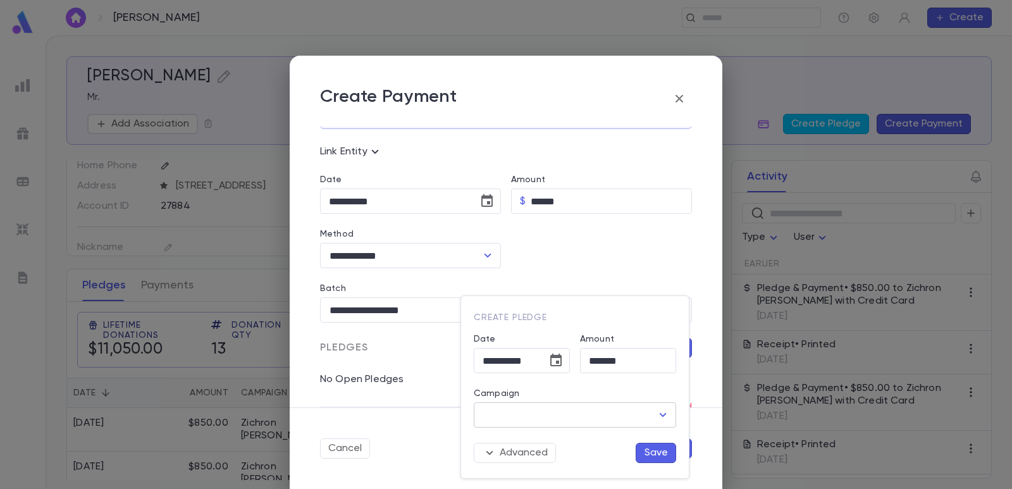
click at [575, 421] on input "Campaign" at bounding box center [565, 415] width 172 height 24
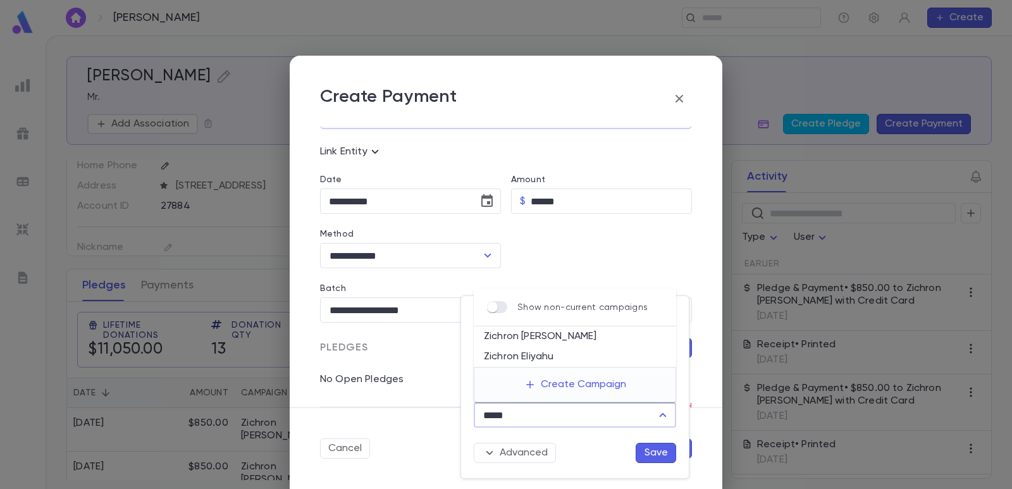
drag, startPoint x: 534, startPoint y: 339, endPoint x: 546, endPoint y: 421, distance: 82.5
click at [534, 338] on li "Zichron [PERSON_NAME]" at bounding box center [575, 336] width 202 height 20
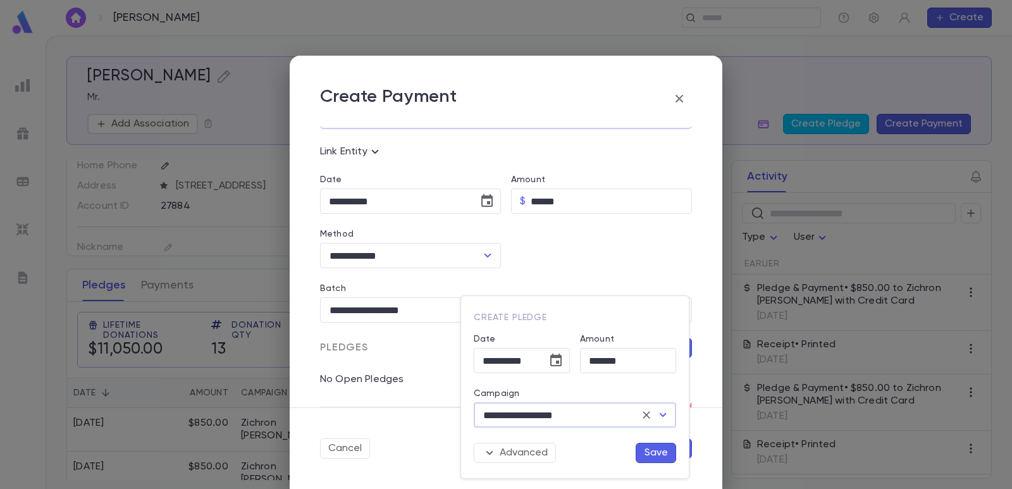
type input "**********"
click at [641, 450] on button "Save" at bounding box center [656, 453] width 40 height 20
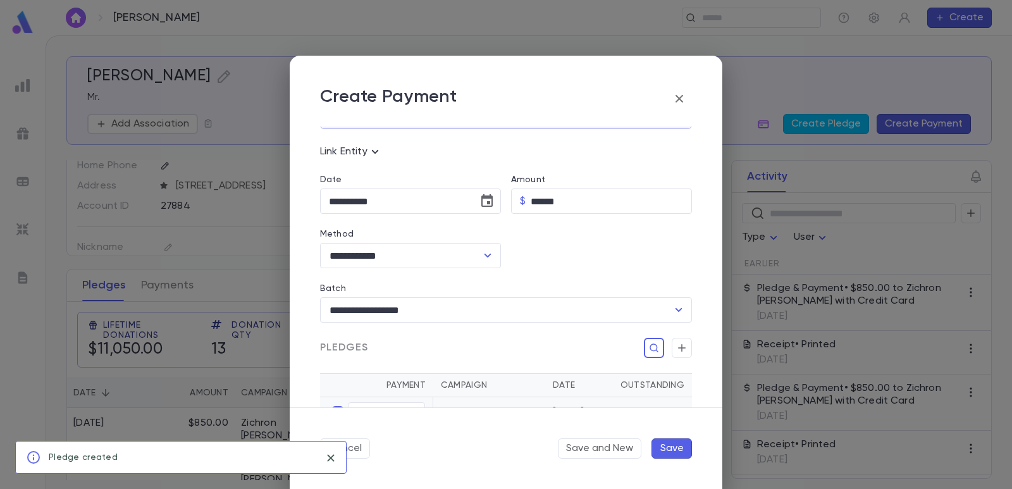
click at [675, 448] on button "Save" at bounding box center [671, 448] width 40 height 20
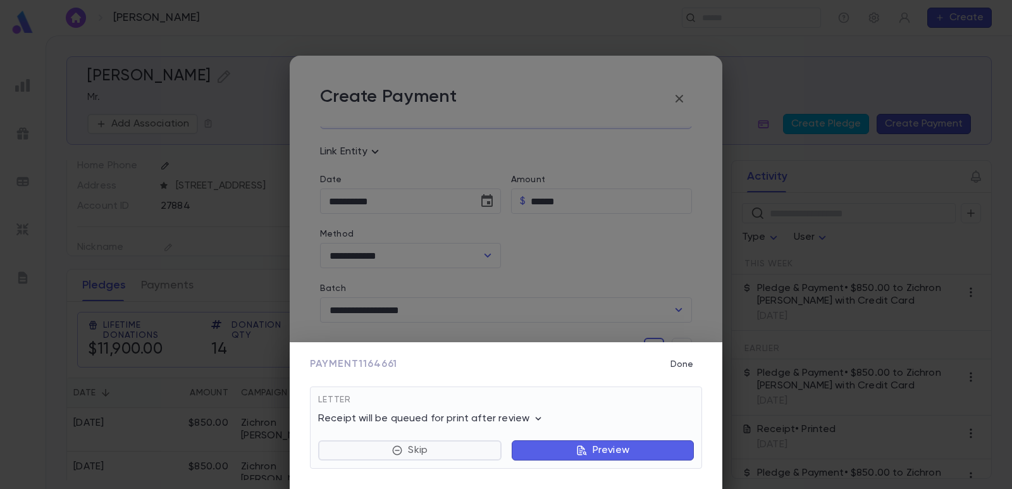
click at [434, 457] on button "Skip" at bounding box center [409, 450] width 183 height 20
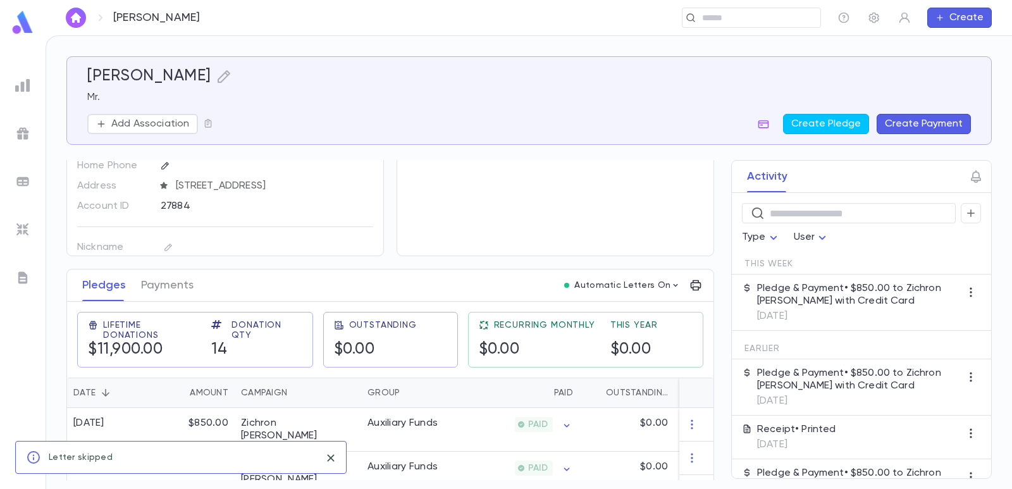
click at [28, 188] on div at bounding box center [22, 181] width 23 height 23
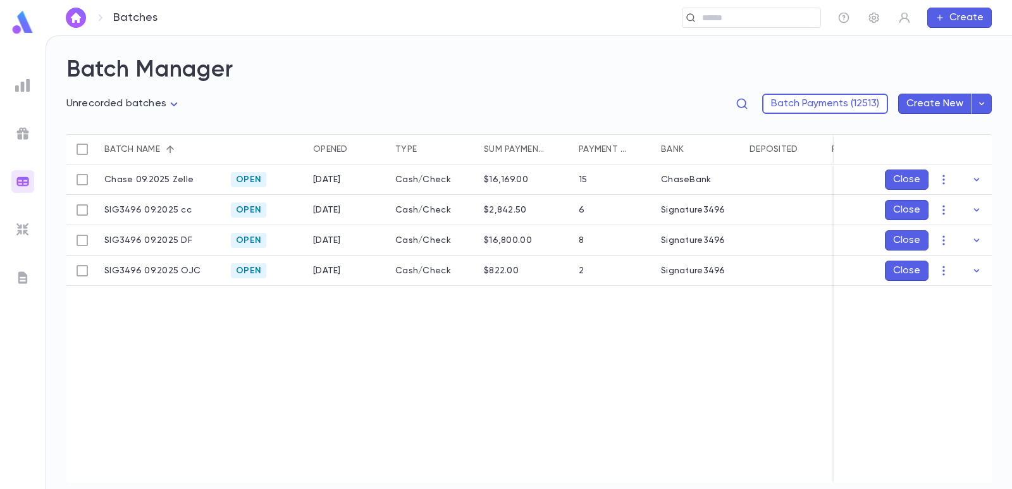
click at [95, 111] on body "**********" at bounding box center [506, 261] width 1012 height 453
click at [111, 164] on span "Open batches" at bounding box center [127, 169] width 100 height 13
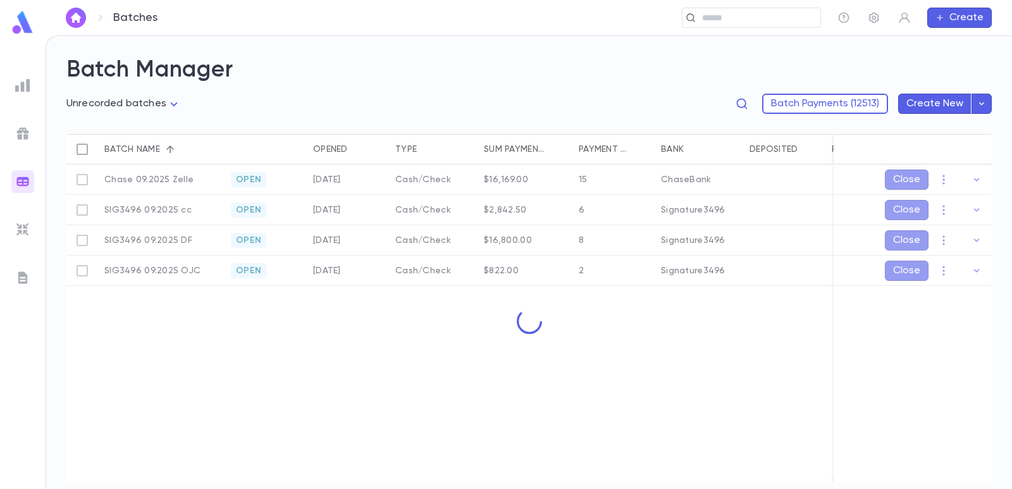
type input "****"
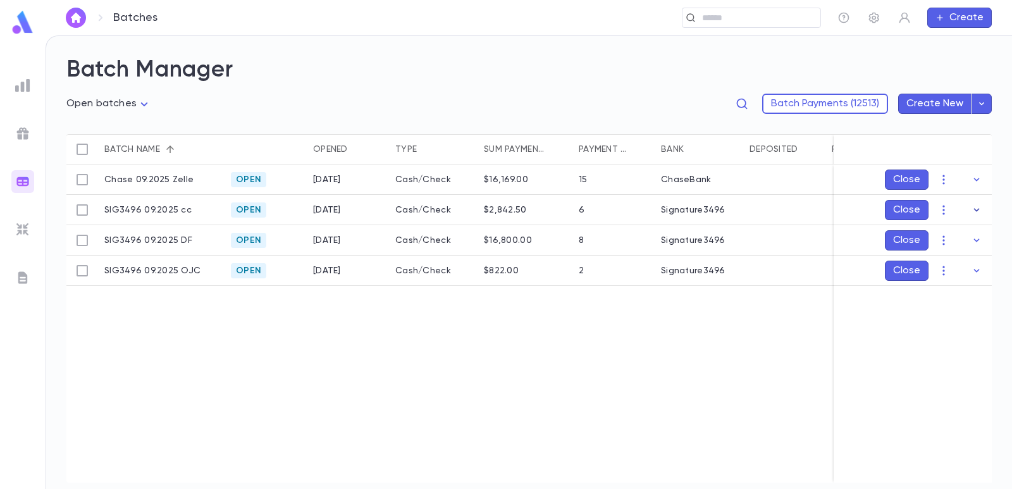
click at [979, 211] on icon "button" at bounding box center [976, 210] width 13 height 13
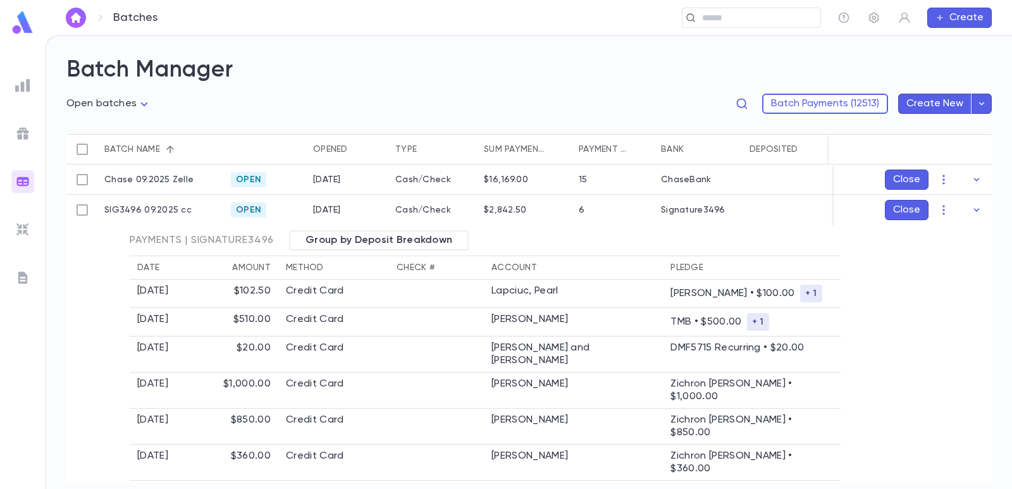
click at [979, 211] on button "button" at bounding box center [976, 210] width 20 height 20
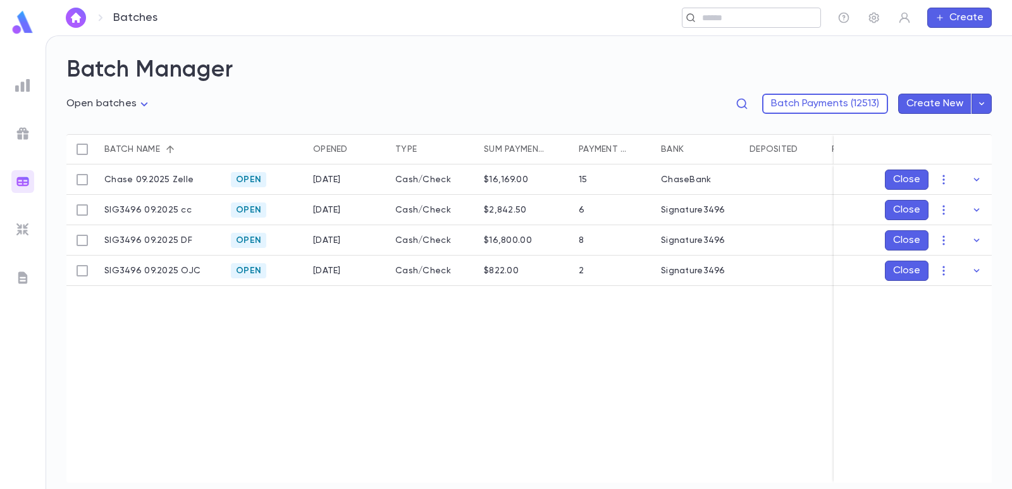
click at [740, 20] on input "text" at bounding box center [747, 18] width 98 height 12
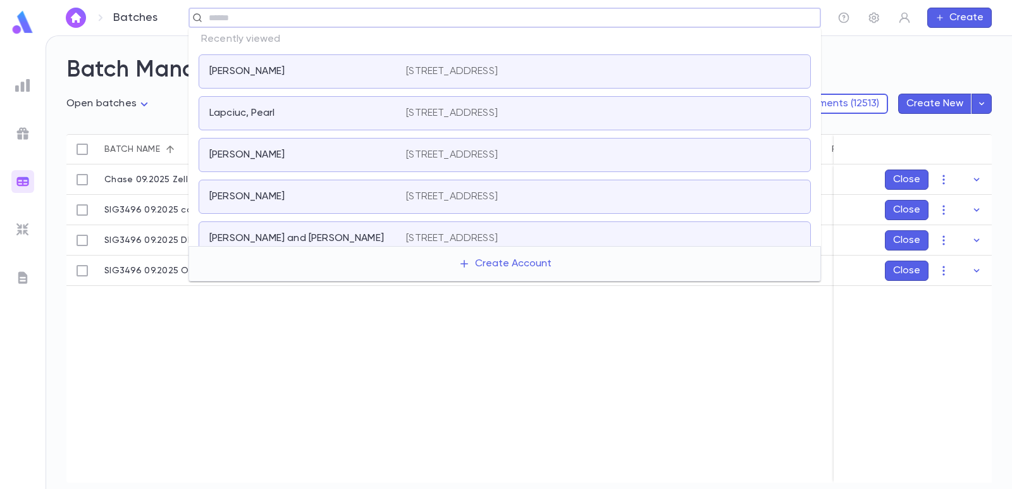
paste input "**********"
type input "**********"
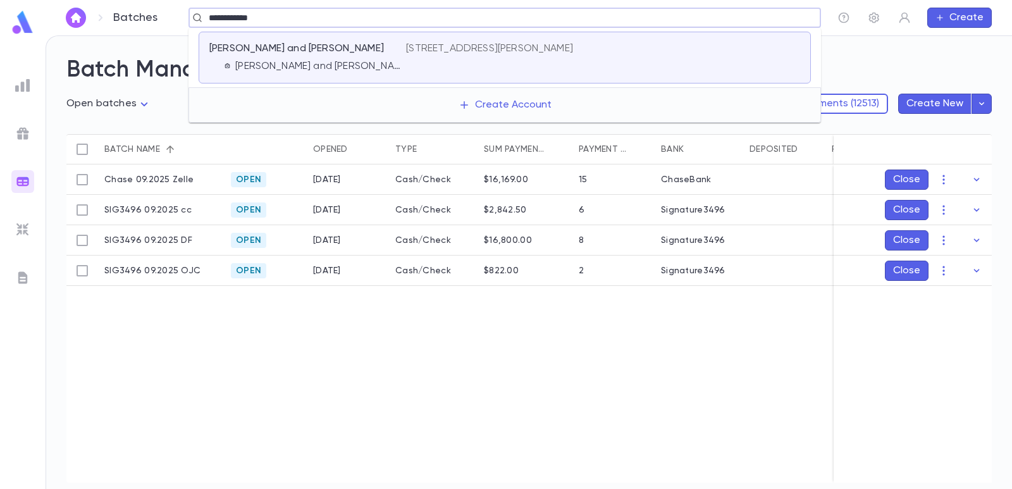
click at [572, 50] on div "10 Manor Lane, Lawrence NY 11559" at bounding box center [603, 48] width 394 height 13
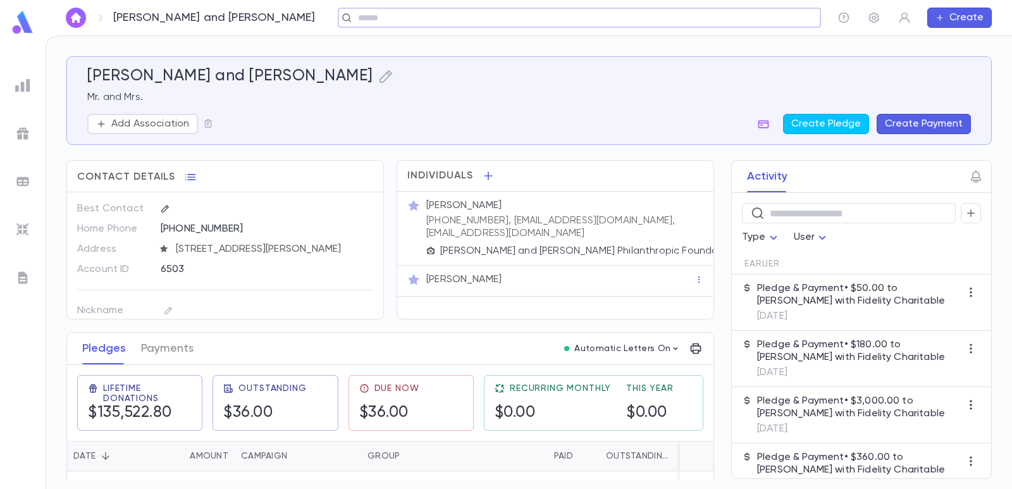
click at [912, 124] on button "Create Payment" at bounding box center [924, 124] width 94 height 20
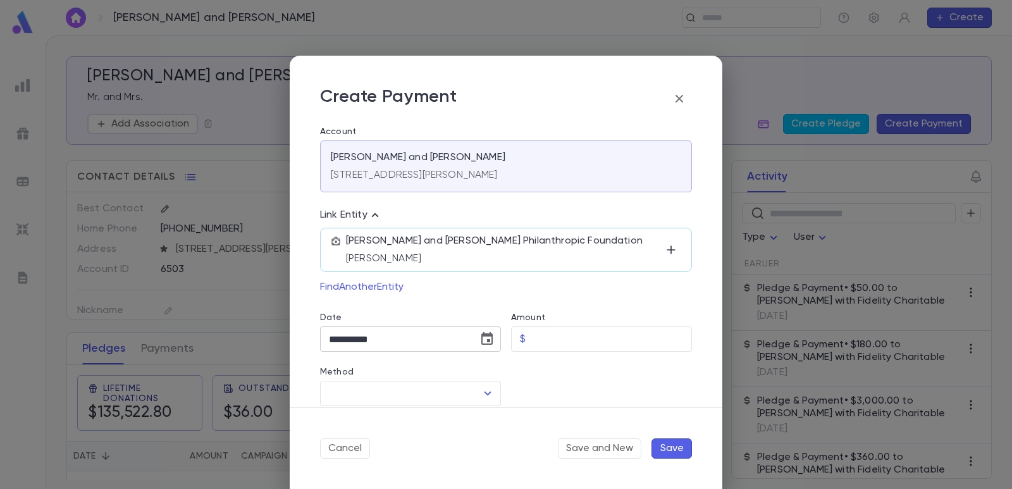
click at [492, 342] on button "Choose date, selected date is Sep 4, 2025" at bounding box center [486, 338] width 25 height 25
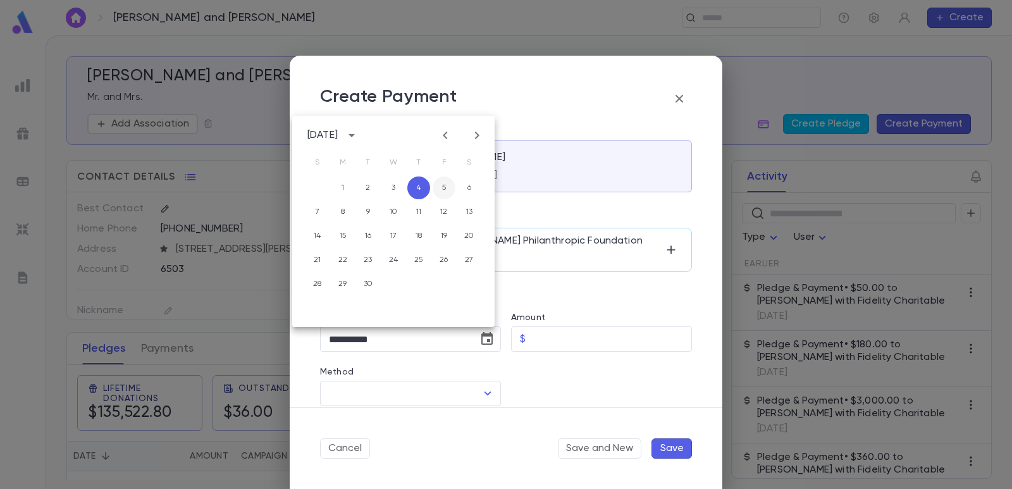
click at [446, 190] on button "5" at bounding box center [444, 187] width 23 height 23
type input "**********"
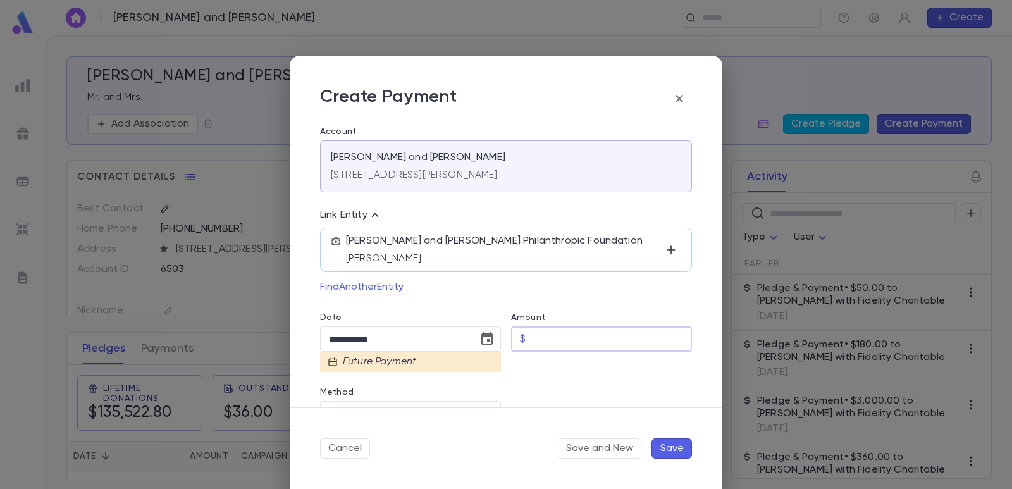
click at [558, 338] on input "Amount" at bounding box center [611, 339] width 161 height 25
type input "********"
click at [558, 388] on div at bounding box center [596, 399] width 191 height 54
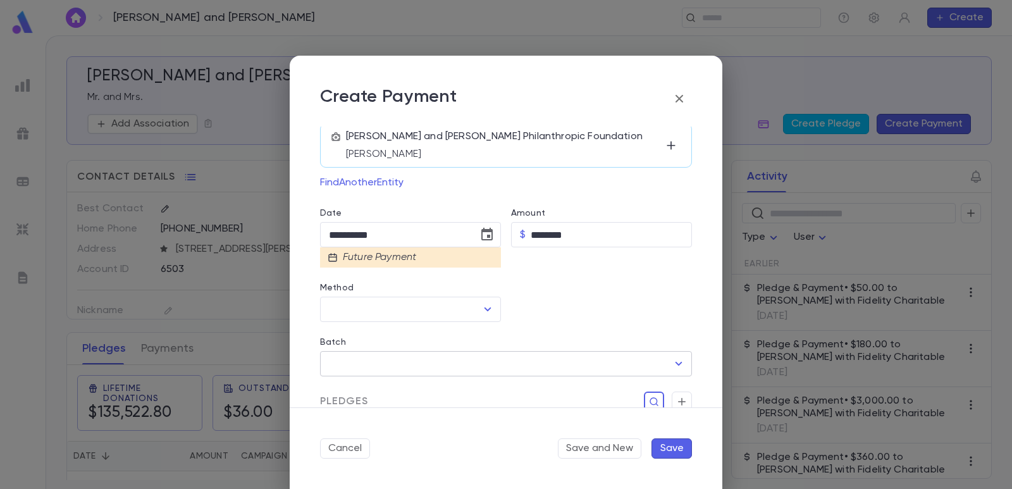
scroll to position [126, 0]
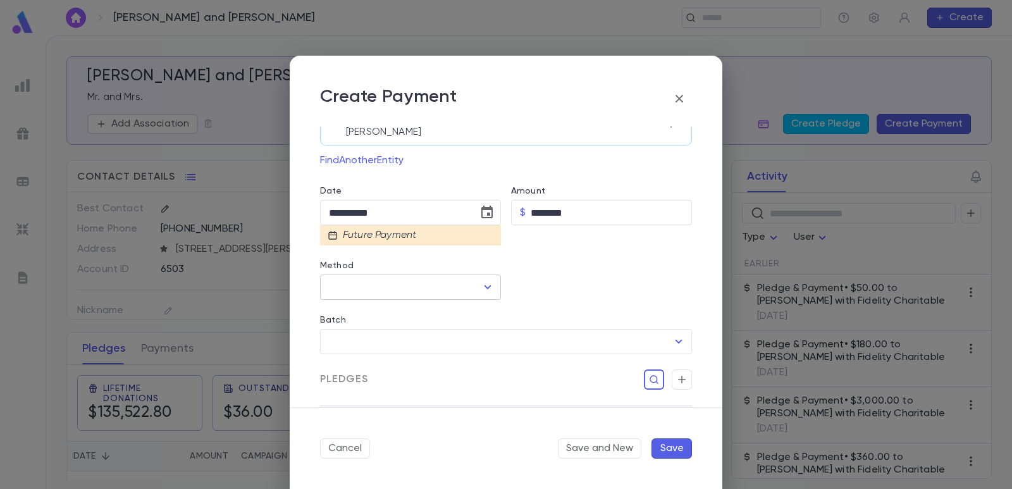
click at [428, 290] on input "Method" at bounding box center [401, 287] width 151 height 24
click at [419, 313] on li "Fidelity Charitable" at bounding box center [409, 315] width 178 height 20
type input "**********"
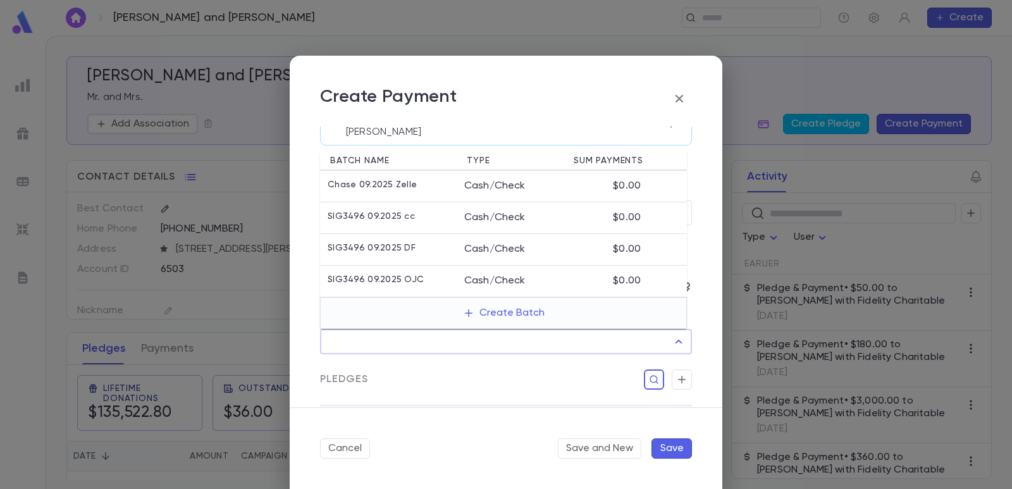
drag, startPoint x: 433, startPoint y: 332, endPoint x: 442, endPoint y: 333, distance: 9.6
click at [433, 333] on input "Batch" at bounding box center [497, 341] width 342 height 24
click at [477, 318] on button "Create Batch" at bounding box center [503, 313] width 97 height 20
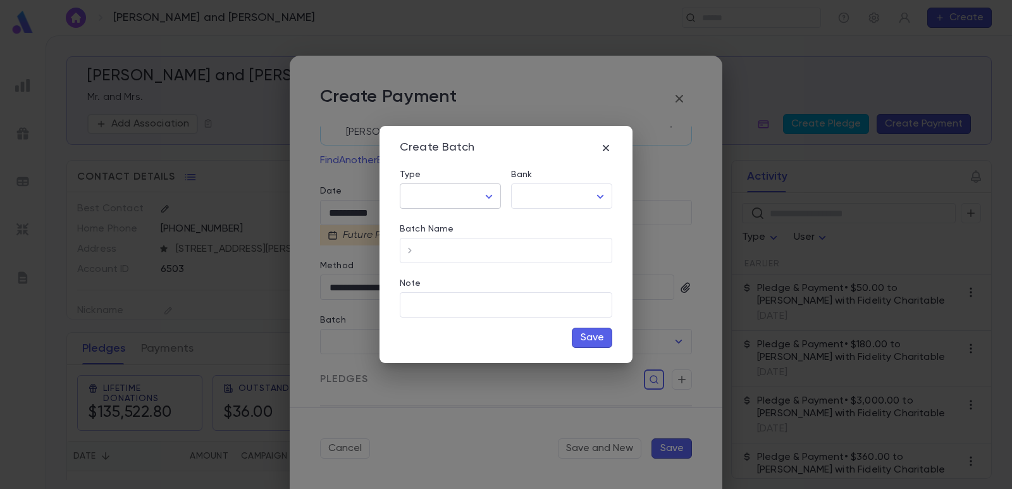
click at [433, 195] on body "Bergmann, Ari and Iona ​ Create Bergmann, Ari and Iona Mr. and Mrs. Add Associa…" at bounding box center [506, 261] width 1012 height 453
click at [436, 240] on span "Cash/Check" at bounding box center [453, 243] width 80 height 13
type input "*********"
click at [535, 203] on body "Bergmann, Ari and Iona ​ Create Bergmann, Ari and Iona Mr. and Mrs. Add Associa…" at bounding box center [506, 261] width 1012 height 453
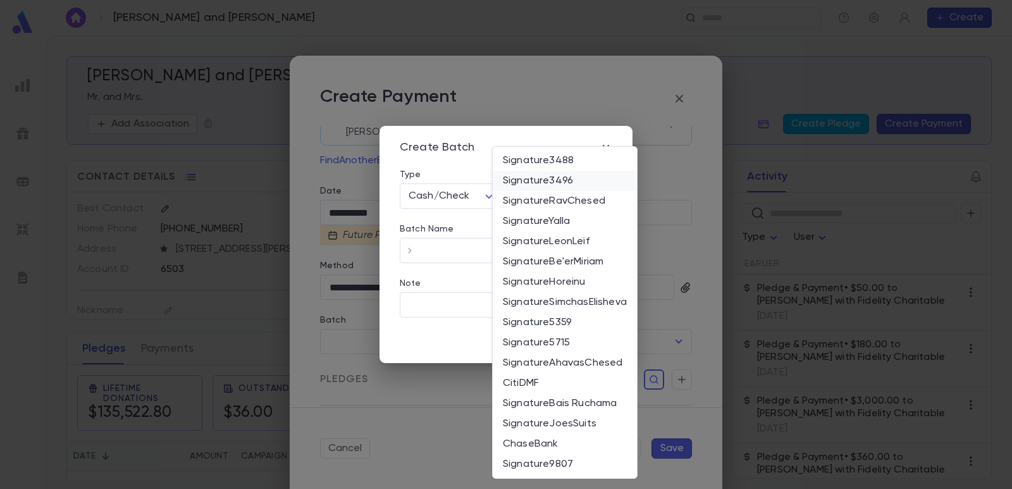
click at [546, 185] on span "Signature3496" at bounding box center [565, 181] width 124 height 13
type input "*"
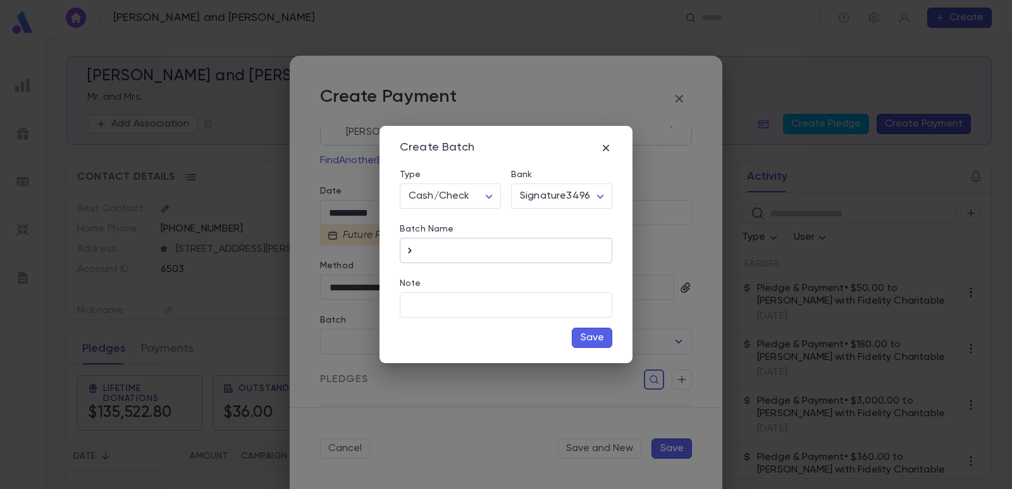
click at [410, 248] on icon "button" at bounding box center [409, 250] width 13 height 13
click at [536, 255] on input "**********" at bounding box center [516, 250] width 192 height 25
click at [486, 252] on input "**********" at bounding box center [516, 250] width 192 height 25
type input "**********"
click at [582, 336] on button "Save" at bounding box center [592, 338] width 40 height 20
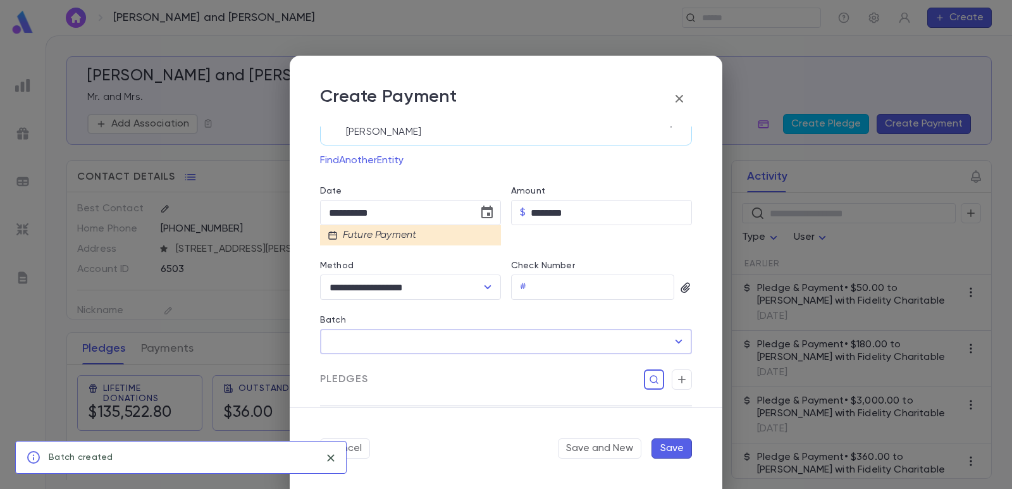
type input "**********"
click at [676, 381] on icon "button" at bounding box center [681, 379] width 11 height 13
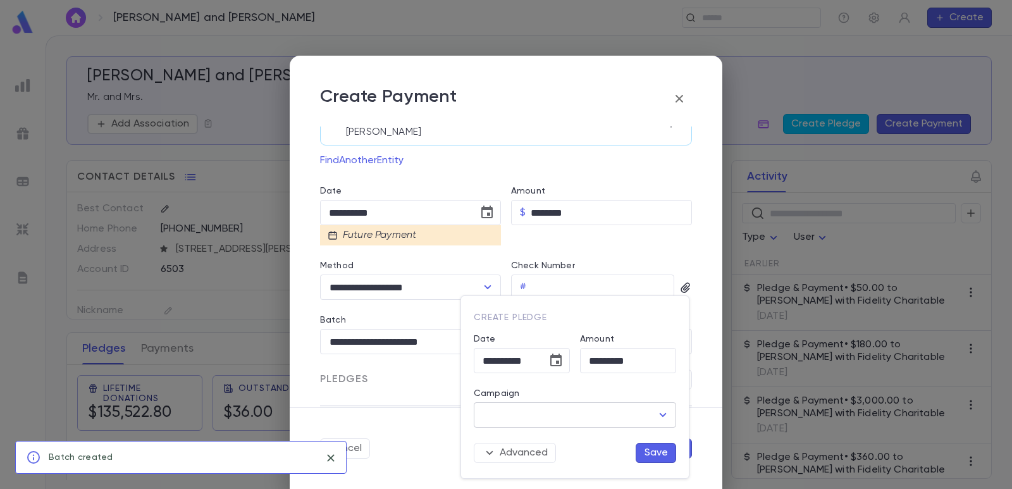
click at [561, 419] on input "Campaign" at bounding box center [565, 415] width 172 height 24
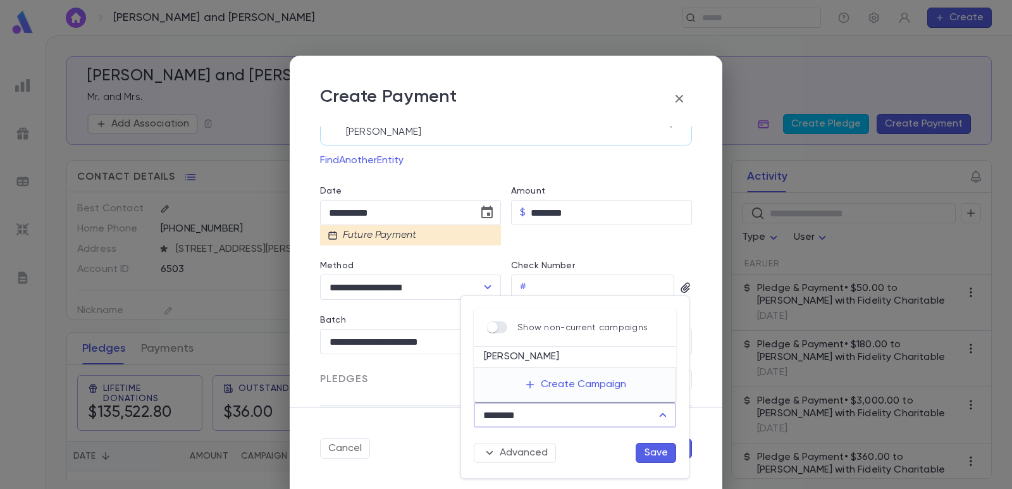
click at [551, 360] on li "[PERSON_NAME]" at bounding box center [575, 357] width 202 height 20
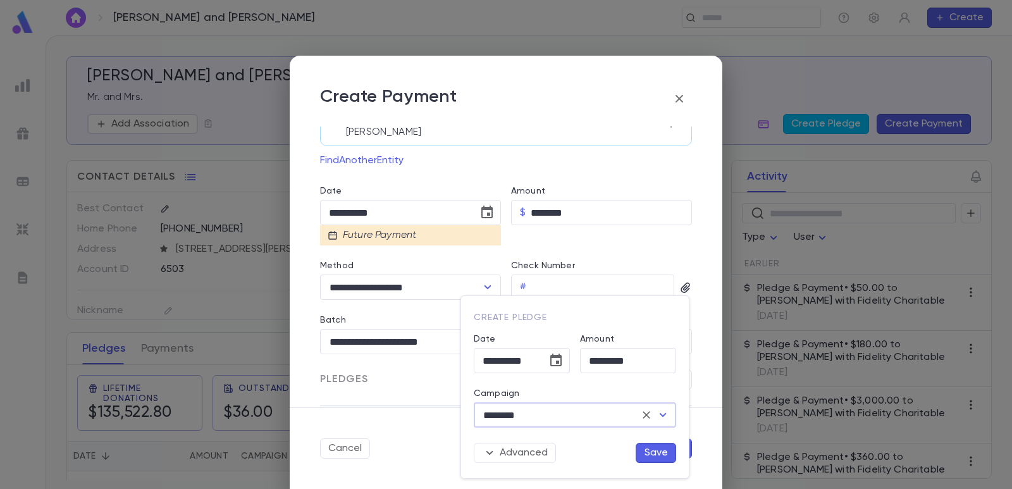
type input "********"
click at [656, 453] on button "Save" at bounding box center [656, 453] width 40 height 20
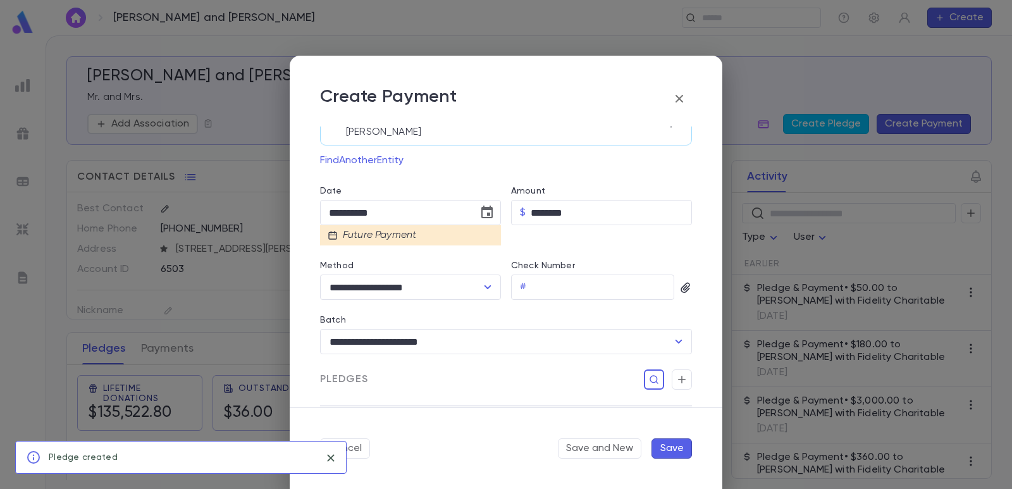
click at [666, 453] on button "Save" at bounding box center [671, 448] width 40 height 20
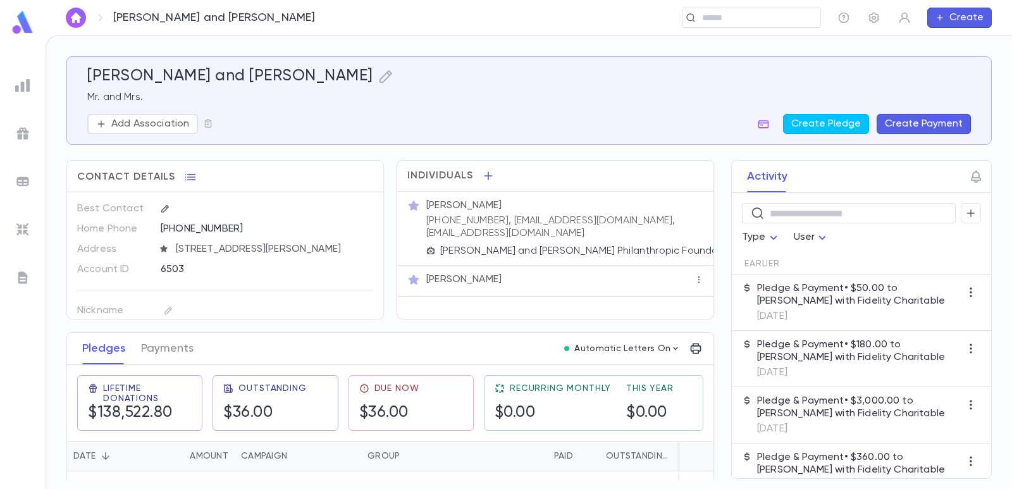
click at [20, 185] on img at bounding box center [22, 181] width 15 height 15
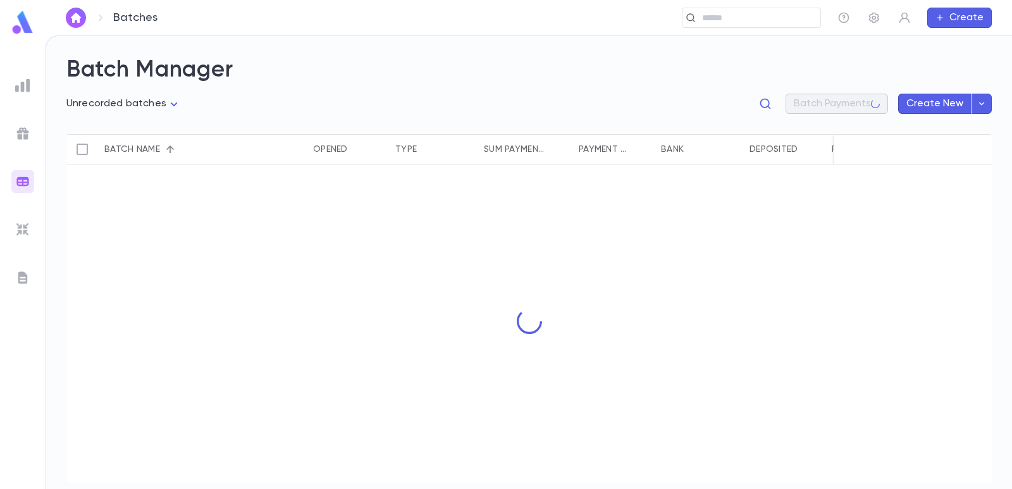
click at [109, 110] on body "**********" at bounding box center [506, 261] width 1012 height 453
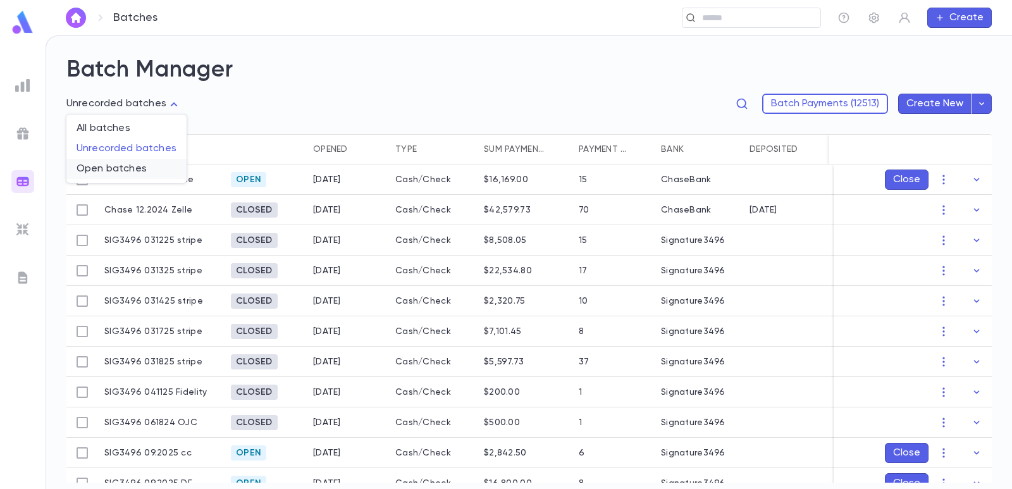
click at [114, 172] on span "Open batches" at bounding box center [127, 169] width 100 height 13
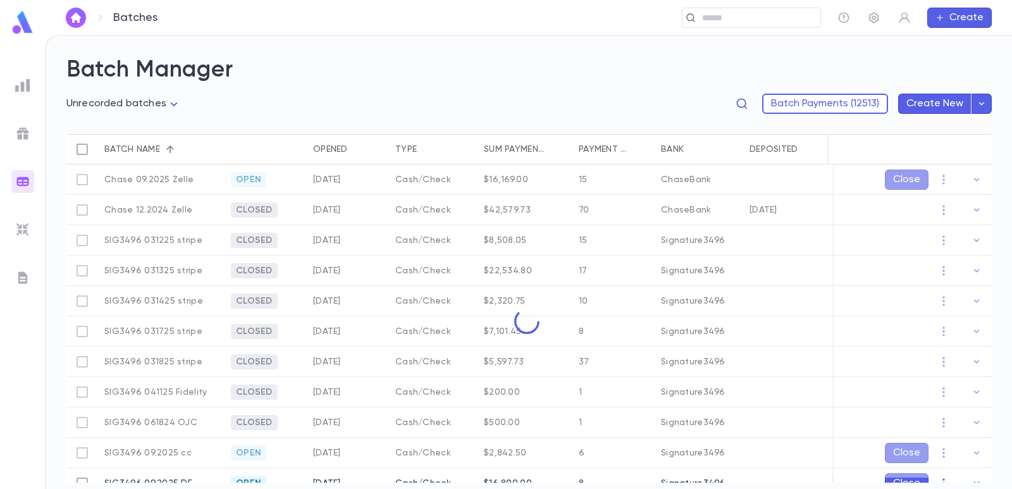
type input "****"
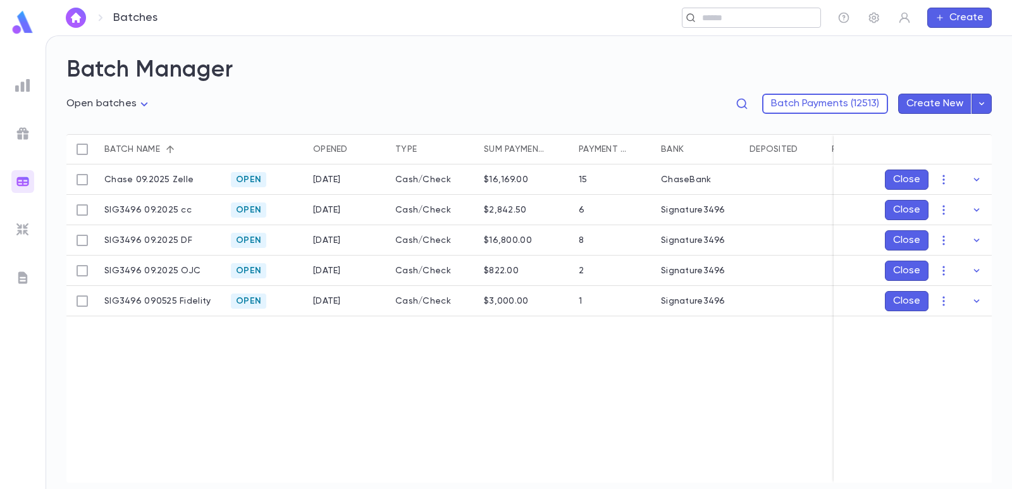
click at [705, 15] on input "text" at bounding box center [747, 18] width 98 height 12
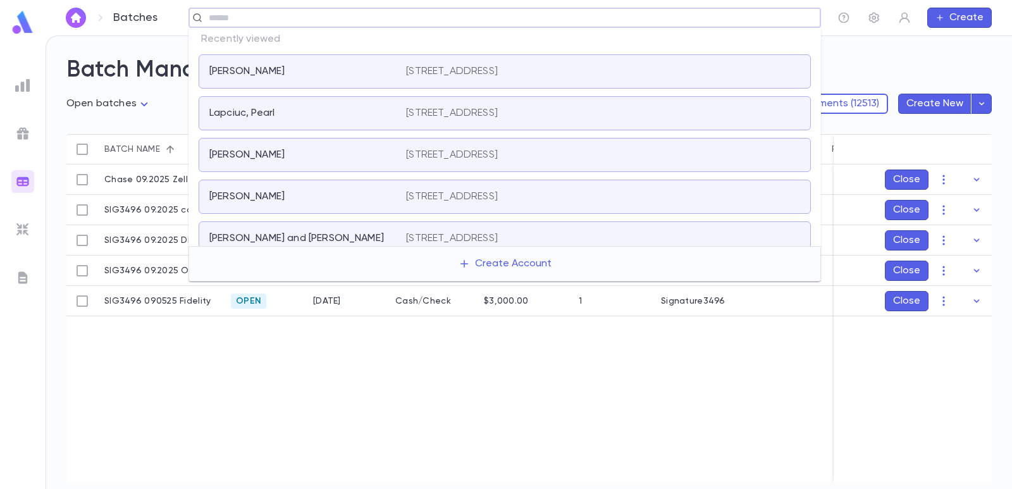
paste input "**********"
type input "**********"
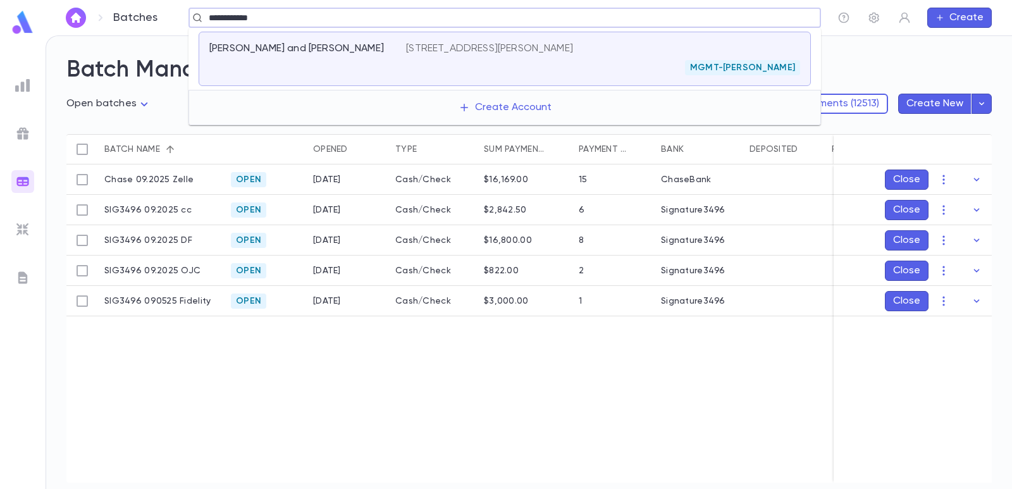
click at [347, 51] on p "Gamzeh, David and Kathleen" at bounding box center [296, 48] width 175 height 13
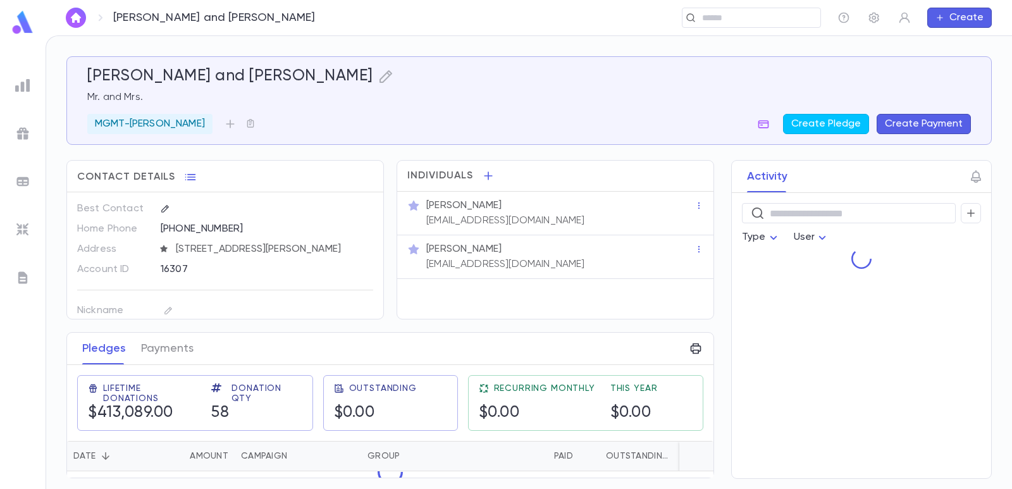
click at [927, 123] on button "Create Payment" at bounding box center [924, 124] width 94 height 20
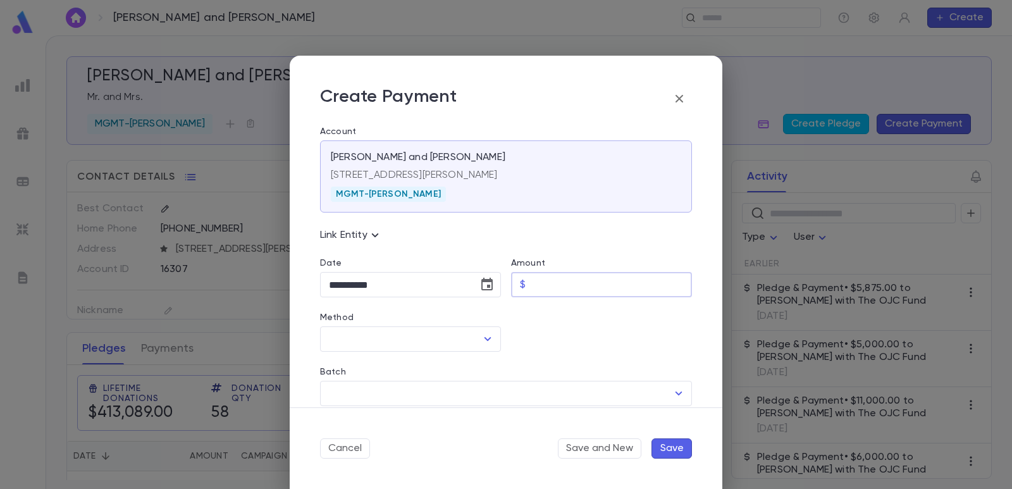
click at [531, 285] on input "Amount" at bounding box center [611, 285] width 161 height 25
type input "********"
click at [542, 326] on div at bounding box center [596, 324] width 191 height 54
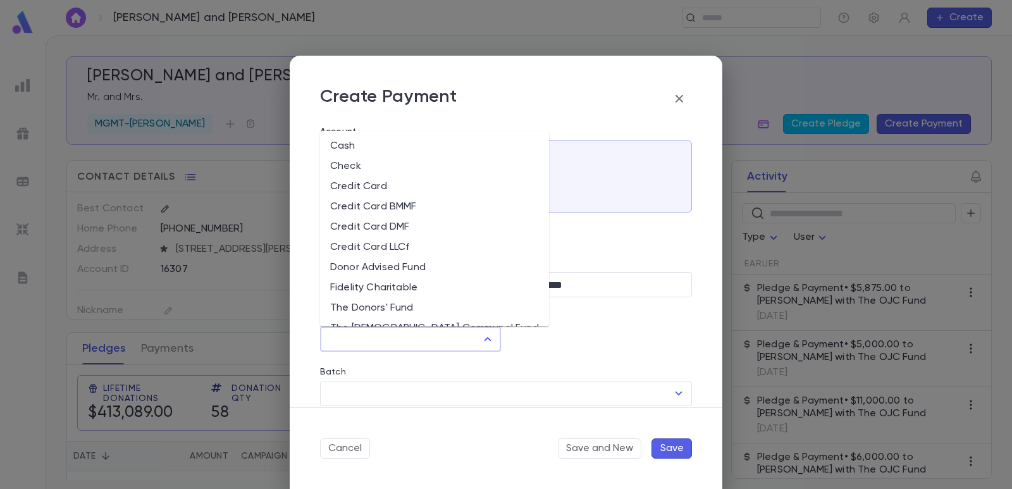
click at [376, 340] on input "Method" at bounding box center [401, 339] width 151 height 24
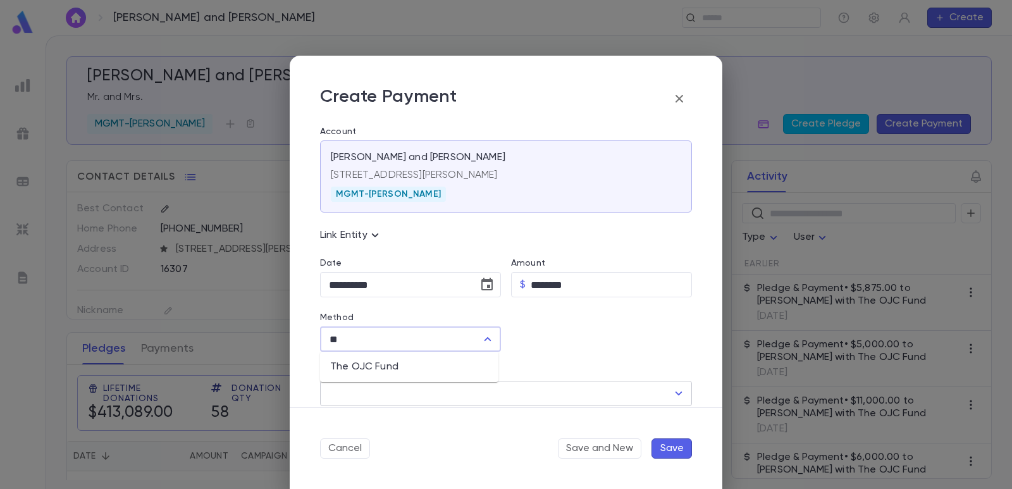
type input "**"
click at [364, 381] on div "​" at bounding box center [506, 393] width 372 height 25
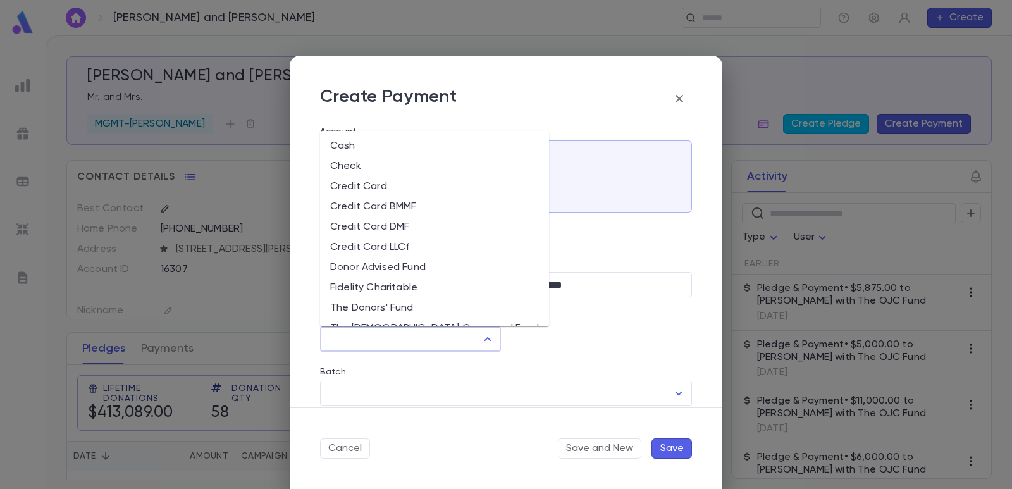
click at [372, 336] on input "Method" at bounding box center [401, 339] width 151 height 24
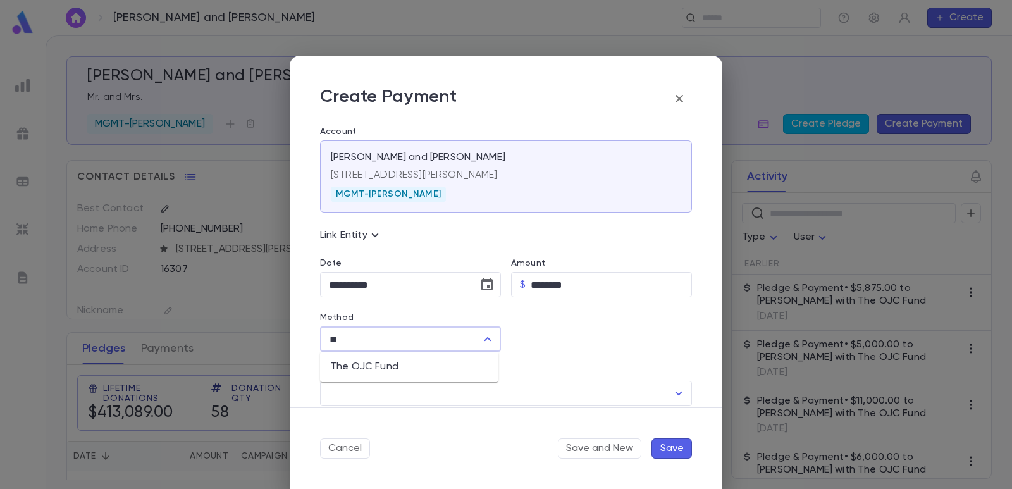
click at [367, 369] on li "The OJC Fund" at bounding box center [409, 367] width 178 height 20
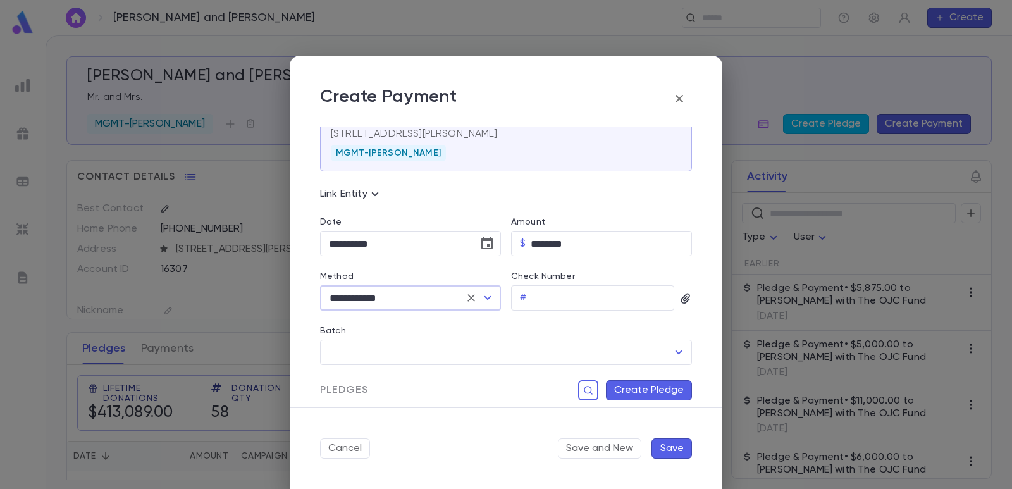
scroll to position [63, 0]
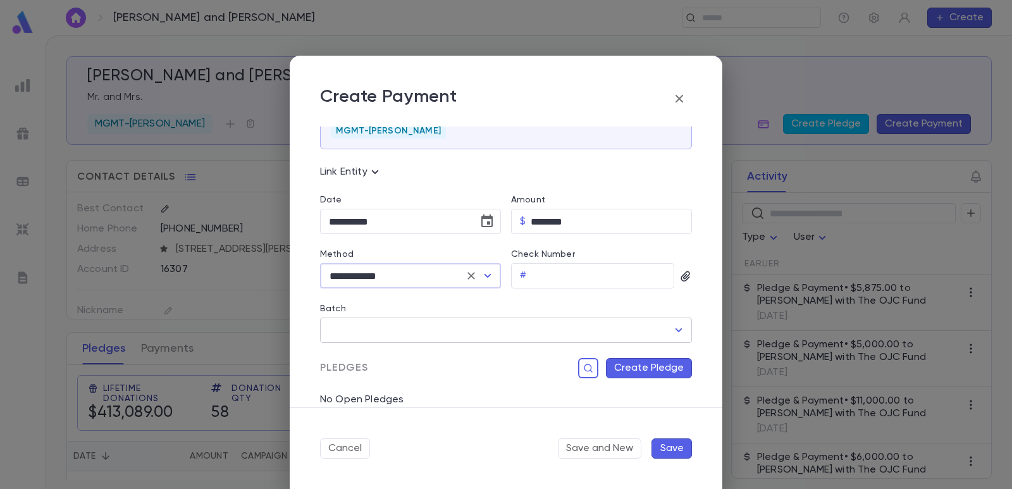
type input "**********"
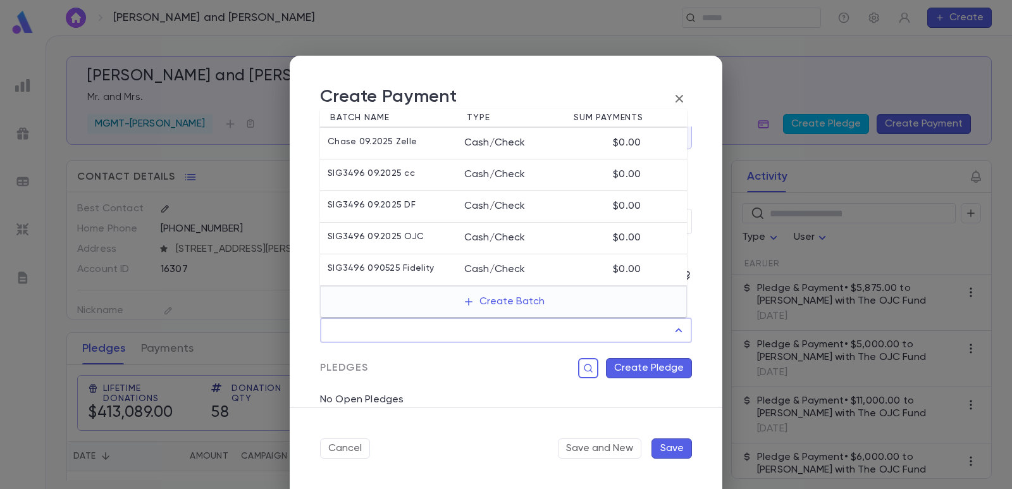
click at [383, 337] on input "Batch" at bounding box center [497, 330] width 342 height 24
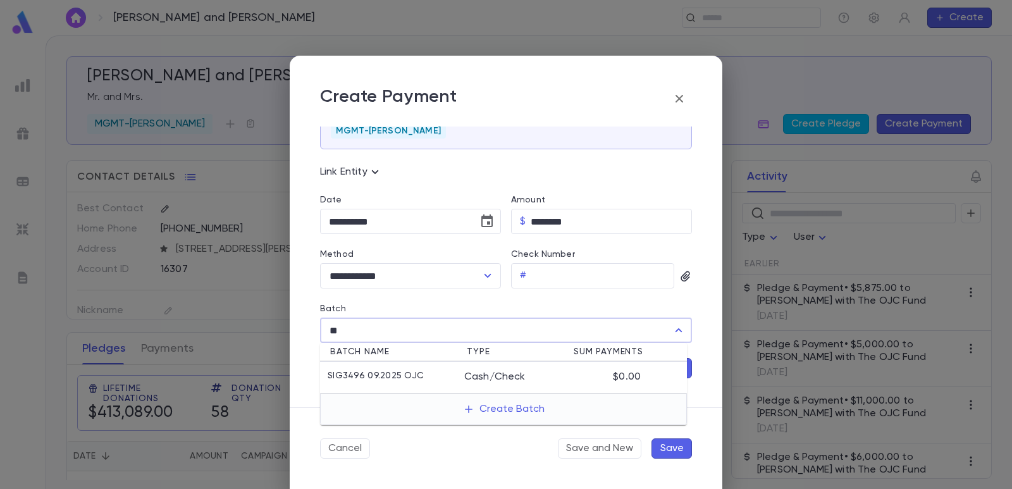
click at [382, 378] on p "SIG3496 09.2025 OJC" at bounding box center [376, 377] width 96 height 13
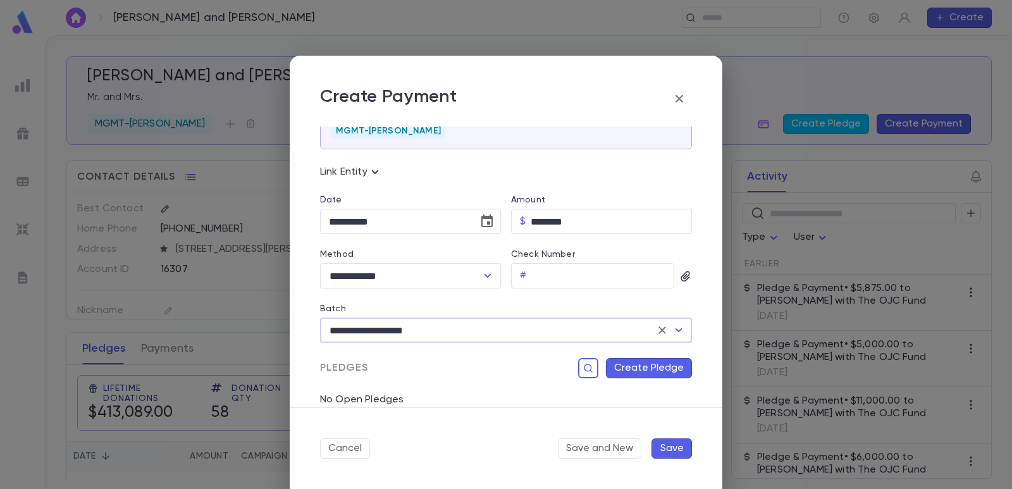
type input "**********"
click at [631, 369] on button "Create Pledge" at bounding box center [649, 368] width 86 height 20
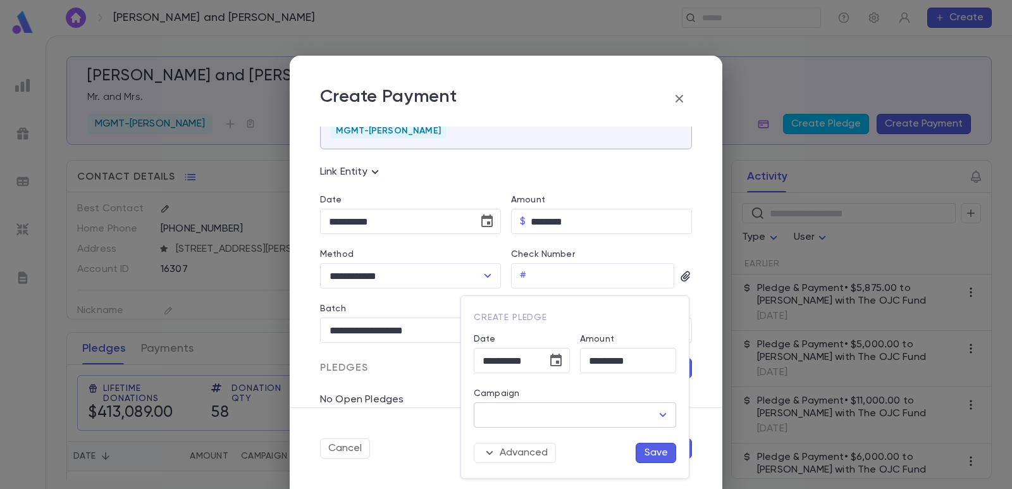
drag, startPoint x: 572, startPoint y: 413, endPoint x: 563, endPoint y: 413, distance: 8.9
click at [570, 413] on input "Campaign" at bounding box center [565, 415] width 172 height 24
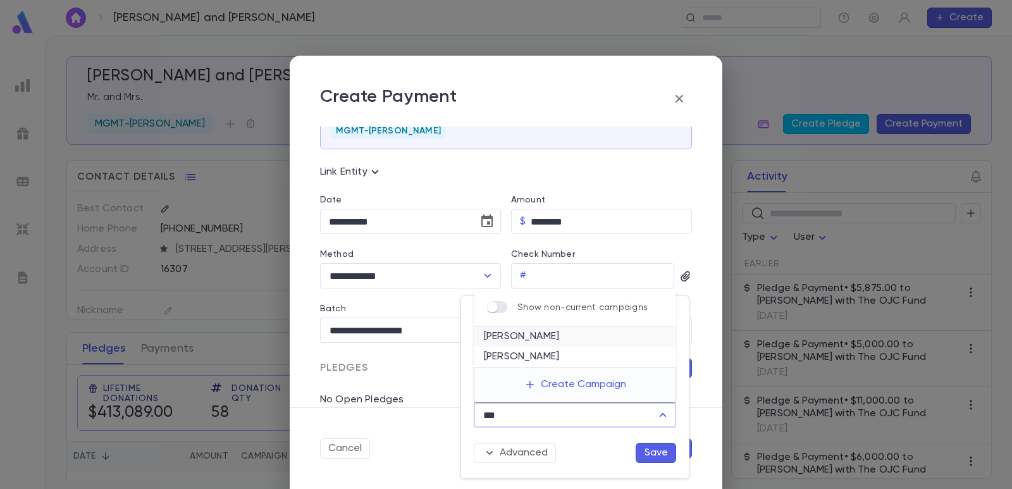
click at [537, 335] on li "[PERSON_NAME]" at bounding box center [575, 336] width 202 height 20
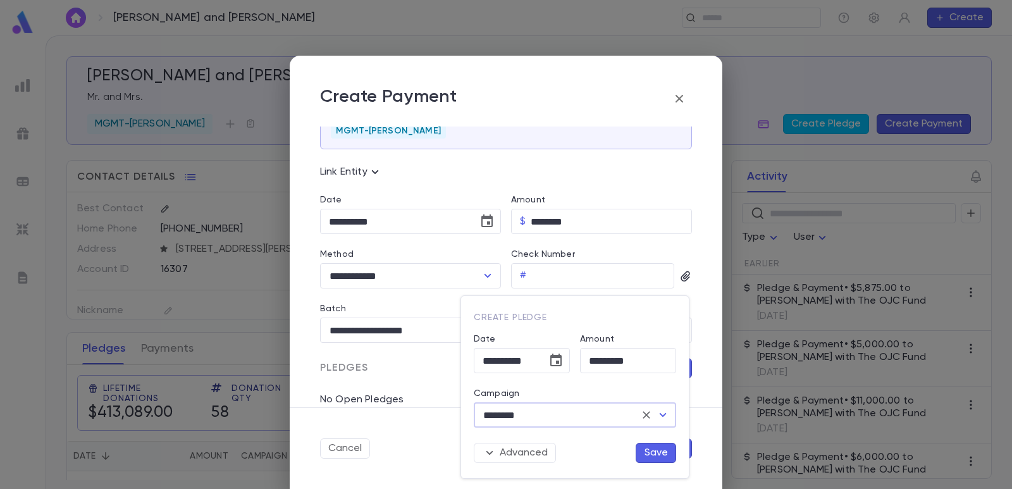
type input "********"
click at [647, 448] on button "Save" at bounding box center [656, 453] width 40 height 20
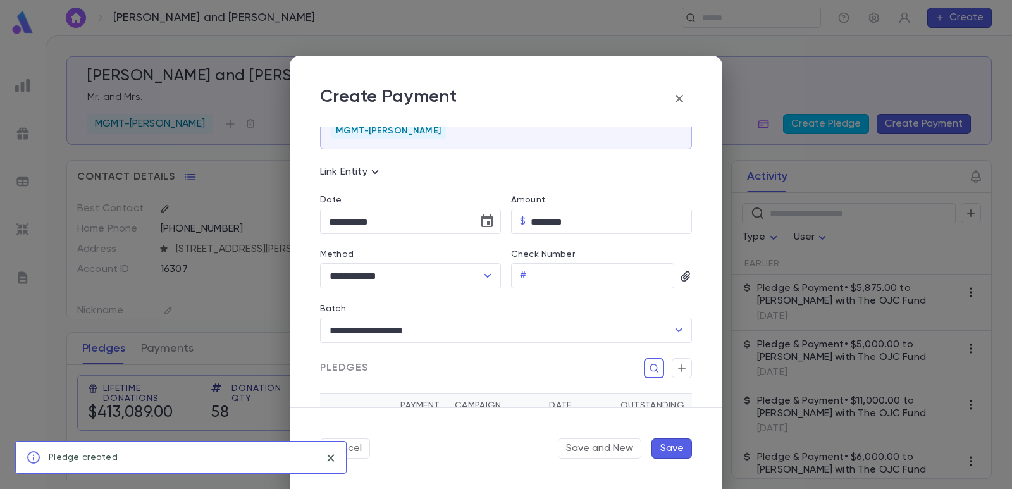
click at [672, 446] on button "Save" at bounding box center [671, 448] width 40 height 20
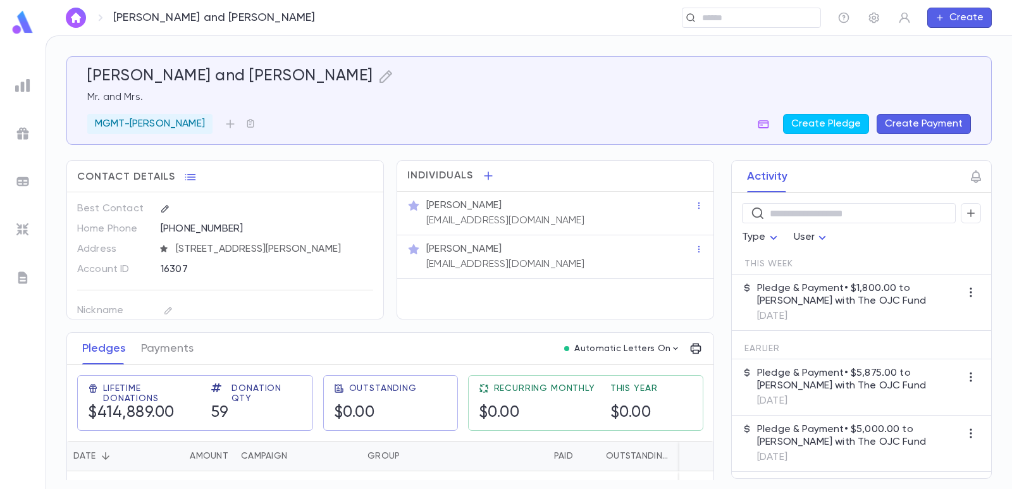
click at [20, 180] on img at bounding box center [22, 181] width 15 height 15
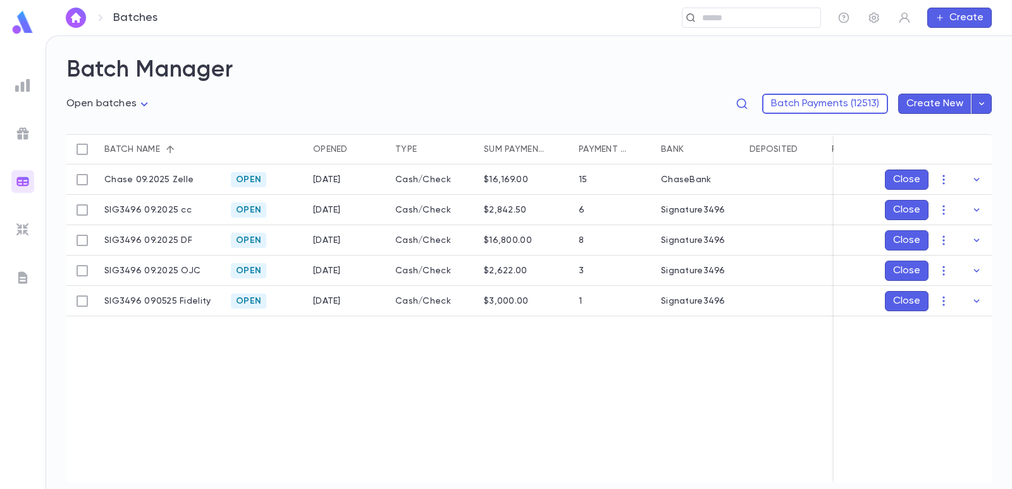
click at [22, 81] on img at bounding box center [22, 85] width 15 height 15
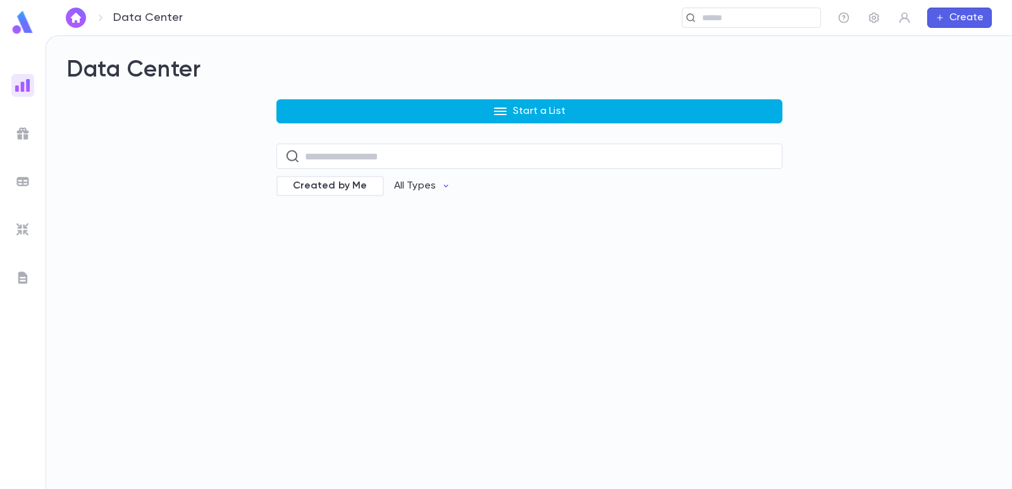
click at [334, 106] on button "Start a List" at bounding box center [529, 111] width 506 height 24
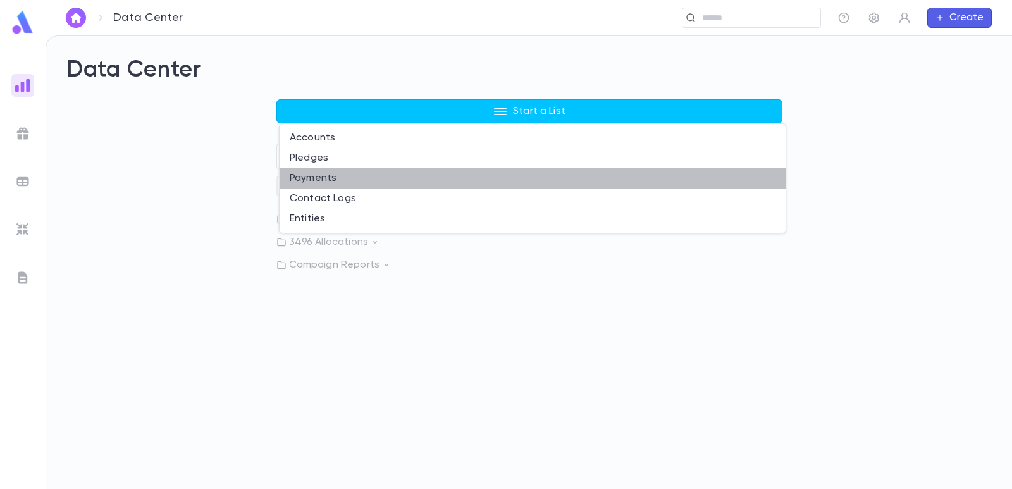
click at [307, 175] on li "Payments" at bounding box center [533, 178] width 506 height 20
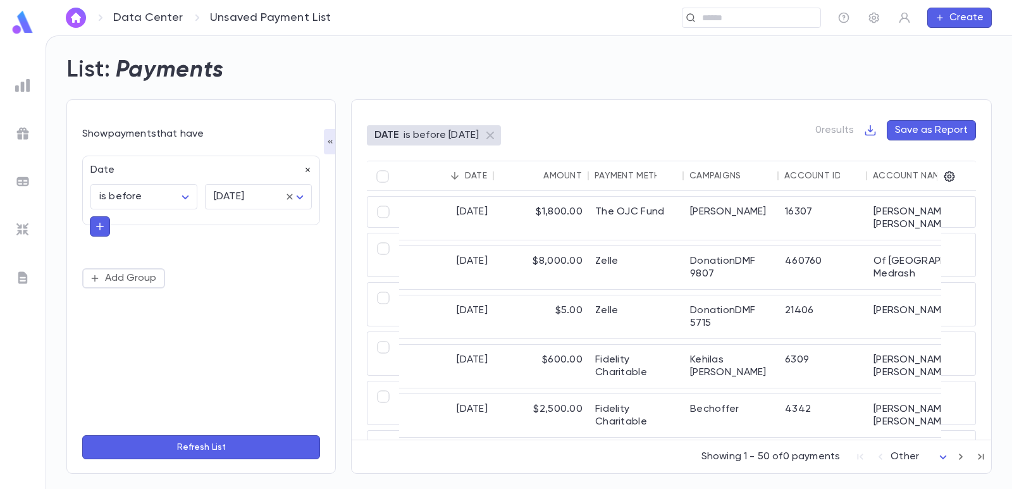
click at [308, 168] on icon "button" at bounding box center [308, 170] width 9 height 9
click at [141, 166] on button "Add Condition" at bounding box center [131, 173] width 98 height 20
type input "***"
click at [139, 190] on li "Campaigns" at bounding box center [201, 198] width 238 height 20
click at [230, 199] on input "text" at bounding box center [249, 197] width 77 height 24
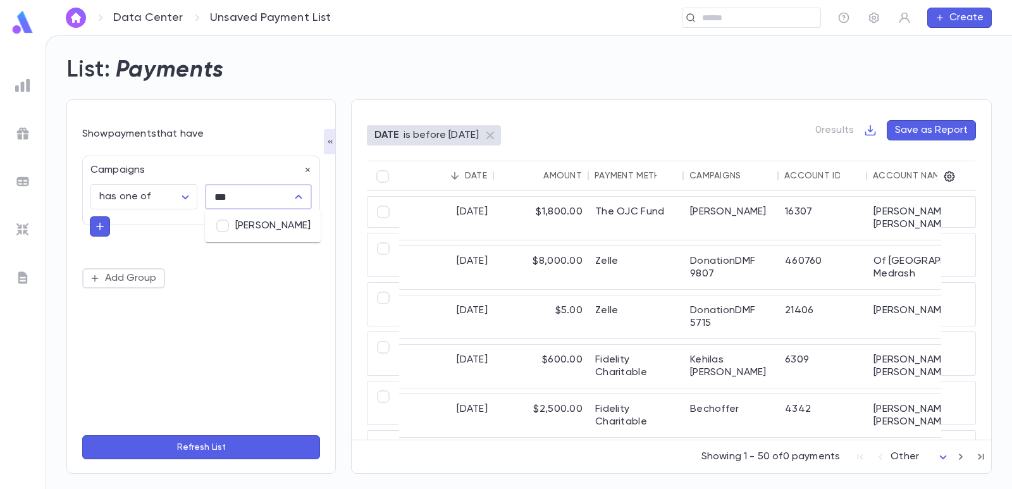
type input "****"
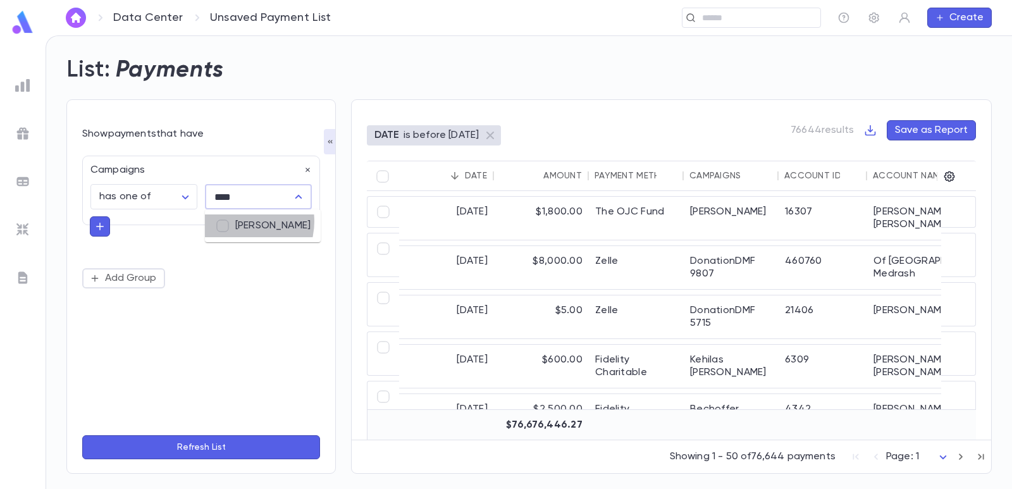
click at [241, 221] on li "[PERSON_NAME]" at bounding box center [263, 225] width 116 height 23
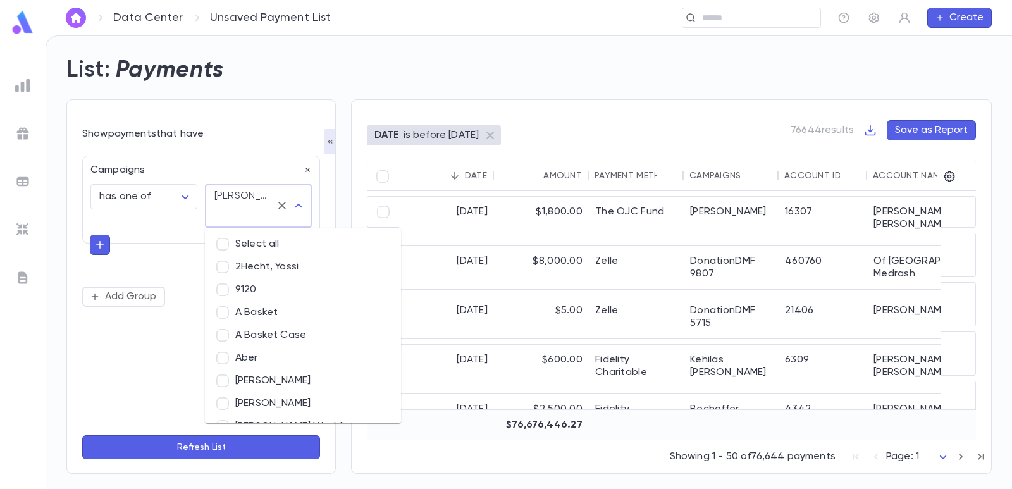
click at [268, 125] on div "**********" at bounding box center [201, 292] width 238 height 338
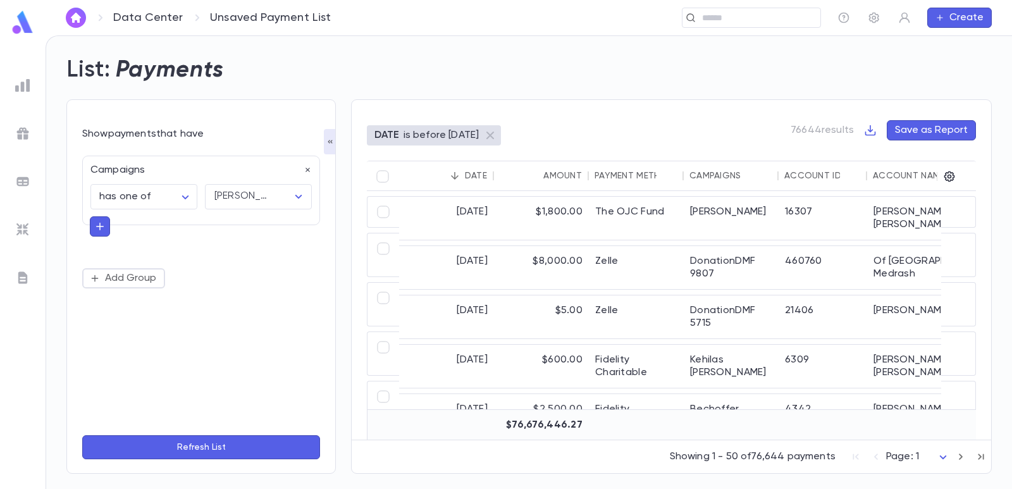
click at [209, 443] on button "Refresh List" at bounding box center [201, 447] width 238 height 24
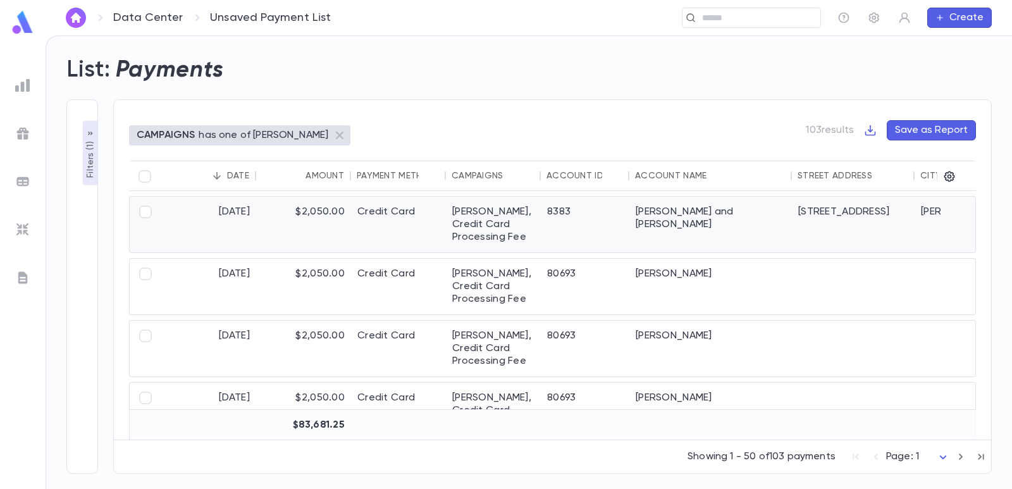
click at [248, 219] on div "7/25/2025" at bounding box center [208, 225] width 95 height 56
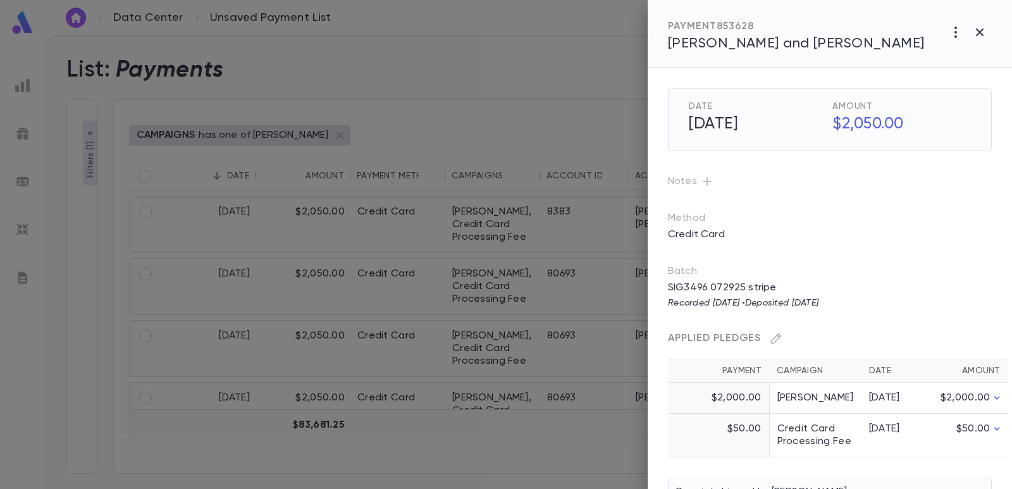
click at [441, 51] on div at bounding box center [506, 244] width 1012 height 489
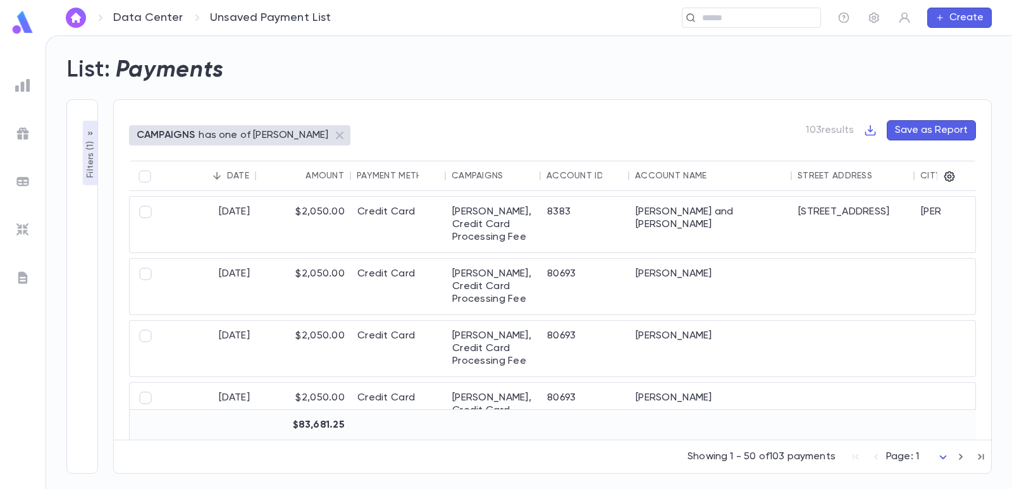
click at [22, 182] on img at bounding box center [22, 181] width 15 height 15
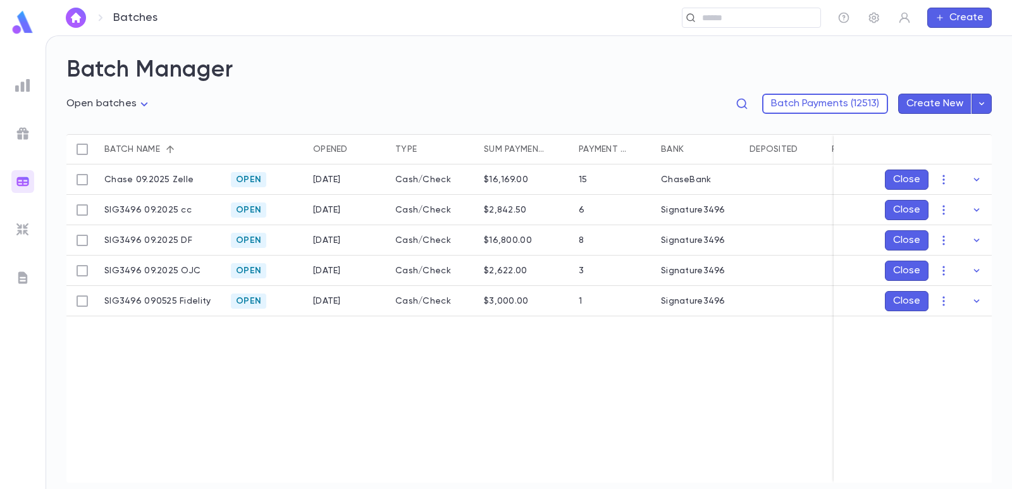
click at [297, 83] on h2 "Batch Manager" at bounding box center [528, 70] width 925 height 28
click at [713, 20] on input "text" at bounding box center [747, 18] width 98 height 12
drag, startPoint x: 273, startPoint y: 20, endPoint x: 189, endPoint y: 20, distance: 83.5
click at [189, 20] on div "******* ​" at bounding box center [504, 18] width 632 height 20
type input "**********"
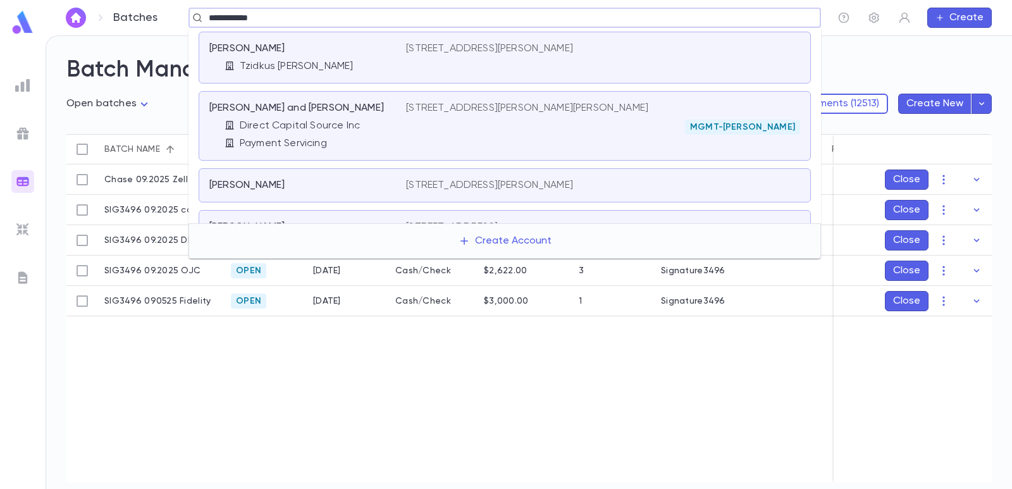
click at [391, 118] on div "Mandel, Moshe and Miriam Direct Capital Source Inc Payment Servicing" at bounding box center [307, 126] width 197 height 48
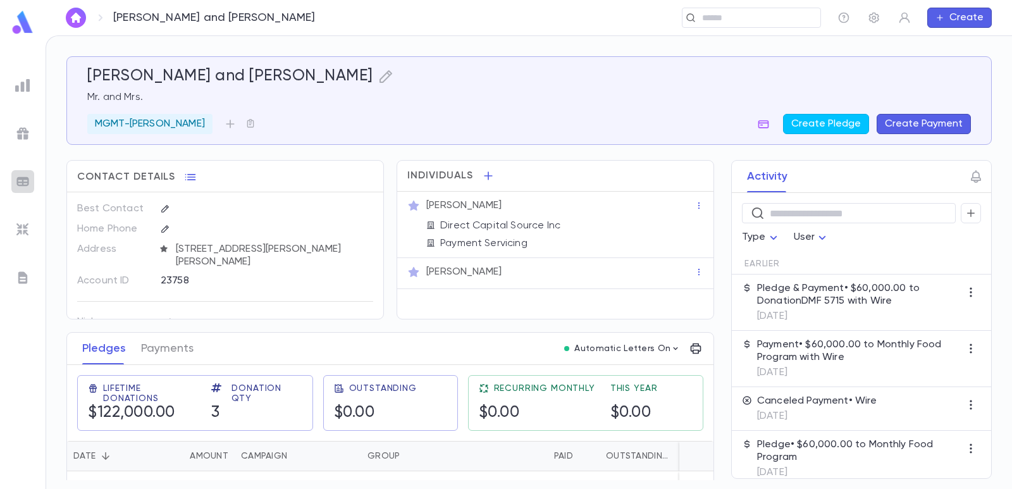
click at [20, 178] on img at bounding box center [22, 181] width 15 height 15
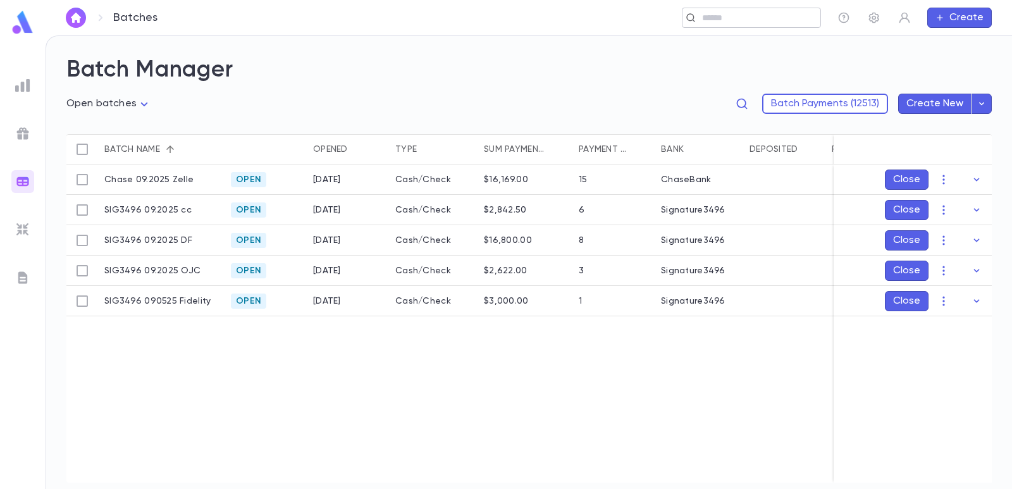
click at [727, 19] on input "text" at bounding box center [747, 18] width 98 height 12
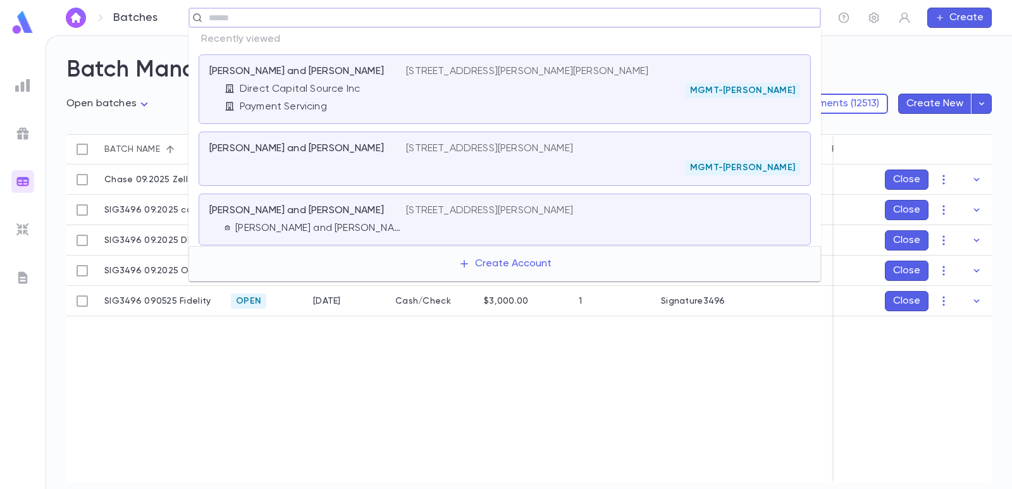
click at [367, 83] on div "Direct Capital Source Inc" at bounding box center [316, 89] width 182 height 13
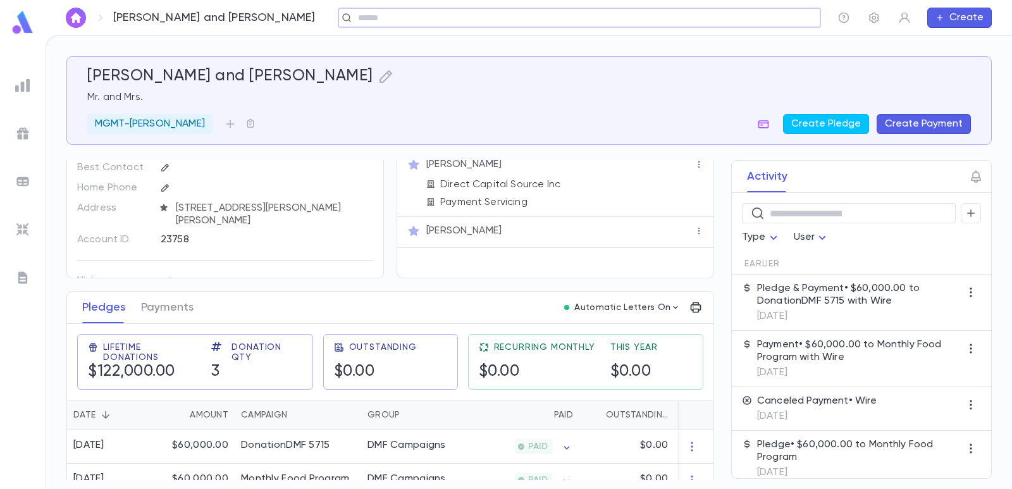
scroll to position [63, 0]
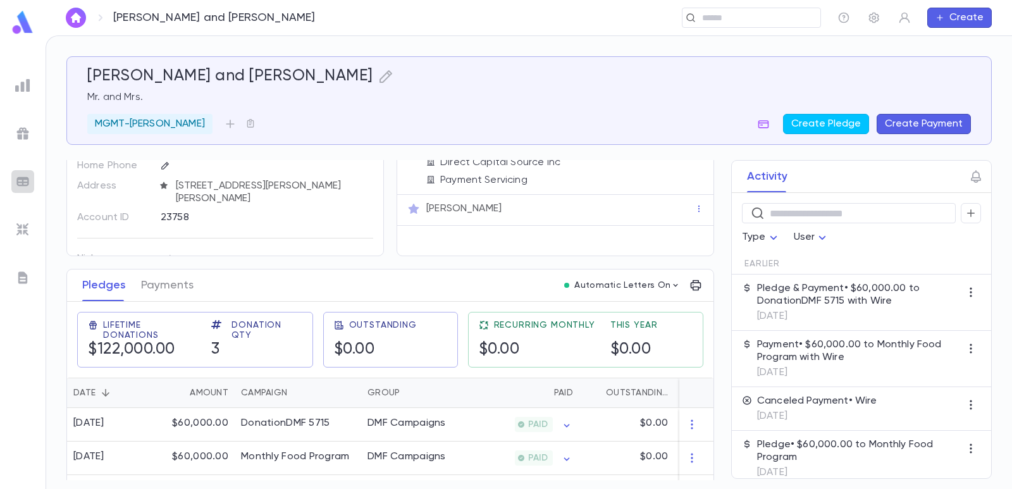
click at [18, 188] on img at bounding box center [22, 181] width 15 height 15
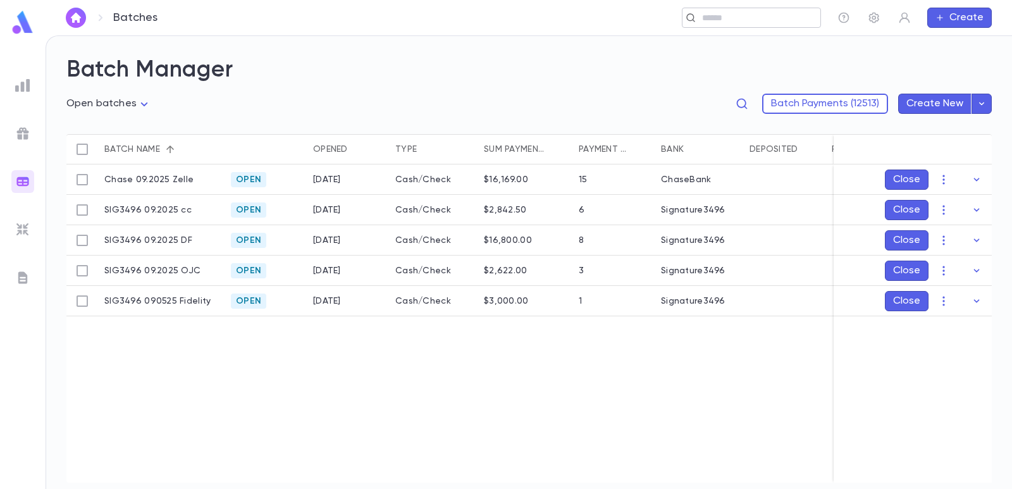
click at [730, 19] on input "text" at bounding box center [747, 18] width 98 height 12
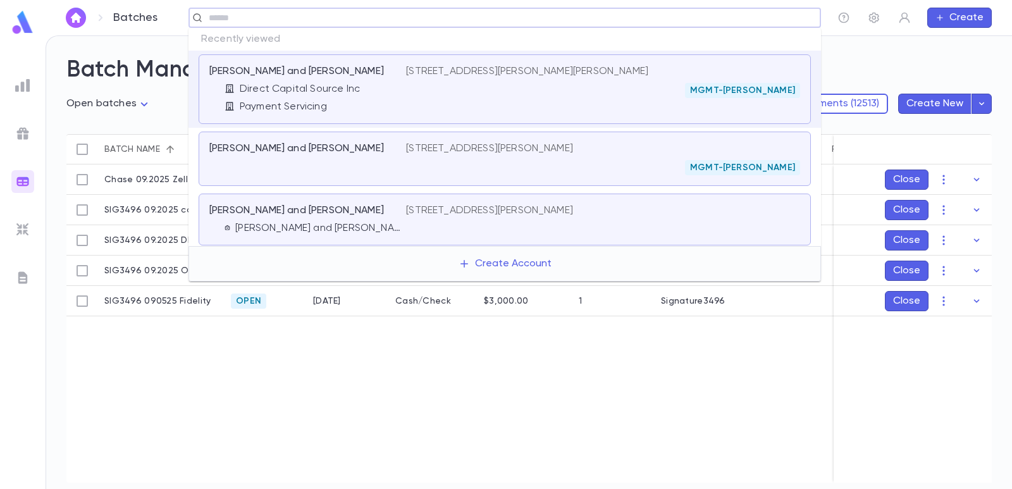
click at [524, 400] on div "Chase 09.2025 Zelle Open 9/1/2025 Cash/Check $16,169.00 15 ChaseBank SIG3496 09…" at bounding box center [629, 323] width 1126 height 318
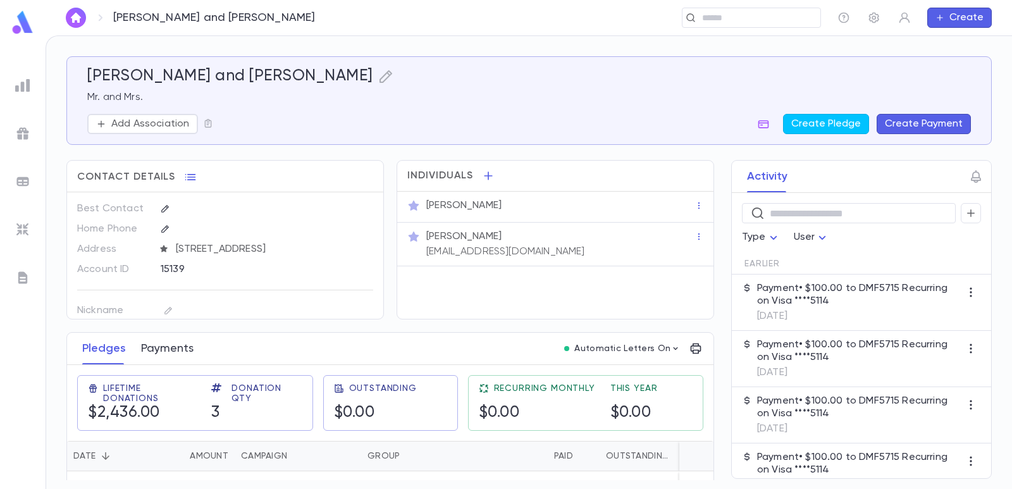
click at [163, 348] on button "Payments" at bounding box center [167, 349] width 52 height 32
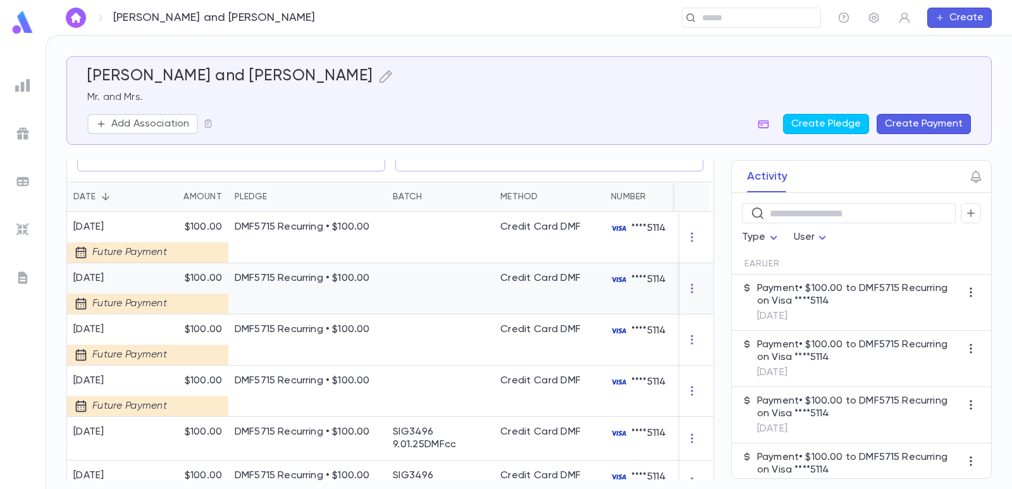
scroll to position [316, 0]
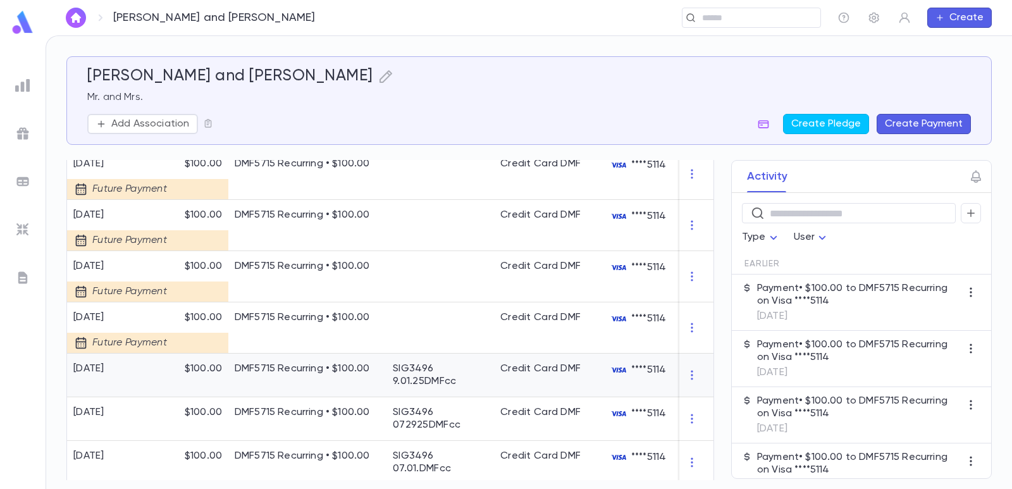
click at [314, 367] on p "DMF5715 Recurring • $100.00" at bounding box center [307, 368] width 145 height 13
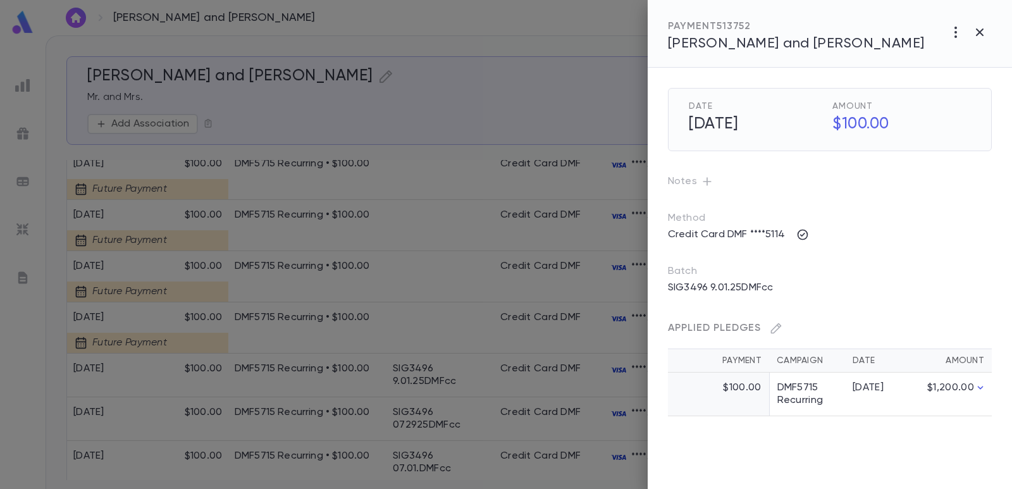
click at [718, 128] on h5 "[DATE]" at bounding box center [754, 124] width 146 height 27
click at [725, 124] on h5 "[DATE]" at bounding box center [754, 124] width 146 height 27
click at [708, 128] on h5 "[DATE]" at bounding box center [754, 124] width 146 height 27
drag, startPoint x: 701, startPoint y: 127, endPoint x: 756, endPoint y: 125, distance: 55.7
click at [756, 125] on h5 "[DATE]" at bounding box center [754, 124] width 146 height 27
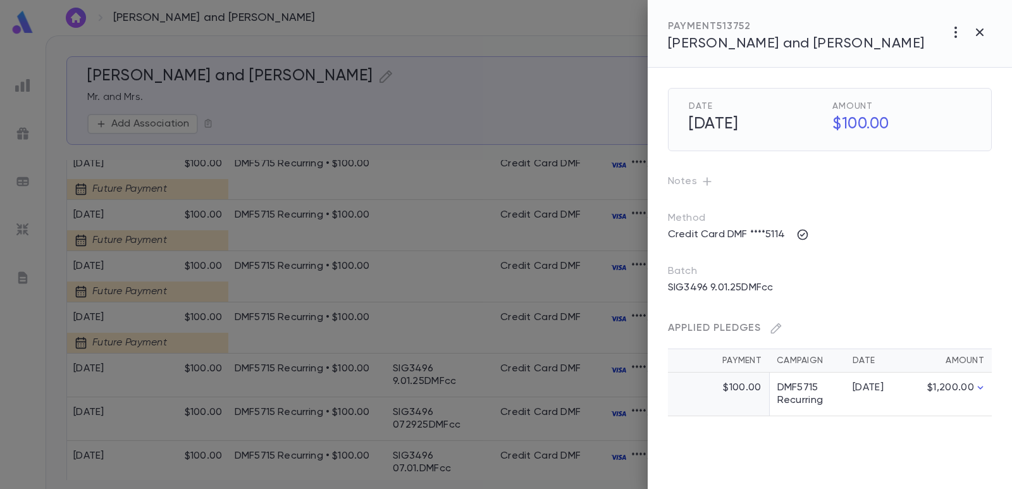
click at [720, 123] on h5 "[DATE]" at bounding box center [754, 124] width 146 height 27
click at [547, 88] on div at bounding box center [506, 244] width 1012 height 489
